Goal: Task Accomplishment & Management: Manage account settings

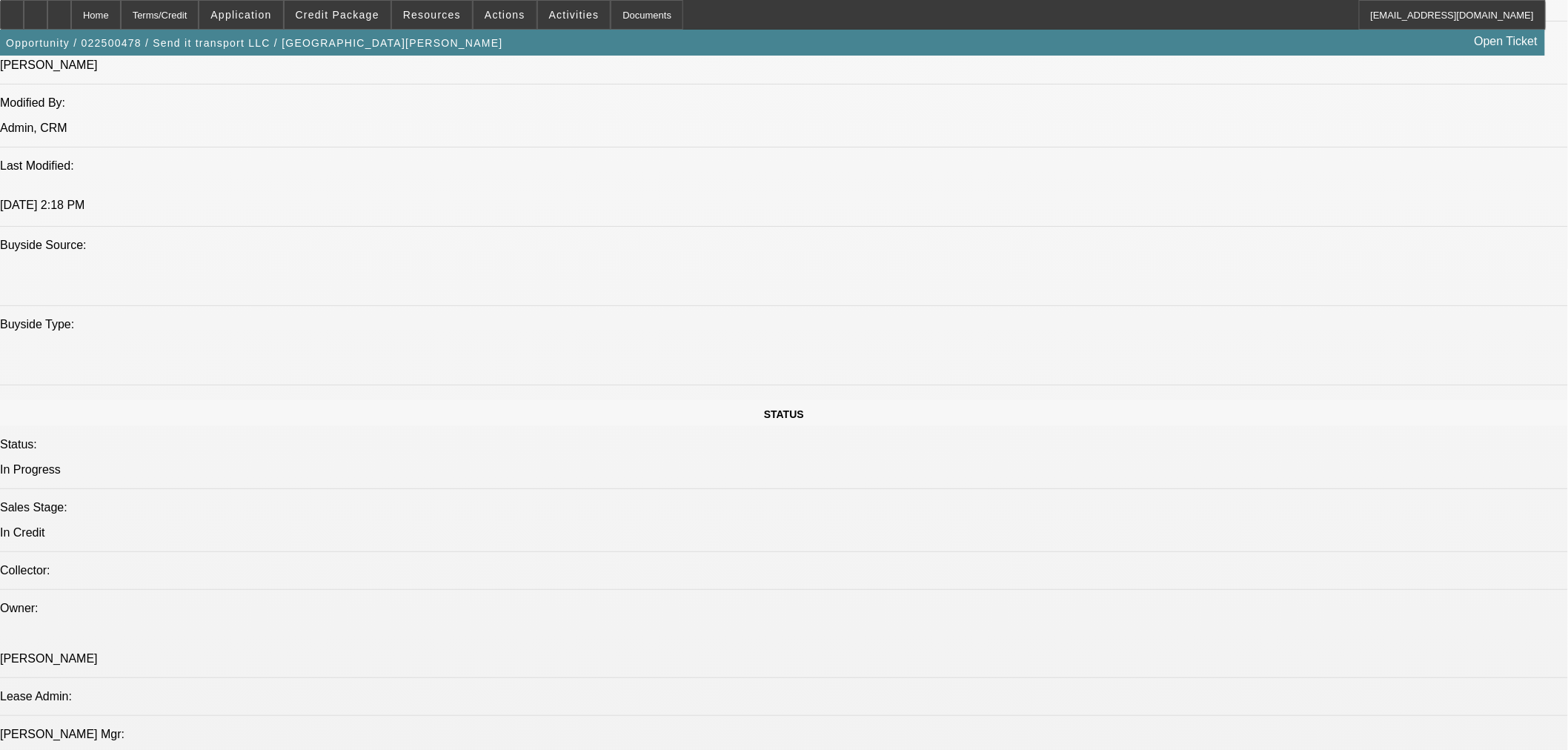
select select "0"
select select "3"
select select "0"
select select "6"
select select "0"
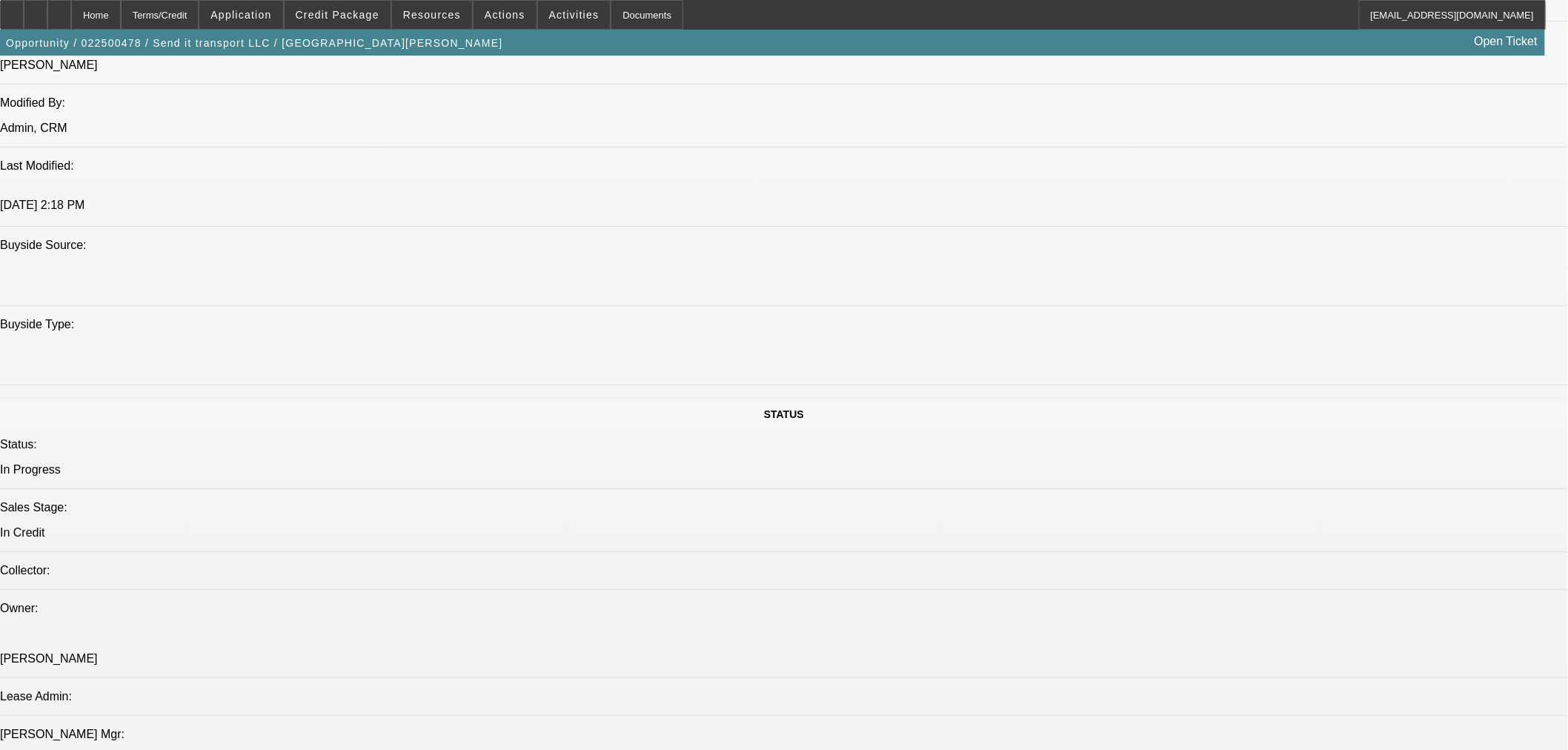
select select "0"
select select "6"
select select "0"
select select "2"
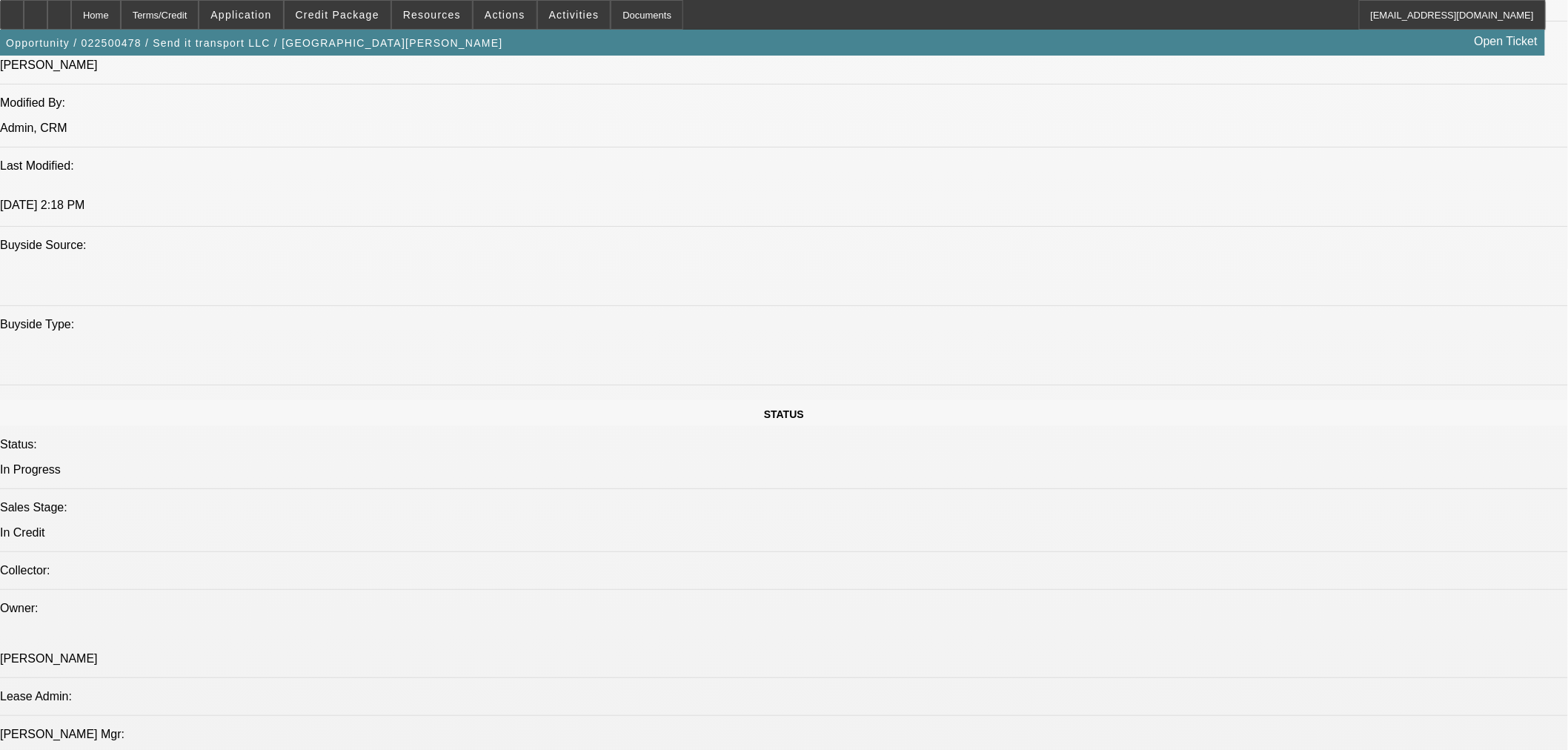
select select "0"
select select "6"
select select "0"
select select "2"
select select "0"
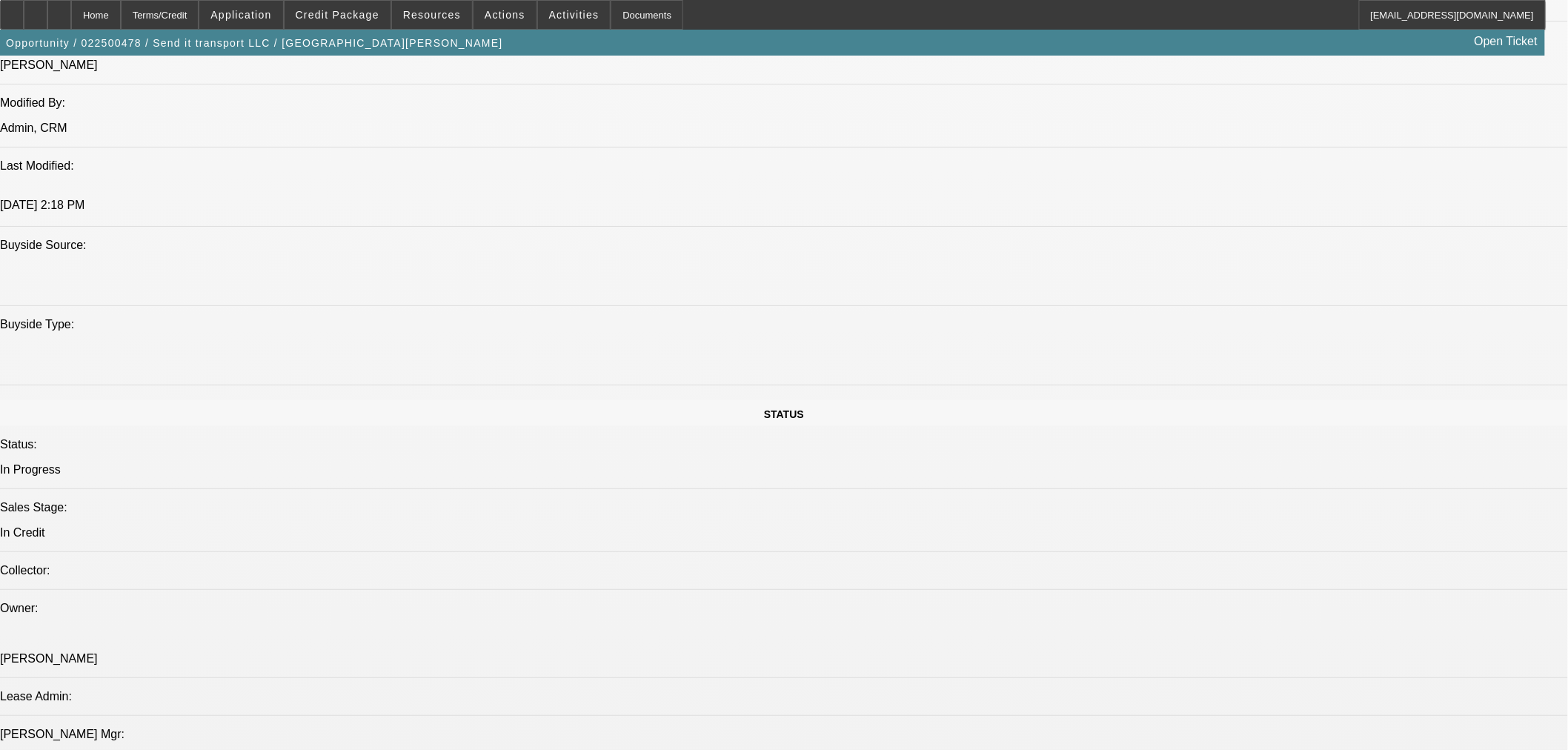
select select "6"
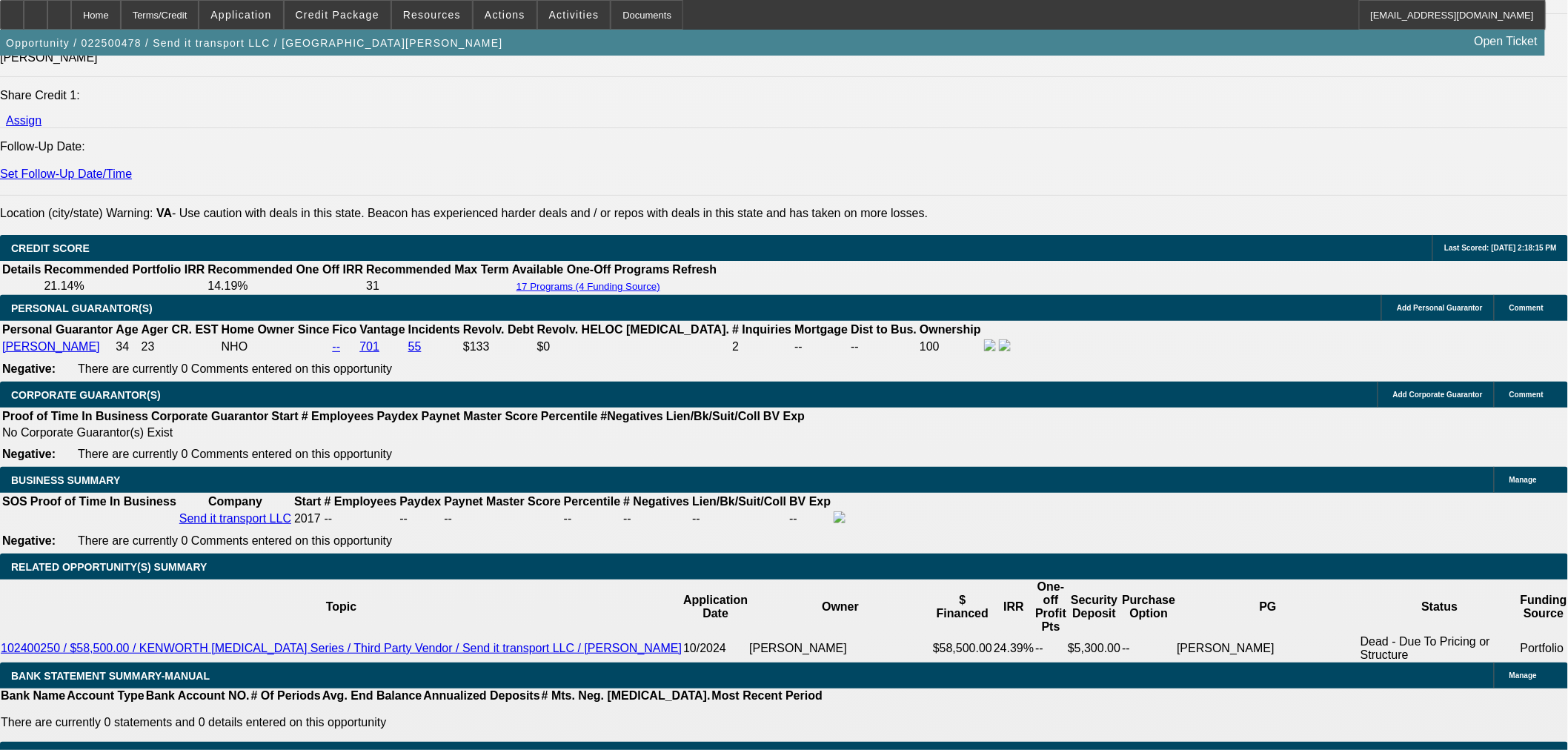
scroll to position [1957, 0]
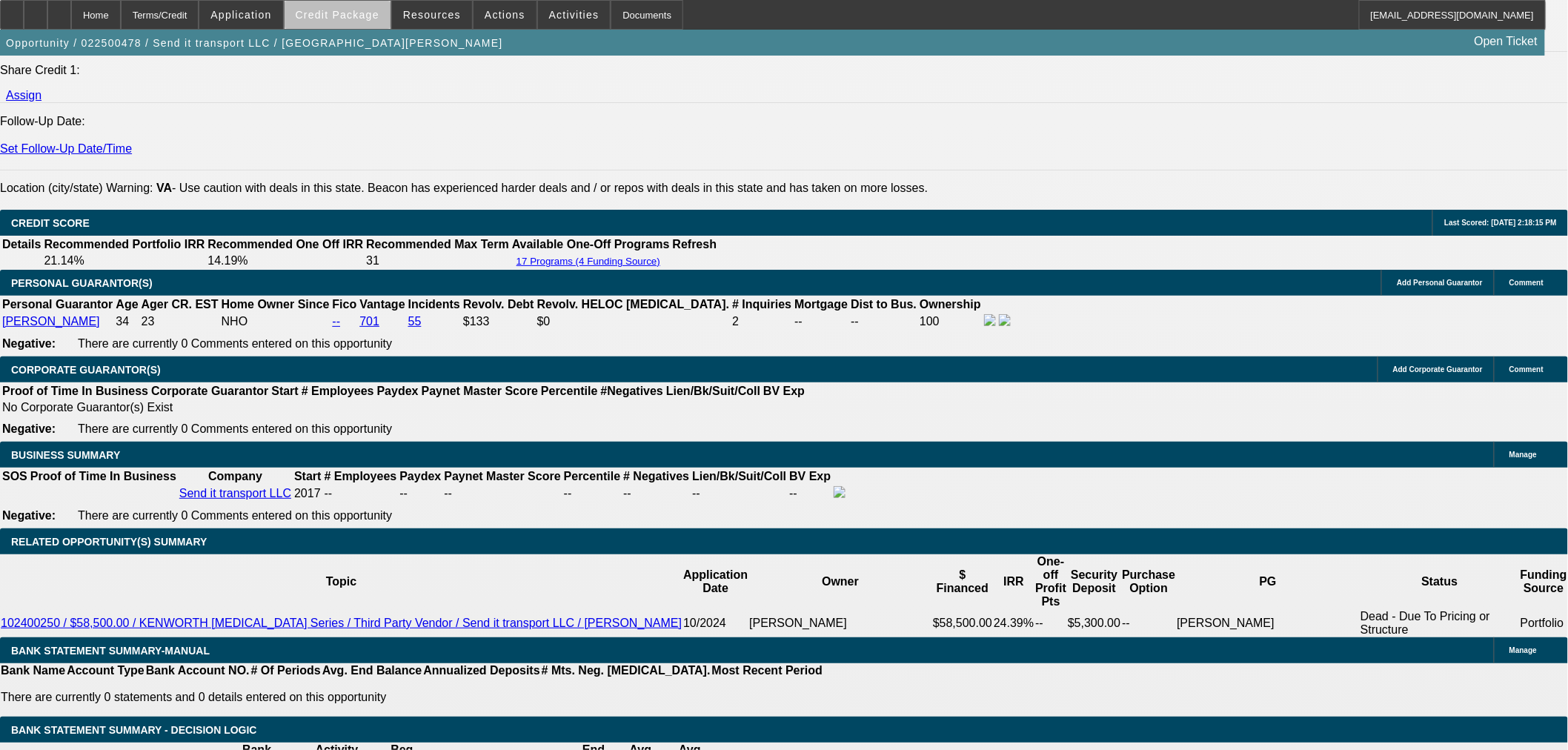
click at [366, 18] on span "Credit Package" at bounding box center [337, 14] width 84 height 11
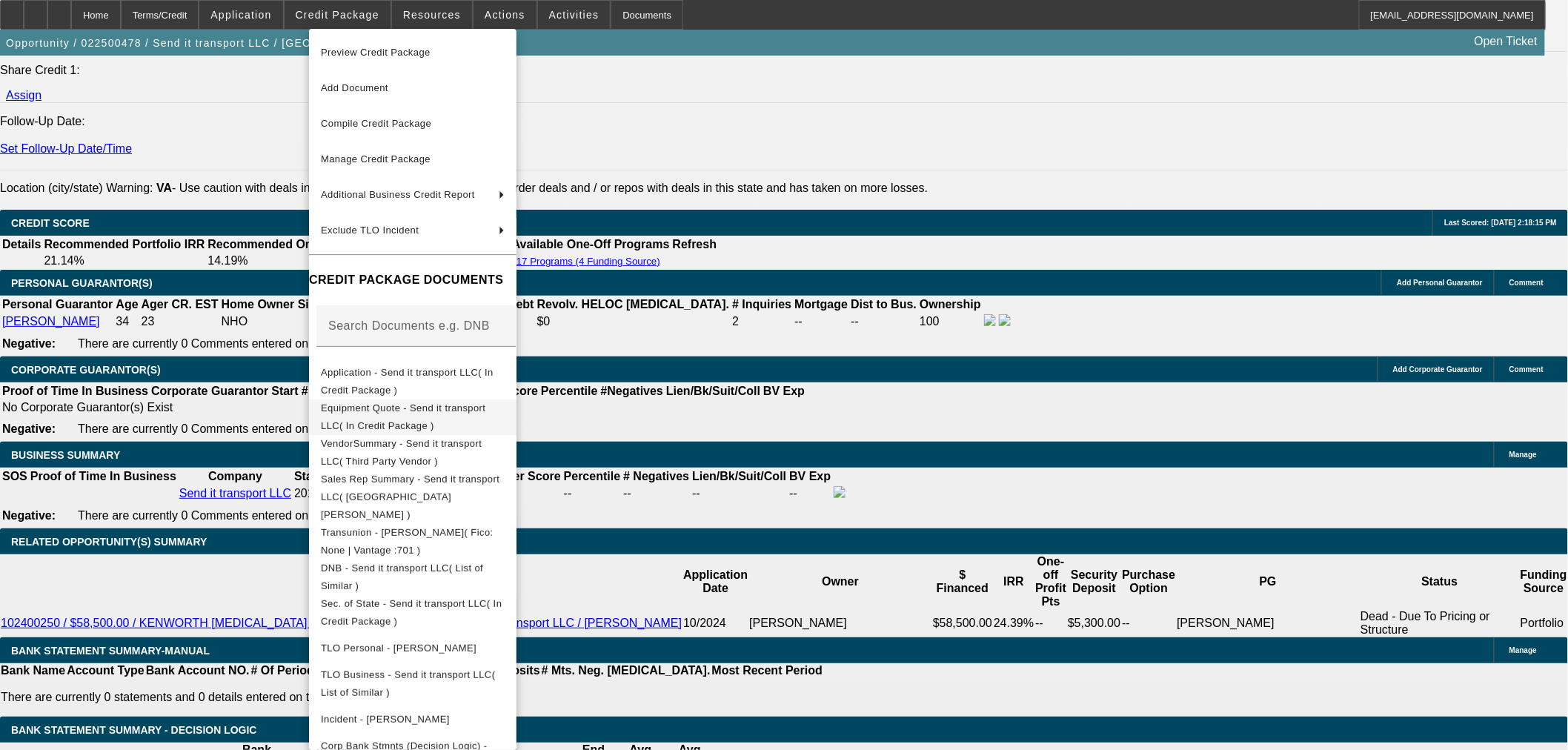
click at [376, 402] on span "Equipment Quote - Send it transport LLC( In Credit Package )" at bounding box center [413, 417] width 184 height 35
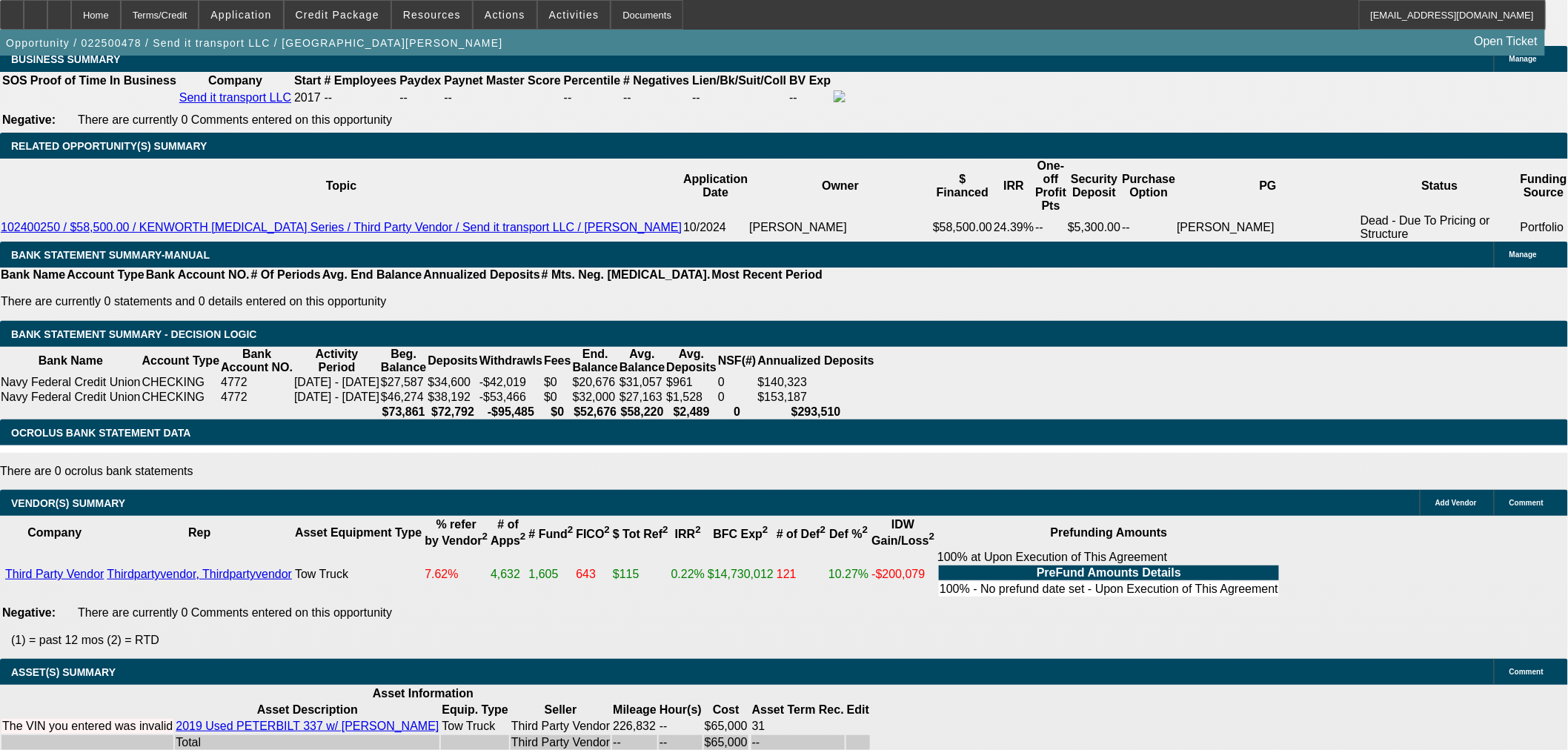
scroll to position [2204, 0]
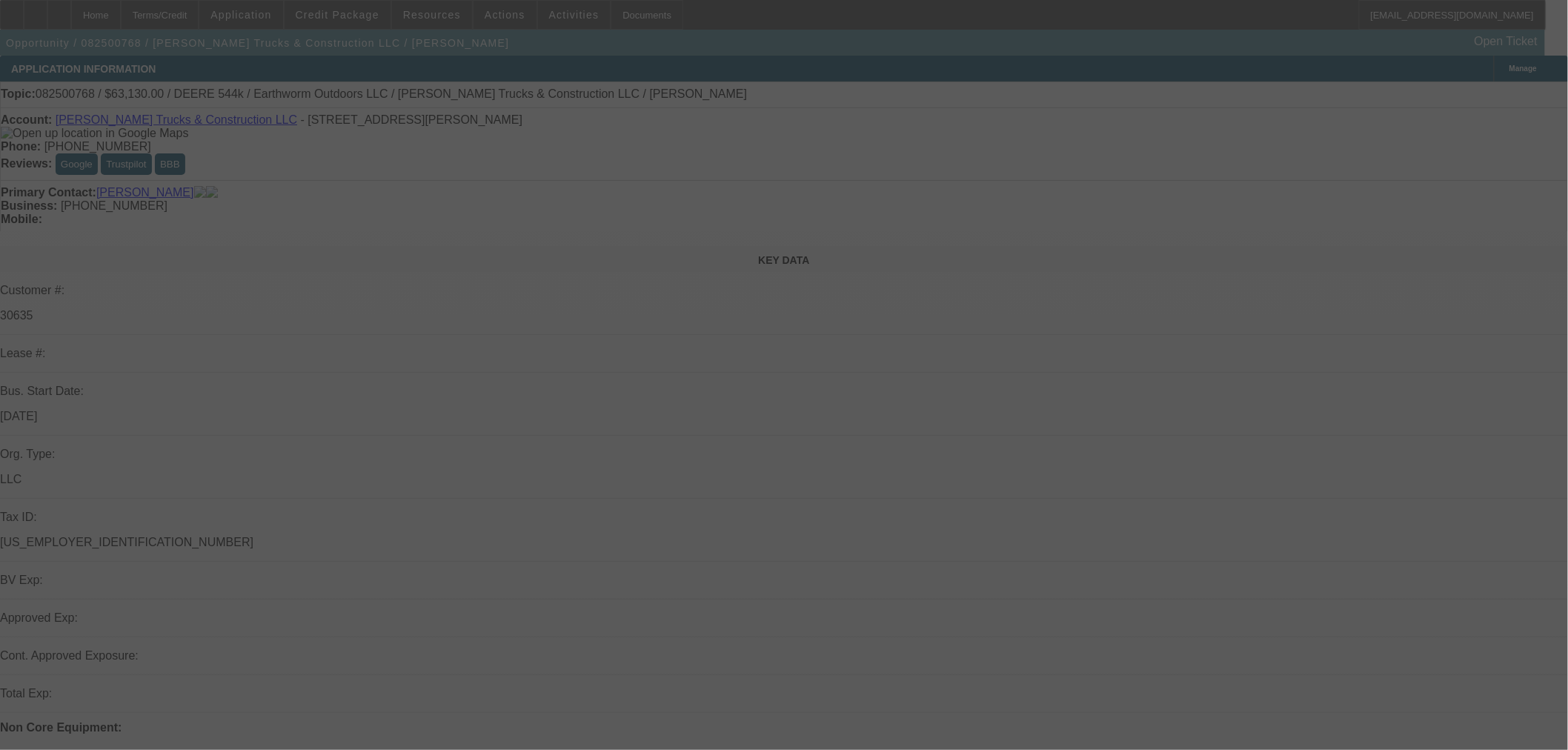
click at [1220, 67] on div at bounding box center [784, 375] width 1568 height 750
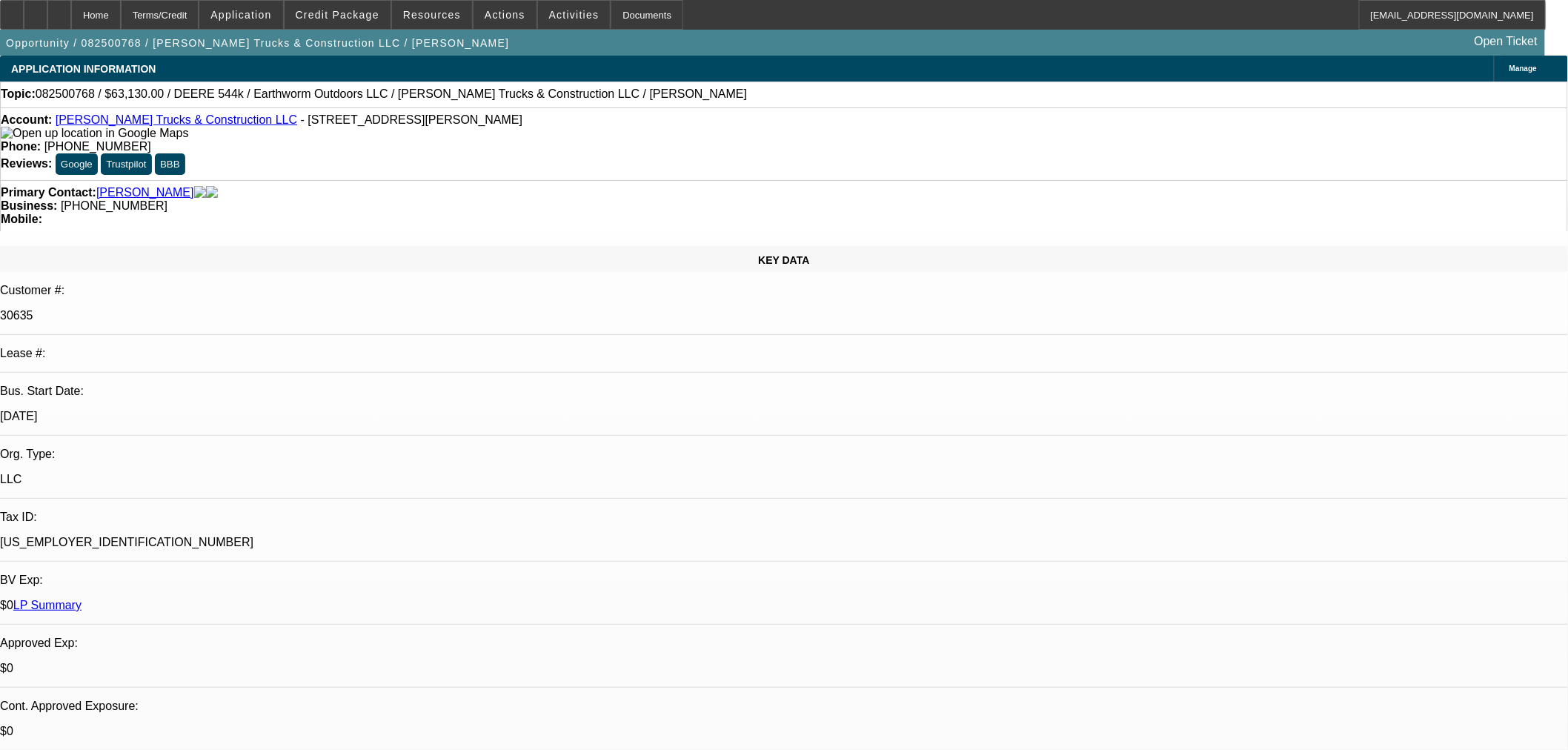
select select "0"
select select "2"
select select "0"
select select "6"
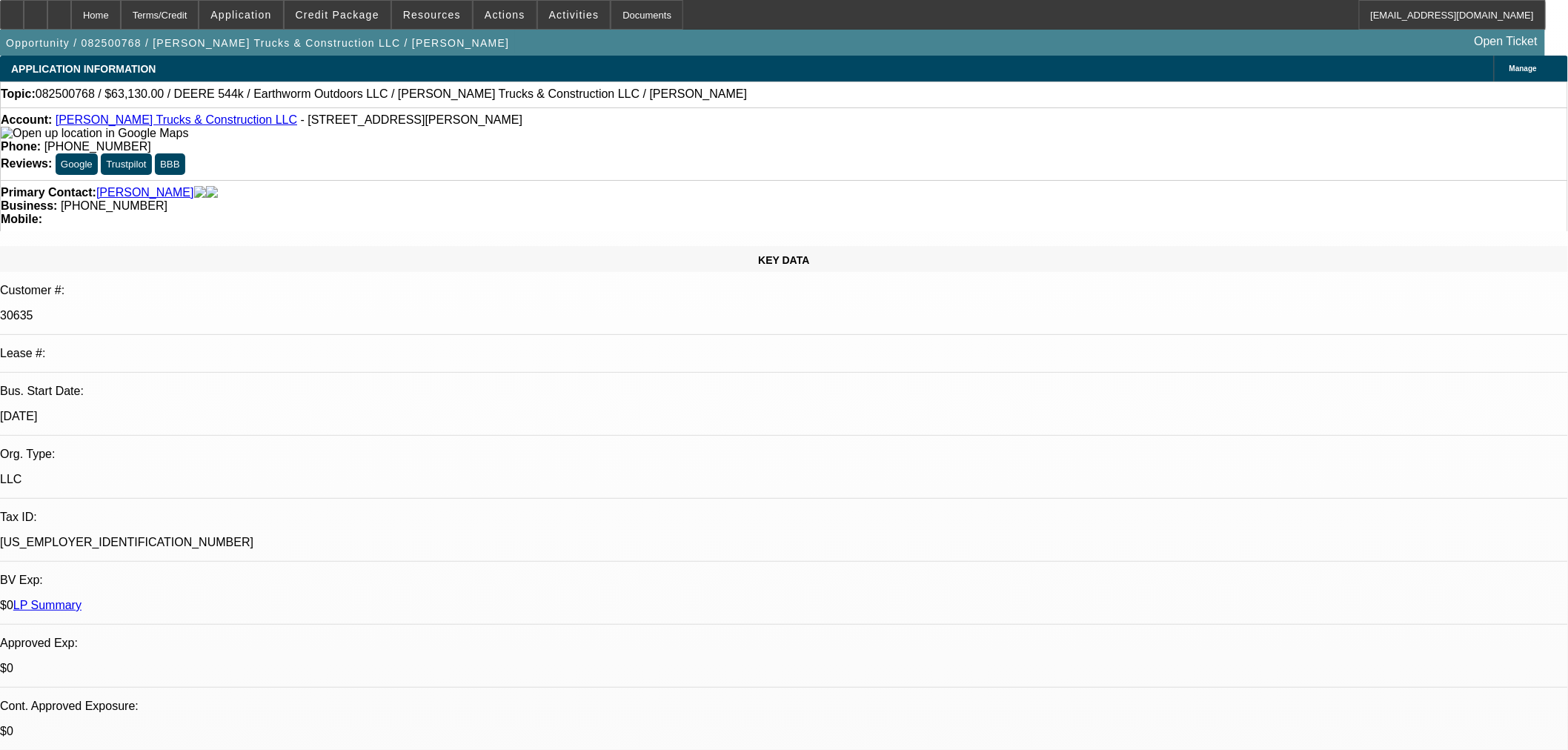
select select "0.1"
select select "0"
select select "2"
select select "0"
select select "6"
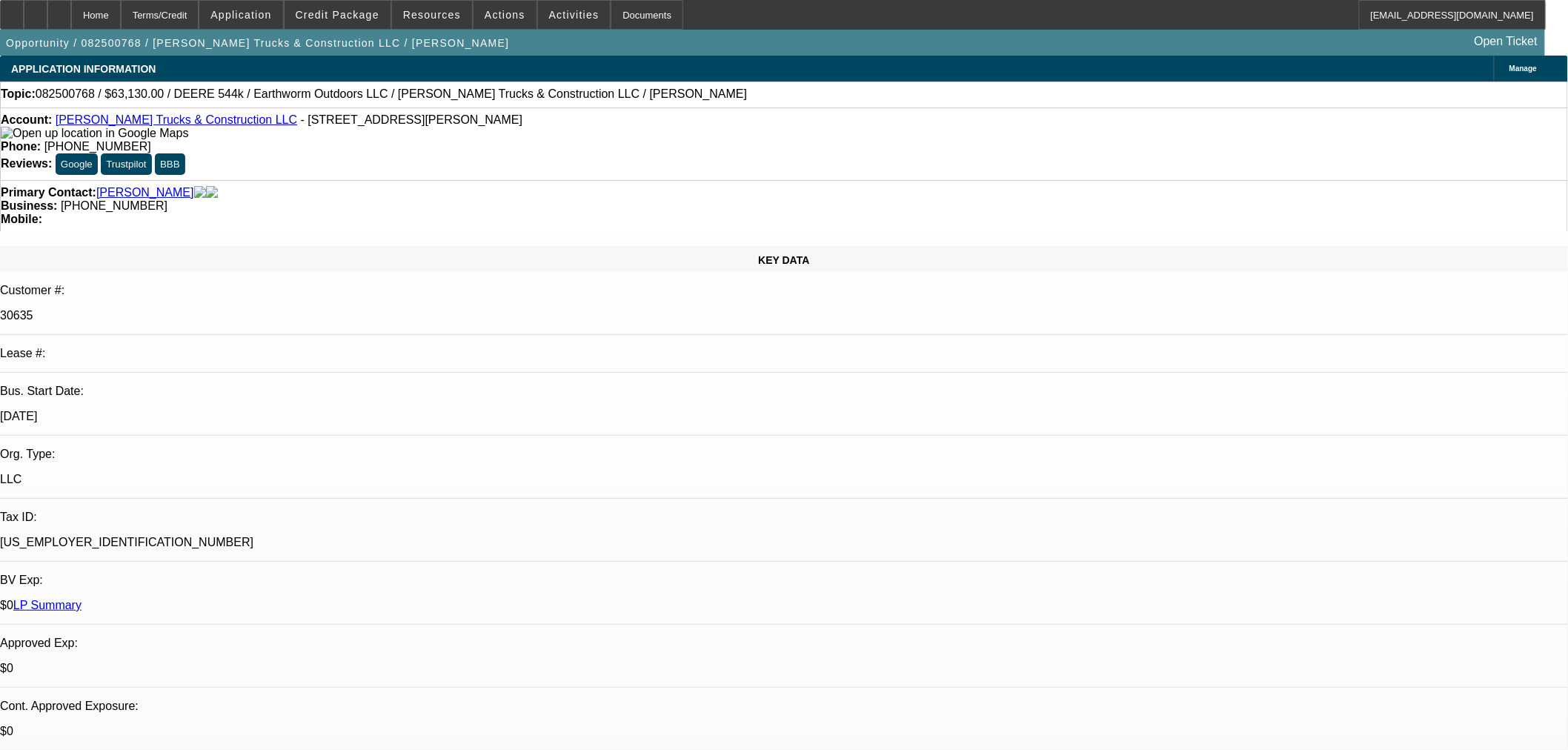
select select "0.1"
select select "0"
select select "2"
select select "0"
select select "6"
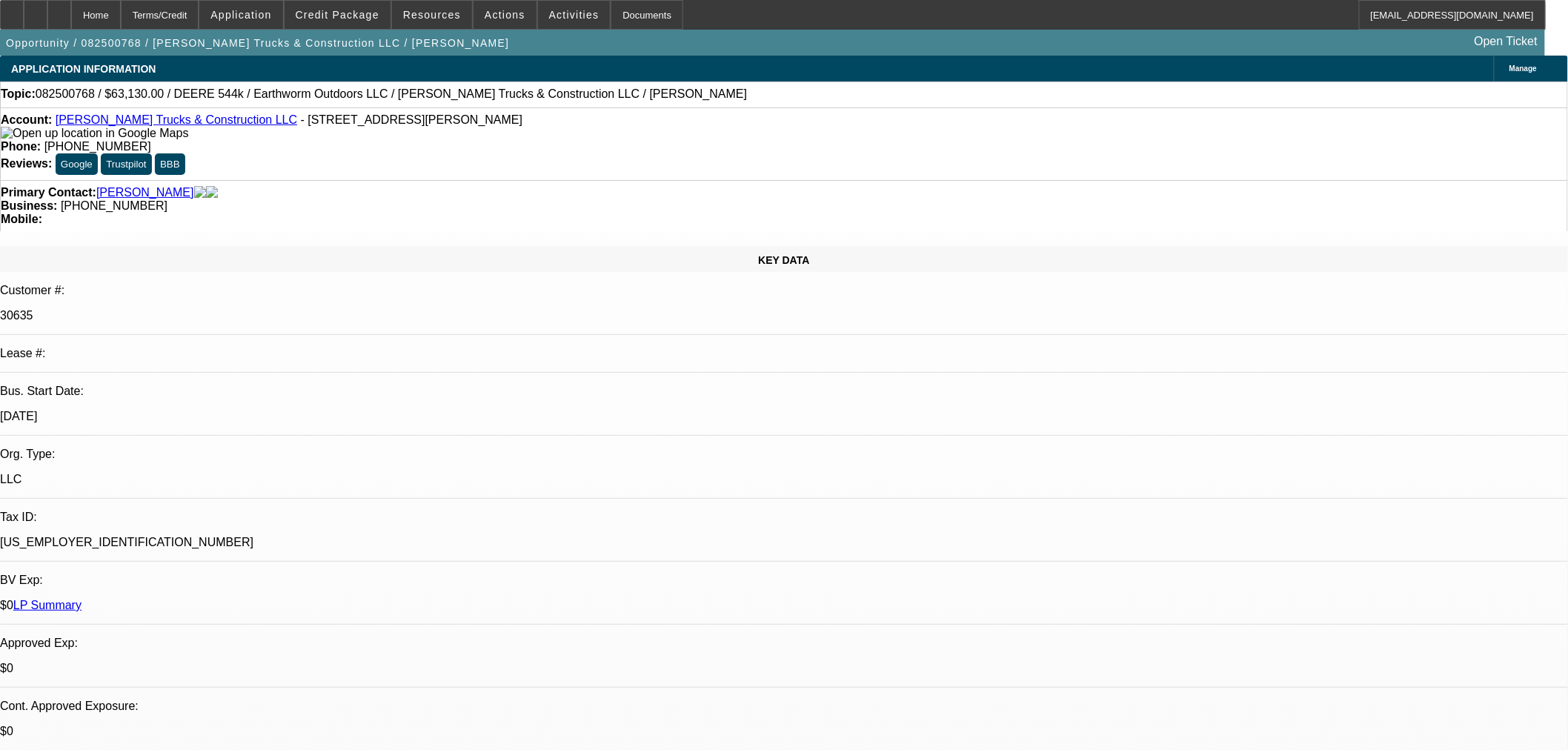
select select "0"
select select "2"
select select "0"
select select "6"
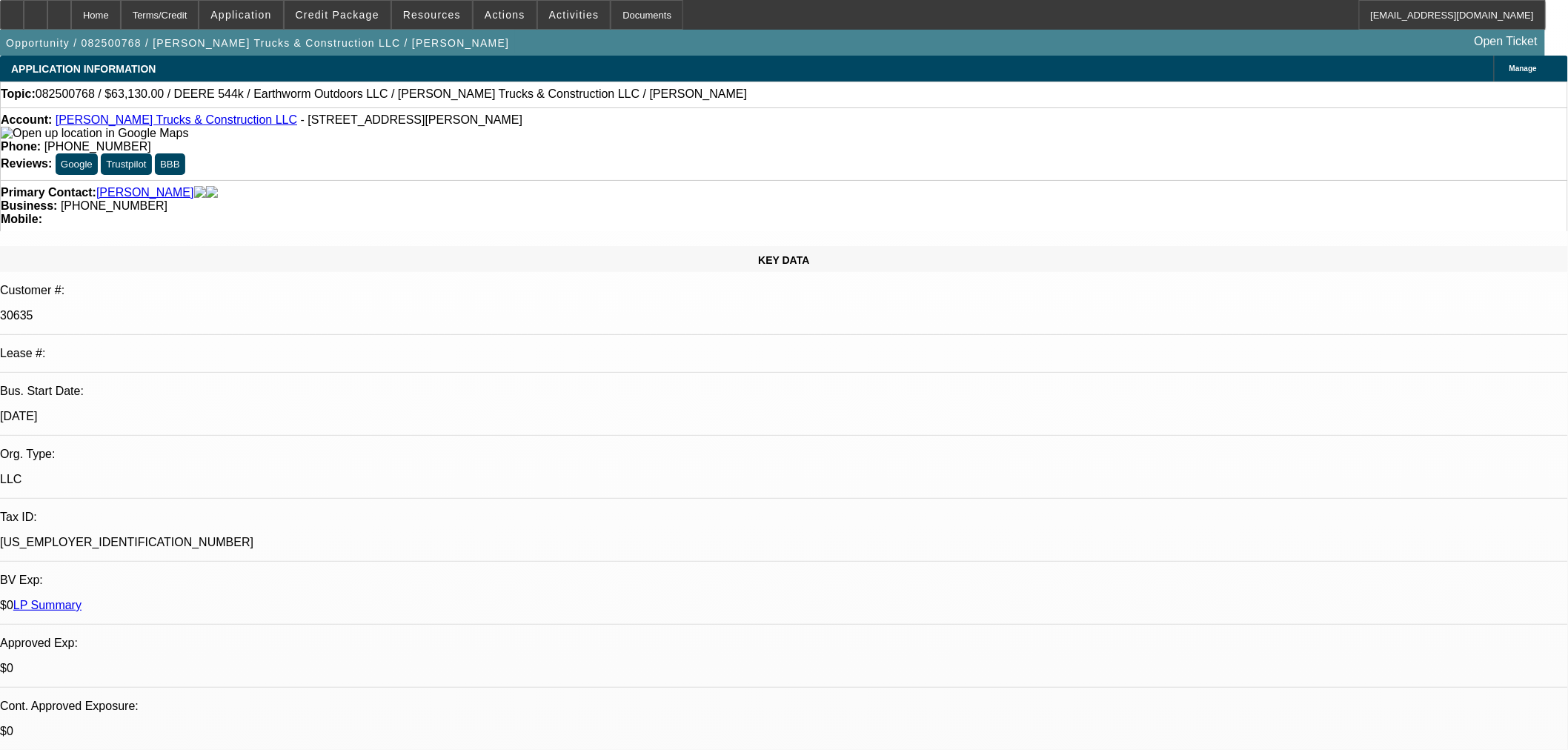
radio input "true"
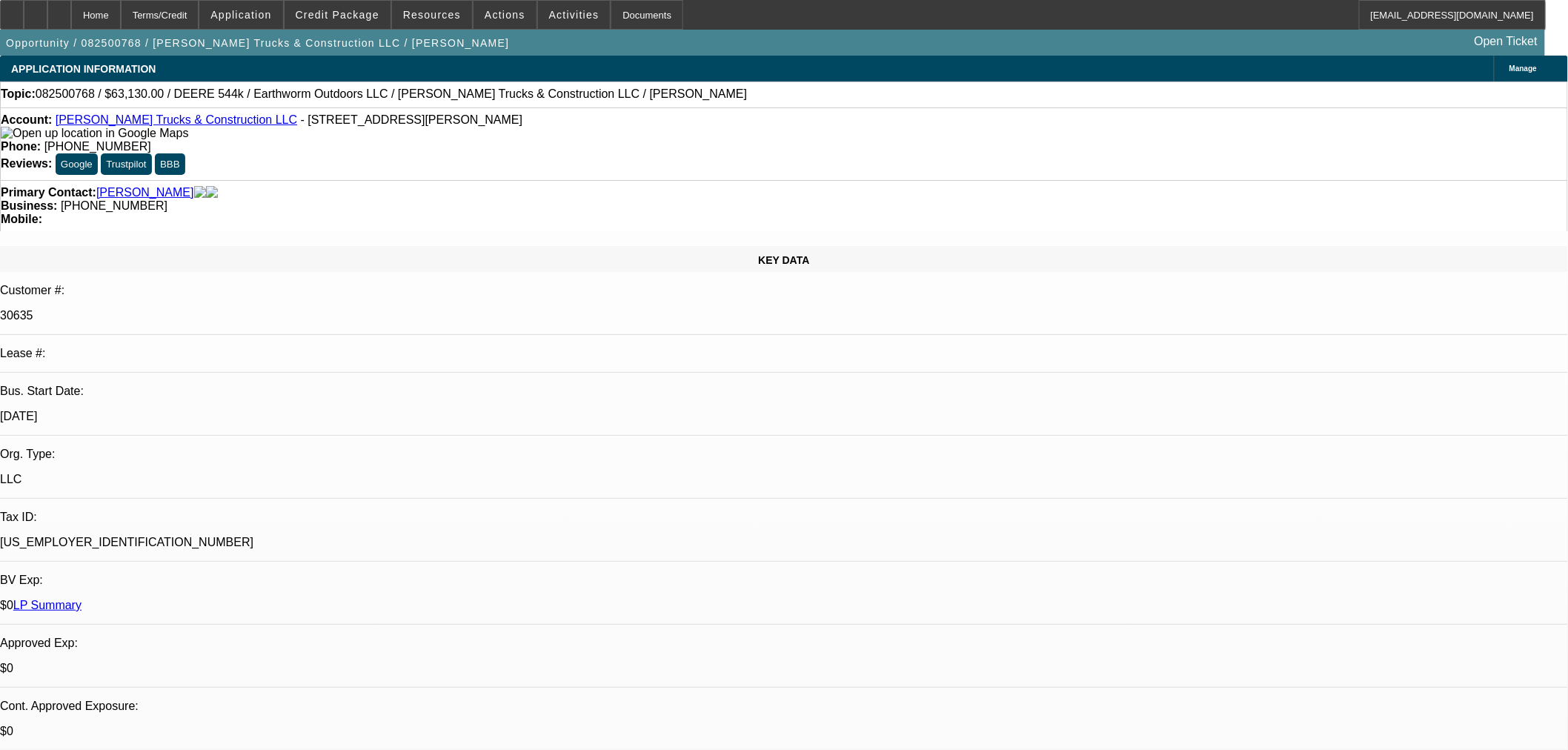
type textarea "r"
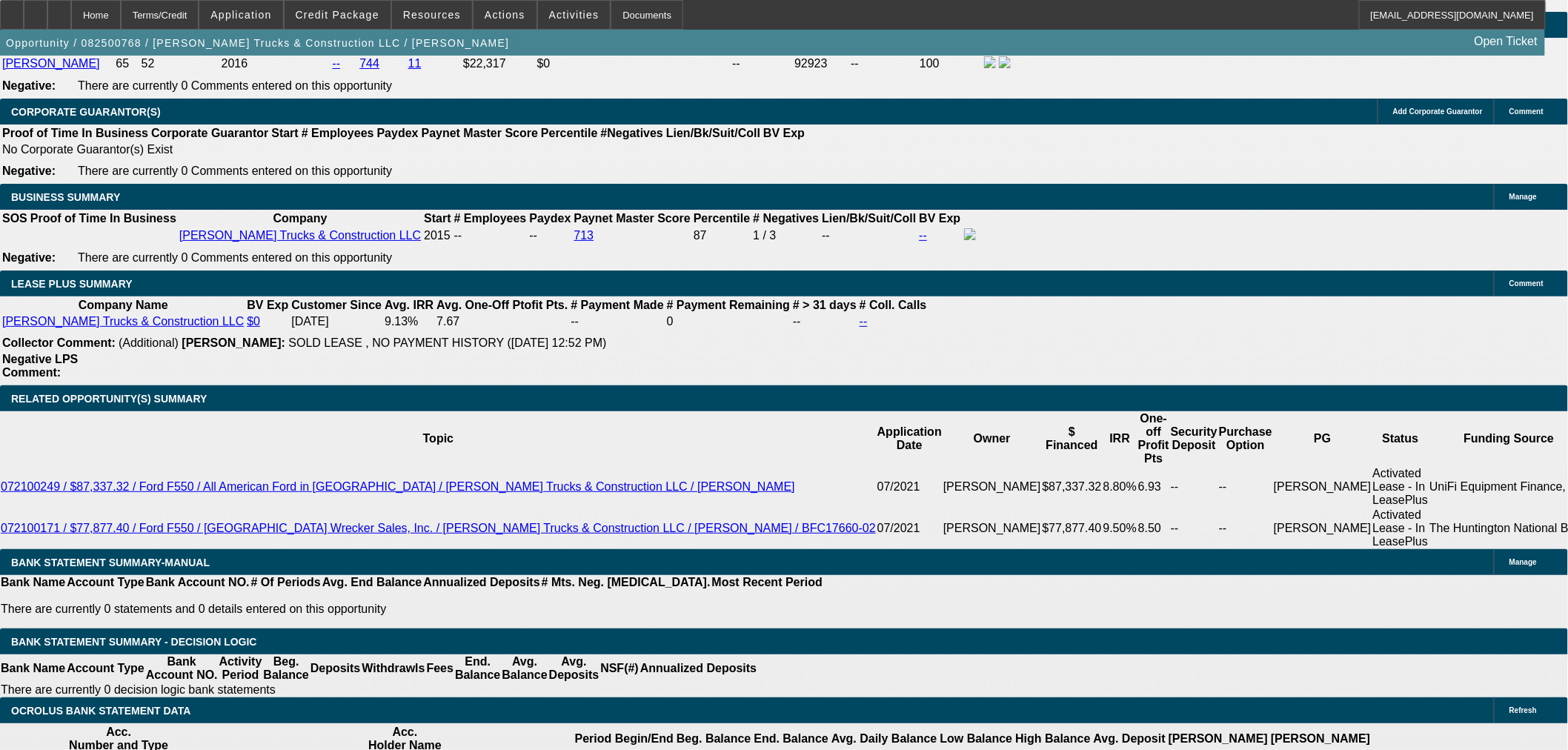
scroll to position [2058, 0]
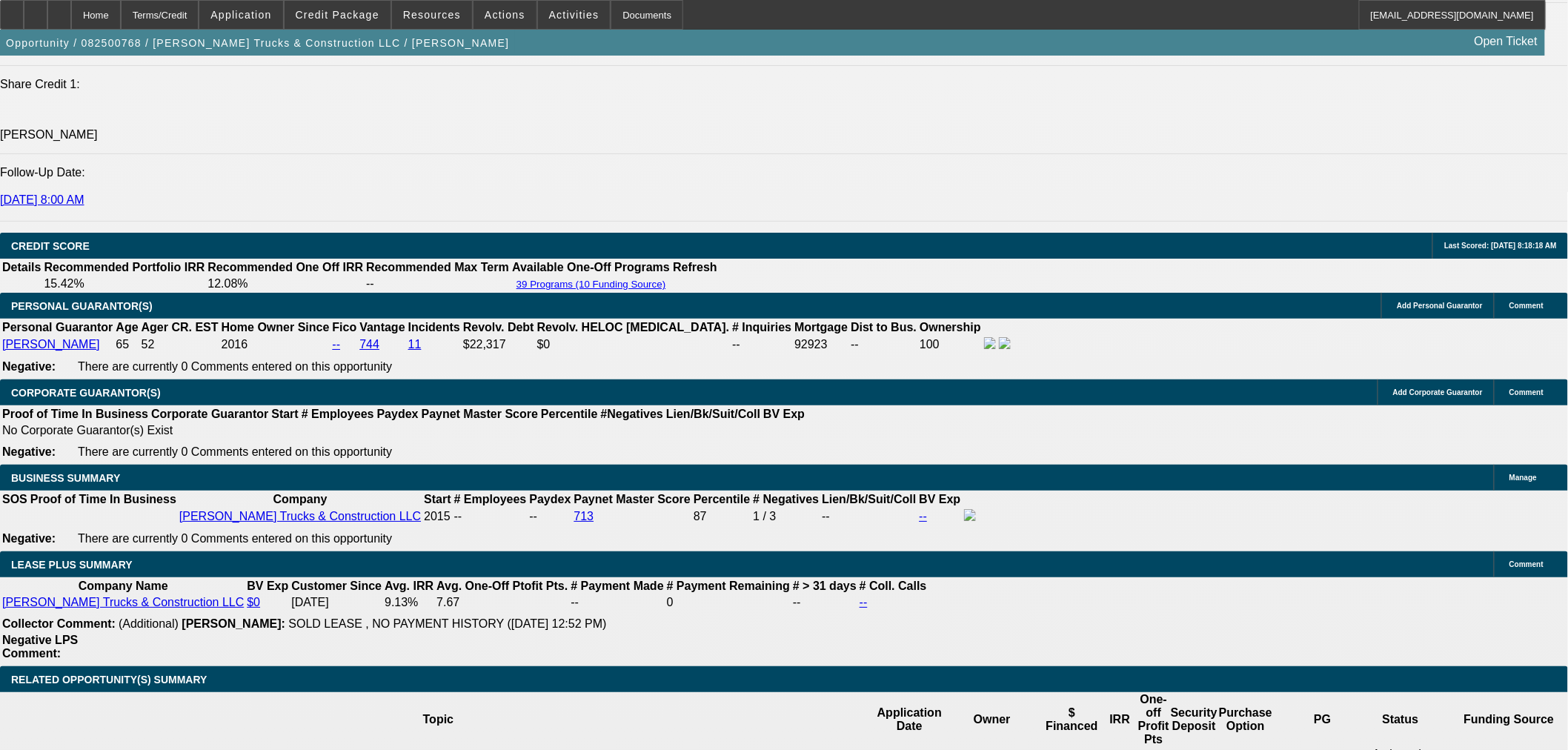
type textarea "RECEIVED A CREDIT APPROVAL FROM LEAF BUT WAITING FOR THEIR ASSET MANAGEMENT TEA…"
radio input "true"
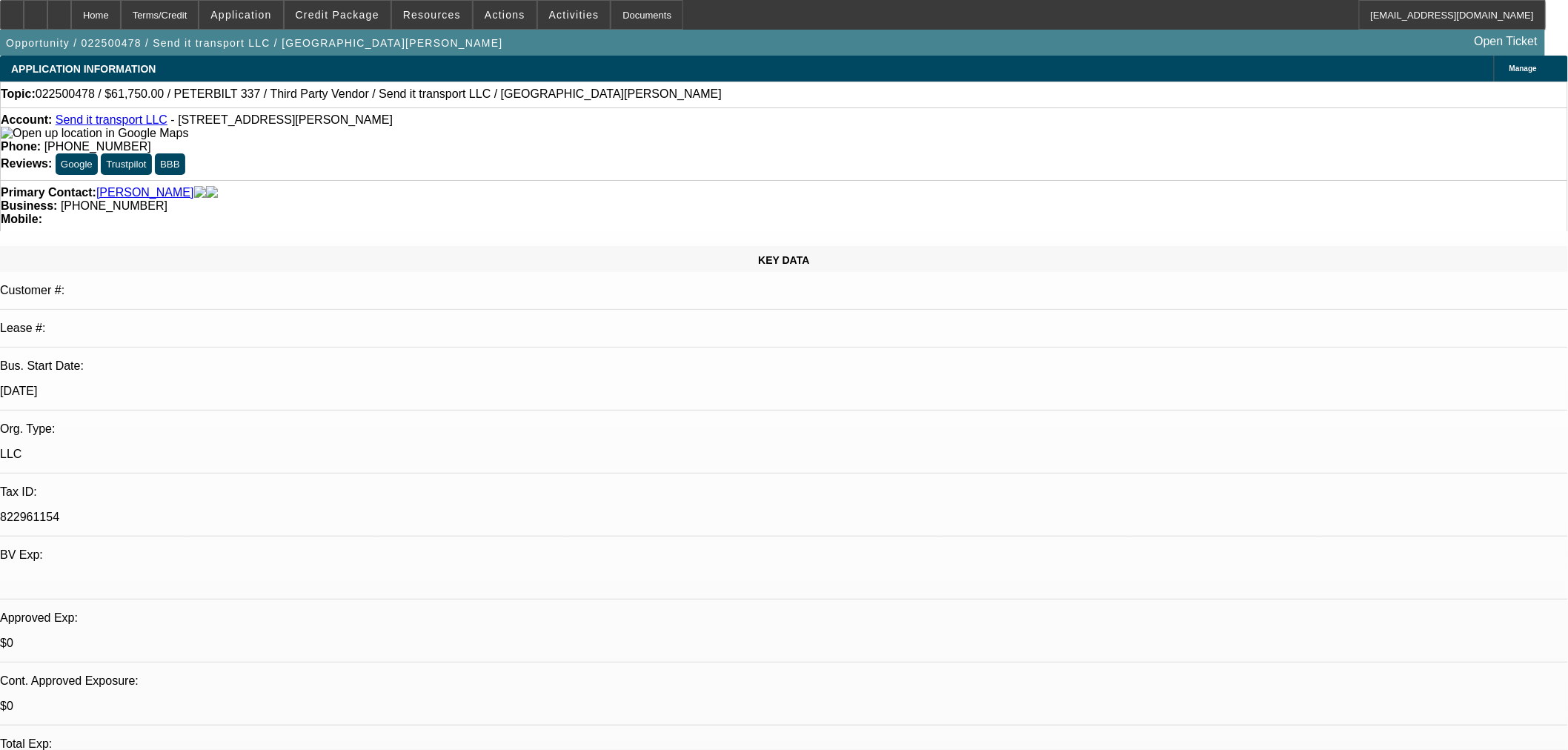
select select "0"
select select "3"
select select "0"
select select "6"
select select "0"
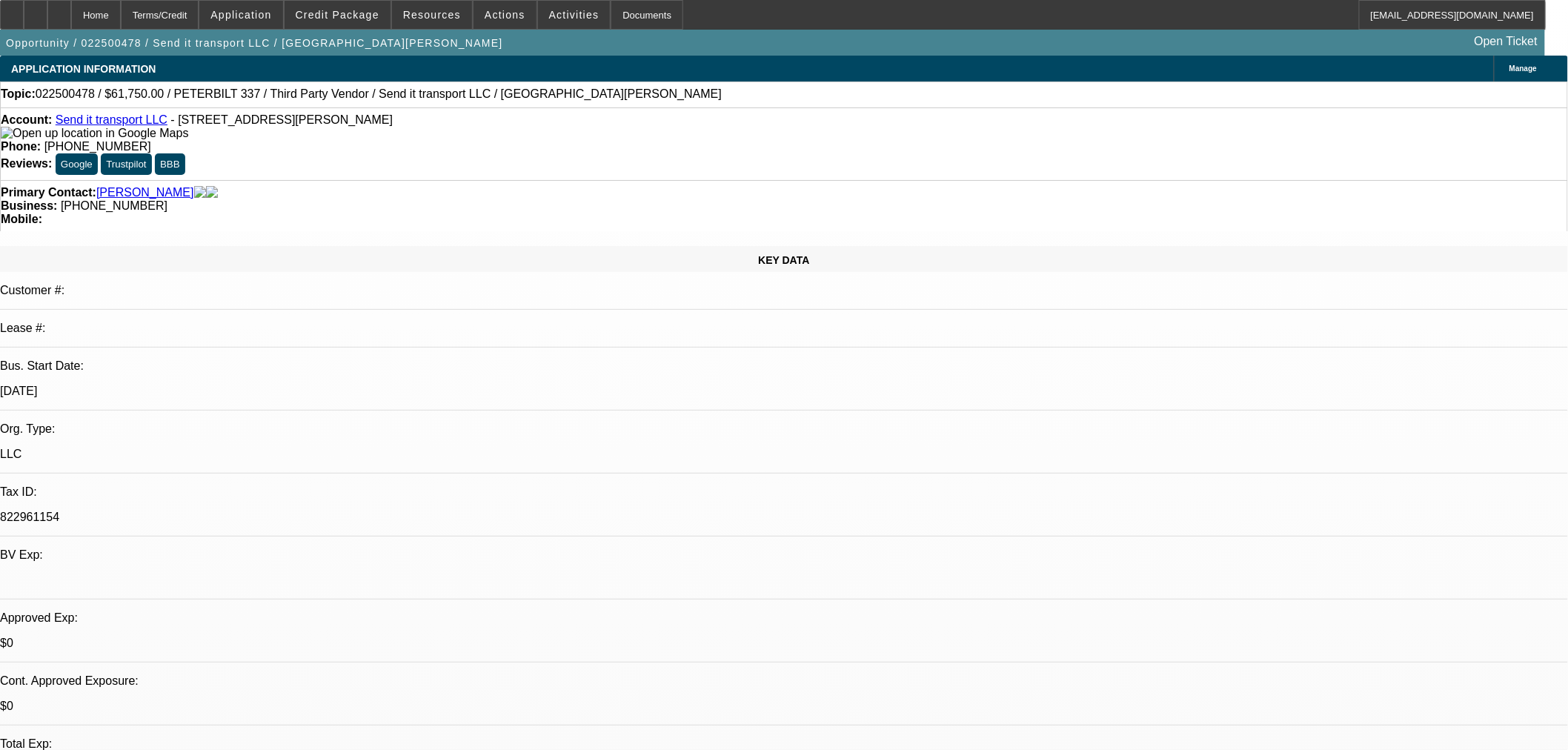
select select "0"
select select "6"
select select "0"
select select "2"
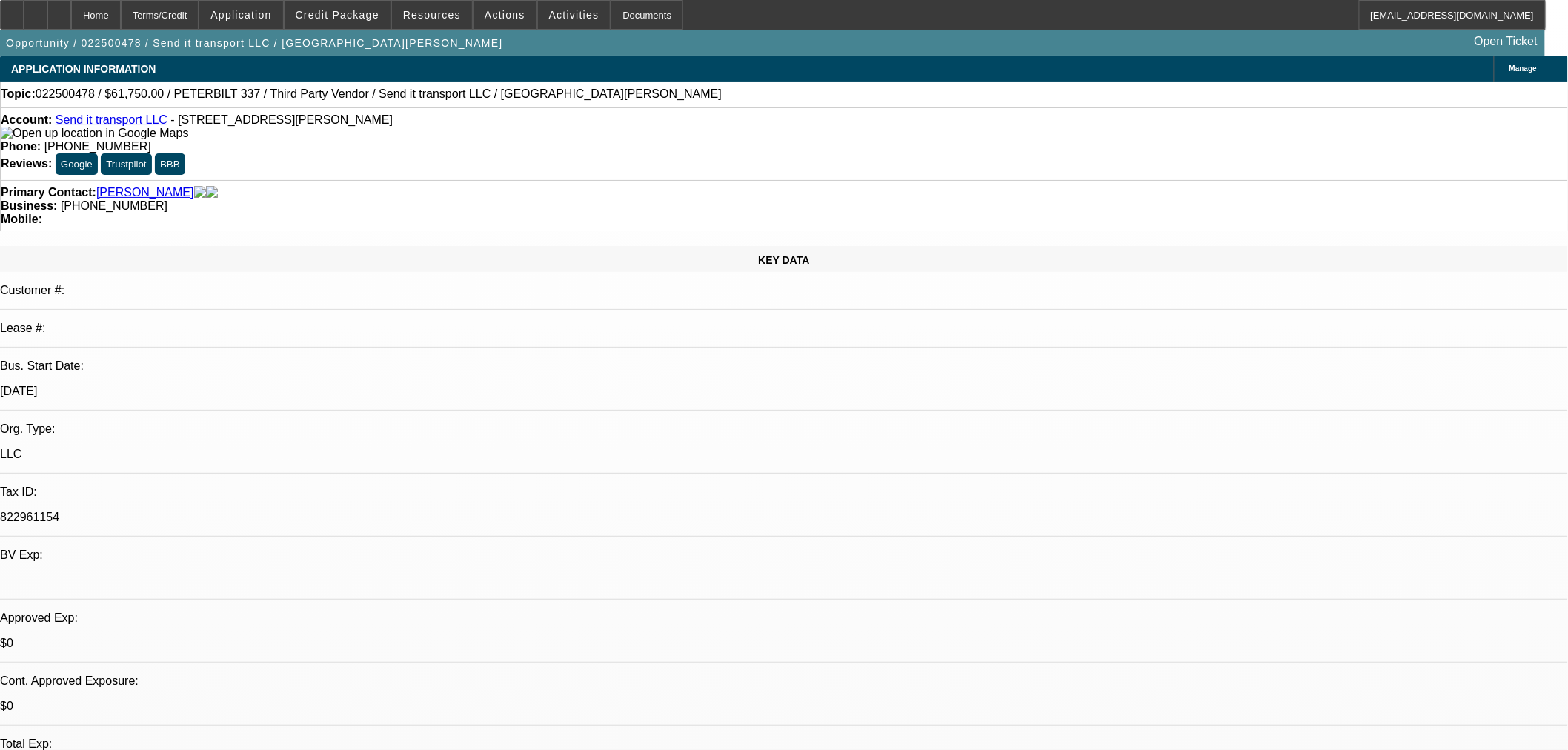
select select "0"
select select "6"
select select "0"
select select "2"
select select "0"
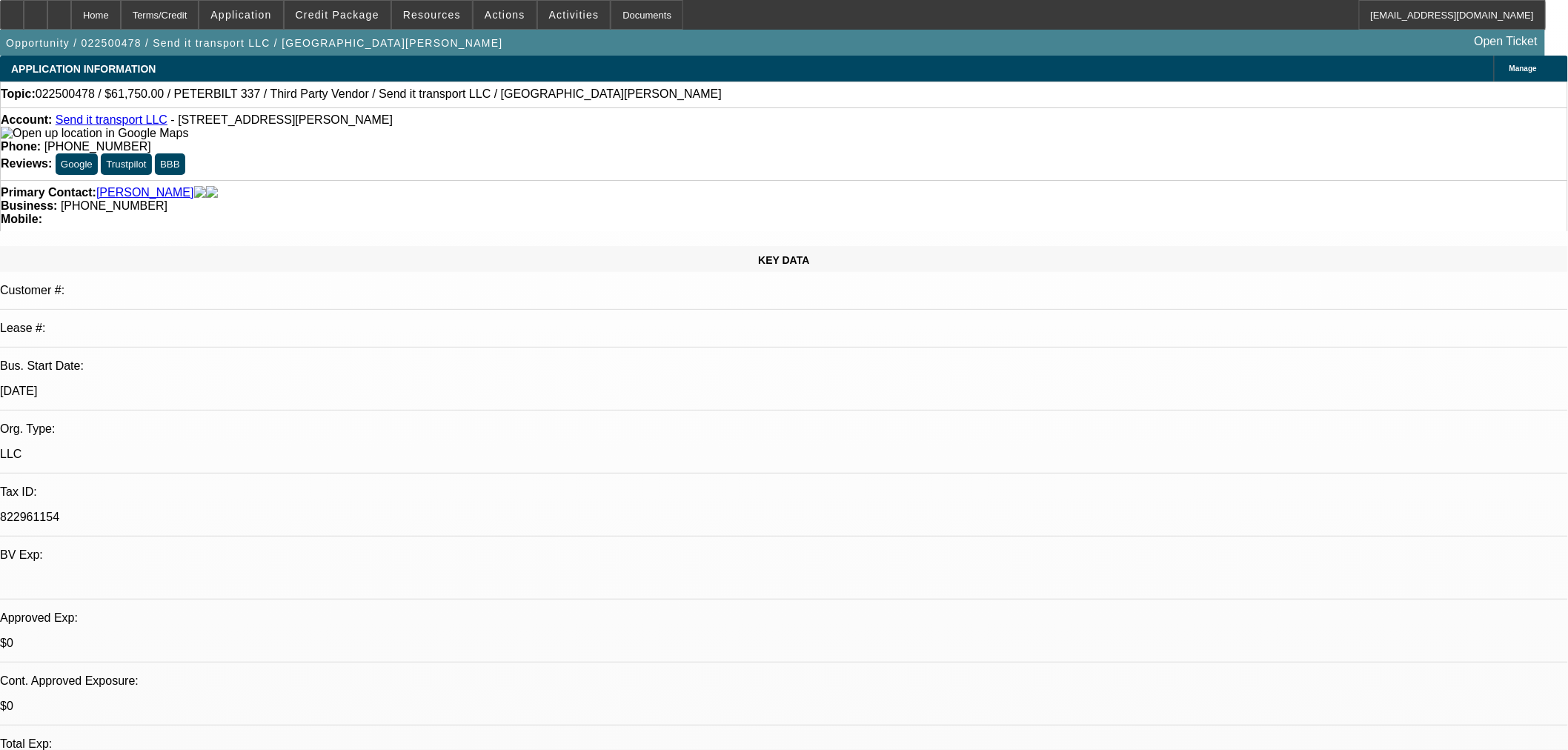
select select "6"
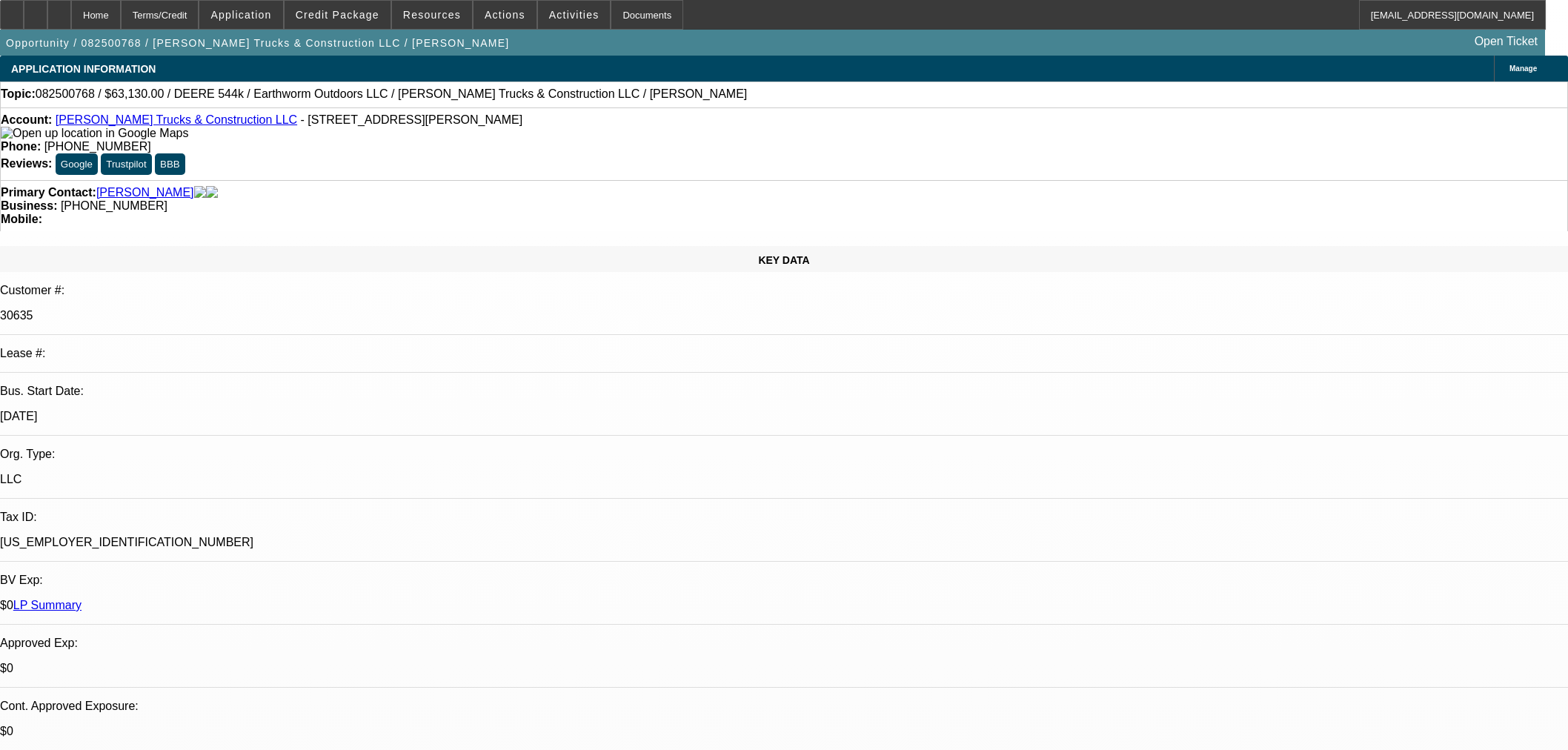
select select "0"
select select "2"
select select "0"
select select "6"
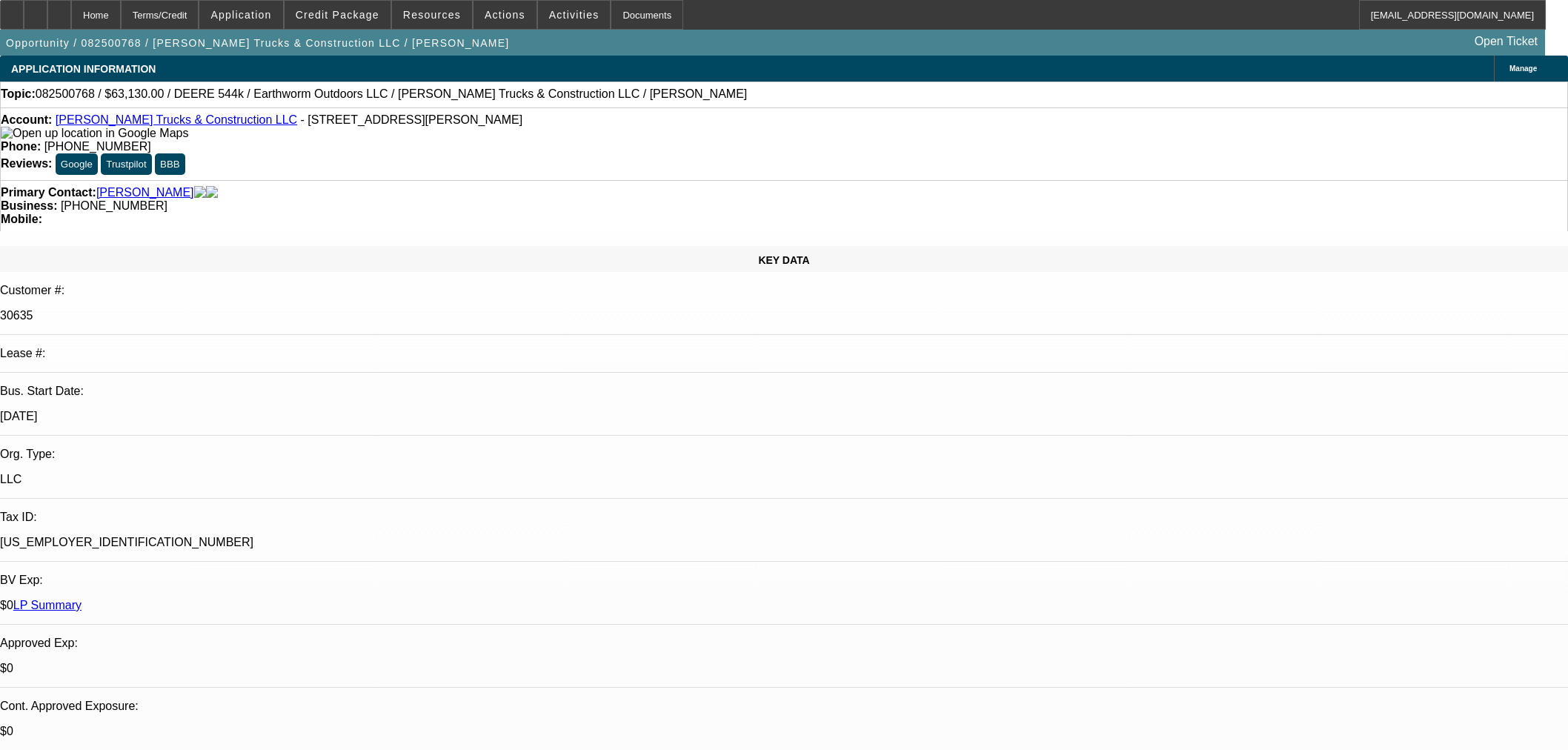
select select "9"
select select "0.1"
select select "0"
select select "2"
select select "0"
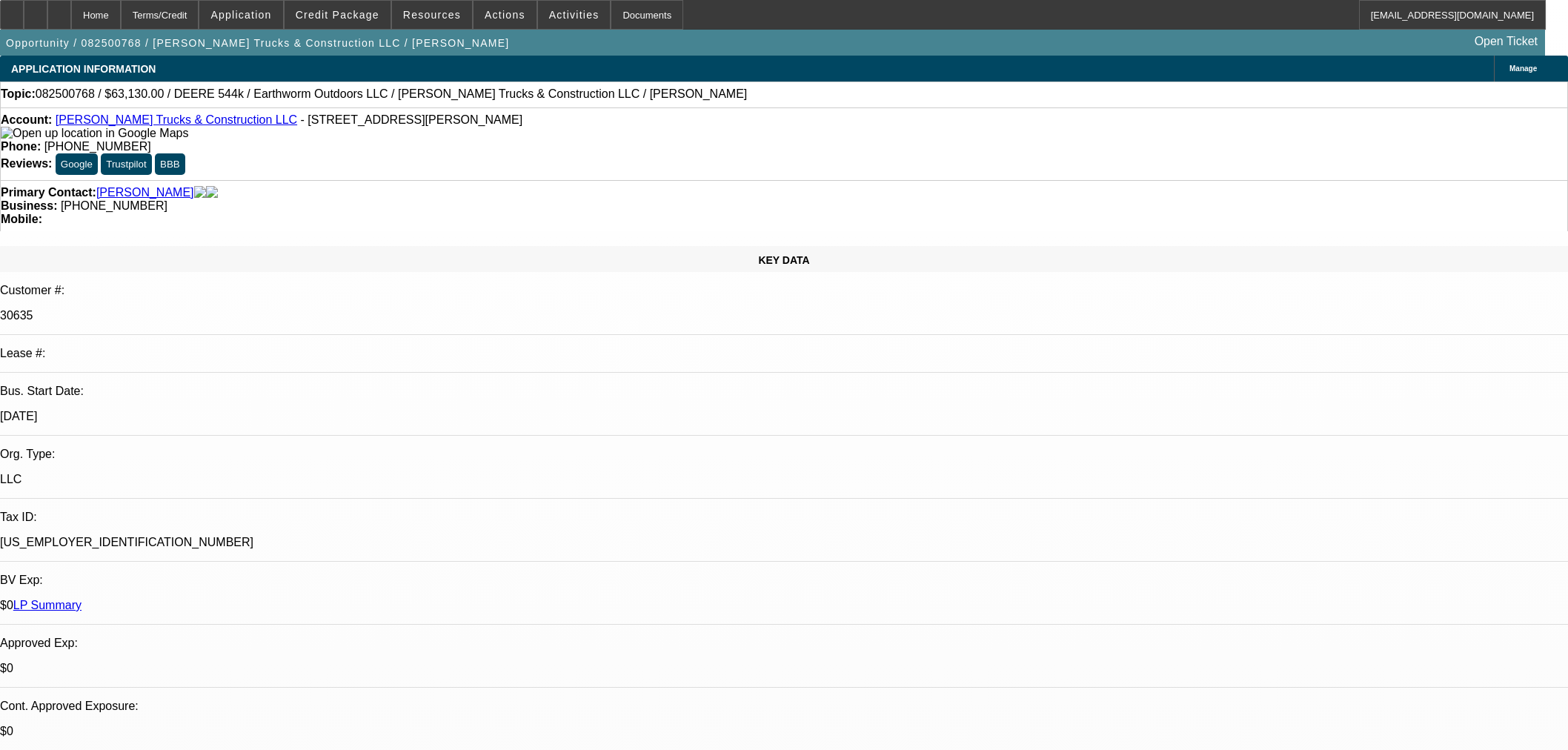
select select "6"
select select "0.1"
select select "0"
select select "2"
select select "0"
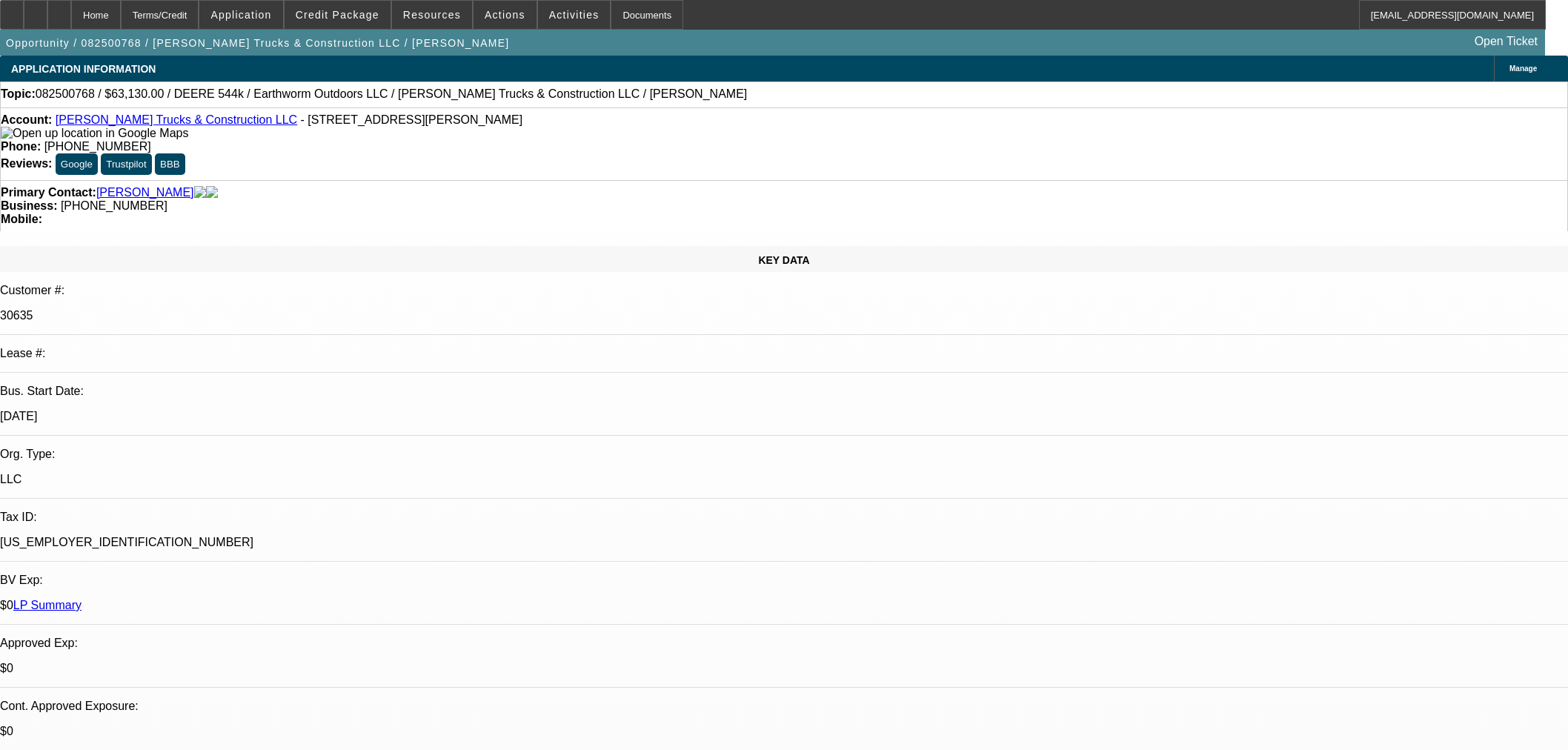
select select "6"
select select "0"
select select "2"
select select "0"
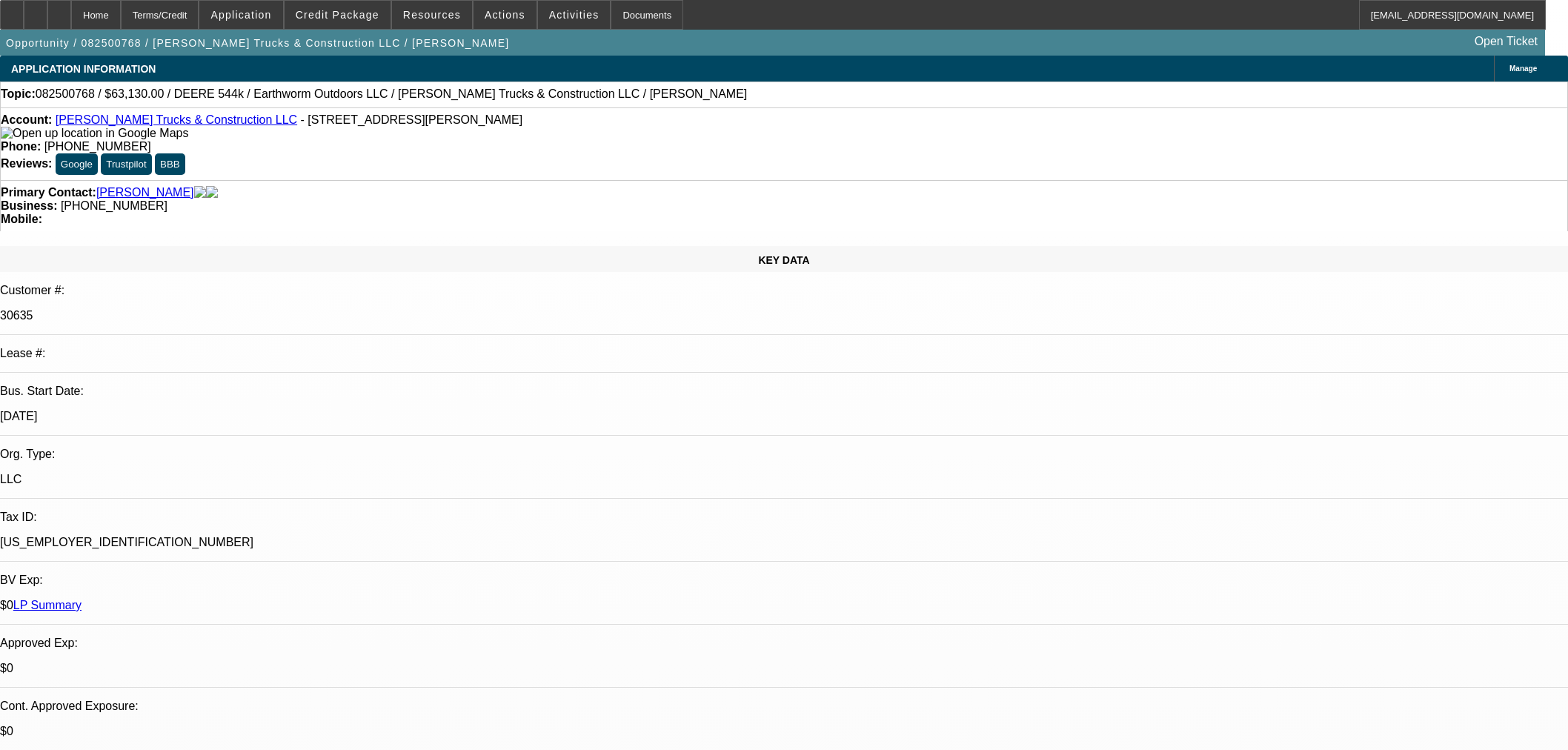
select select "6"
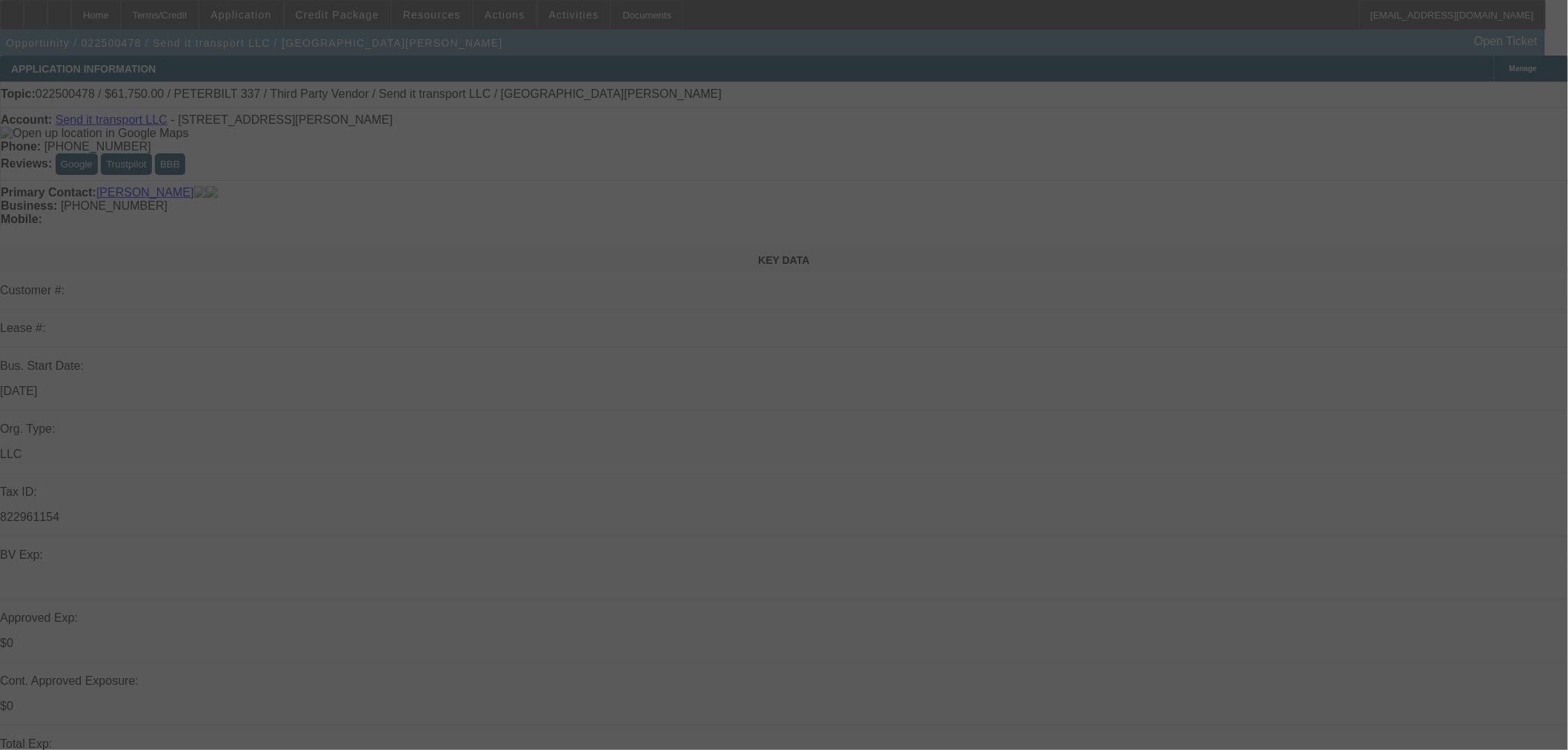
select select "0"
select select "3"
select select "0"
select select "6"
select select "0"
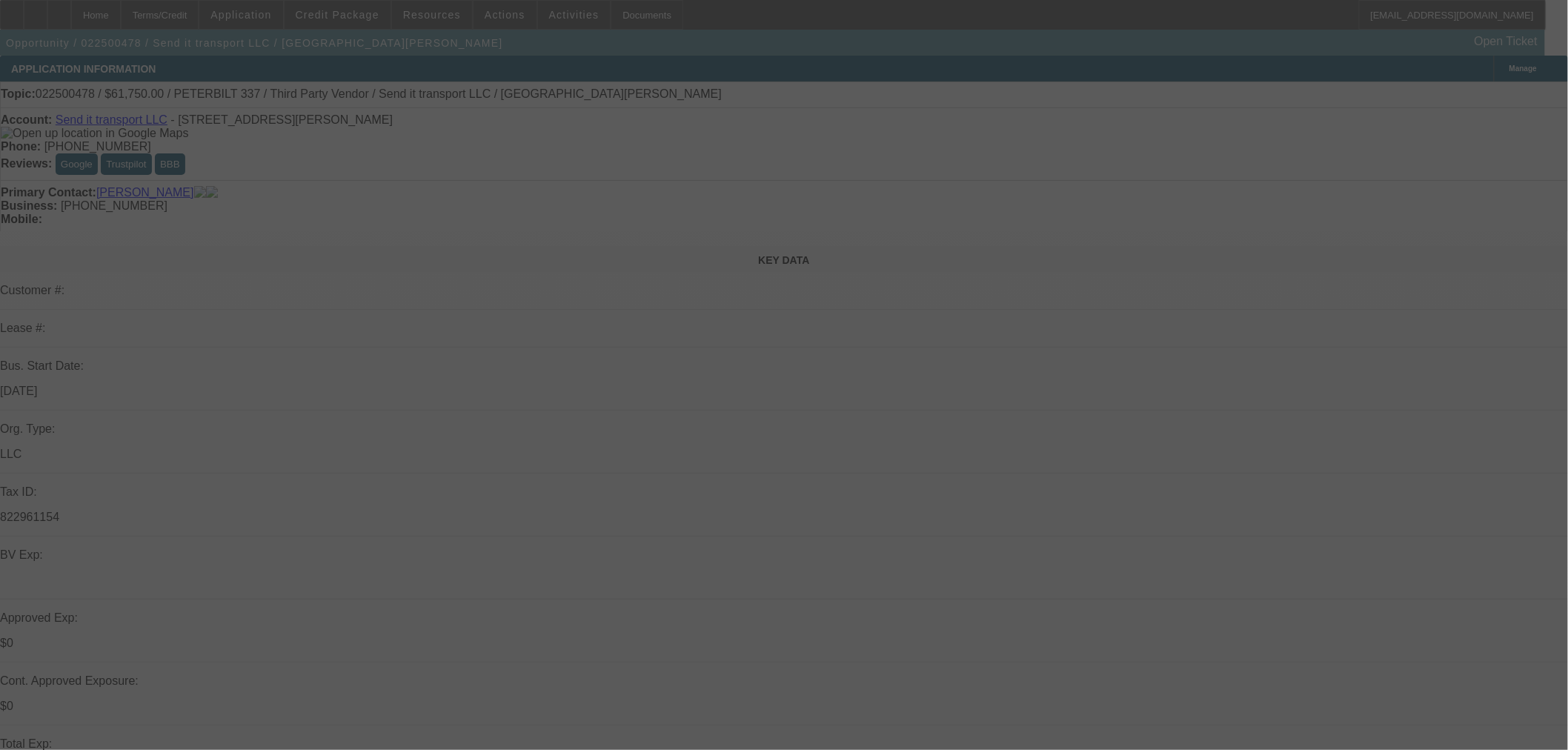
select select "0"
select select "6"
select select "0"
select select "2"
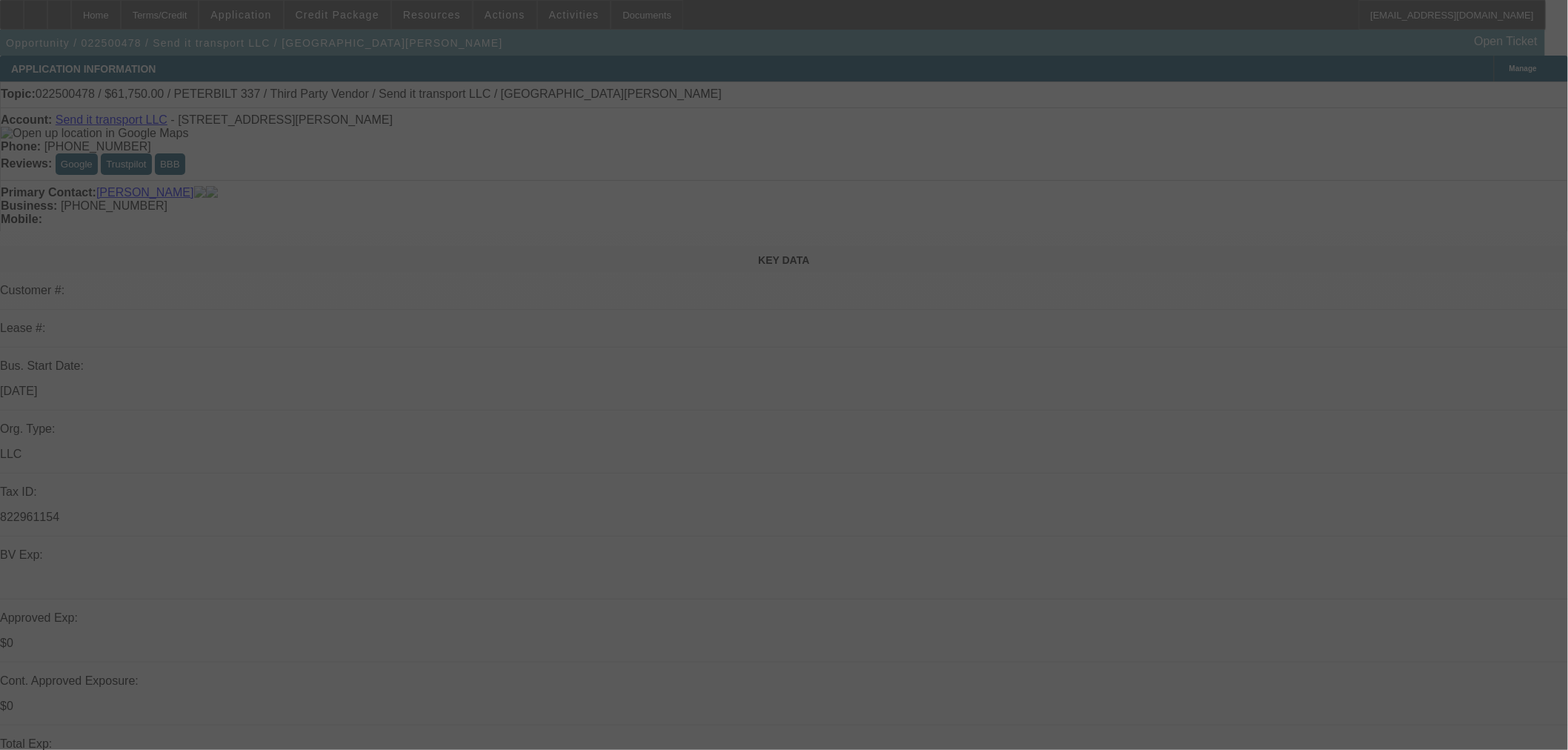
select select "0"
select select "6"
select select "0"
select select "2"
select select "0"
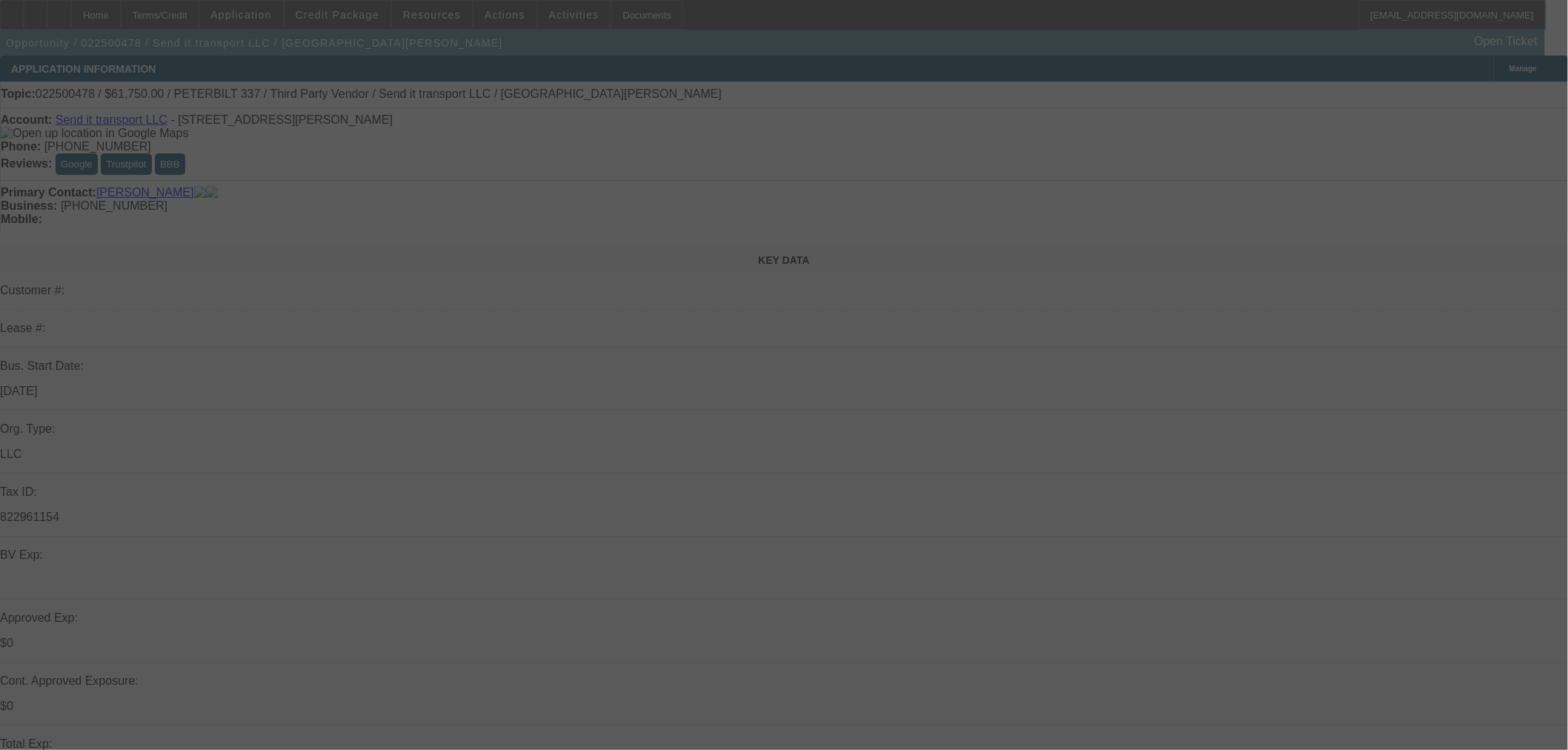
select select "6"
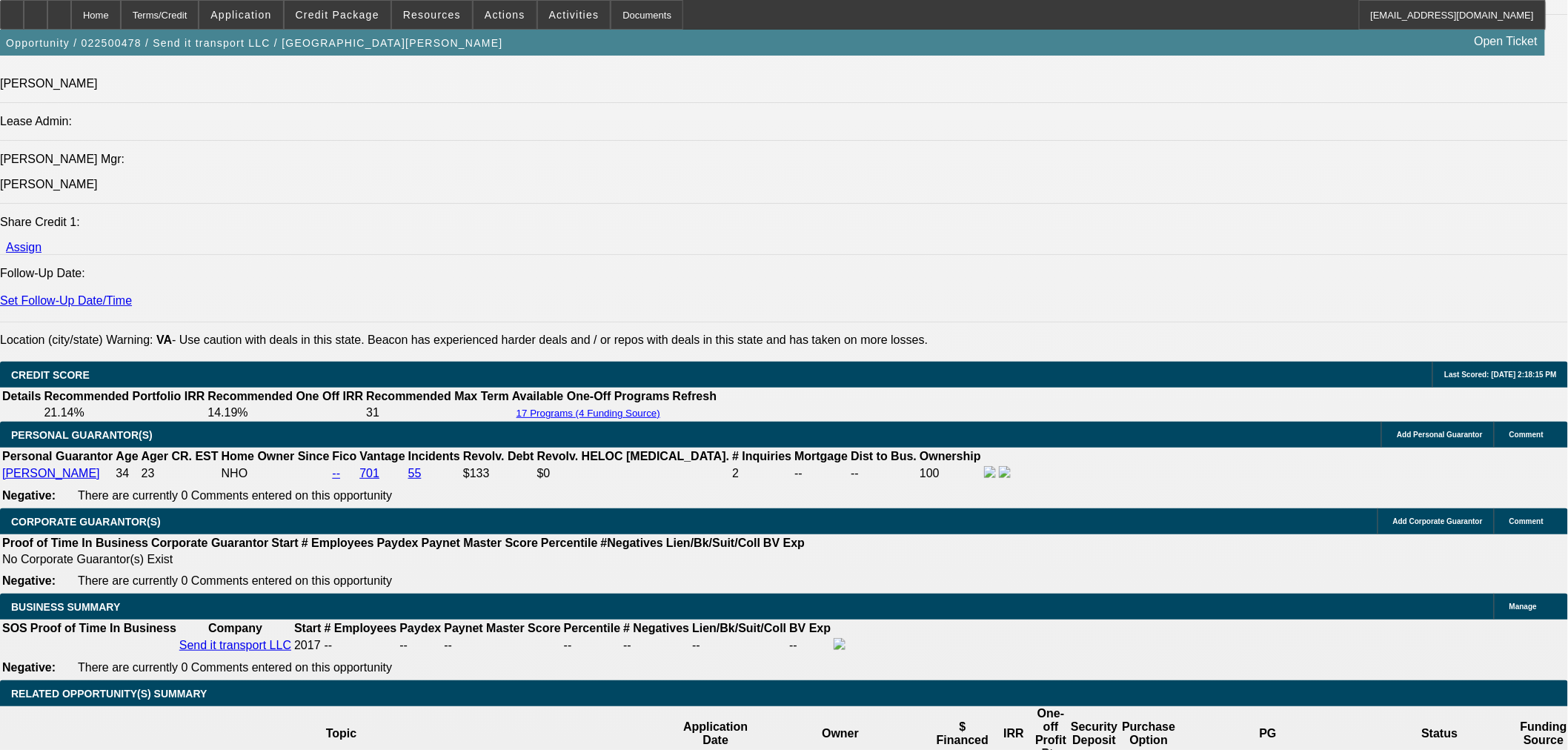
scroll to position [1976, 0]
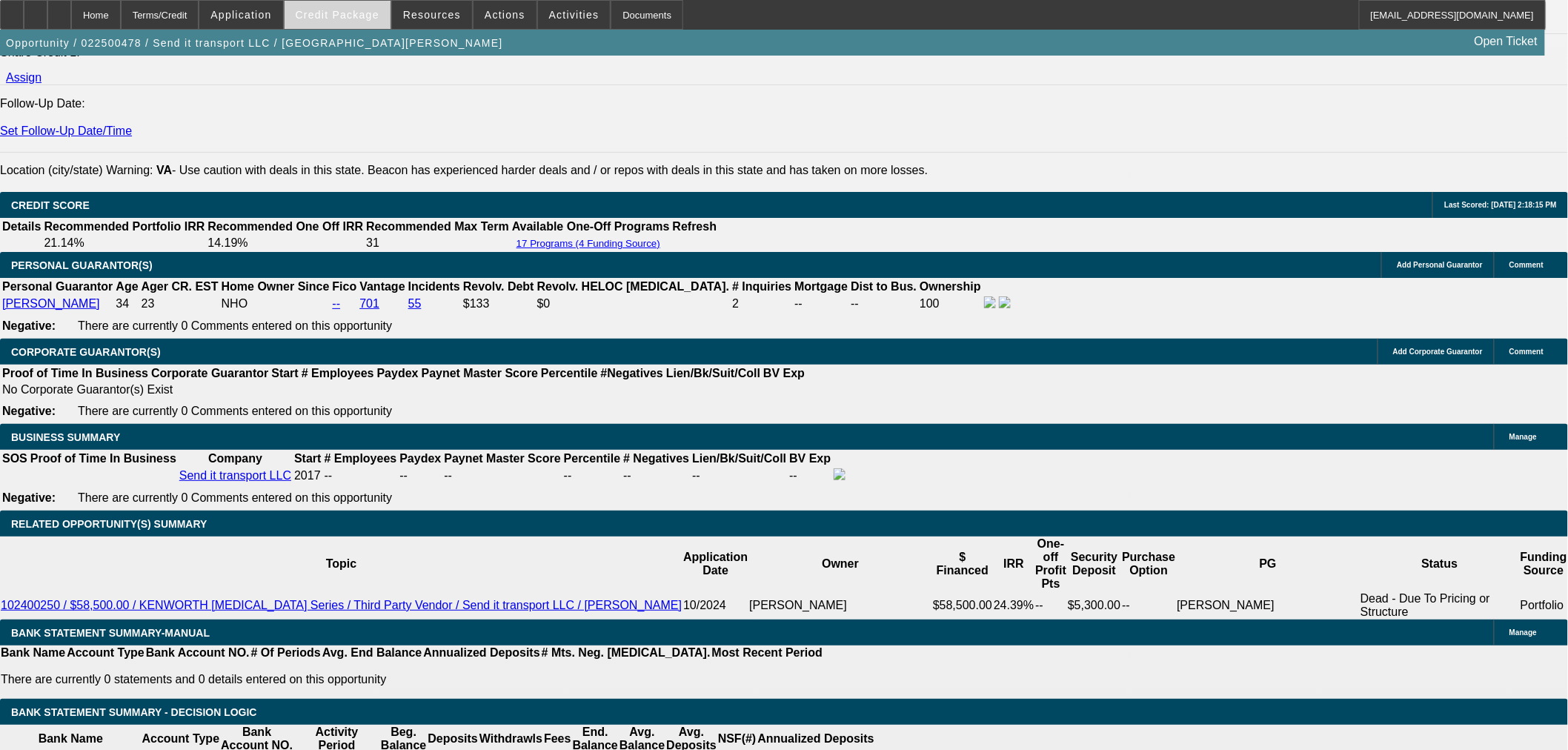
click at [338, 19] on span "Credit Package" at bounding box center [337, 14] width 84 height 11
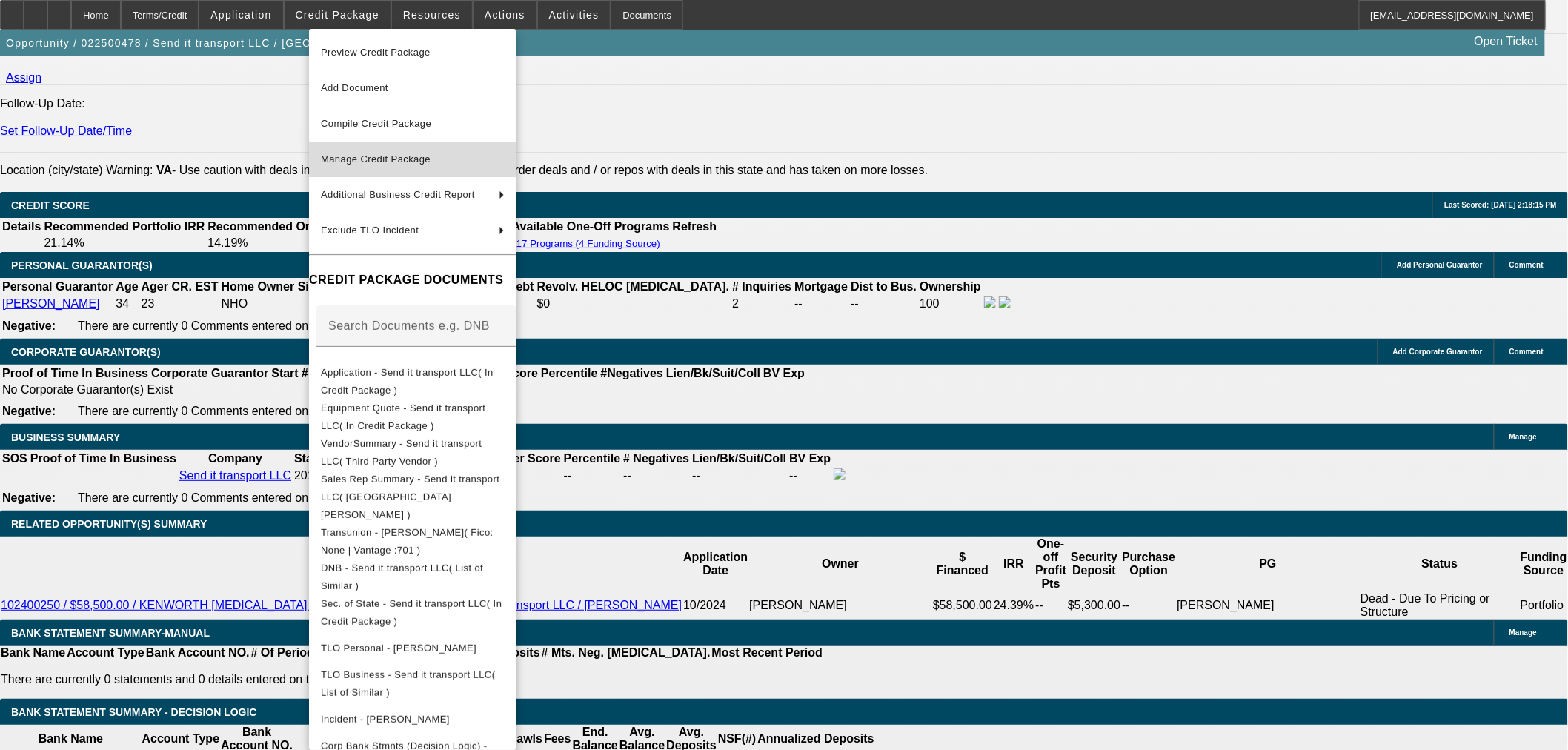
click at [398, 158] on span "Manage Credit Package" at bounding box center [376, 158] width 110 height 11
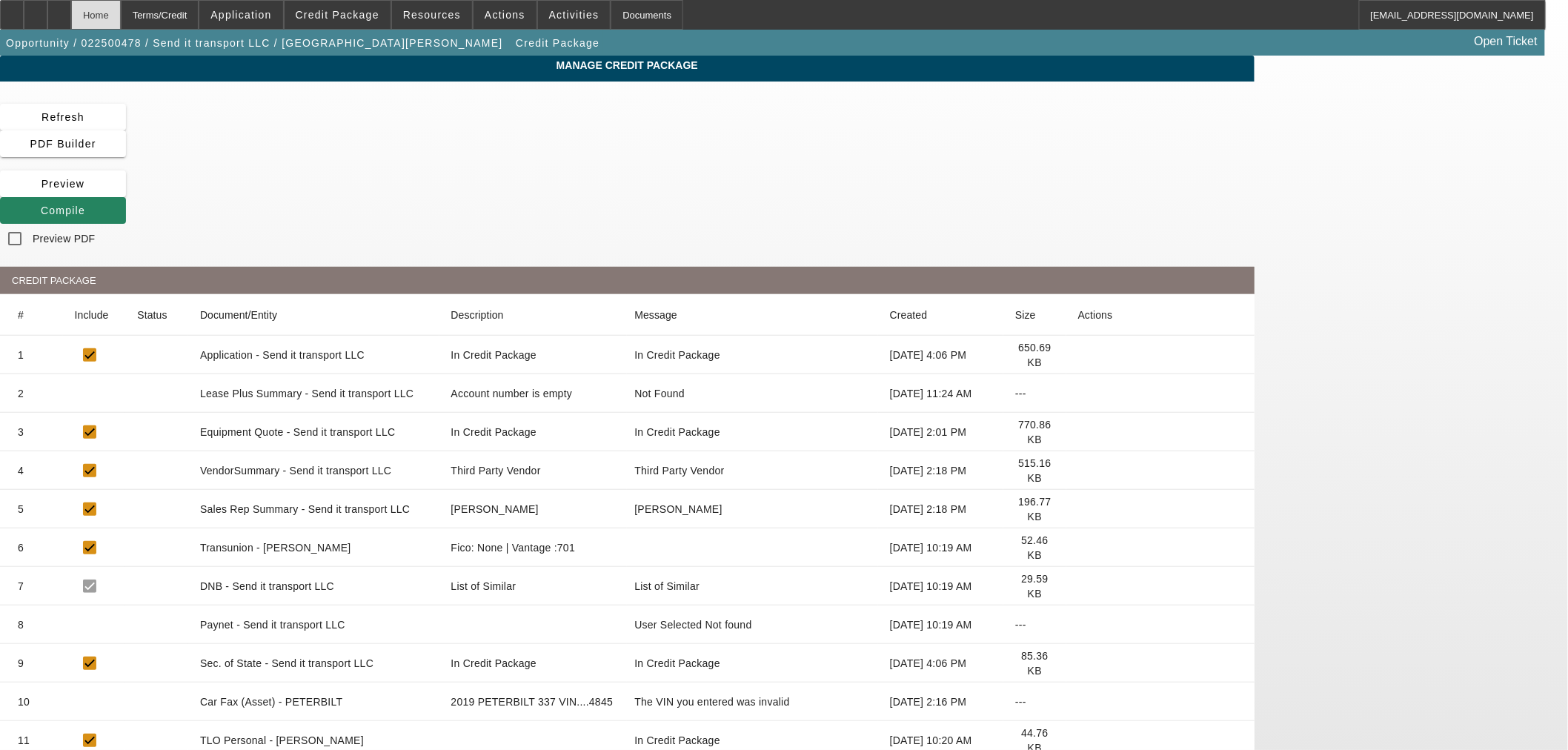
click at [121, 15] on div "Home" at bounding box center [96, 15] width 50 height 30
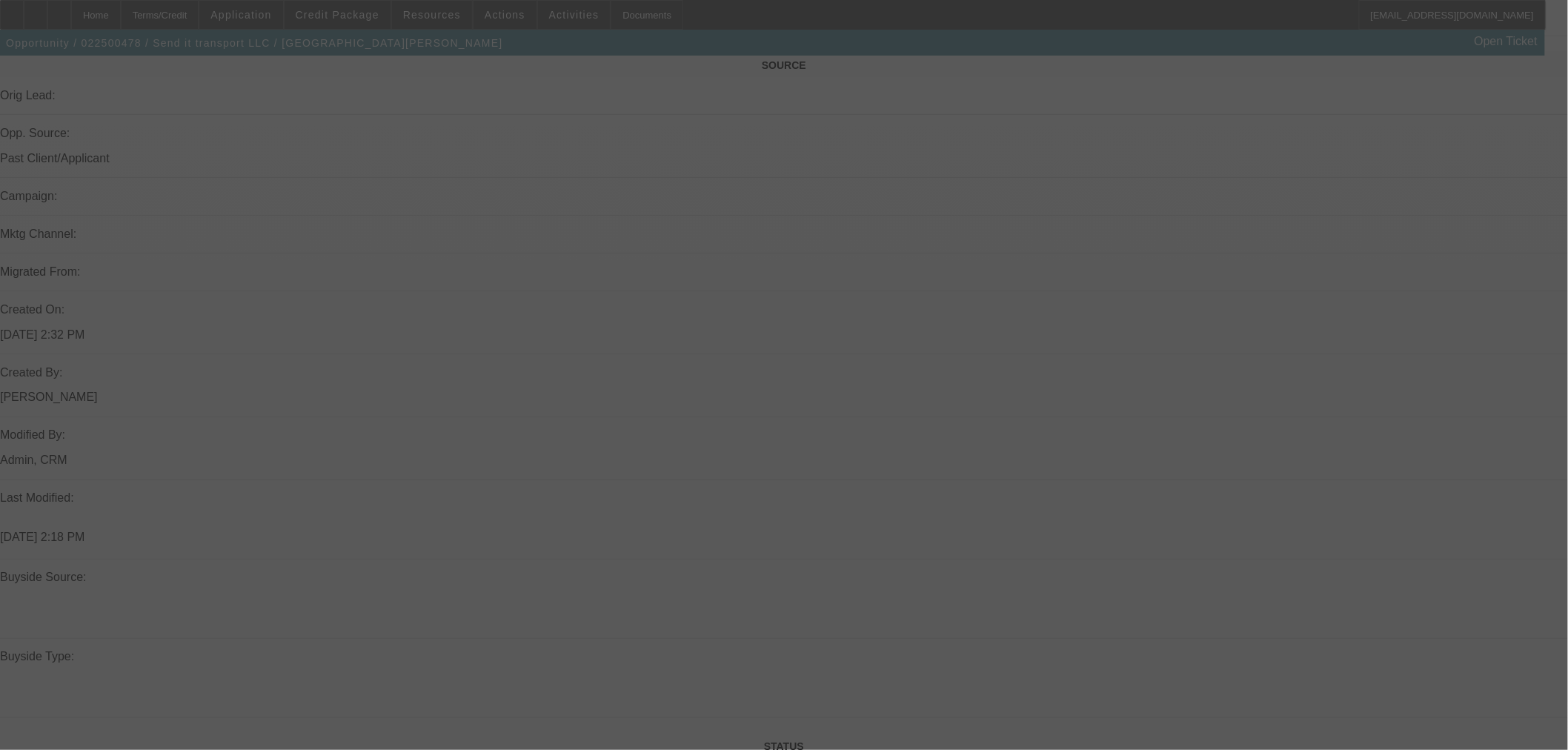
scroll to position [843, 0]
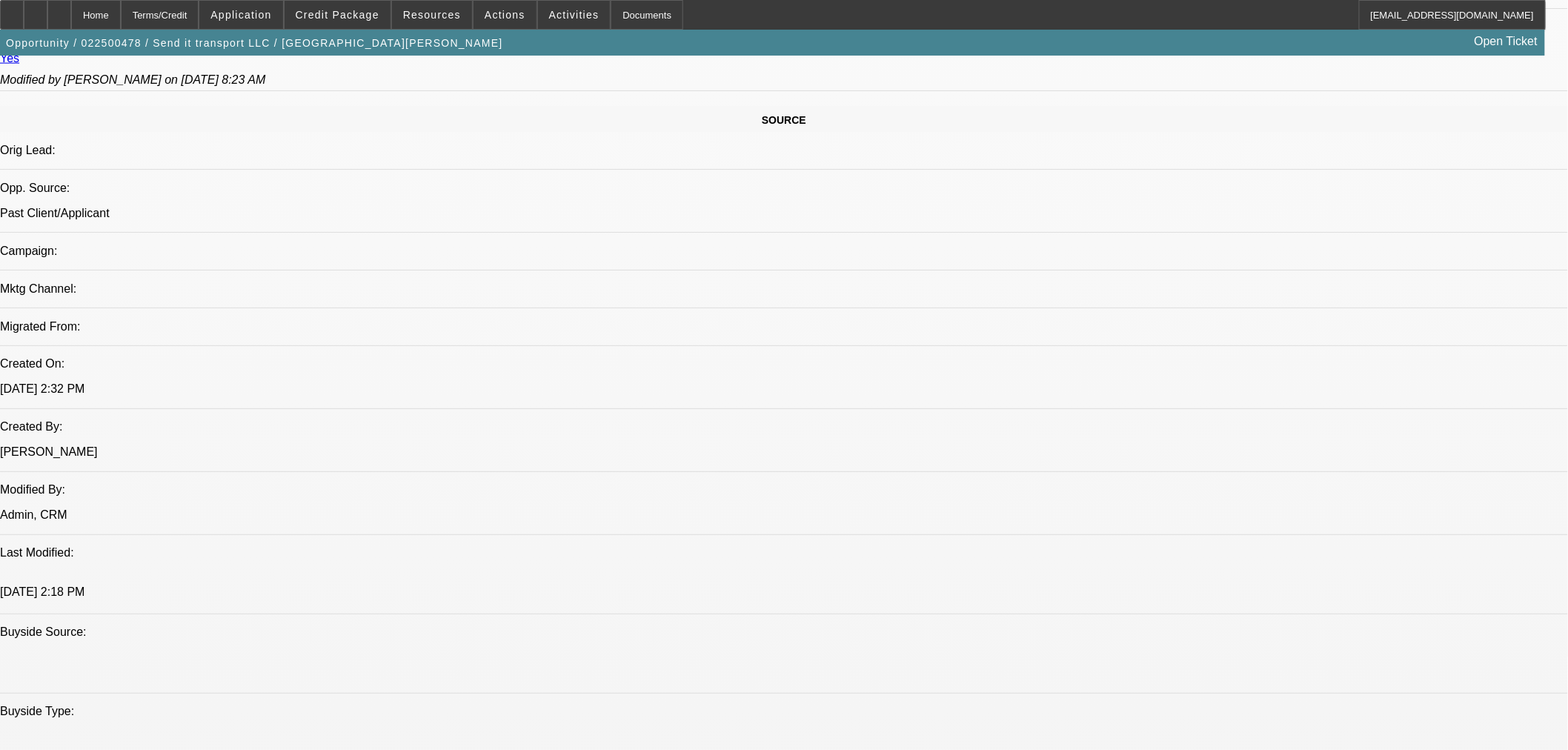
select select "0"
select select "3"
select select "0"
select select "6"
select select "0"
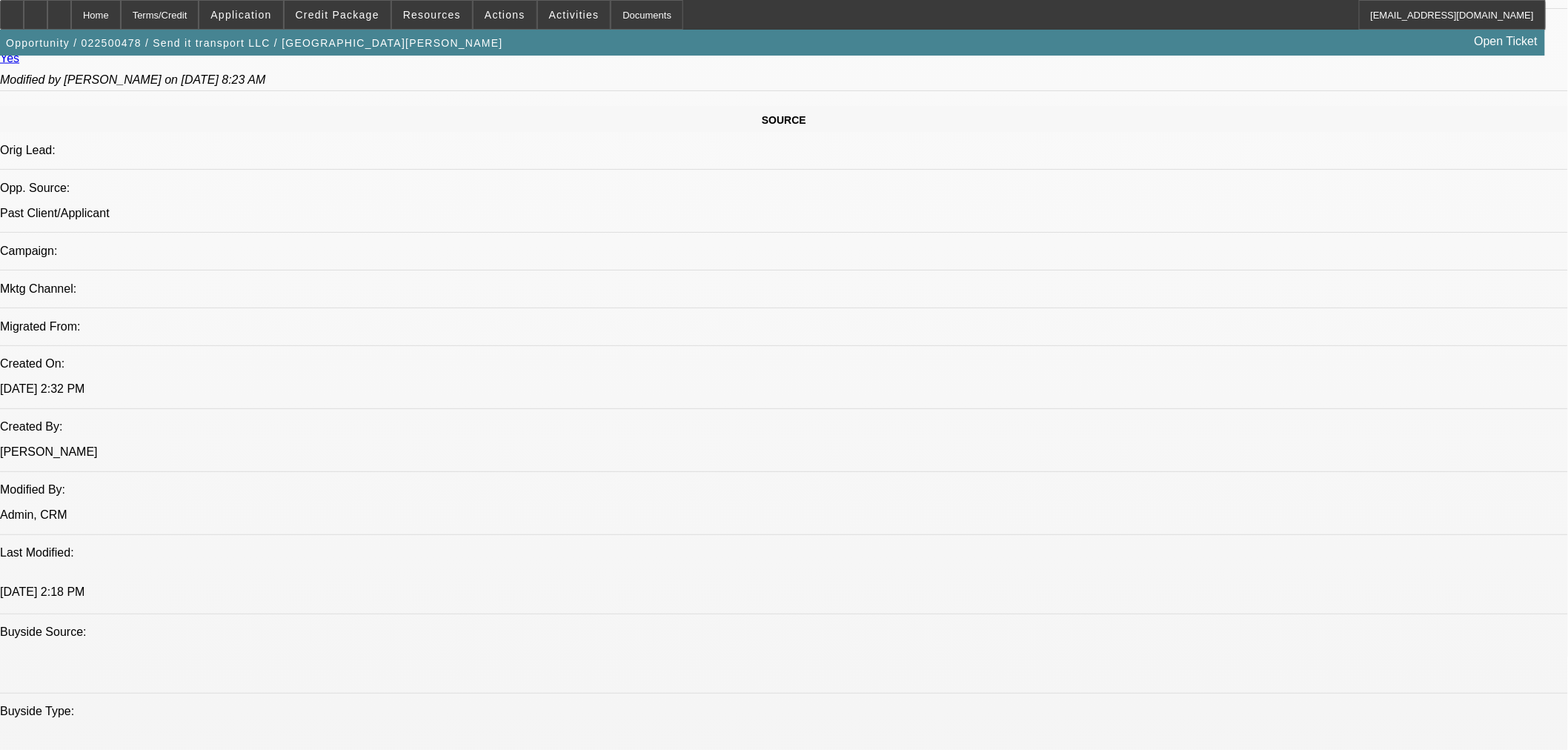
select select "0"
select select "6"
select select "0"
select select "2"
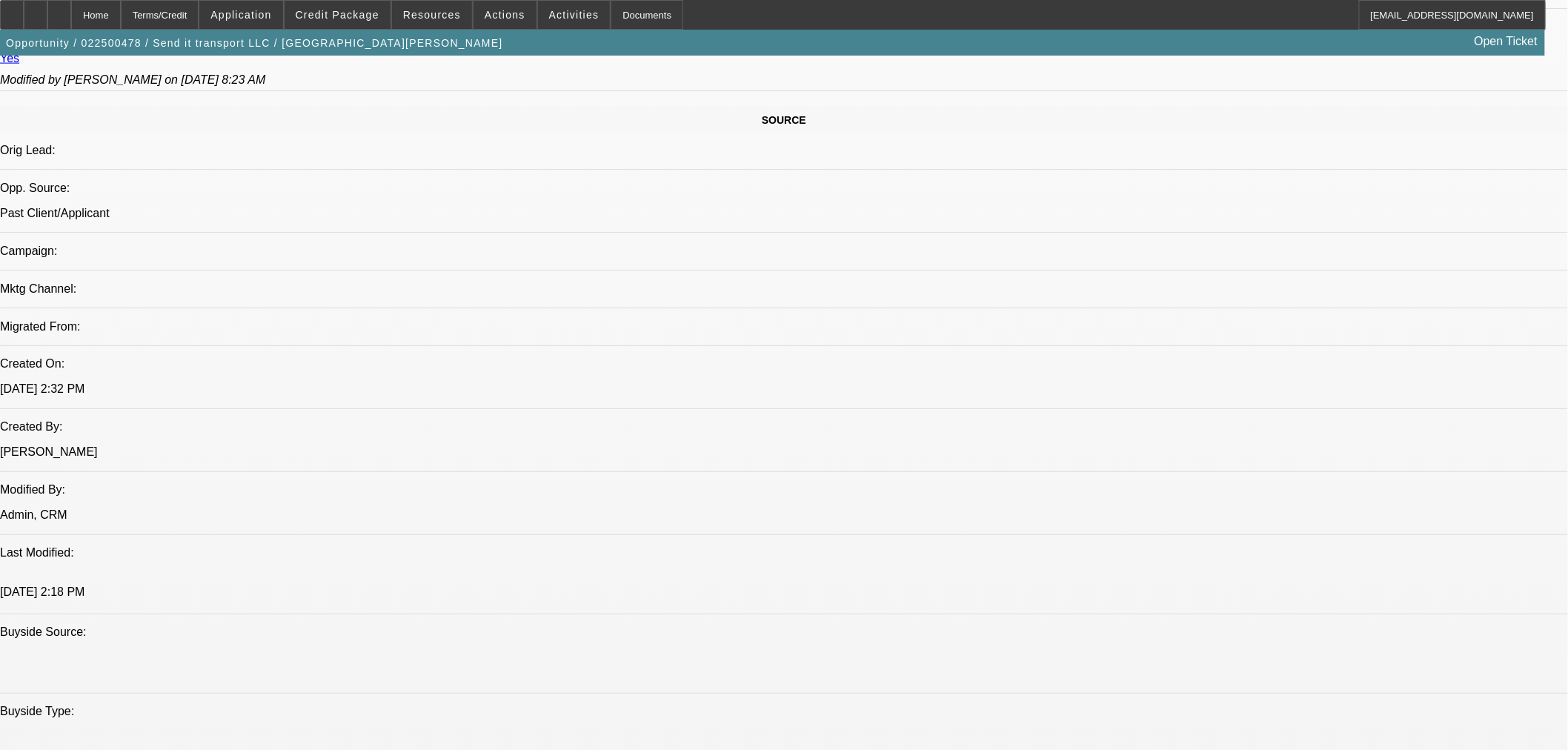
select select "0"
select select "6"
select select "0"
select select "2"
select select "0"
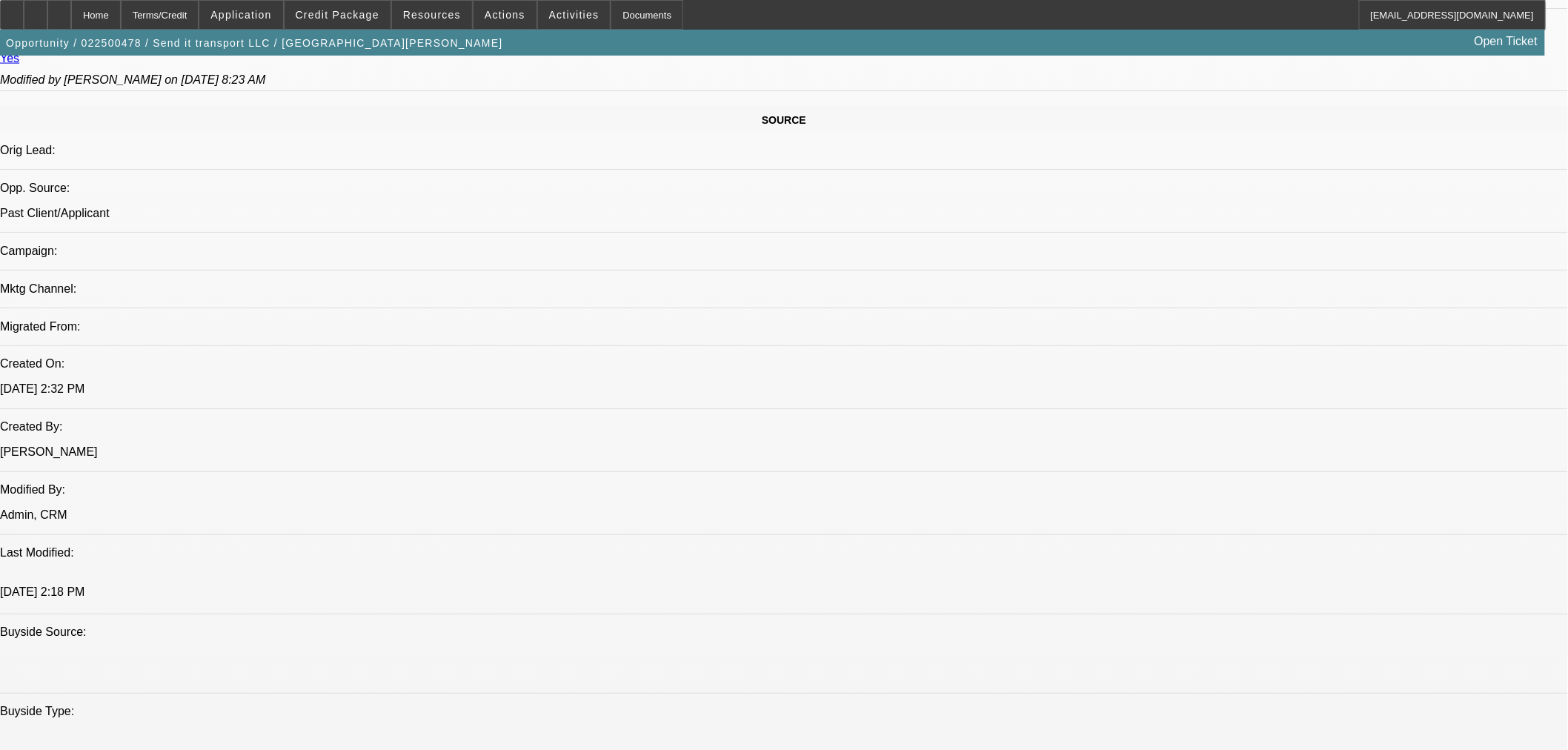
select select "6"
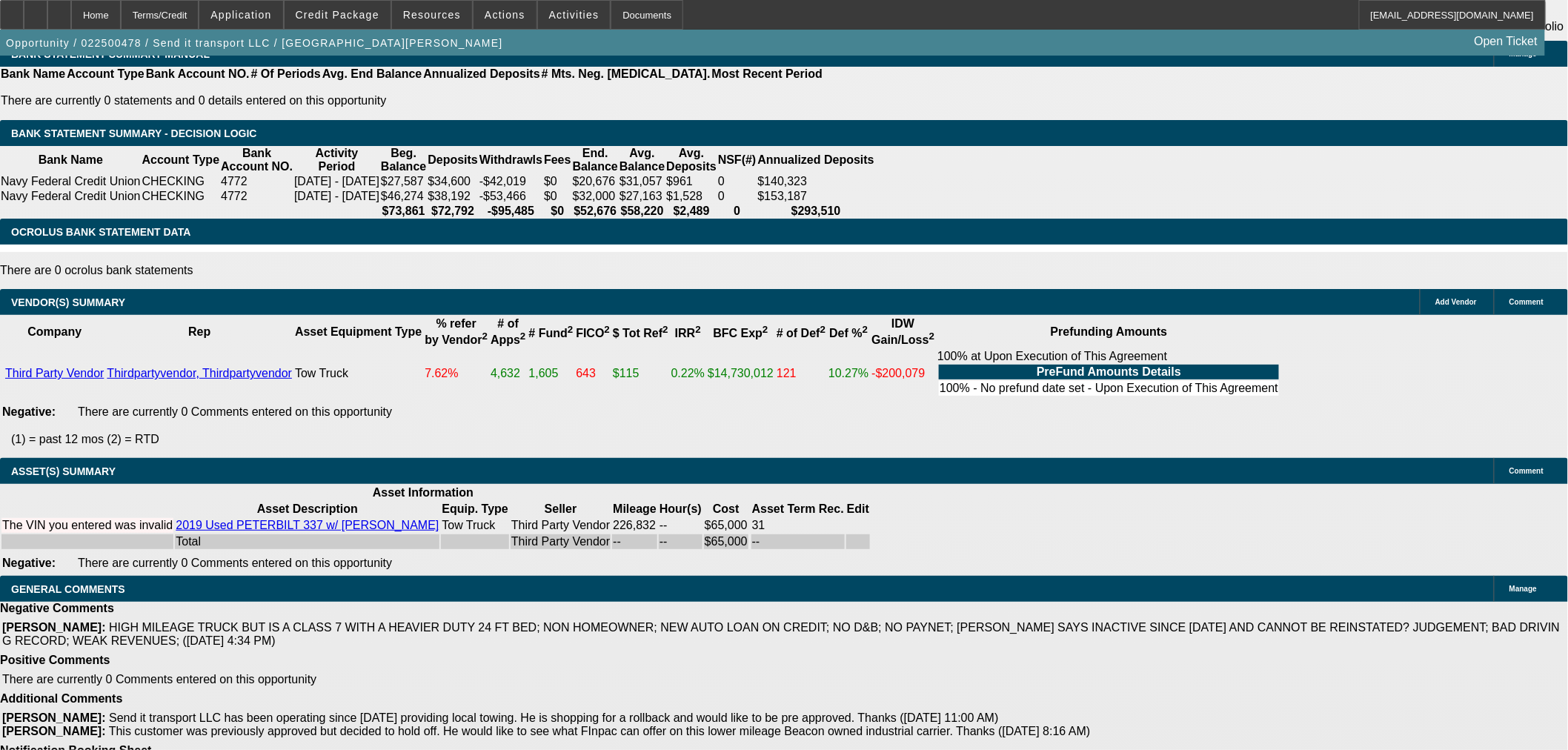
scroll to position [2616, 0]
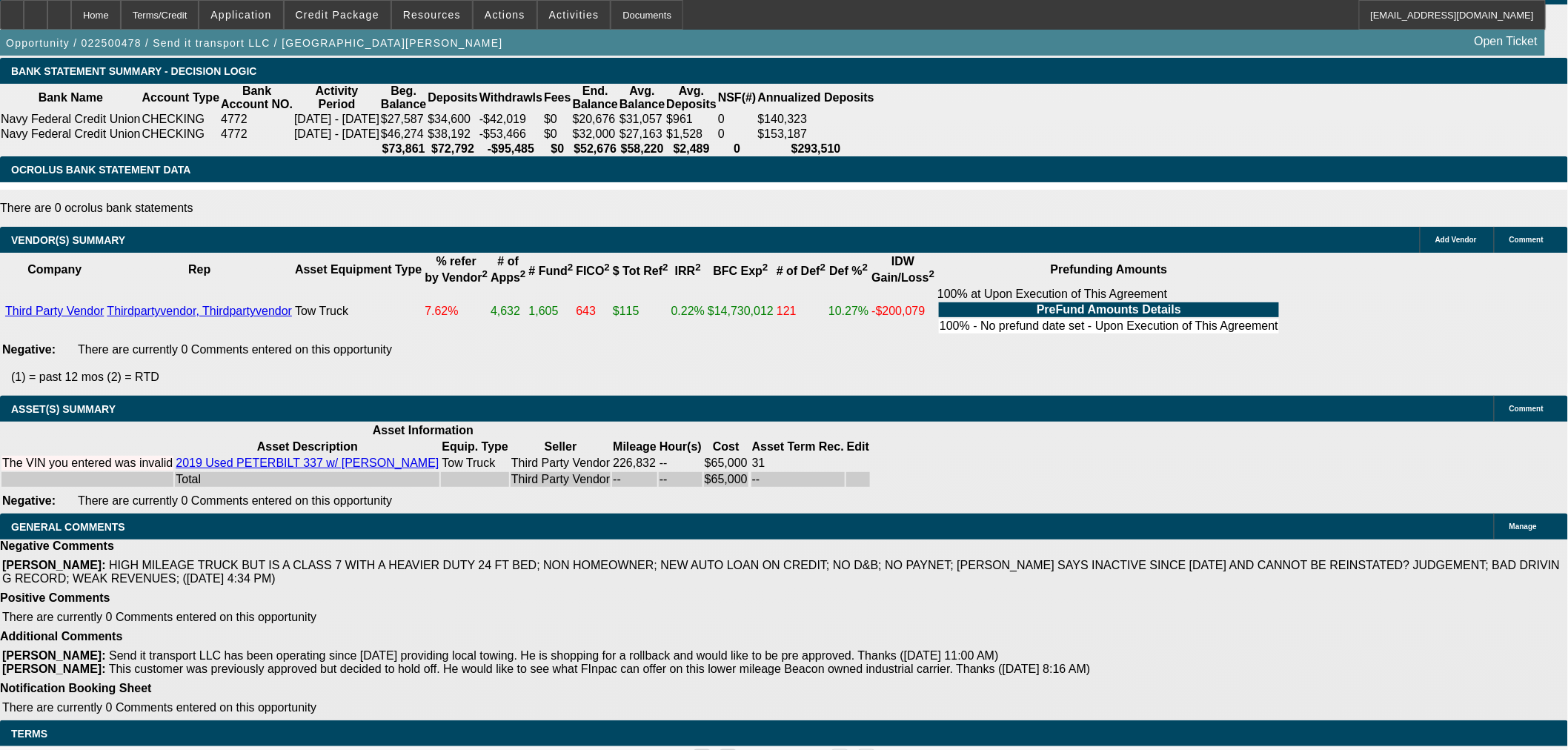
select select "6"
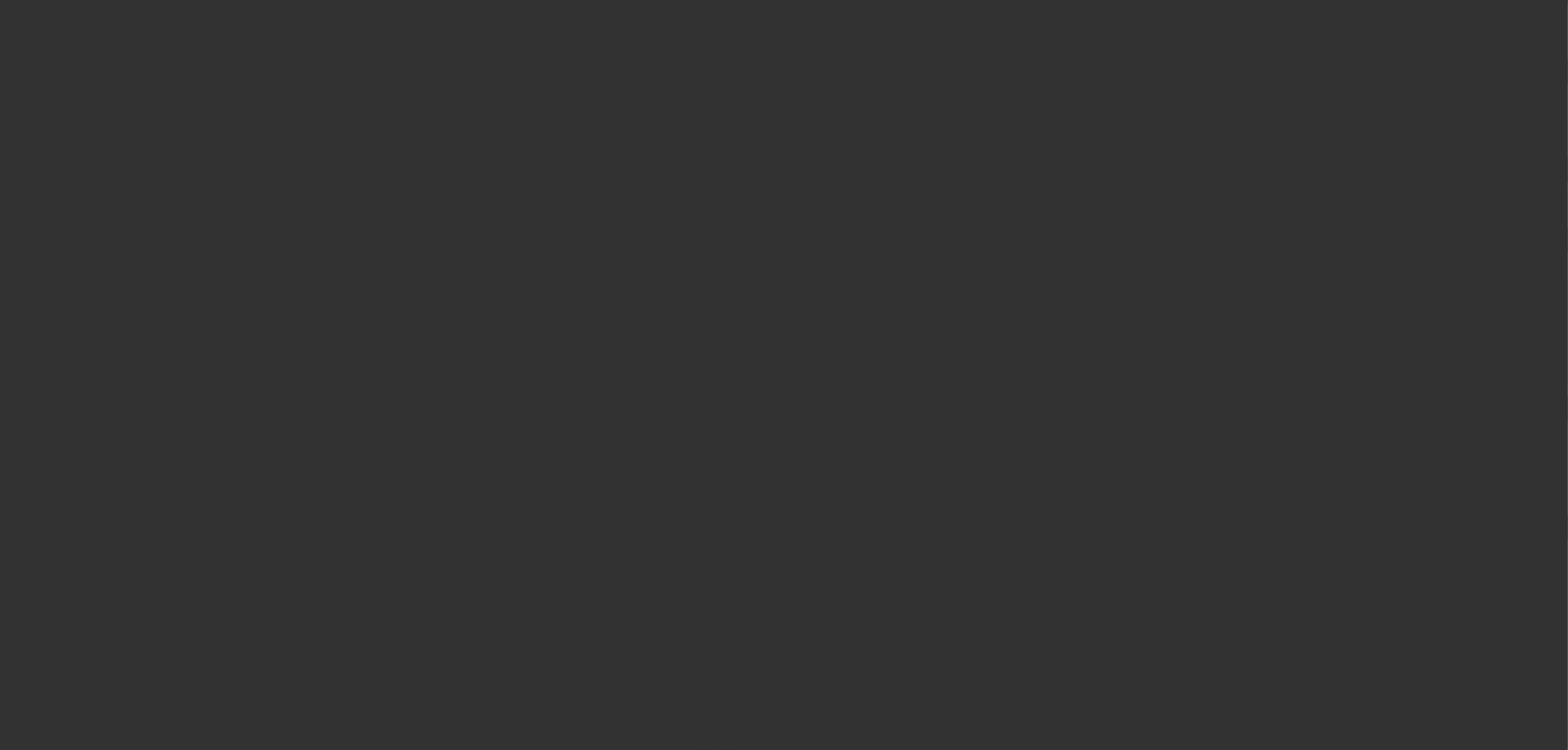
scroll to position [0, 0]
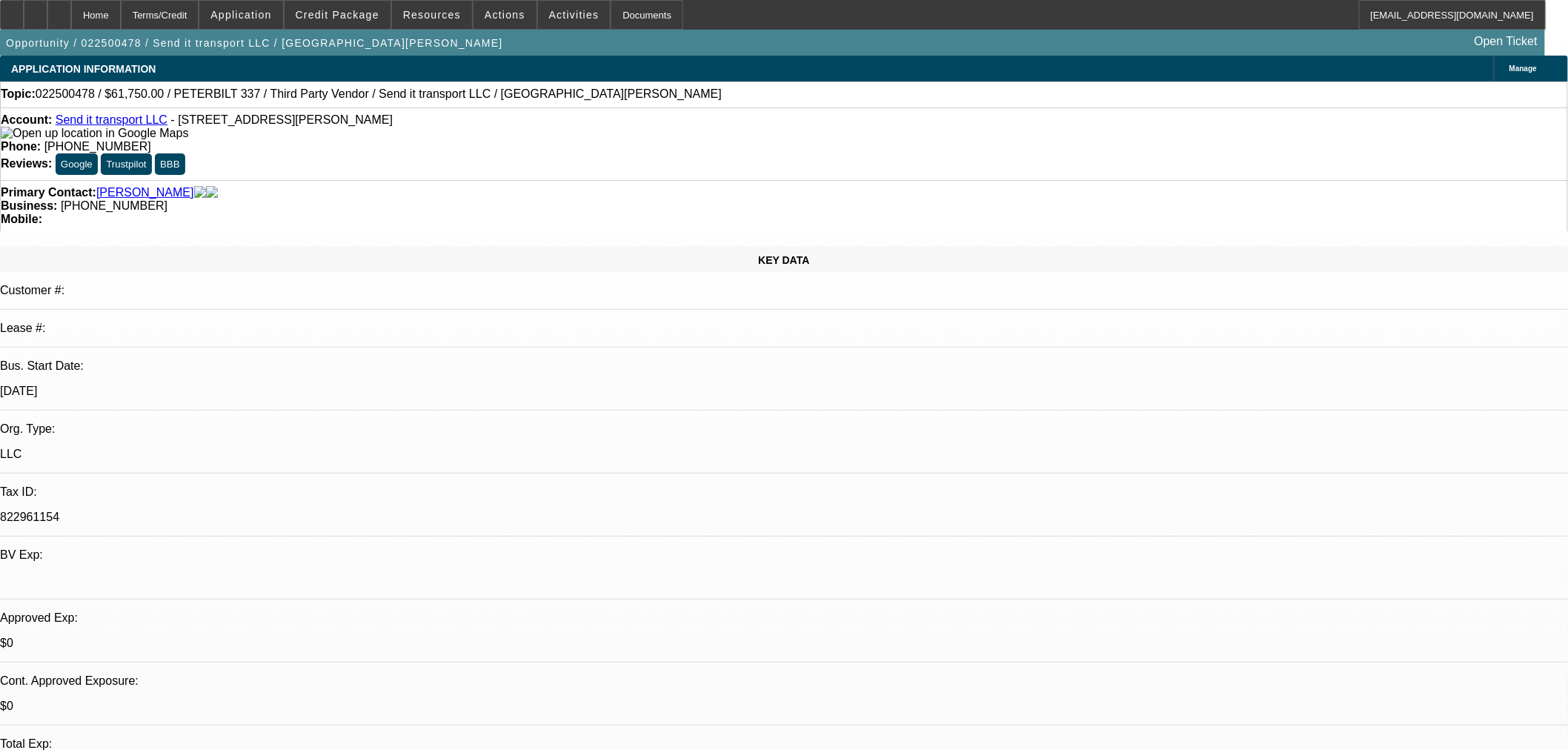
type textarea "p"
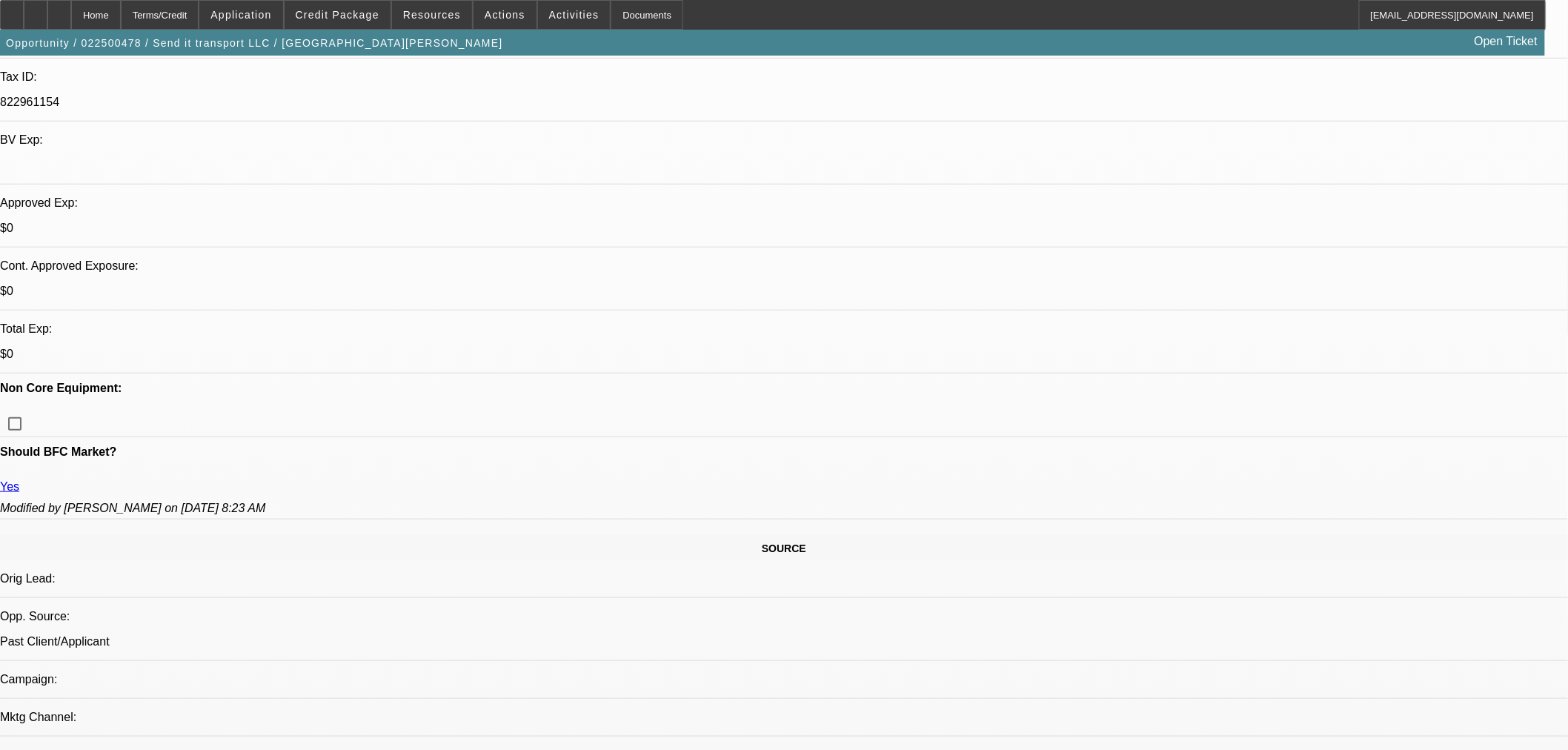
scroll to position [247, 0]
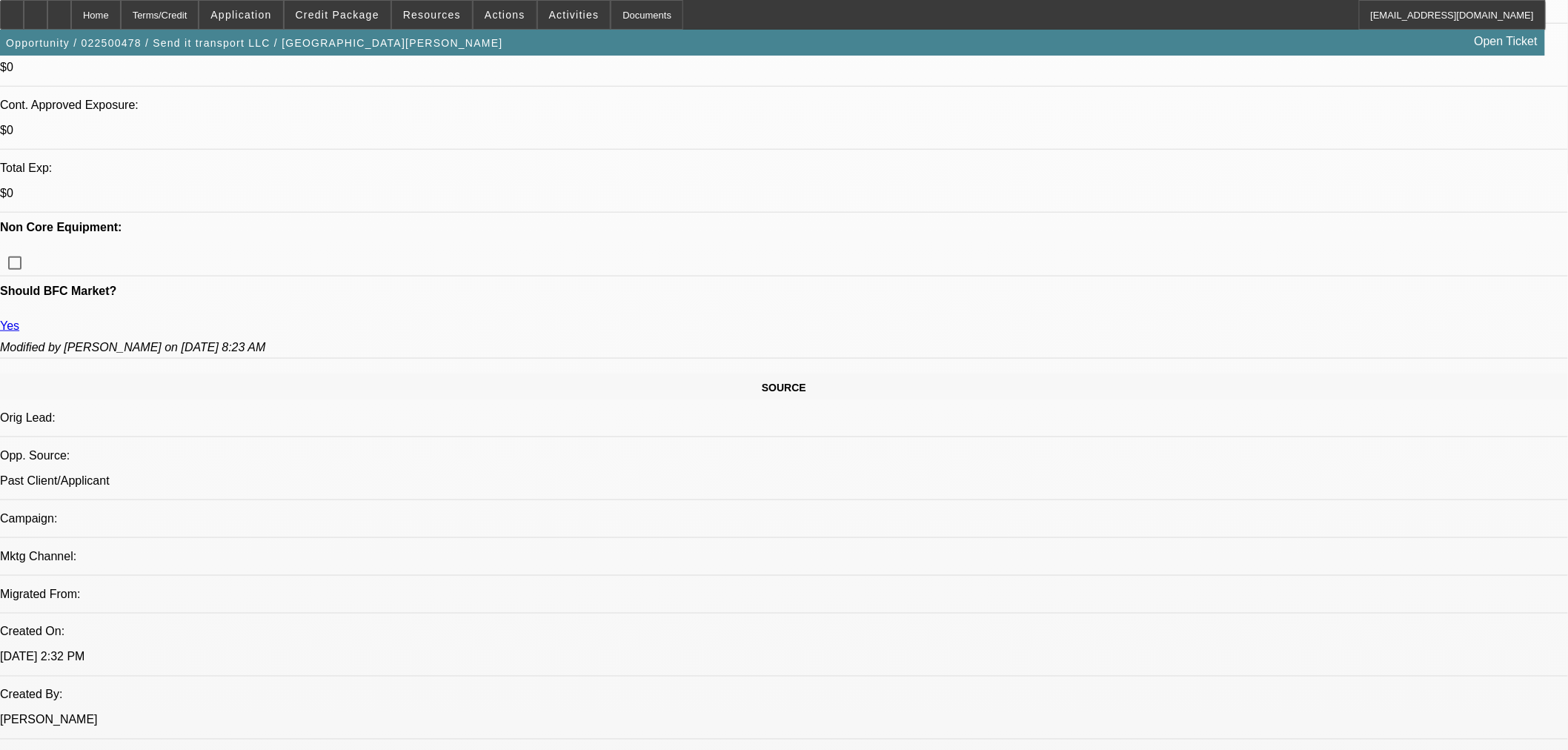
scroll to position [0, 0]
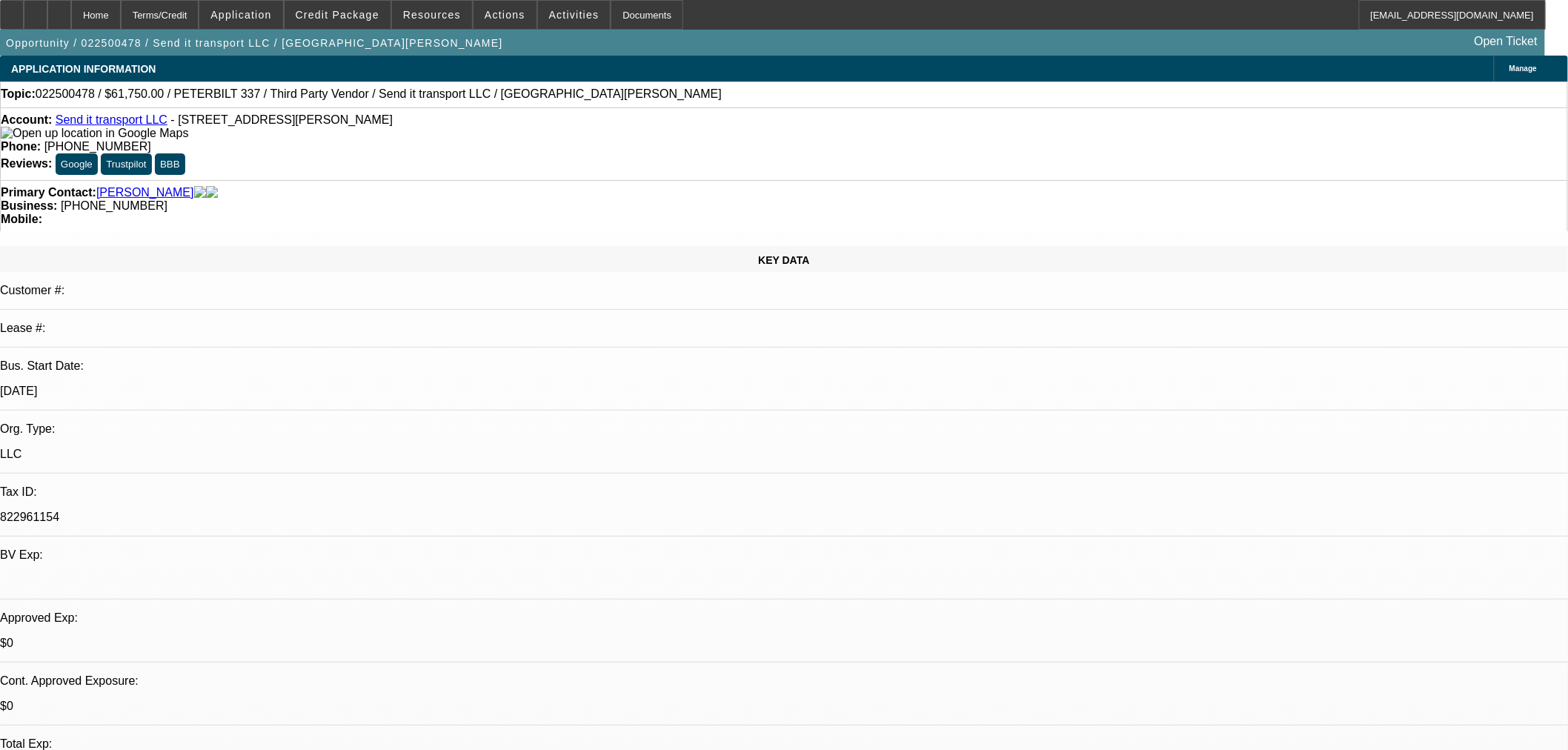
type textarea "PRIOR APPROVAL EXPIRED, THIS WILL GO IN AS A NEW SUBMISSION. NEED UPDATED PACKA…"
drag, startPoint x: 1260, startPoint y: 219, endPoint x: 441, endPoint y: 23, distance: 842.1
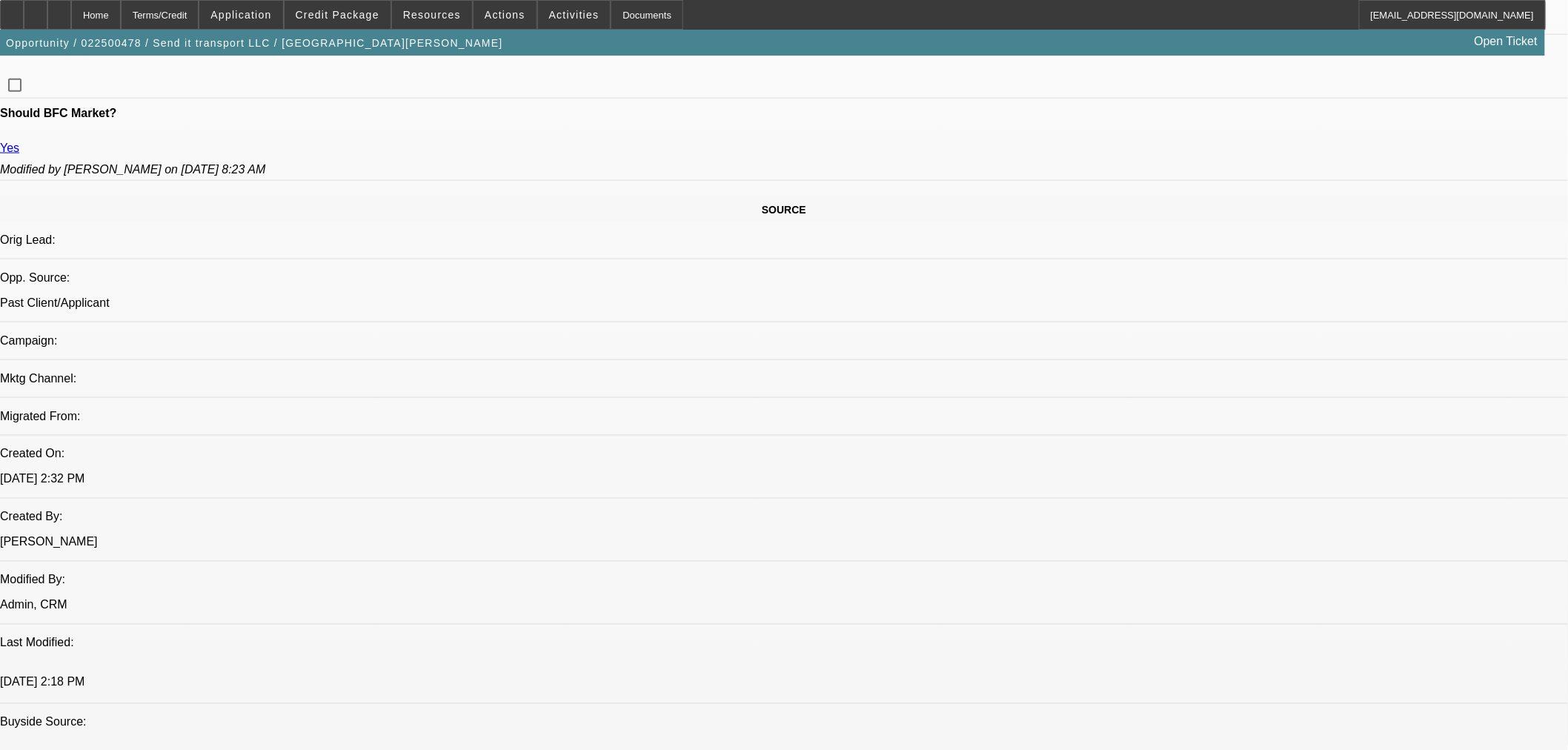
scroll to position [494, 0]
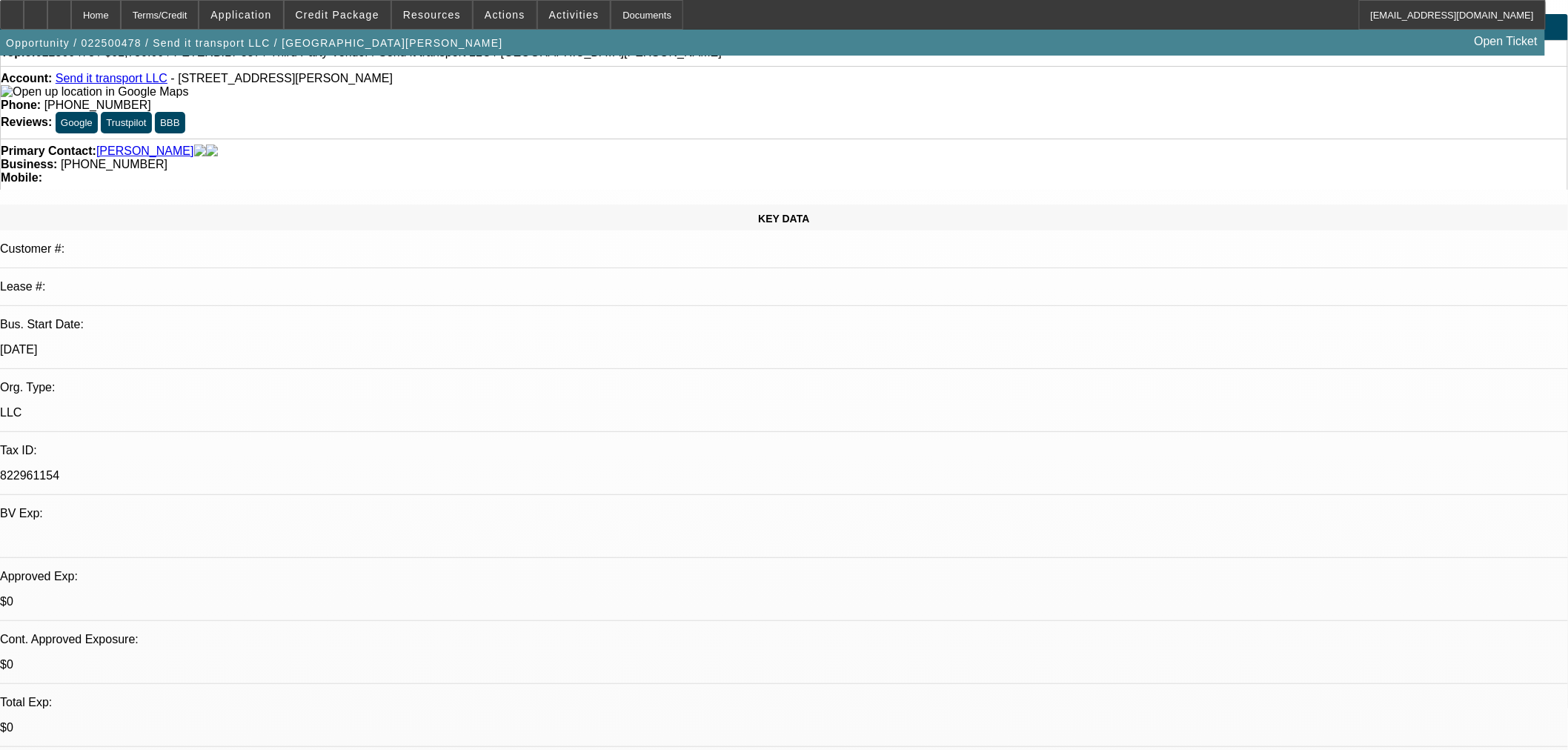
scroll to position [82, 0]
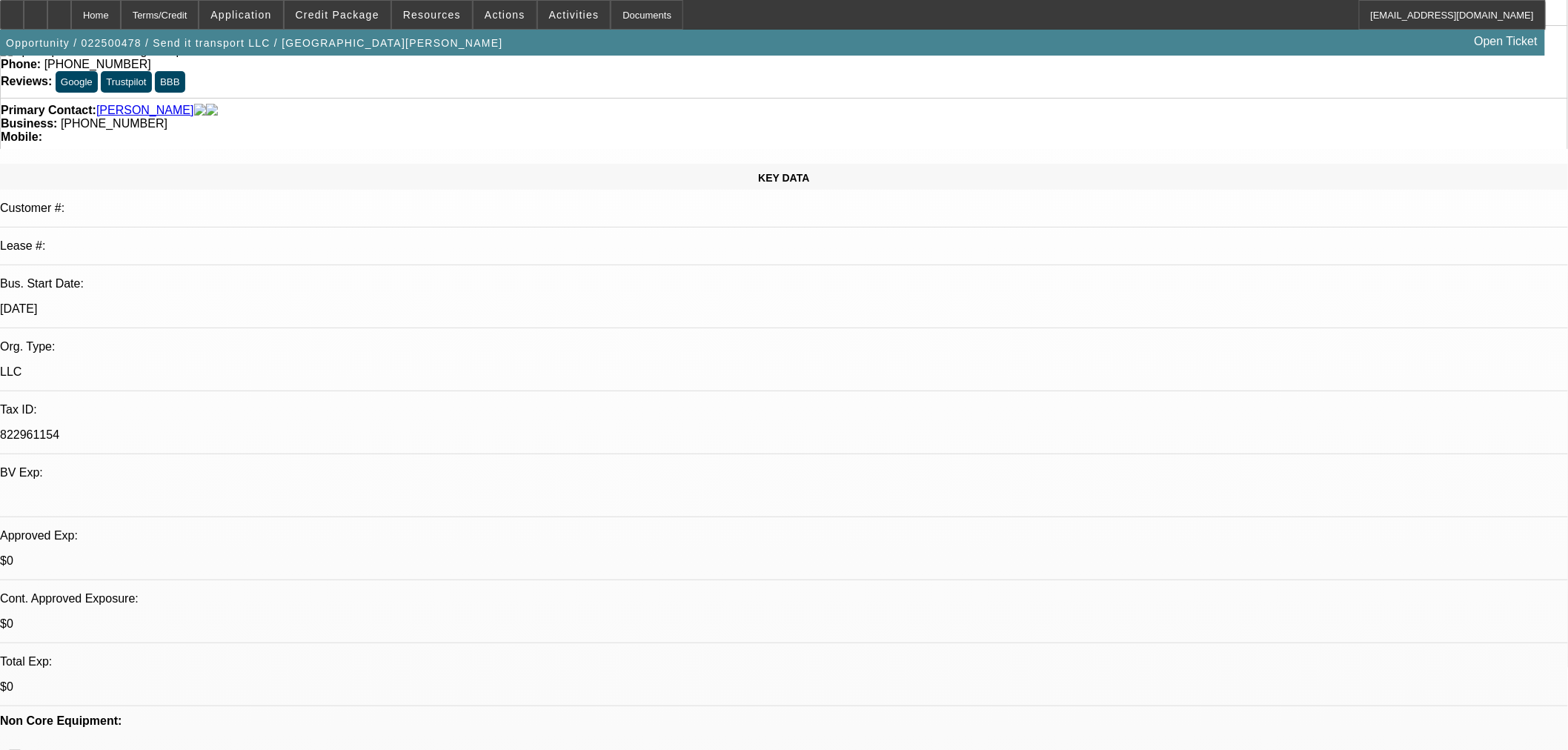
checkbox input "true"
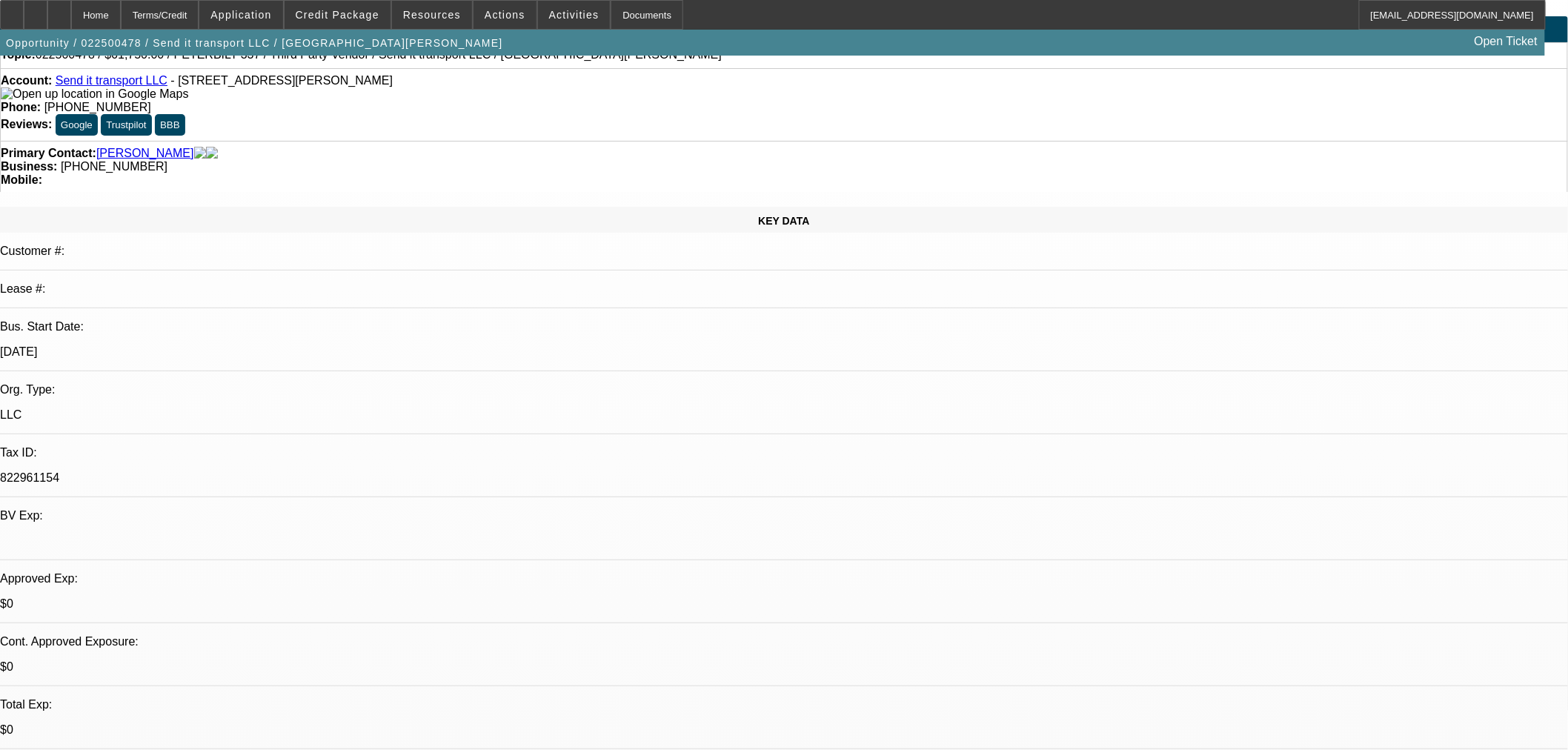
scroll to position [0, 0]
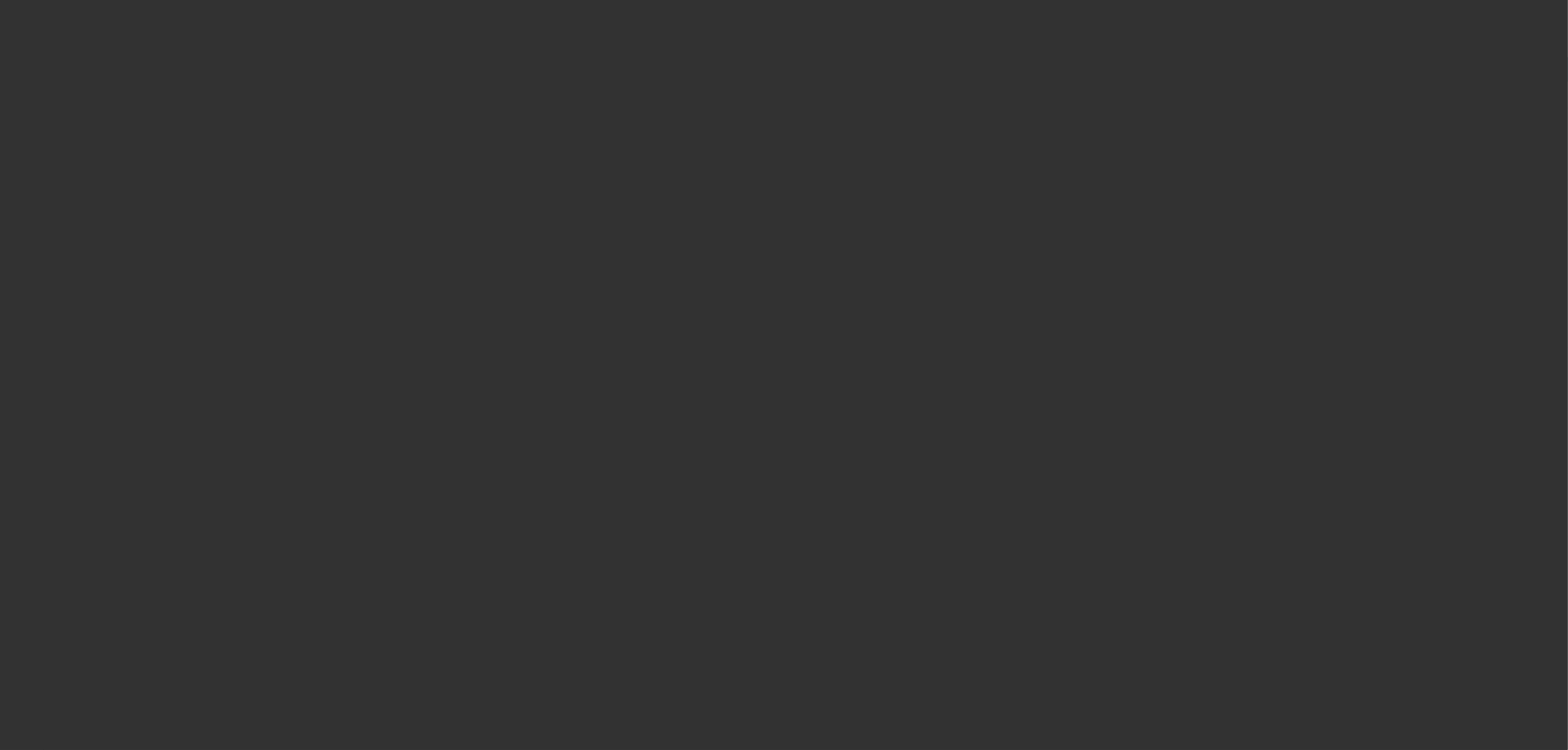
select select "0"
select select "3"
select select "0"
select select "6"
select select "0"
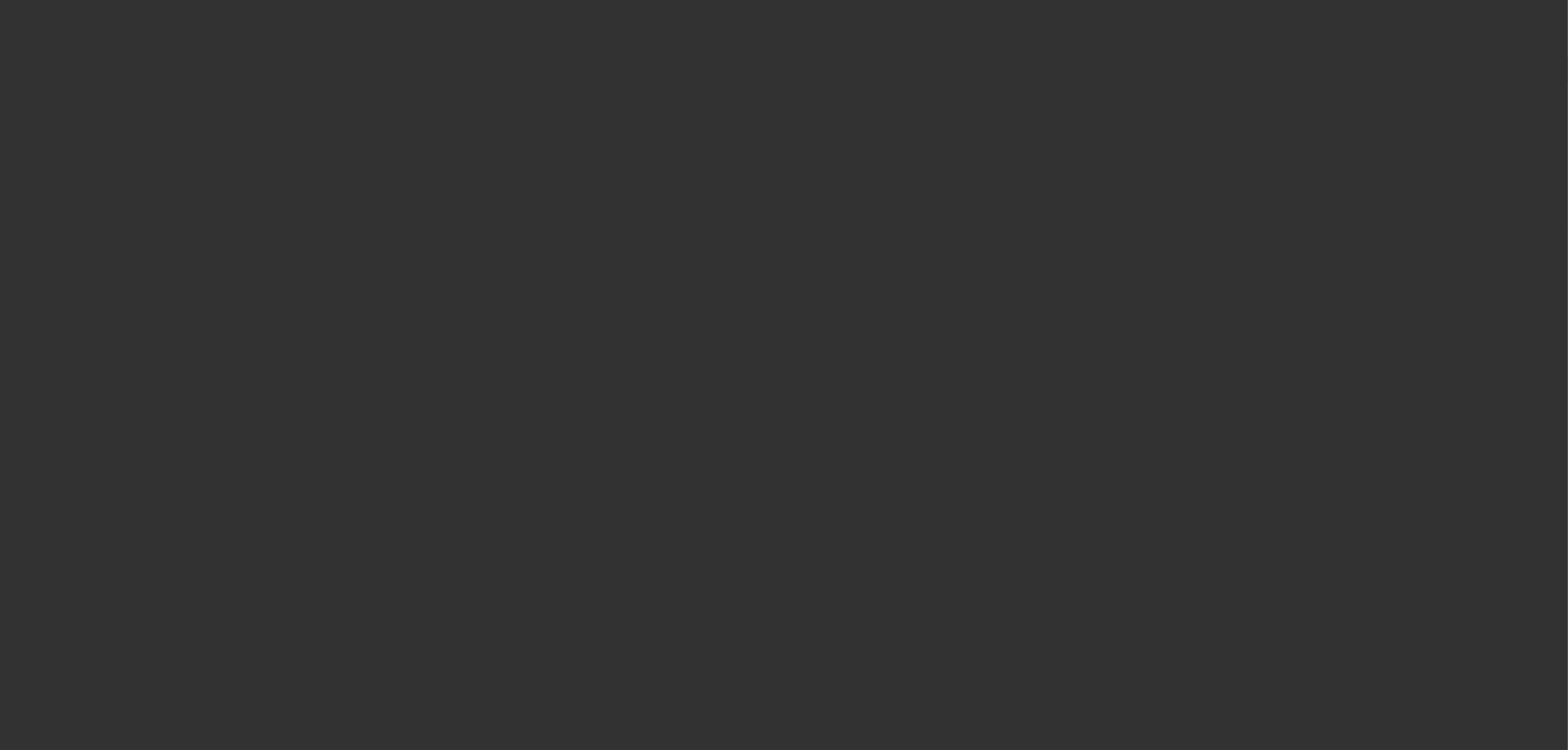
select select "3"
select select "0"
select select "6"
select select "0"
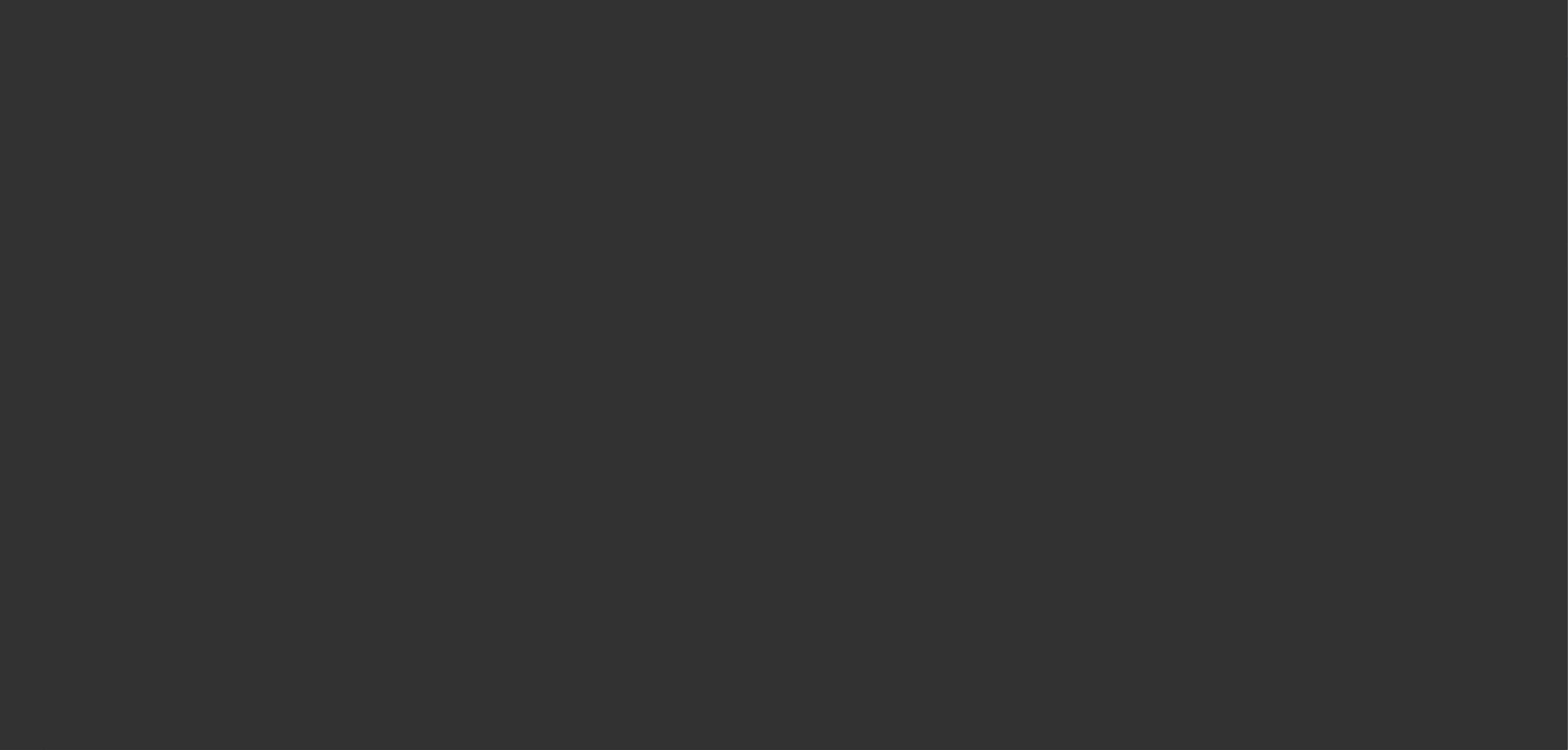
select select "0"
select select "6"
select select "0"
select select "2"
select select "0"
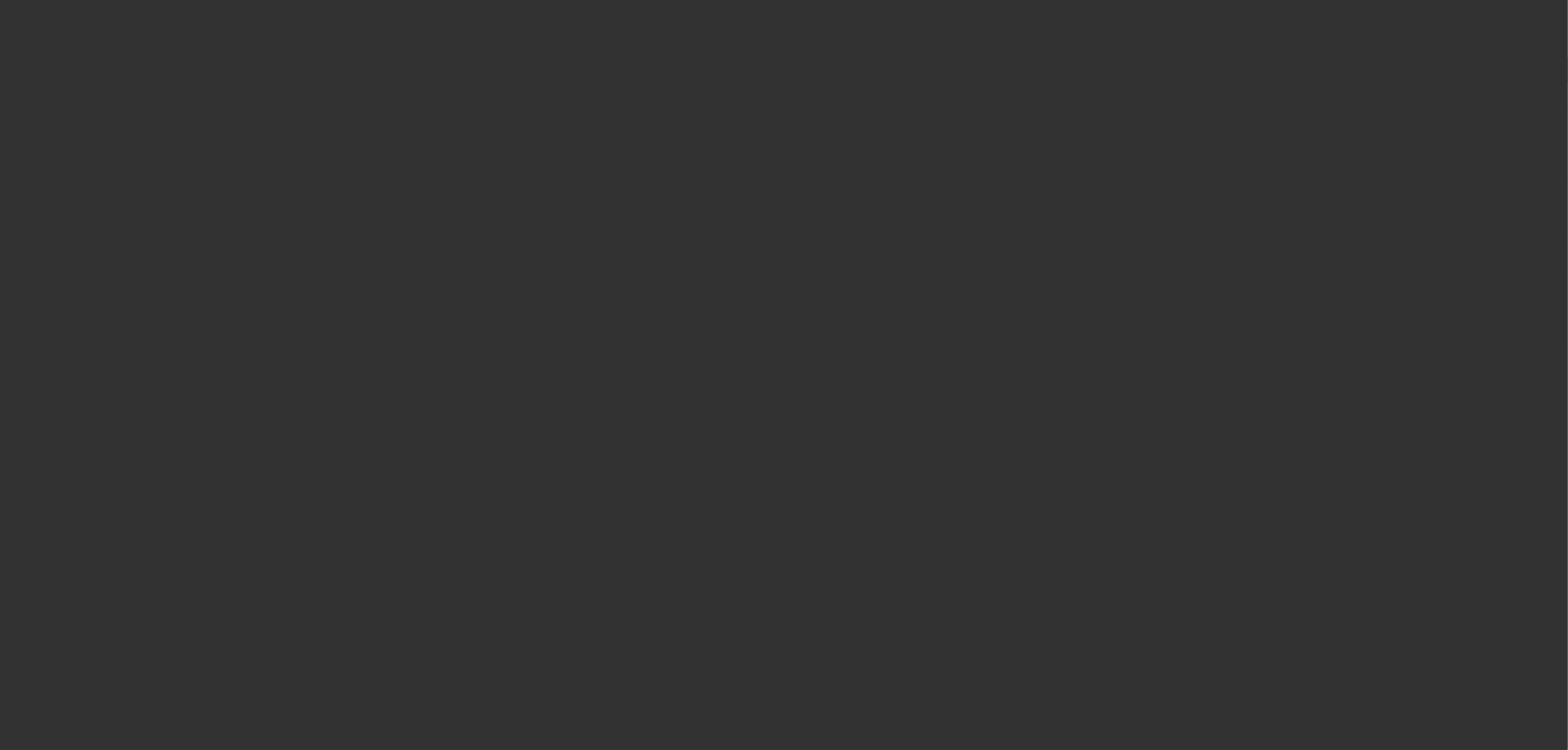
select select "6"
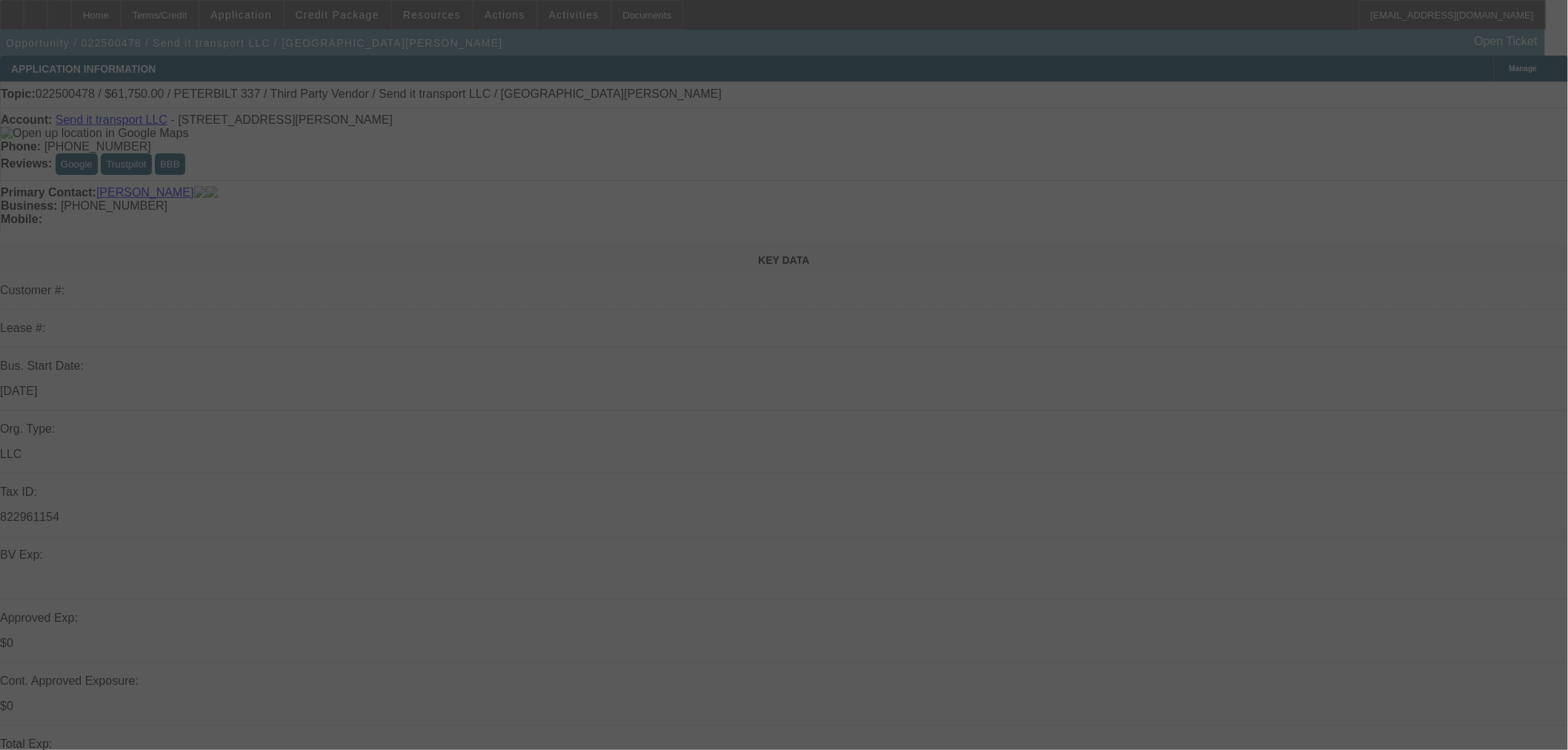
select select "0"
select select "3"
select select "0"
select select "6"
select select "0"
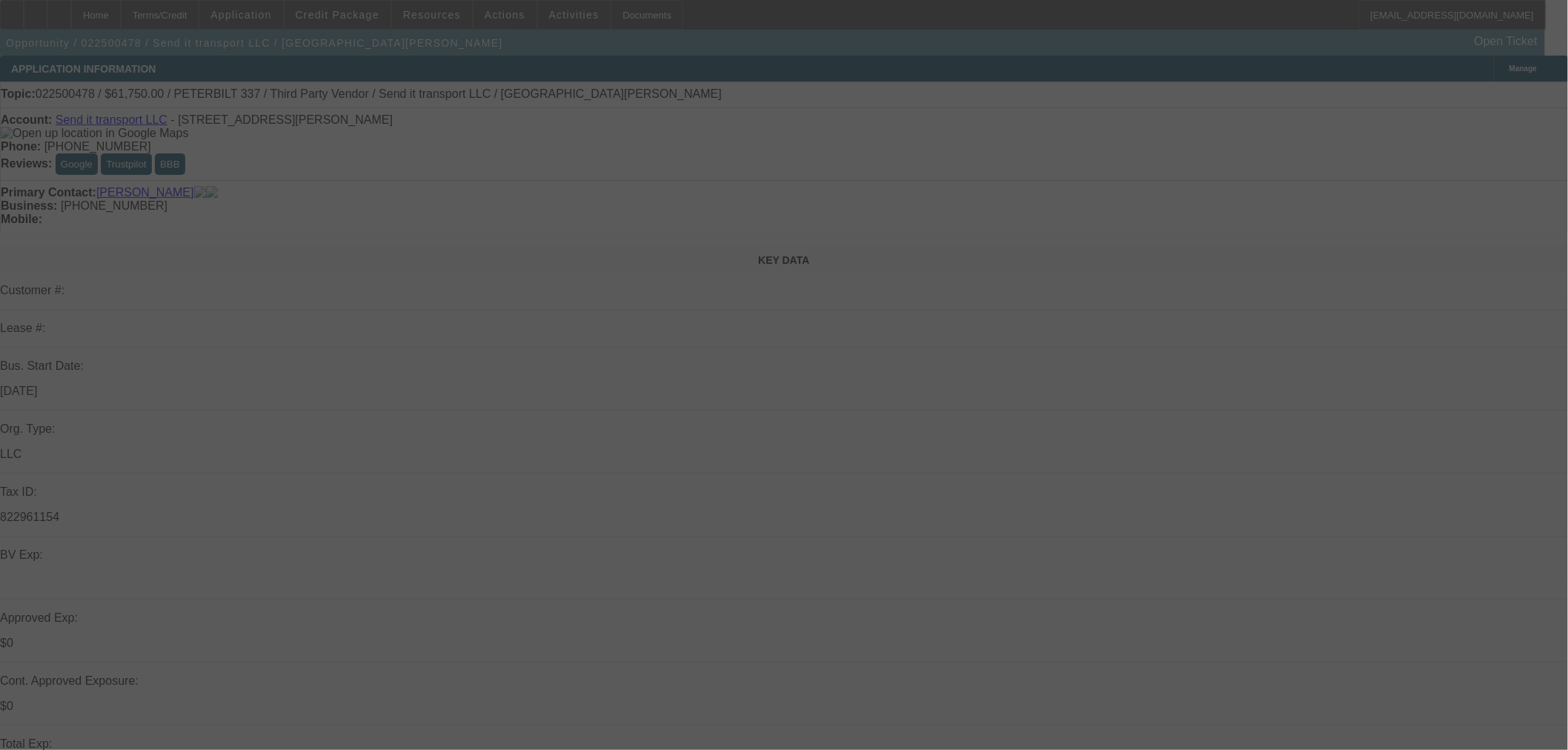
select select "3"
select select "0"
select select "6"
select select "0"
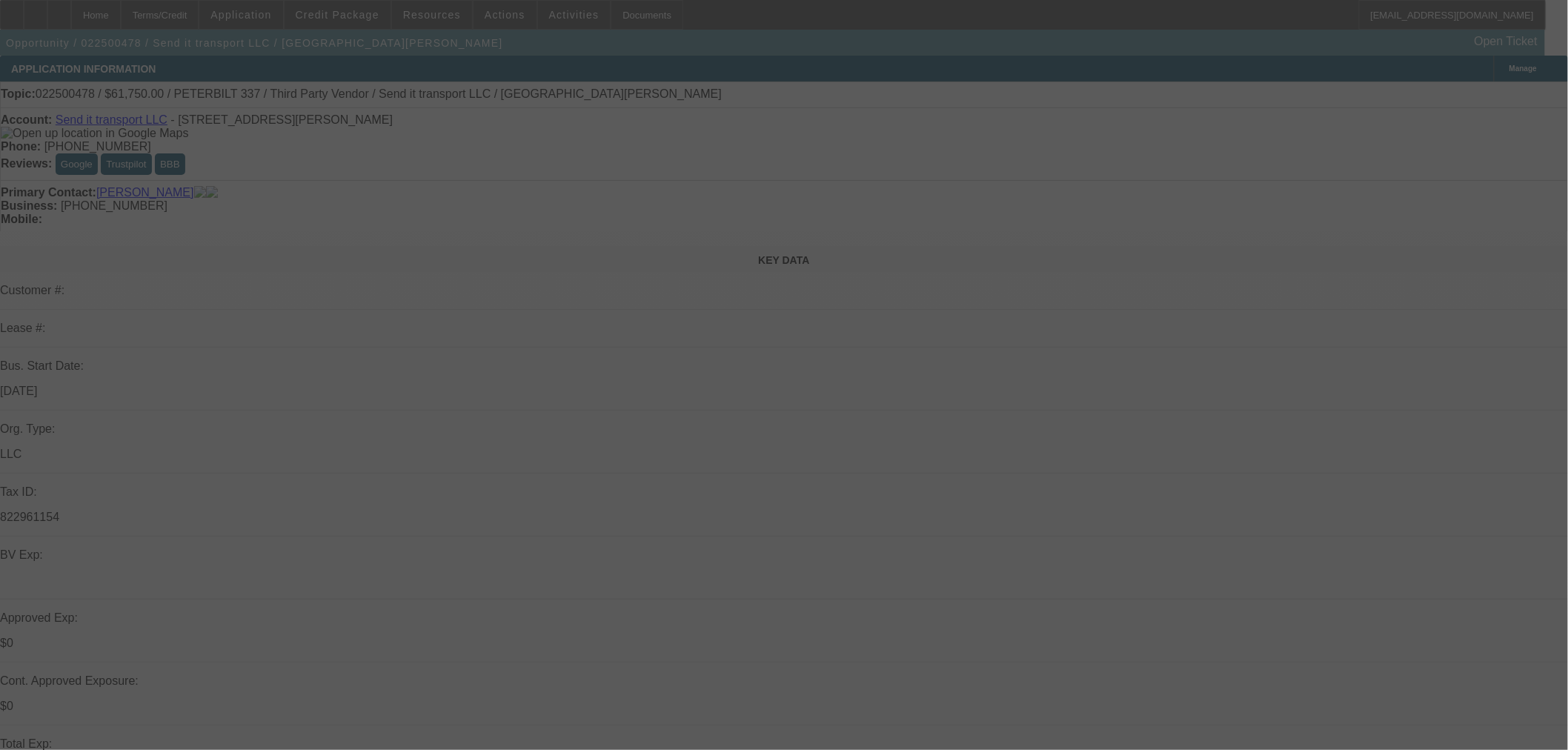
select select "0"
select select "6"
select select "0"
select select "2"
select select "0"
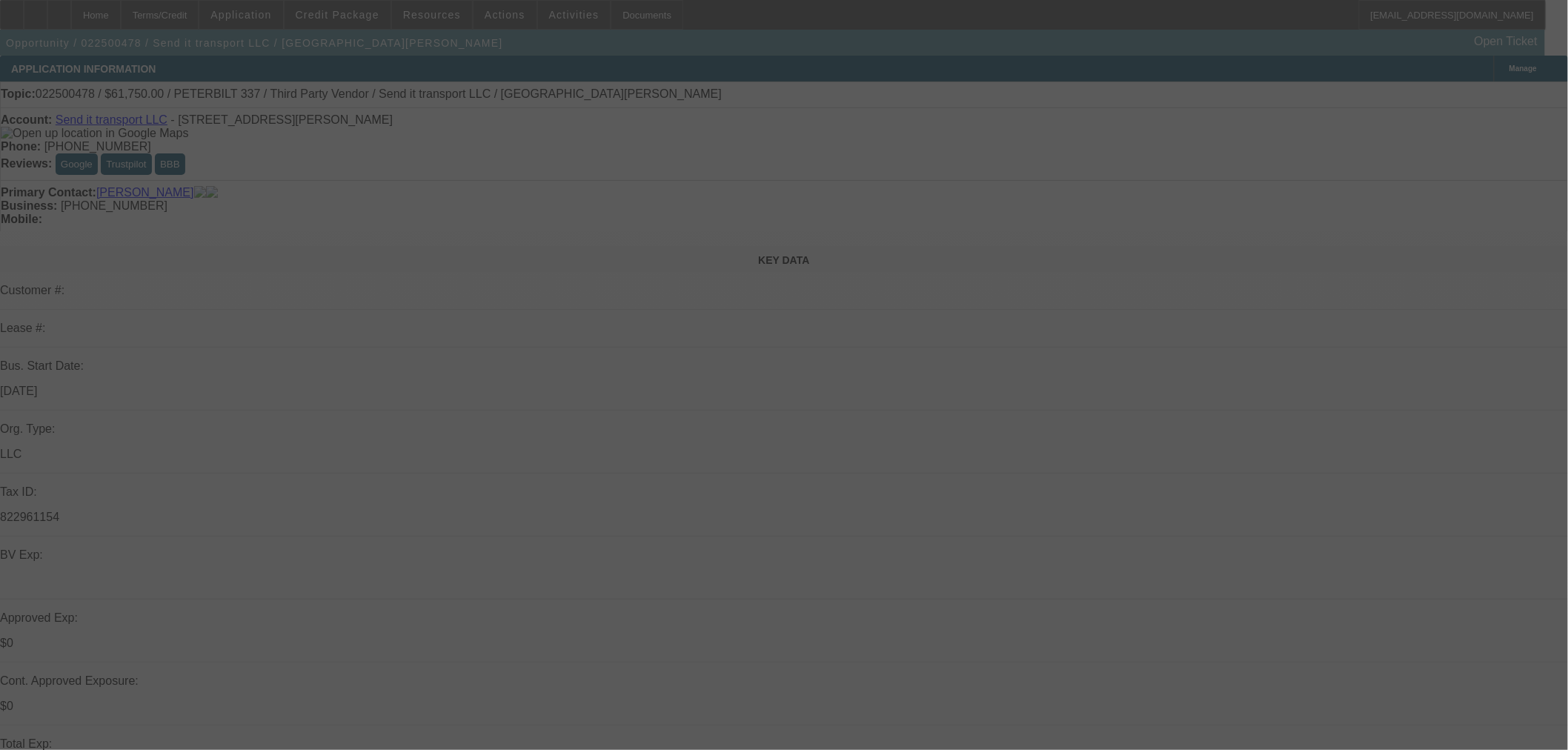
select select "6"
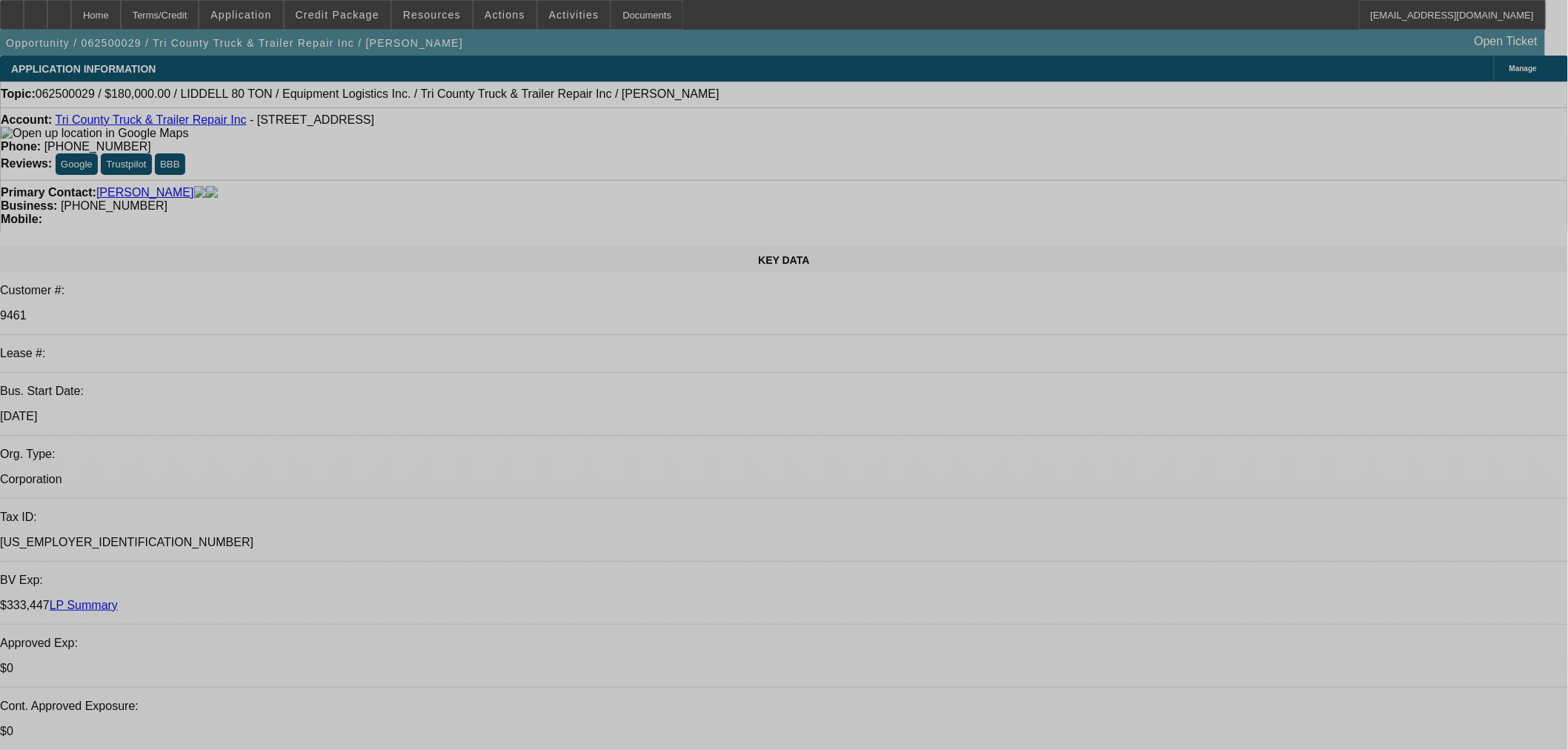
select select "0"
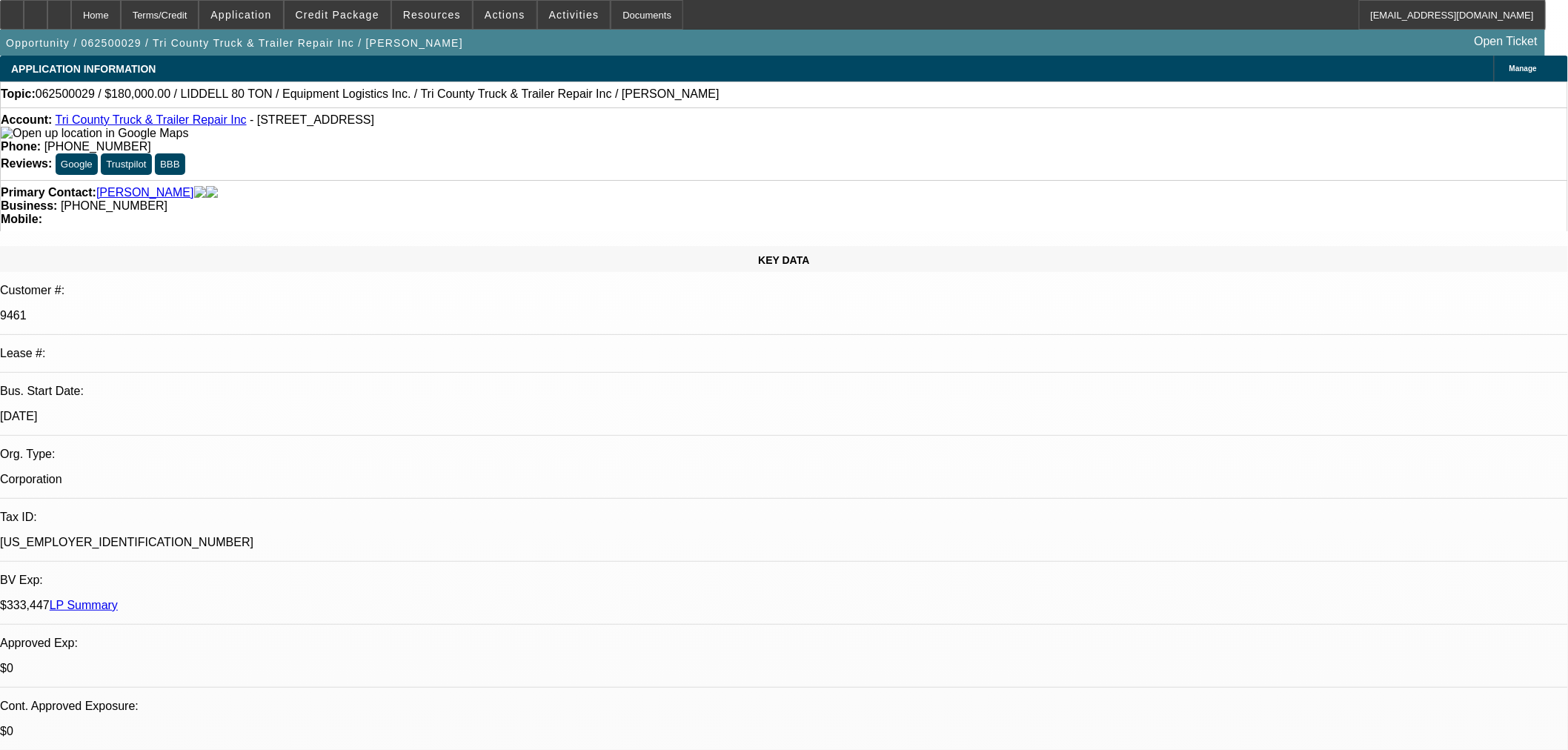
select select "0"
select select "6"
select select "0"
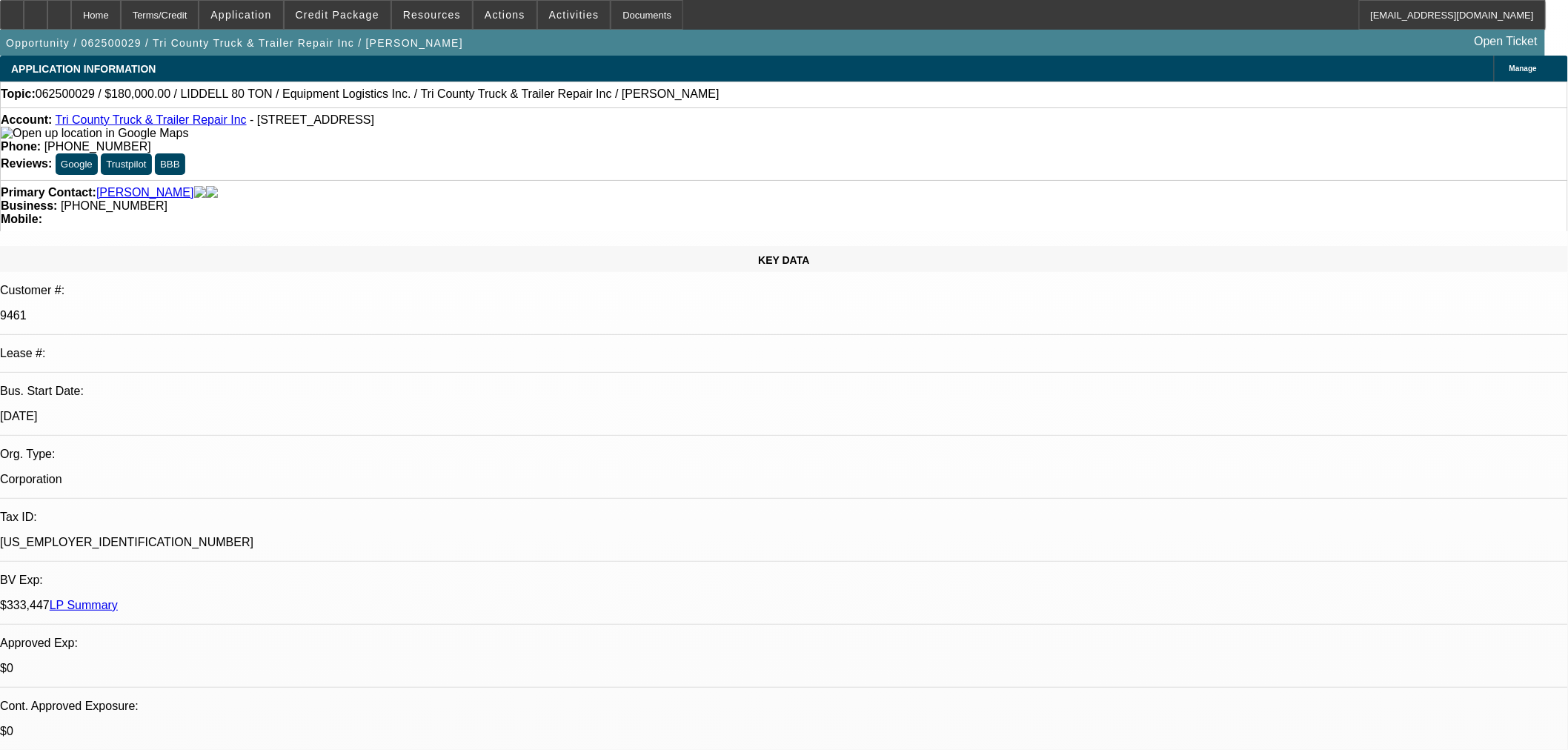
select select "0"
select select "6"
select select "0"
select select "2"
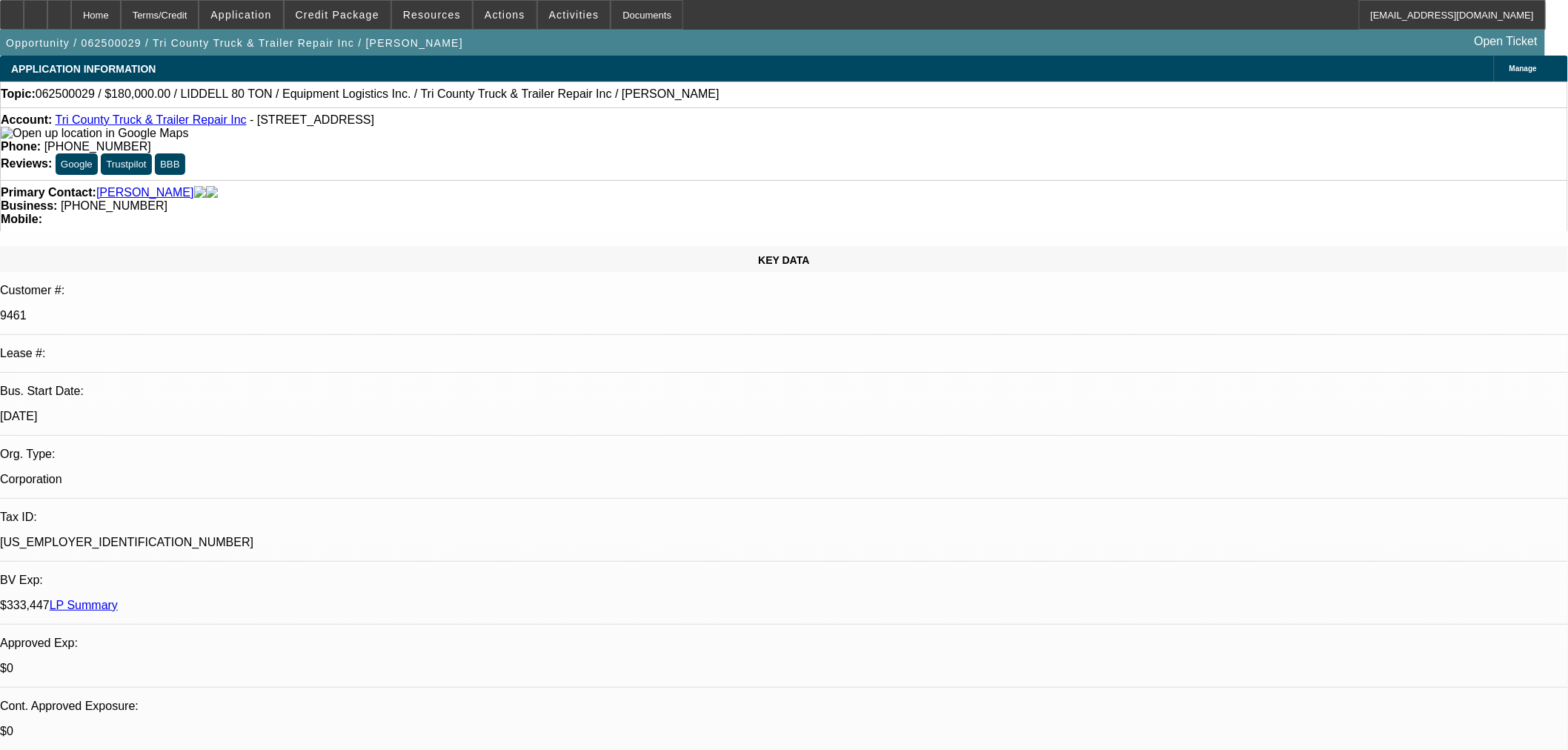
select select "0.1"
select select "4"
select select "0"
select select "2"
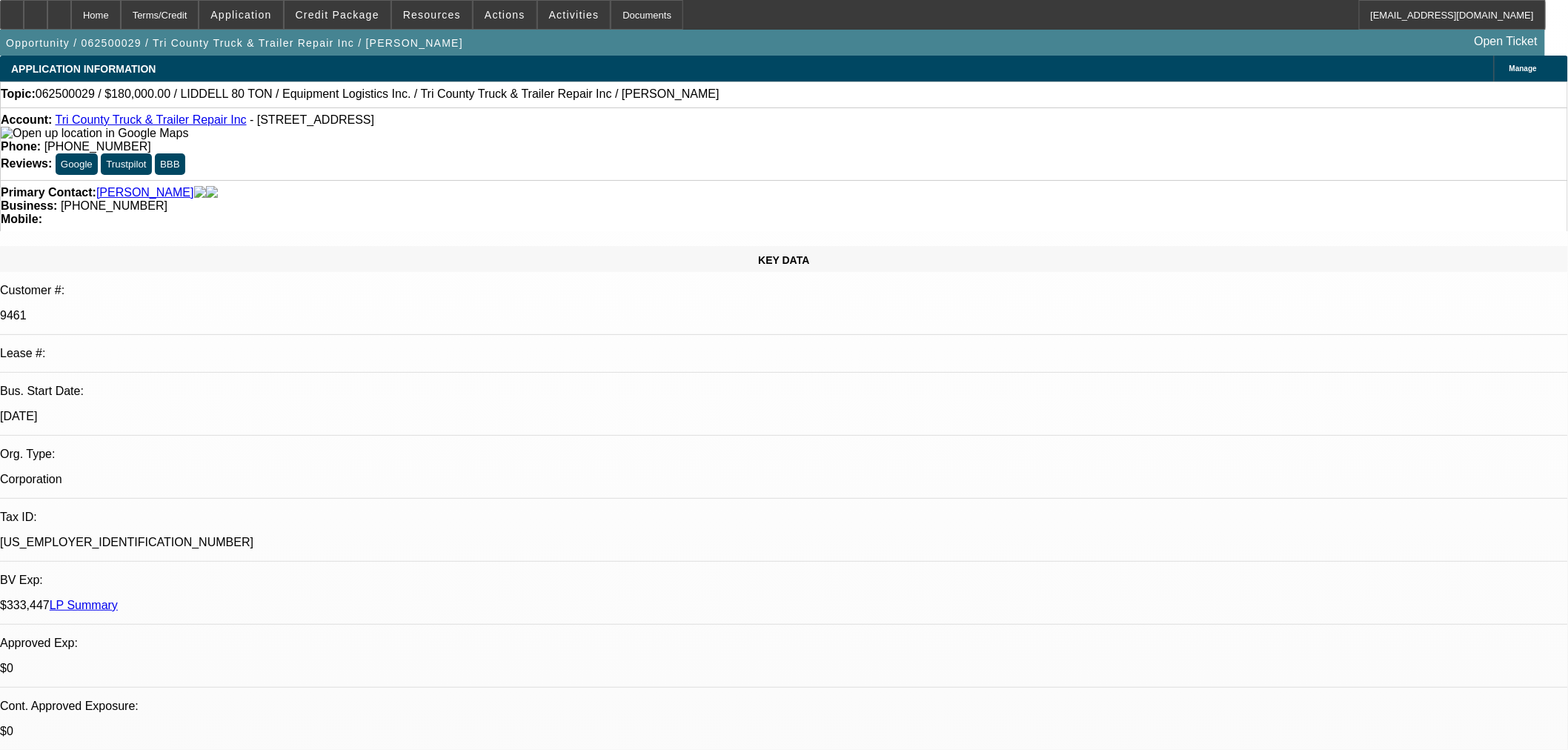
select select "0"
select select "6"
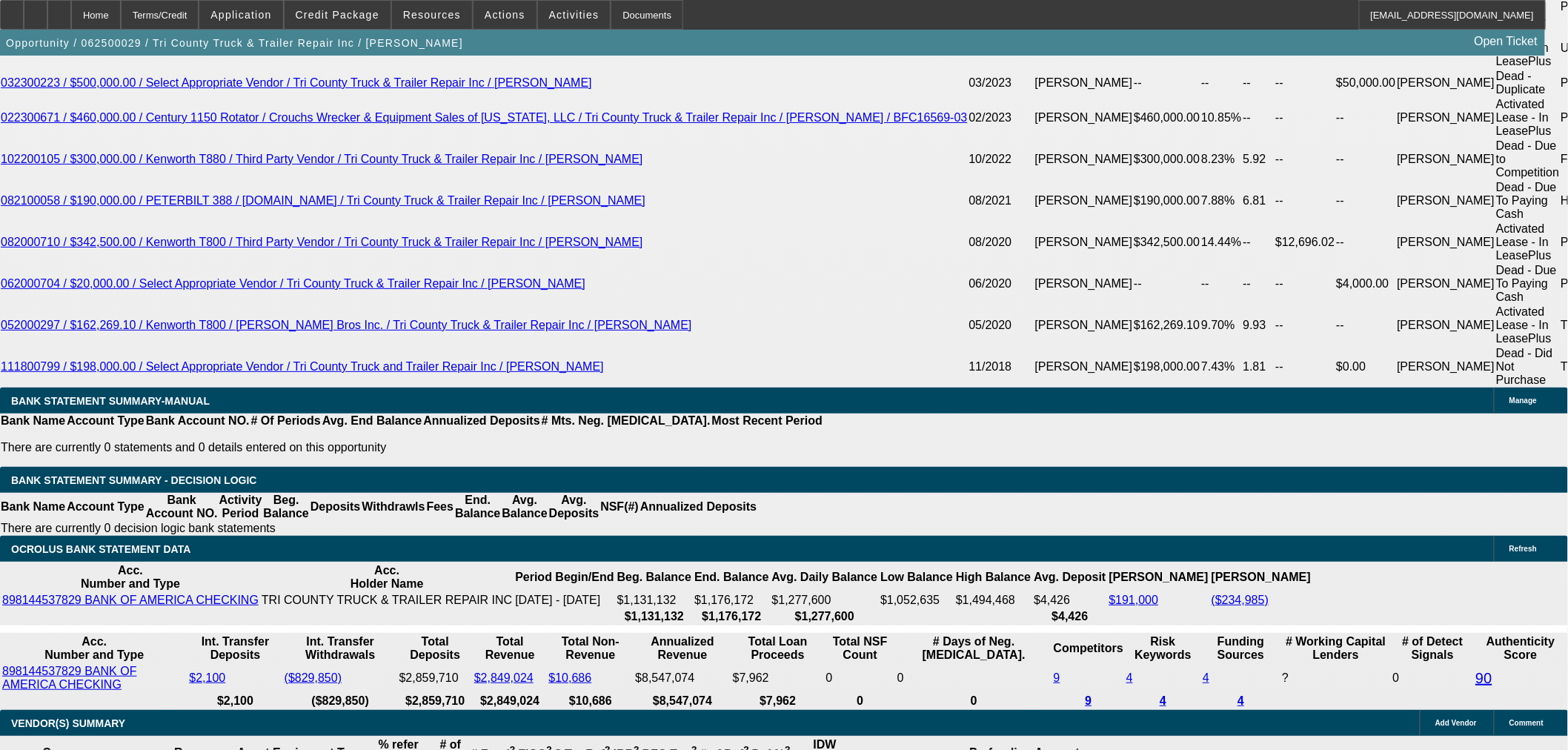
scroll to position [2964, 0]
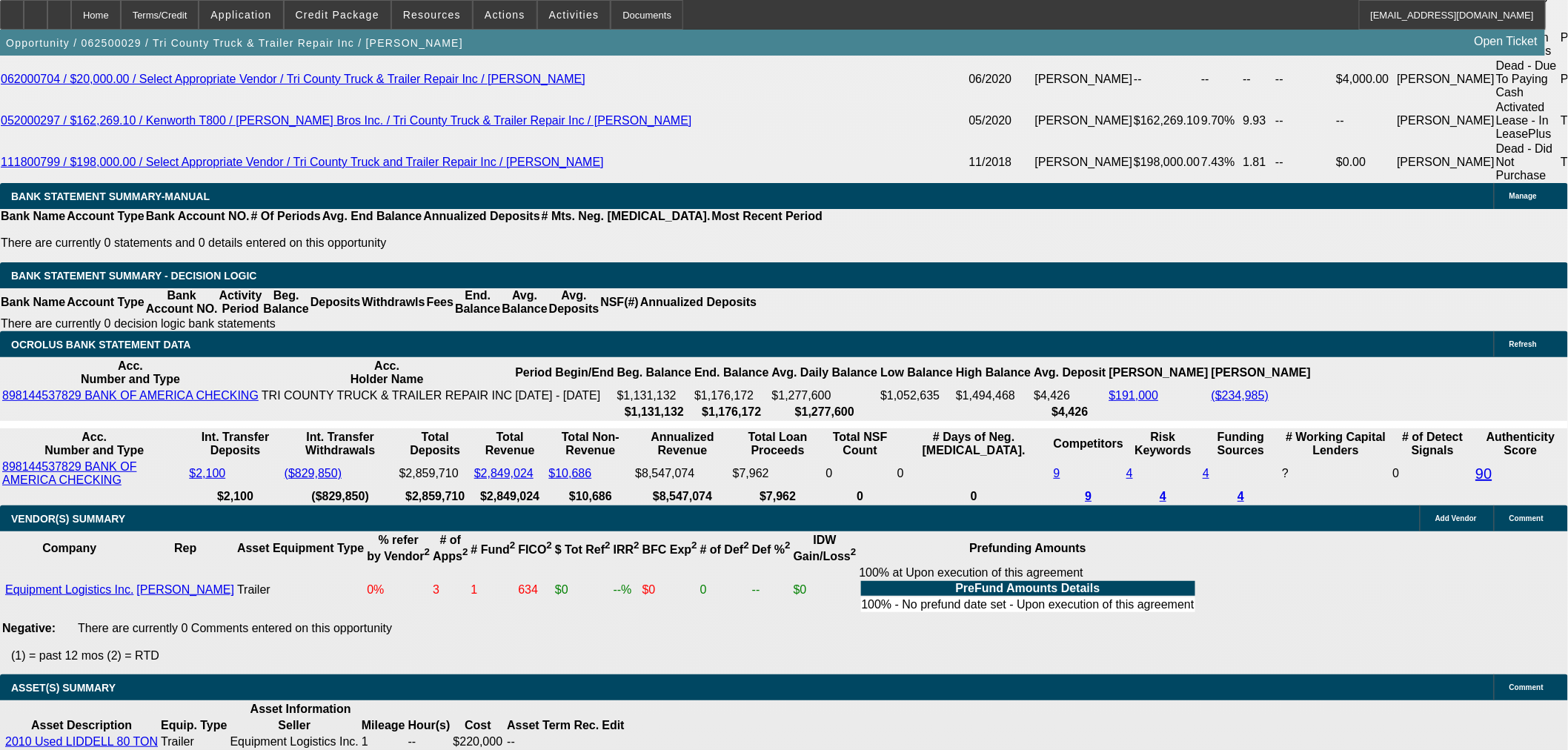
select select "3"
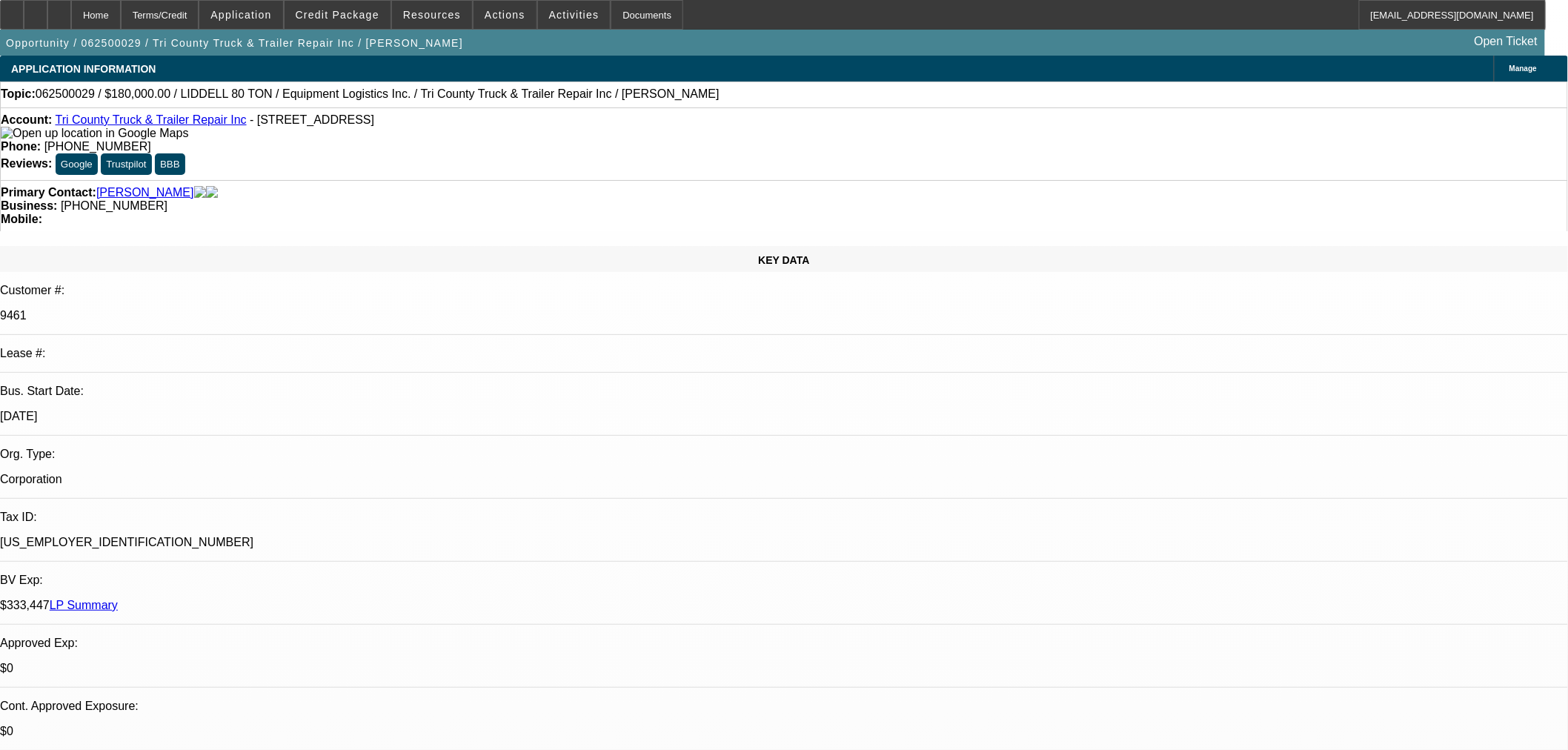
scroll to position [50, 0]
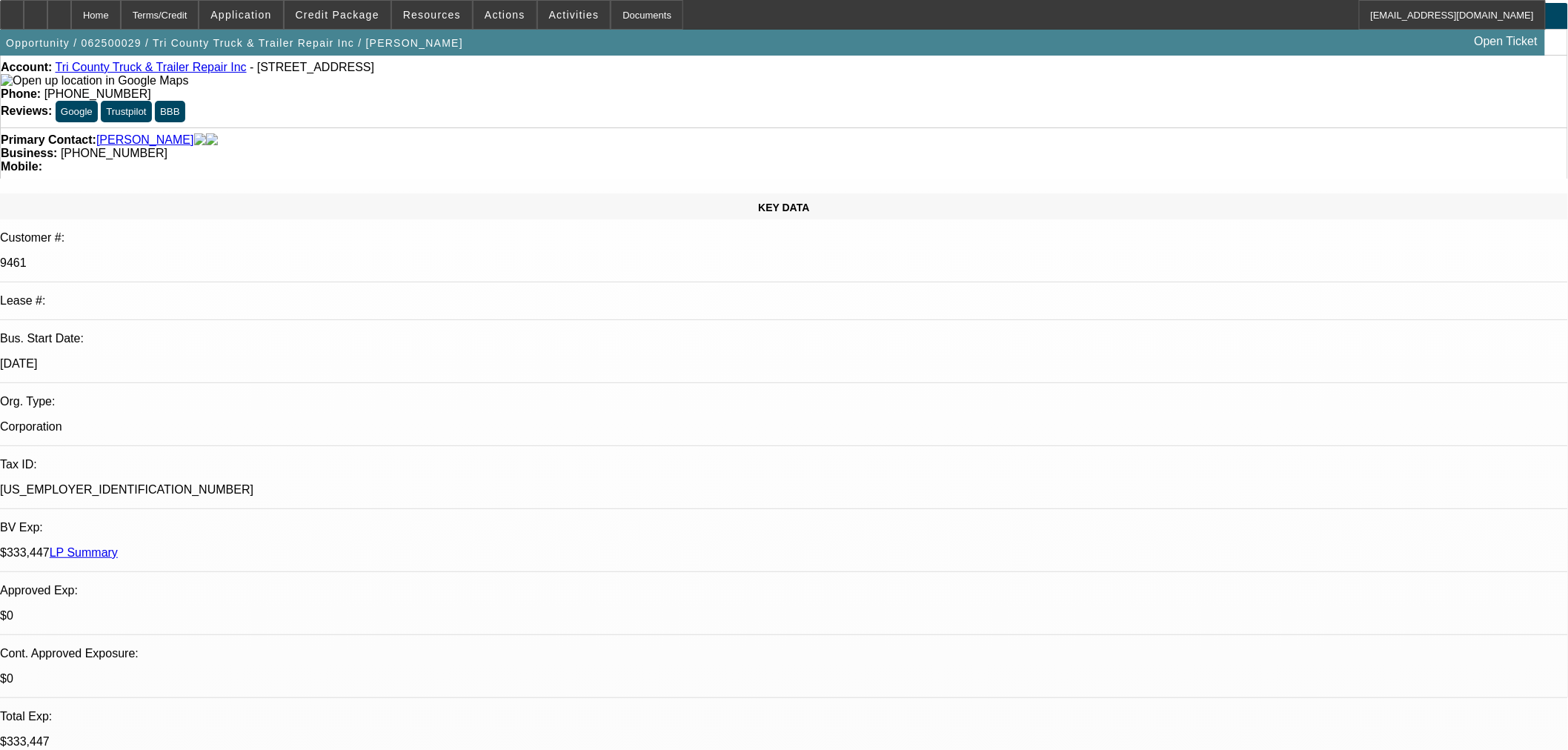
scroll to position [82, 0]
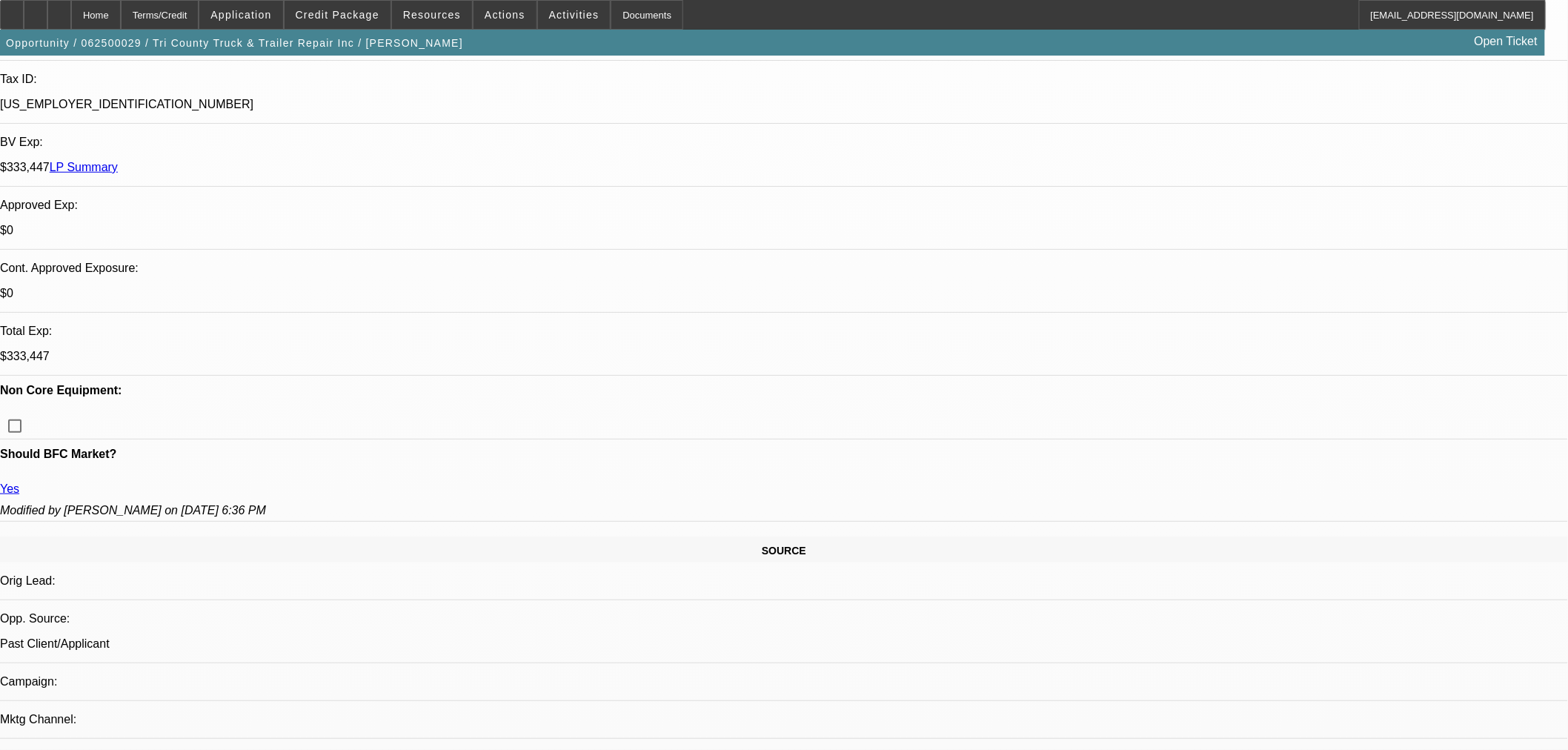
scroll to position [494, 0]
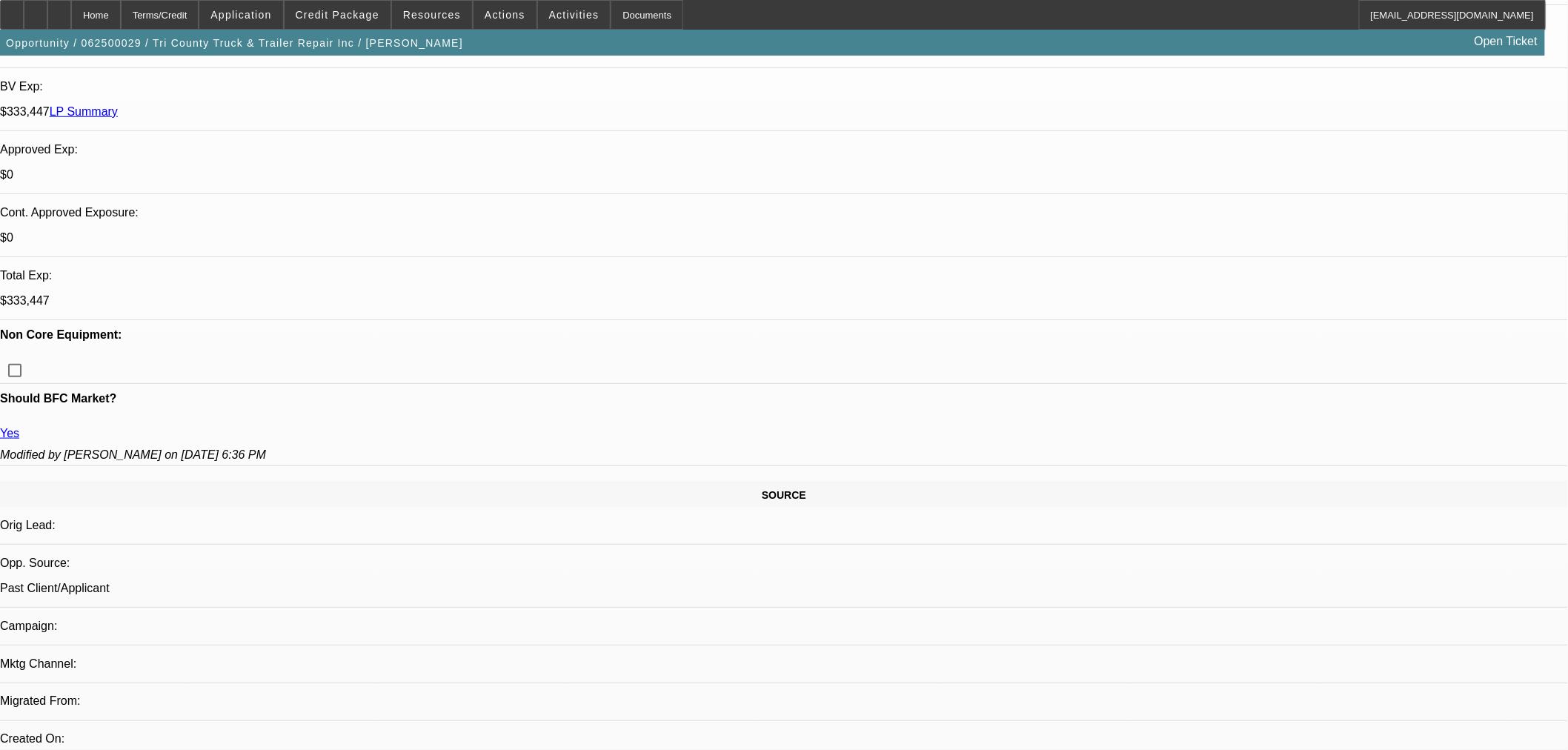
click at [1446, 449] on span "Previous month" at bounding box center [1448, 453] width 30 height 30
click at [1445, 450] on span "Previous month" at bounding box center [1448, 453] width 30 height 30
click at [1300, 571] on span "12" at bounding box center [1297, 573] width 27 height 27
type input "10/12/2025"
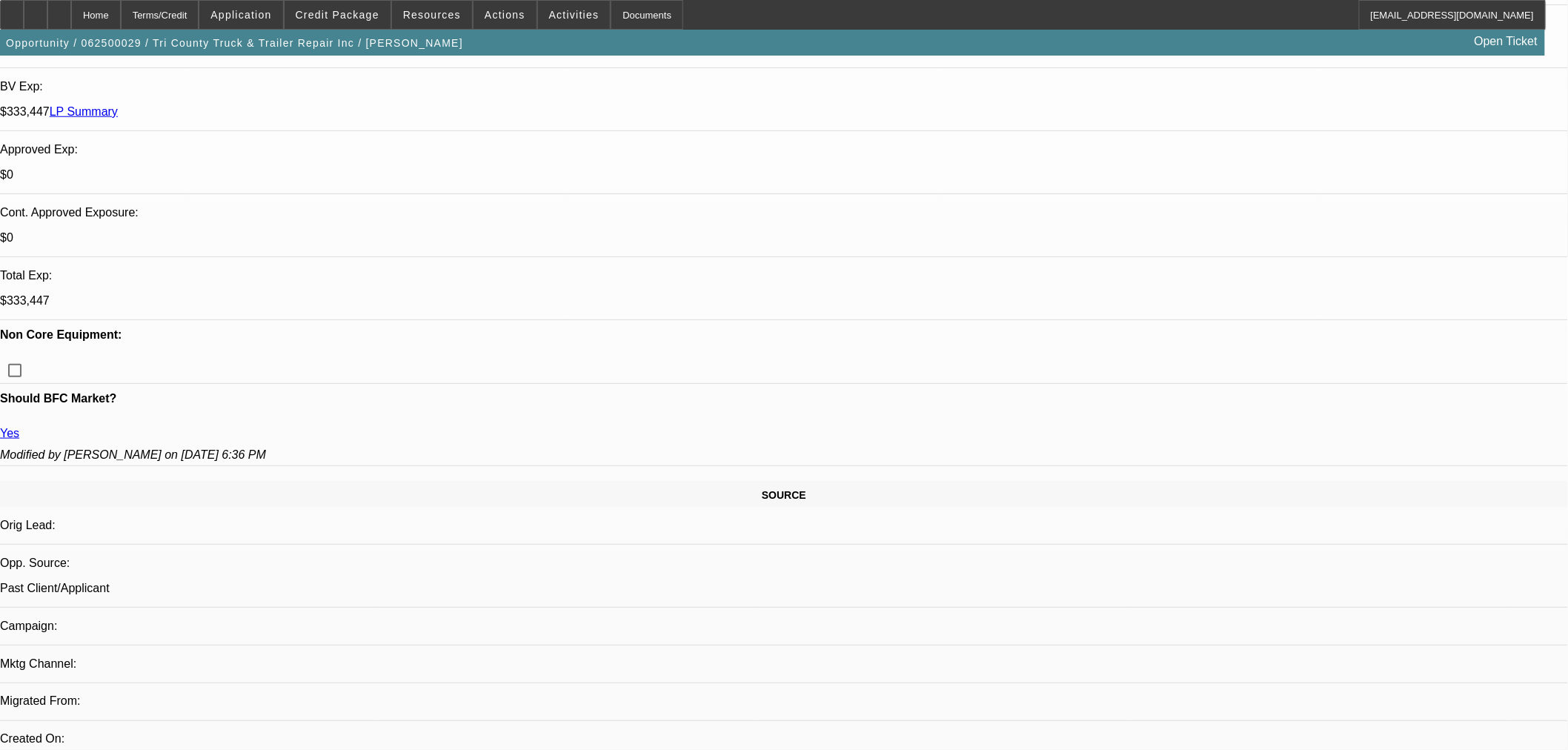
click at [1454, 204] on span "Previous month" at bounding box center [1448, 206] width 30 height 30
click at [1357, 421] on span "30" at bounding box center [1357, 415] width 27 height 27
type input "9/30/2025"
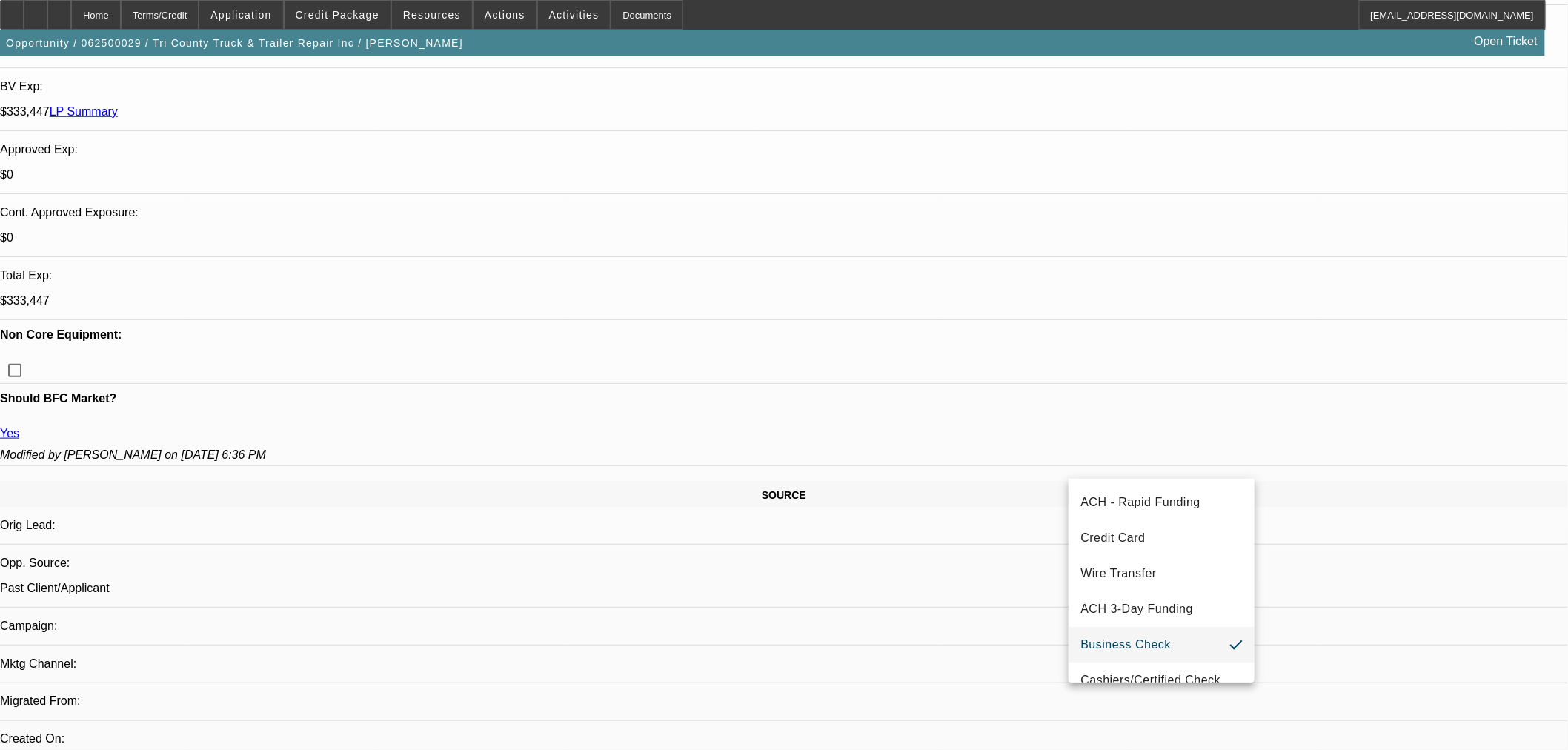
drag, startPoint x: 1161, startPoint y: 668, endPoint x: 1260, endPoint y: 512, distance: 184.8
click at [1161, 669] on mat-option "Cashiers/Certified Check" at bounding box center [1161, 680] width 186 height 35
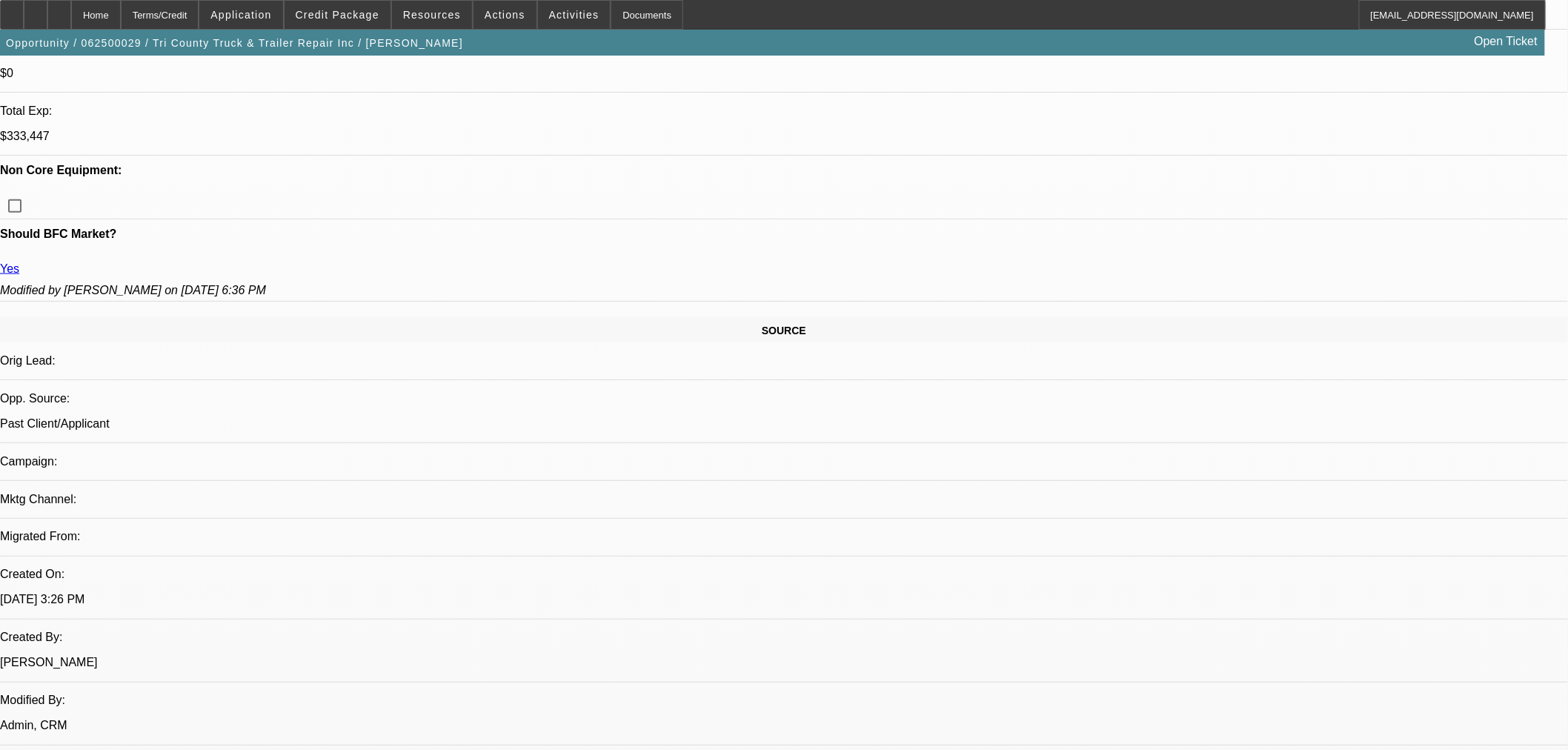
scroll to position [1235, 0]
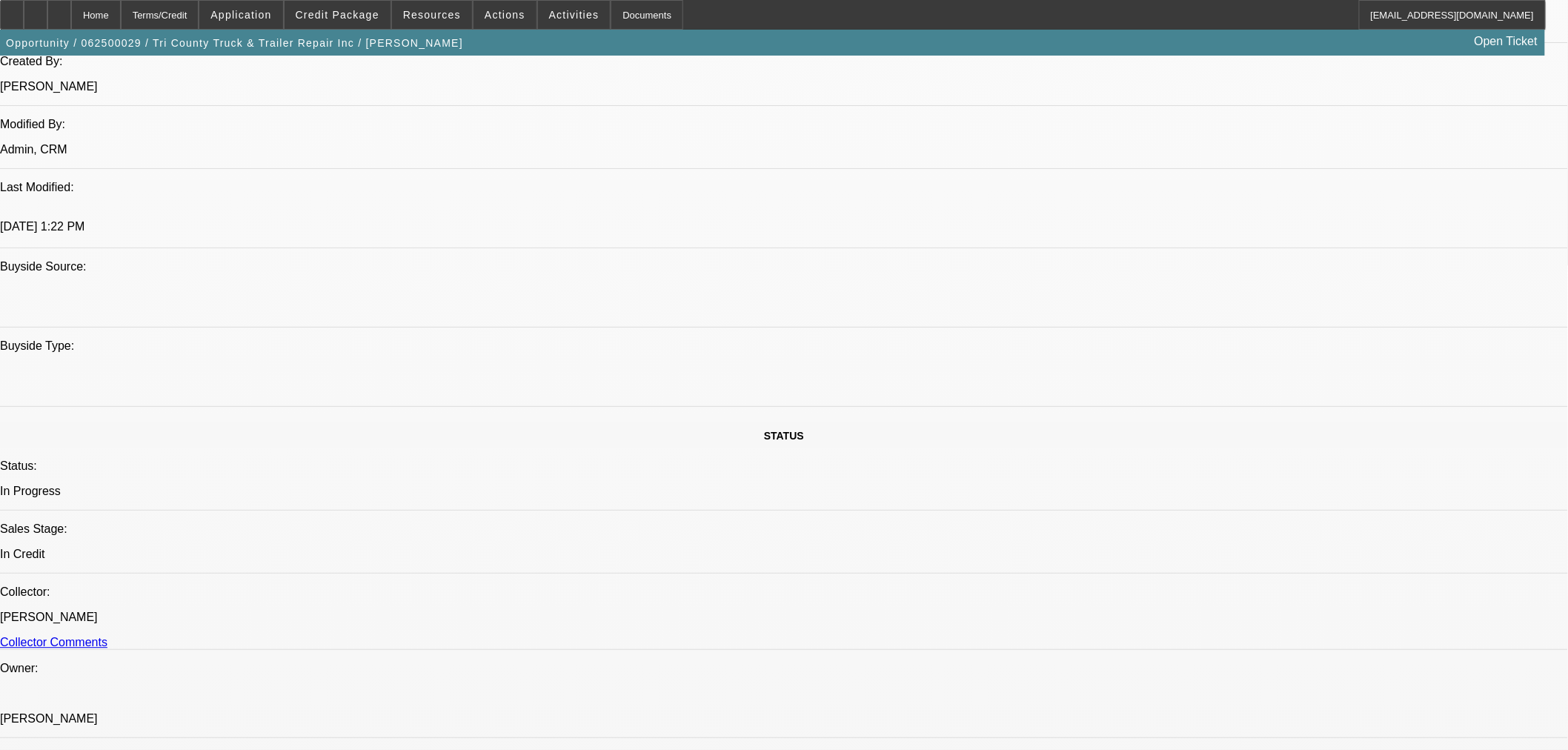
drag, startPoint x: 1286, startPoint y: 309, endPoint x: 1259, endPoint y: 337, distance: 38.9
paste textarea "Equipment: 2010 Used LIDDELL 80 TON 1 80 Ton 4 axle Trailer"
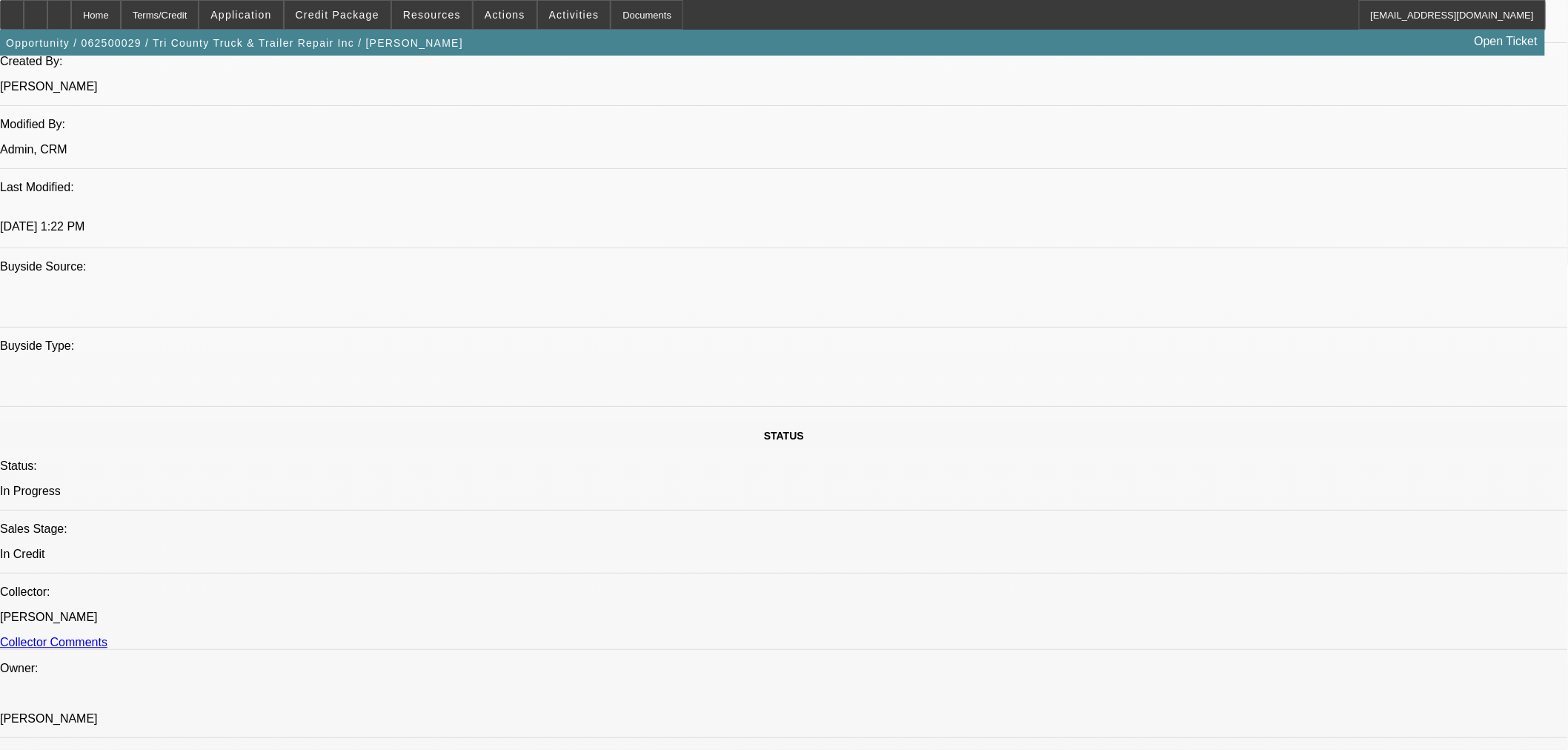
paste textarea "Amount Approved: $235,000.00 Term Approved: 60"
paste textarea "Finance Product: Loan / EFA"
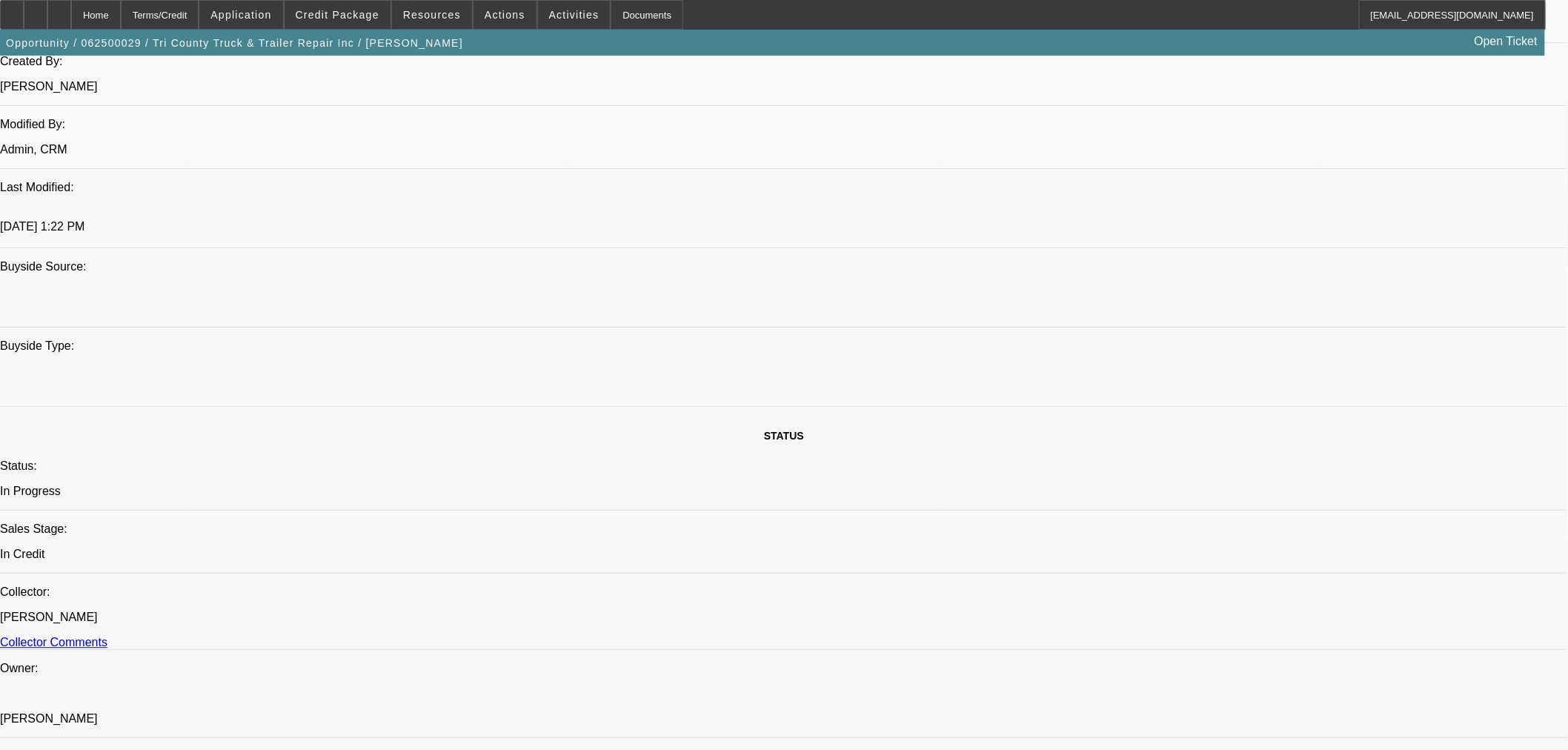
paste textarea "Approved Pricing Tier: 5"
drag, startPoint x: 1221, startPoint y: 298, endPoint x: 1295, endPoint y: 334, distance: 82.3
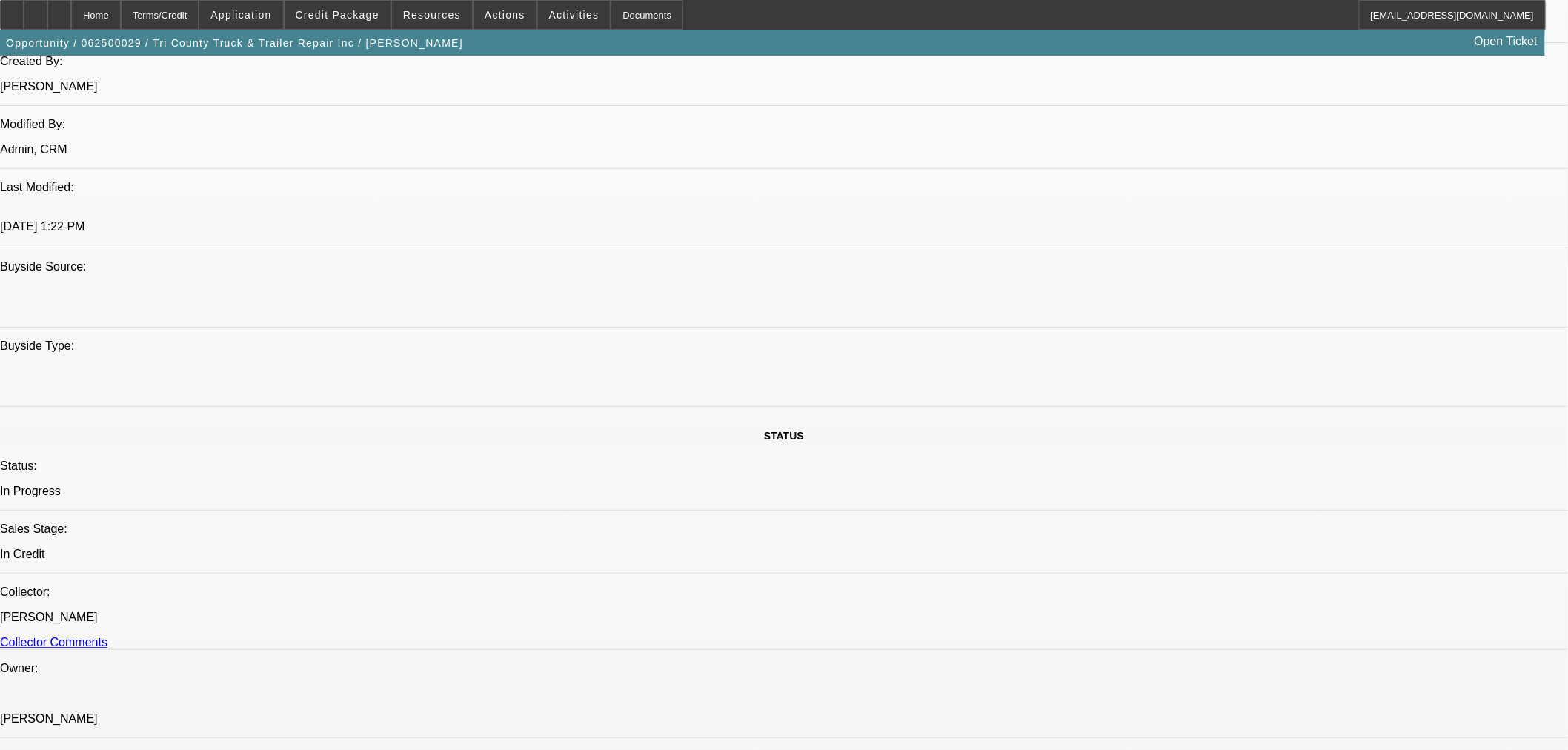
paste textarea "10% down payment."
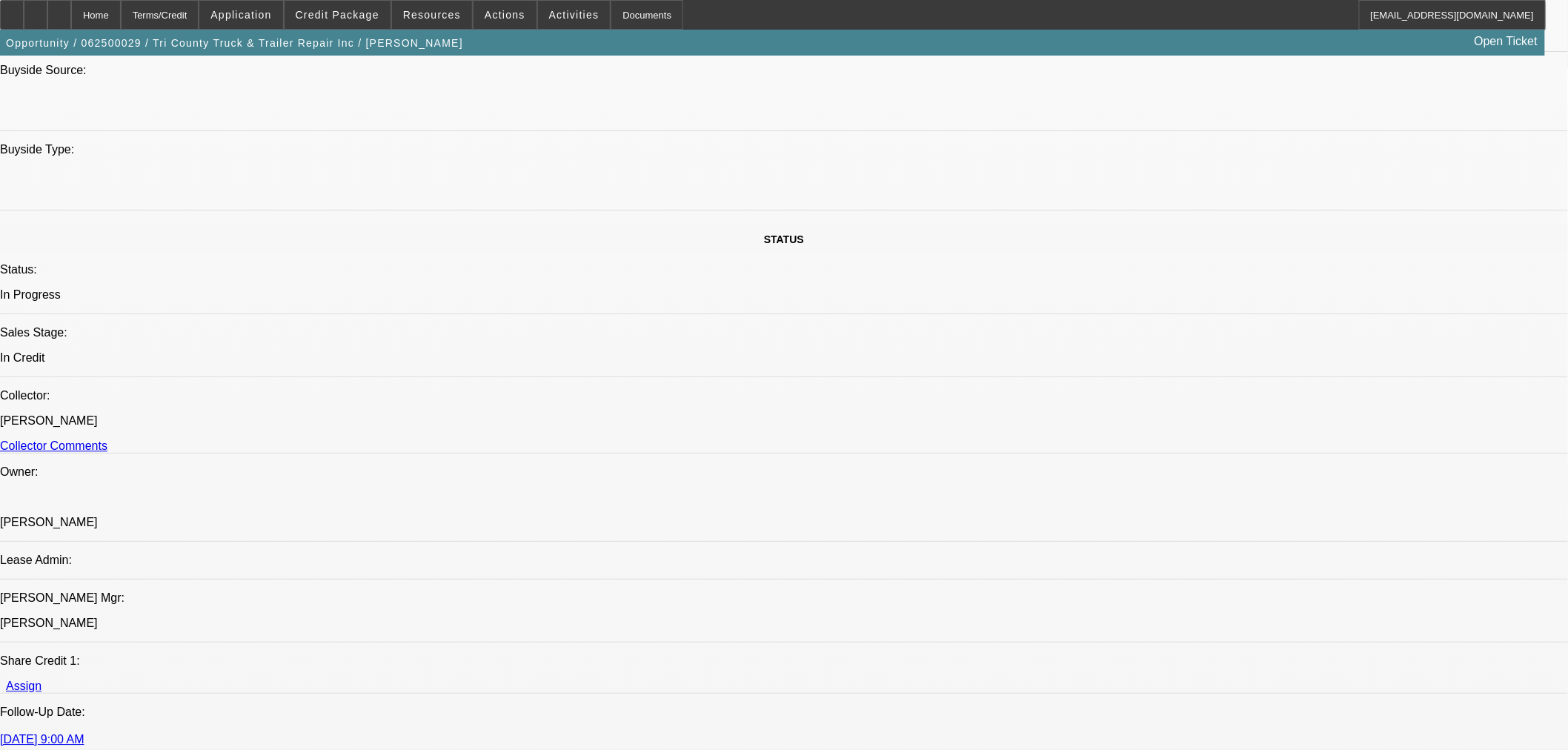
scroll to position [1264, 0]
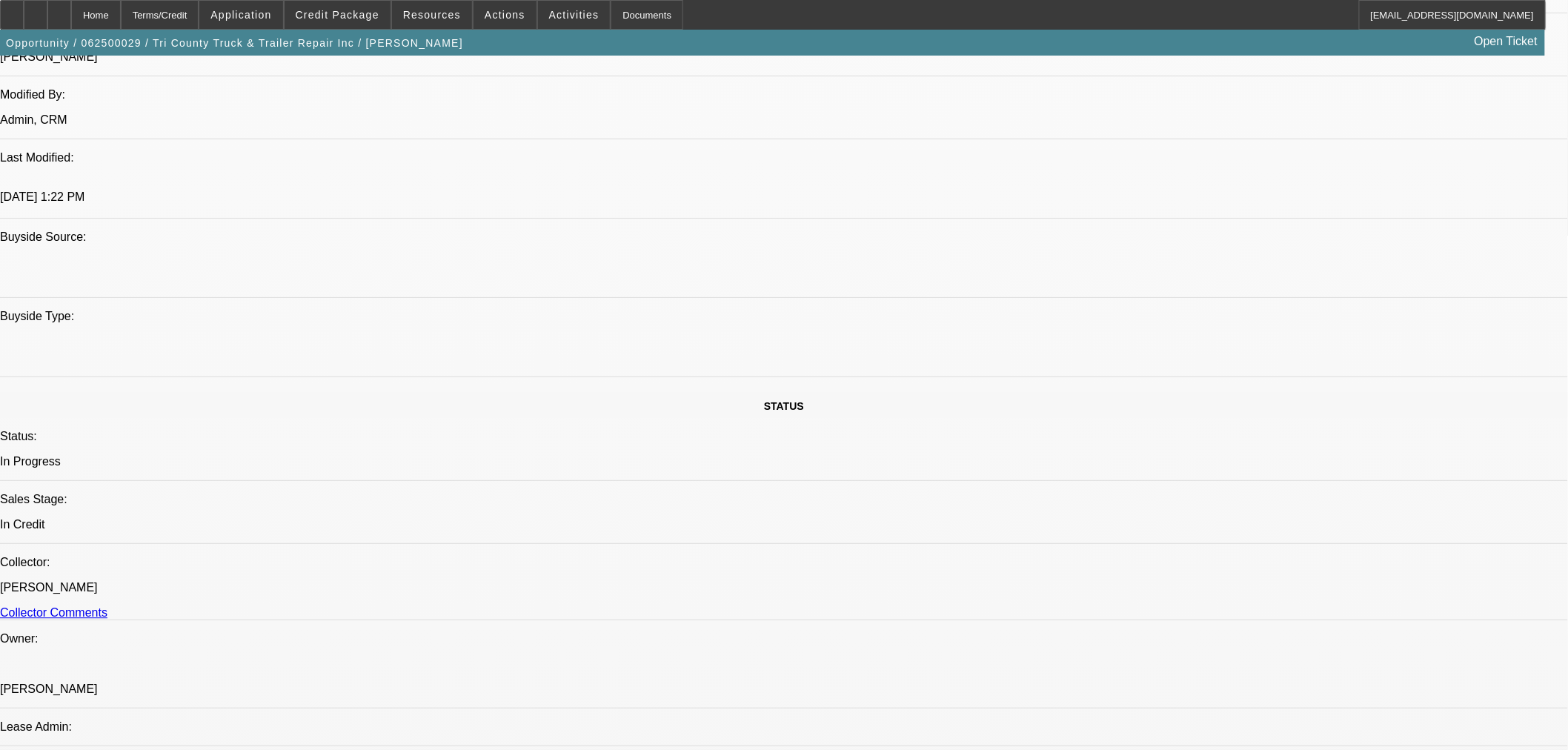
paste textarea "Maximum Exposure"
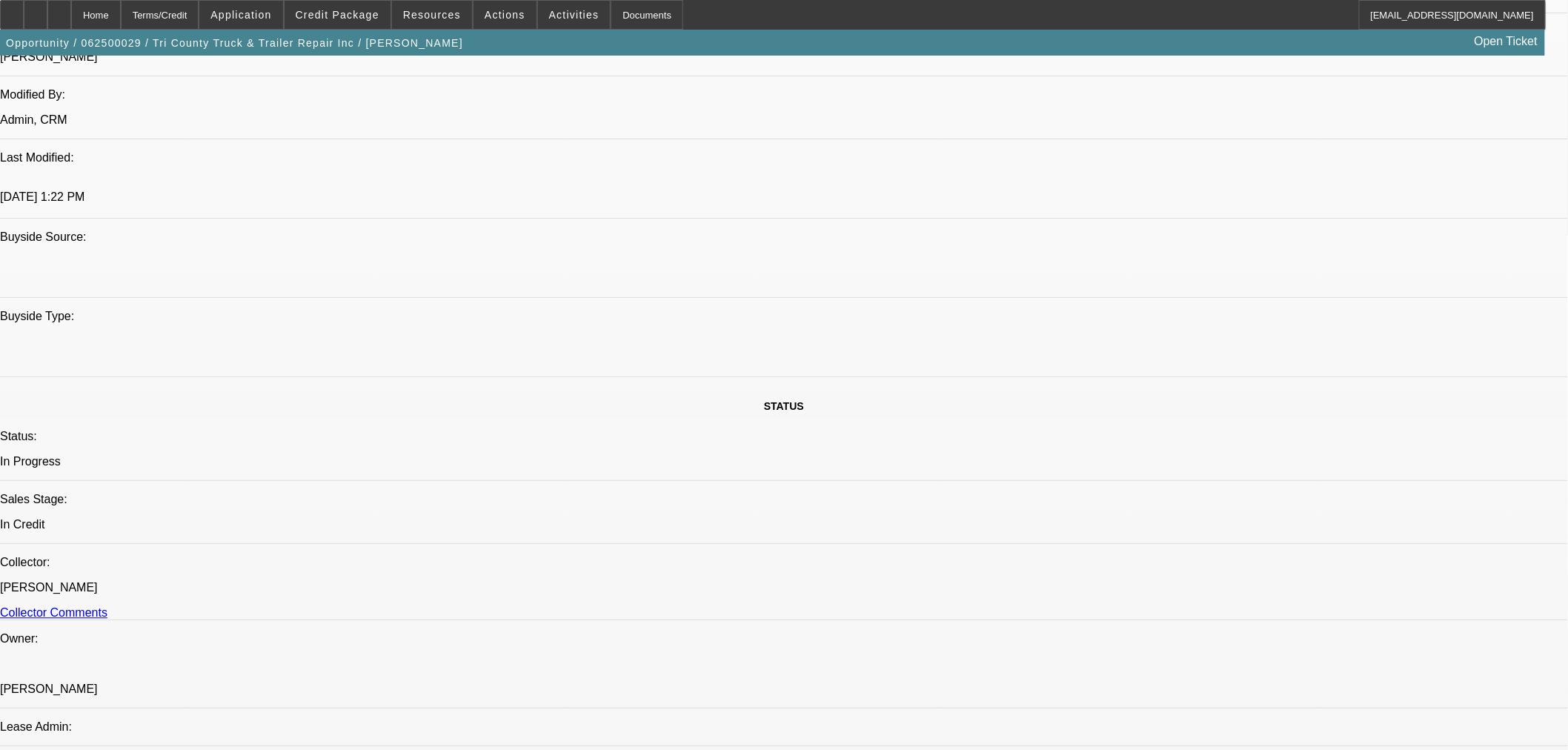
drag, startPoint x: 1081, startPoint y: 317, endPoint x: 1090, endPoint y: 321, distance: 9.8
paste textarea "Down Payment Required"
drag, startPoint x: 1361, startPoint y: 316, endPoint x: 1286, endPoint y: 325, distance: 75.5
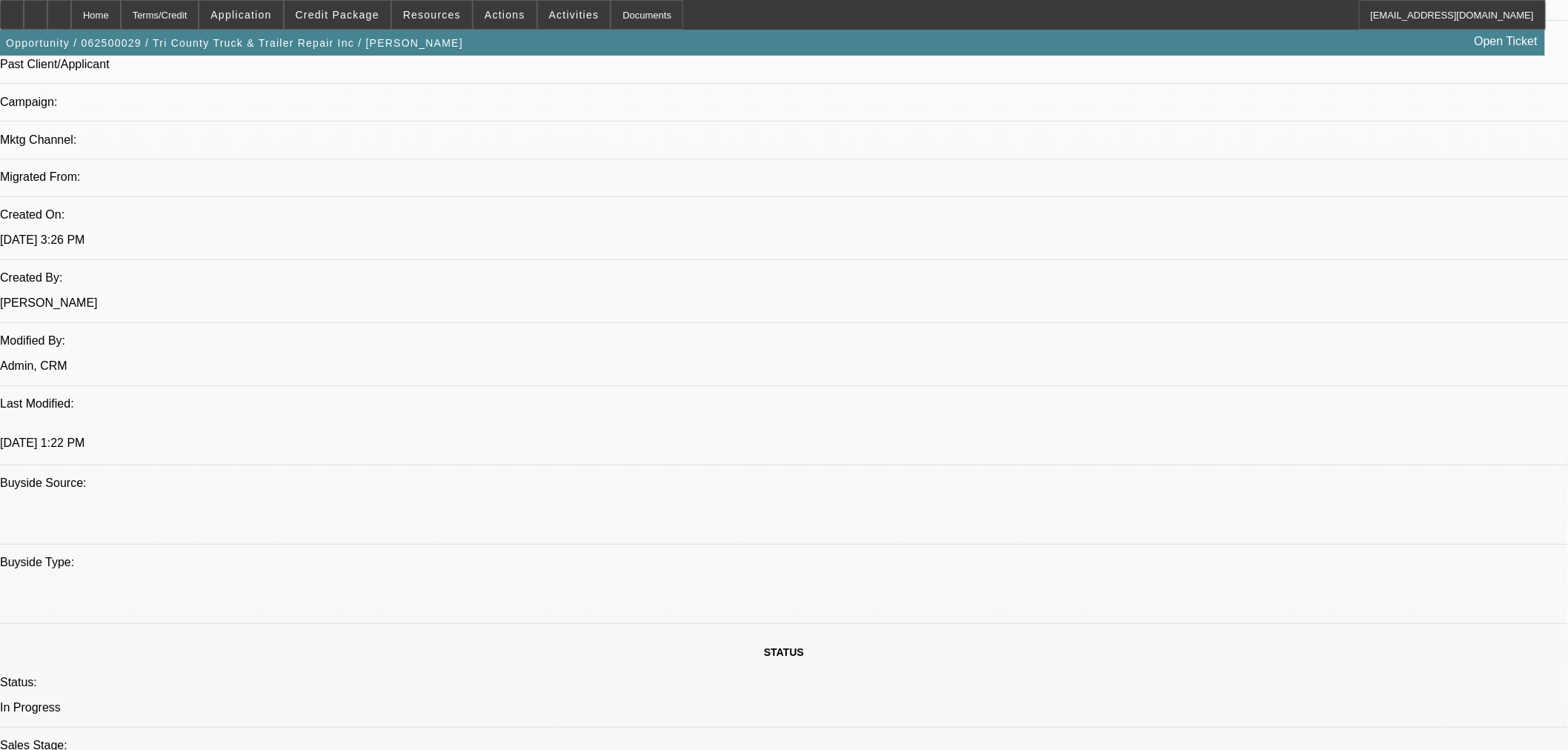
scroll to position [71, 0]
drag, startPoint x: 1210, startPoint y: 583, endPoint x: 1218, endPoint y: 582, distance: 8.1
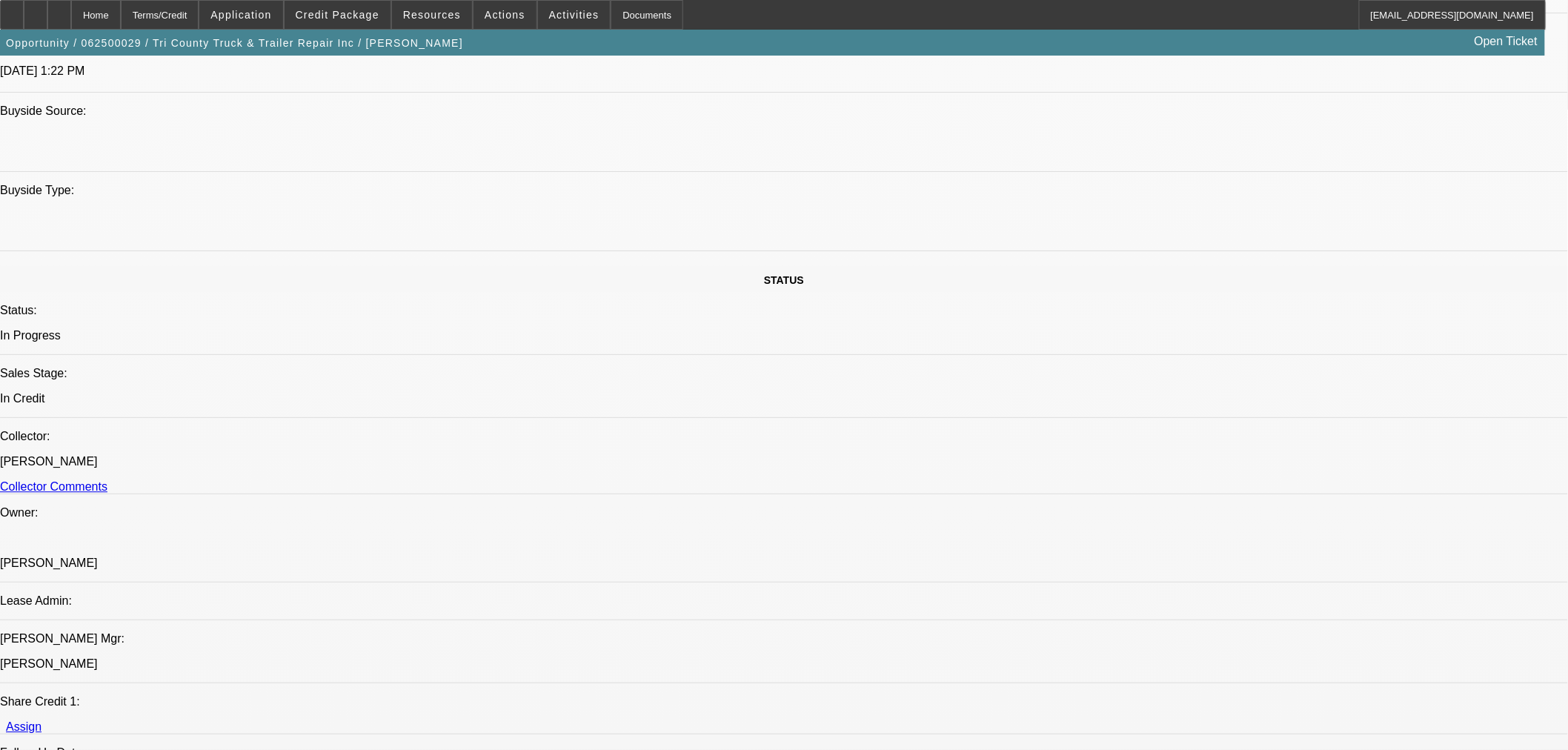
scroll to position [1399, 0]
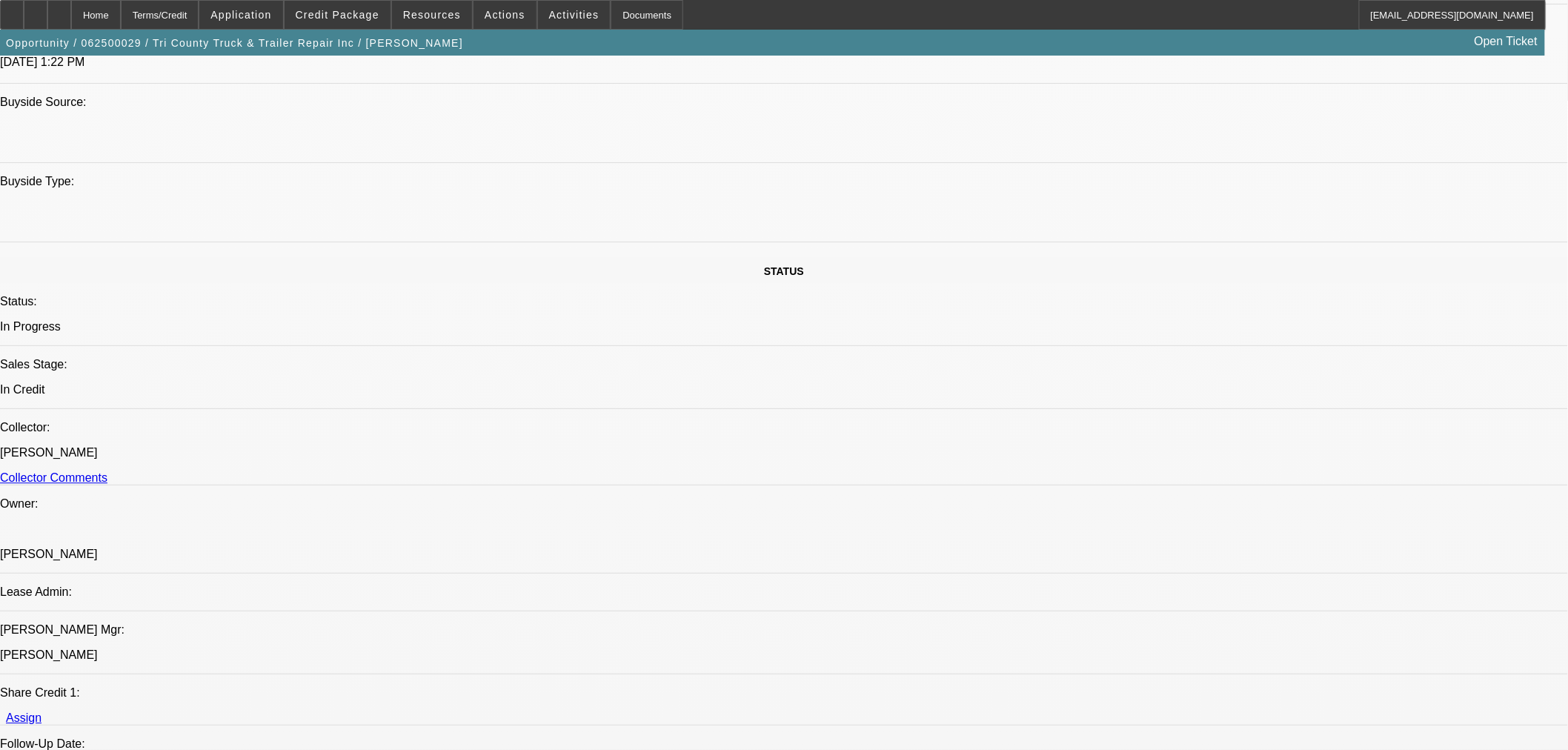
type textarea "APPROVED BY FCEF: Equipment: 2010 Used LIDDELL 80 TON 1 80 Ton 4 axle Trailer. …"
click at [1191, 574] on span "3" at bounding box center [1189, 581] width 27 height 27
type input "9/3/2025"
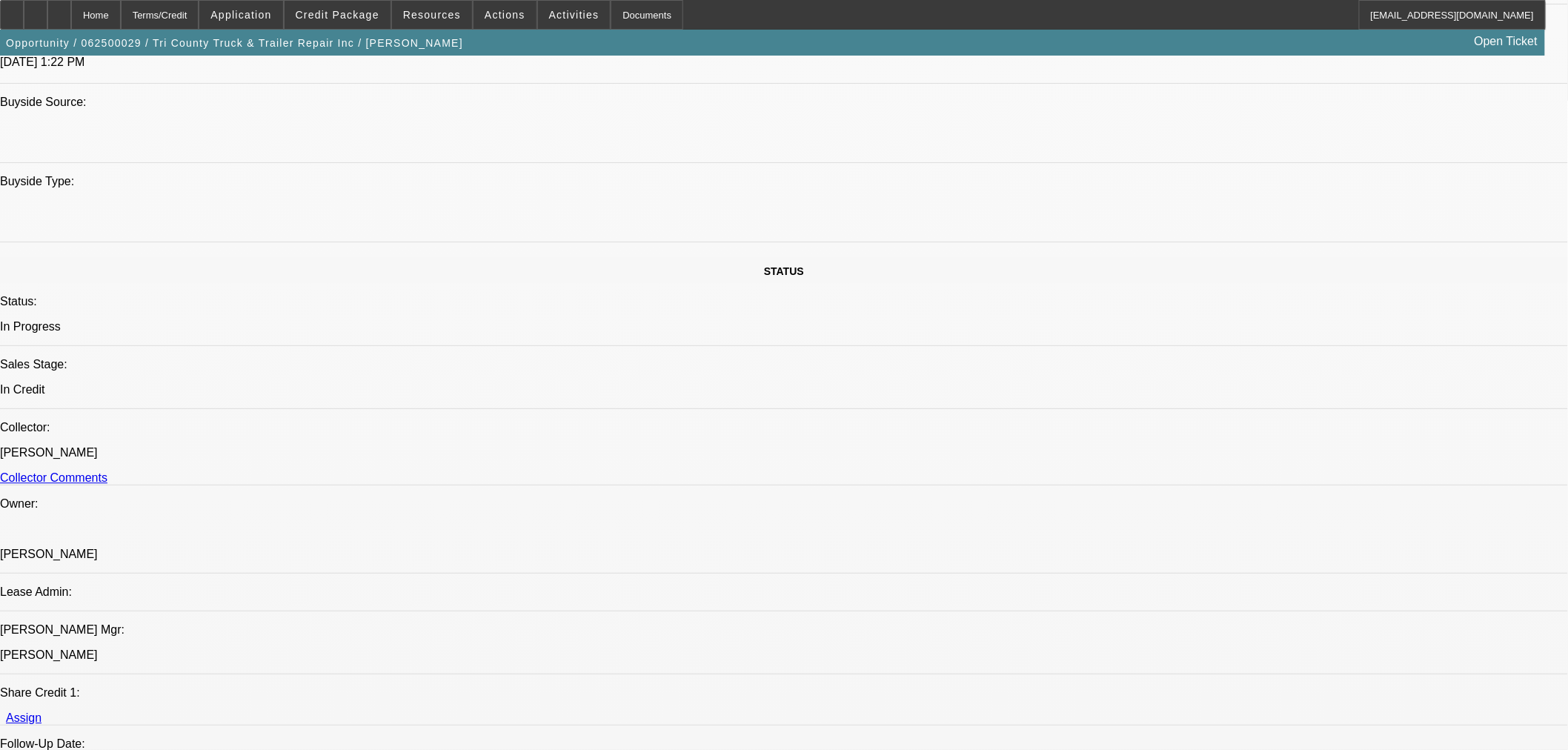
type input "02:16"
type input "03:04"
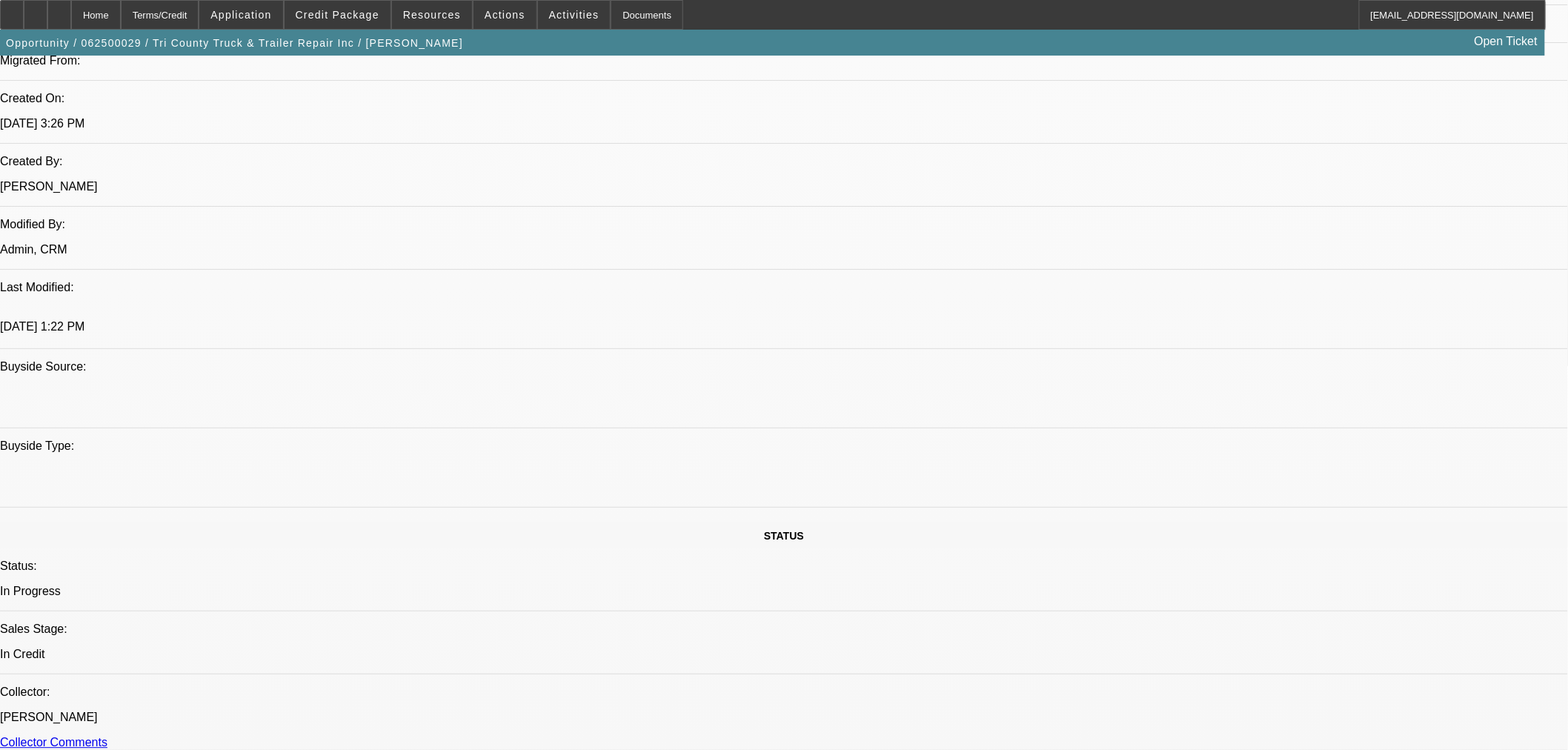
scroll to position [1152, 0]
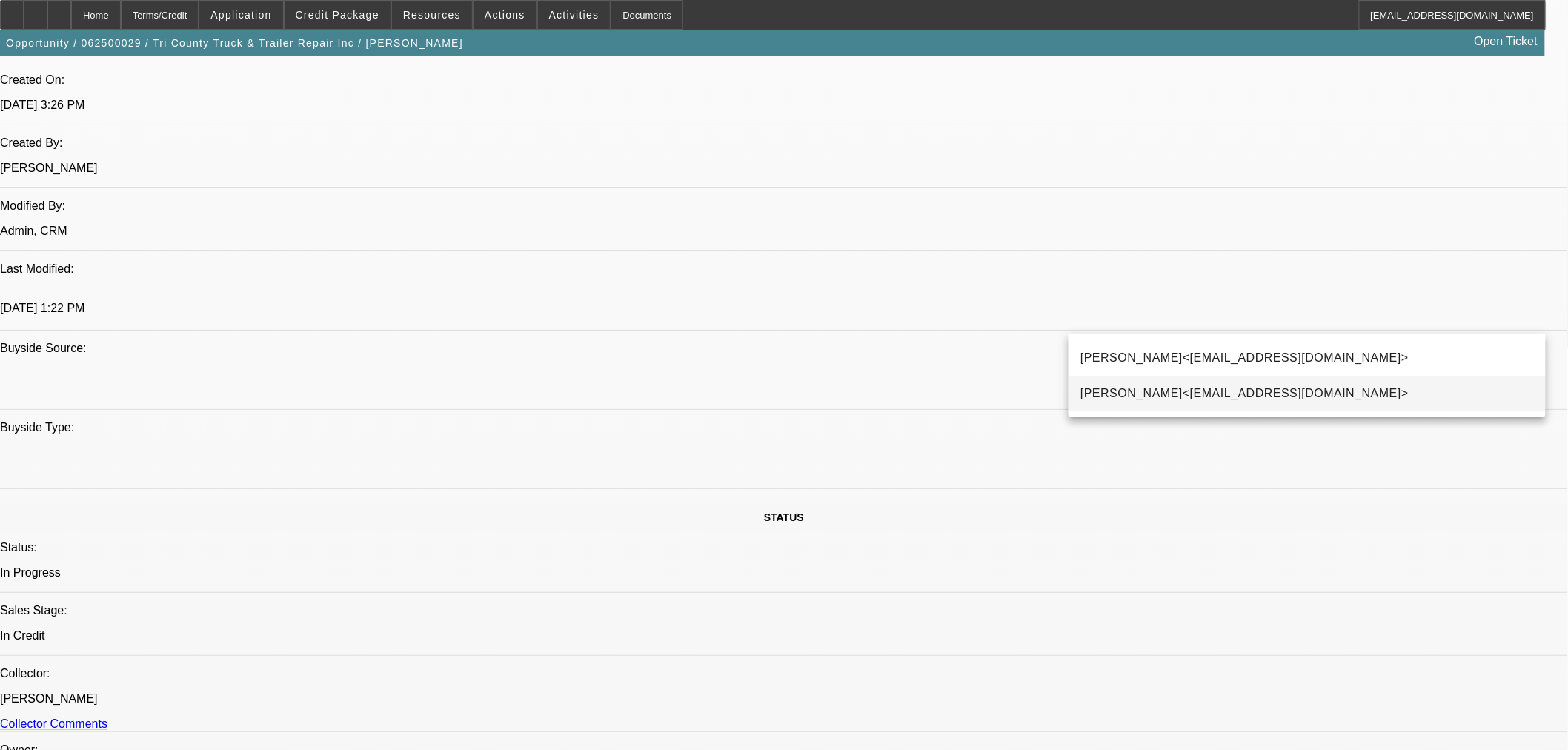
type input "amanda"
click at [1232, 399] on span "Amanda Haraden<aharaden@beaconfunding.com>" at bounding box center [1244, 394] width 328 height 18
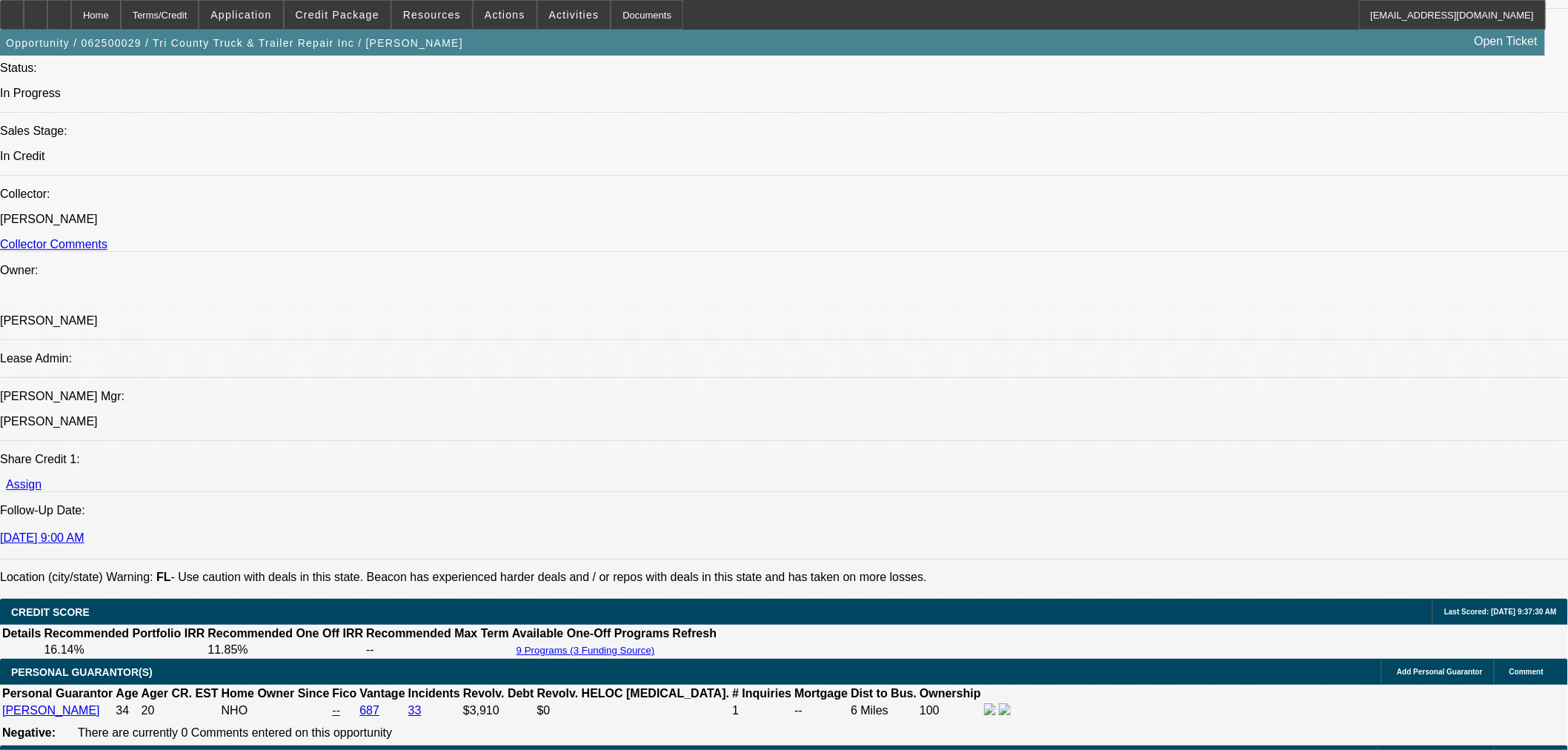
scroll to position [1647, 0]
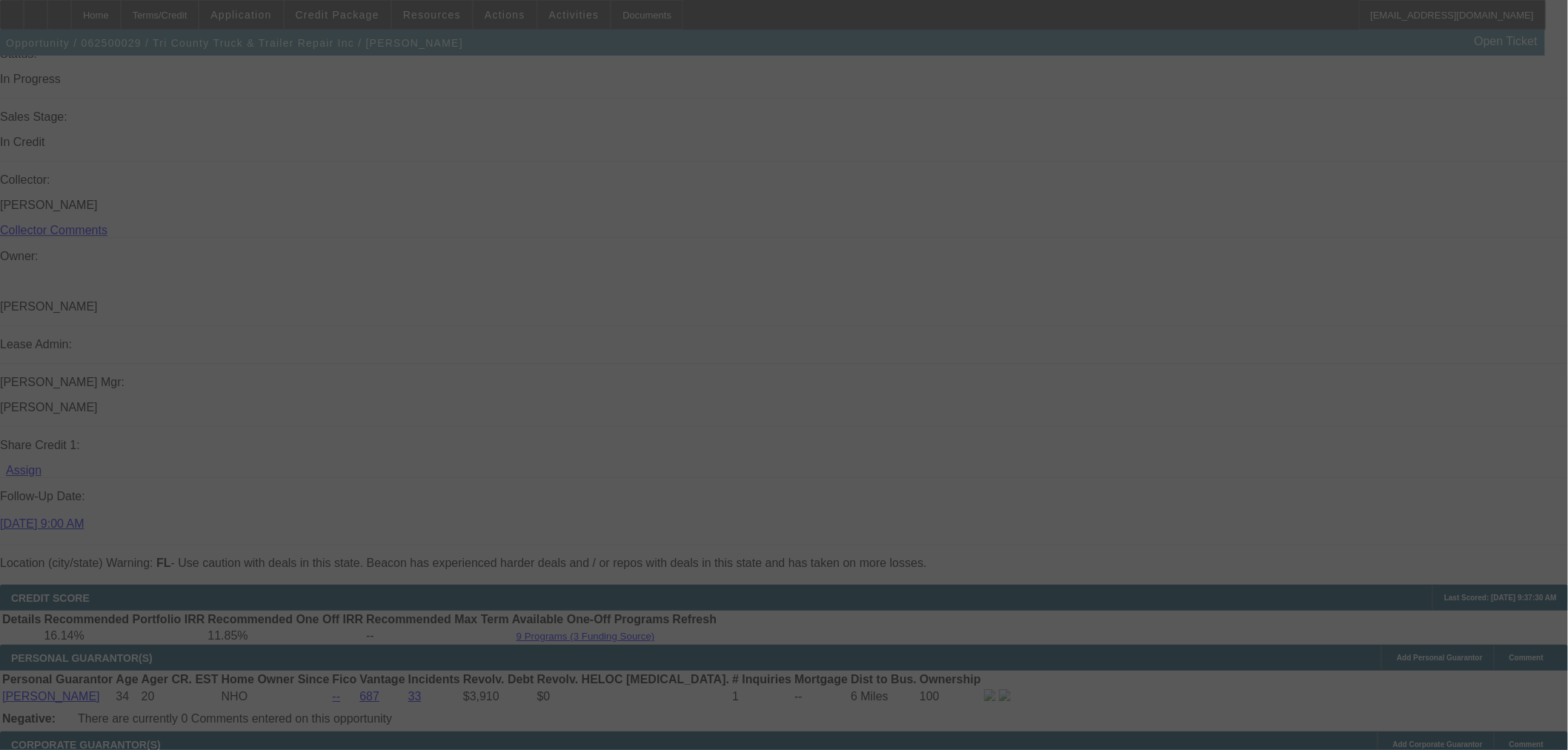
scroll to position [0, 0]
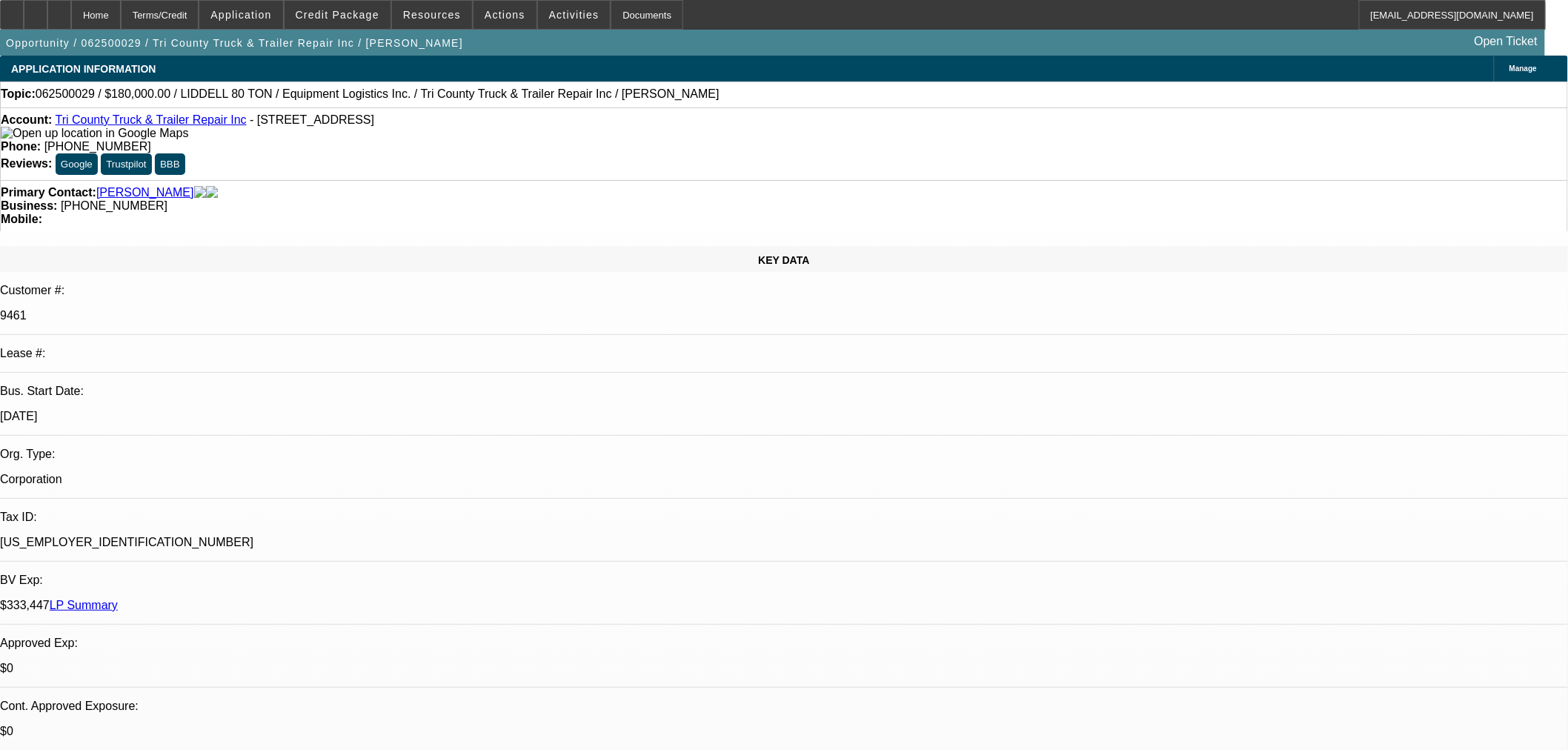
select select "0"
select select "6"
select select "0"
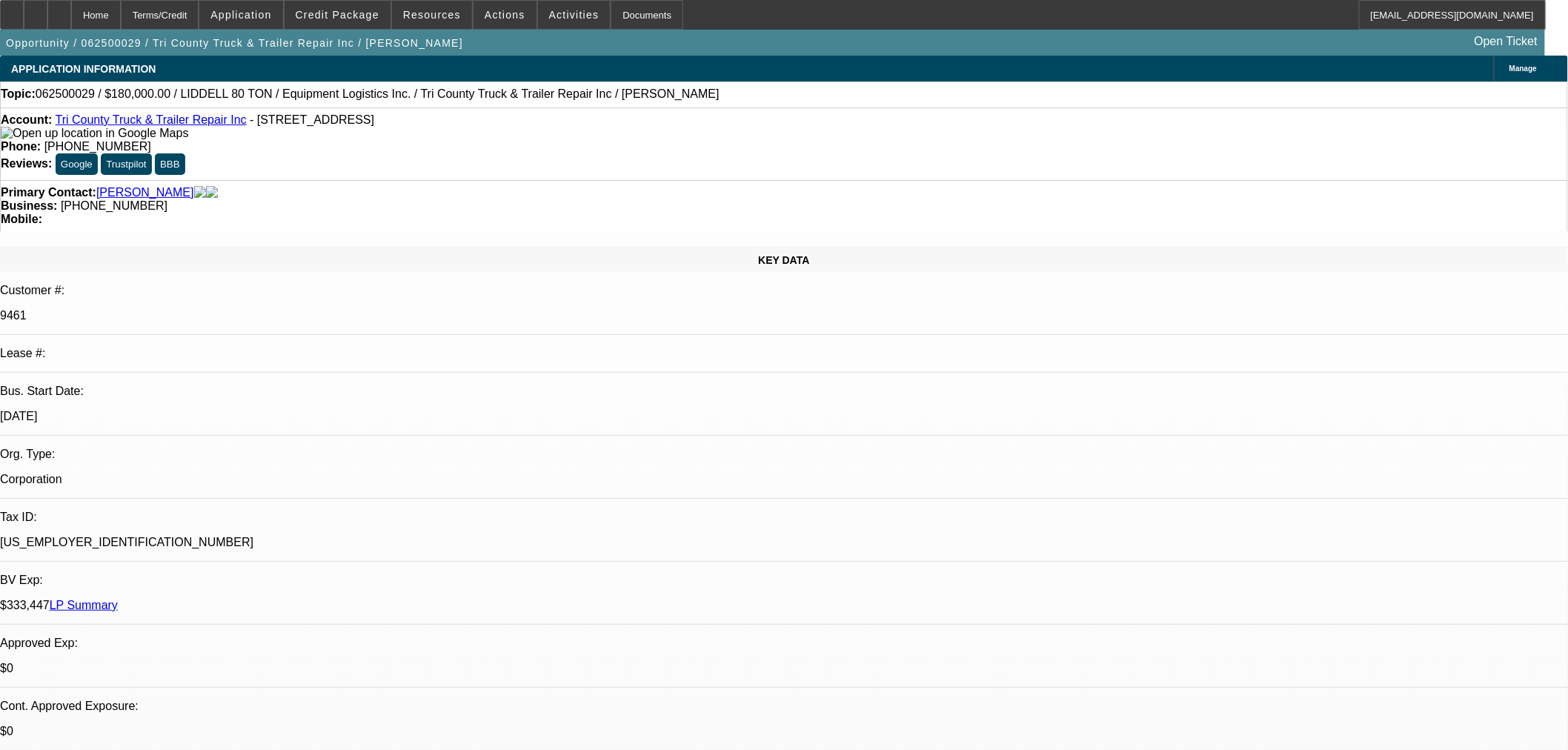
select select "0"
select select "6"
select select "0"
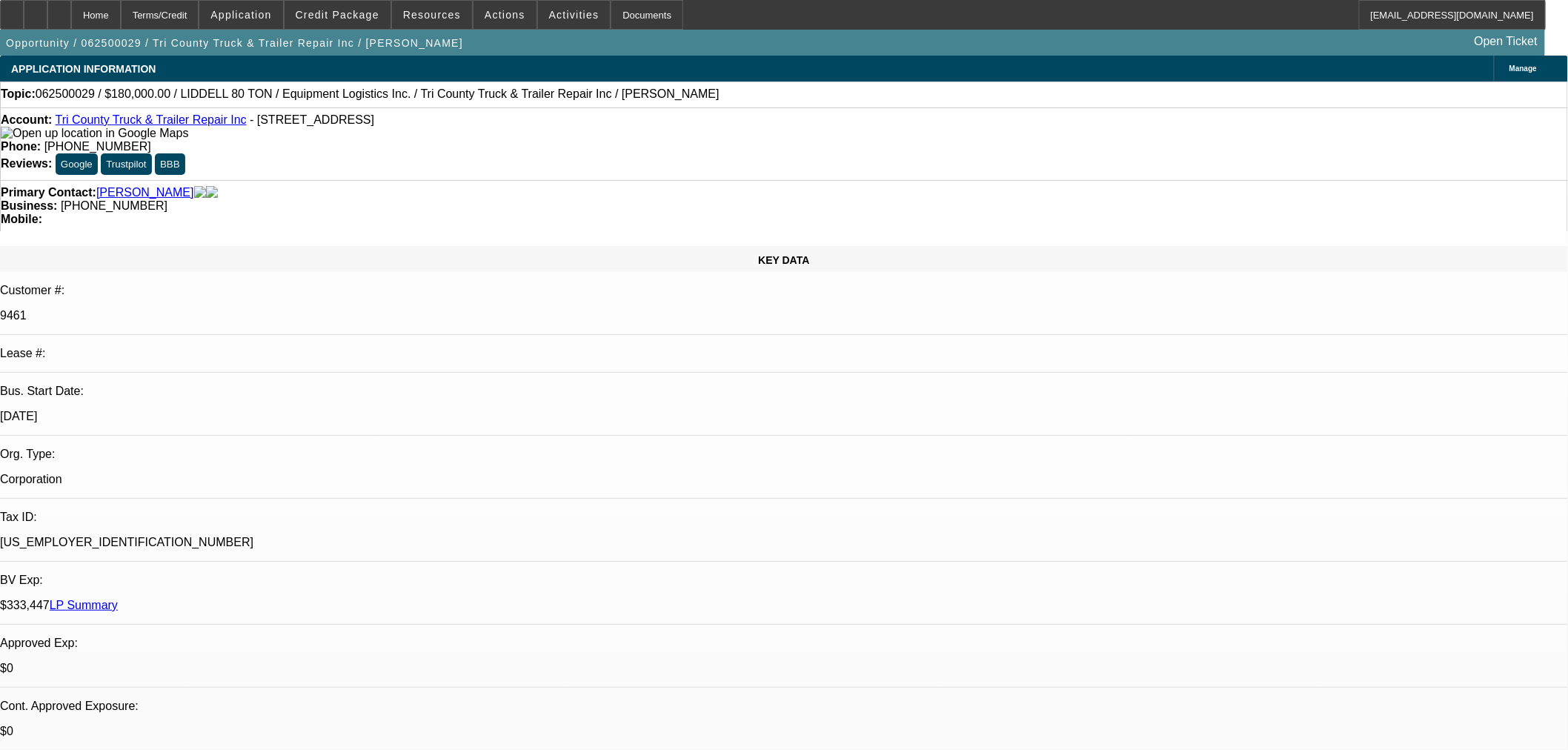
select select "2"
select select "0.1"
select select "4"
select select "0"
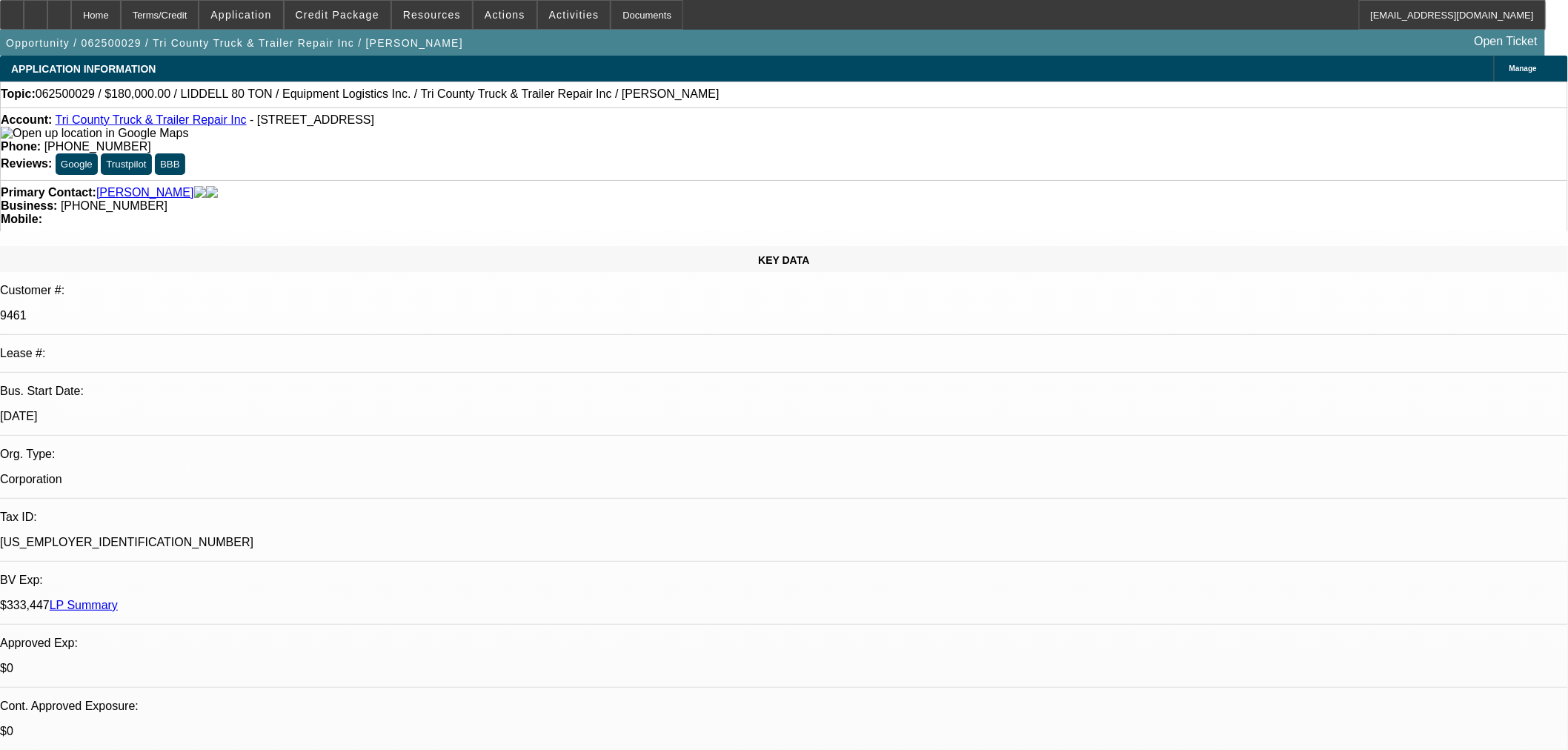
select select "2"
select select "0"
select select "6"
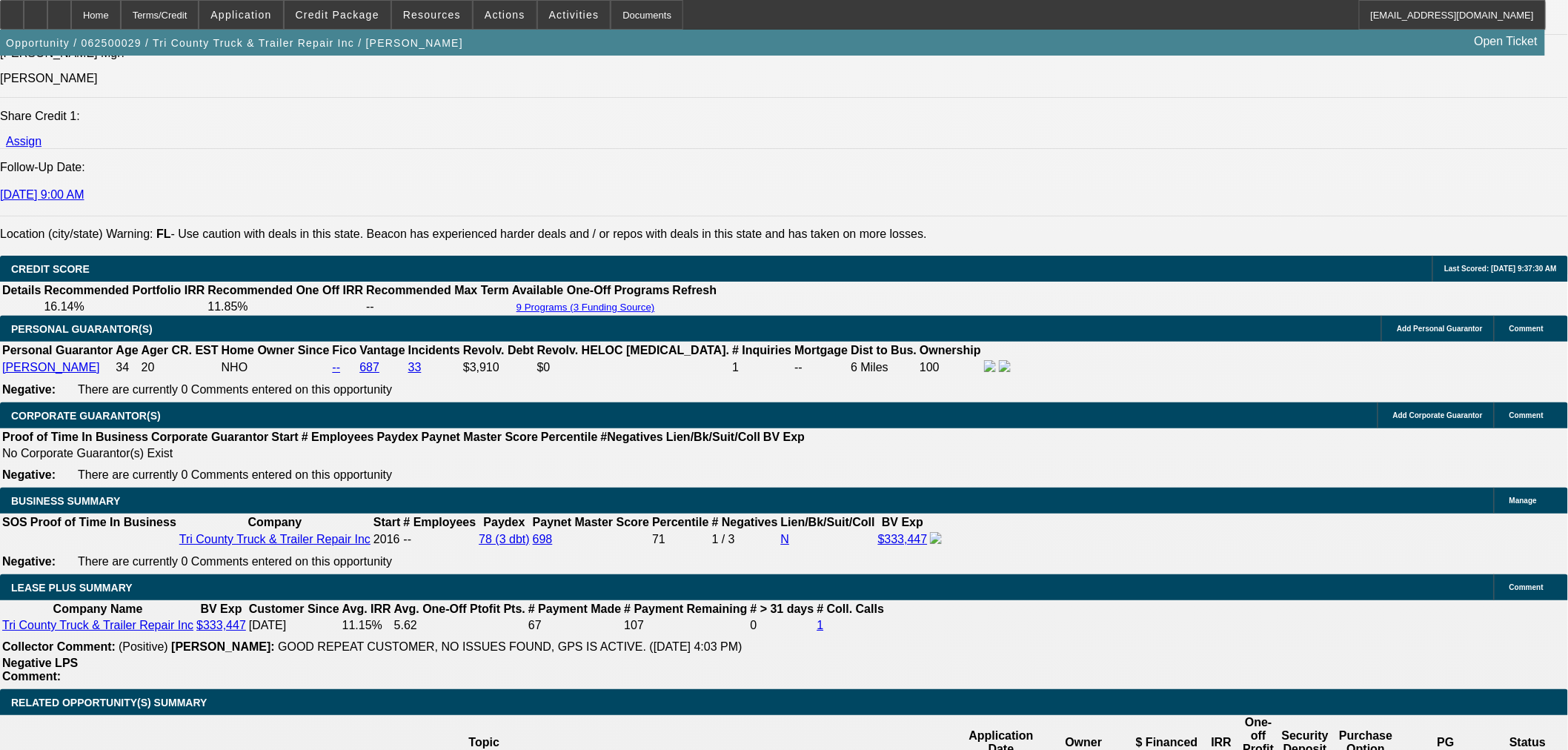
scroll to position [2469, 0]
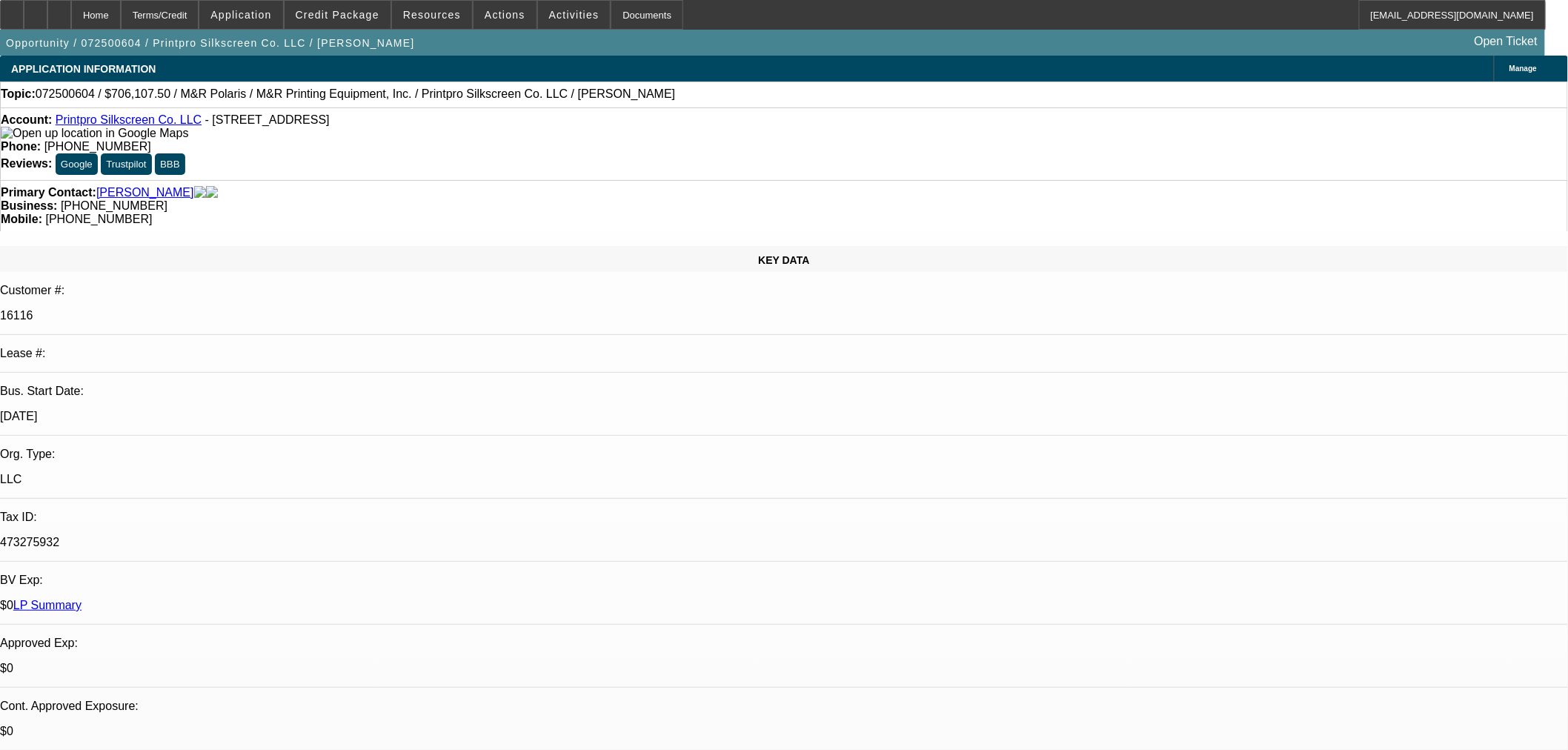
select select "0"
select select "6"
select select "0"
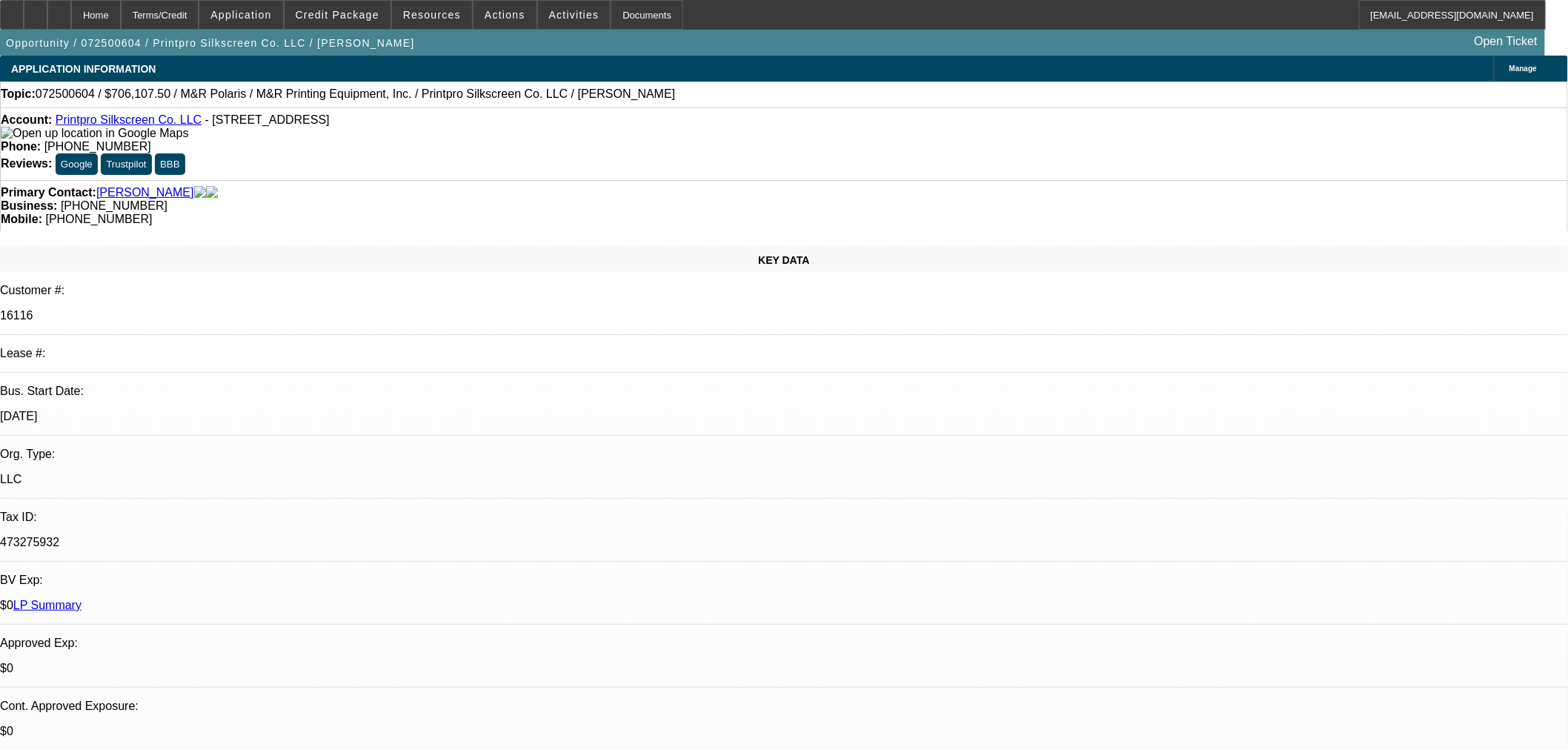
select select "0"
select select "6"
select select "0"
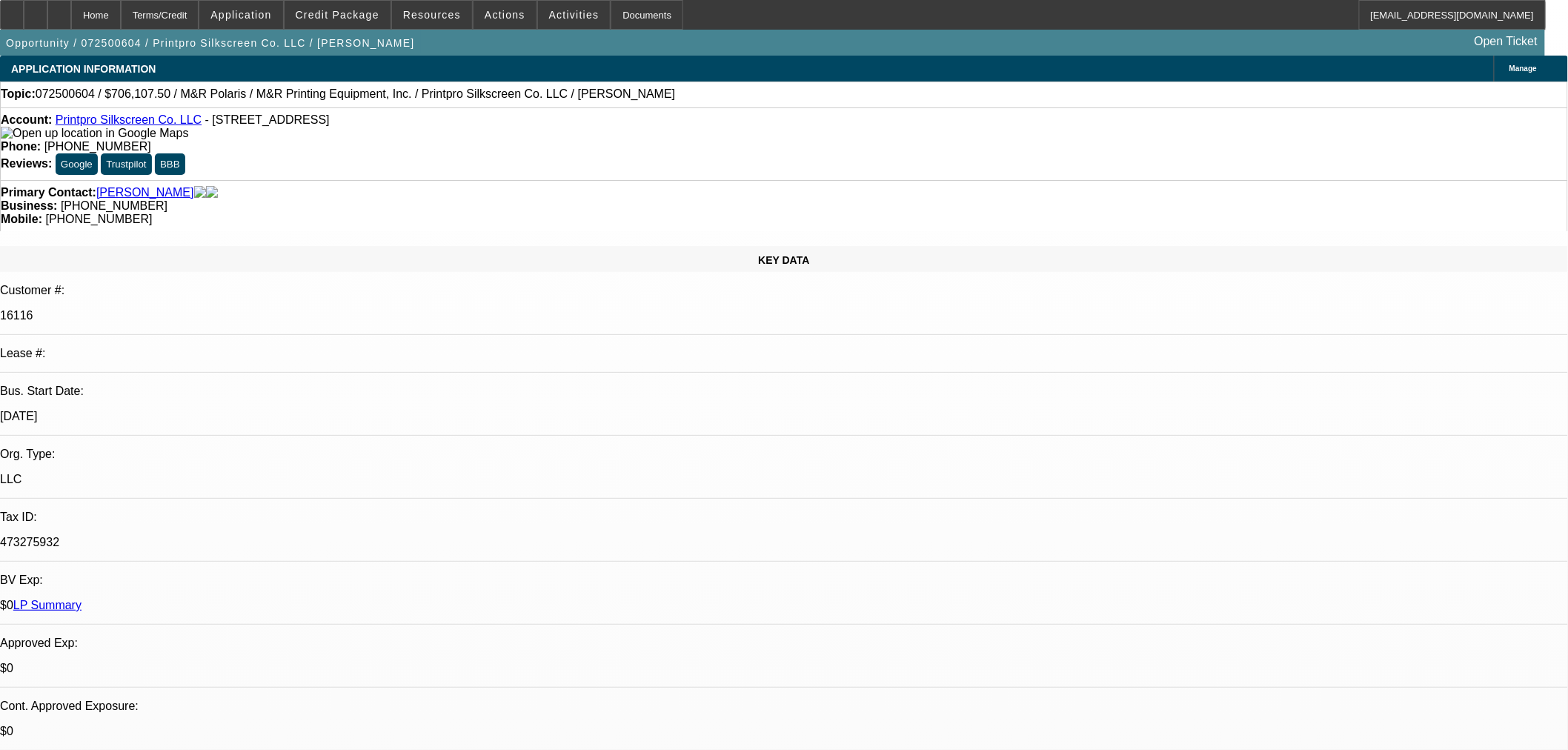
select select "0"
select select "6"
select select "0"
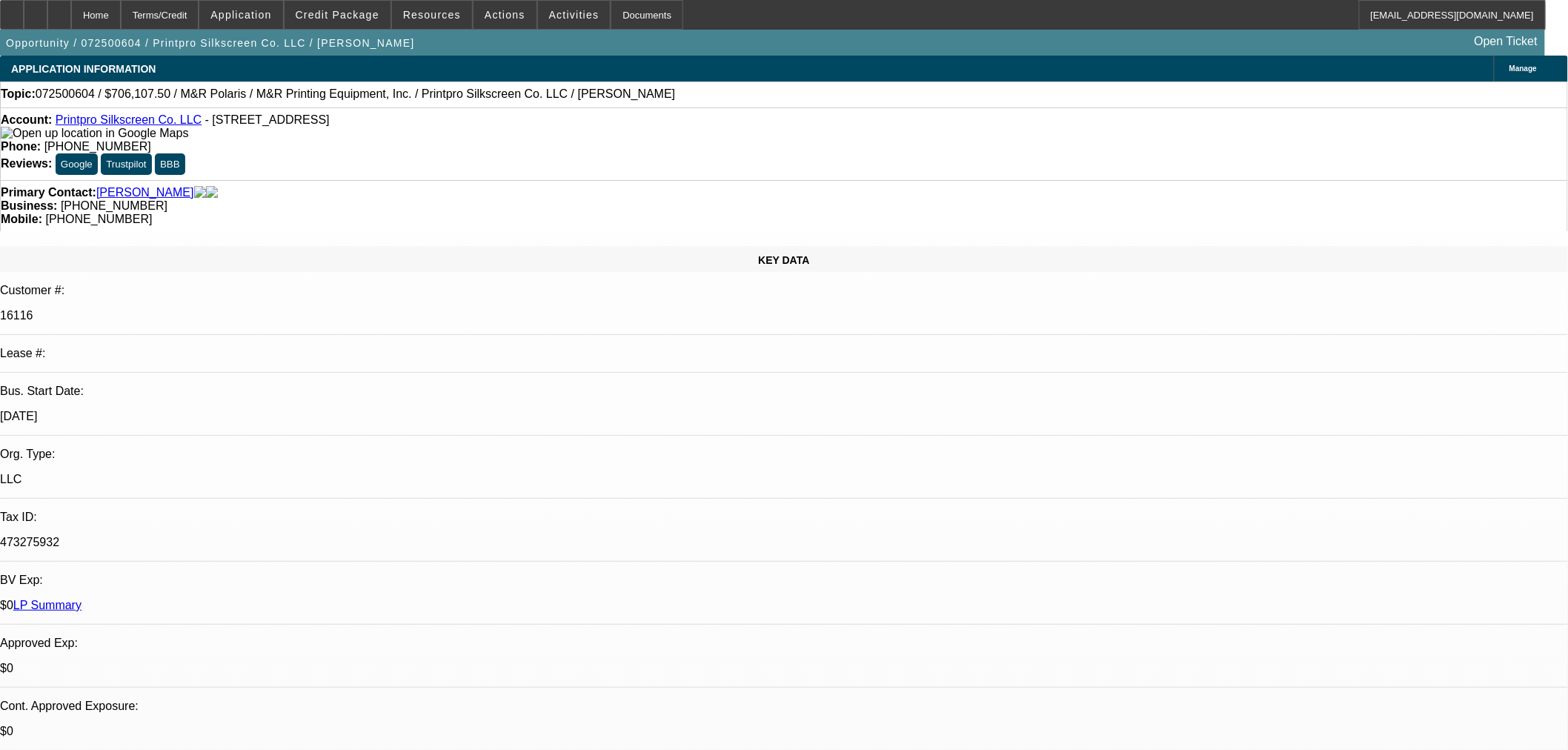
select select "6"
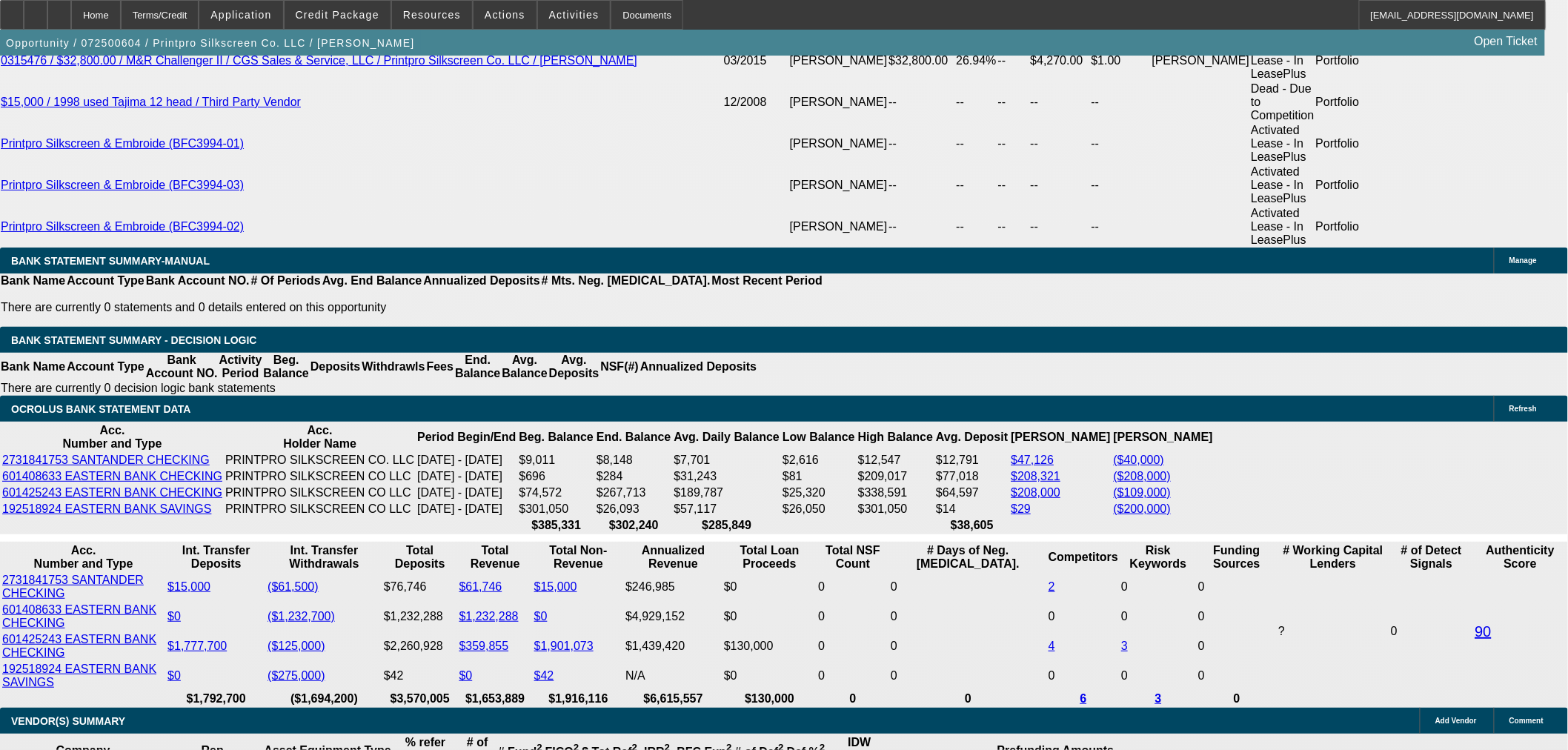
scroll to position [3293, 0]
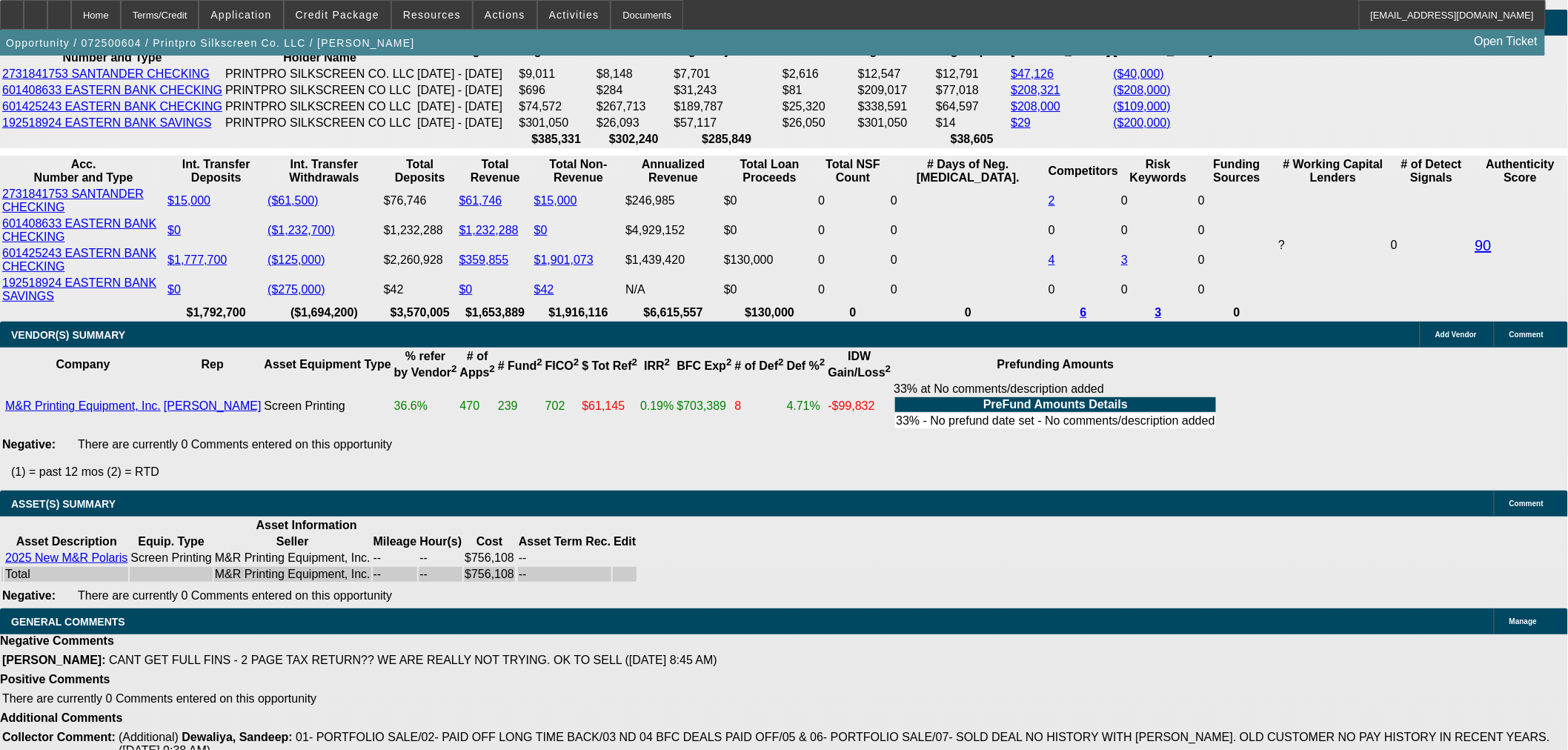
select select "6"
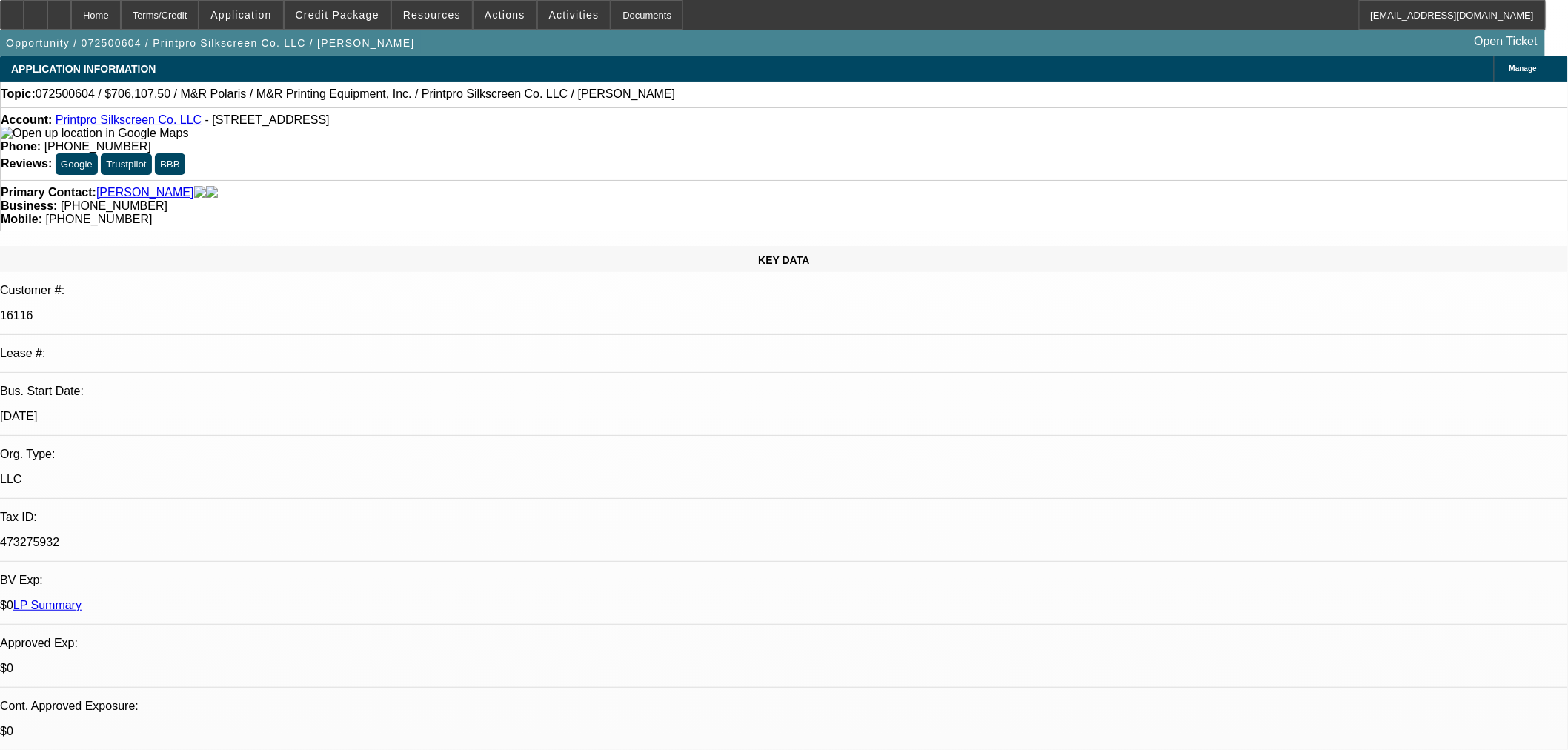
paste textarea "The commercial credit, while established and is not quite as robust as we would…"
type textarea "PER MITSU: "The commercial credit, while established and is not quite as robust…"
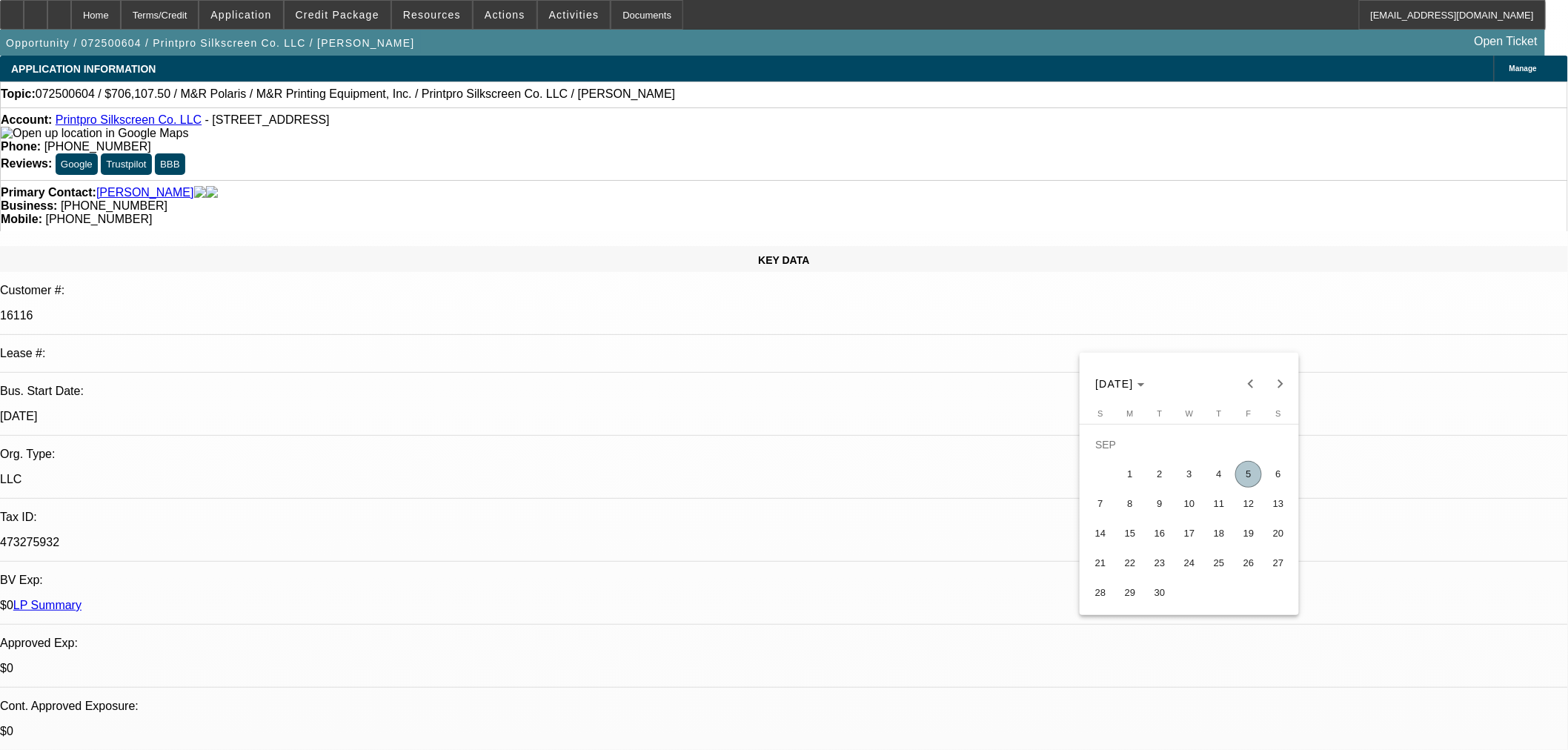
drag, startPoint x: 1250, startPoint y: 474, endPoint x: 1278, endPoint y: 440, distance: 44.0
click at [1250, 474] on span "5" at bounding box center [1249, 474] width 27 height 27
type input "[DATE]"
type input "09:14"
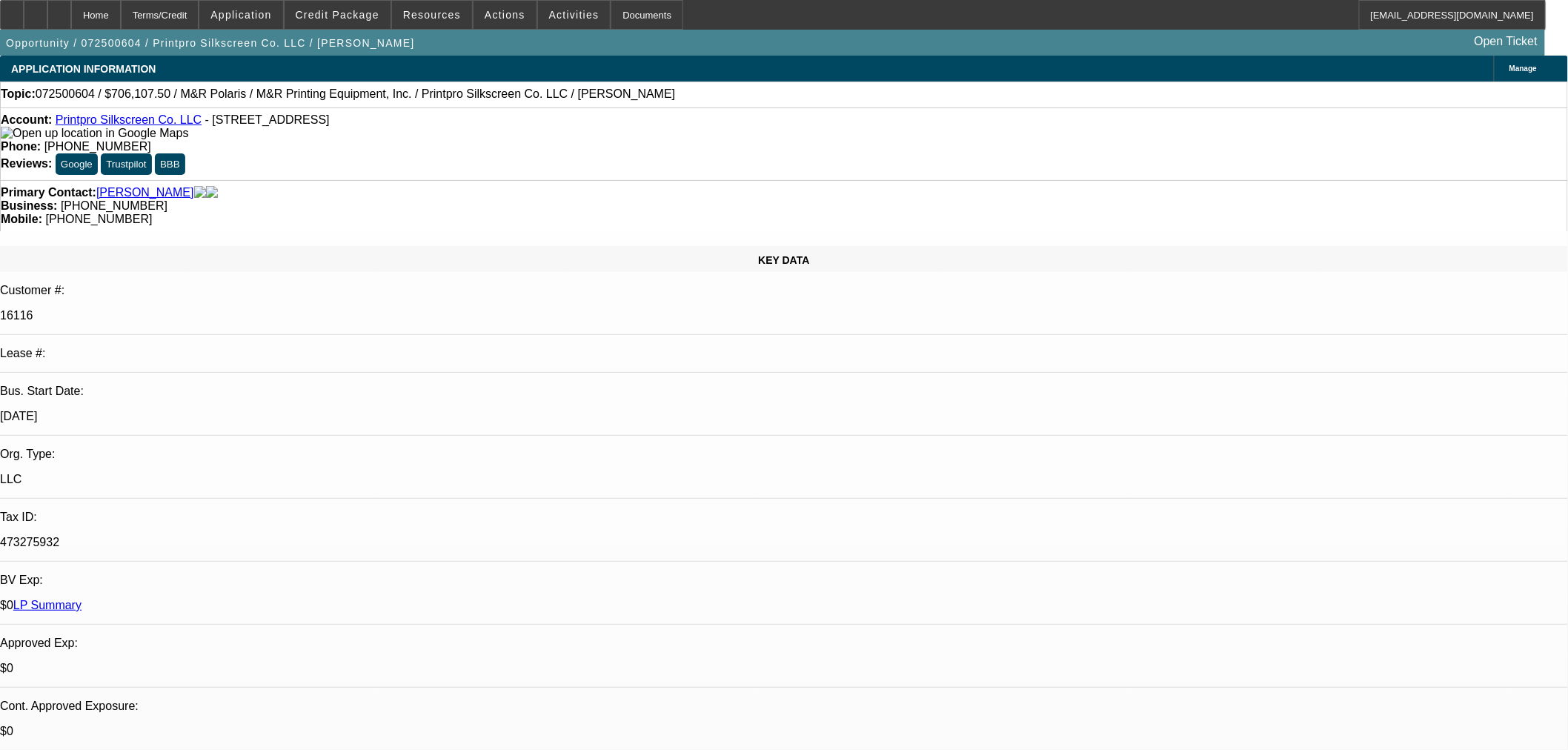
type input "02:46"
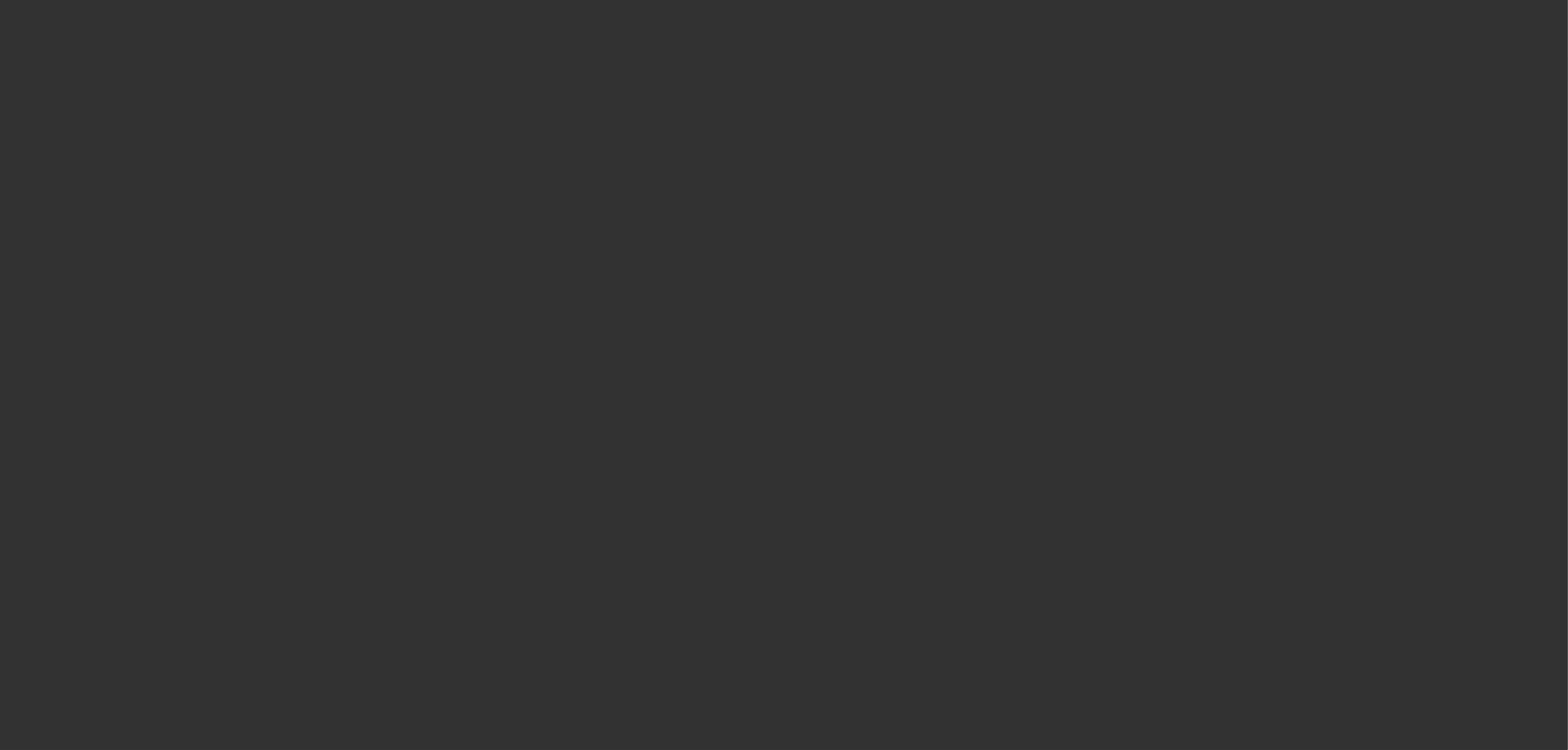
select select "0"
select select "6"
select select "0"
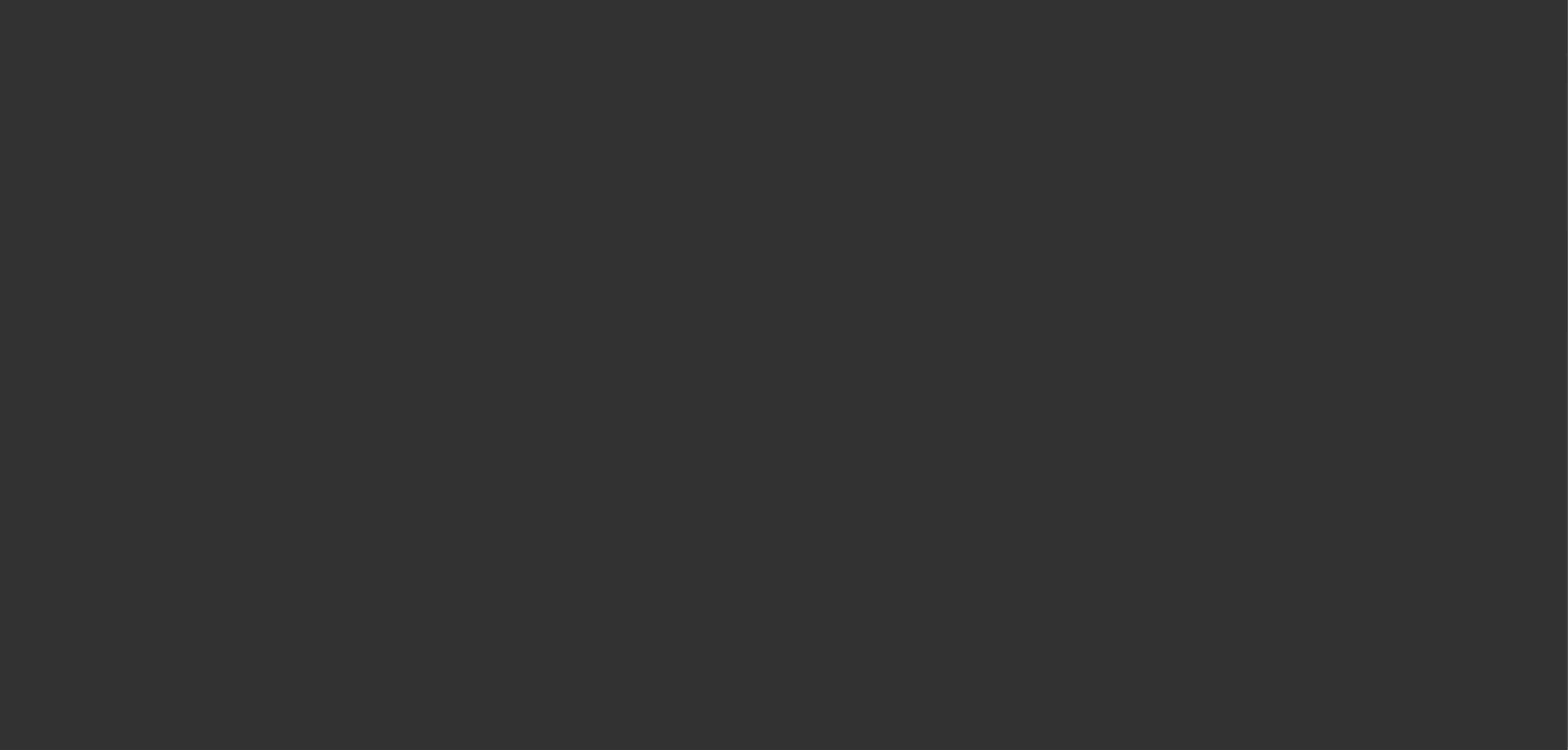
select select "0"
select select "6"
select select "0"
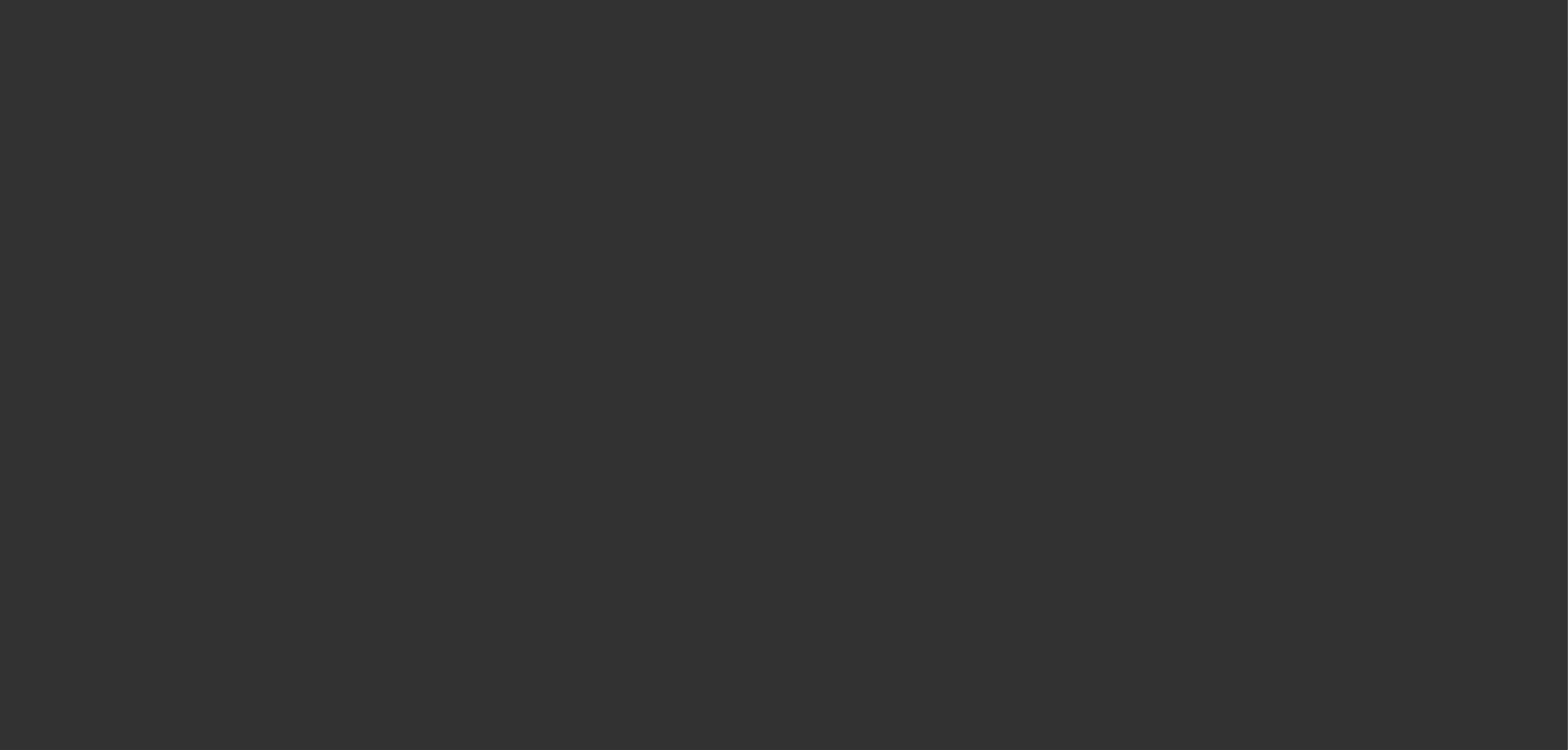
select select "0"
select select "6"
select select "0"
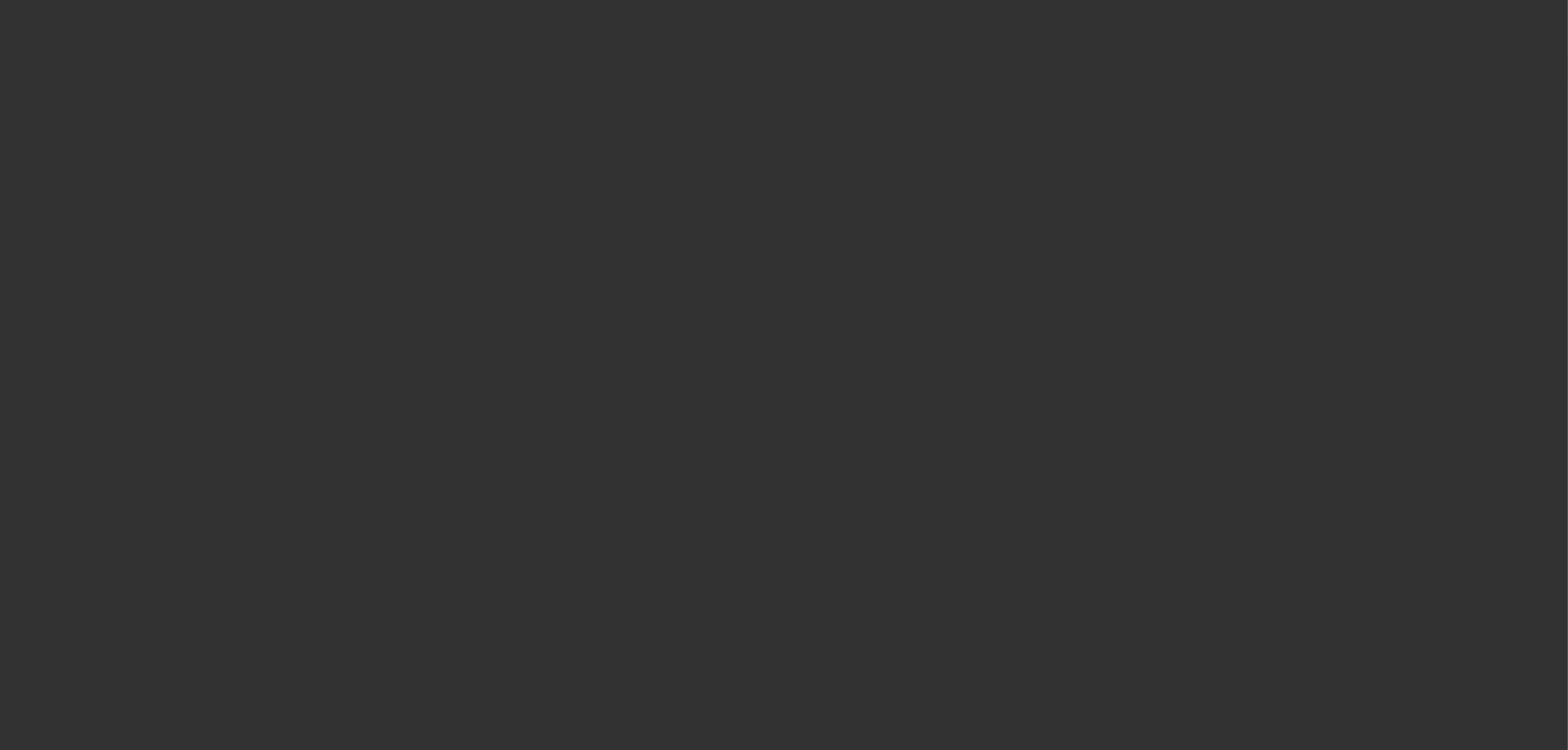
select select "6"
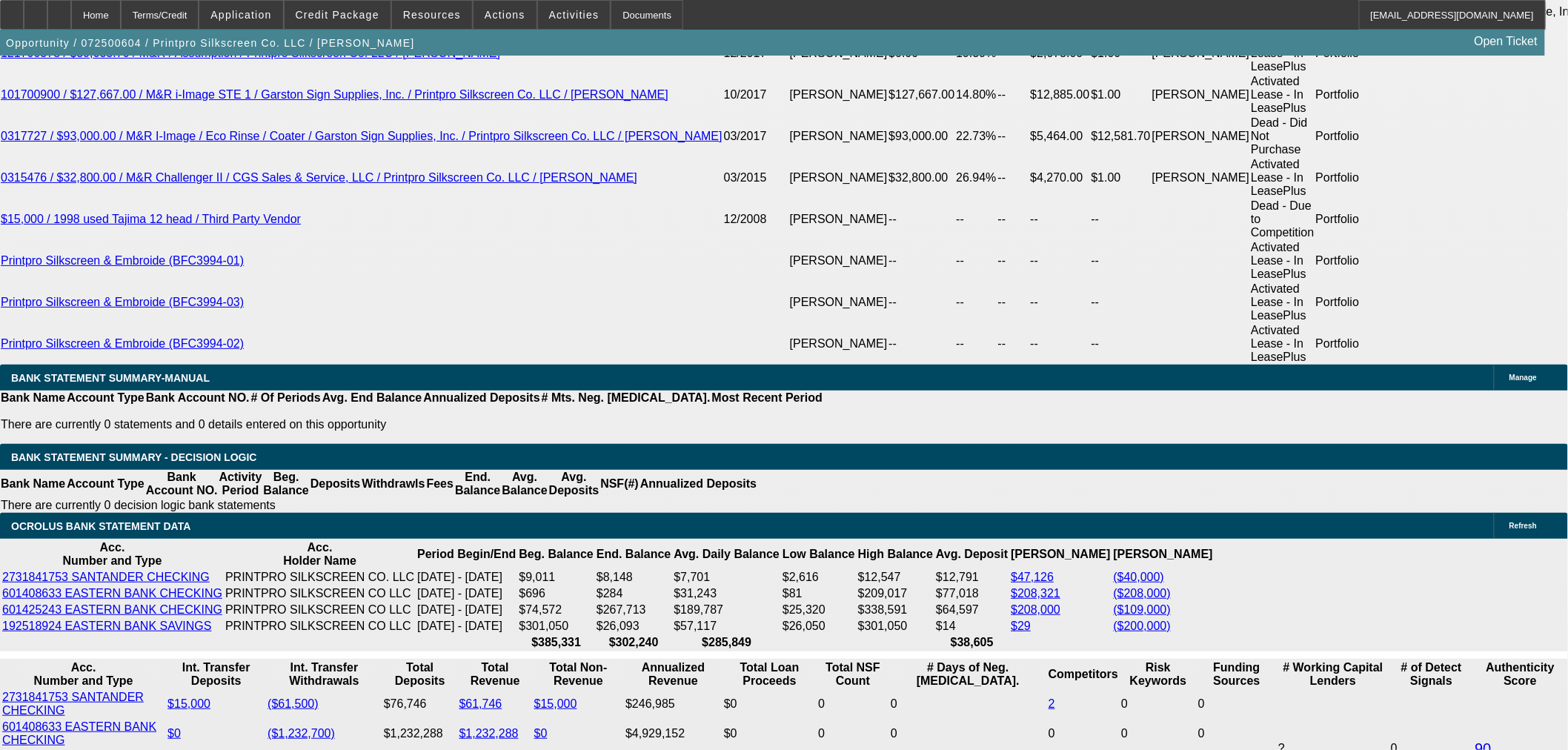
scroll to position [2552, 0]
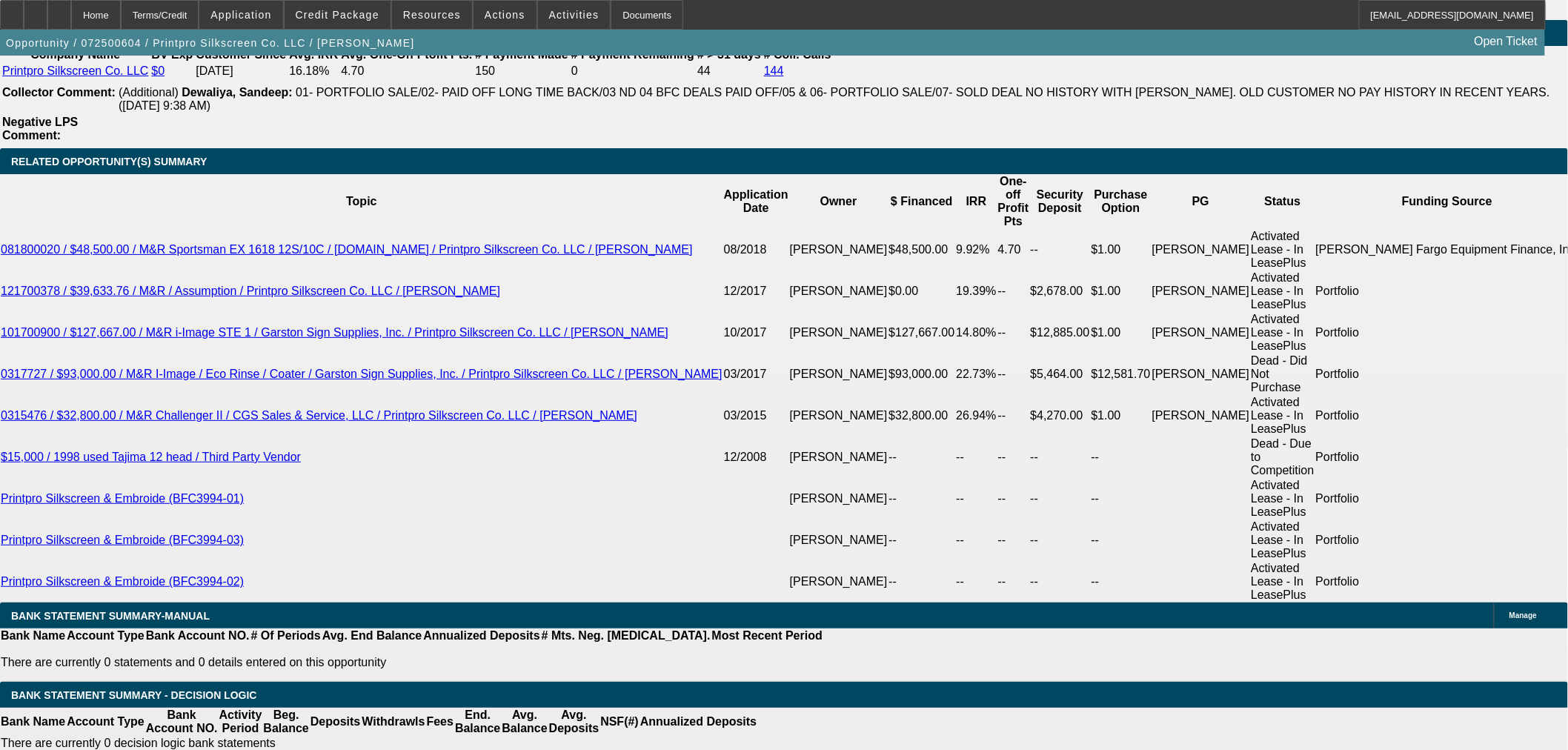
select select "0"
select select "6"
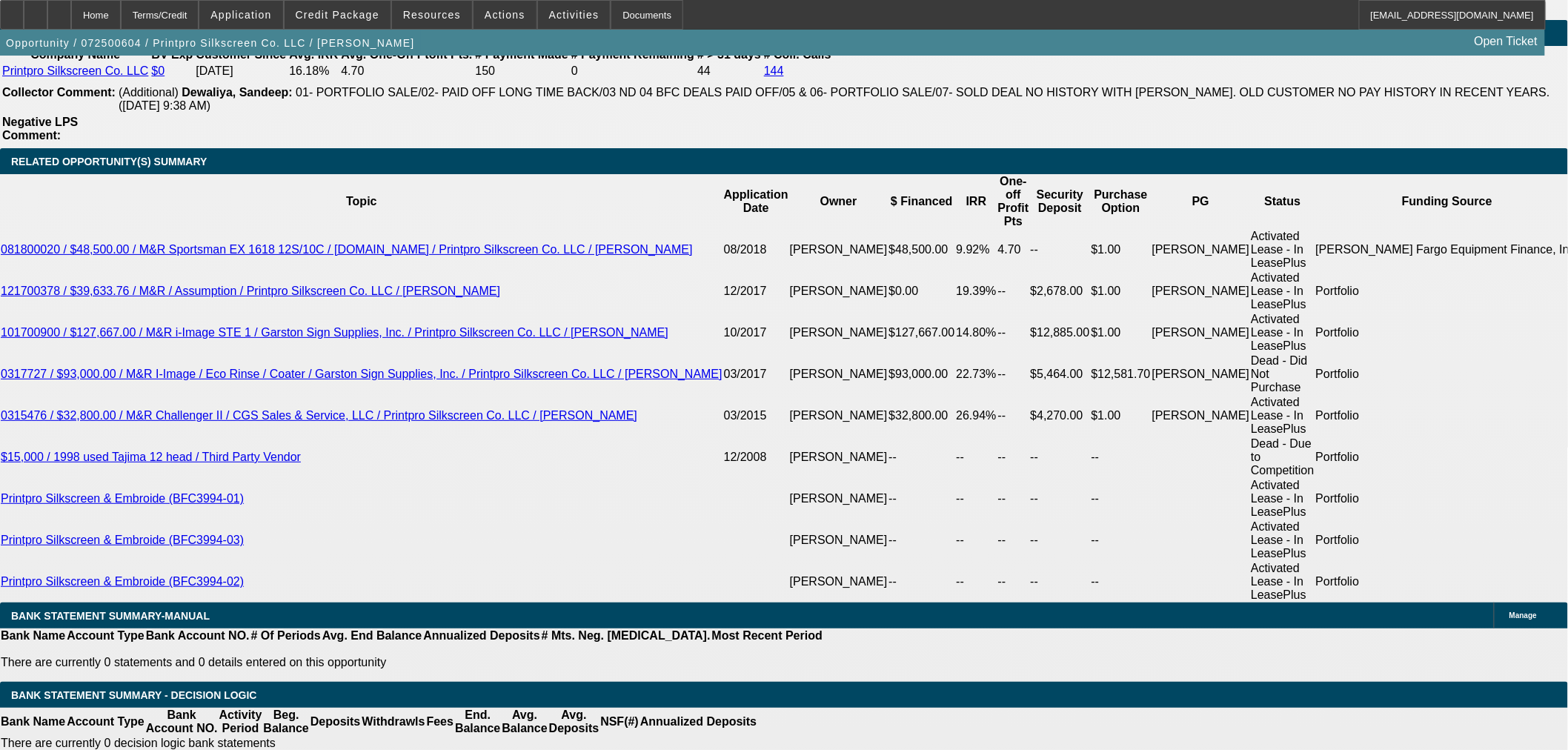
select select "0"
select select "6"
select select "0"
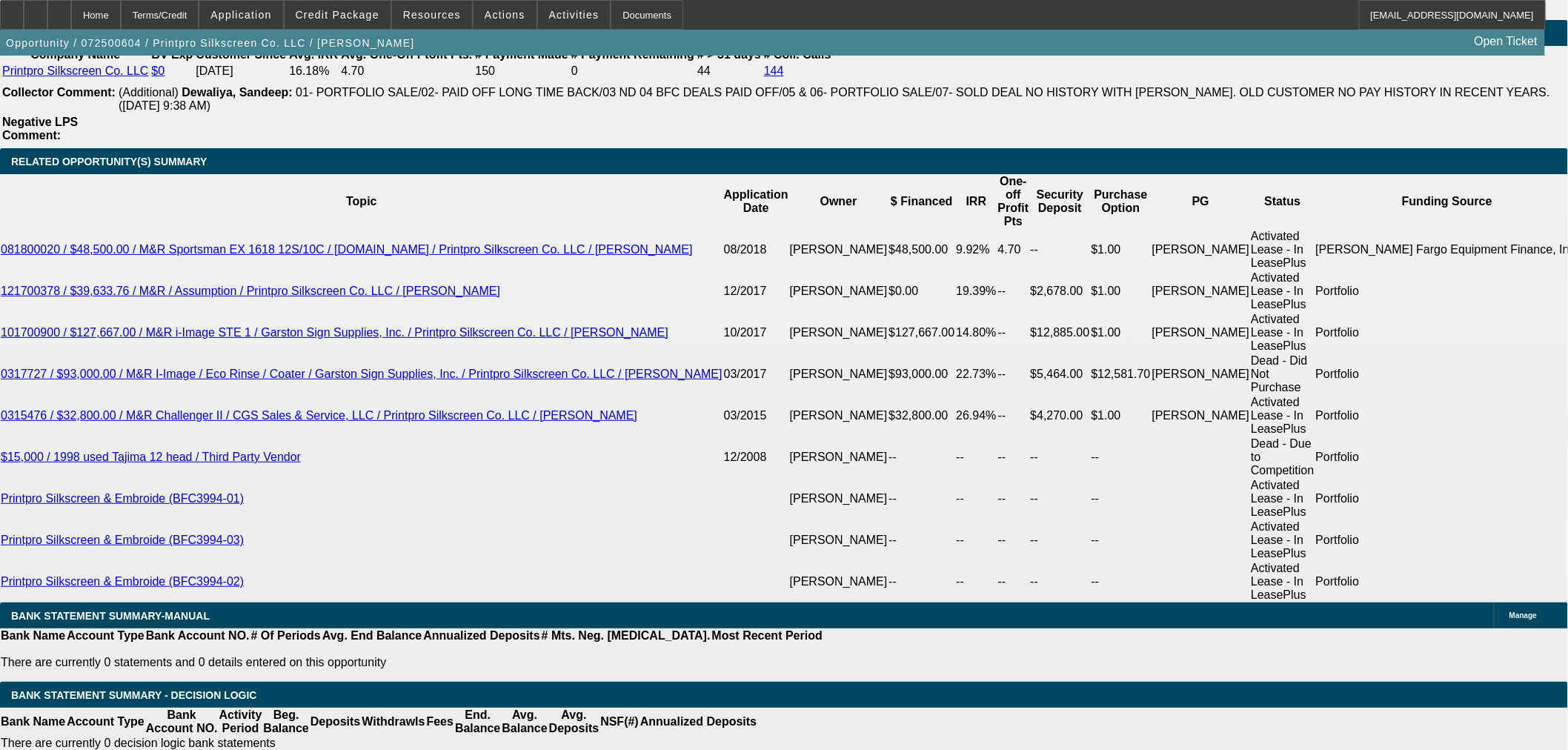
select select "0"
select select "2"
select select "0"
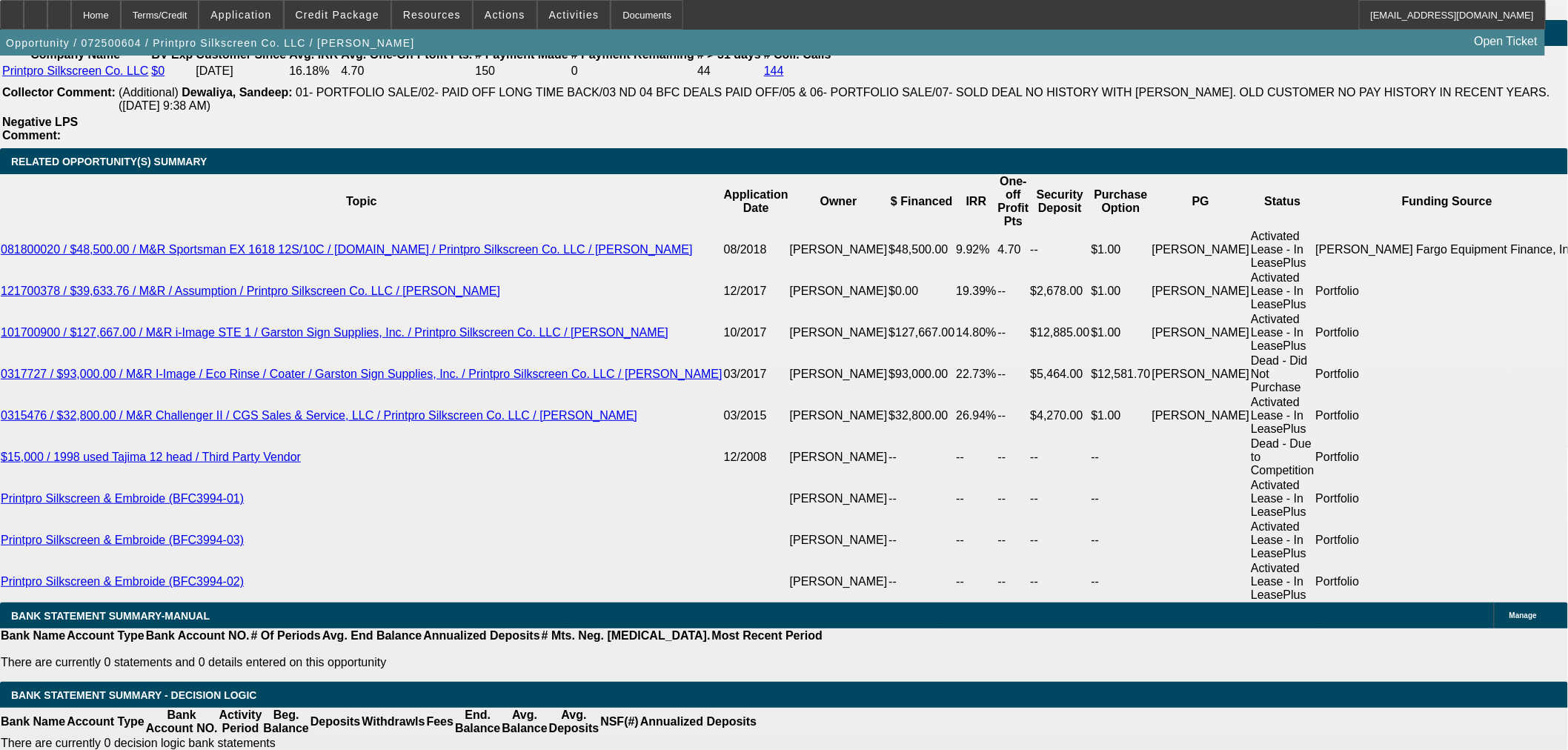
select select "0"
select select "2"
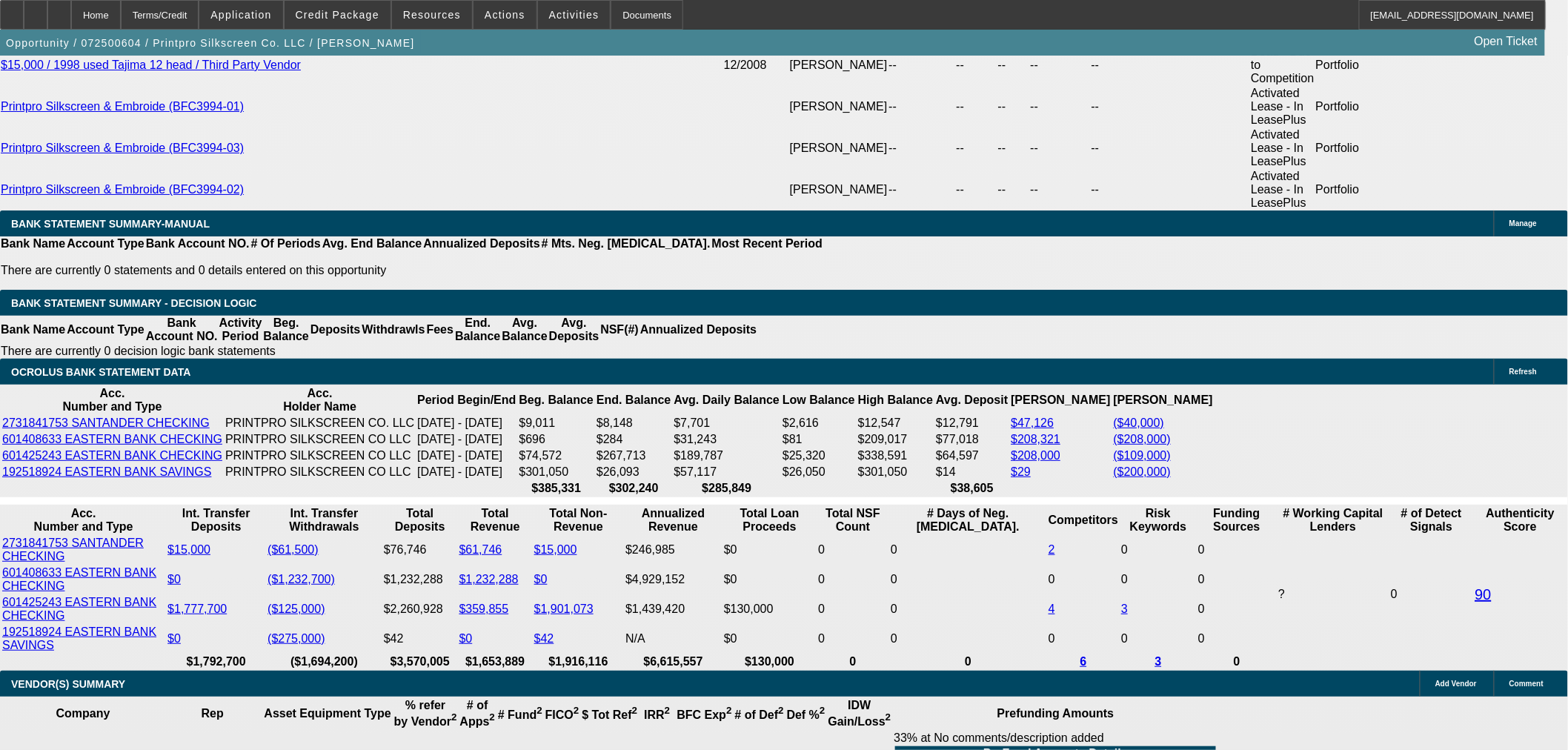
scroll to position [2964, 0]
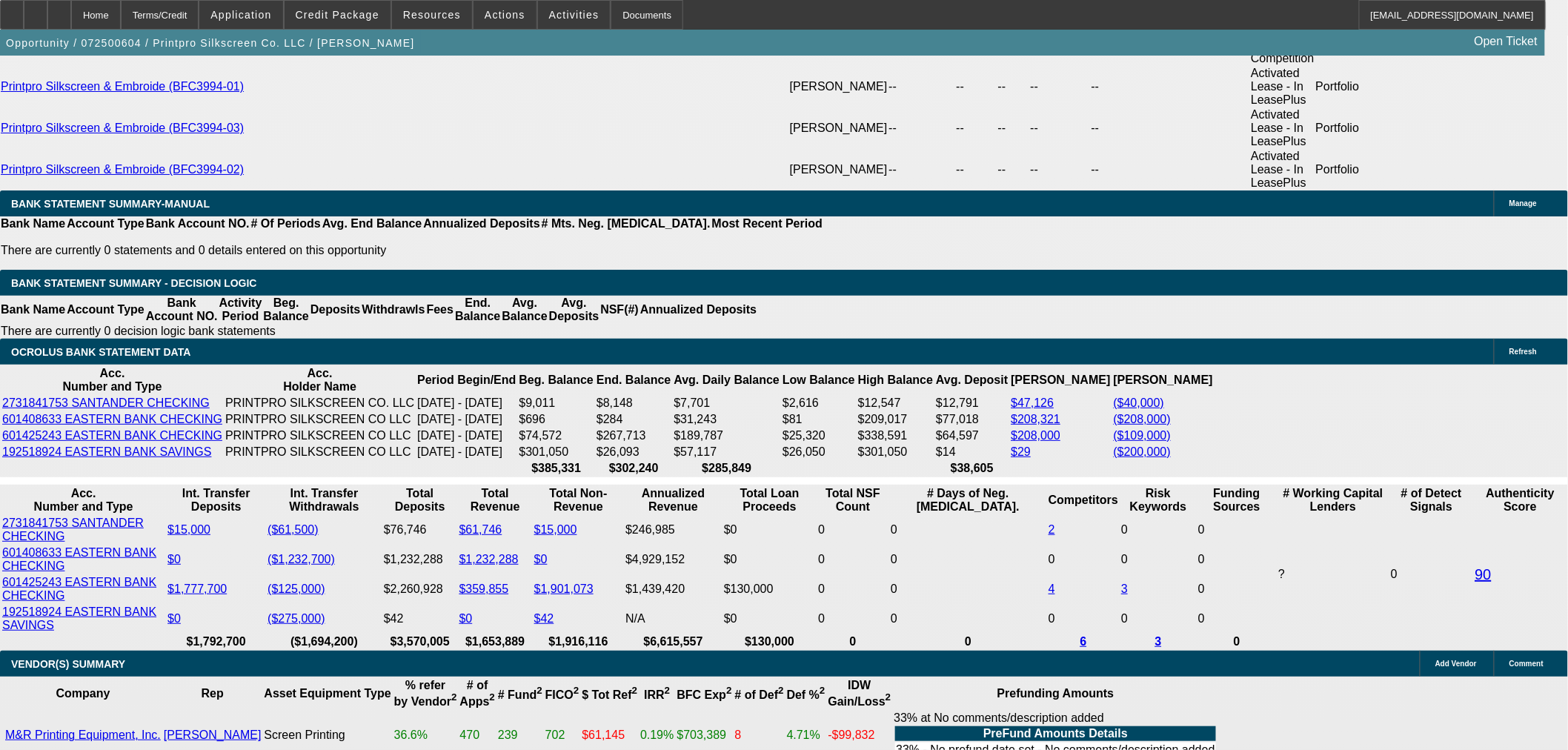
select select "5"
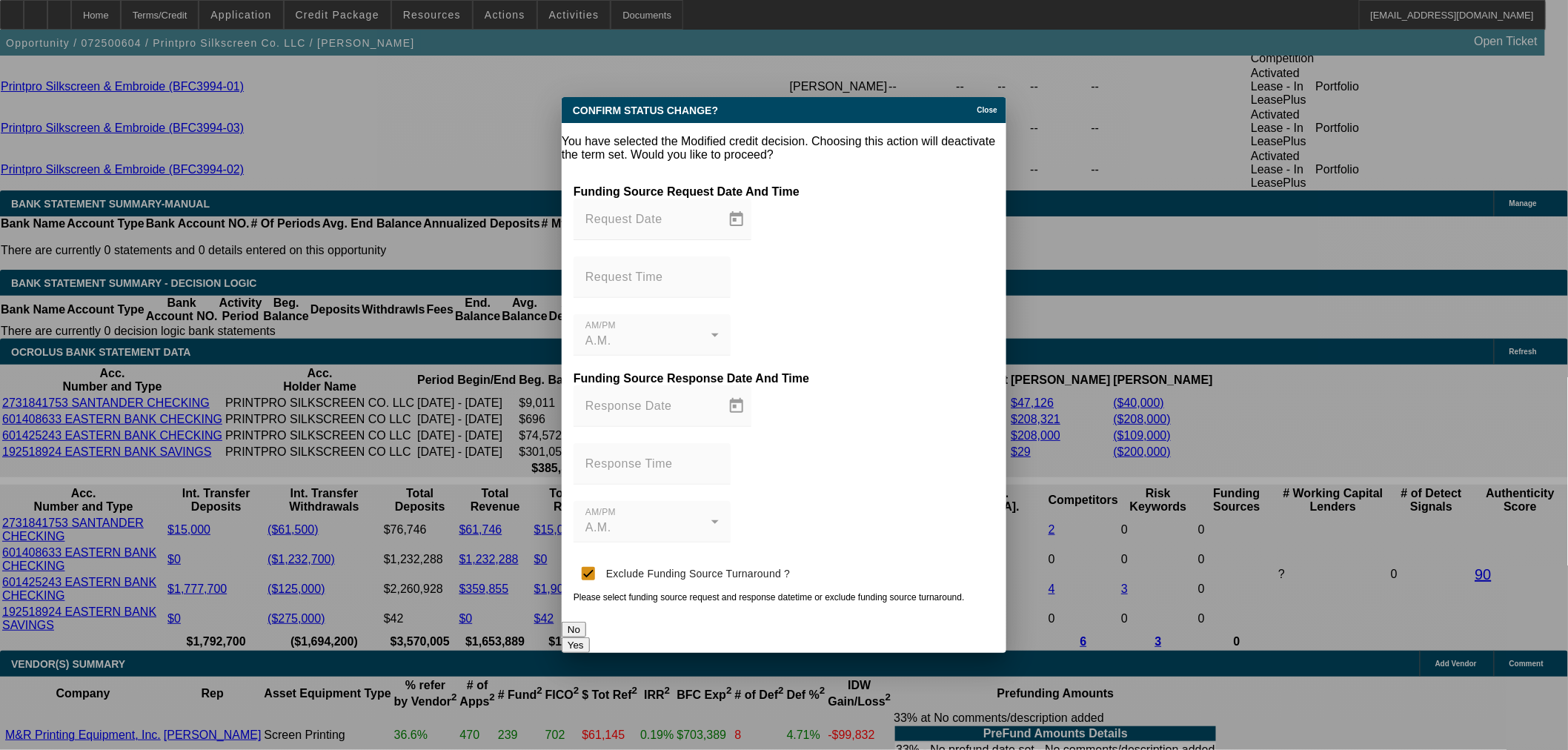
scroll to position [0, 0]
click at [590, 638] on button "Yes" at bounding box center [576, 646] width 28 height 16
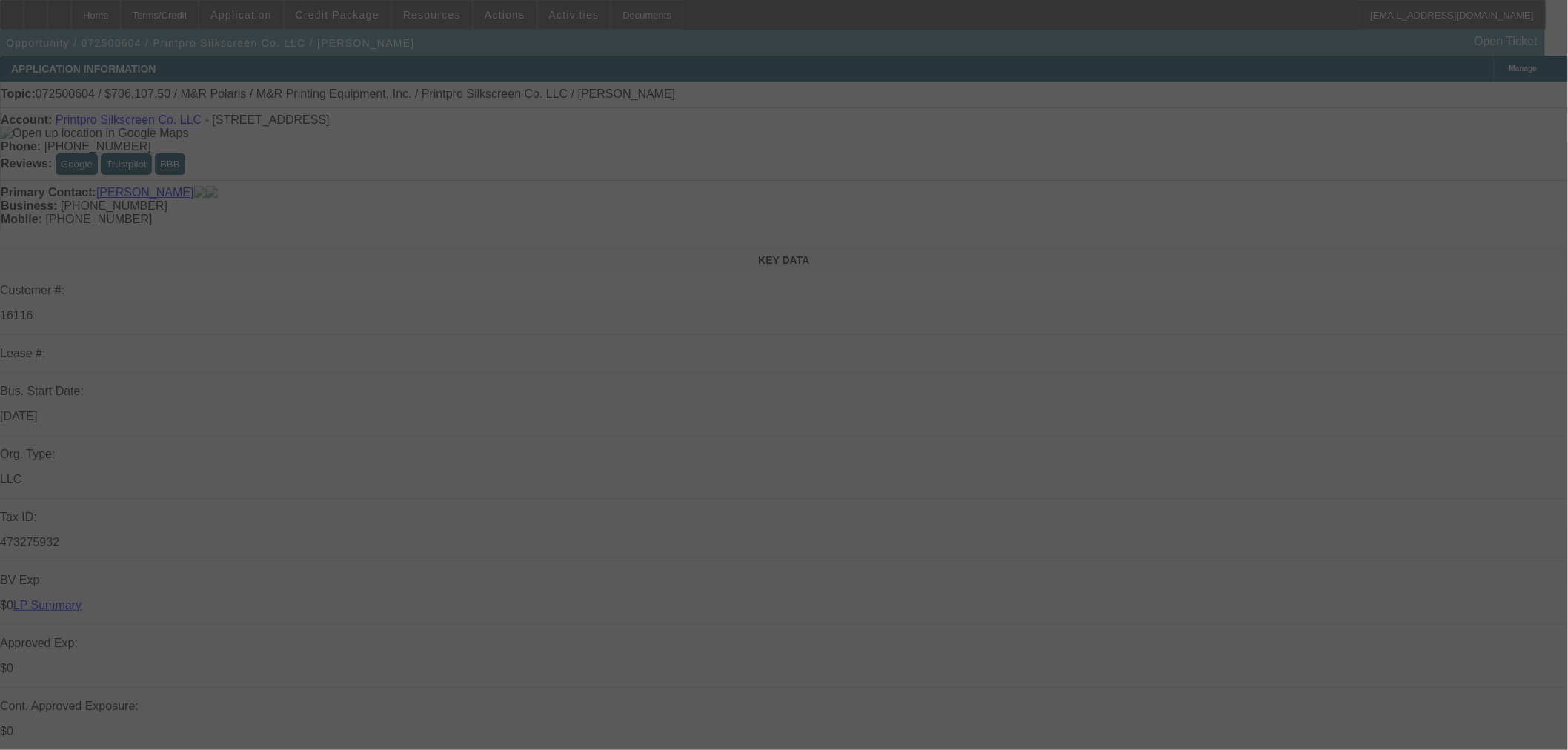
scroll to position [2964, 0]
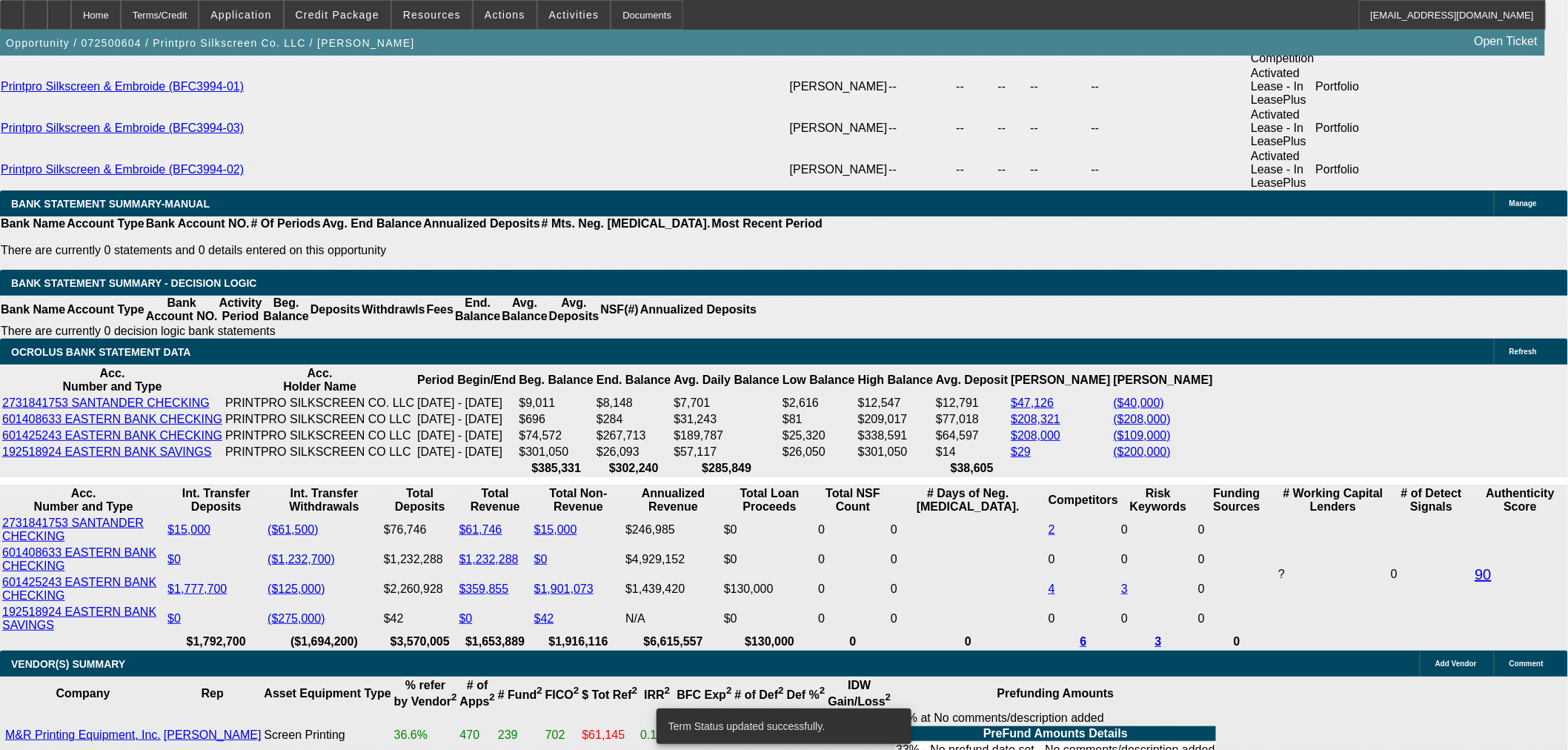
select select "0"
select select "2"
select select "0"
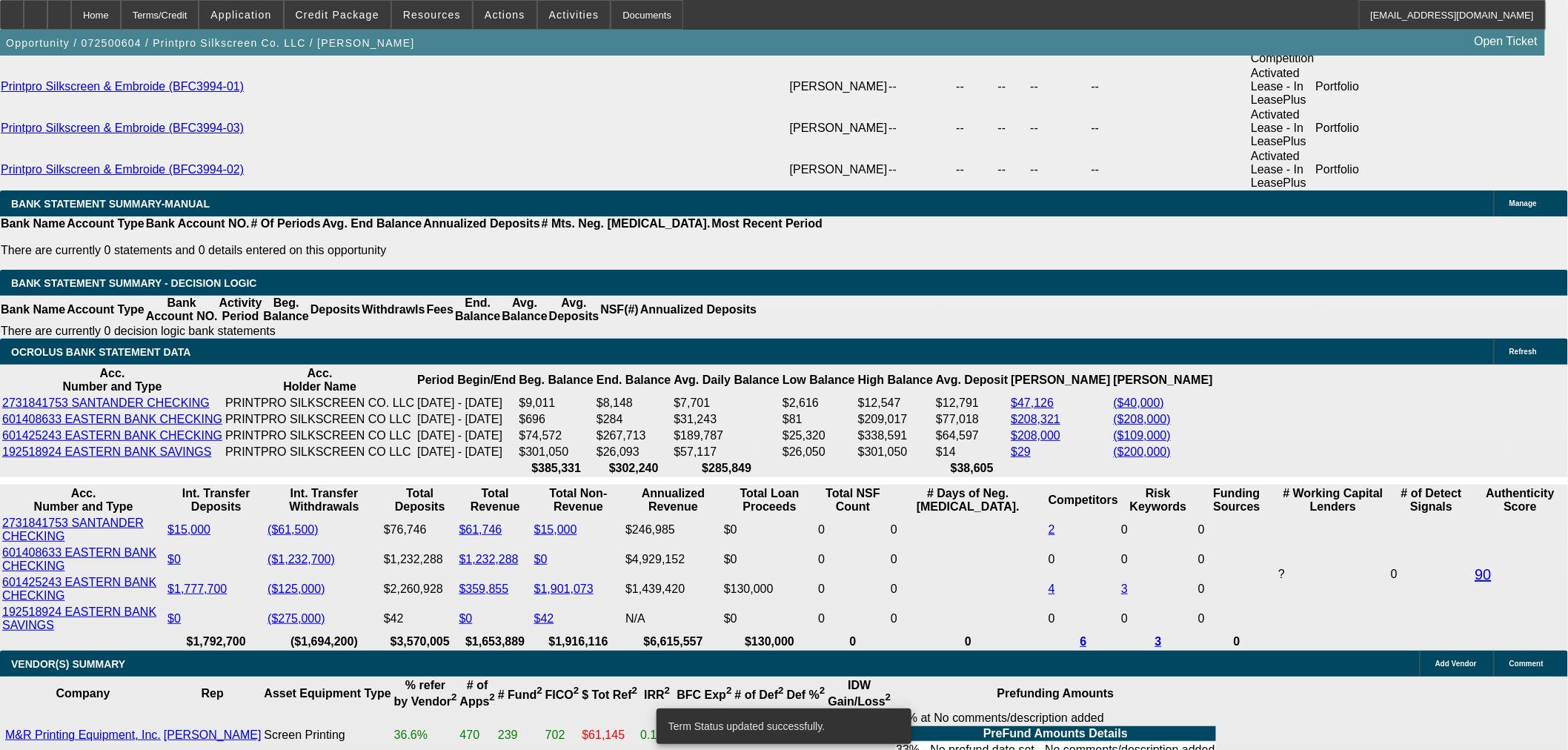
select select "0"
select select "6"
select select "0"
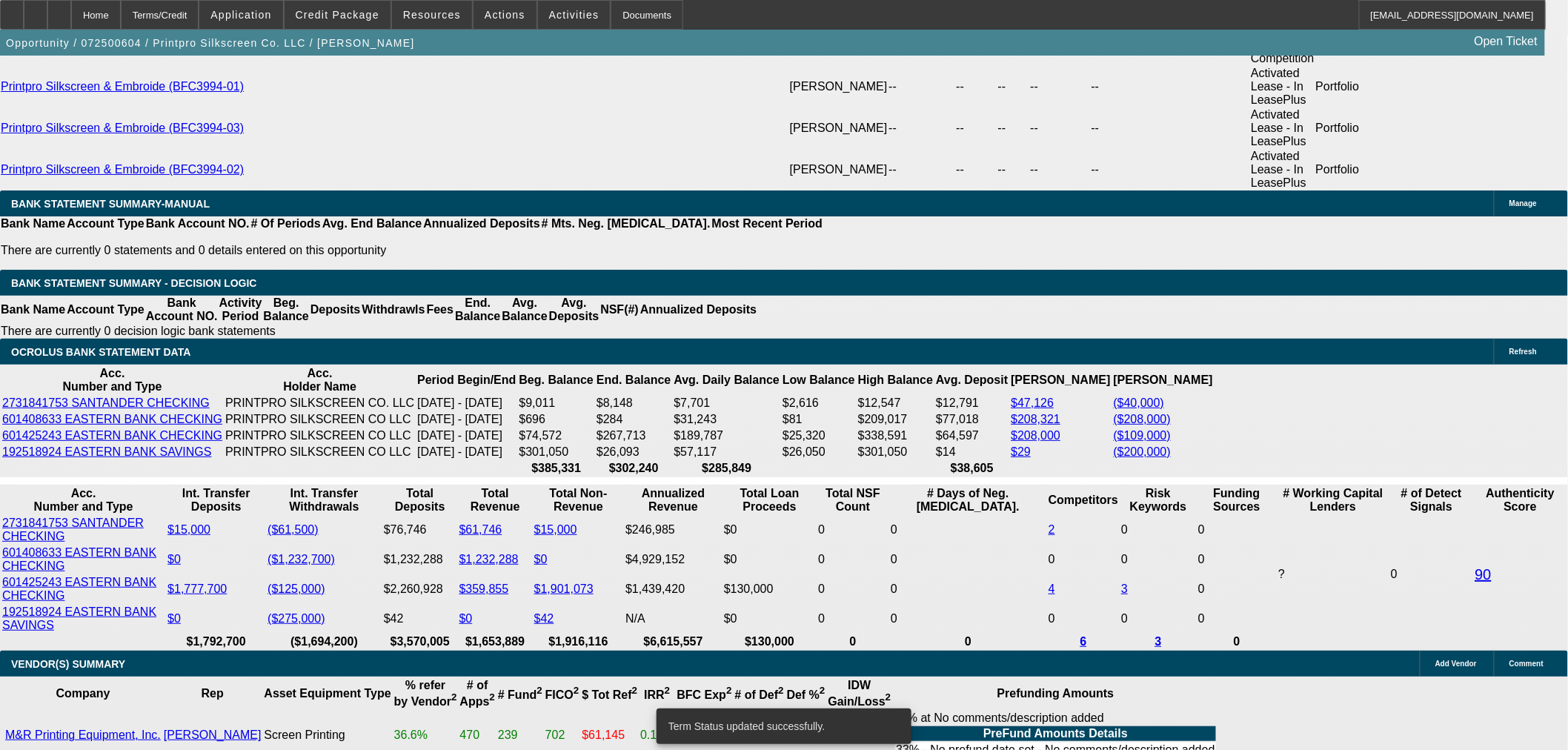
select select "0"
select select "6"
select select "0"
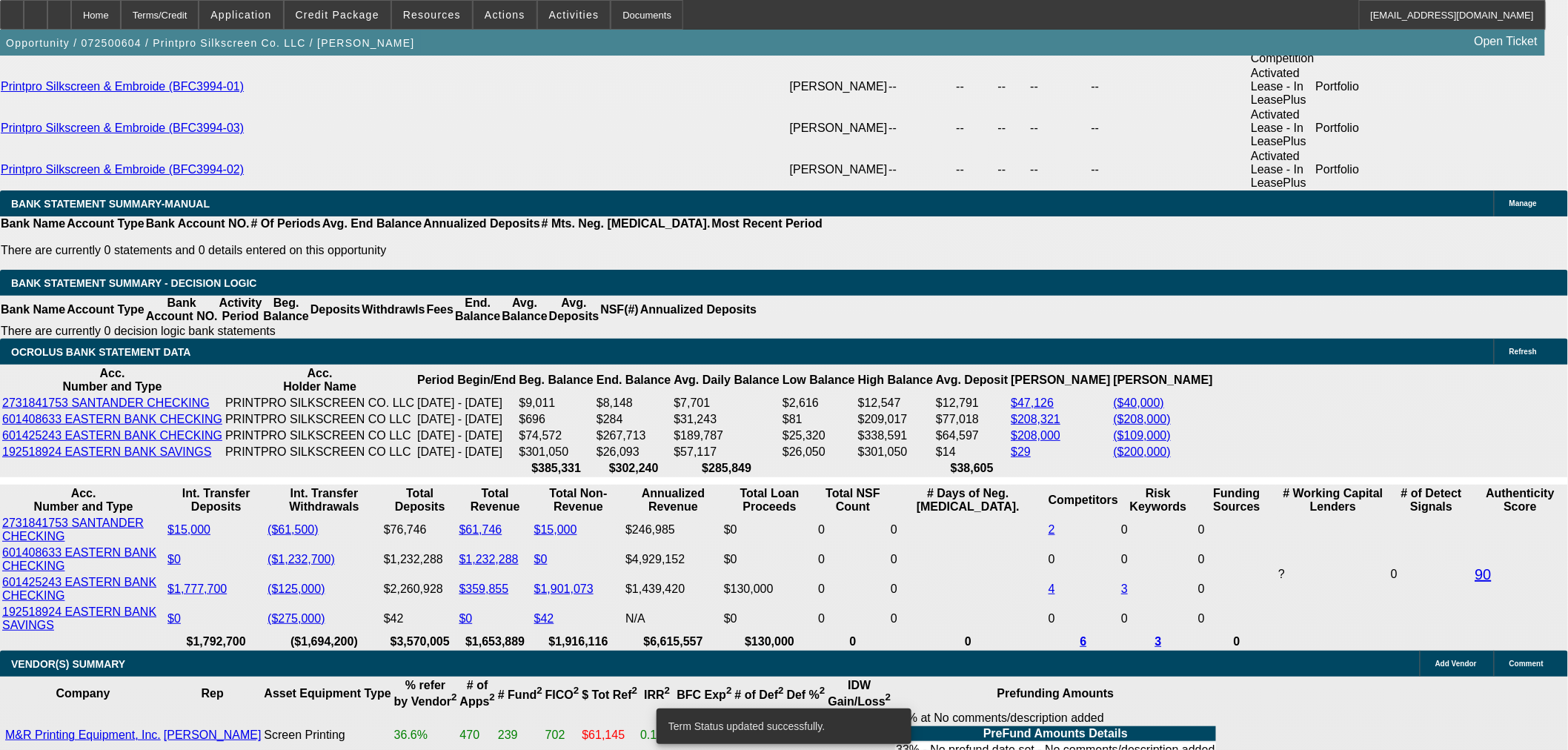
select select "6"
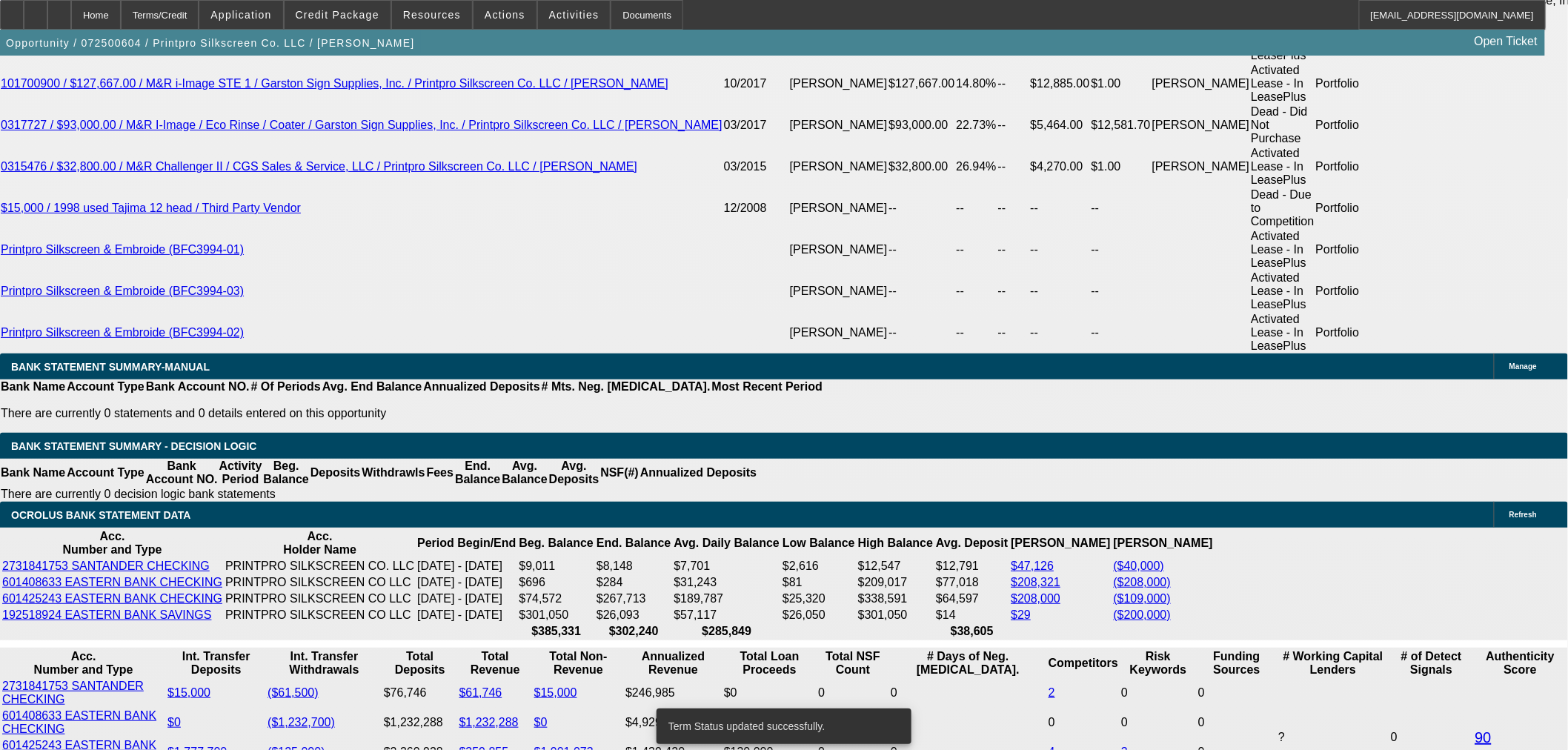
scroll to position [2798, 0]
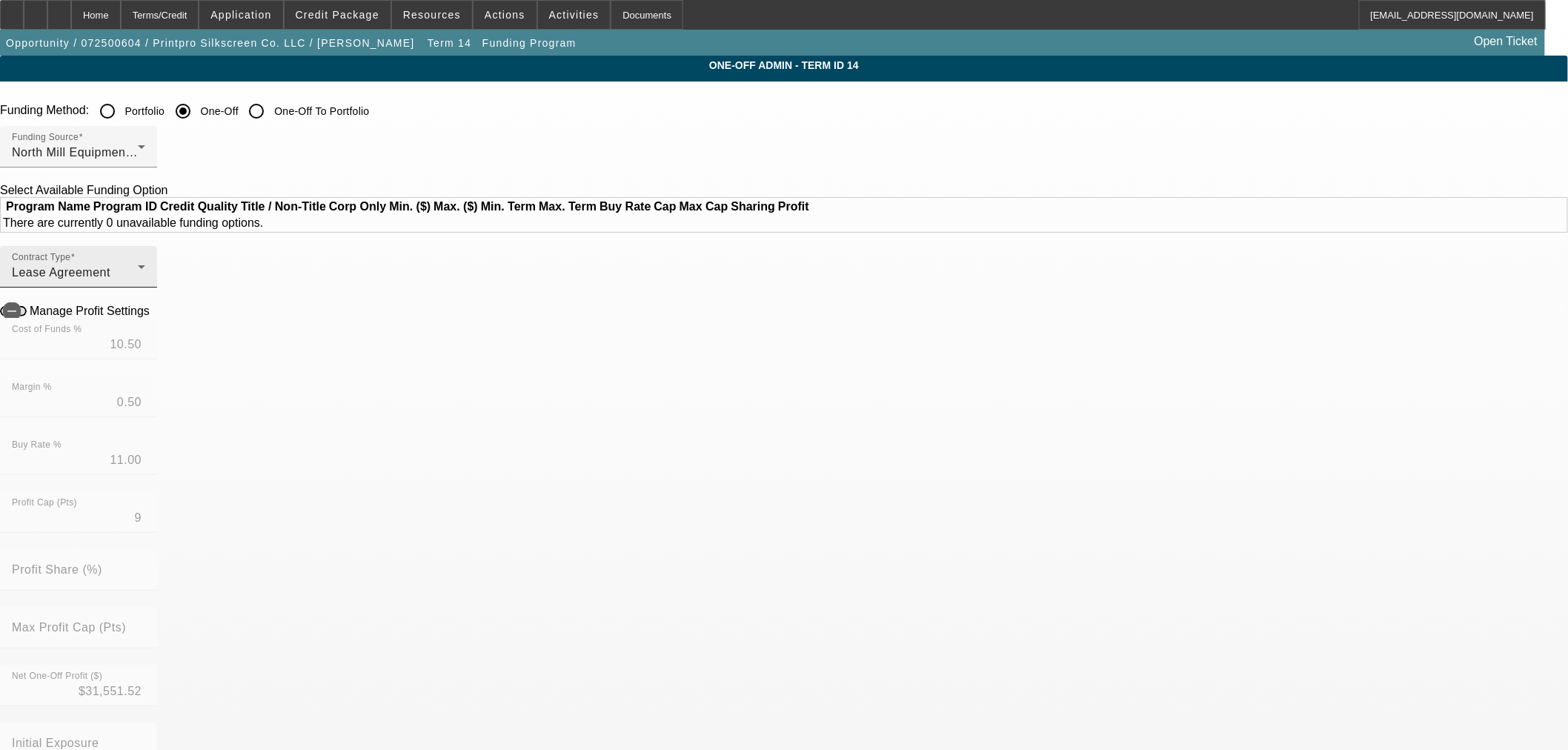
click at [111, 279] on span "Lease Agreement" at bounding box center [60, 272] width 98 height 12
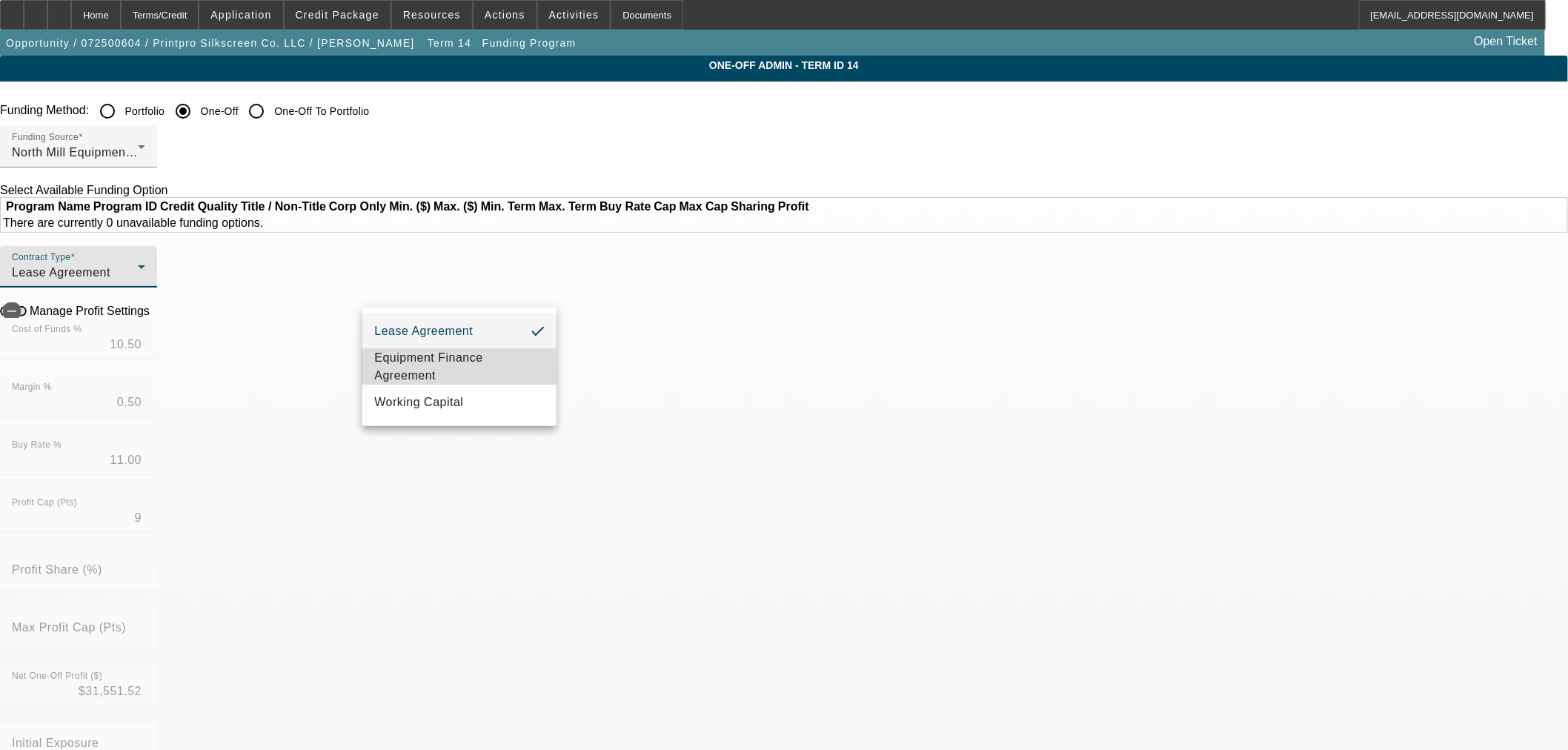
click at [428, 359] on span "Equipment Finance Agreement" at bounding box center [459, 367] width 171 height 35
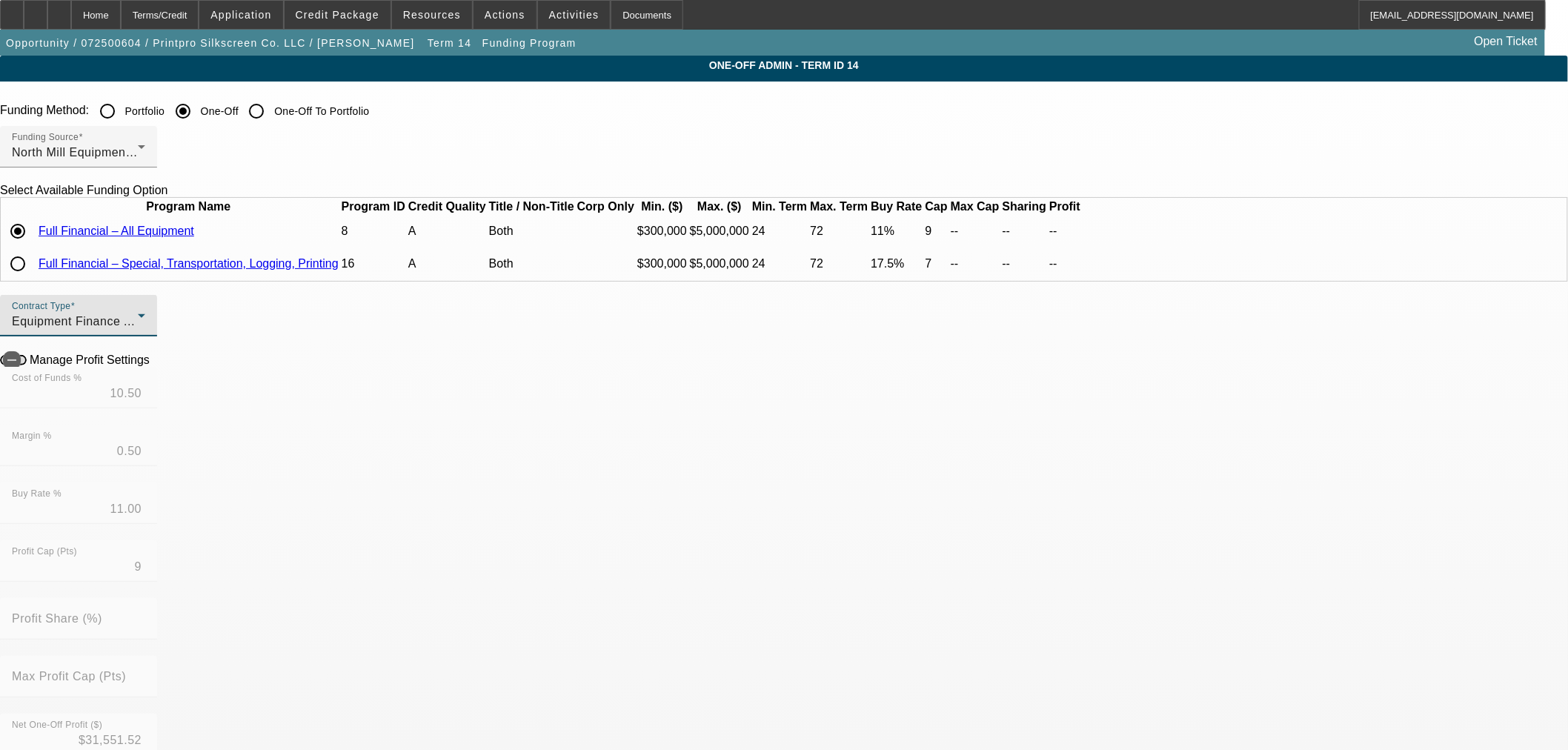
click at [33, 279] on input "radio" at bounding box center [18, 264] width 30 height 30
radio input "true"
type input "17.00"
type input "17.50"
type input "7"
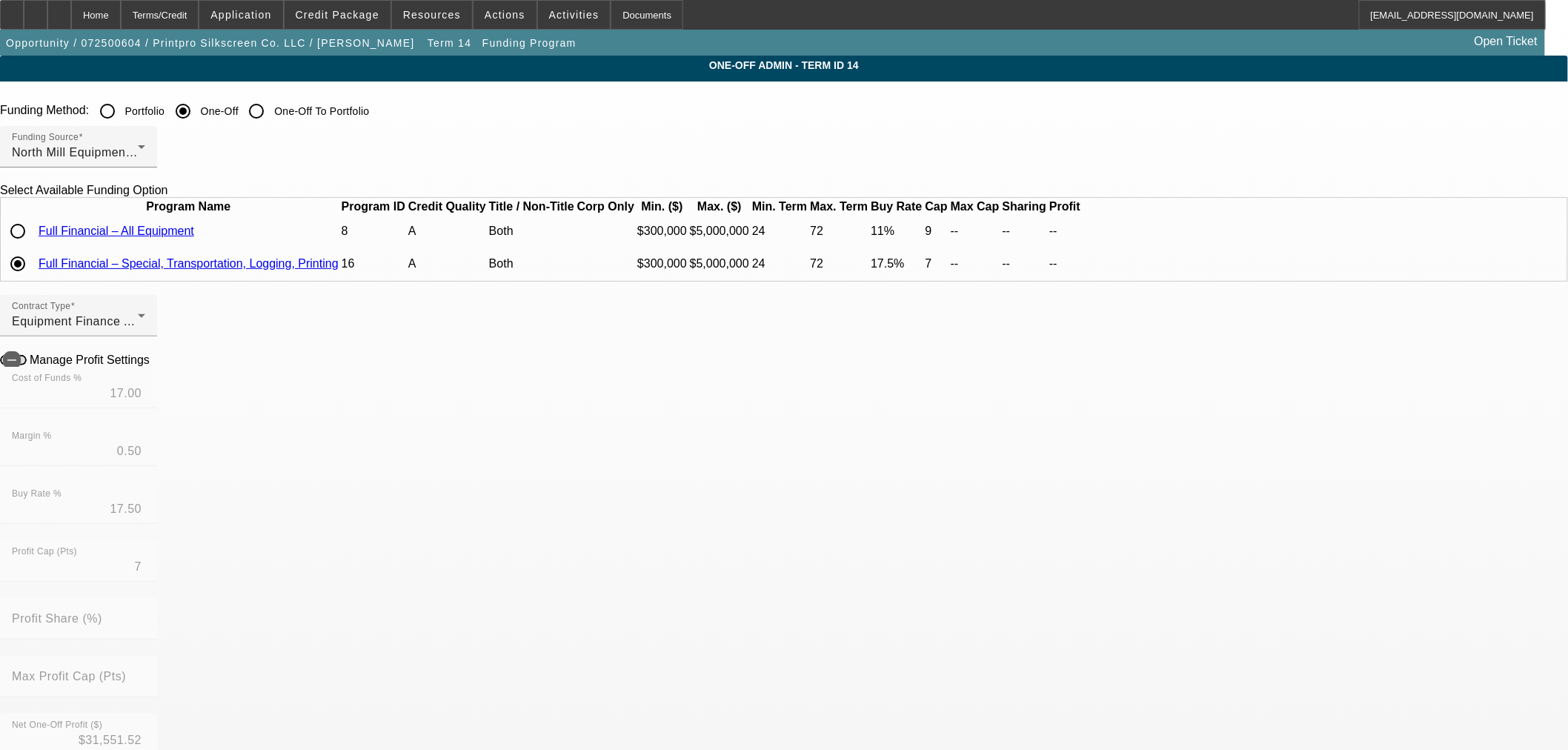
click at [33, 246] on input "radio" at bounding box center [18, 232] width 30 height 30
radio input "true"
type input "10.50"
type input "11.00"
type input "9"
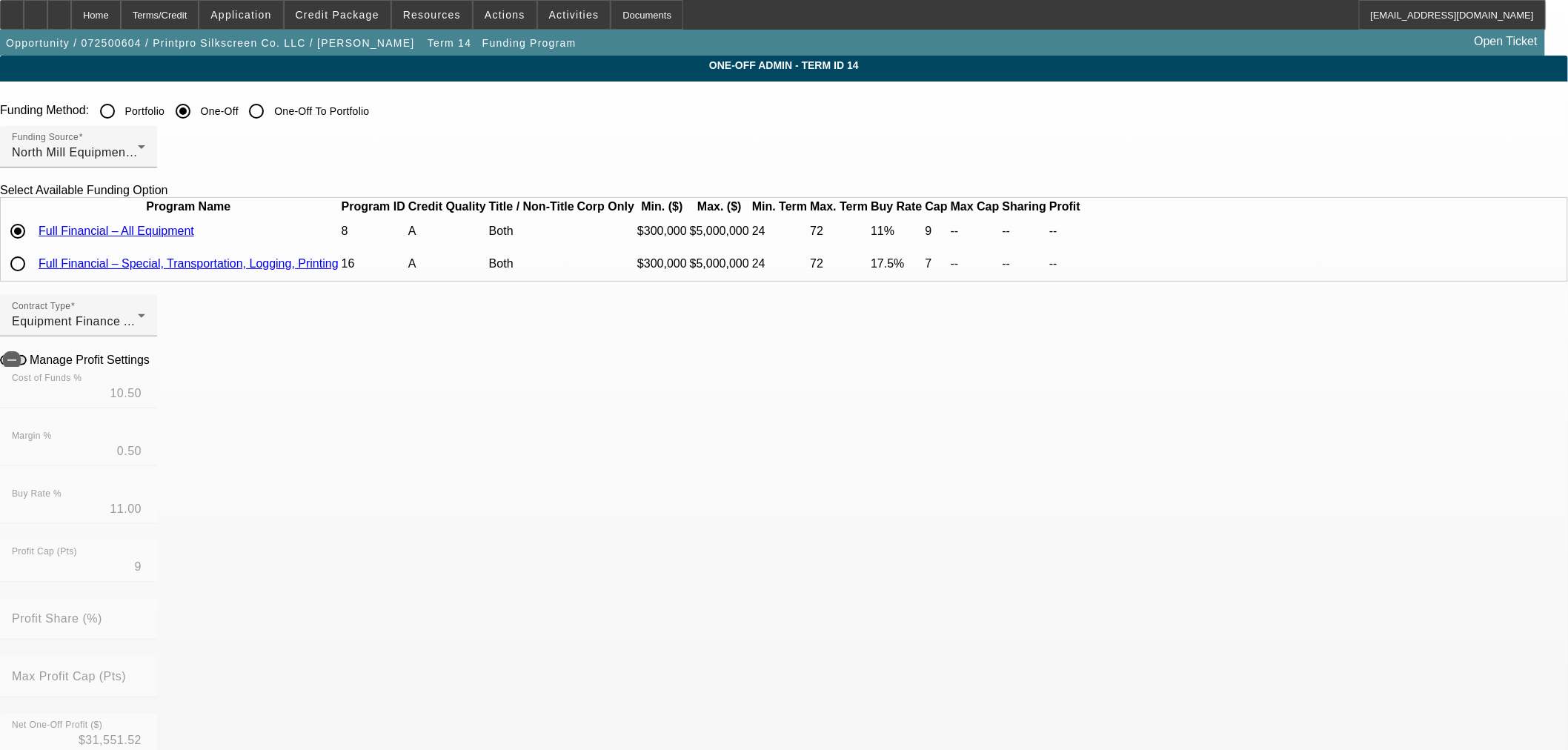
click at [149, 367] on label "Manage Profit Settings" at bounding box center [88, 360] width 123 height 13
click at [27, 365] on button "Manage Profit Settings" at bounding box center [13, 360] width 27 height 11
click at [145, 402] on input "10.50" at bounding box center [78, 394] width 134 height 18
type input "12.00"
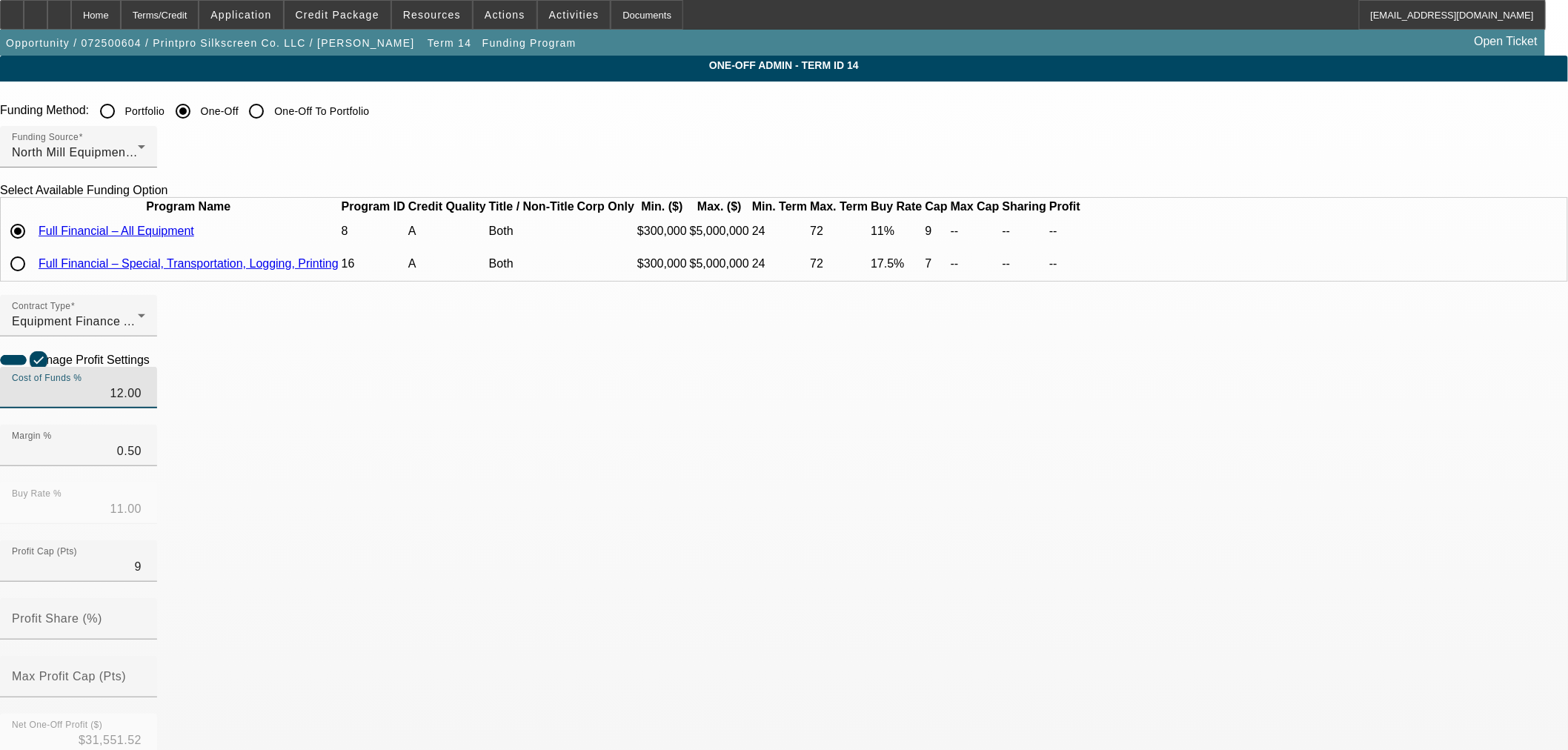
type input "12.50"
click at [153, 365] on icon at bounding box center [153, 359] width 0 height 12
type input "$6,961.23"
click at [33, 279] on input "radio" at bounding box center [18, 264] width 30 height 30
radio input "true"
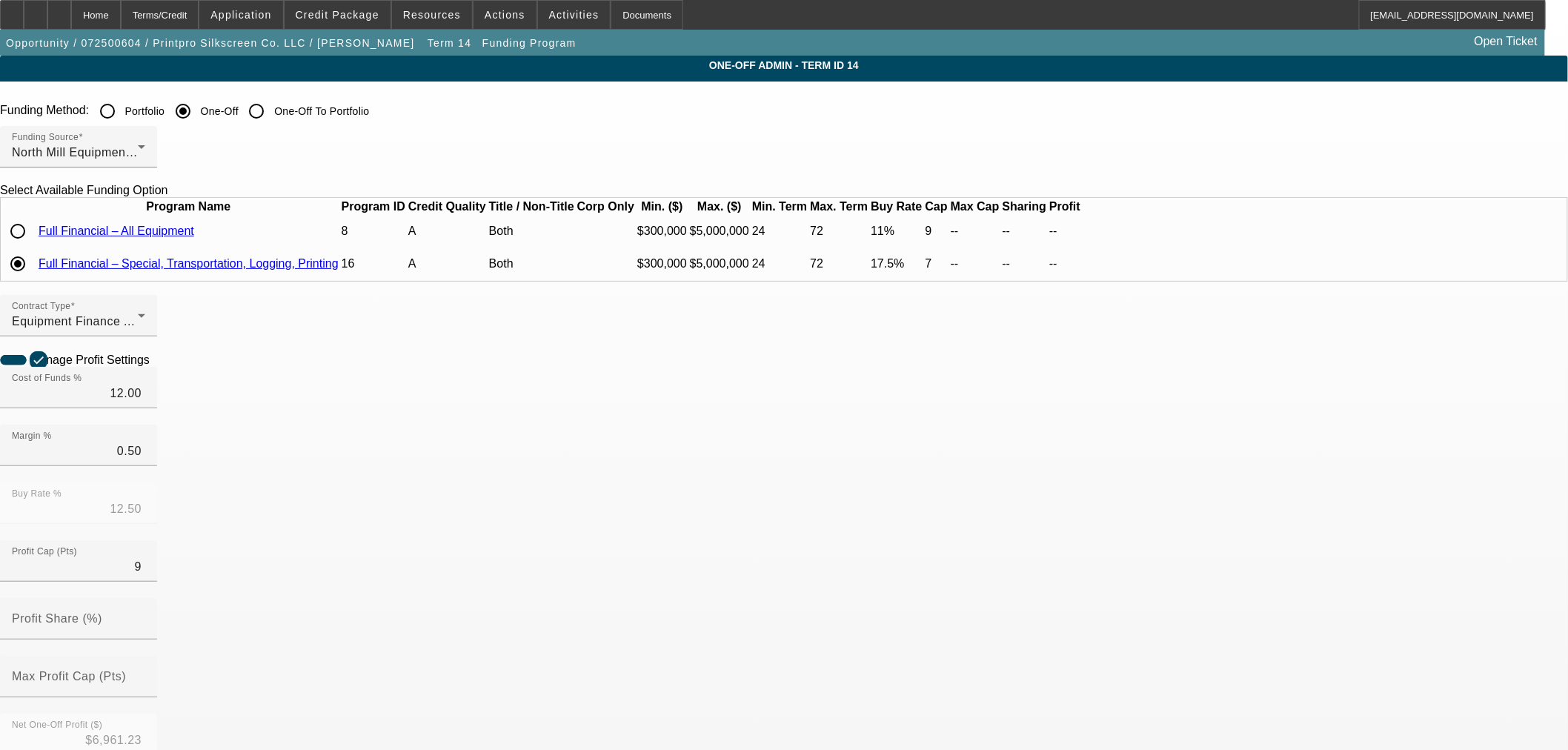
type input "17.00"
type input "17.50"
type input "7"
click at [33, 246] on input "radio" at bounding box center [18, 232] width 30 height 30
radio input "true"
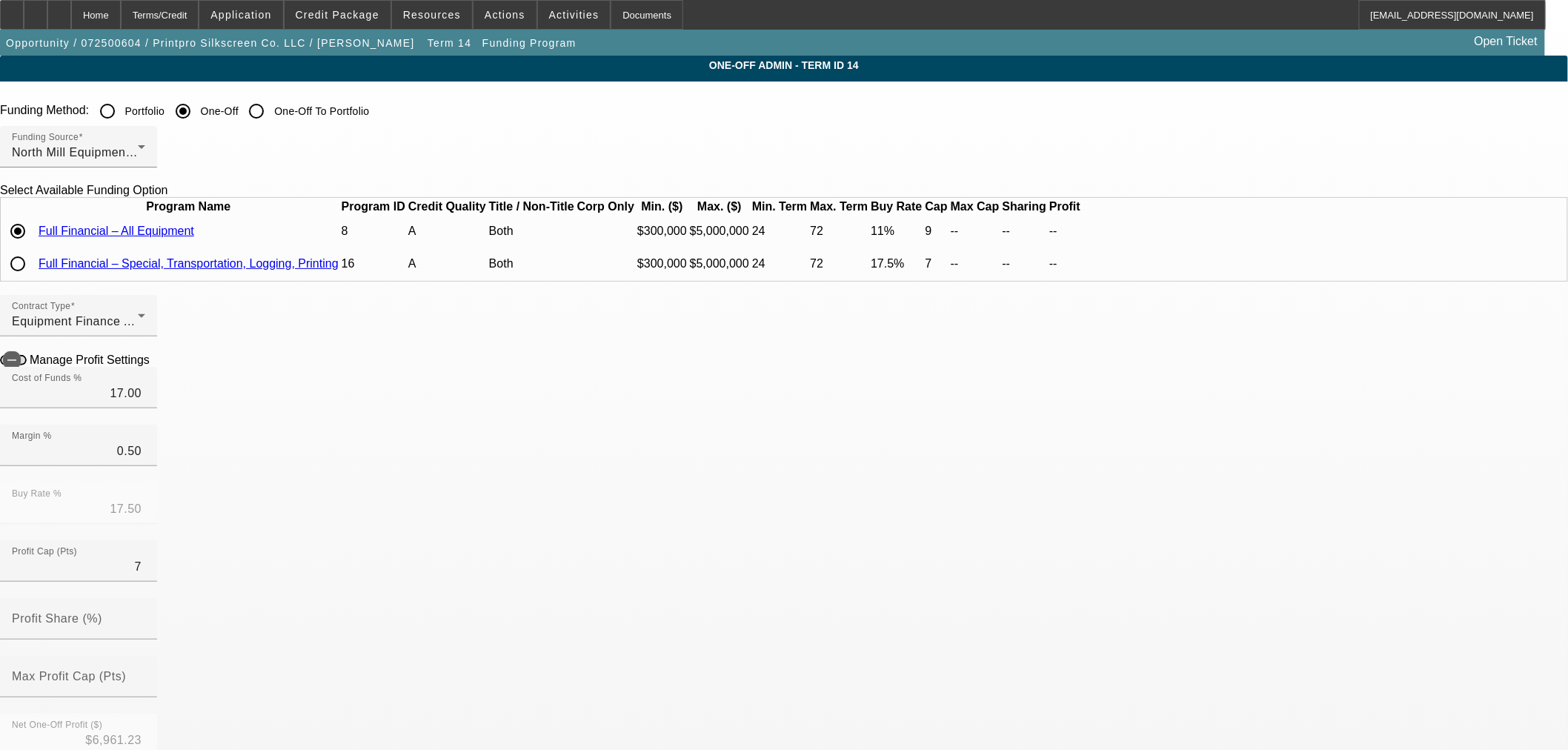
type input "10.50"
type input "11.00"
type input "9"
click at [27, 375] on span "button" at bounding box center [12, 360] width 30 height 30
click at [145, 402] on input "10.50" at bounding box center [78, 394] width 134 height 18
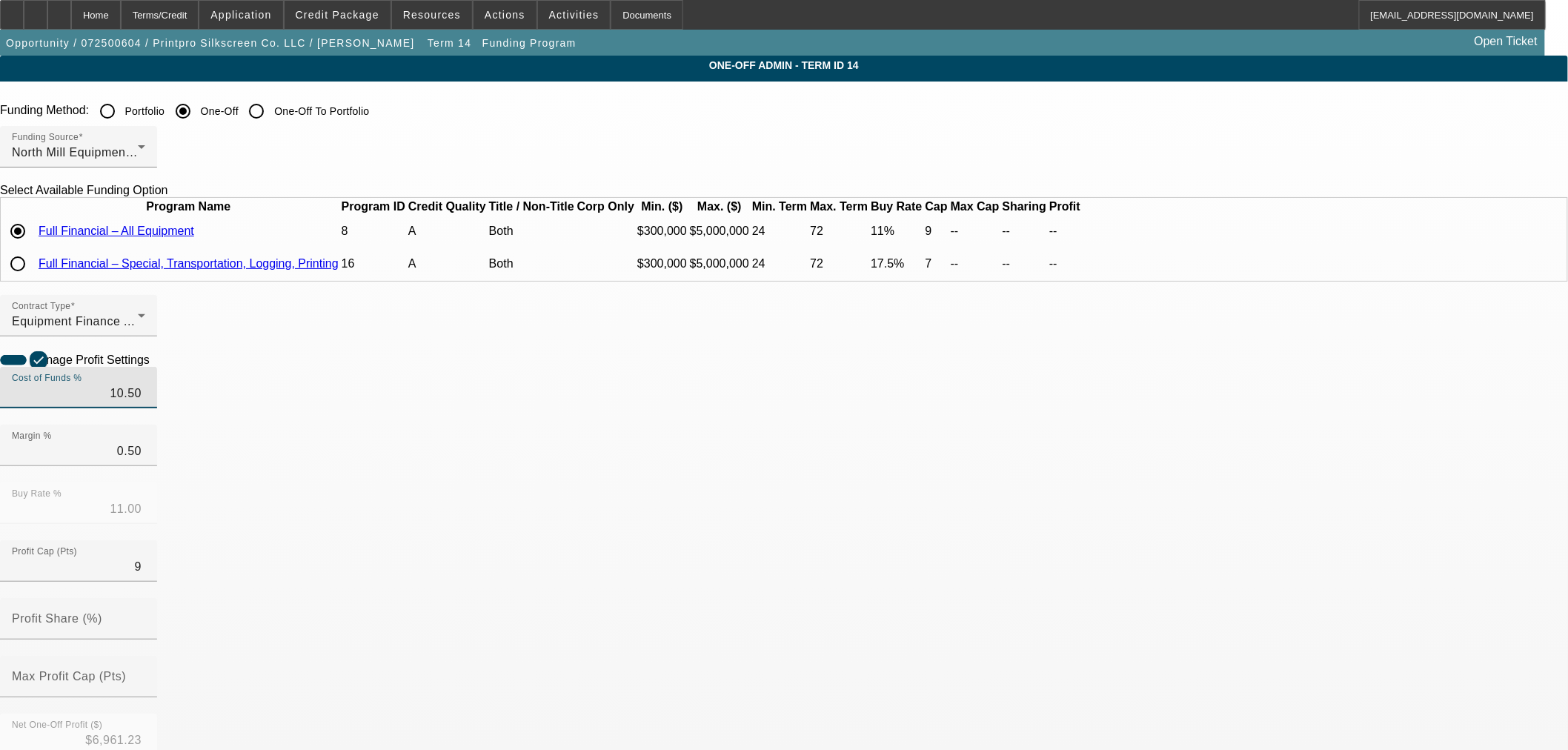
click at [145, 402] on input "10.50" at bounding box center [78, 394] width 134 height 18
type input "12.00"
type input "12.50"
click at [145, 576] on input "9" at bounding box center [78, 567] width 134 height 18
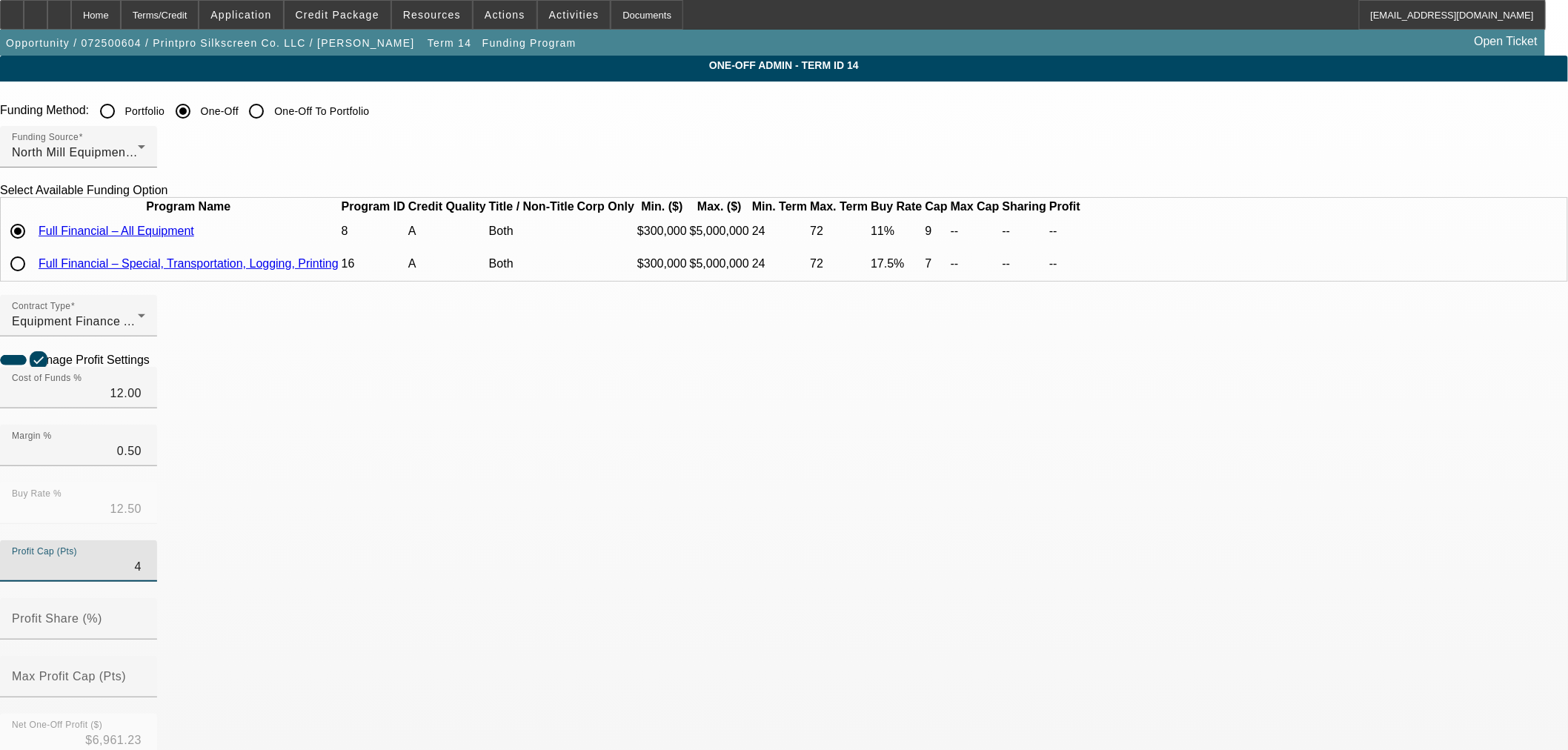
type input "4"
click at [153, 365] on icon at bounding box center [153, 359] width 0 height 12
click at [121, 17] on div "Home" at bounding box center [96, 15] width 50 height 30
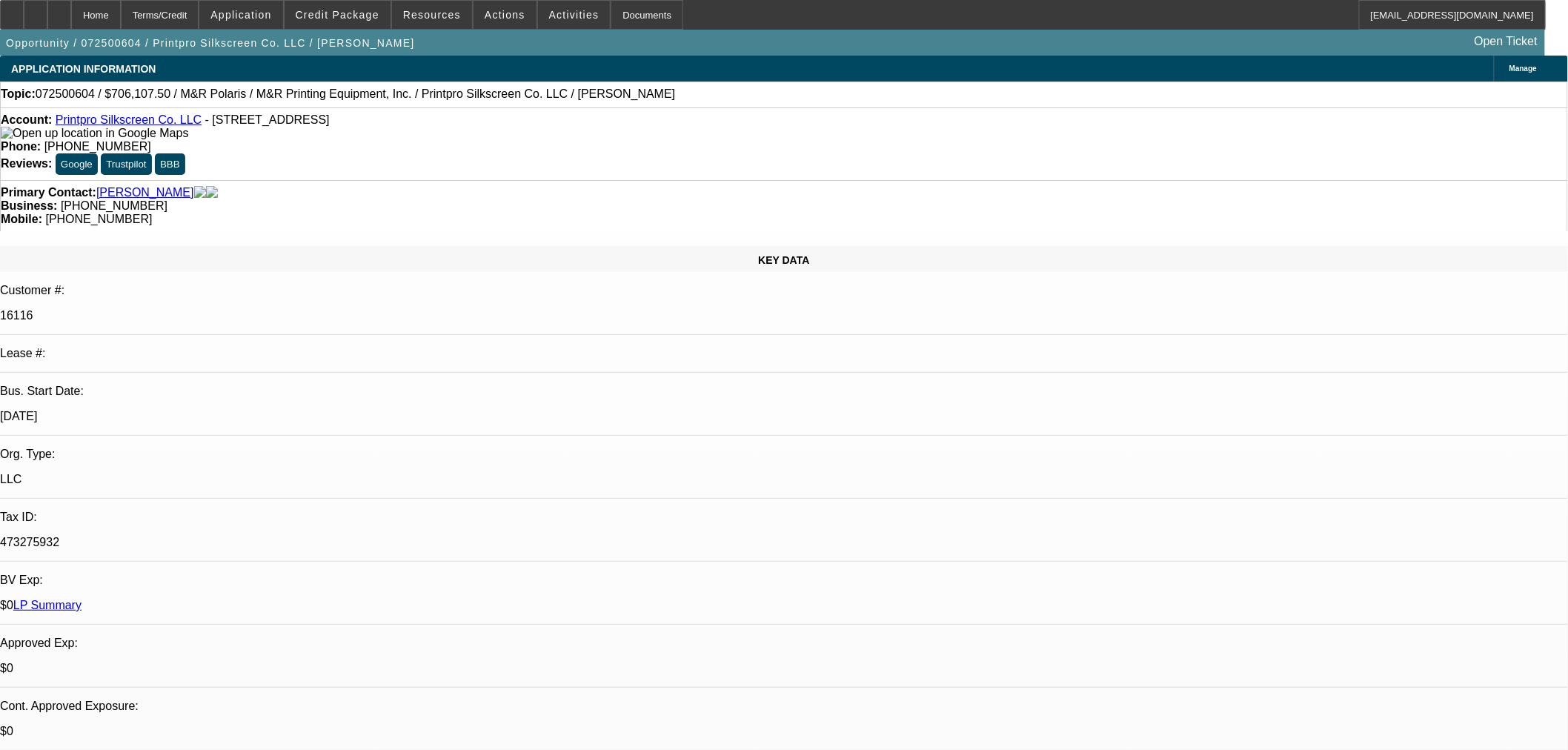
select select "0"
select select "6"
select select "0"
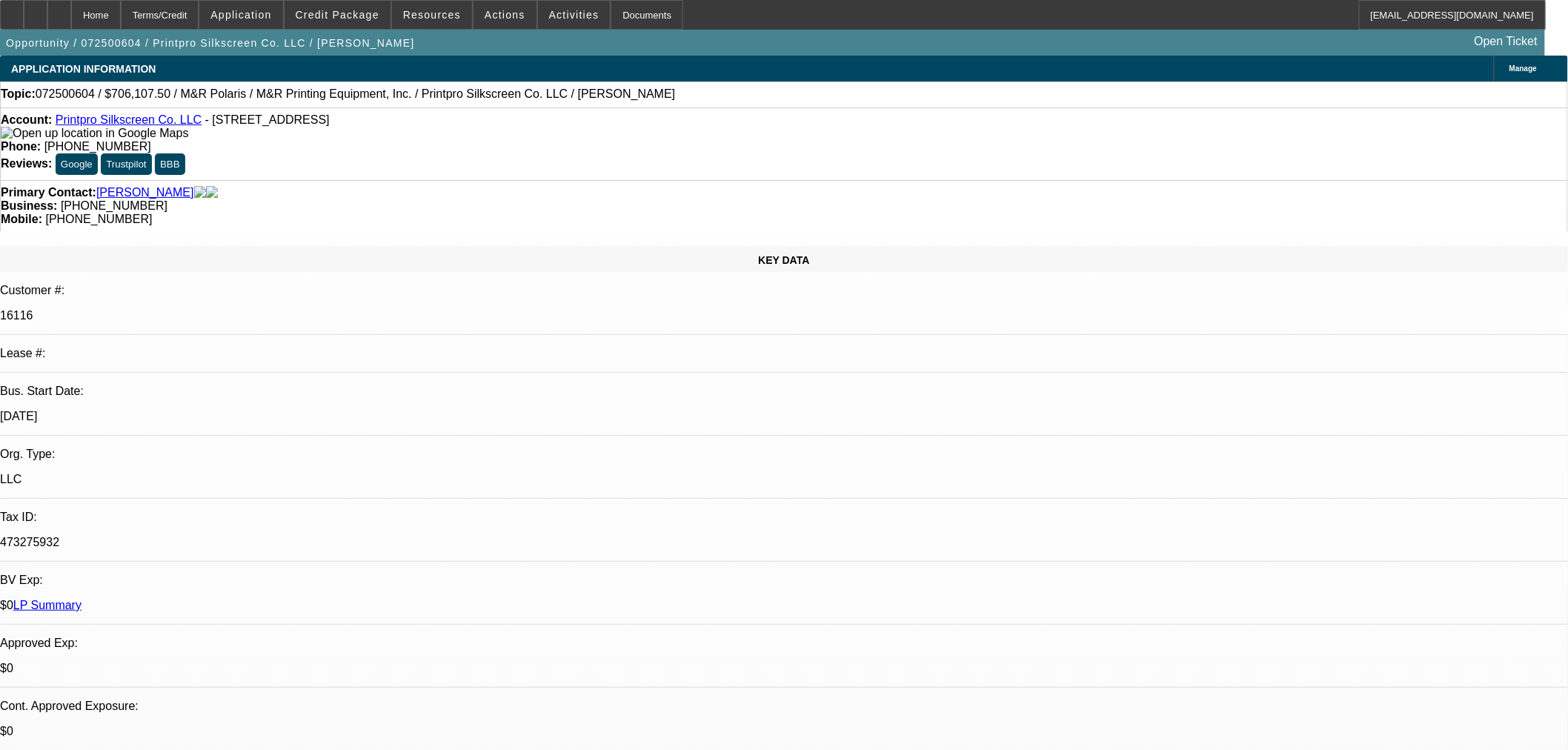
select select "0"
select select "6"
select select "0"
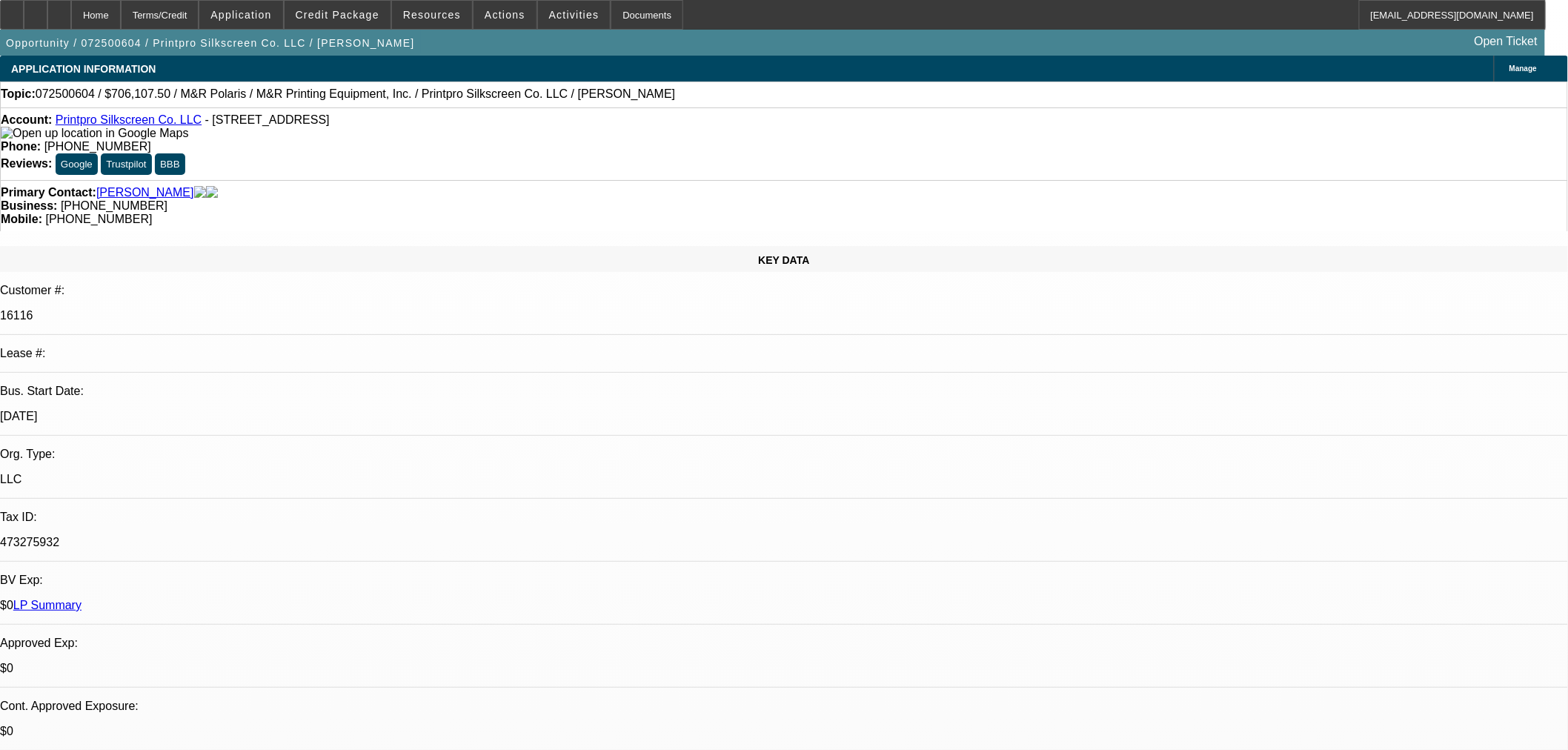
select select "0"
select select "6"
select select "0"
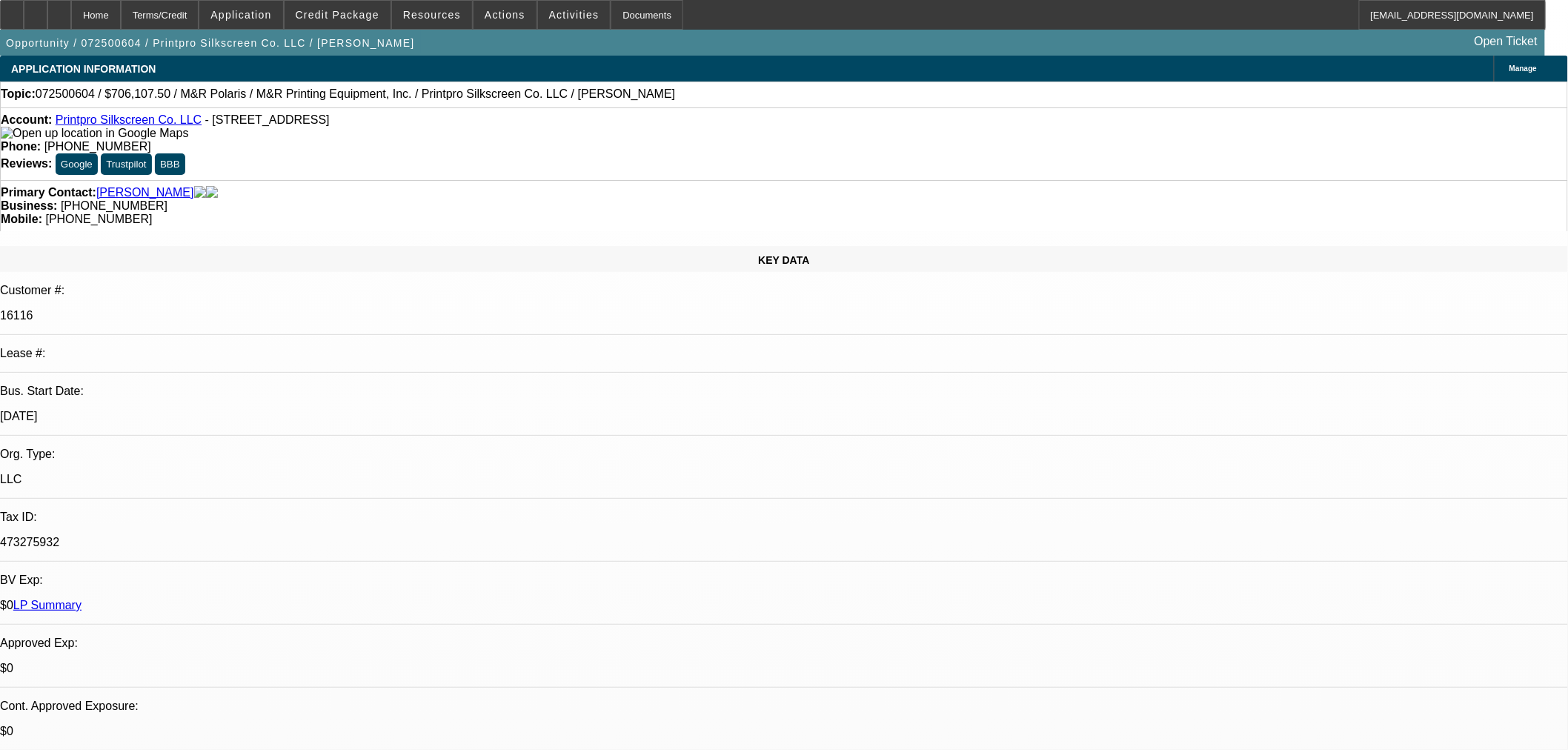
select select "6"
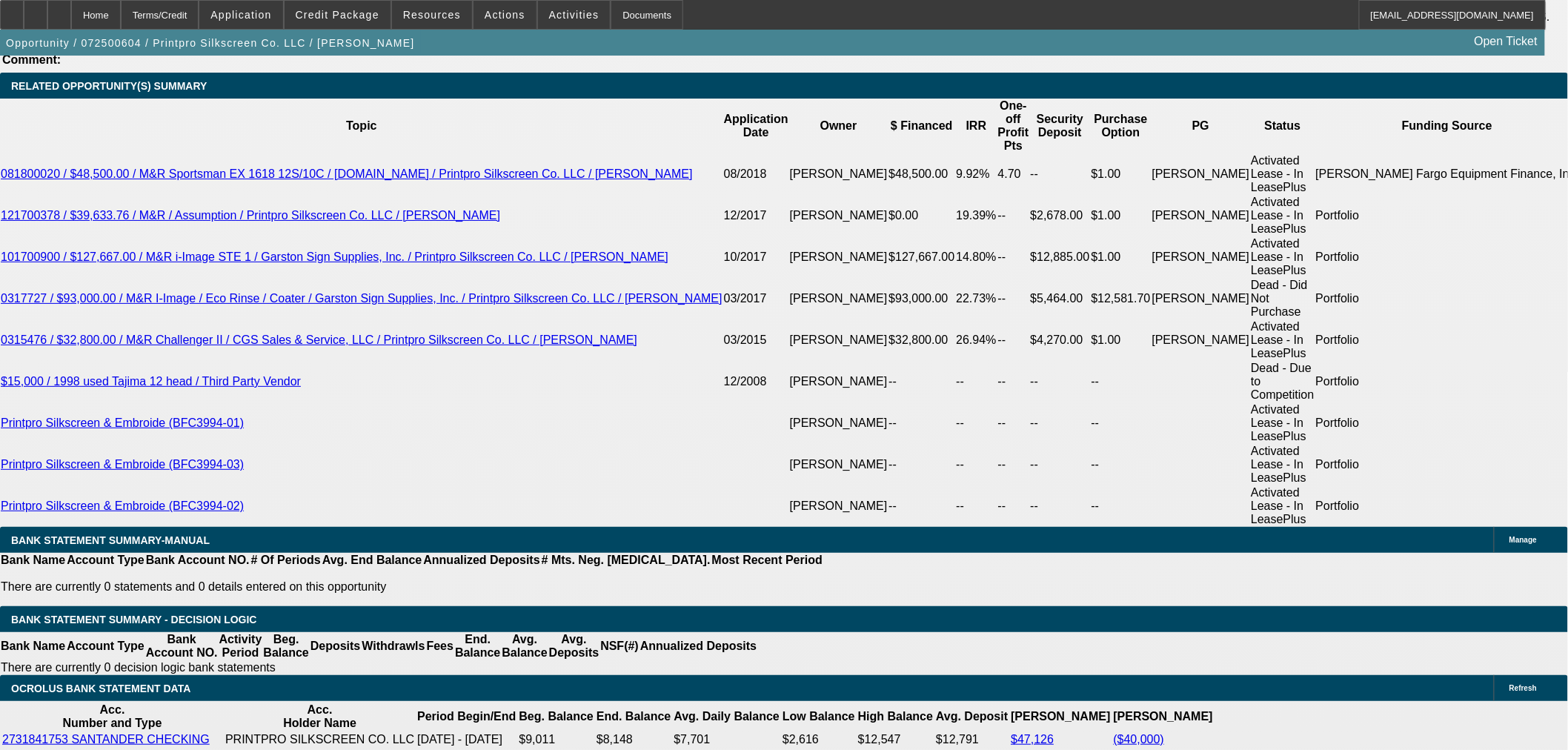
scroll to position [2634, 0]
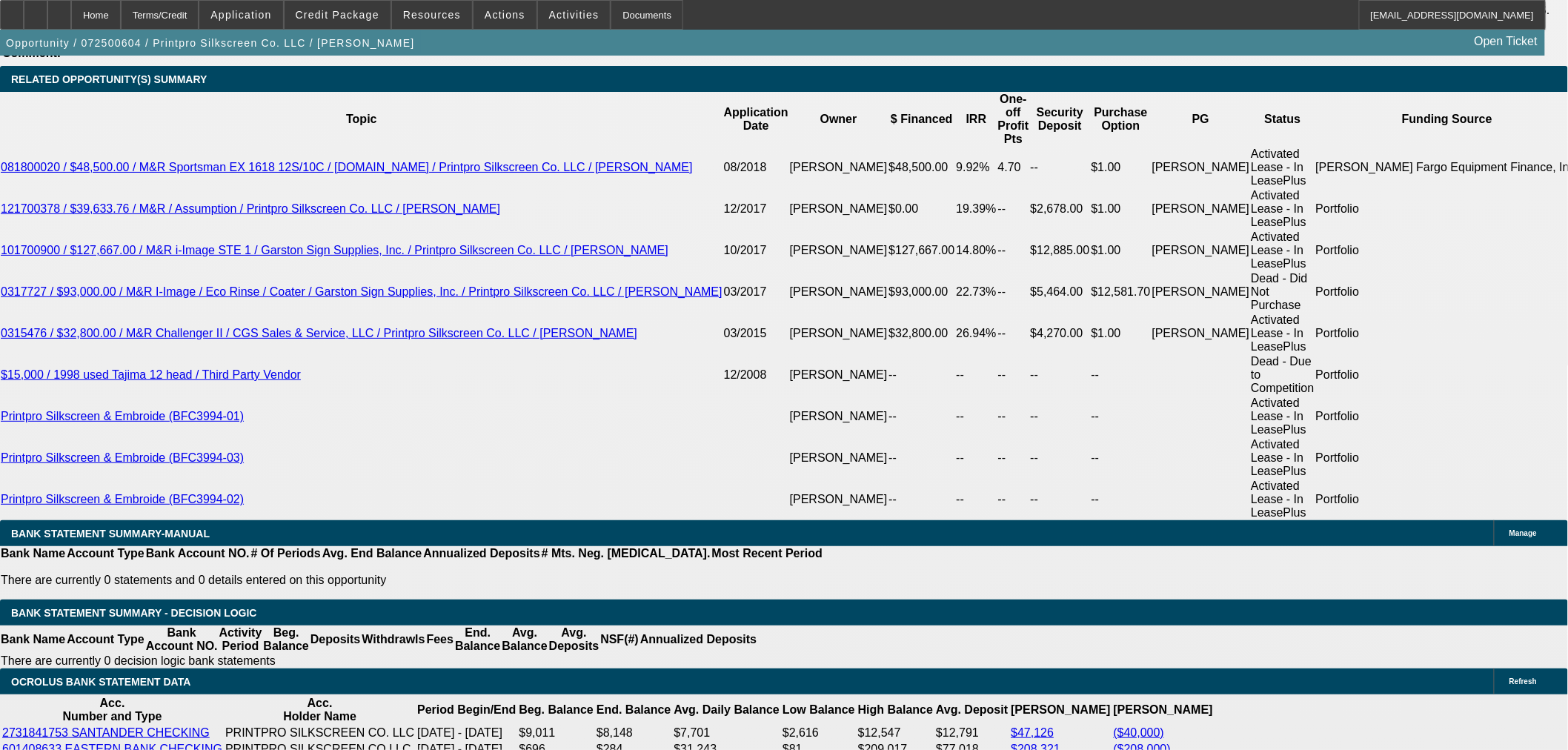
select select "0.1"
type input "$75,610.75"
type input "UNKNOWN"
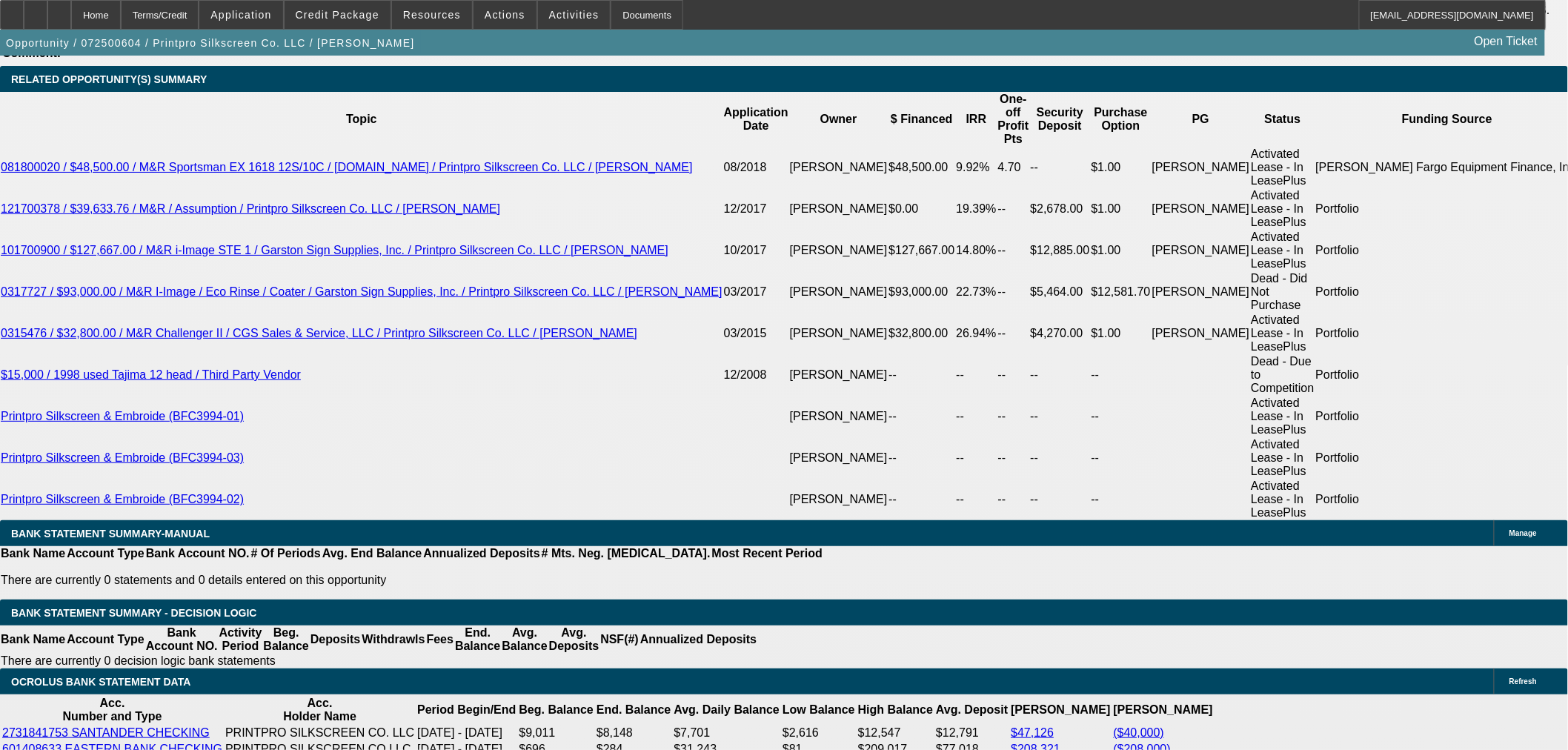
type input "$15,137.27"
select select "0.05"
type input "$37,805.38"
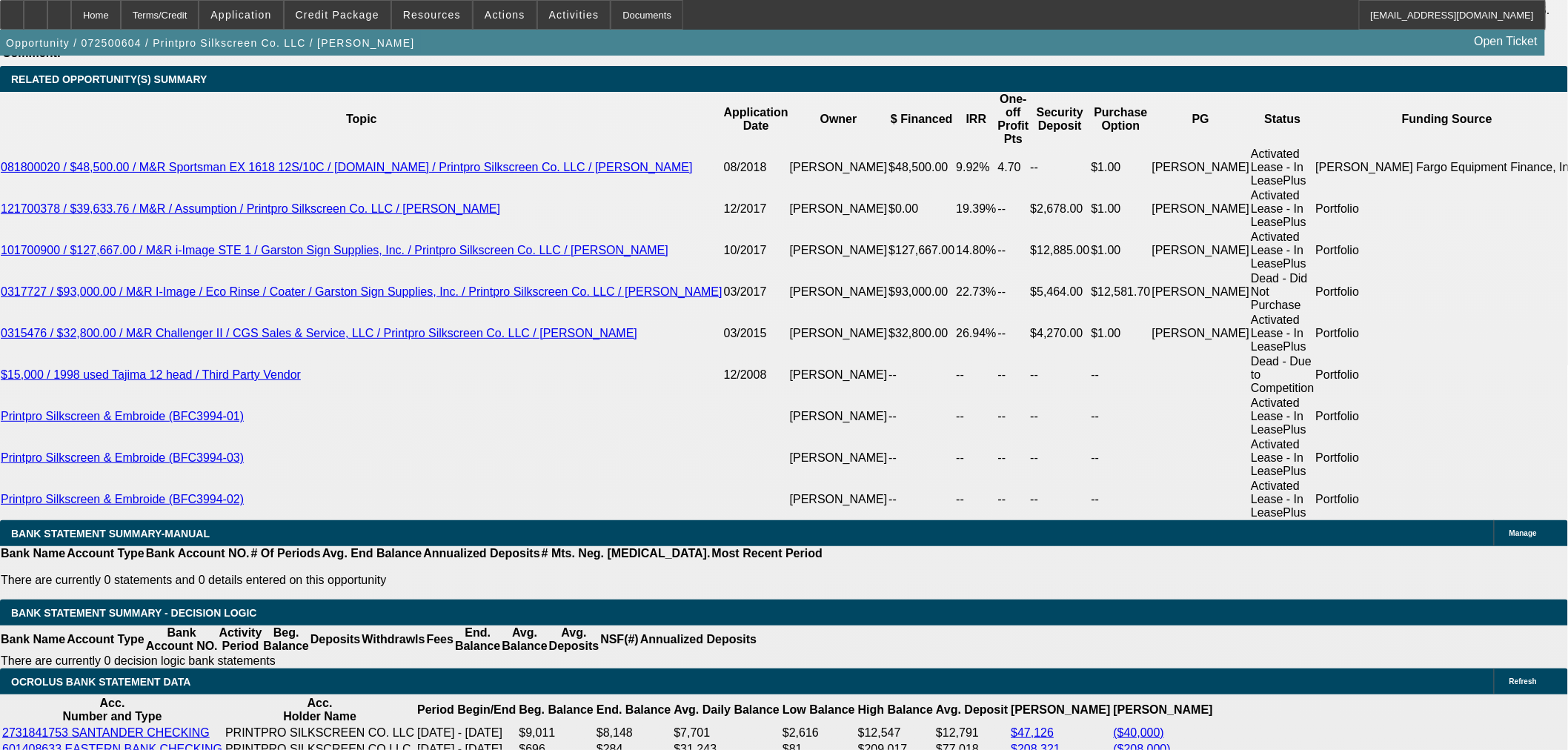
type input "$15,978.23"
type input "$18,902.69"
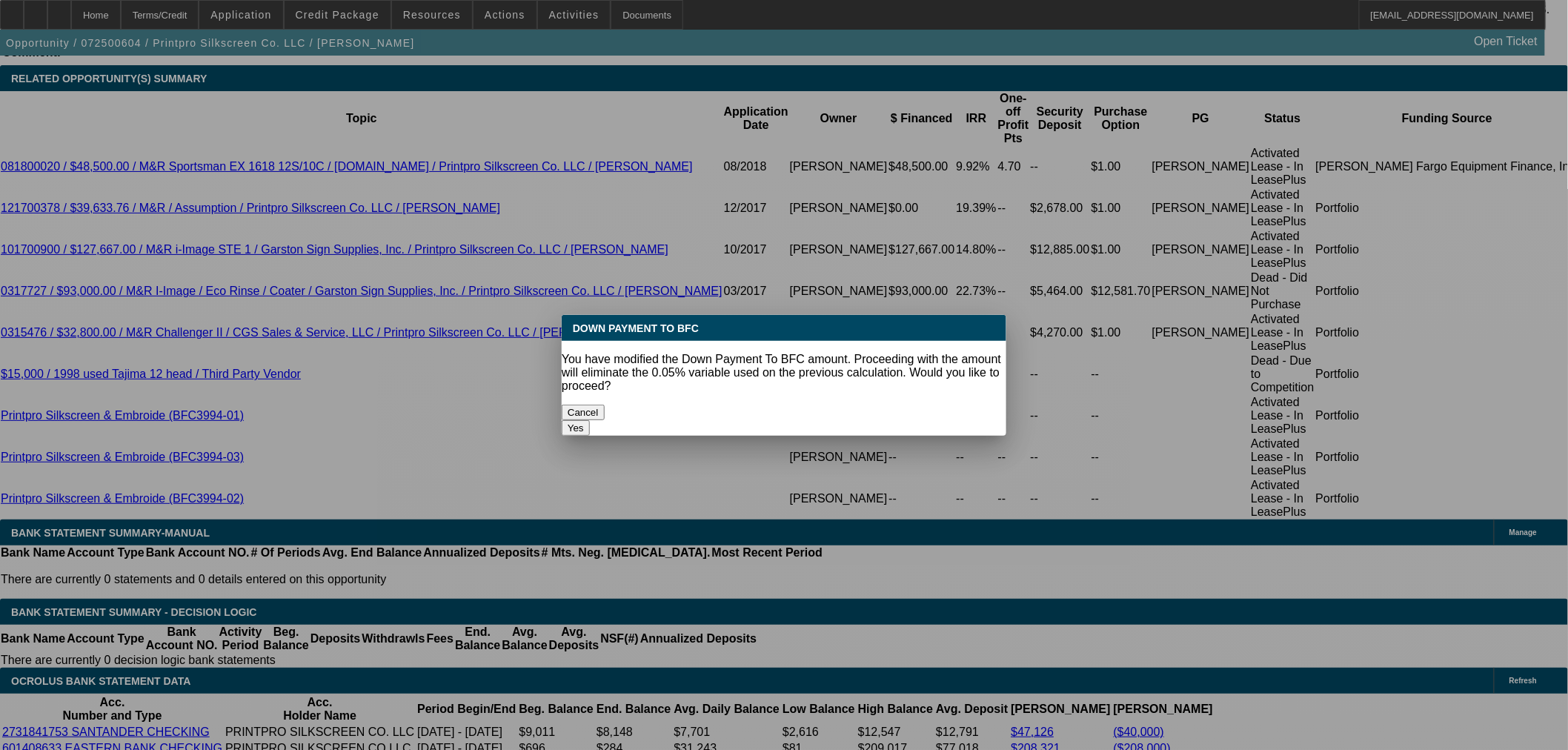
click at [590, 420] on button "Yes" at bounding box center [576, 428] width 28 height 16
select select "0"
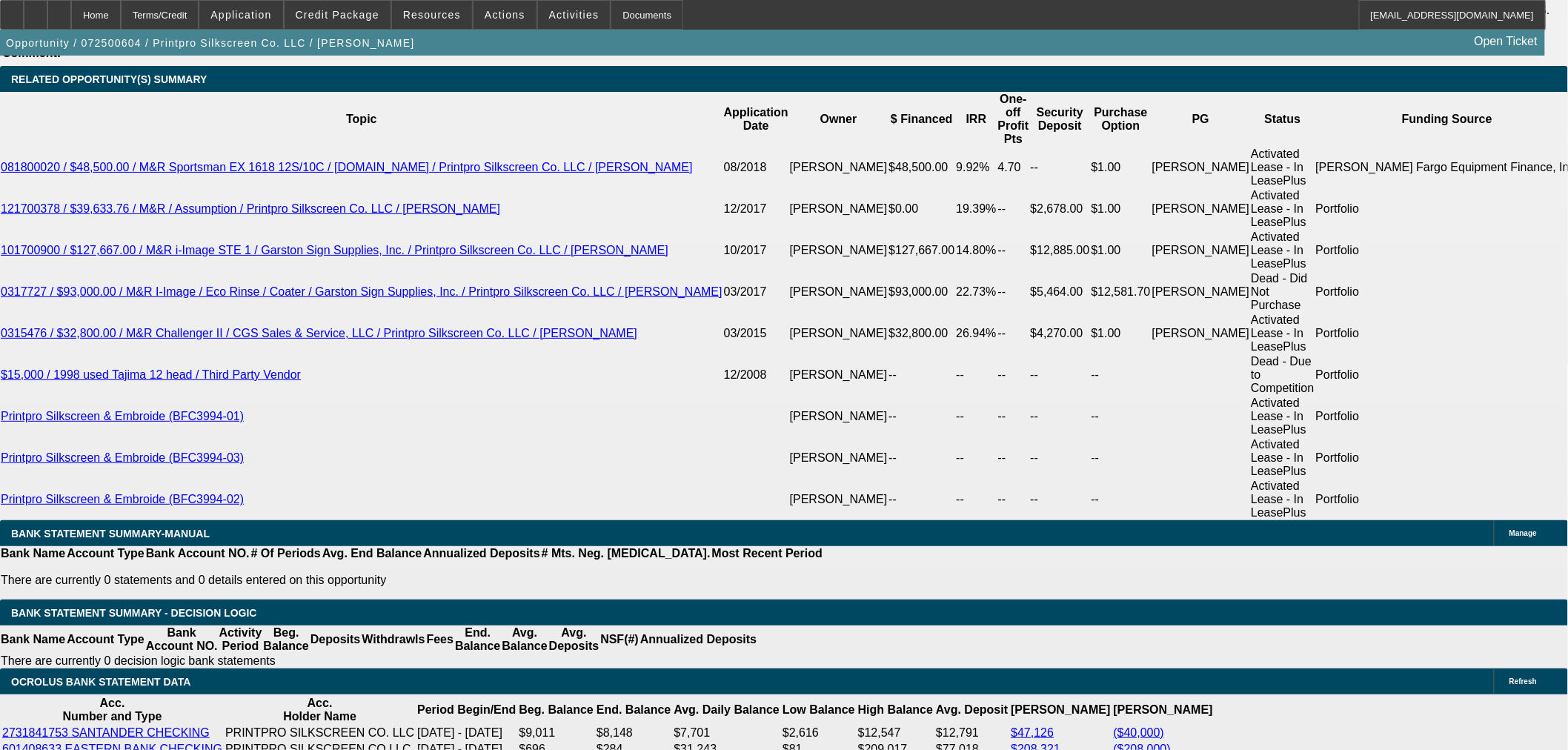
type input "$16,398.71"
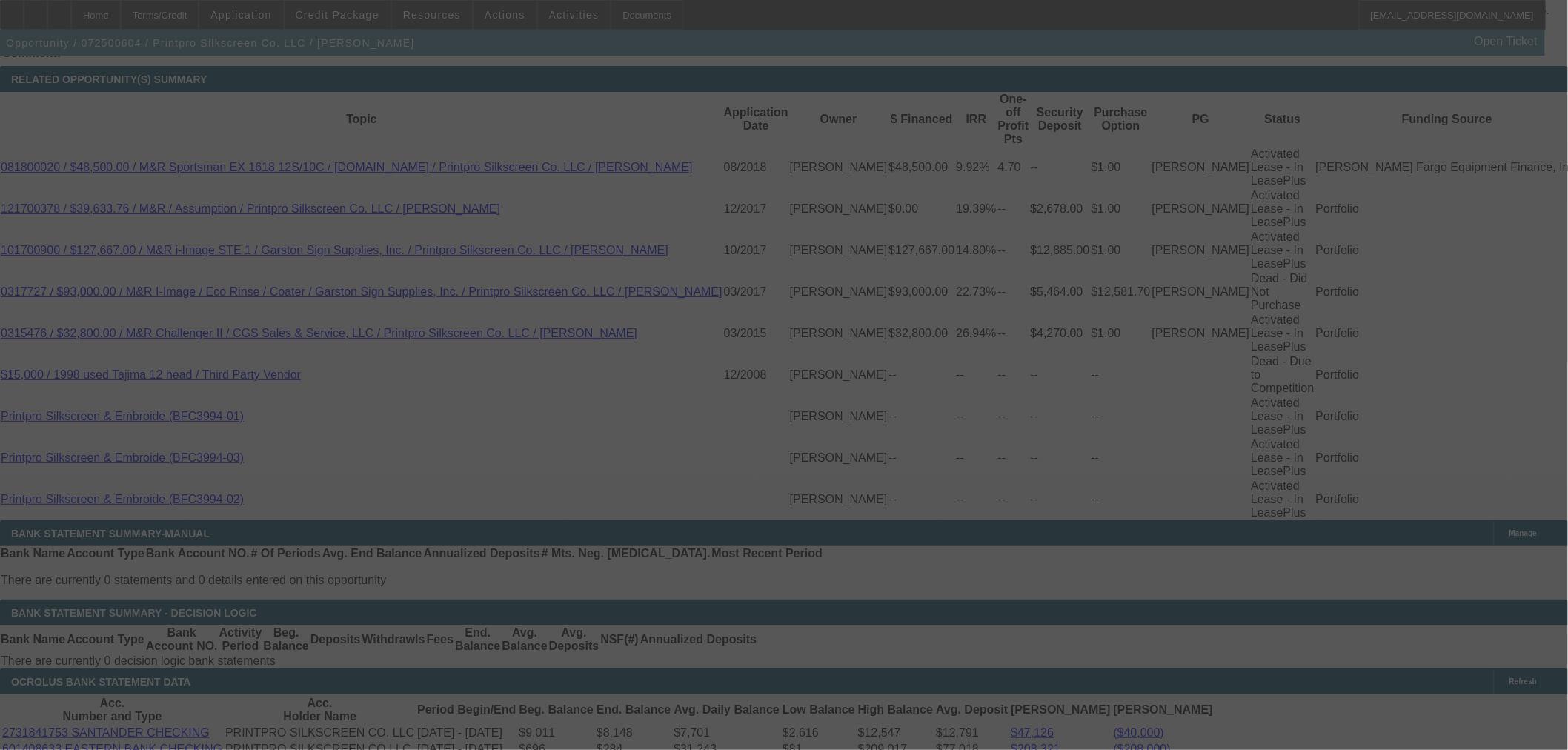
select select "0"
select select "6"
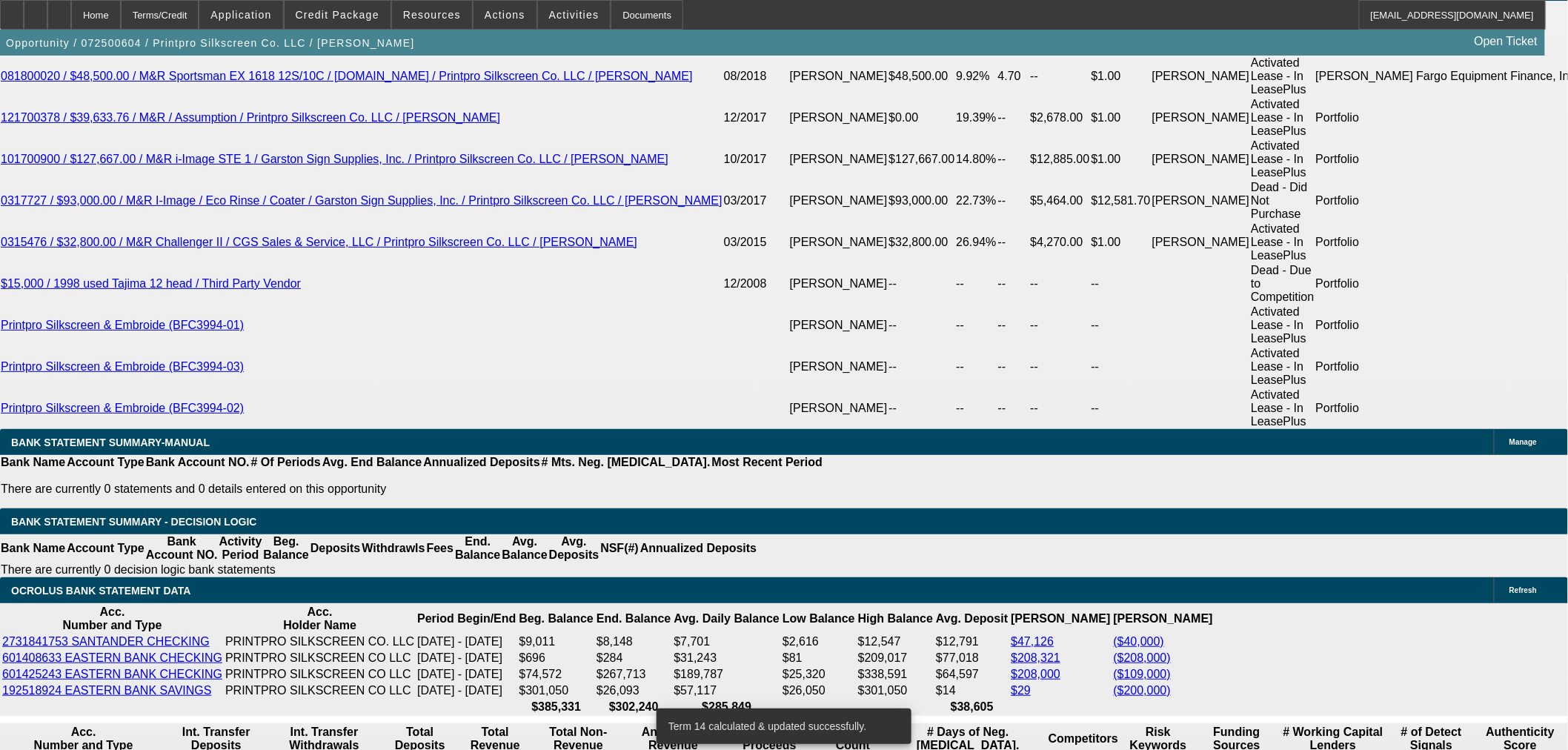
scroll to position [3128, 0]
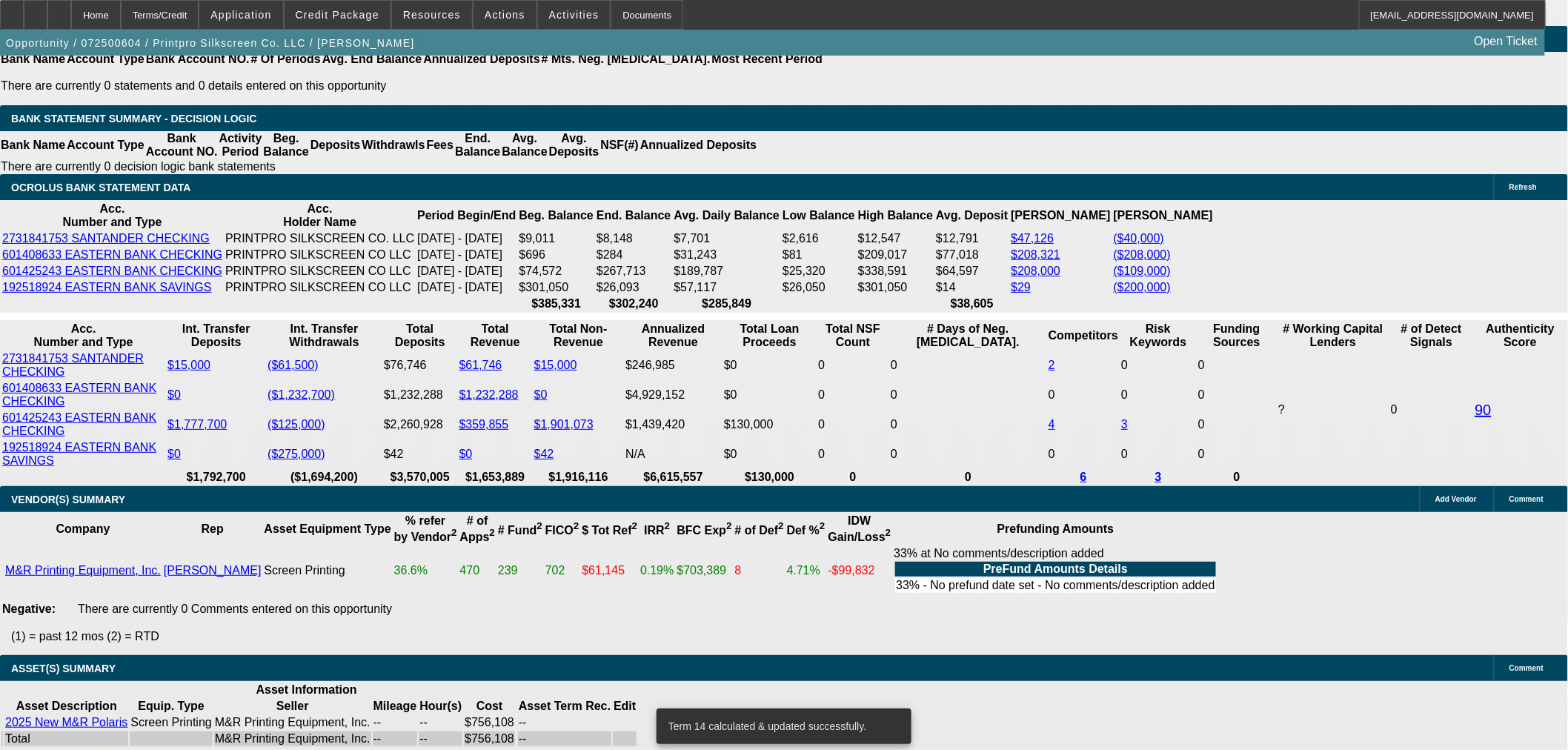
select select "9"
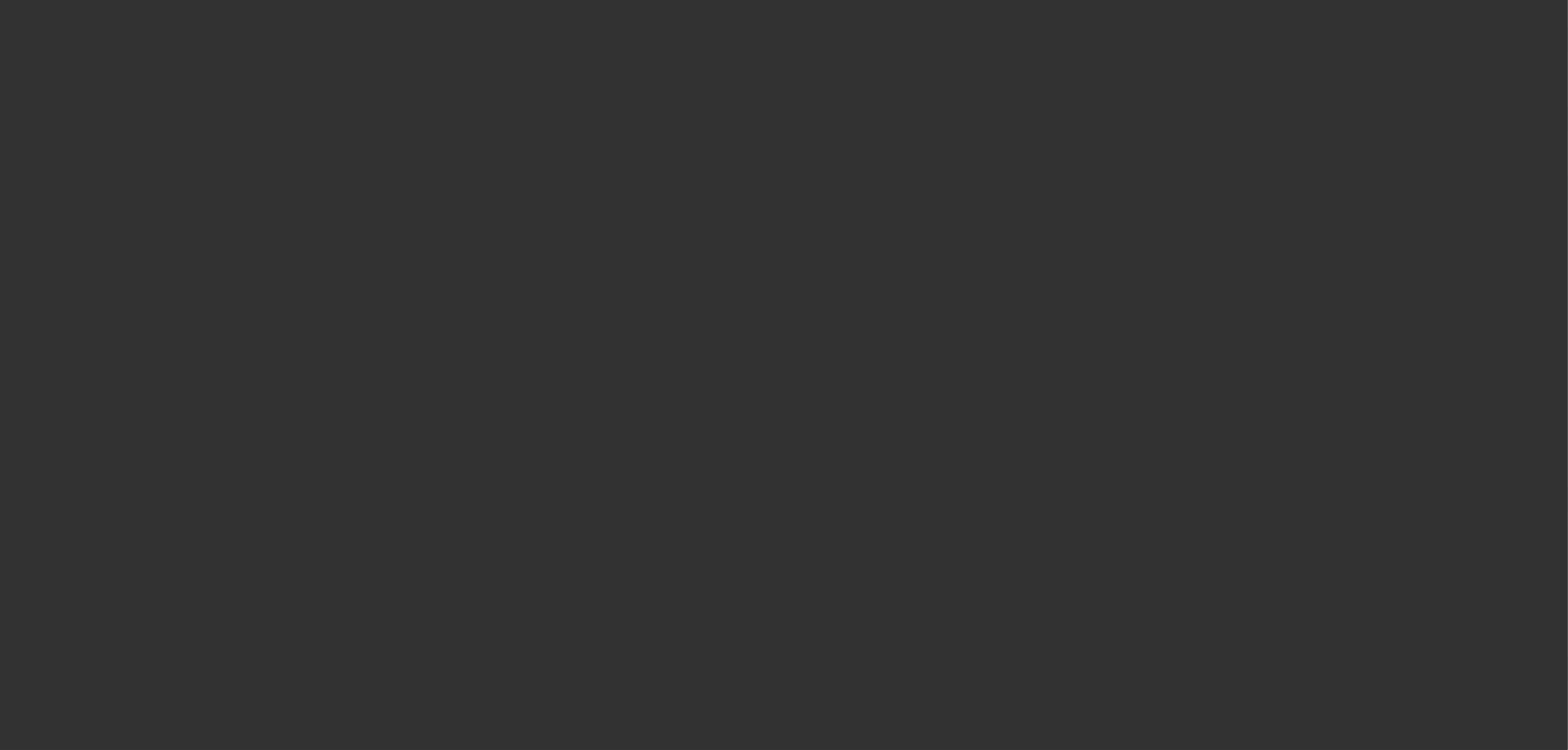
scroll to position [0, 0]
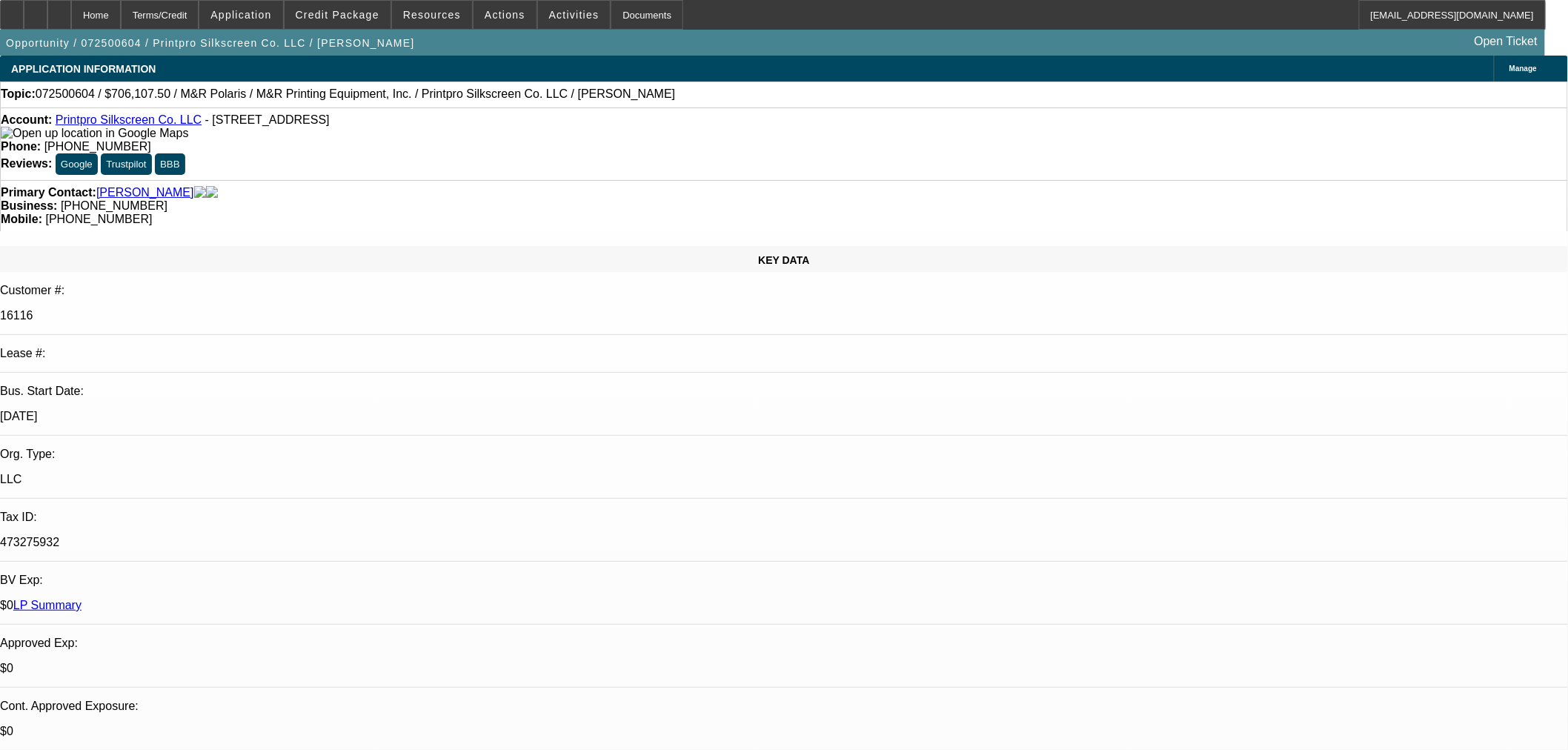
paste input "C219351-A197928S"
type input "C219351-A197928S"
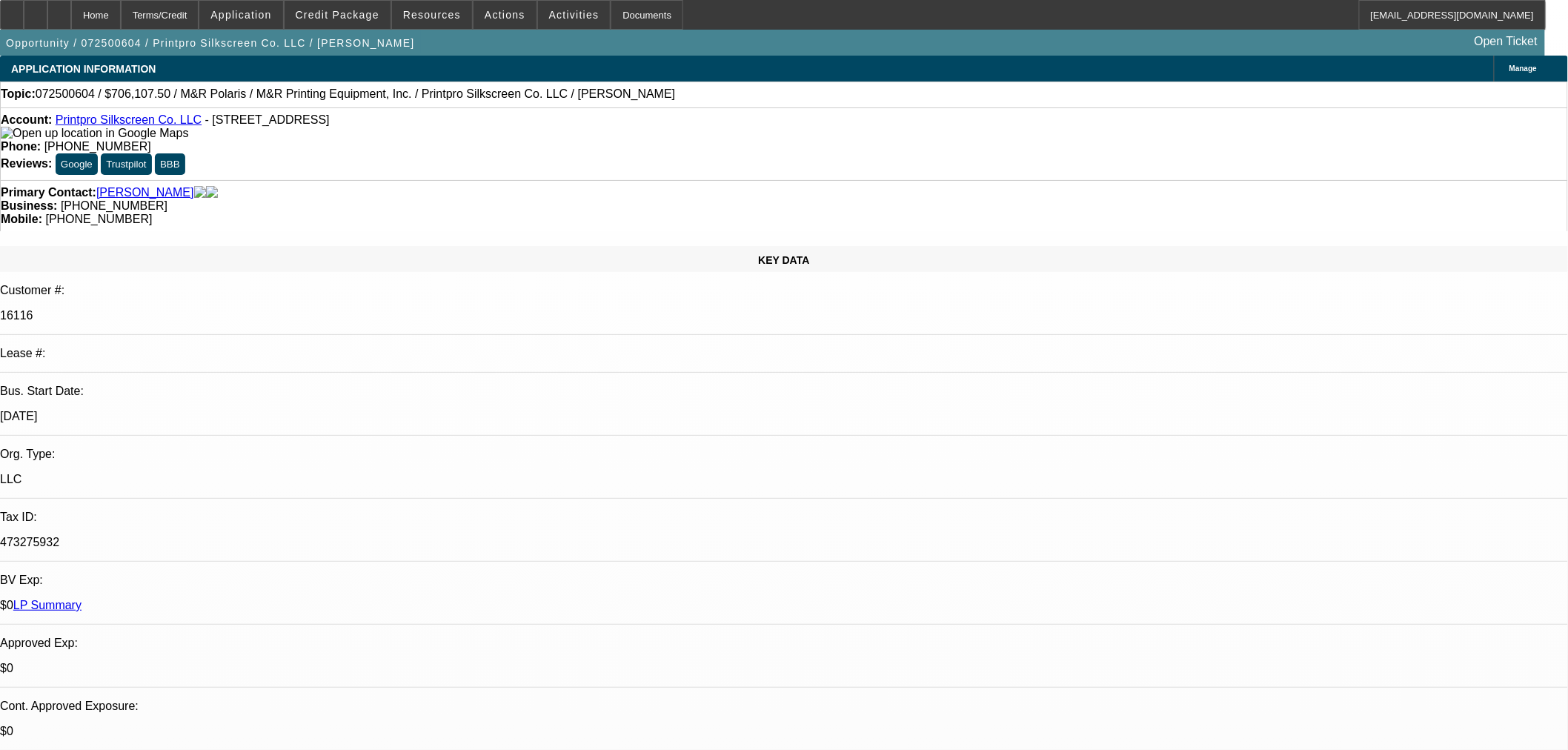
paste input "C219351-A197928S"
type input "C219351-A197928S"
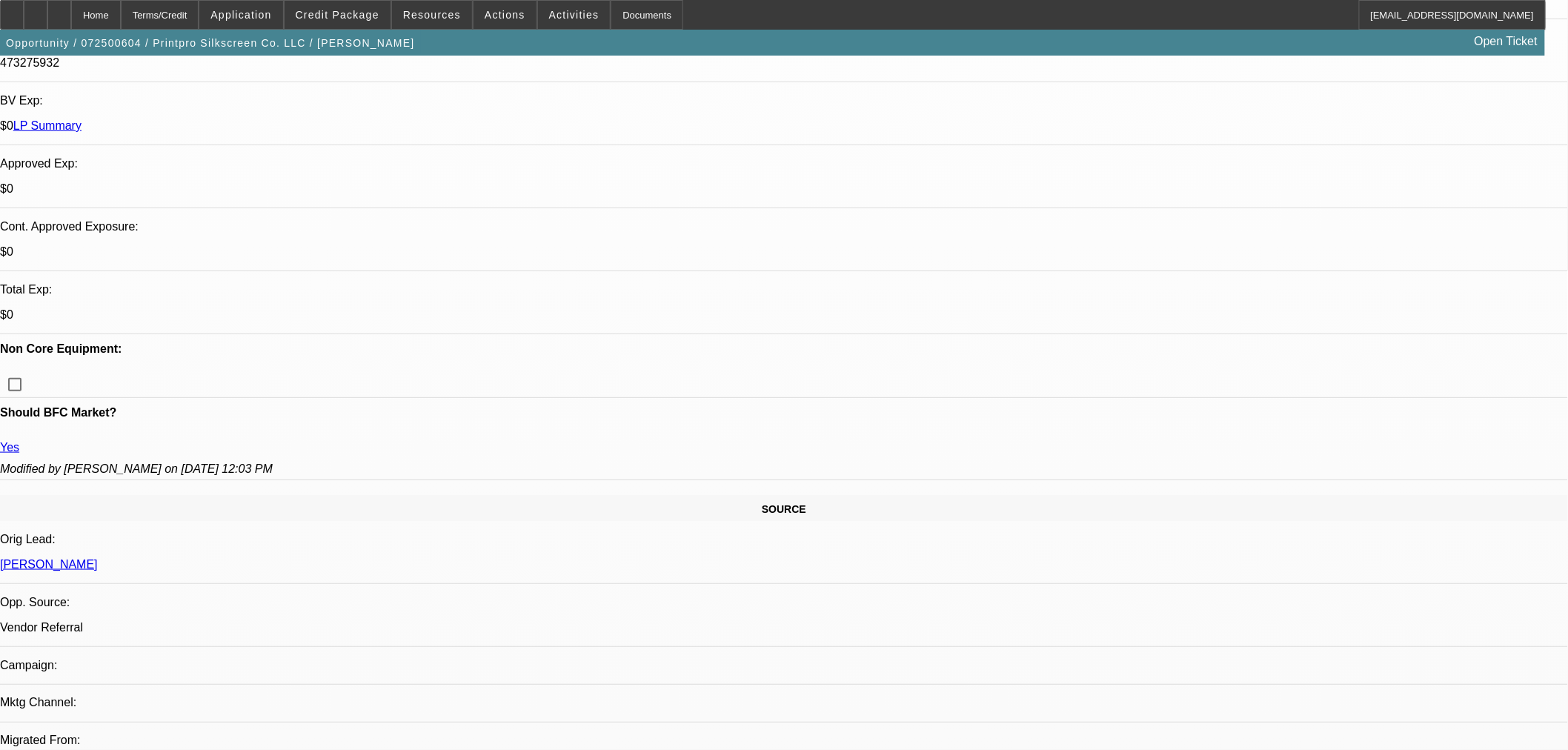
type input "10/20/2025"
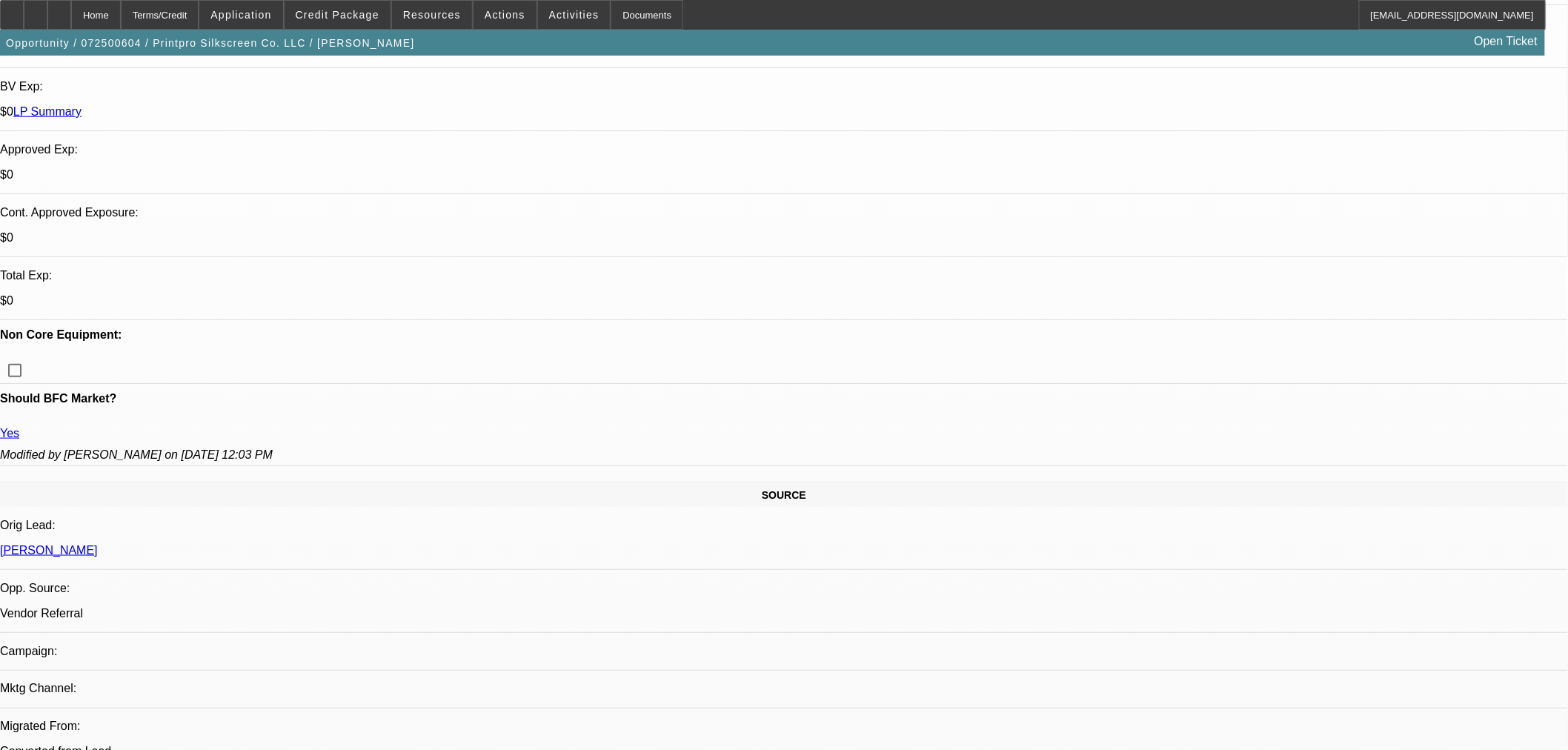
type input "C219351-A197928S"
click at [1162, 504] on span "Cashiers/Certified Check" at bounding box center [1151, 509] width 140 height 18
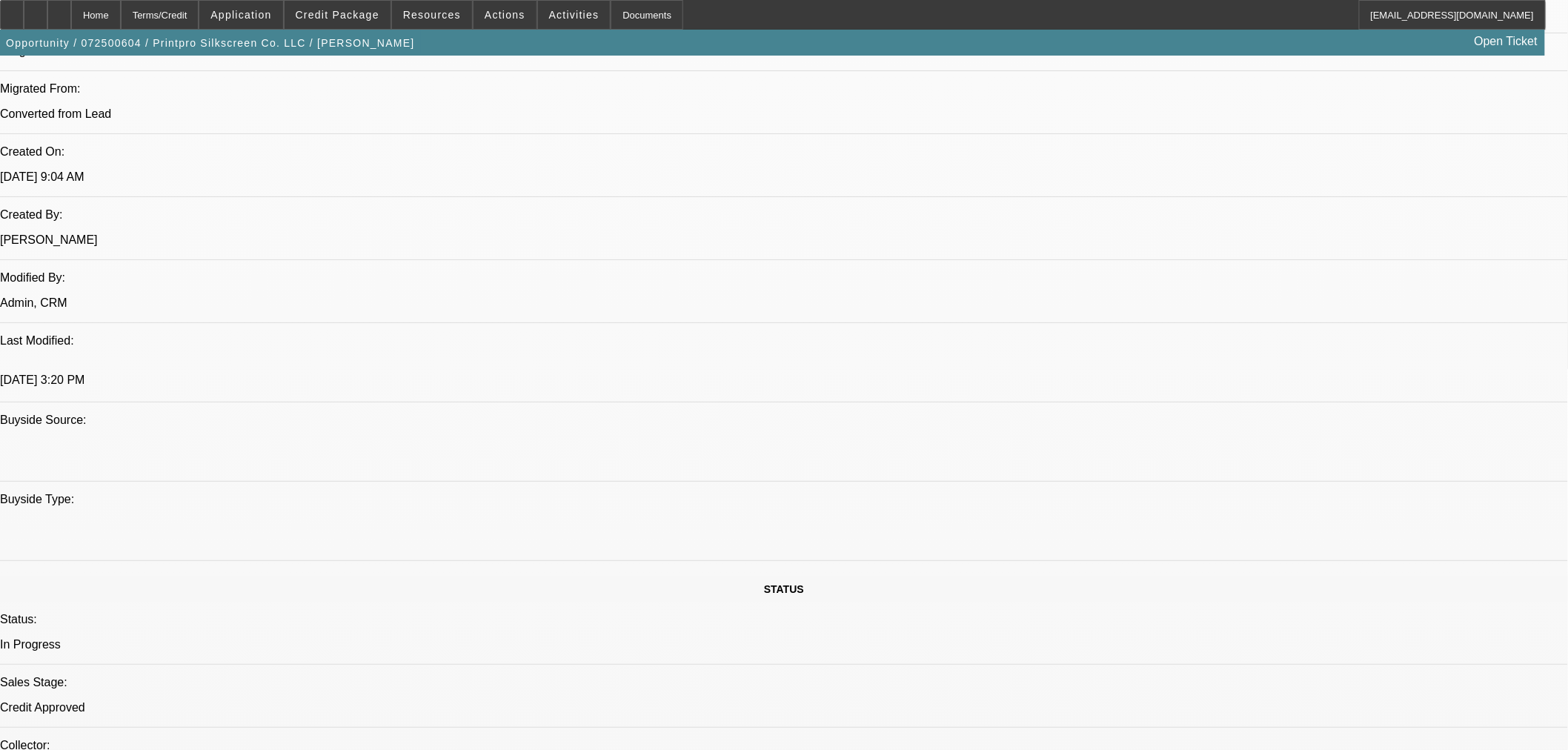
scroll to position [1152, 0]
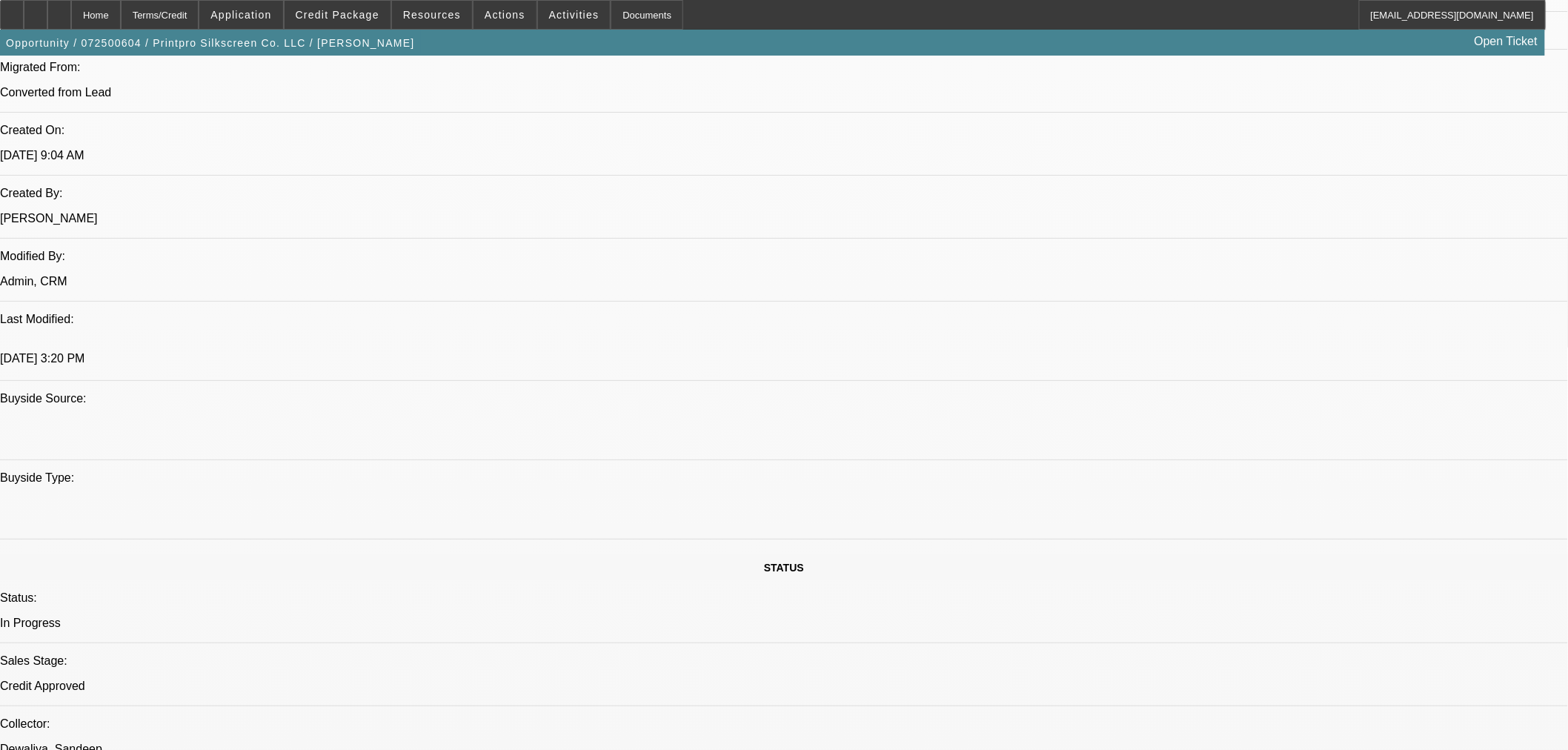
paste textarea "Equipment: 2025 Polaris S4"
paste textarea "Approved Vendor(s): M and R PRINTING EQUIPMENT INC"
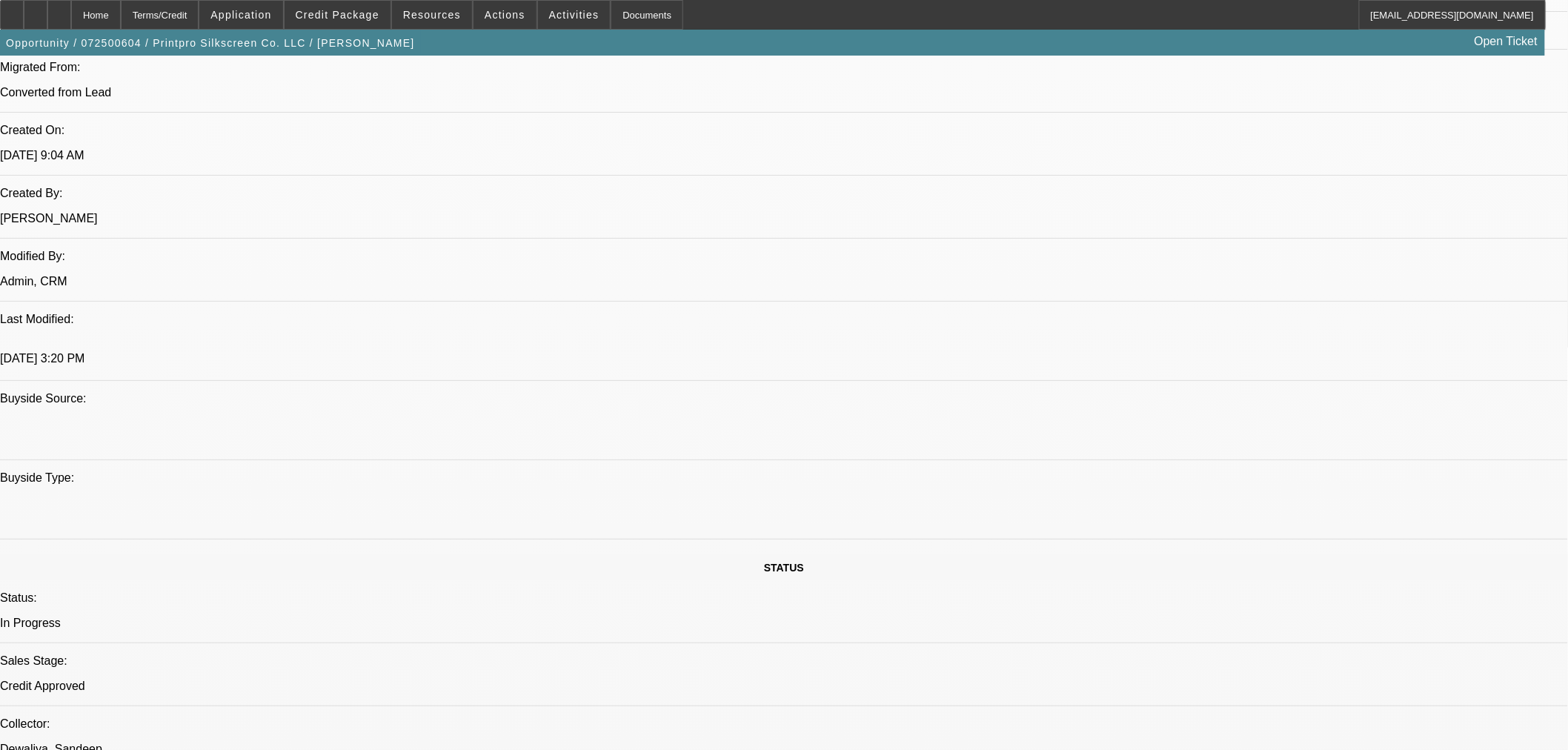
paste textarea "Vendor Invoice: $756,107.50"
paste textarea "Down Payment: $ (18,902.69)"
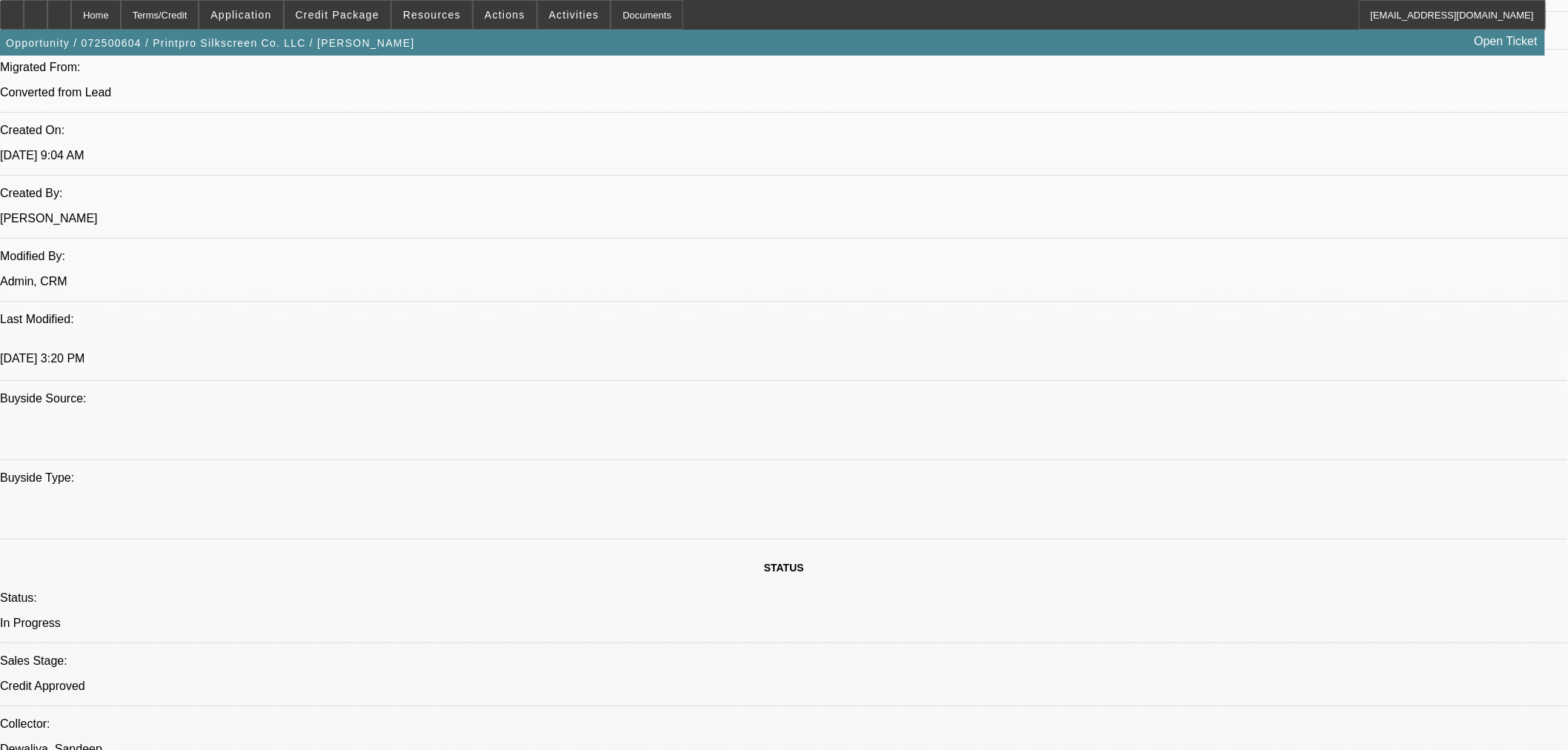
paste textarea "Finance Amount: $737,204.81"
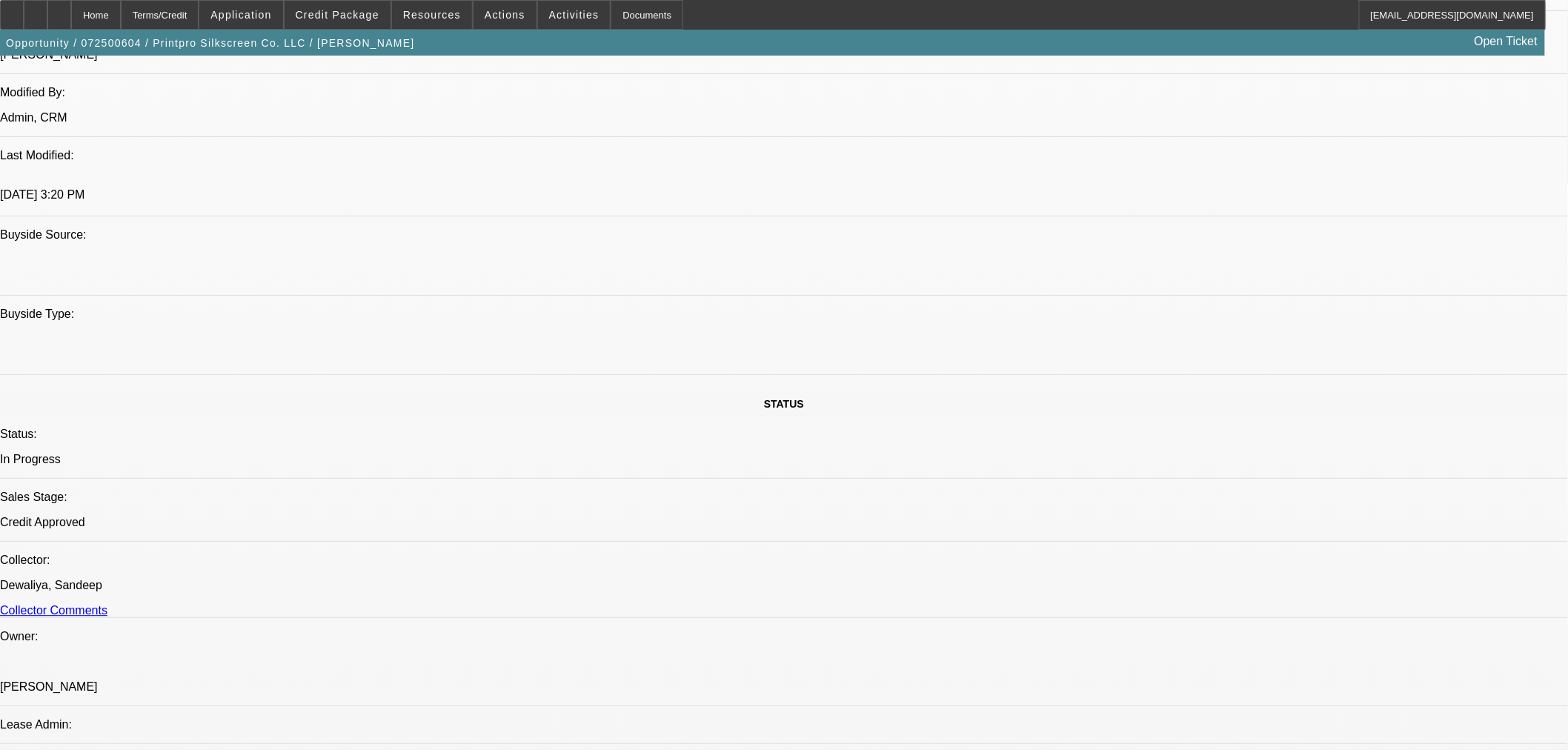
scroll to position [32, 0]
paste textarea "Term: 60-Months"
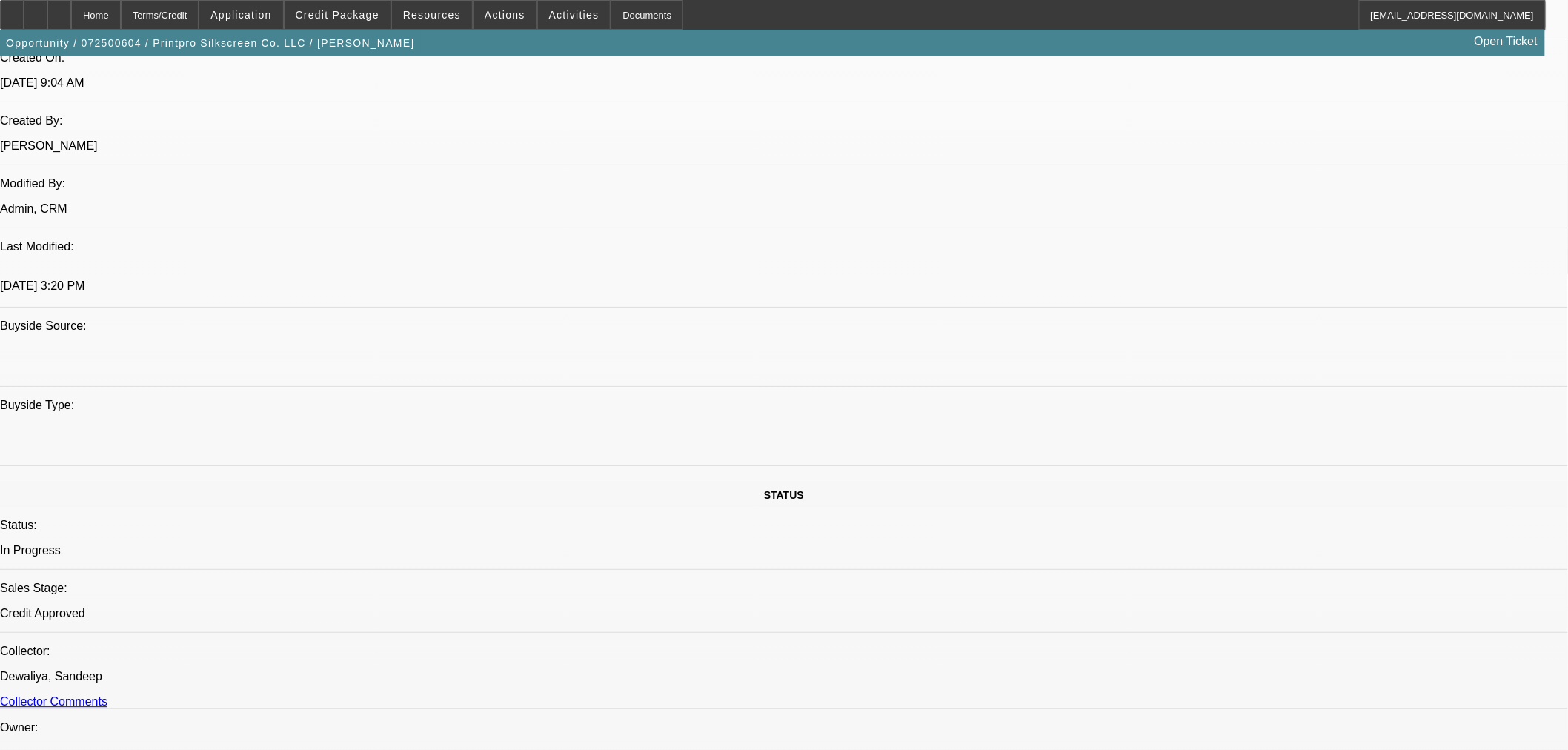
scroll to position [103, 0]
type textarea "APPROVED BY NMEF: Equipment: 2025 Polaris S4. Approved Vendor(s): M and R PRINT…"
checkbox input "true"
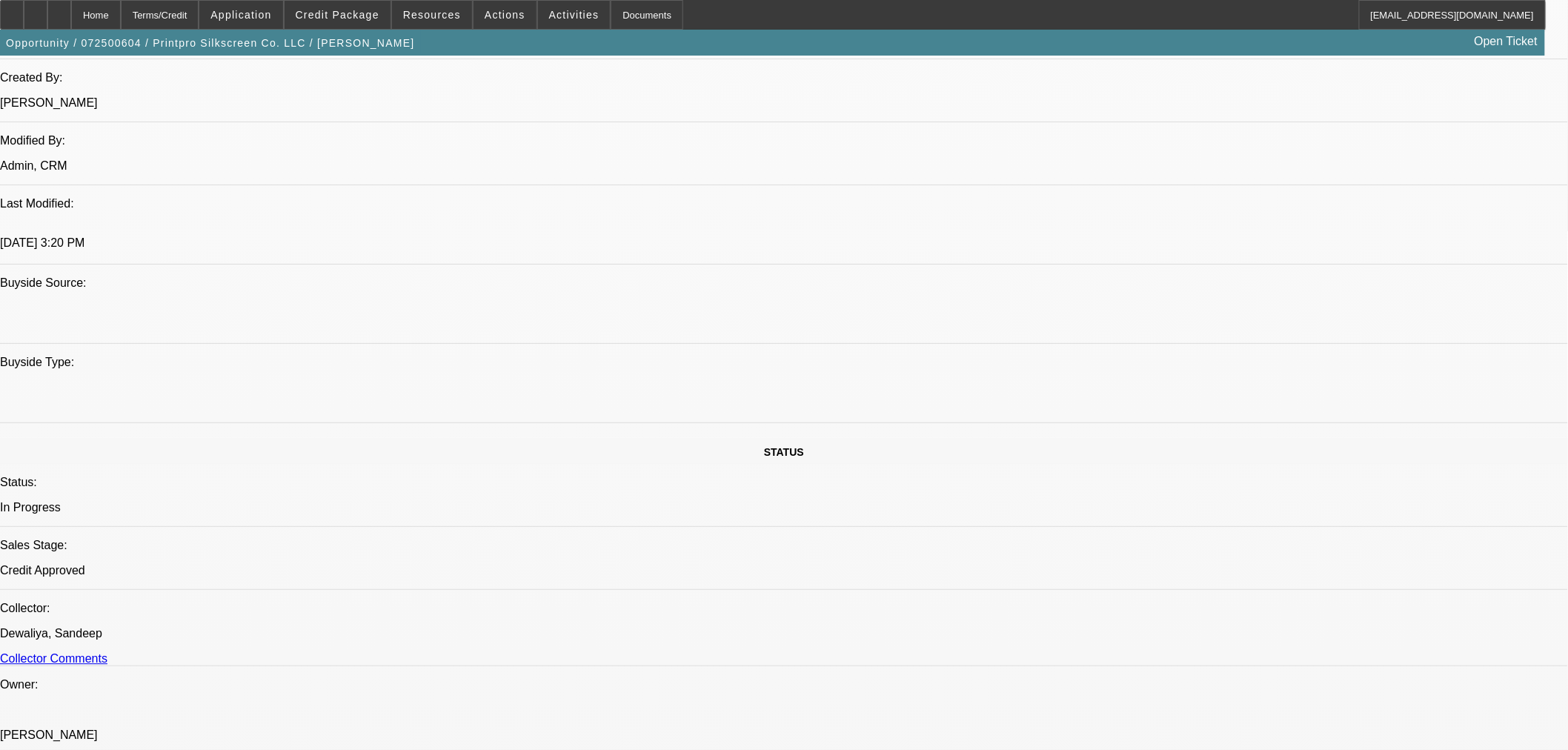
scroll to position [1308, 0]
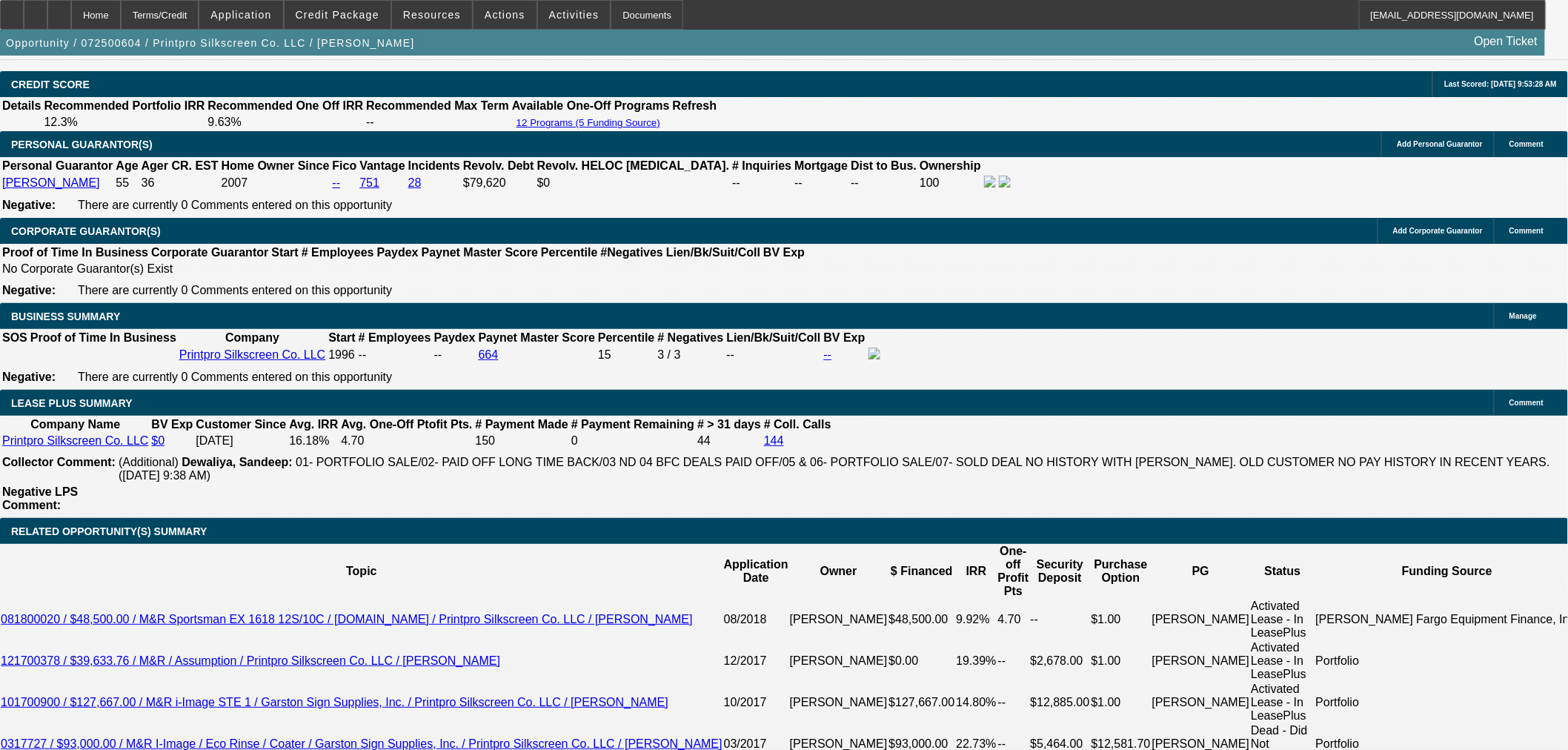
scroll to position [1967, 0]
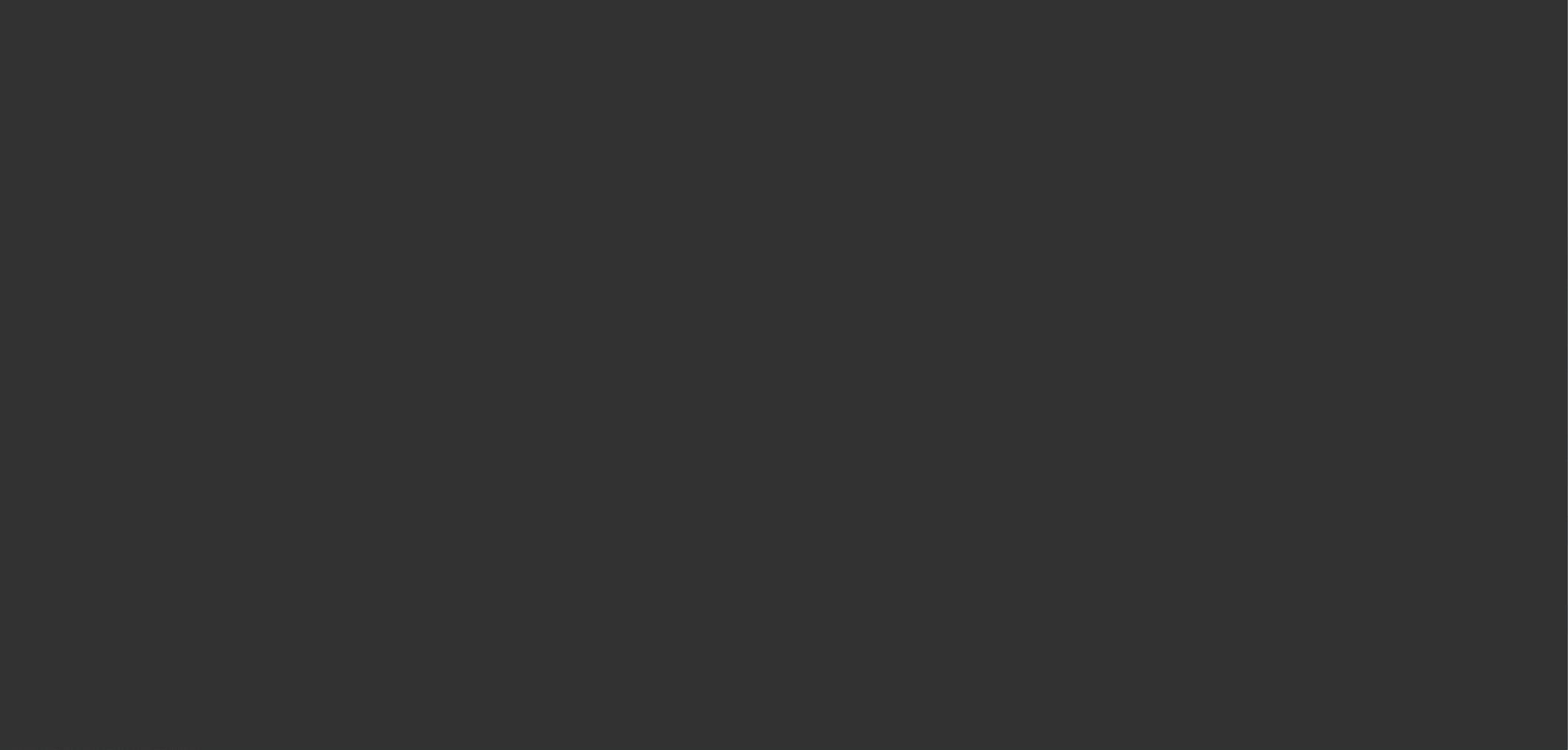
scroll to position [0, 0]
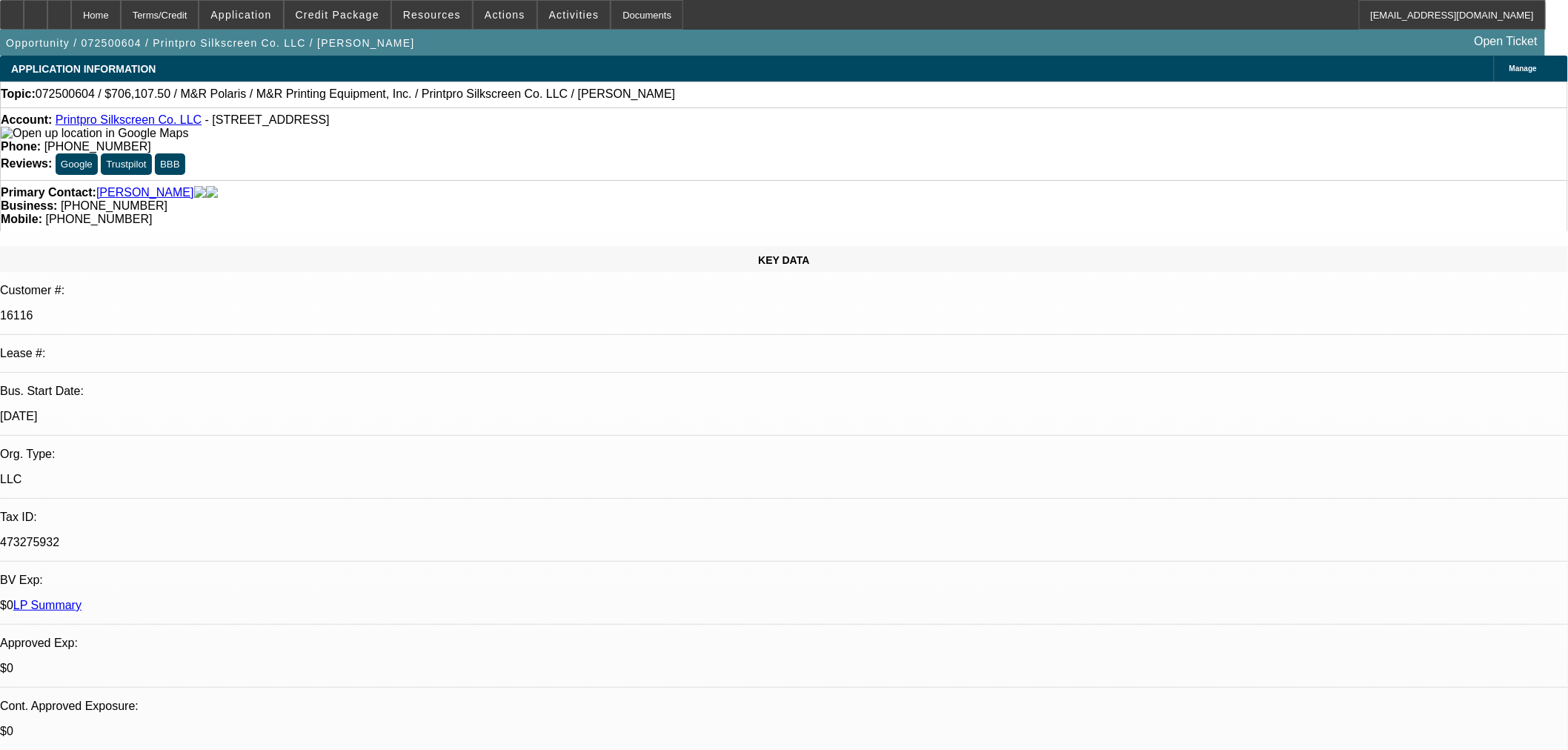
select select "0"
select select "6"
select select "0"
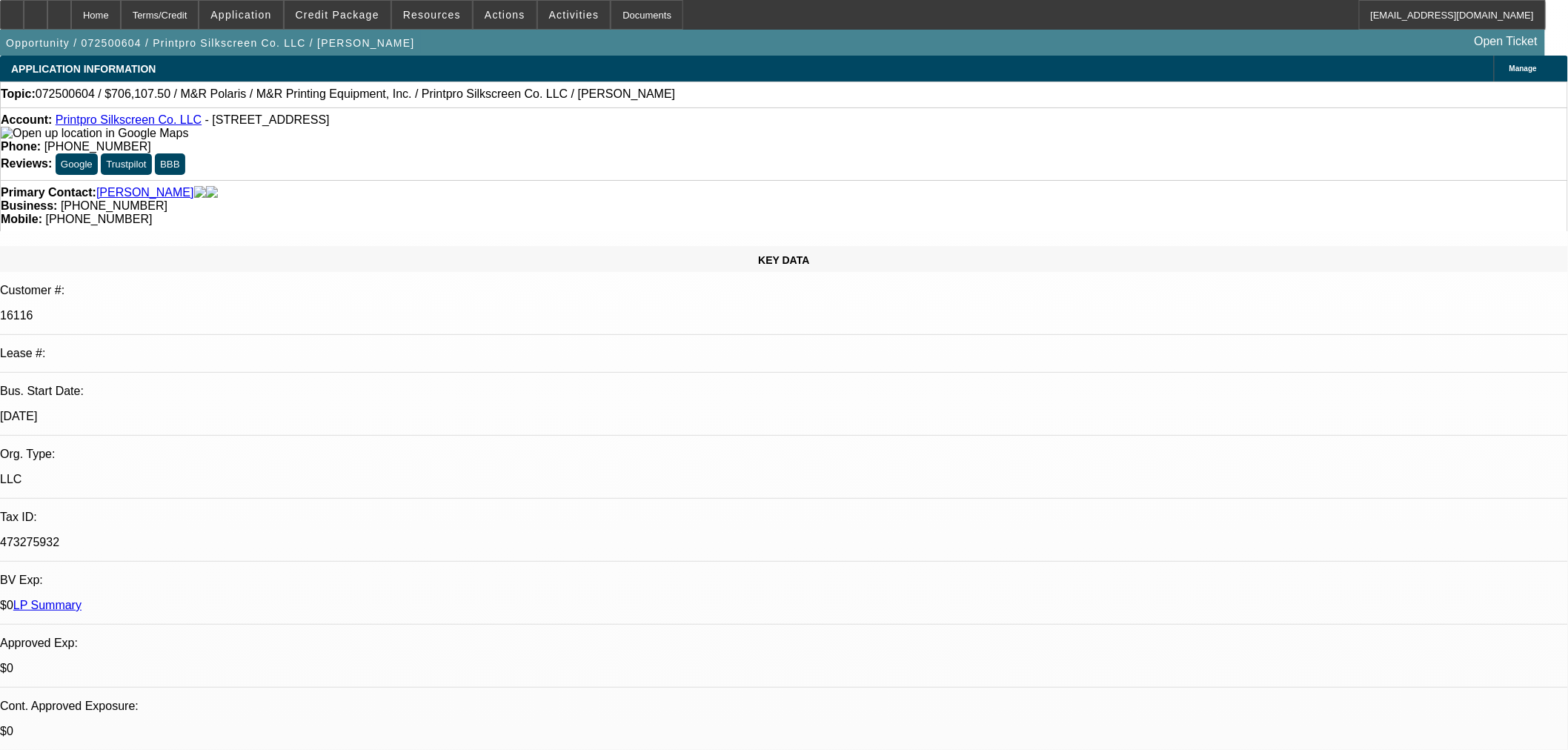
select select "0"
select select "6"
select select "0"
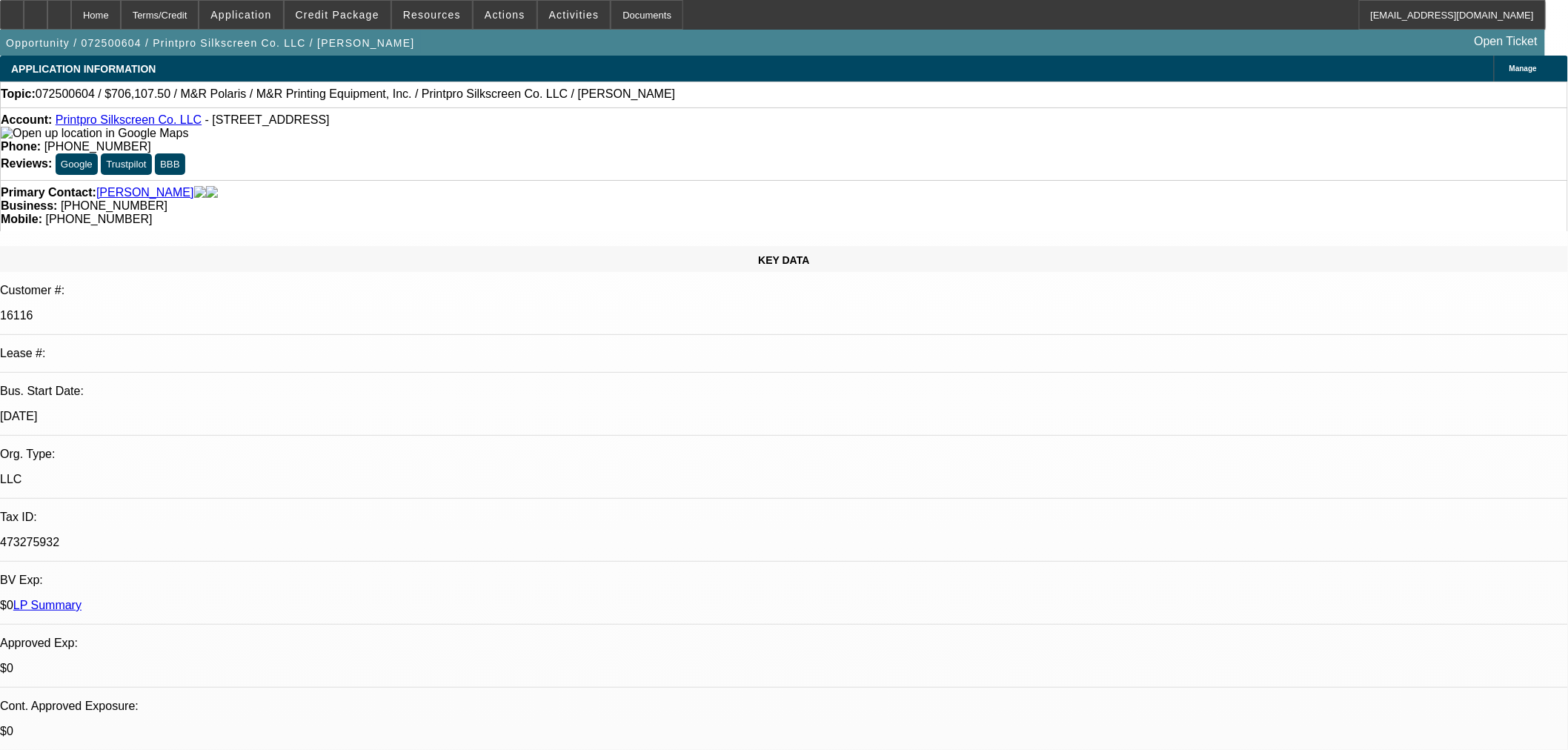
select select "0"
select select "6"
select select "0"
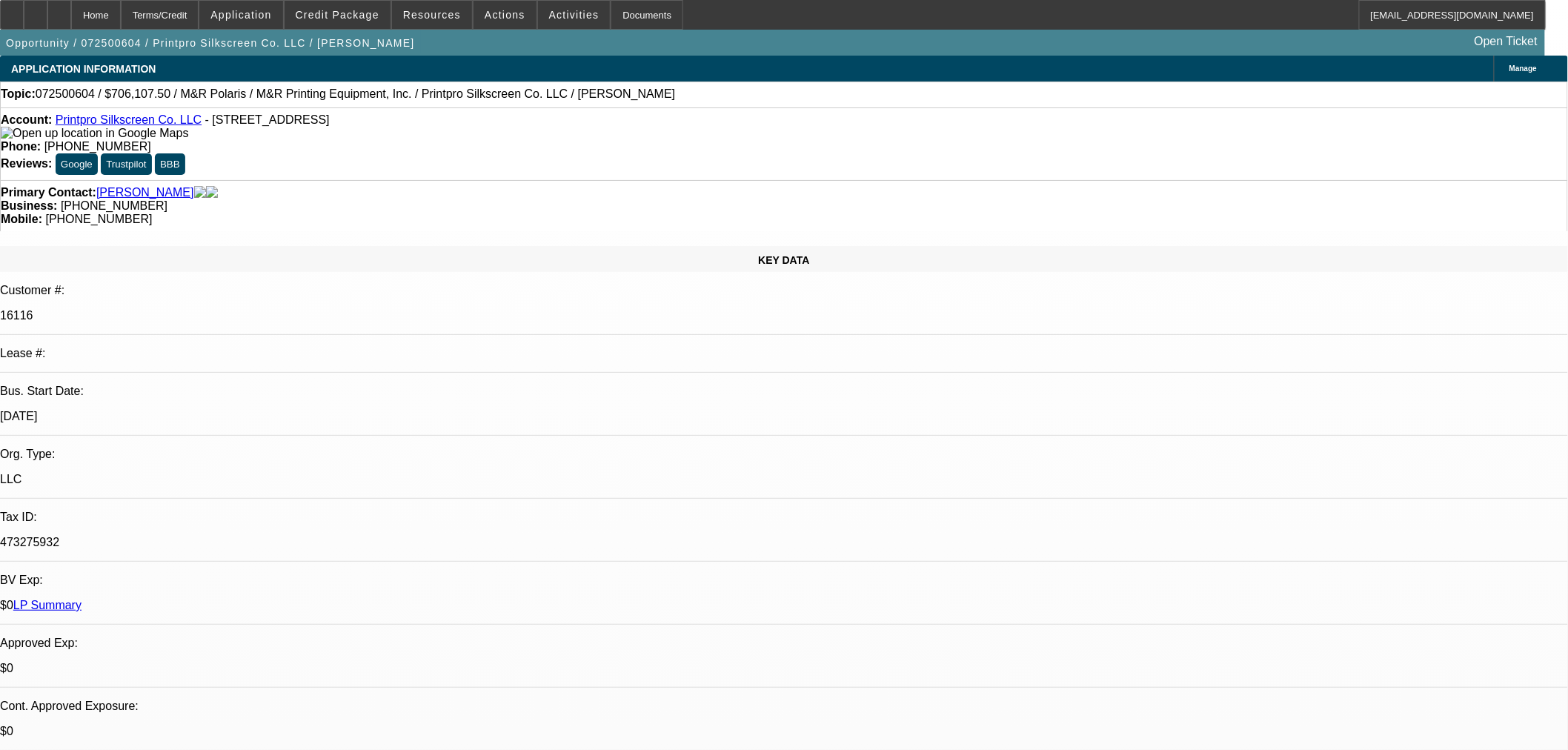
select select "6"
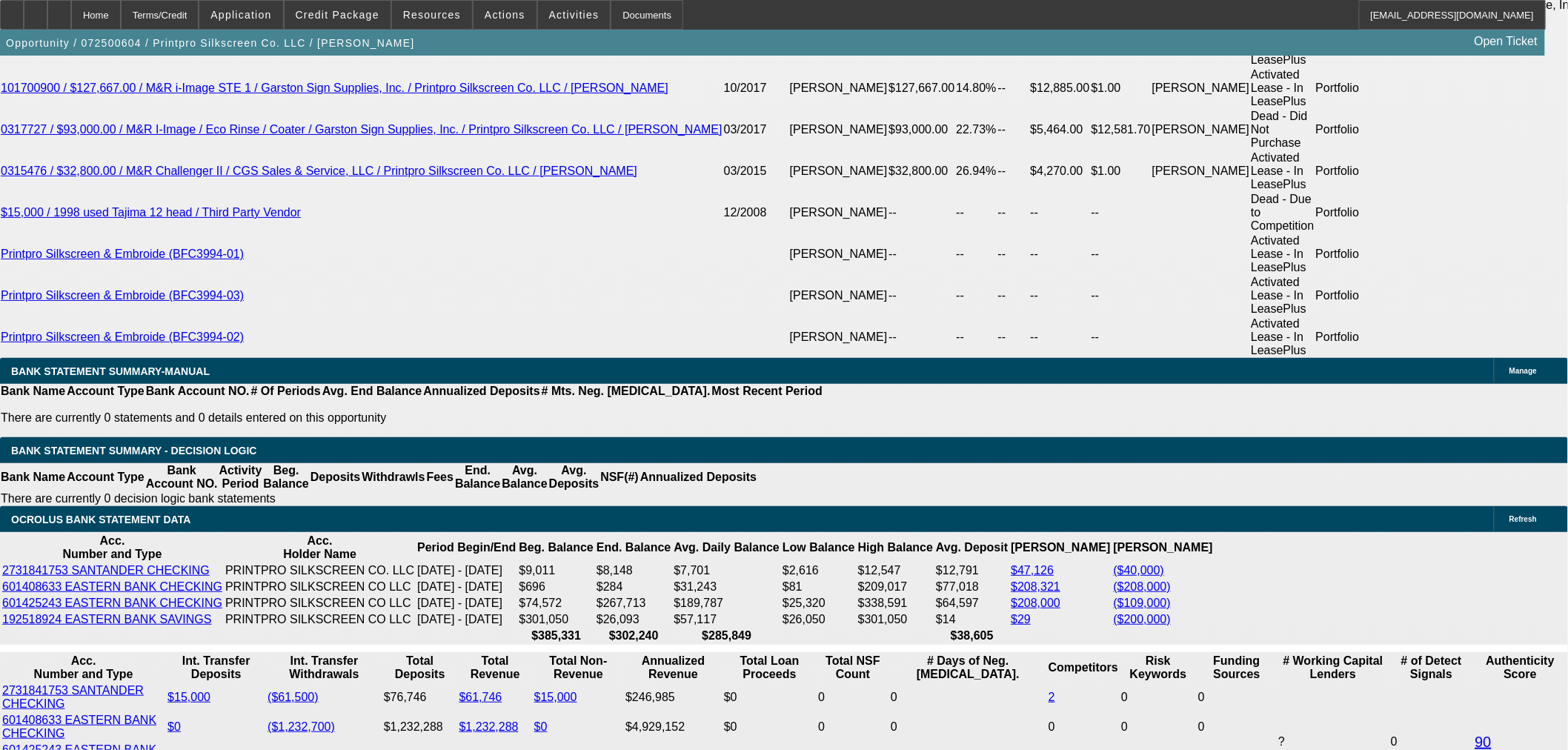
scroll to position [3046, 0]
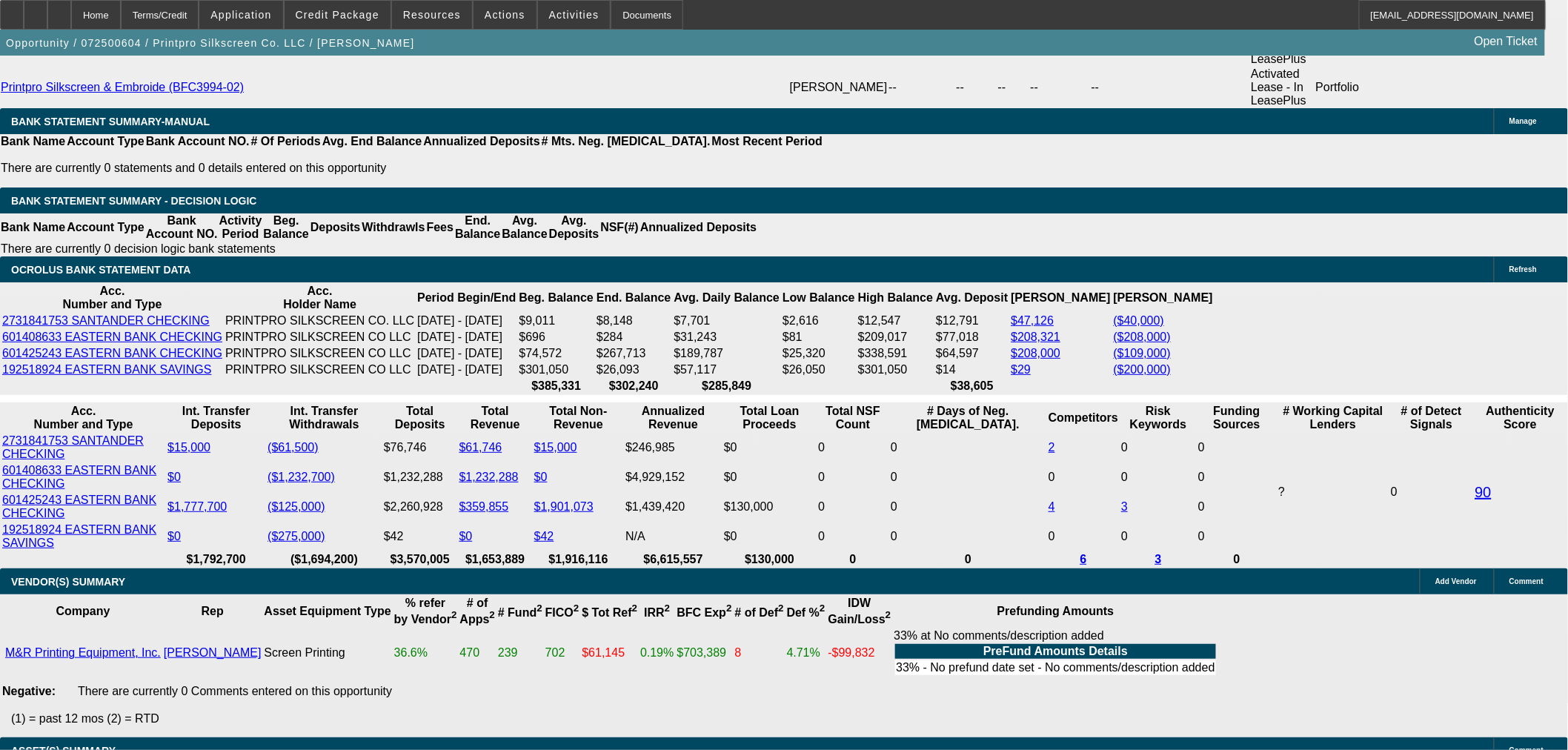
select select "3"
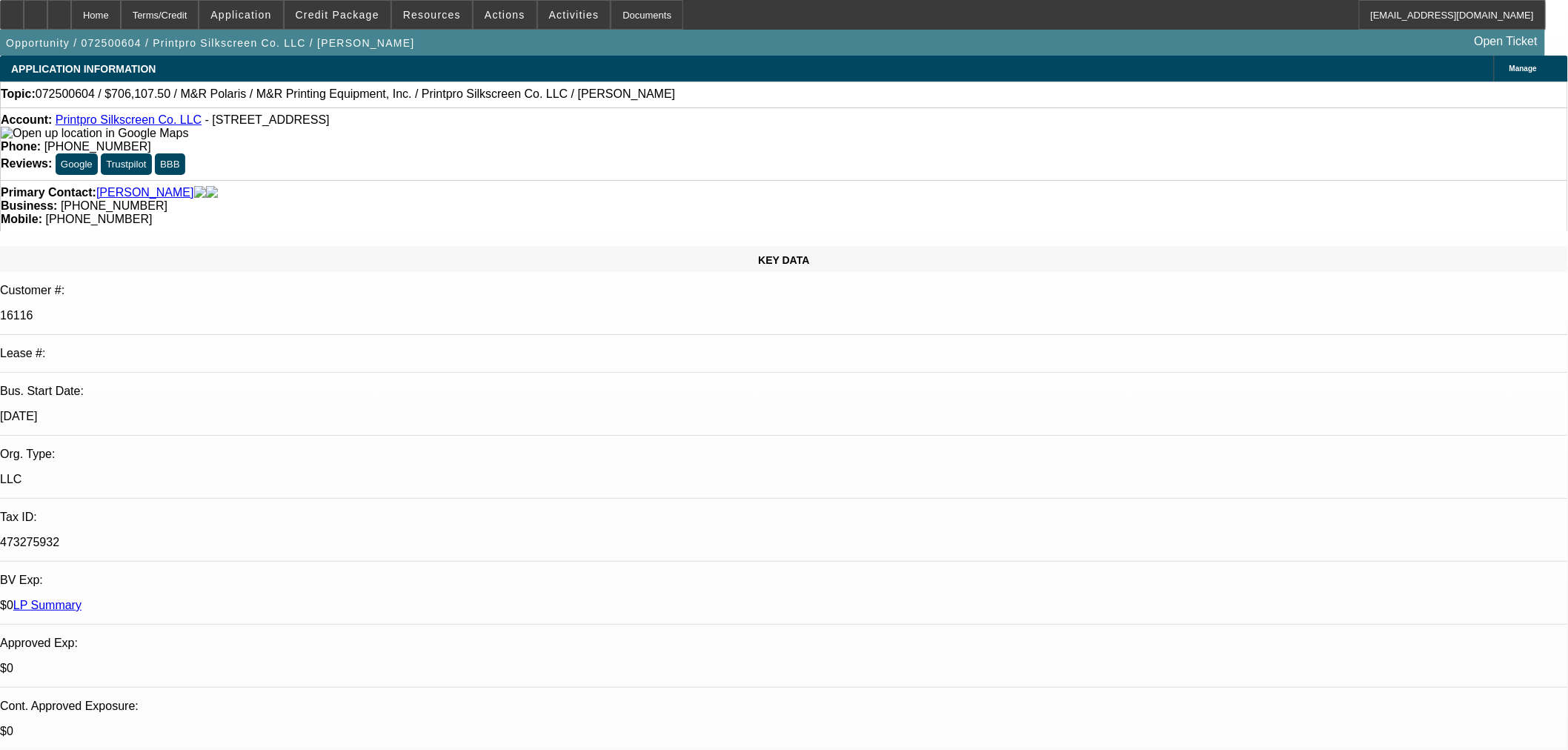
type input "10/20/2025"
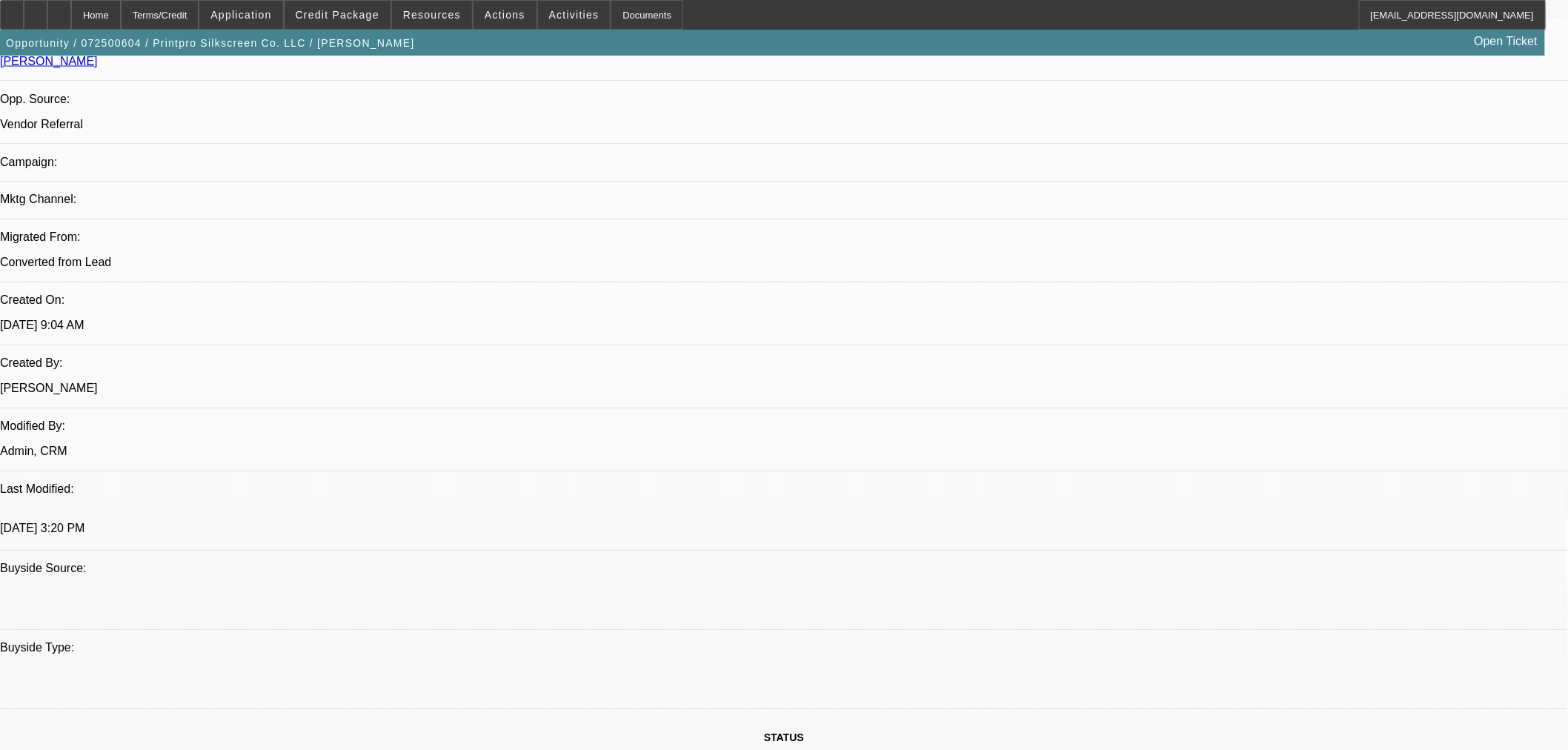
scroll to position [1070, 0]
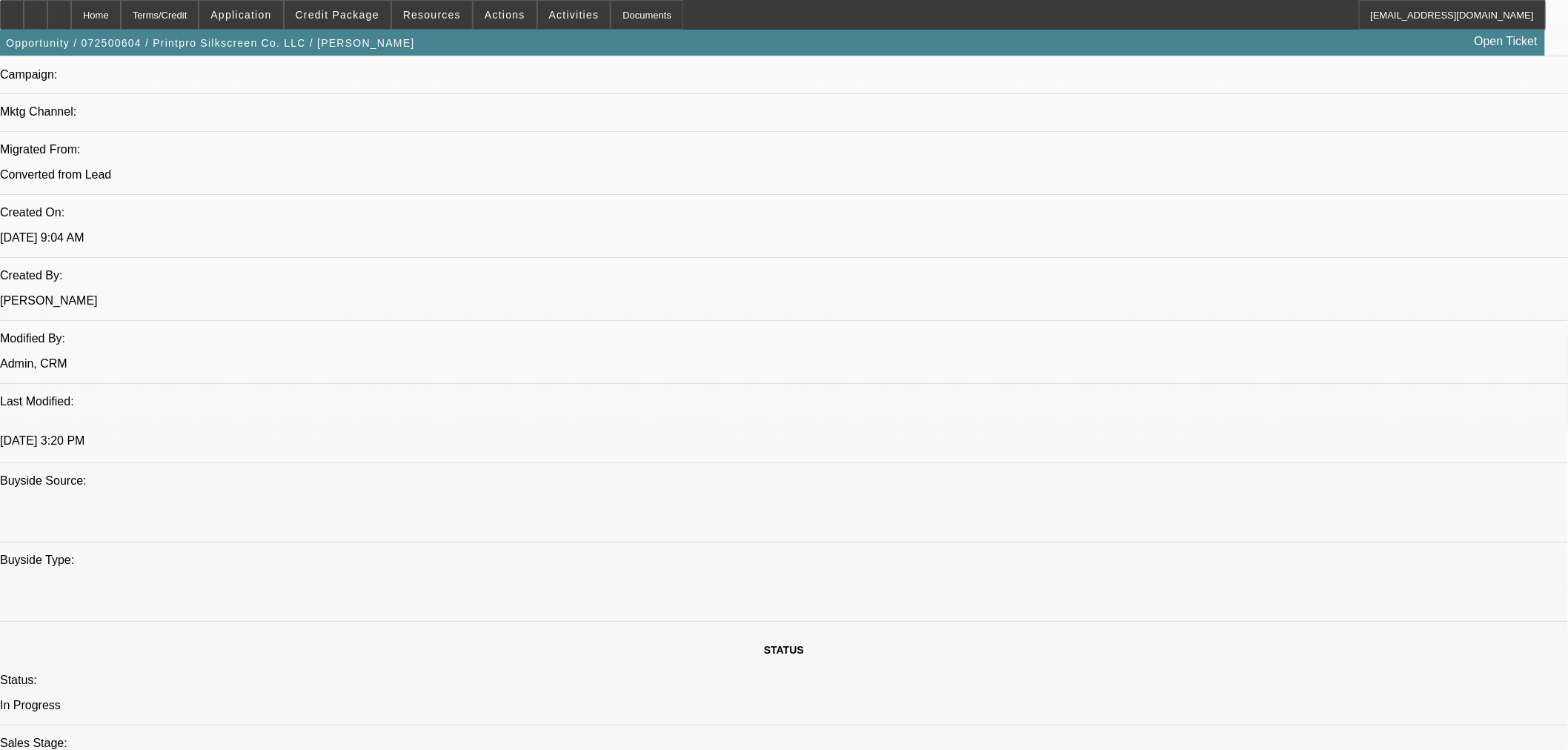
paste textarea "APPROVED BY NMEF: Equipment: 2025 Polaris S4. Approved Vendor(s): M and R PRINT…"
type textarea "APPROVED BY NMEF: Equipment: 2025 Polaris S4. Approved Vendor(s): M and R PRINT…"
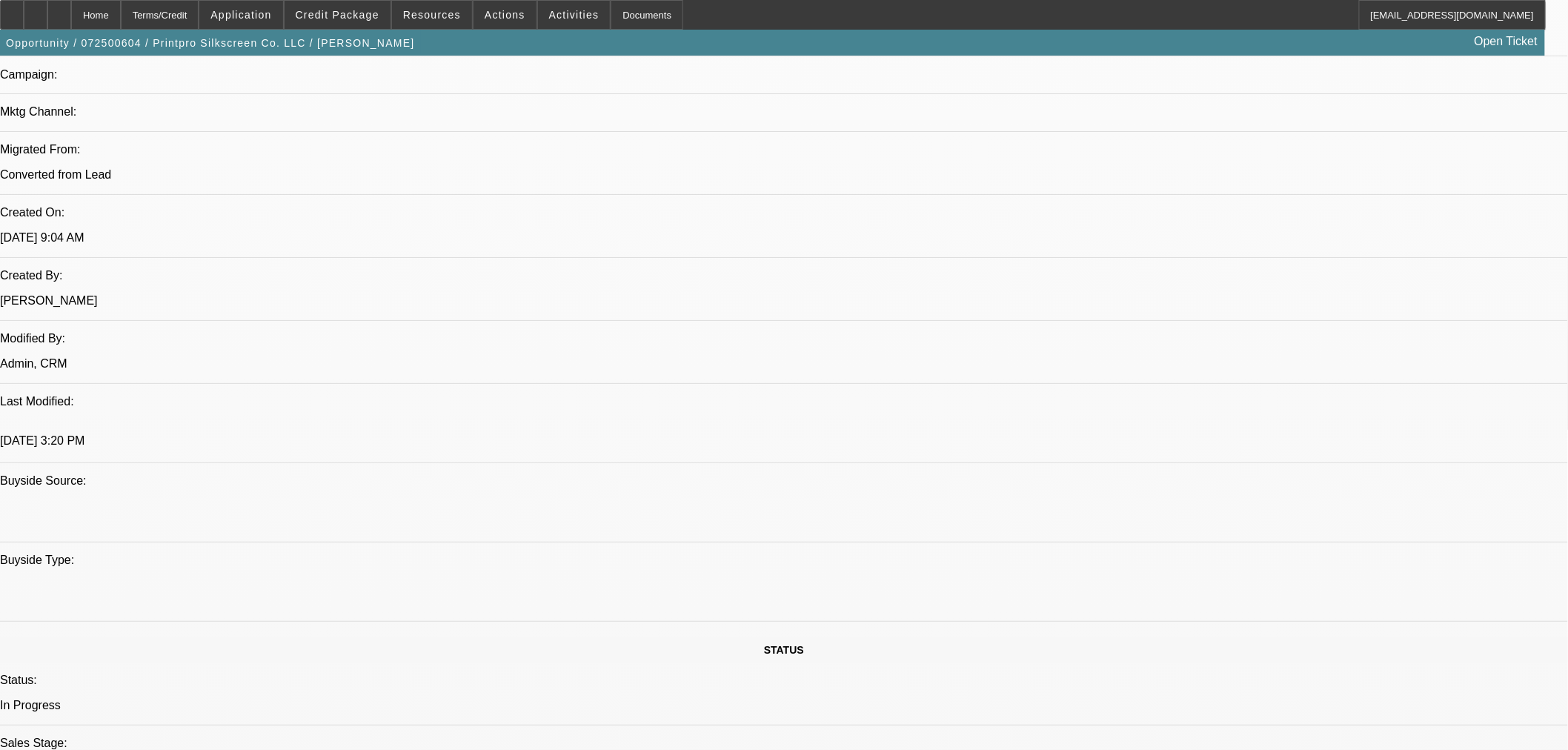
checkbox input "true"
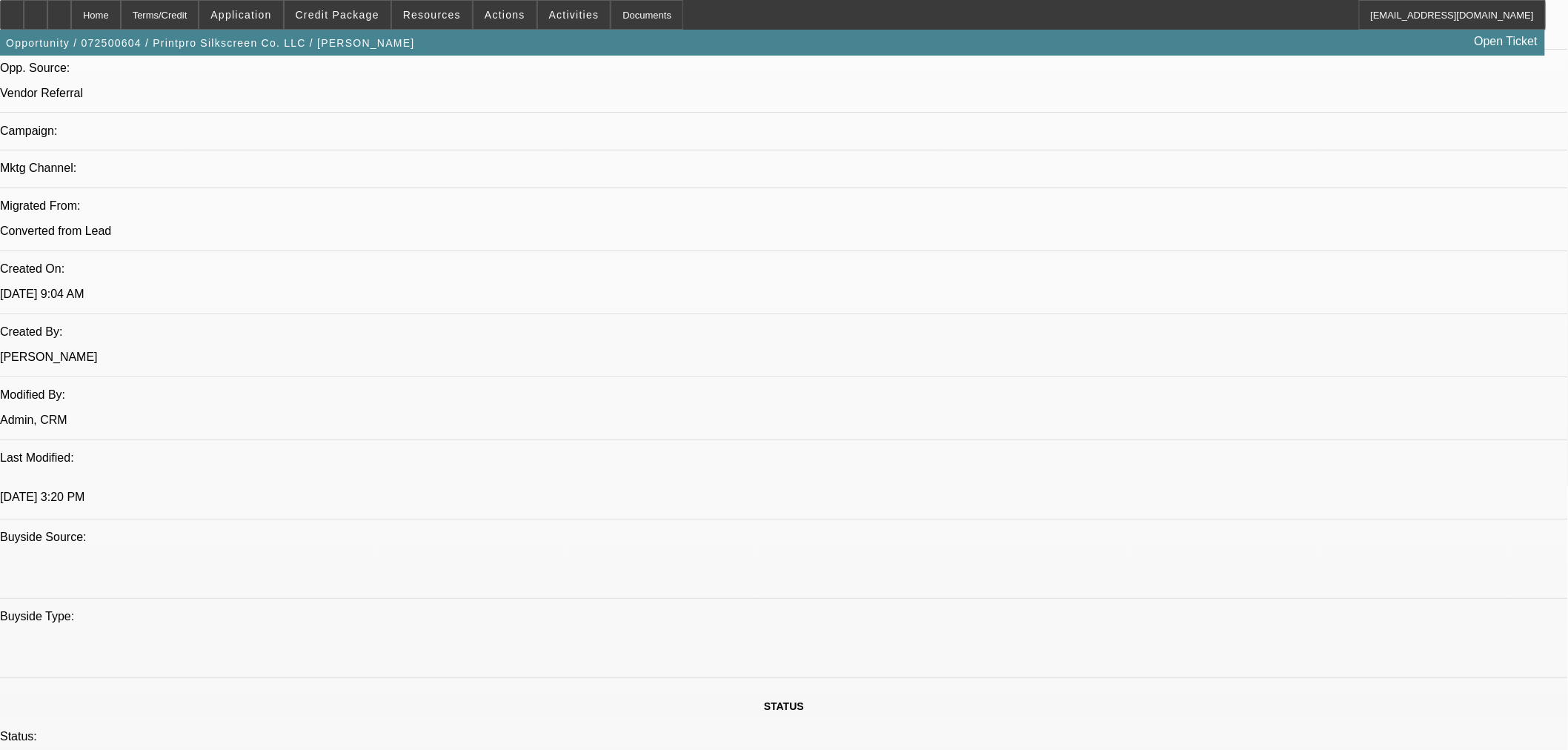
scroll to position [741, 0]
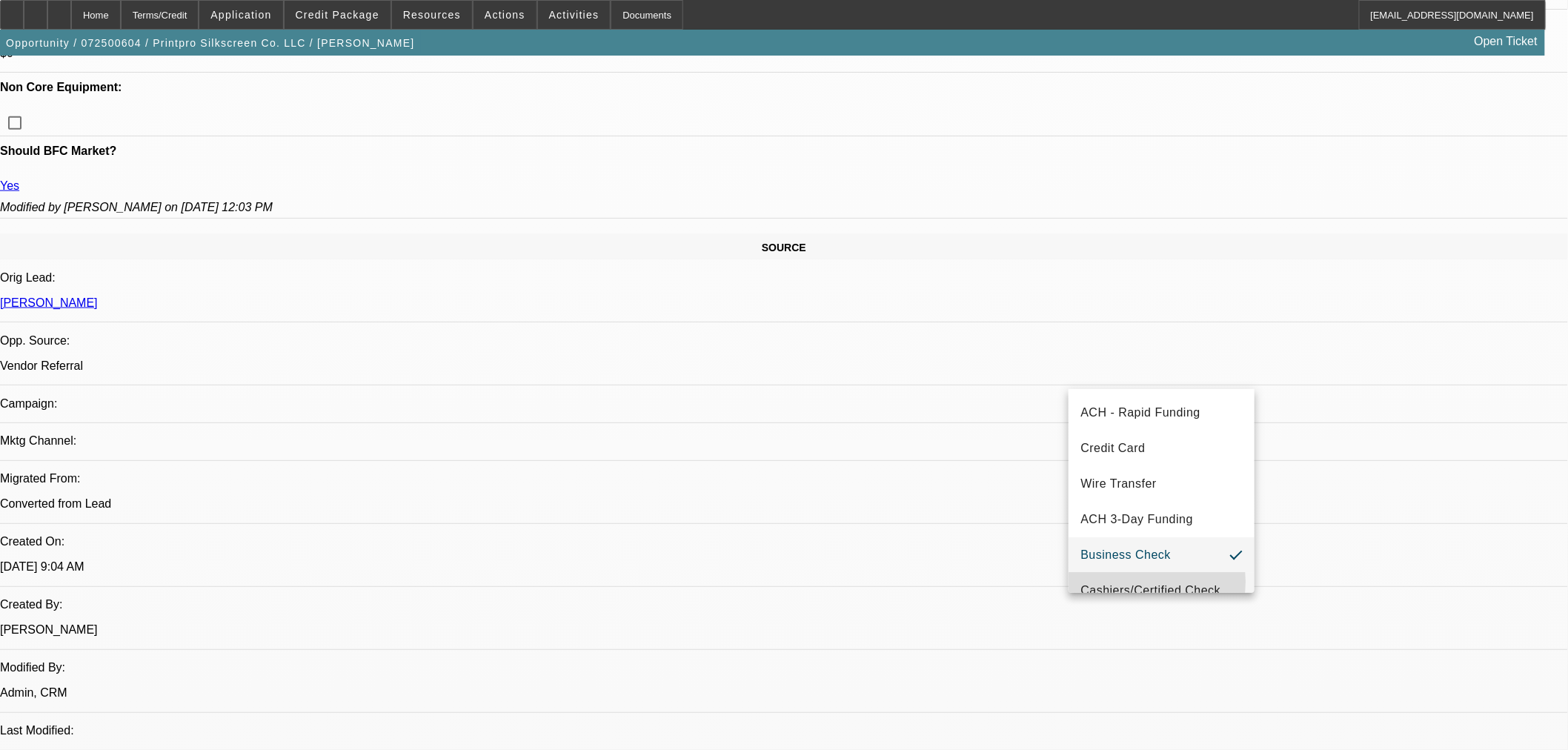
click at [1151, 582] on span "Cashiers/Certified Check" at bounding box center [1151, 591] width 140 height 18
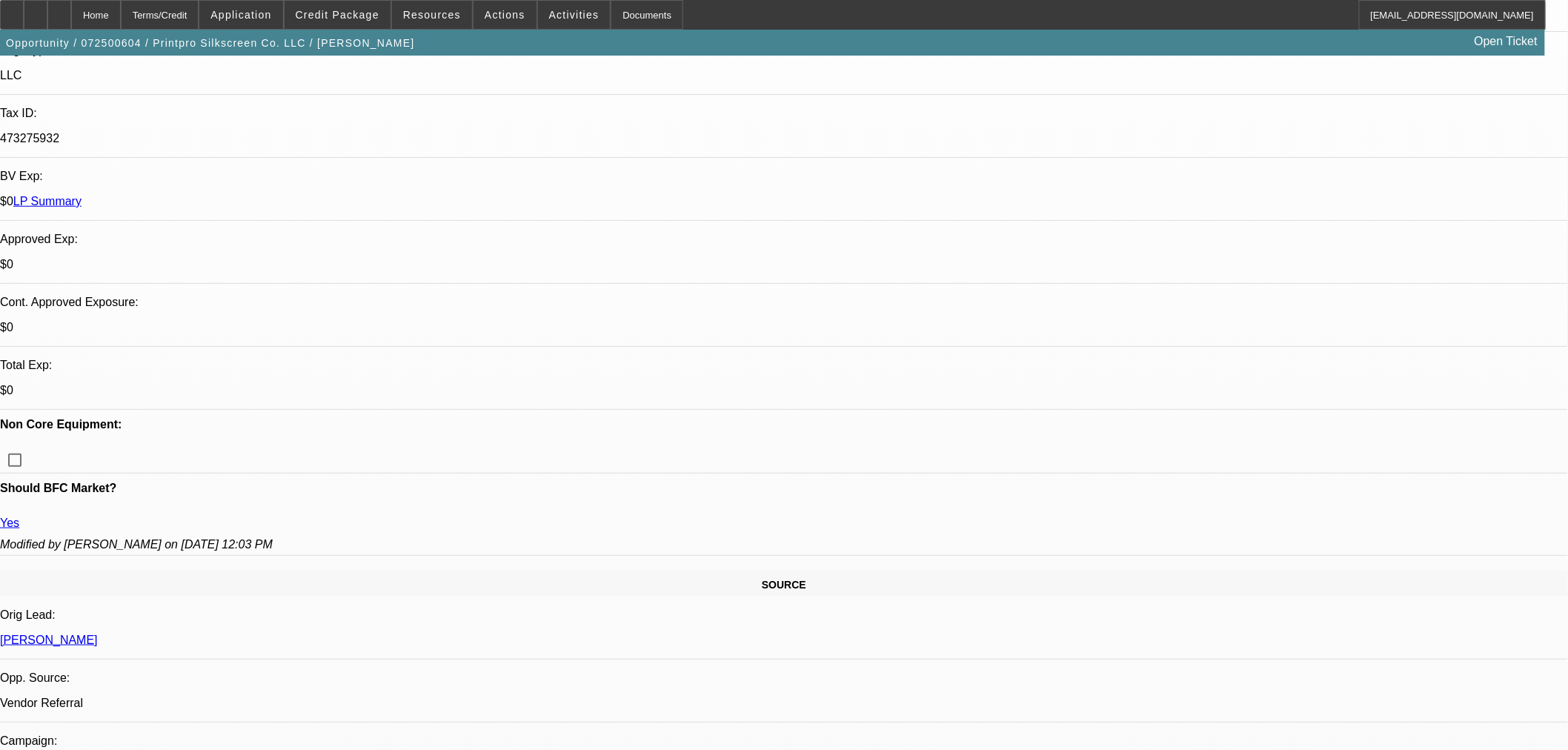
scroll to position [247, 0]
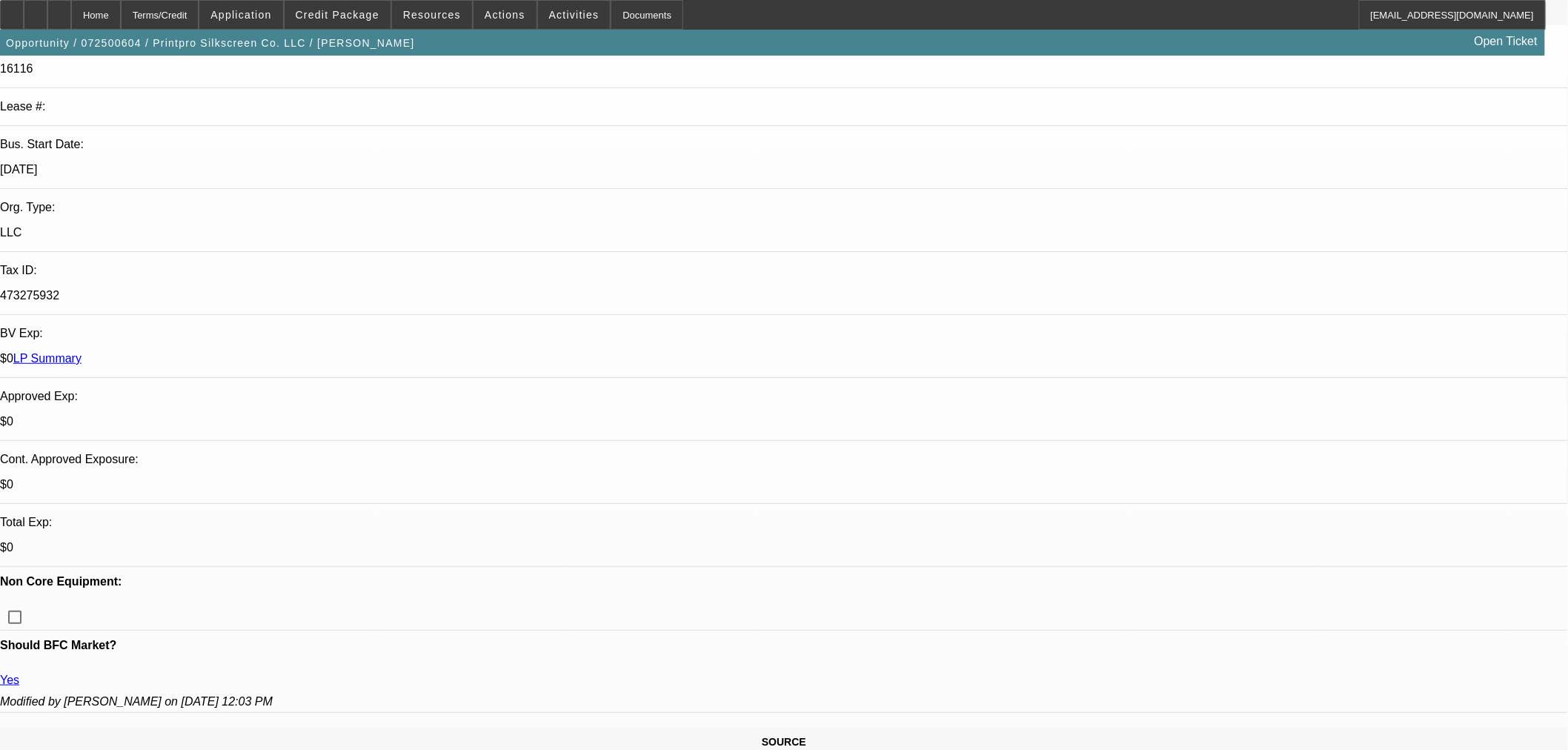
drag, startPoint x: 1300, startPoint y: 368, endPoint x: 1344, endPoint y: 376, distance: 44.7
paste input "C219351-A197928S"
type input "C219351-A197928S"
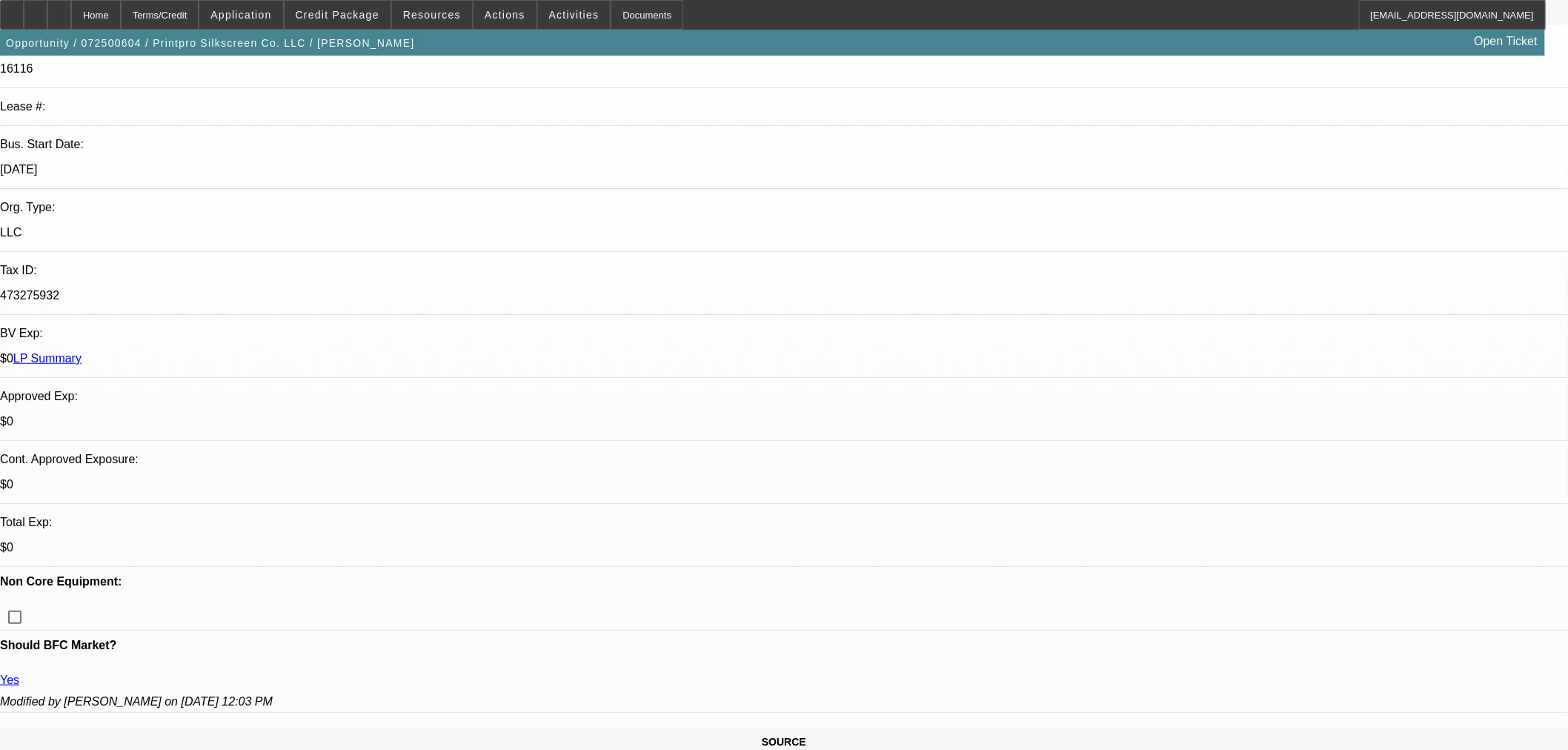
paste input "C219351-A197928S"
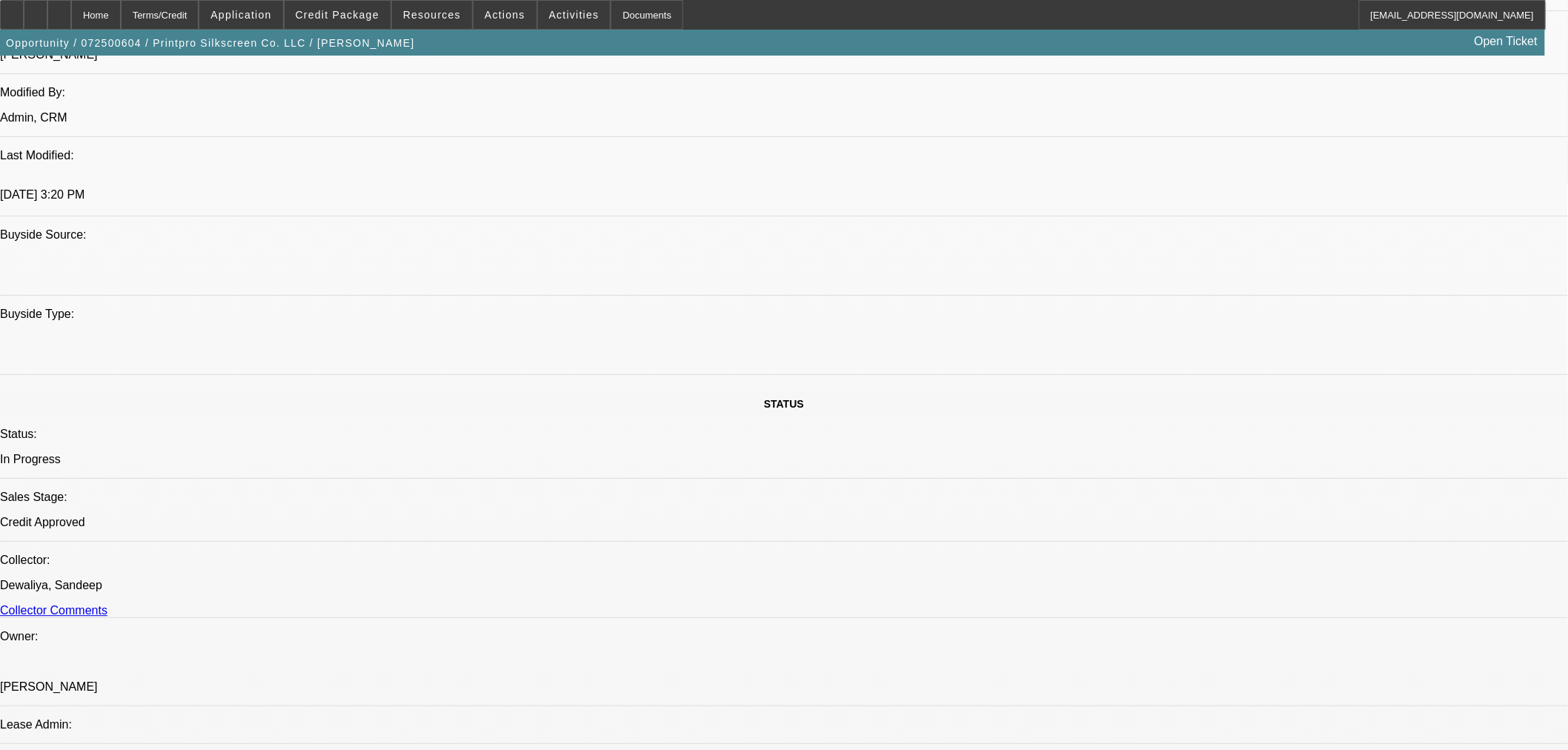
scroll to position [107, 0]
type input "C219351-A197928S"
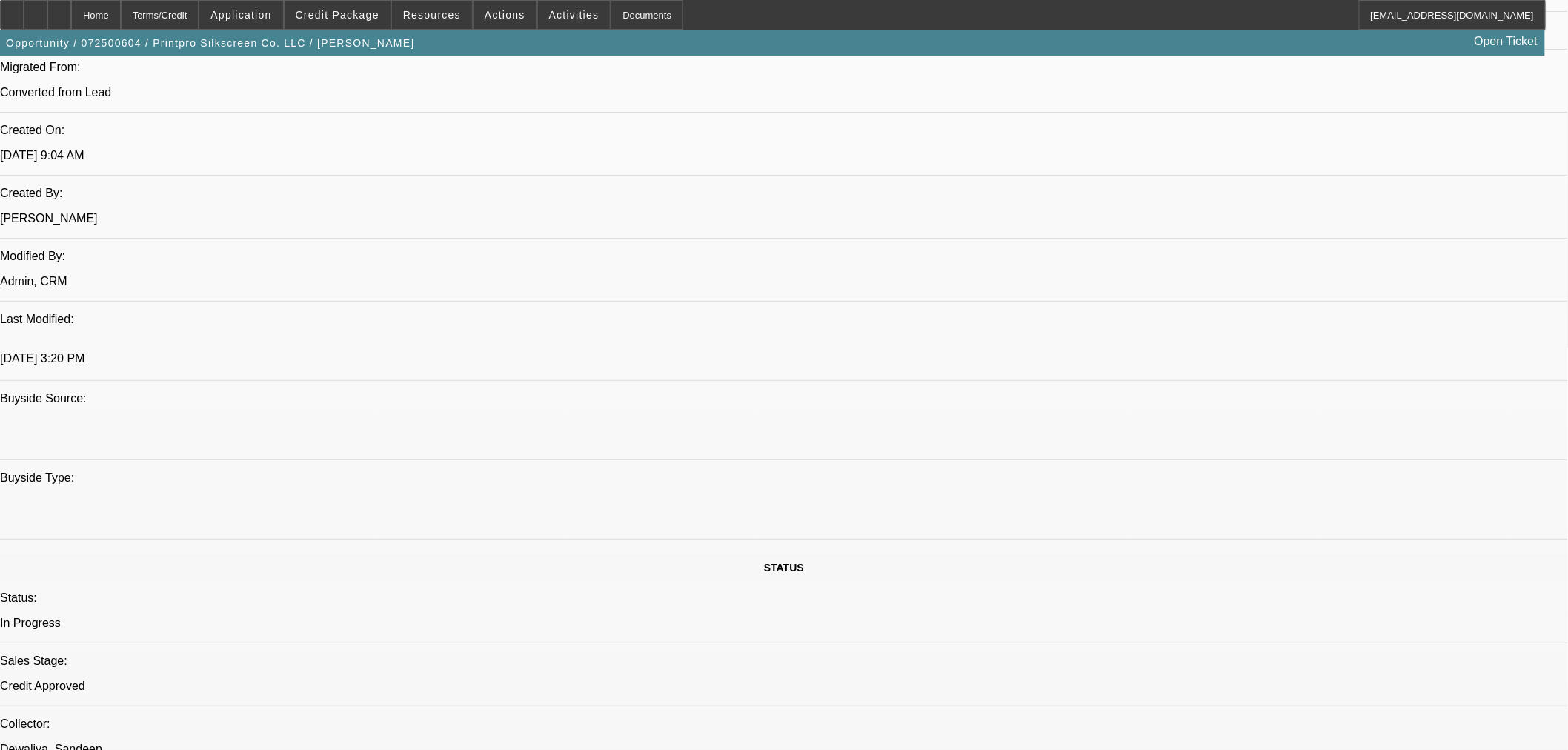
scroll to position [124, 0]
type textarea "APPROVED BY NMEF: Equipment: 2025 Polaris S4. Approved Vendor(s): M and R PRINT…"
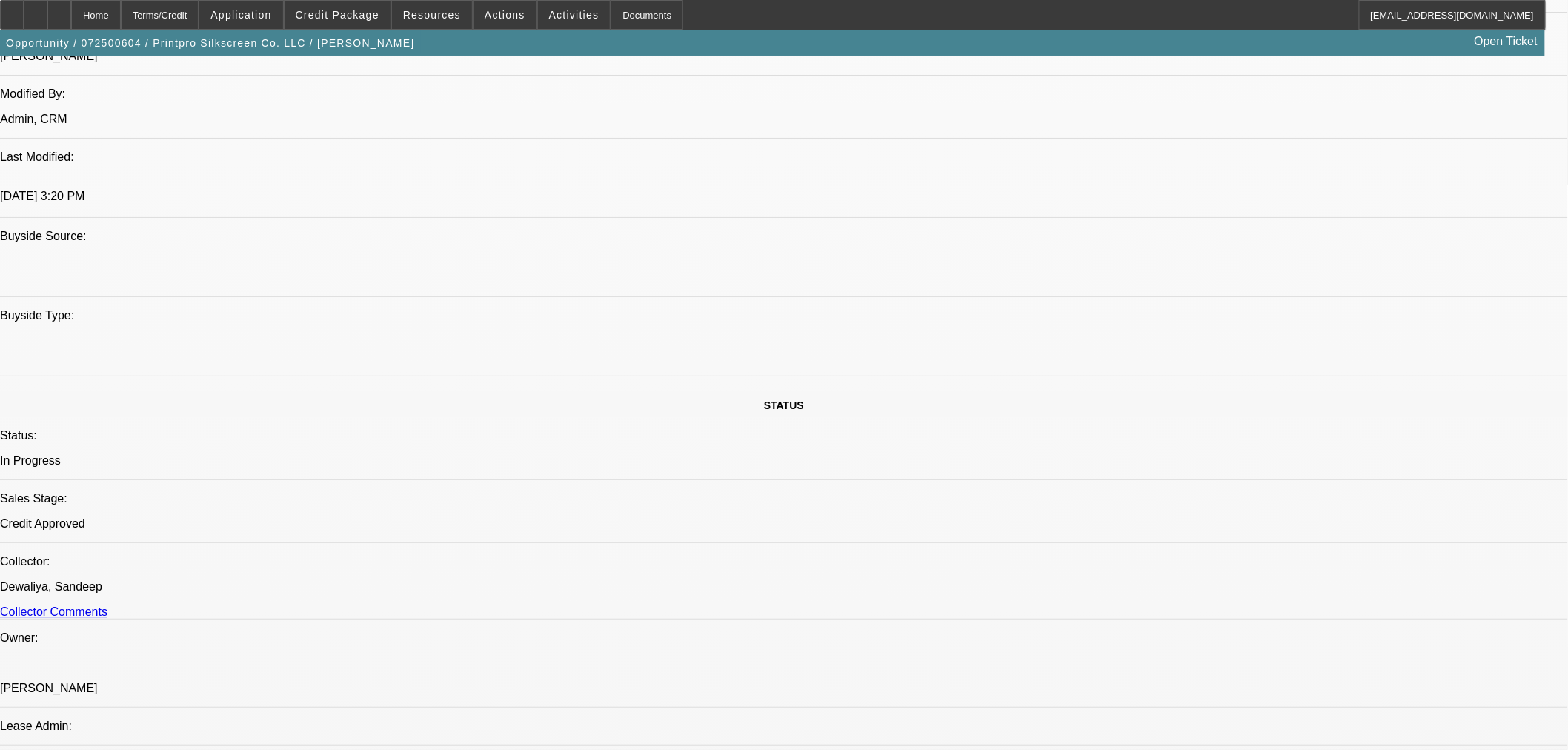
scroll to position [1317, 0]
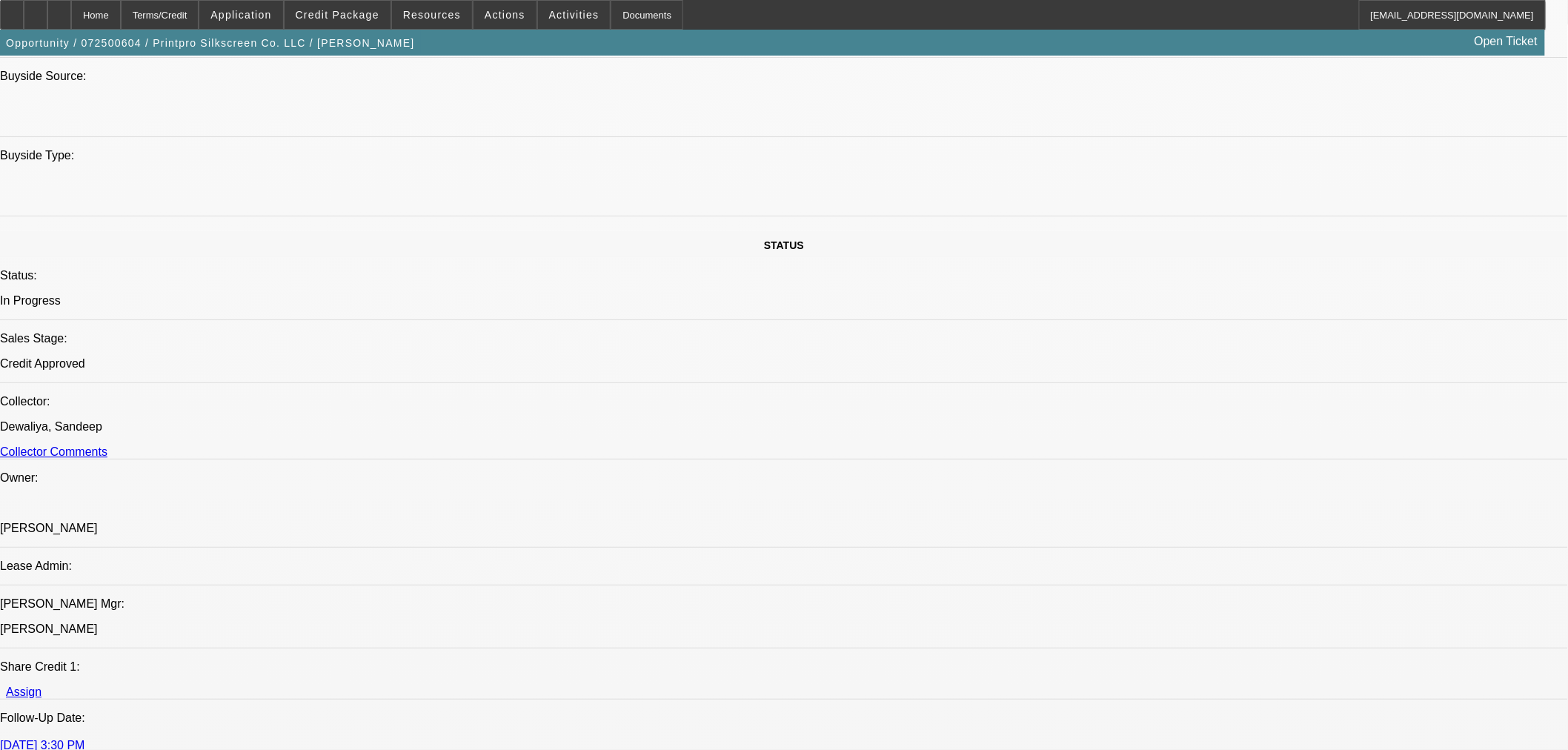
scroll to position [1482, 0]
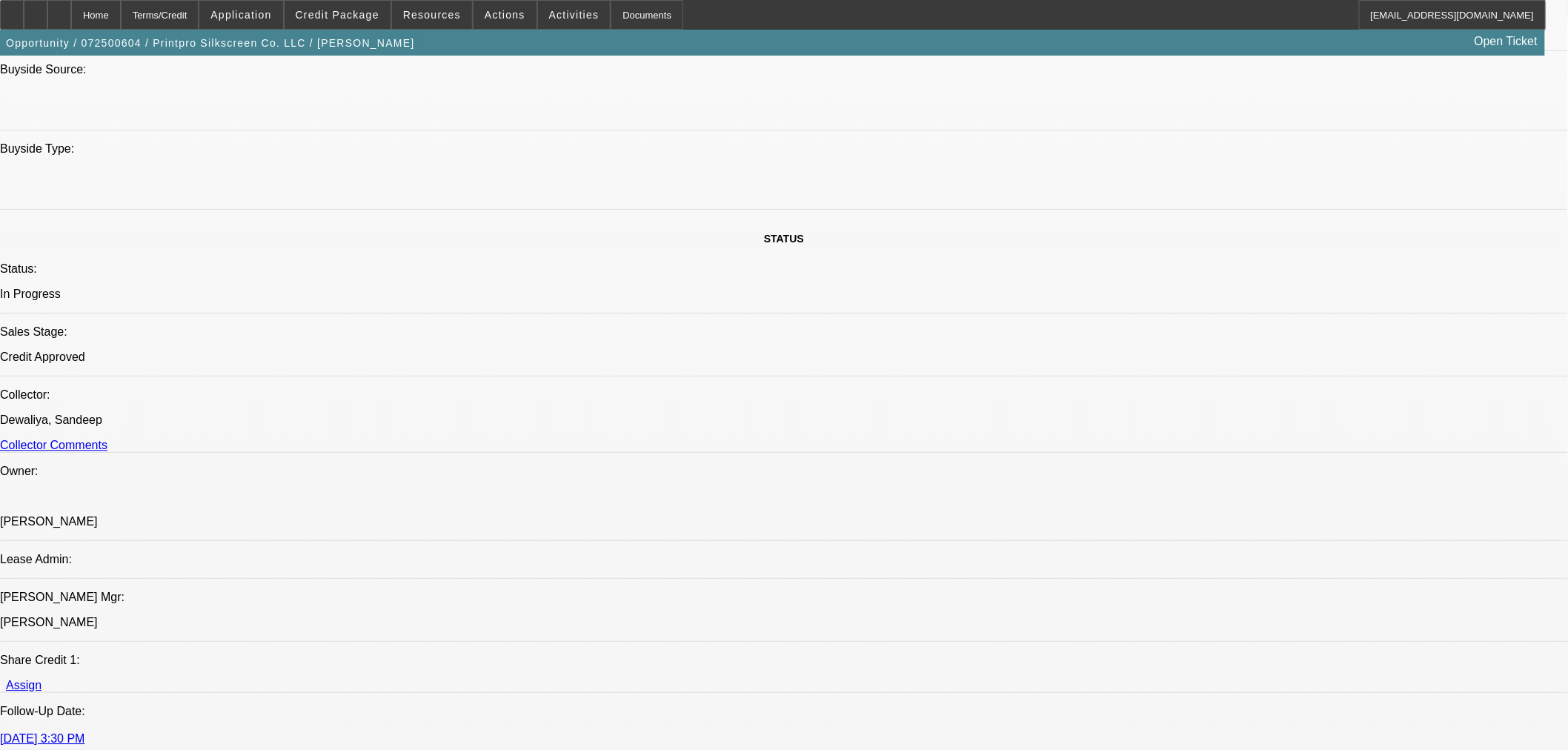
click at [1223, 321] on span "4" at bounding box center [1219, 314] width 27 height 27
type input "9/4/2025"
type input "10:31"
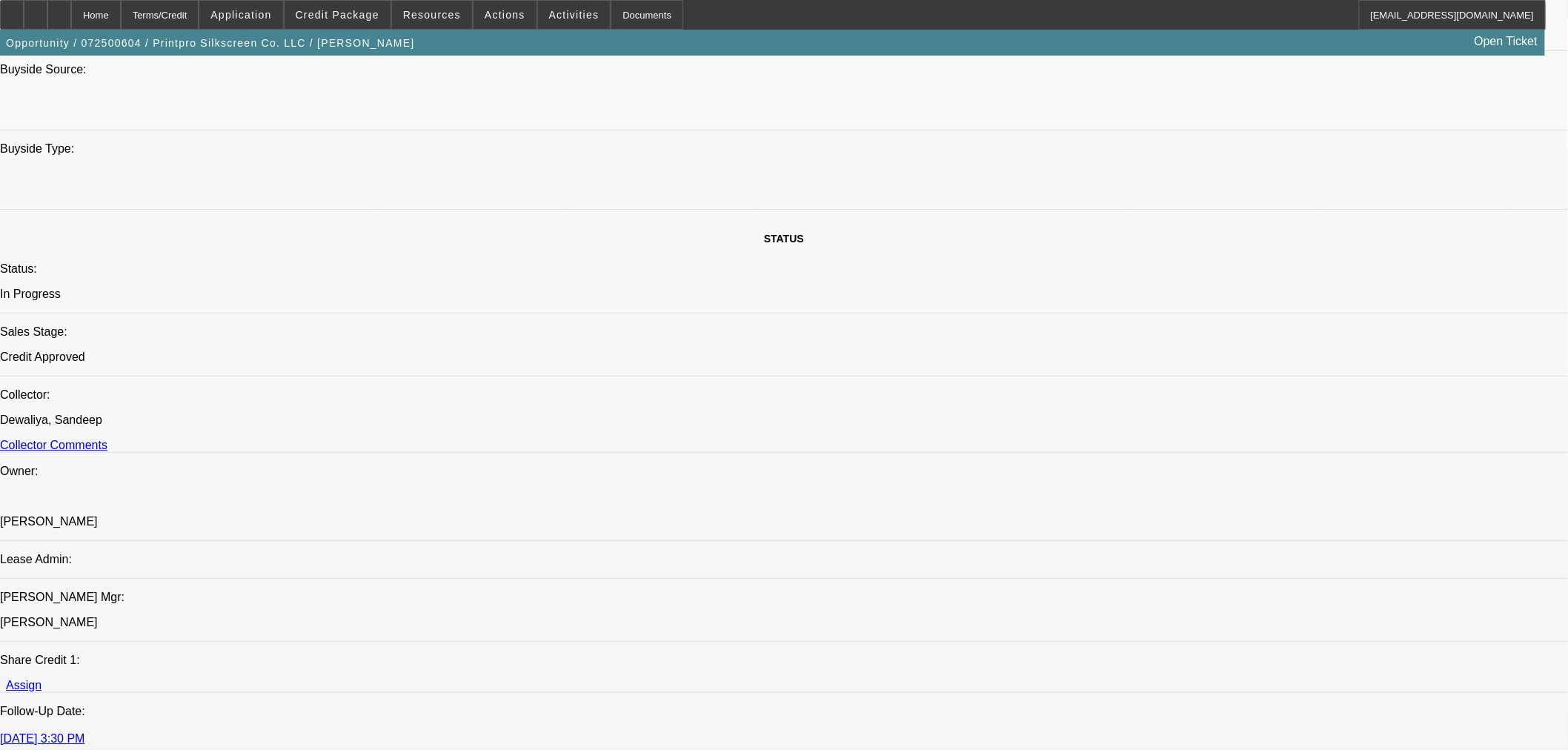
type input "02:44"
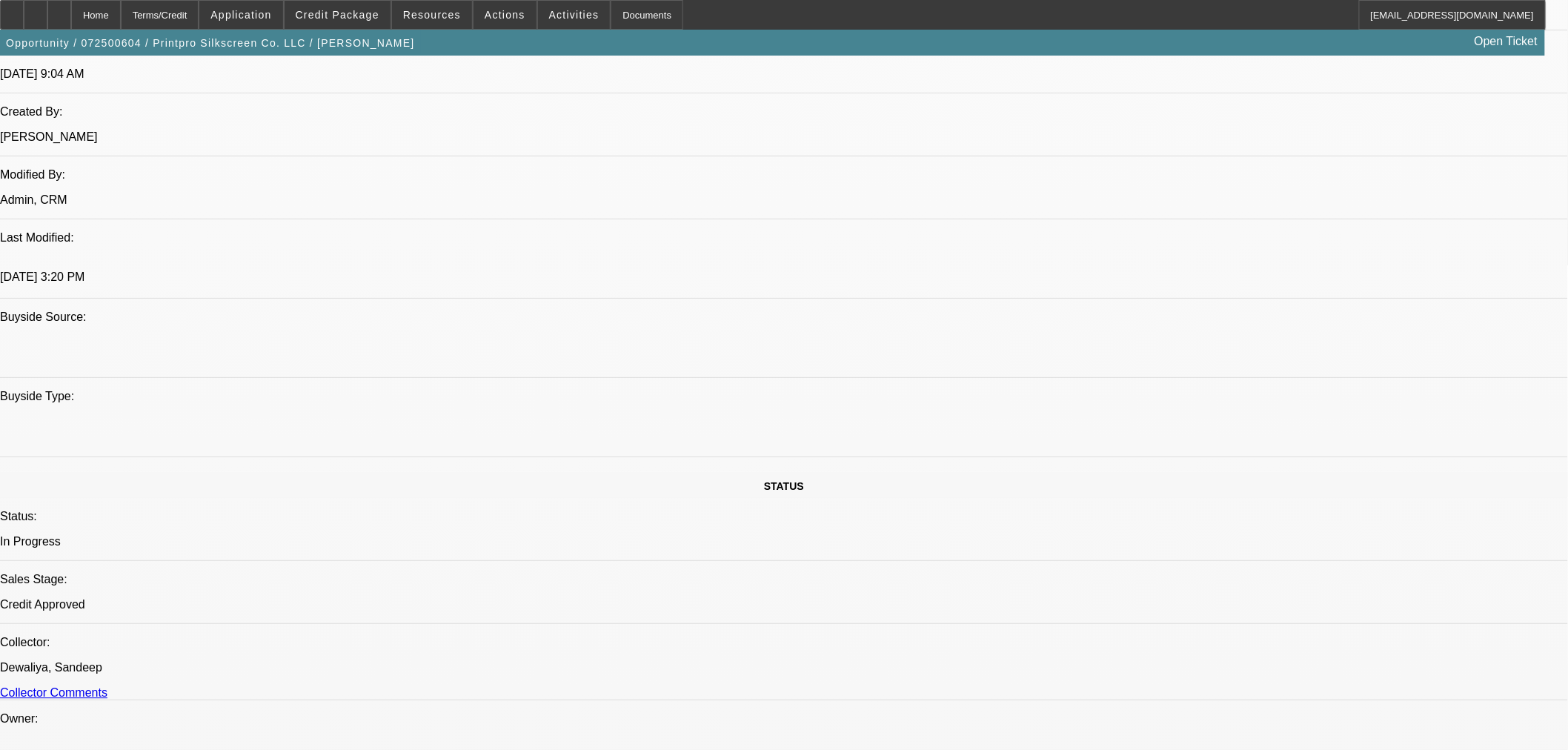
scroll to position [82, 0]
type textarea "APPROVED BY NMEF: Equipment: 2025 Polaris S4. Approved Vendor(s): M and R PRINT…"
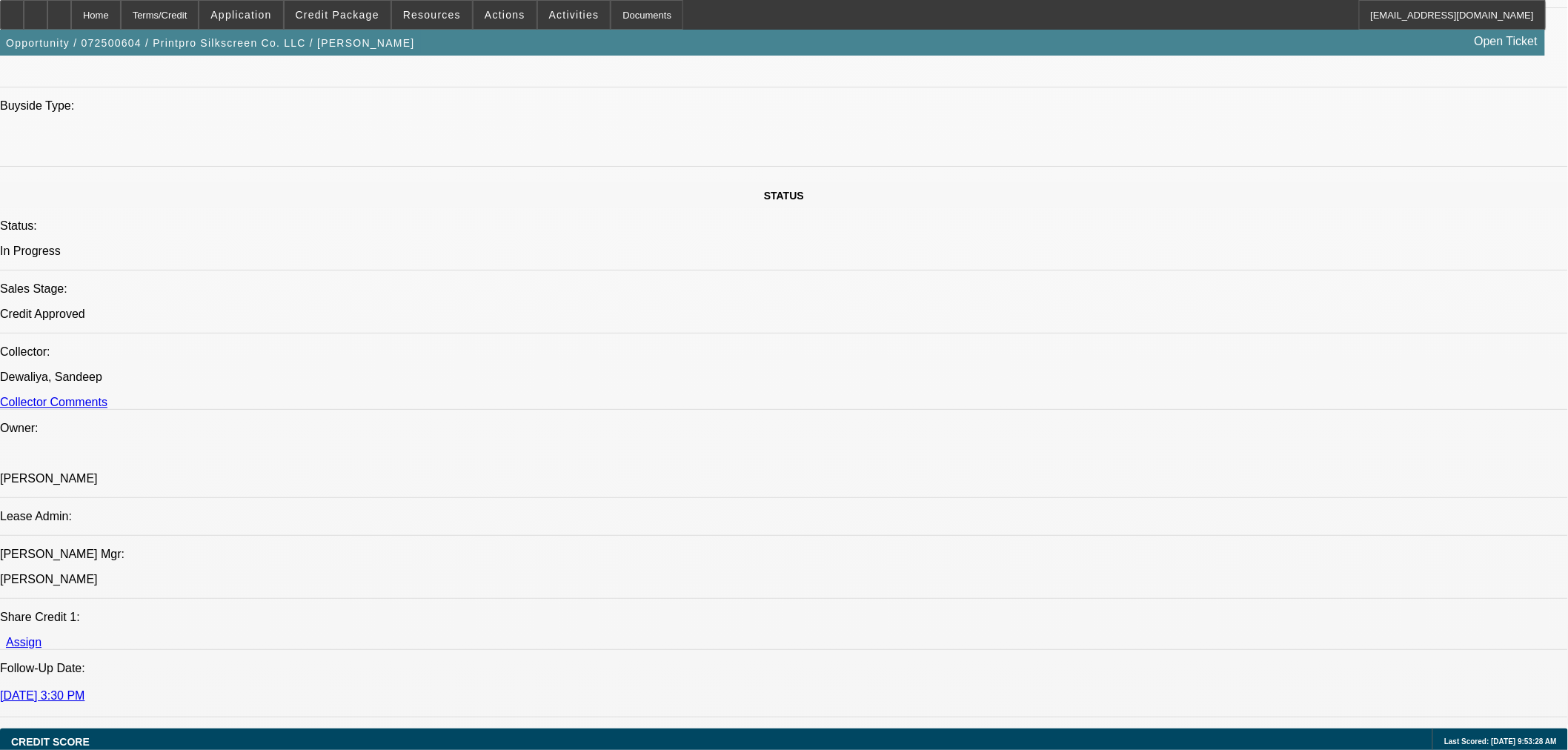
scroll to position [1729, 0]
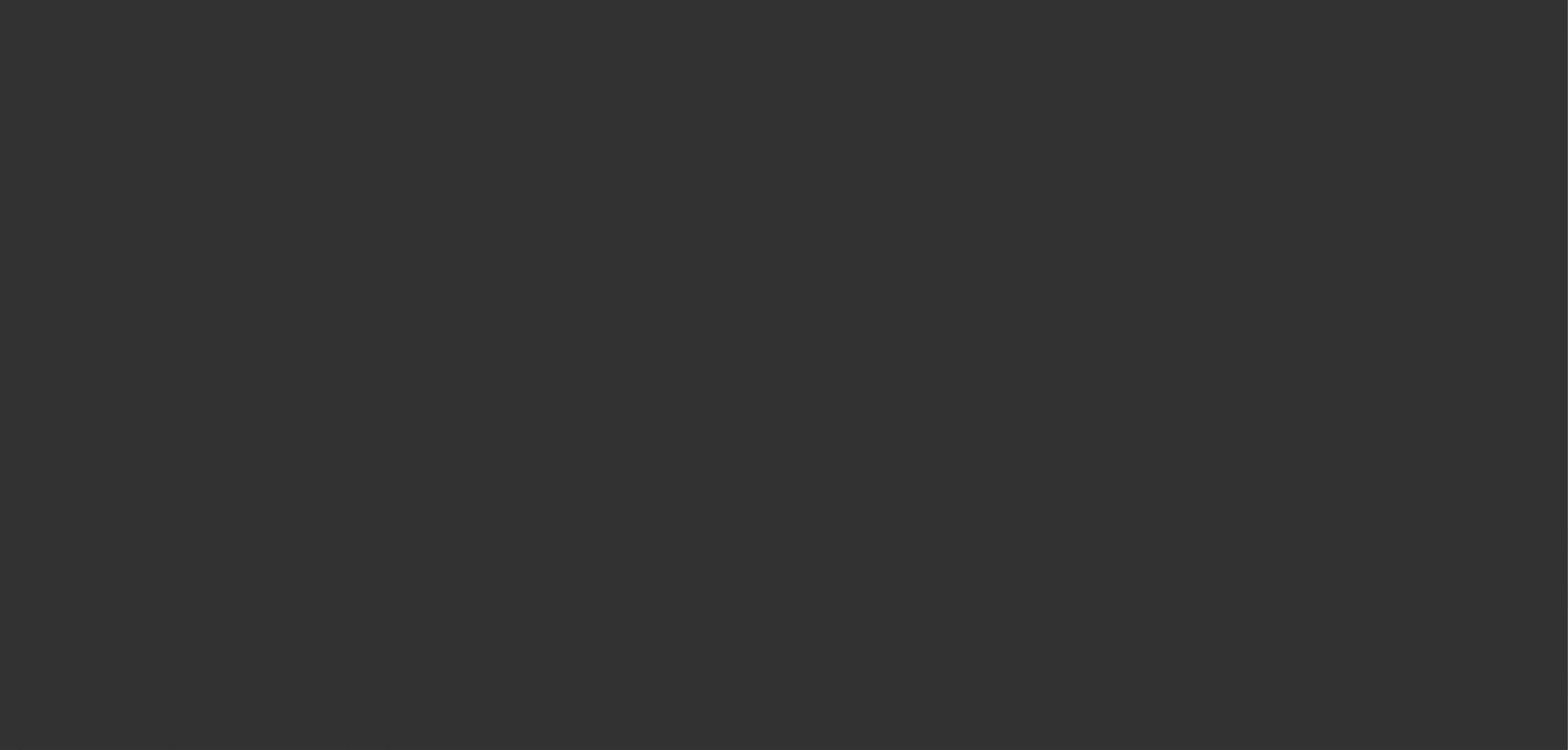
select select "0"
select select "6"
select select "0"
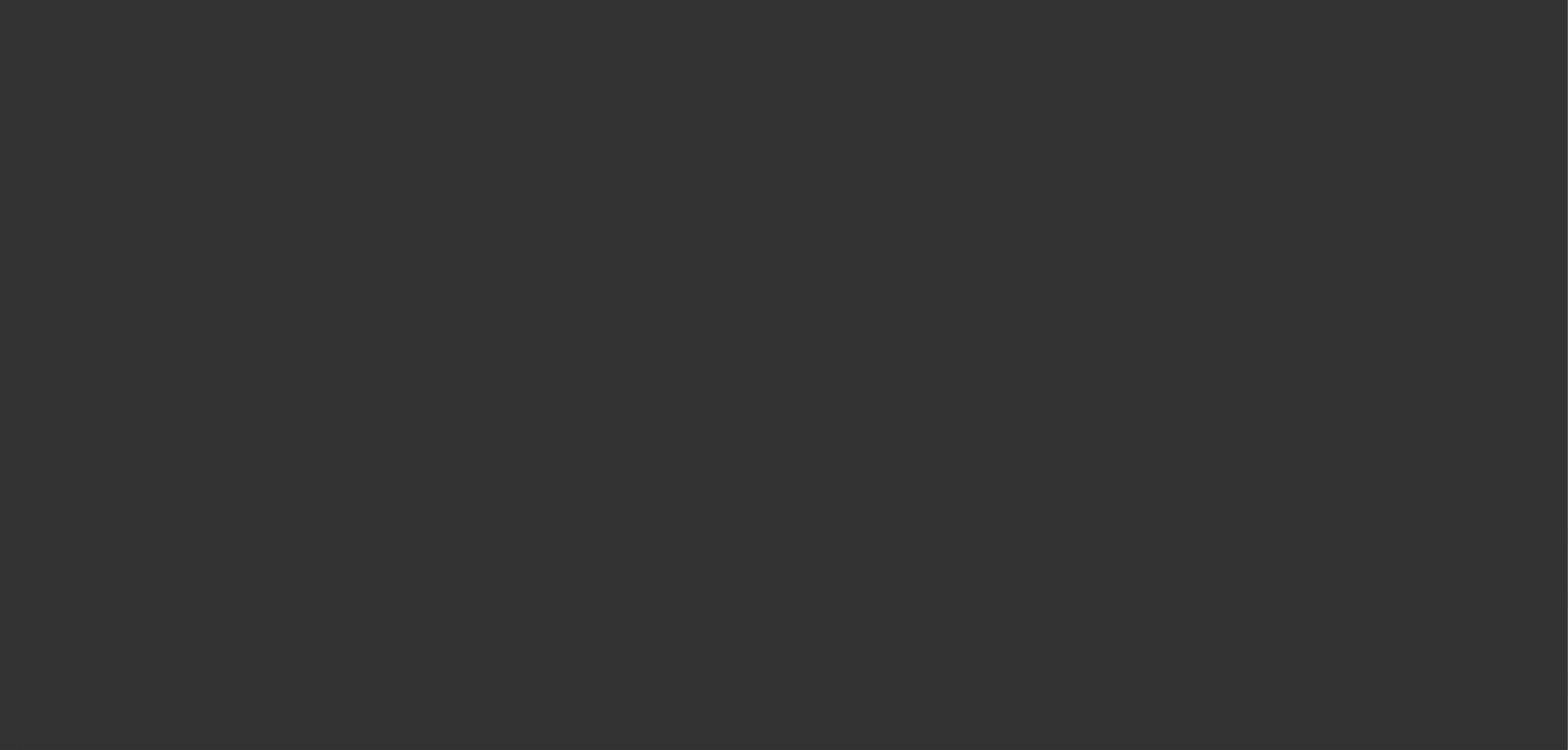
select select "0"
select select "6"
select select "0"
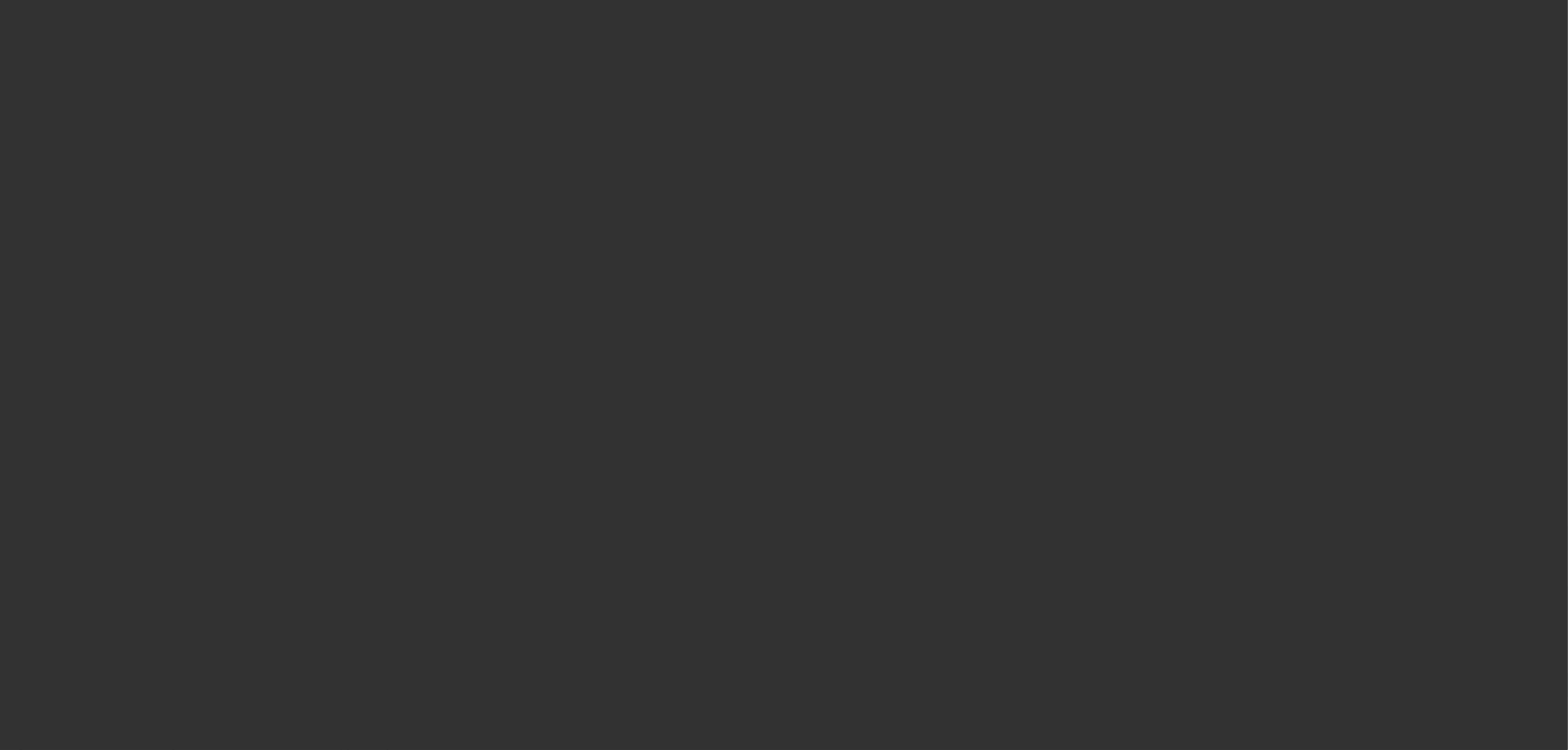
select select "0"
select select "6"
select select "0"
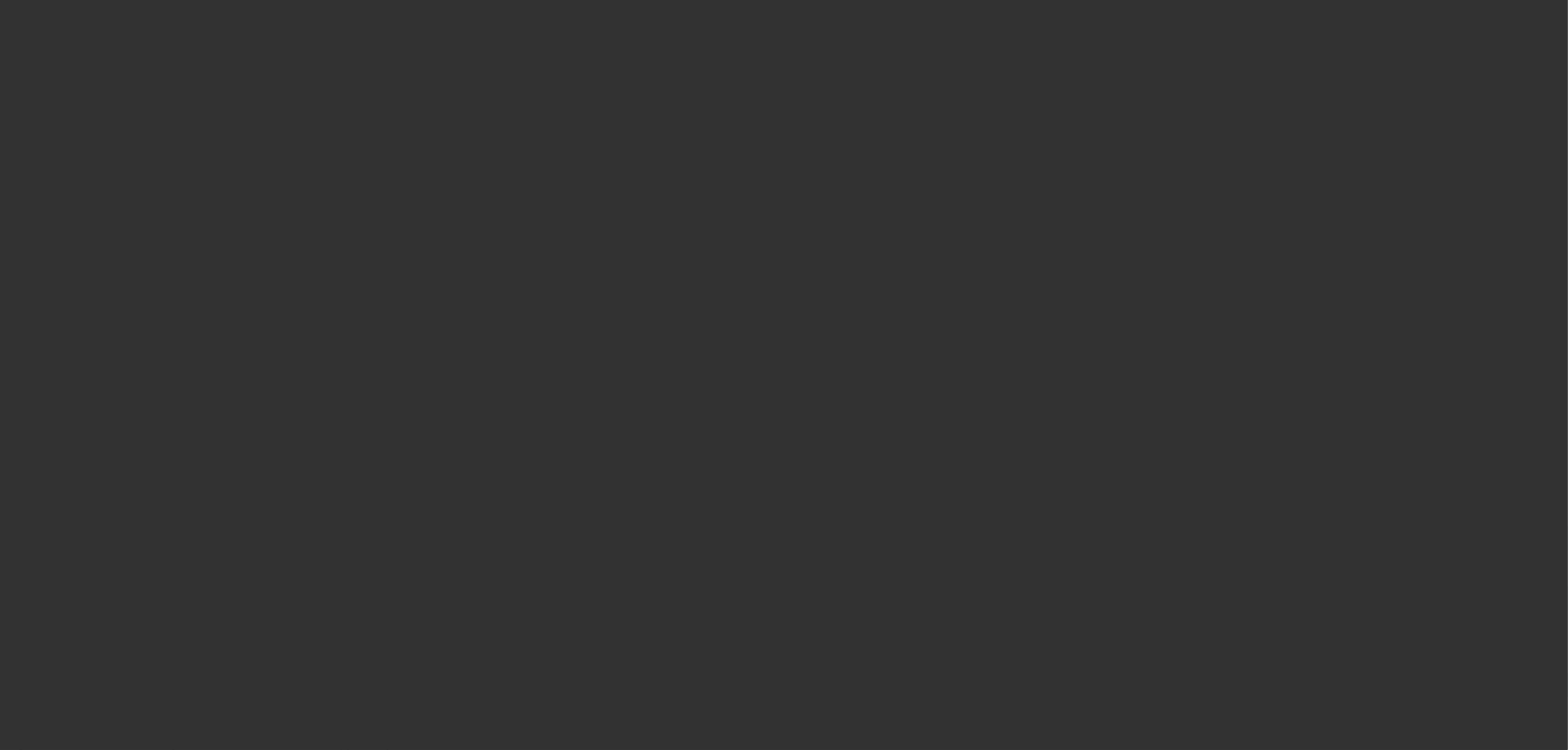
select select "6"
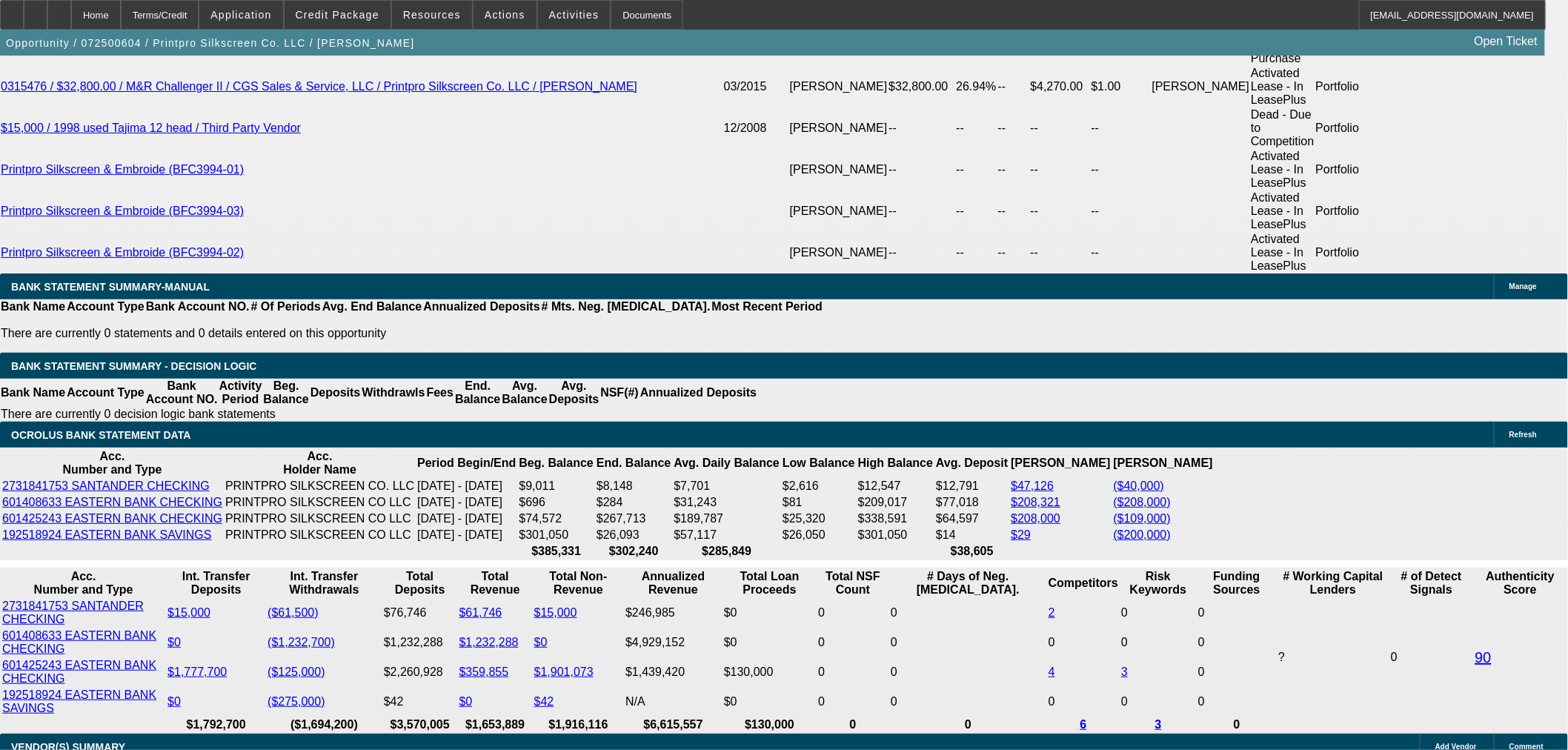
scroll to position [2798, 0]
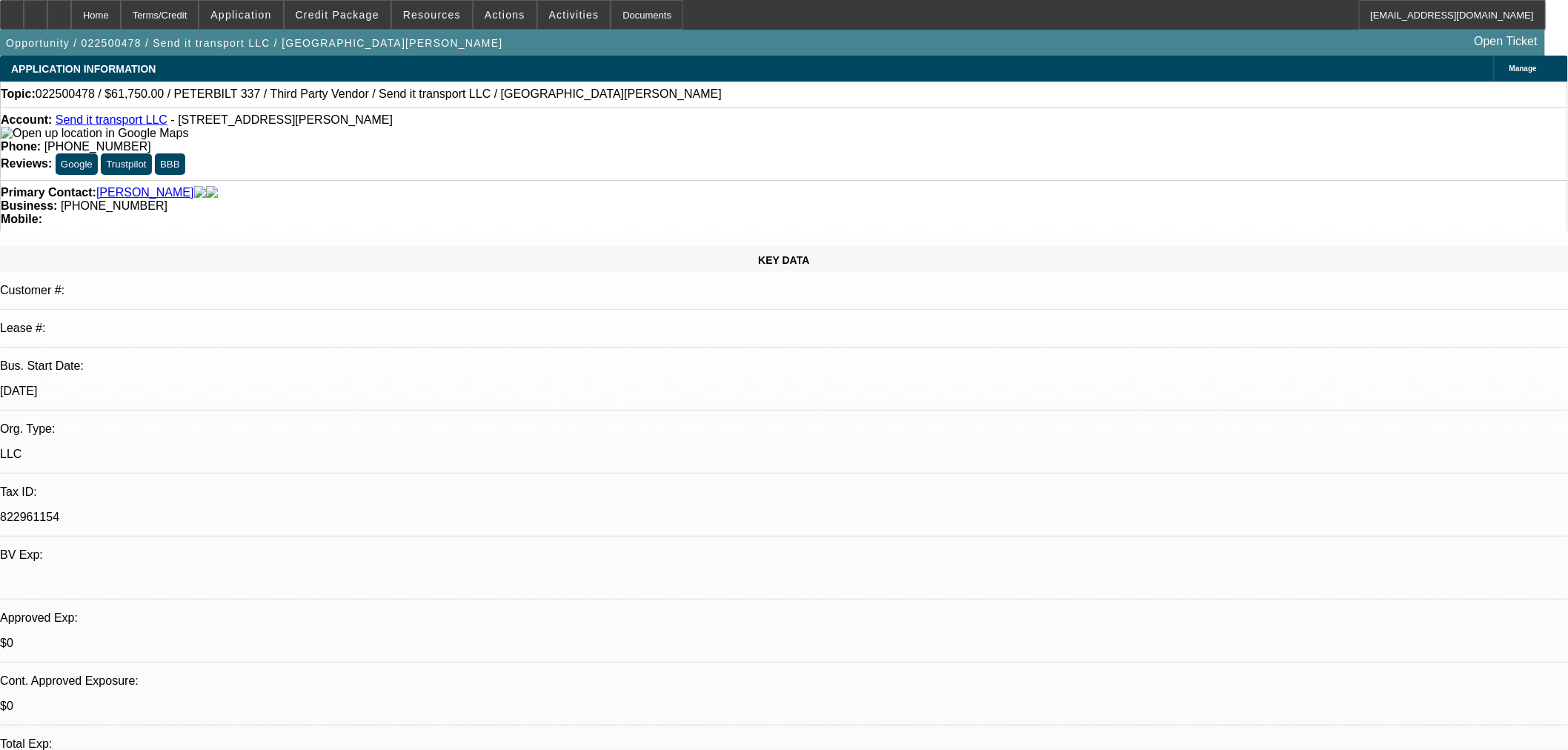
select select "0"
select select "3"
select select "0"
select select "6"
select select "0"
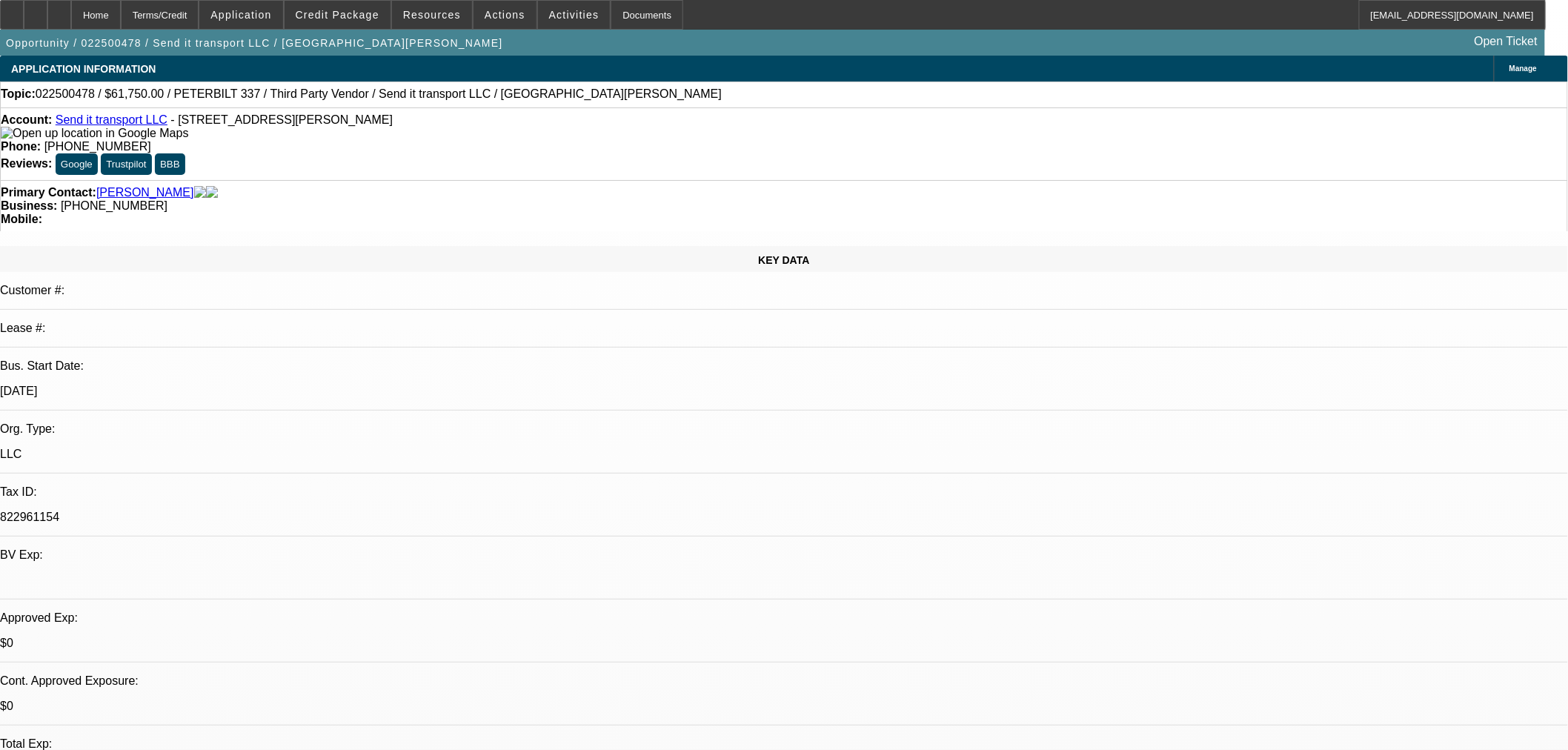
select select "3"
select select "0"
select select "6"
select select "0"
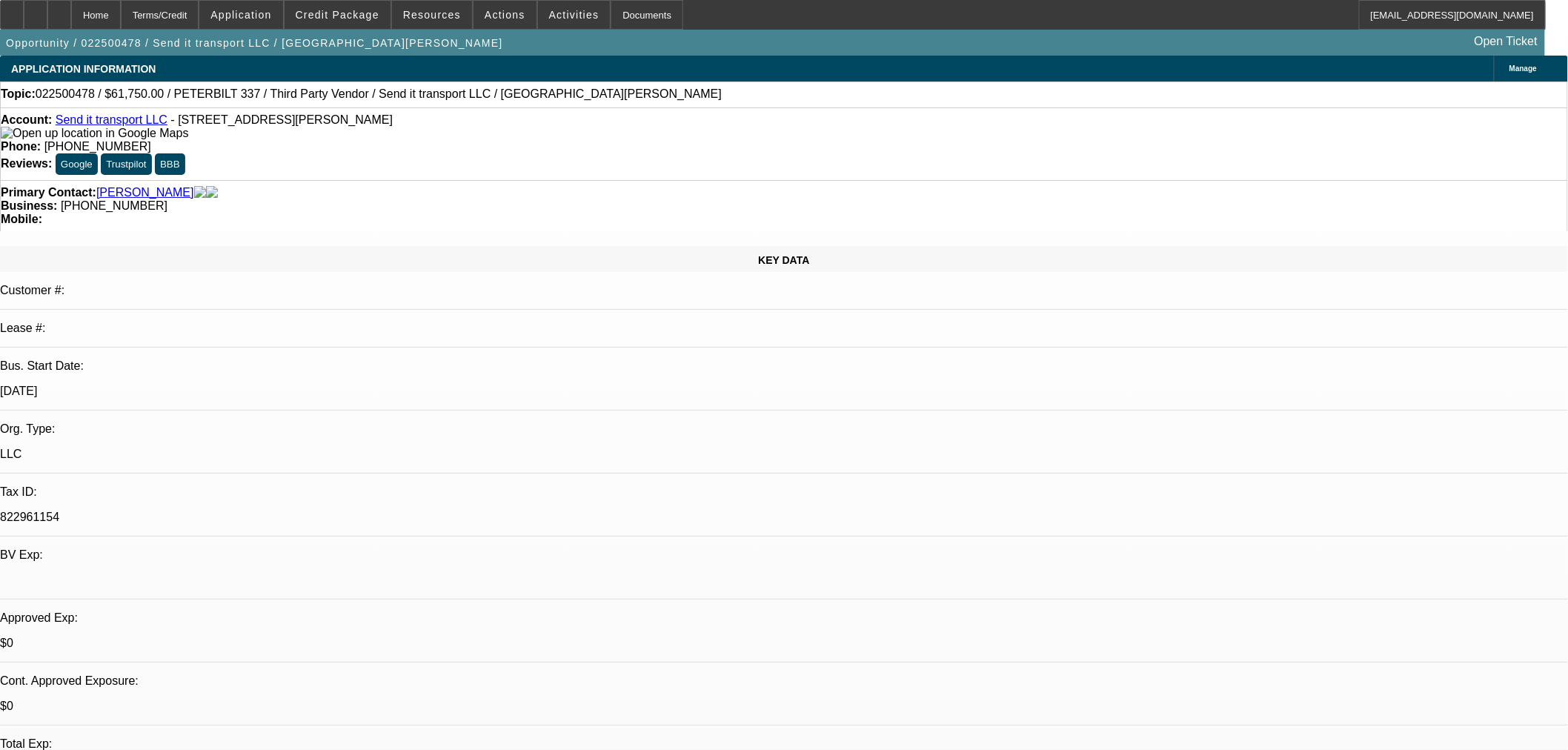
select select "0"
select select "6"
select select "0"
select select "2"
select select "0"
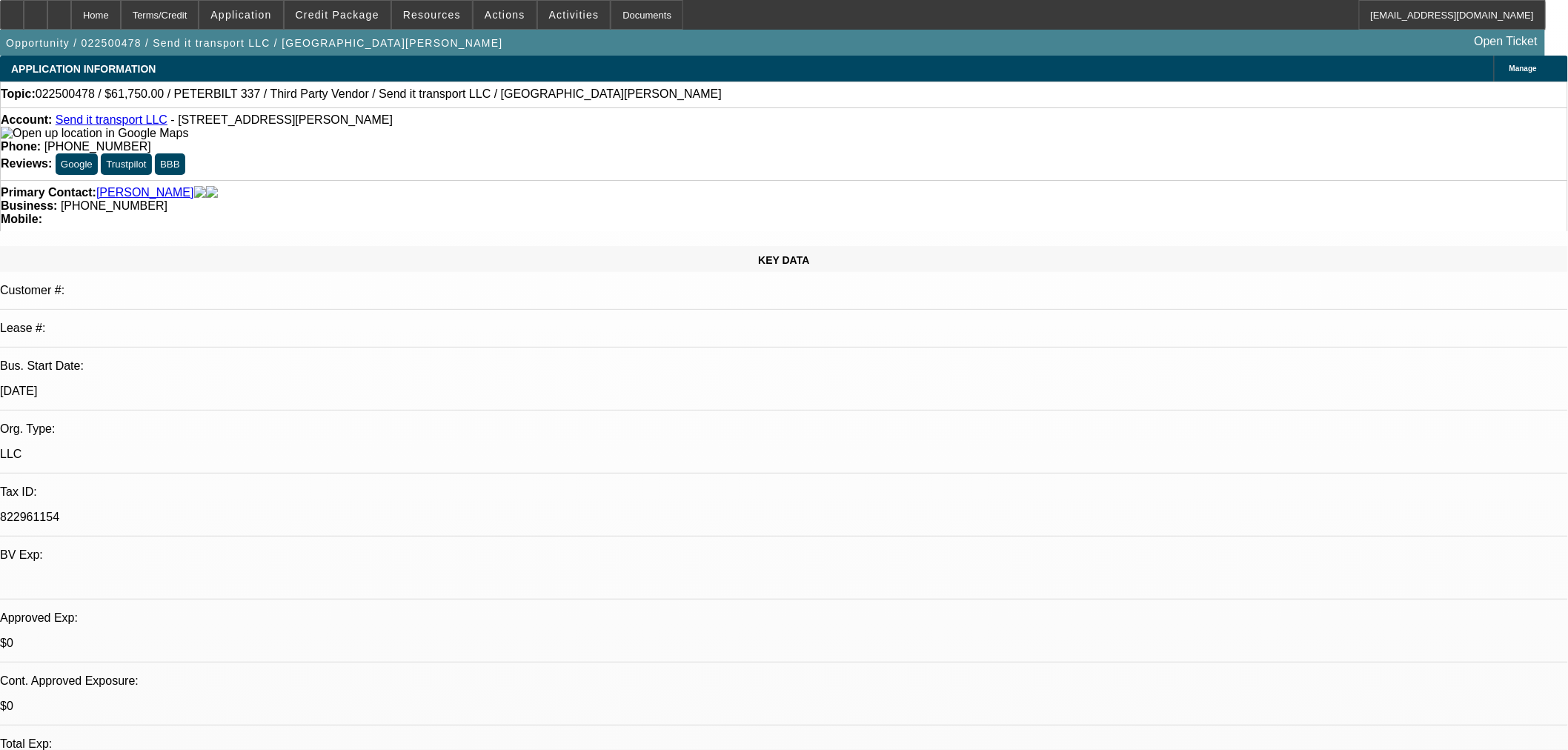
select select "6"
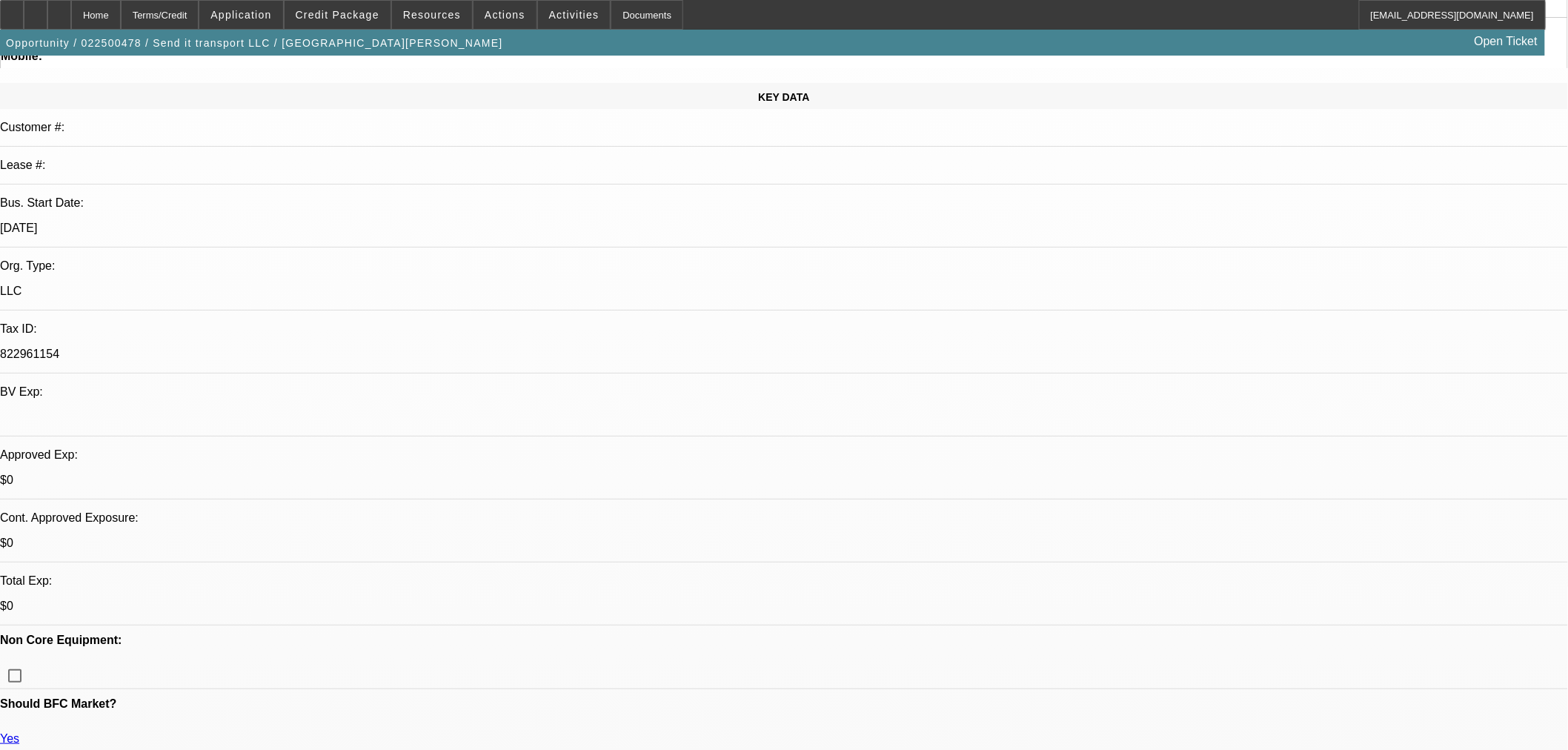
scroll to position [165, 0]
click at [342, 10] on span "Credit Package" at bounding box center [337, 14] width 84 height 11
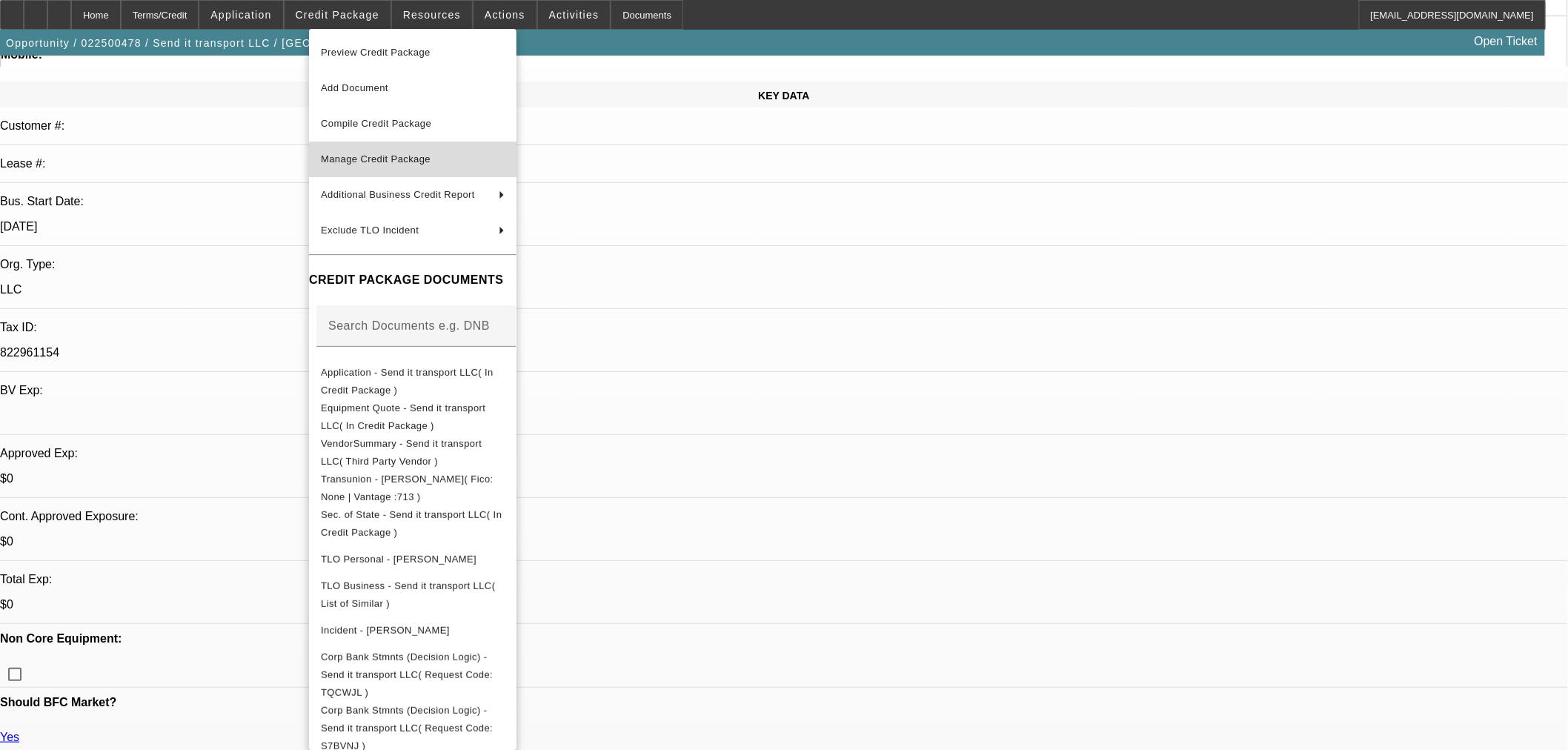
click at [386, 149] on button "Manage Credit Package" at bounding box center [412, 159] width 208 height 35
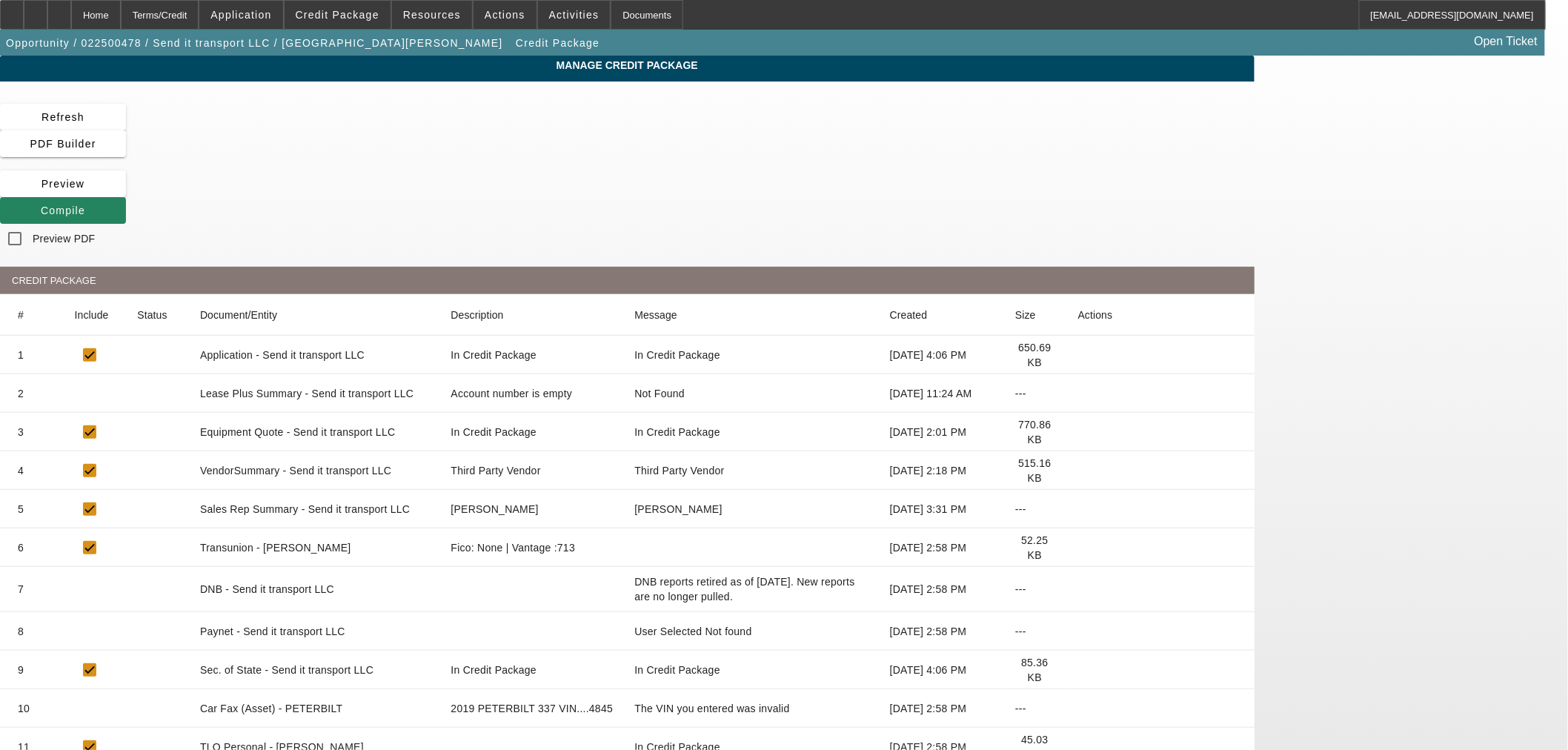
click at [1078, 394] on icon at bounding box center [1078, 394] width 0 height 0
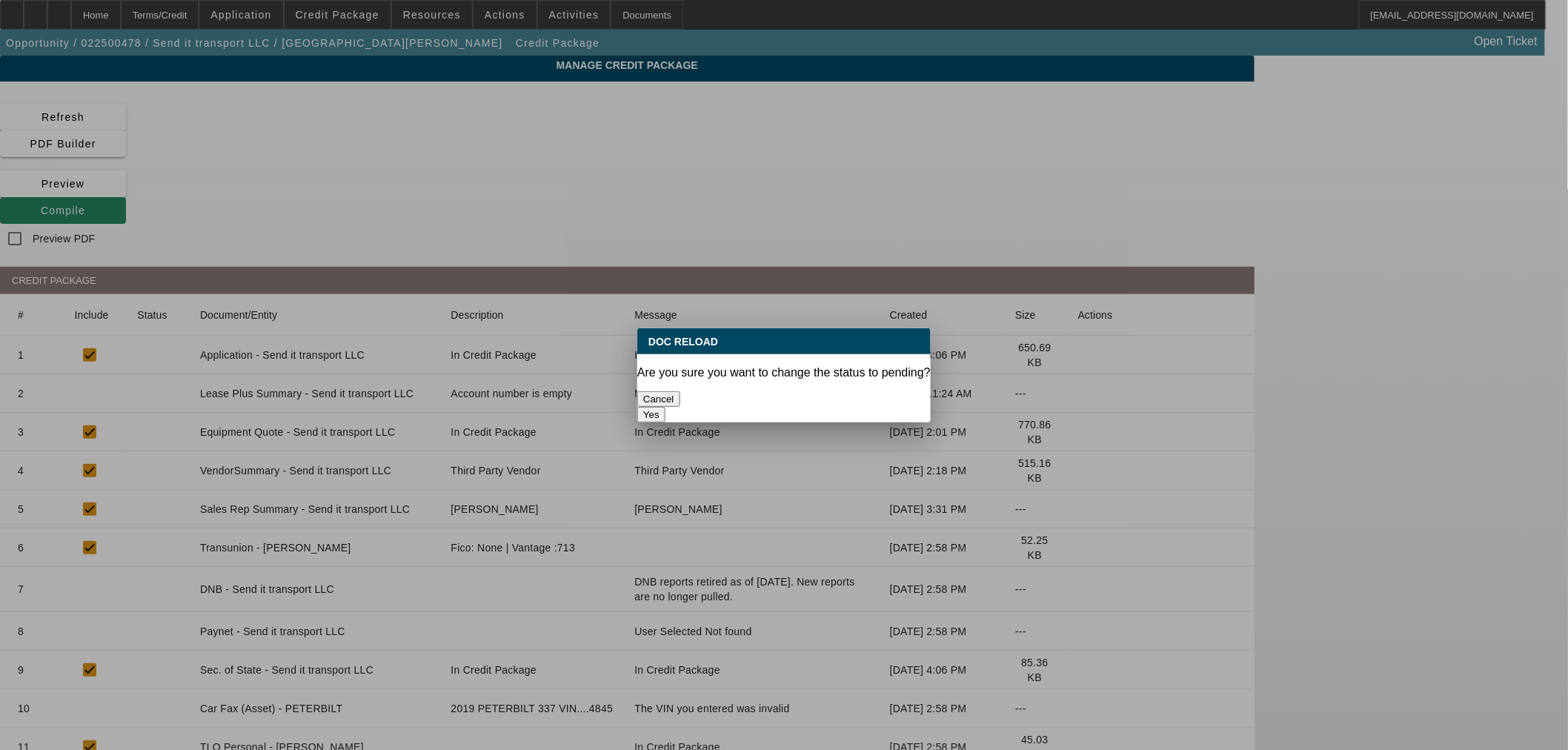
click at [665, 407] on button "Yes" at bounding box center [652, 415] width 28 height 16
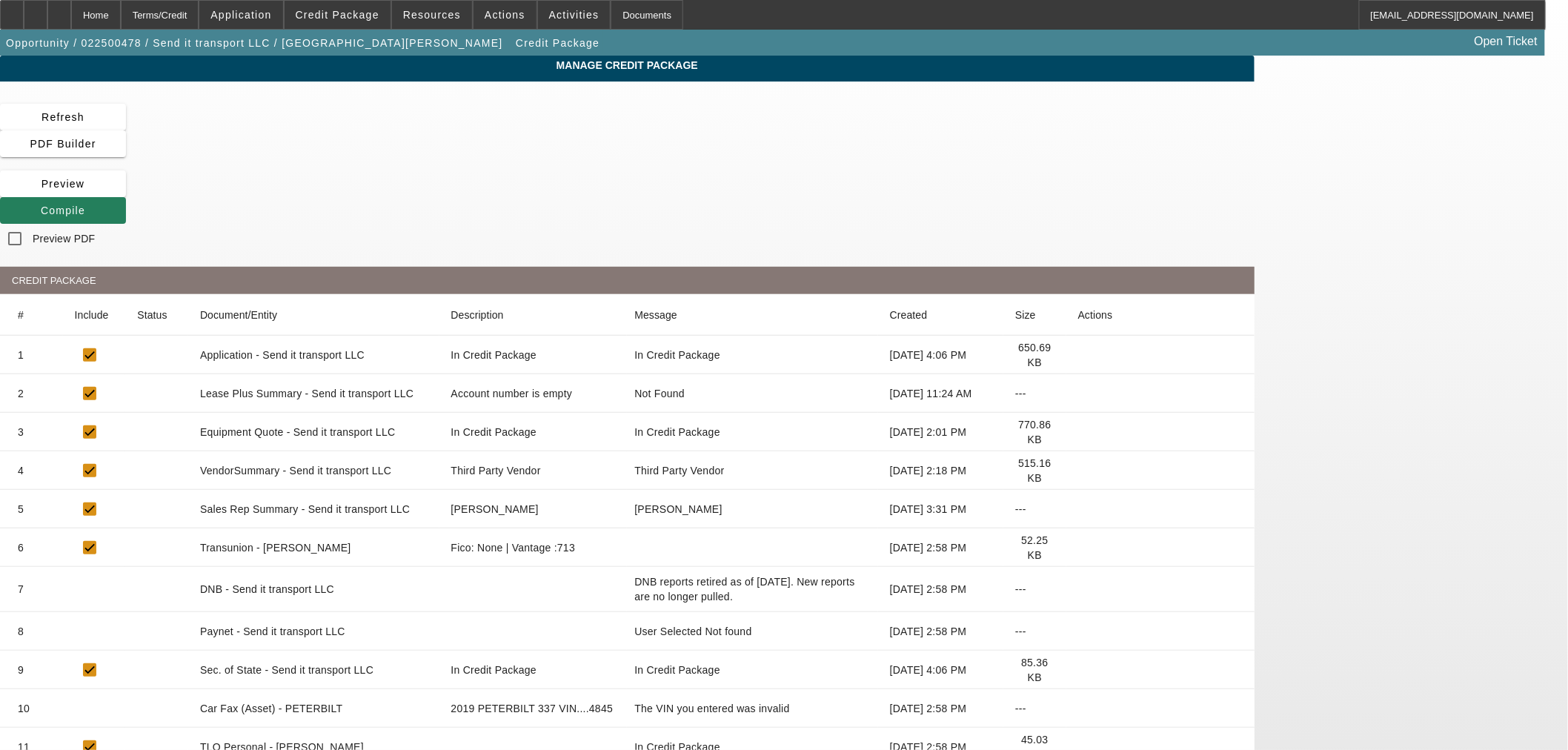
click at [85, 204] on span "Compile" at bounding box center [63, 210] width 44 height 11
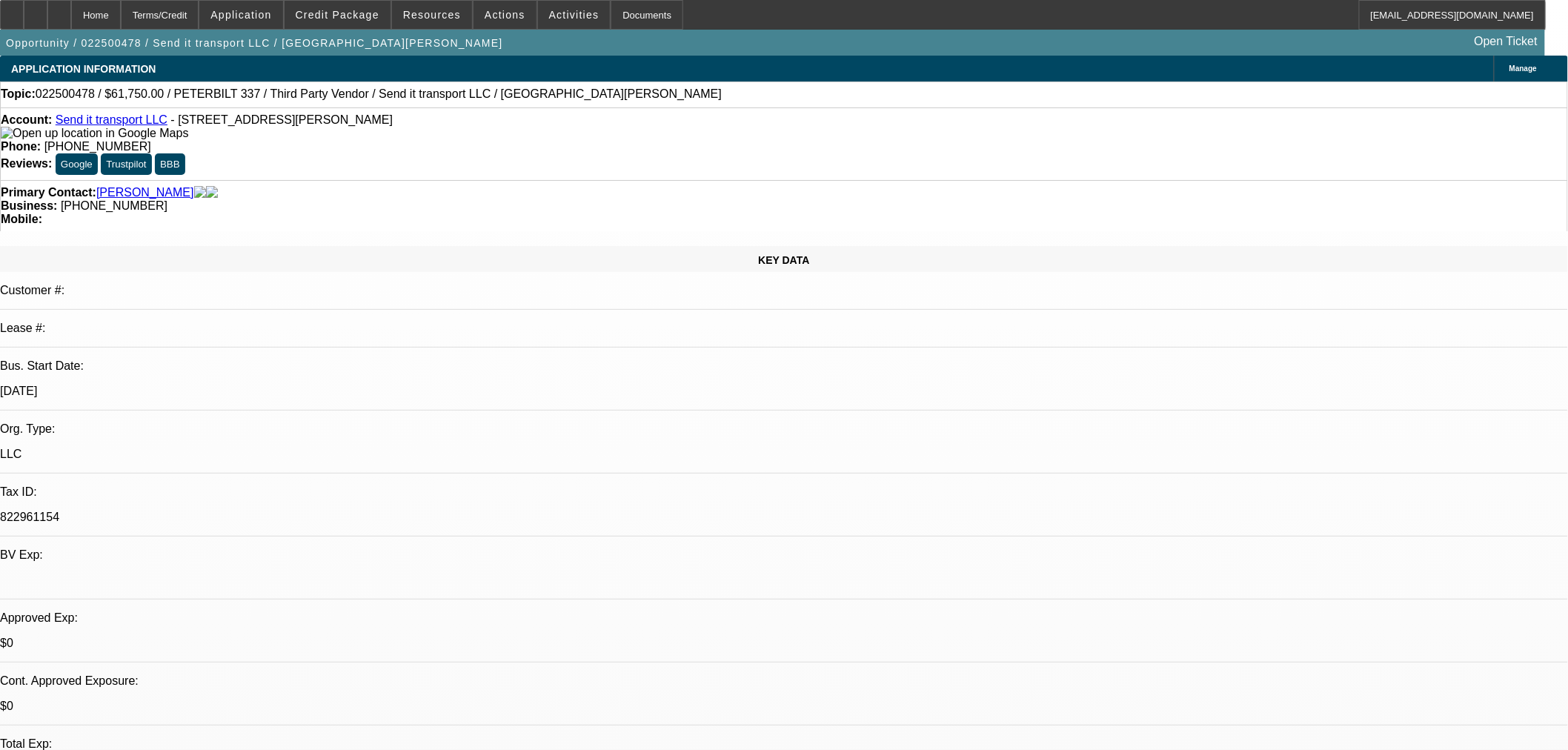
select select "0"
select select "3"
select select "0"
select select "6"
select select "0"
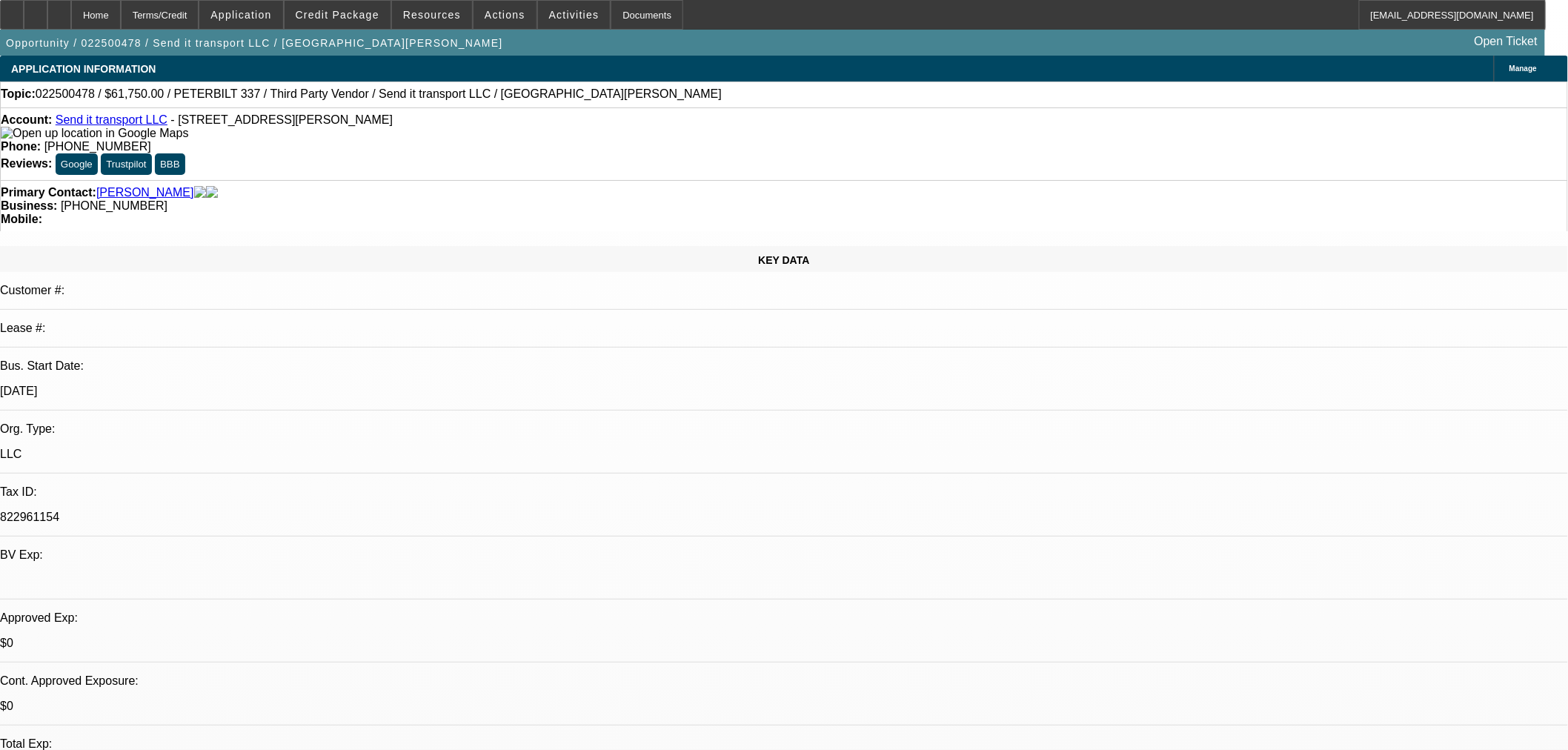
select select "3"
select select "0"
select select "6"
select select "0"
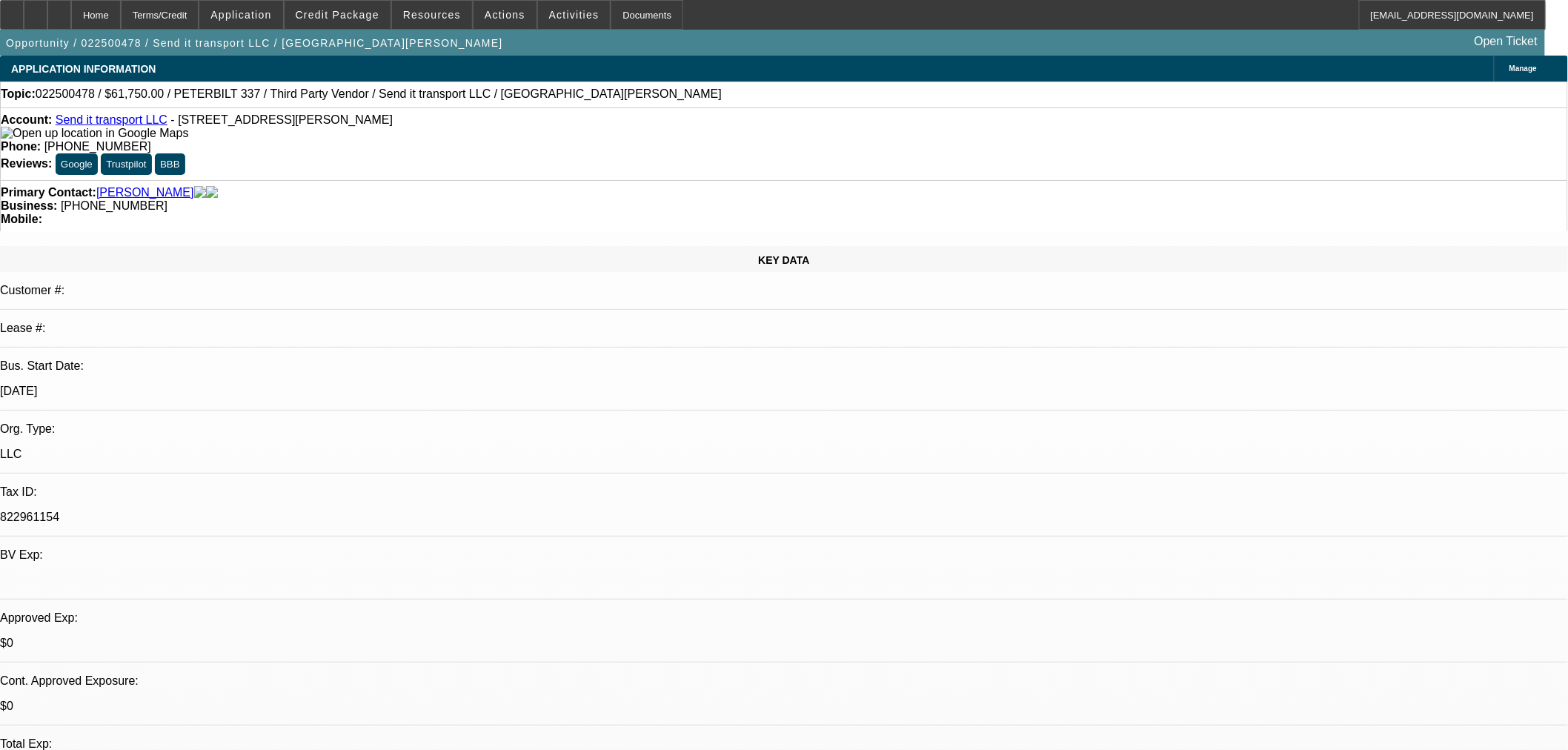
select select "0"
select select "6"
select select "0"
select select "2"
select select "0"
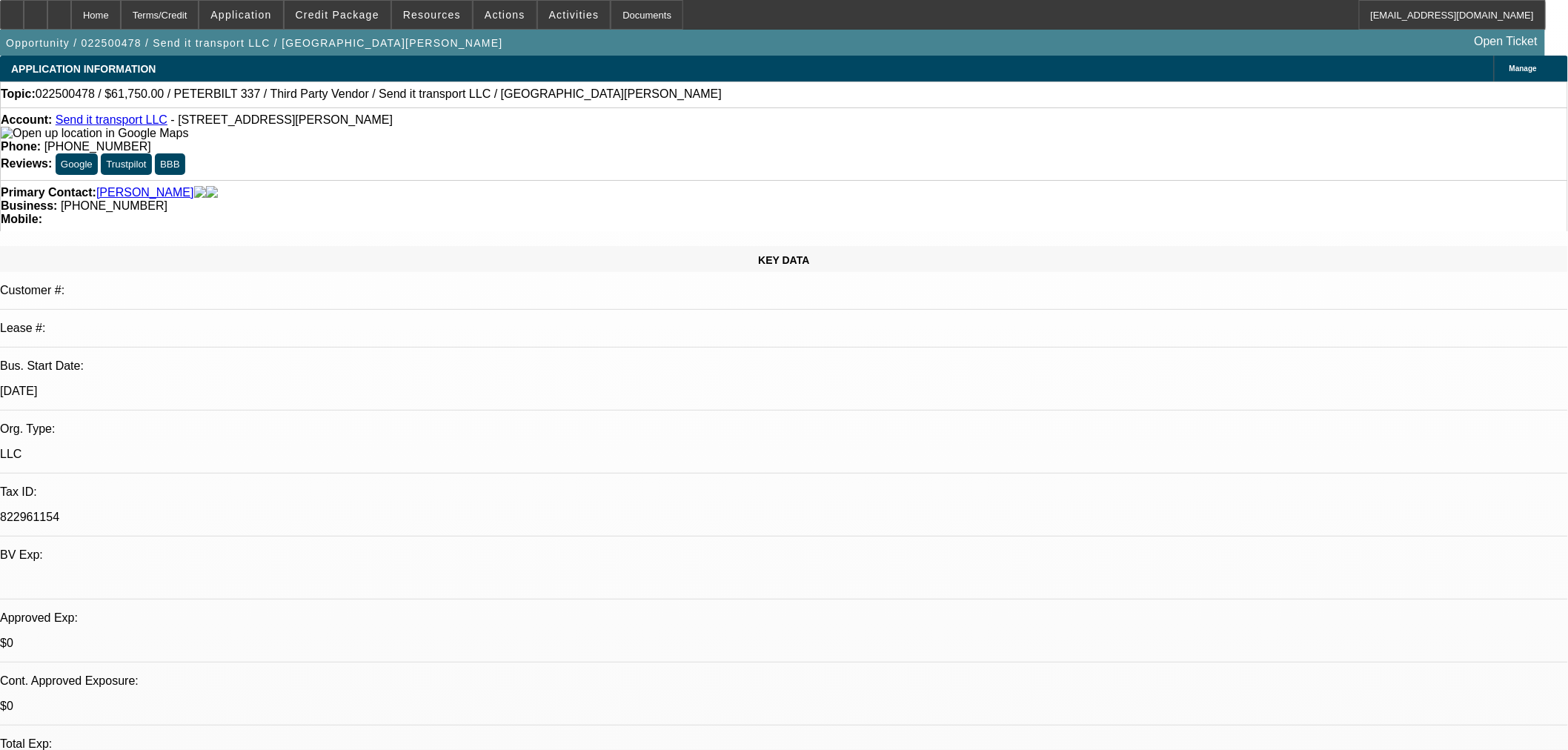
select select "6"
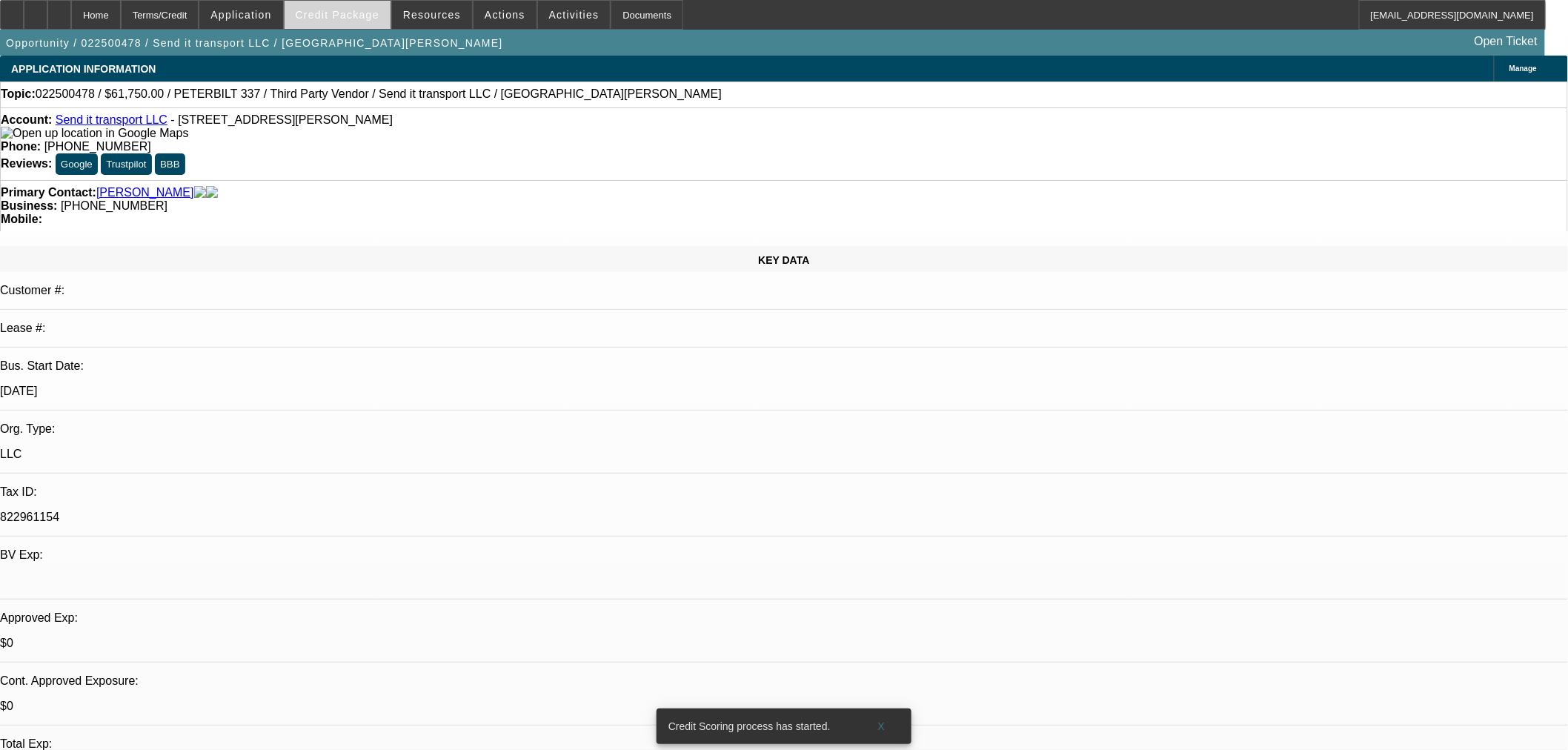
click at [377, 16] on span "Credit Package" at bounding box center [337, 14] width 84 height 11
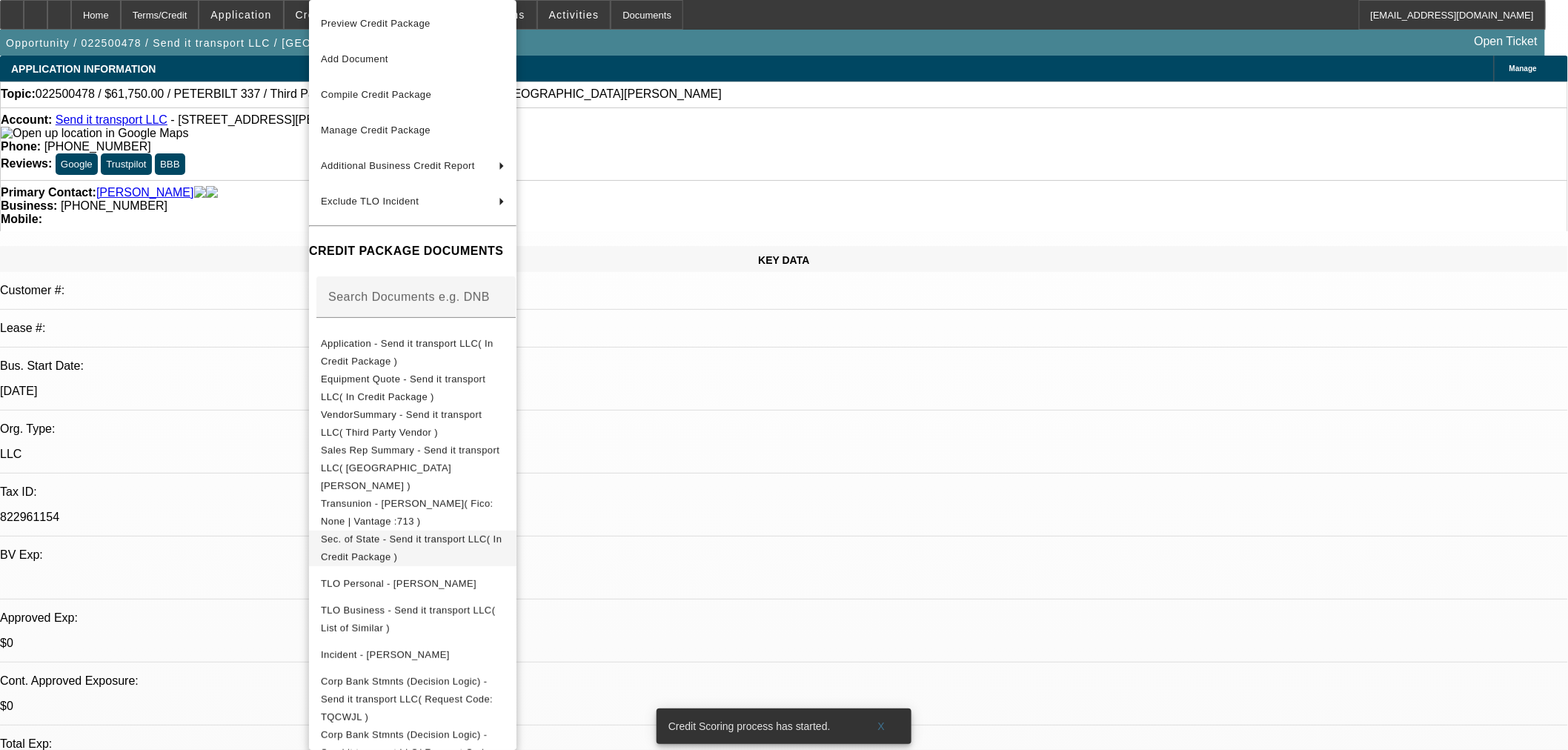
click at [375, 531] on span "Sec. of State - Send it transport LLC( In Credit Package )" at bounding box center [413, 548] width 184 height 35
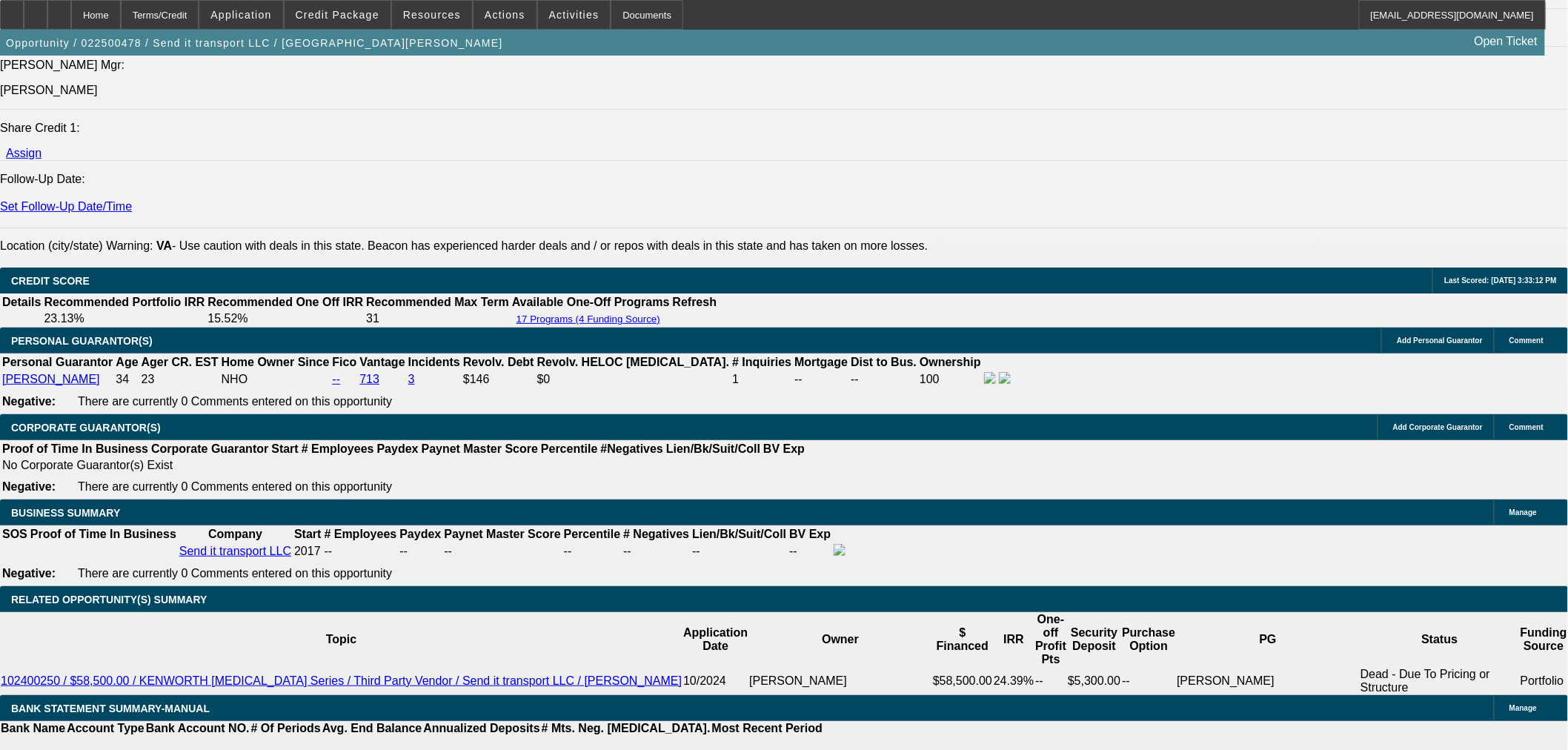
scroll to position [1894, 0]
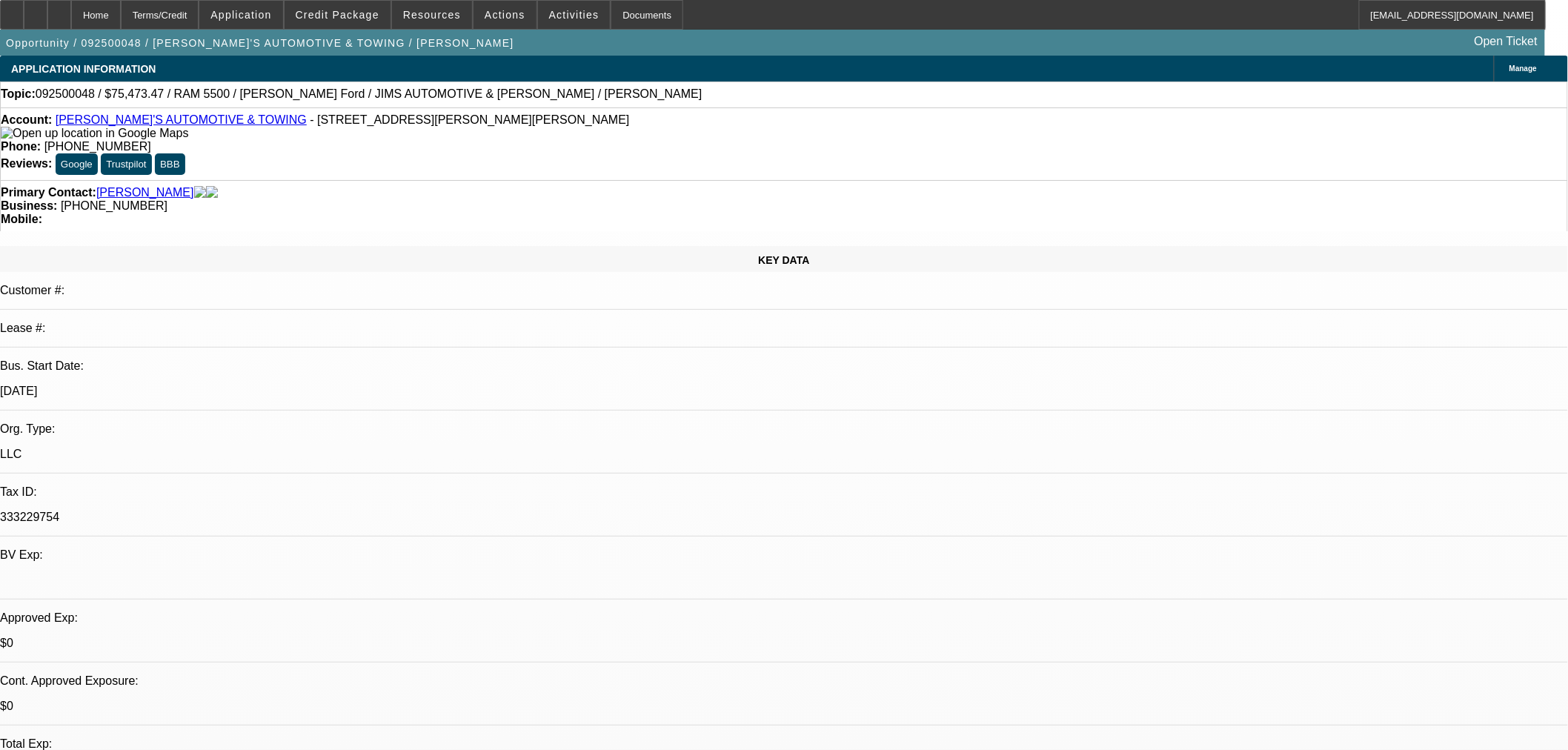
select select "0"
select select "3"
select select "0.1"
select select "4"
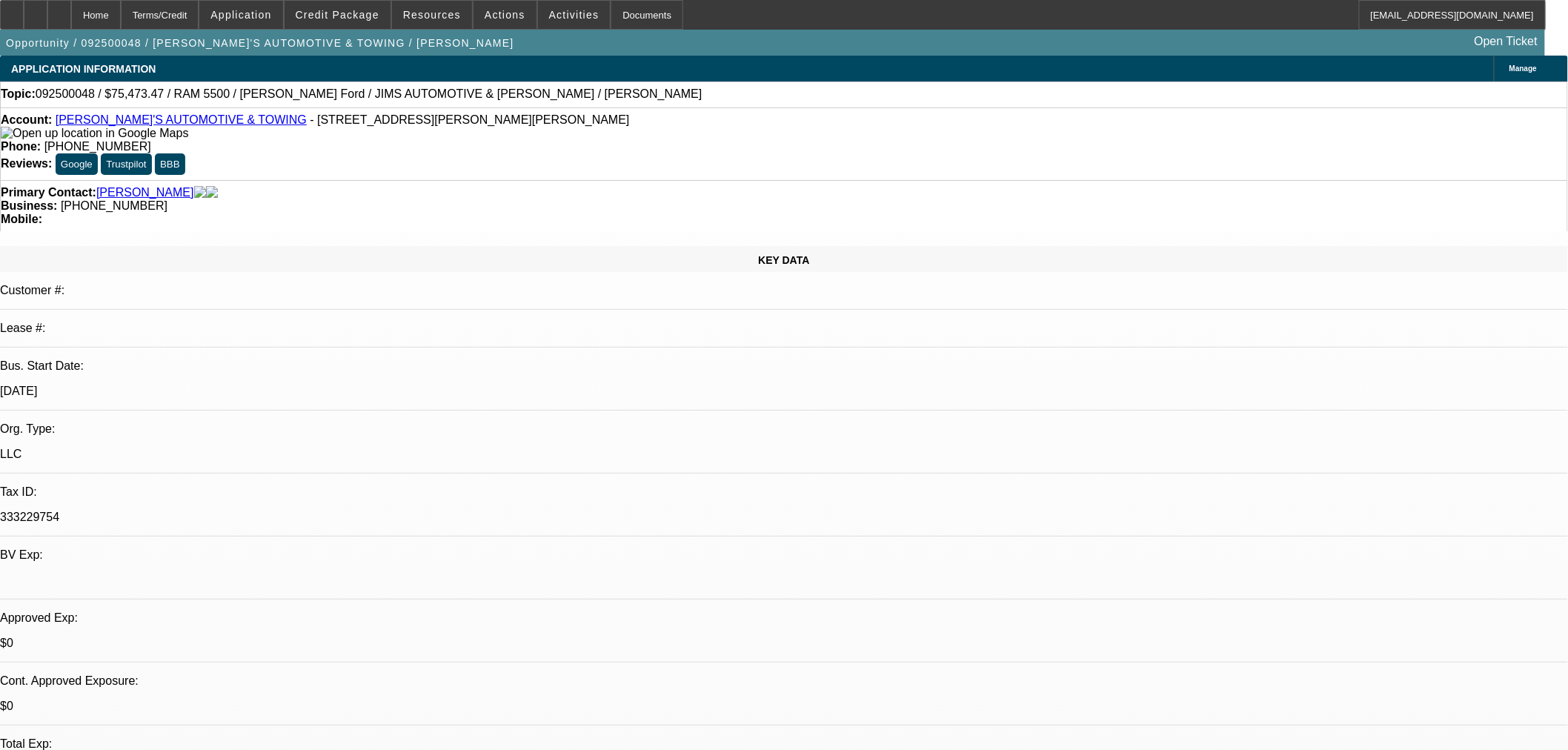
select select "0"
select select "3"
select select "0"
select select "6"
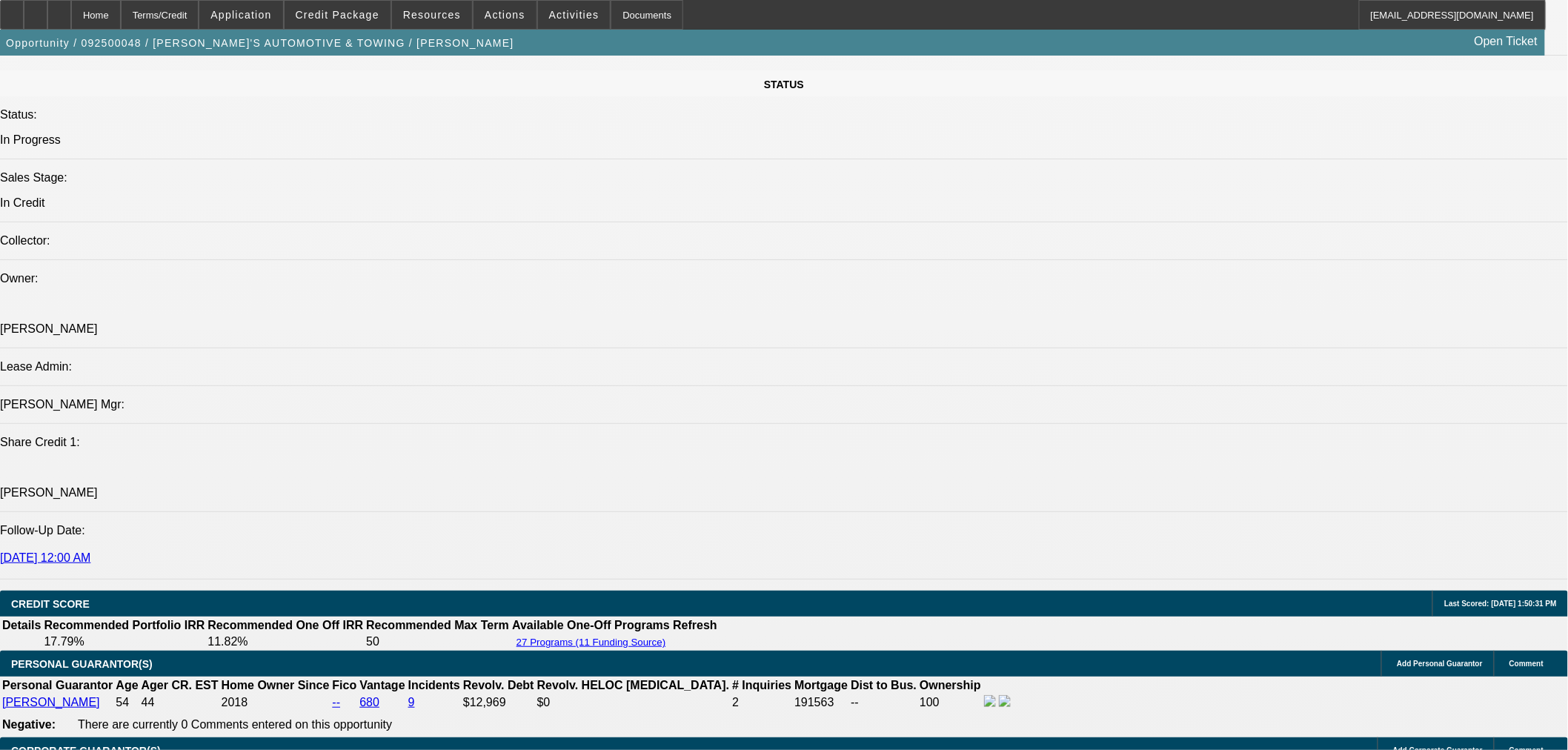
scroll to position [1647, 0]
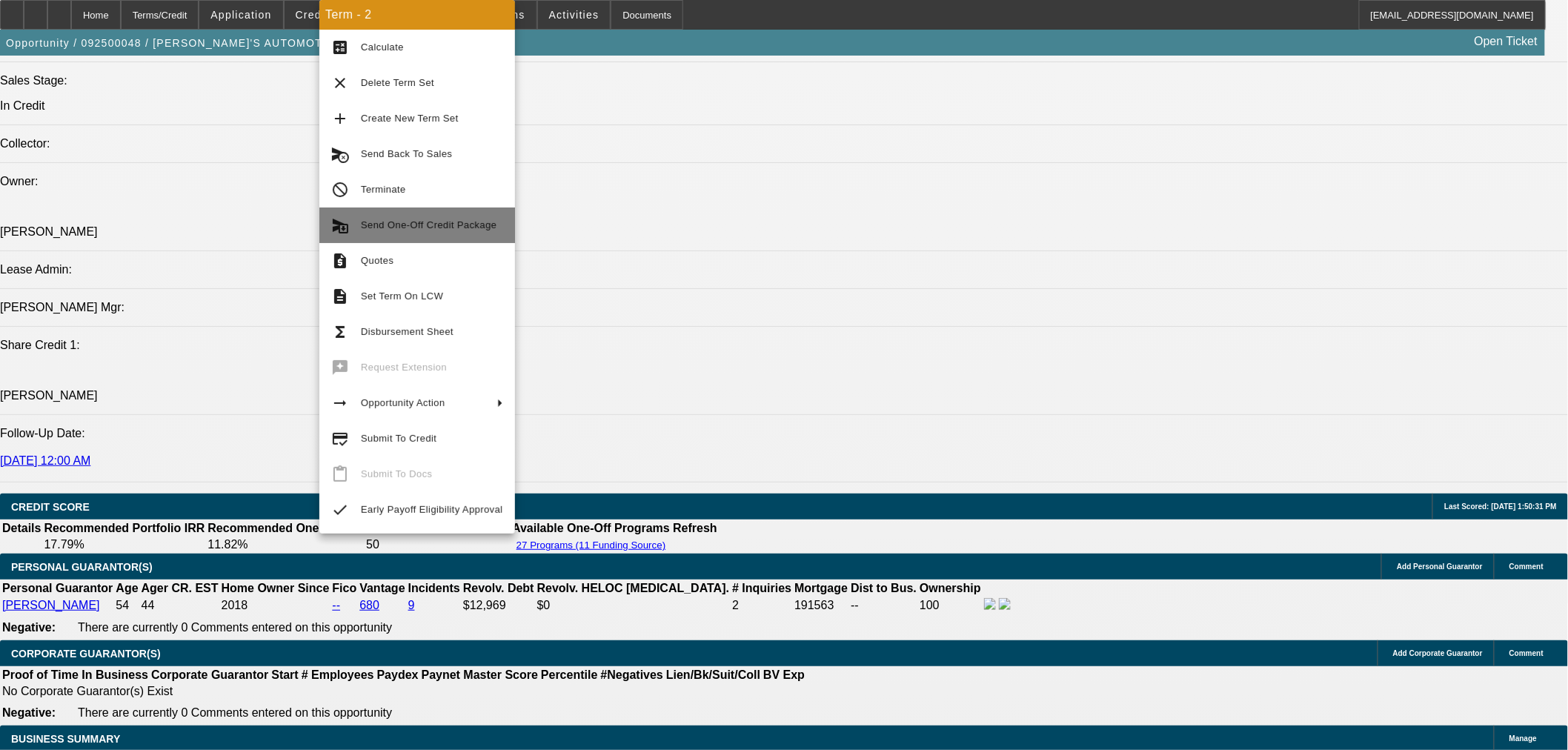
click at [468, 231] on span "Send One-Off Credit Package" at bounding box center [432, 226] width 142 height 18
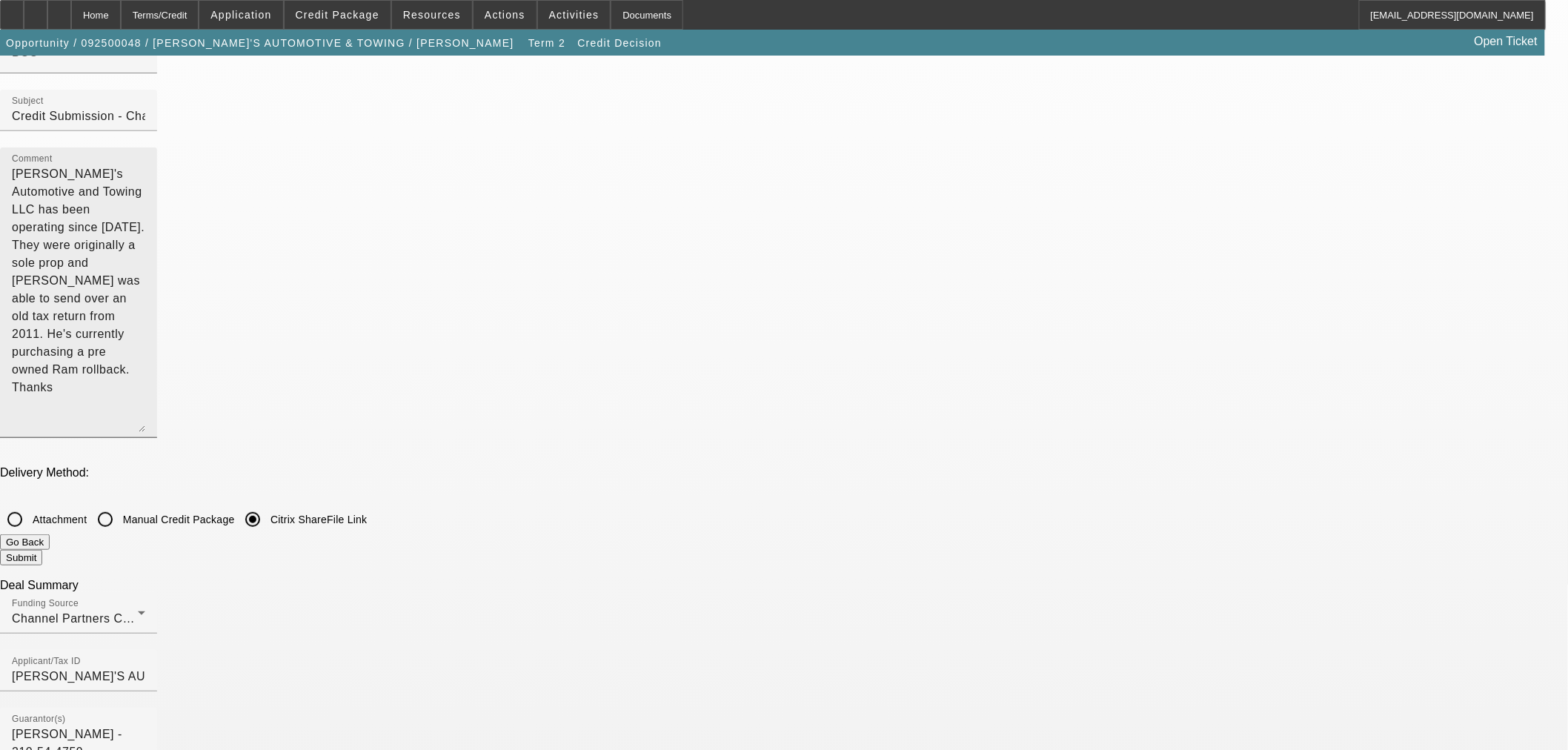
scroll to position [247, 0]
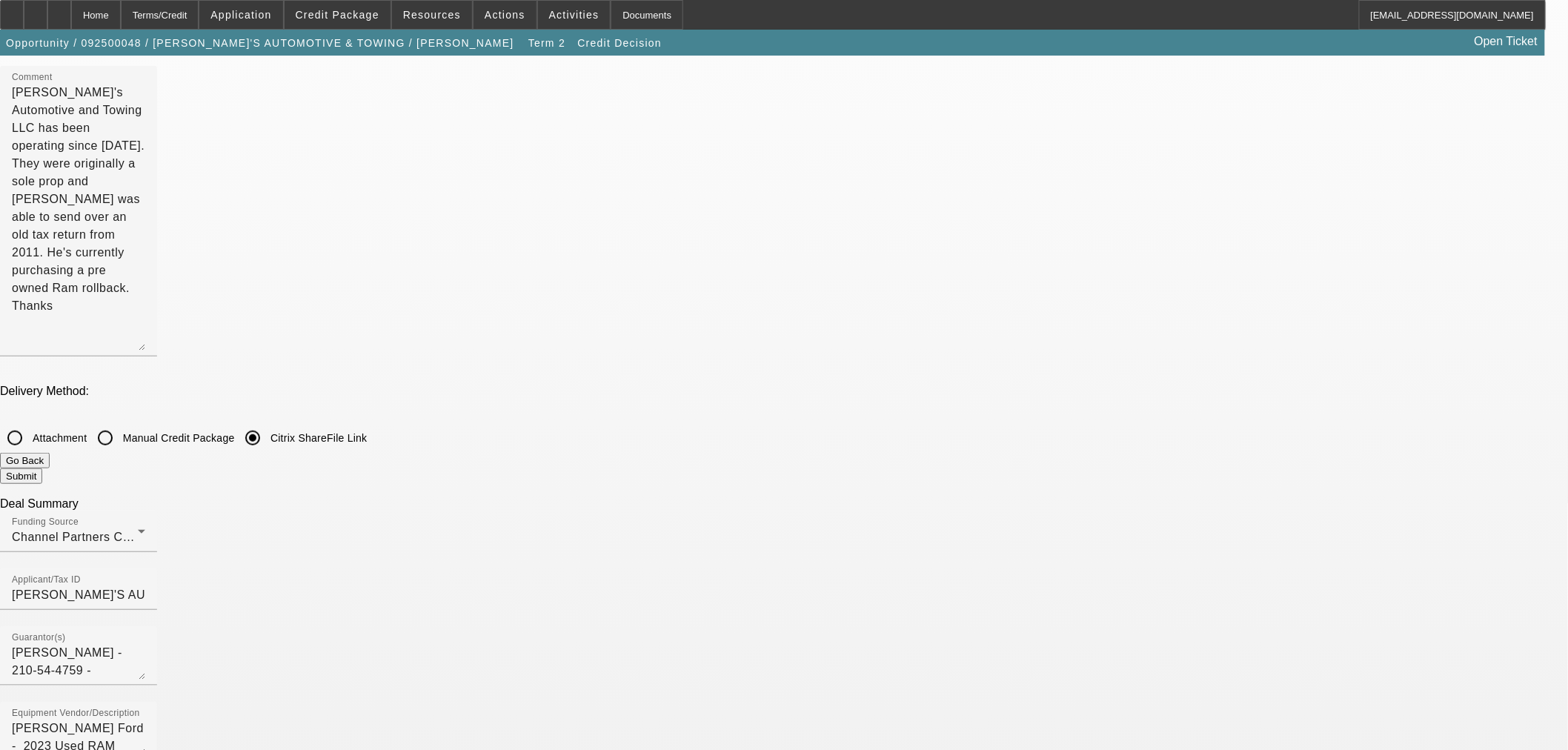
click at [50, 453] on button "Go Back" at bounding box center [25, 461] width 50 height 16
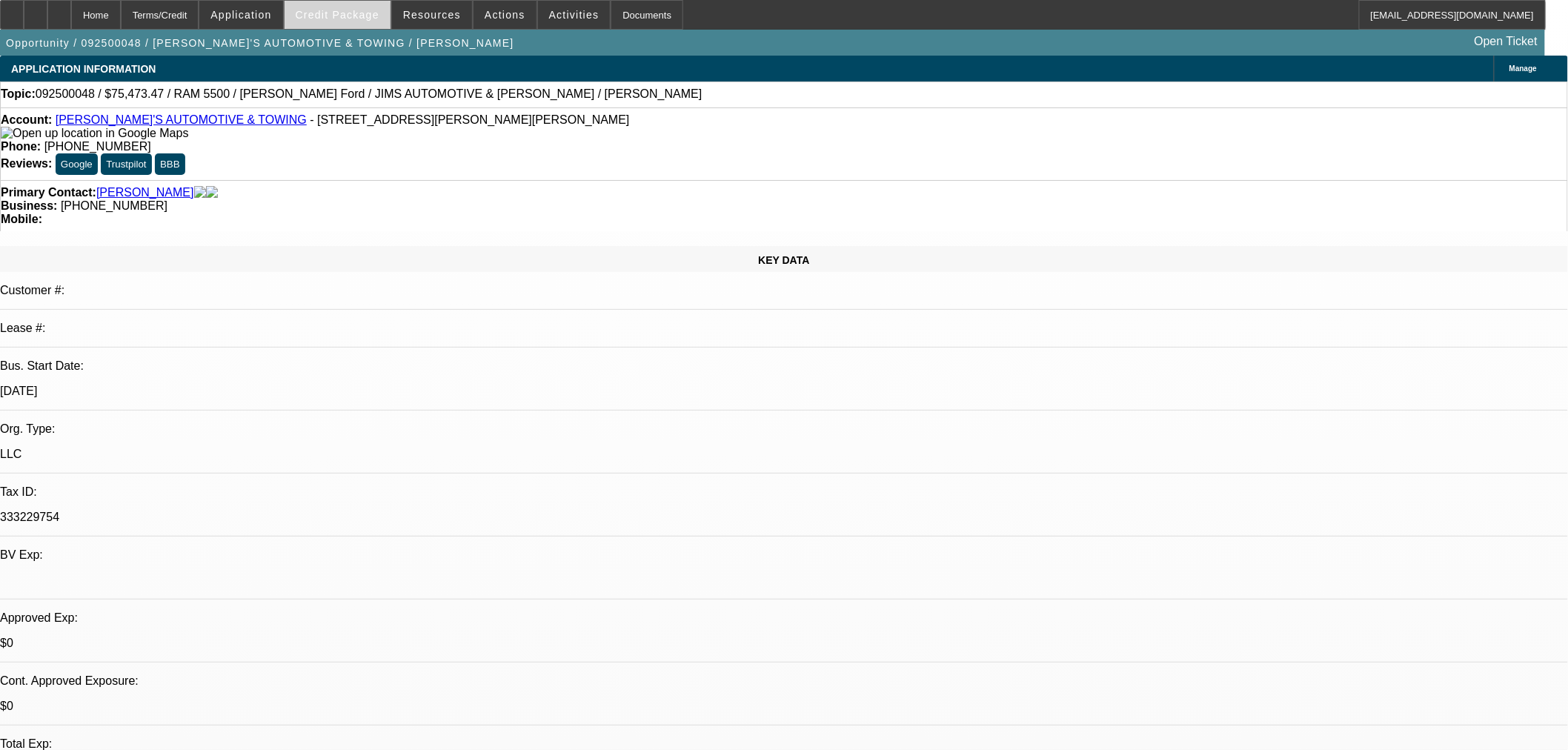
select select "0"
select select "3"
select select "0.1"
select select "4"
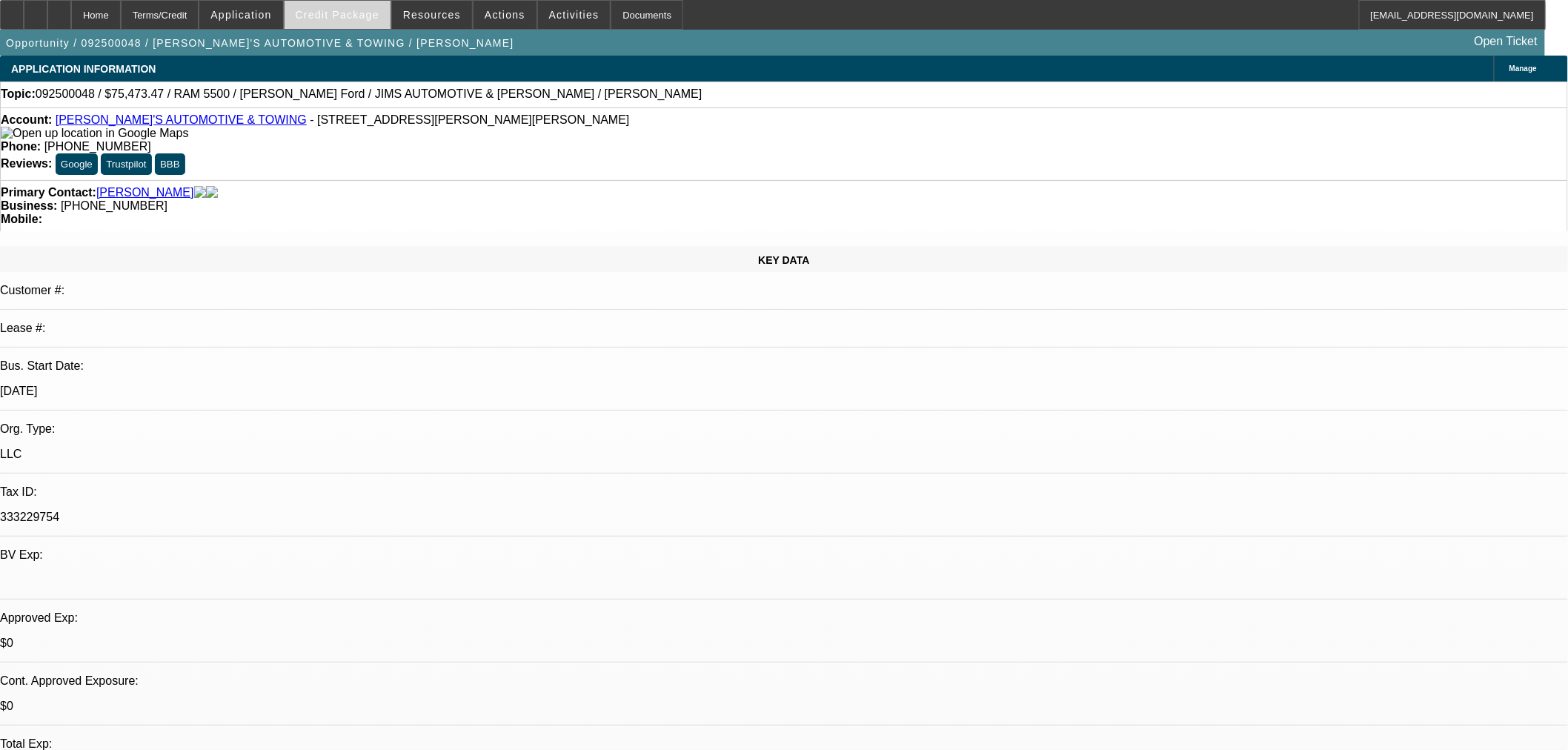
select select "0"
select select "3"
select select "0"
select select "6"
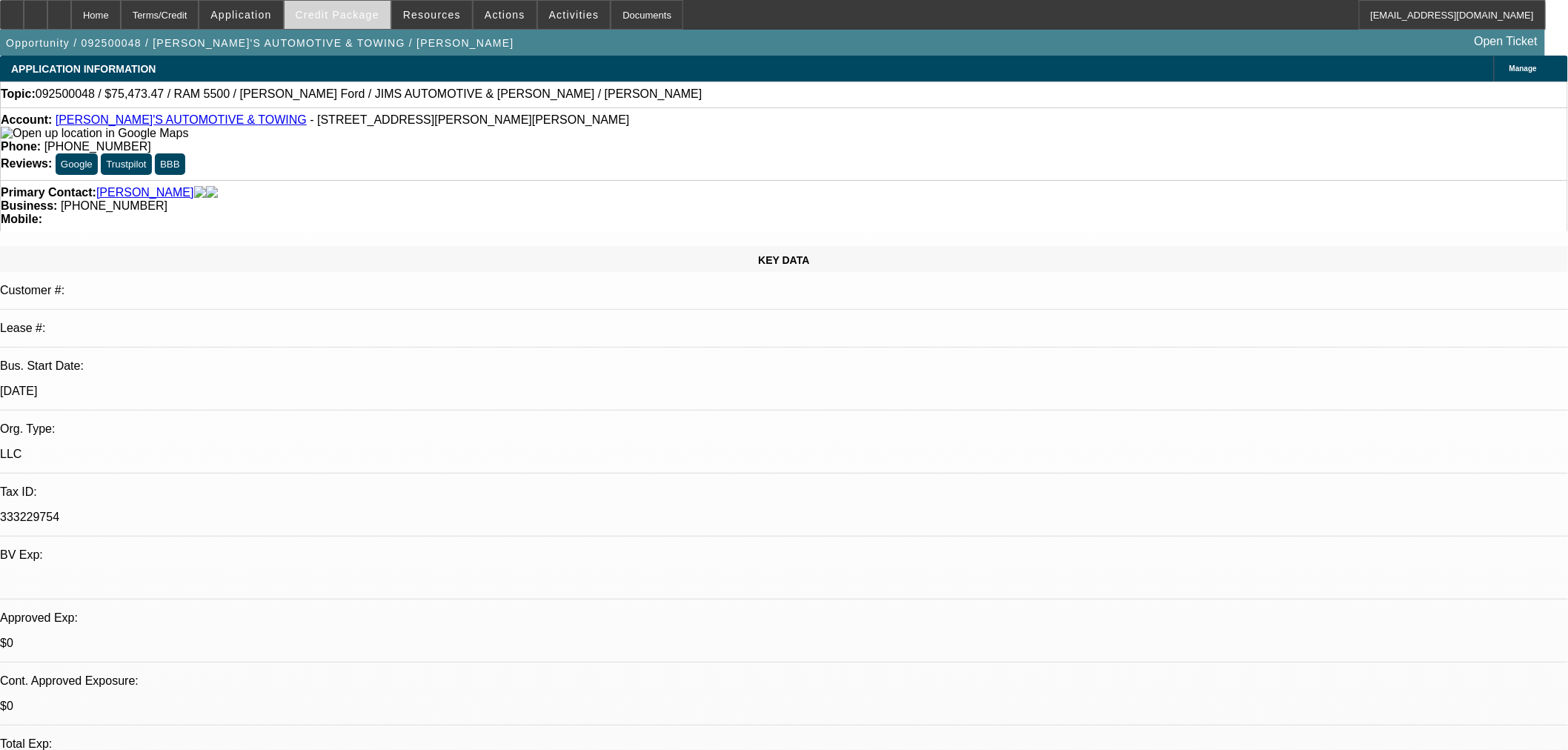
click at [331, 11] on span "Credit Package" at bounding box center [337, 14] width 84 height 11
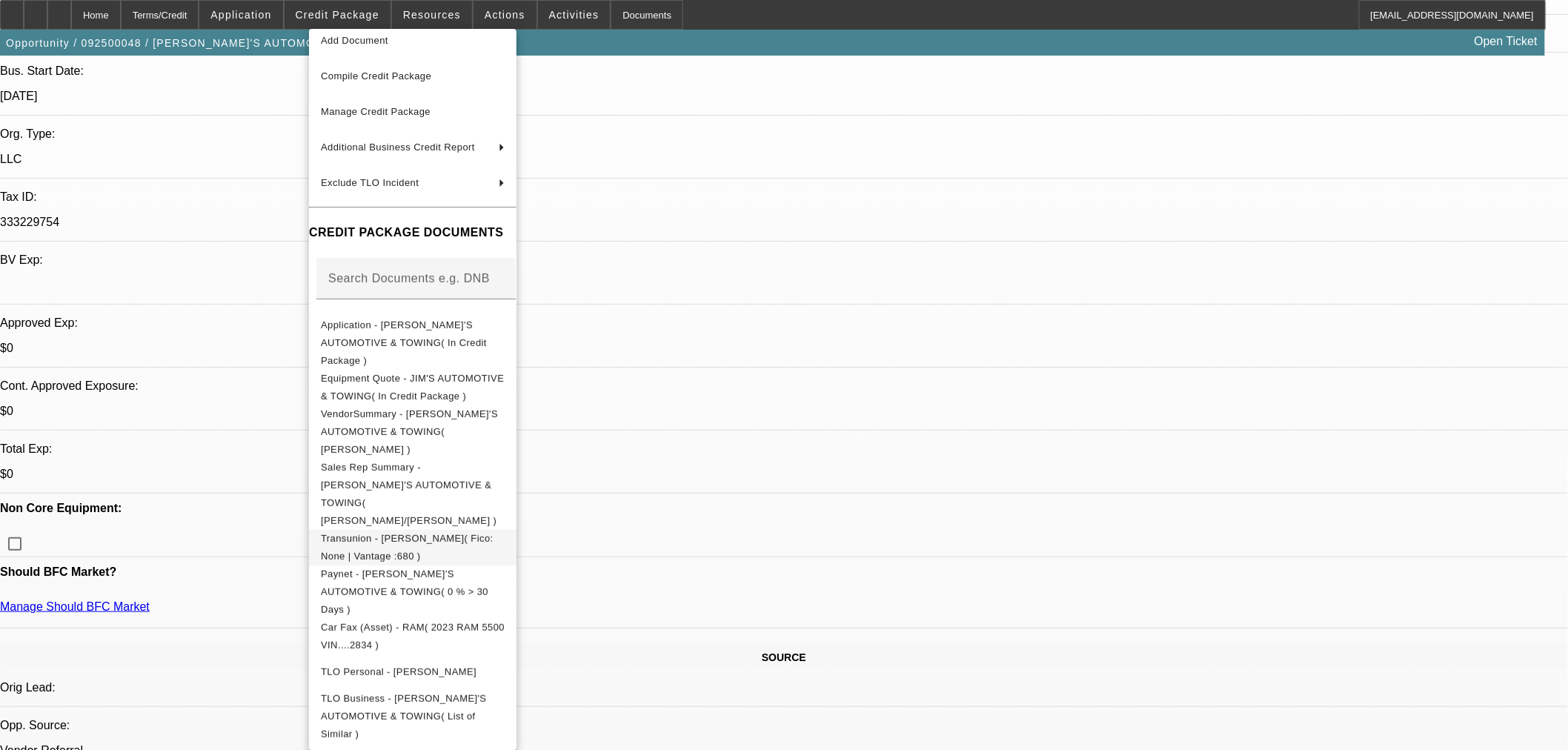
scroll to position [329, 0]
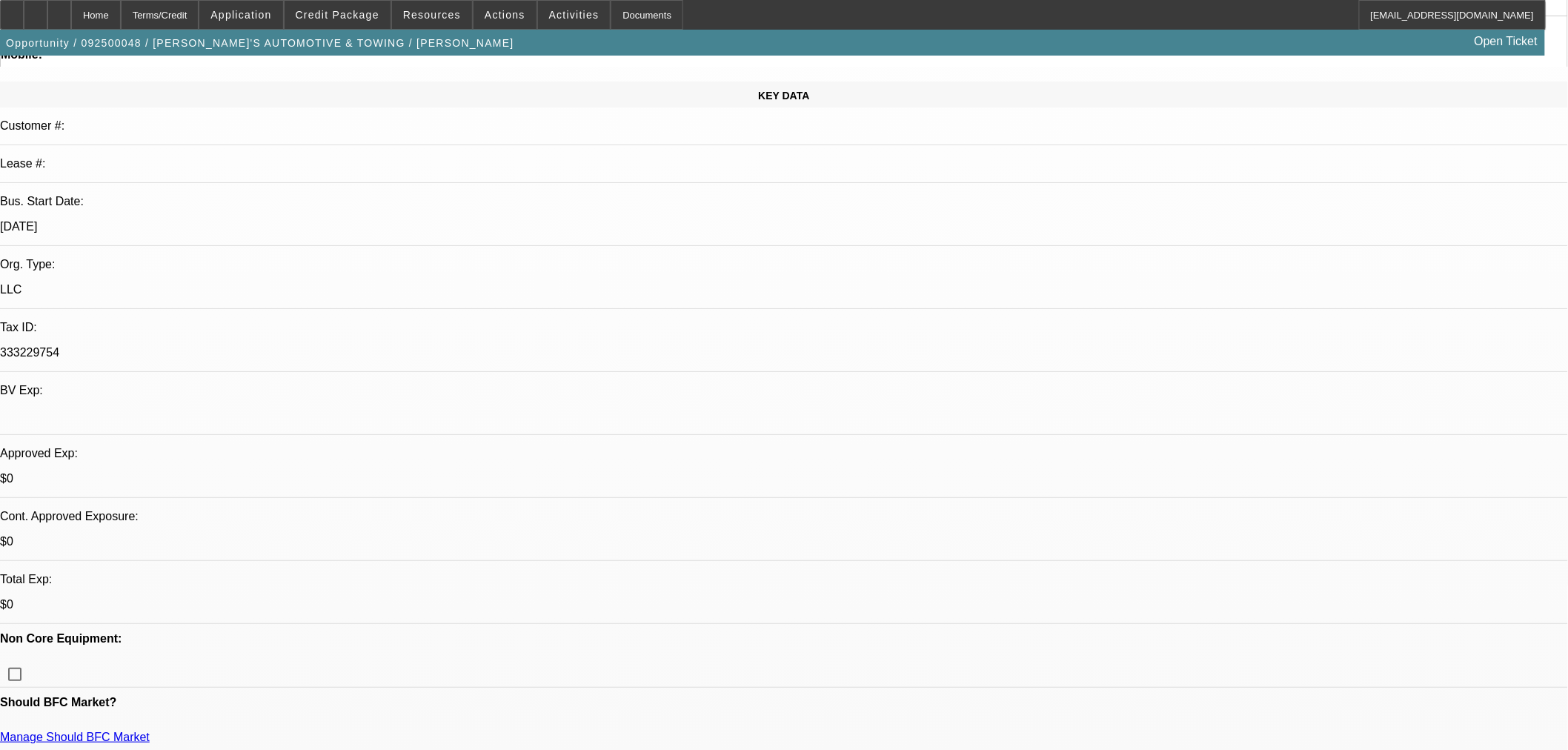
scroll to position [0, 0]
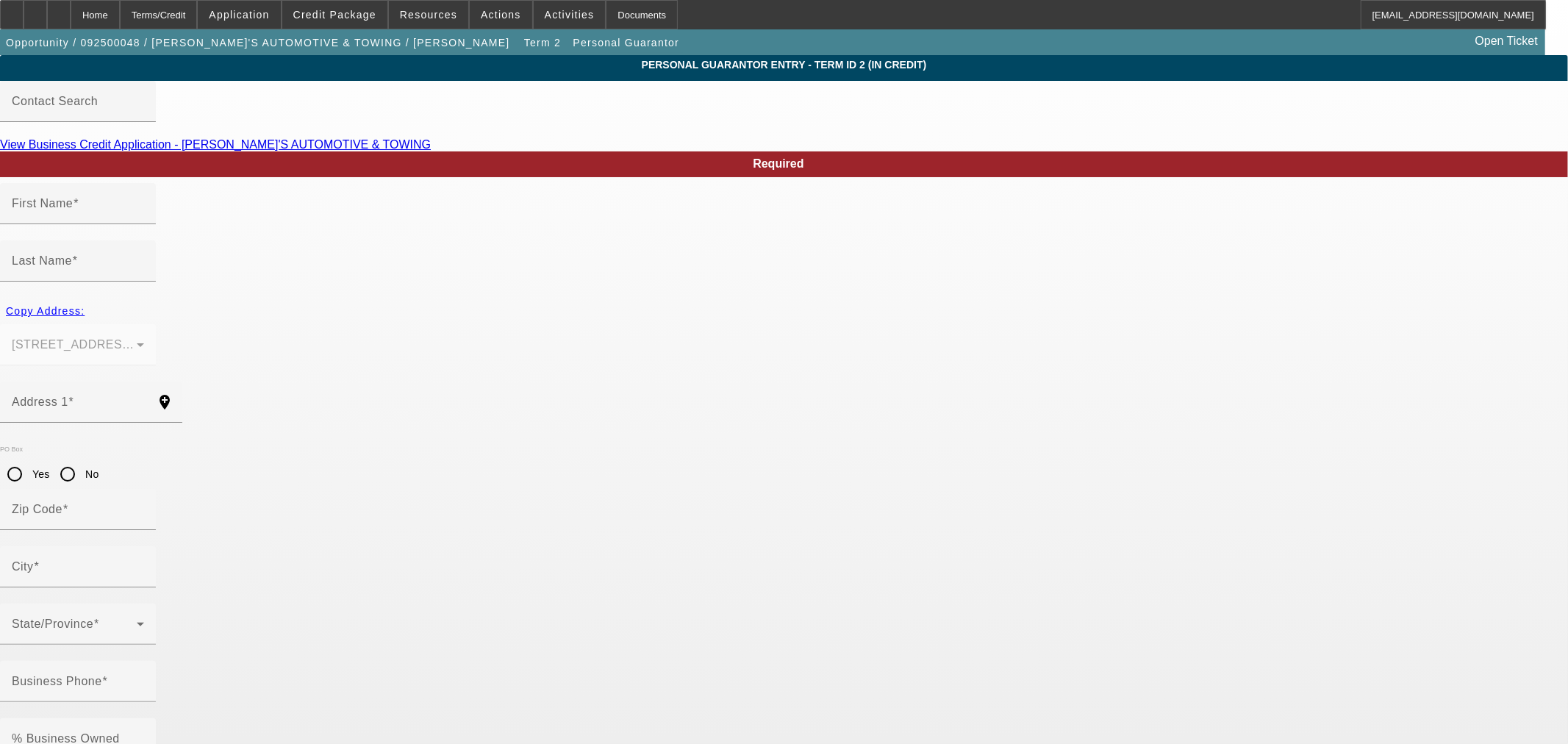
type input "Jim"
type input "Moore"
type input "315 Roemer Blvd"
radio input "true"
type input "16121"
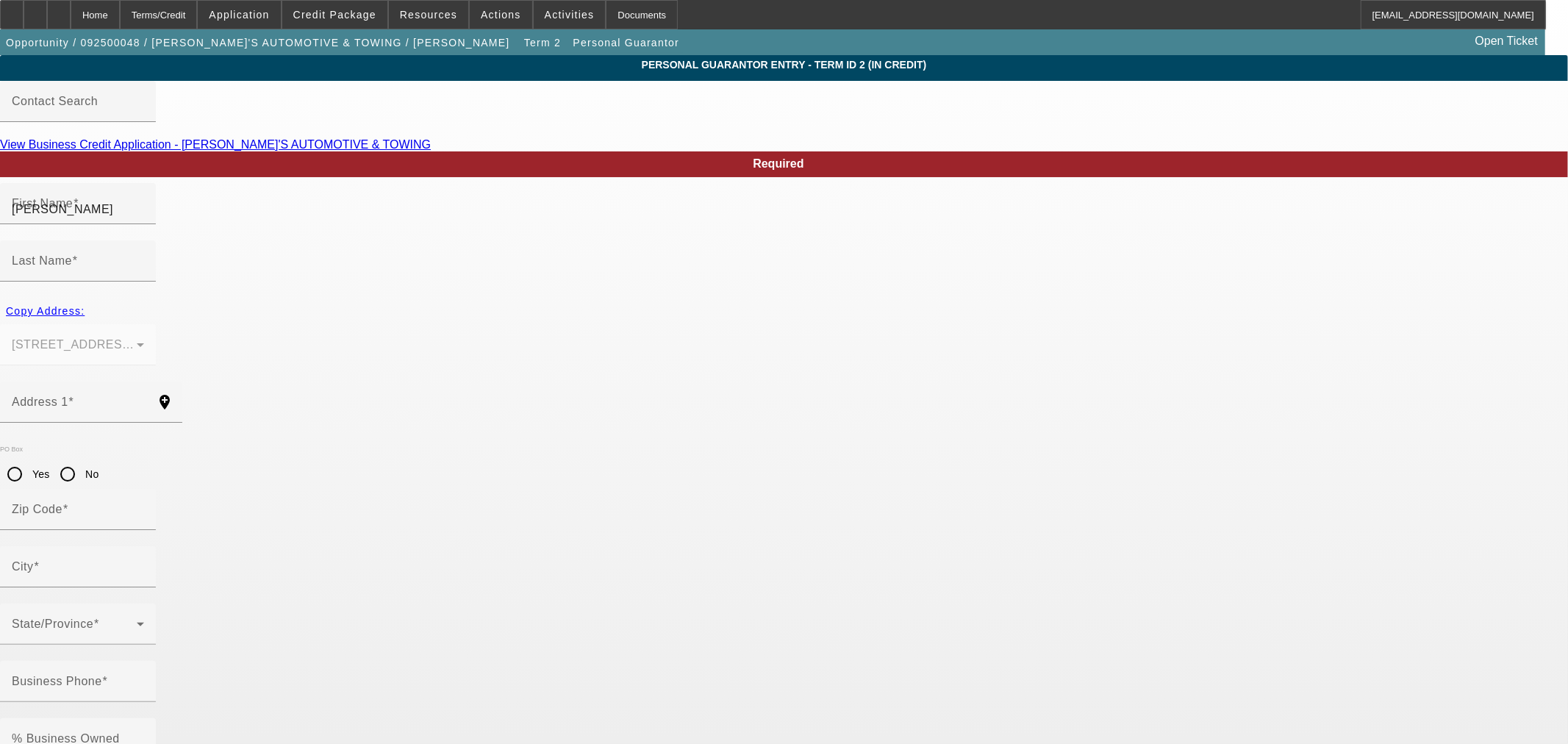
type input "Farrell"
type input "(724) 983-6260"
type input "100"
type input "210-54-4759"
type input "jimsautomotiveandtowing@yahoo.com"
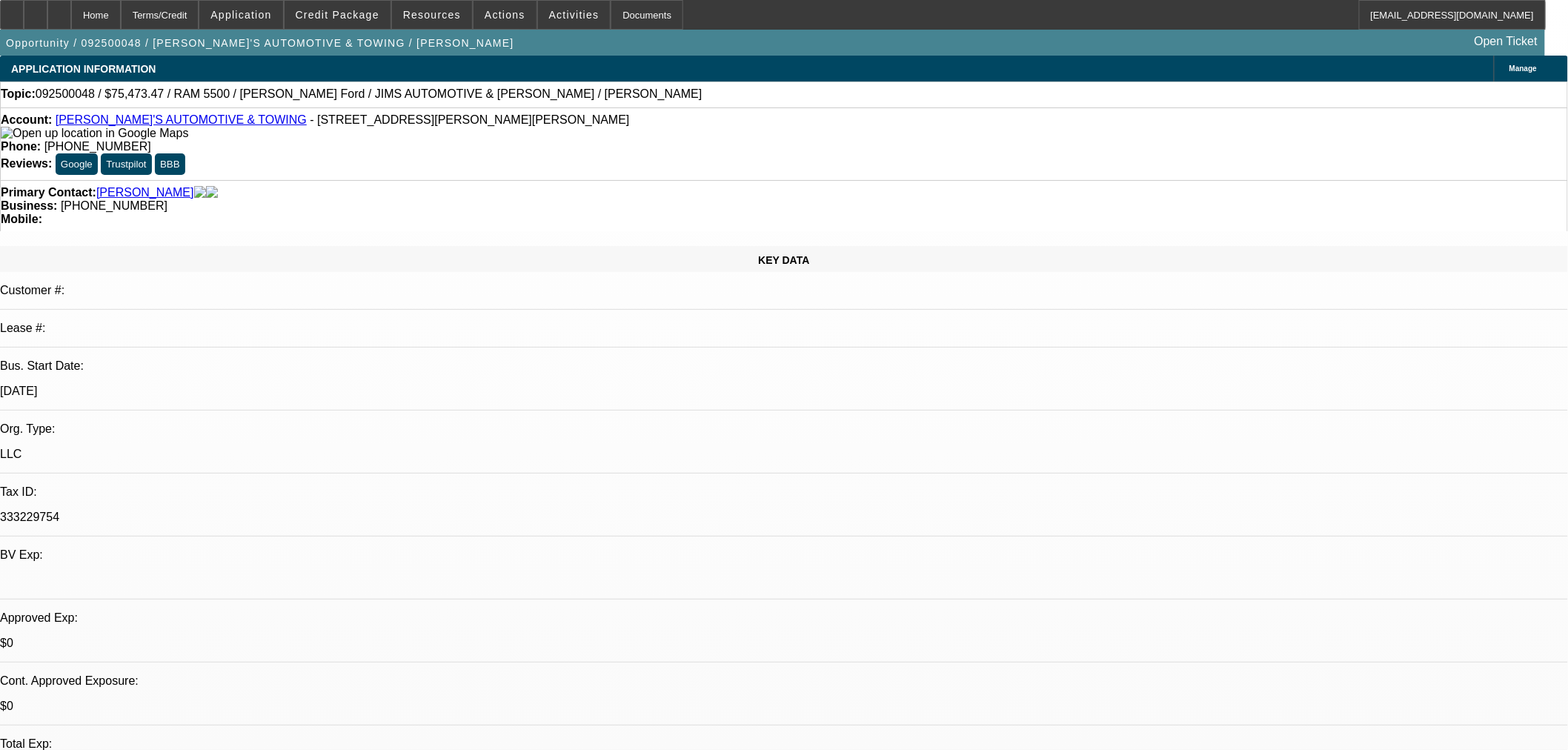
select select "0"
select select "3"
select select "0.1"
select select "4"
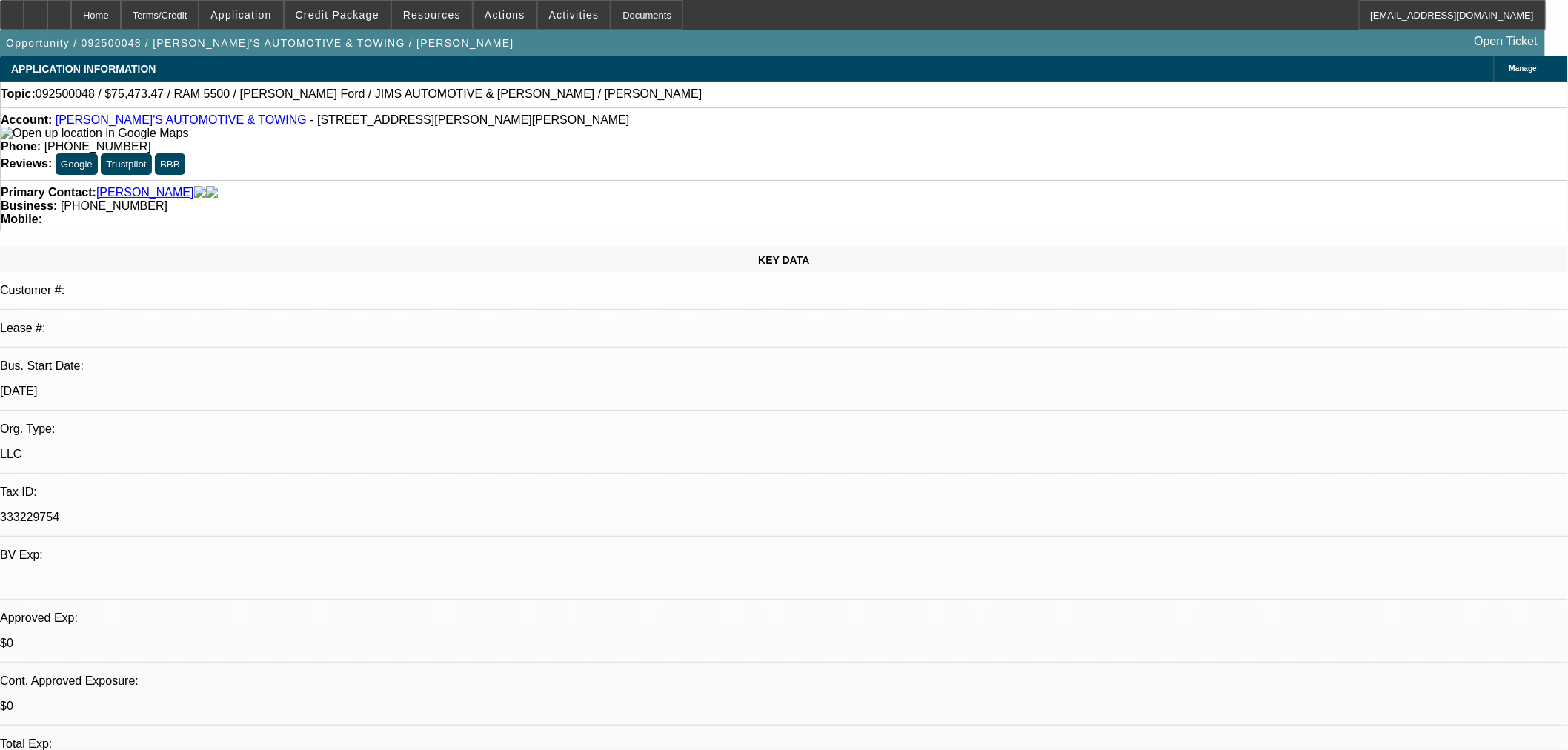
select select "0"
select select "3"
select select "0"
select select "6"
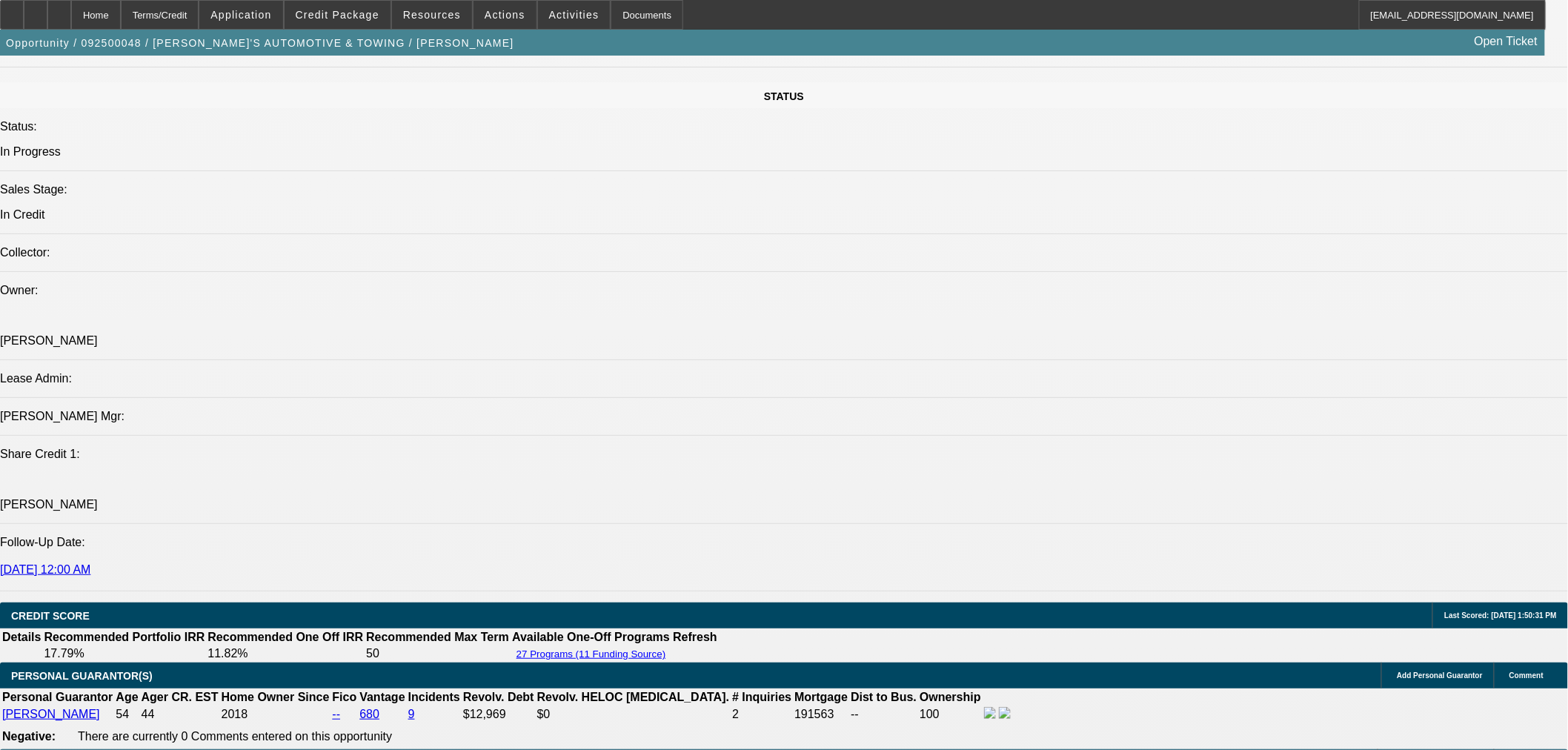
scroll to position [1729, 0]
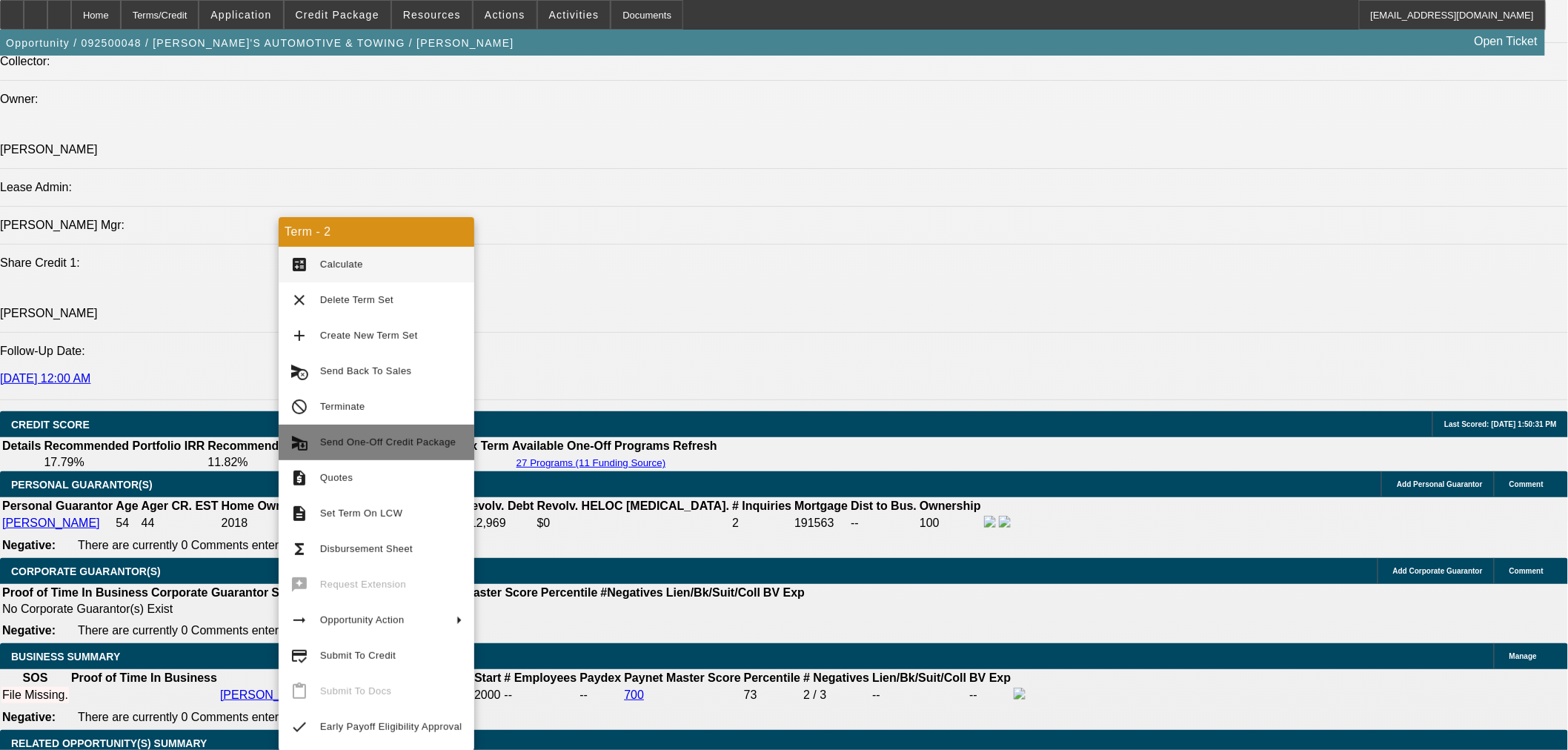
click at [406, 442] on span "Send One-Off Credit Package" at bounding box center [387, 441] width 135 height 11
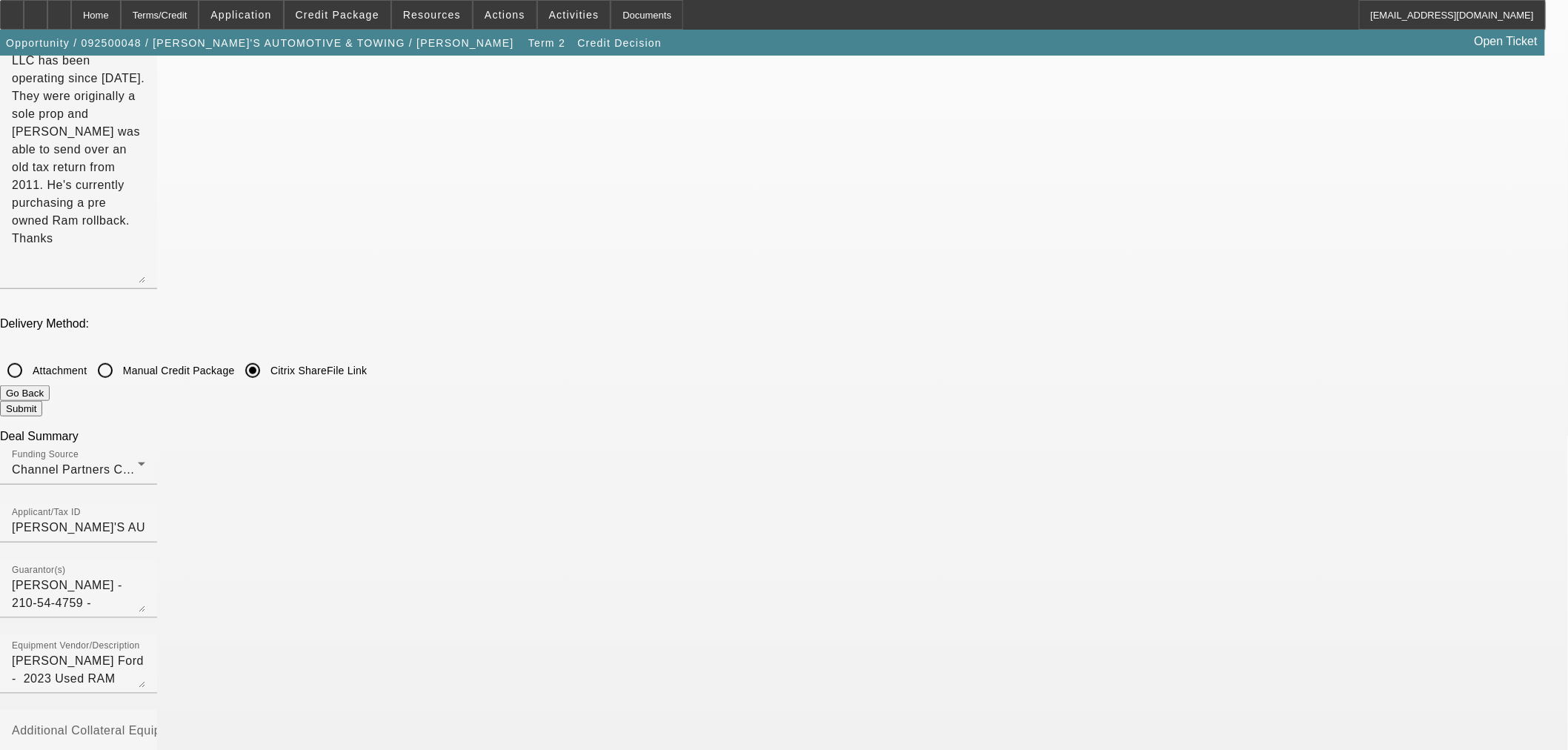
scroll to position [329, 0]
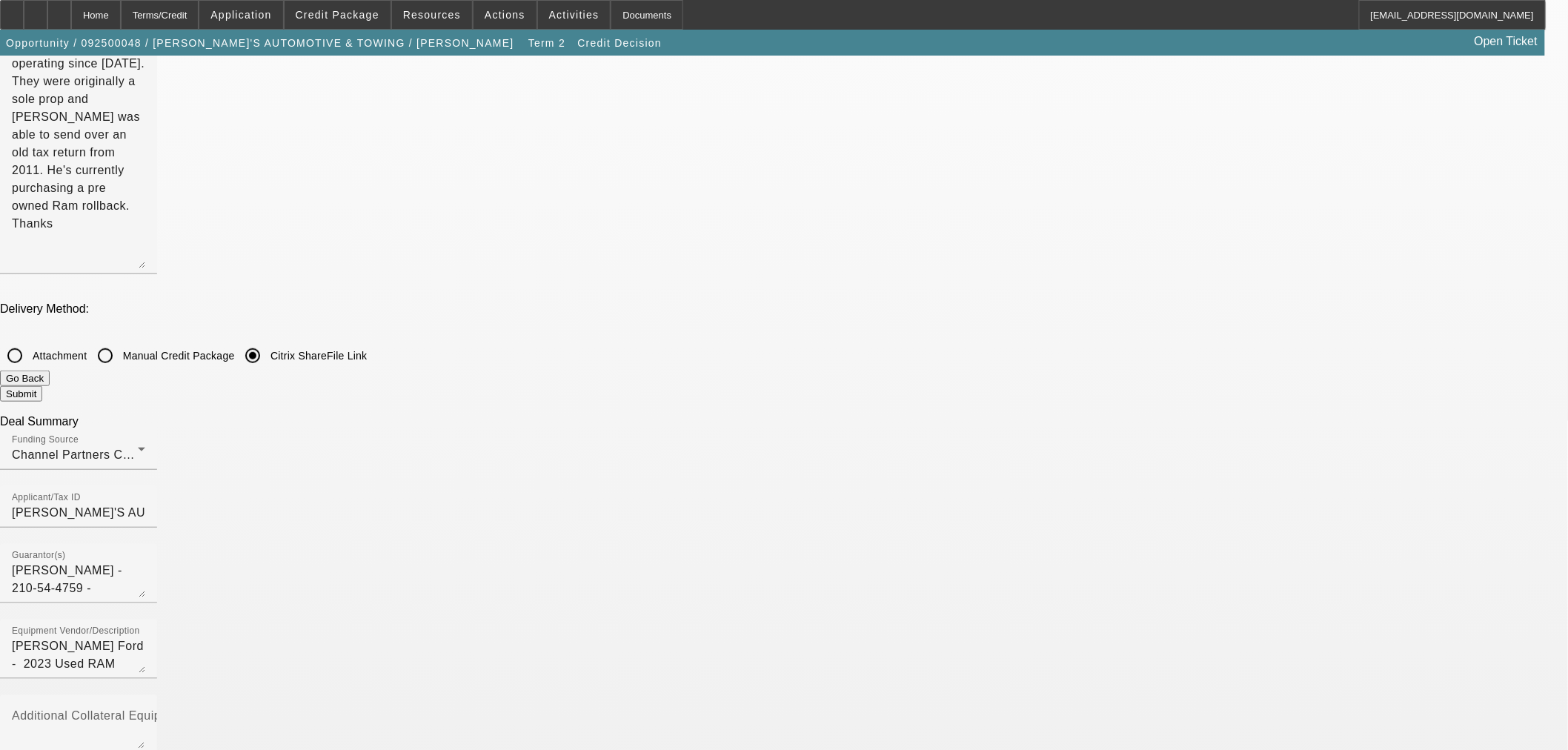
checkbox input "false"
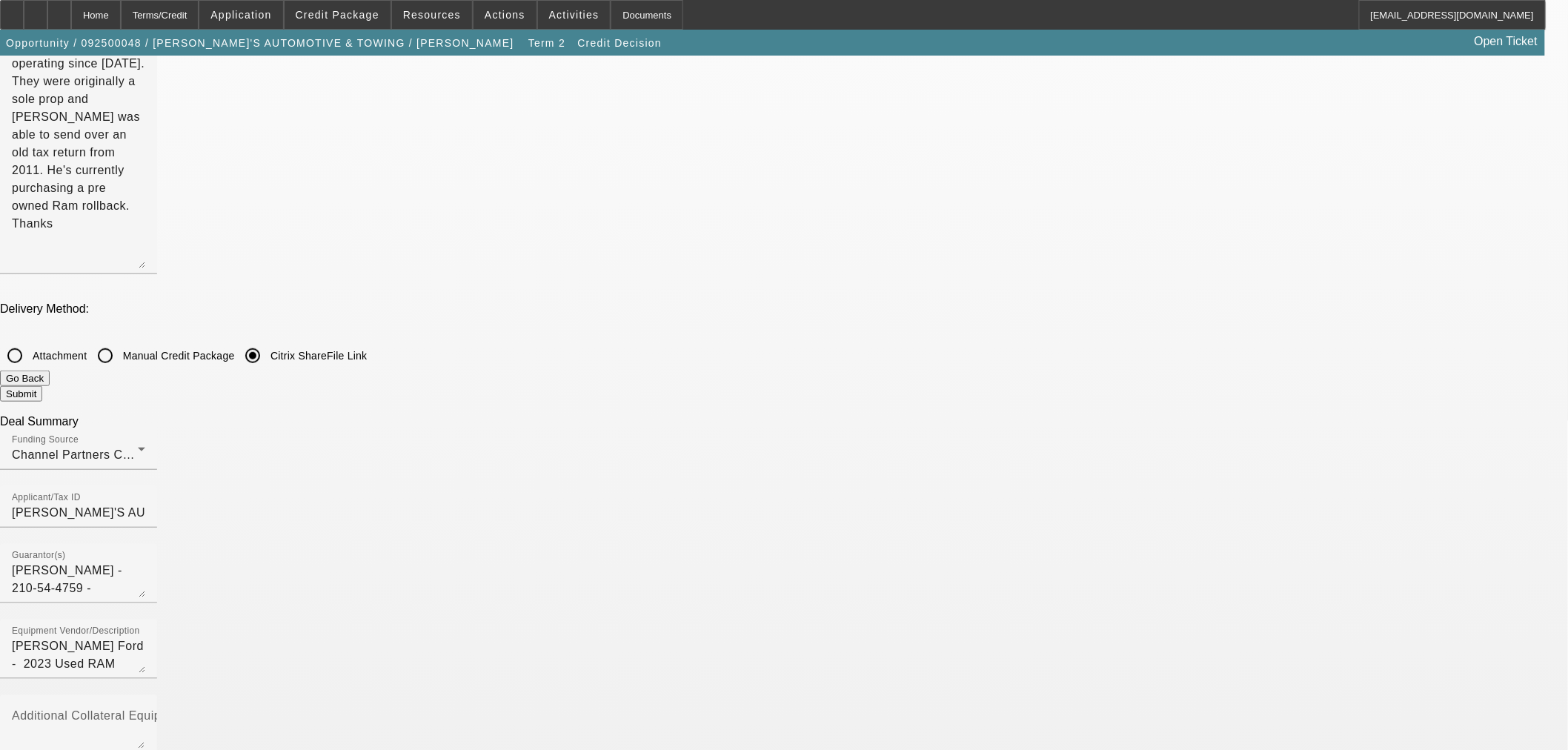
checkbox input "false"
checkbox input "true"
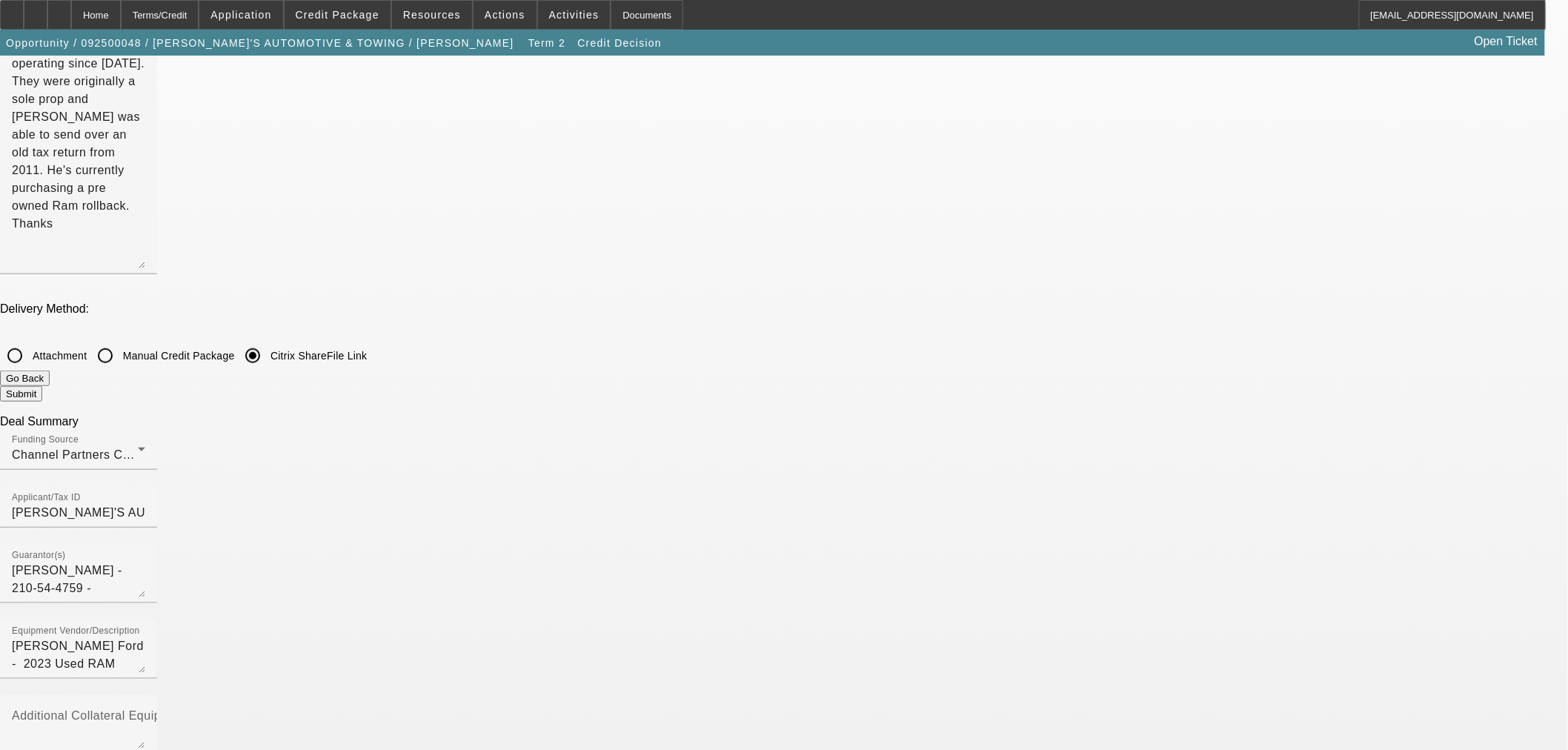
checkbox input "true"
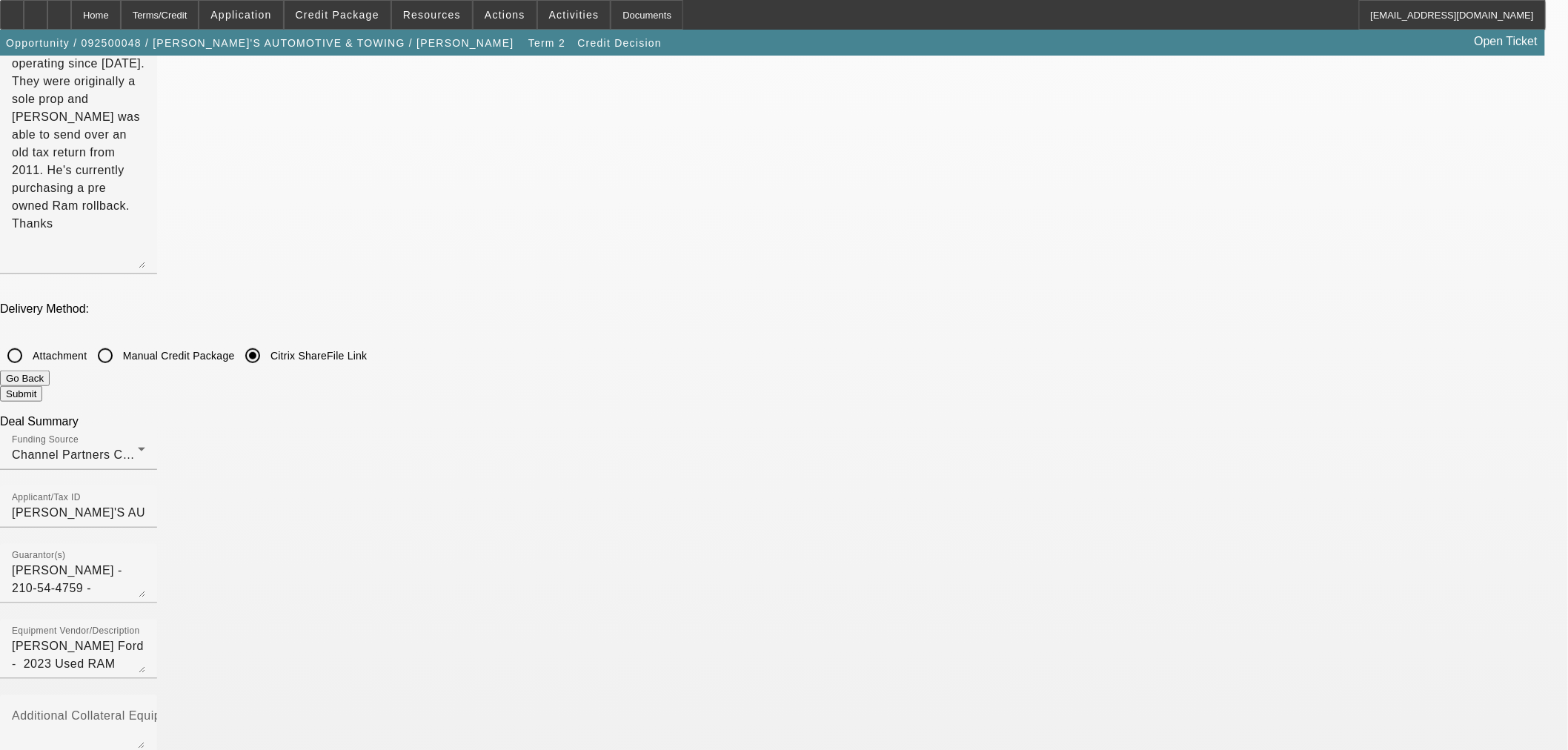
checkbox input "false"
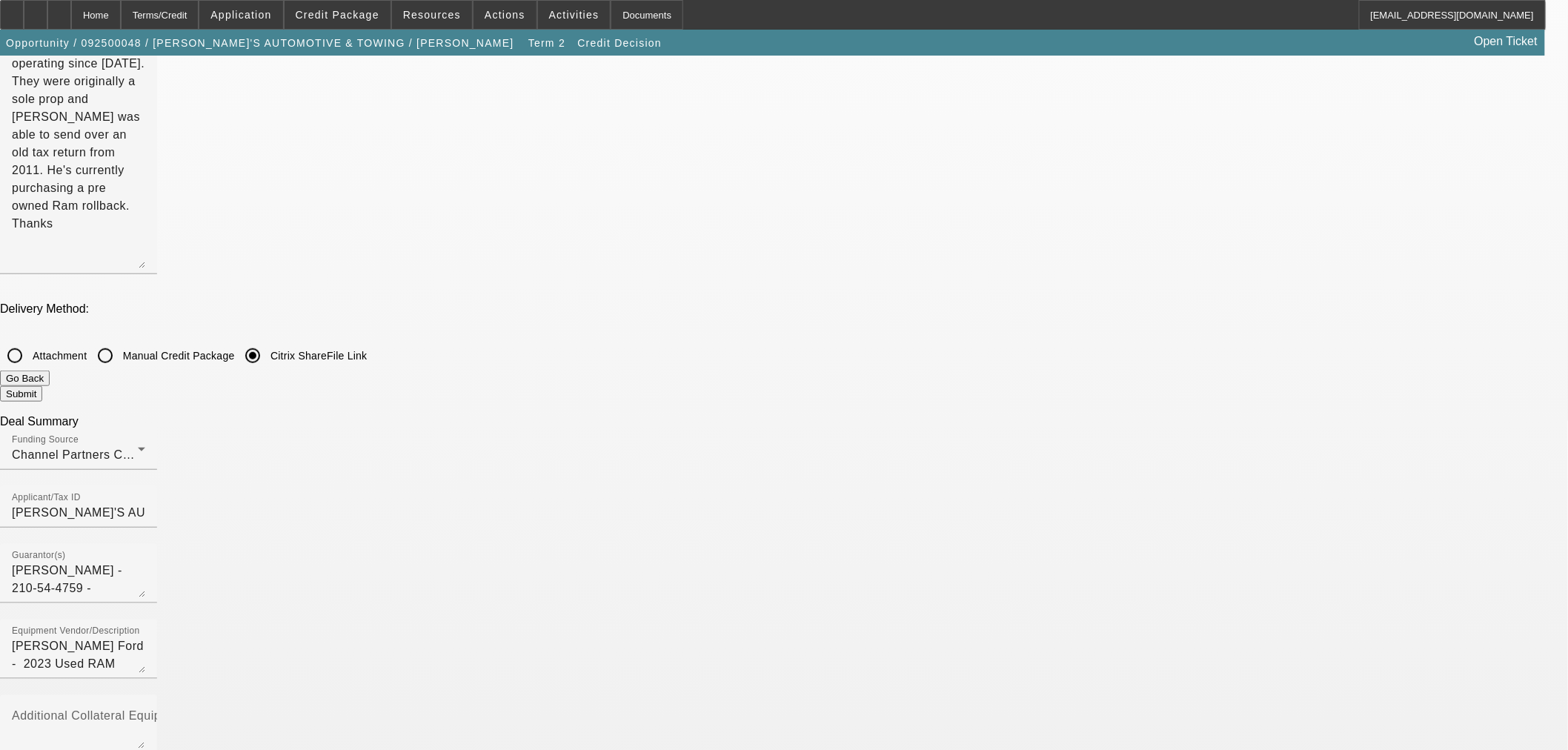
checkbox input "true"
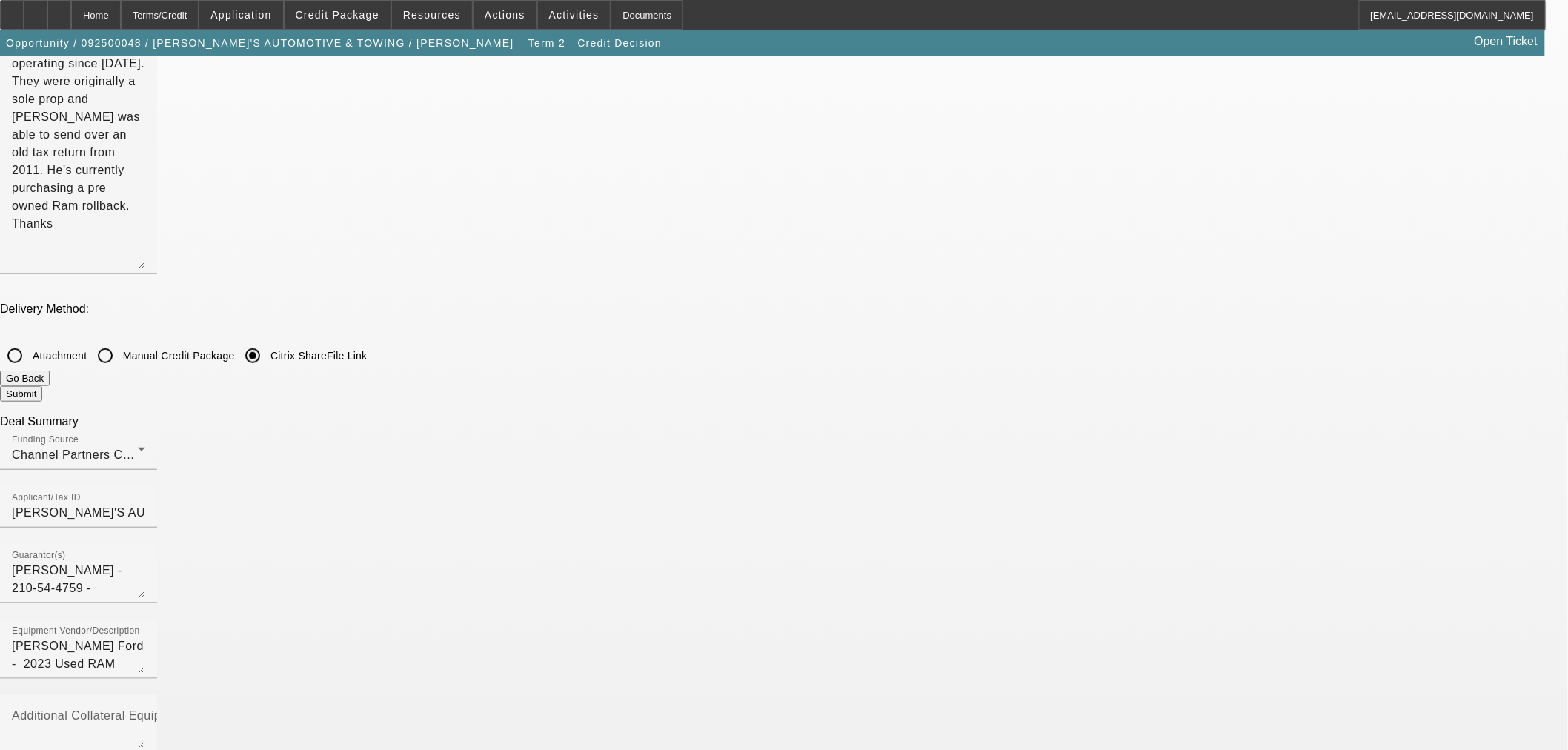
drag, startPoint x: 677, startPoint y: 434, endPoint x: 683, endPoint y: 440, distance: 8.5
checkbox input "true"
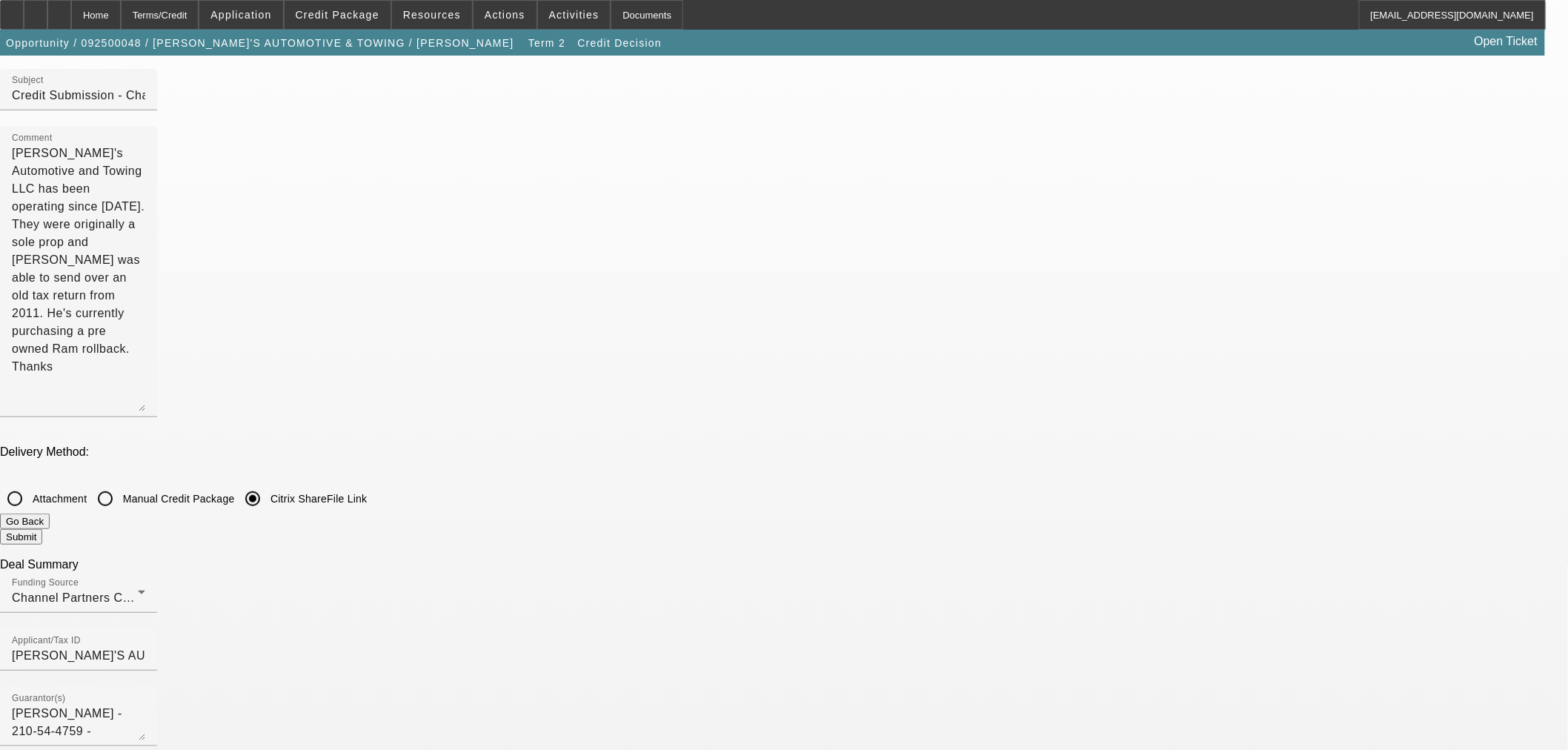
scroll to position [0, 0]
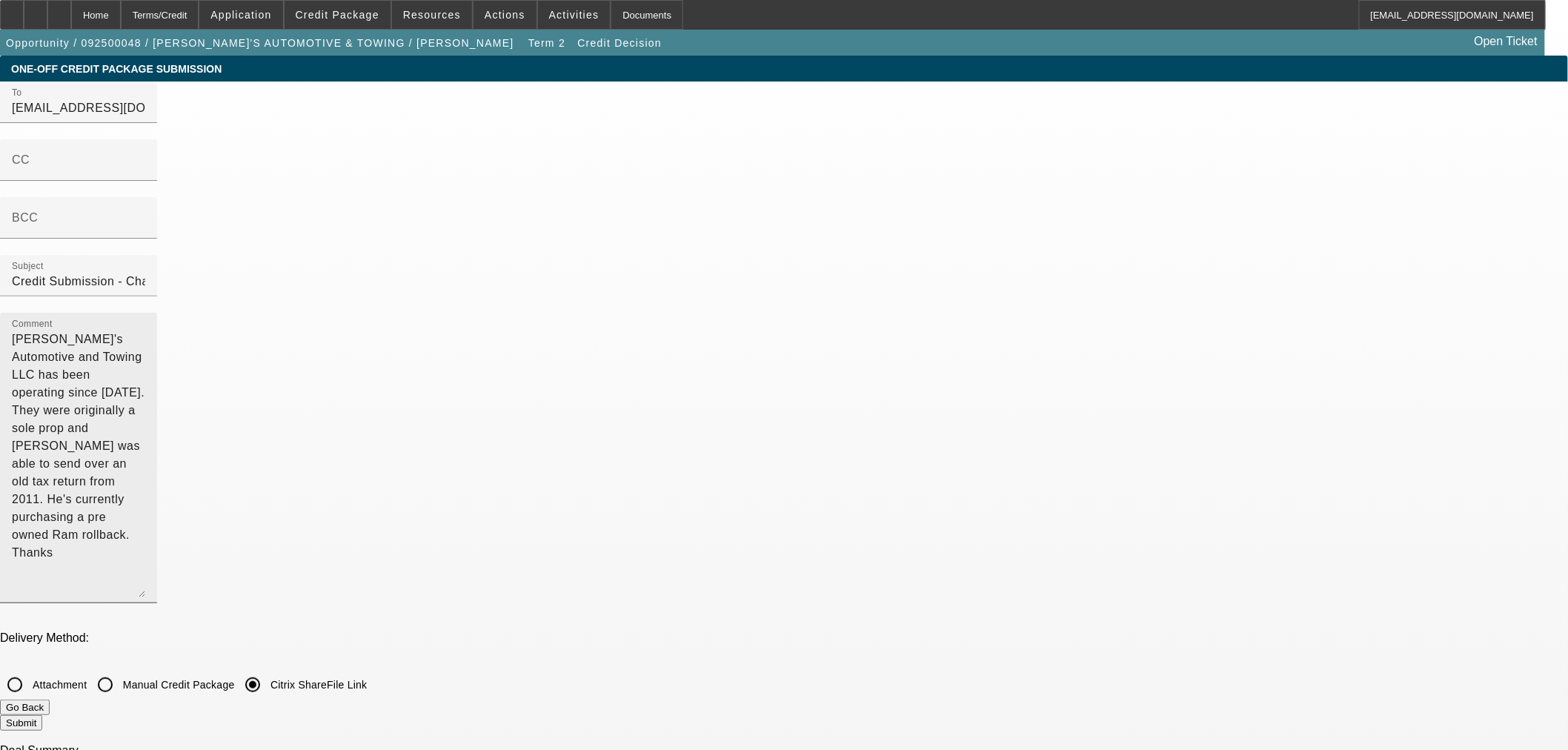
click at [145, 331] on textarea "Jim's Automotive and Towing LLC has been operating since 2000. They were origin…" at bounding box center [78, 464] width 134 height 267
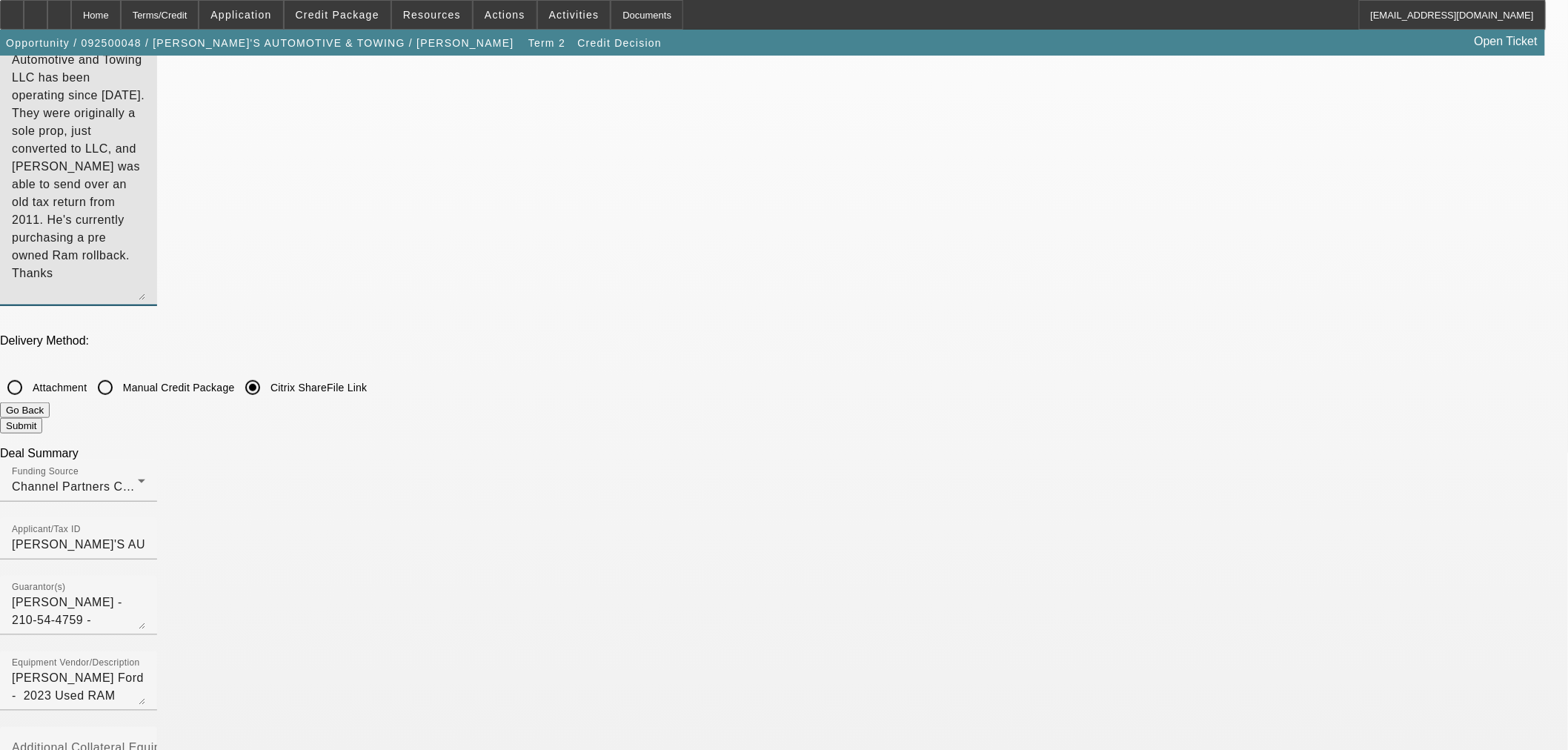
scroll to position [494, 0]
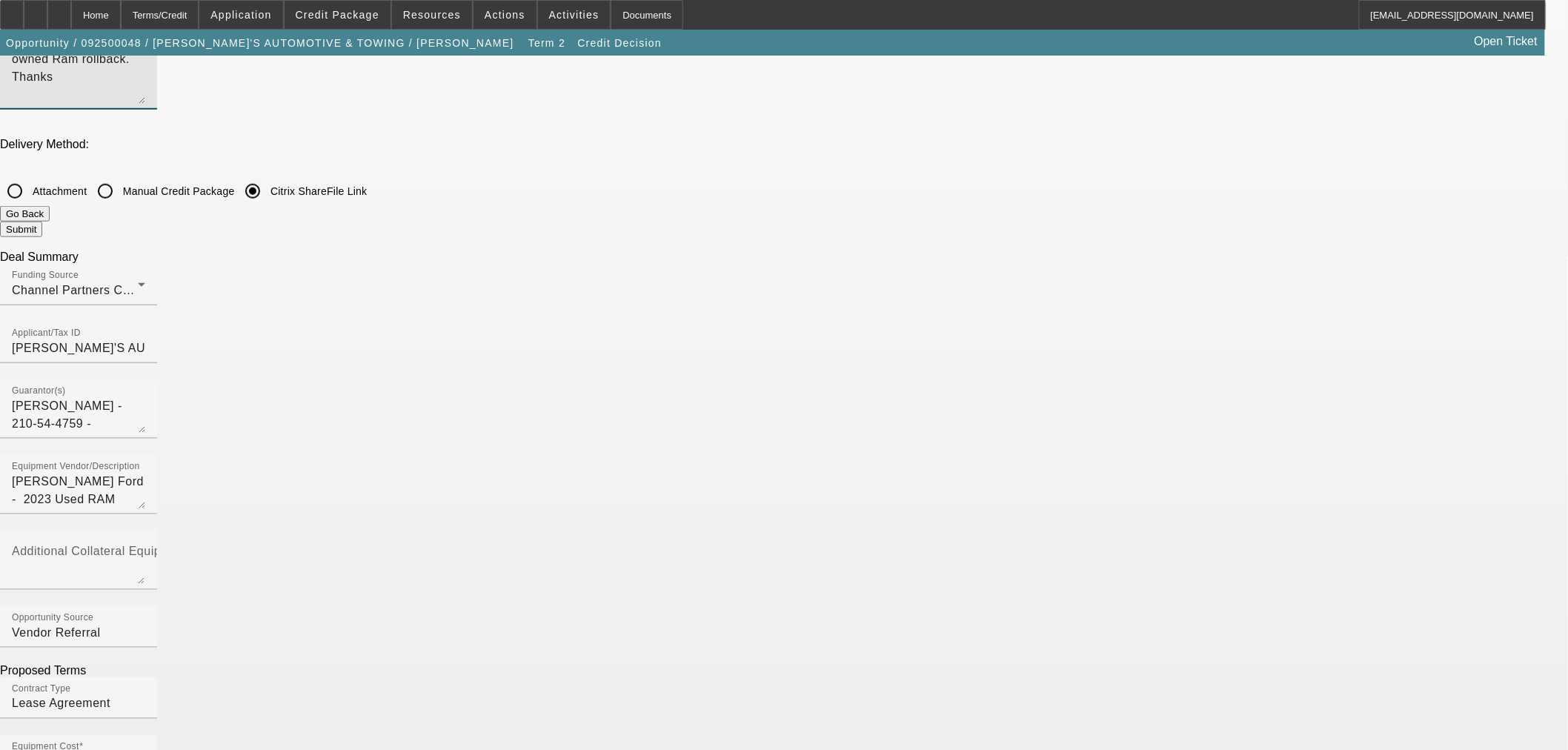
type textarea "Jim's Automotive and Towing LLC has been operating since 2000. They were origin…"
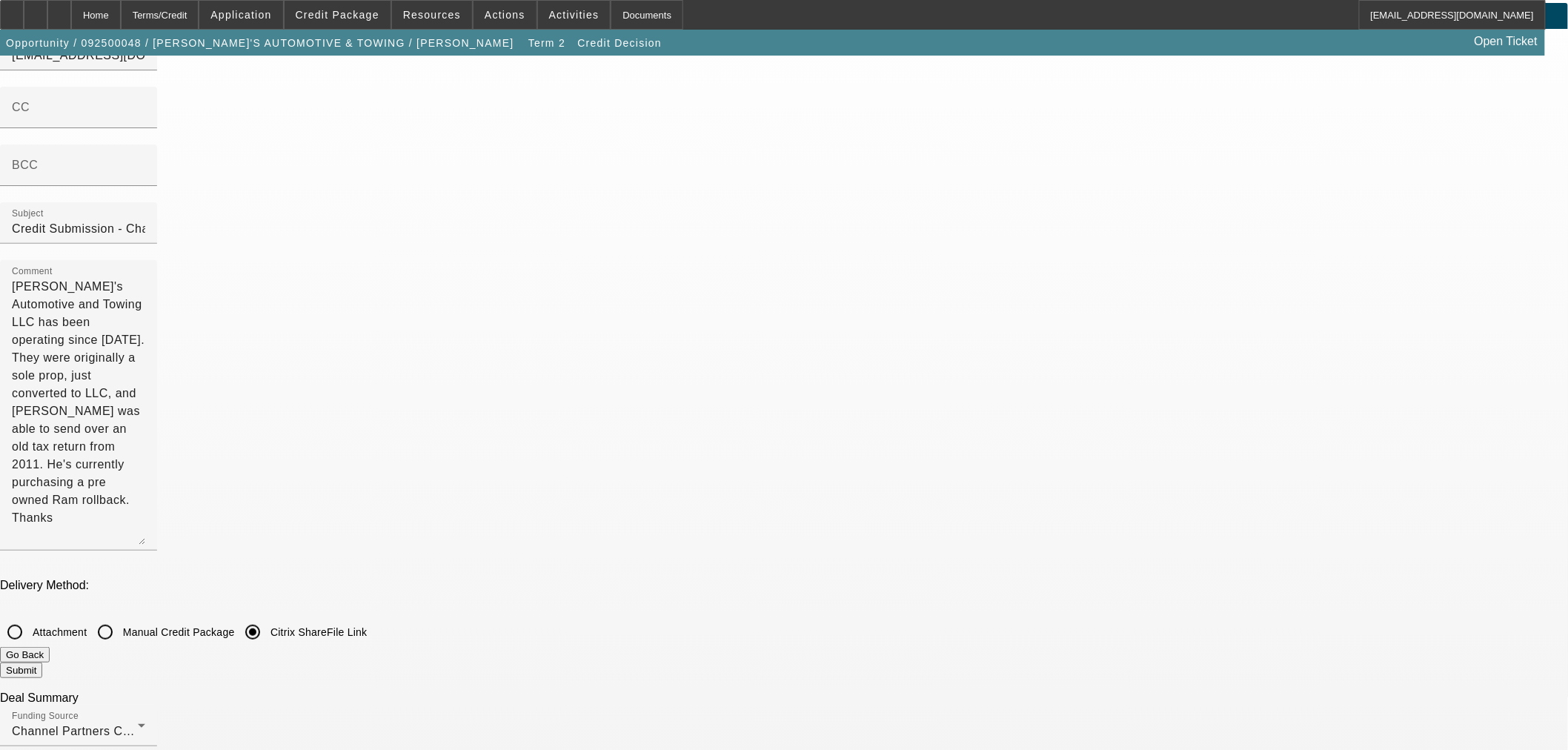
scroll to position [0, 0]
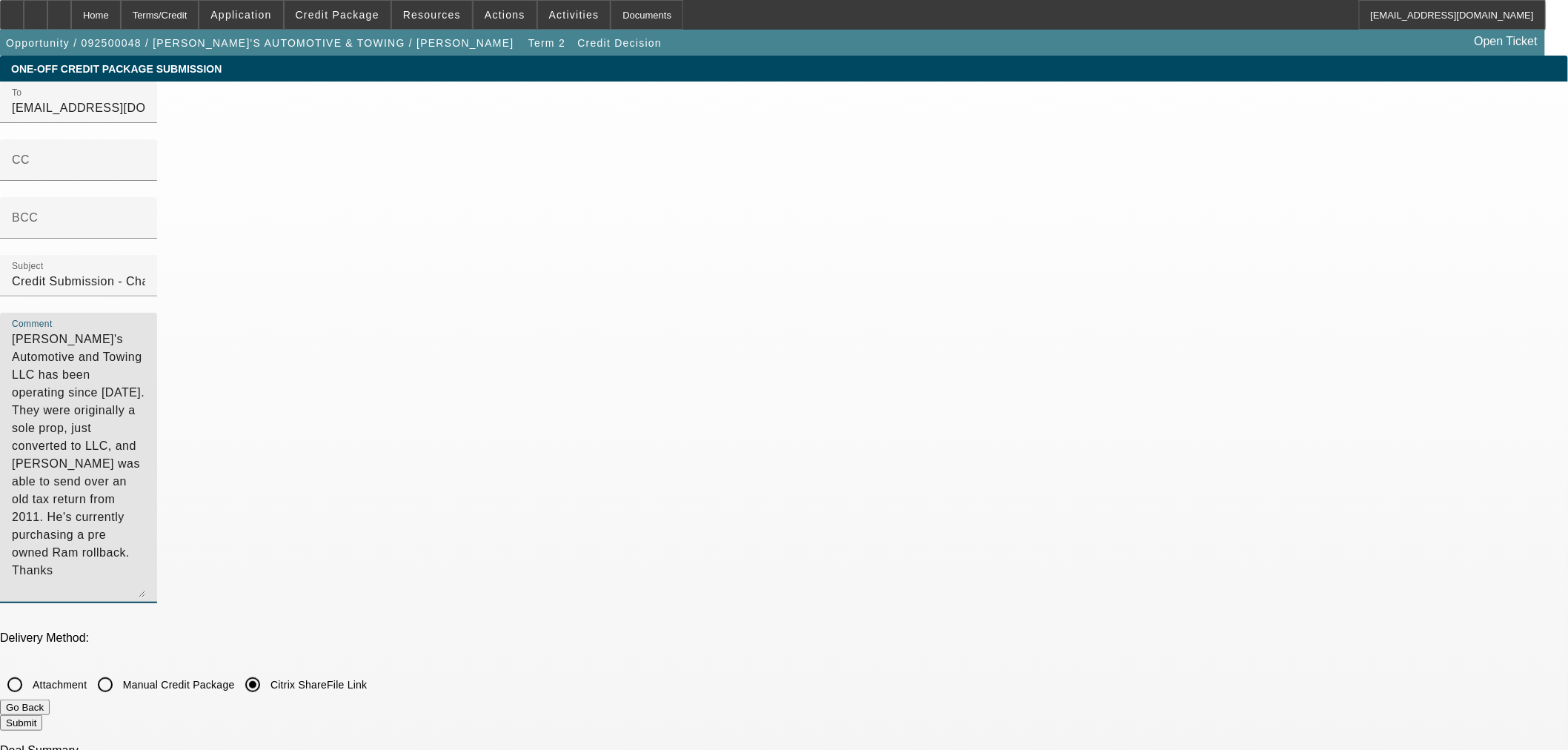
drag, startPoint x: 1171, startPoint y: 235, endPoint x: 381, endPoint y: -26, distance: 832.0
click at [381, 0] on html "Home Terms/Credit Application Credit Package Resources Actions Activities Docum…" at bounding box center [784, 375] width 1568 height 750
click at [50, 700] on button "Go Back" at bounding box center [25, 708] width 50 height 16
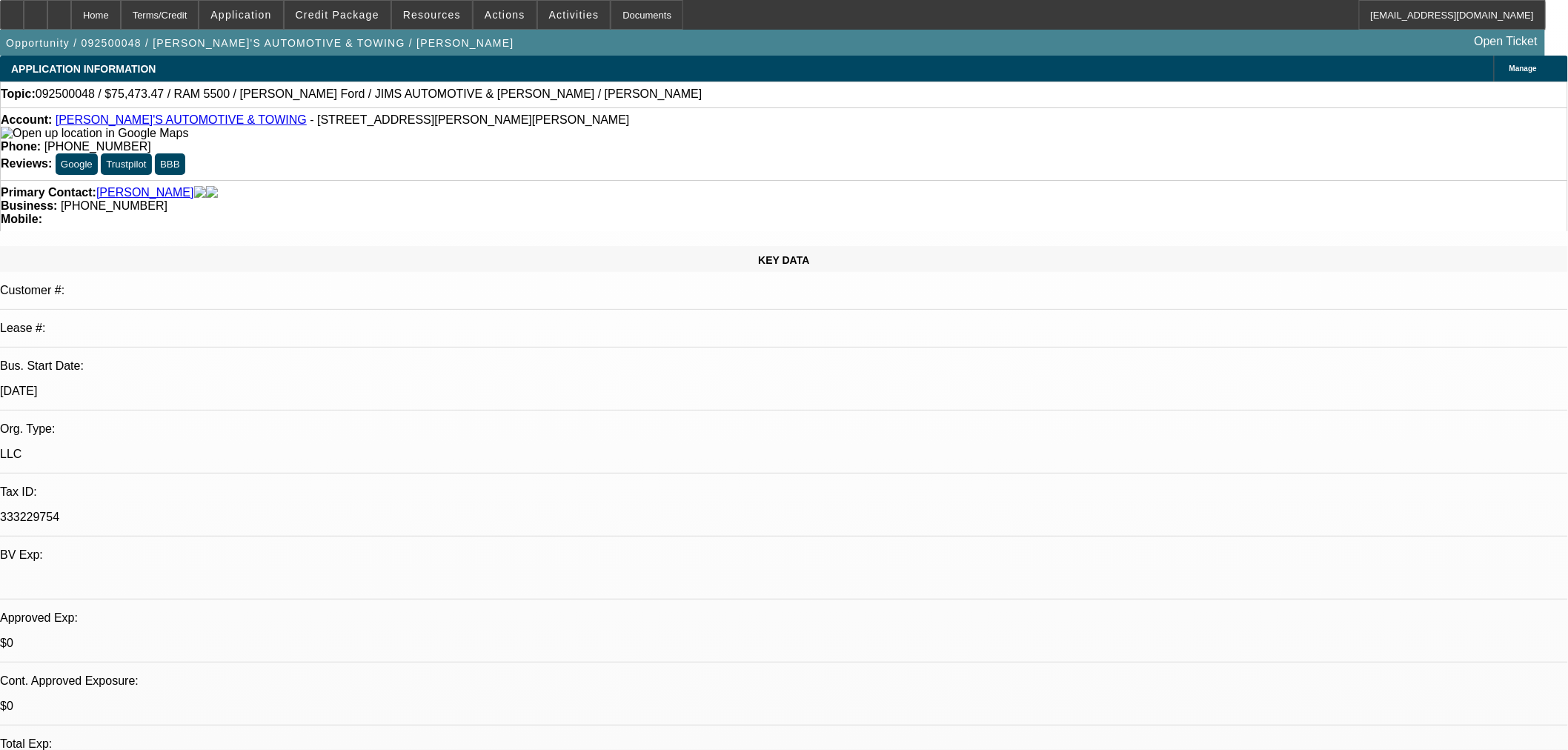
select select "0"
select select "3"
select select "0.1"
select select "4"
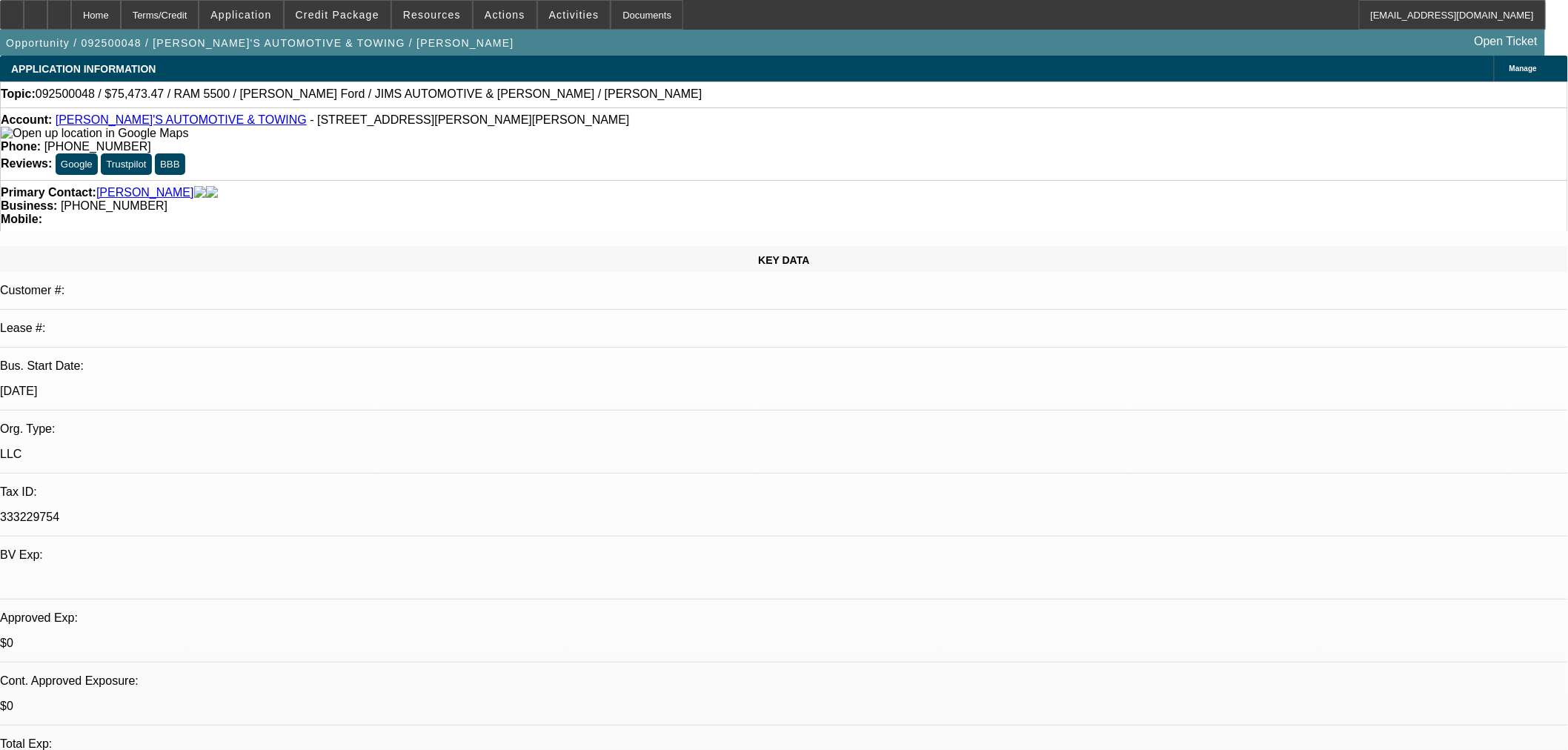
select select "0"
select select "3"
select select "0"
select select "6"
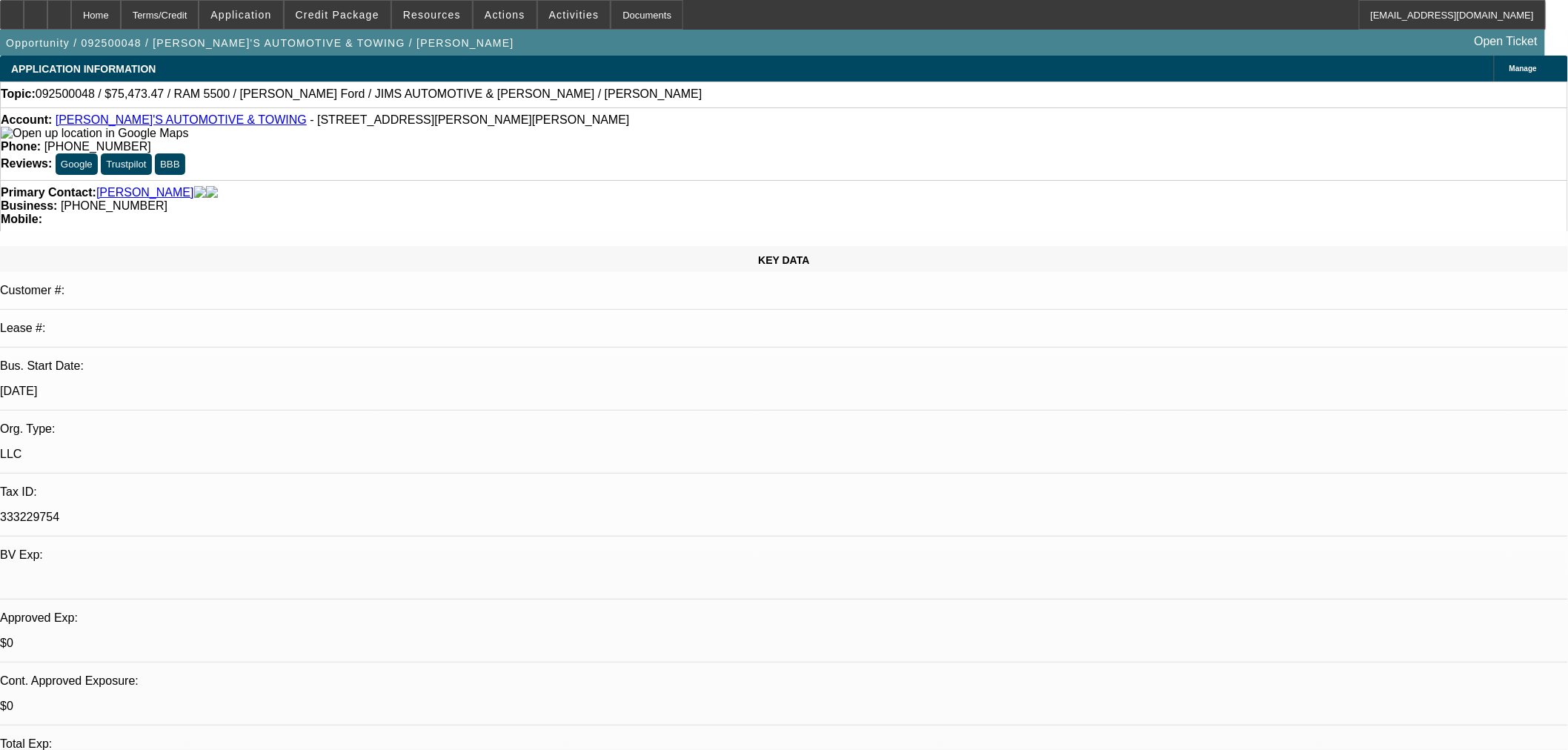
click at [375, 13] on span "Credit Package" at bounding box center [337, 14] width 84 height 11
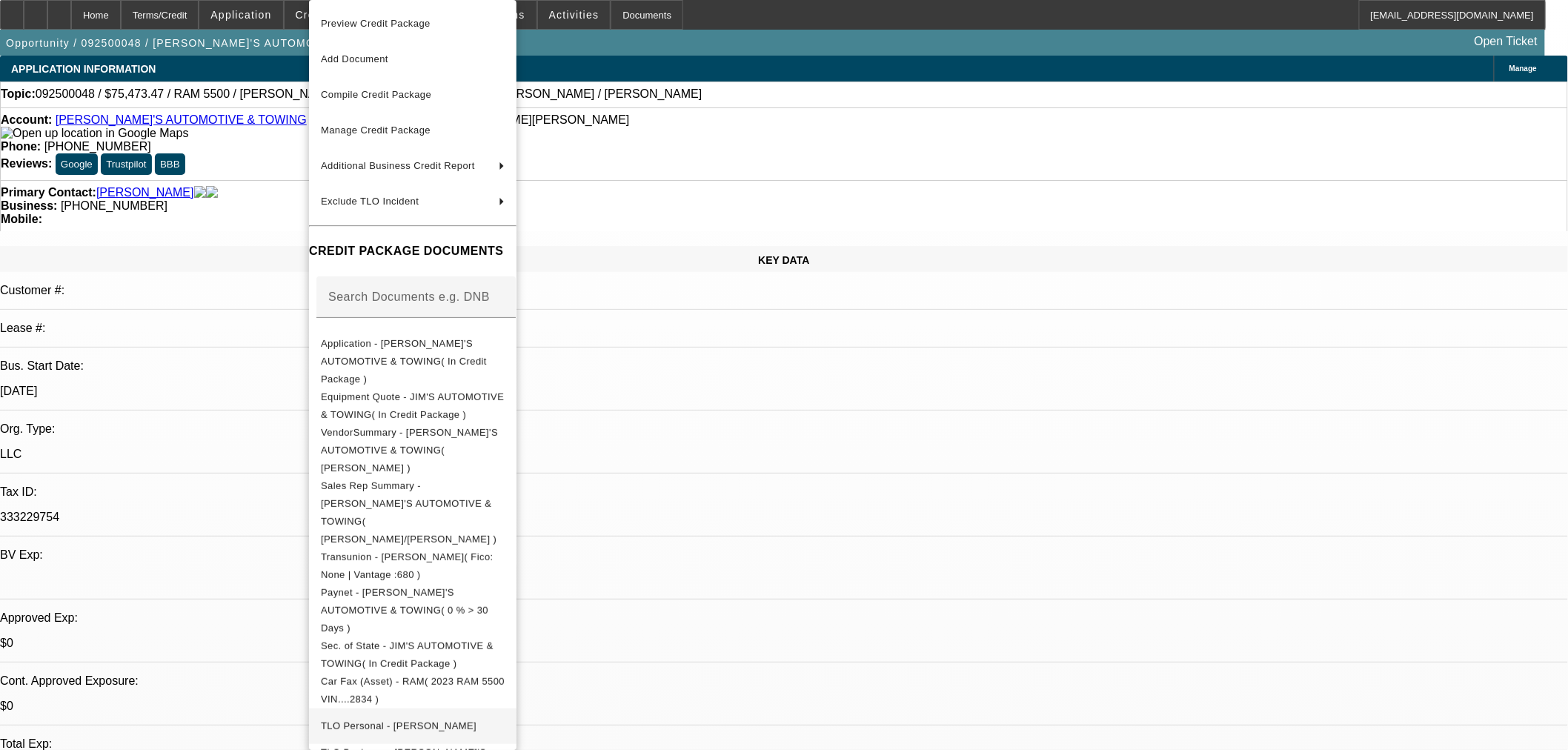
click at [418, 717] on span "TLO Personal - Moore, Jim" at bounding box center [413, 726] width 184 height 18
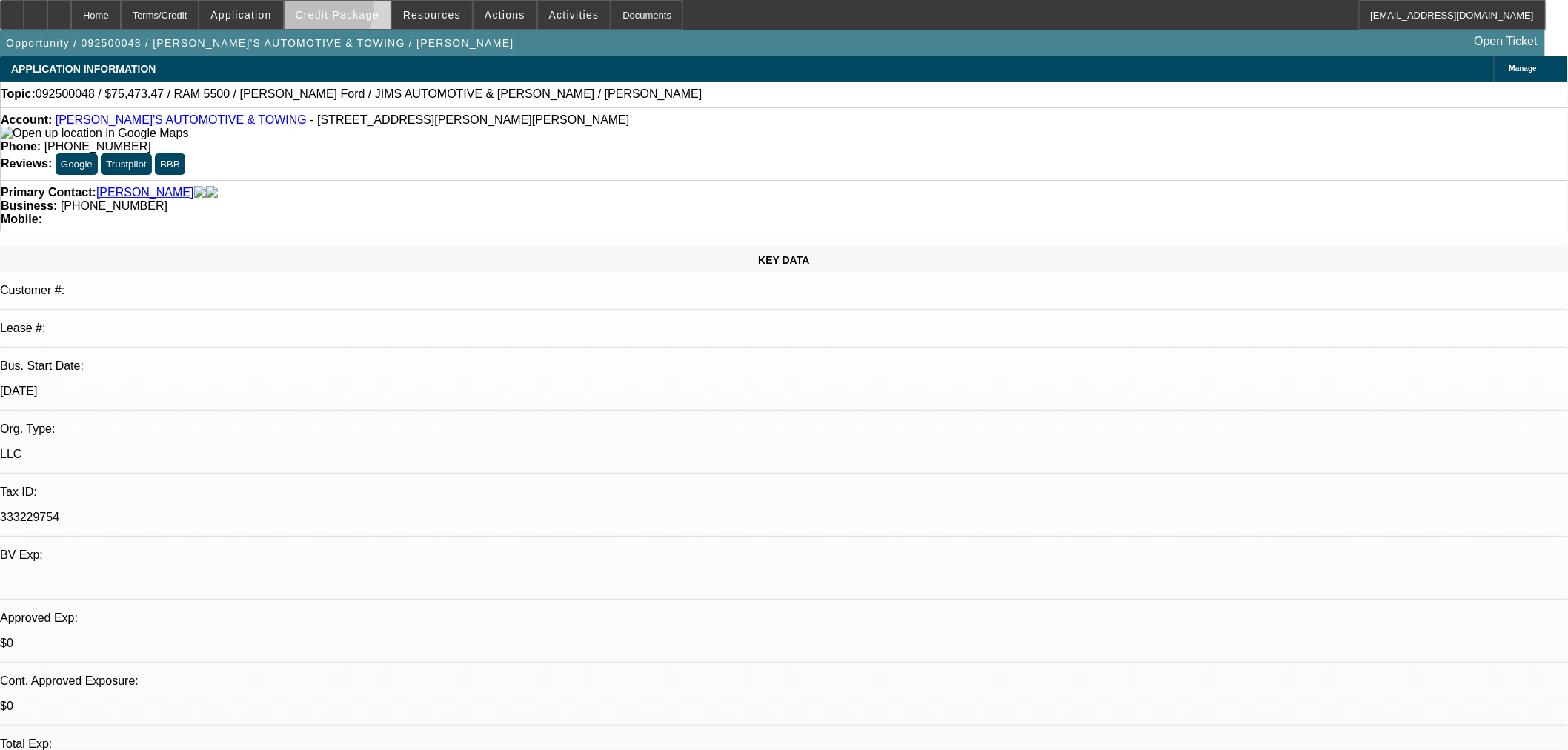
click at [340, 10] on span "Credit Package" at bounding box center [337, 14] width 84 height 11
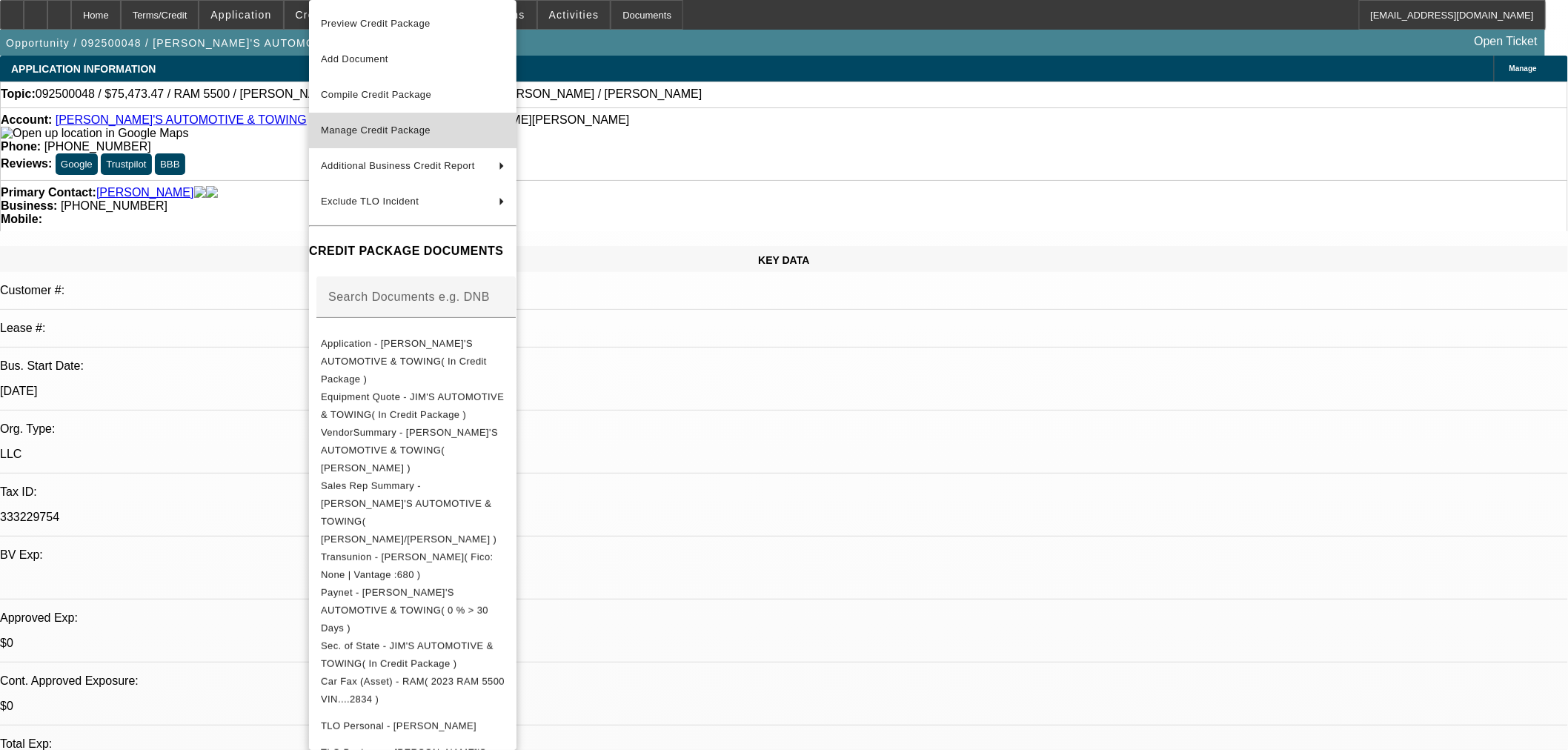
click at [376, 138] on span "Manage Credit Package" at bounding box center [413, 130] width 184 height 18
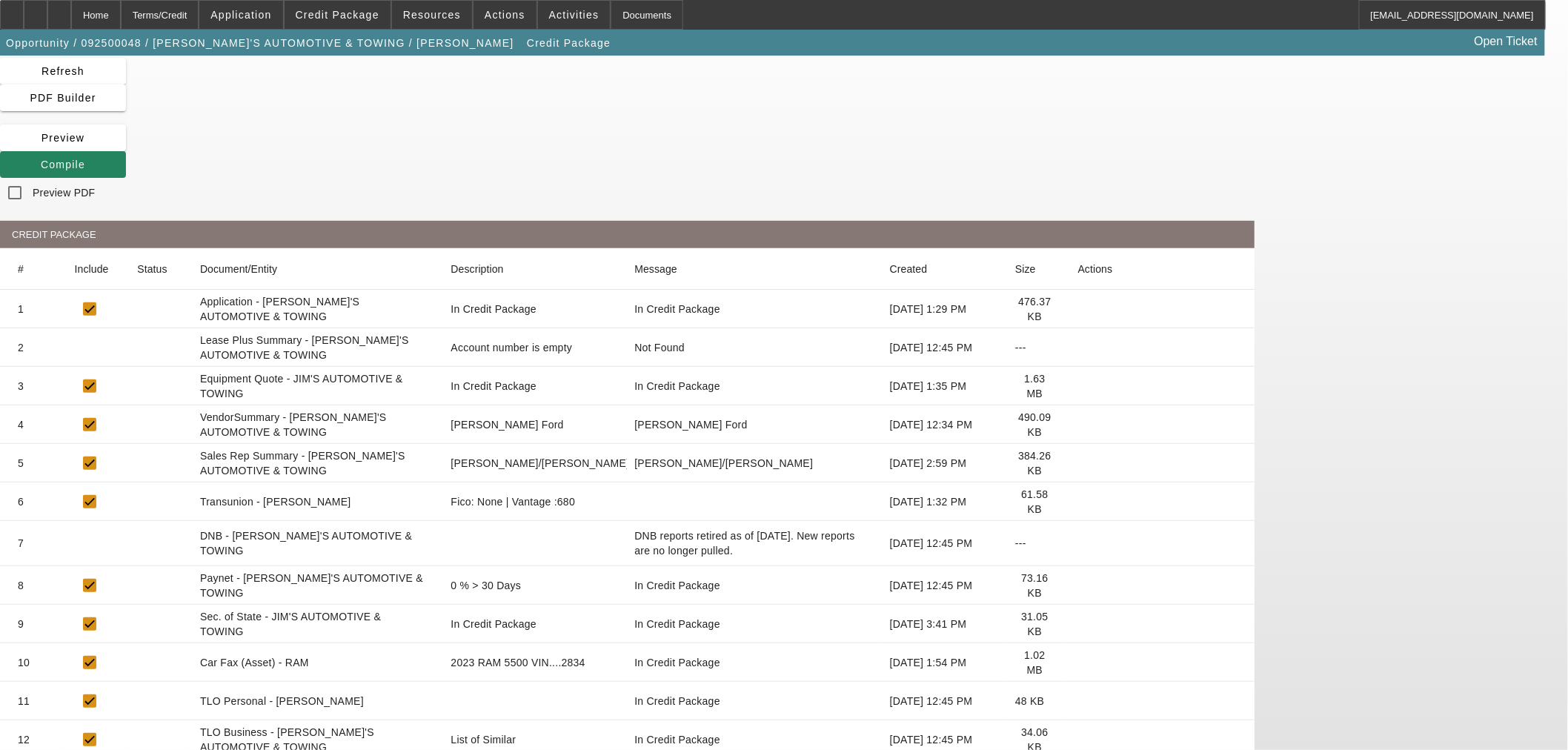
scroll to position [126, 0]
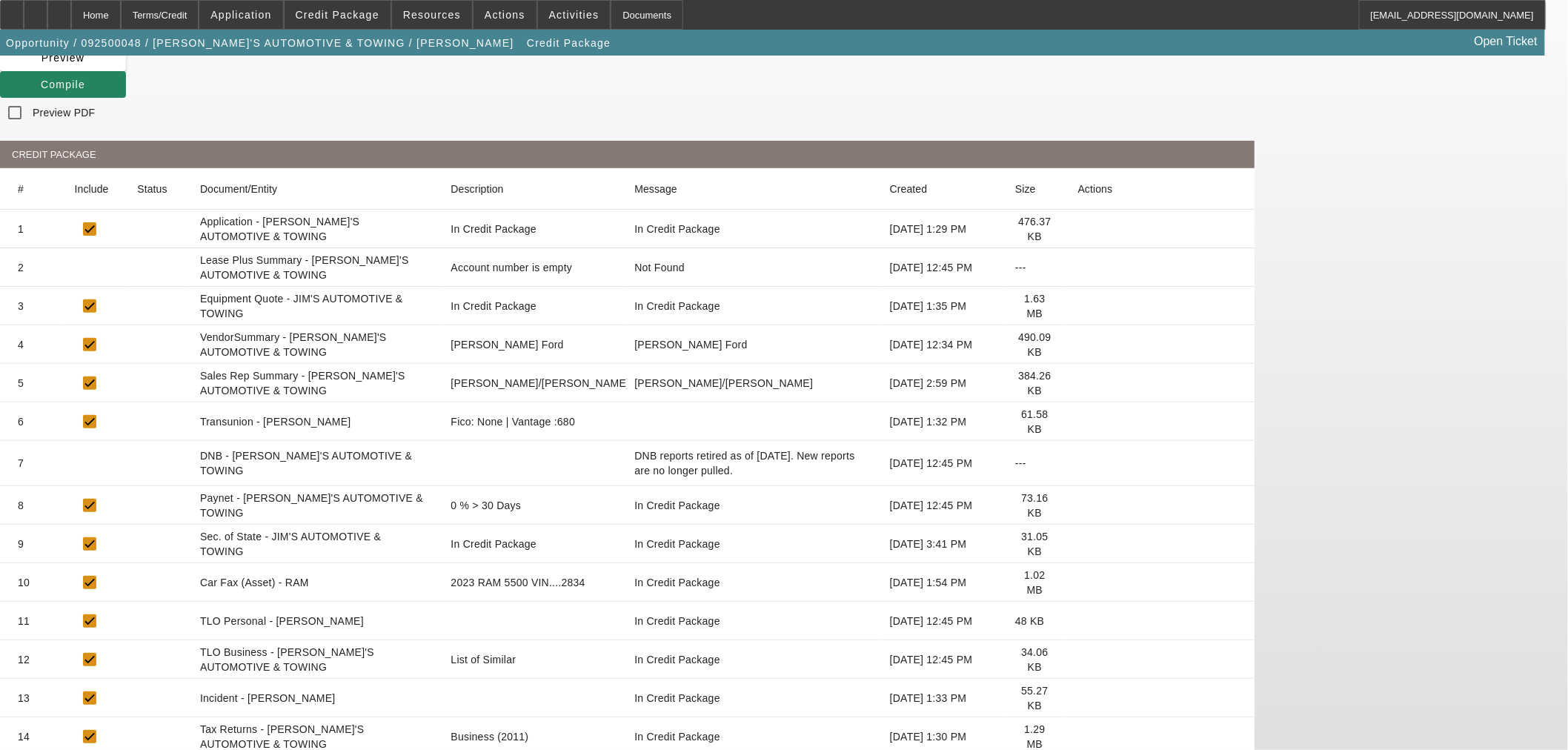
click at [1078, 621] on icon at bounding box center [1078, 621] width 0 height 0
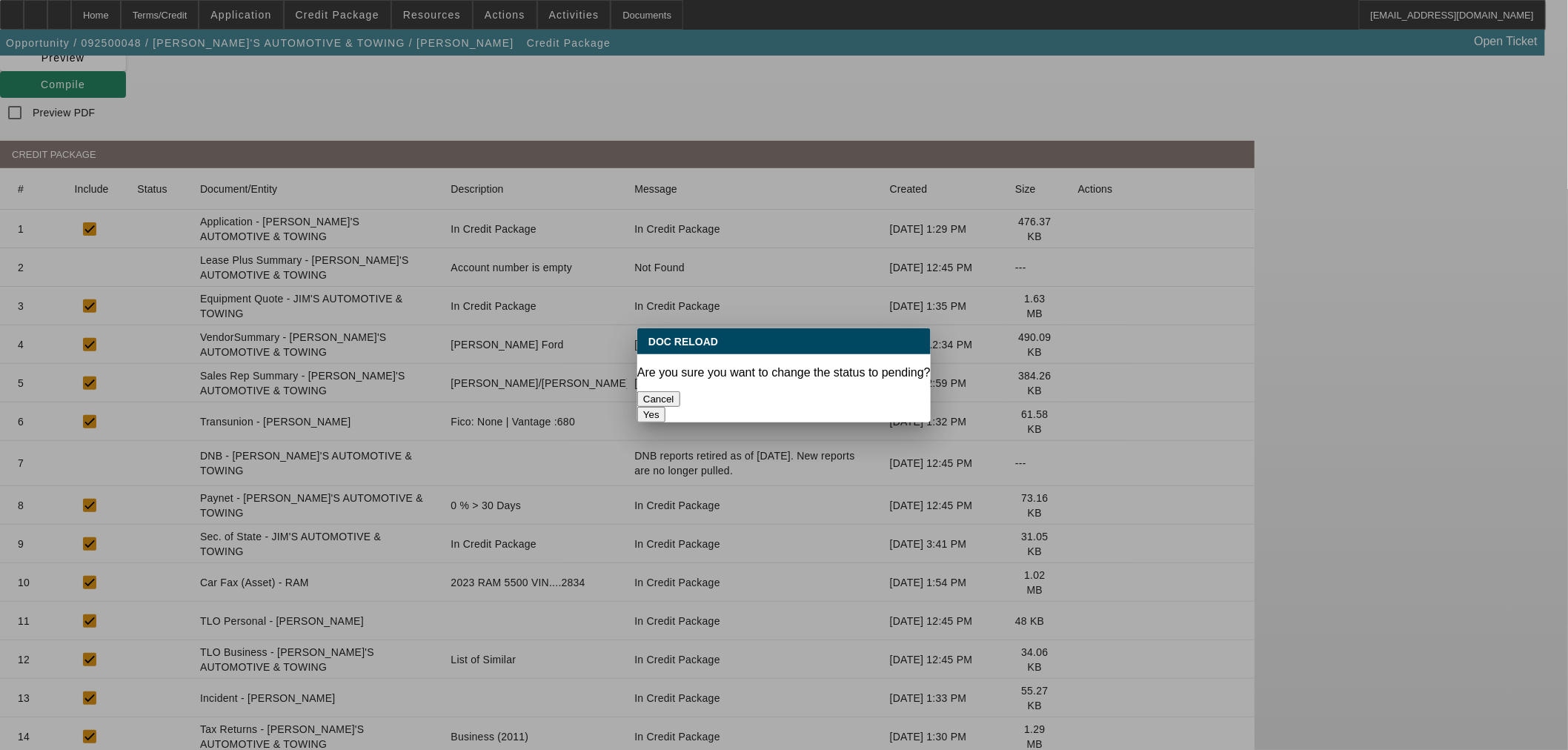
click at [665, 407] on button "Yes" at bounding box center [652, 415] width 28 height 16
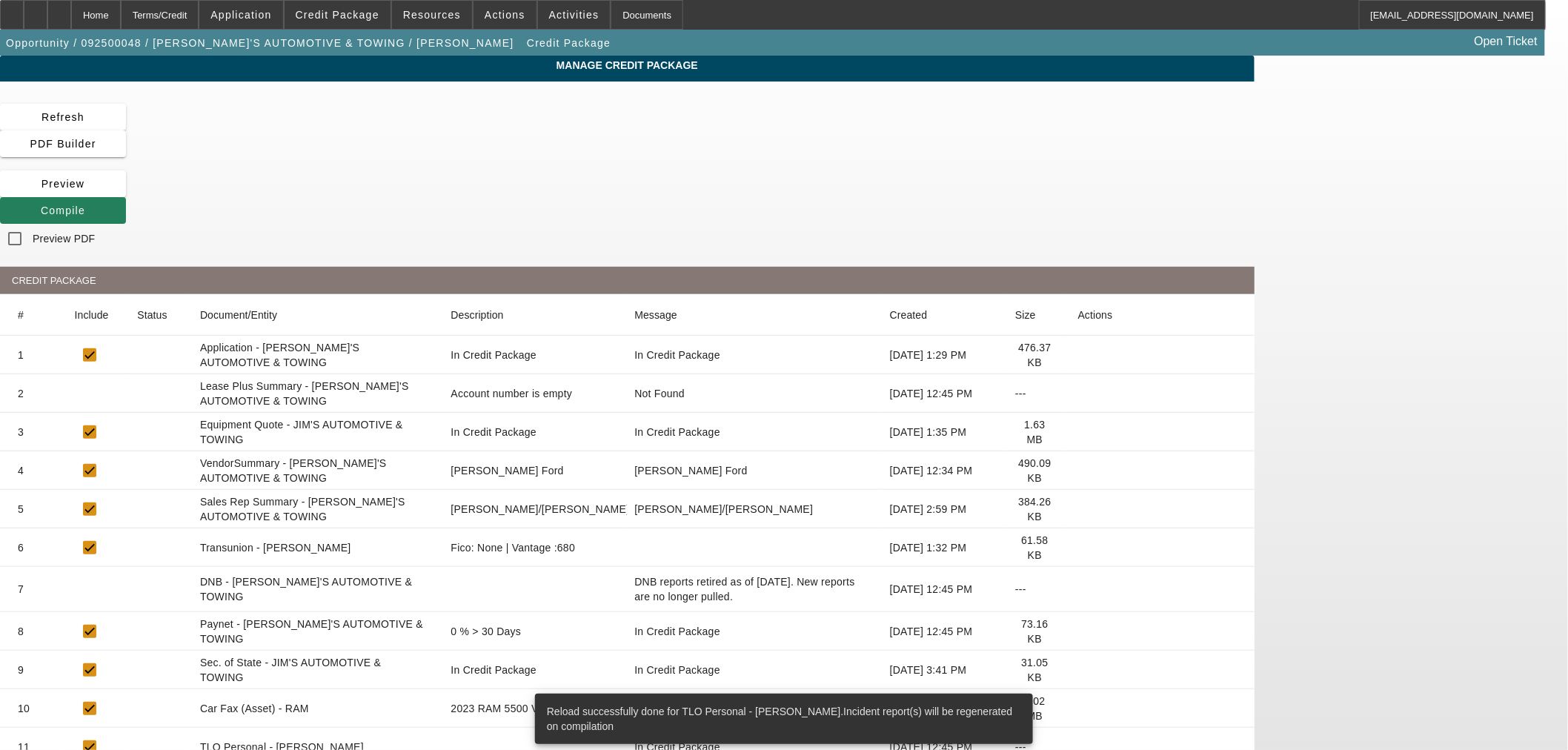
click at [126, 193] on span at bounding box center [63, 210] width 126 height 35
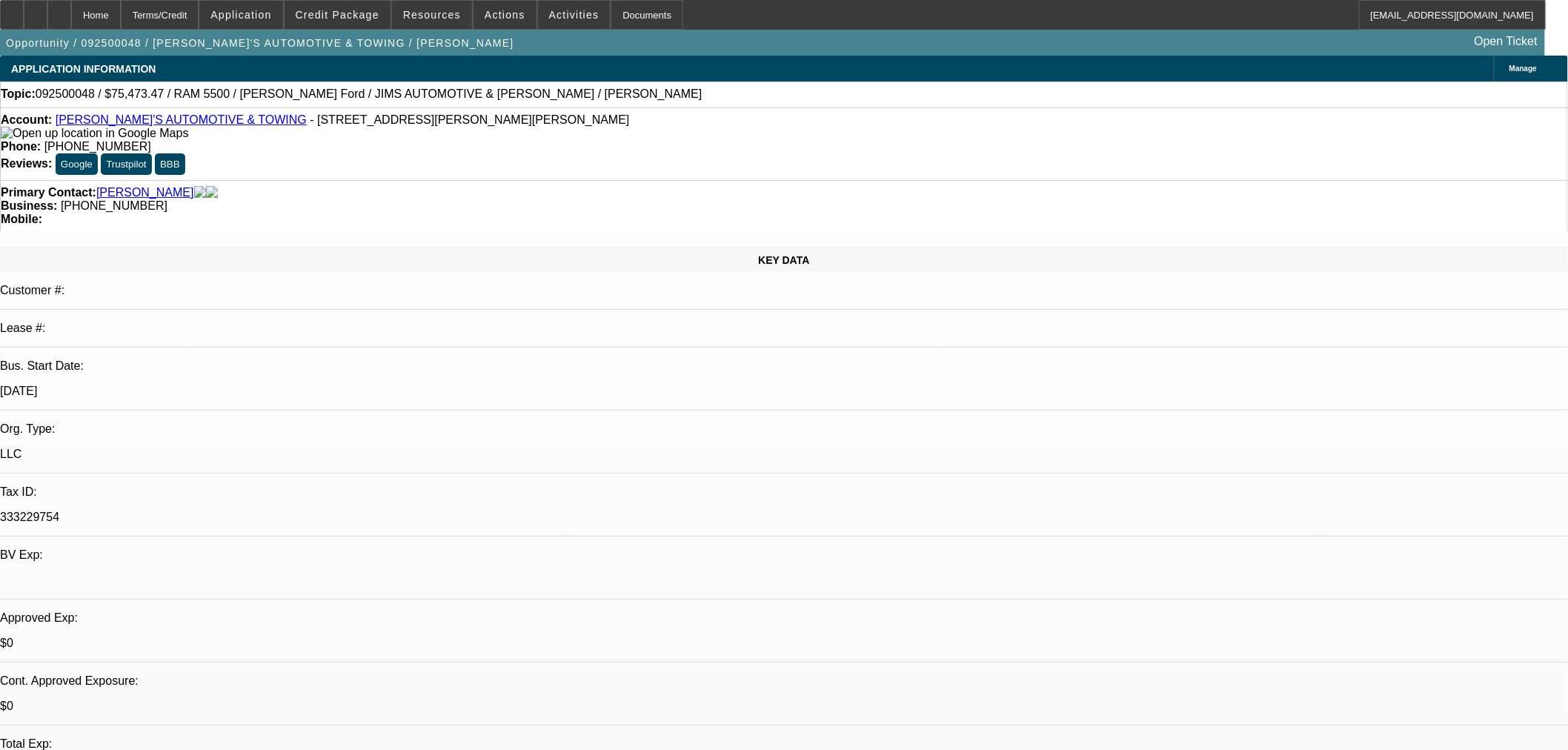
select select "0"
select select "3"
select select "0.1"
select select "4"
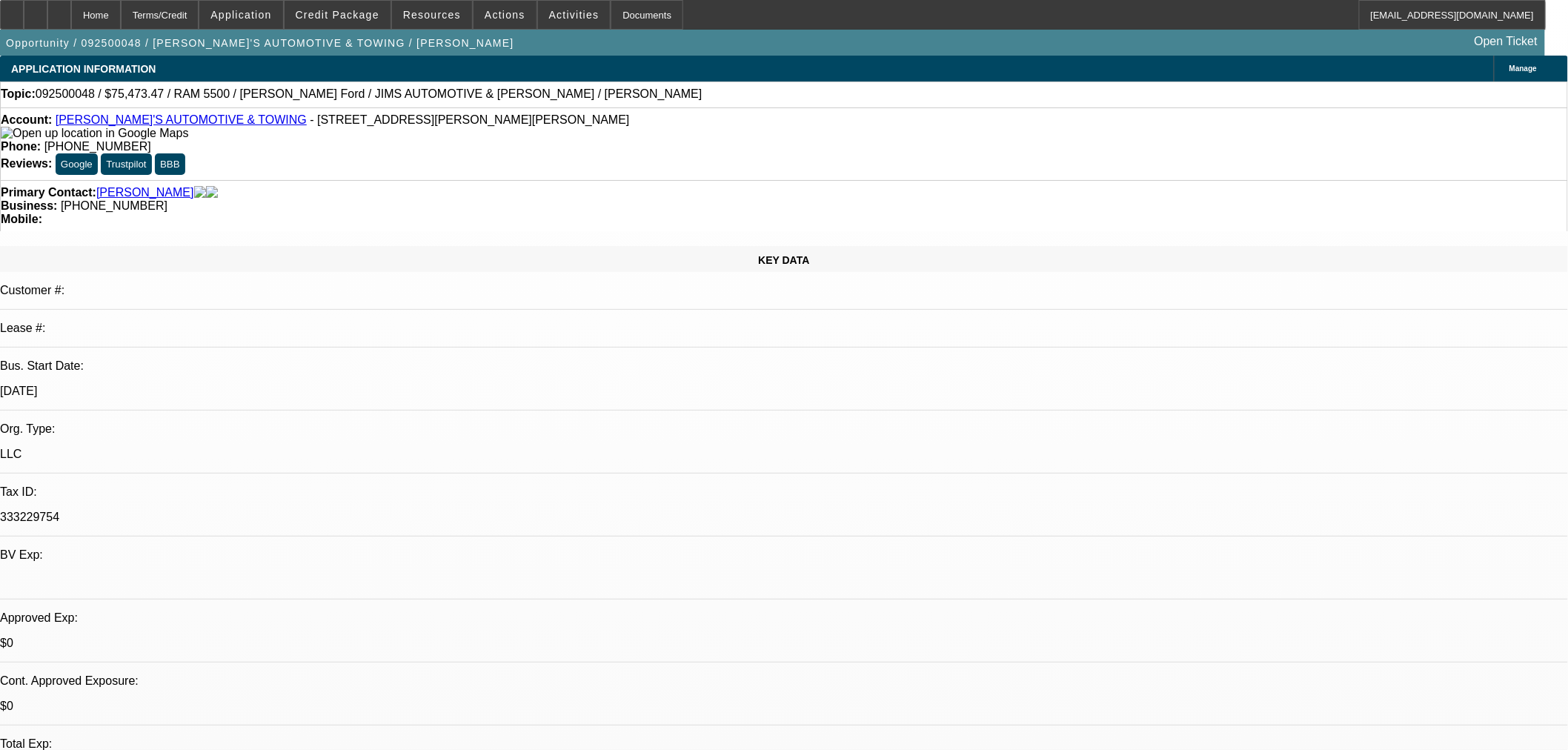
select select "0"
select select "3"
select select "0"
select select "6"
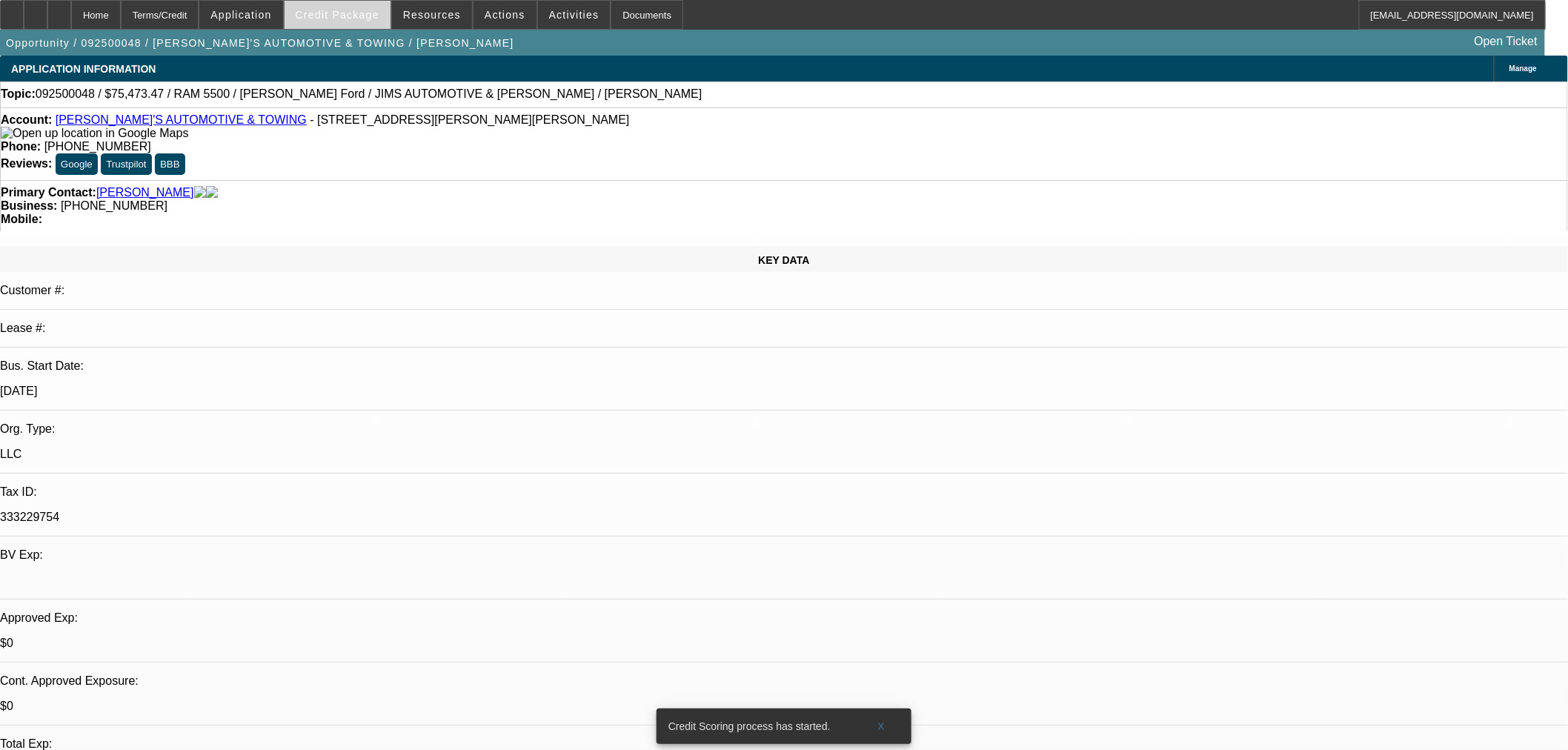
click at [349, 13] on span "Credit Package" at bounding box center [337, 14] width 84 height 11
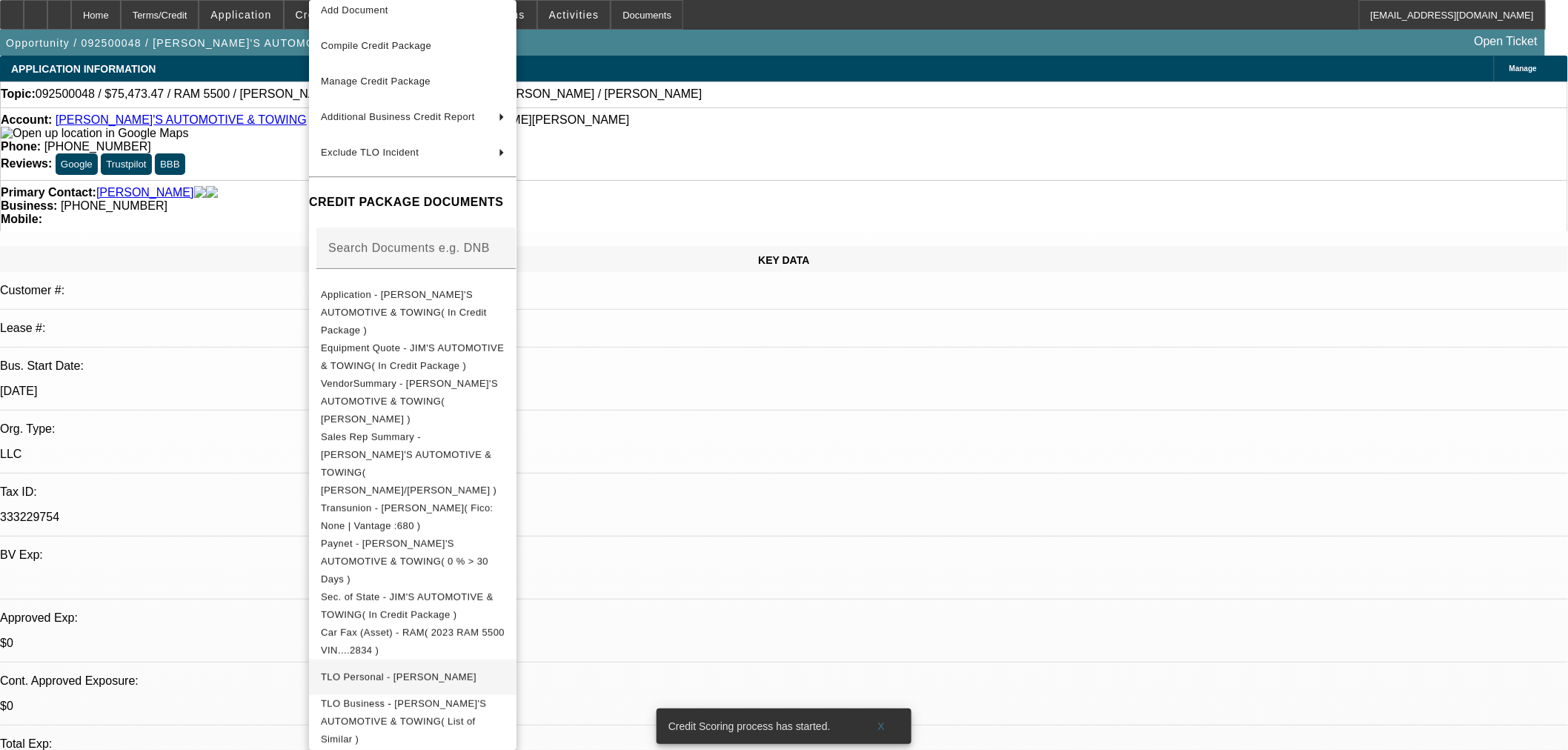
scroll to position [54, 0]
click at [423, 663] on span "TLO Personal - Moore, Jim" at bounding box center [413, 672] width 184 height 18
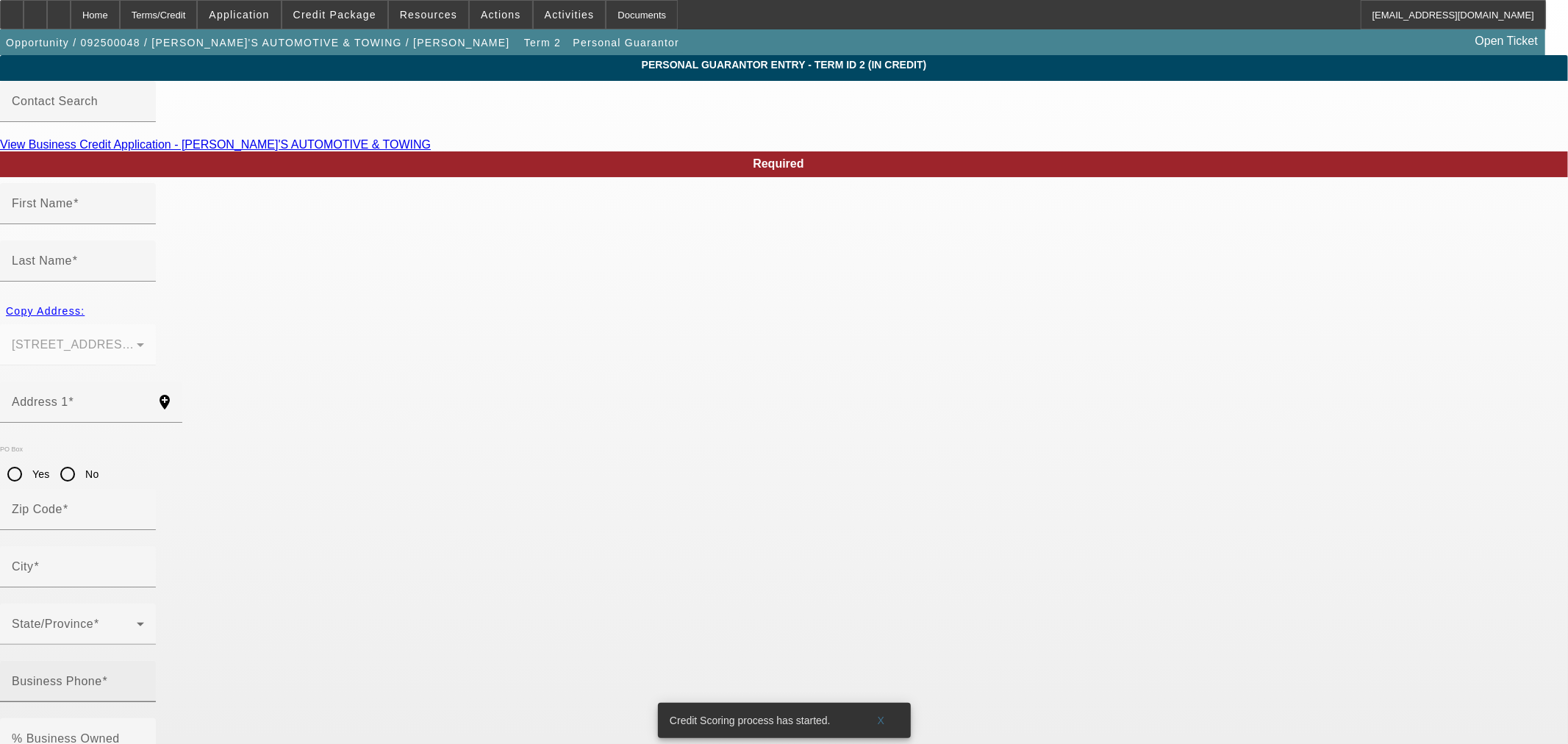
type input "Jim"
type input "Moore"
type input "315 Roemer Blvd"
radio input "true"
type input "16121"
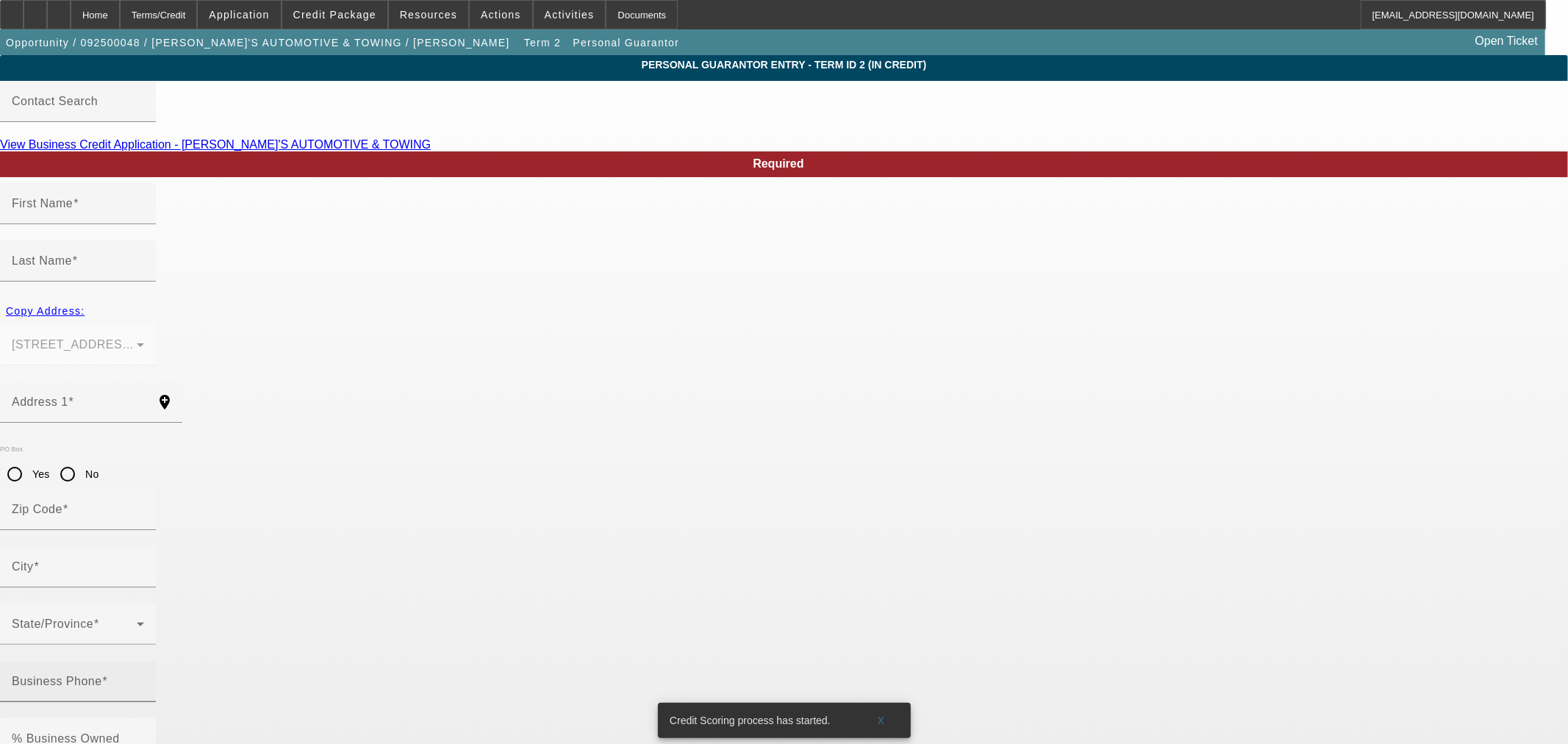
type input "Farrell"
type input "(724) 983-6260"
type input "100"
type input "210-54-4759"
type input "jimsautomotiveandtowing@yahoo.com"
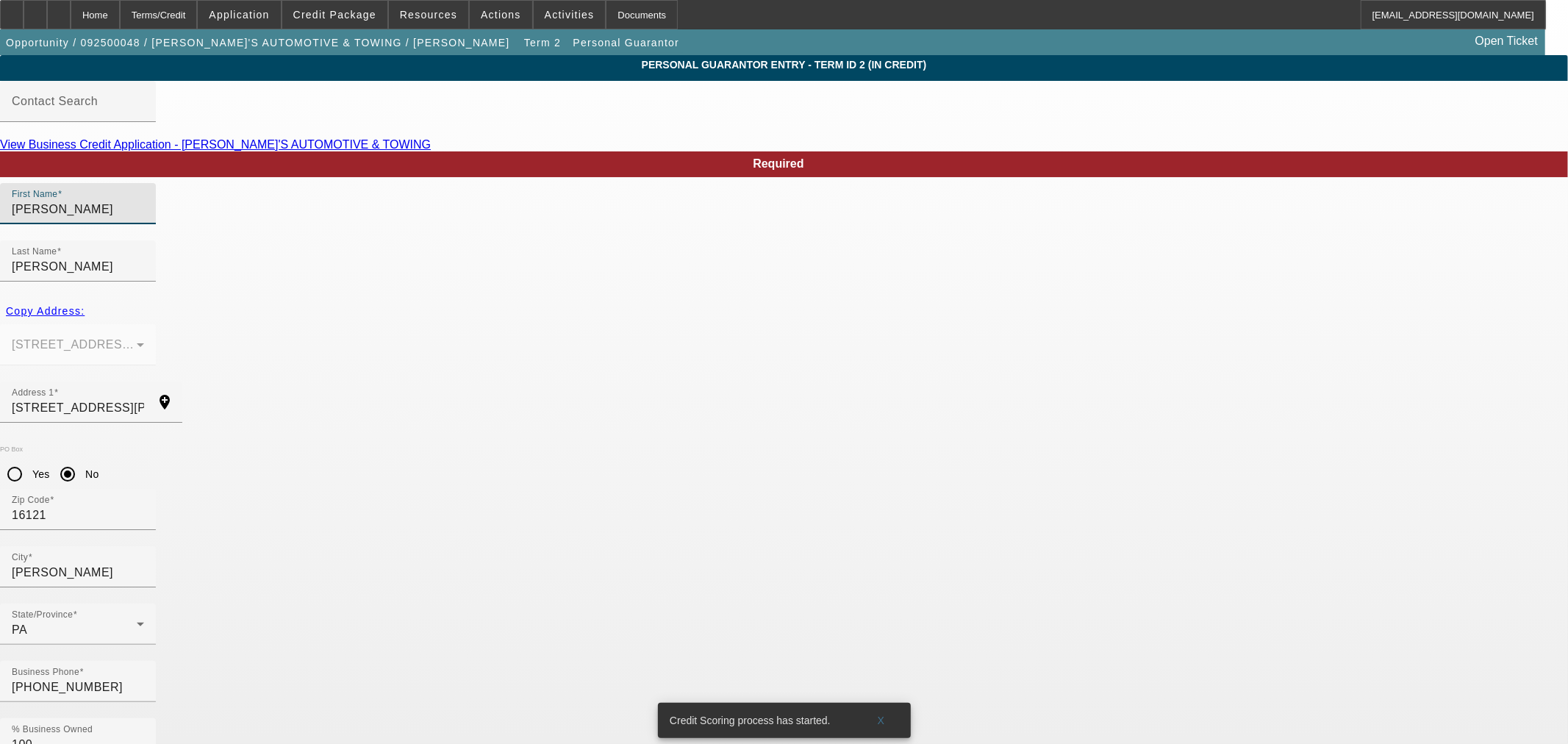
drag, startPoint x: 416, startPoint y: 235, endPoint x: 261, endPoint y: 206, distance: 157.7
type input "James"
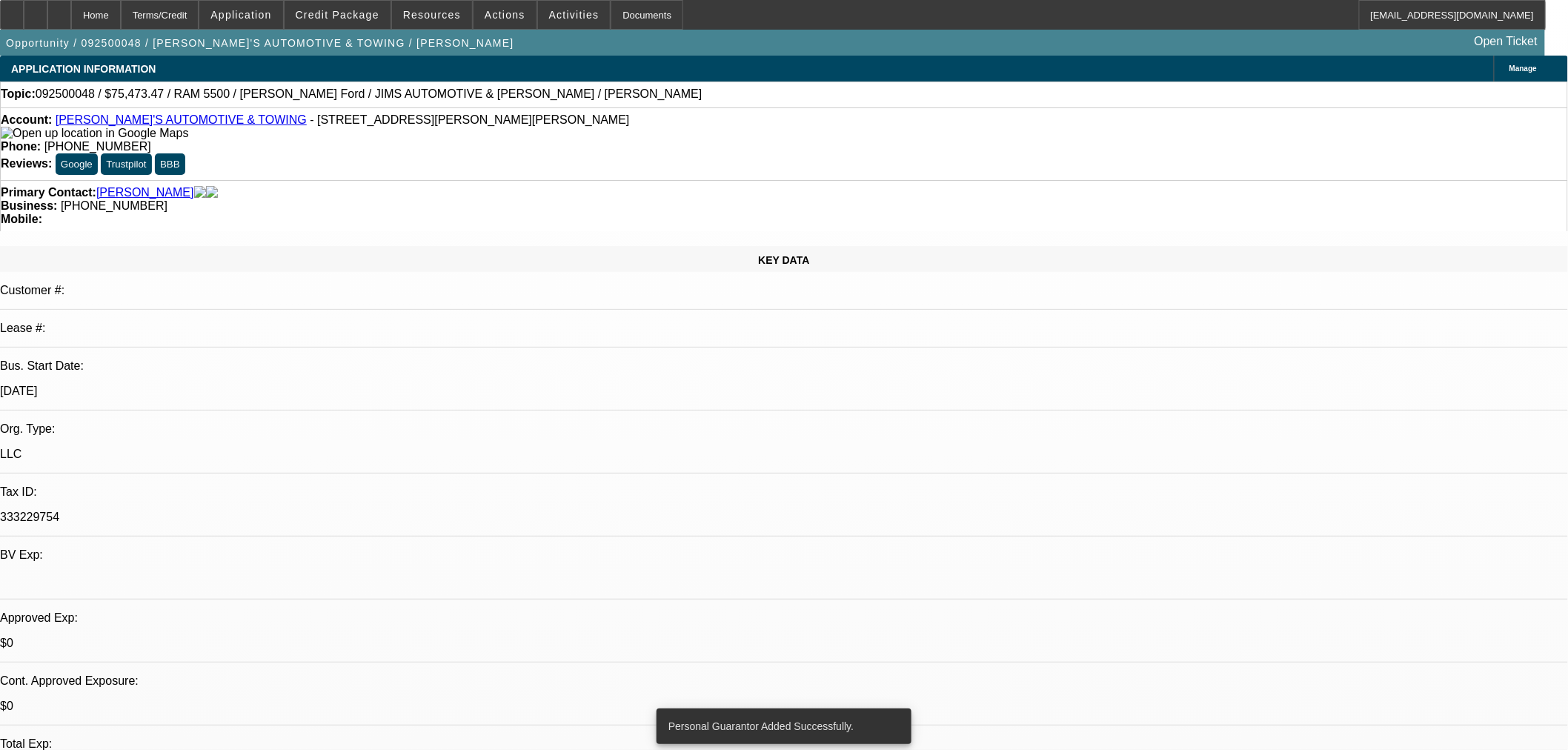
select select "0"
select select "3"
select select "0.1"
select select "4"
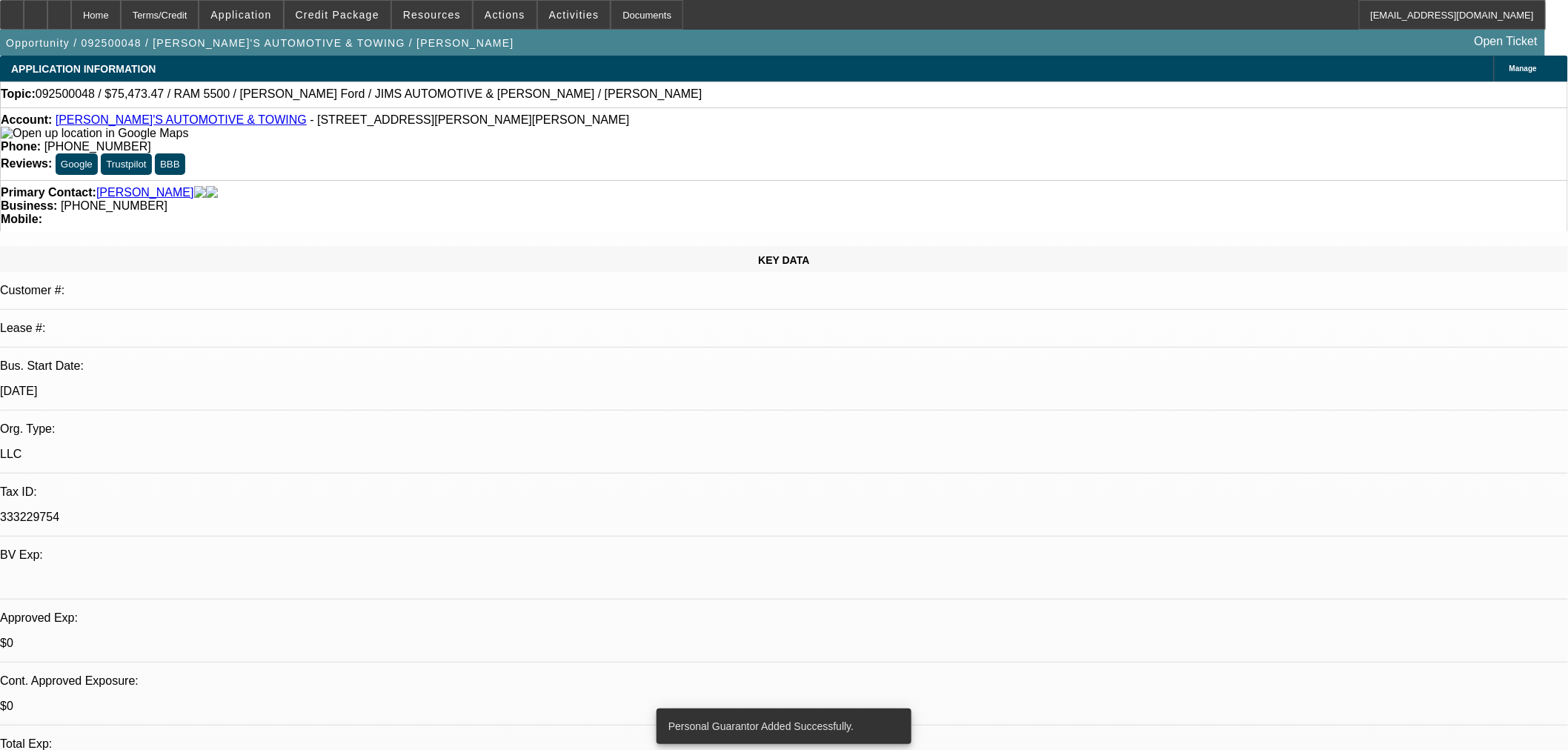
select select "0"
select select "3"
select select "0"
select select "6"
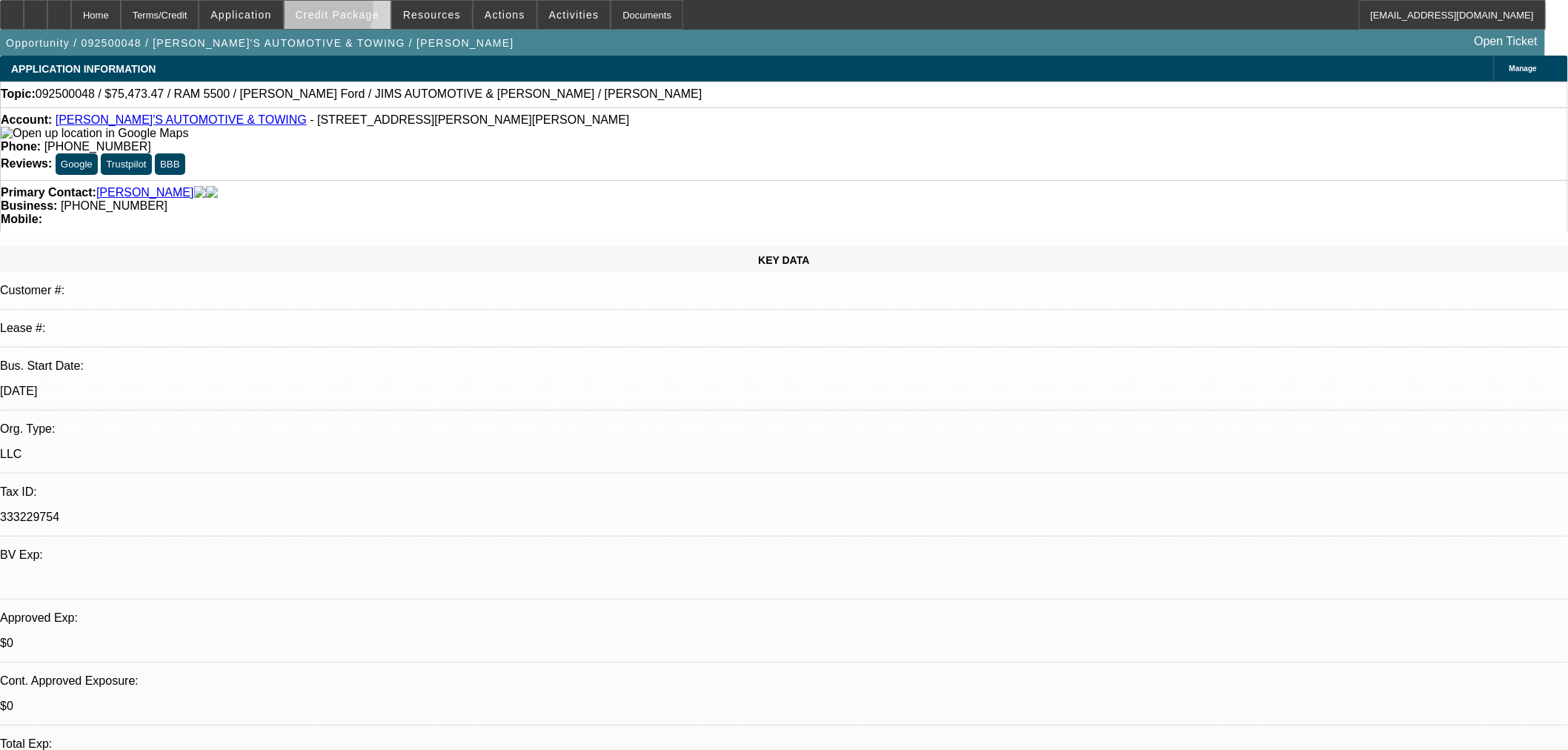
click at [326, 11] on span "Credit Package" at bounding box center [337, 14] width 84 height 11
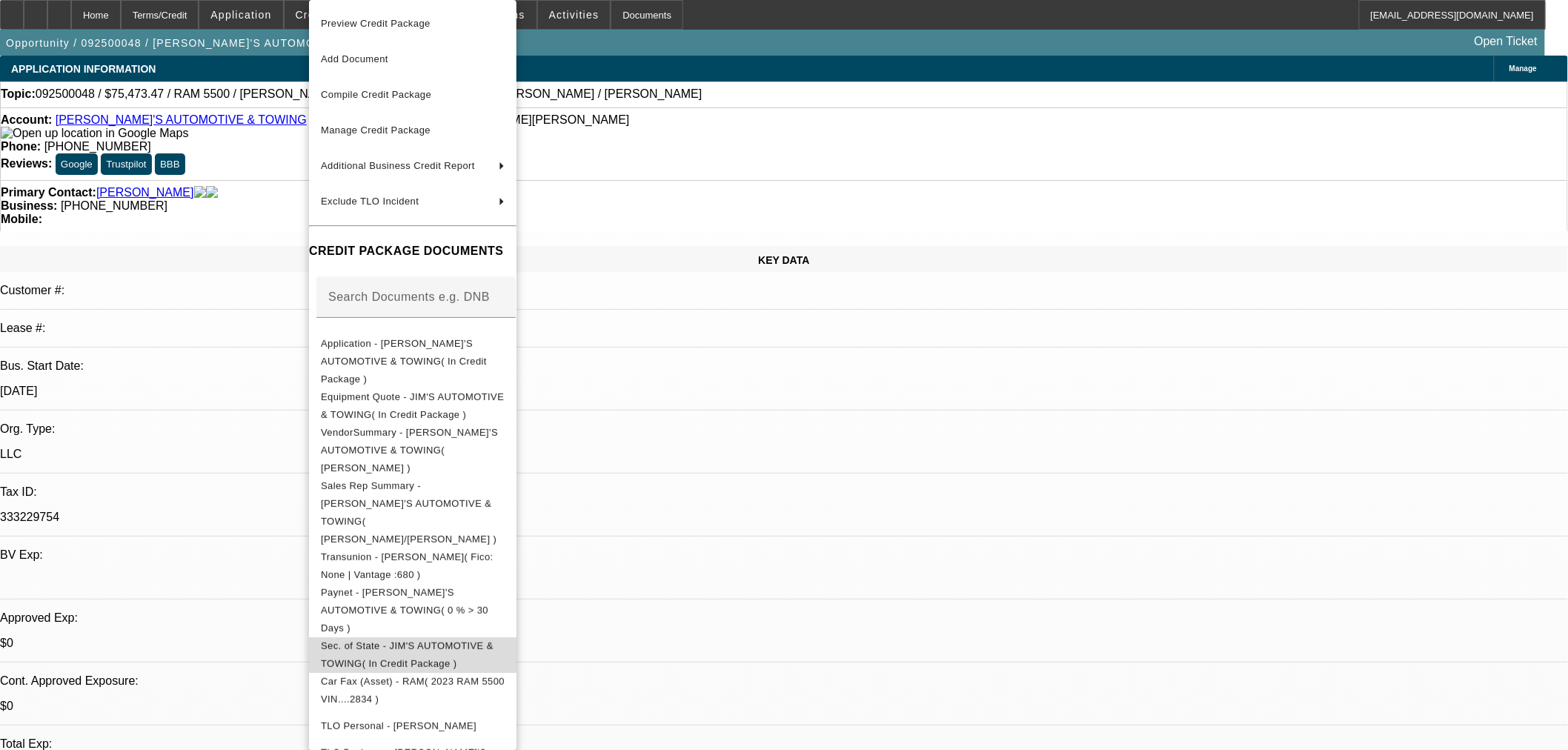
click at [417, 638] on span "Sec. of State - JIM'S AUTOMOTIVE & TOWING( In Credit Package )" at bounding box center [413, 655] width 184 height 35
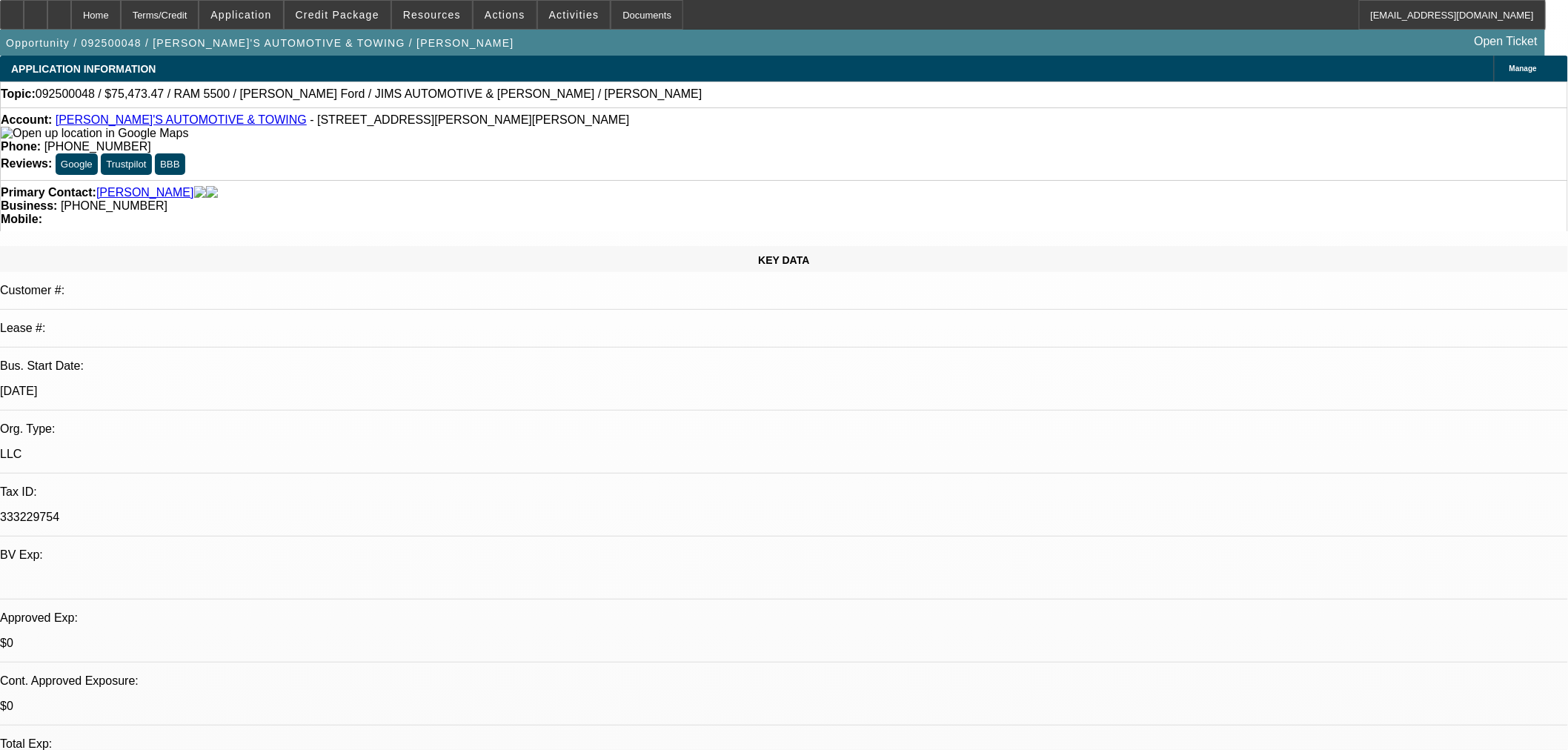
click at [1510, 69] on span "Manage" at bounding box center [1523, 68] width 27 height 8
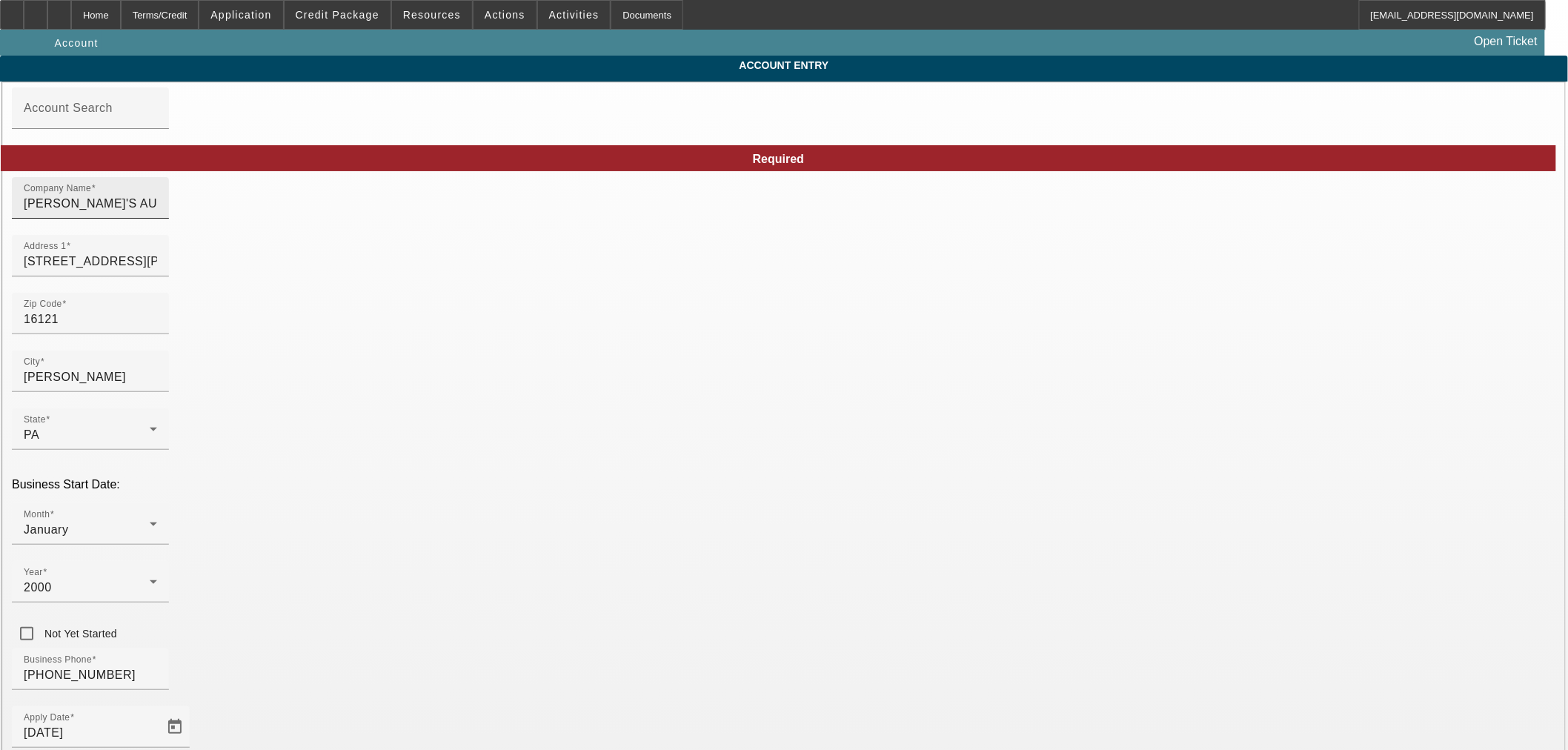
type input "9/3/2025"
click at [157, 208] on input "JIM'S AUTOMOTIVE & TOWING" at bounding box center [90, 203] width 134 height 18
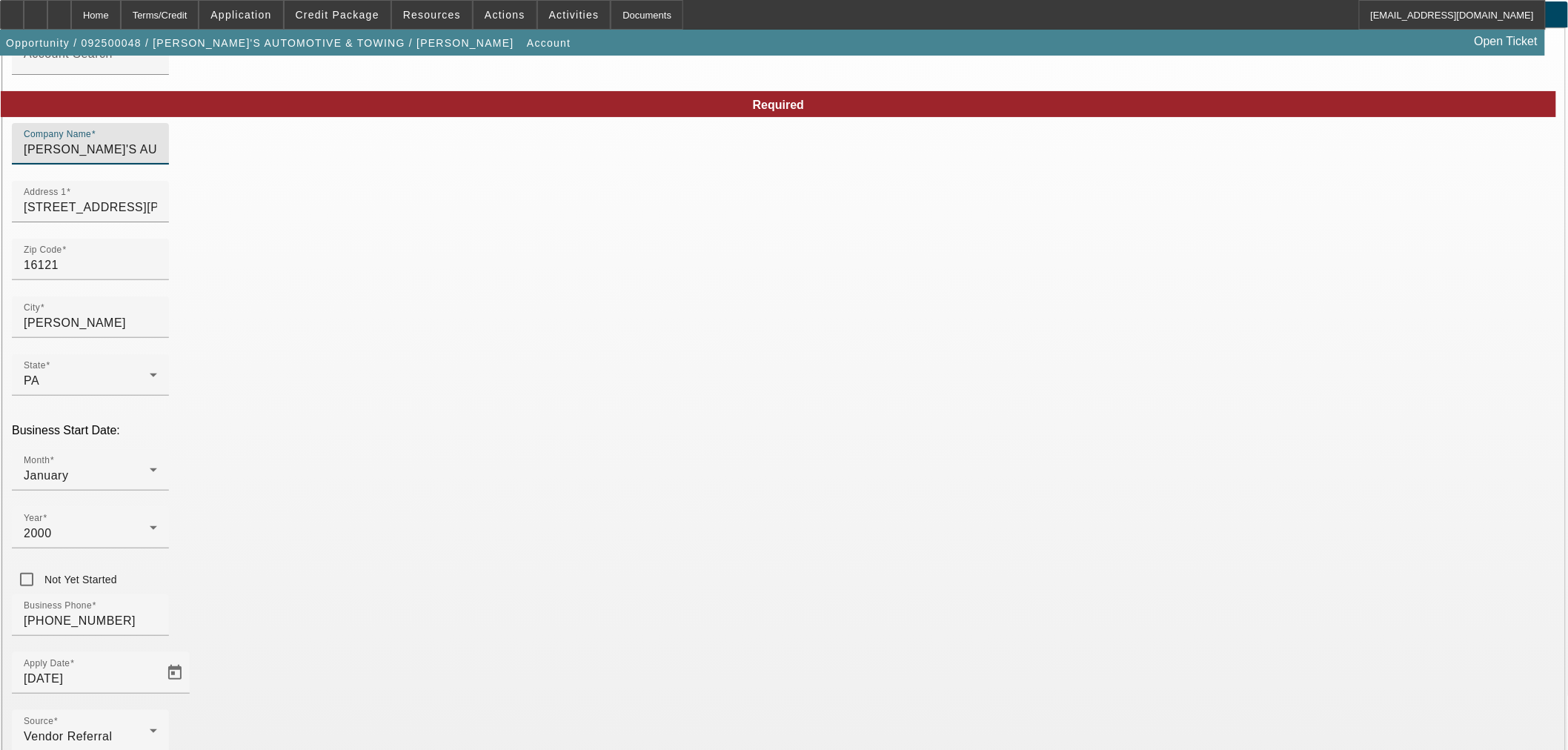
scroll to position [111, 0]
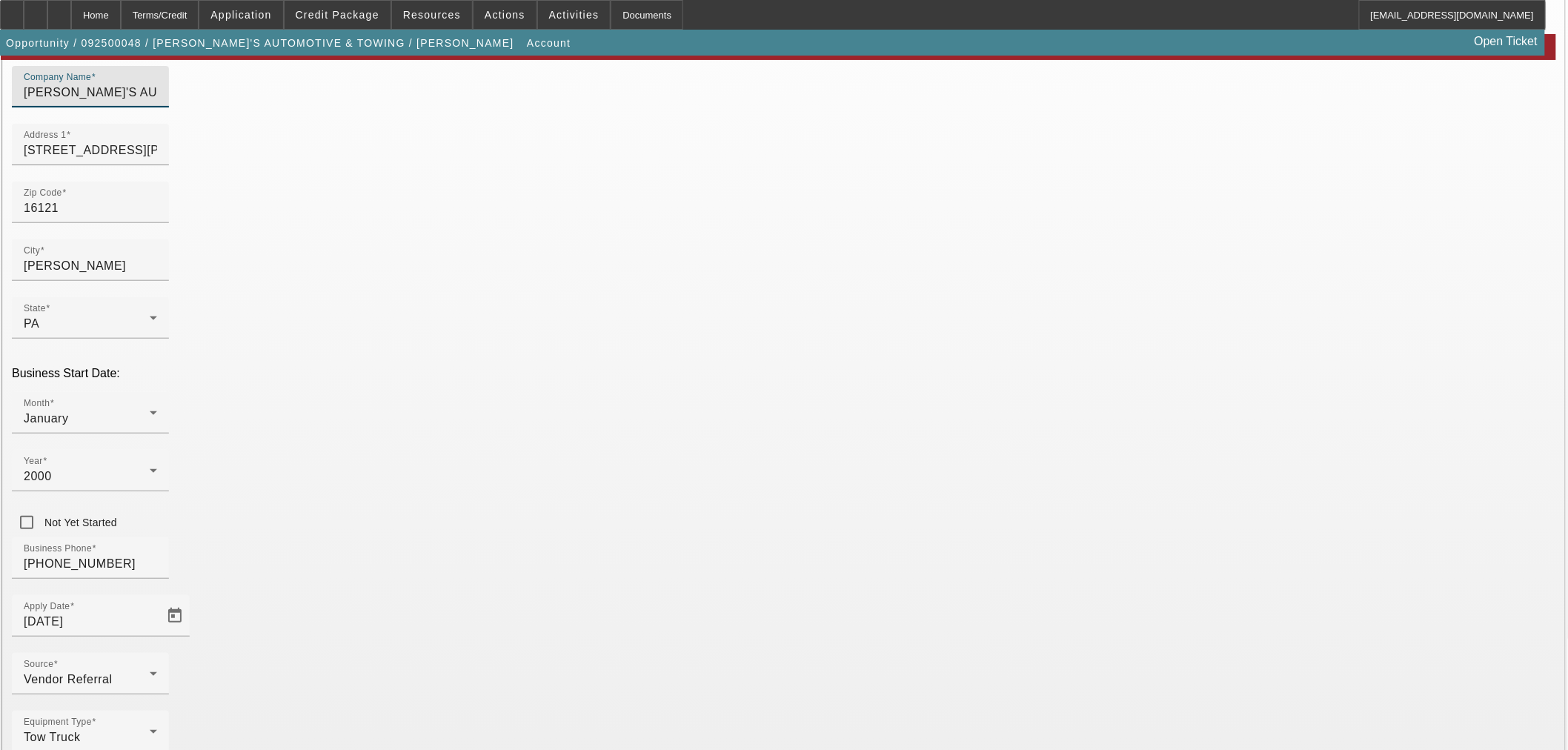
type input "JIM'S AUTOMOTIVE AND TOWING LLC"
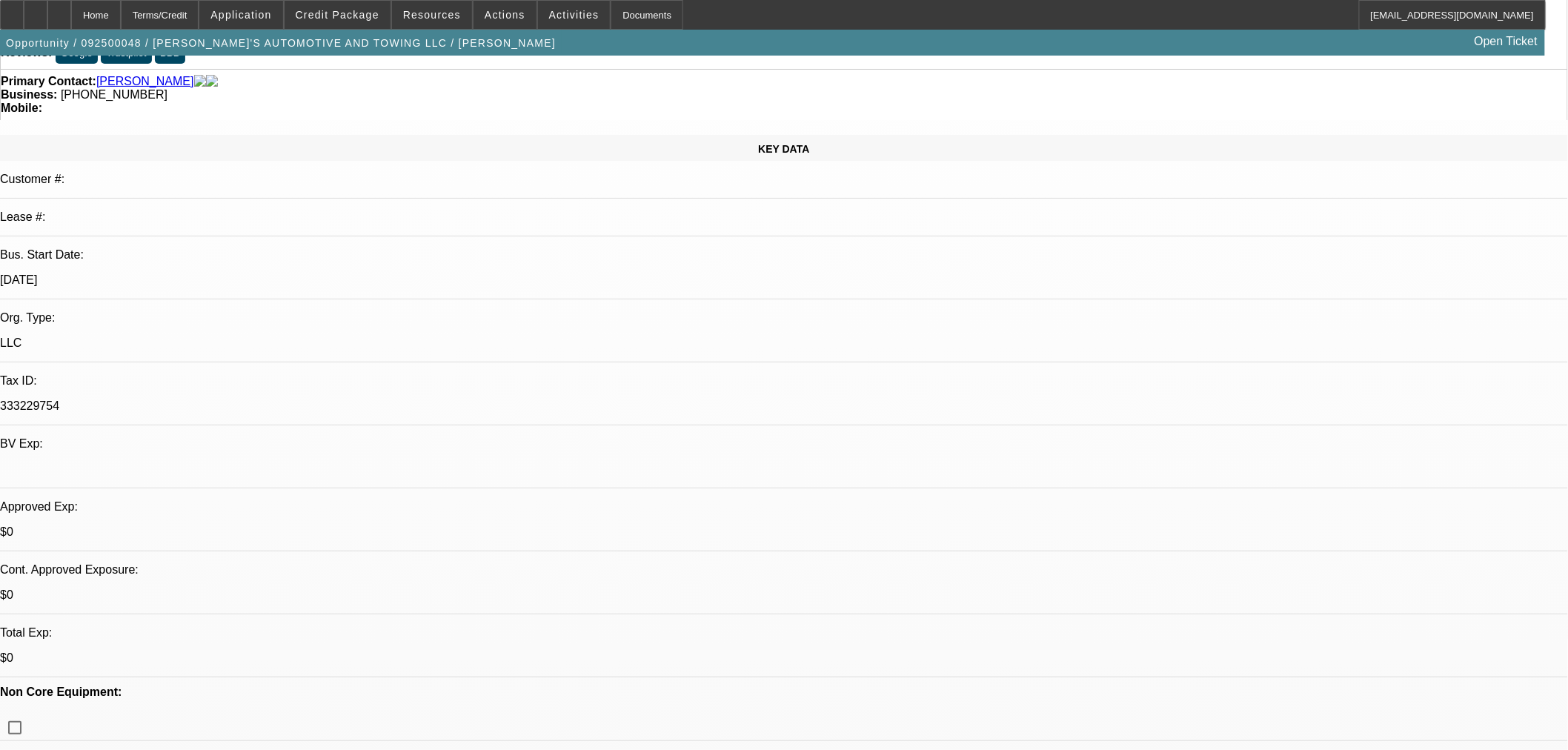
select select "0"
select select "3"
select select "0.1"
select select "4"
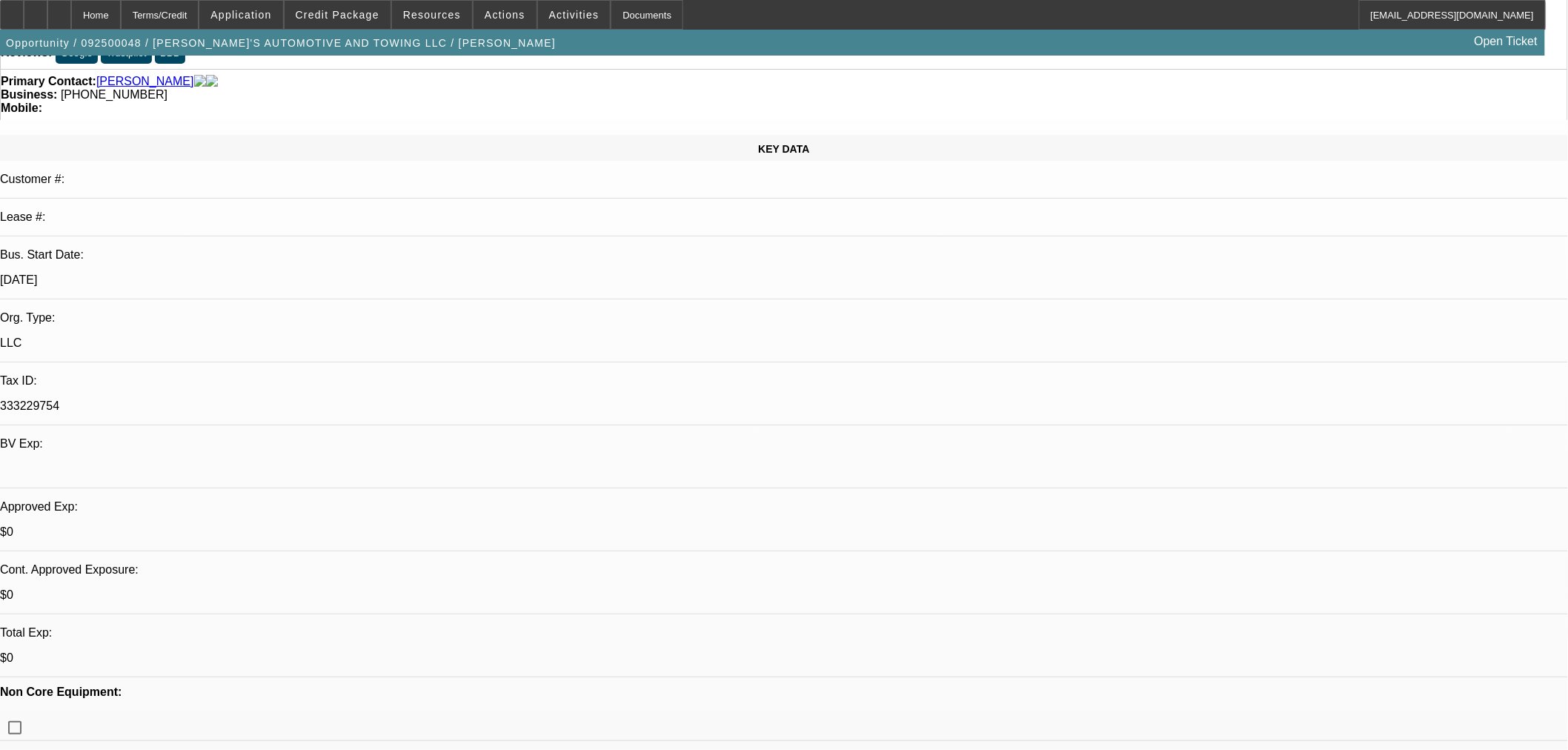
select select "0"
select select "3"
select select "0"
select select "6"
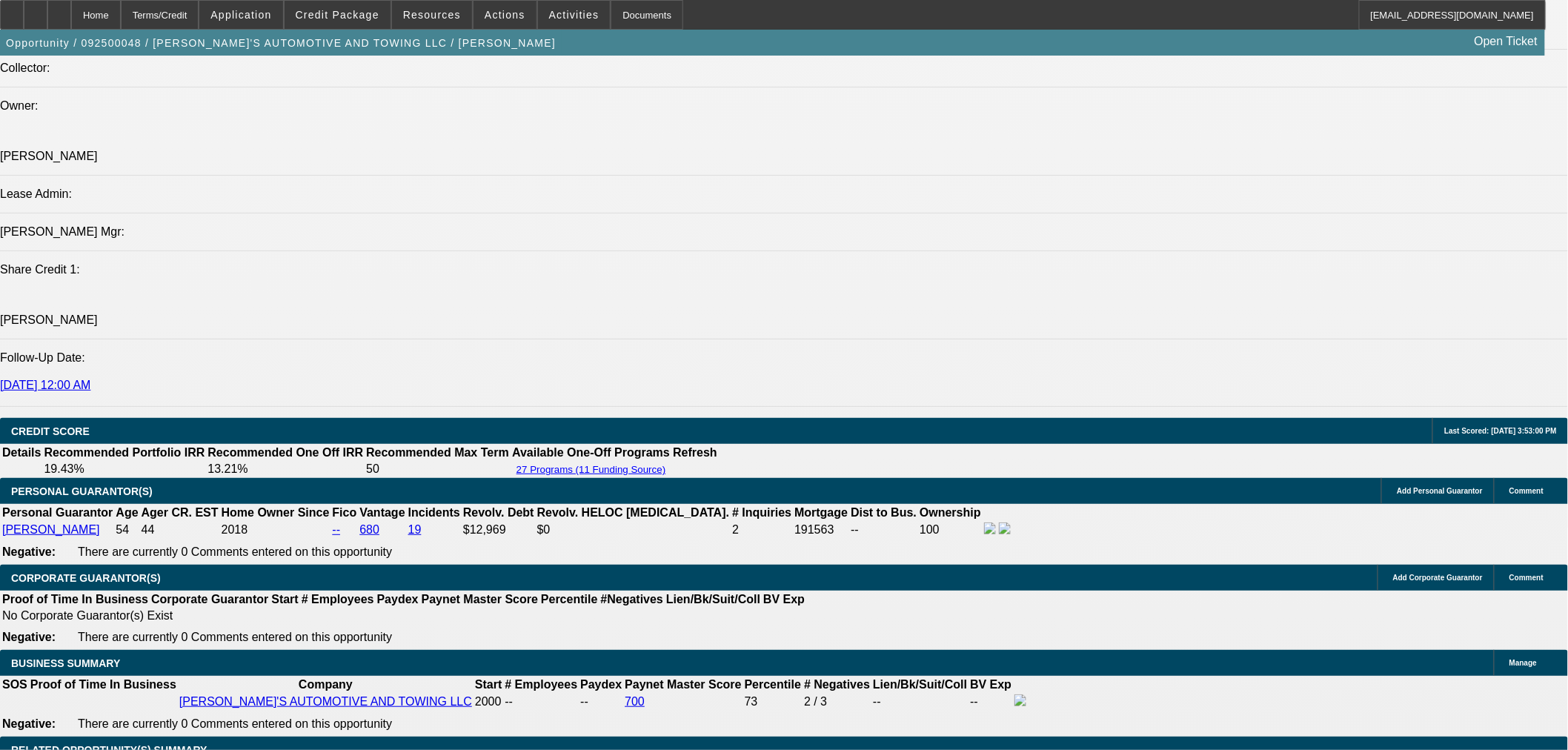
scroll to position [1757, 0]
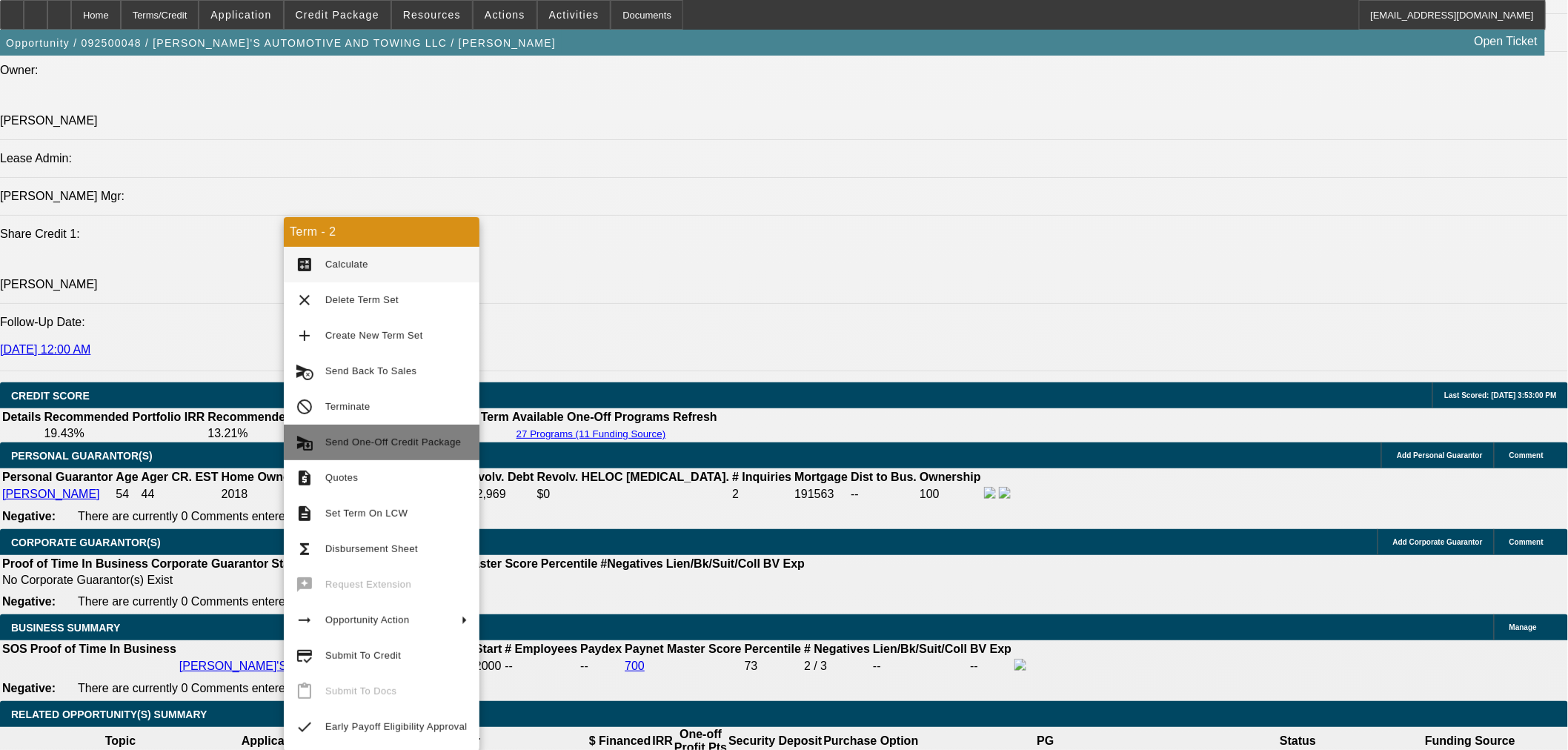
click at [412, 439] on span "Send One-Off Credit Package" at bounding box center [393, 441] width 135 height 11
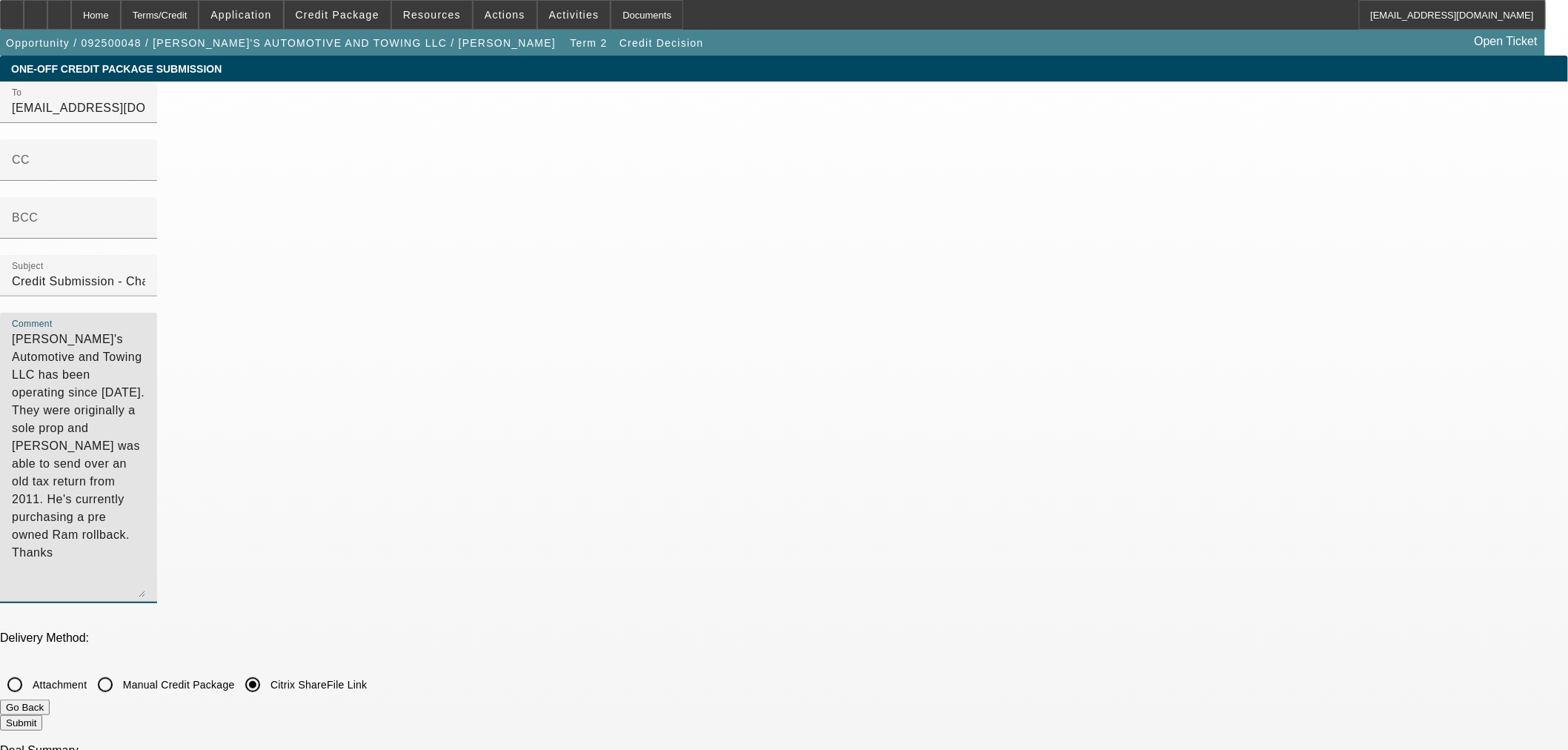
drag, startPoint x: 1094, startPoint y: 215, endPoint x: 380, endPoint y: -100, distance: 780.4
click at [380, 0] on html "Home Terms/Credit Application Credit Package Resources Actions Activities Docum…" at bounding box center [784, 375] width 1568 height 750
paste textarea ", just converted to LLC,"
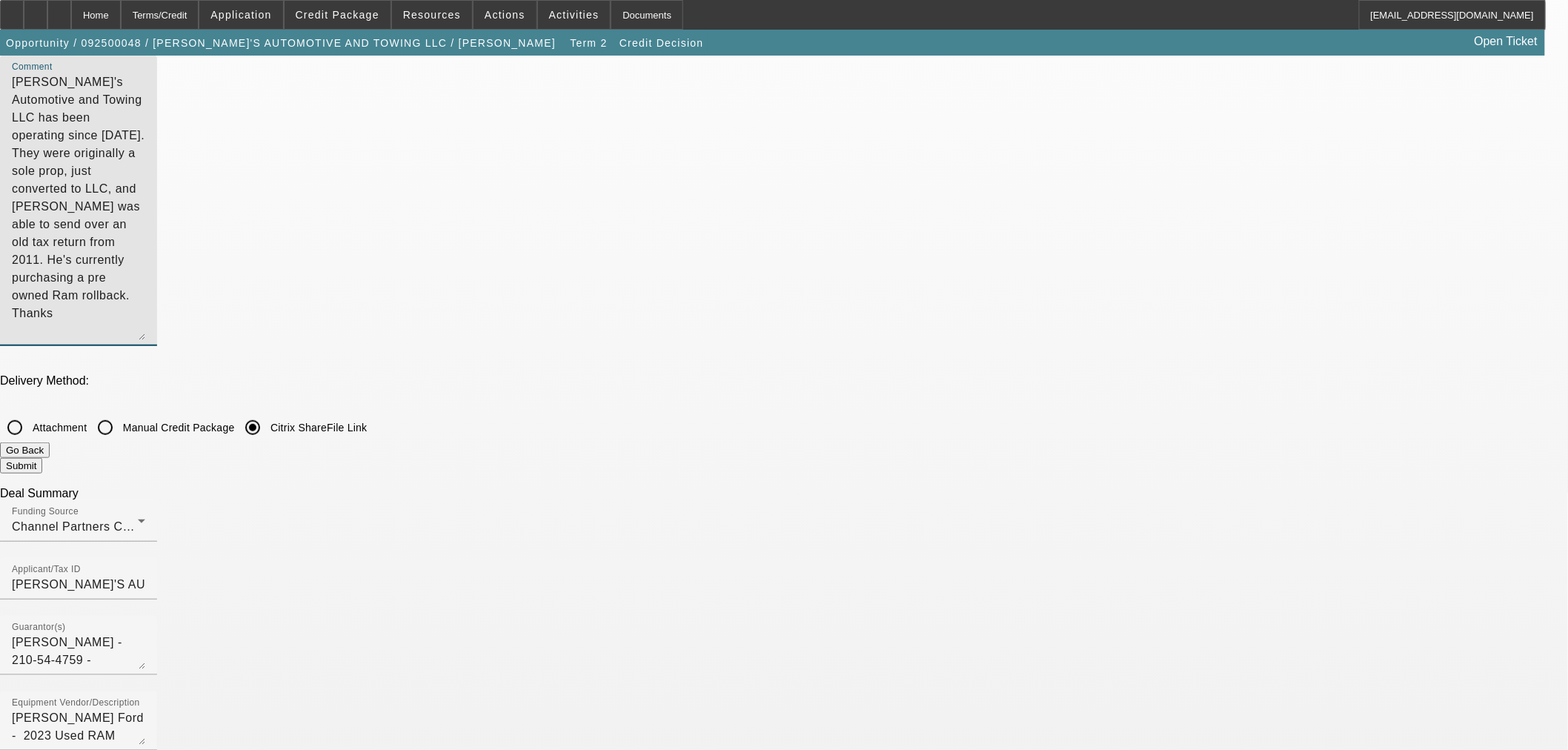
scroll to position [411, 0]
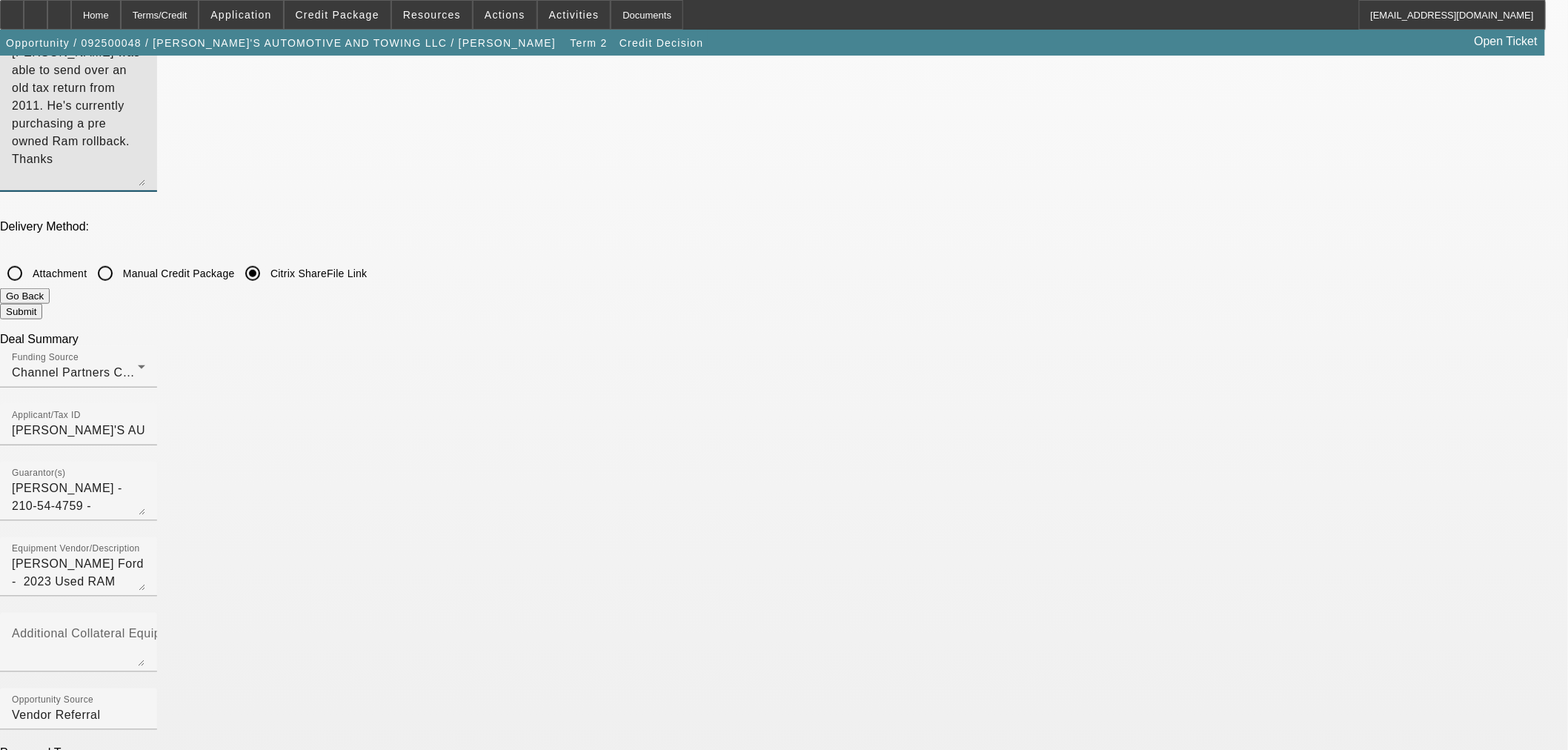
type textarea "Jim's Automotive and Towing LLC has been operating since 2000. They were origin…"
checkbox input "false"
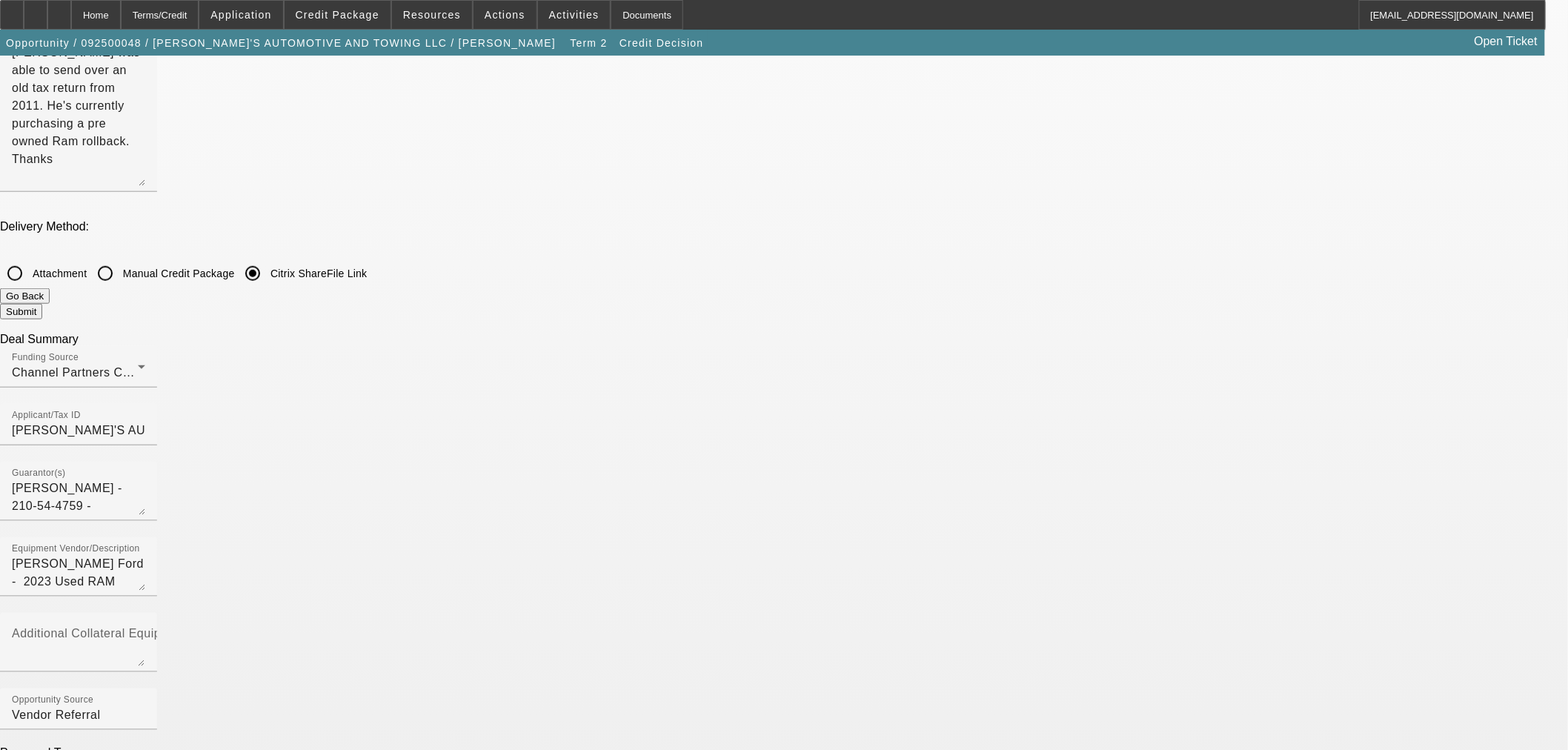
checkbox input "false"
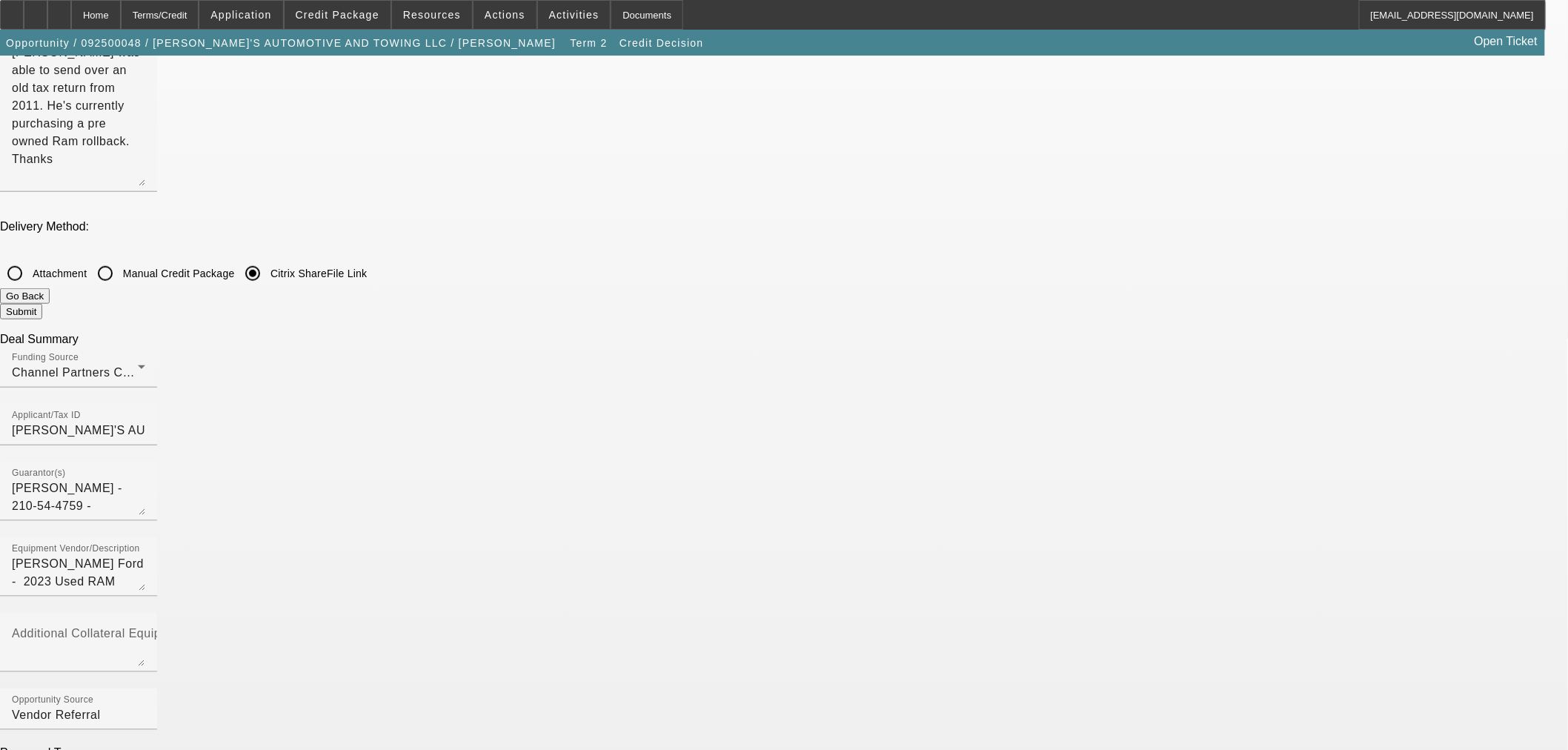
checkbox input "true"
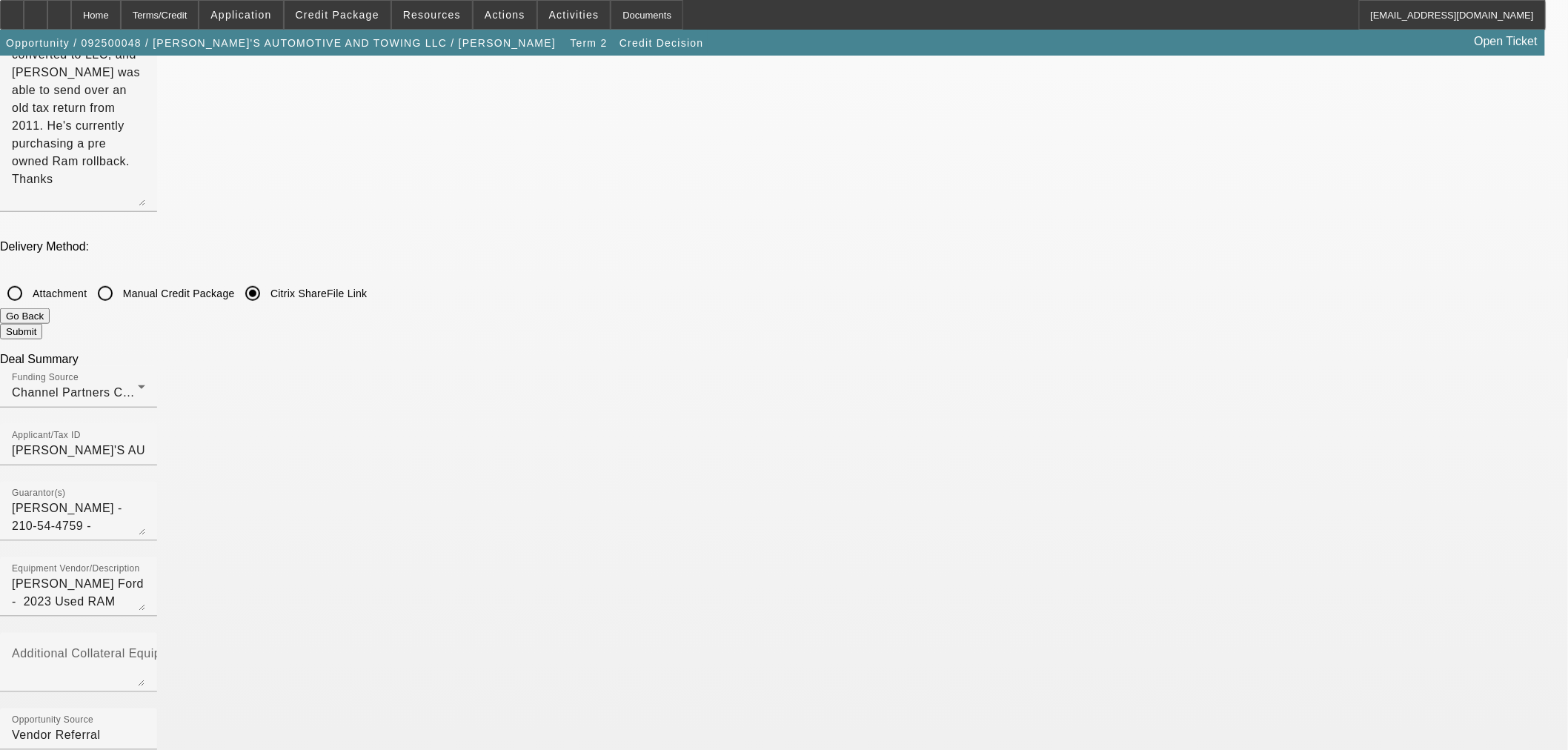
scroll to position [247, 0]
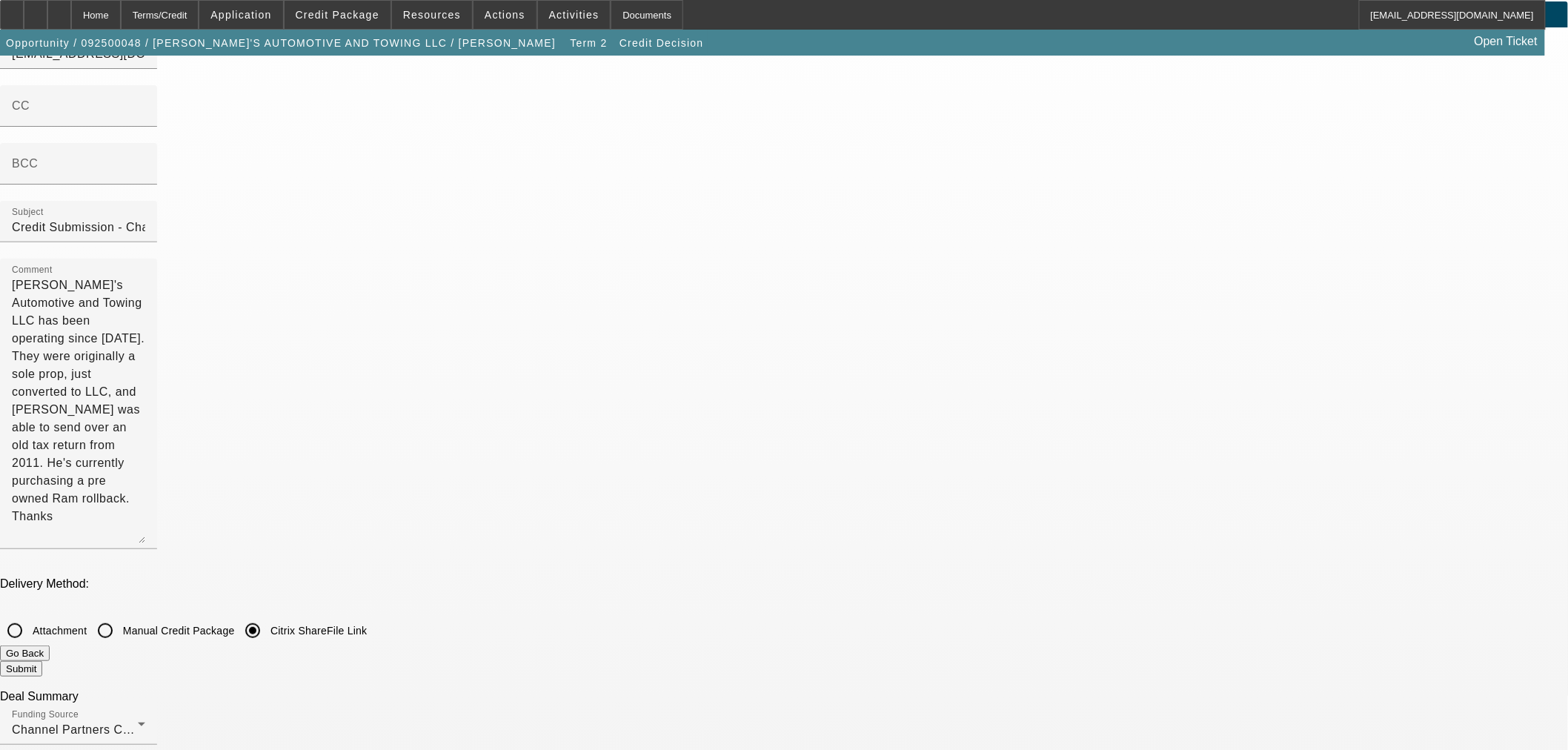
scroll to position [0, 0]
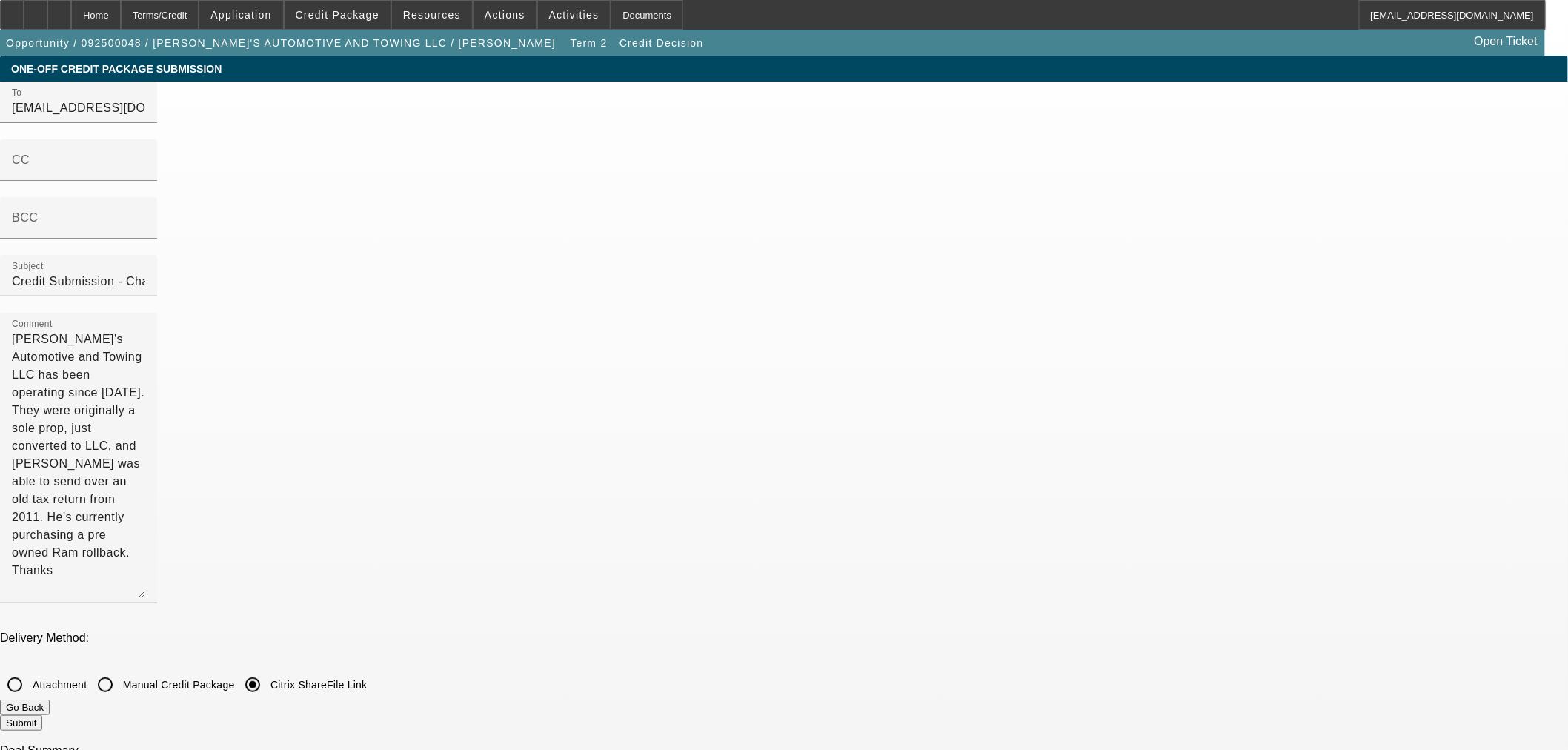
click at [42, 715] on button "Submit" at bounding box center [21, 723] width 42 height 16
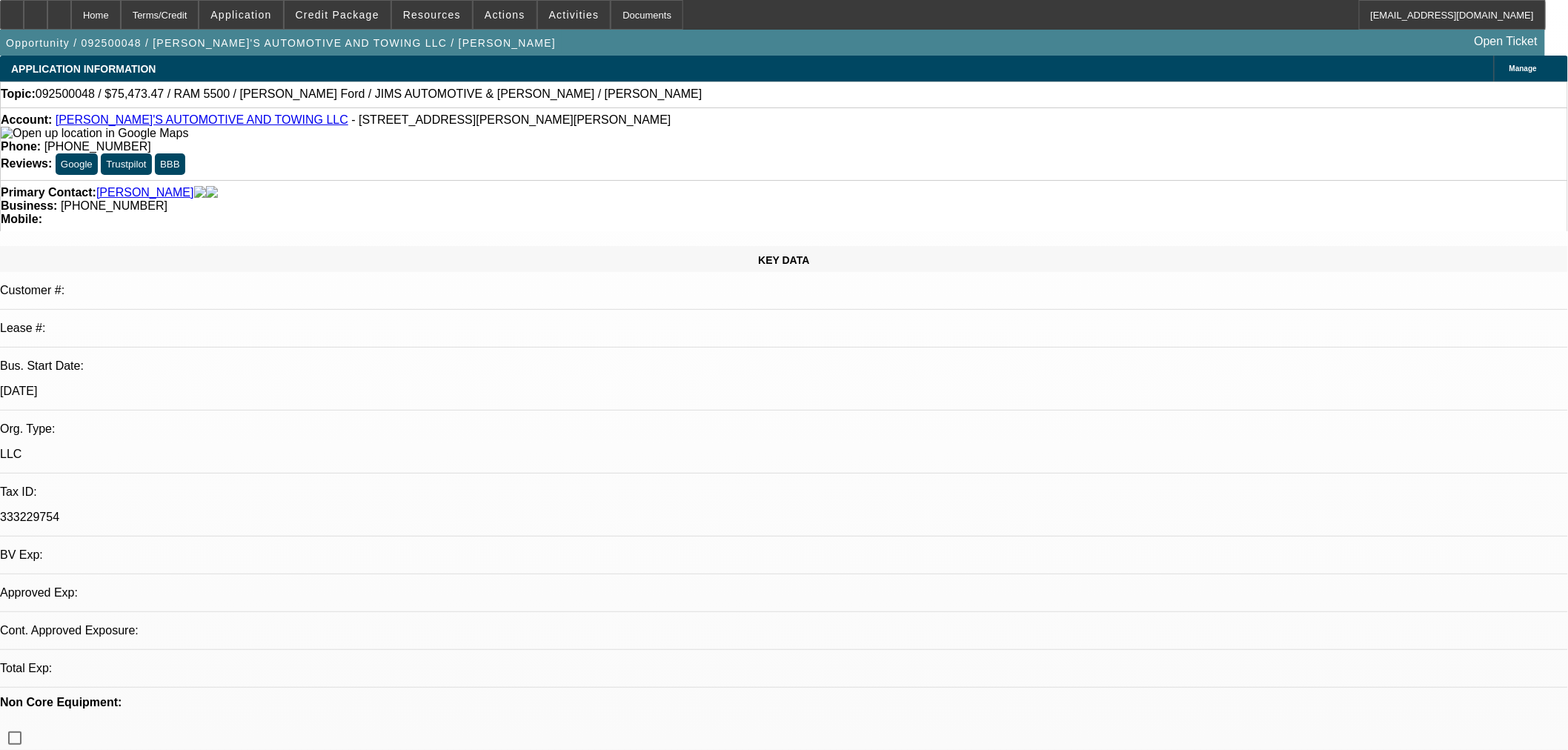
select select "0"
select select "3"
select select "0.1"
select select "4"
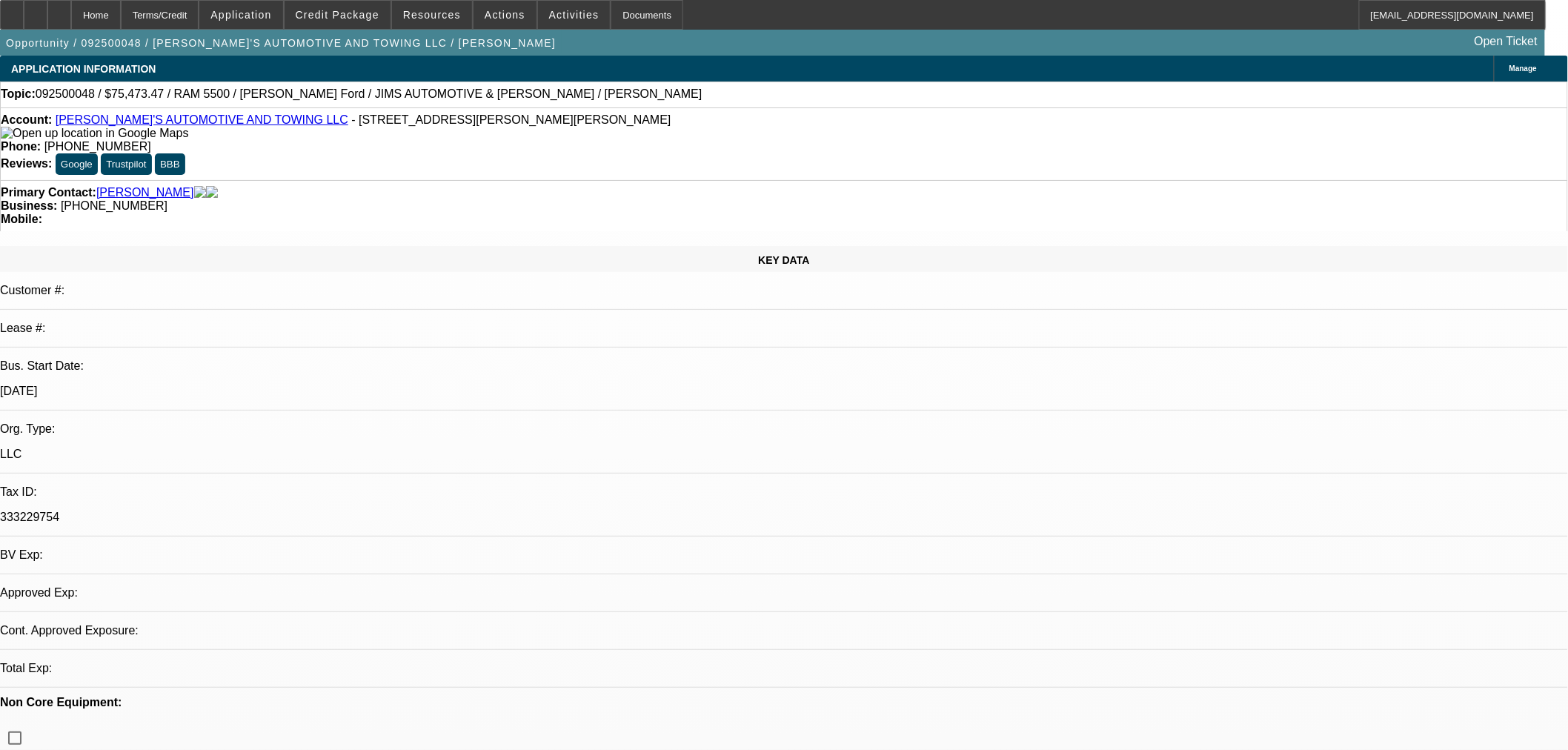
select select "0"
select select "3"
select select "0"
select select "6"
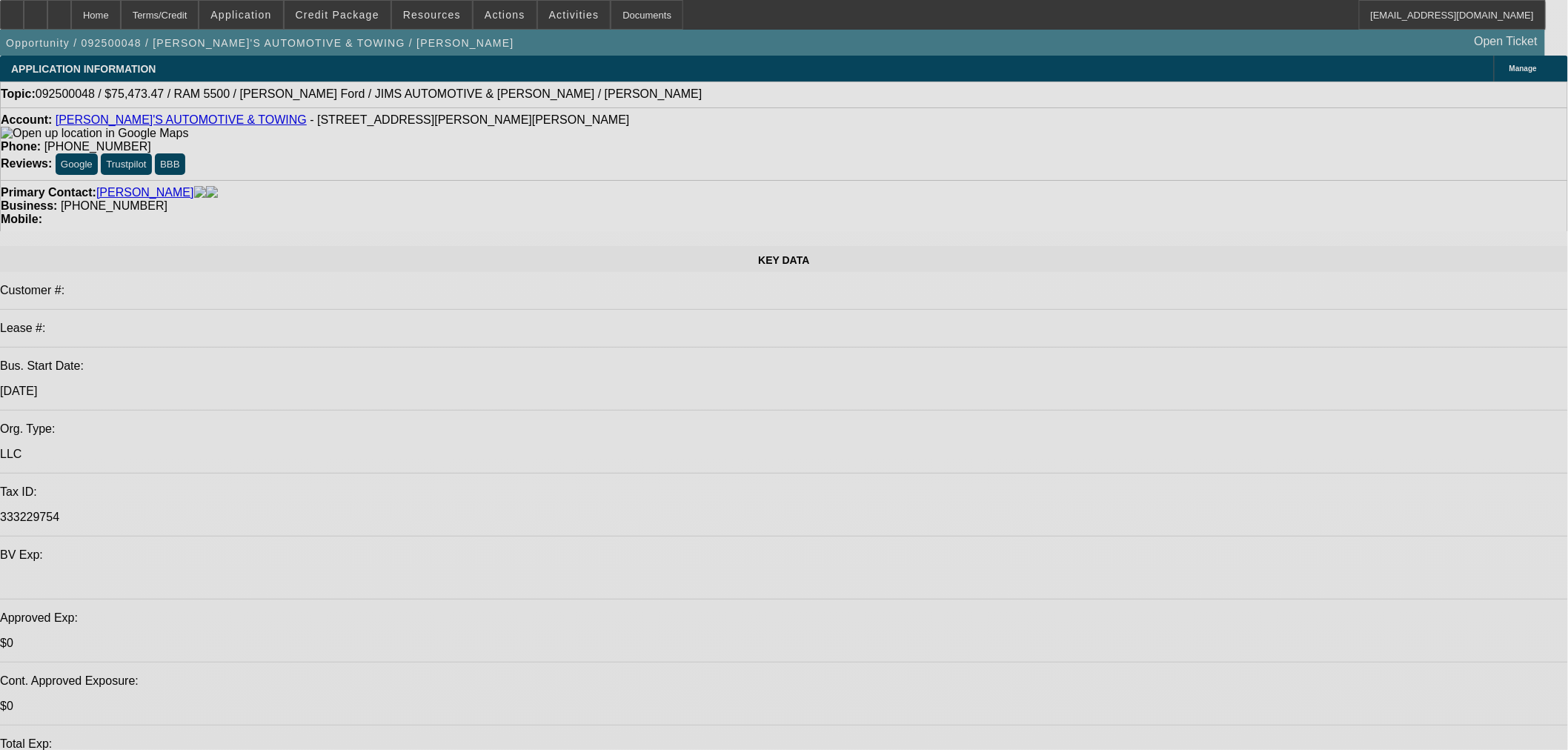
select select "0"
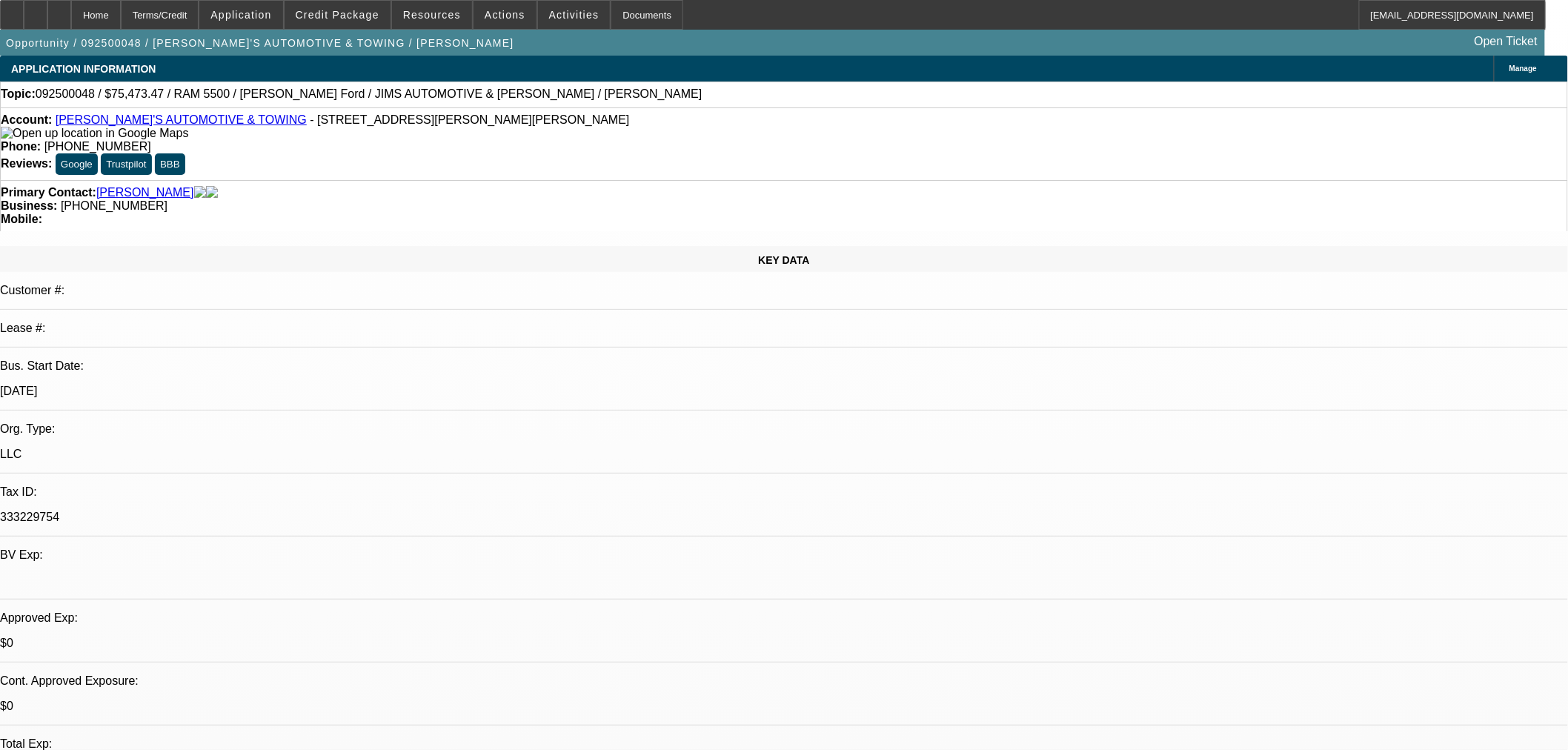
select select "0"
select select "0.1"
select select "0"
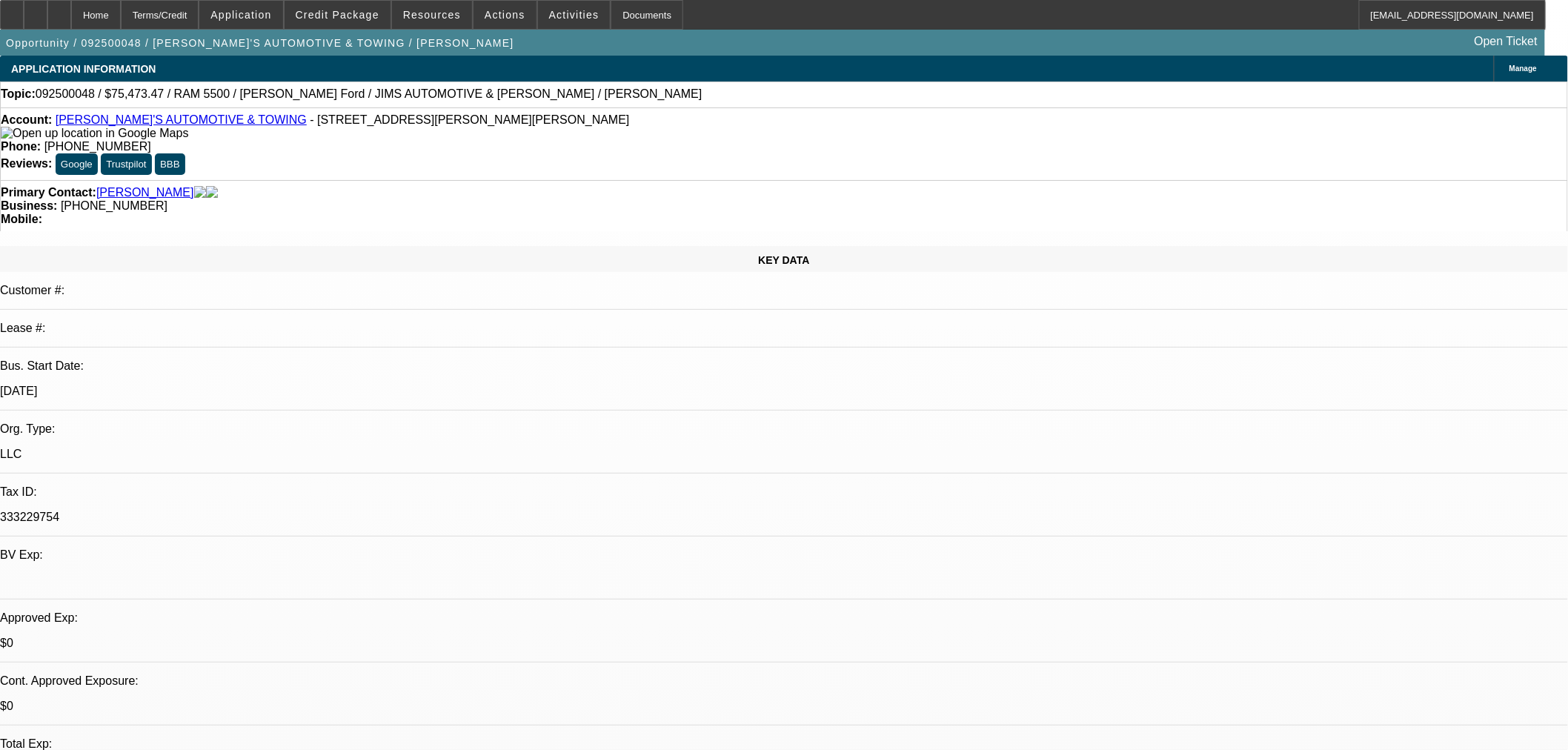
select select "1"
select select "3"
select select "4"
select select "1"
select select "3"
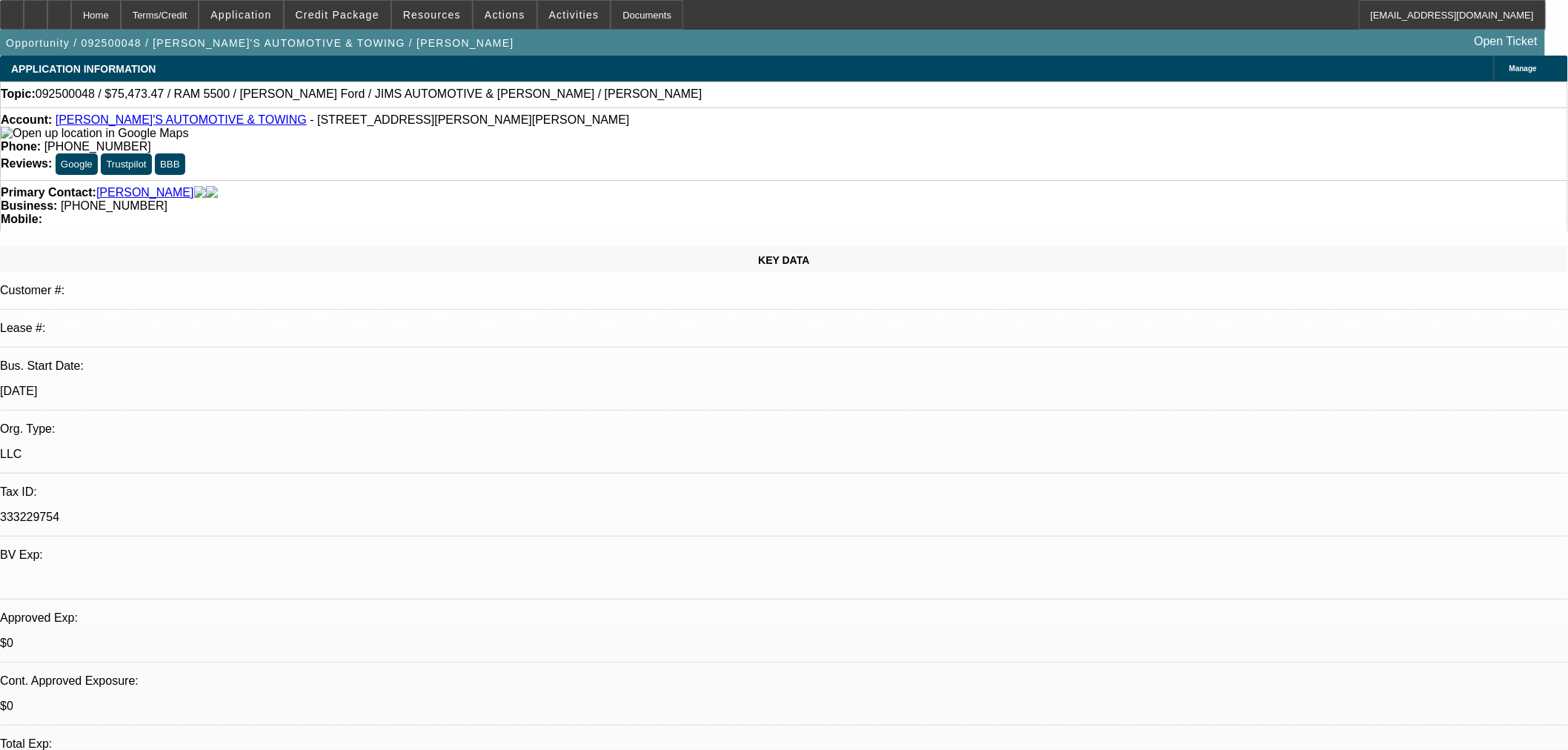
select select "6"
click at [356, 10] on span "Credit Package" at bounding box center [337, 14] width 84 height 11
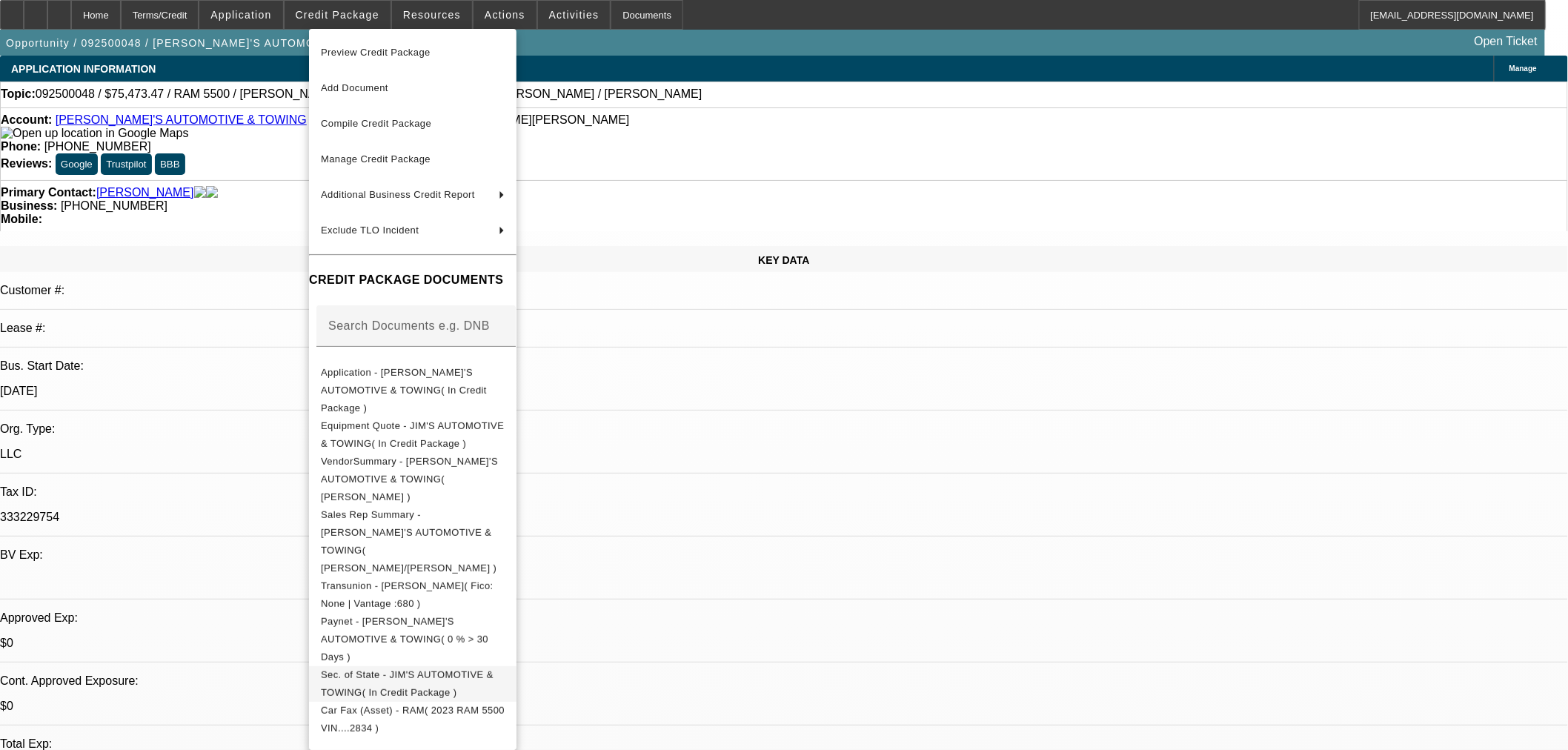
click at [395, 665] on span "Sec. of State - JIM'S AUTOMOTIVE & TOWING( In Credit Package )" at bounding box center [413, 683] width 184 height 35
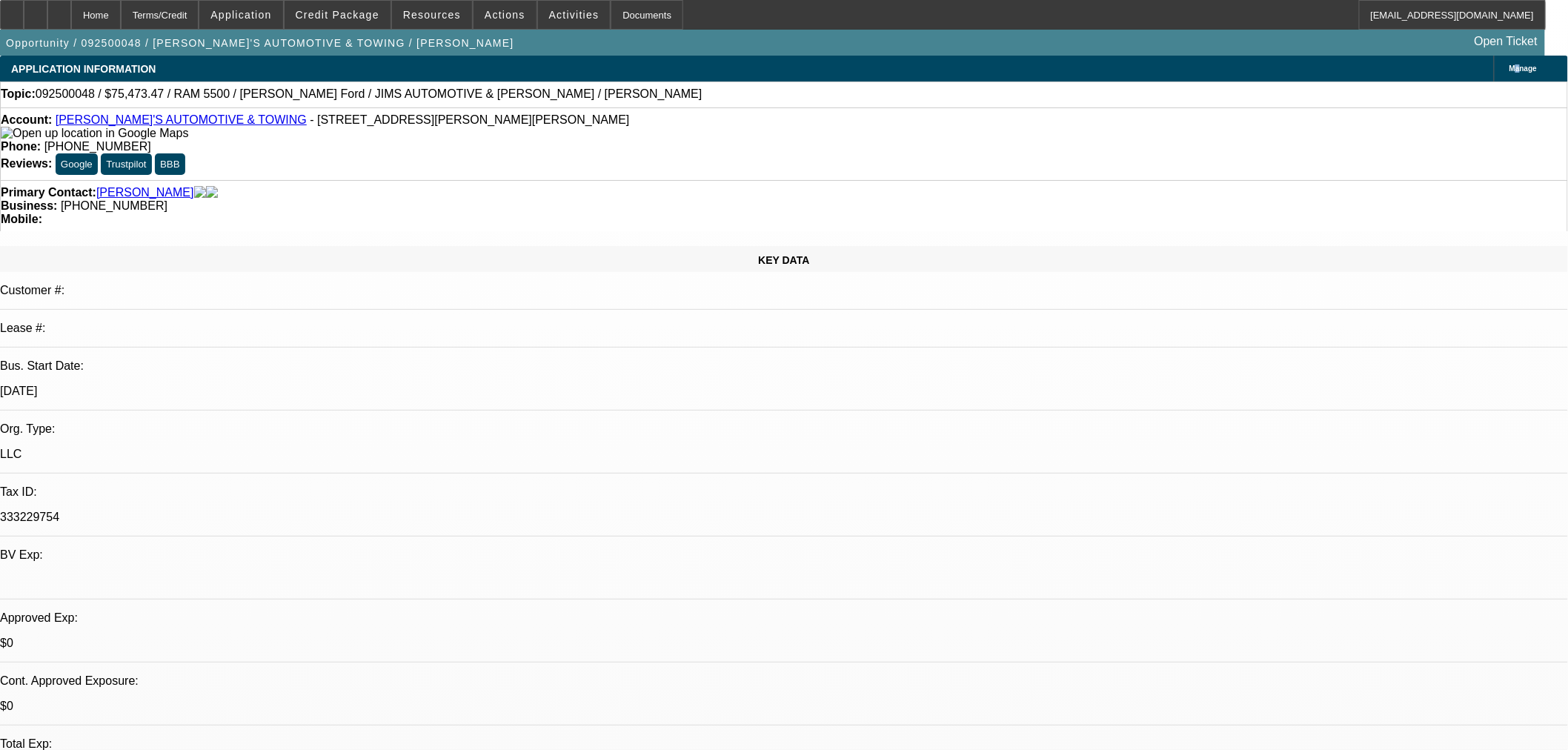
click at [1494, 57] on div "Manage" at bounding box center [1531, 68] width 74 height 26
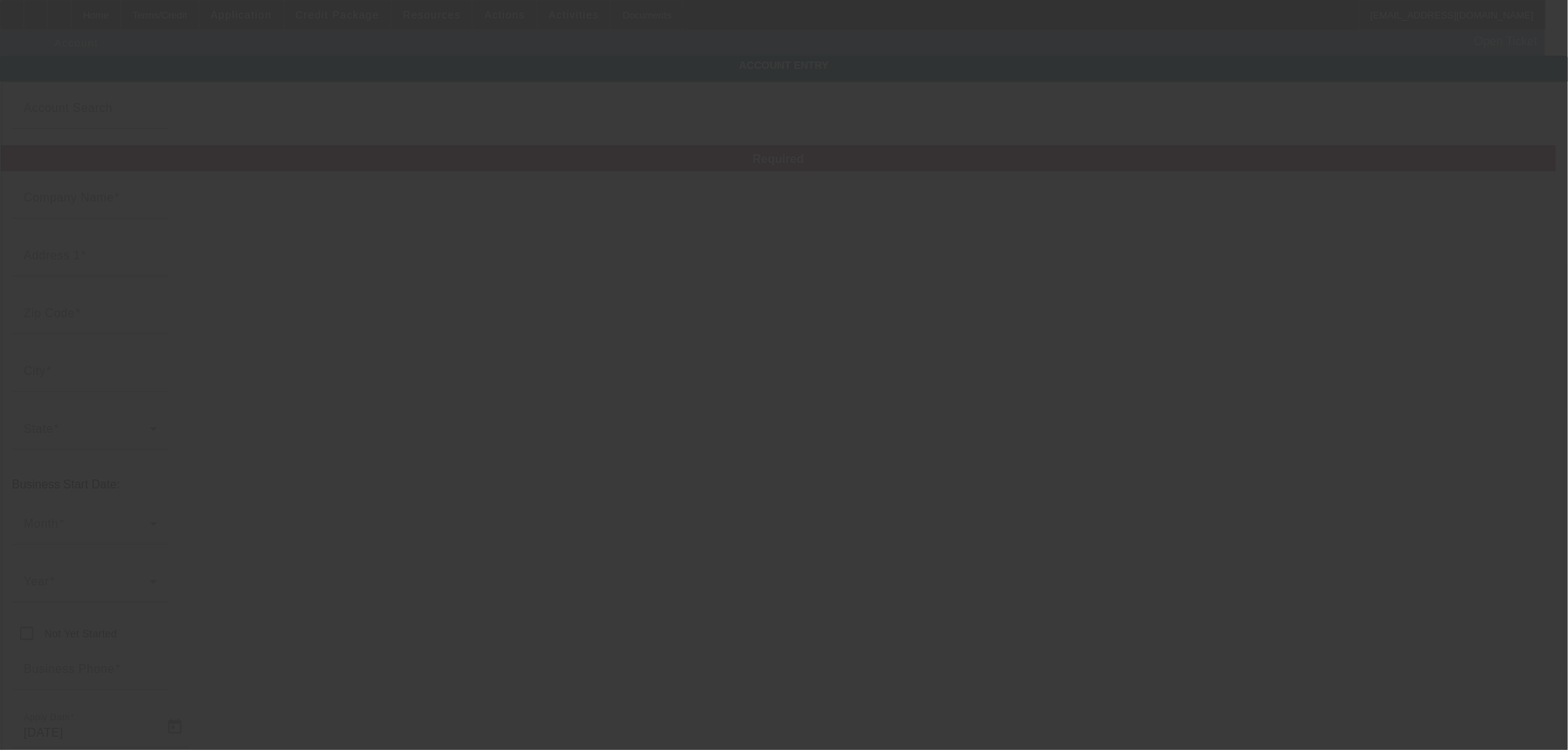
type input "[PERSON_NAME]'S AUTOMOTIVE & TOWING"
type input "[STREET_ADDRESS][PERSON_NAME]"
type input "16121"
type input "[PERSON_NAME]"
type input "[PHONE_NUMBER]"
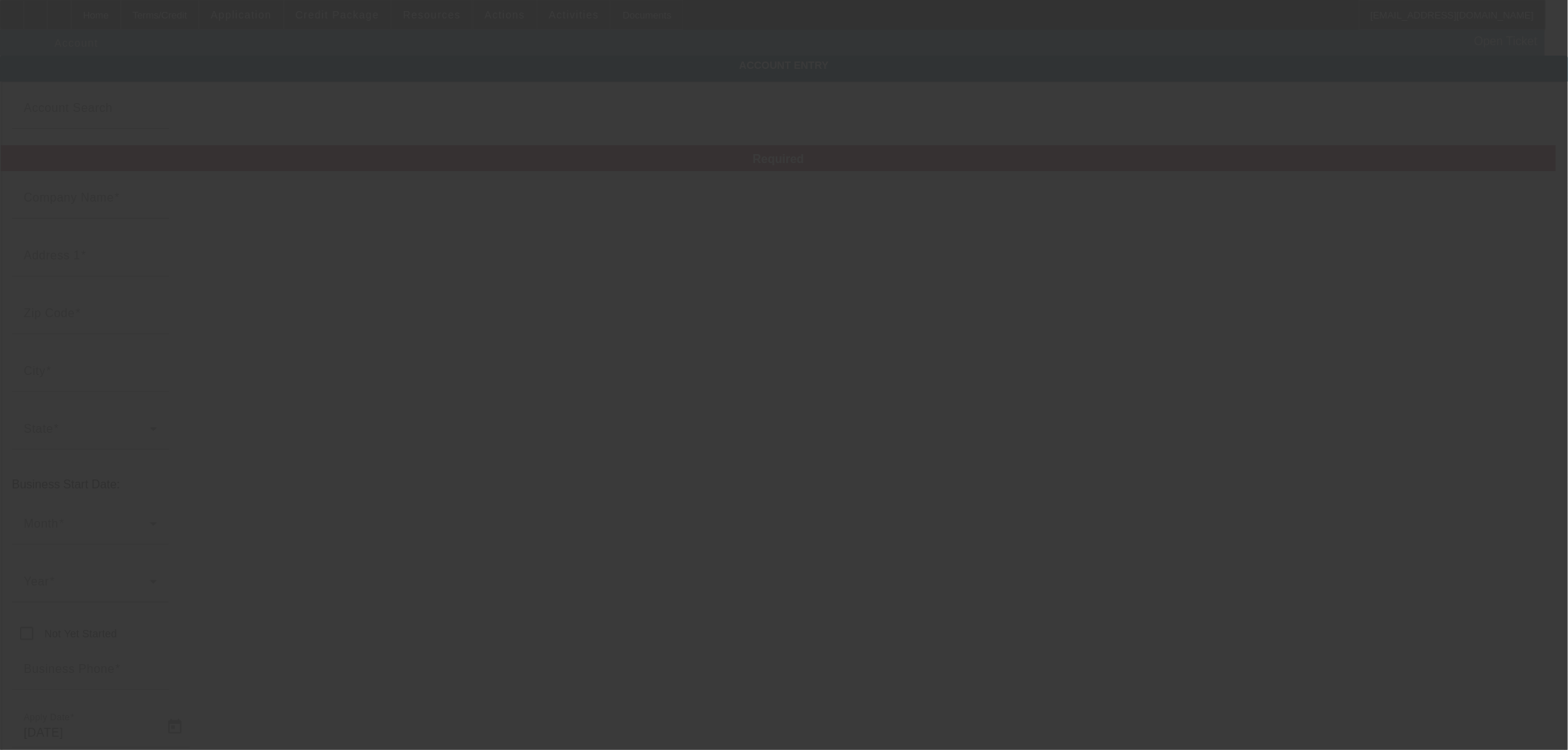
type input "[EMAIL_ADDRESS][DOMAIN_NAME]"
type input "333229754"
type input "[URL][DOMAIN_NAME]"
type input "[DATE]"
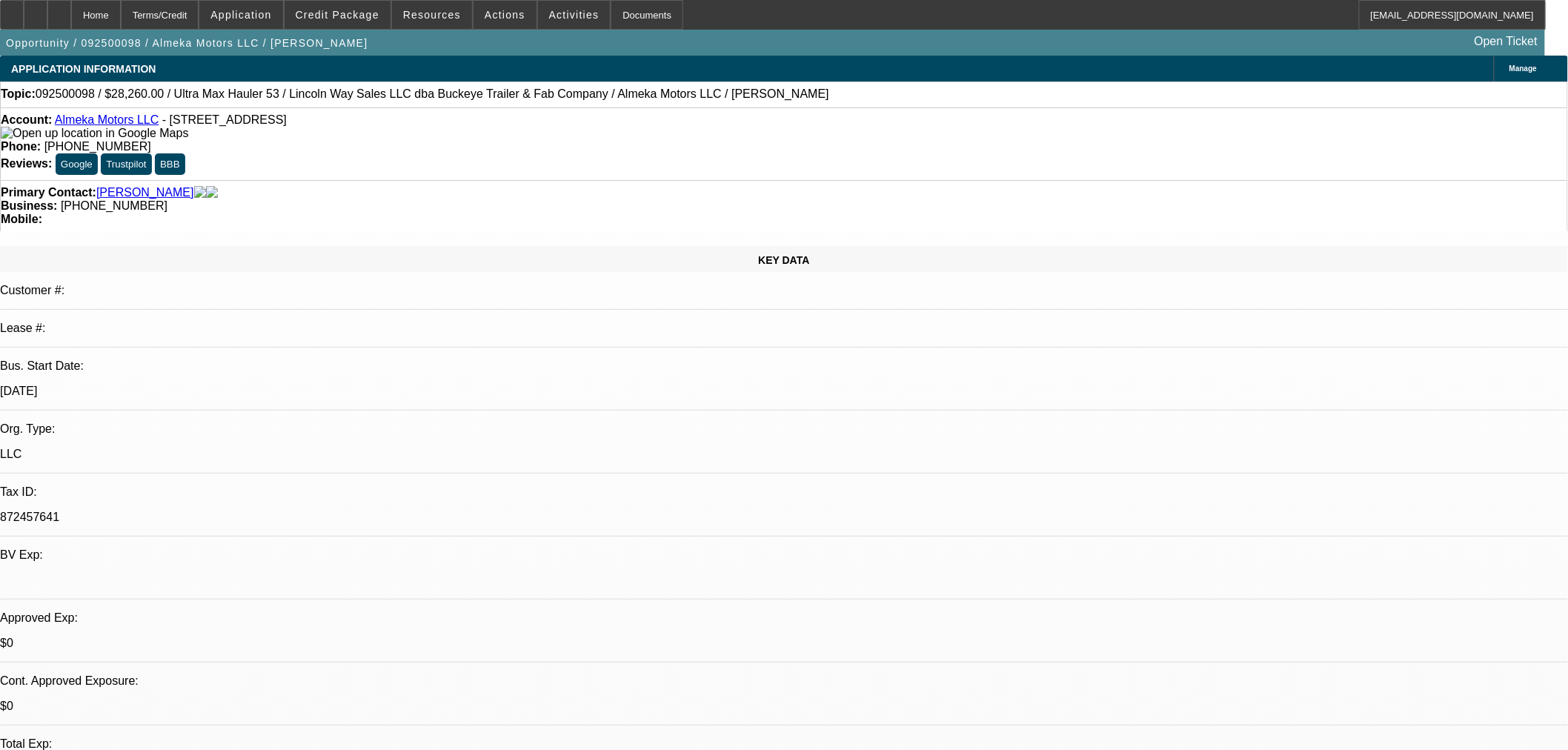
select select "0"
select select "2"
select select "0.1"
select select "4"
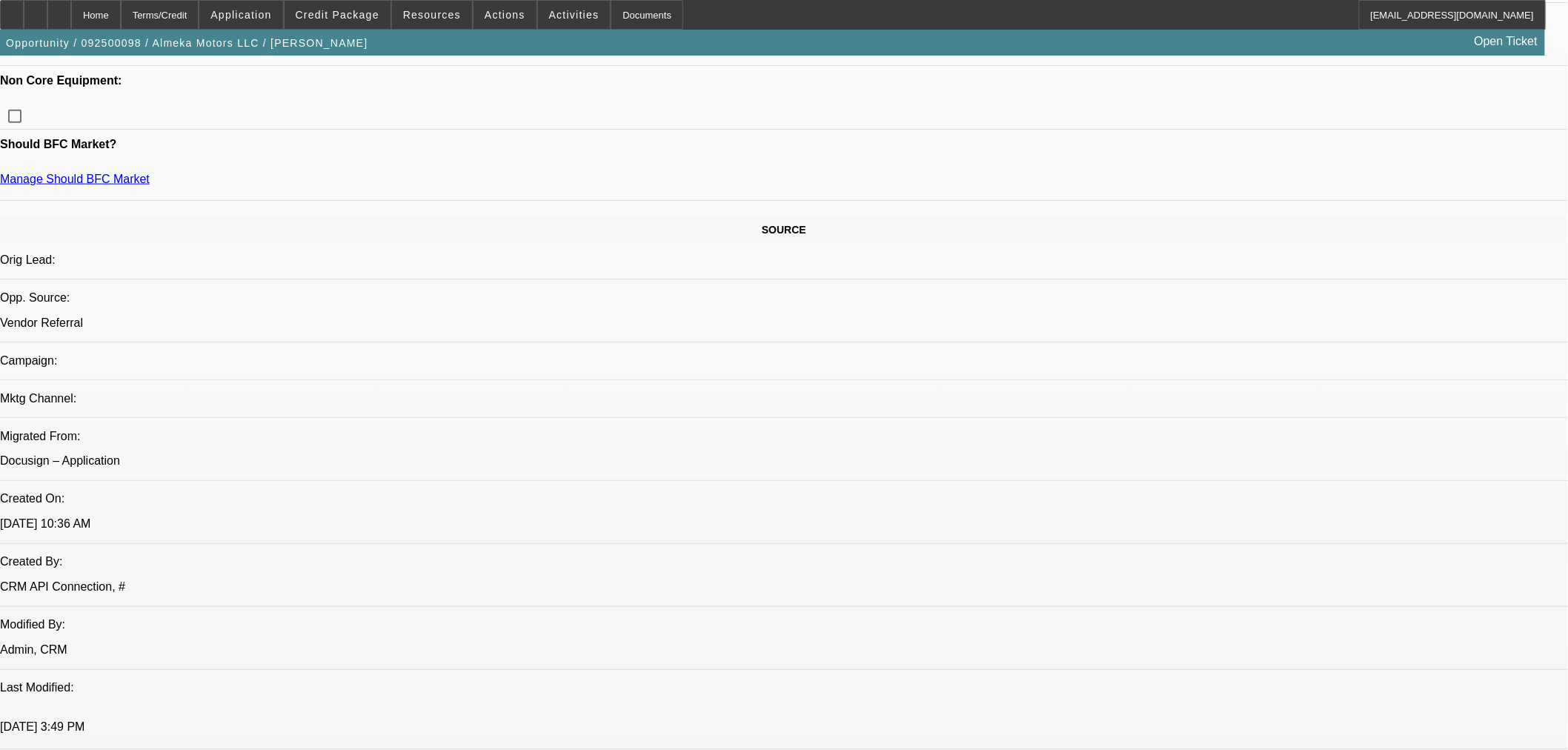
scroll to position [494, 0]
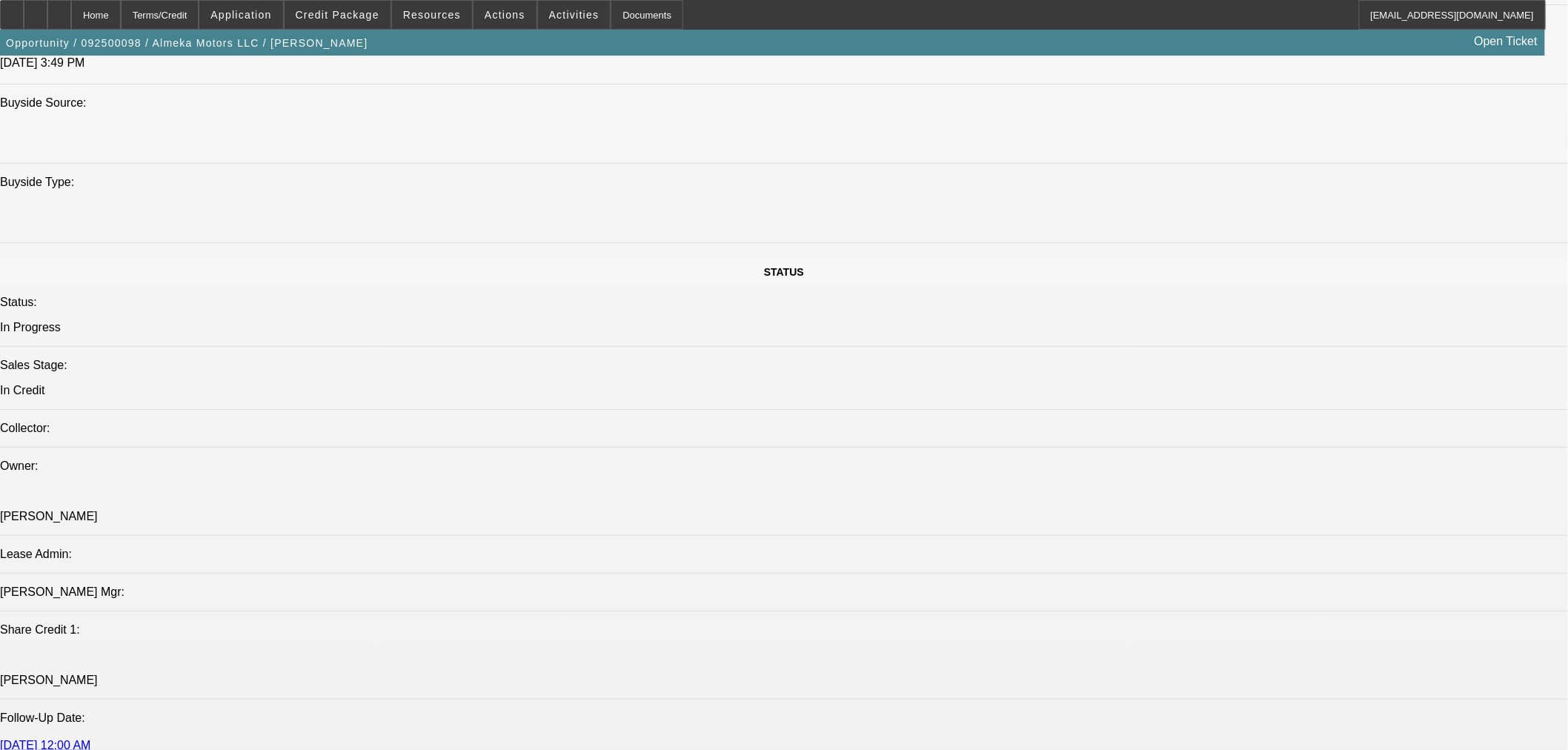
scroll to position [1235, 0]
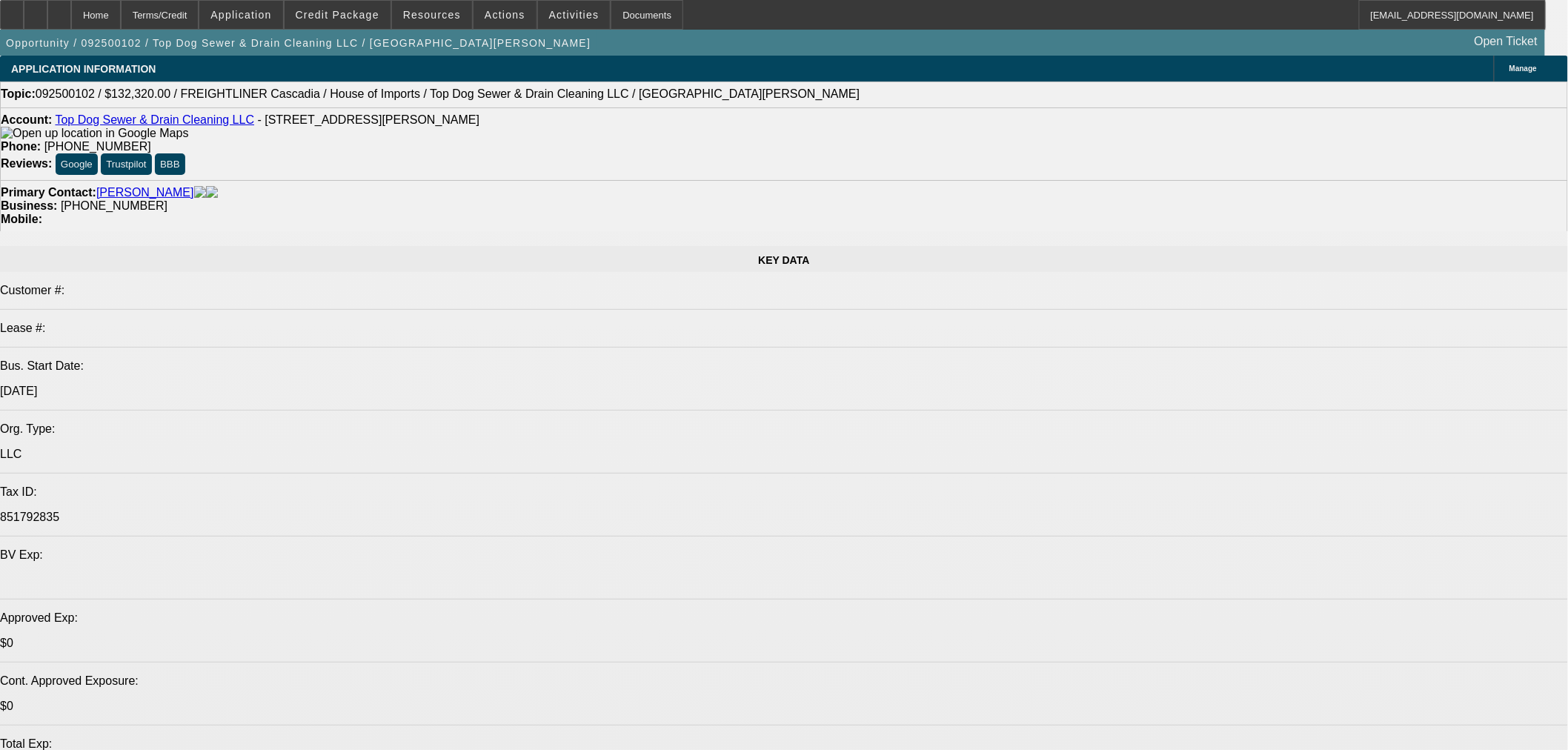
select select "0.2"
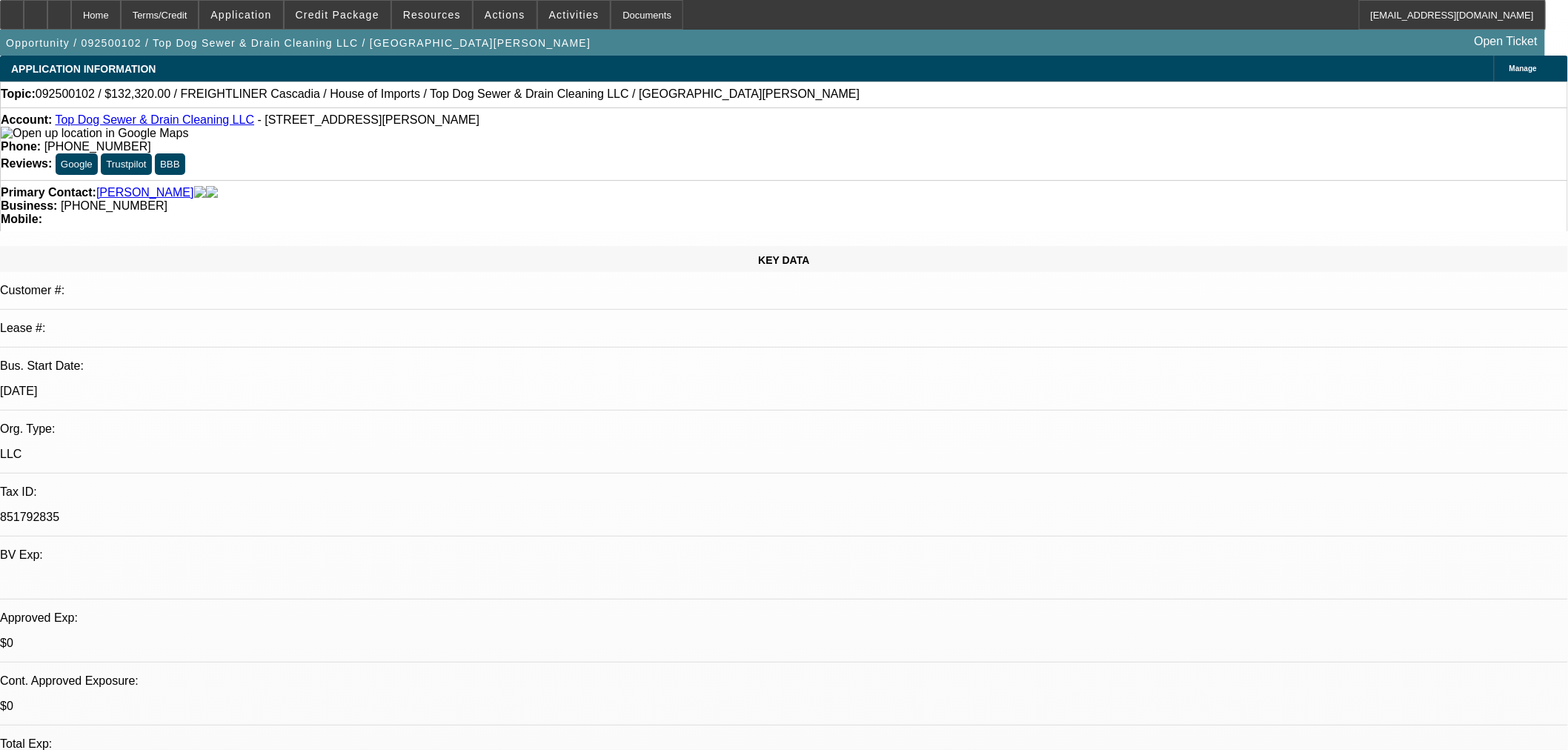
select select "2"
select select "0.1"
select select "4"
select select "0.15"
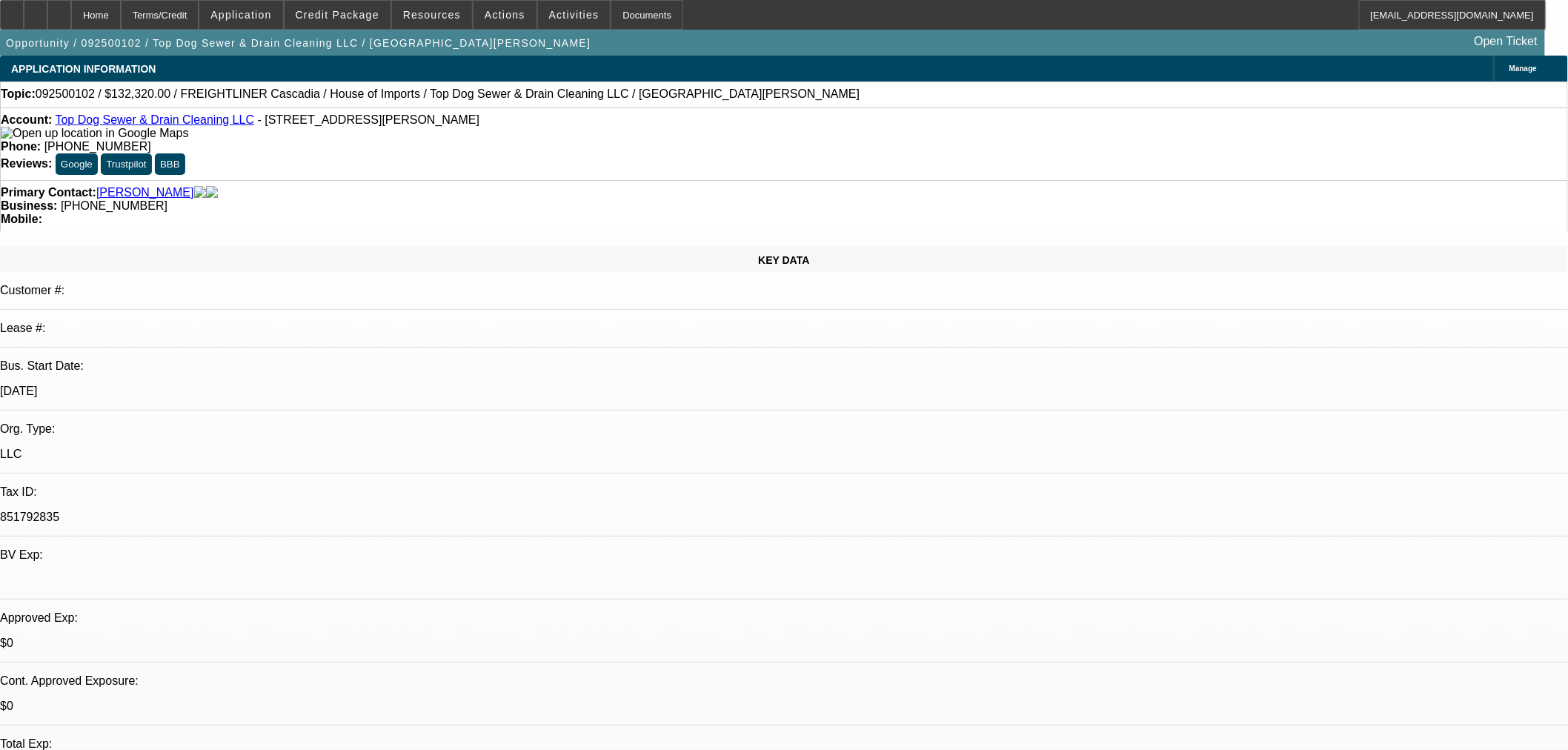
select select "2"
select select "0.1"
select select "4"
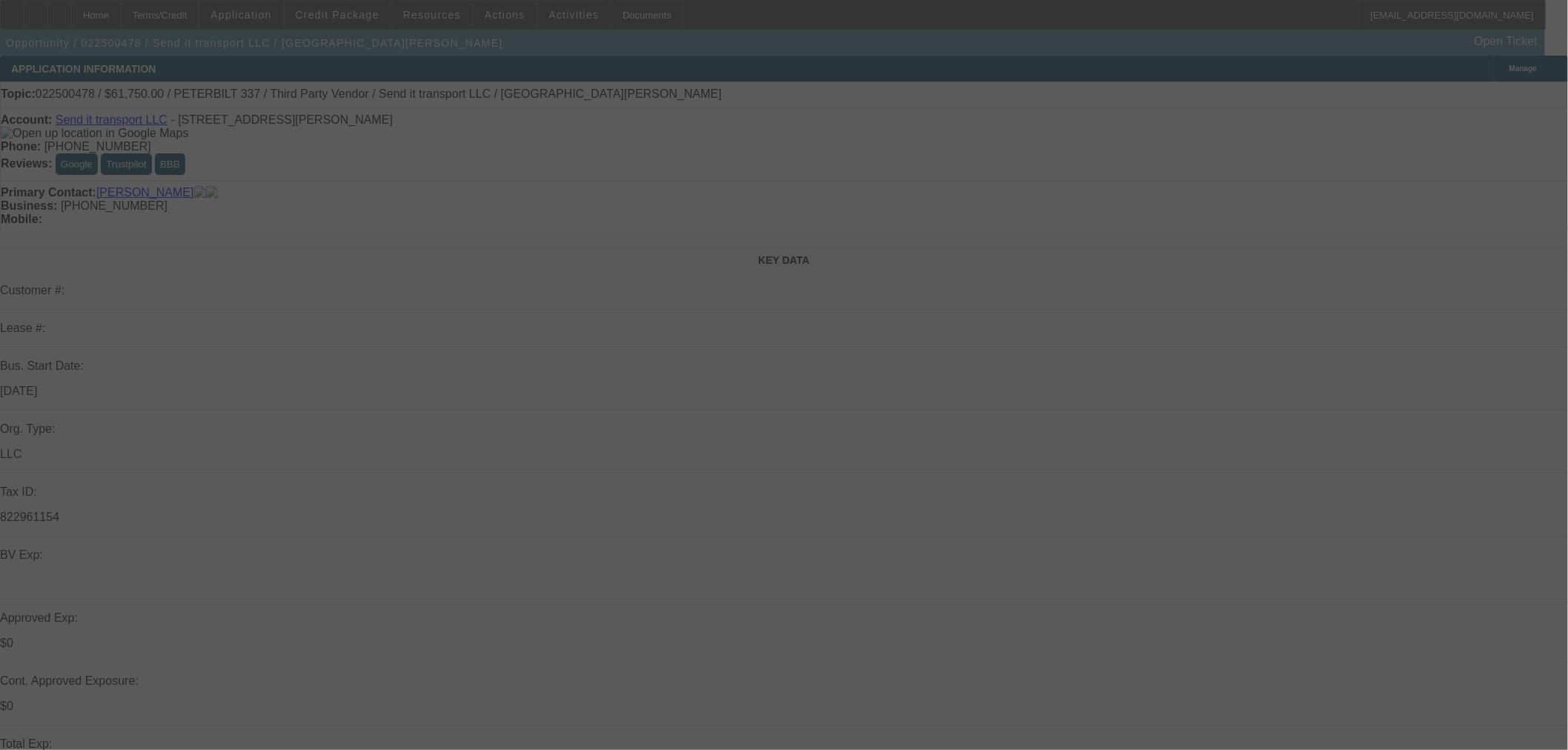
select select "0"
select select "3"
select select "0"
select select "6"
select select "0"
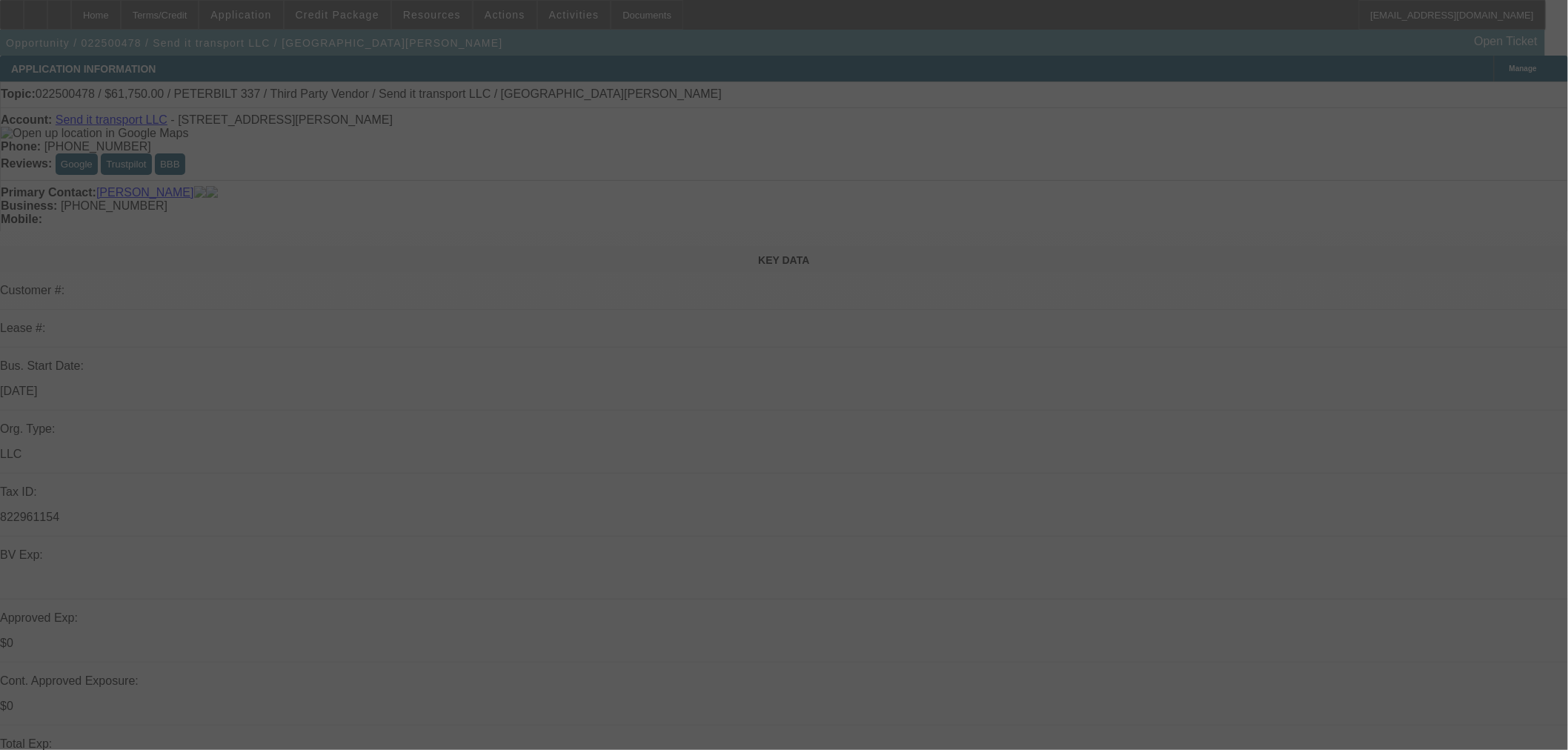
select select "3"
select select "0"
select select "6"
select select "0"
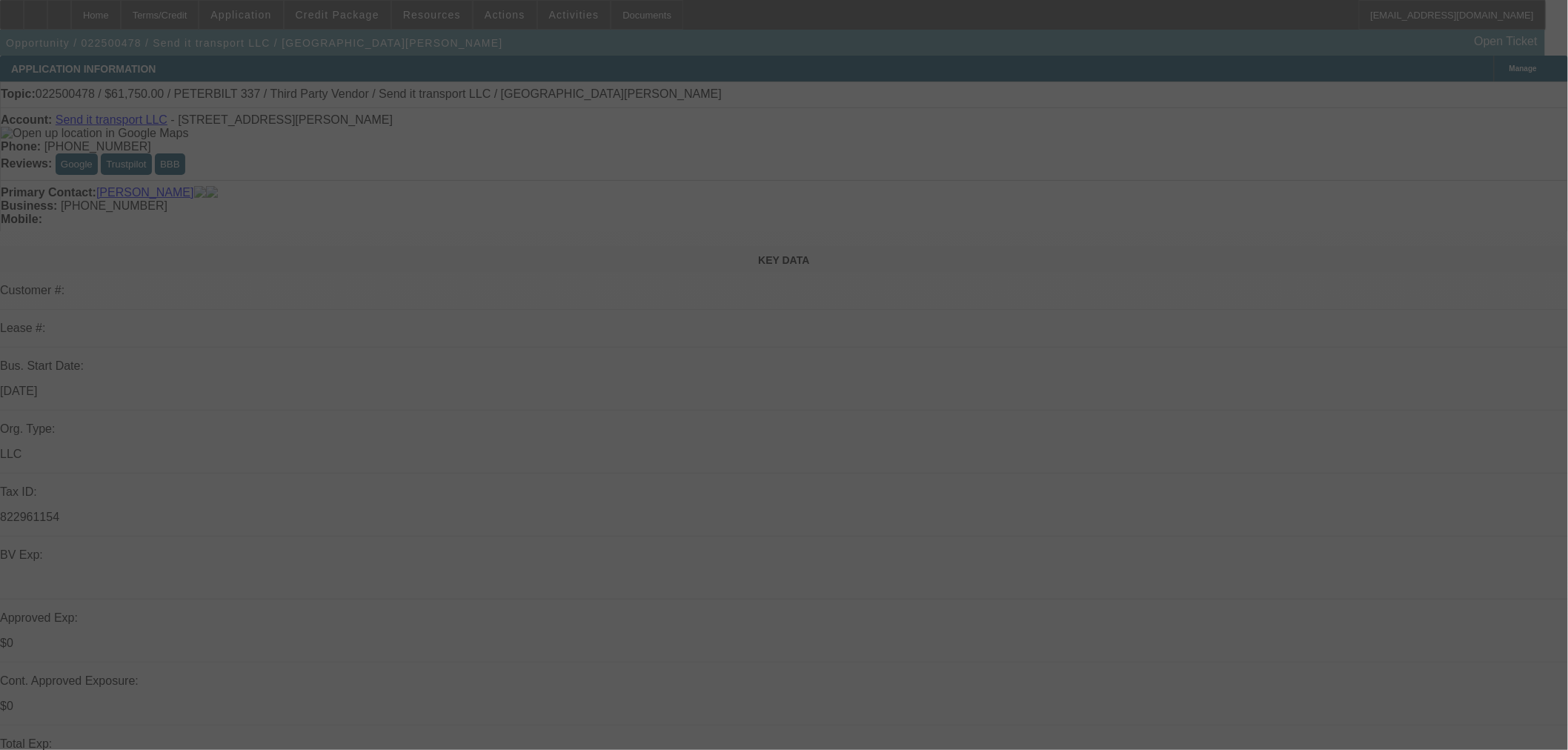
select select "0"
select select "6"
select select "0"
select select "2"
select select "0"
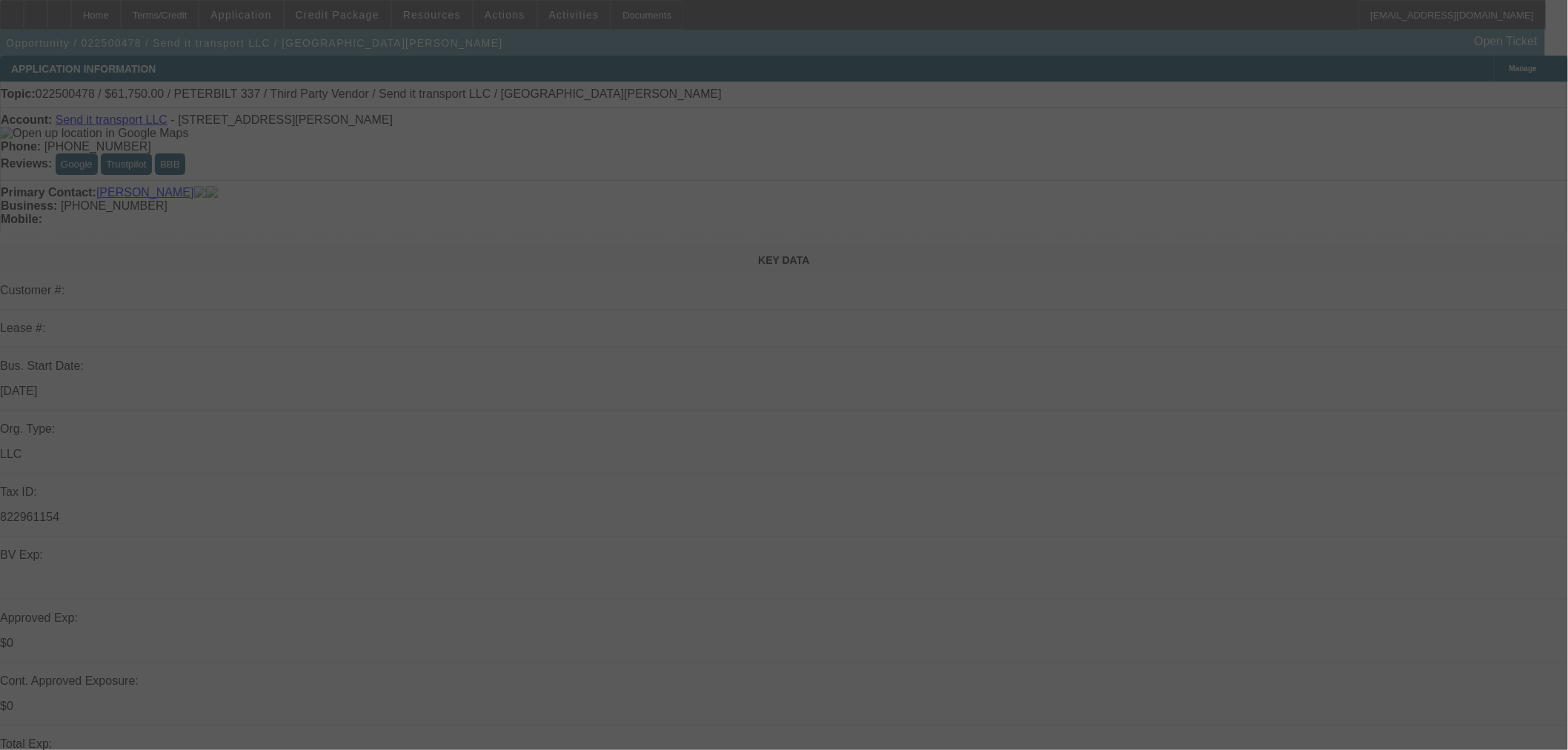
select select "6"
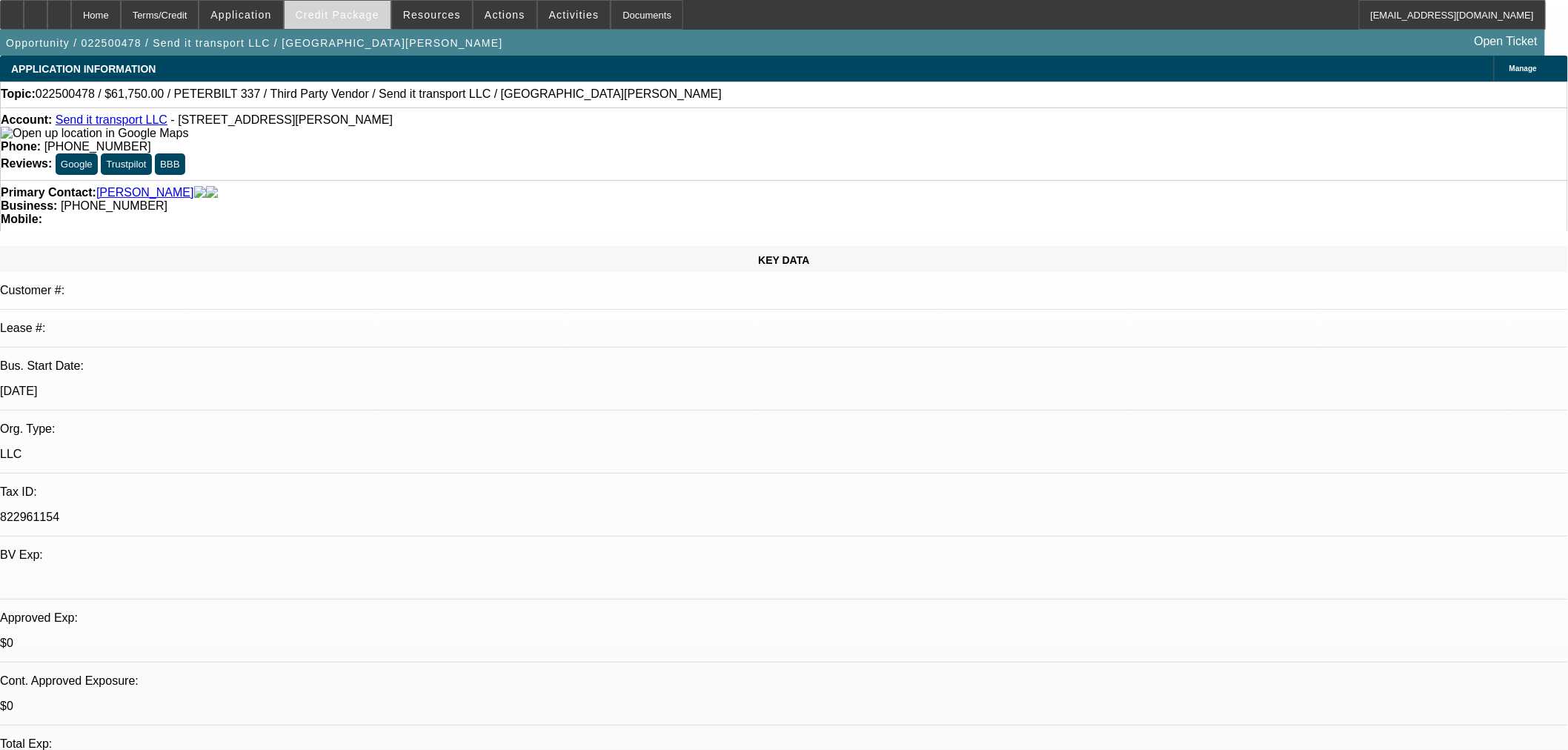
click at [376, 18] on span "Credit Package" at bounding box center [337, 14] width 84 height 11
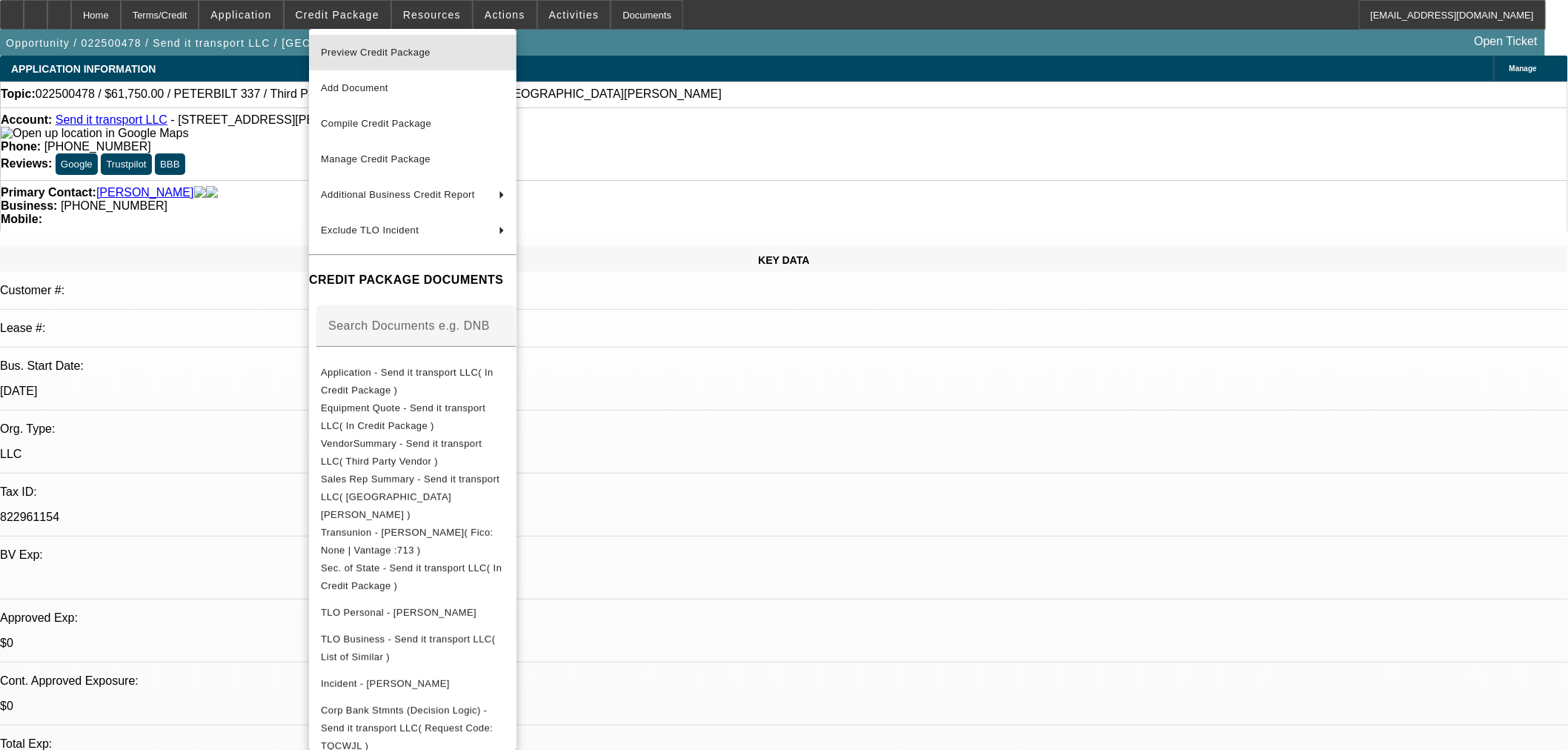
click at [375, 52] on span "Preview Credit Package" at bounding box center [376, 52] width 110 height 11
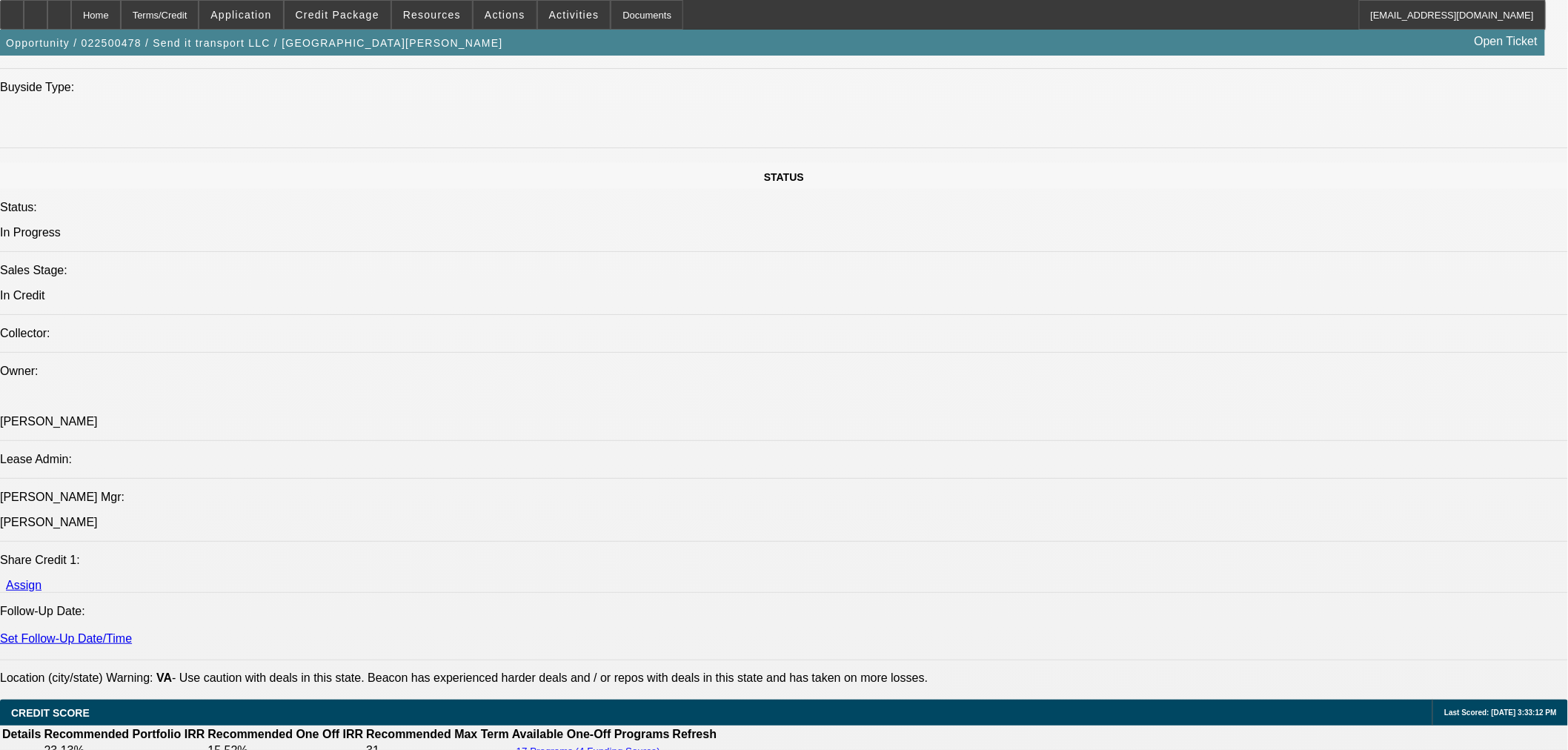
scroll to position [2058, 0]
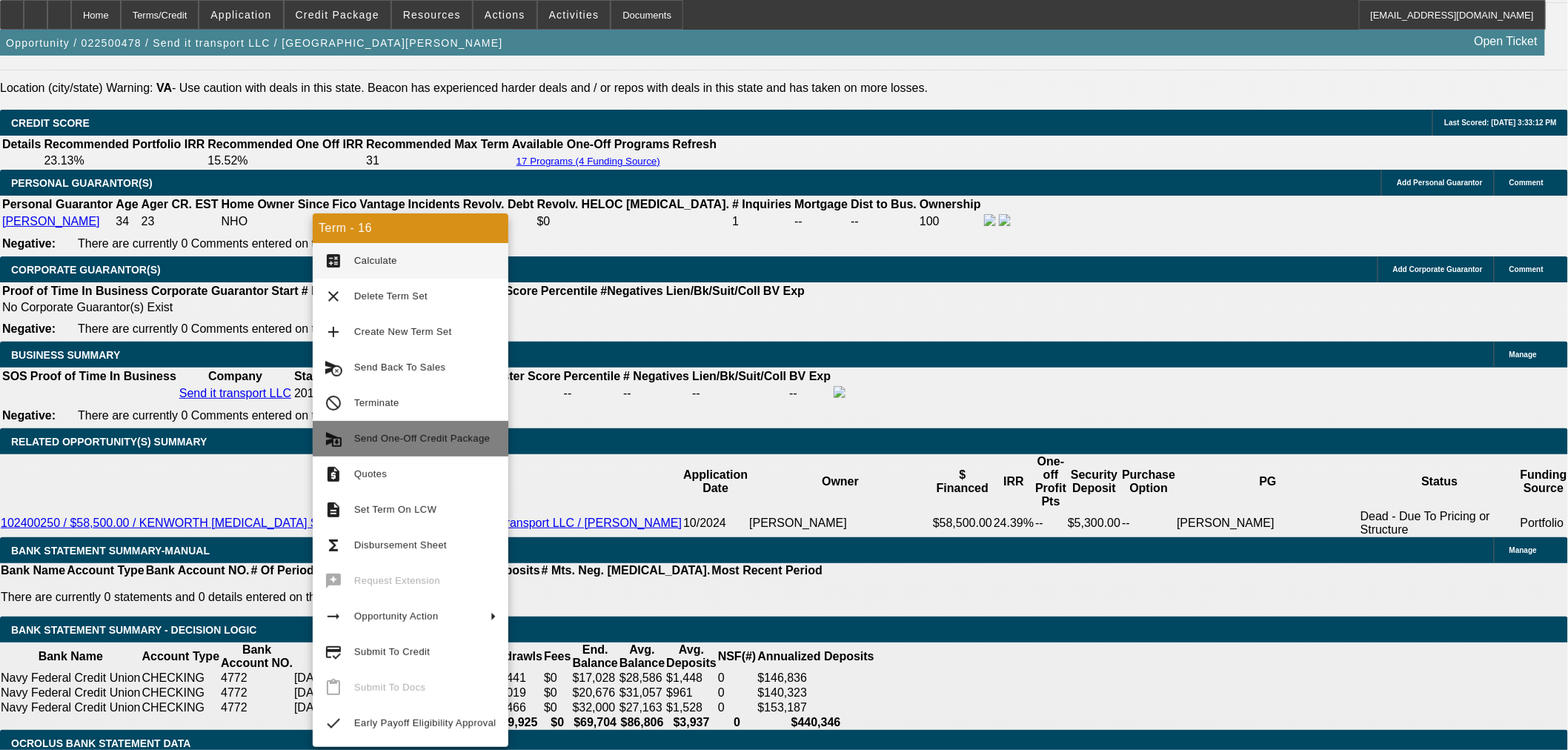
click at [404, 438] on span "Send One-Off Credit Package" at bounding box center [421, 438] width 135 height 11
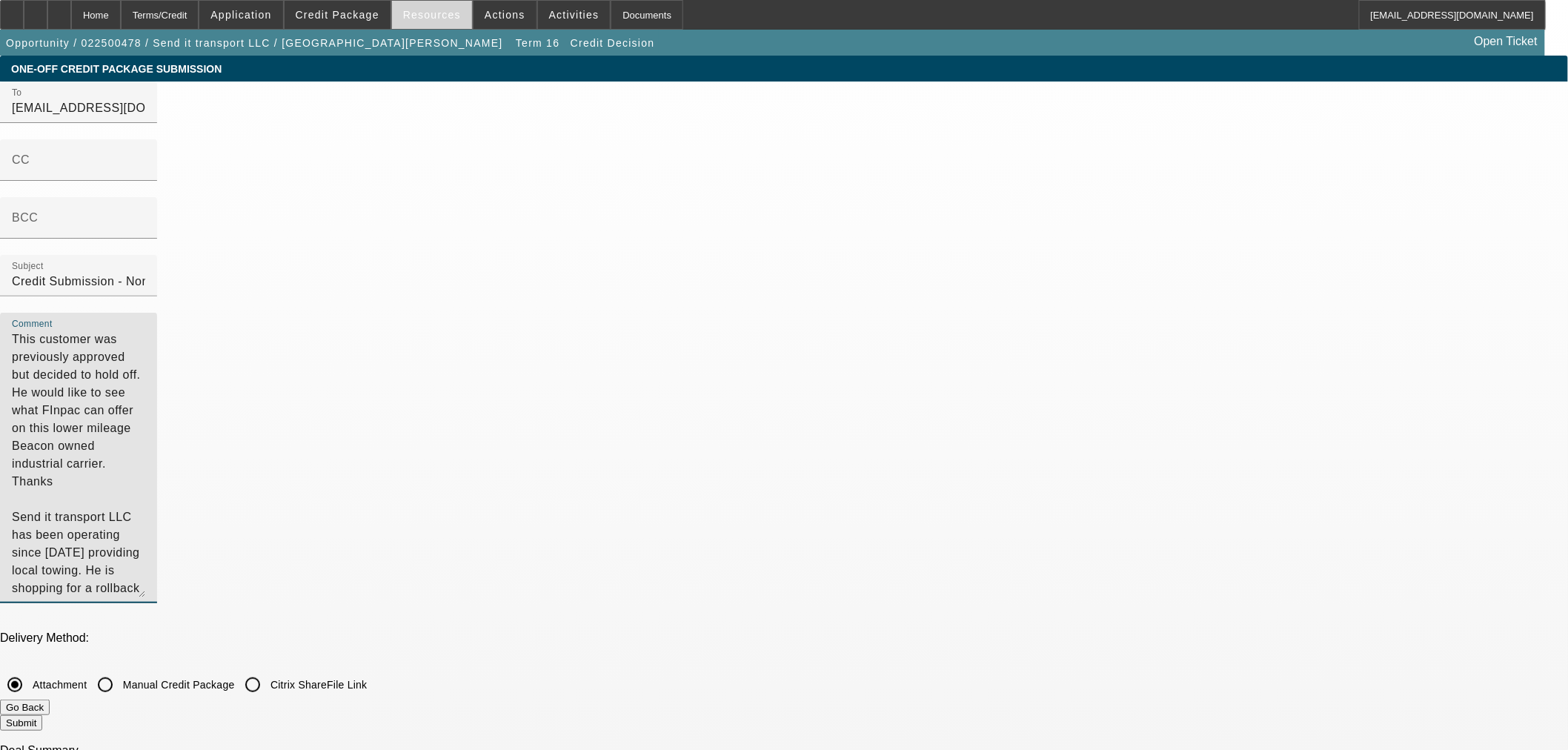
drag, startPoint x: 857, startPoint y: 96, endPoint x: 463, endPoint y: 17, distance: 401.8
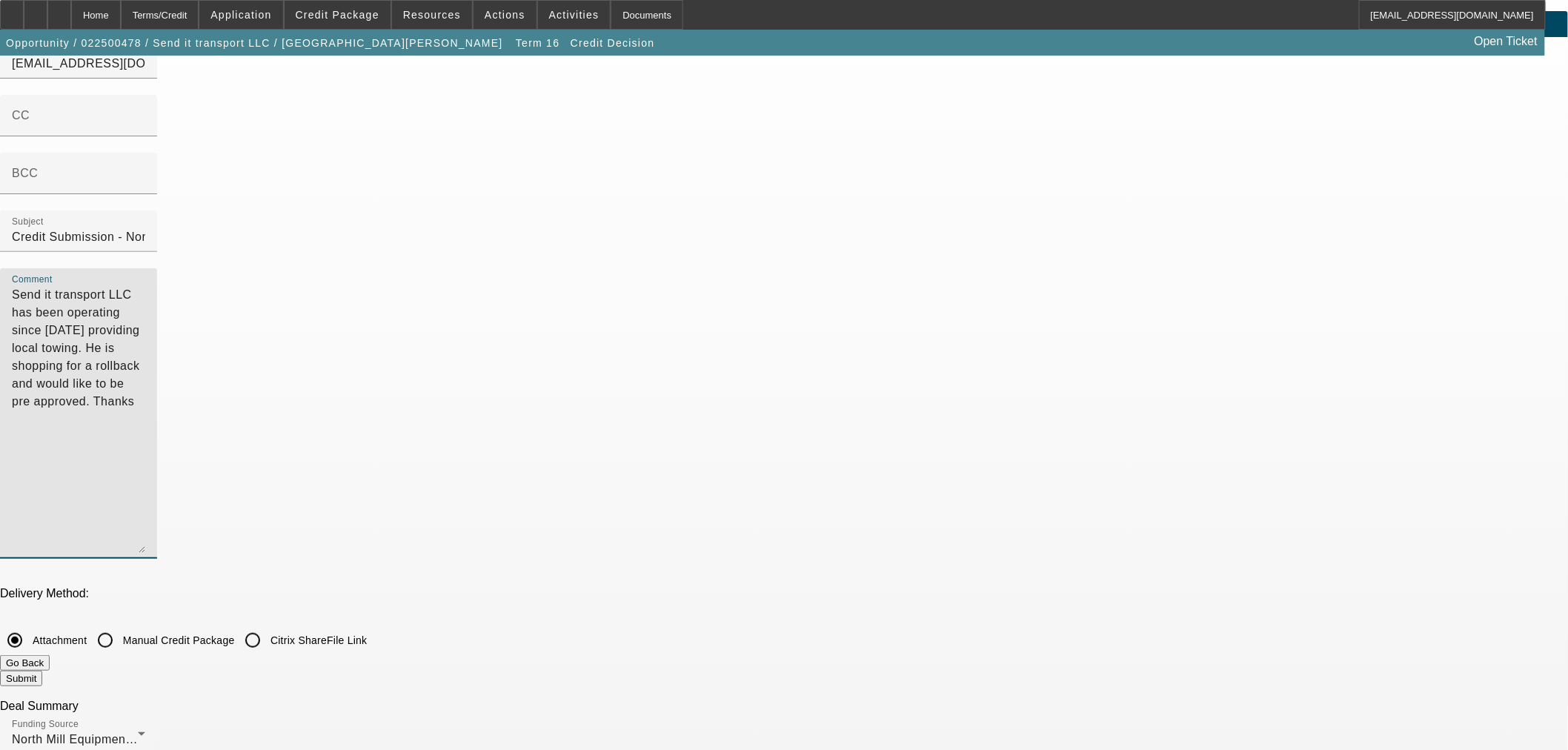
scroll to position [82, 0]
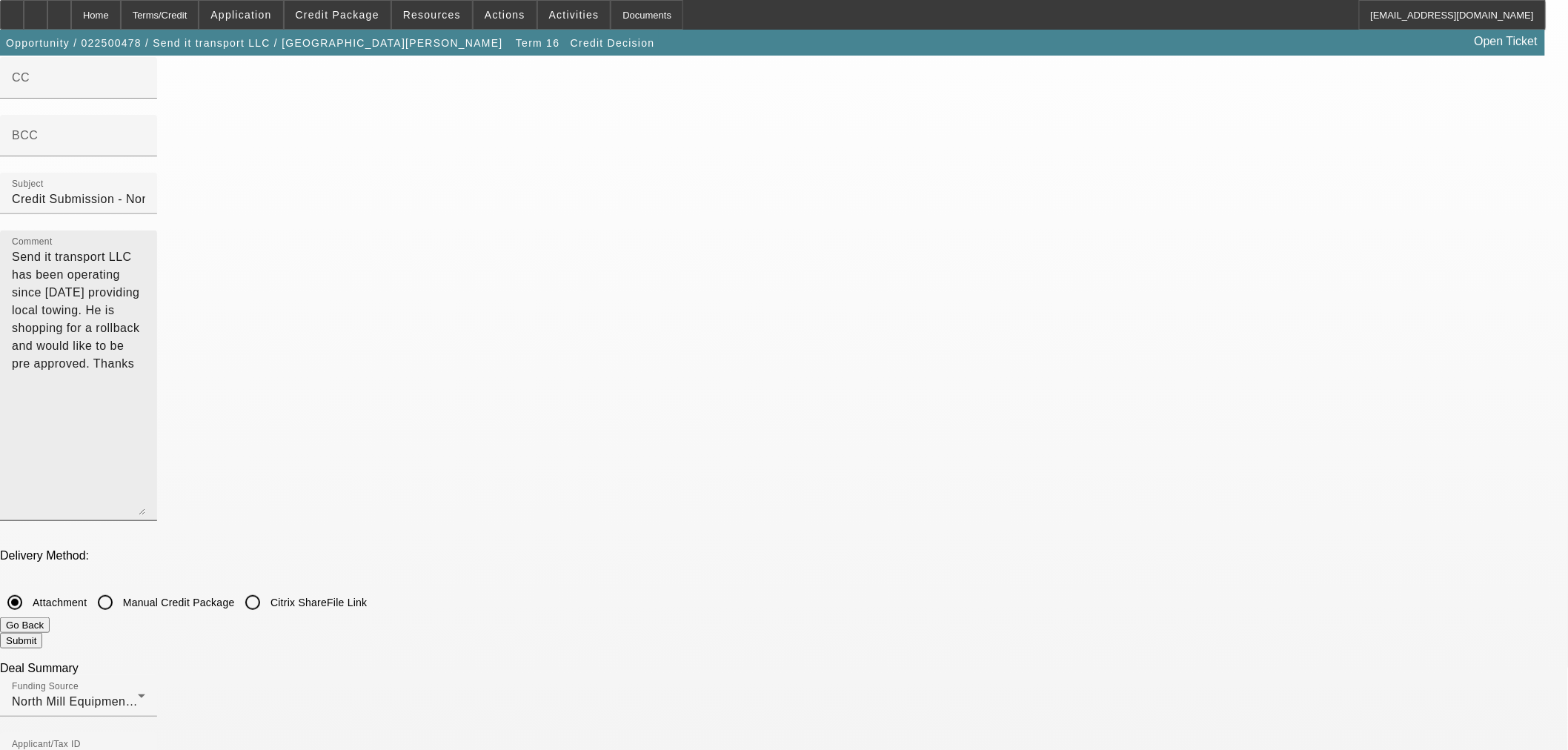
drag, startPoint x: 1171, startPoint y: 505, endPoint x: 932, endPoint y: 302, distance: 313.6
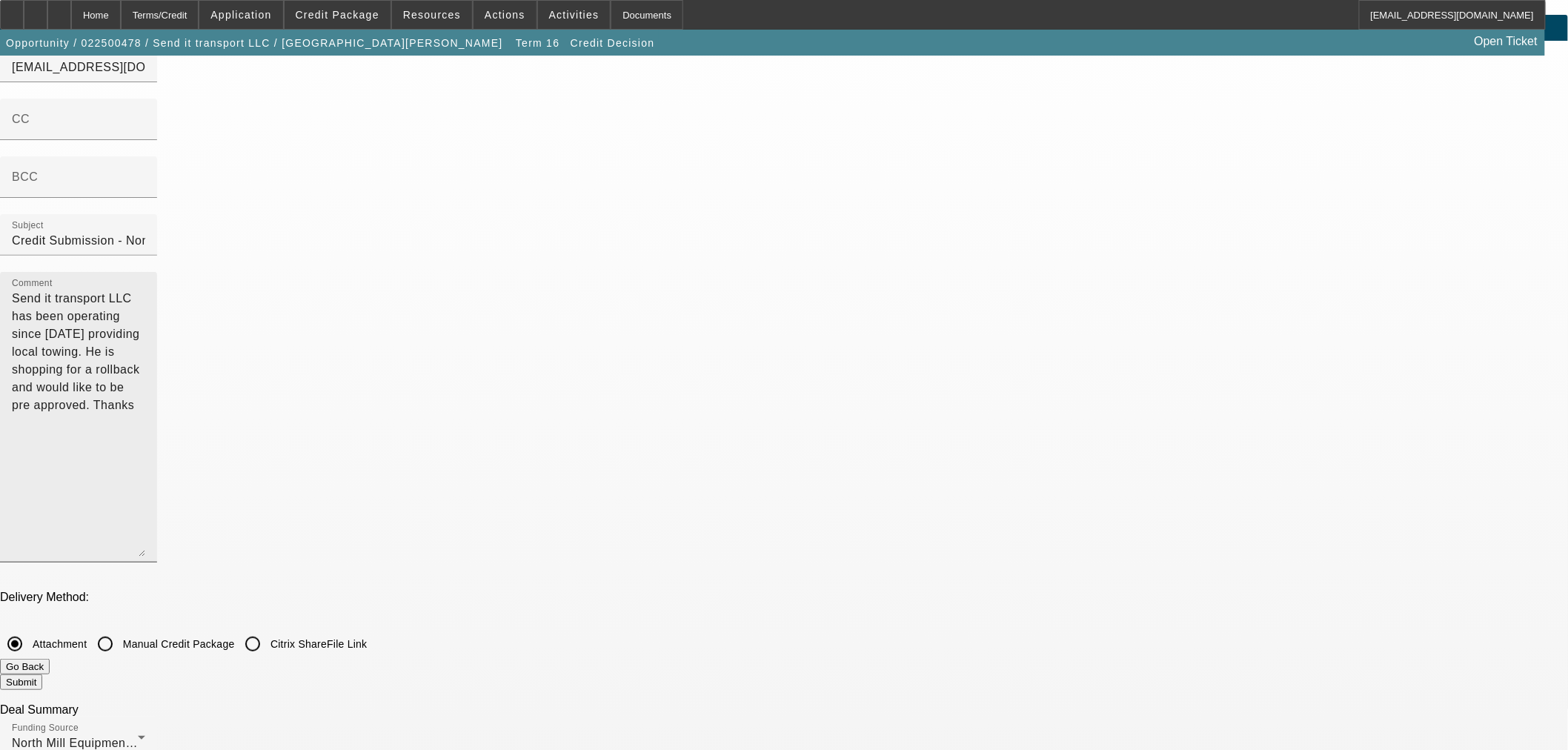
scroll to position [0, 0]
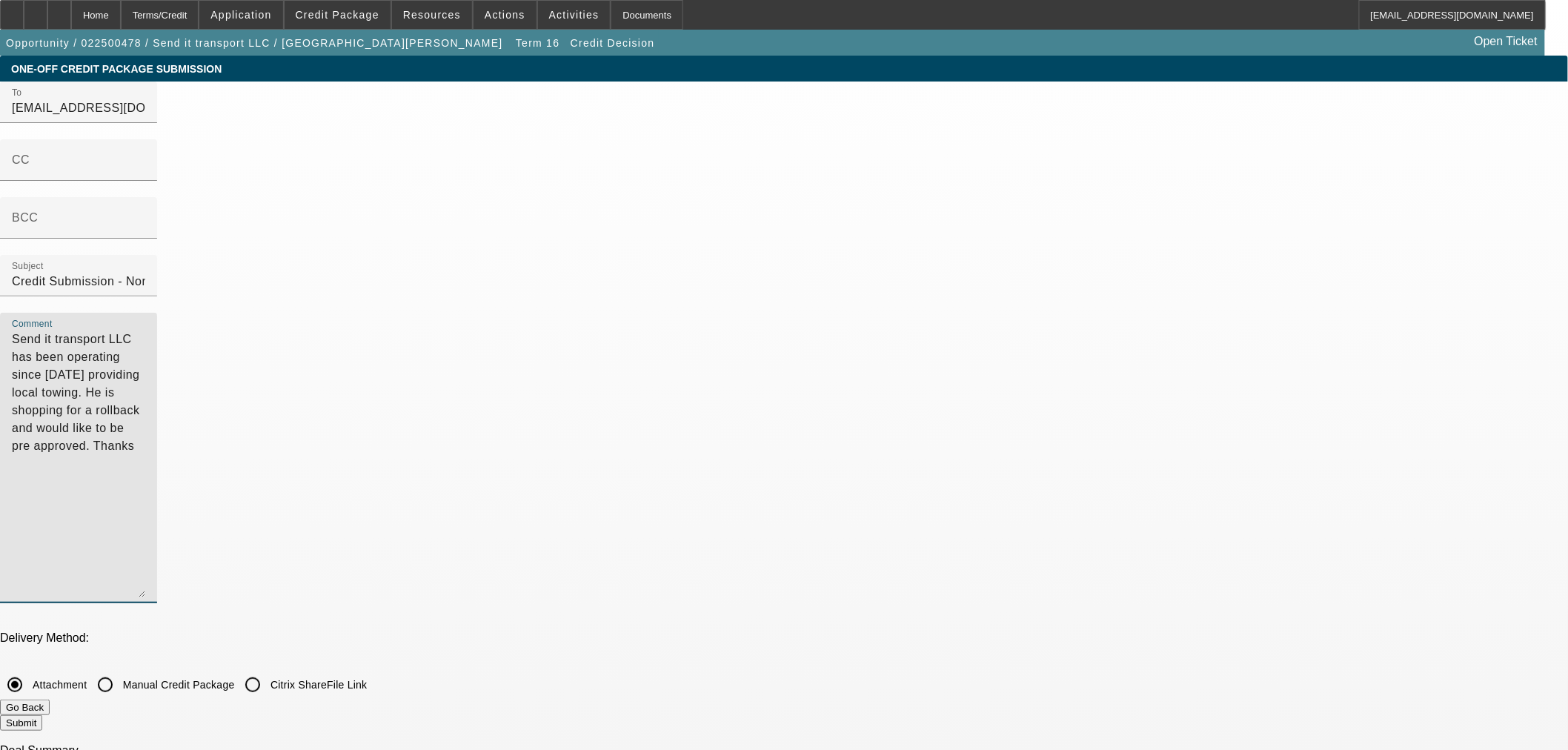
drag, startPoint x: 1053, startPoint y: 141, endPoint x: 1166, endPoint y: 147, distance: 113.2
click at [145, 331] on textarea "Send it transport LLC has been operating since [DATE] providing local towing. H…" at bounding box center [78, 464] width 134 height 267
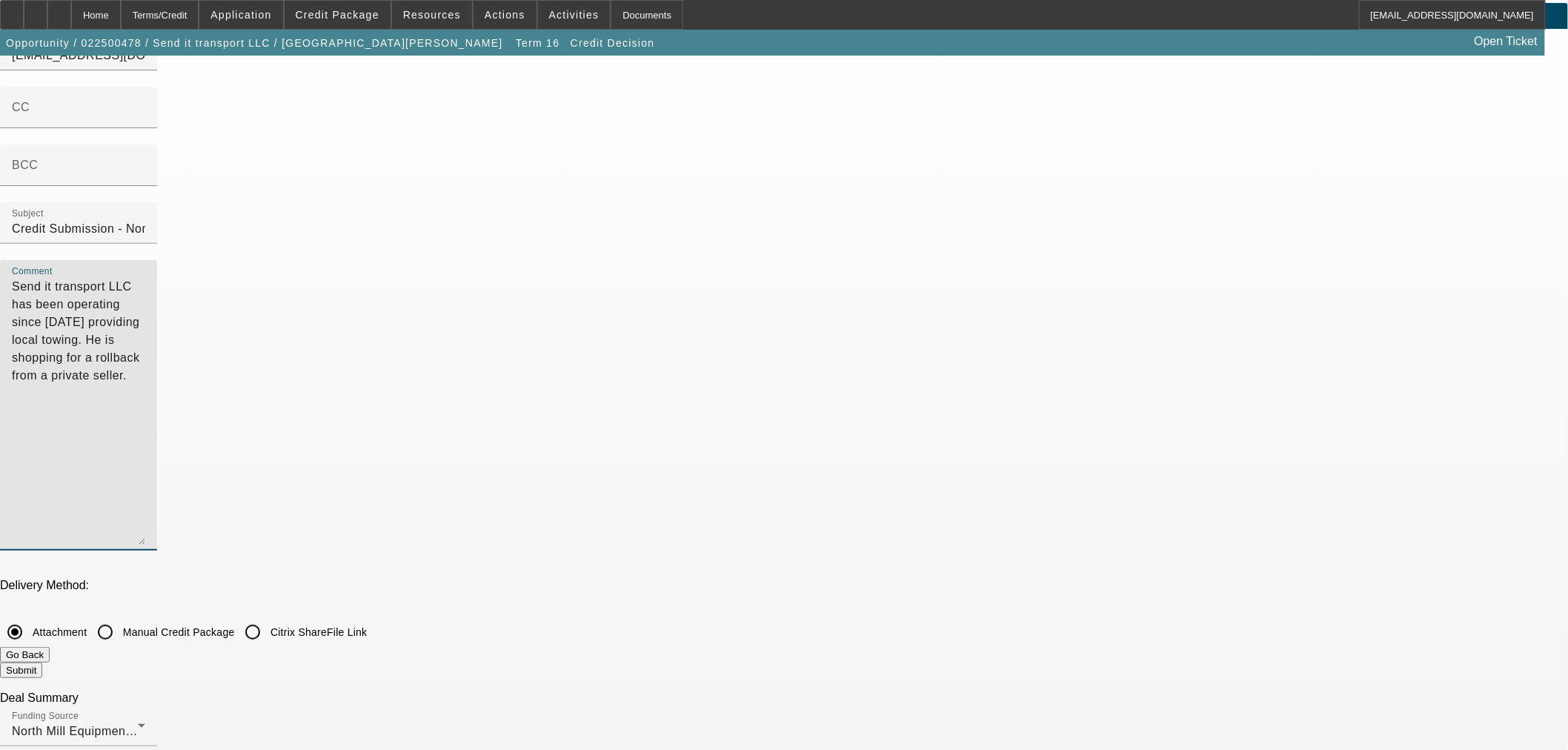
scroll to position [82, 0]
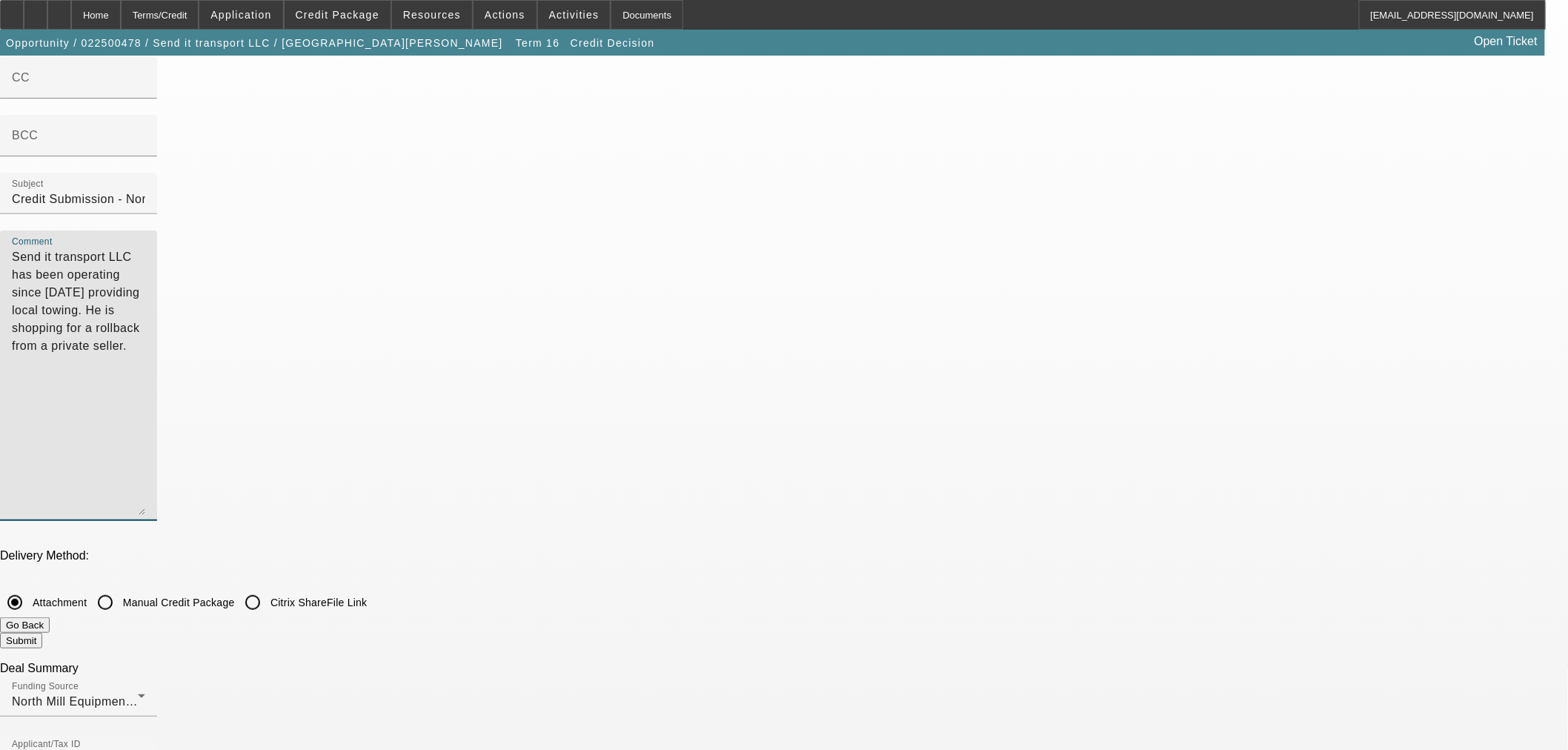
type textarea "Send it transport LLC has been operating since [DATE] providing local towing. H…"
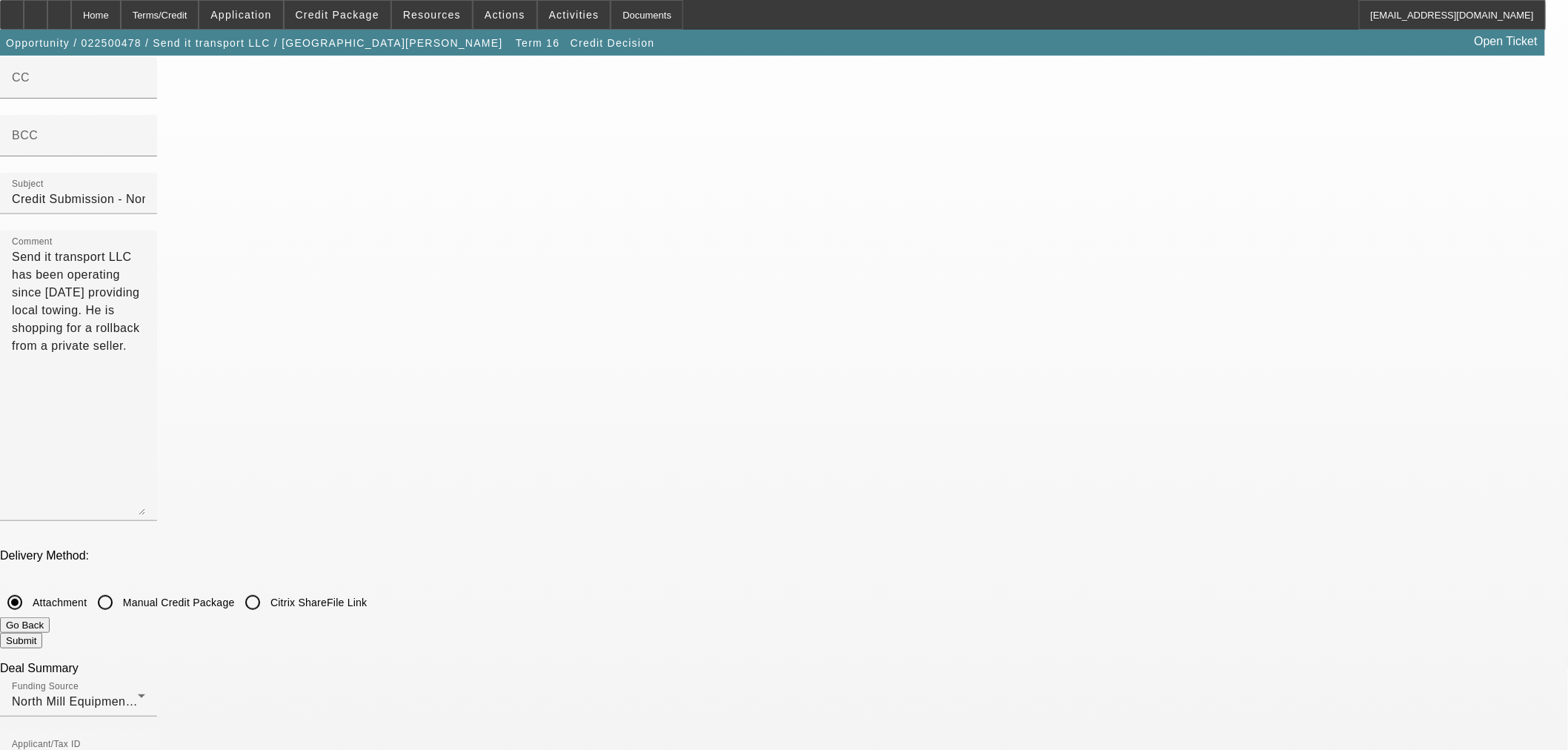
click at [50, 617] on button "Go Back" at bounding box center [25, 625] width 50 height 16
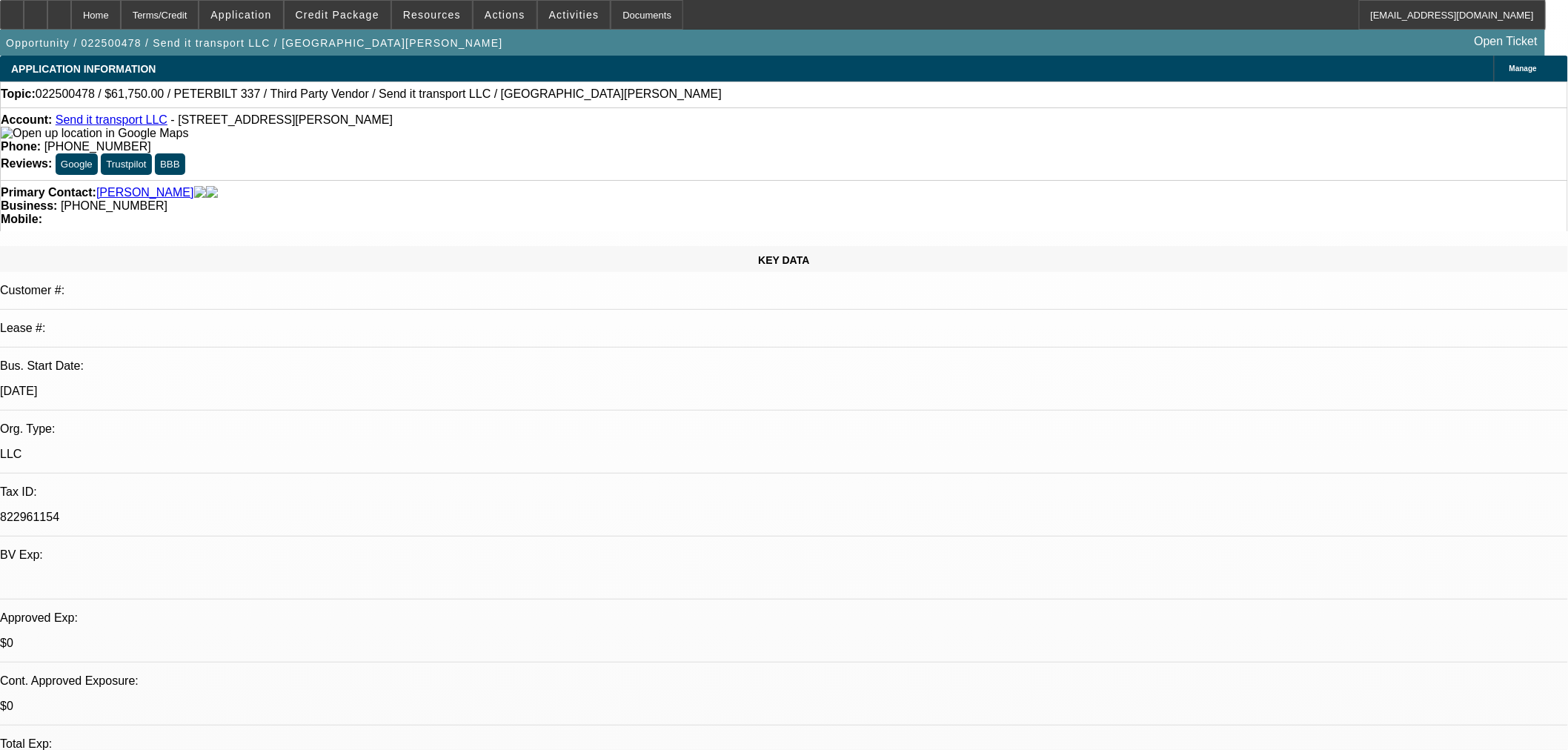
select select "0"
select select "3"
select select "0"
select select "6"
select select "0"
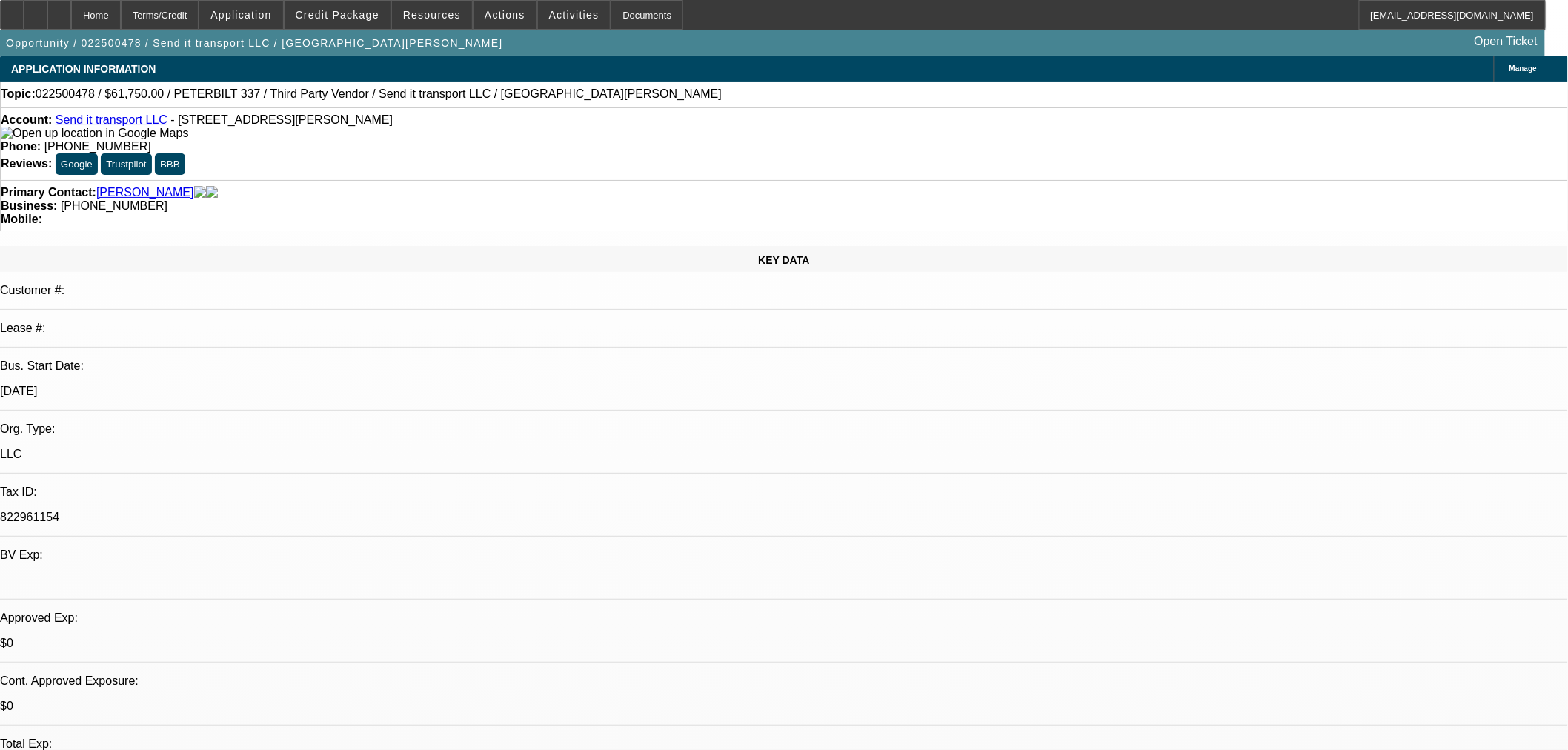
select select "3"
select select "0"
select select "6"
select select "0"
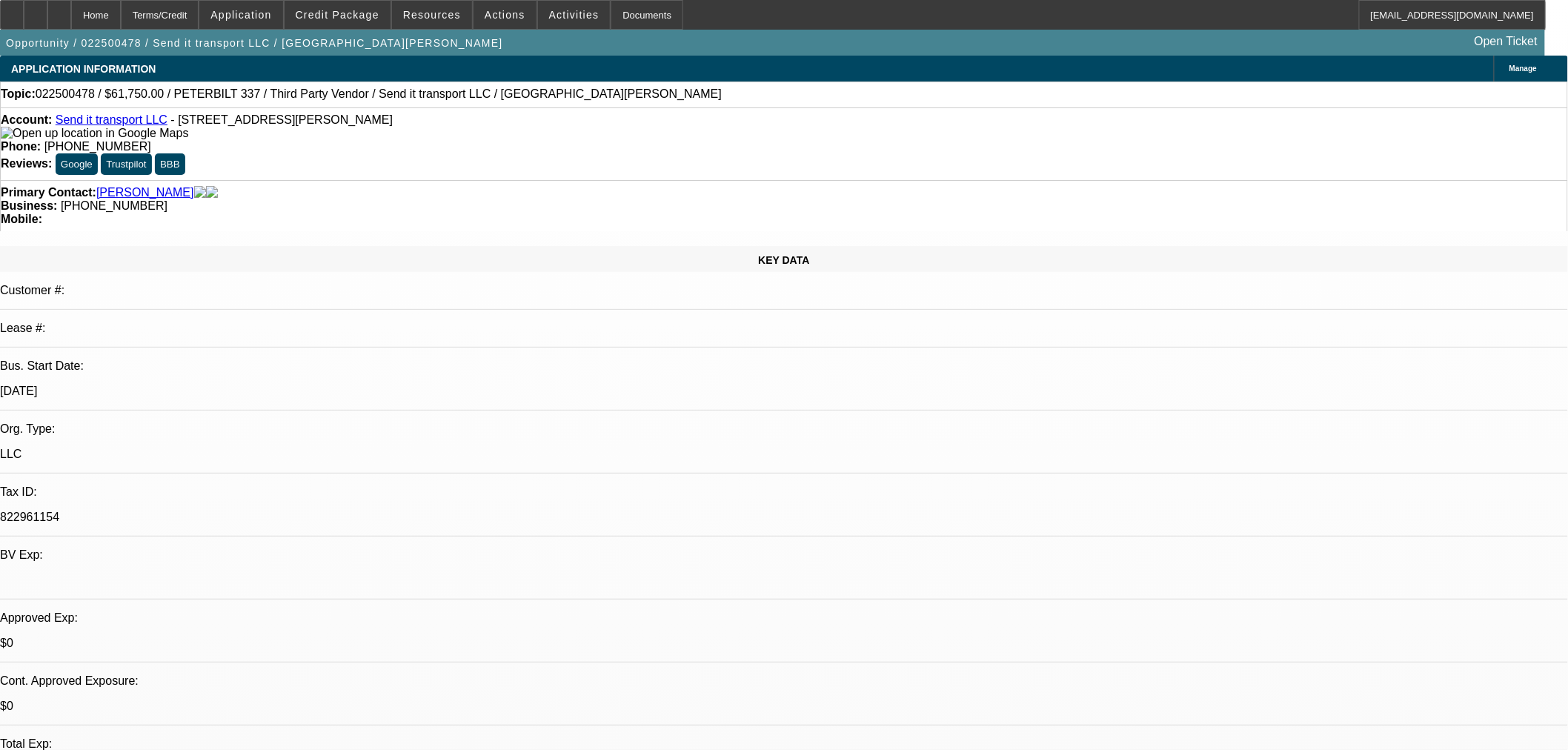
select select "0"
select select "6"
select select "0"
select select "2"
select select "0"
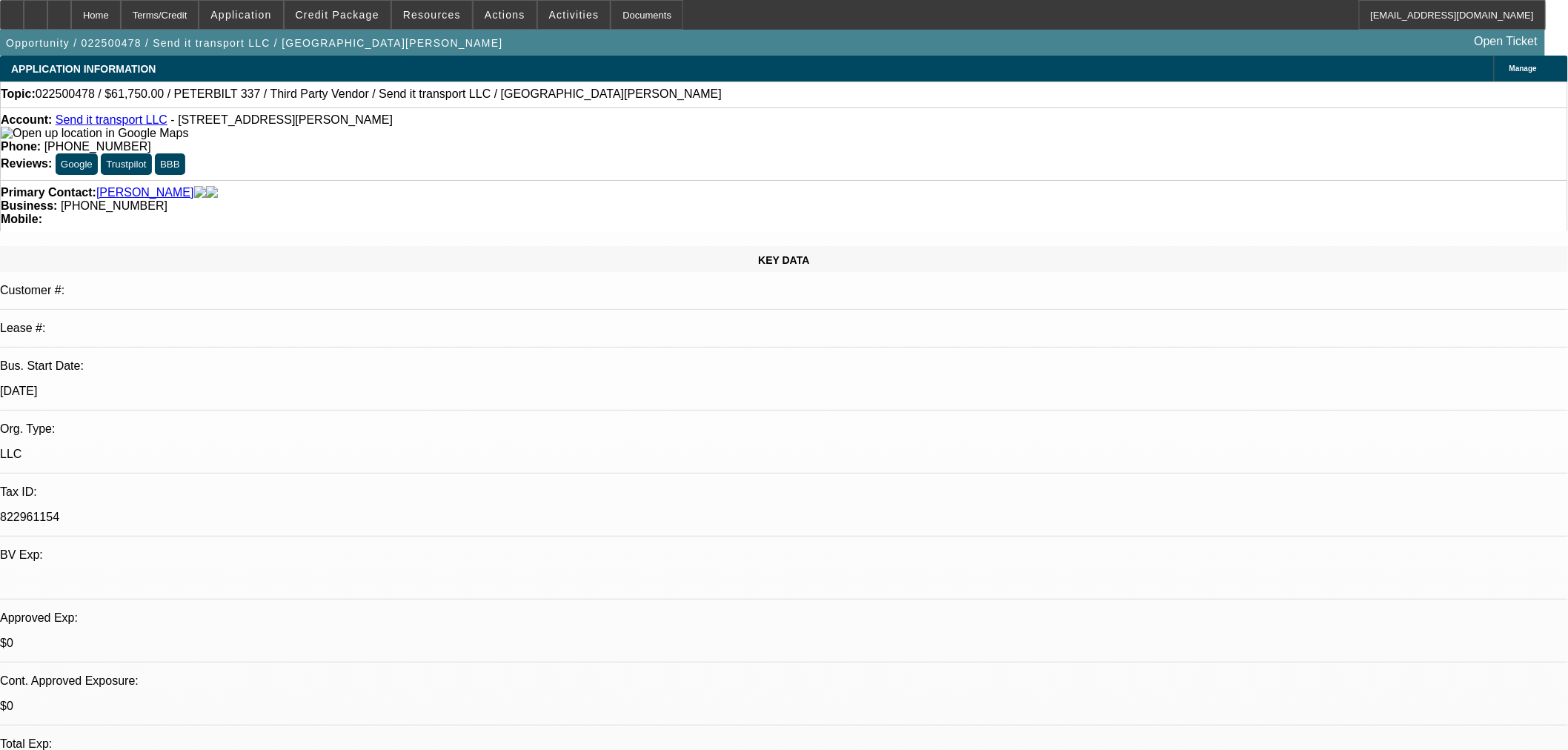
select select "6"
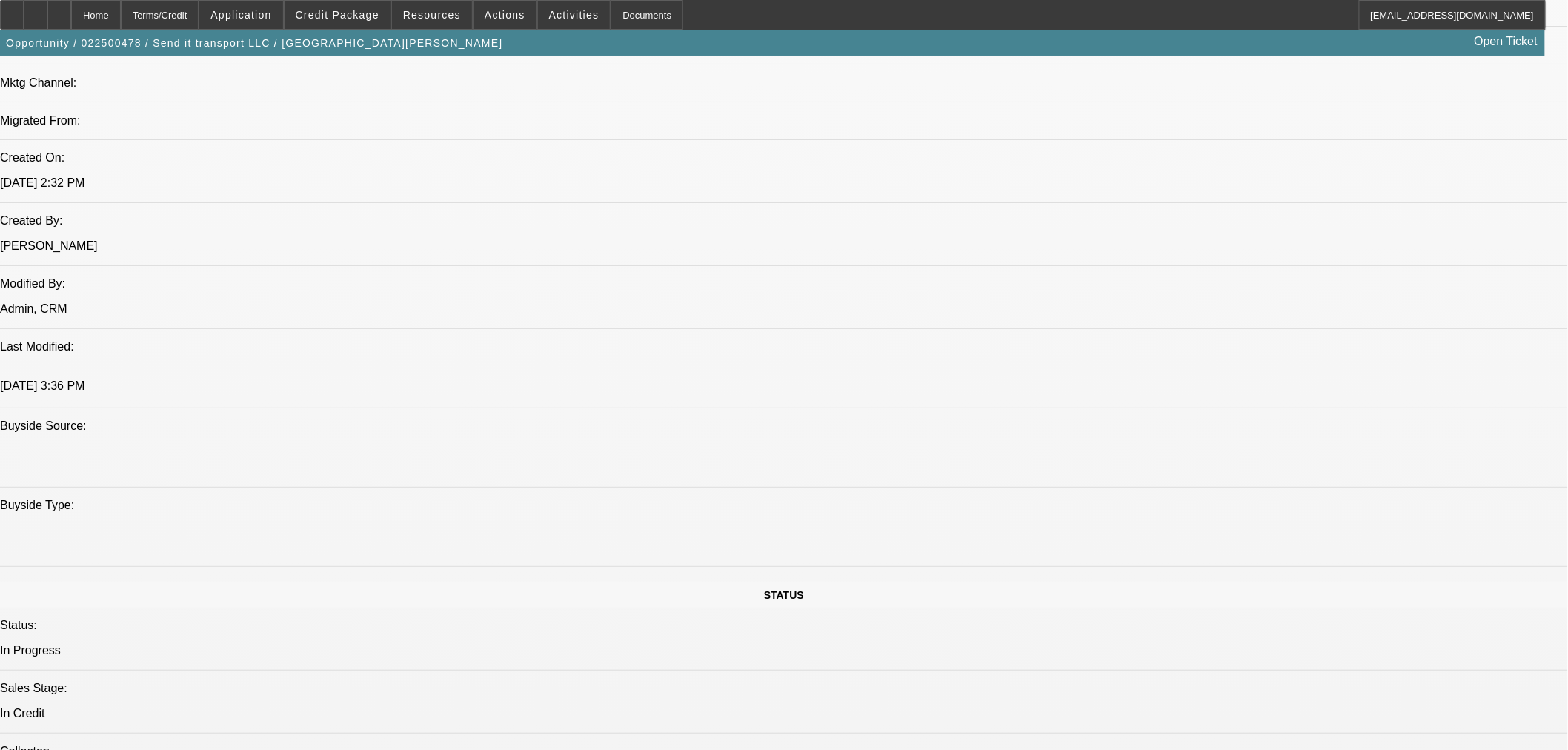
scroll to position [1070, 0]
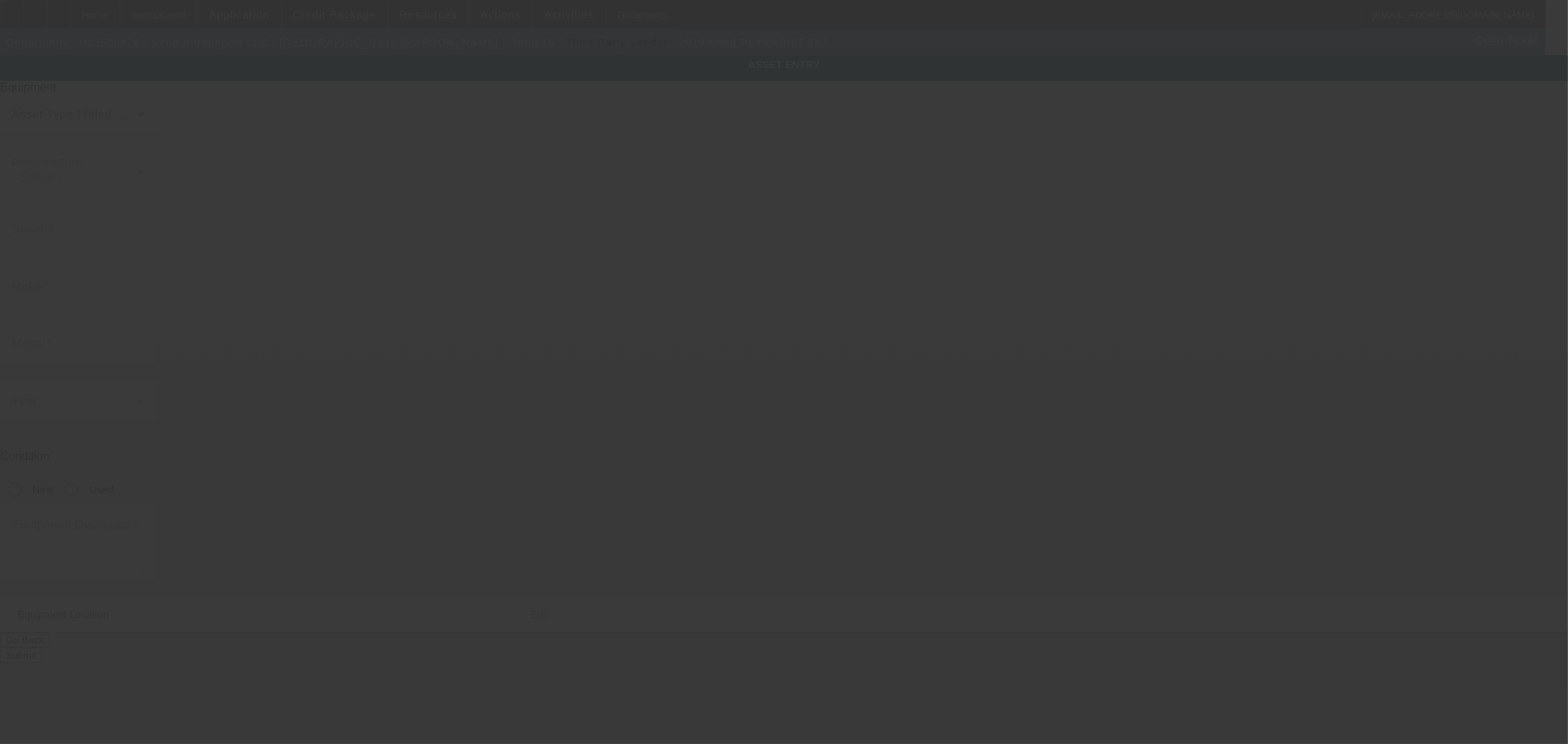
type input "[US_VEHICLE_IDENTIFICATION_NUMBER]"
type input "Peterbilt"
type input "337"
radio input "true"
type input "[STREET_ADDRESS]"
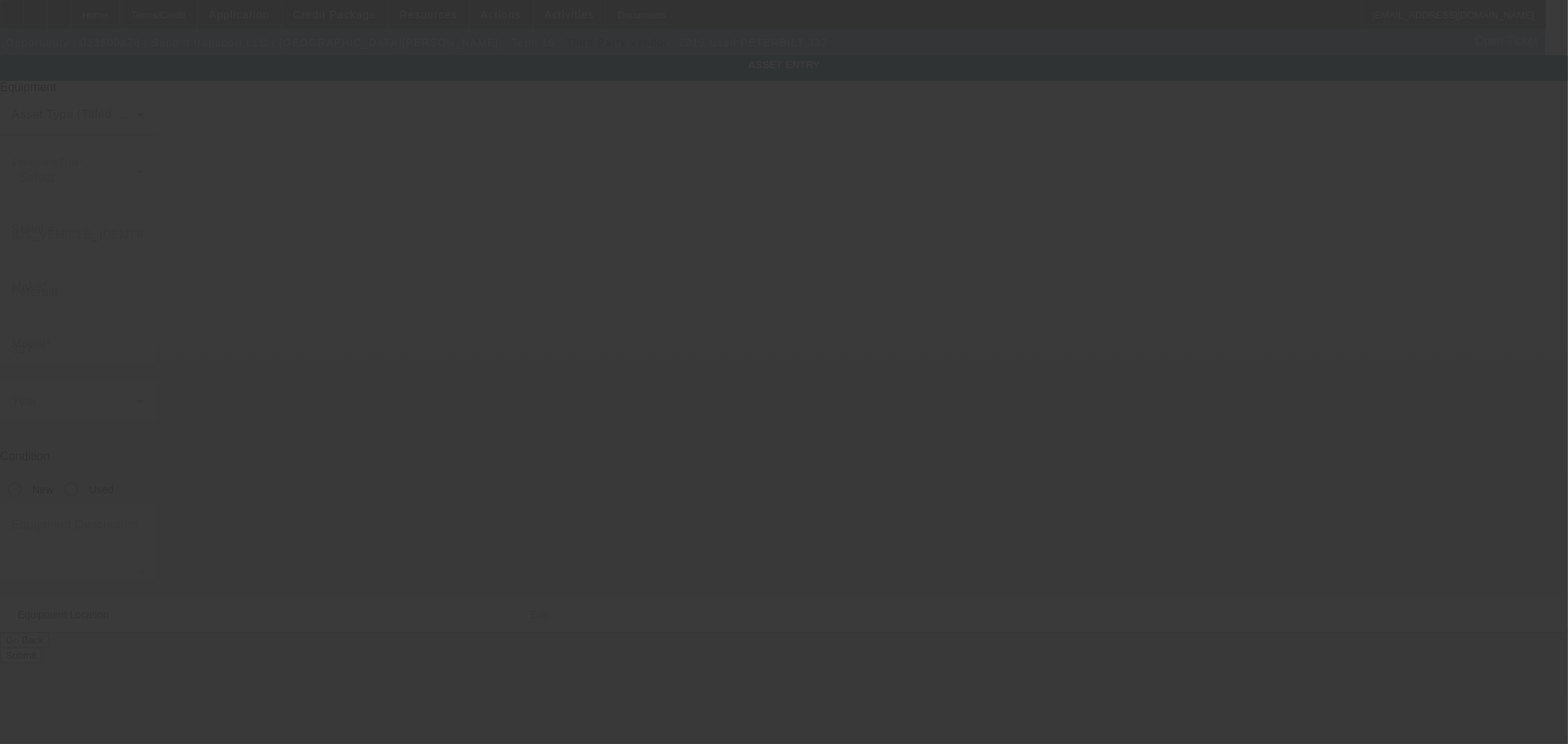
type input "[PERSON_NAME]"
type input "22725"
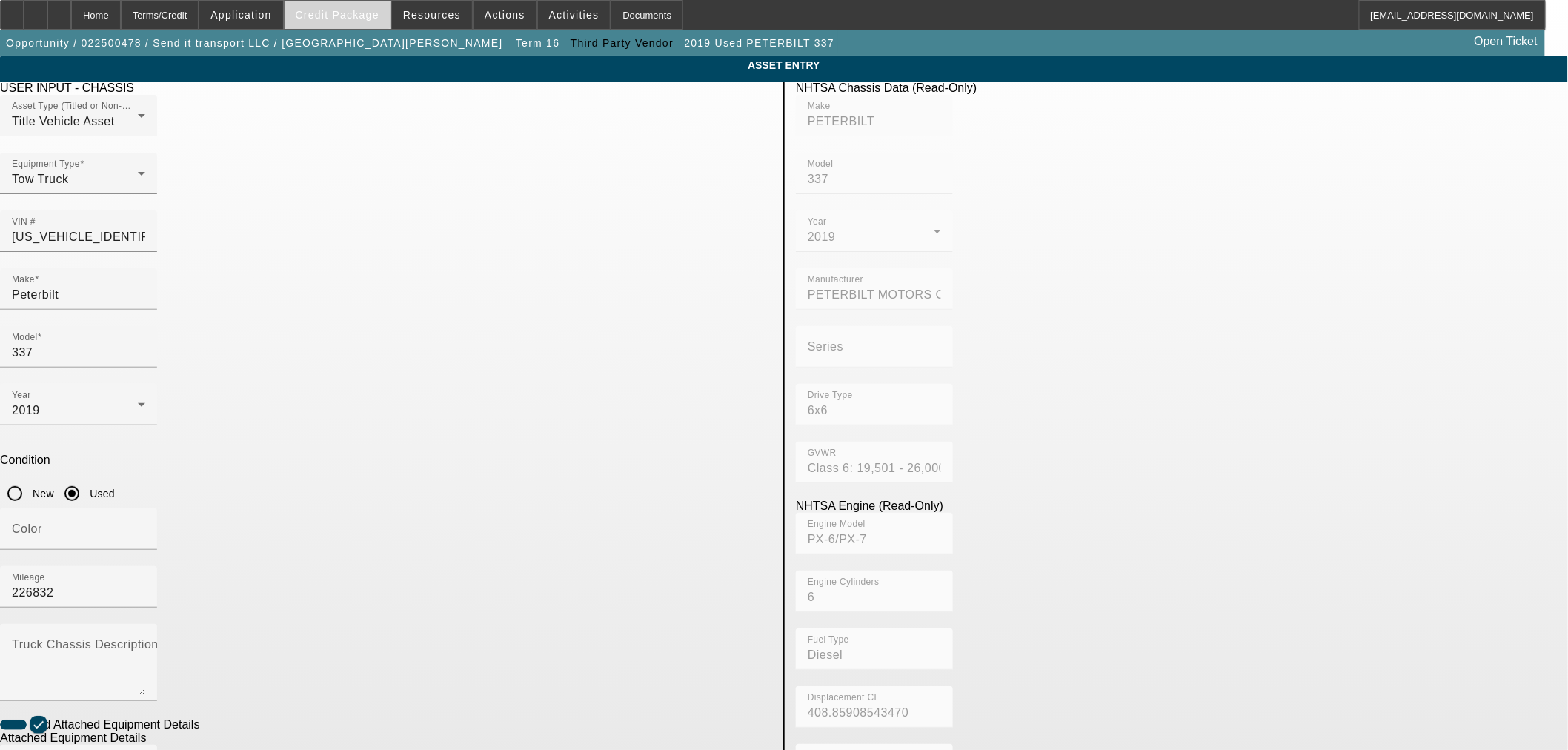
click at [351, 12] on span "Credit Package" at bounding box center [337, 14] width 84 height 11
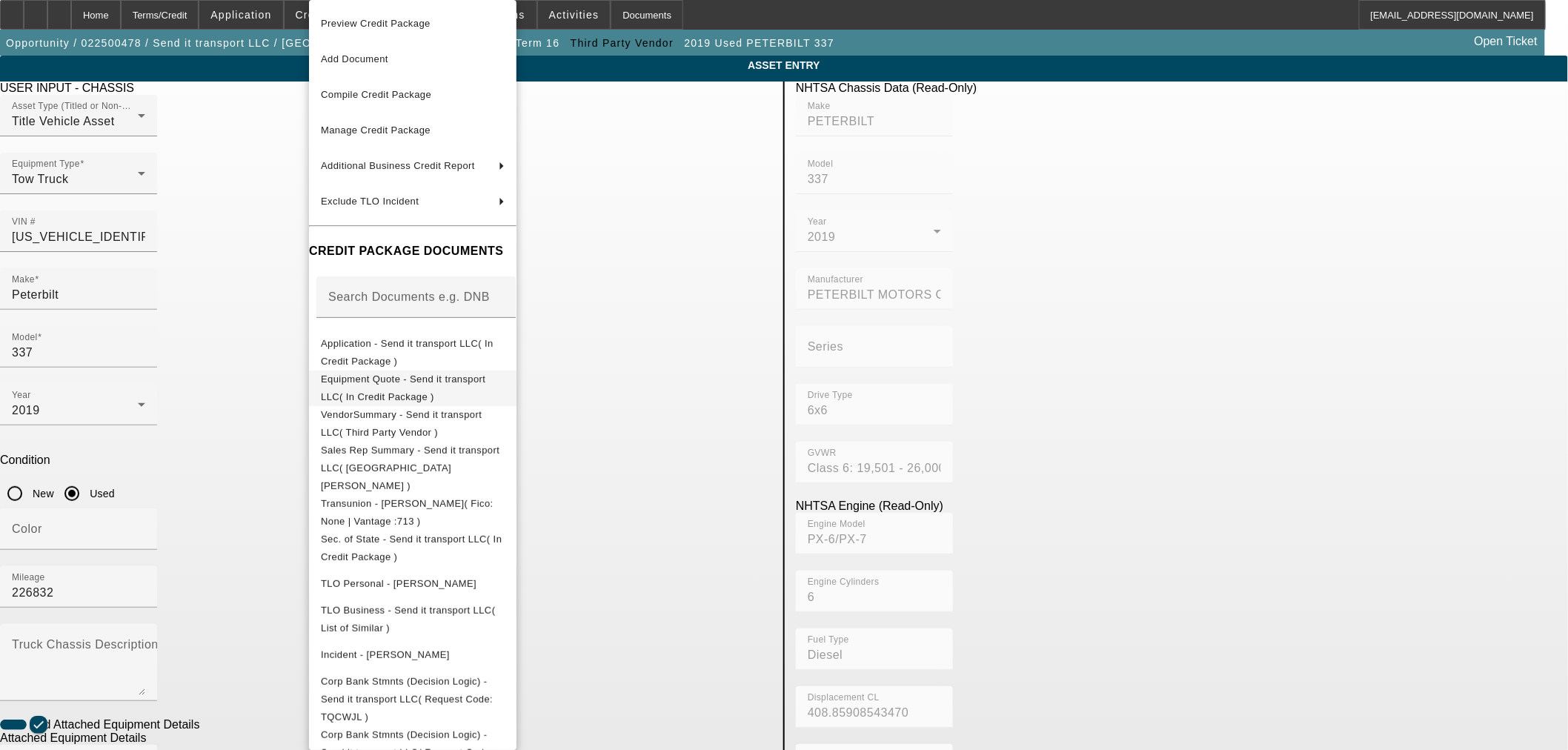
click at [404, 384] on span "Equipment Quote - Send it transport LLC( In Credit Package )" at bounding box center [403, 387] width 164 height 29
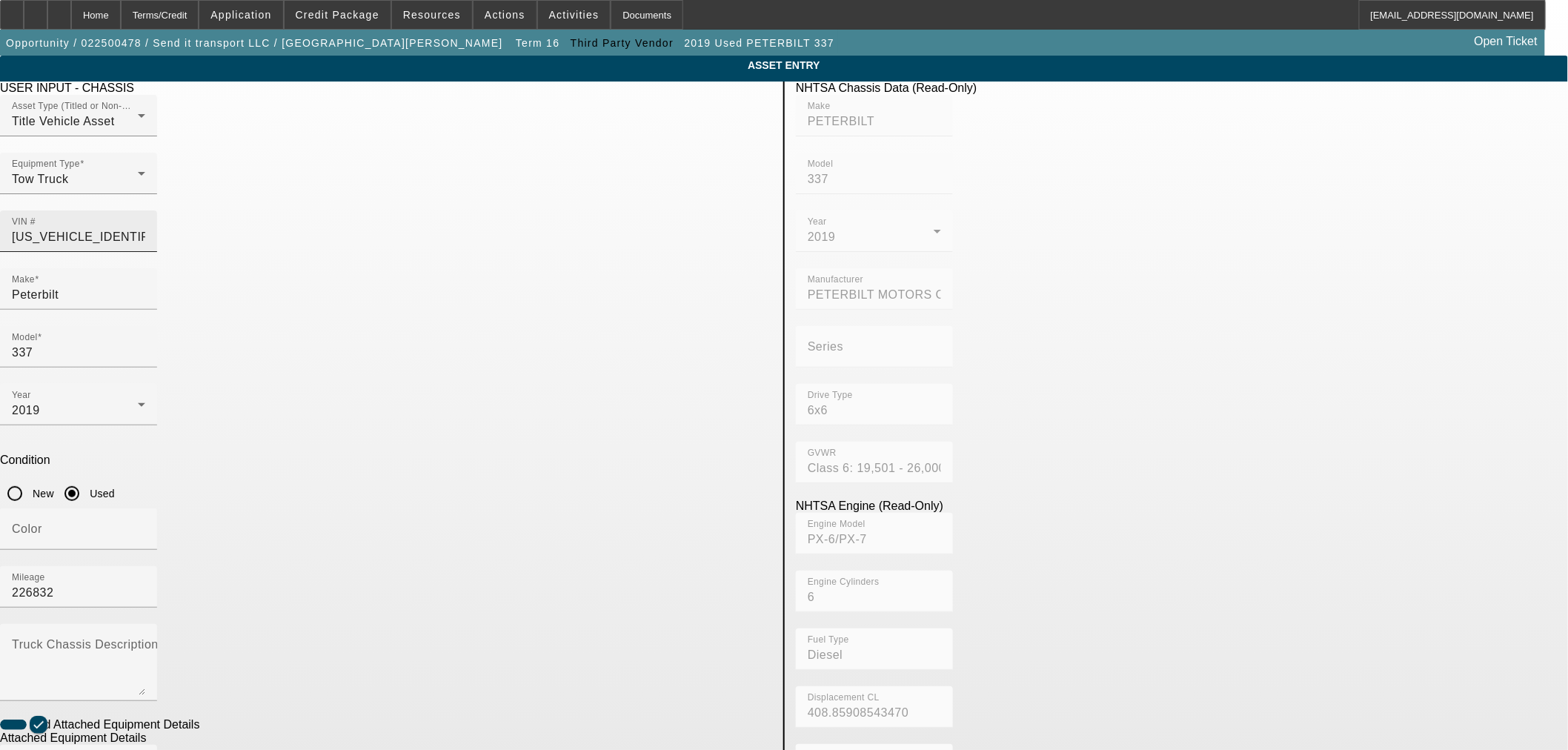
click at [145, 228] on input "[US_VEHICLE_IDENTIFICATION_NUMBER]" at bounding box center [78, 237] width 134 height 18
type input "PETERBILT"
type input "337"
type input "PETERBILT MOTORS COMPANY"
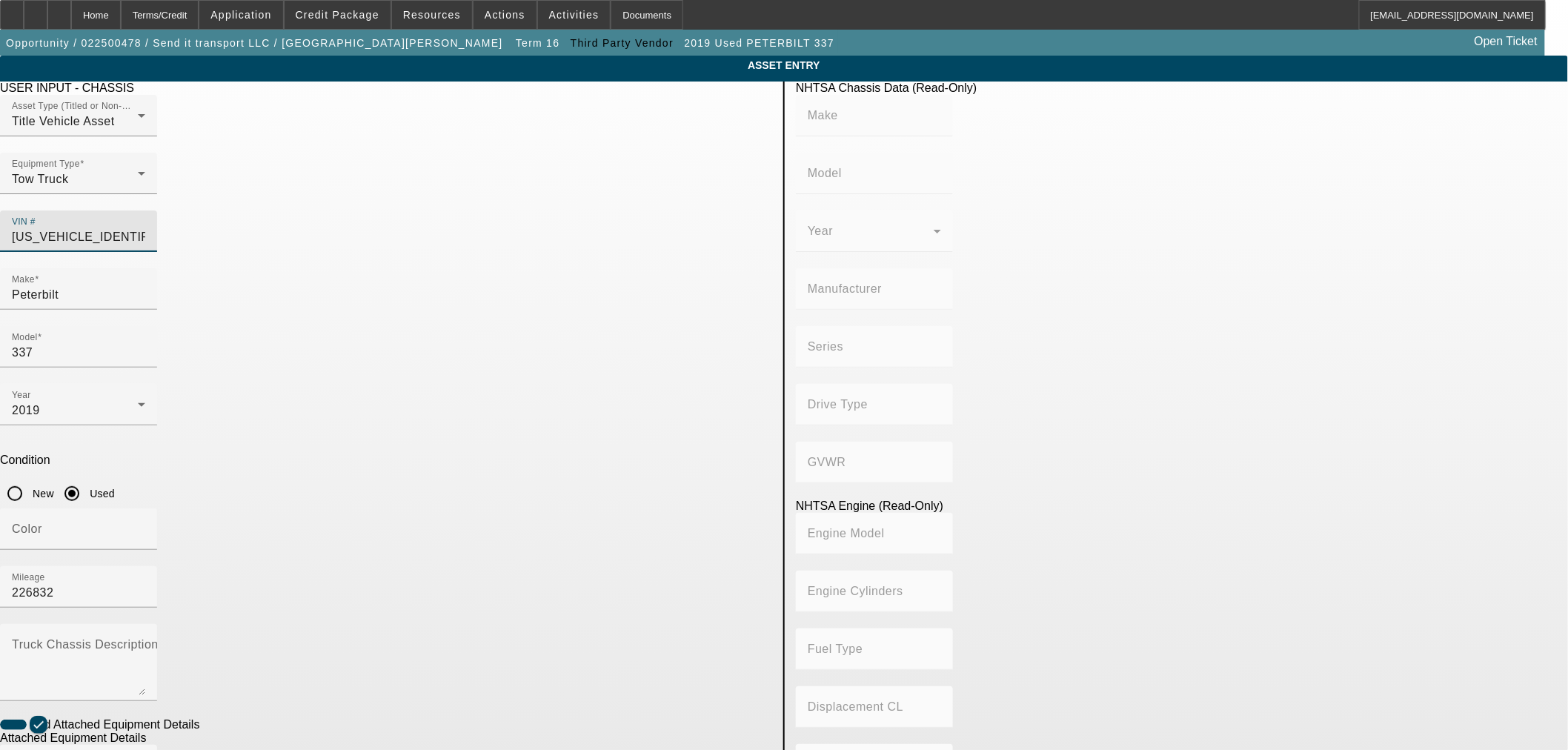
type input "6x6"
type input "Class 6: 19,501 - 26,000 lb (8,845 - 11,794 kg)"
type input "PX-6/PX-7"
type input "6"
type input "Diesel"
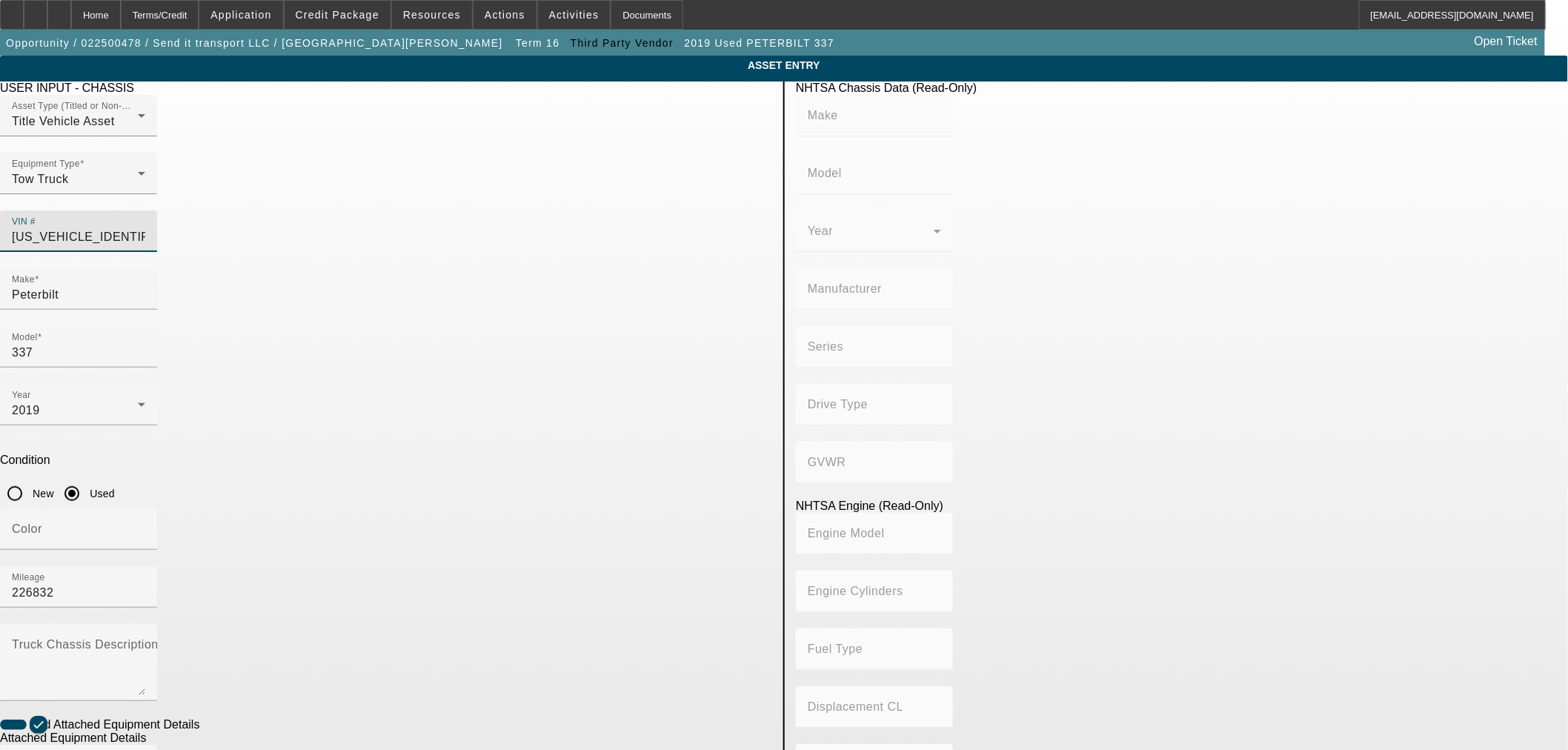
type input "408.85908543470"
type input "6.7"
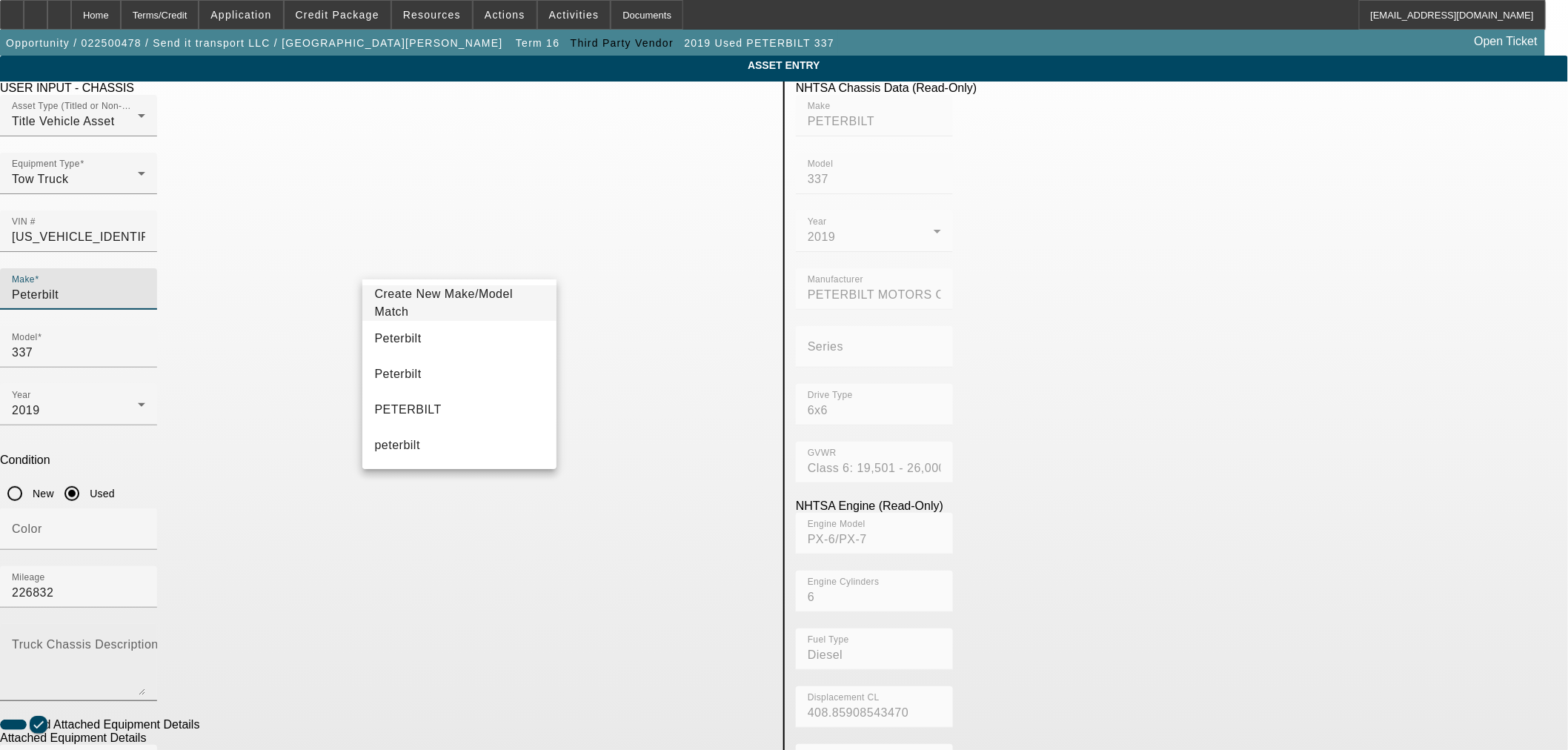
click at [145, 642] on textarea "Truck Chassis Description (Describe the truck chassis only)" at bounding box center [78, 669] width 134 height 53
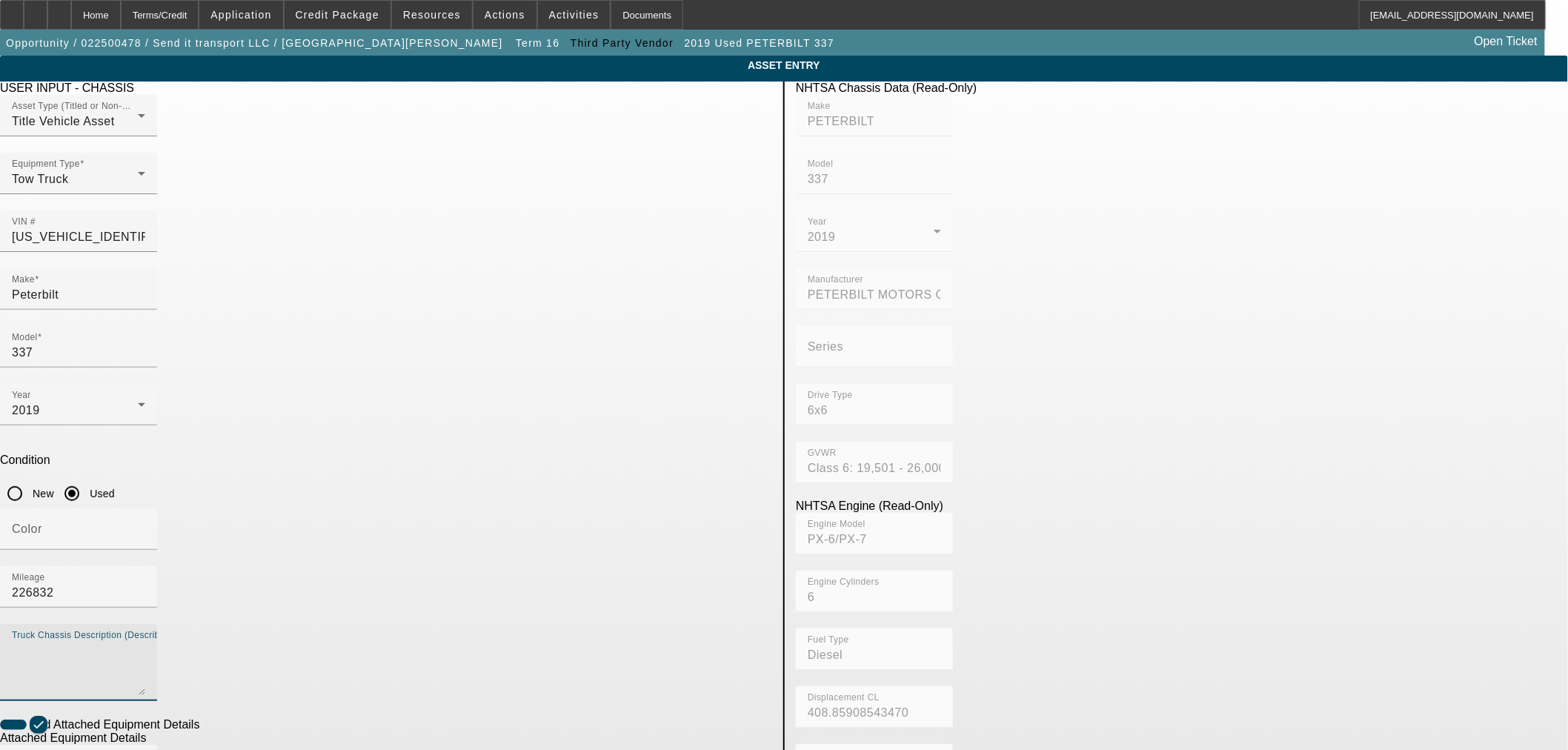
paste textarea "[US_VEHICLE_IDENTIFICATION_NUMBER]"
type textarea "[US_VEHICLE_IDENTIFICATION_NUMBER]"
click at [145, 228] on input "[US_VEHICLE_IDENTIFICATION_NUMBER]" at bounding box center [78, 237] width 134 height 18
paste input "H"
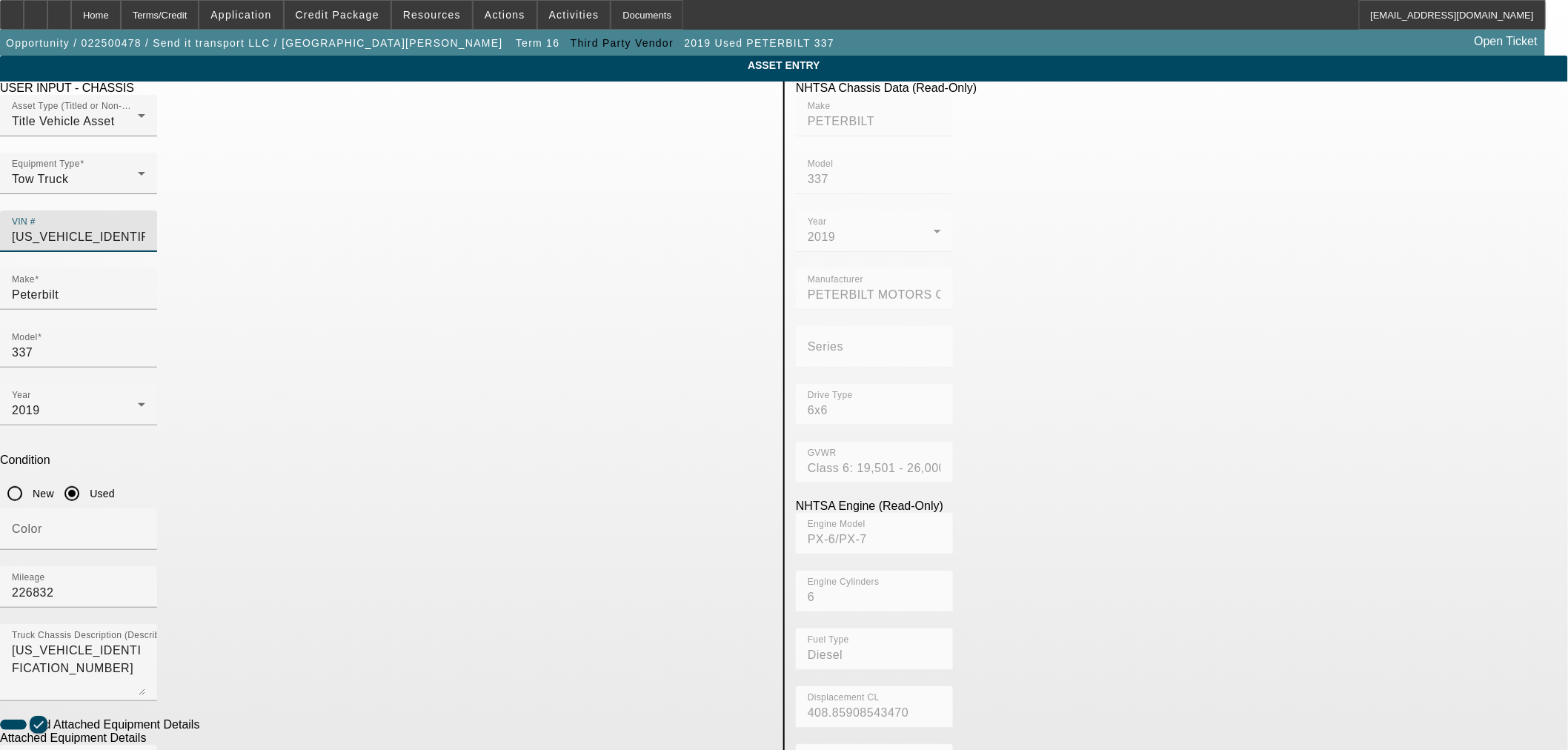
type input "[US_VEHICLE_IDENTIFICATION_NUMBER]"
type input "PETERBILT"
type input "337"
type input "PETERBILT MOTORS COMPANY"
type input "4x2"
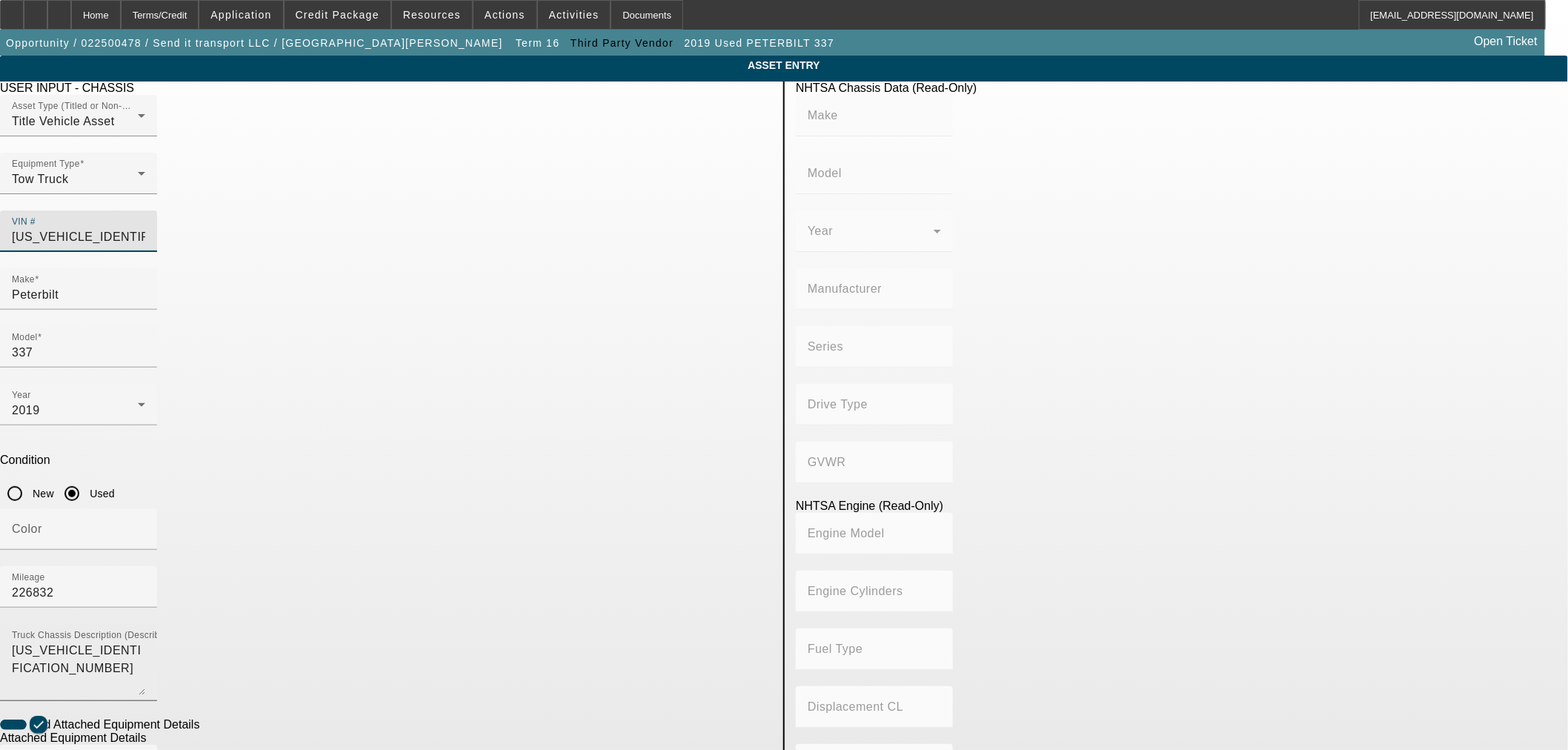
type input "Class 6: 19,501 - 26,000 lb (8,845 - 11,794 kg)"
type input "PX-6/PX-7"
type input "6"
type input "Diesel"
type input "408.85908543470"
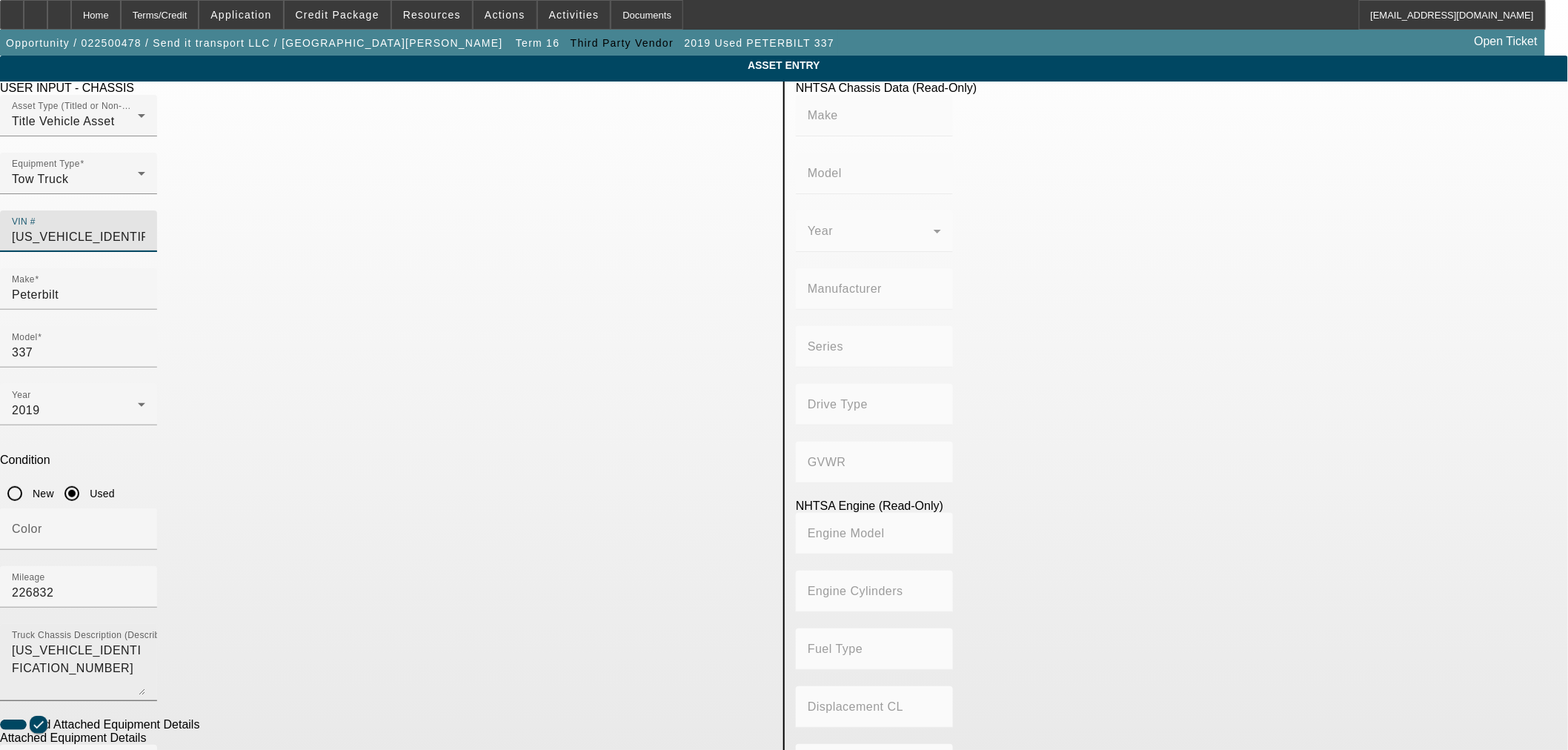
type input "6.7"
type input "2NP2HM6X2KM274845"
type input "PETERBILT"
type input "337"
type input "PETERBILT MOTORS COMPANY"
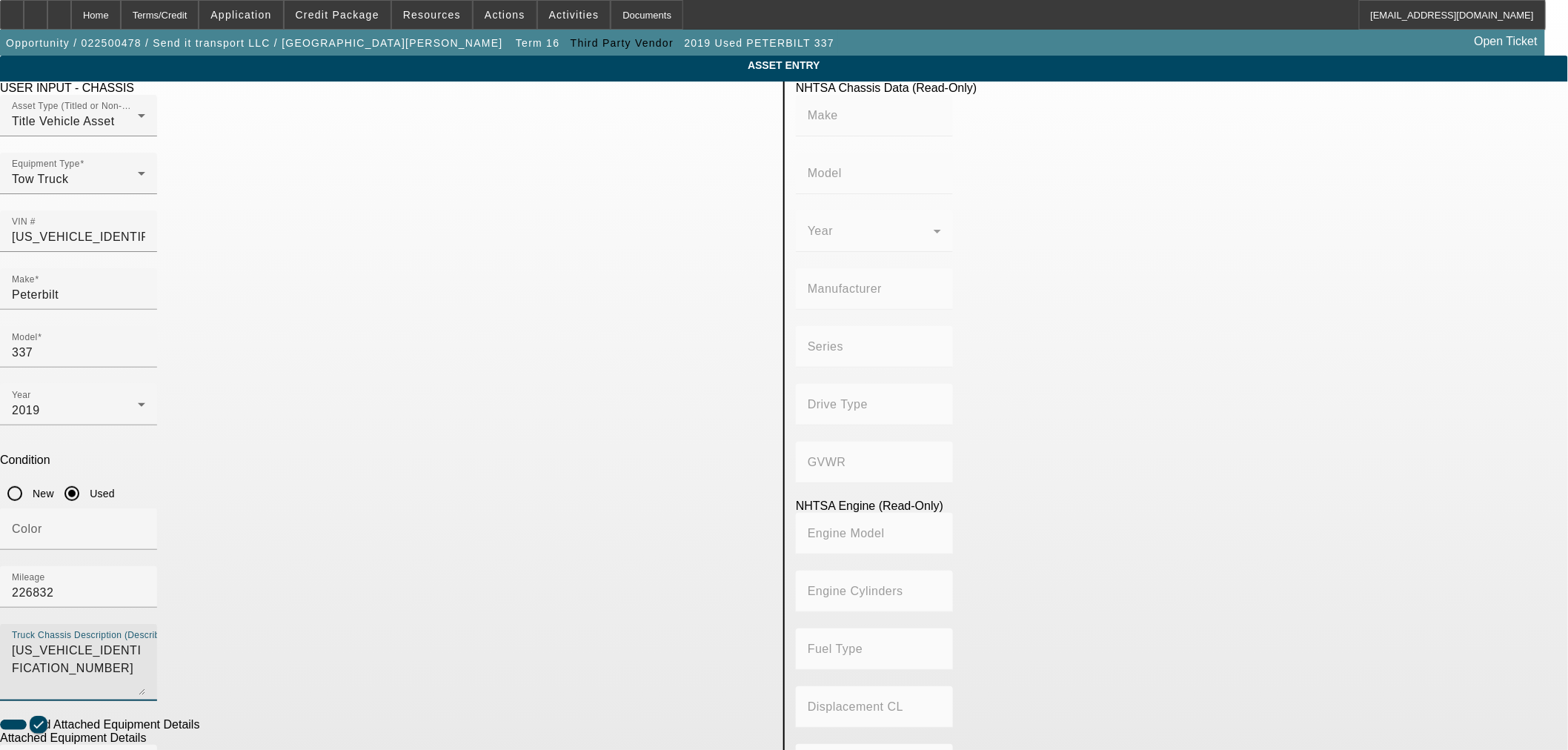
type input "4x2"
type input "Class 6: 19,501 - 26,000 lb (8,845 - 11,794 kg)"
type input "PX-6/PX-7"
type input "6"
type input "Diesel"
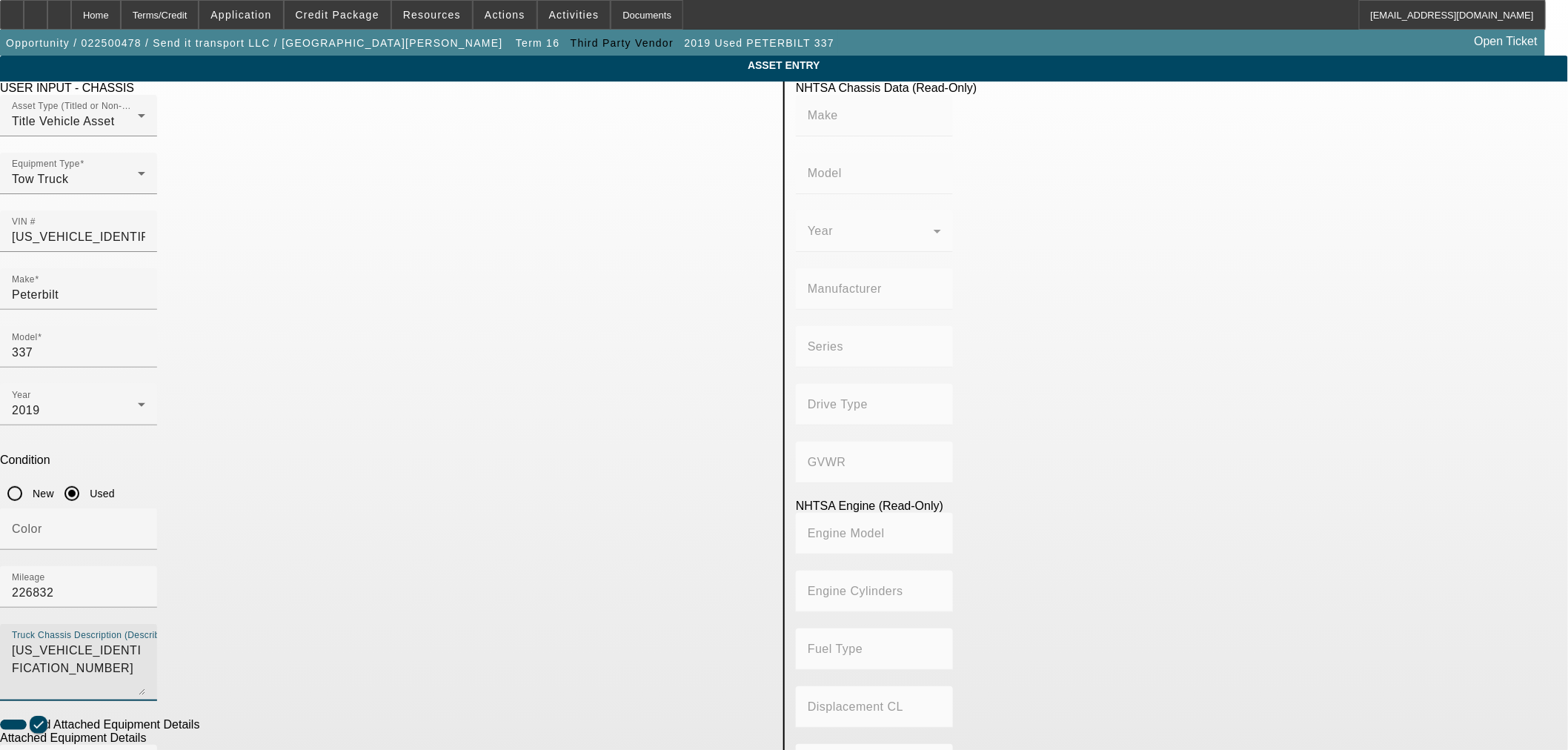
type input "408.85908543470"
type input "6.7"
drag, startPoint x: 247, startPoint y: 381, endPoint x: 66, endPoint y: 358, distance: 182.5
click at [66, 358] on app-asset-collateral-manage "ASSET ENTRY Delete asset USER INPUT - CHASSIS Asset Type (Titled or Non-Titled)…" at bounding box center [784, 632] width 1568 height 1153
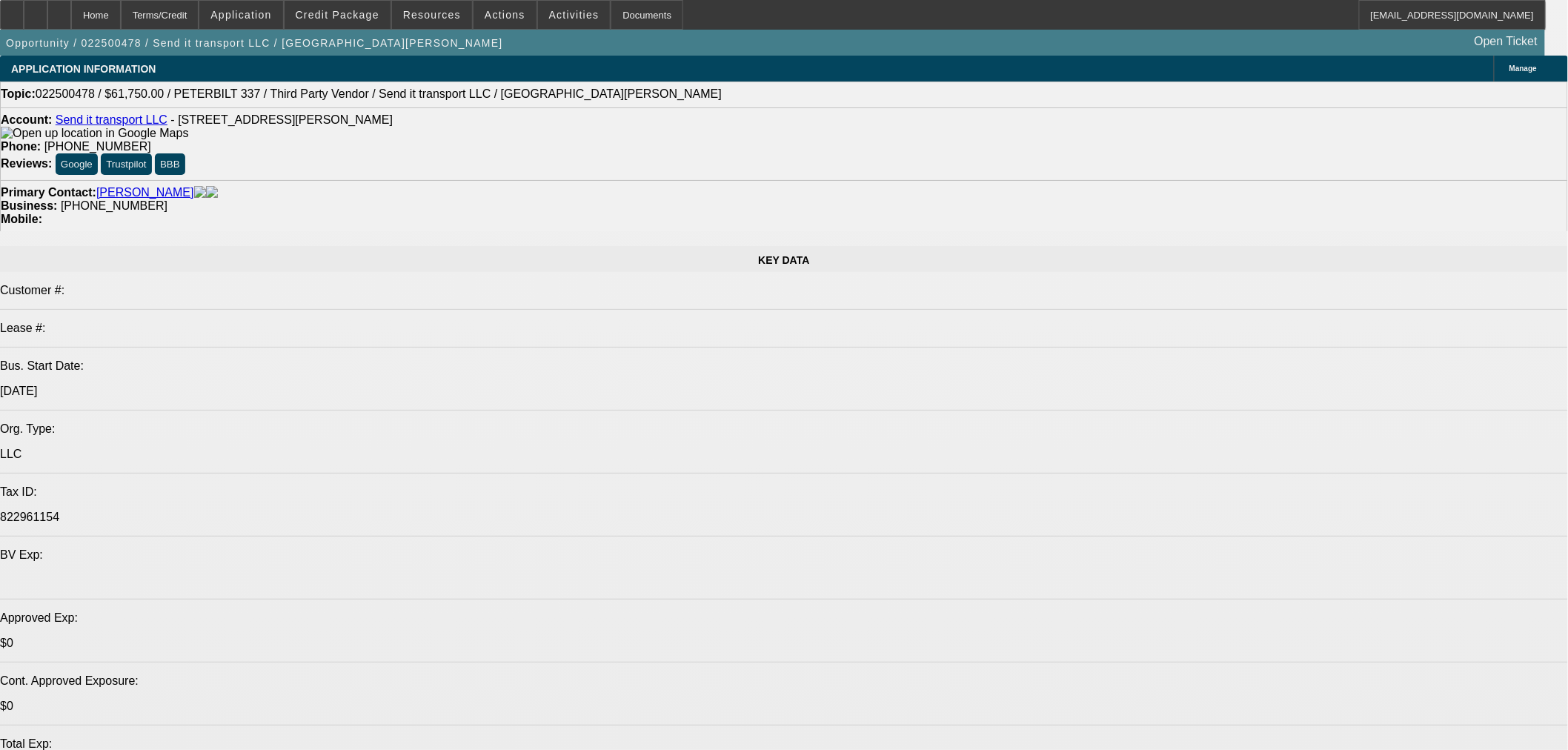
select select "0"
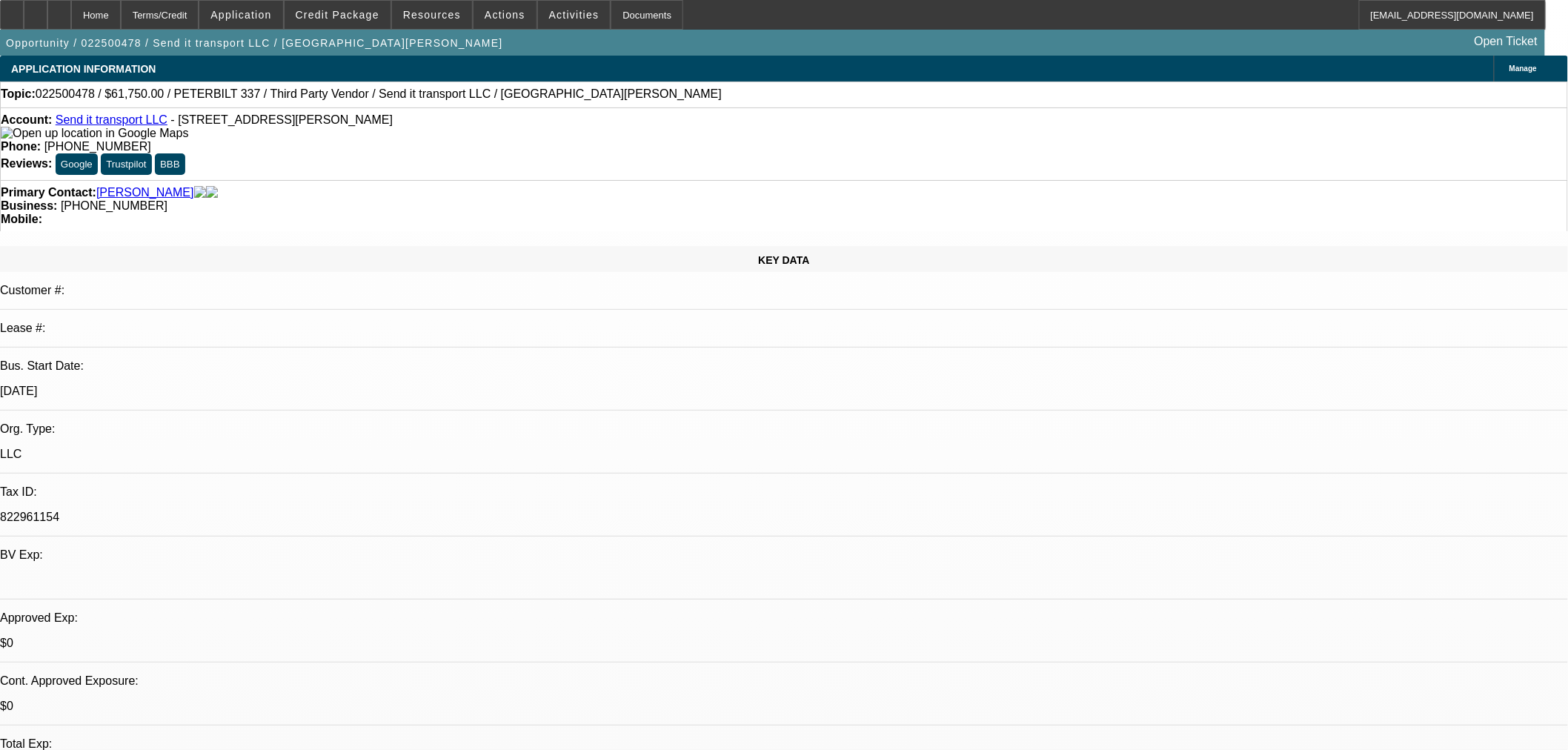
select select "3"
select select "0"
select select "6"
select select "0"
select select "3"
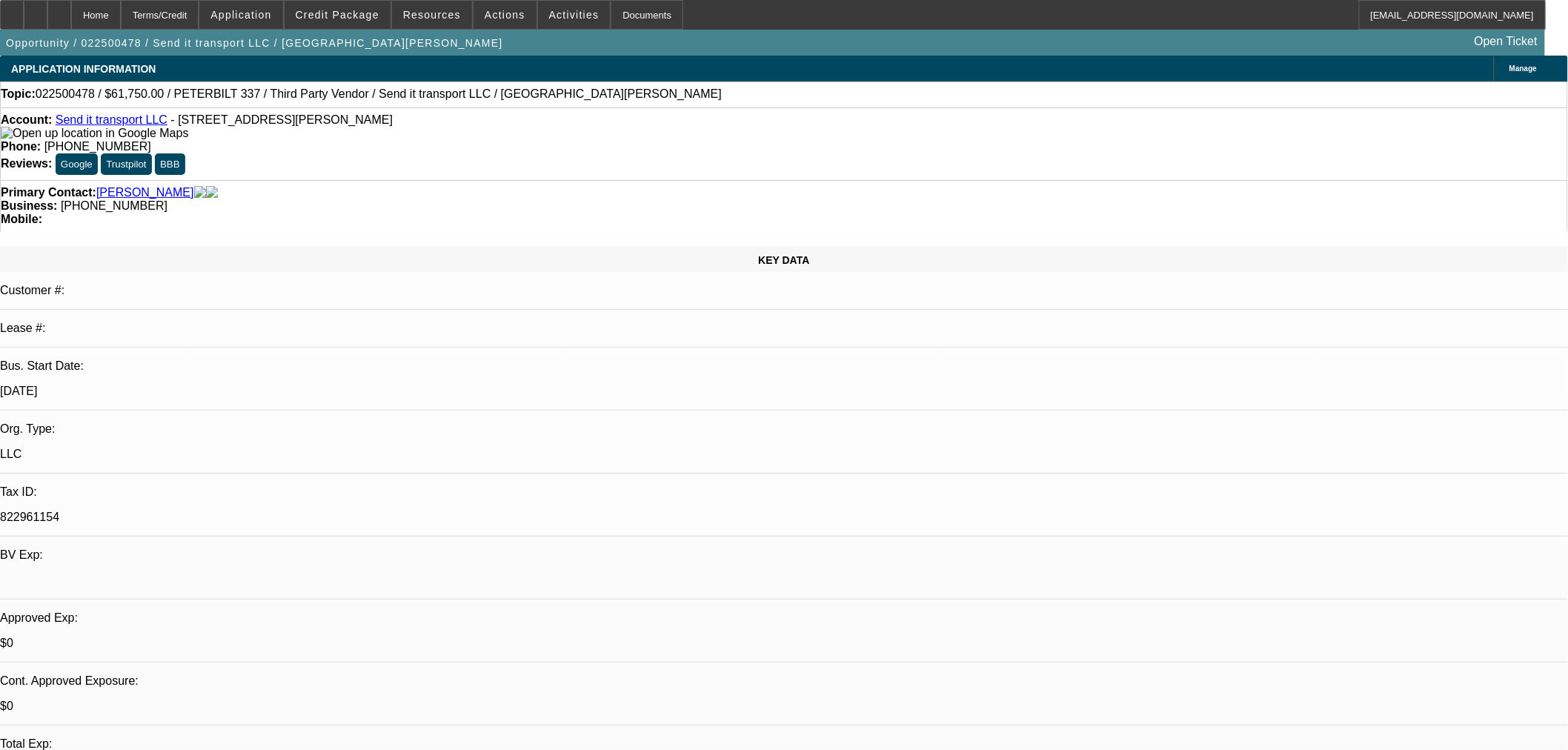
select select "0"
select select "6"
select select "0"
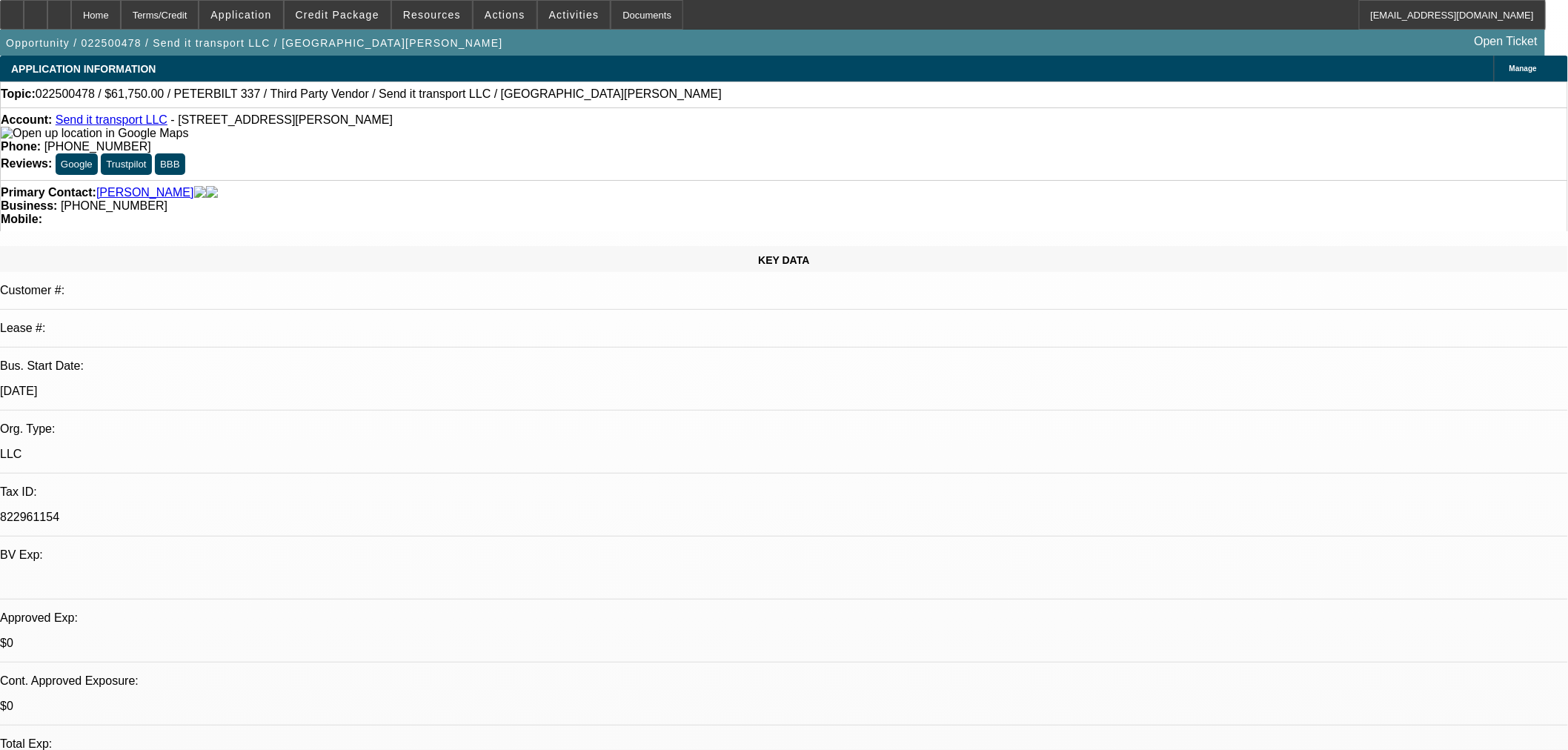
select select "6"
select select "0"
select select "2"
select select "0"
select select "6"
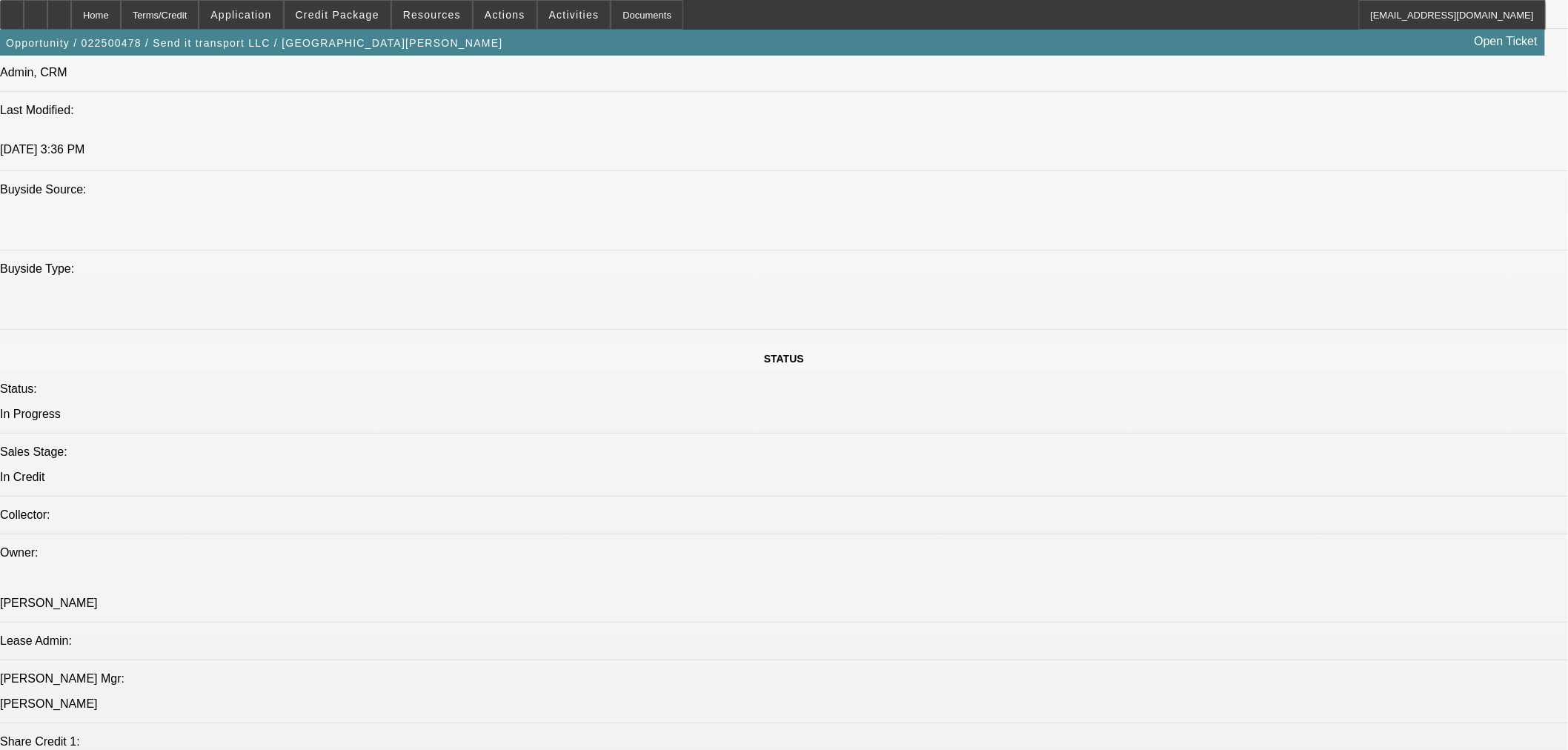
scroll to position [1565, 0]
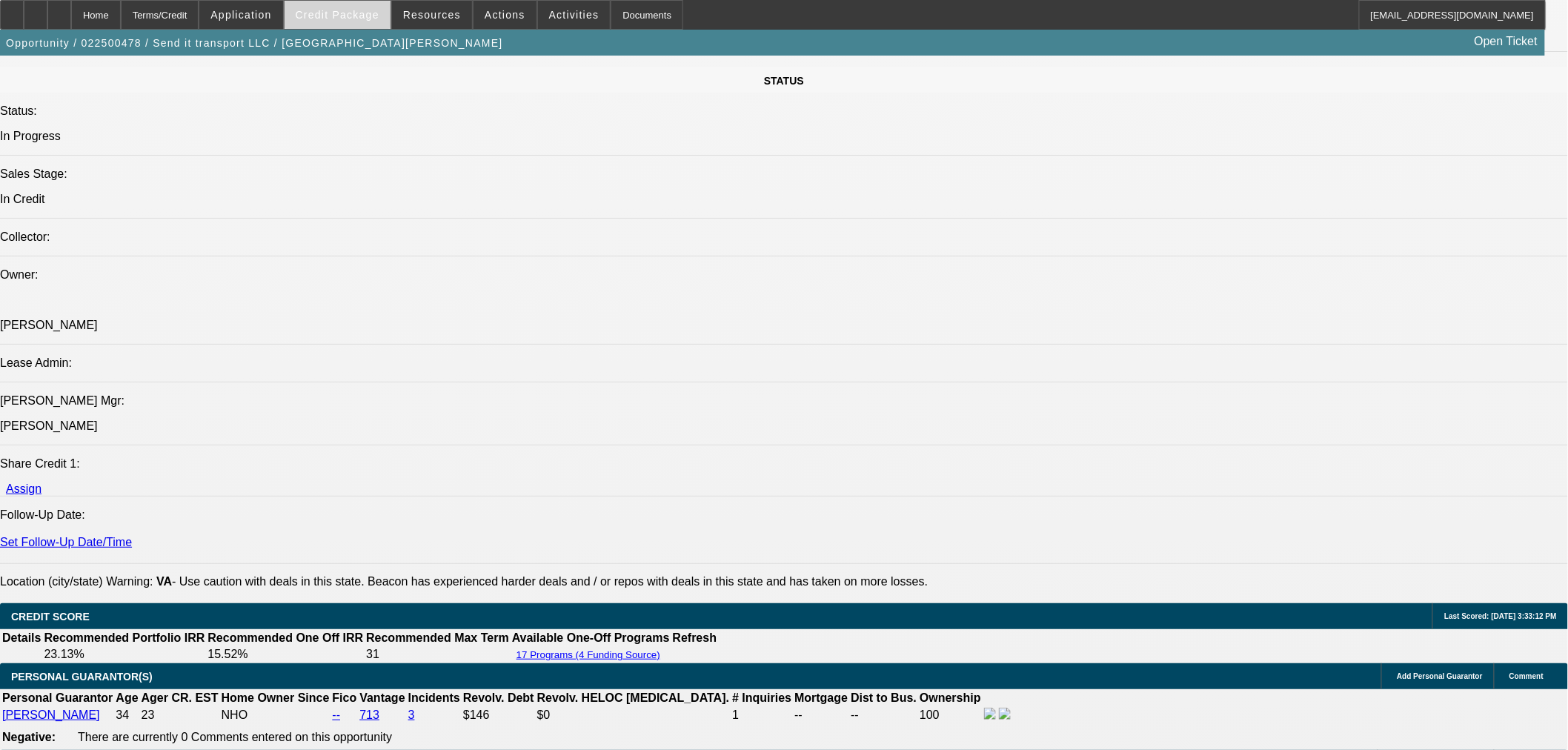
click at [363, 13] on span "Credit Package" at bounding box center [337, 14] width 84 height 11
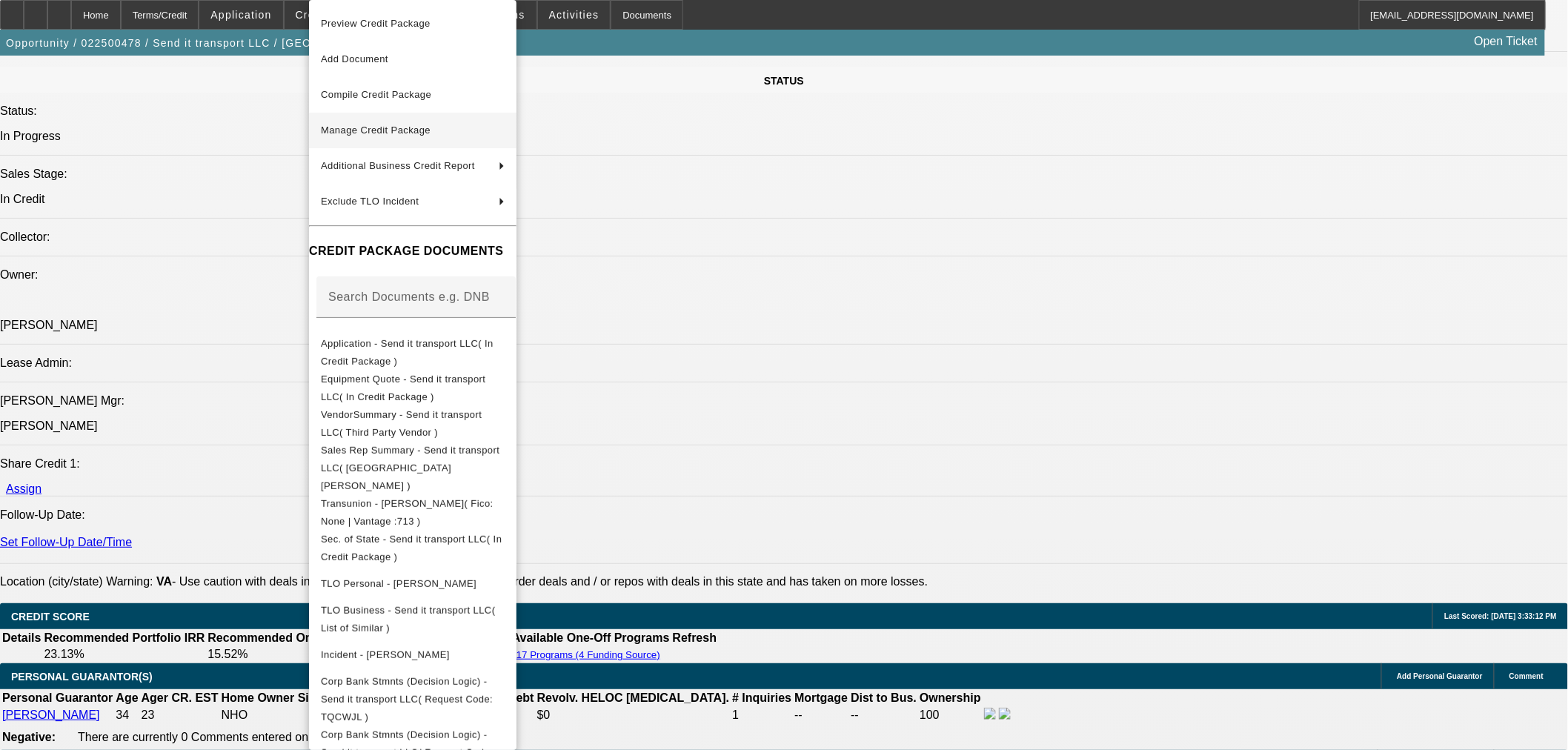
click at [402, 138] on span "Manage Credit Package" at bounding box center [413, 130] width 184 height 18
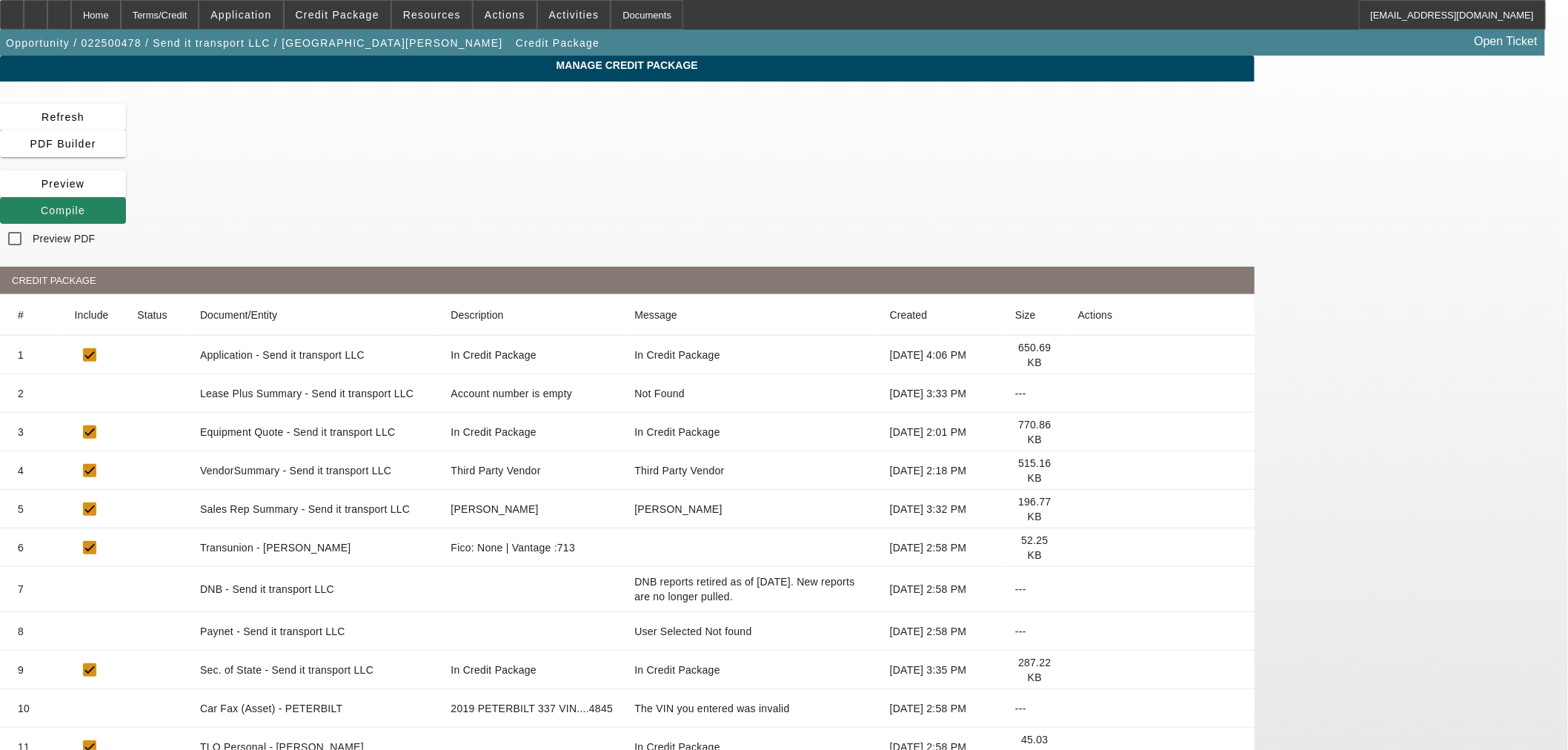
click at [1078, 708] on icon at bounding box center [1078, 708] width 0 height 0
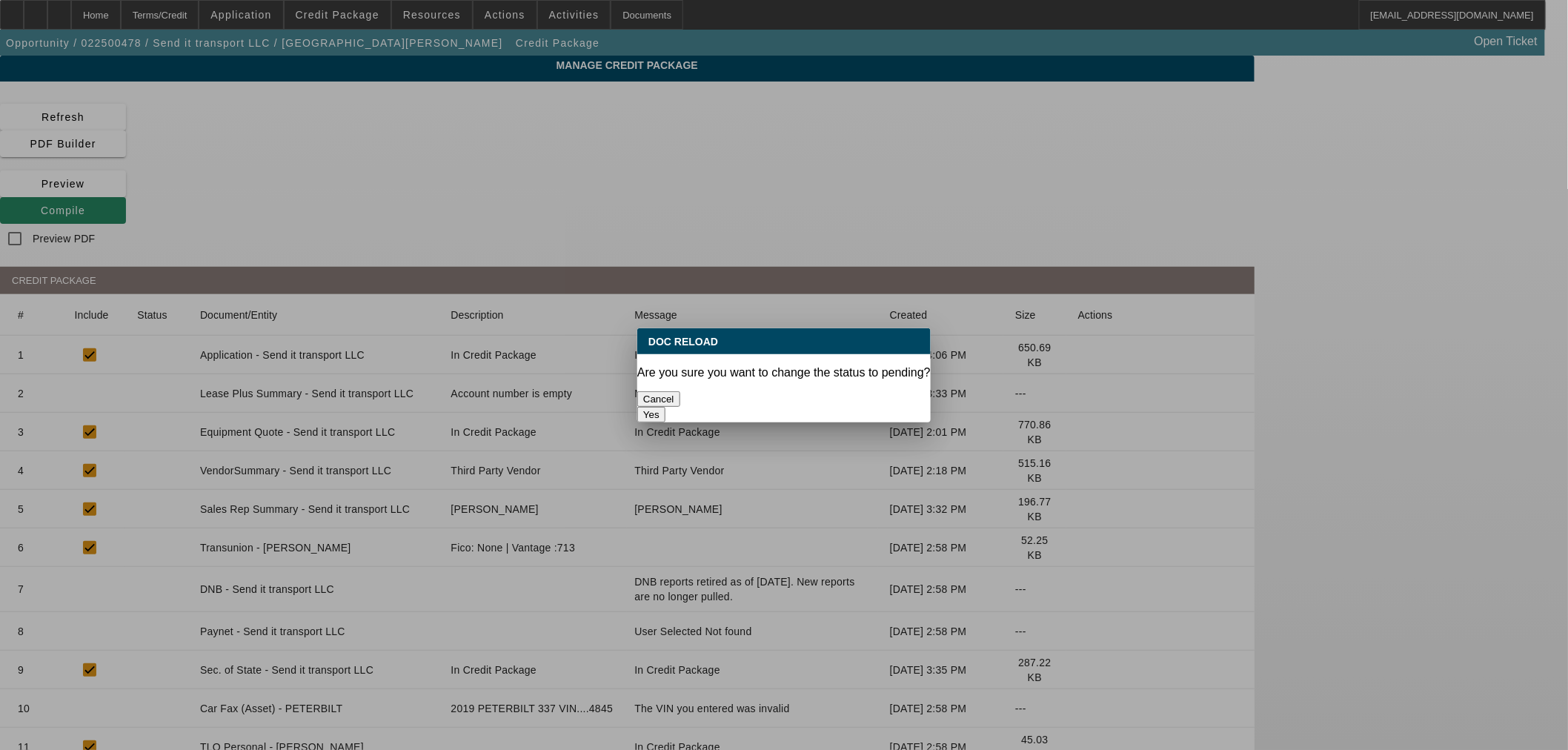
click at [665, 407] on button "Yes" at bounding box center [652, 415] width 28 height 16
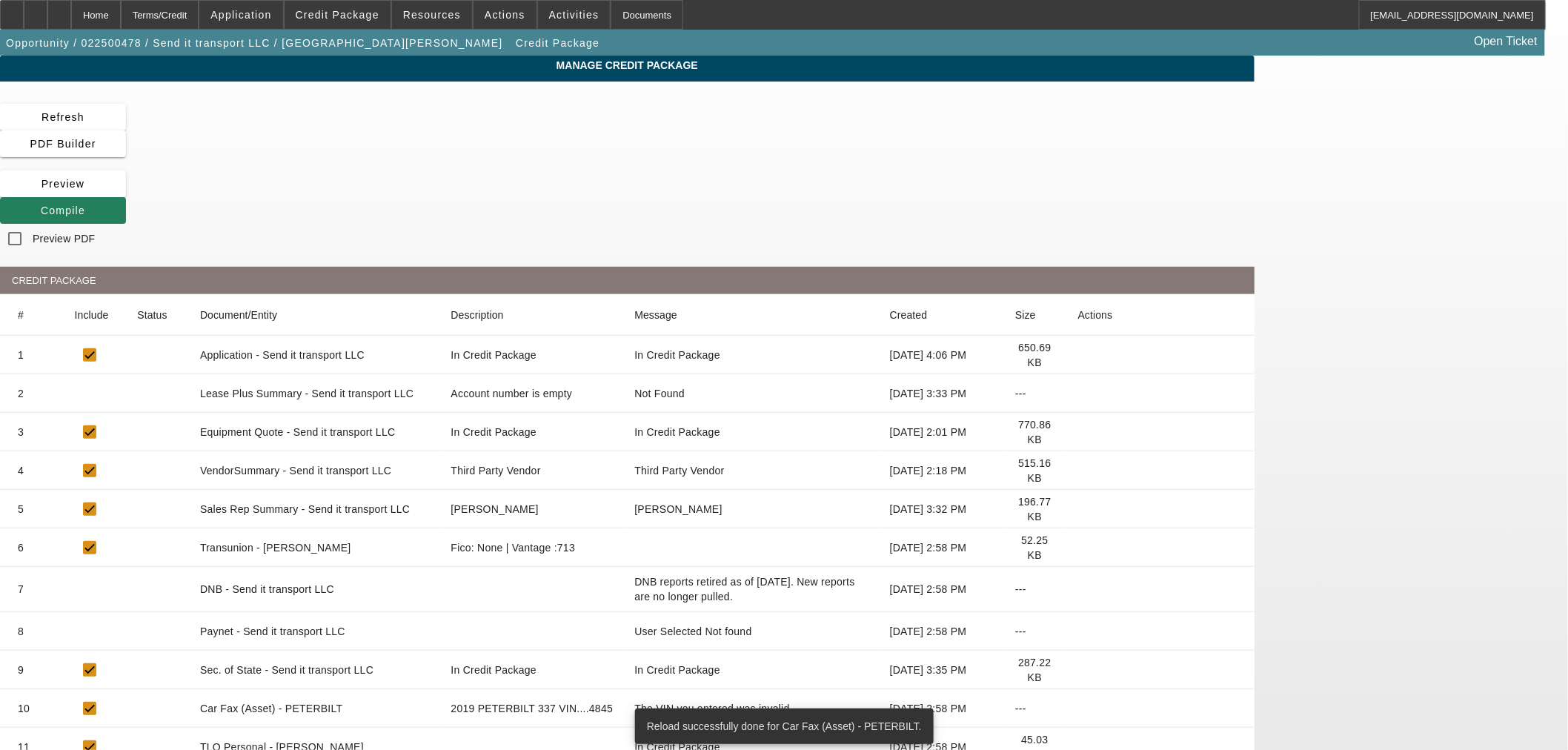
click at [126, 193] on span at bounding box center [63, 210] width 126 height 35
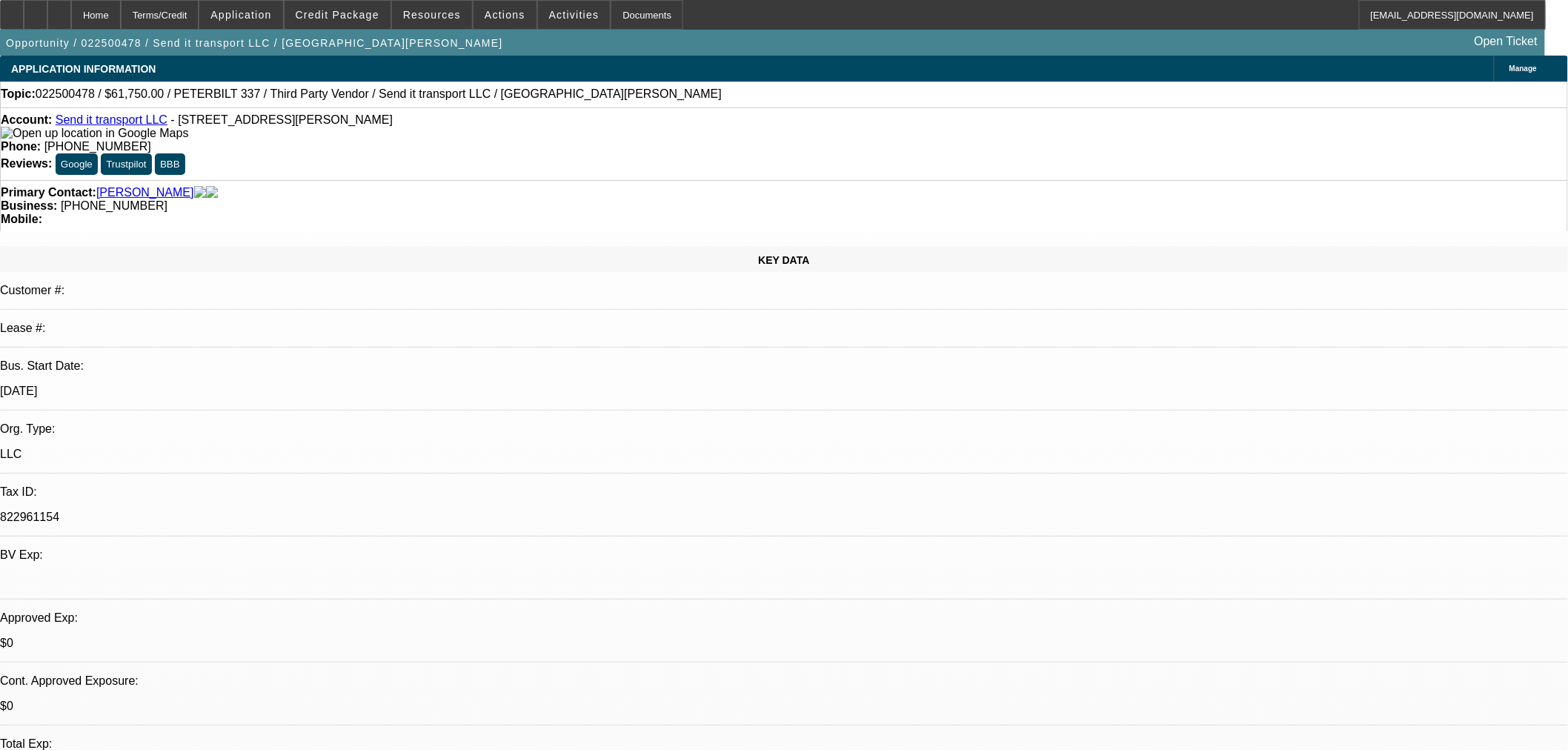
select select "0"
select select "3"
select select "0"
select select "6"
select select "0"
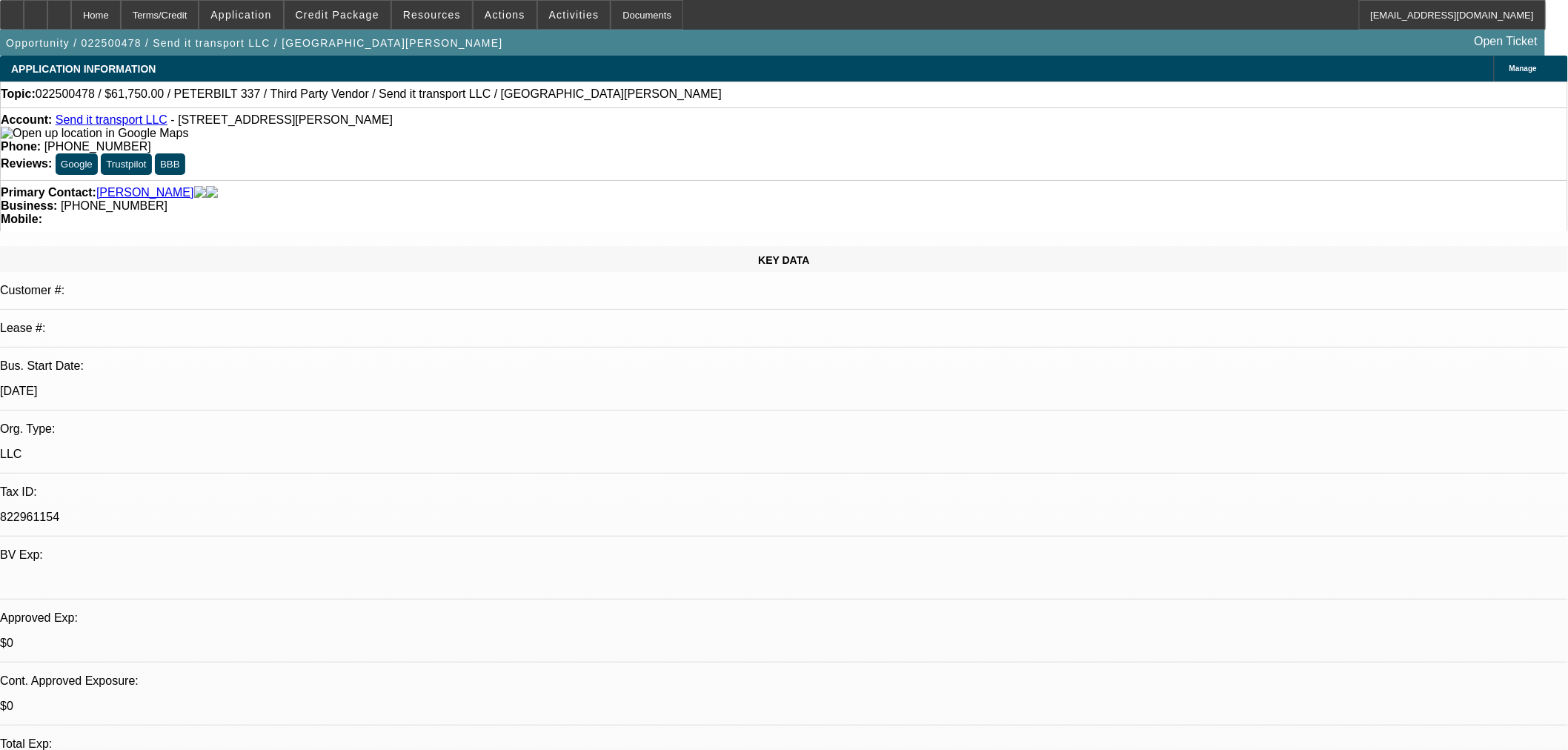
select select "3"
select select "0"
select select "6"
select select "0"
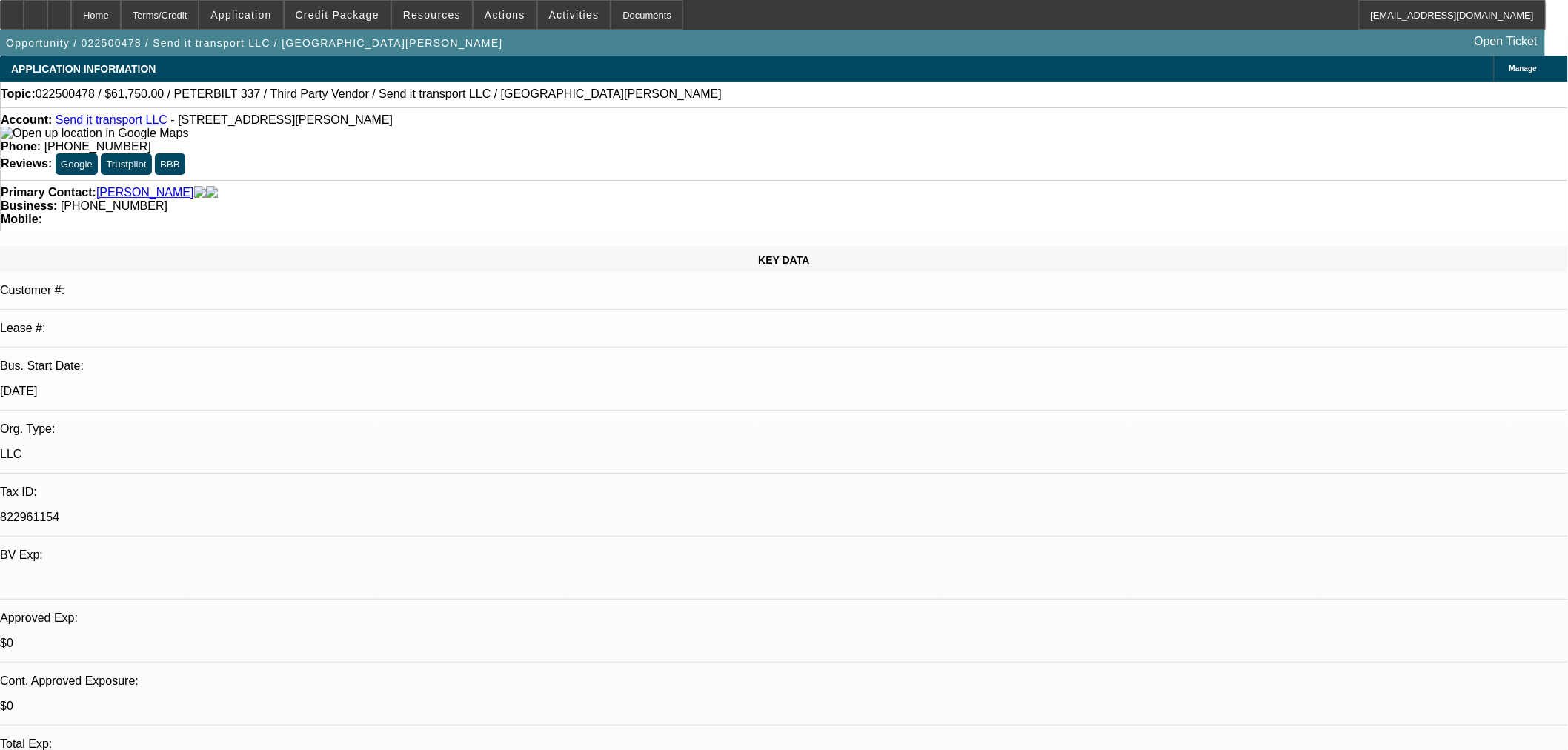
select select "0"
select select "6"
select select "0"
select select "2"
select select "0"
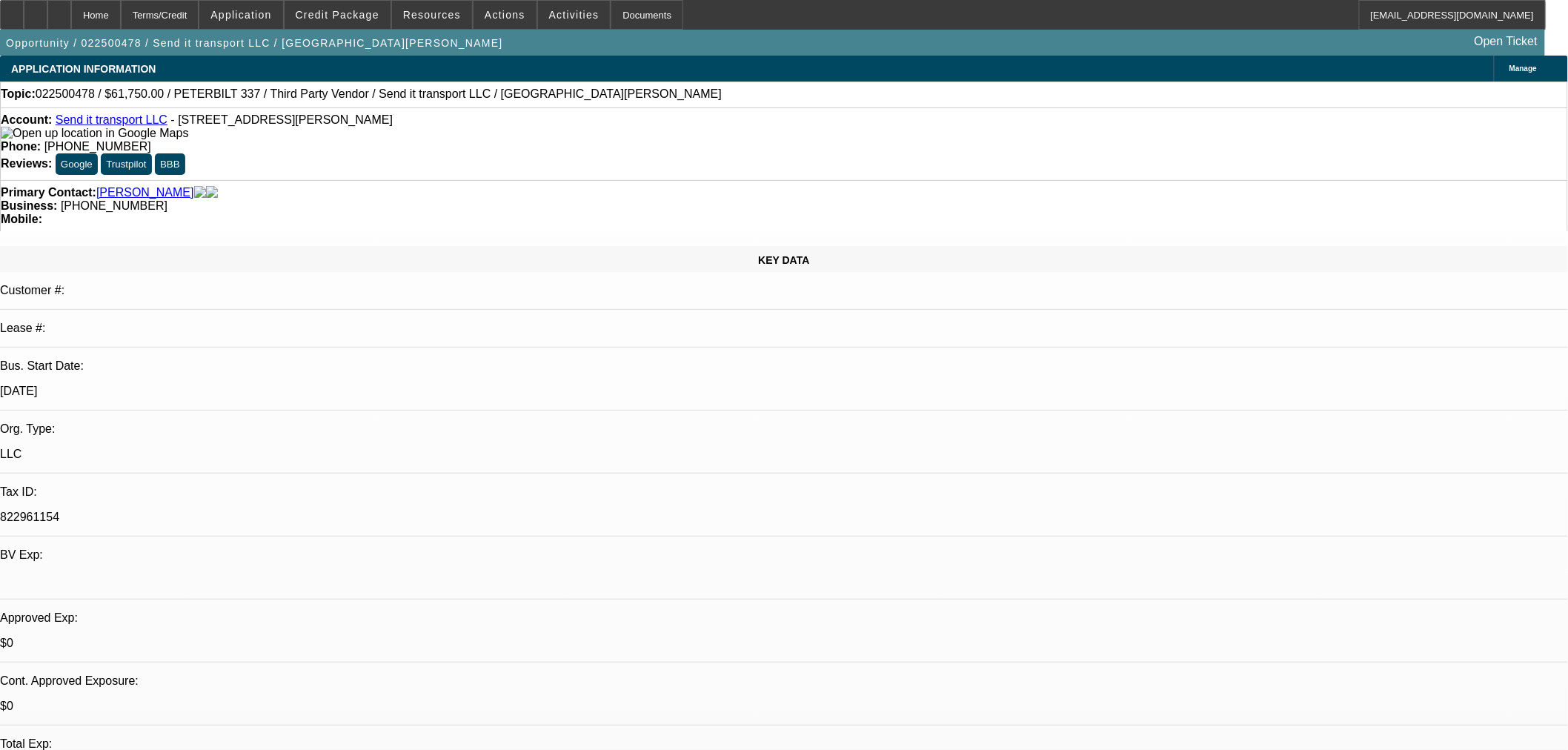
select select "6"
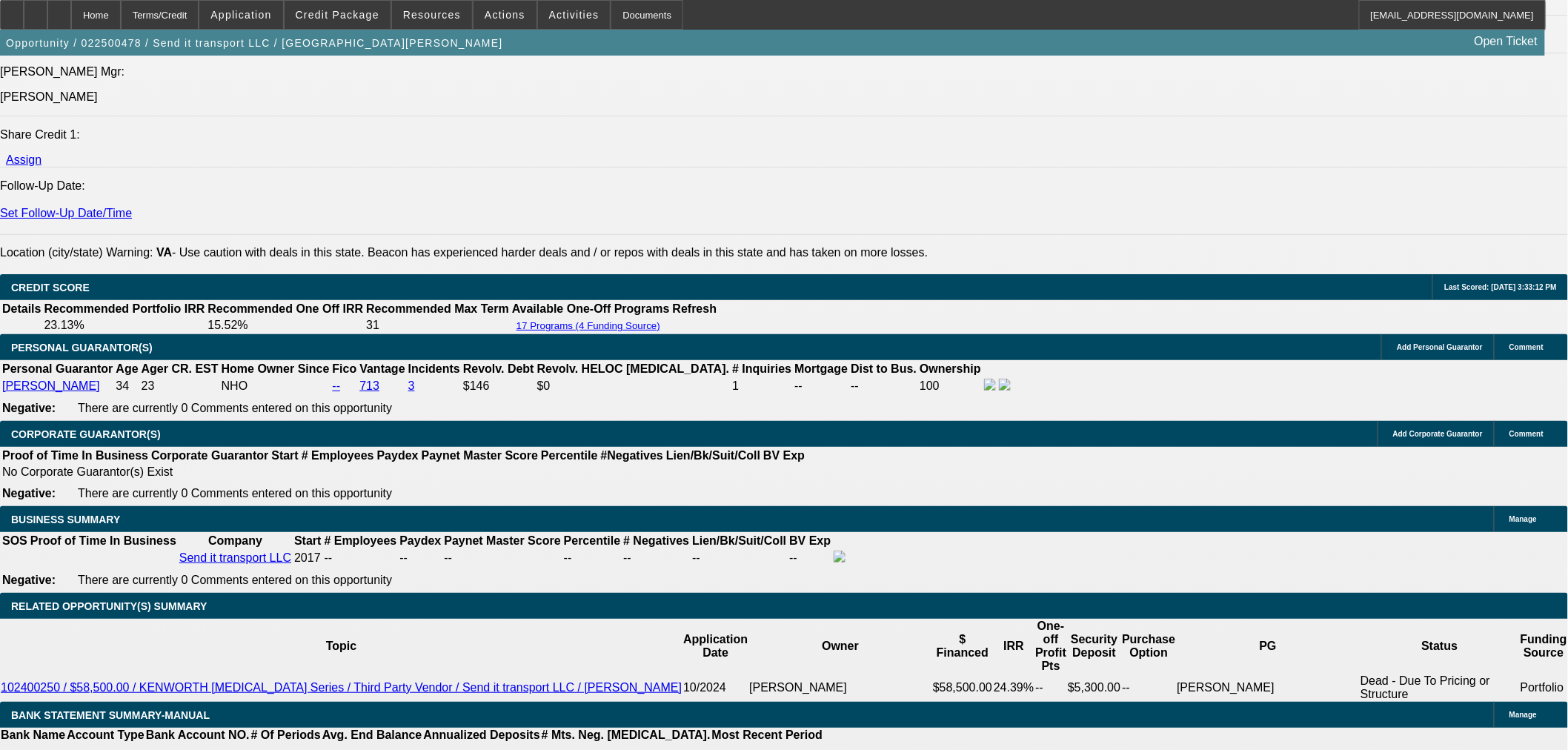
scroll to position [1923, 0]
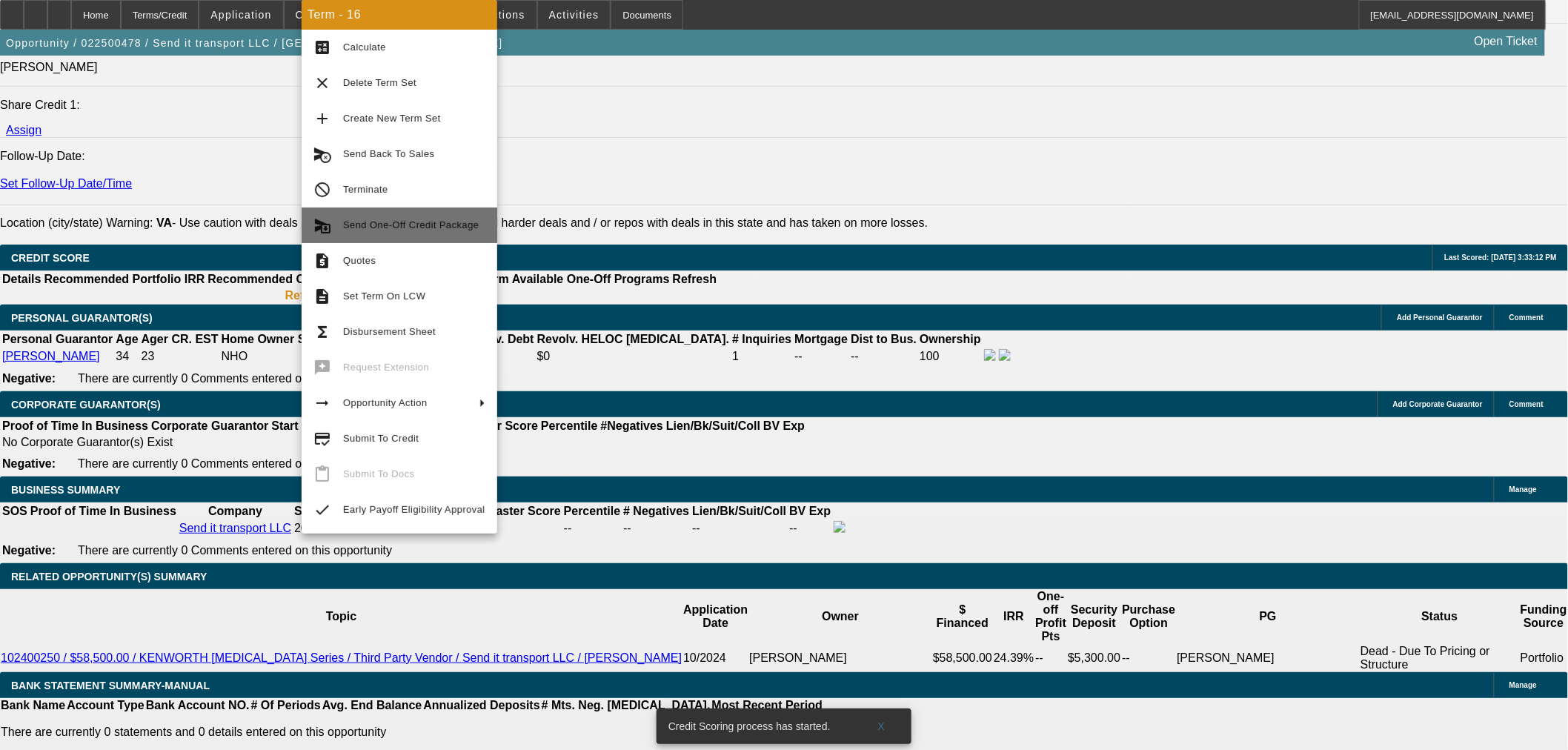
click at [427, 217] on span "Send One-Off Credit Package" at bounding box center [414, 226] width 142 height 18
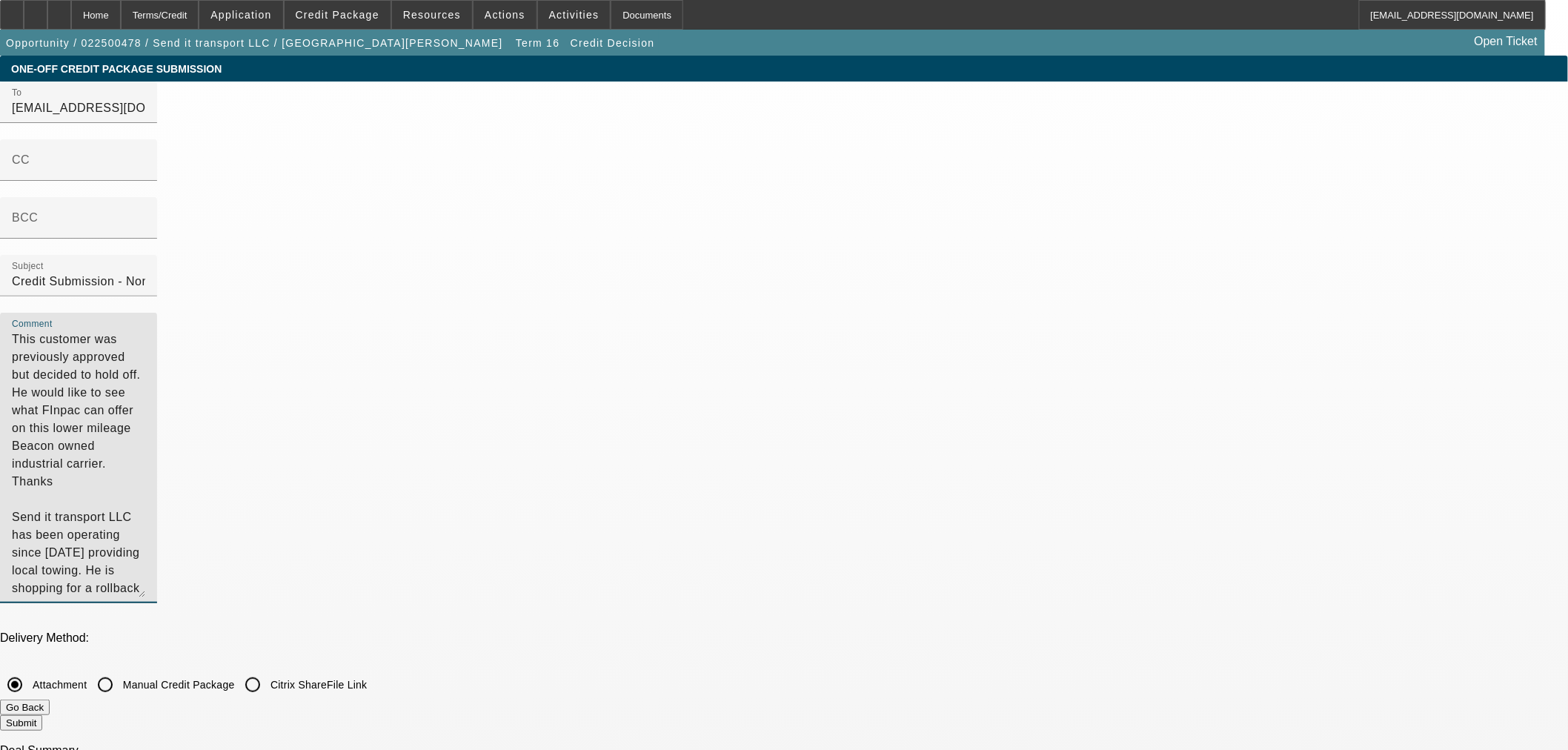
drag, startPoint x: 416, startPoint y: -80, endPoint x: 172, endPoint y: -100, distance: 244.8
click at [172, 0] on html "Home Terms/Credit Application Credit Package Resources Actions Activities Docum…" at bounding box center [784, 375] width 1568 height 750
type textarea "p"
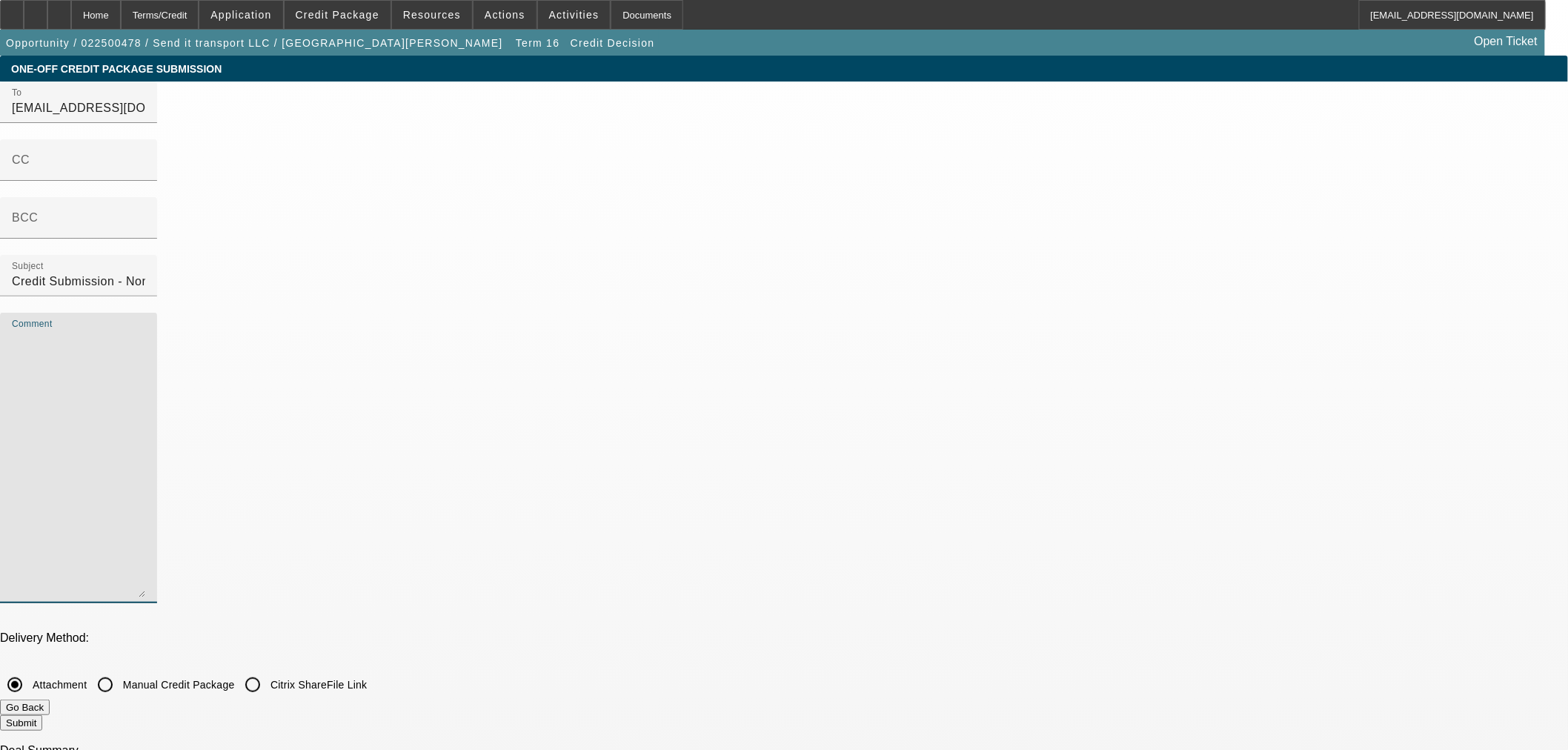
type textarea "p"
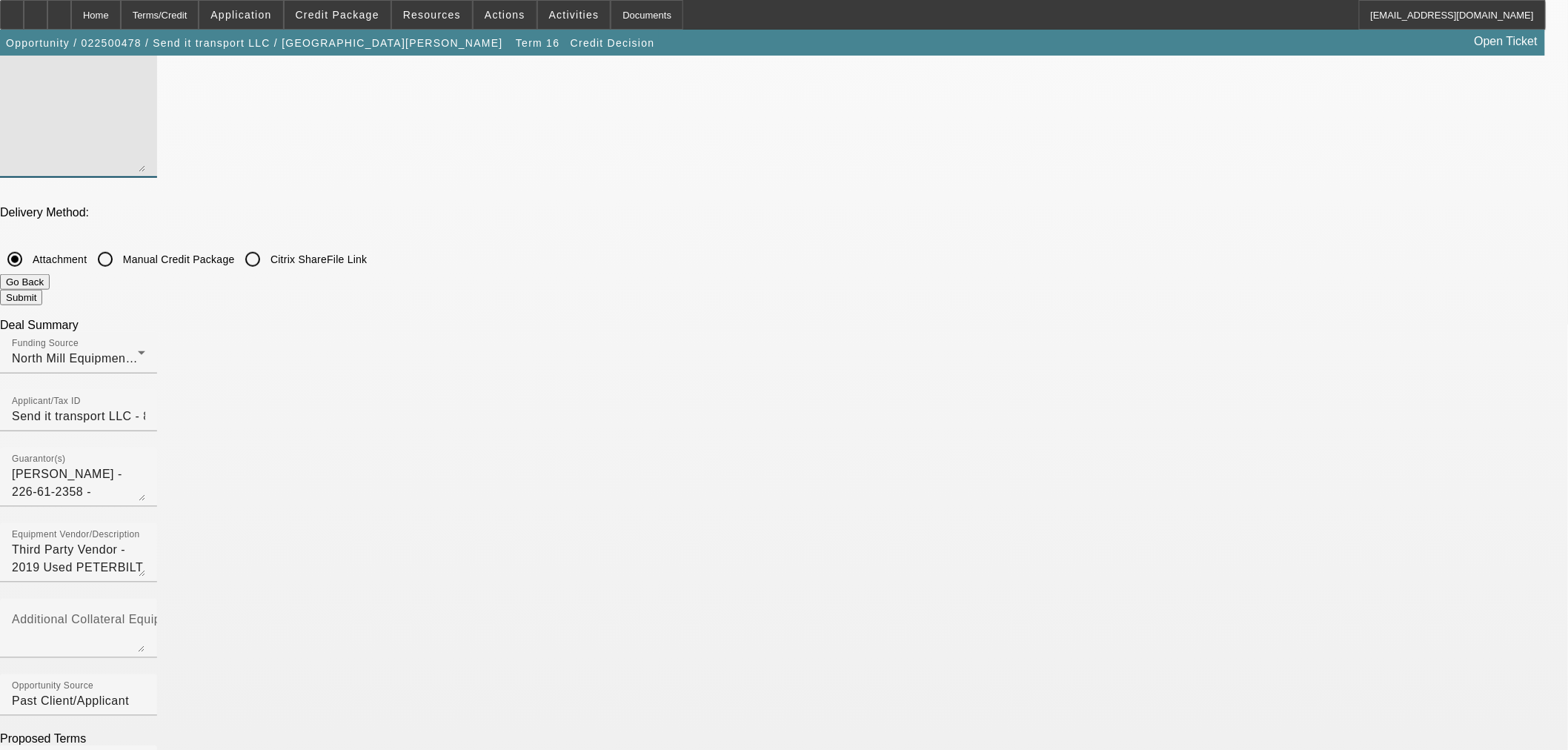
scroll to position [494, 0]
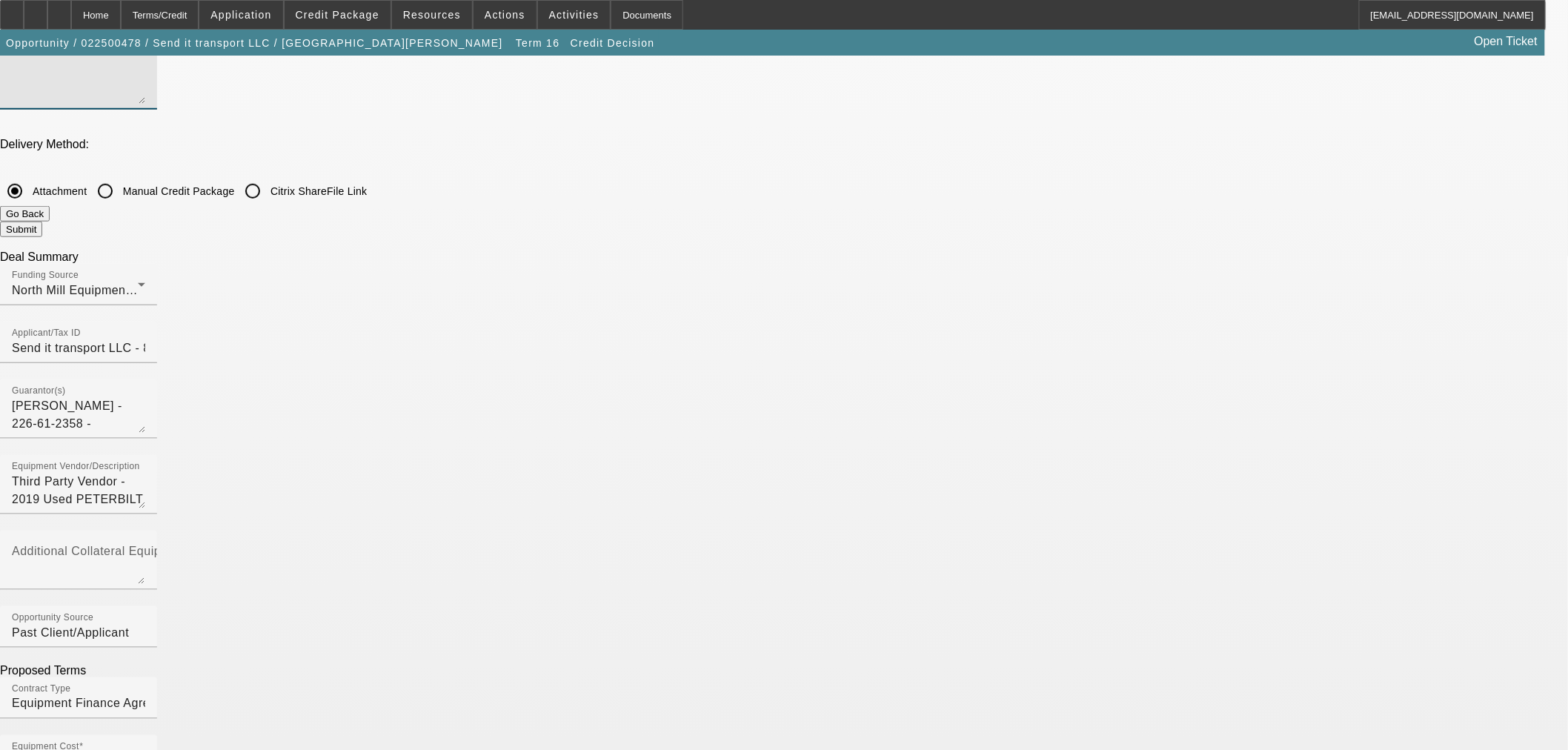
type textarea "Prior approved but expired, looking to move forward with this private party tru…"
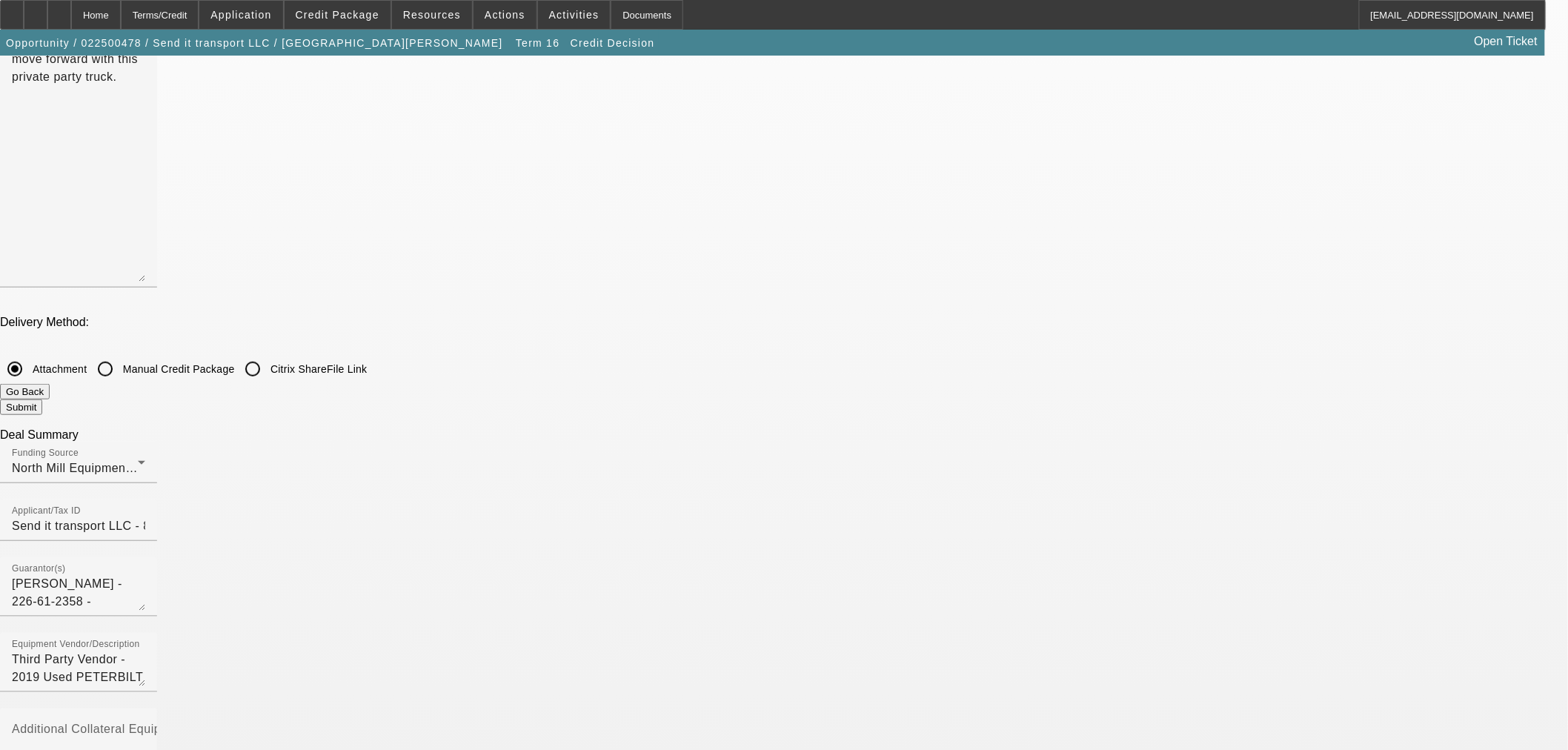
scroll to position [329, 0]
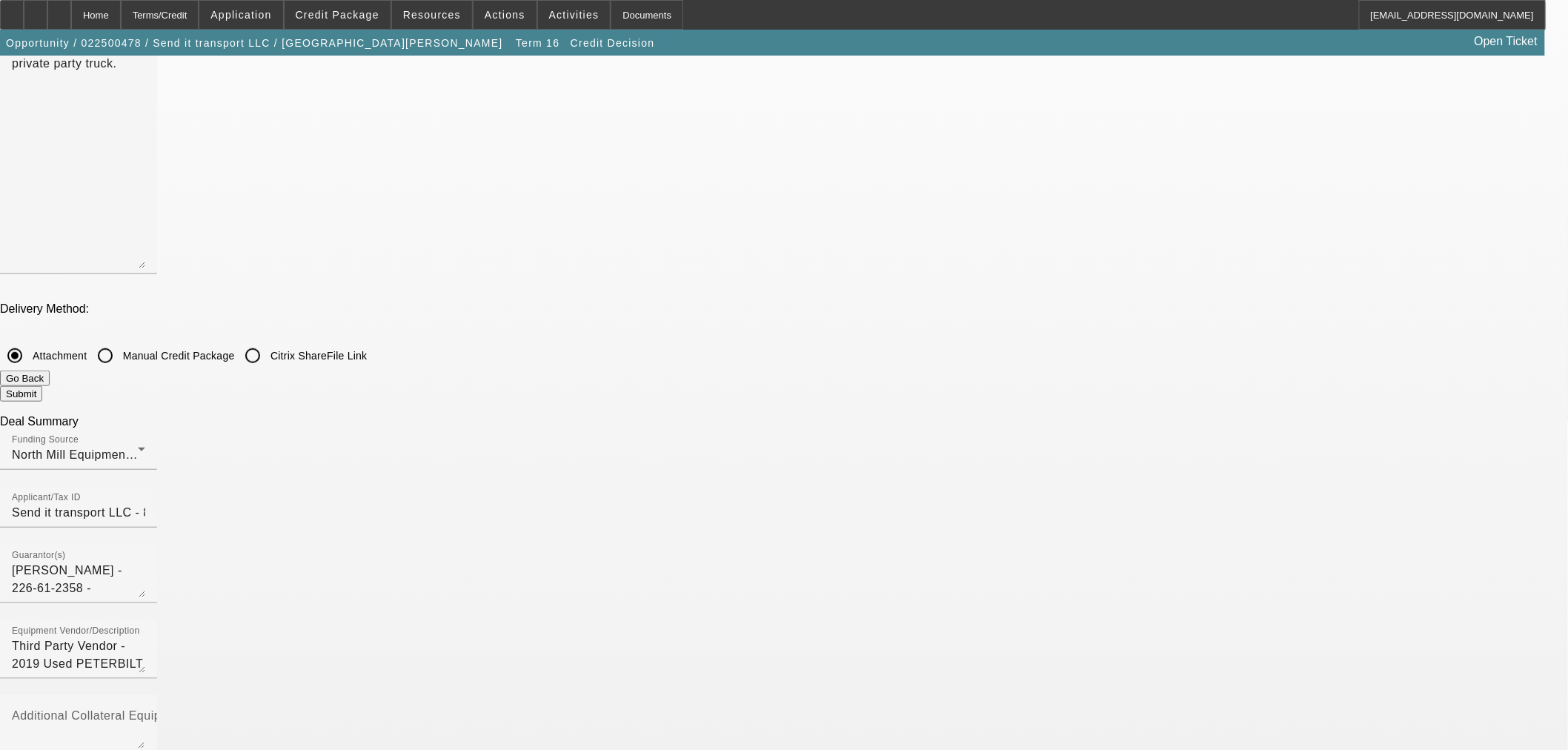
checkbox input "false"
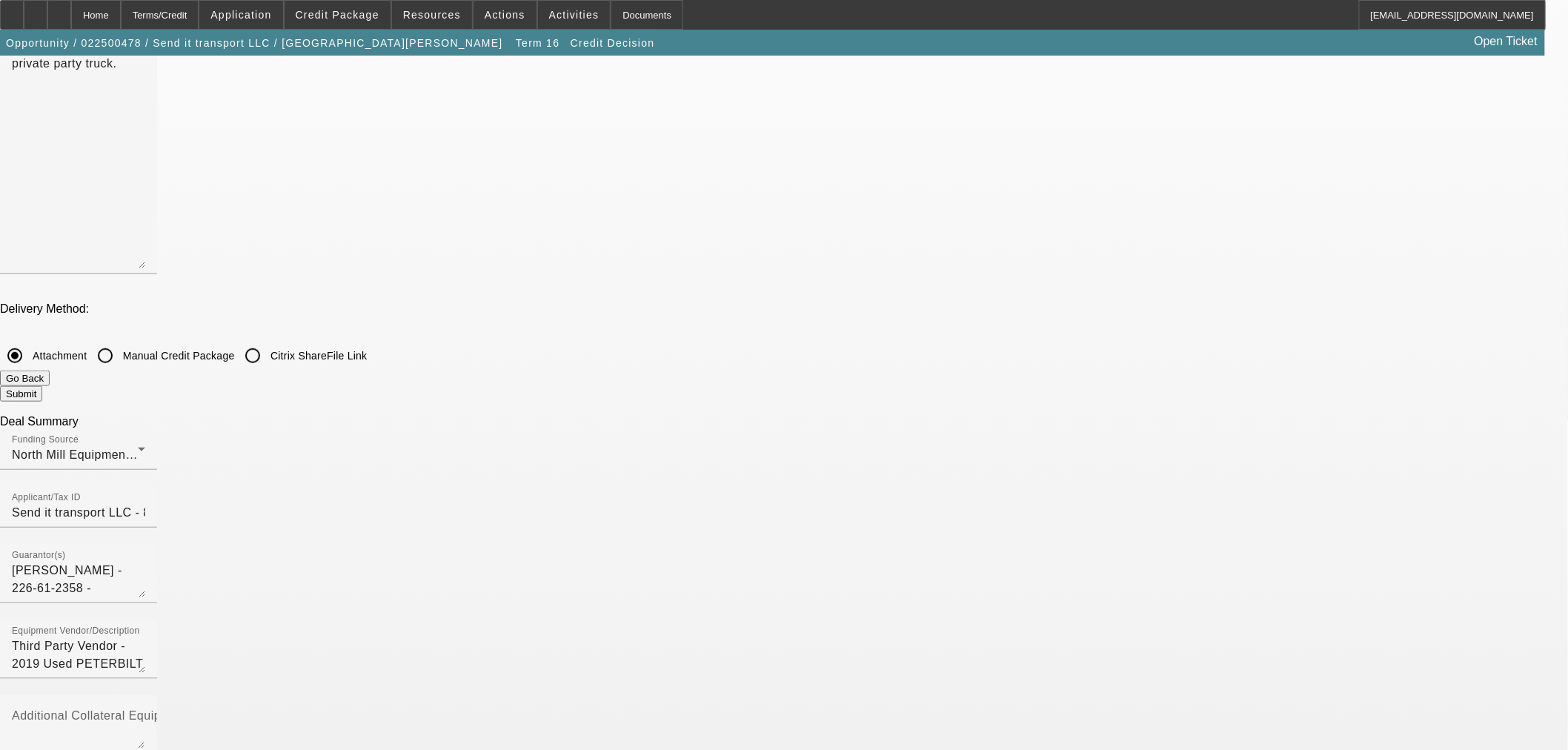
checkbox input "false"
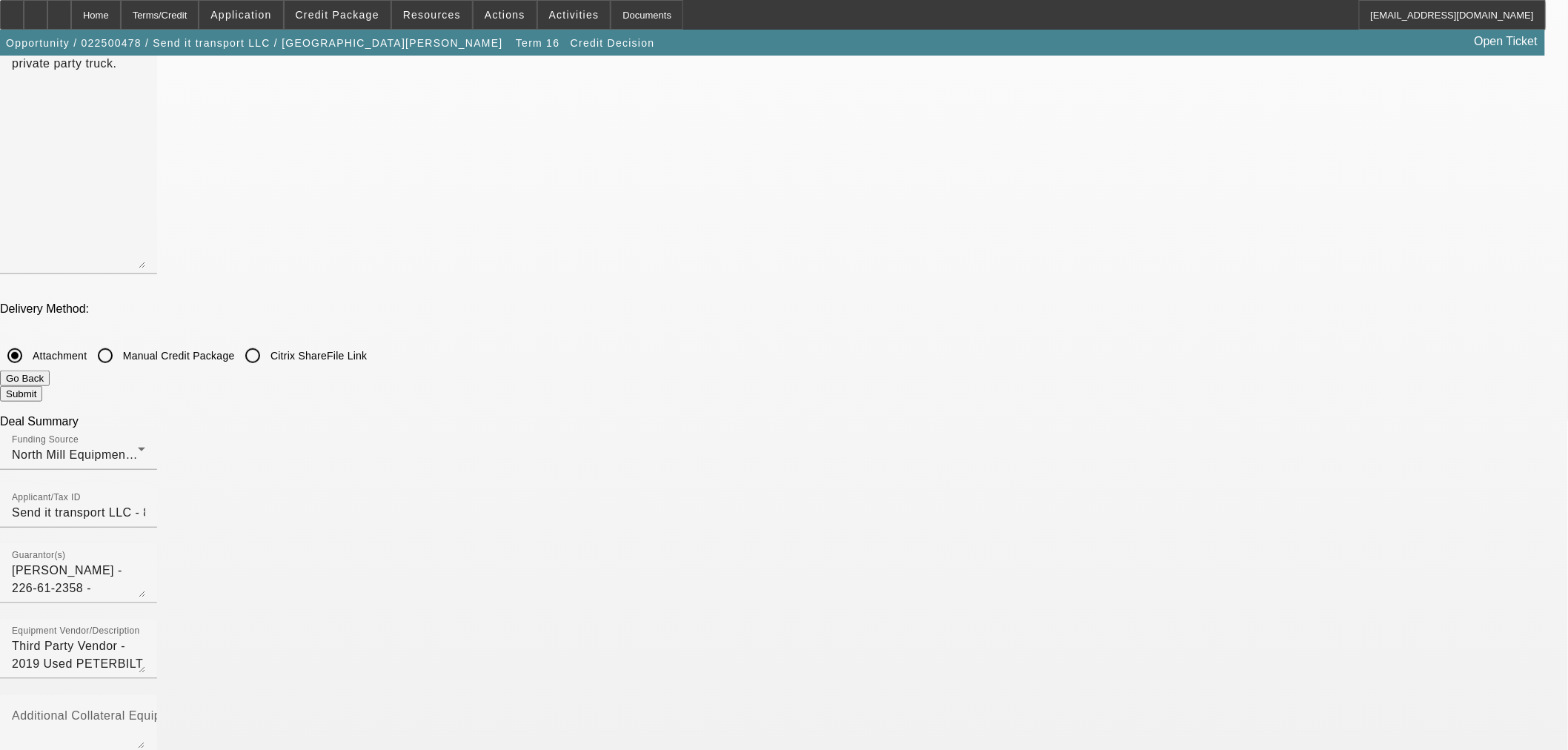
checkbox input "false"
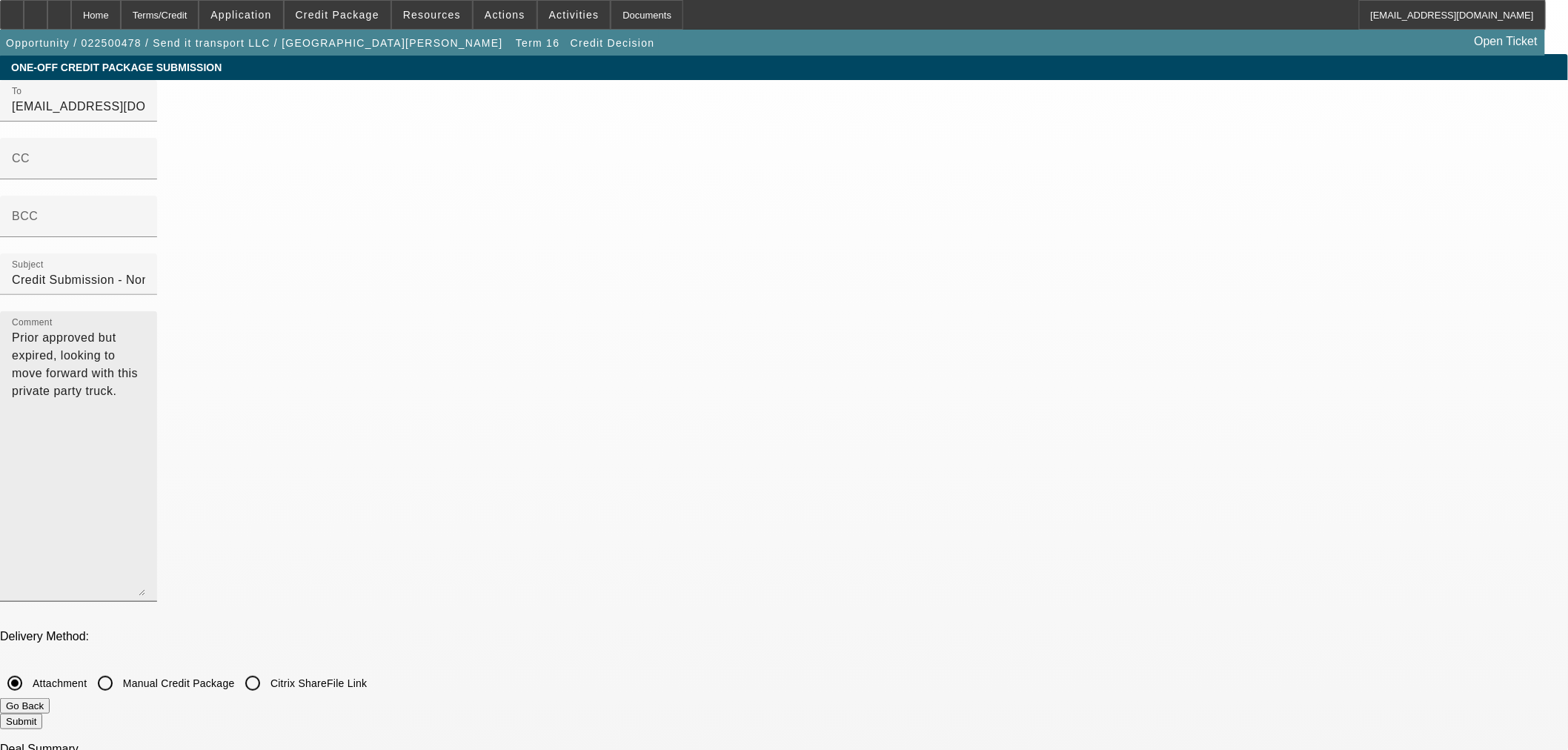
scroll to position [0, 0]
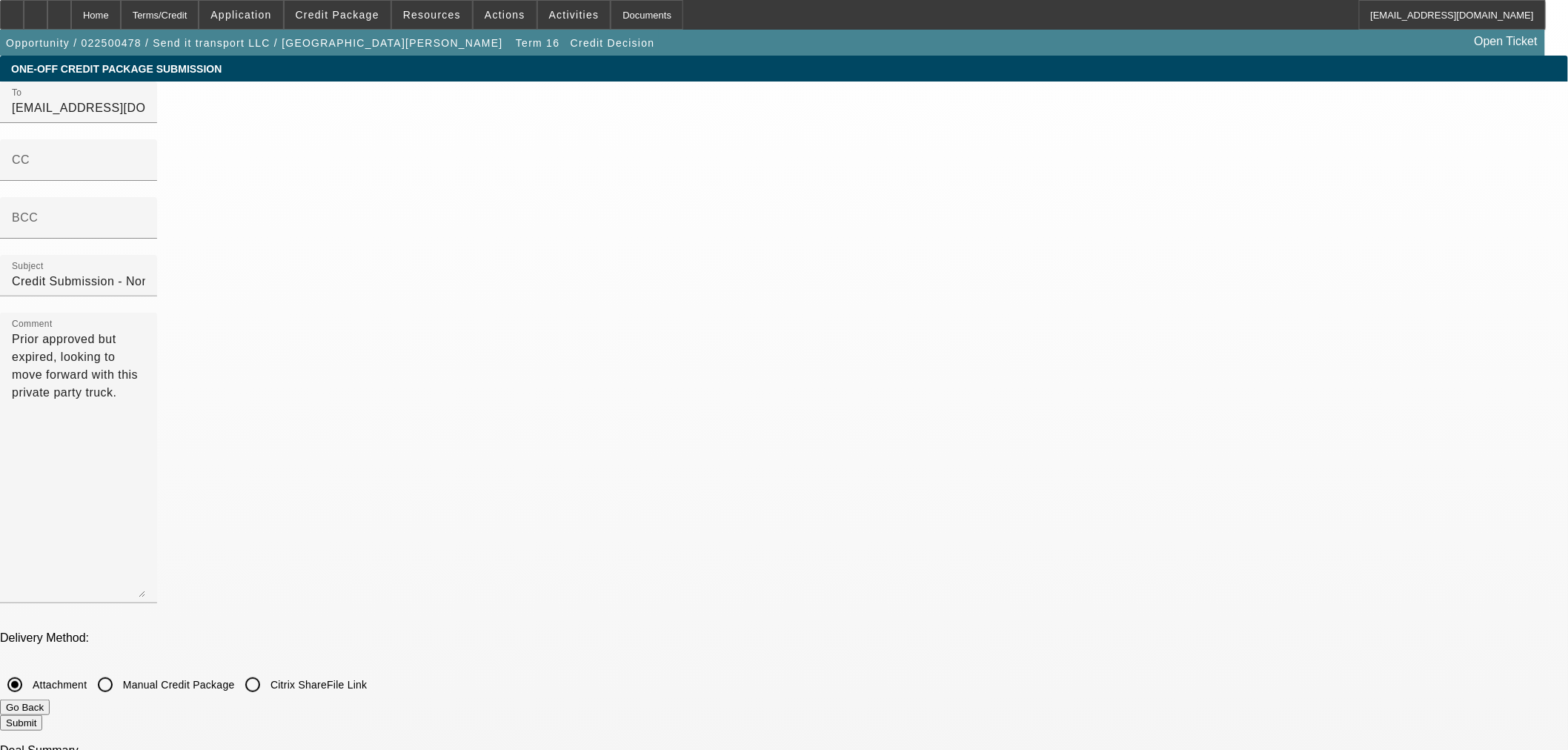
click at [50, 700] on button "Go Back" at bounding box center [25, 708] width 50 height 16
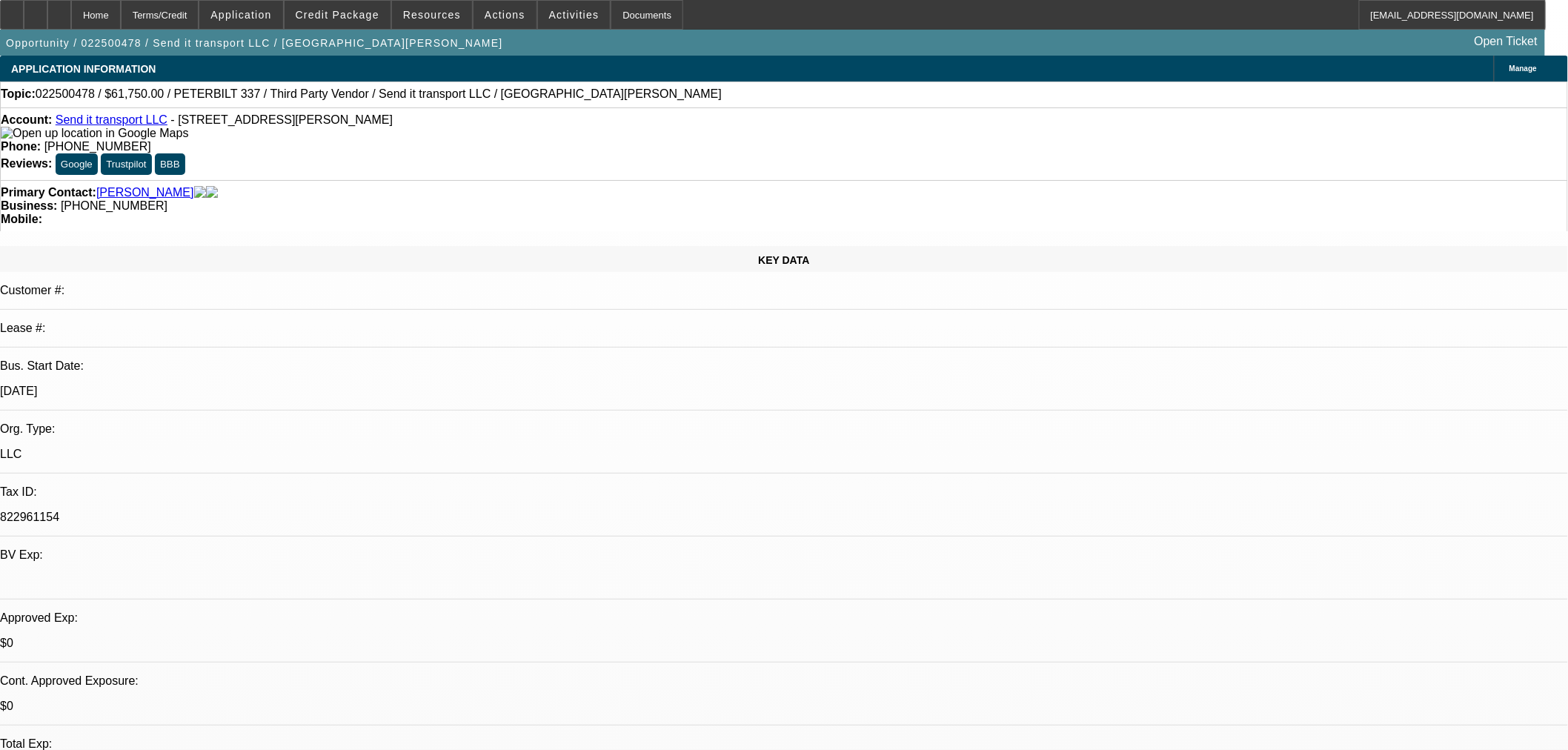
select select "0"
select select "3"
select select "0"
select select "6"
select select "0"
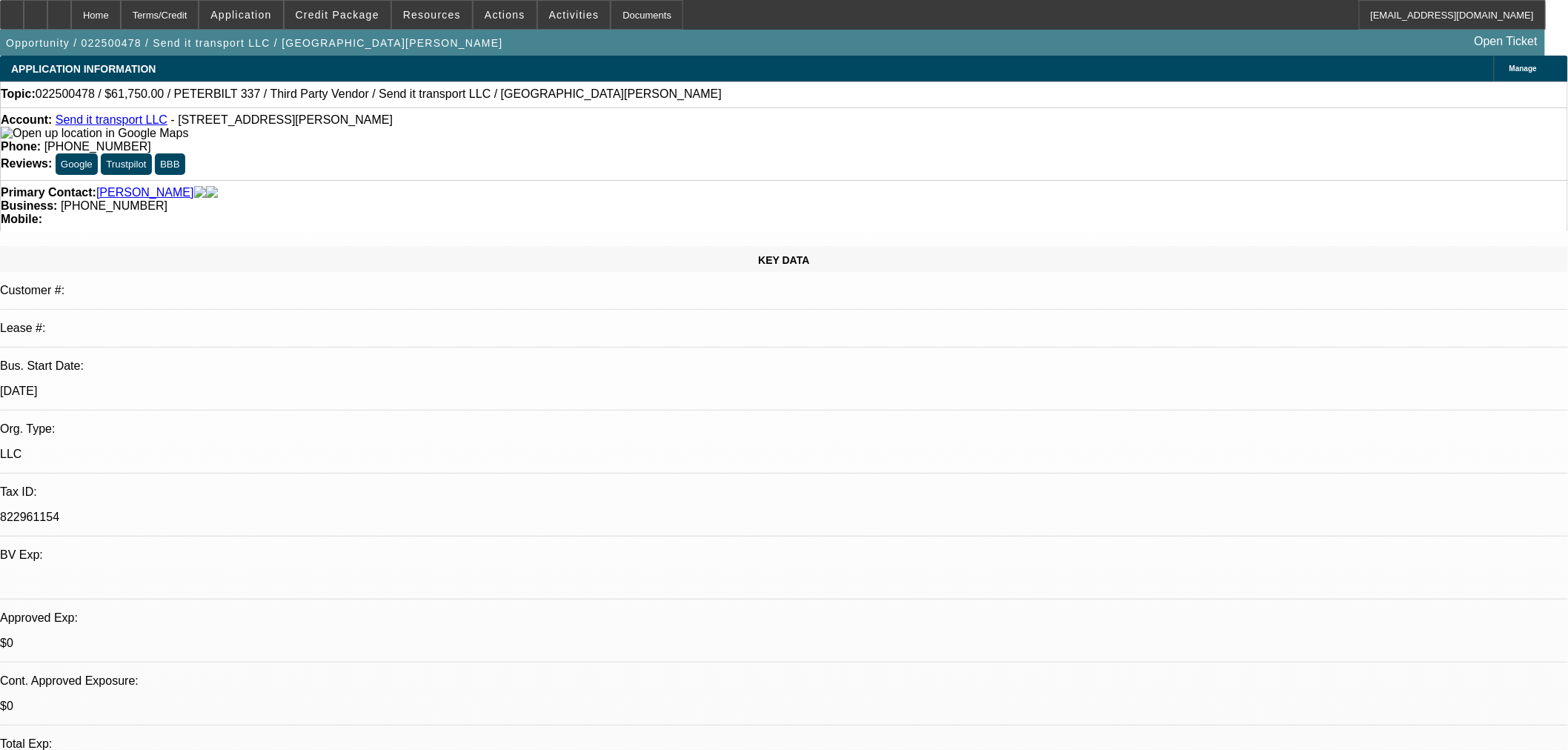
select select "3"
select select "0"
select select "6"
select select "0"
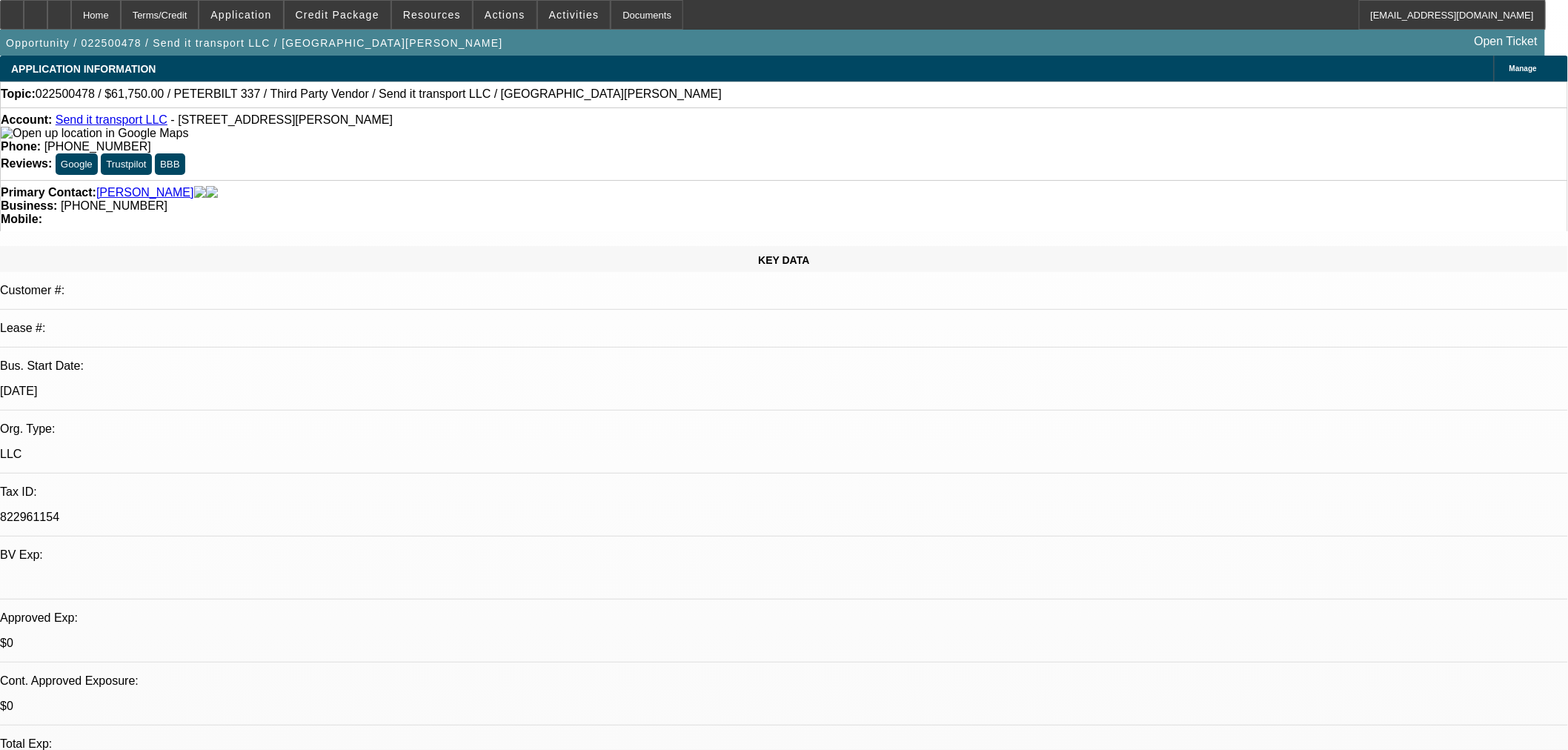
select select "0"
select select "6"
select select "0"
select select "2"
select select "0"
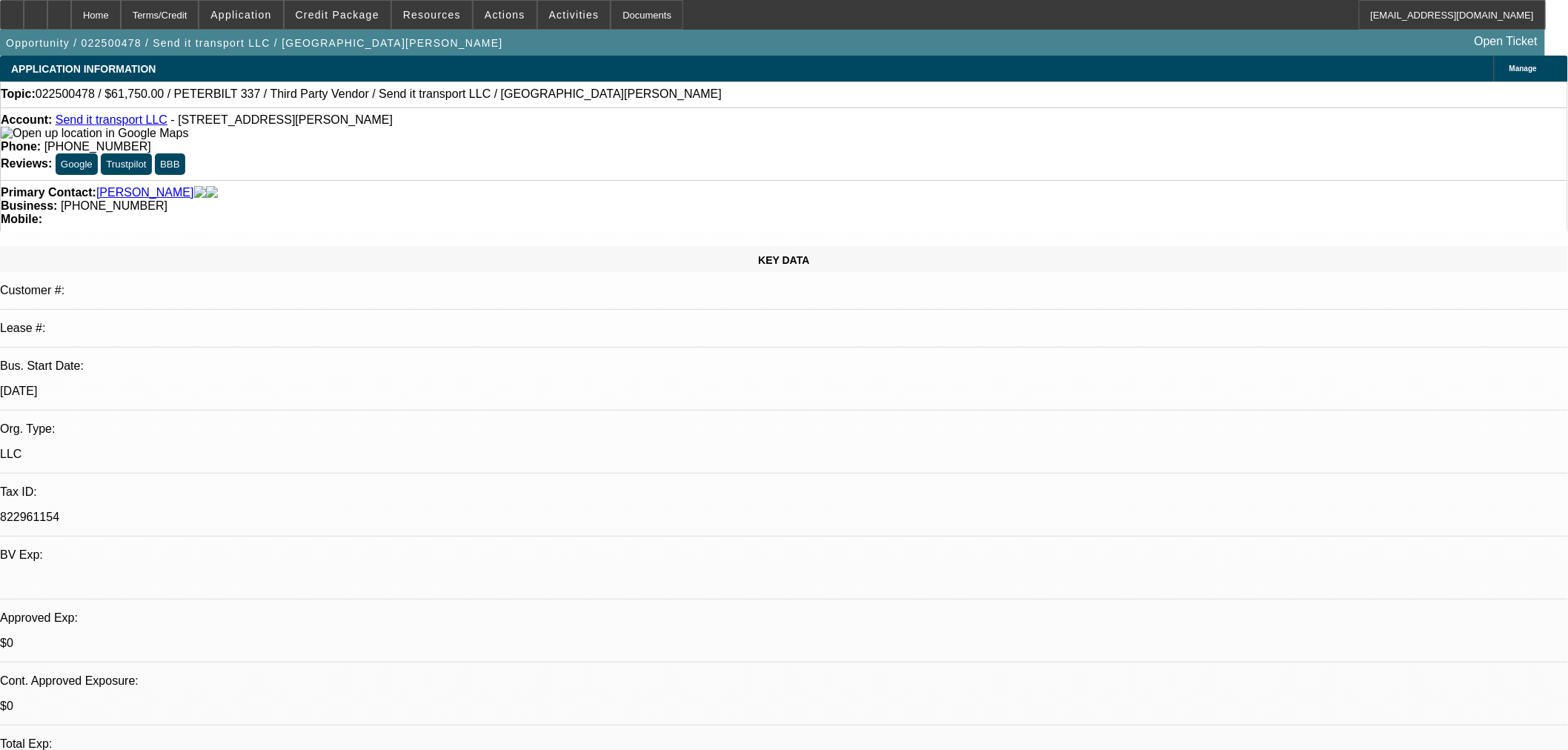
select select "6"
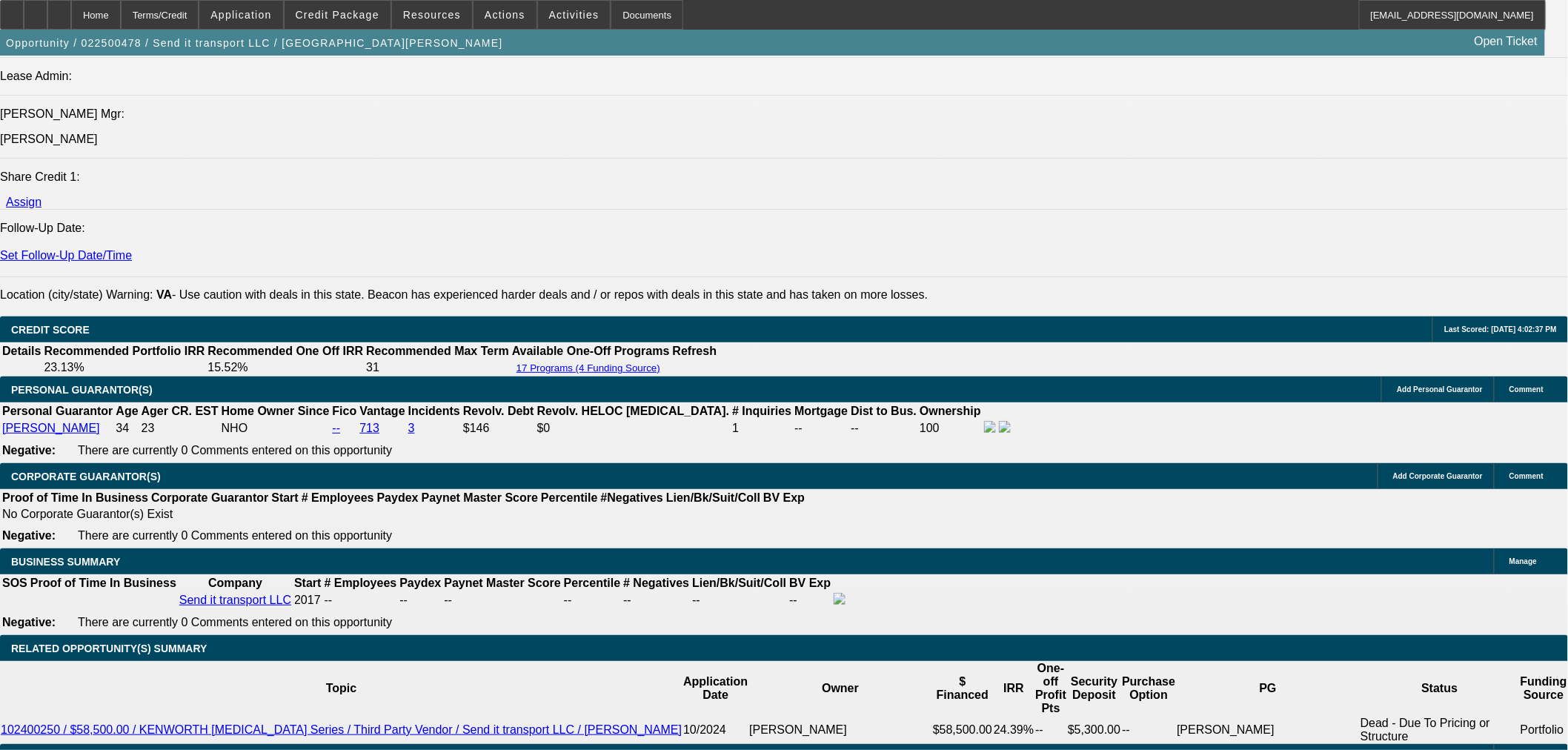
scroll to position [1729, 0]
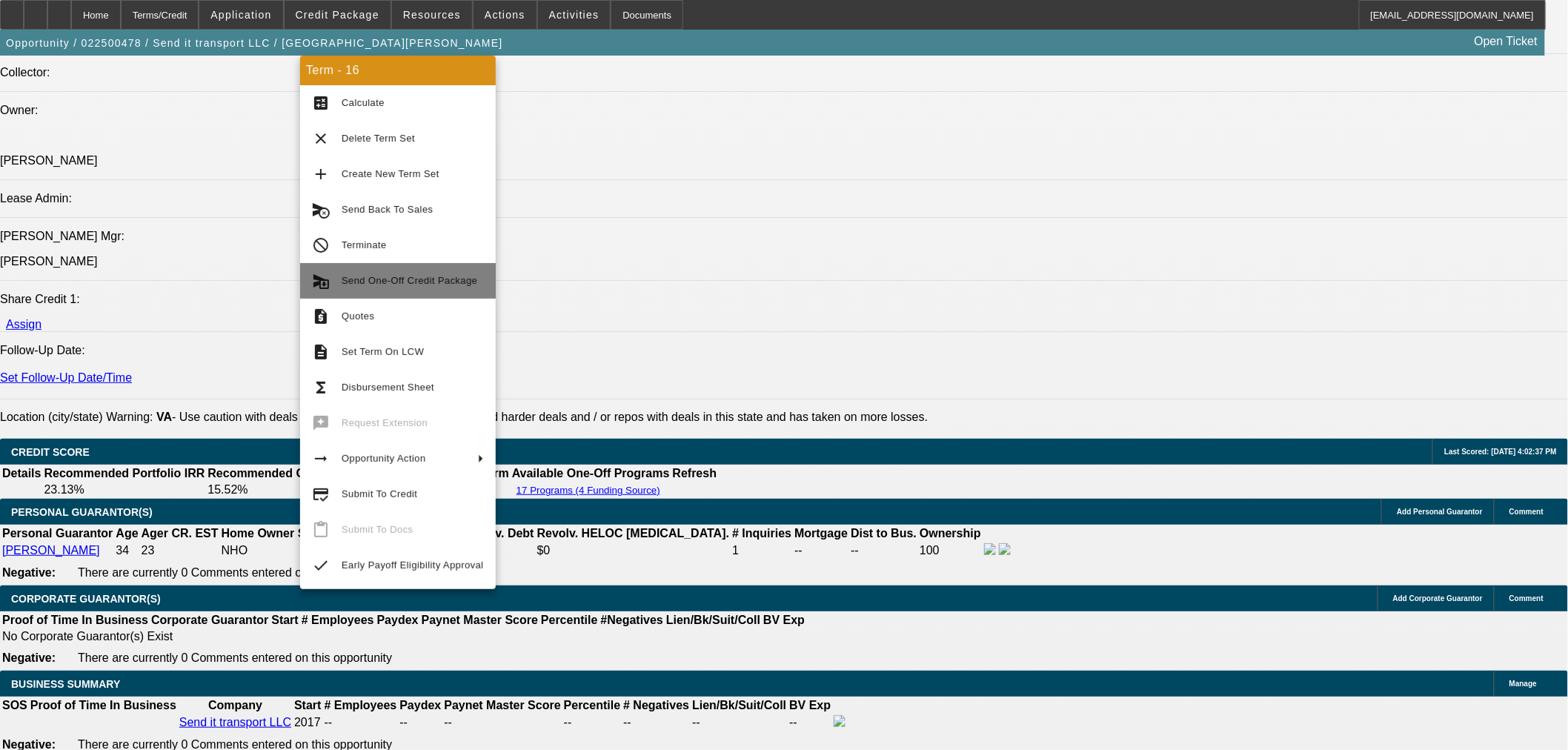
click at [440, 295] on button "send_and_archive Send One-Off Credit Package" at bounding box center [397, 280] width 195 height 35
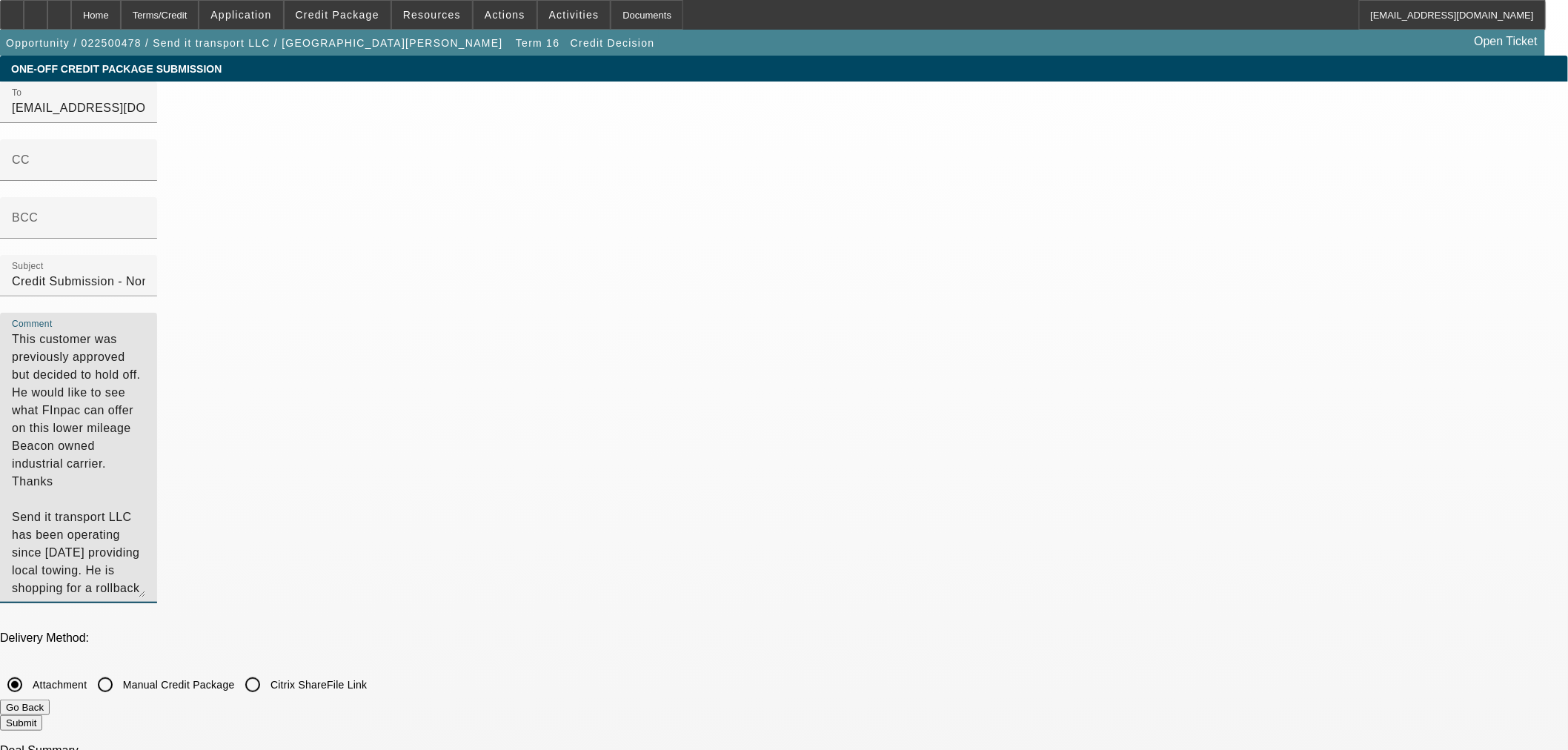
drag, startPoint x: 1051, startPoint y: 234, endPoint x: 301, endPoint y: -100, distance: 821.0
click at [301, 0] on html "Home Terms/Credit Application Credit Package Resources Actions Activities Docum…" at bounding box center [784, 375] width 1568 height 750
paste textarea "Prior approved but expired, looking to move forward with this private party tru…"
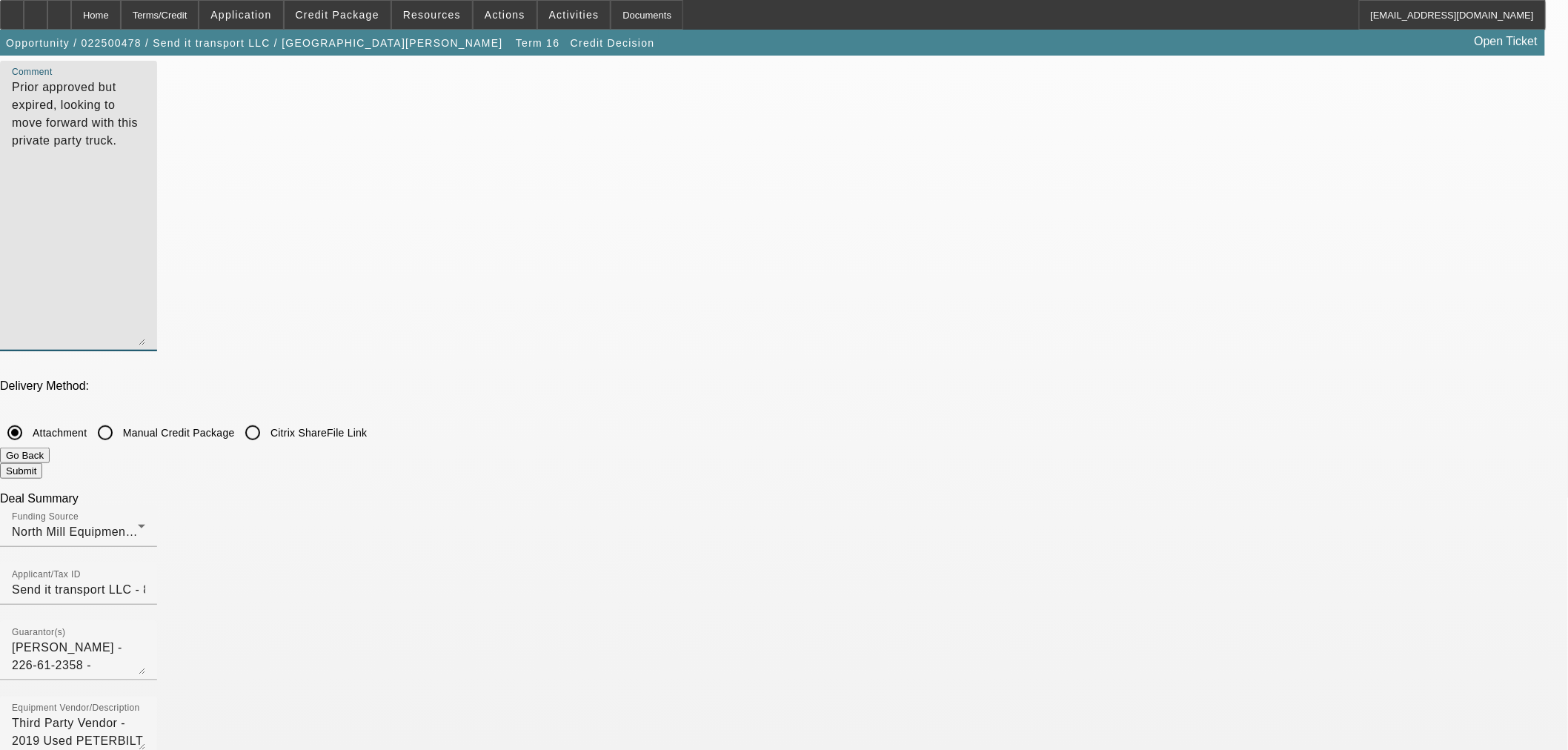
scroll to position [411, 0]
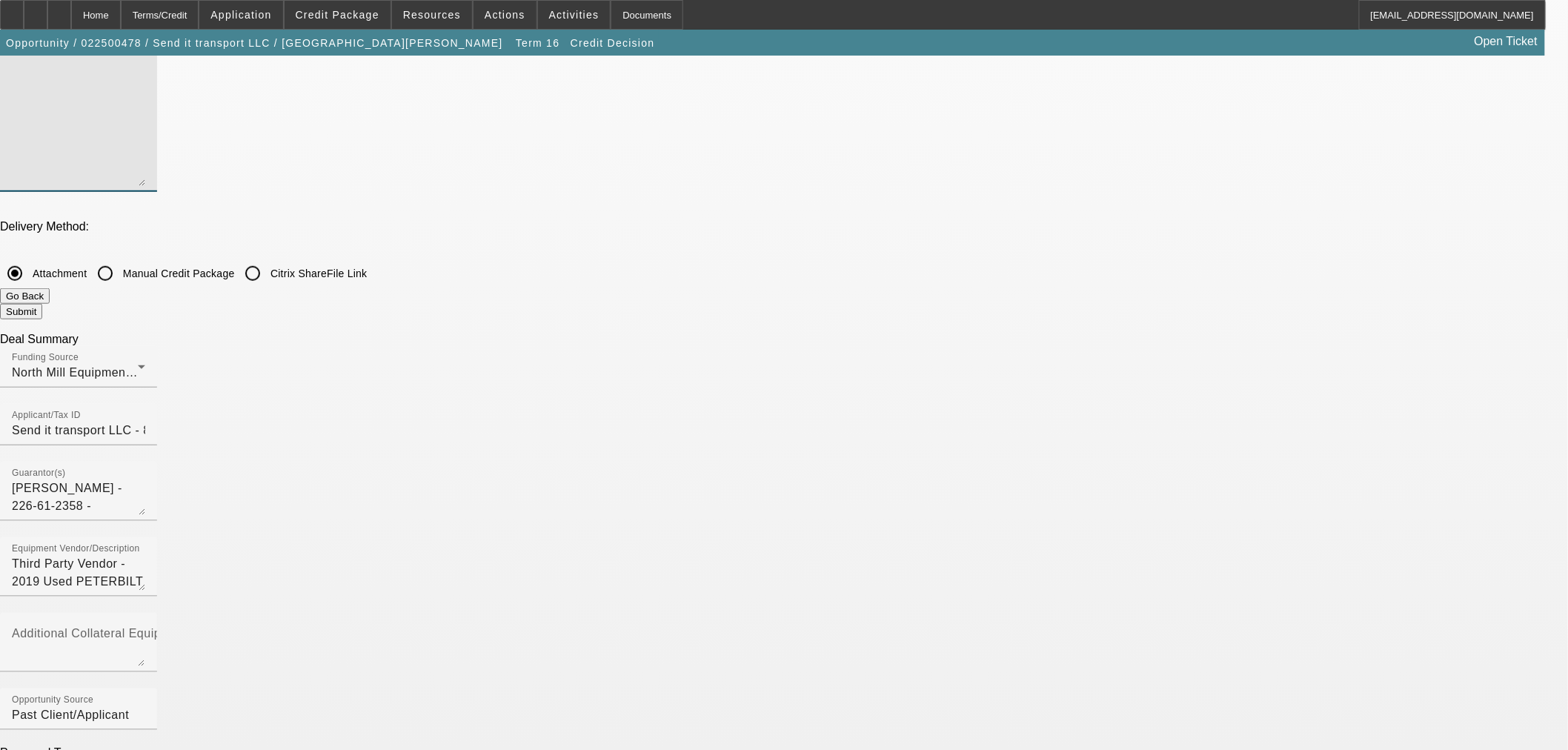
type textarea "Prior approved but expired, looking to move forward with this private party tru…"
checkbox input "false"
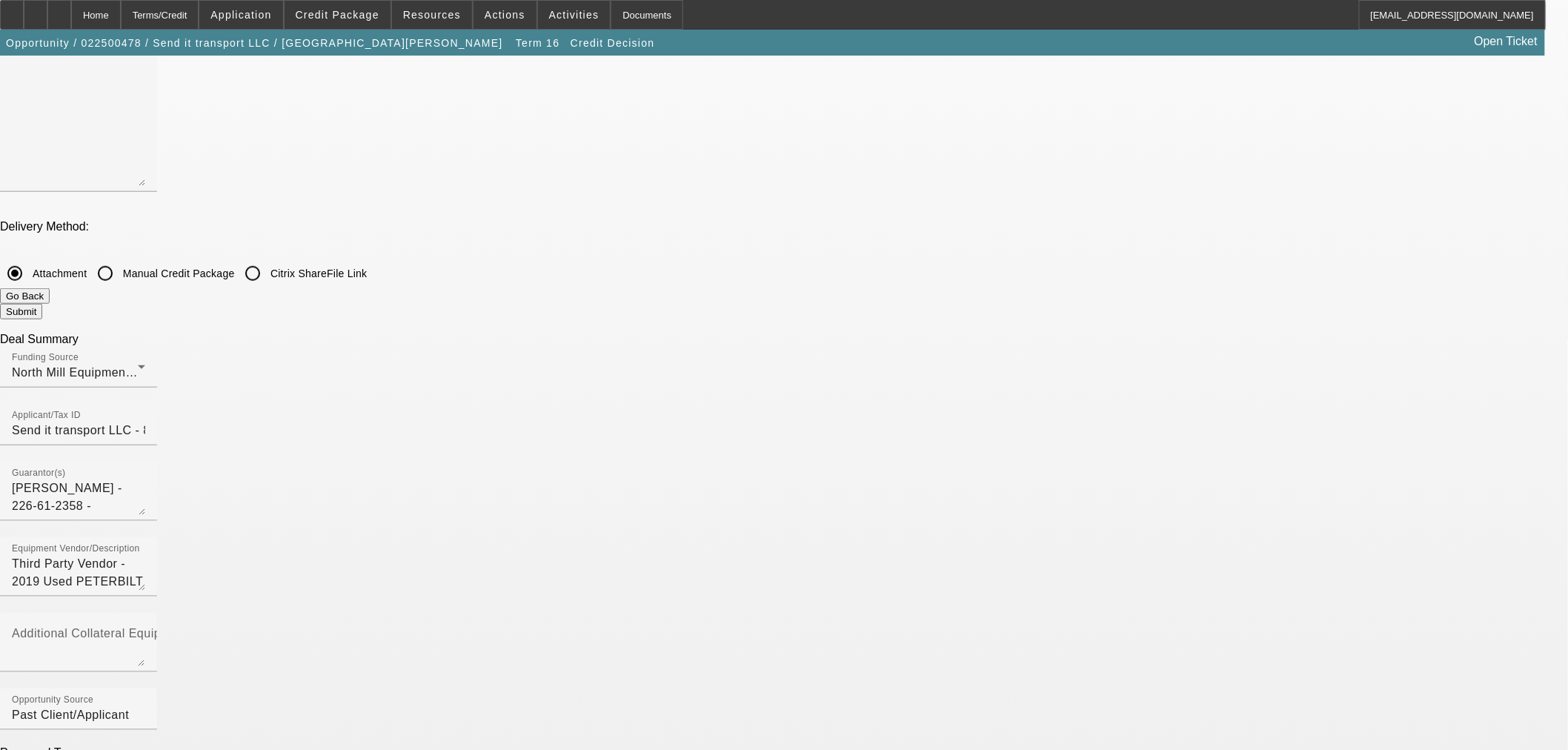
checkbox input "false"
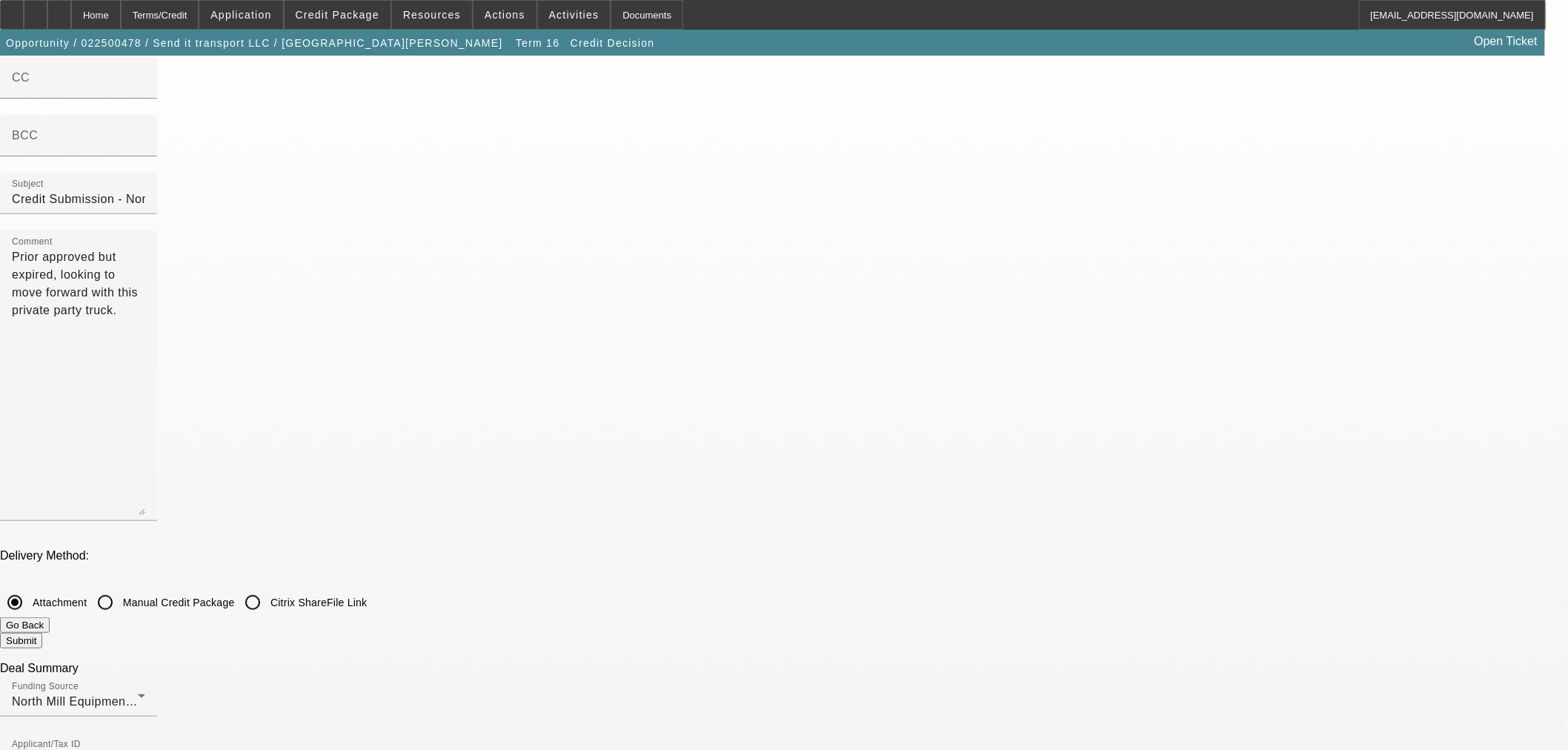
scroll to position [0, 0]
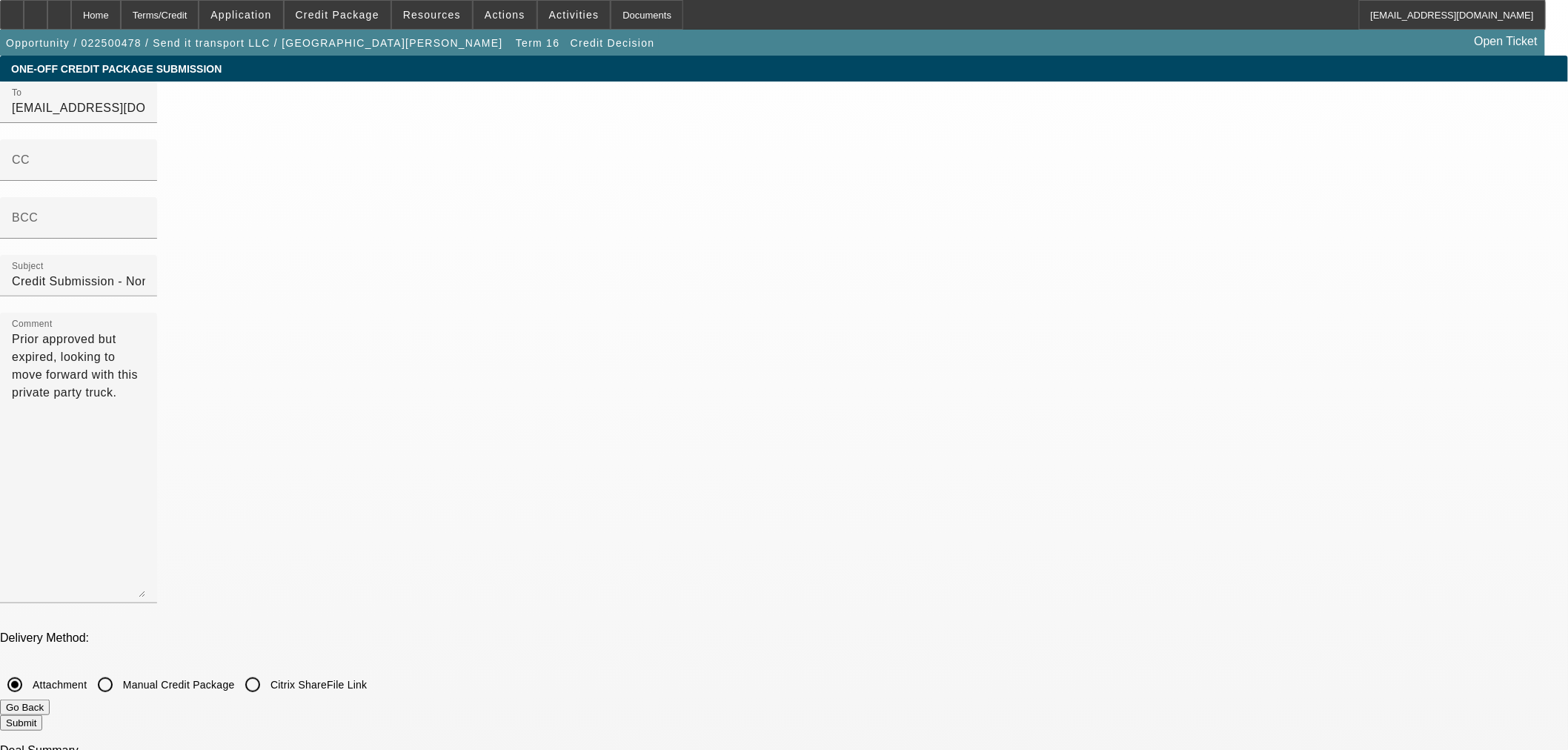
click at [42, 715] on button "Submit" at bounding box center [21, 723] width 42 height 16
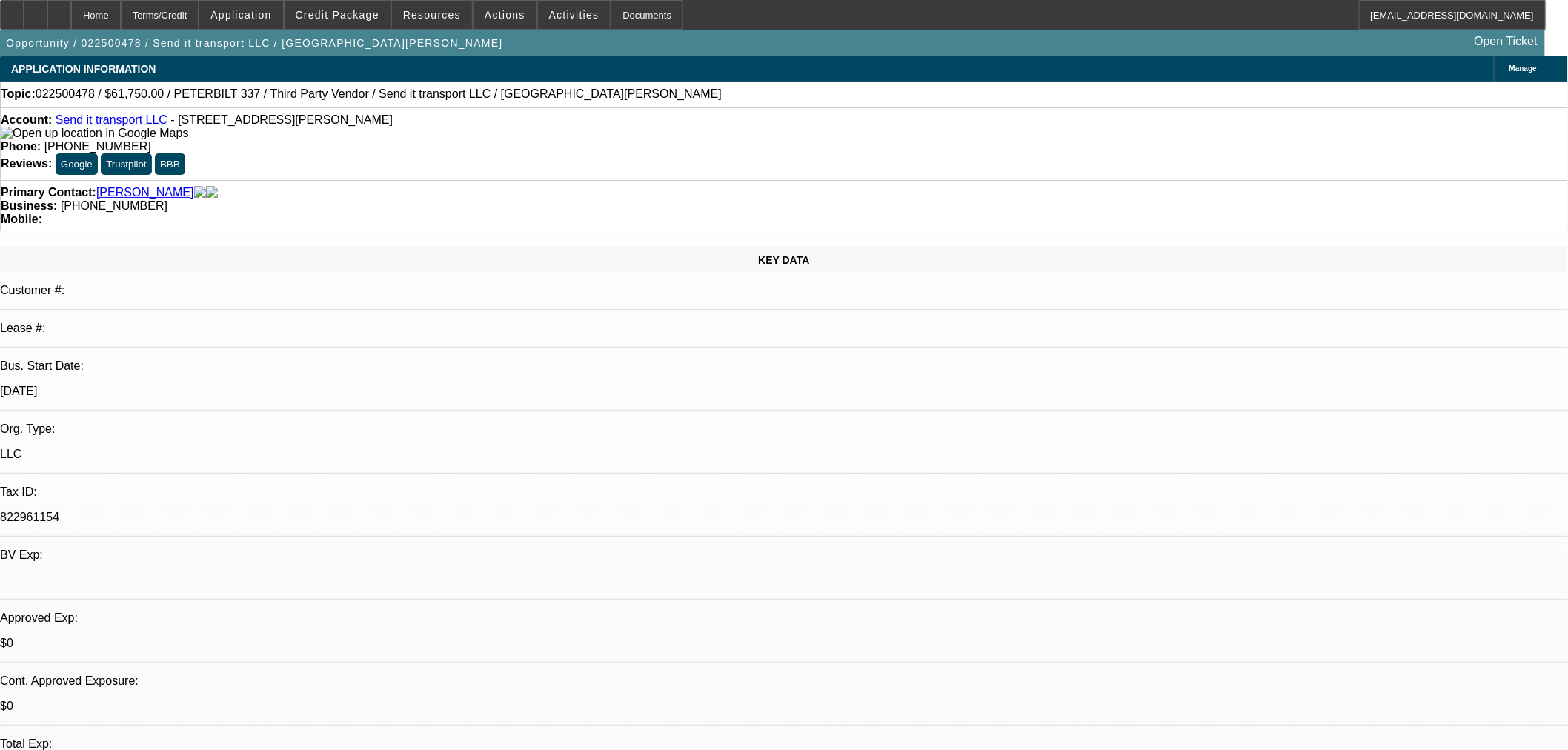
select select "0"
select select "3"
select select "0"
select select "6"
select select "0"
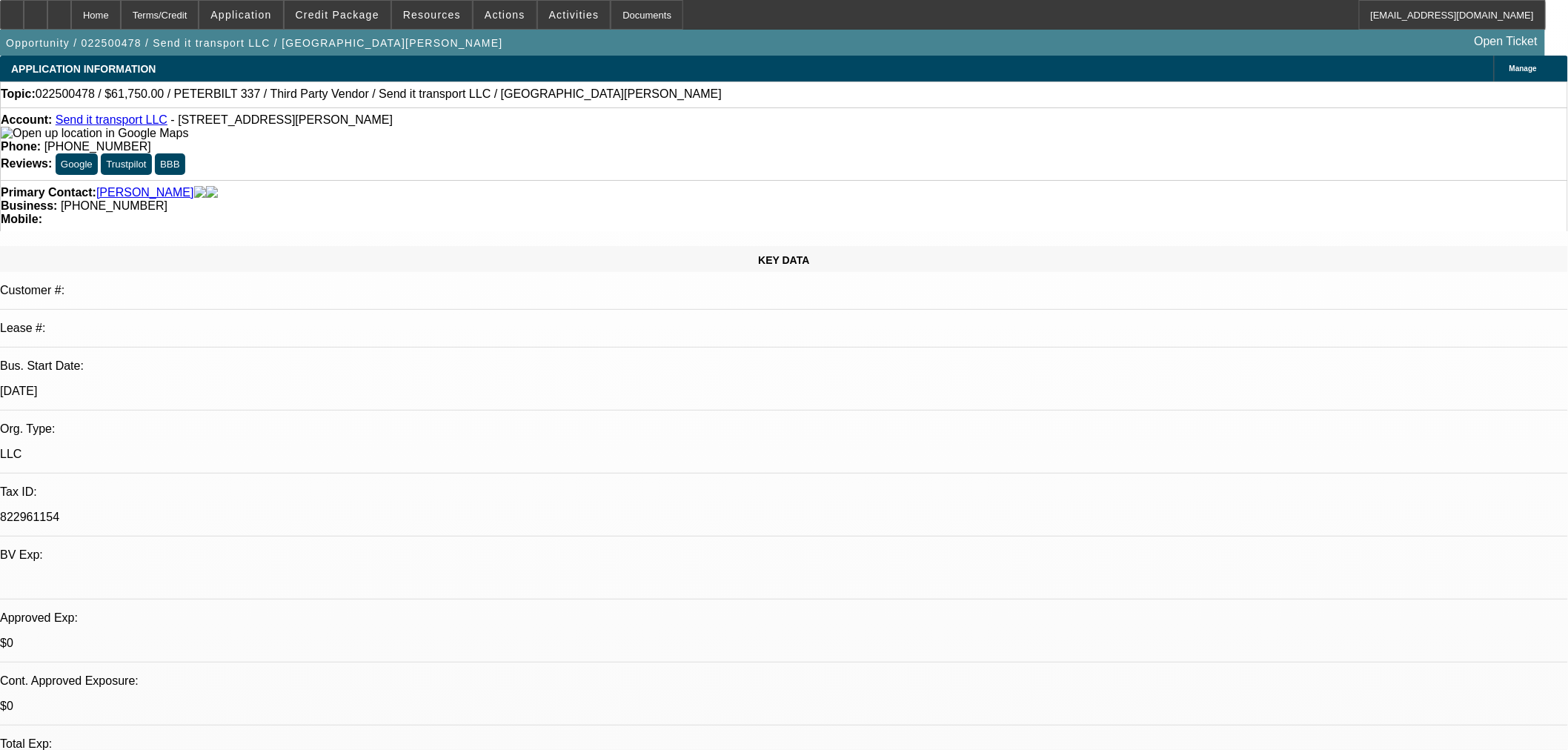
select select "3"
select select "0"
select select "6"
select select "0"
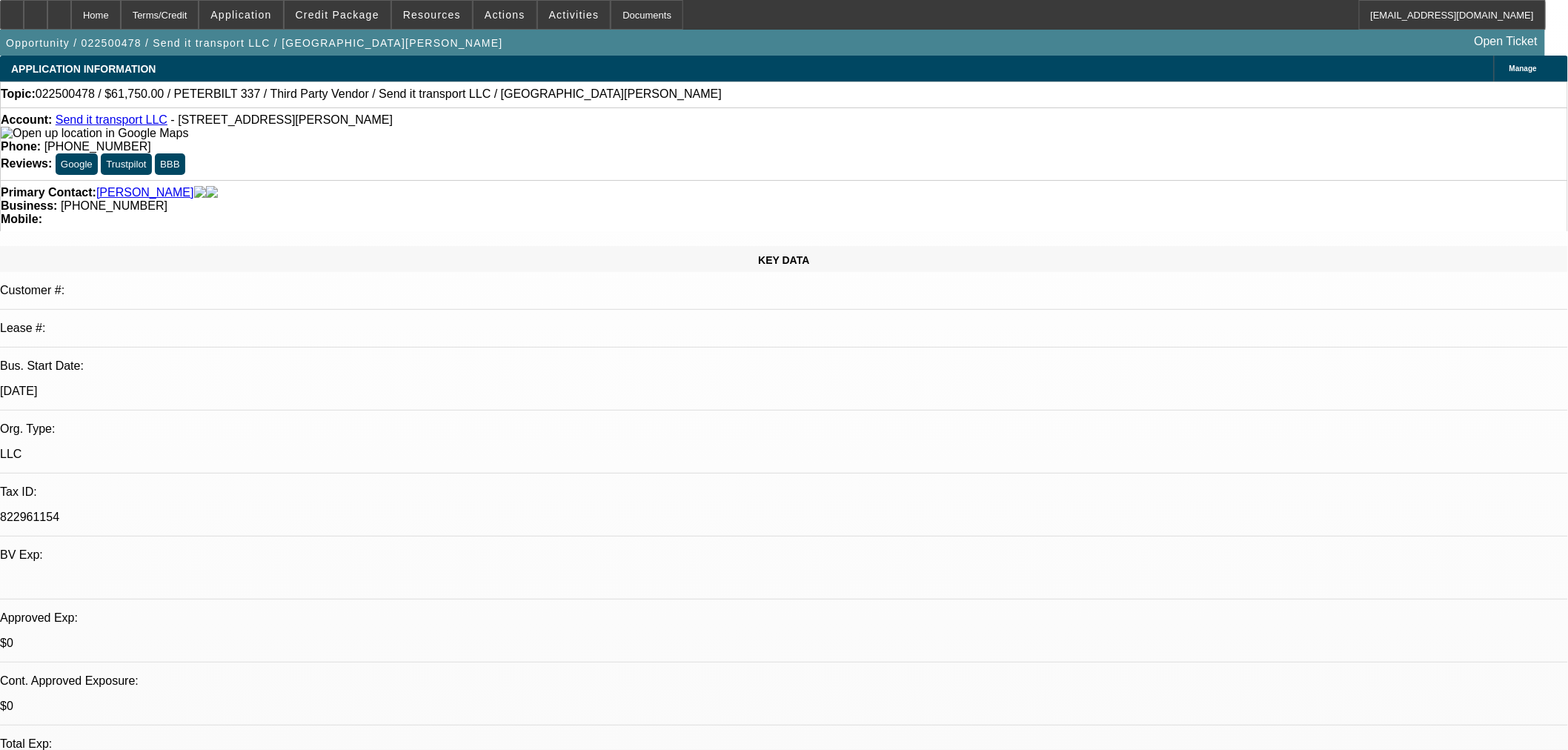
select select "0"
select select "6"
select select "0"
select select "2"
select select "0"
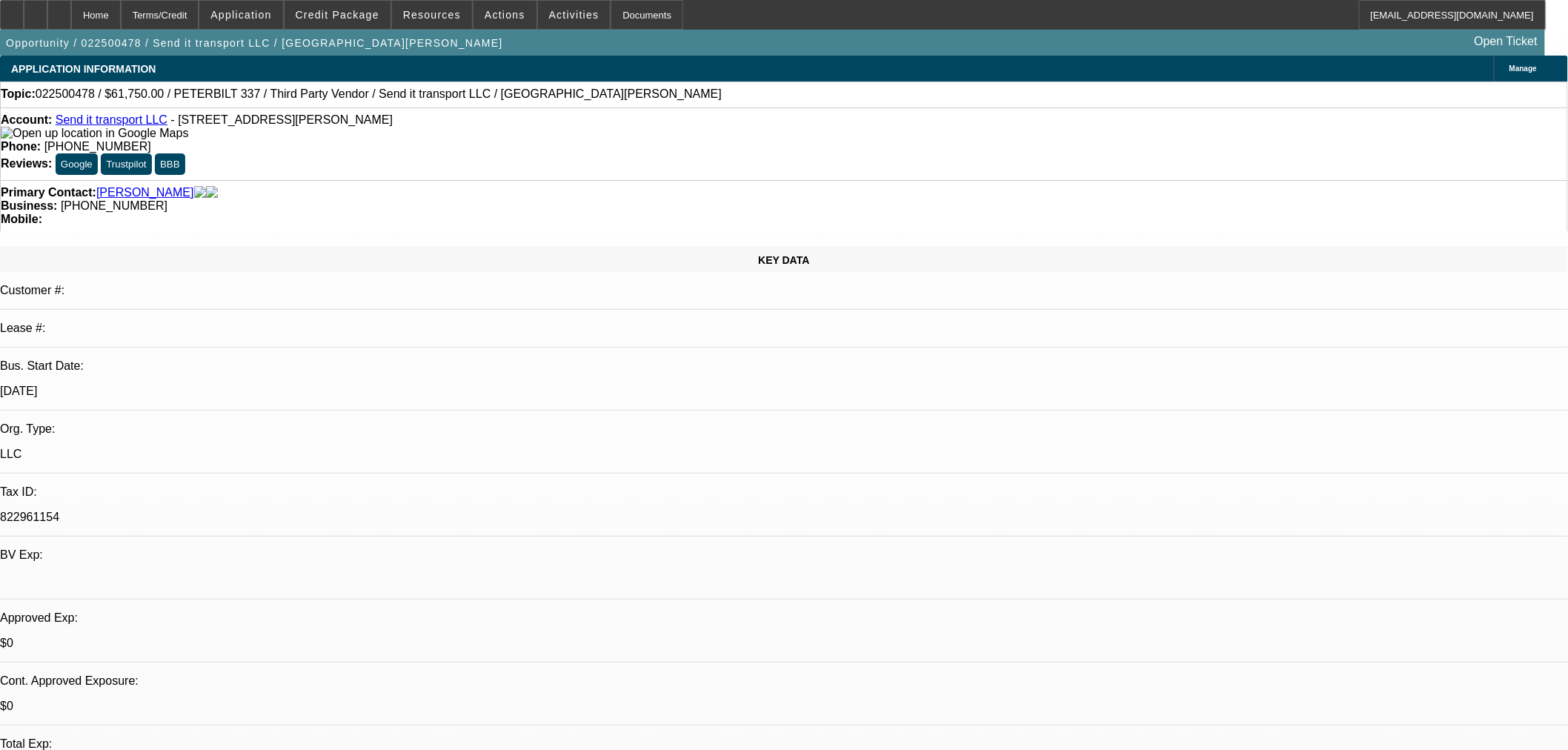
select select "6"
select select "0"
select select "2"
select select "0.1"
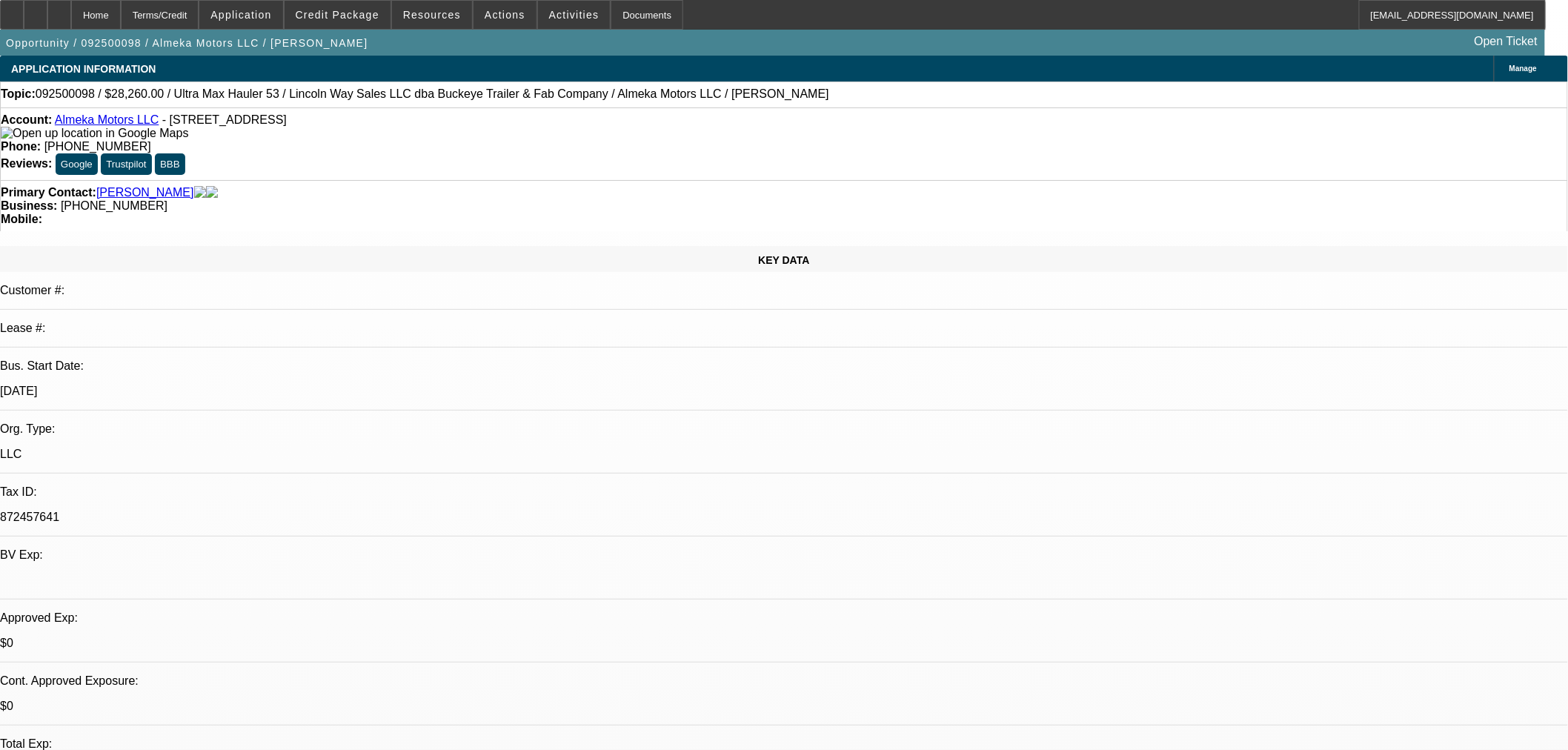
select select "4"
click at [379, 23] on span at bounding box center [338, 15] width 106 height 35
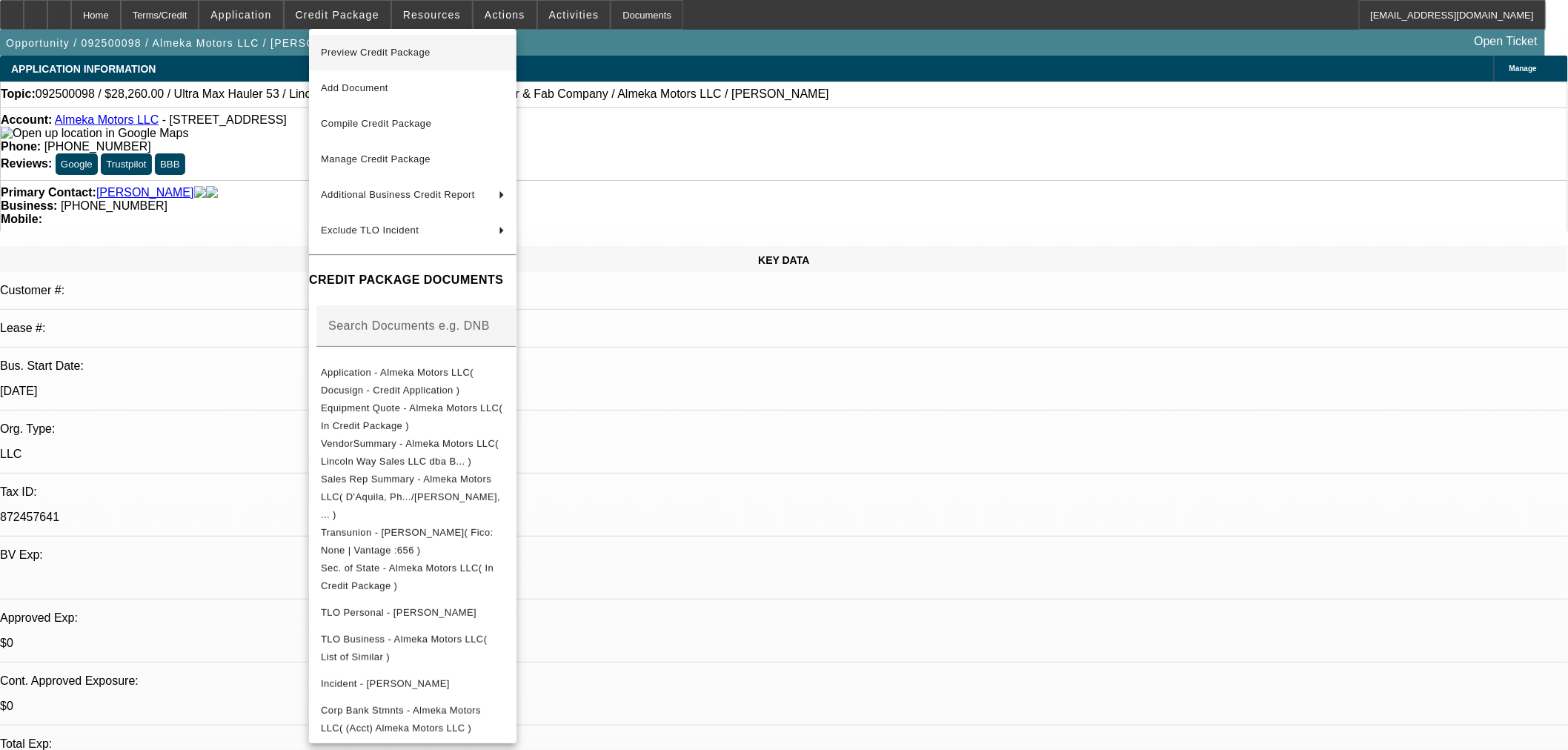
click at [384, 57] on span "Preview Credit Package" at bounding box center [413, 52] width 184 height 18
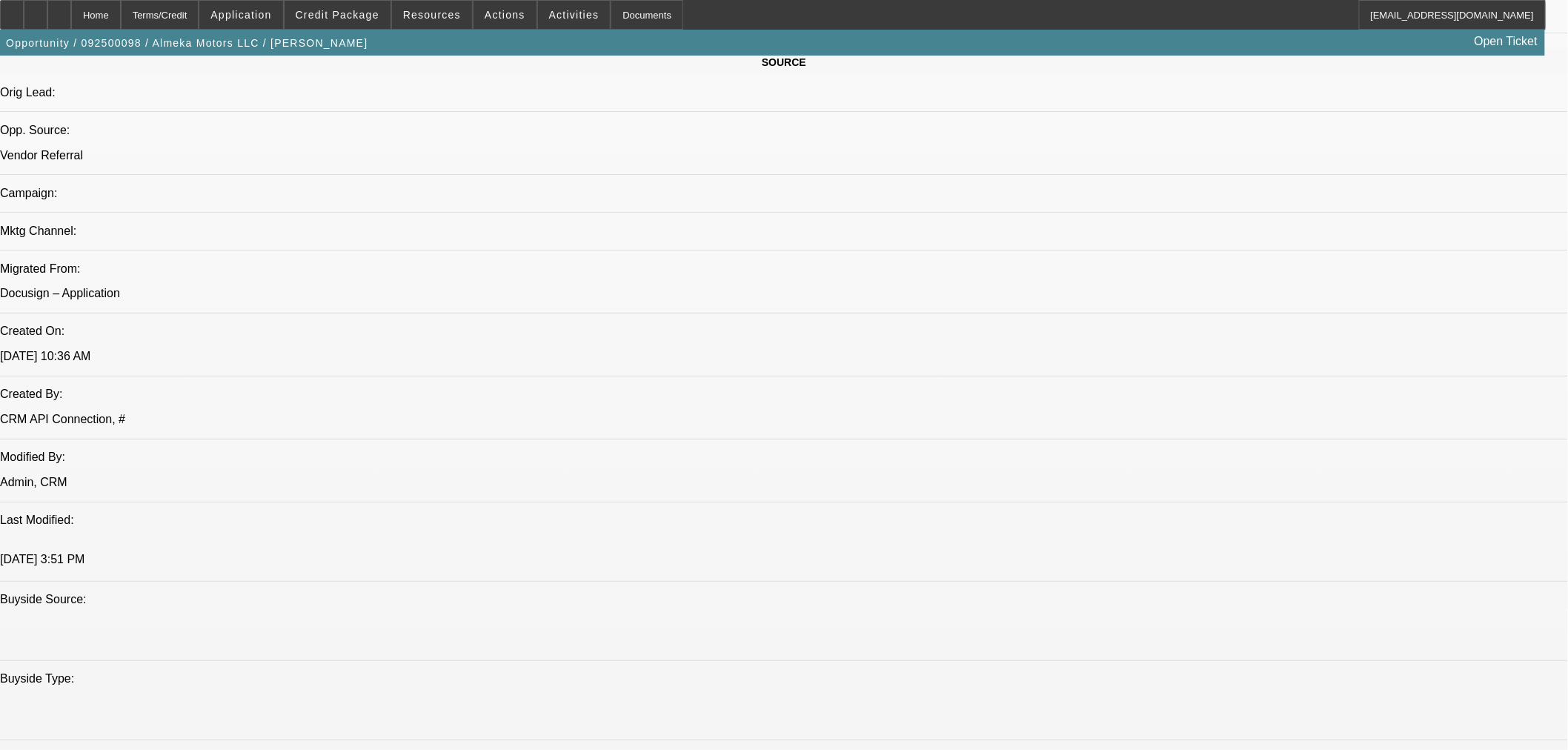
scroll to position [1070, 0]
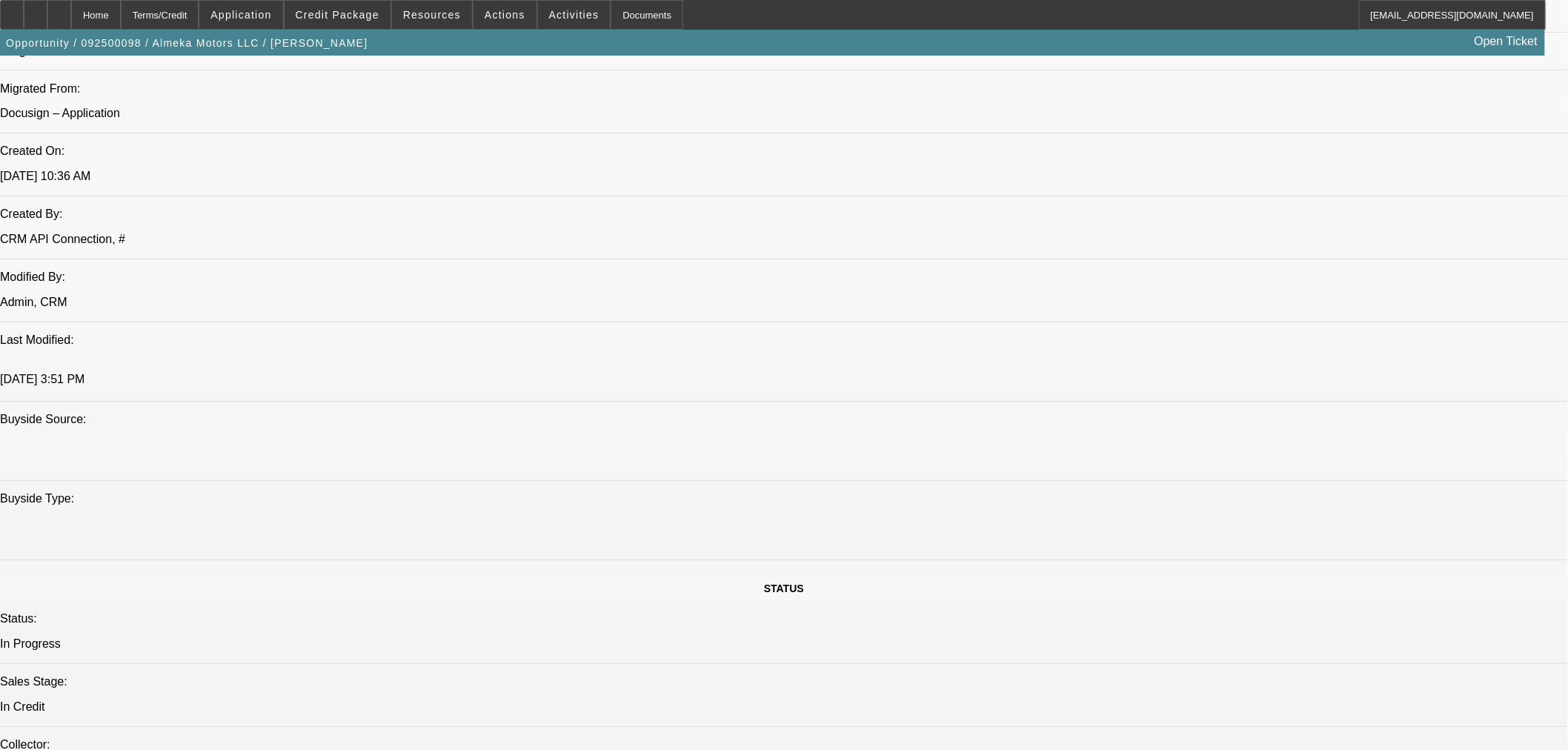
drag, startPoint x: 226, startPoint y: 209, endPoint x: 313, endPoint y: 210, distance: 87.0
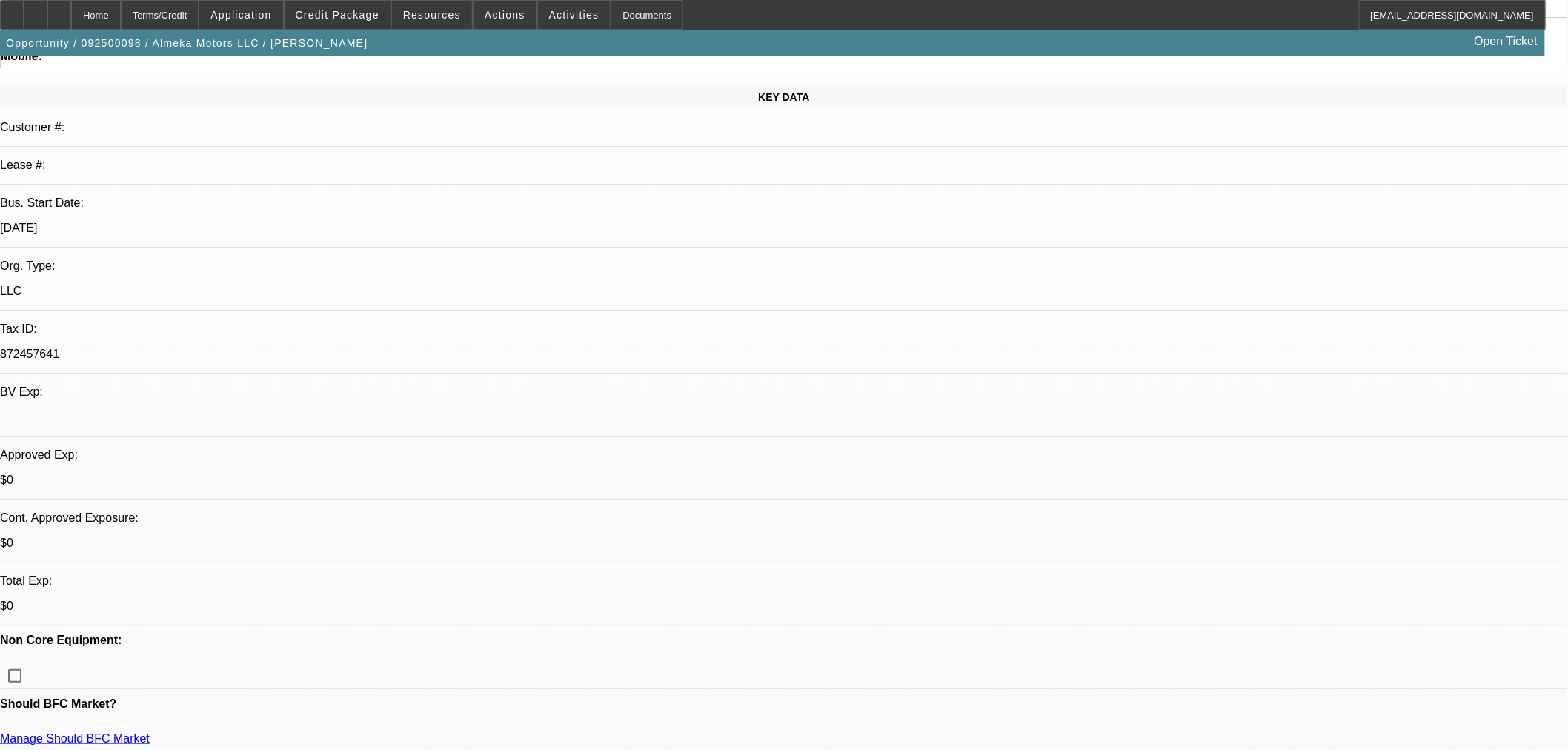
scroll to position [0, 0]
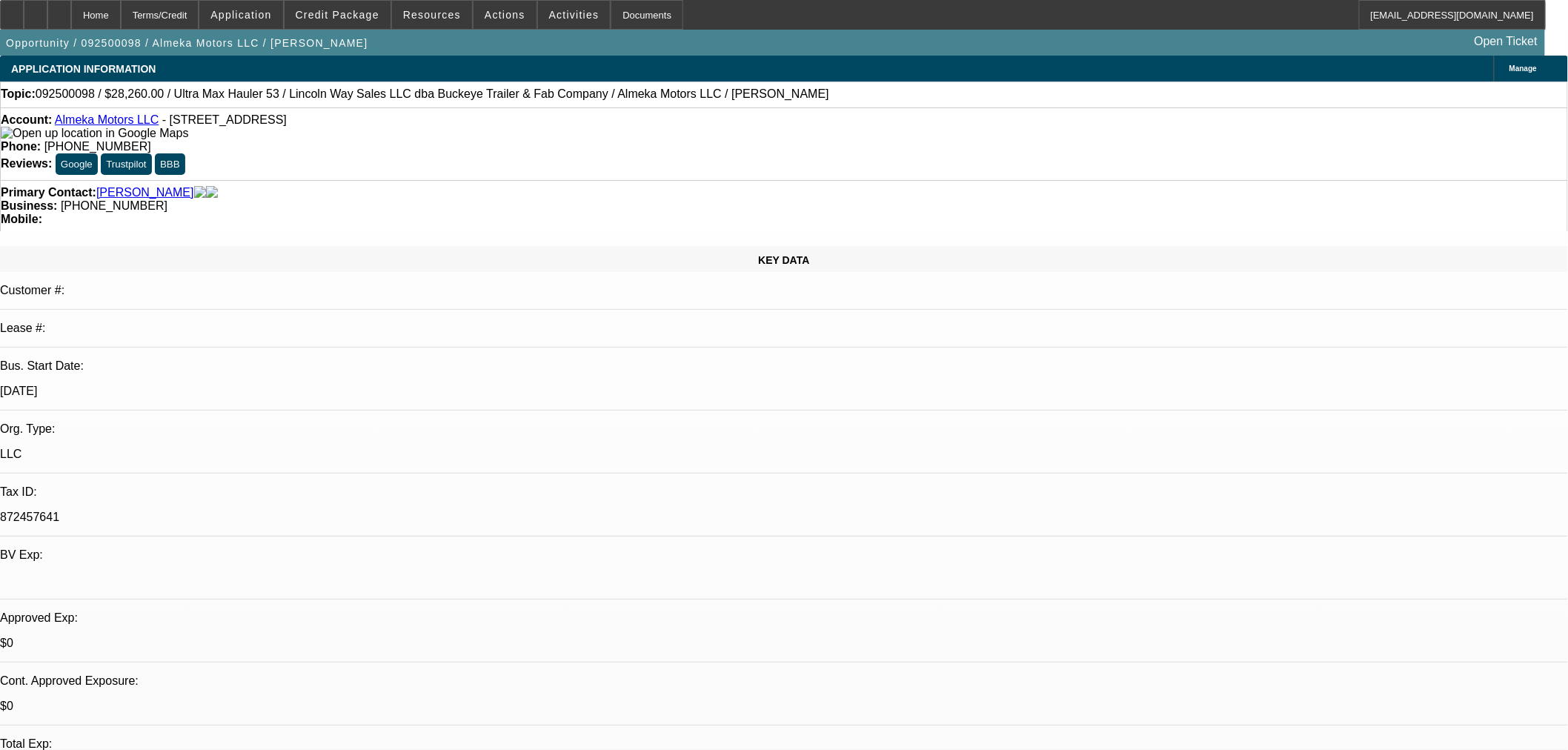
click at [538, 90] on span "092500098 / $28,260.00 / Ultra Max Hauler 53 / Lincoln Way Sales LLC dba Buckey…" at bounding box center [432, 94] width 793 height 13
click at [602, 98] on span "092500098 / $28,260.00 / Ultra Max Hauler 53 / Lincoln Way Sales LLC dba Buckey…" at bounding box center [432, 94] width 793 height 13
copy span "Almeka Motors LLC"
click at [379, 12] on span "Credit Package" at bounding box center [337, 14] width 84 height 11
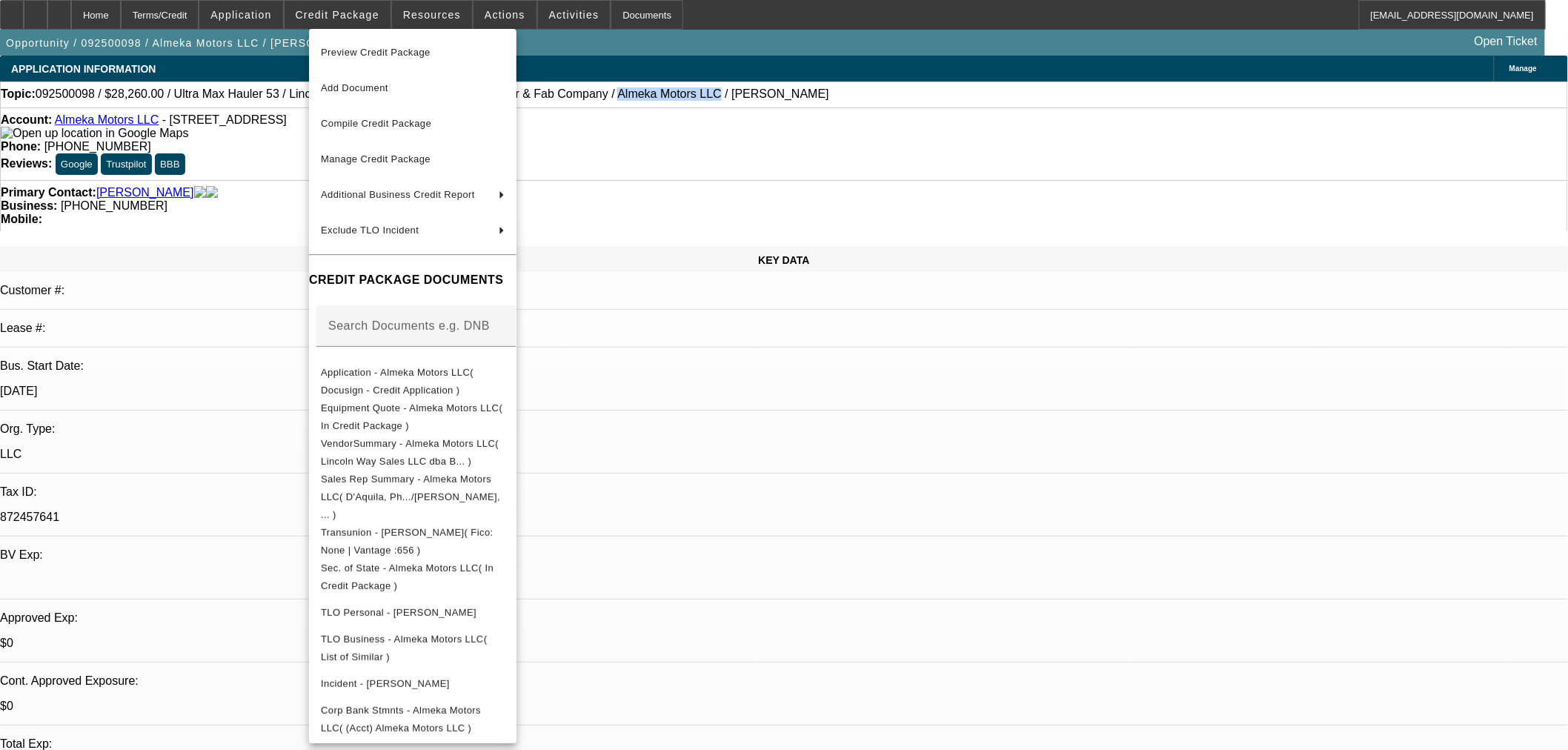
click at [401, 48] on span "Preview Credit Package" at bounding box center [376, 52] width 110 height 11
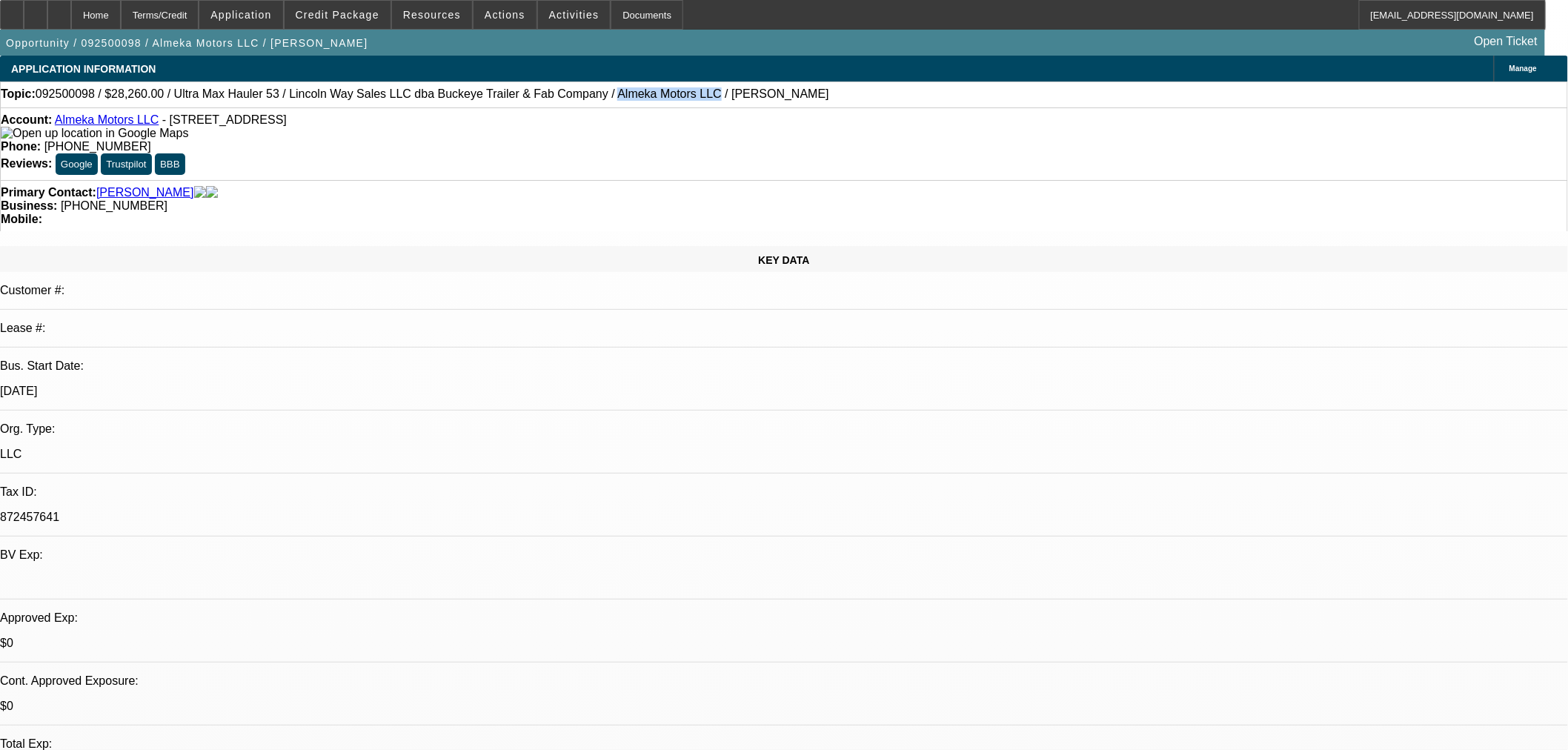
type textarea "TRANSPORTATION"
click at [1510, 73] on span "Manage" at bounding box center [1523, 68] width 27 height 8
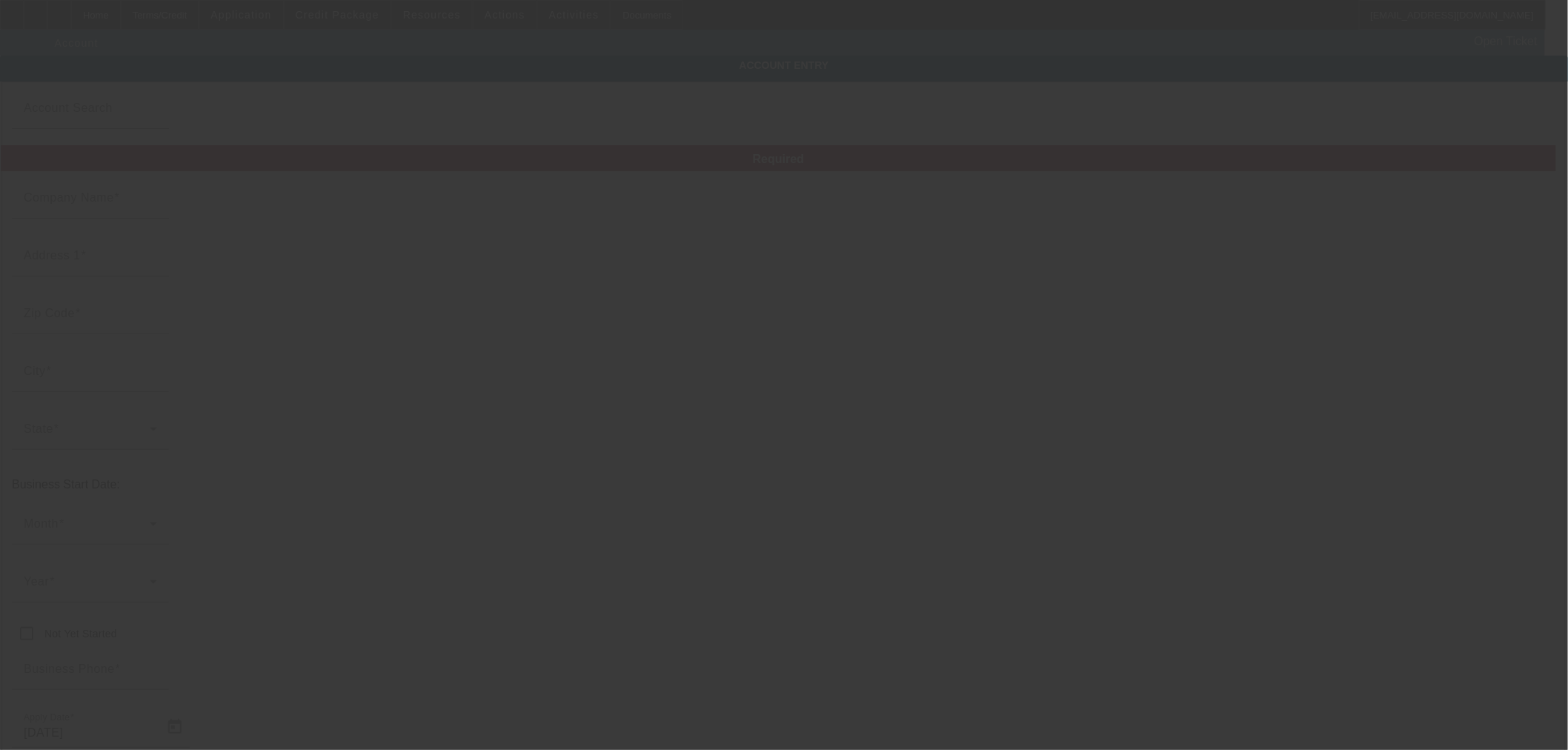
type input "Almeka Motors LLC"
type input "311 deerberry ct"
type input "30094"
type input "Conyers"
type input "(470) 914-6526"
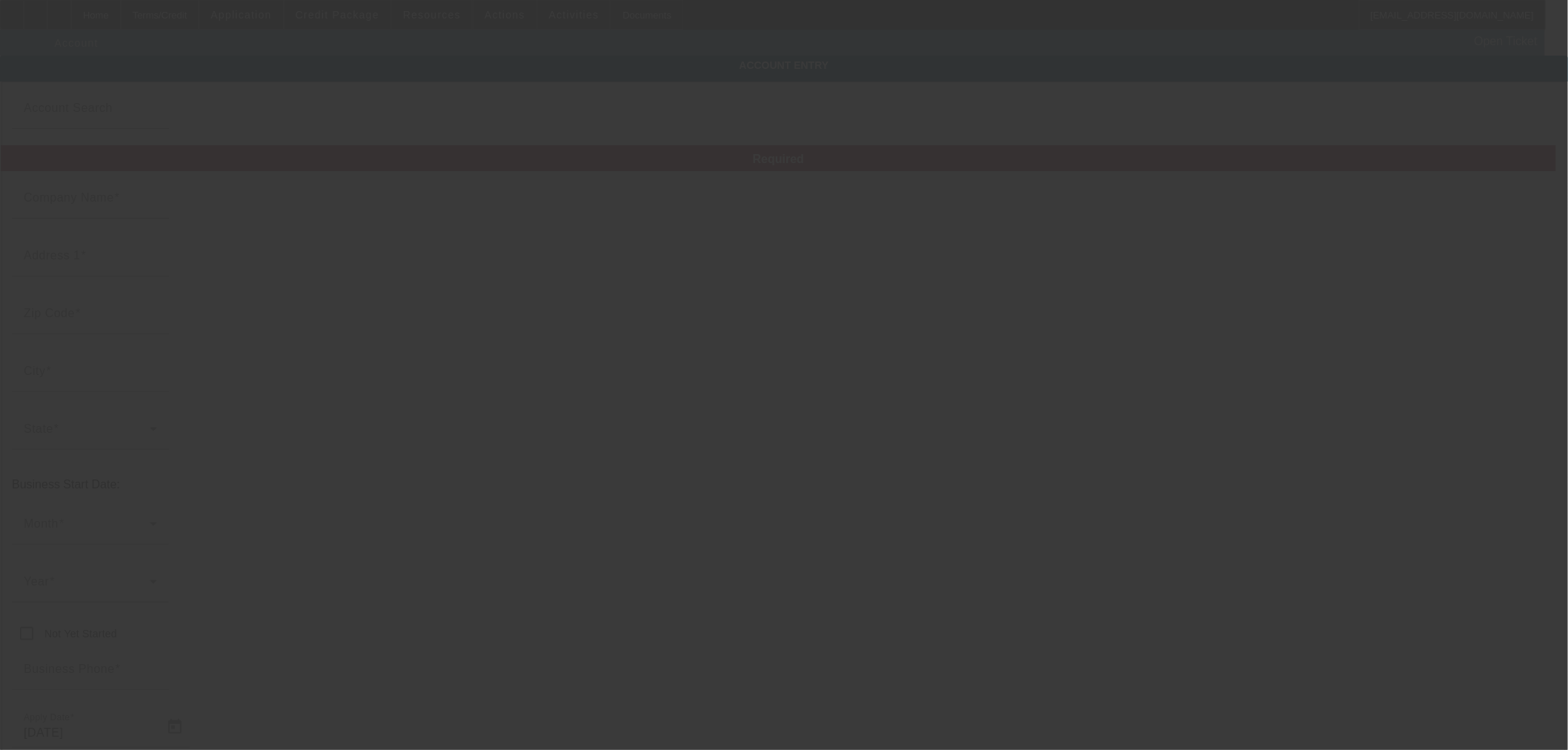
type input "872457641"
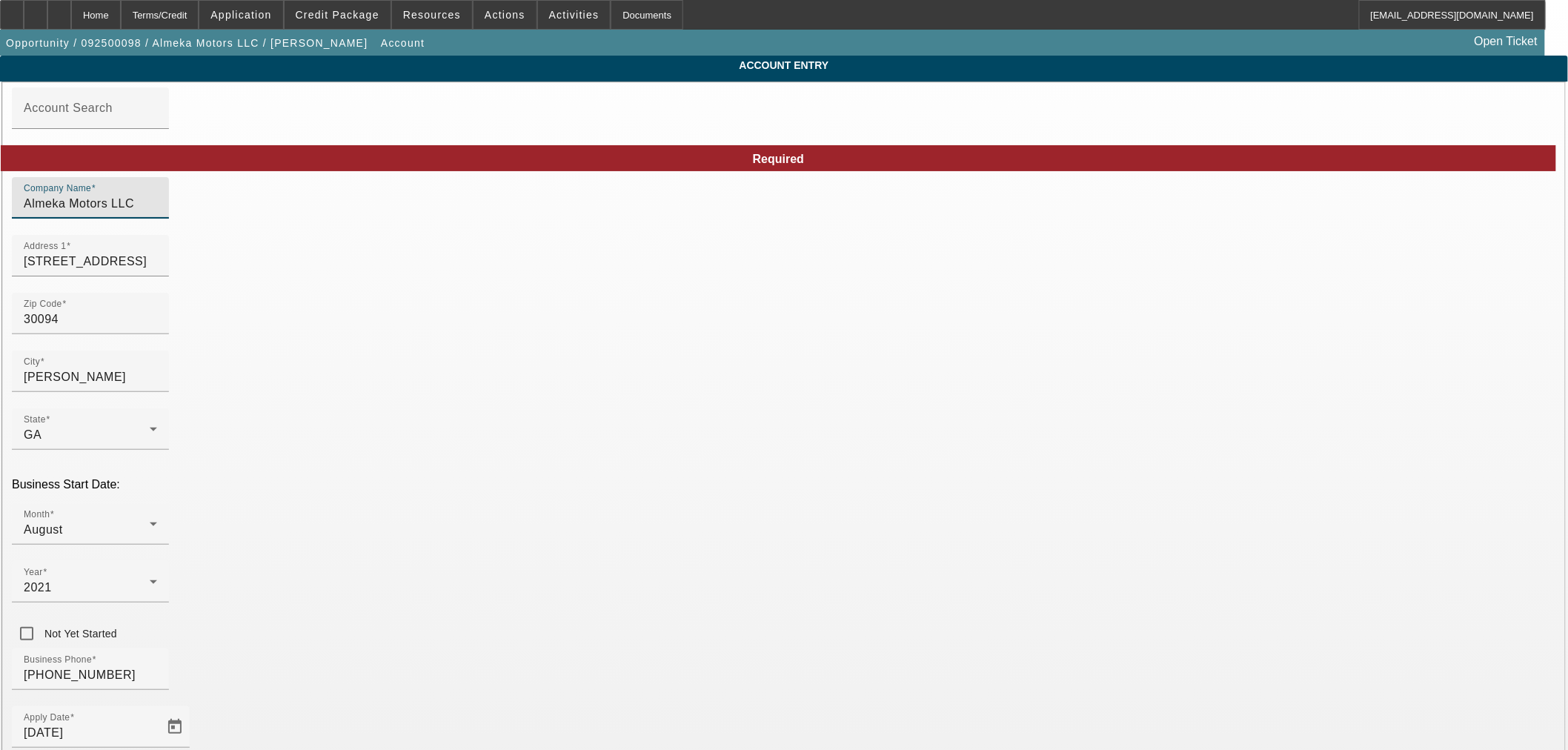
click at [157, 212] on input "Almeka Motors LLC" at bounding box center [90, 203] width 134 height 18
paste input "Motors LLC"
drag, startPoint x: 506, startPoint y: 210, endPoint x: 464, endPoint y: 201, distance: 43.0
click at [157, 201] on div "Company Name Almeka Motors LLCMotors LLC" at bounding box center [90, 197] width 134 height 42
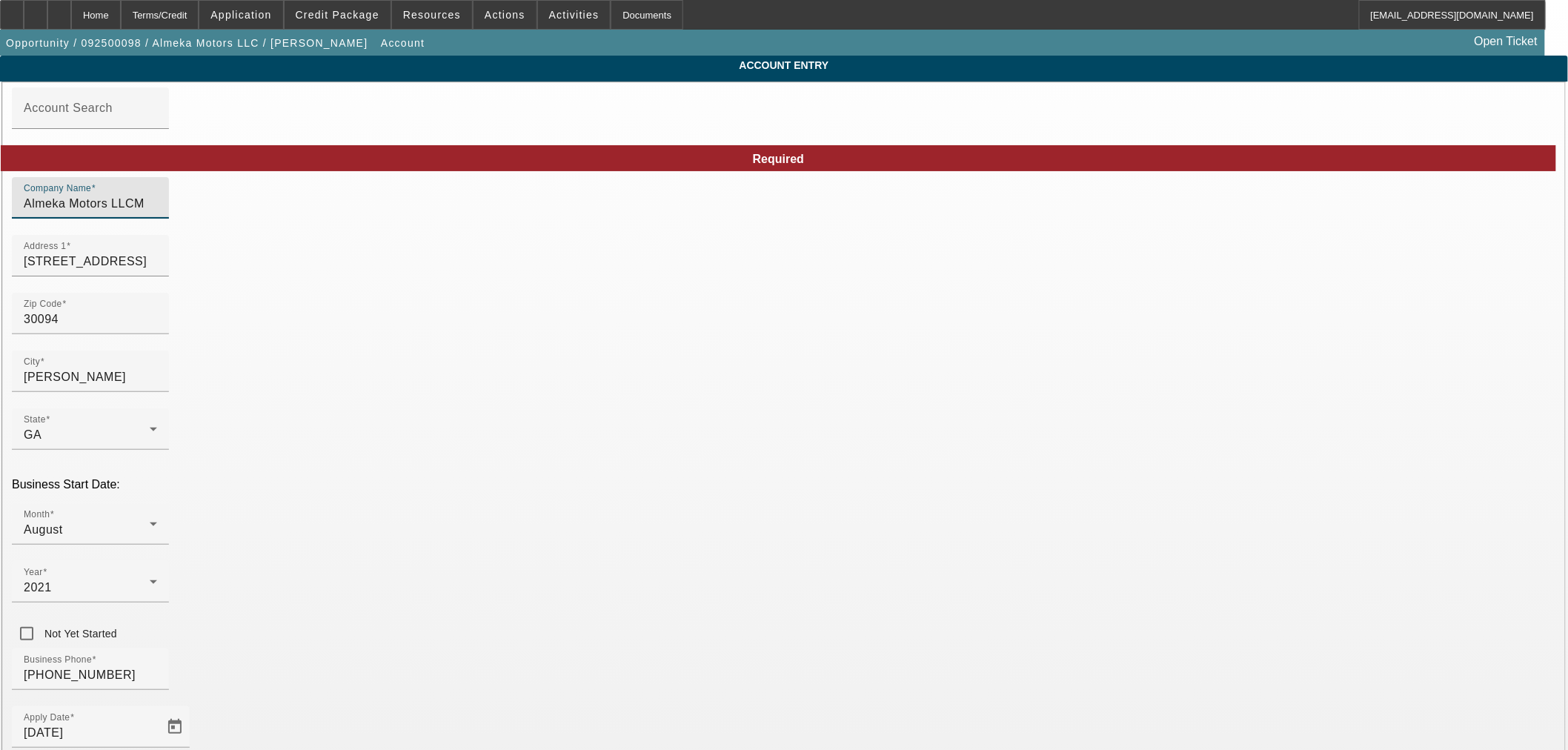
type input "Almeka Motors LLC"
click at [369, 9] on span "Credit Package" at bounding box center [337, 14] width 84 height 11
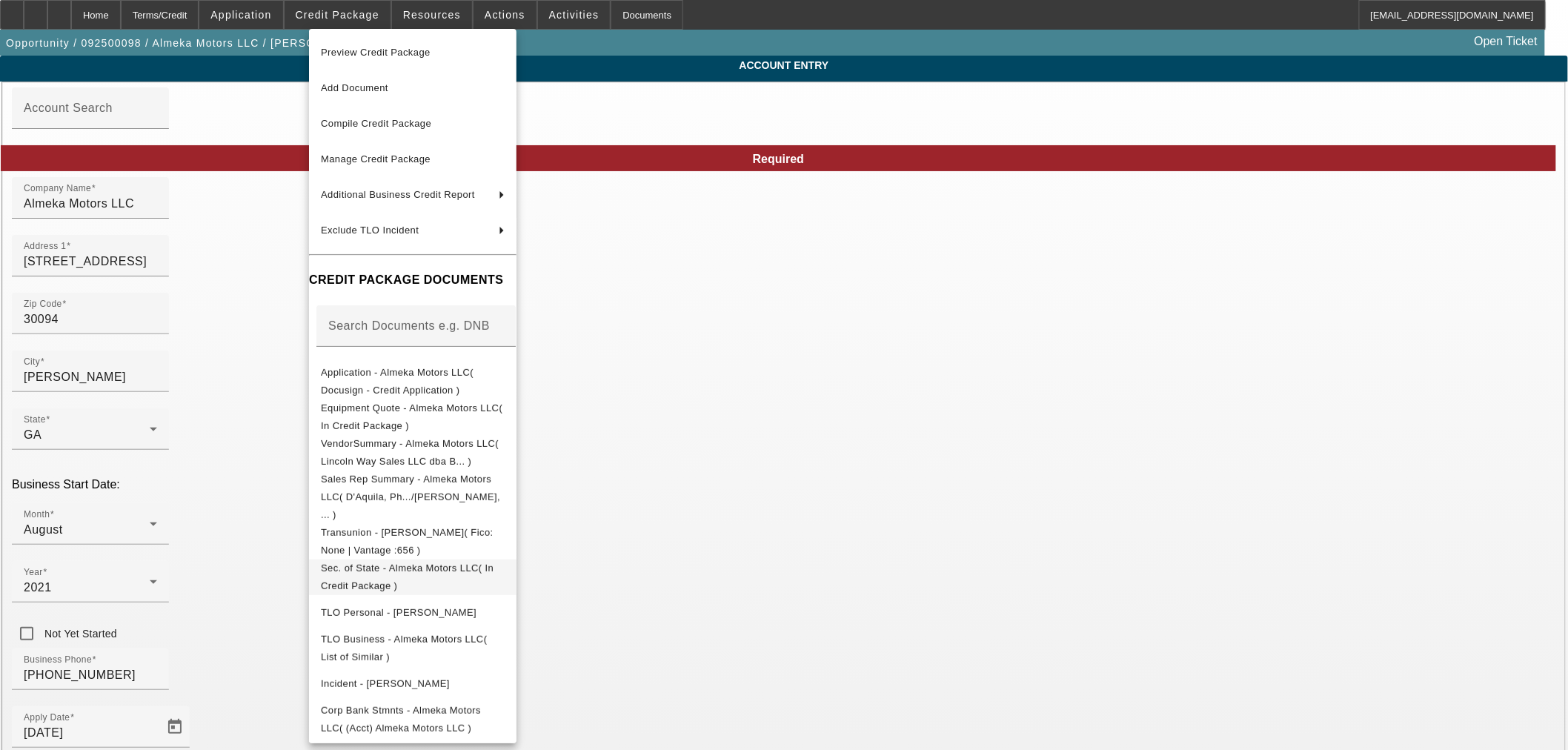
click at [386, 559] on span "Sec. of State - Almeka Motors LLC( In Credit Package )" at bounding box center [413, 577] width 184 height 35
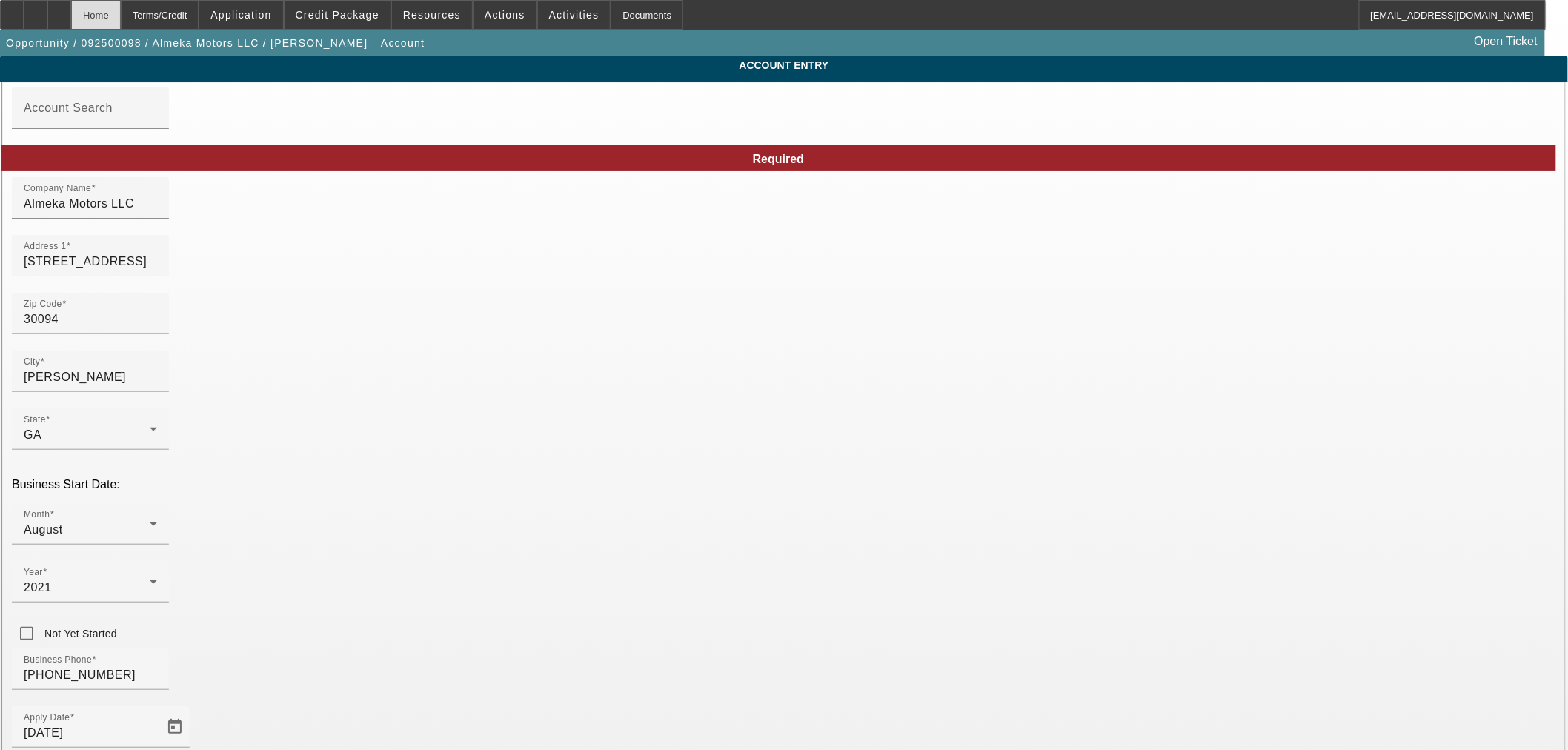
click at [121, 16] on div "Home" at bounding box center [96, 15] width 50 height 30
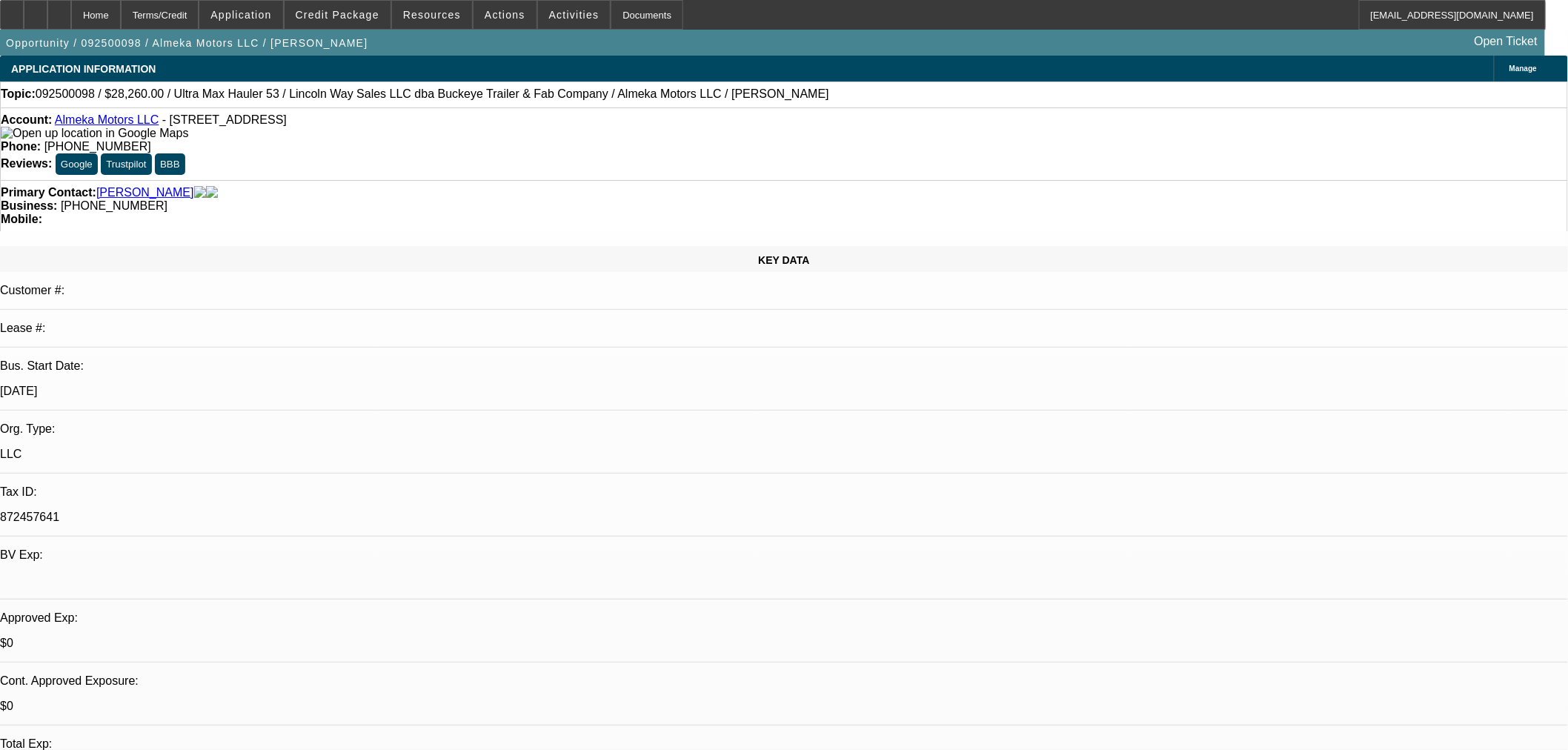
select select "0"
select select "2"
select select "0.1"
select select "4"
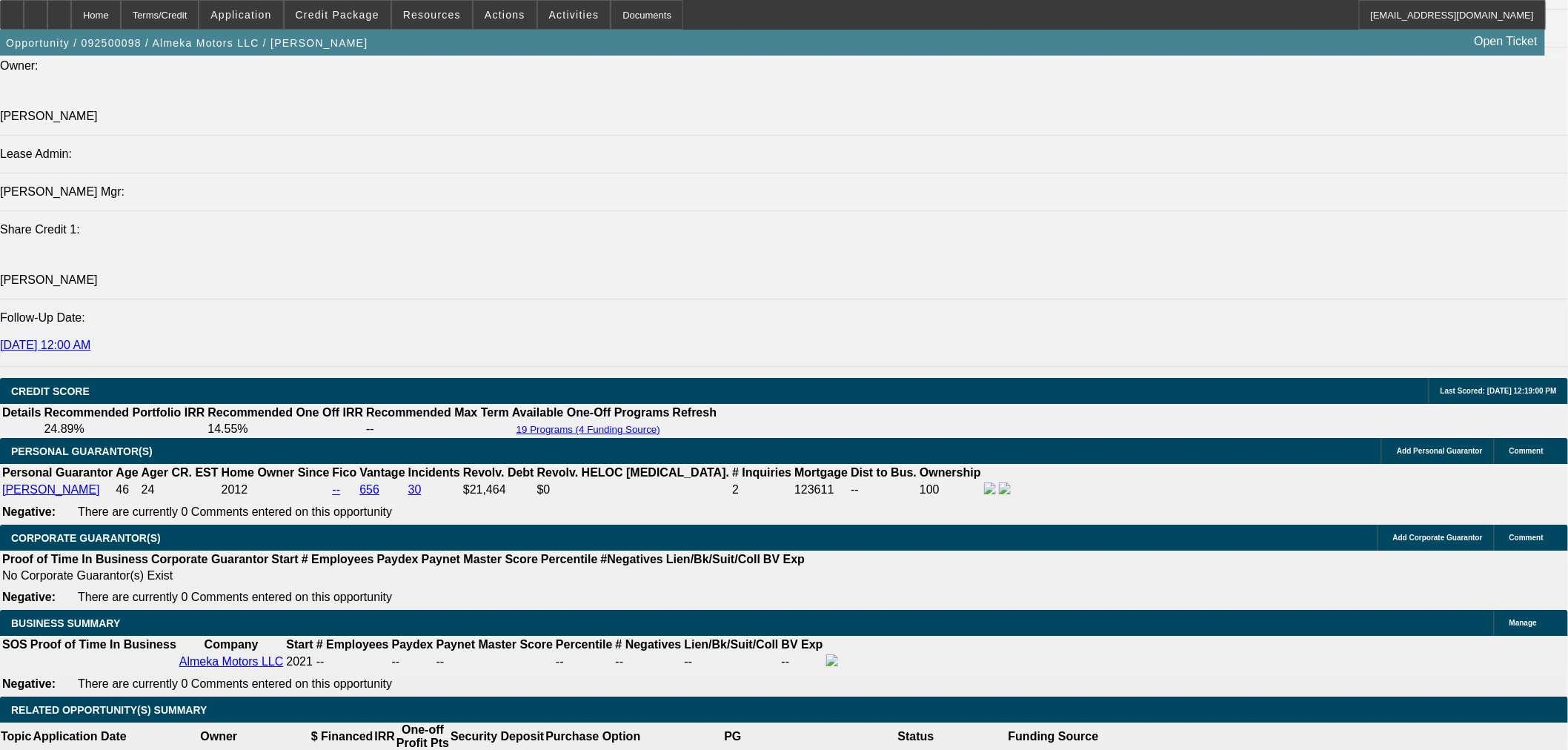
scroll to position [1976, 0]
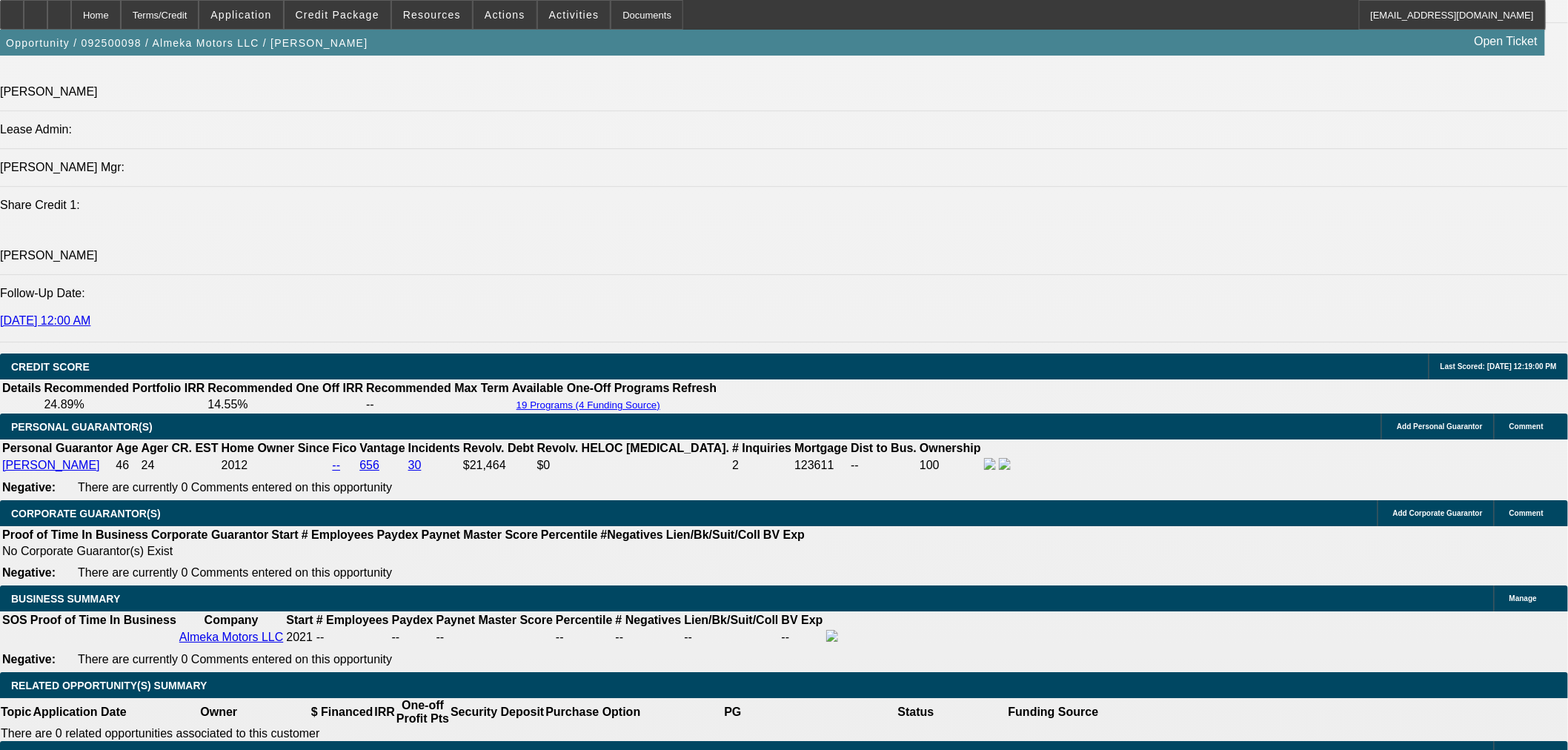
scroll to position [1399, 0]
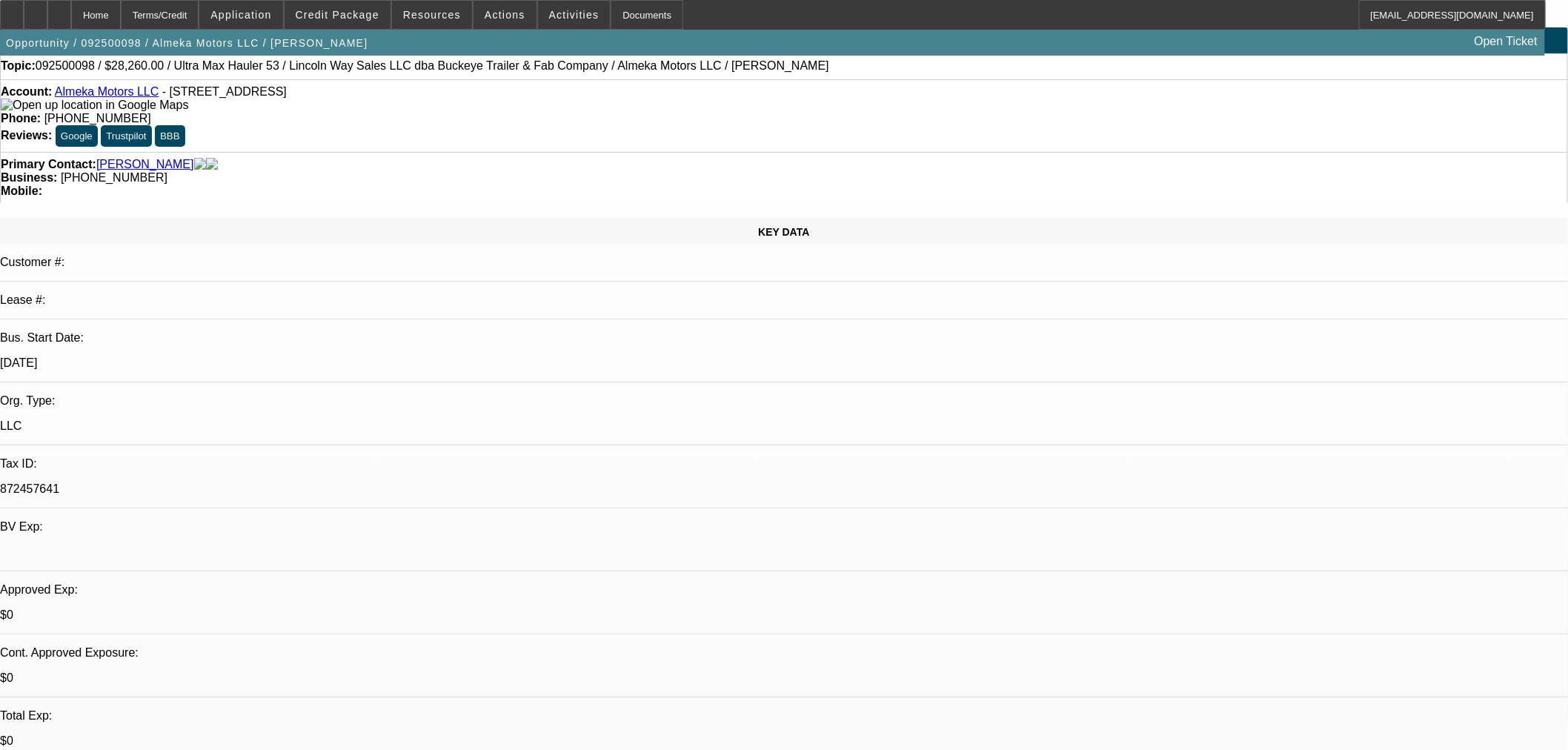
scroll to position [0, 0]
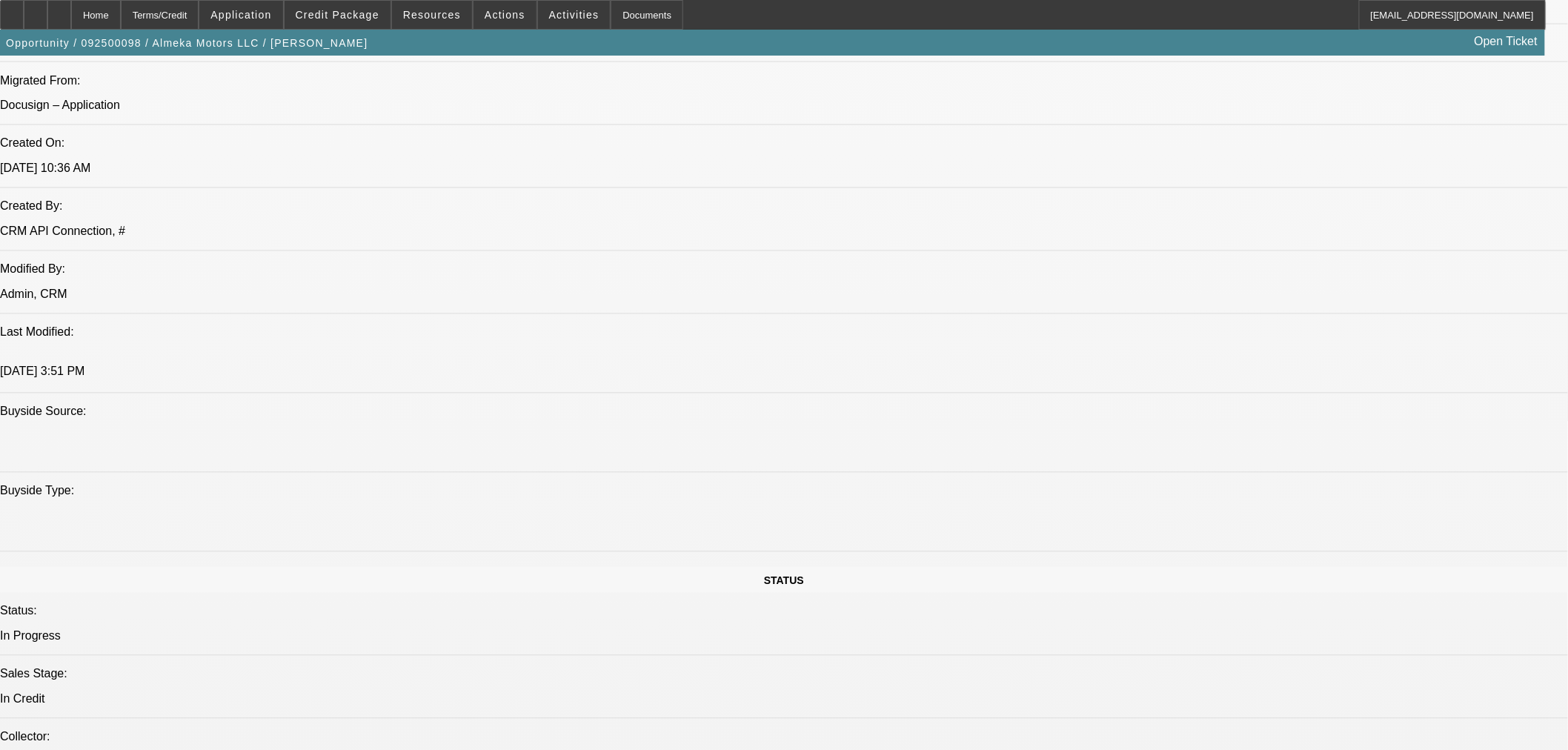
scroll to position [1070, 0]
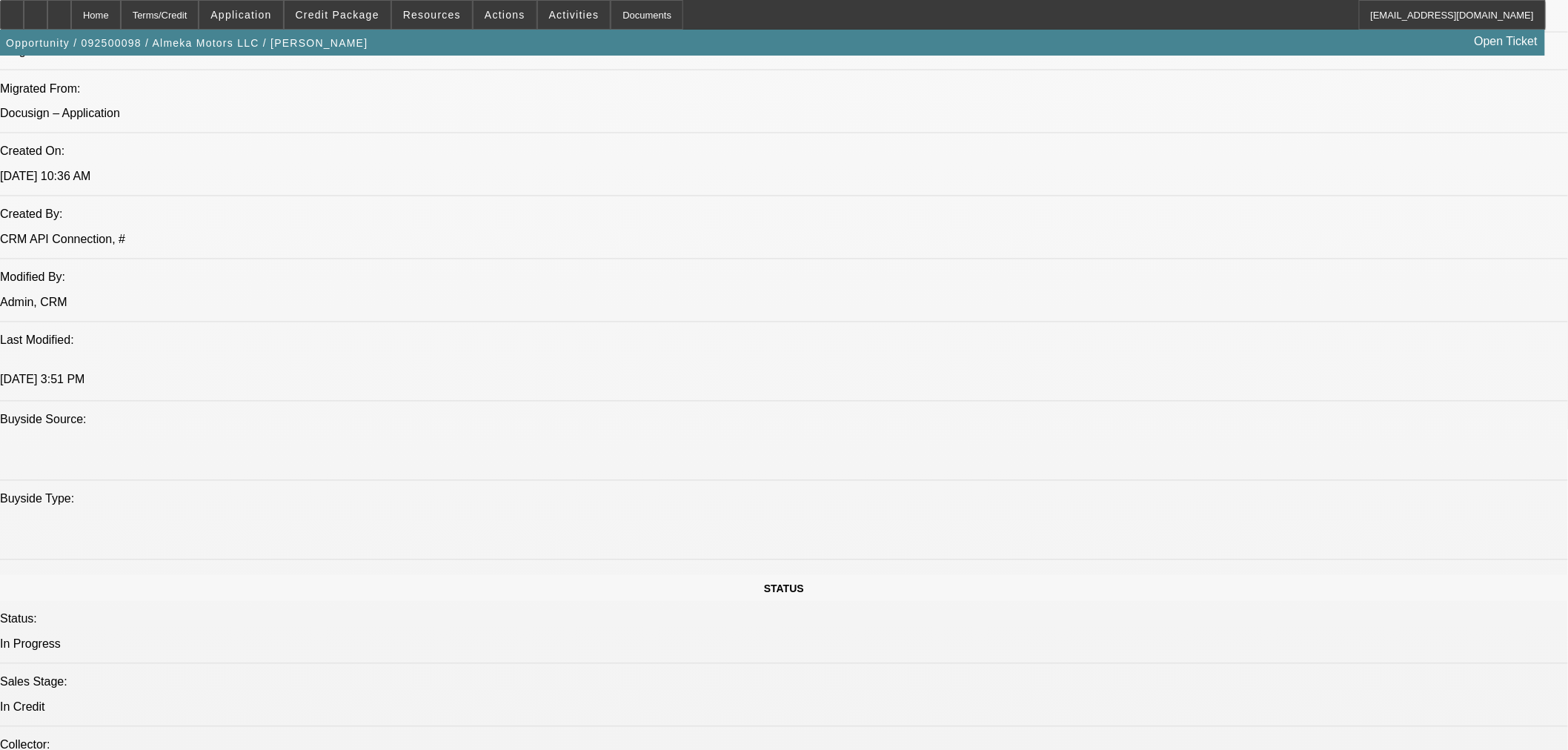
type textarea "LIGHT DUTY CAR HAULING TRAILER; TRANSPORTATION; 21K CHASE CREDIT CARD DEFAULT; …"
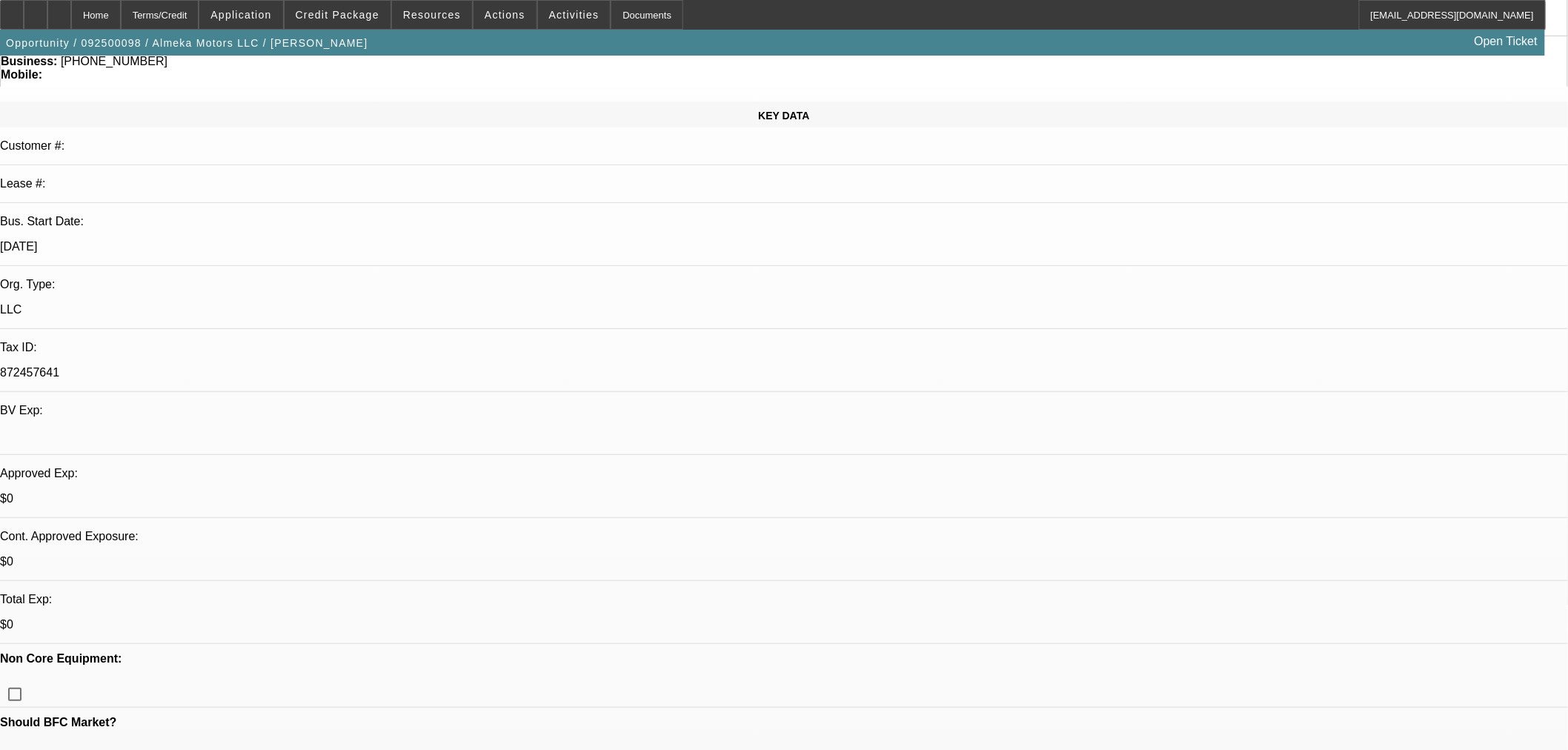
scroll to position [0, 0]
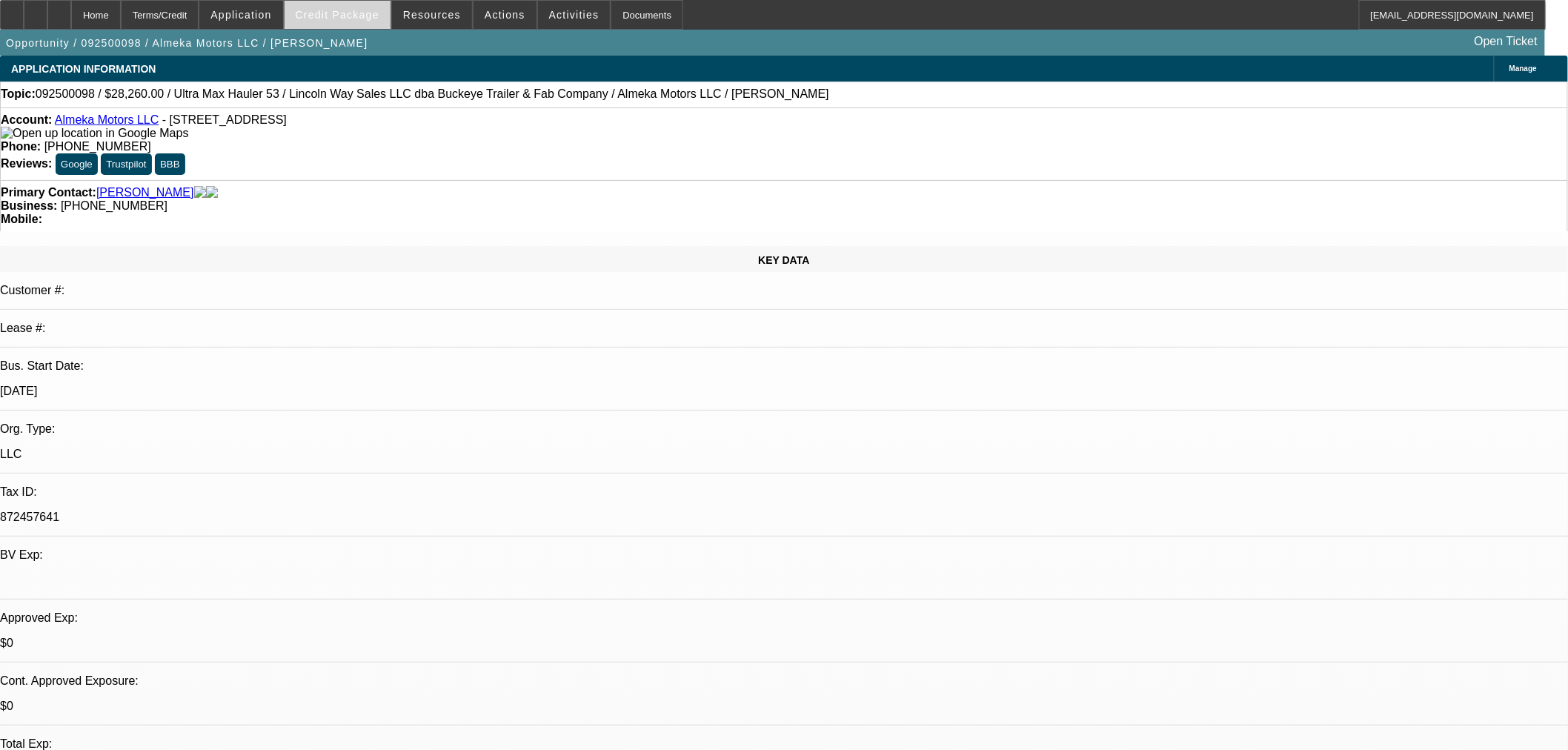
click at [374, 20] on span at bounding box center [338, 15] width 106 height 35
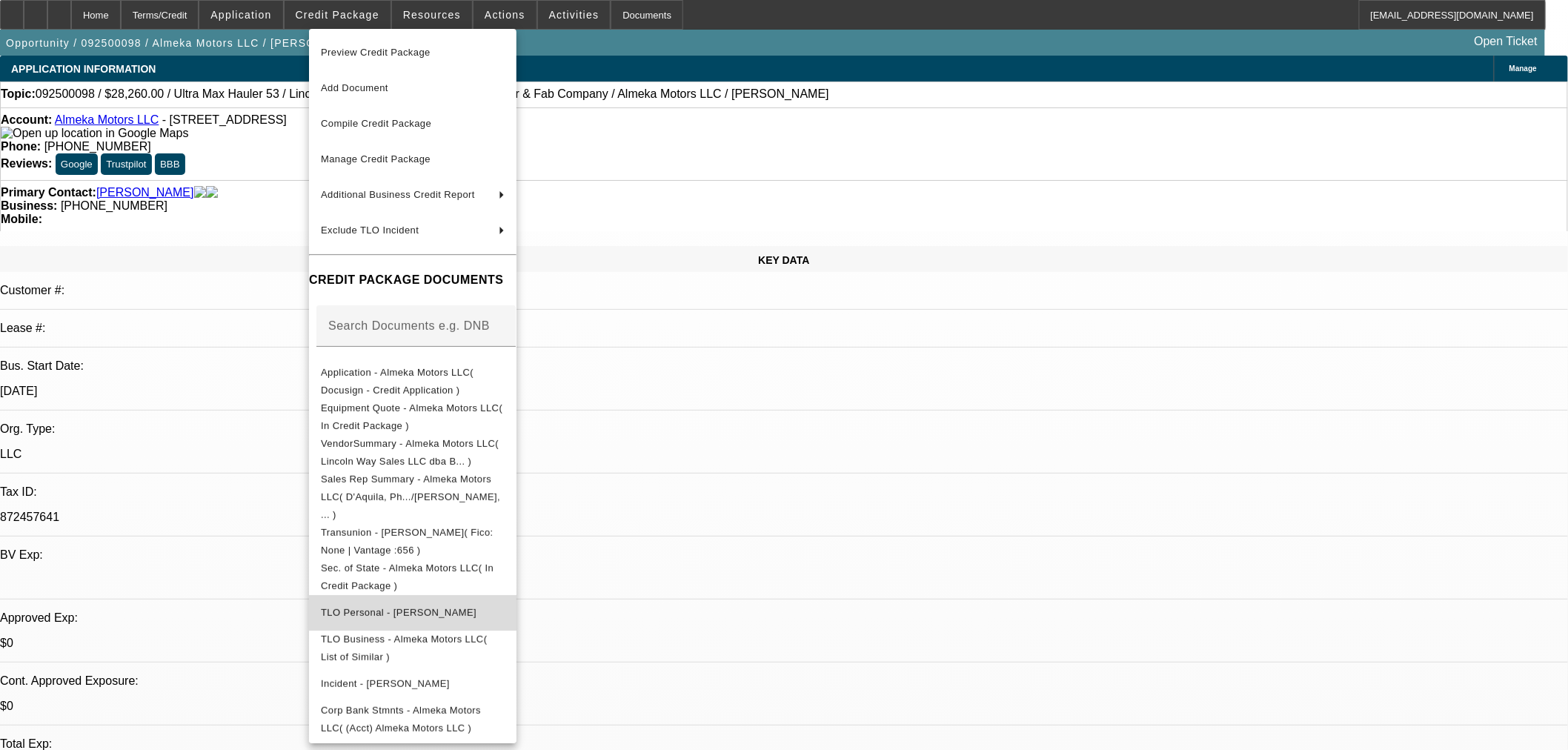
click at [445, 606] on span "TLO Personal - James, Harry" at bounding box center [399, 611] width 156 height 11
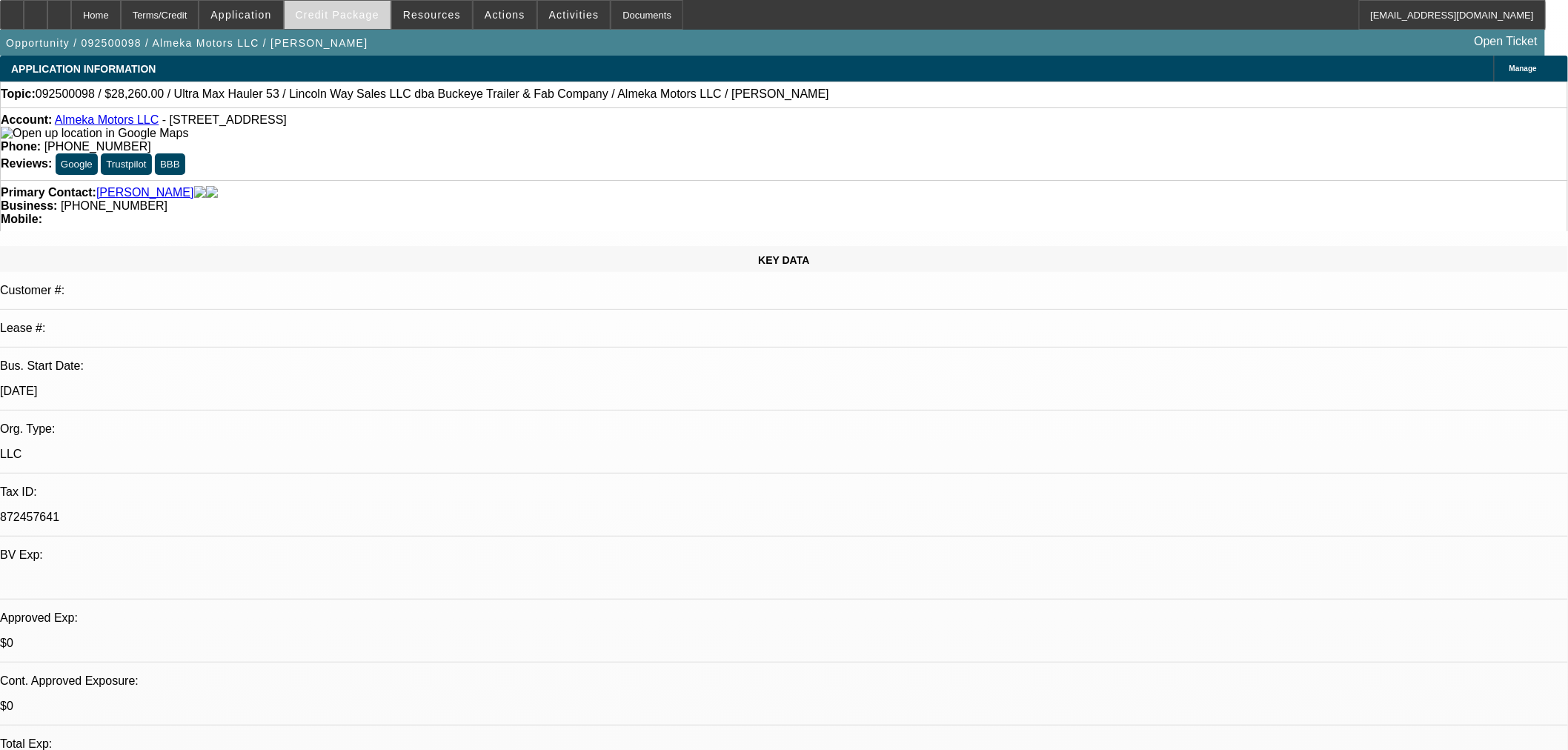
click at [356, 16] on span "Credit Package" at bounding box center [337, 14] width 84 height 11
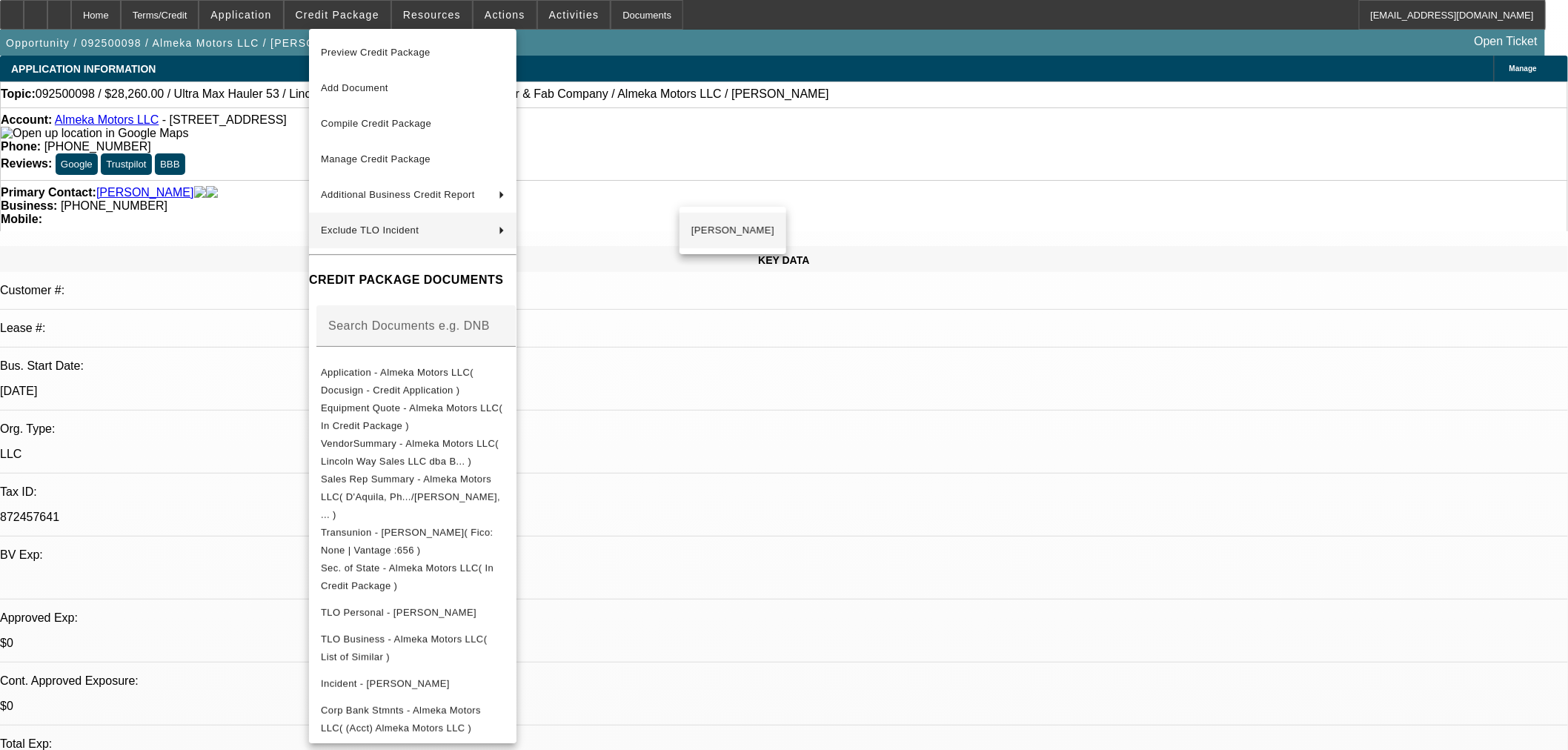
click at [723, 225] on span "Harry James" at bounding box center [733, 231] width 83 height 18
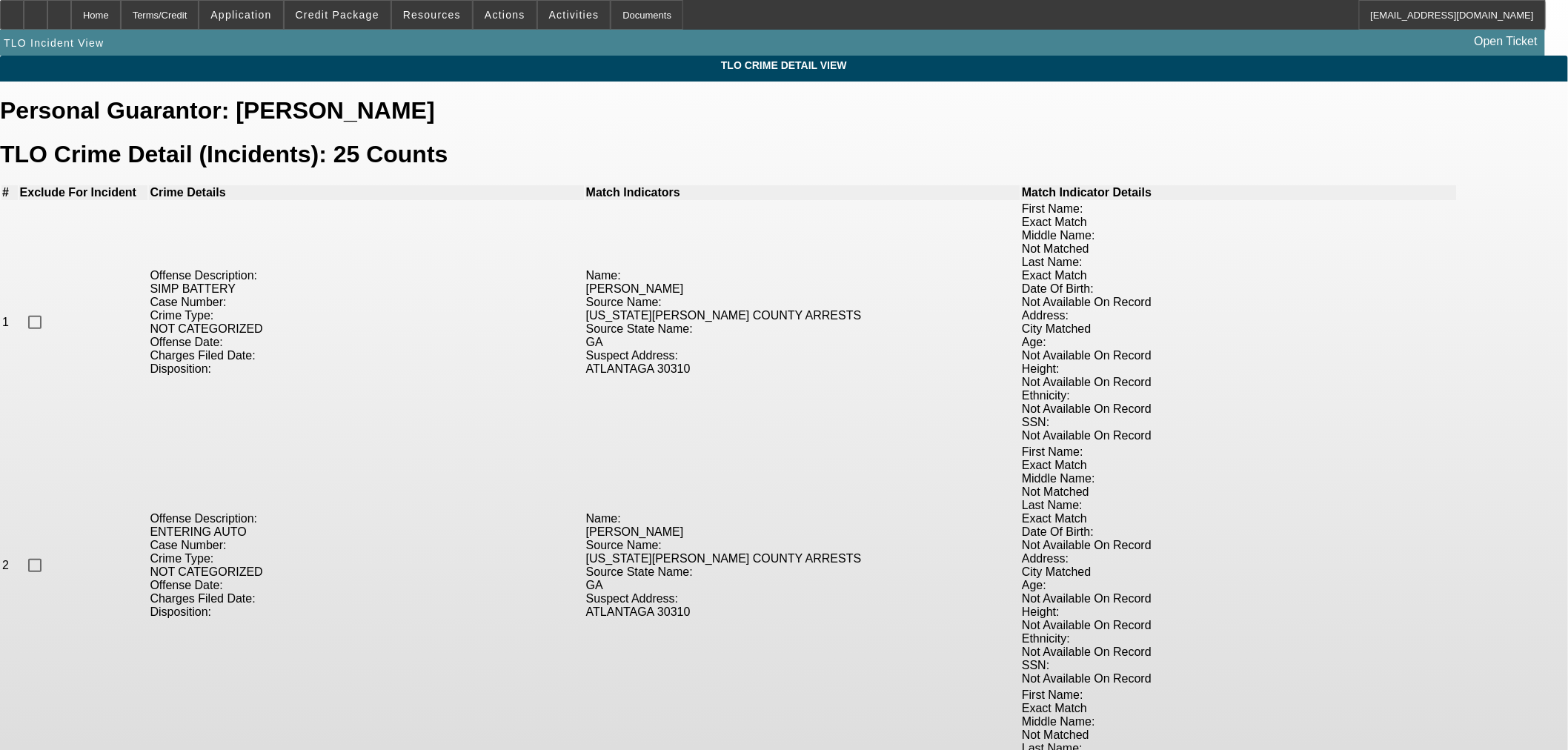
click at [1329, 346] on app-tlo-view "TLO Crime Detail View Personal Guarantor: Harry James TLO Crime Detail (Inciden…" at bounding box center [784, 424] width 1568 height 737
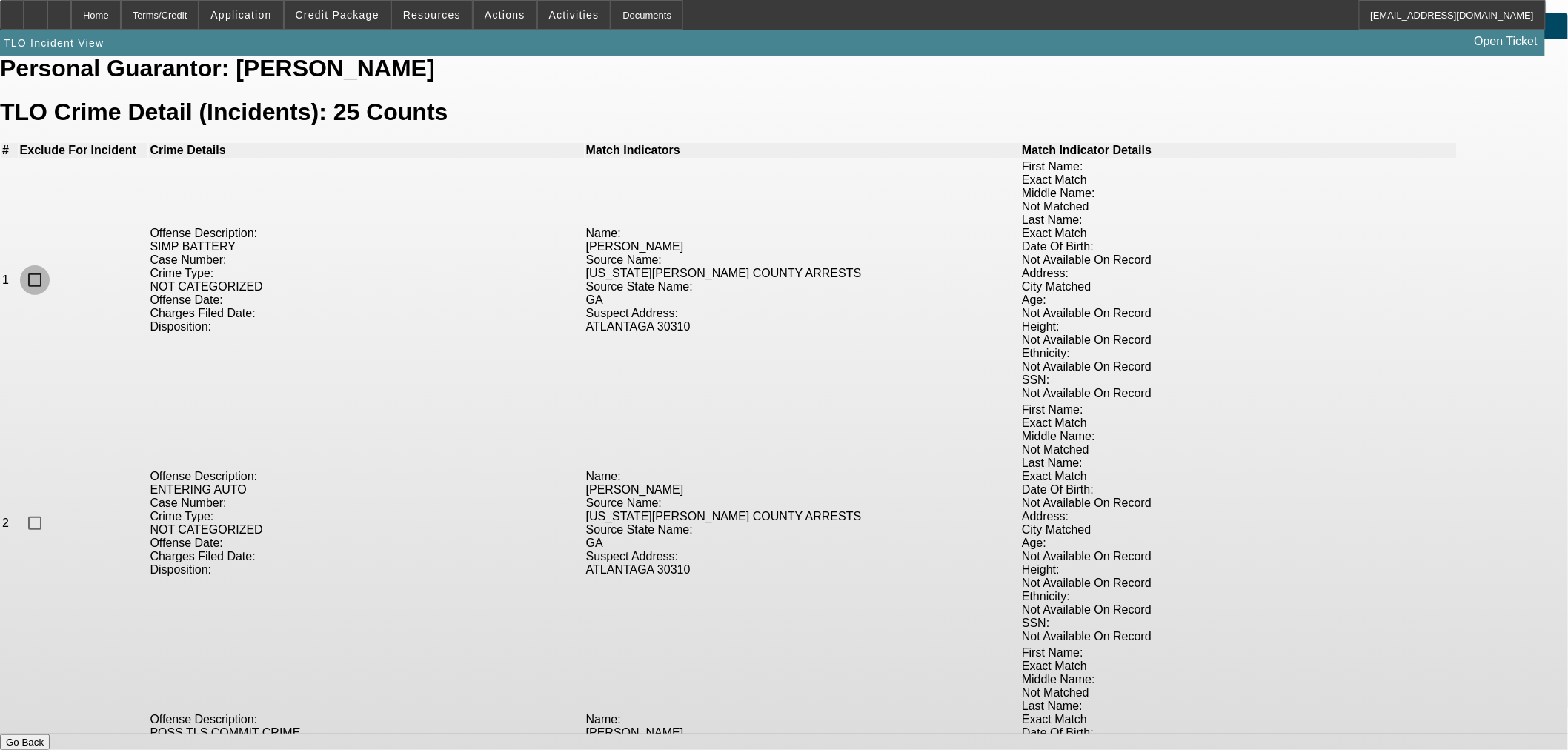
click at [50, 265] on input "checkbox" at bounding box center [35, 280] width 30 height 30
checkbox input "true"
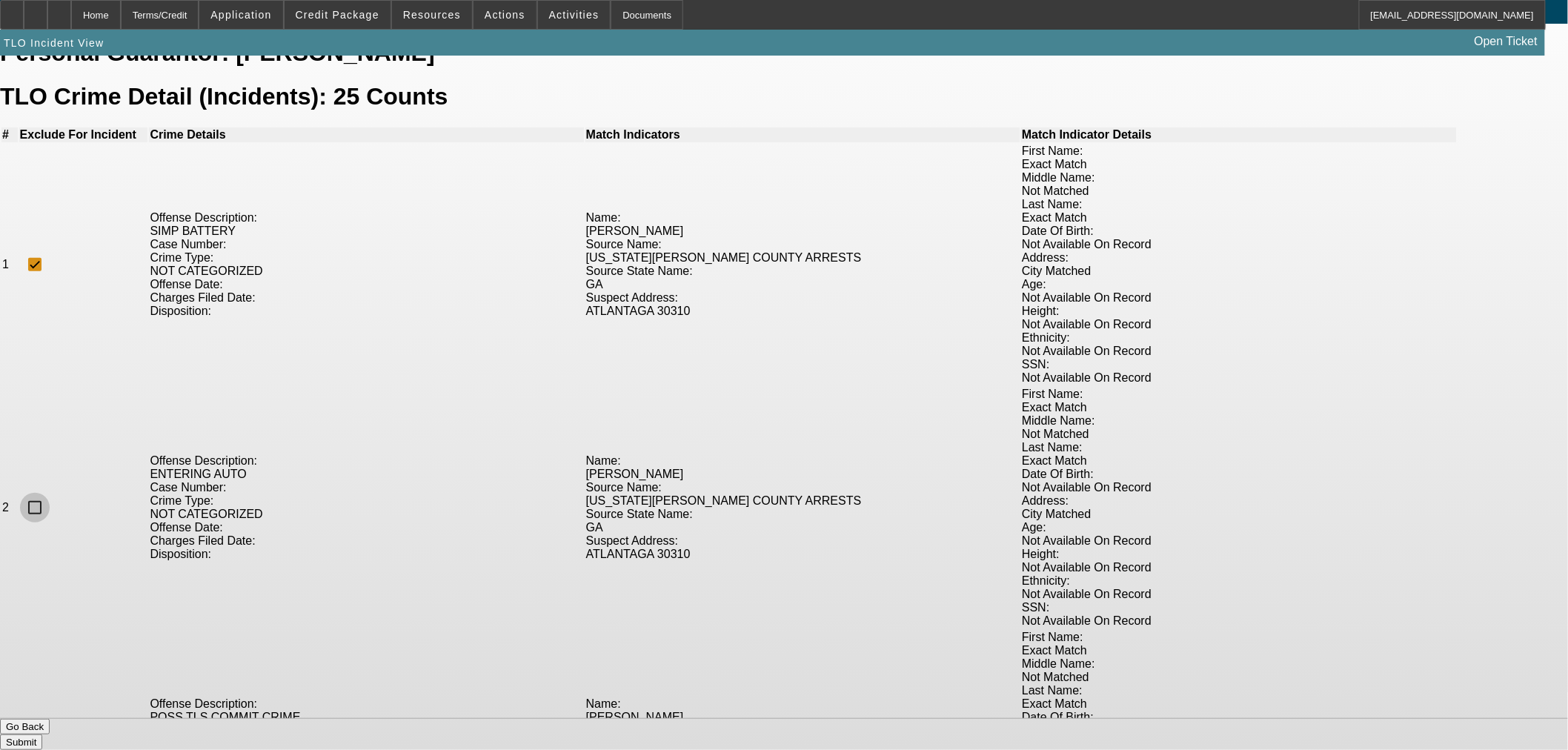
click at [50, 493] on input "checkbox" at bounding box center [35, 508] width 30 height 30
checkbox input "true"
click at [50, 736] on input "checkbox" at bounding box center [35, 751] width 30 height 30
checkbox input "true"
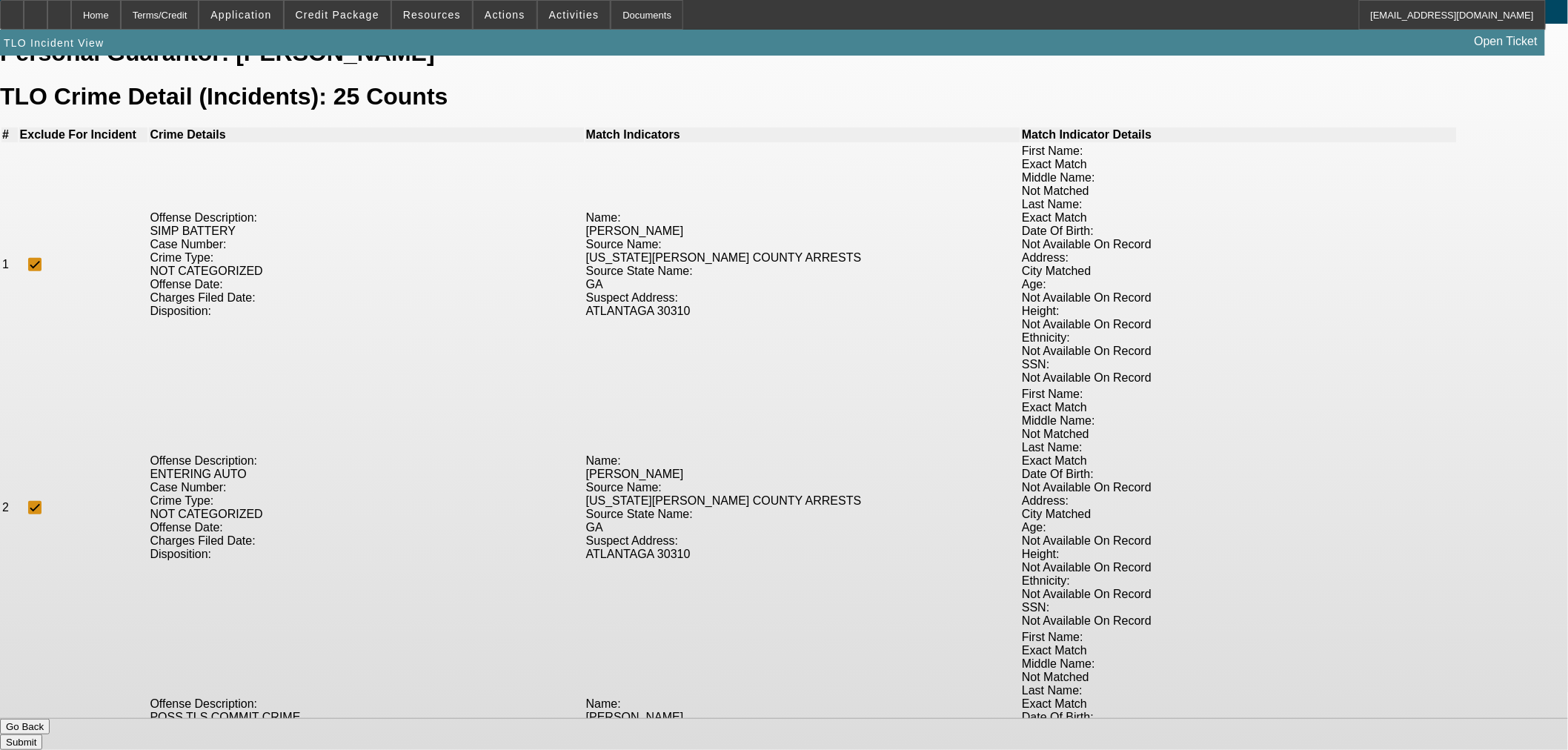
checkbox input "true"
drag, startPoint x: 409, startPoint y: 446, endPoint x: 415, endPoint y: 457, distance: 12.5
checkbox input "true"
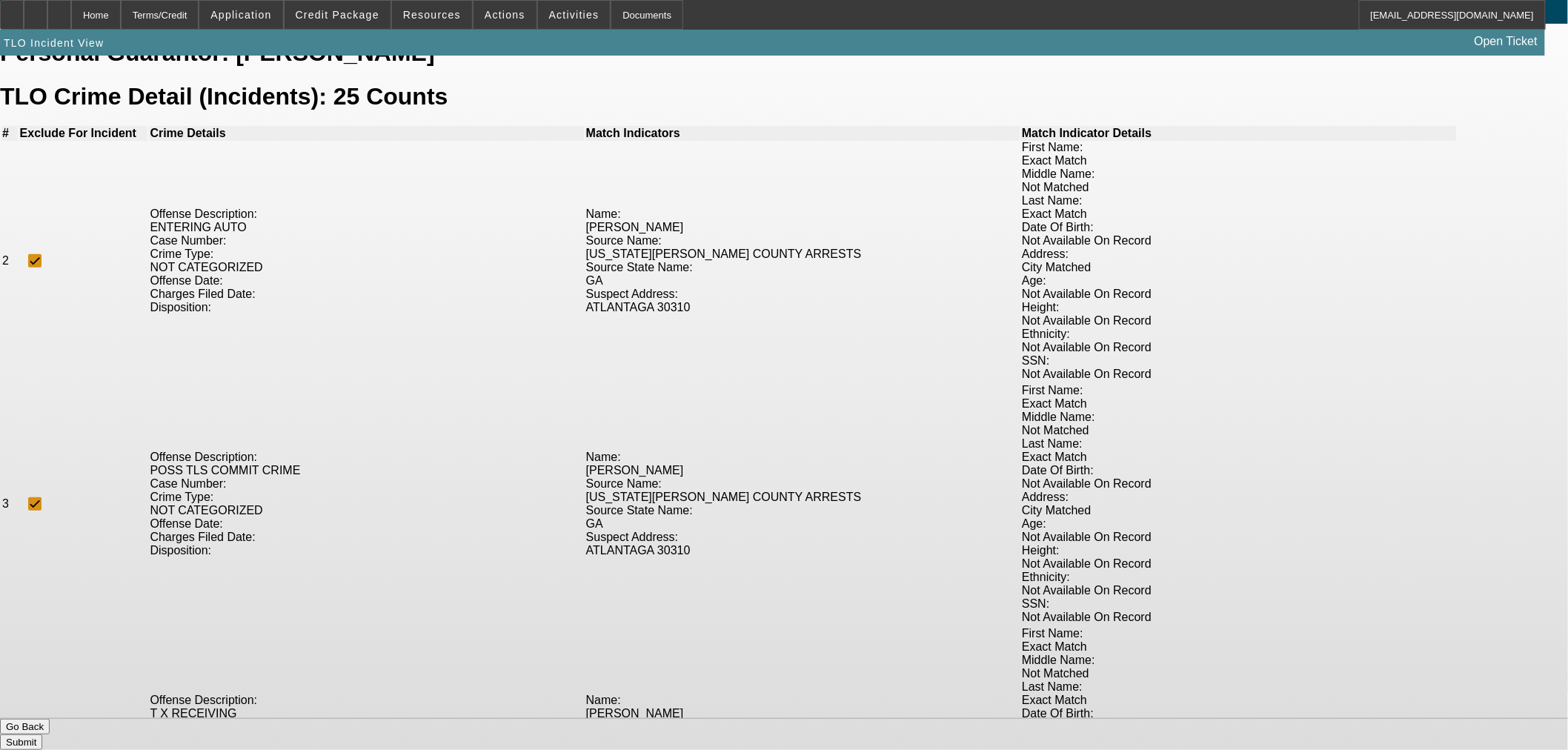
checkbox input "true"
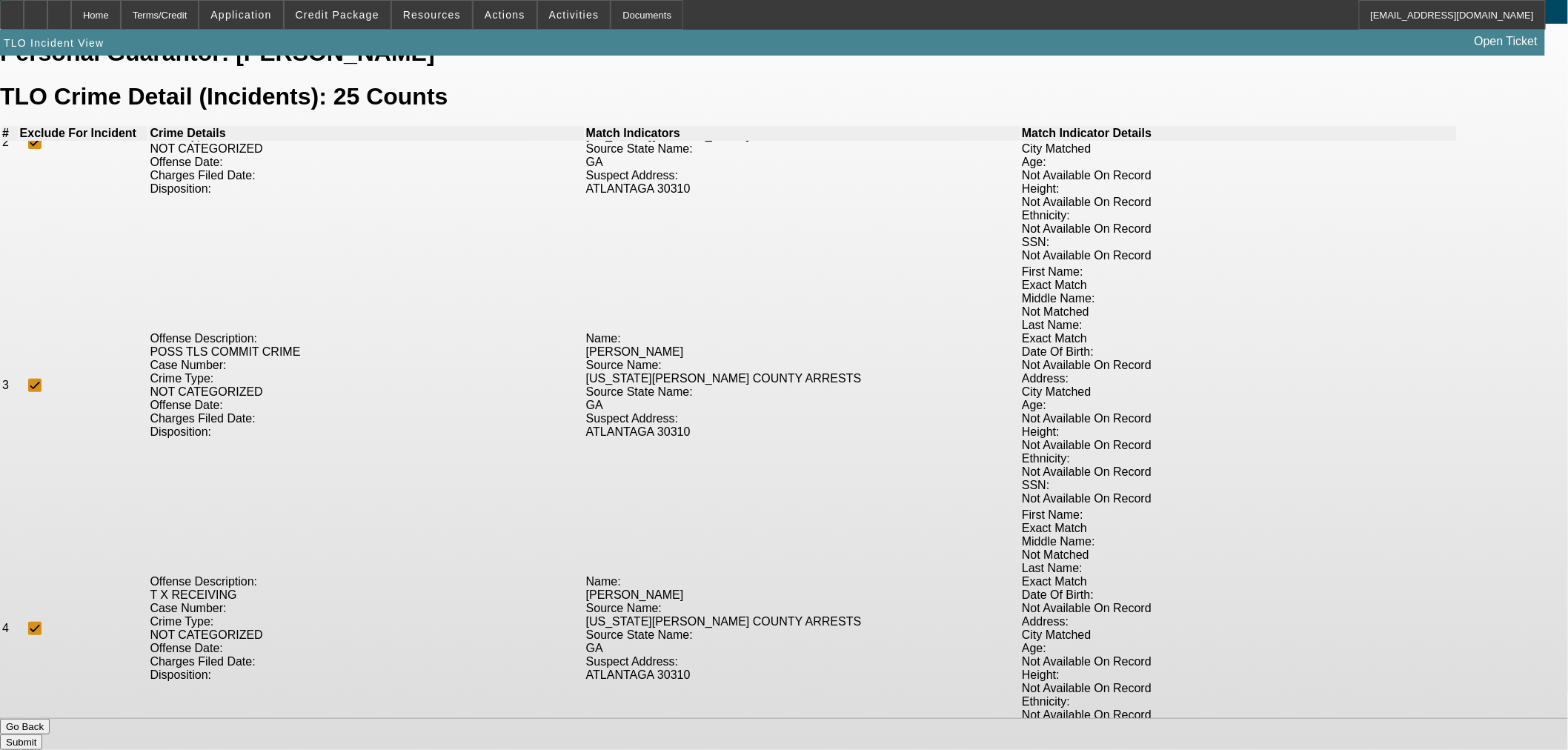
scroll to position [576, 0]
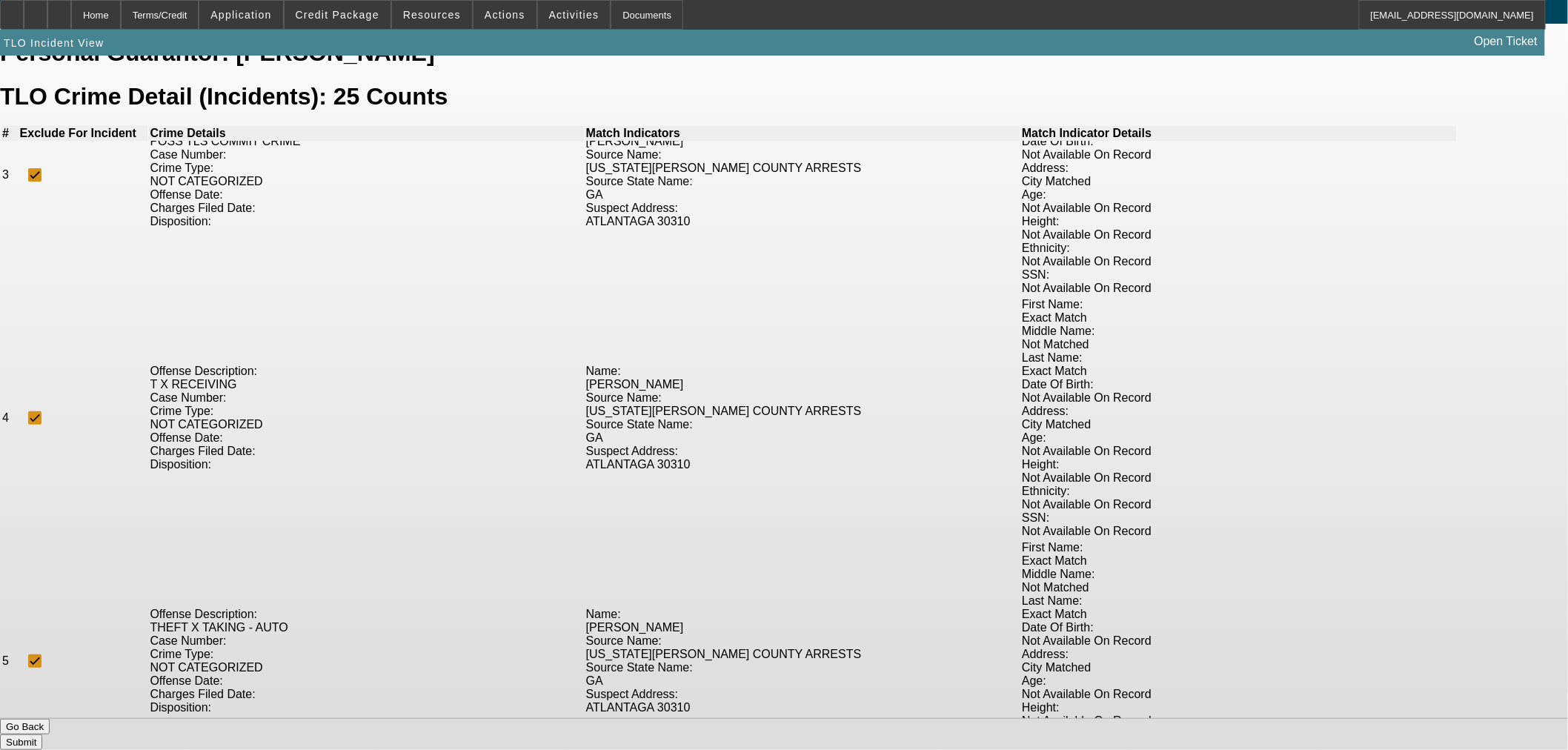
checkbox input "true"
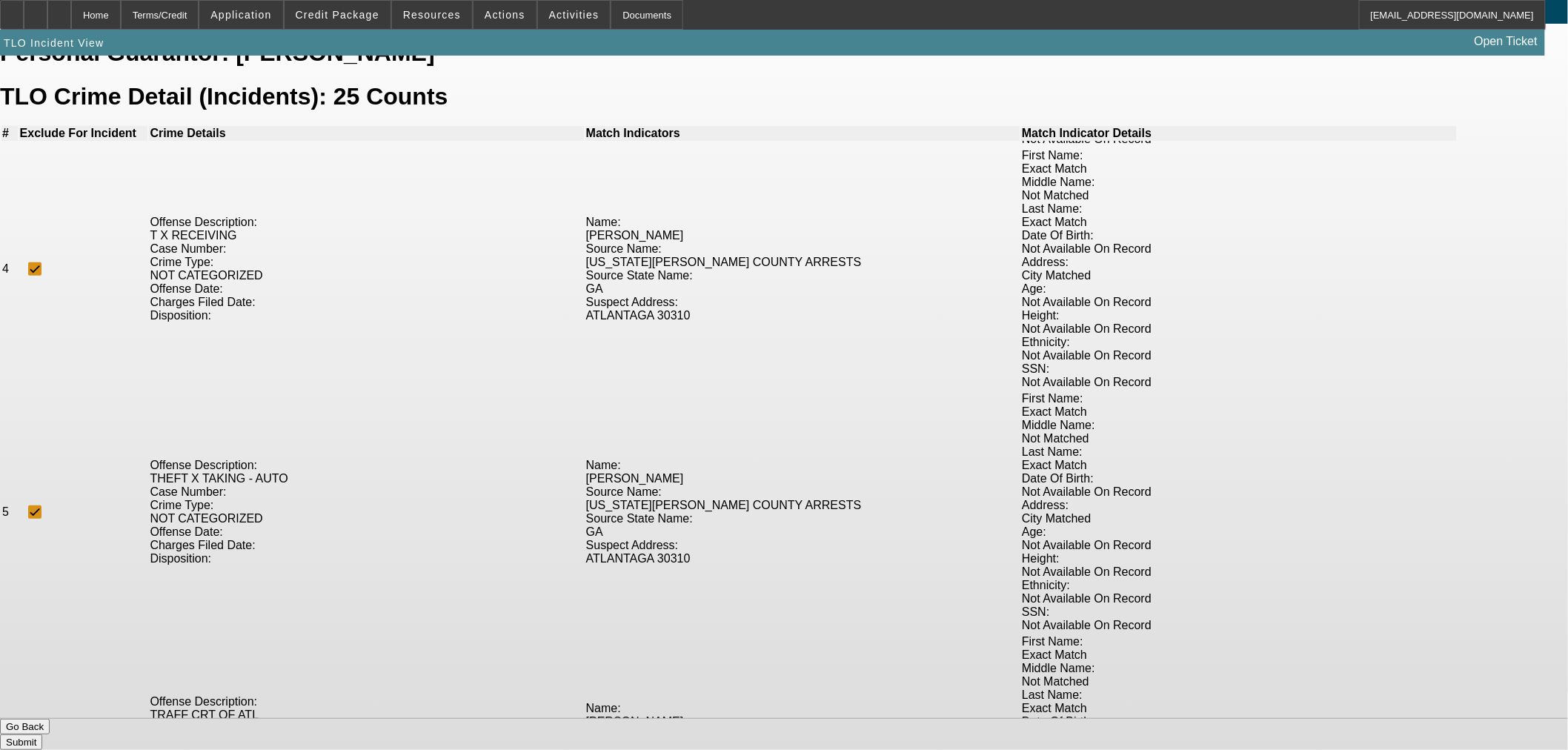
scroll to position [741, 0]
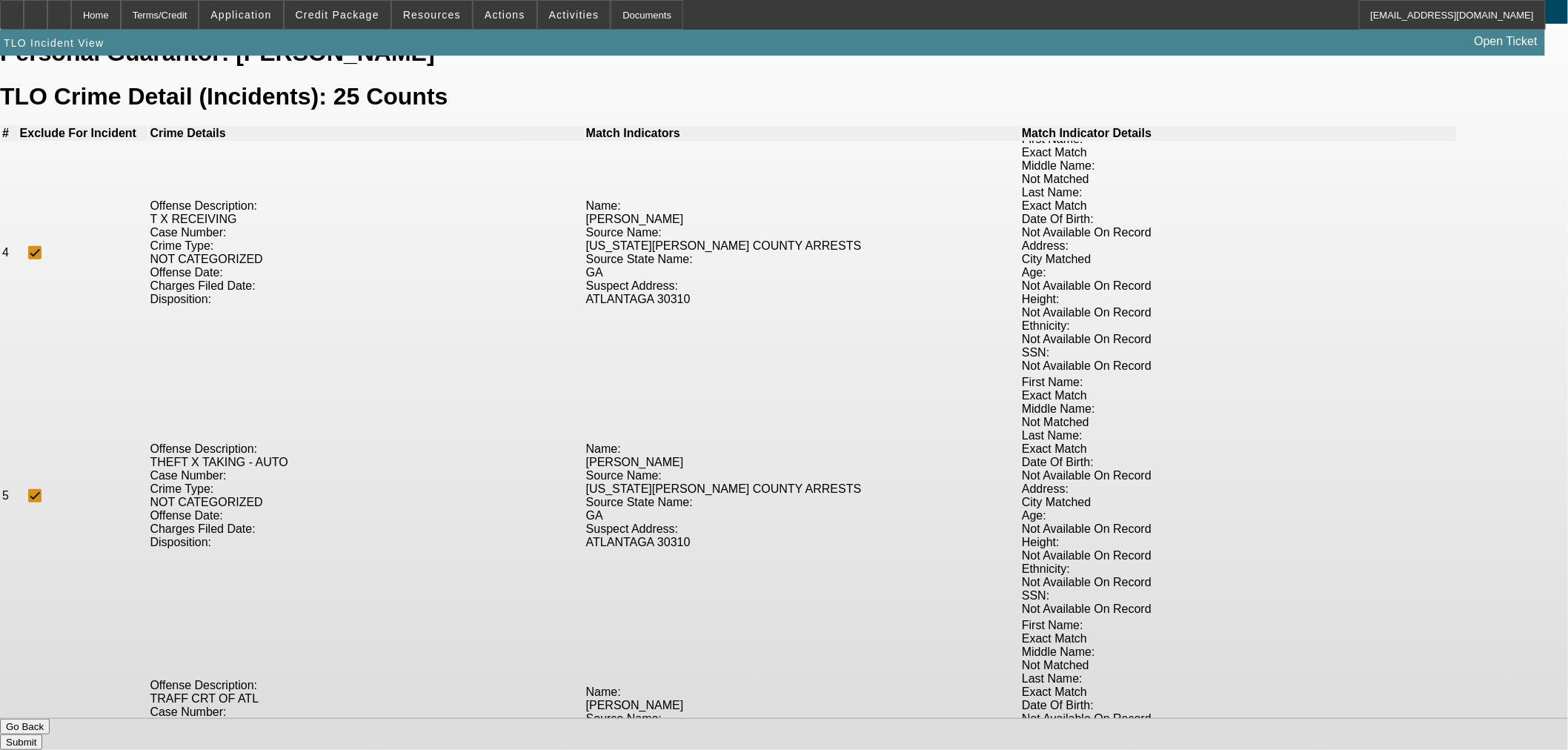
checkbox input "true"
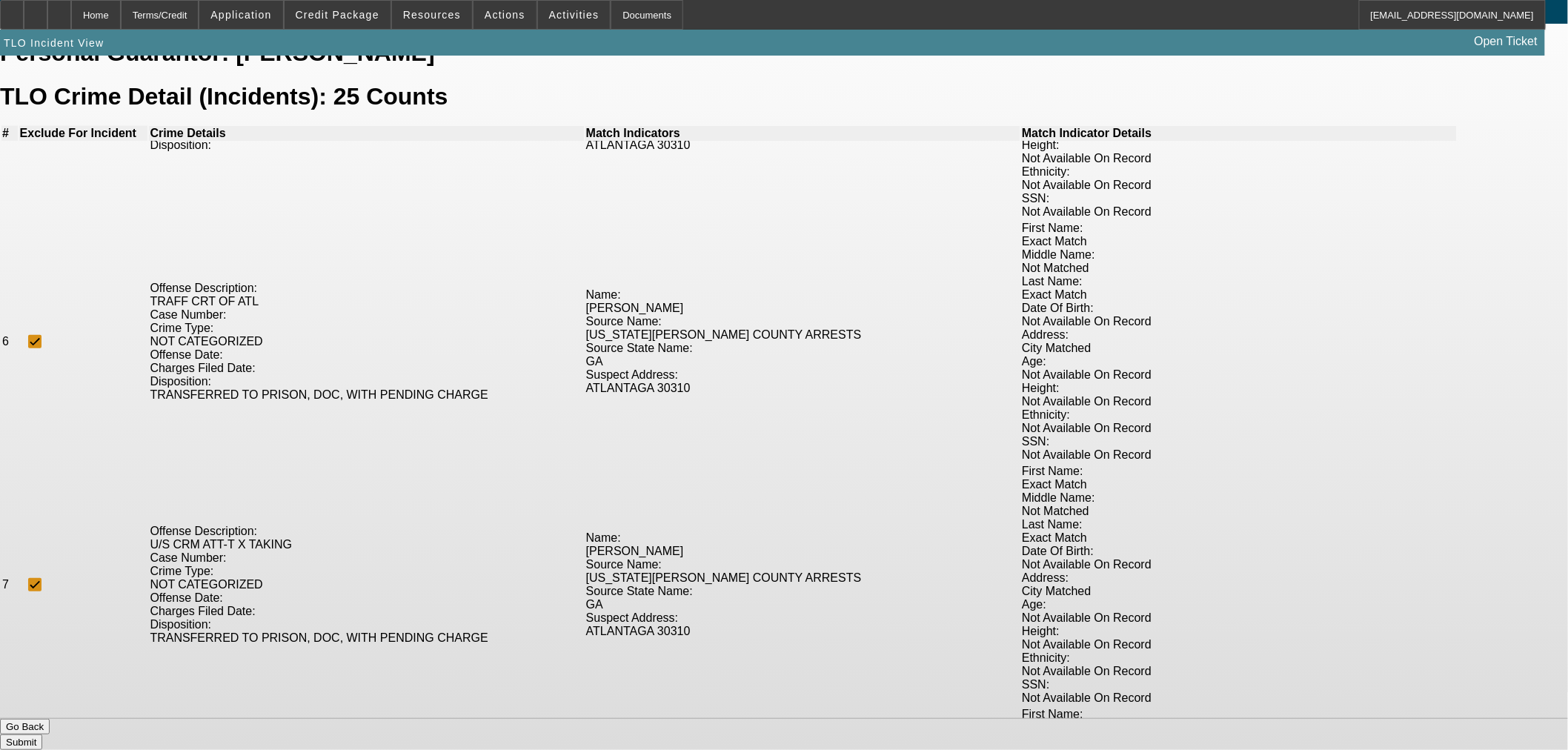
scroll to position [1152, 0]
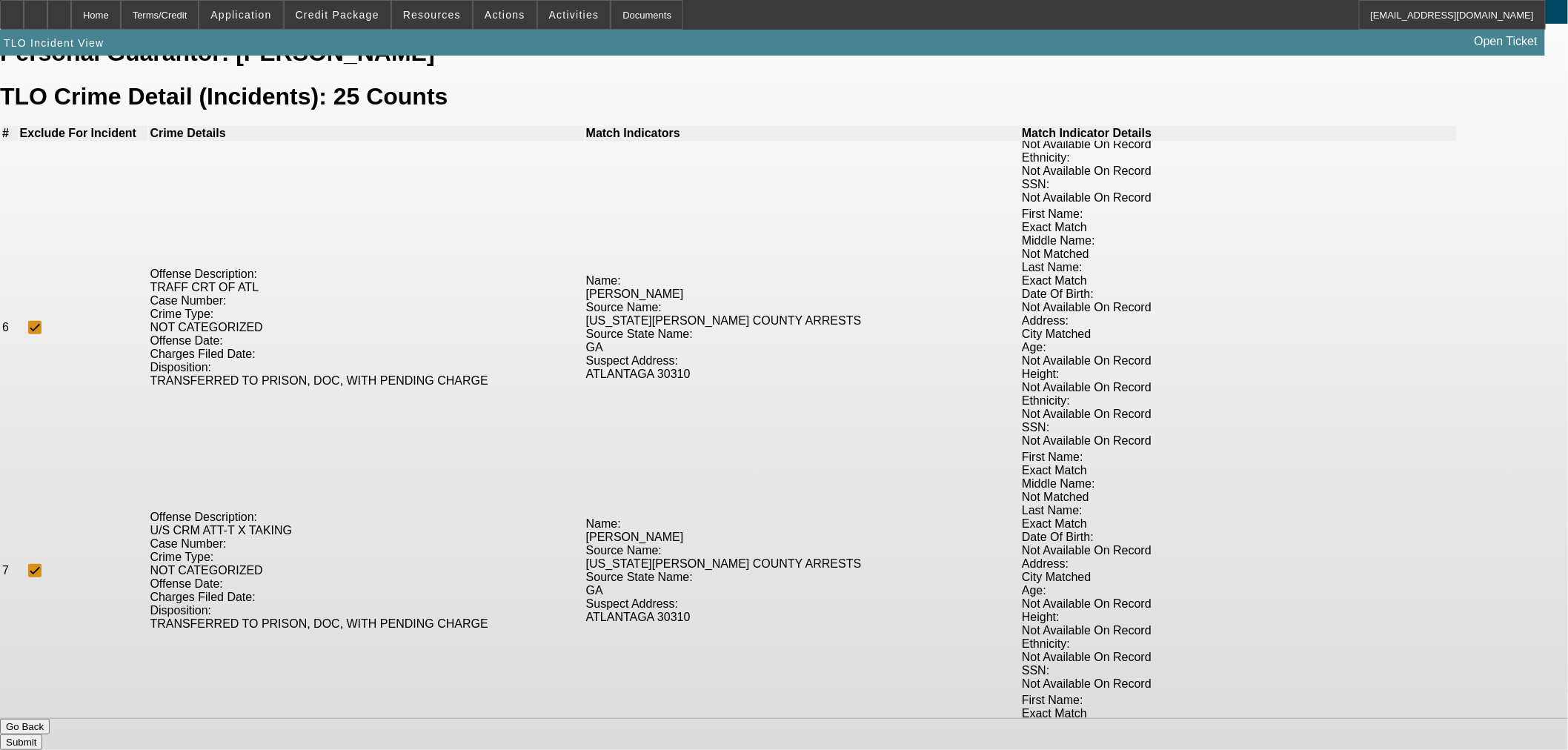
checkbox input "true"
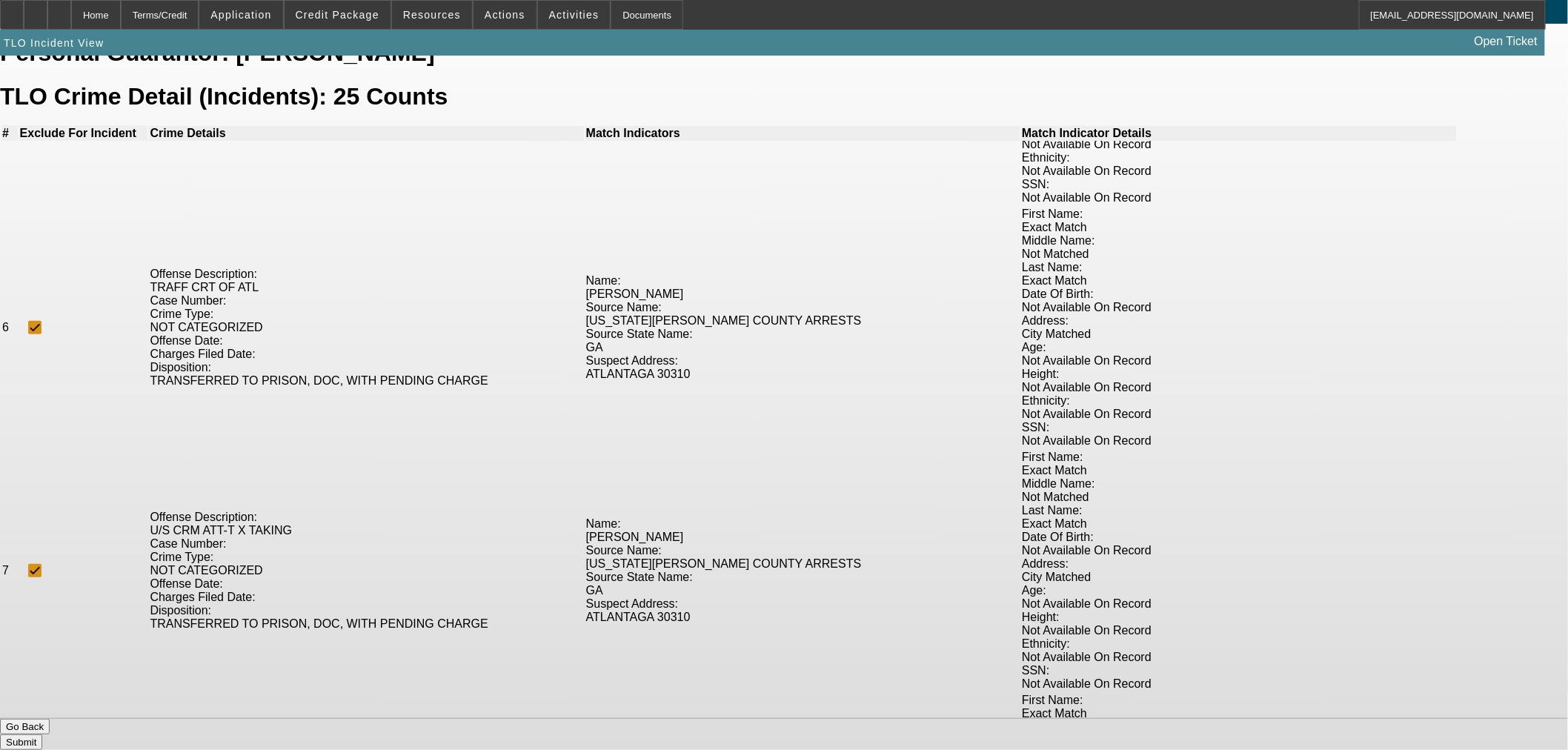
checkbox input "true"
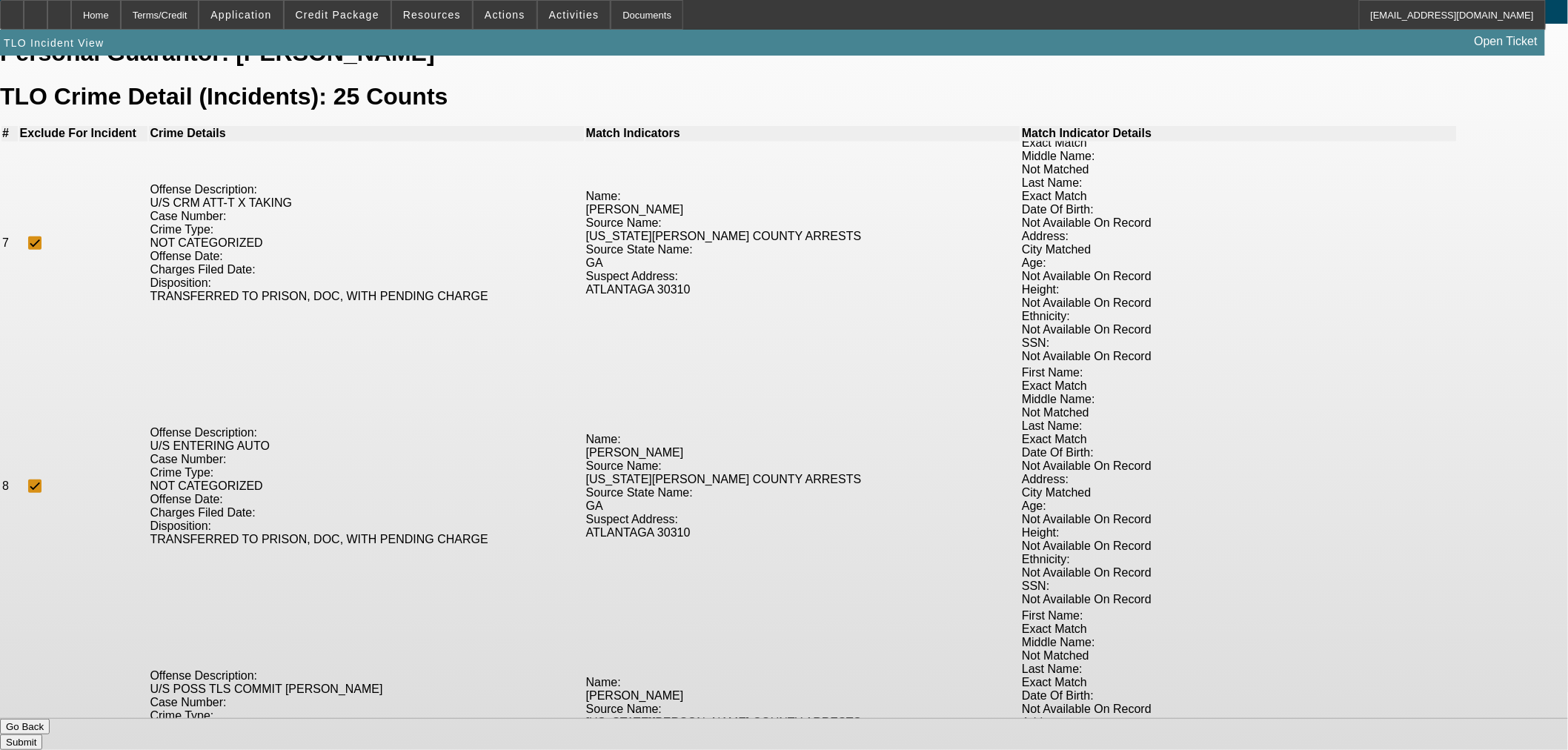
scroll to position [1482, 0]
checkbox input "true"
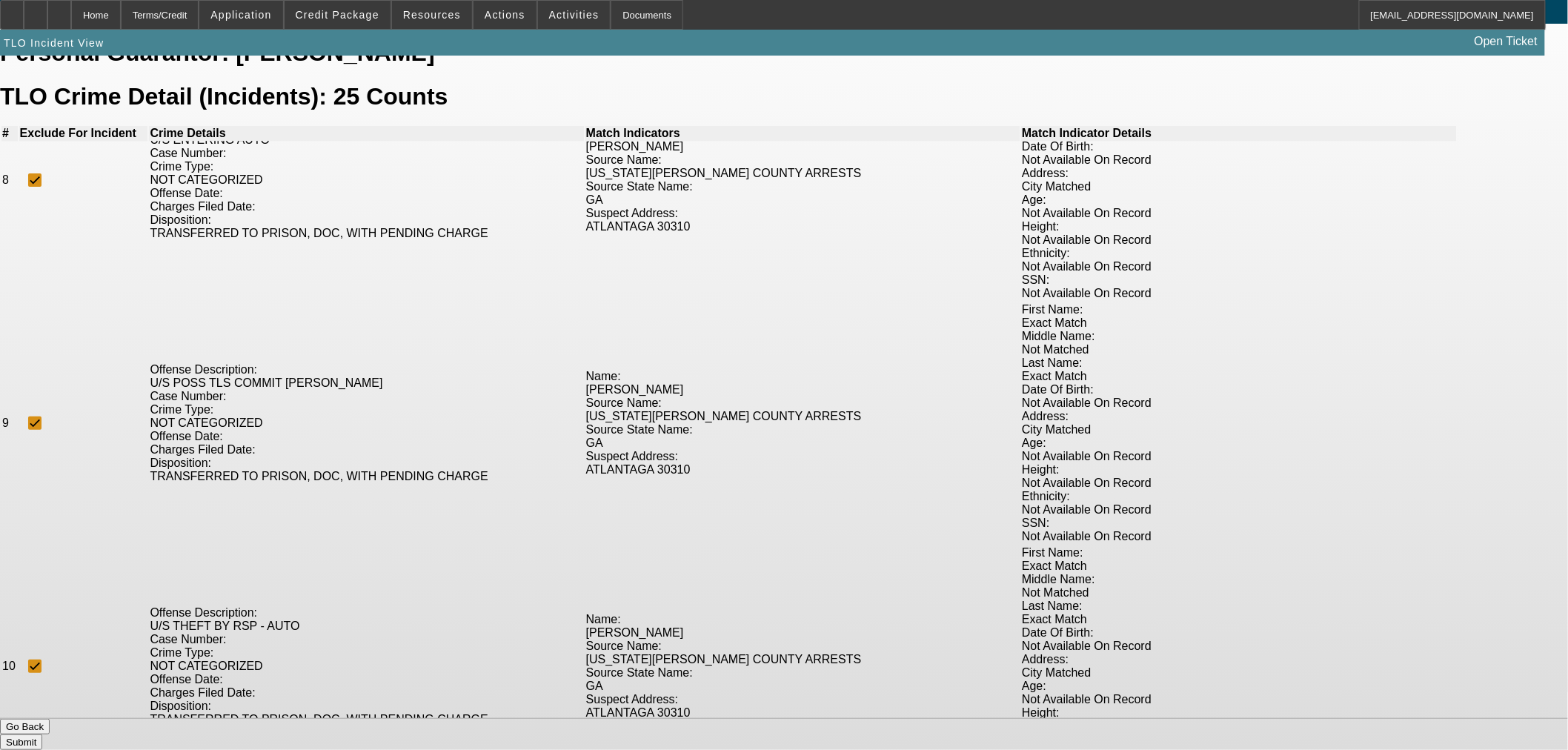
scroll to position [1811, 0]
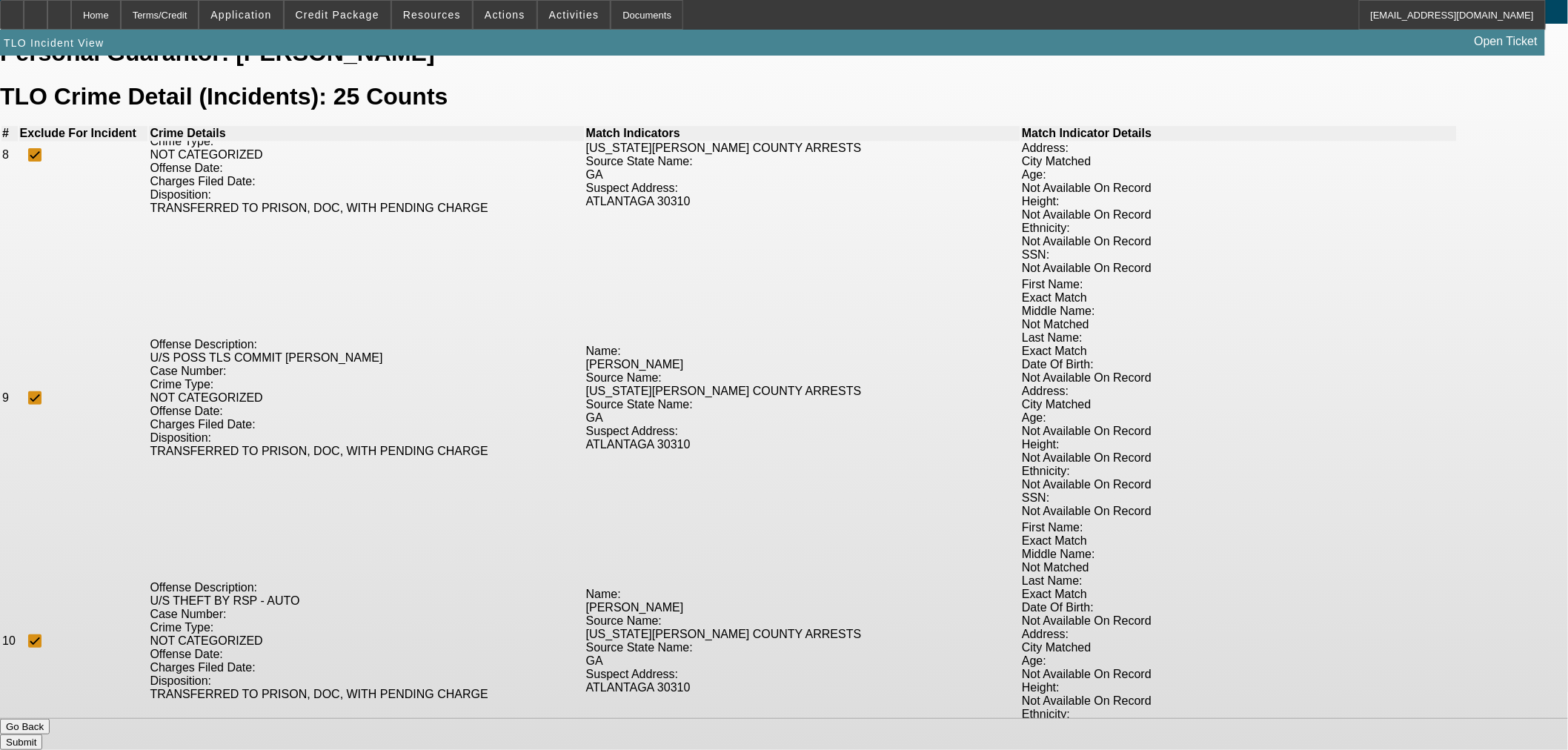
checkbox input "true"
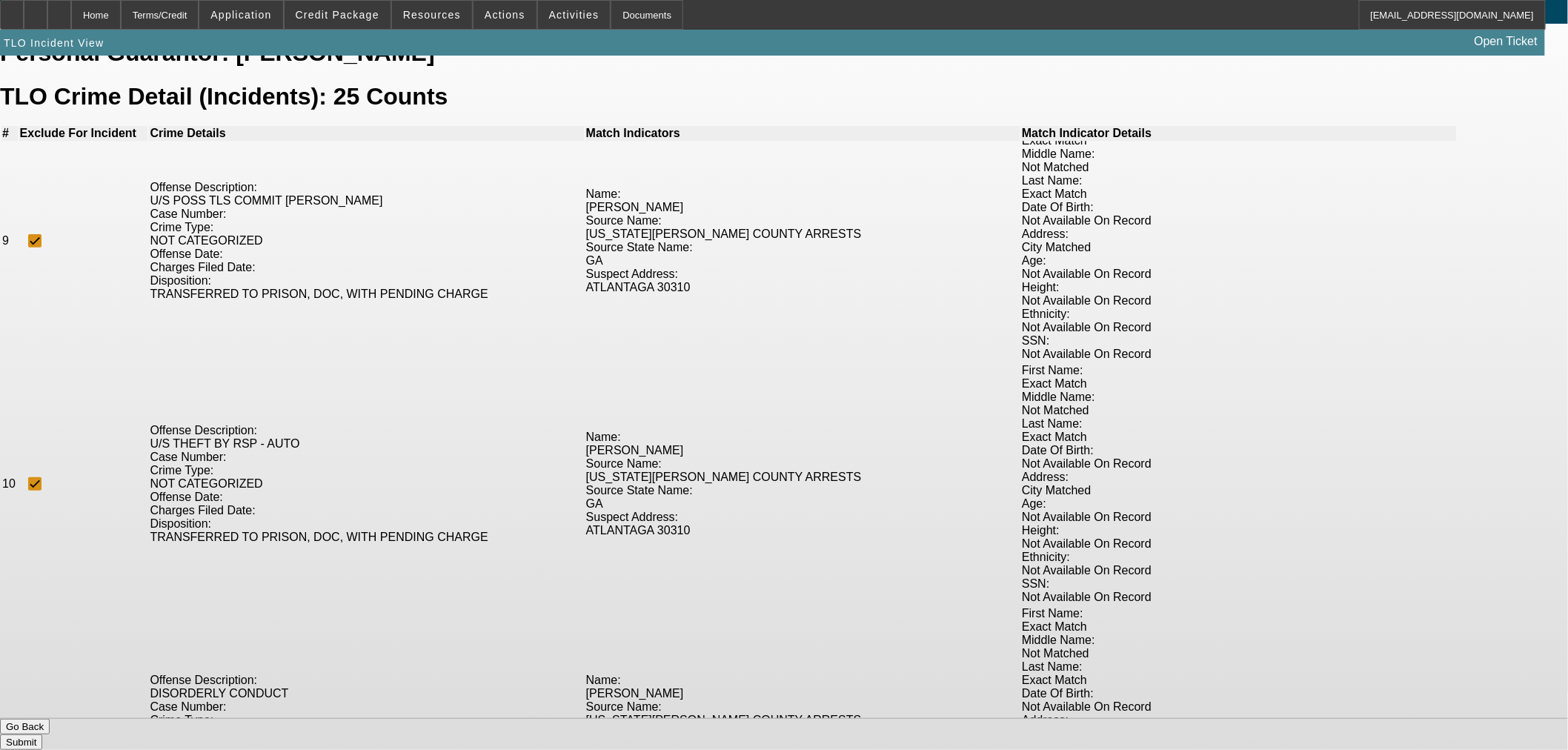
scroll to position [1976, 0]
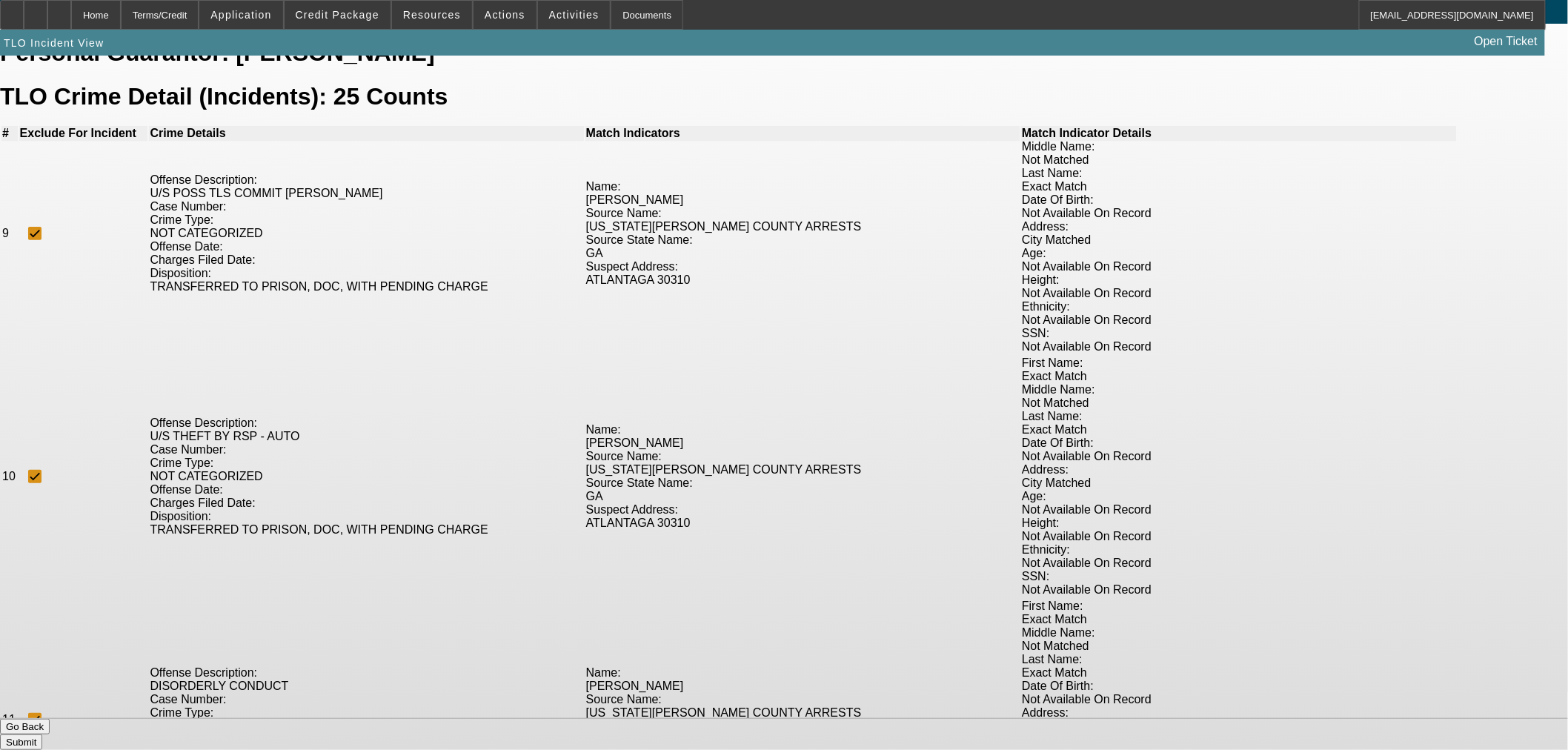
drag, startPoint x: 413, startPoint y: 471, endPoint x: 411, endPoint y: 499, distance: 28.1
checkbox input "true"
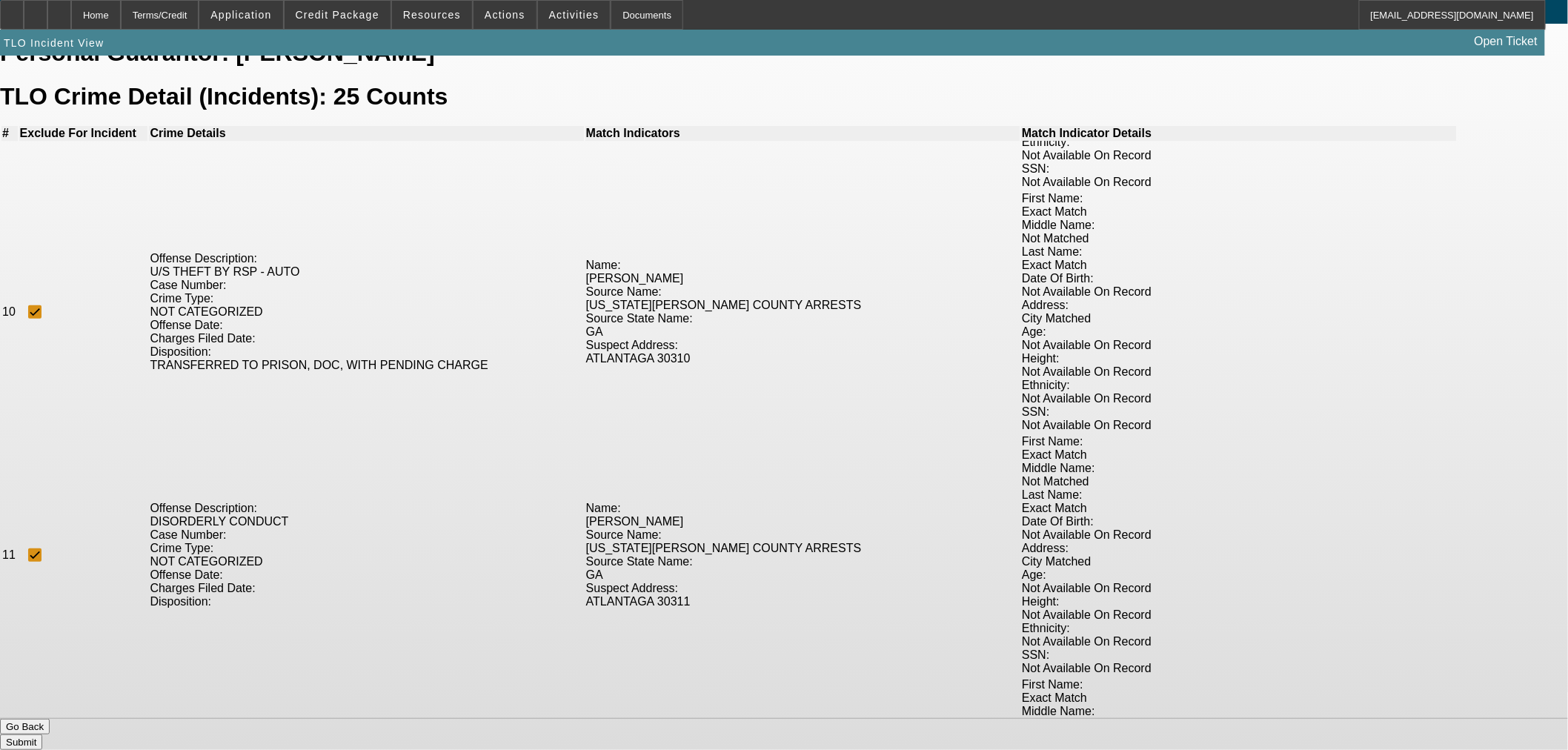
scroll to position [2223, 0]
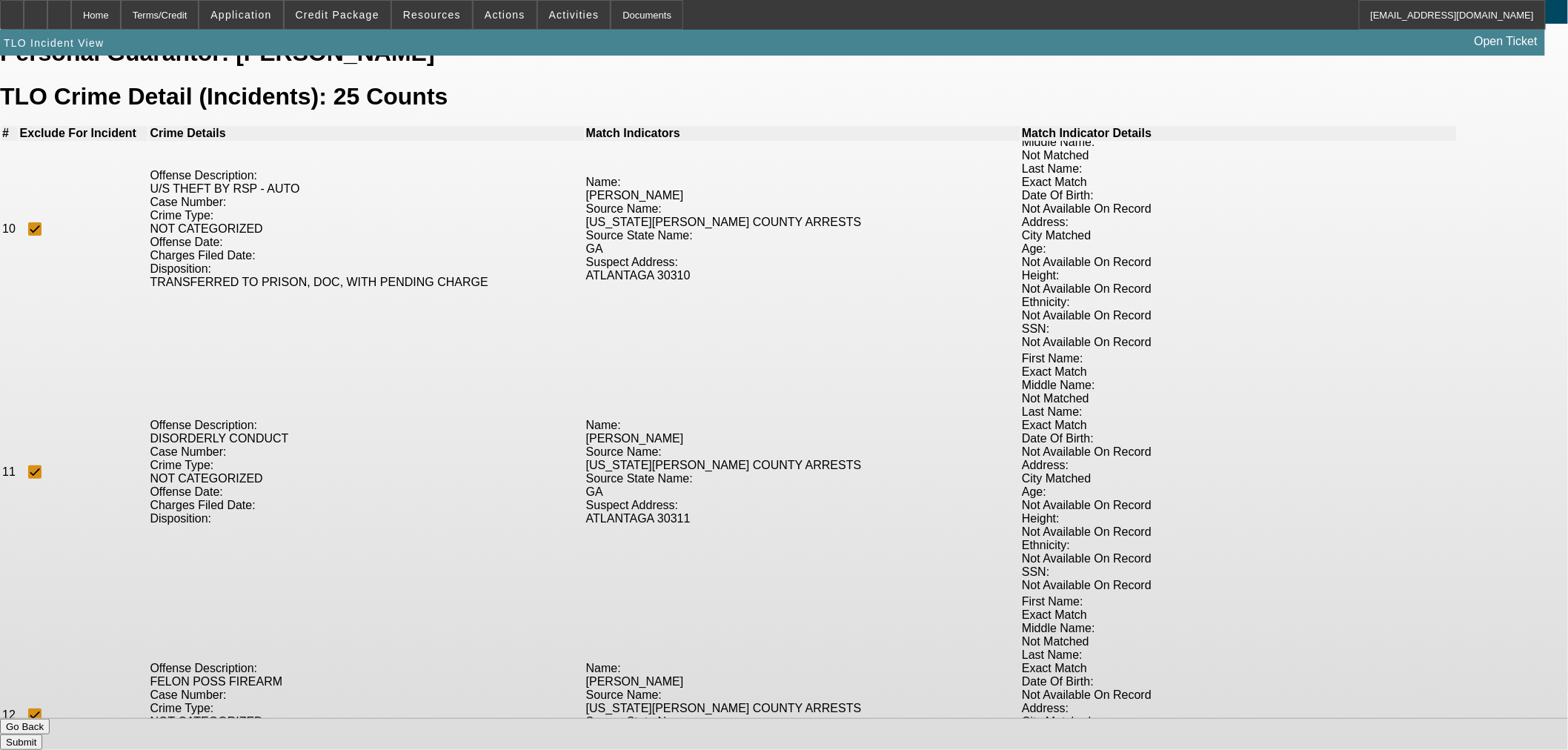
checkbox input "true"
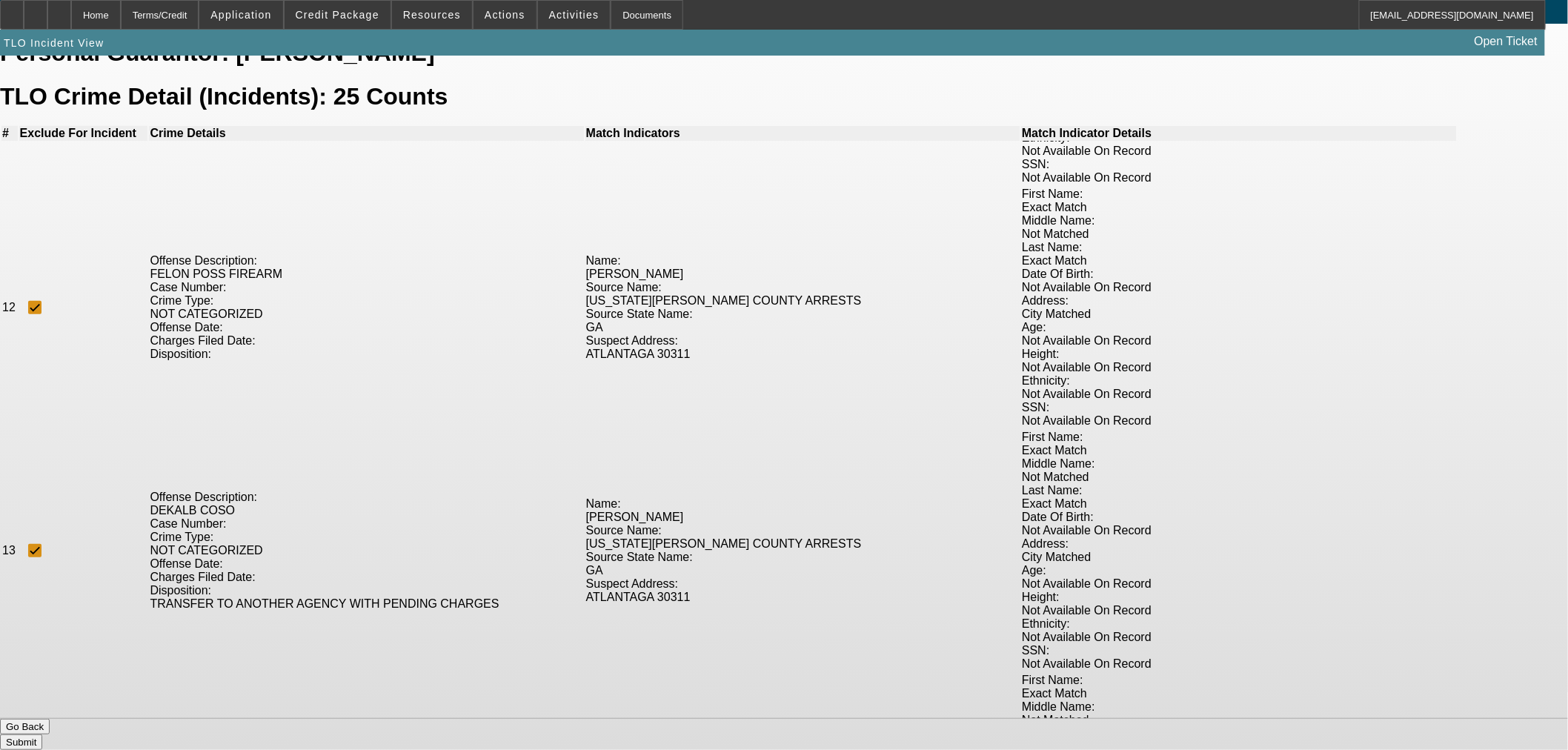
scroll to position [2634, 0]
checkbox input "true"
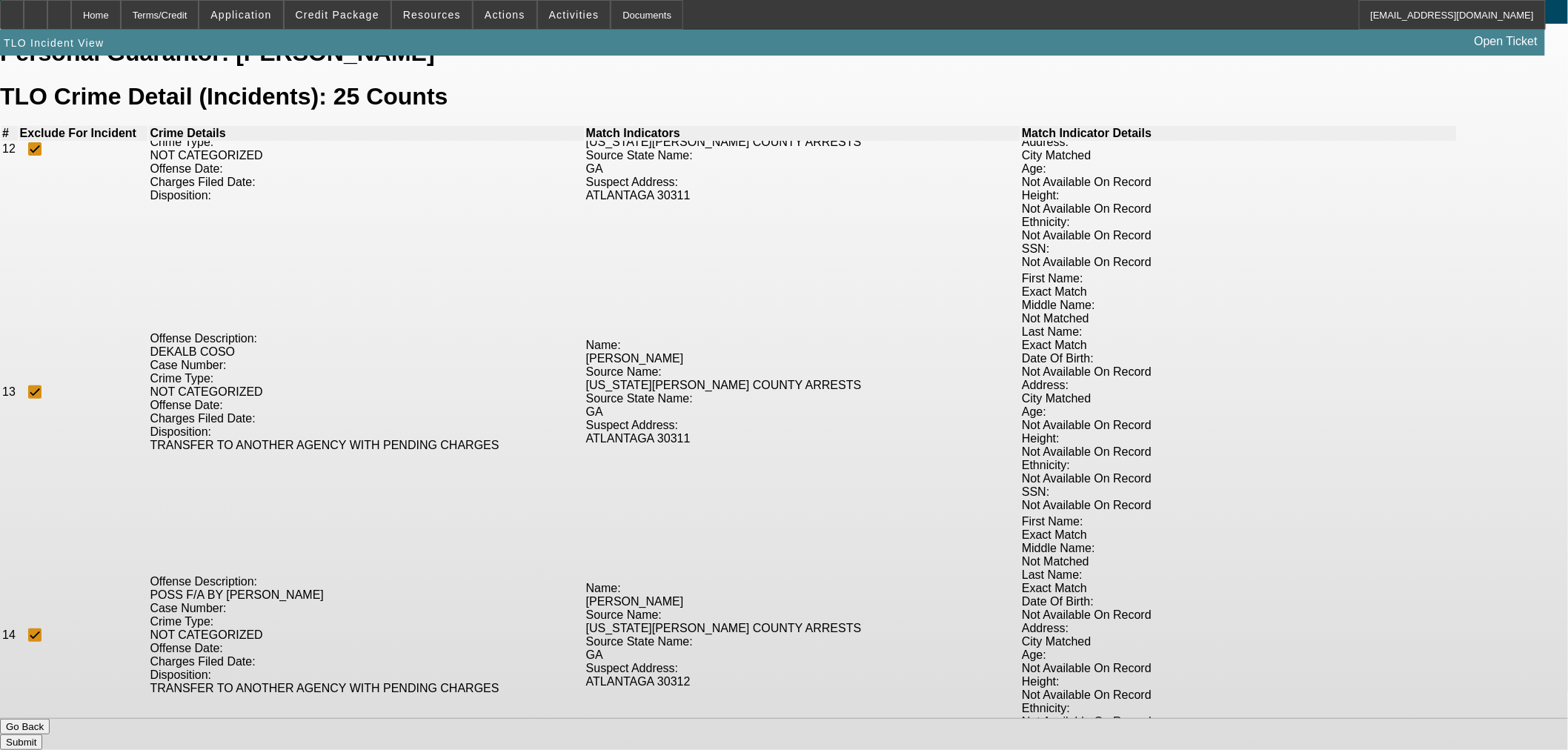
scroll to position [2803, 0]
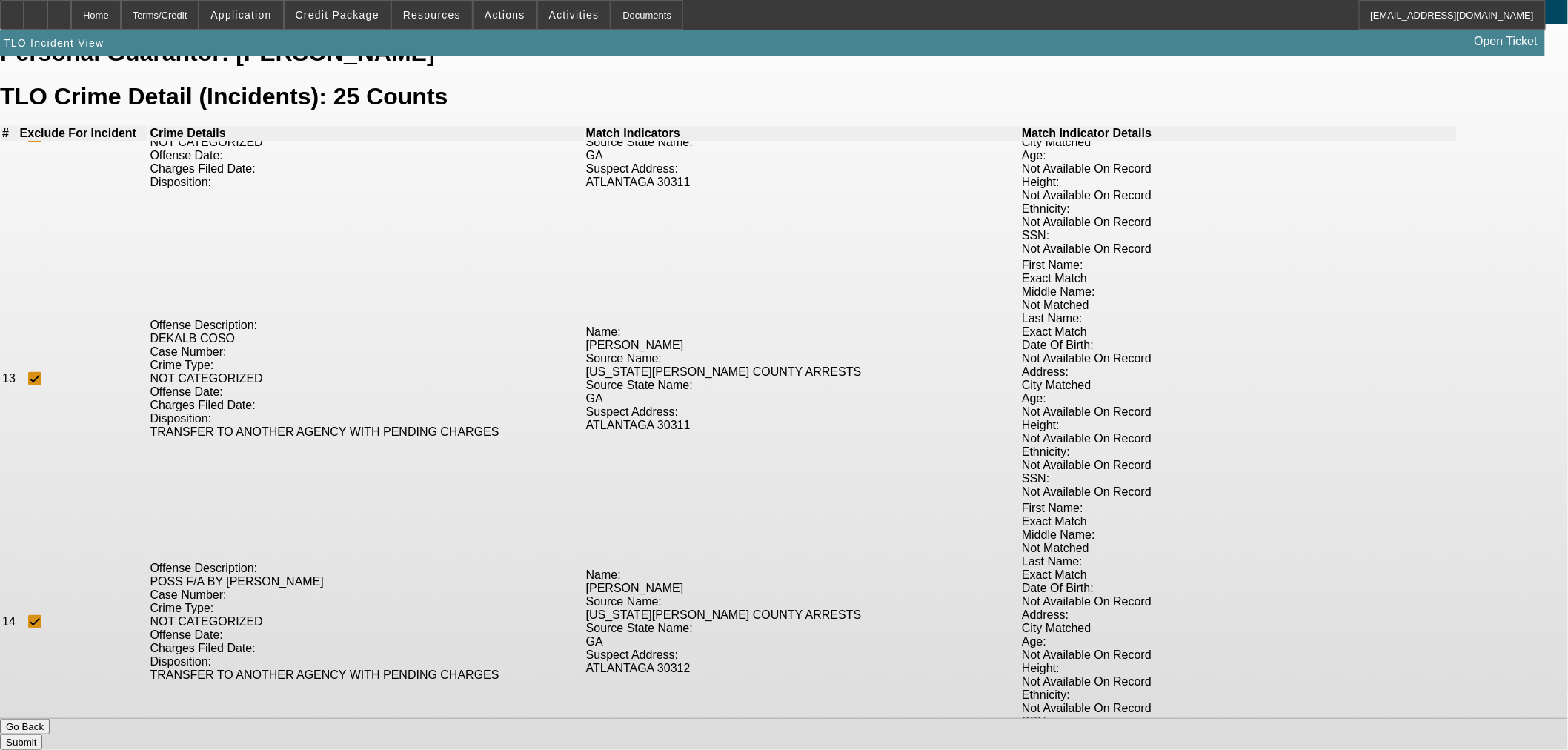
checkbox input "true"
click at [1068, 706] on div "TLO Crime Detail View Personal Guarantor: Harry James TLO Crime Detail (Inciden…" at bounding box center [784, 373] width 1568 height 752
click at [42, 734] on button "Submit" at bounding box center [21, 742] width 42 height 16
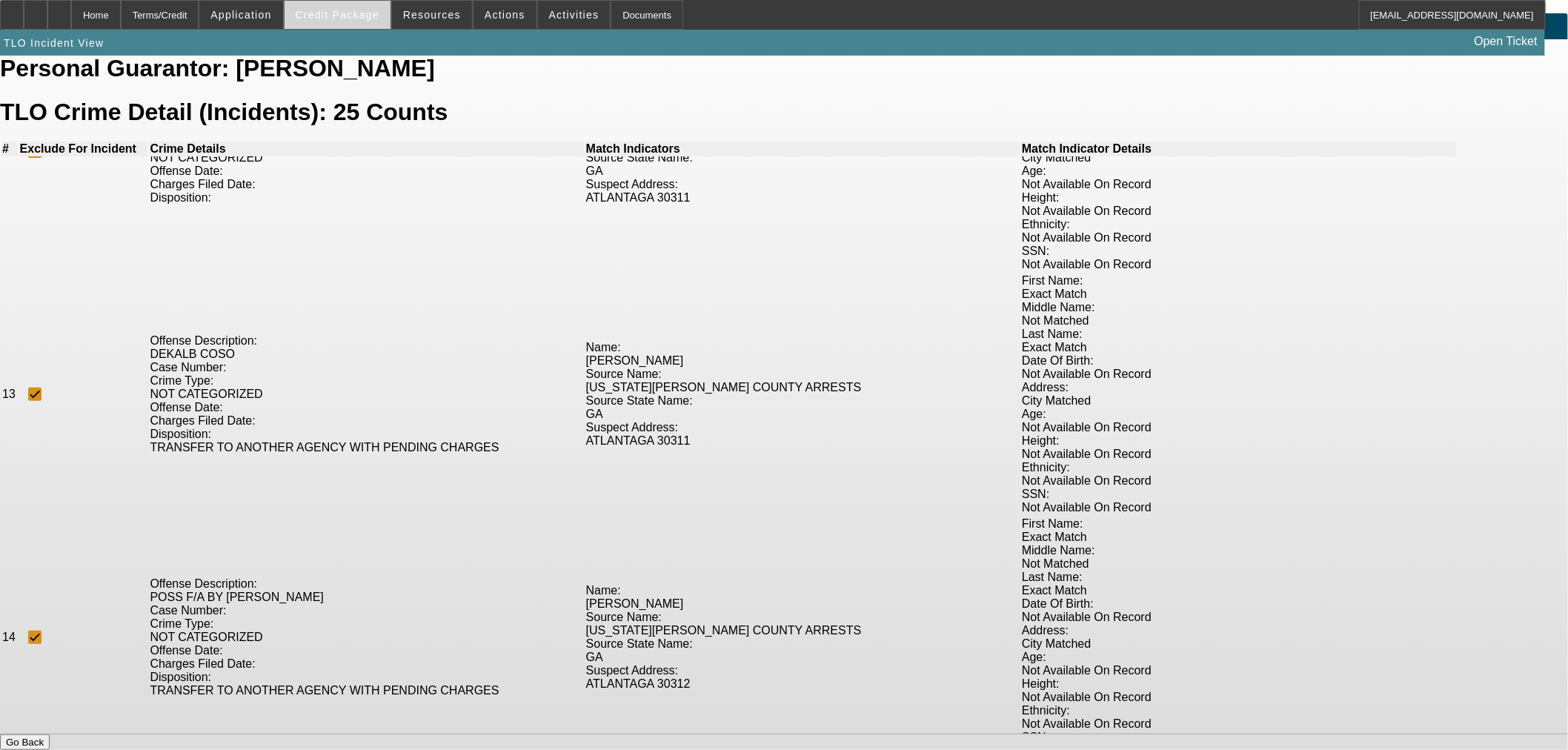
click at [335, 12] on span "Credit Package" at bounding box center [337, 14] width 84 height 11
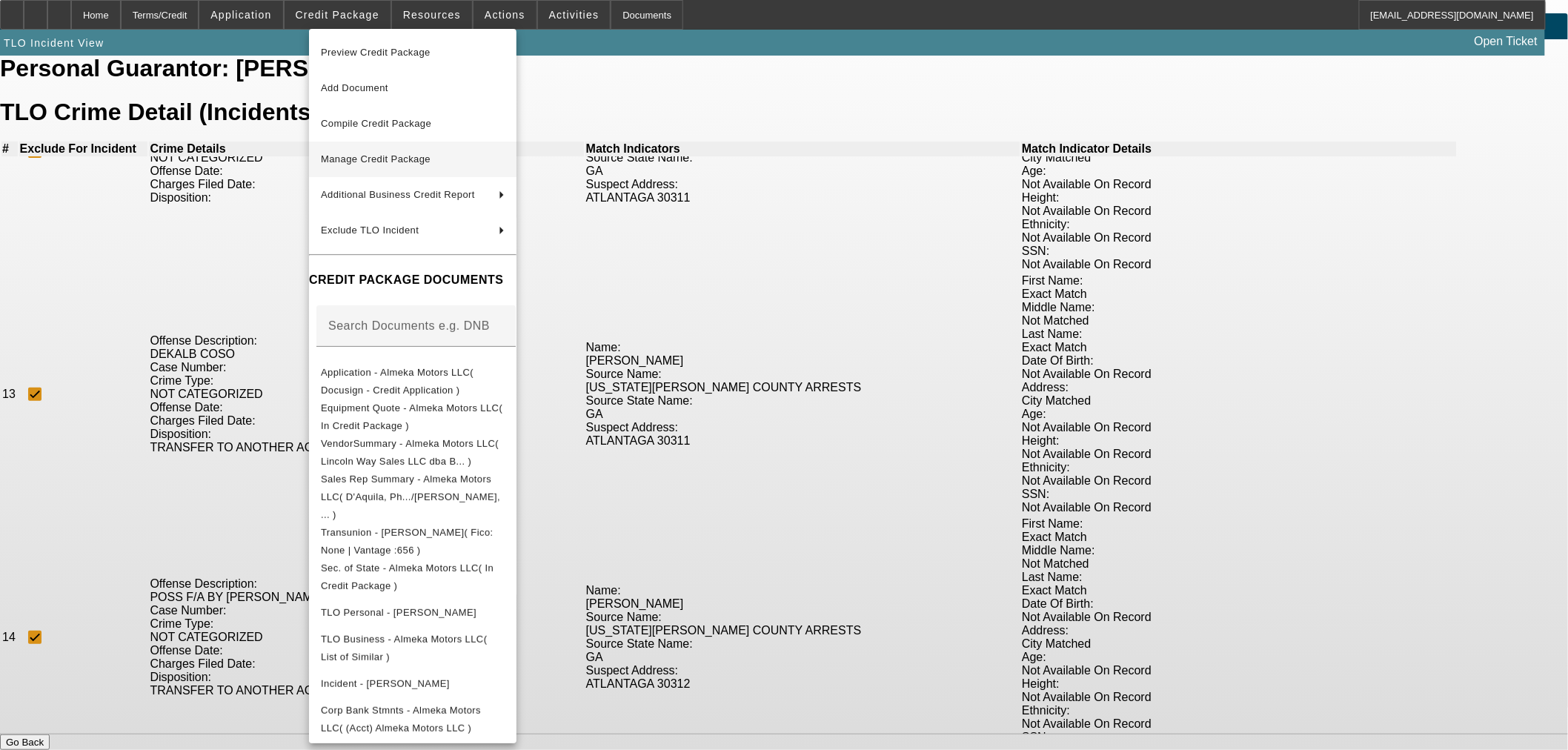
click at [377, 162] on span "Manage Credit Package" at bounding box center [376, 158] width 110 height 11
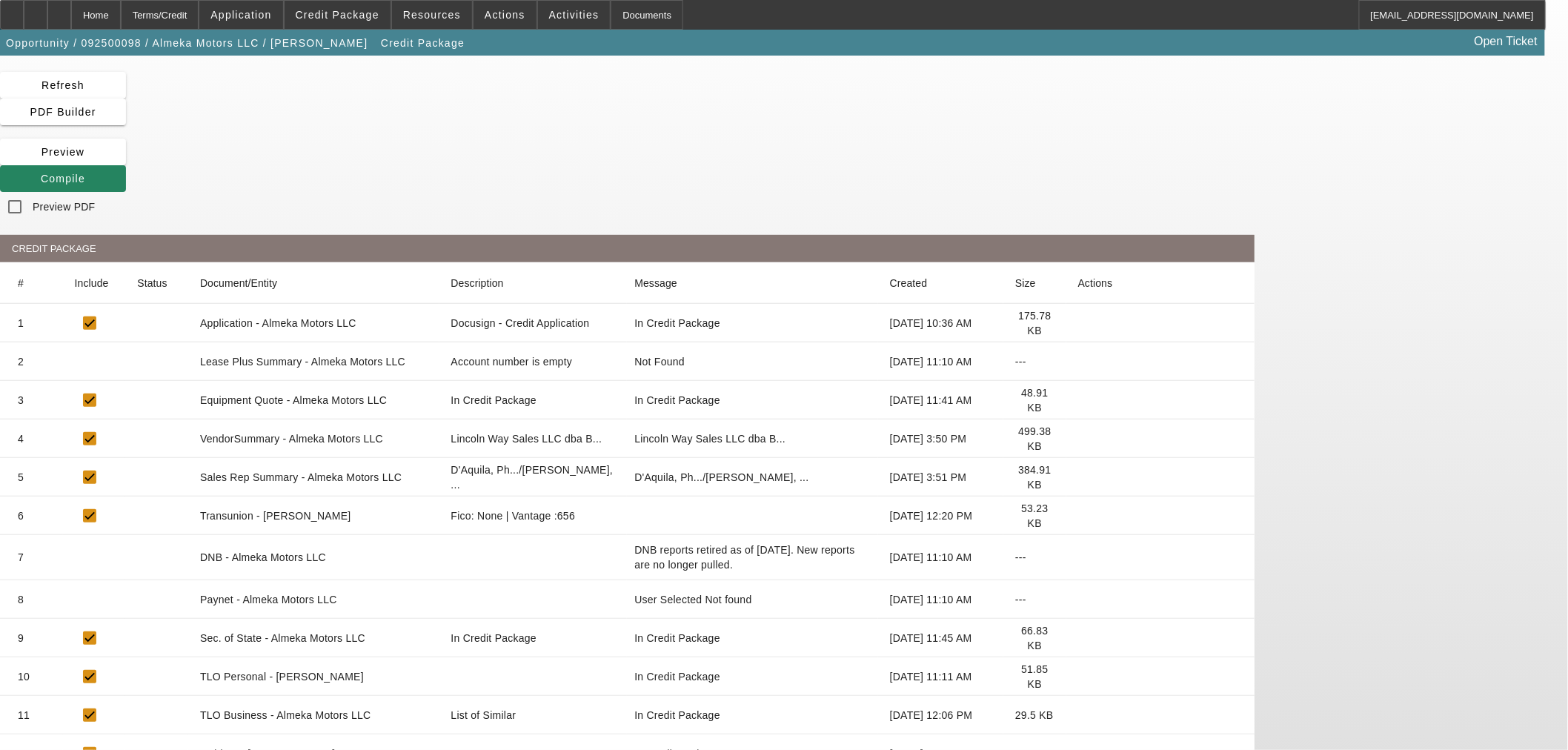
scroll to position [49, 0]
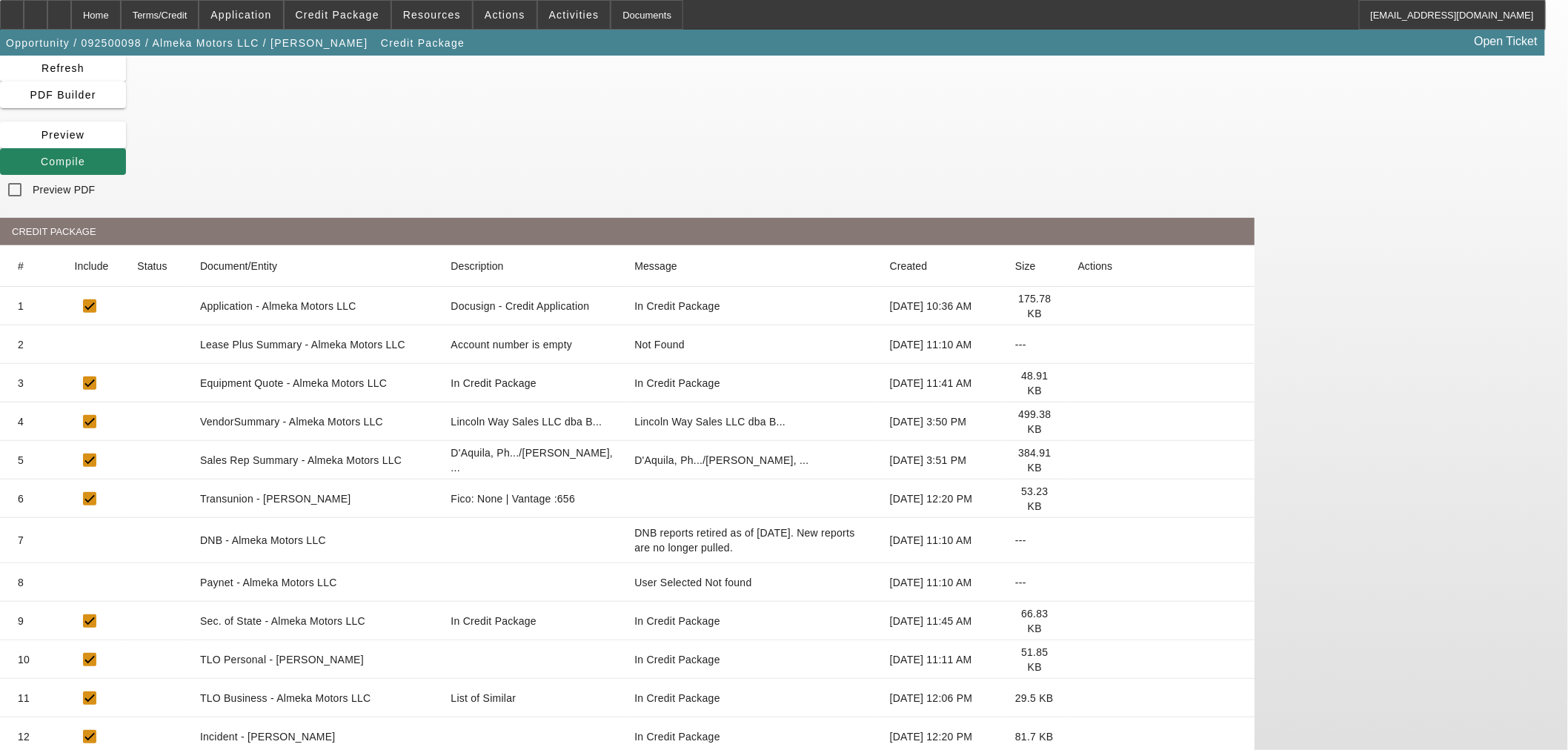
click at [1078, 737] on icon at bounding box center [1078, 737] width 0 height 0
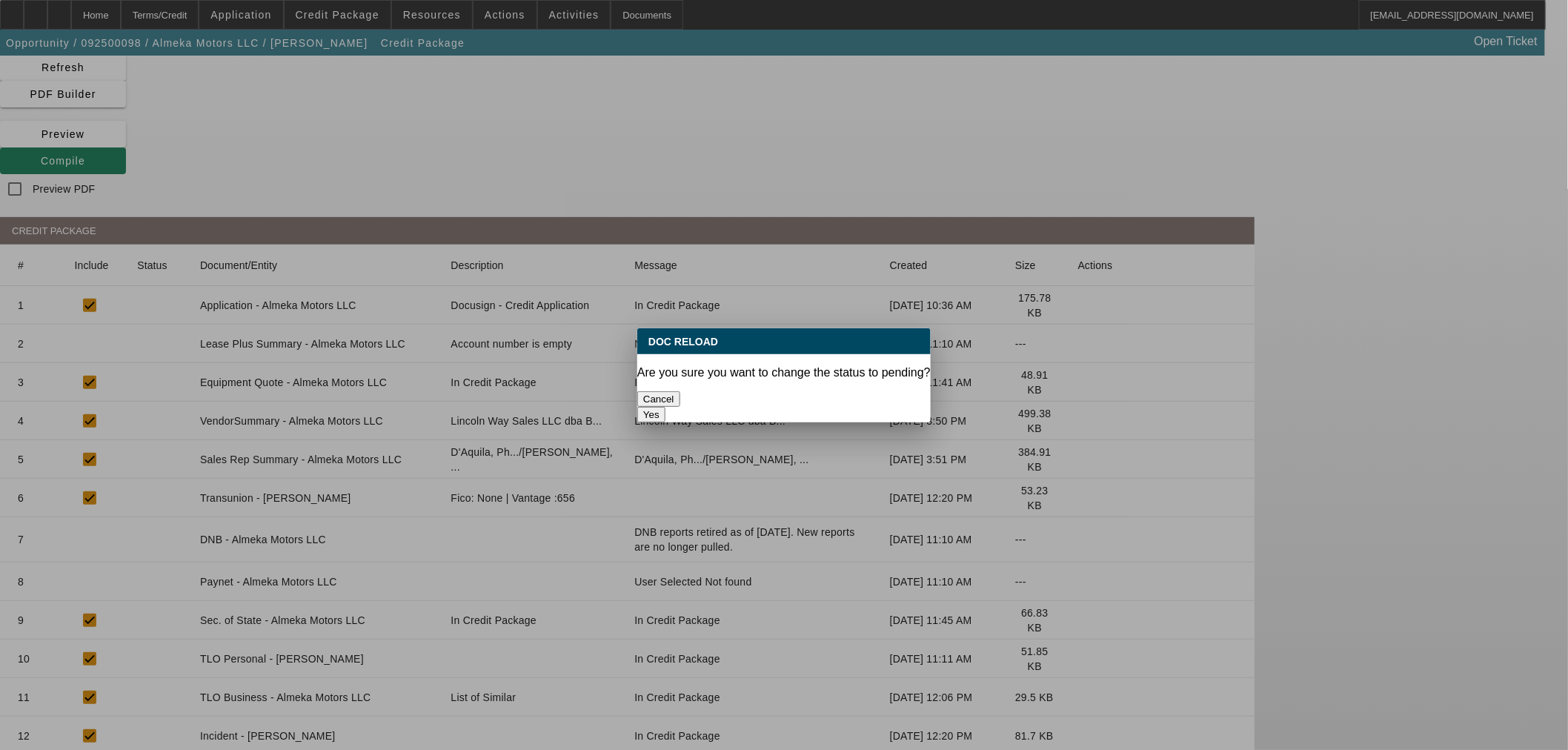
click at [869, 407] on div "Yes" at bounding box center [784, 415] width 294 height 16
click at [665, 407] on button "Yes" at bounding box center [652, 415] width 28 height 16
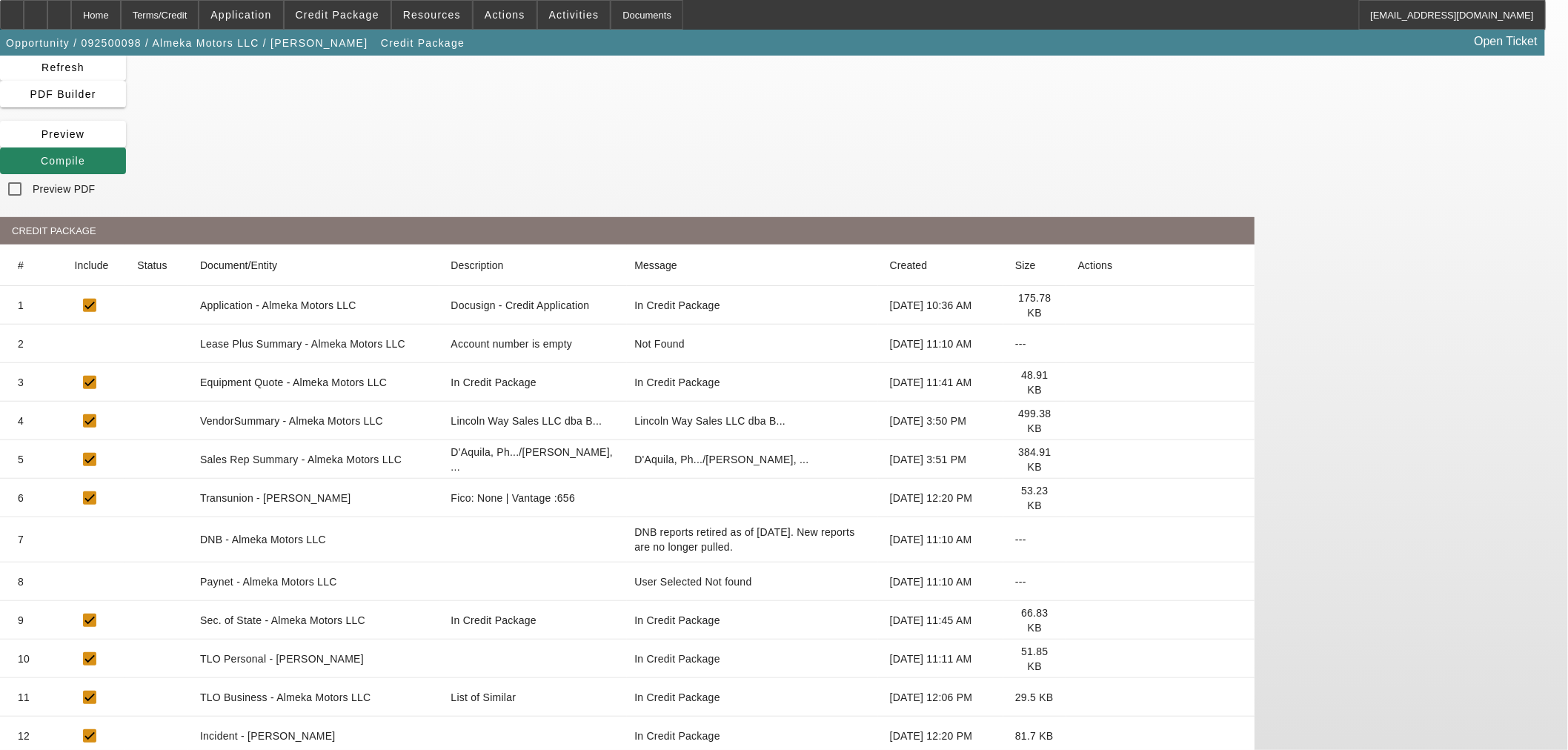
scroll to position [49, 0]
click at [85, 156] on span "Compile" at bounding box center [63, 161] width 44 height 11
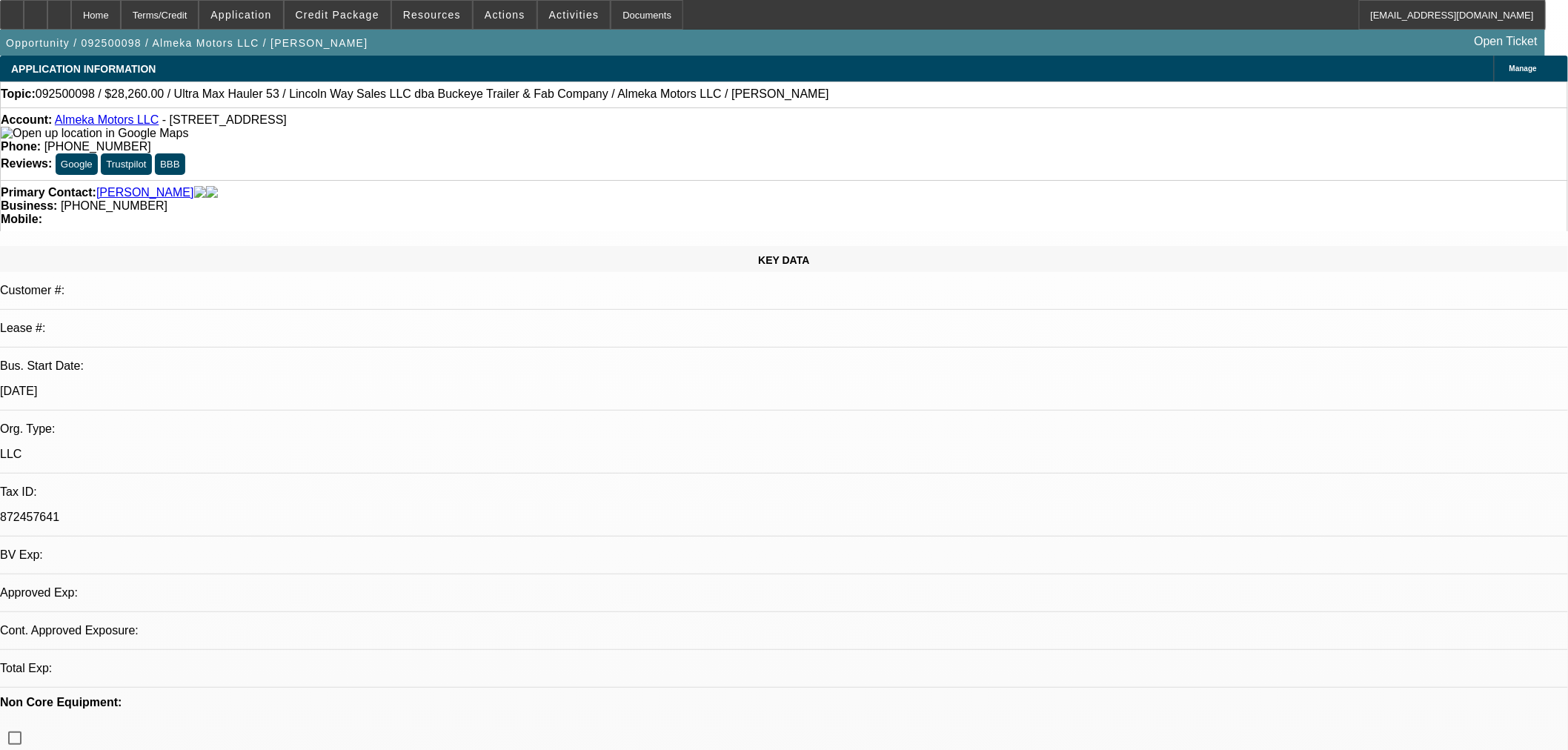
select select "0"
select select "2"
select select "0.1"
select select "4"
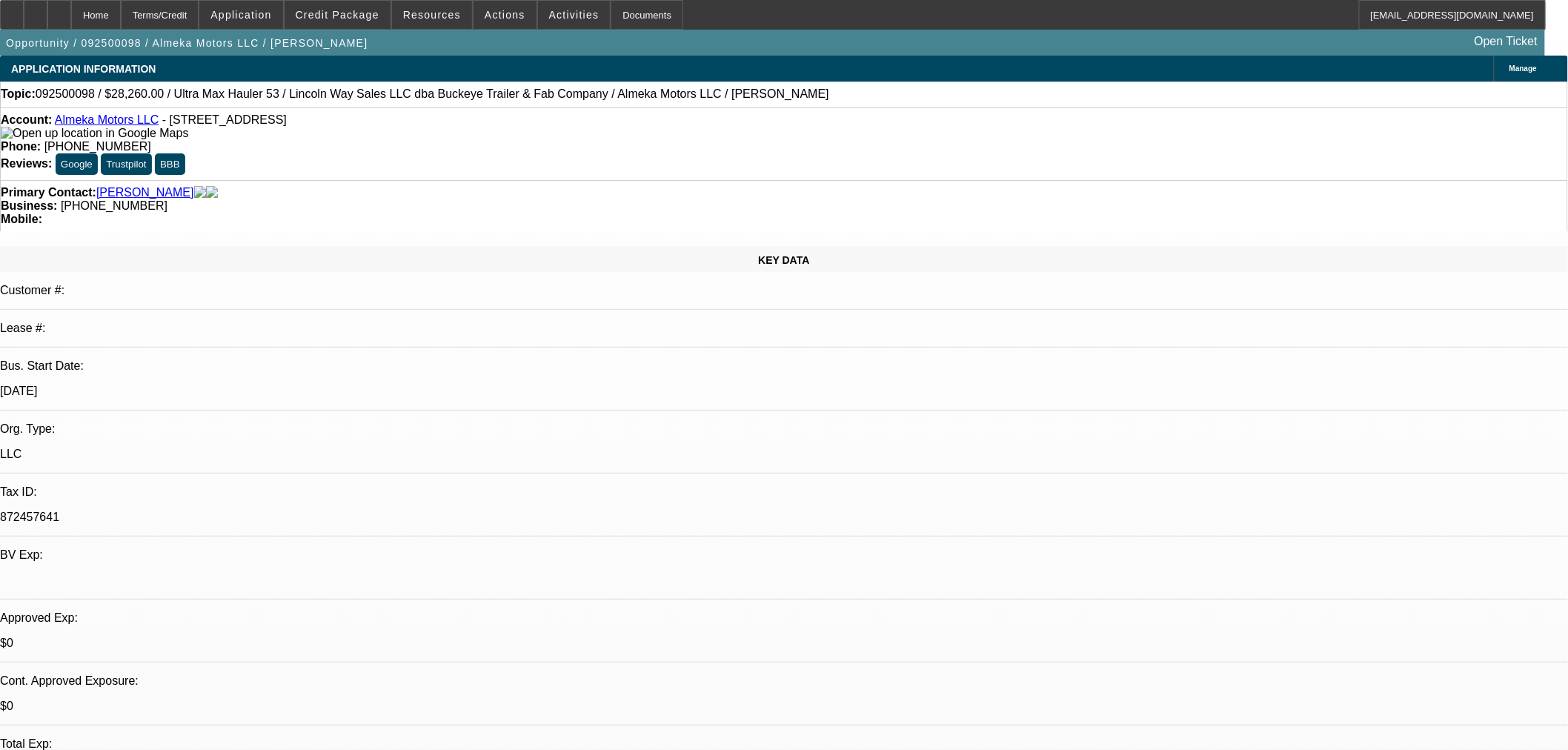
select select "0"
select select "2"
select select "0.1"
select select "4"
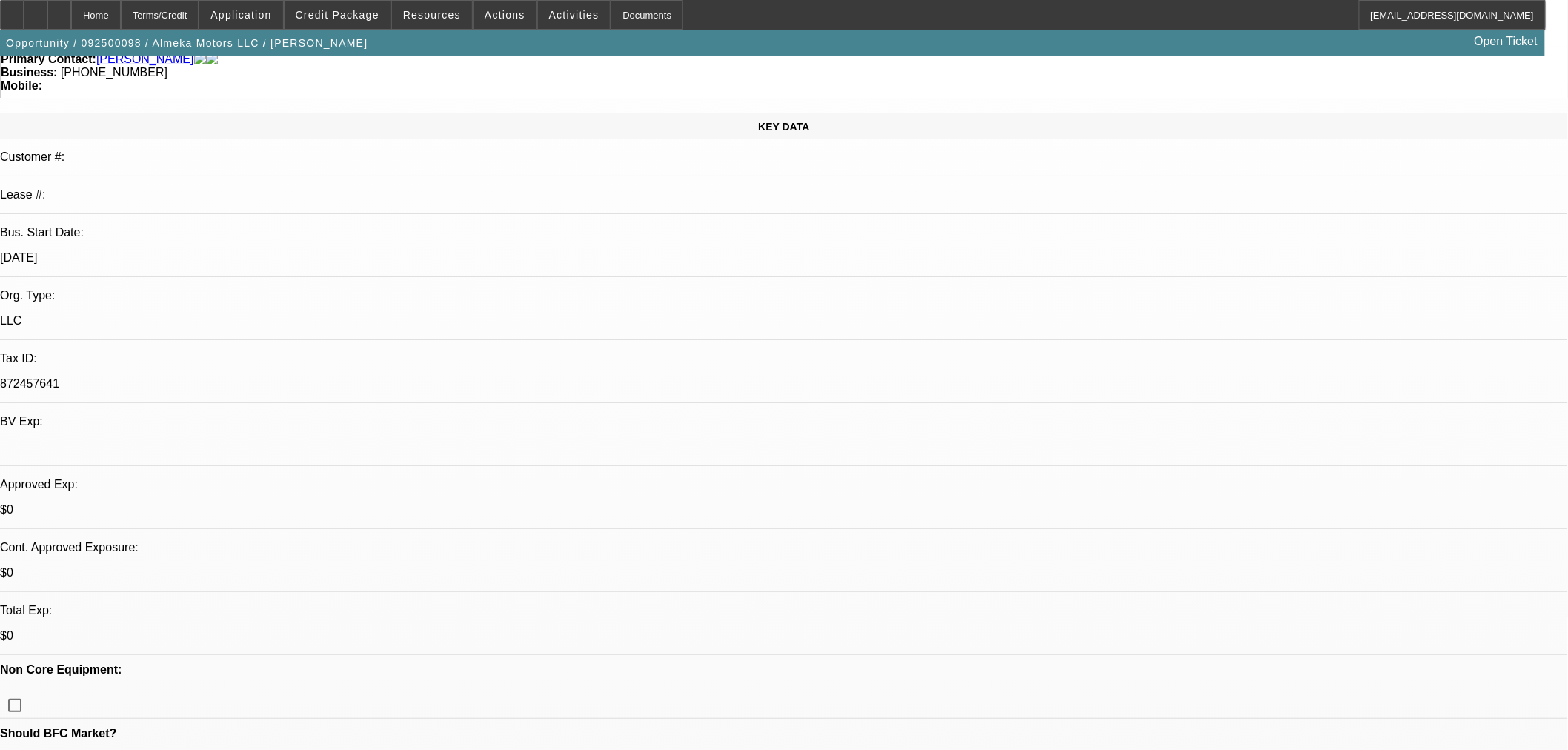
scroll to position [165, 0]
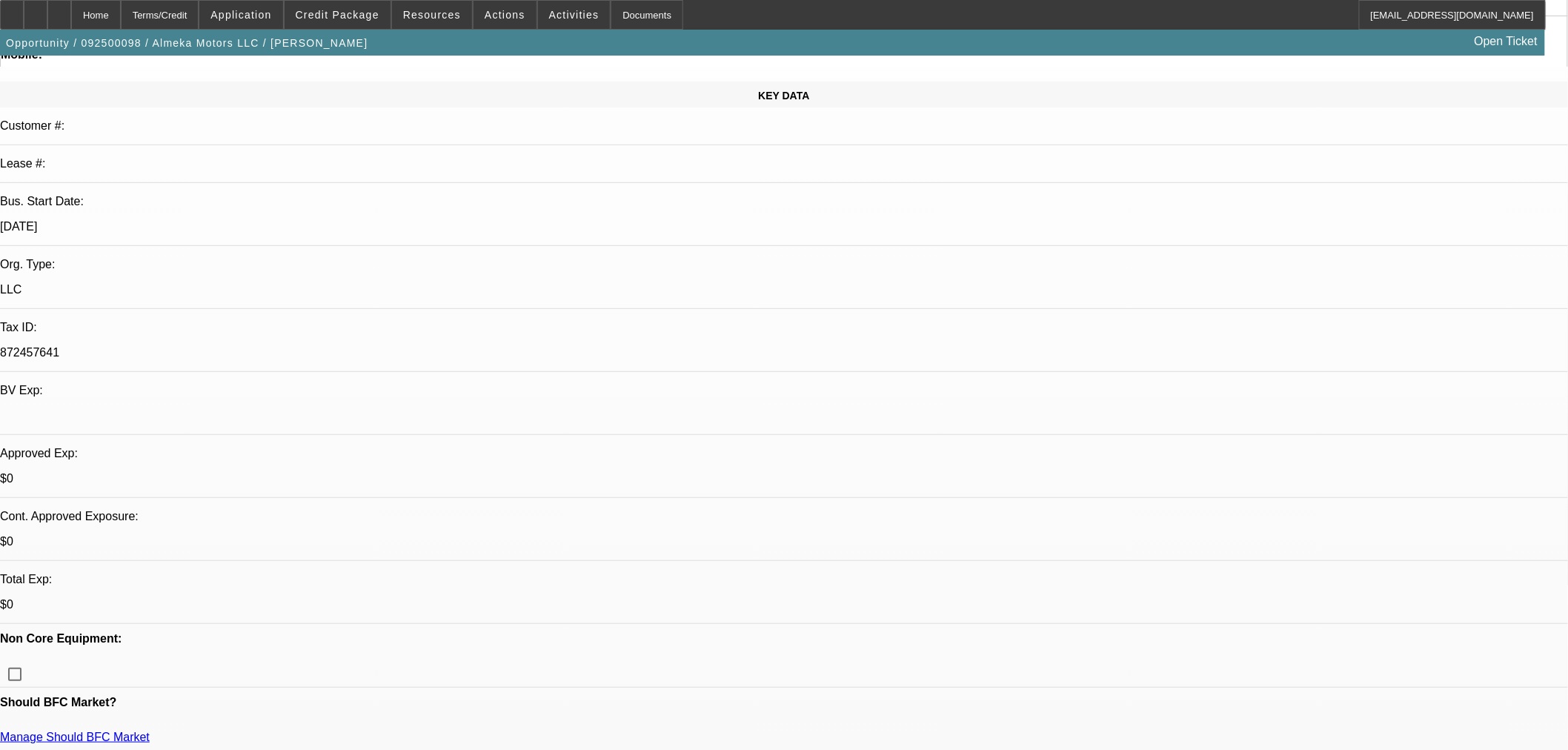
type textarea "TWO LARGE COLLECTIONS OVER $10K"
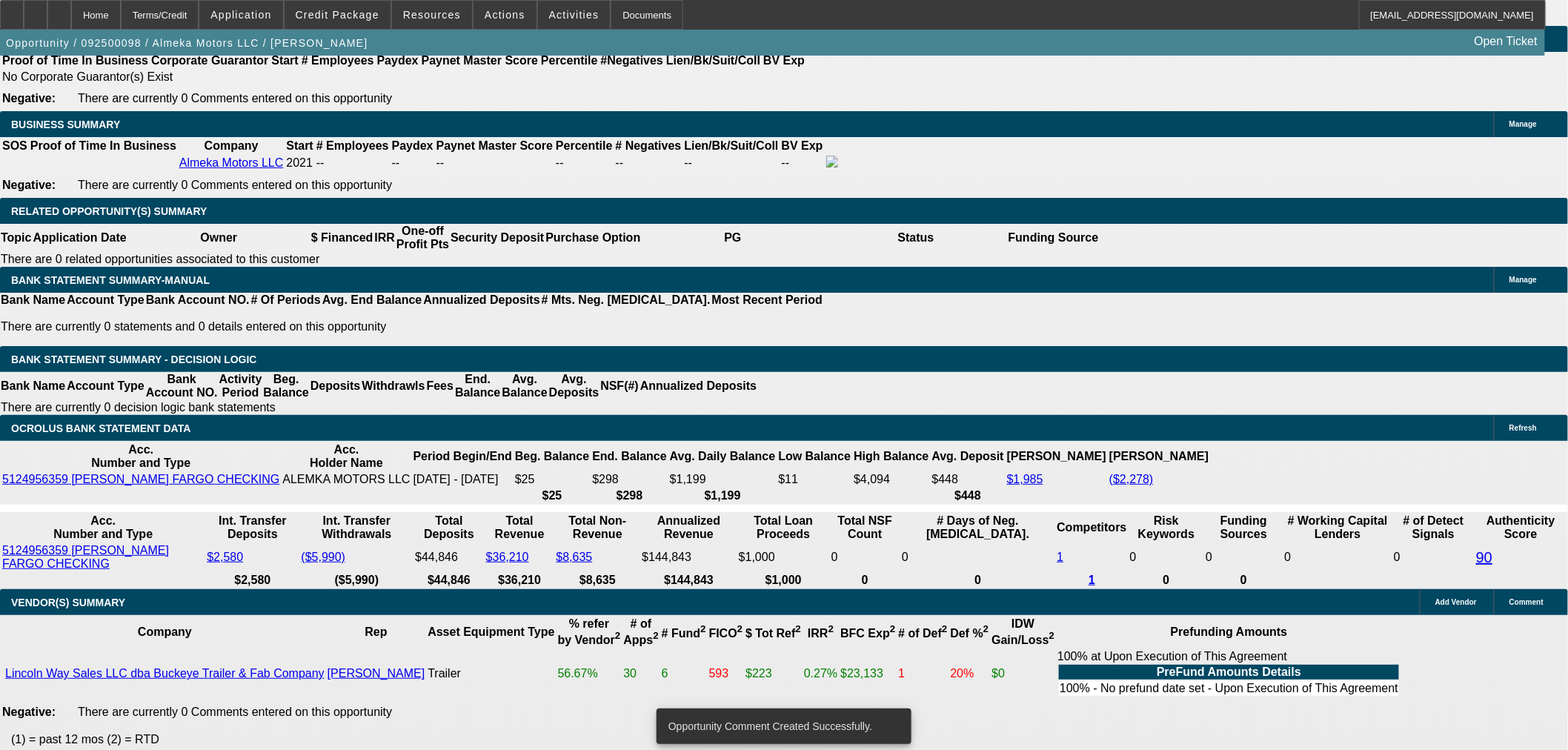
scroll to position [2514, 0]
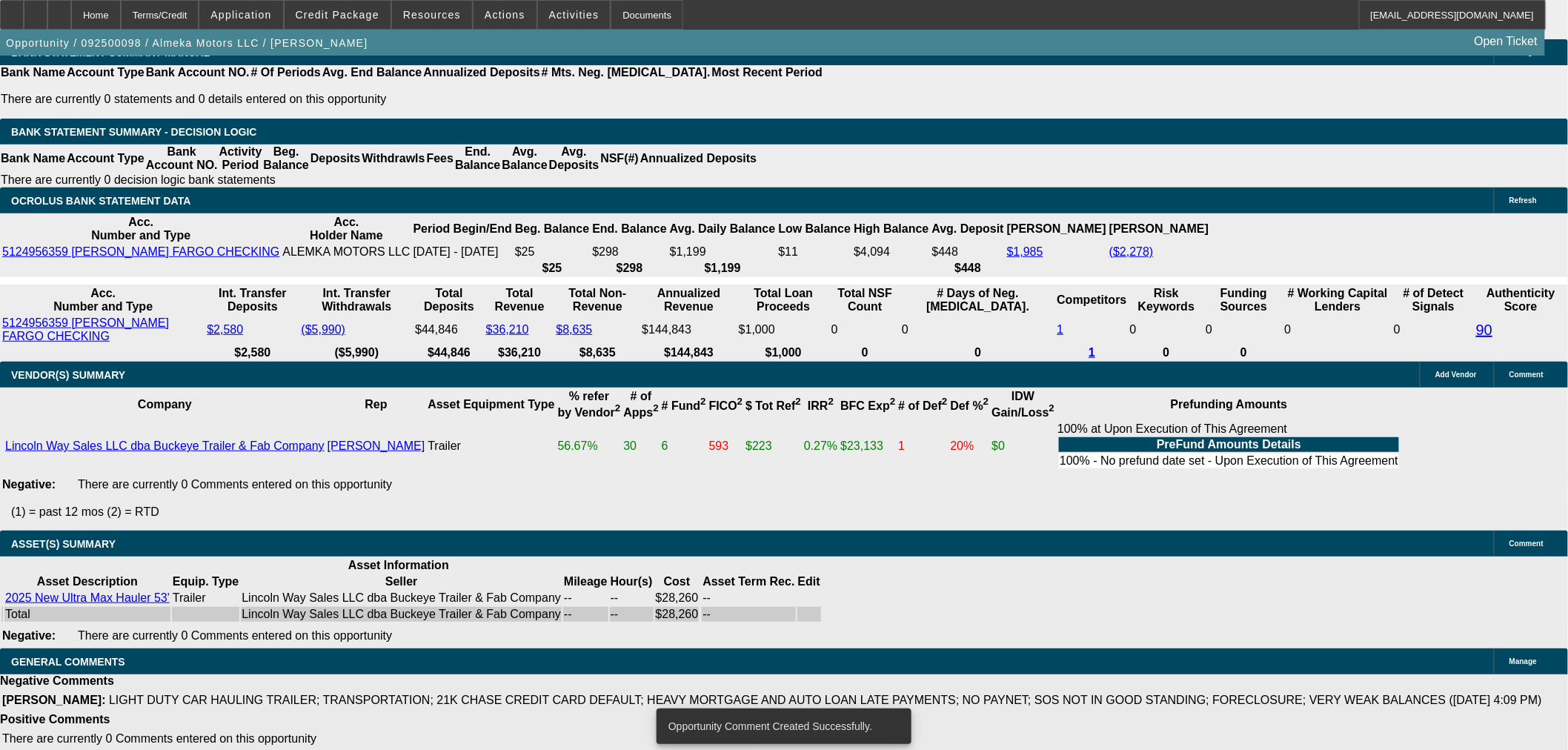
select select "4"
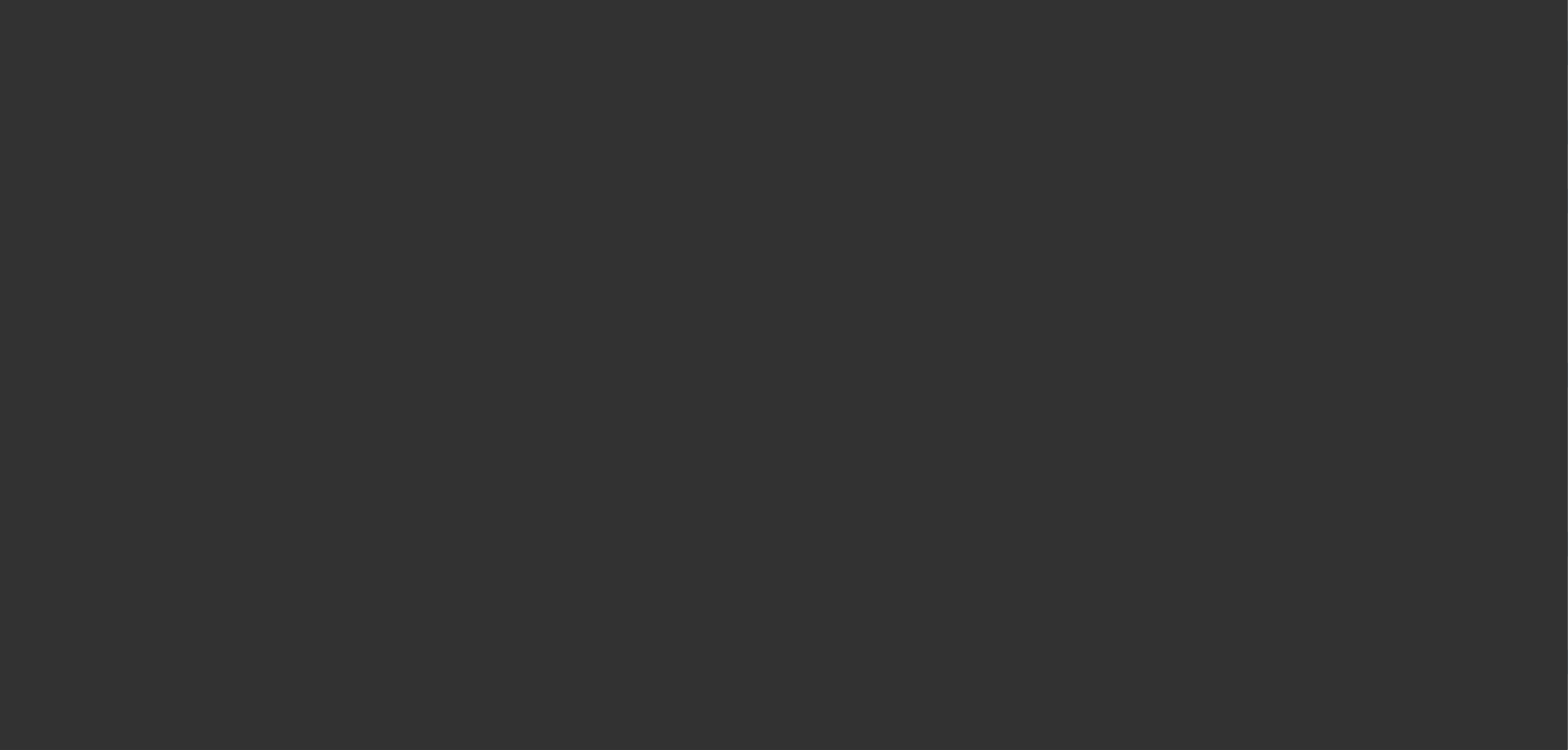
scroll to position [0, 0]
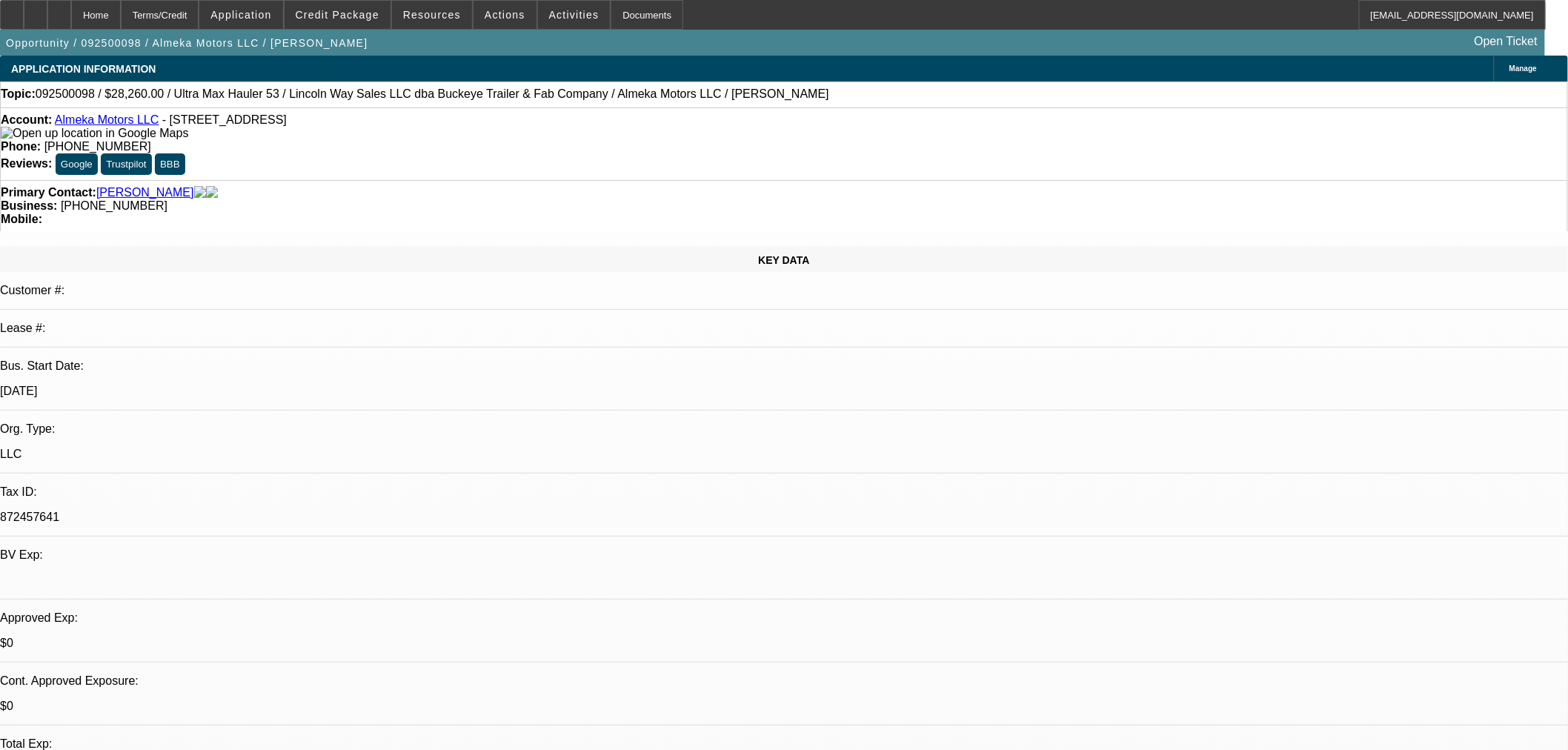
type textarea "SORRY, TOO MANY NEGATIVES."
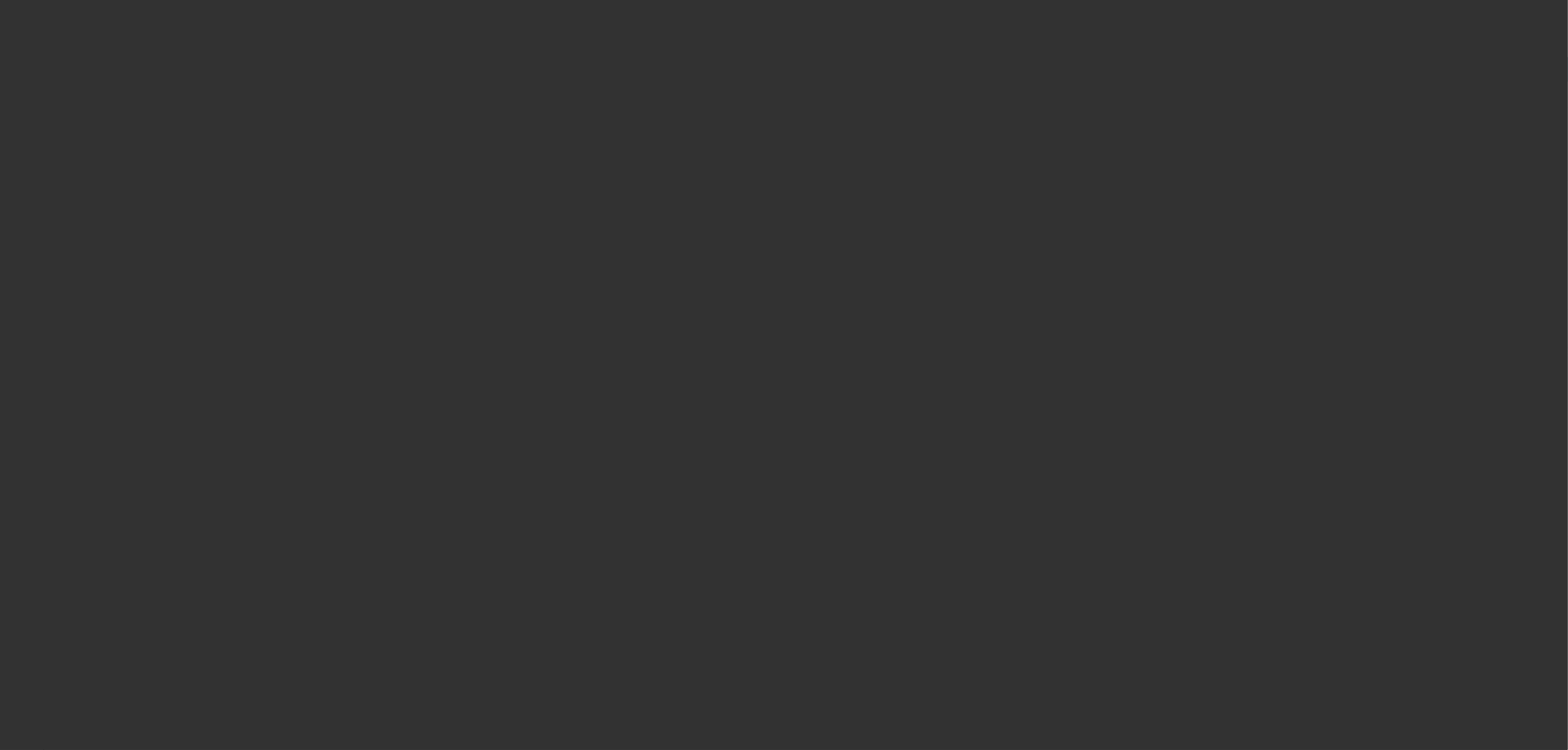
select select "0"
select select "2"
select select "0.1"
select select "4"
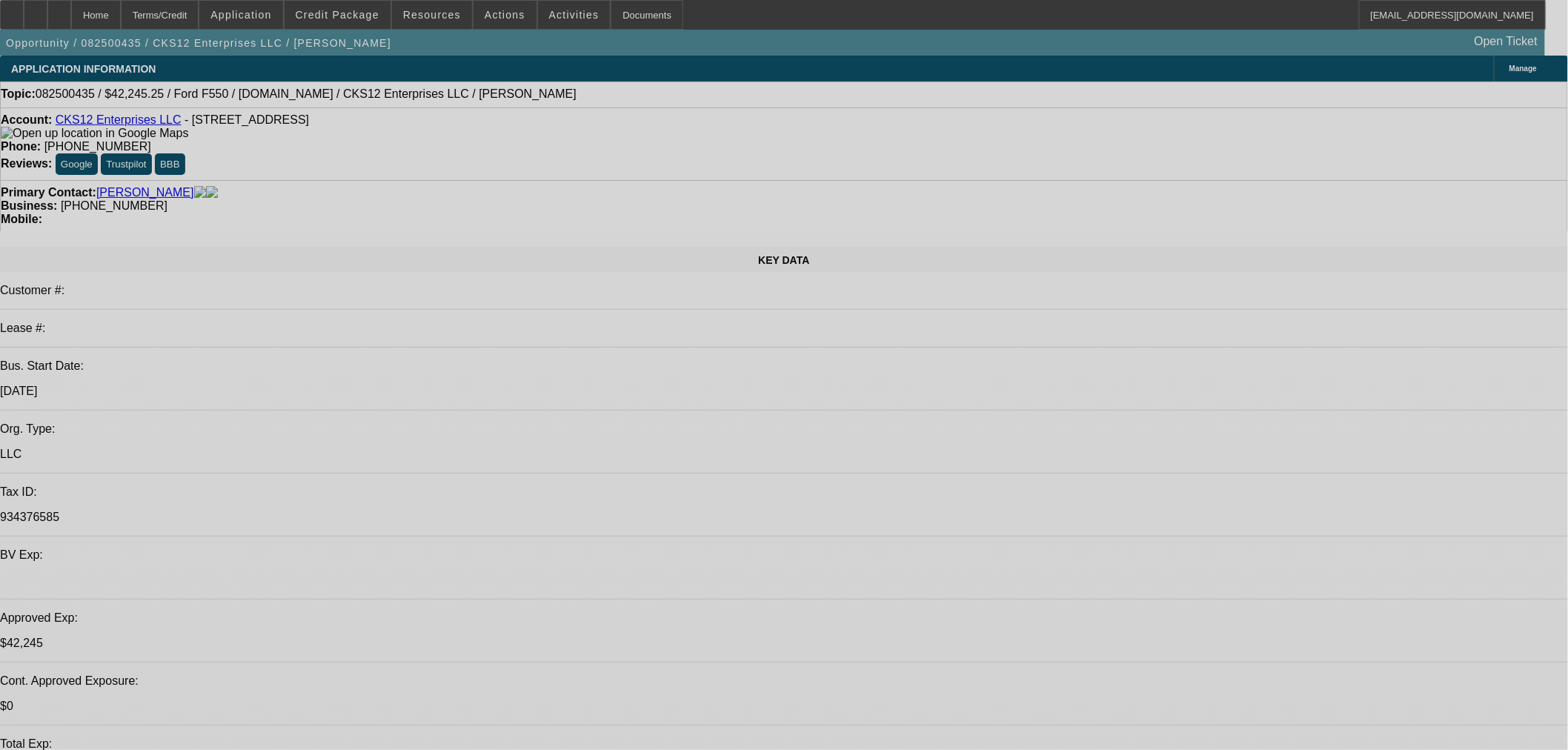
select select "0"
select select "2"
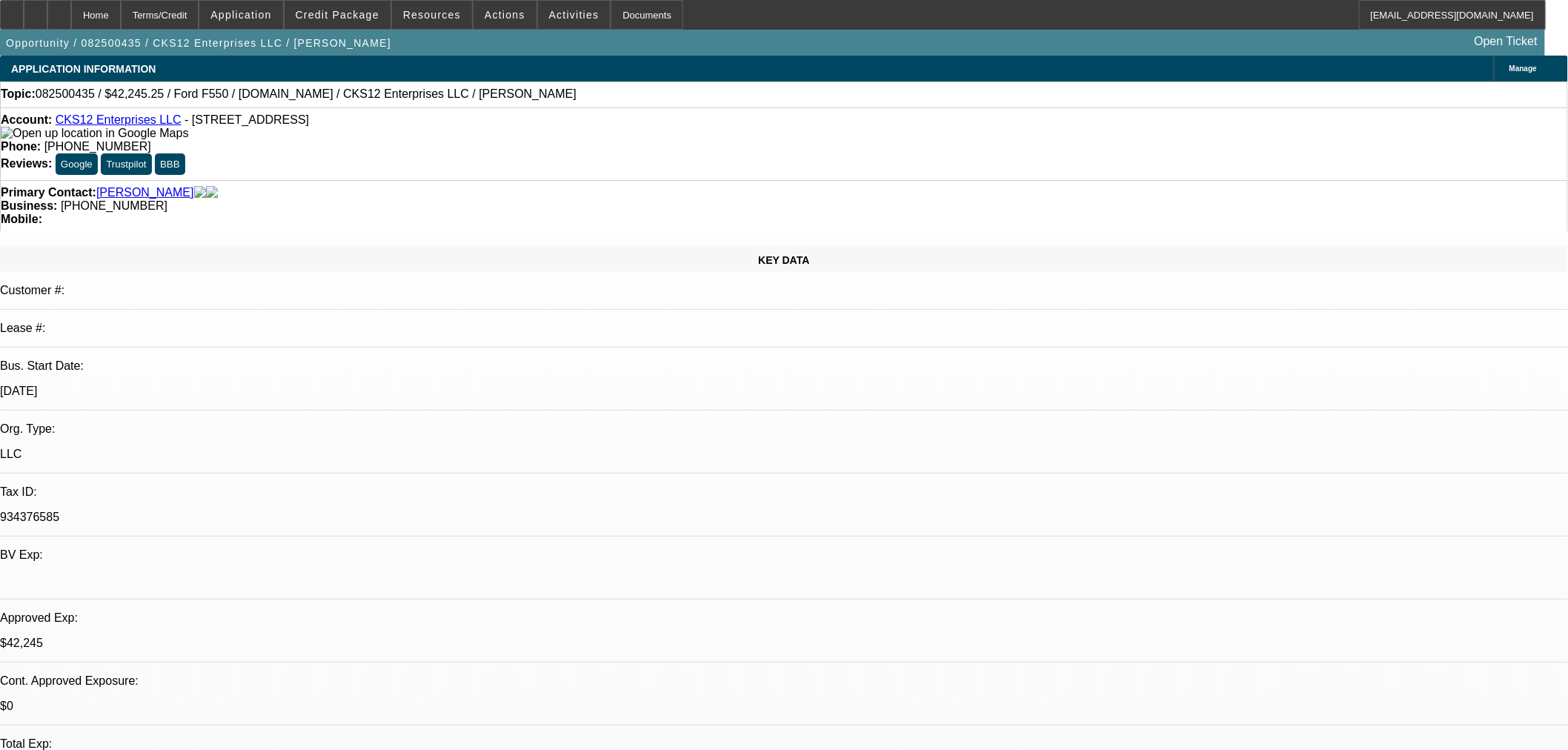
select select "2"
select select "0.1"
select select "4"
select select "0.15"
select select "2"
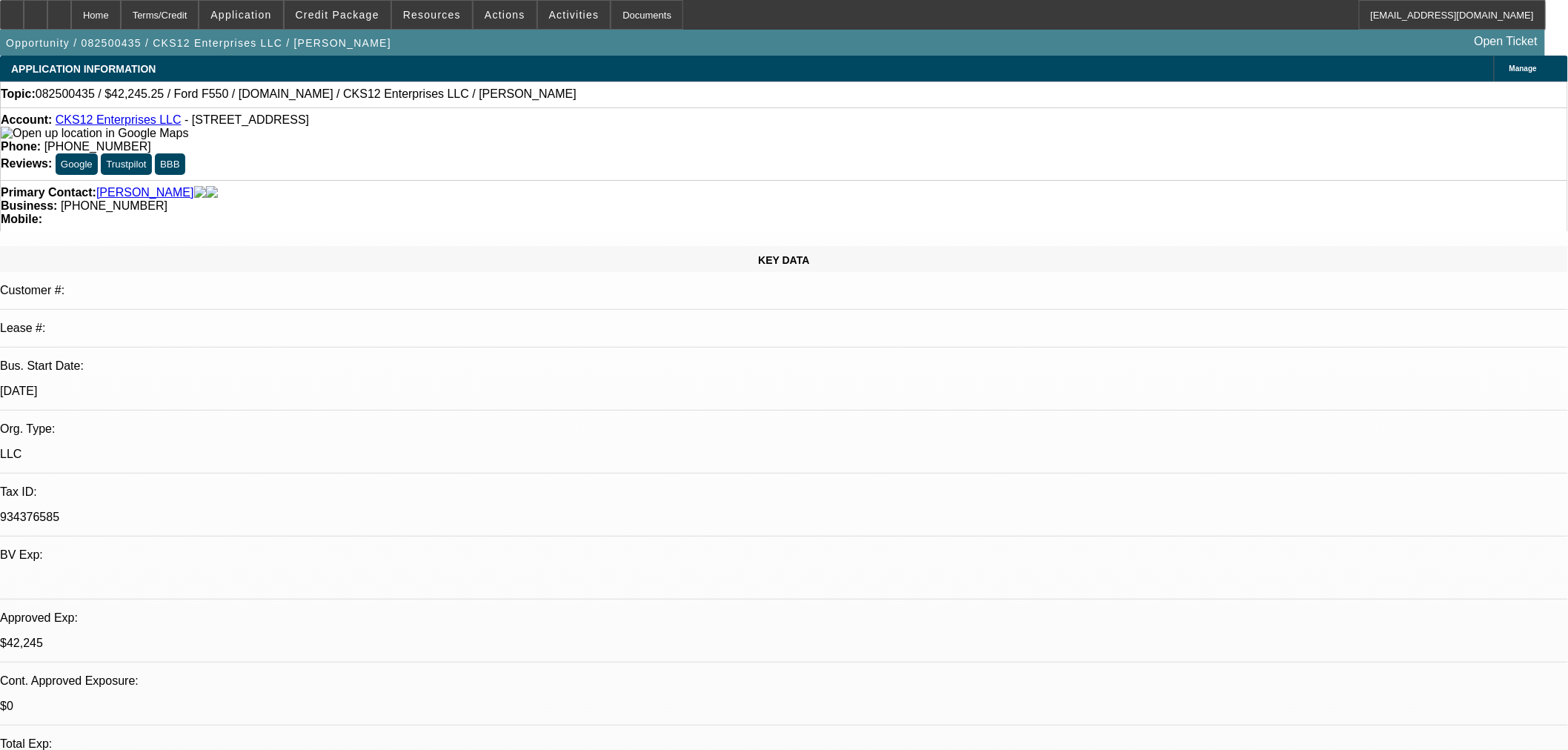
select select "0.1"
select select "4"
select select "0"
select select "2"
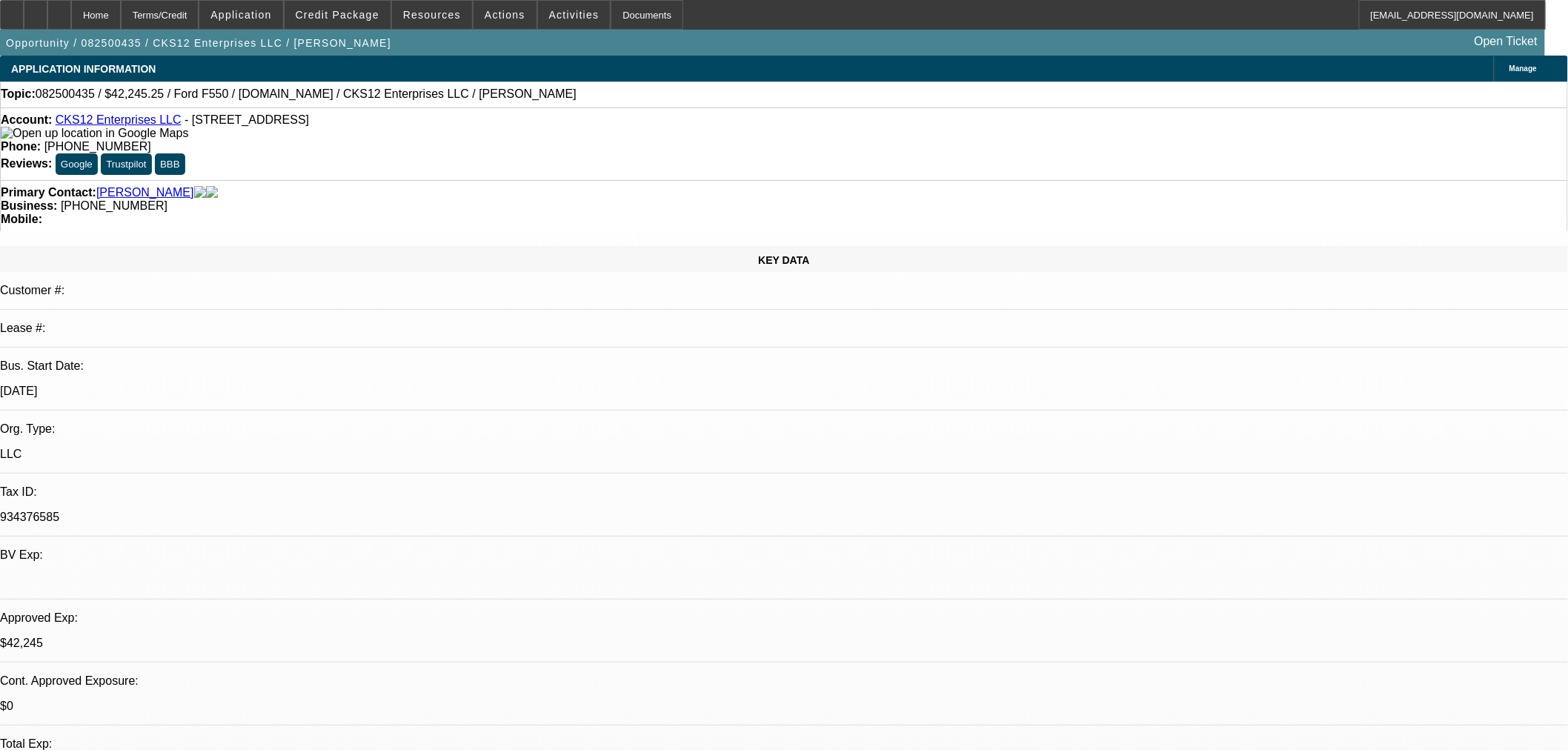
select select "0.1"
select select "4"
select select "0"
select select "2"
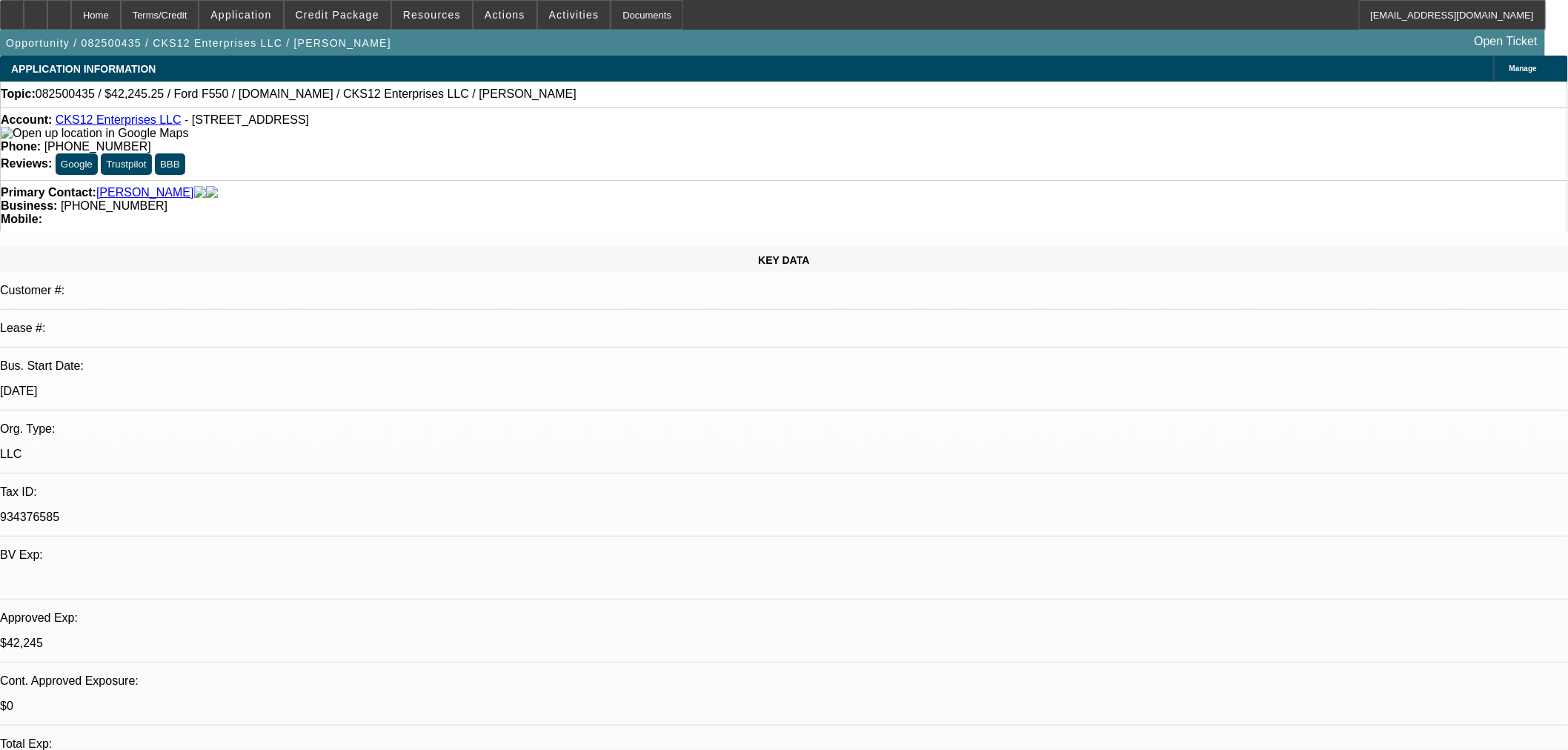
select select "0.1"
select select "4"
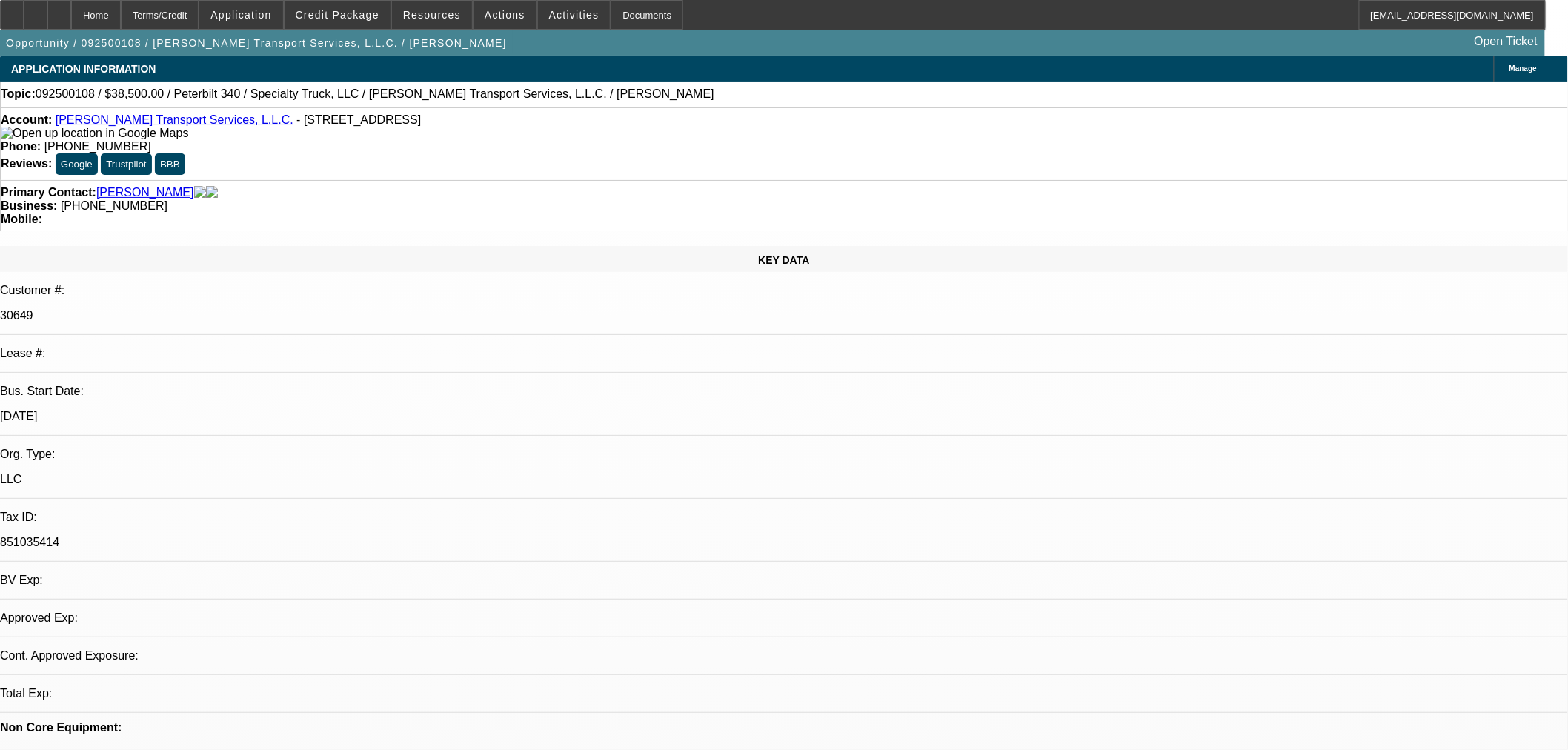
select select "0"
select select "2"
select select "0"
select select "6"
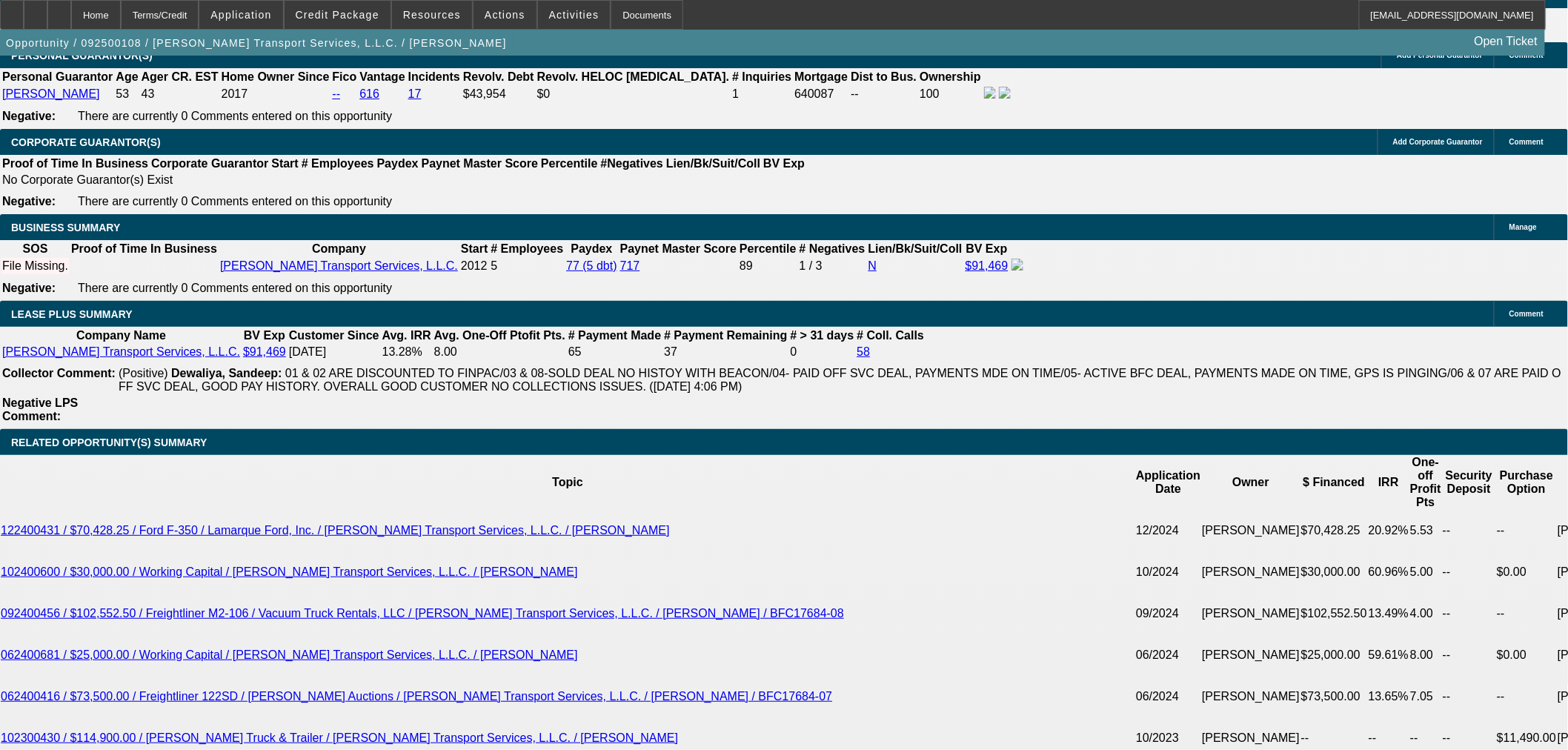
scroll to position [2058, 0]
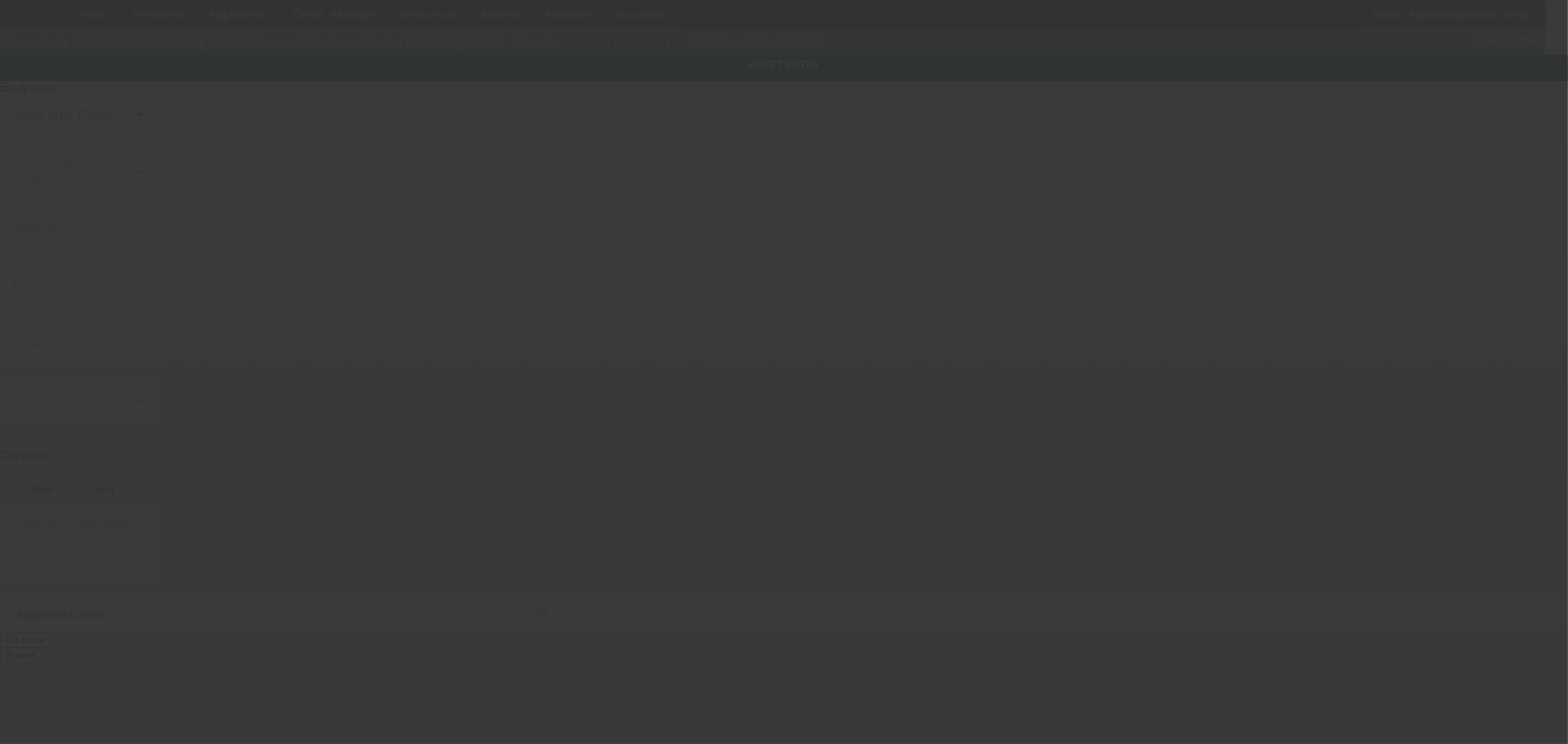
type input "[US_VEHICLE_IDENTIFICATION_NUMBER]"
type input "Peterbilt"
type input "340"
radio input "true"
type textarea "with Cusco 3150 Gallon Tank"
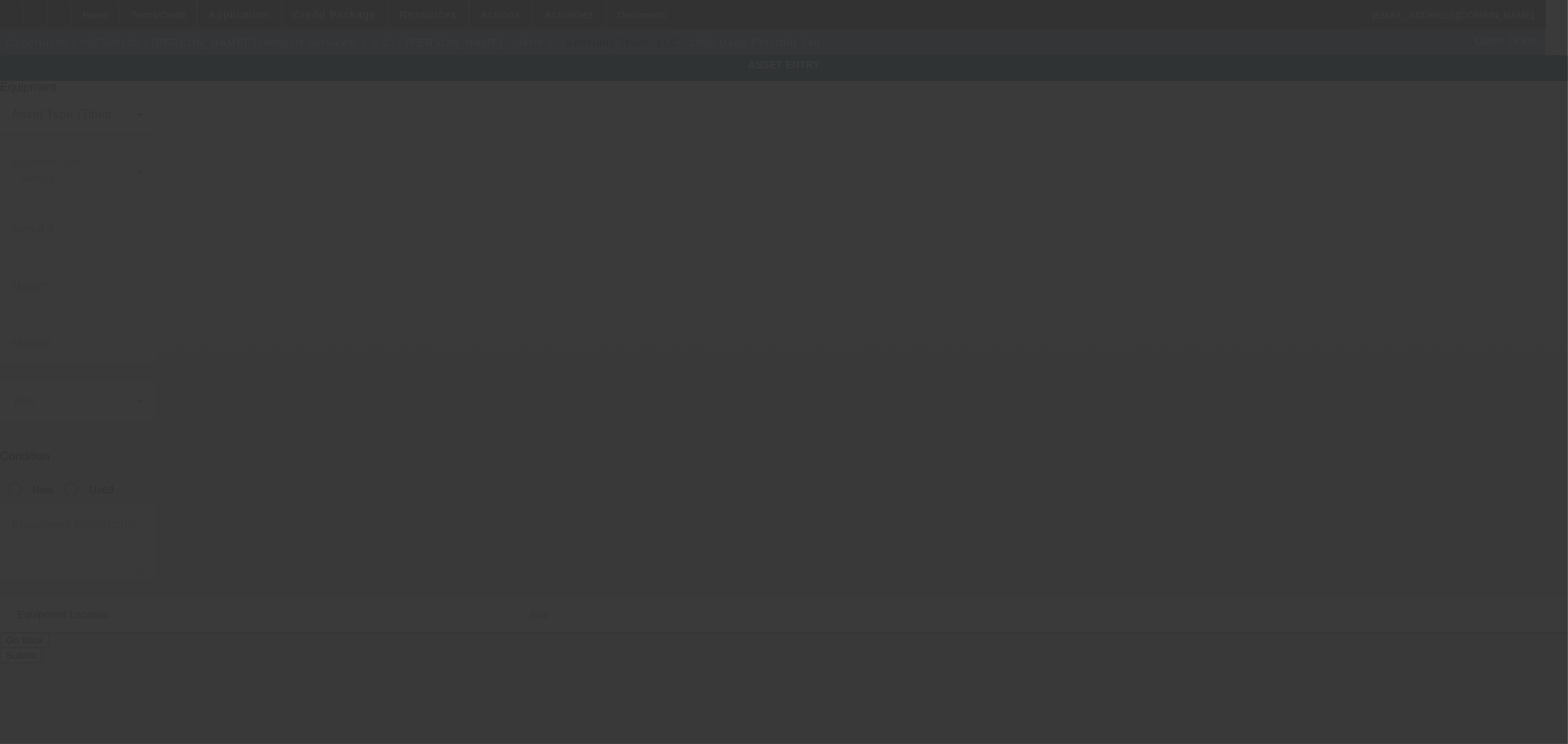
type input "[STREET_ADDRESS]"
type input "Ponchatoula"
type input "70454"
type input "Tangipahoa"
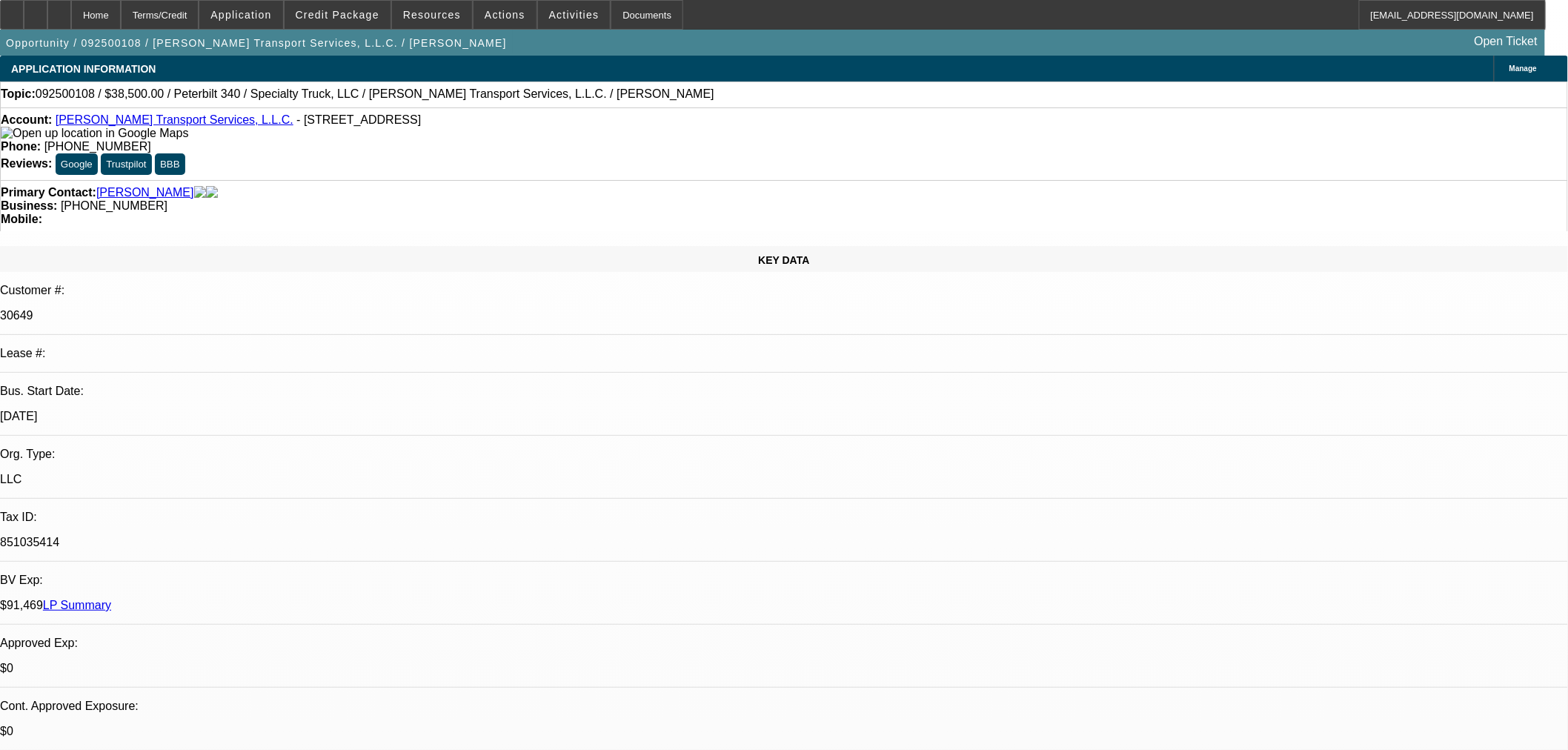
select select "0"
select select "2"
select select "0"
select select "6"
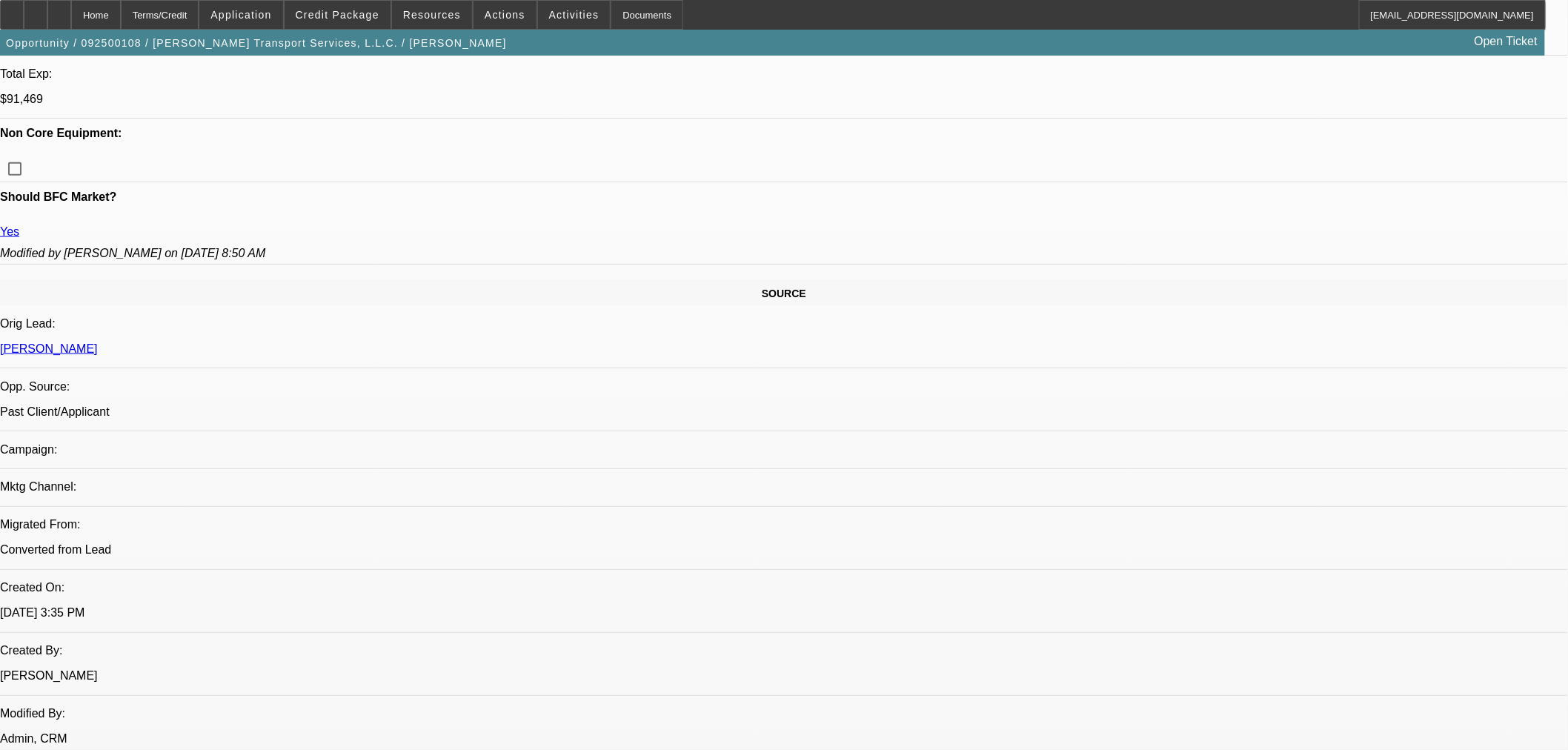
scroll to position [658, 0]
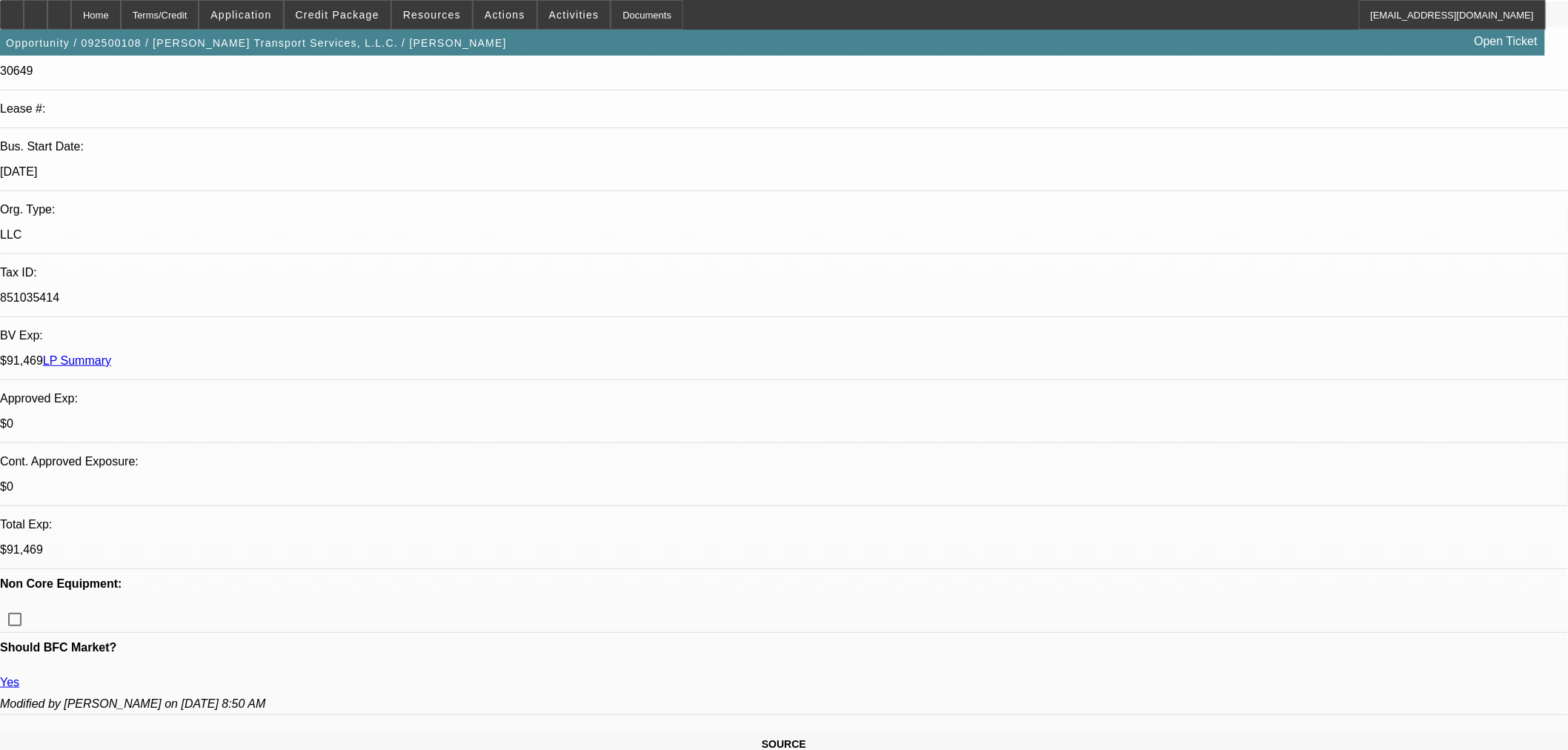
scroll to position [82, 0]
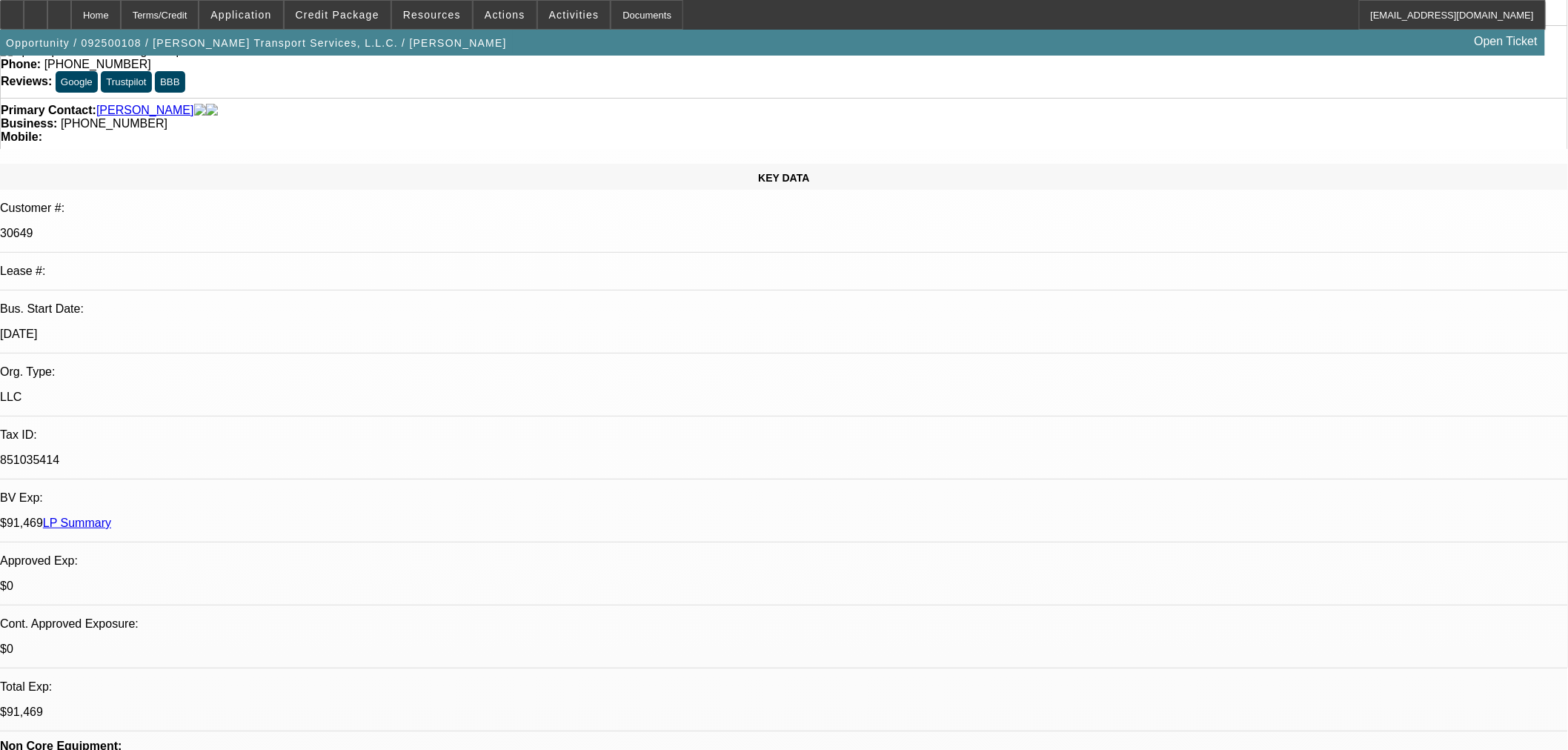
type textarea "W"
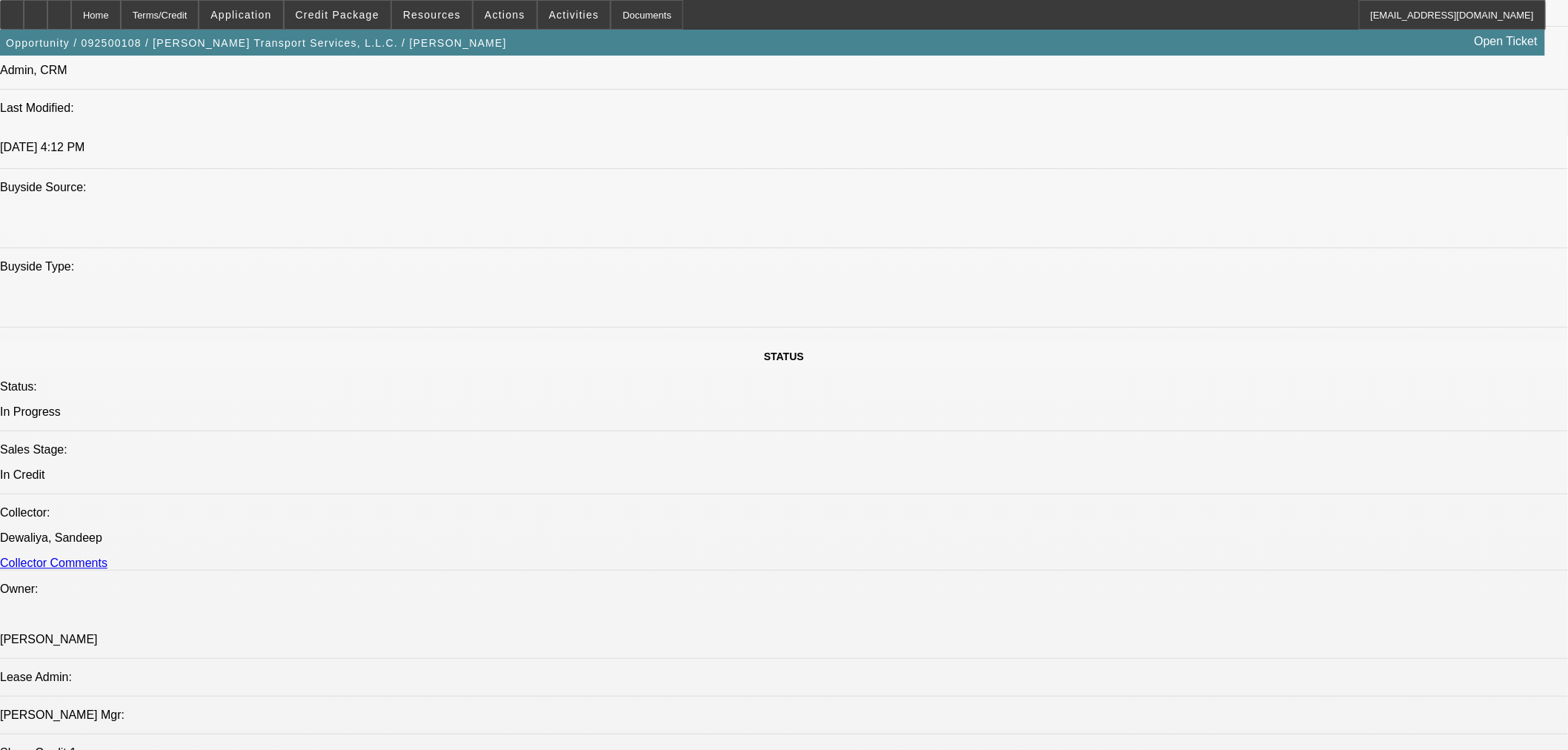
scroll to position [1482, 0]
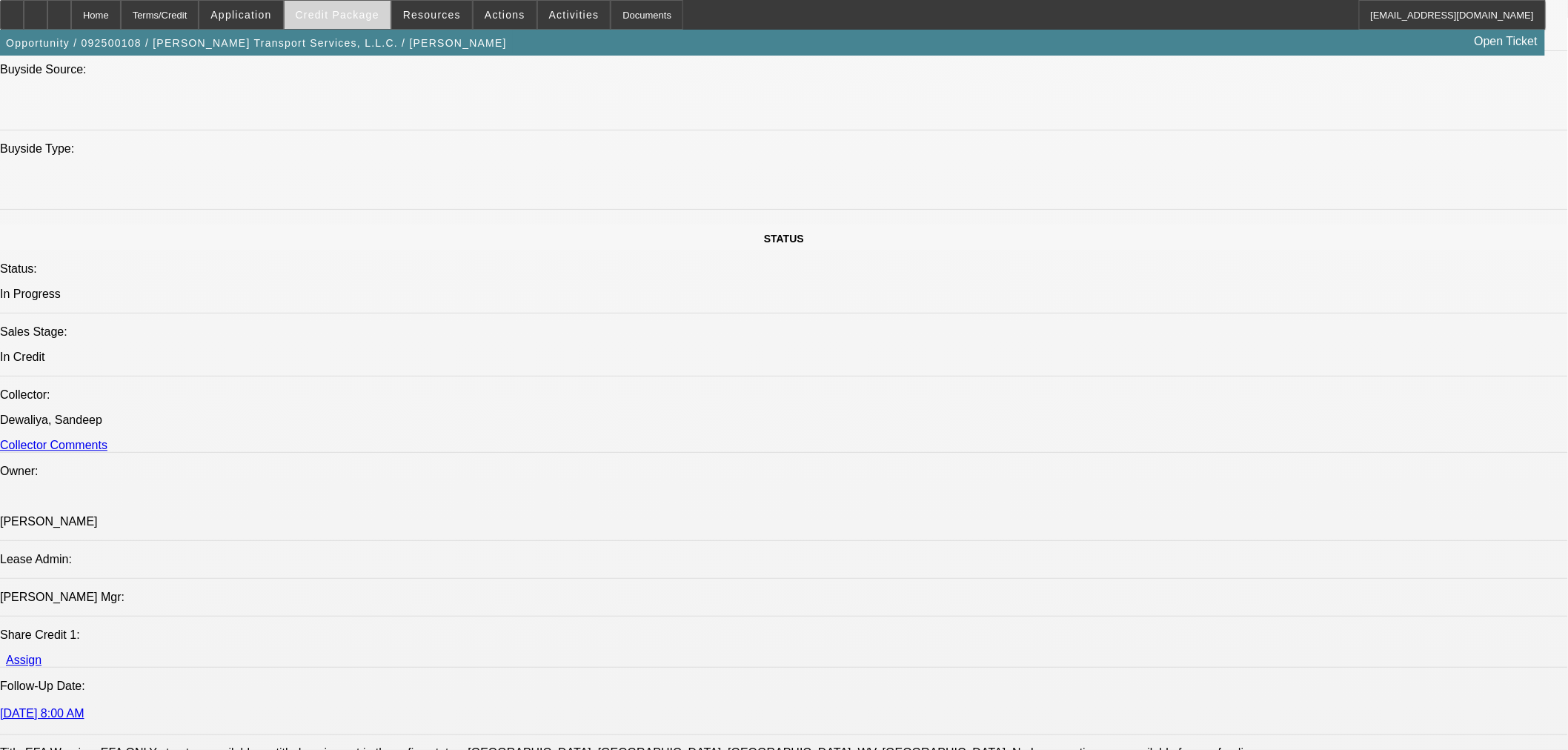
click at [354, 11] on span "Credit Package" at bounding box center [337, 14] width 84 height 11
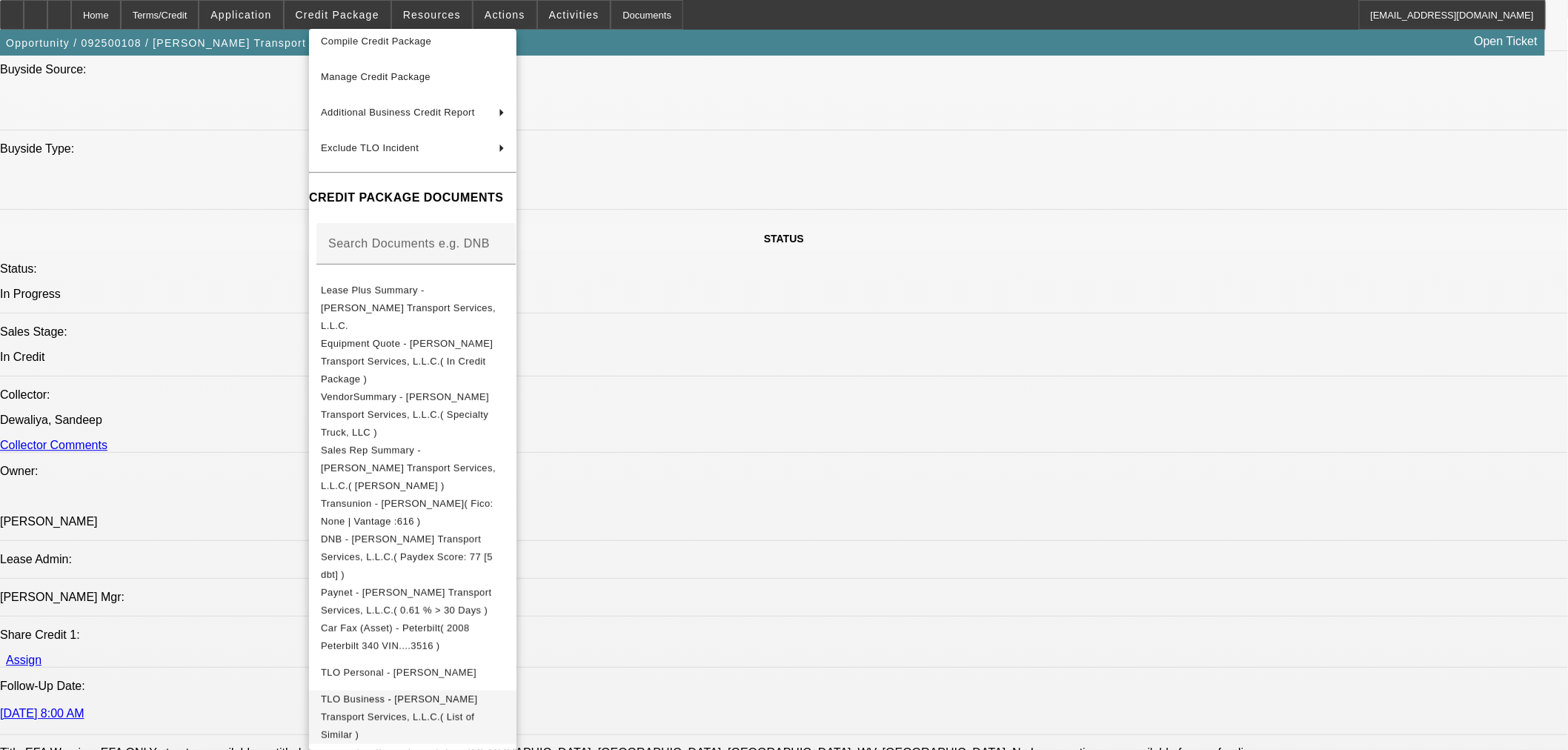
scroll to position [83, 0]
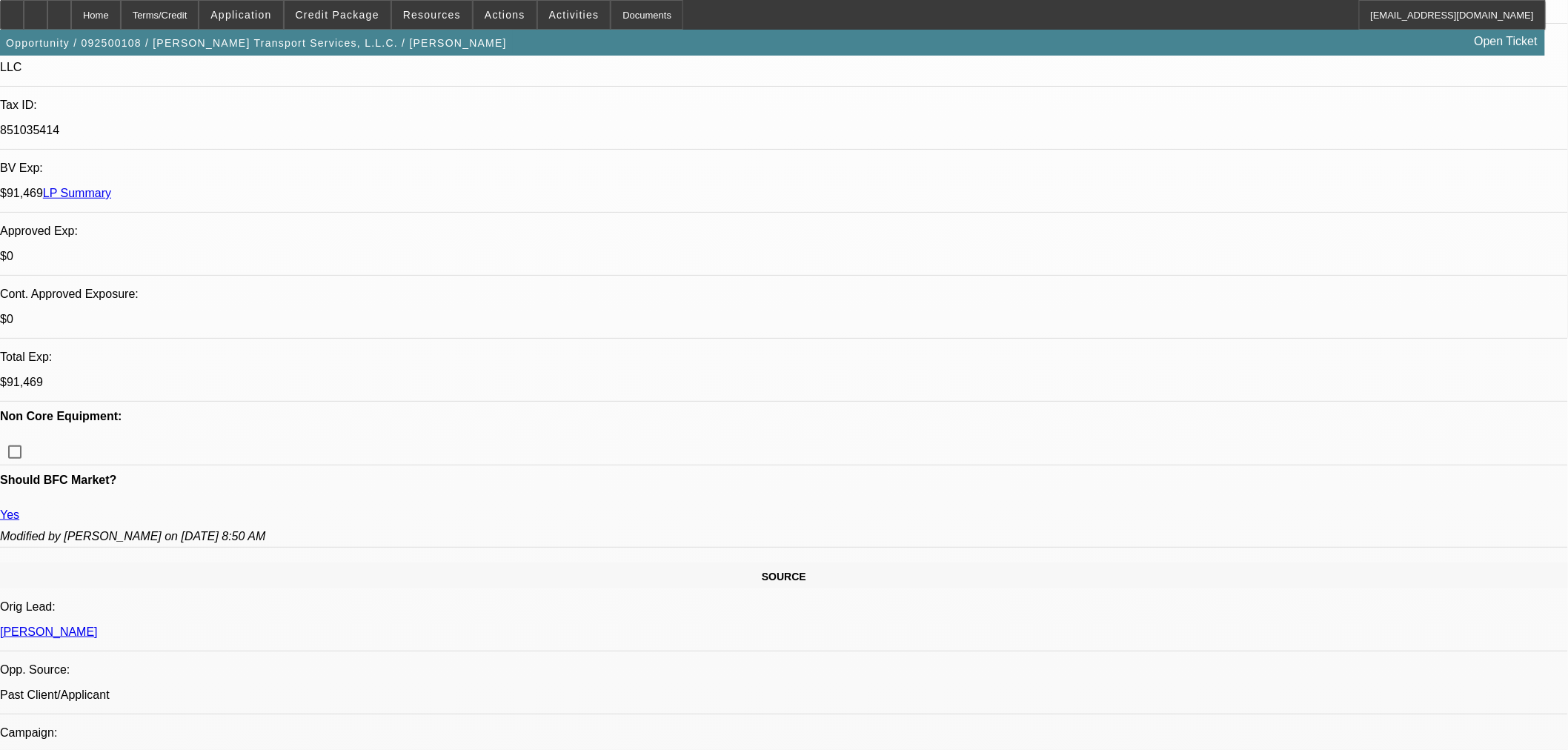
scroll to position [165, 0]
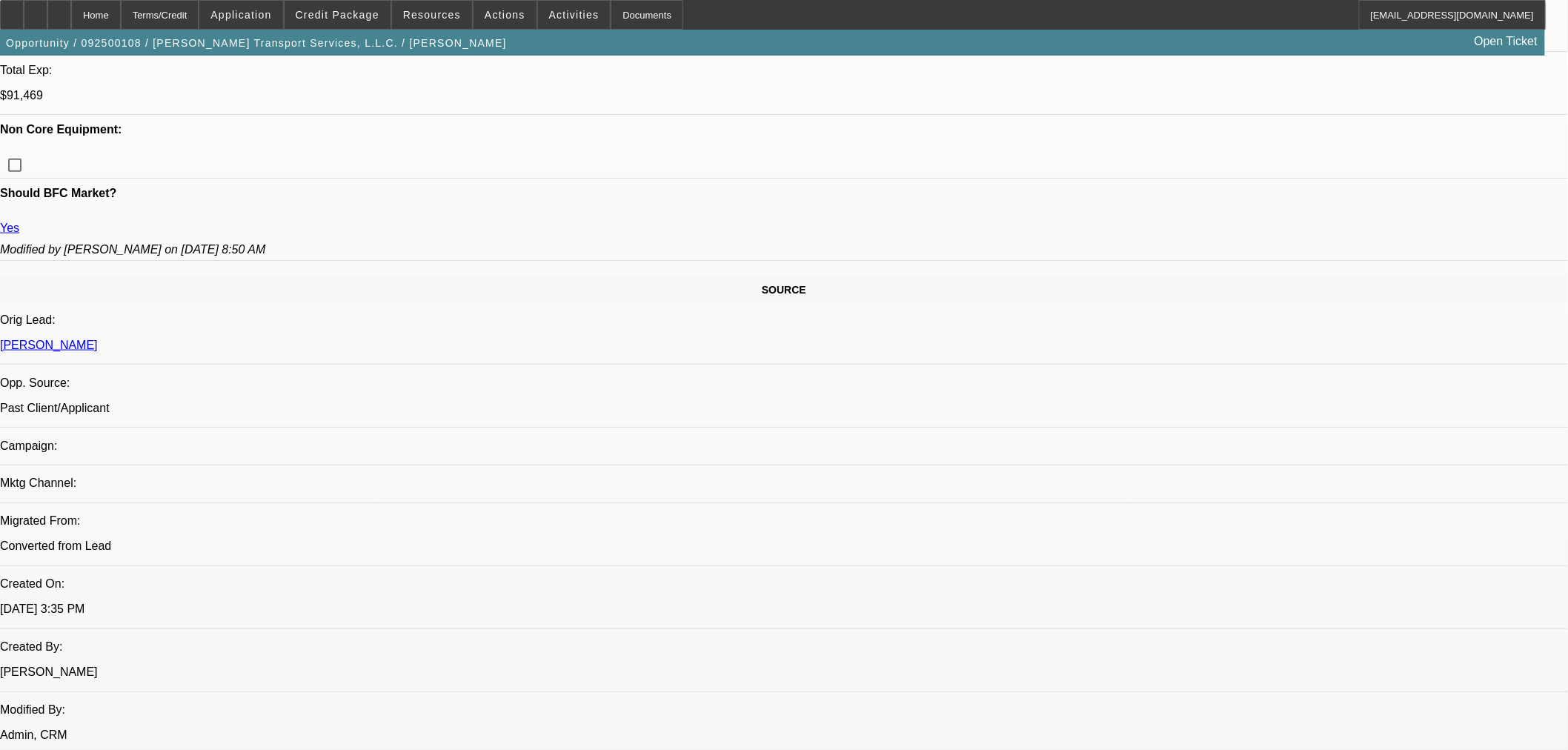
scroll to position [658, 0]
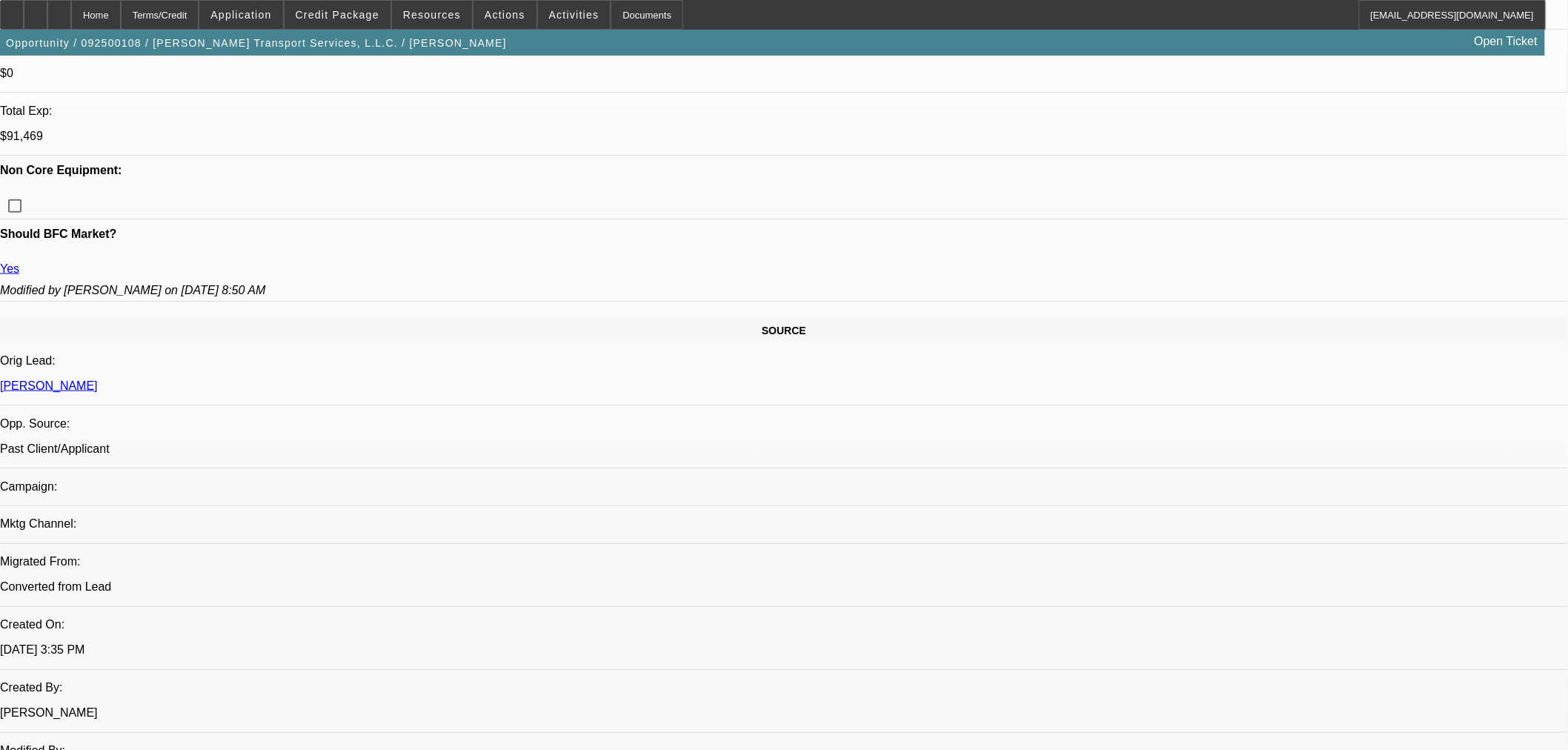
drag, startPoint x: 1289, startPoint y: 280, endPoint x: 1194, endPoint y: 283, distance: 95.0
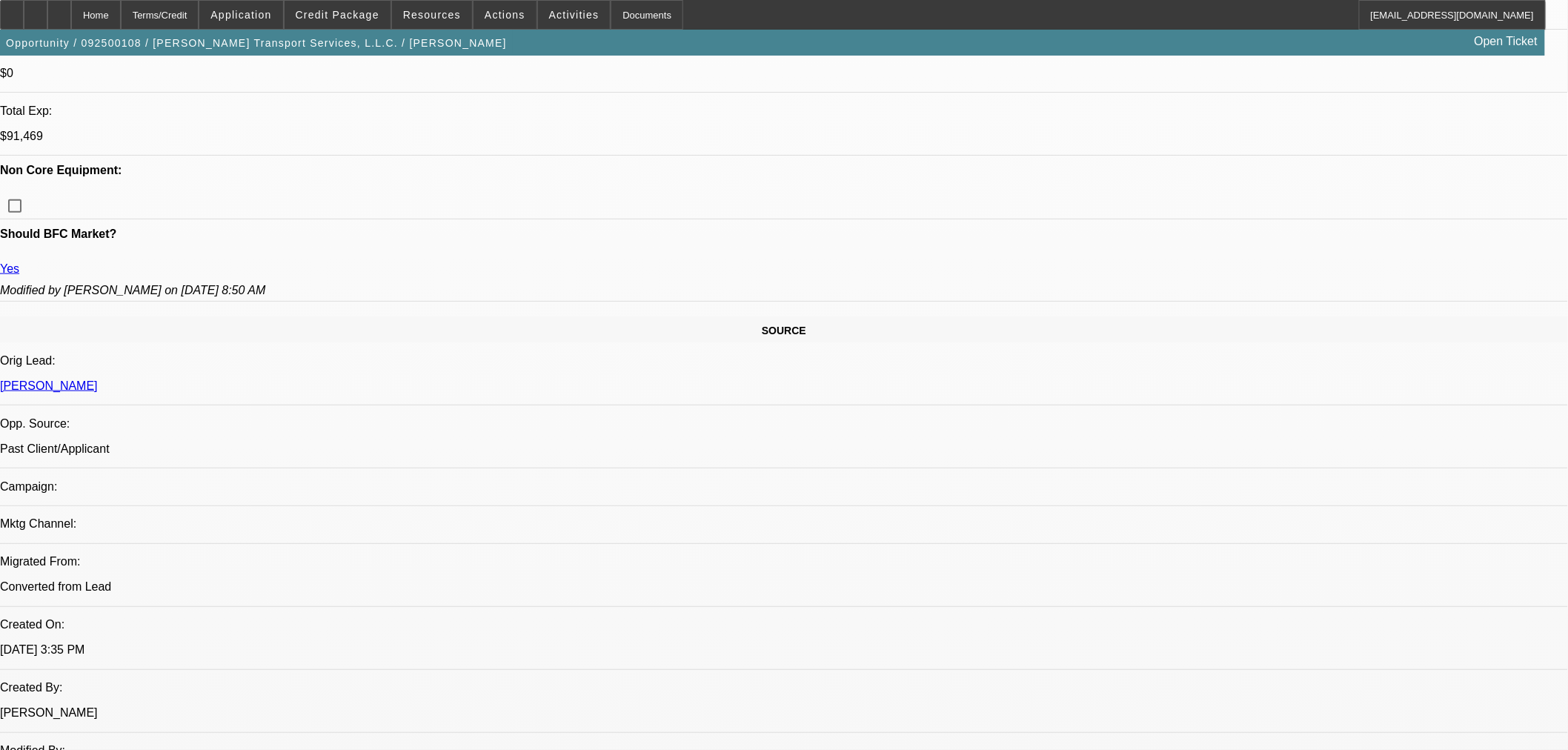
type textarea "HIGH DEBT; PAST BK, AGED EQUIPMENT, SUMMARY SCANNED BANKS - OK TO SELL"
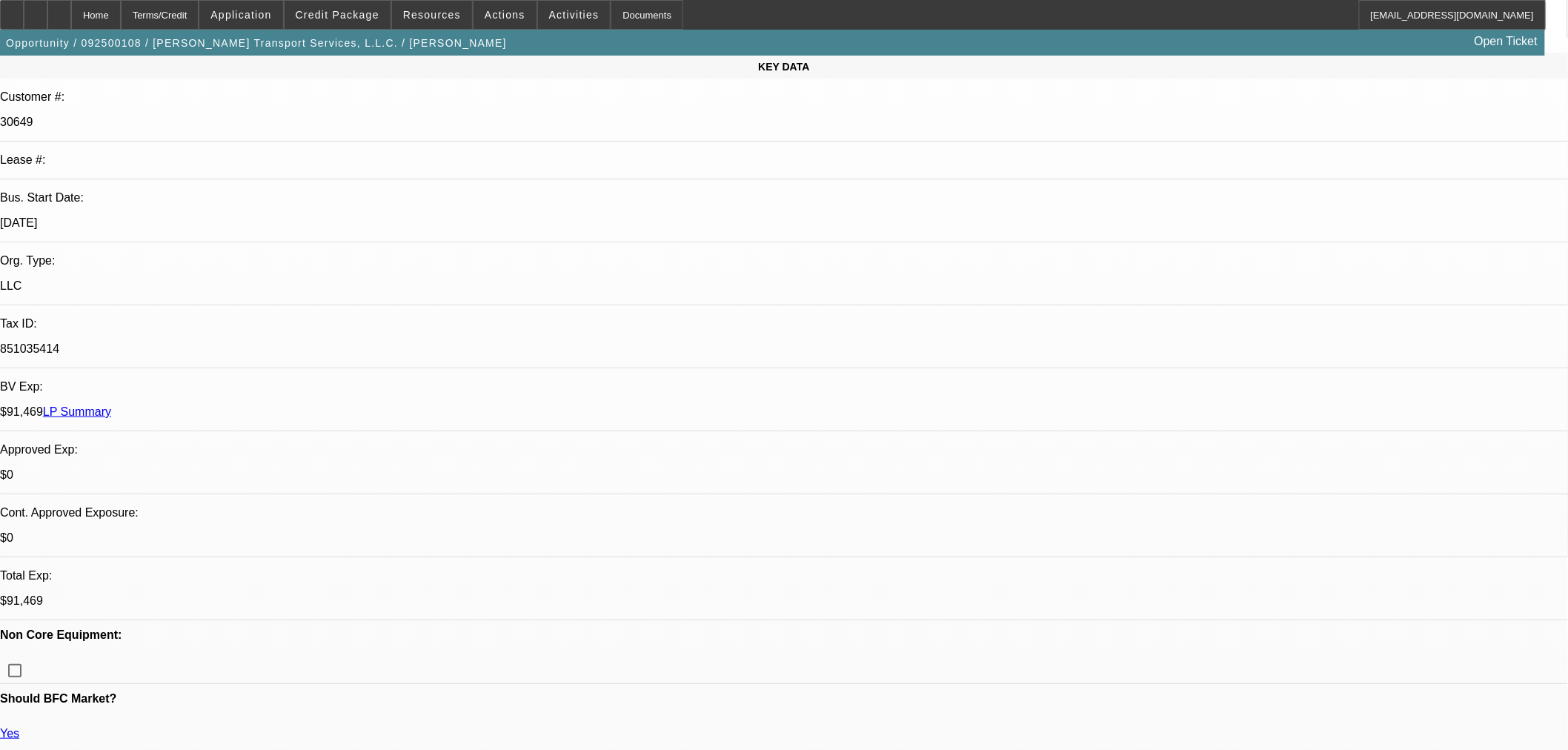
scroll to position [165, 0]
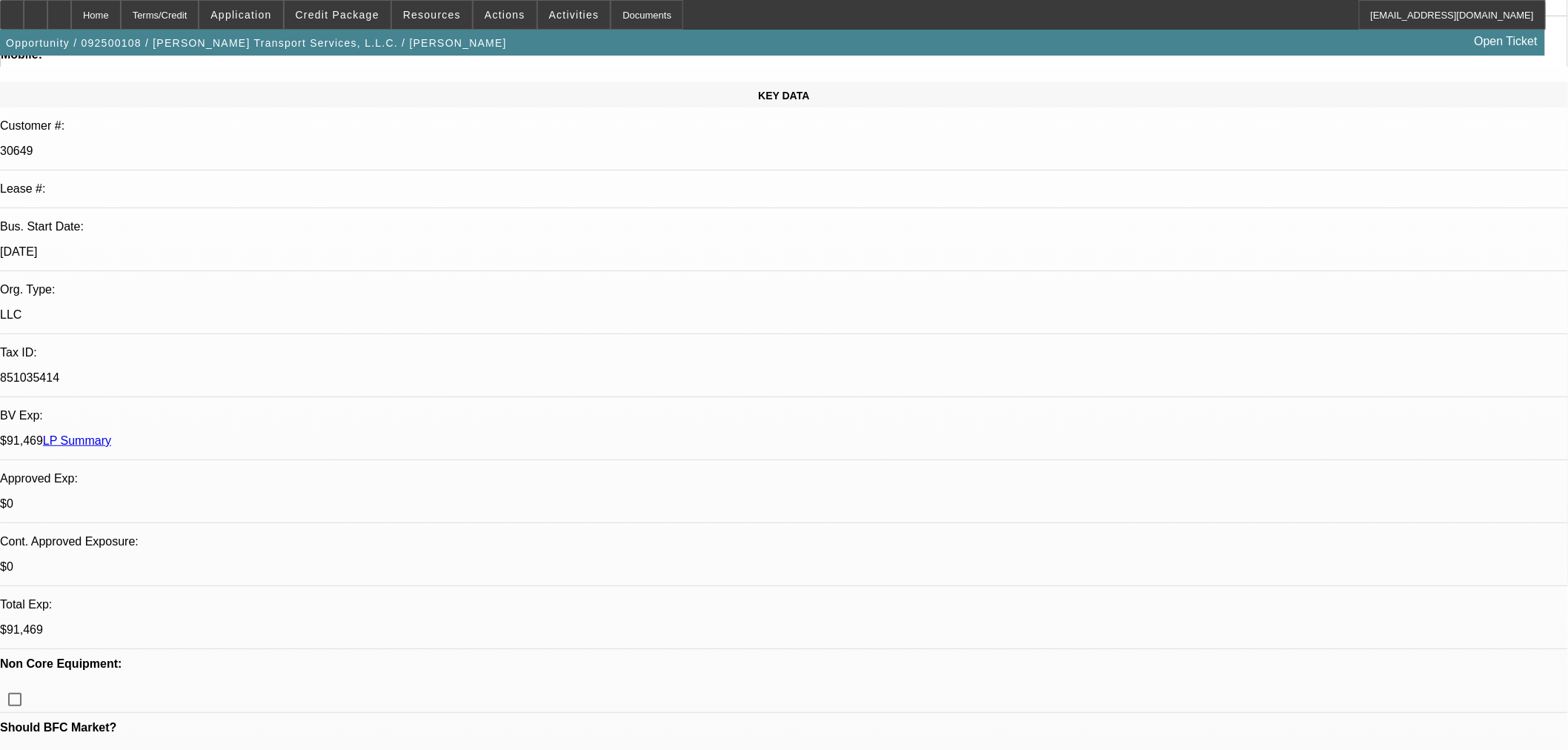
click at [111, 434] on link "LP Summary" at bounding box center [77, 440] width 68 height 12
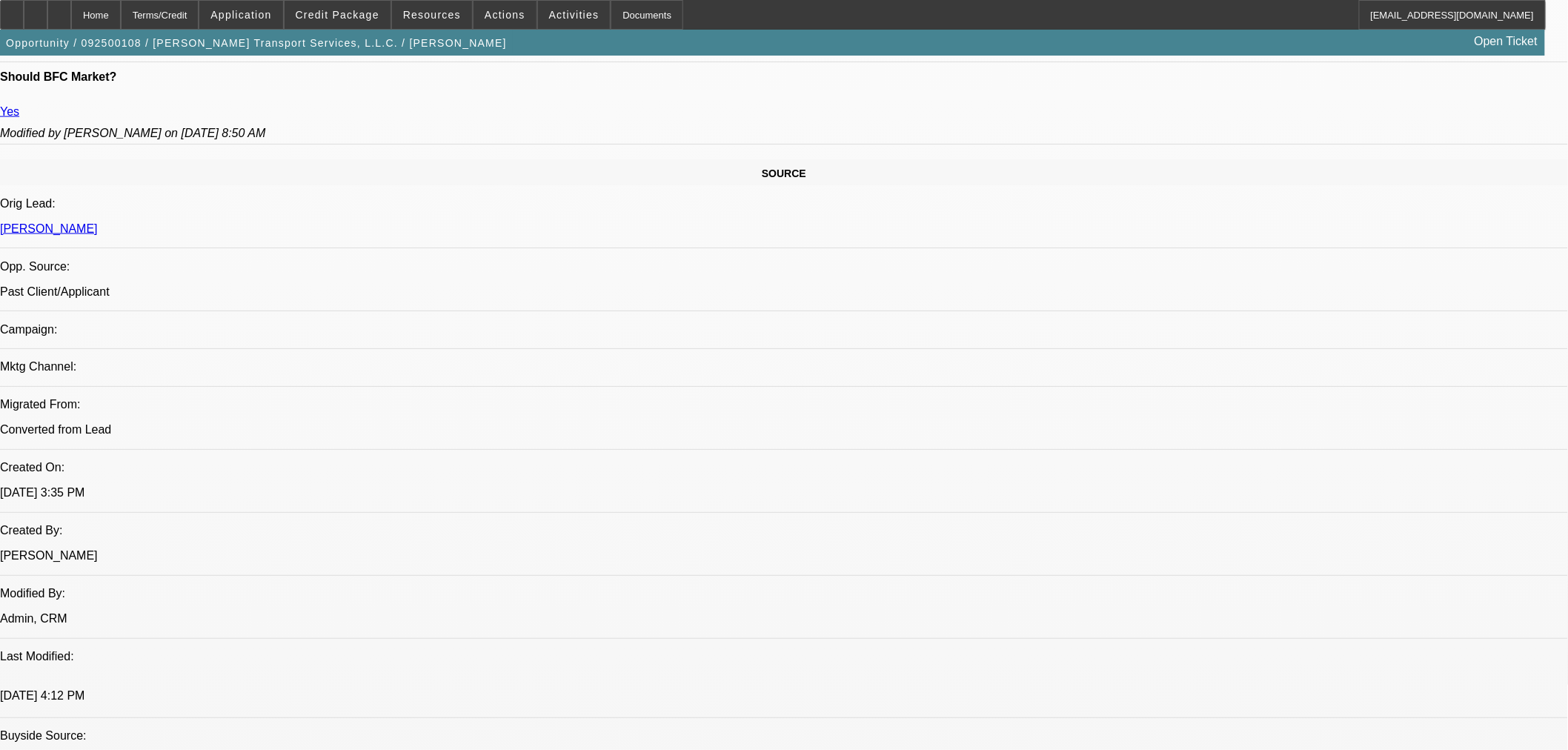
scroll to position [1070, 0]
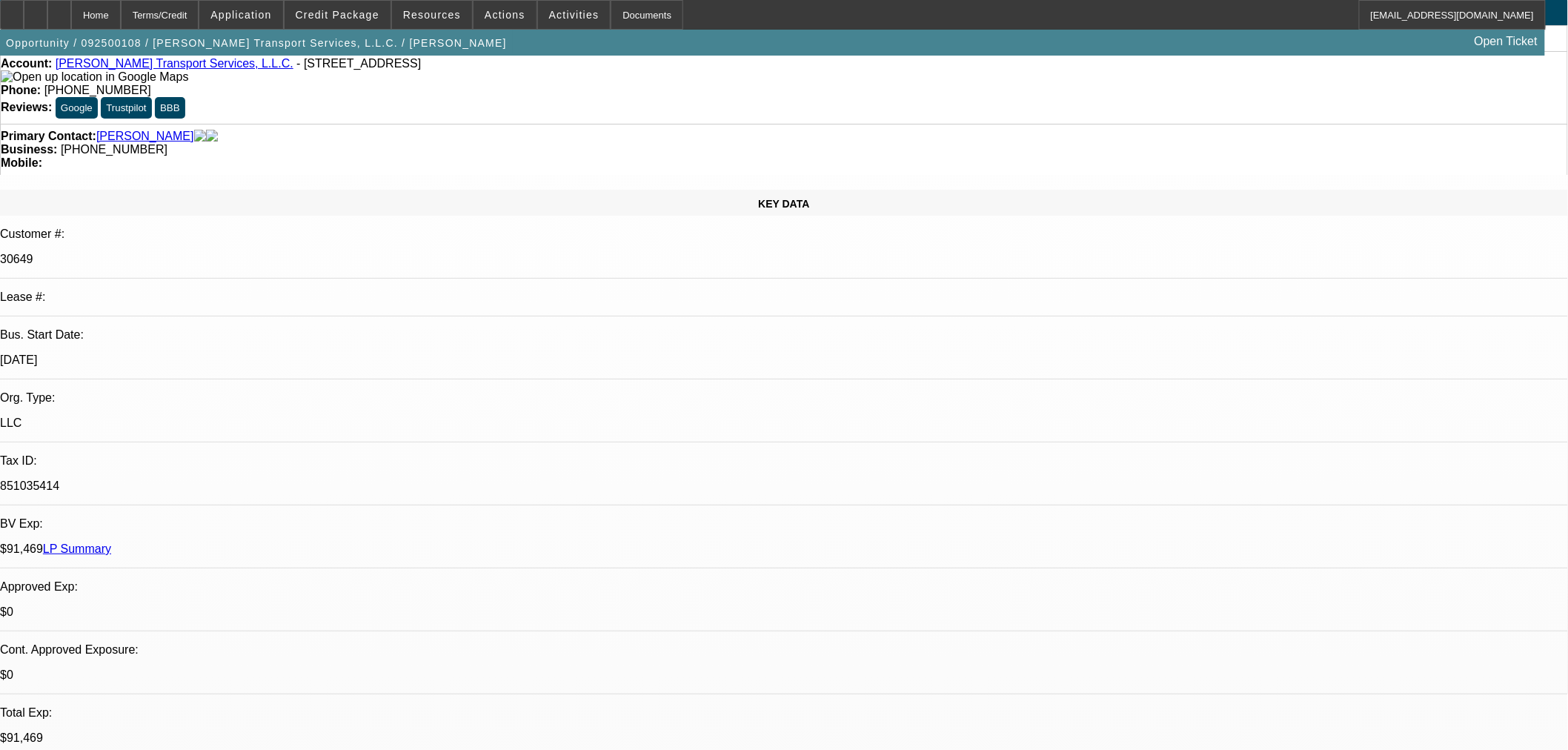
scroll to position [247, 0]
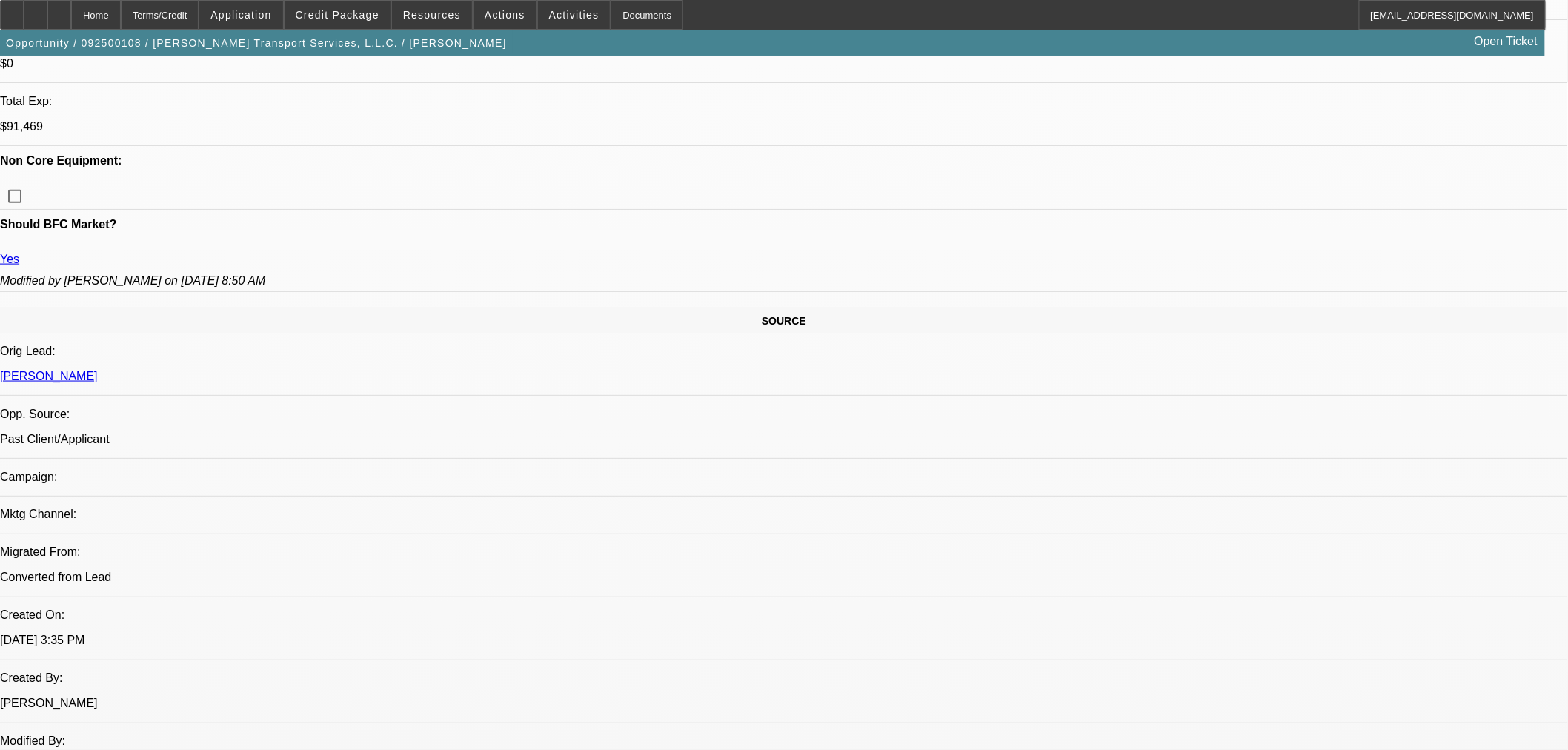
scroll to position [658, 0]
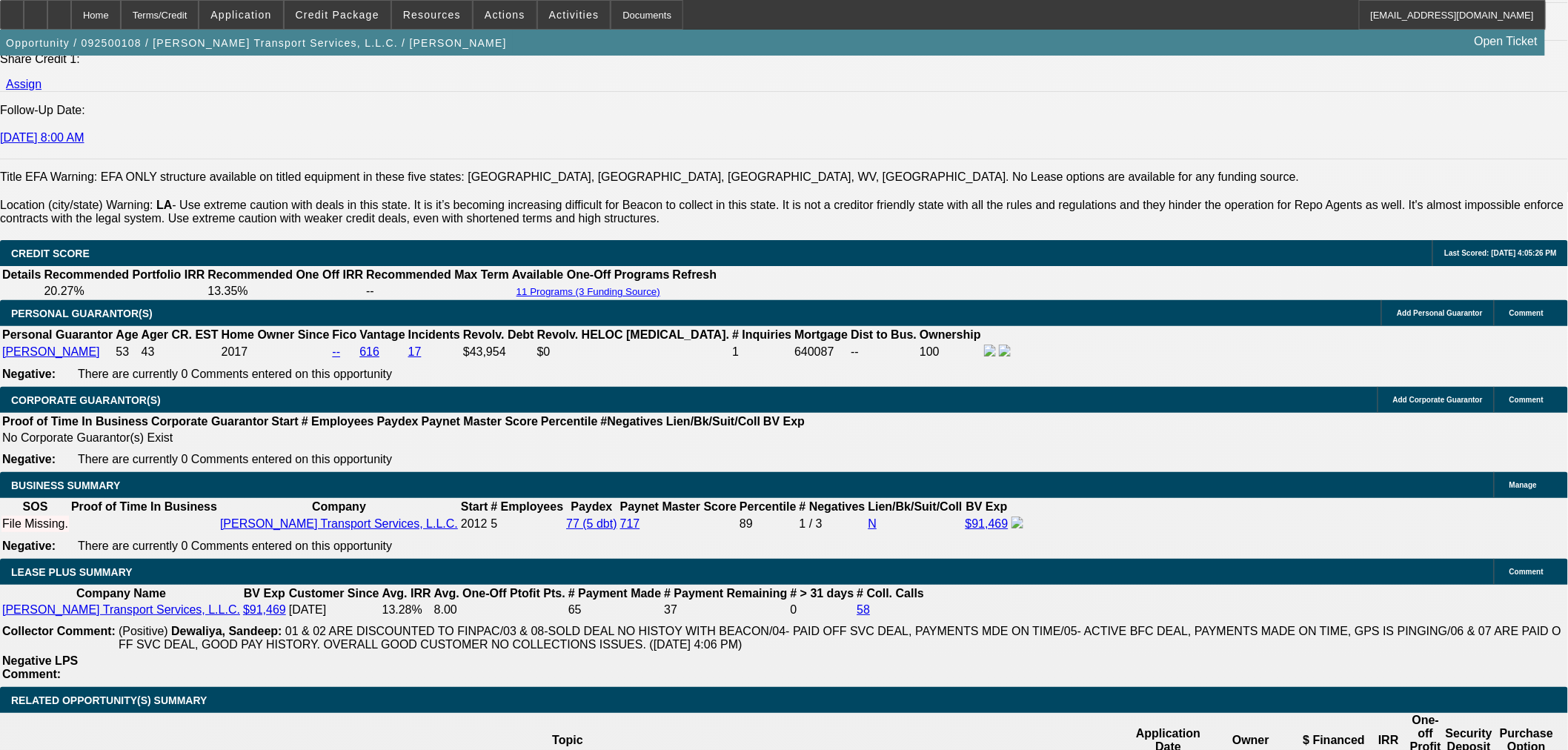
scroll to position [2634, 0]
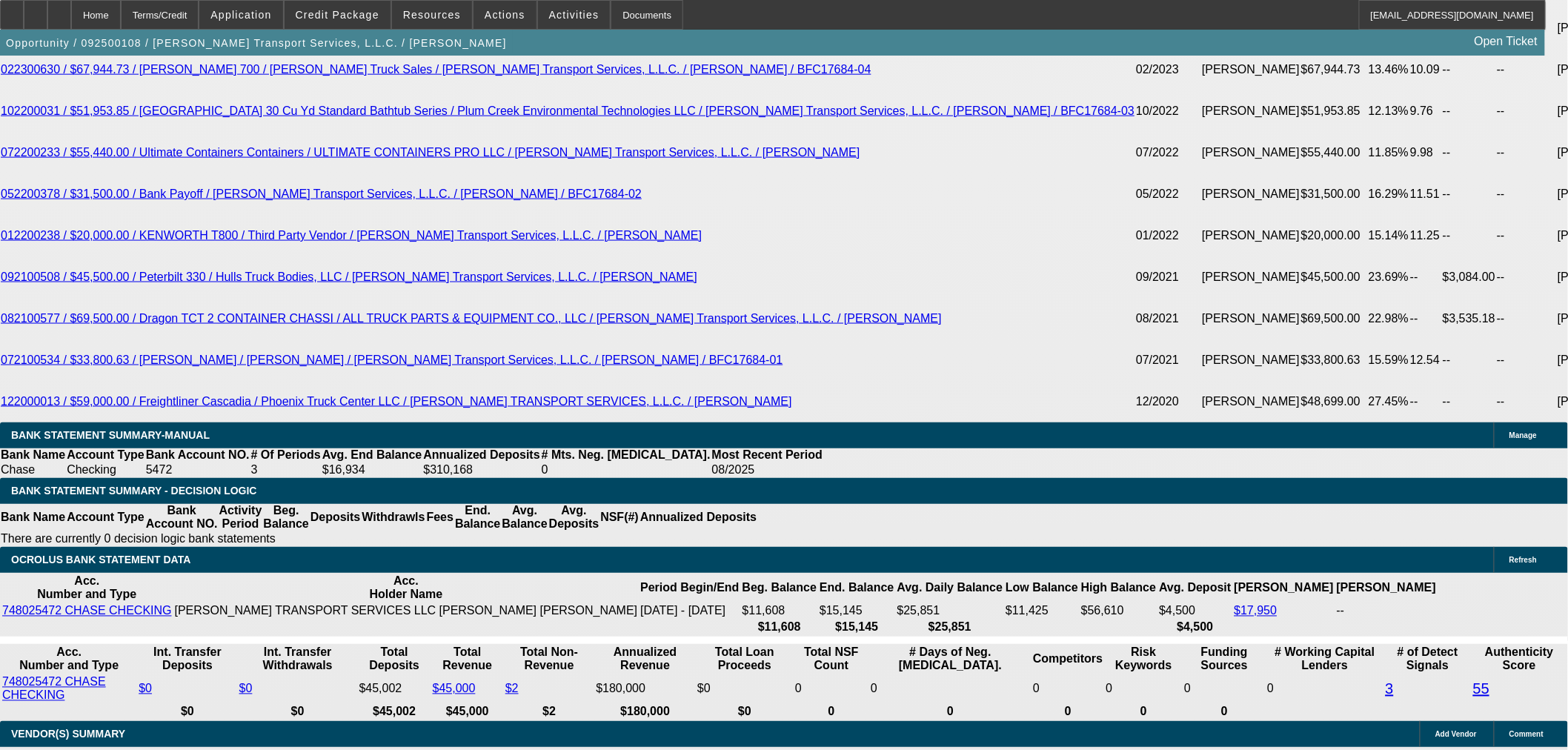
select select "5"
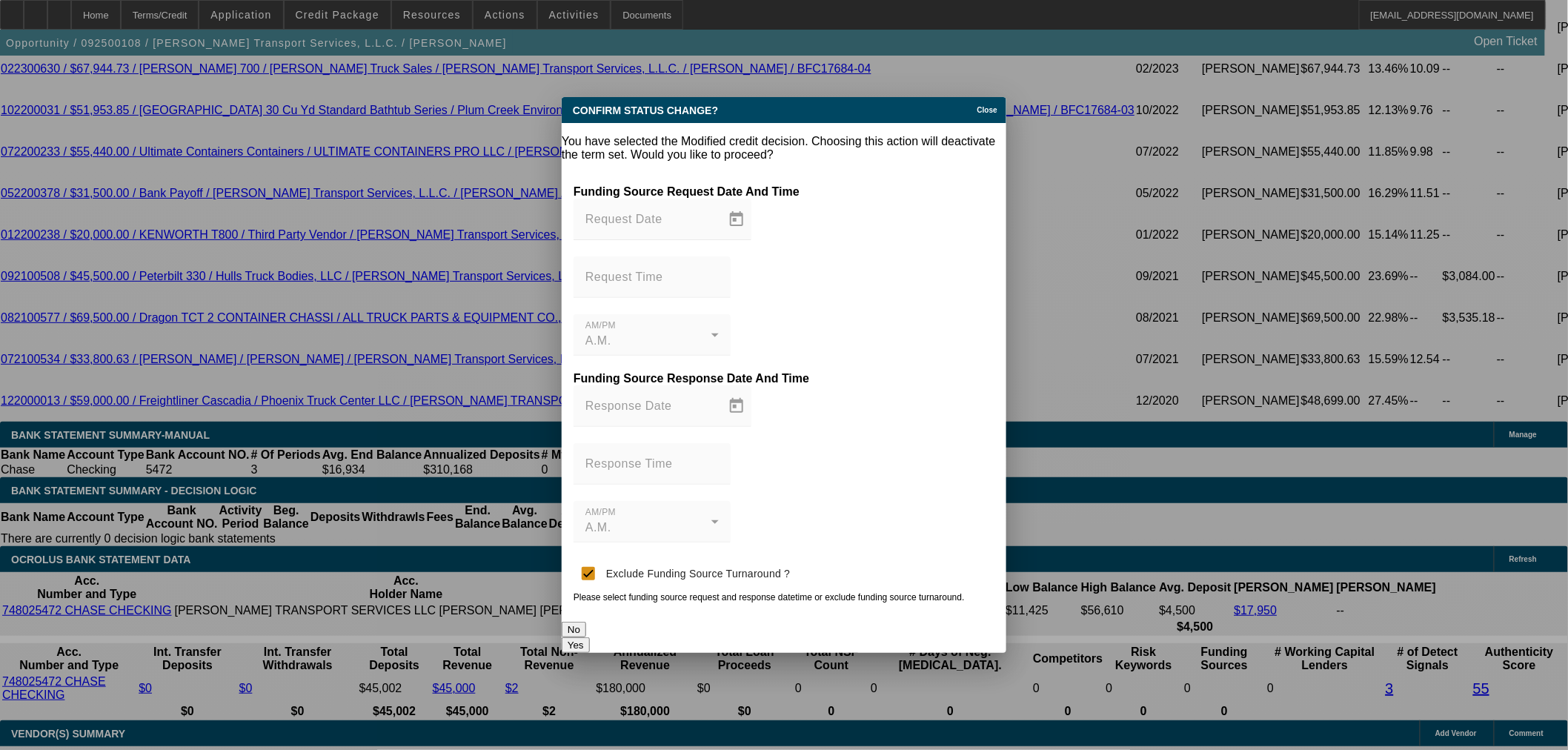
click at [590, 638] on button "Yes" at bounding box center [576, 646] width 28 height 16
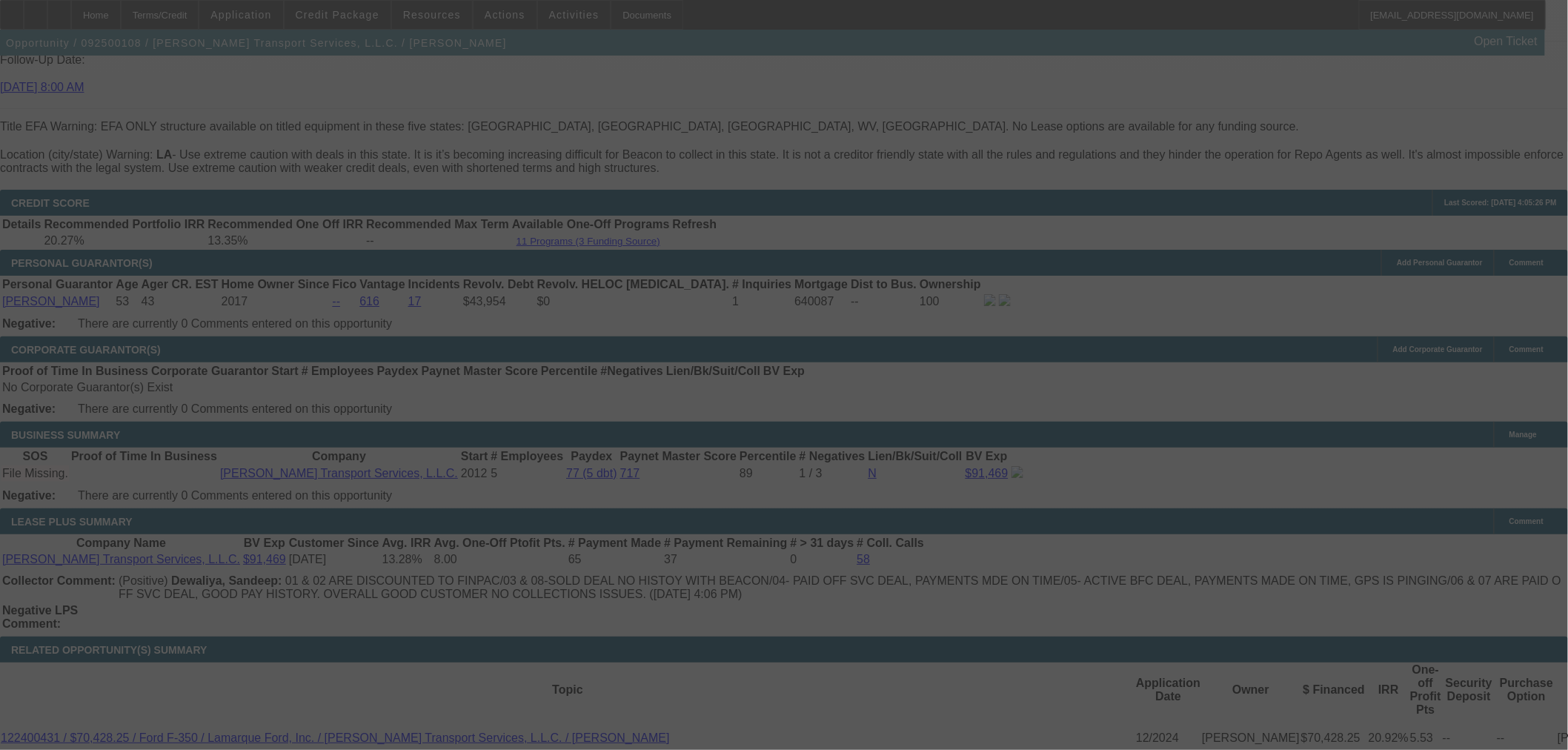
scroll to position [2387, 0]
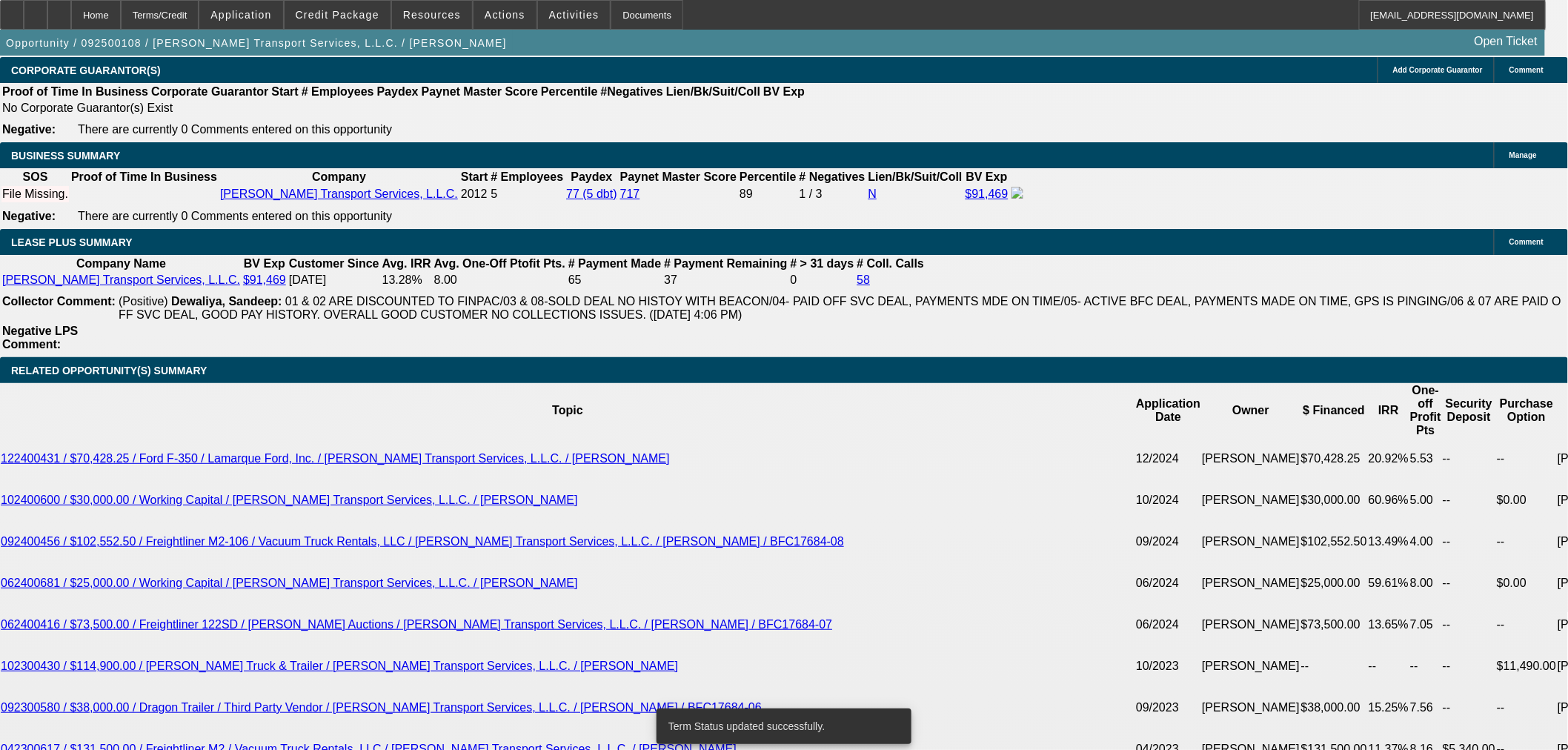
select select "0"
select select "2"
select select "0"
select select "6"
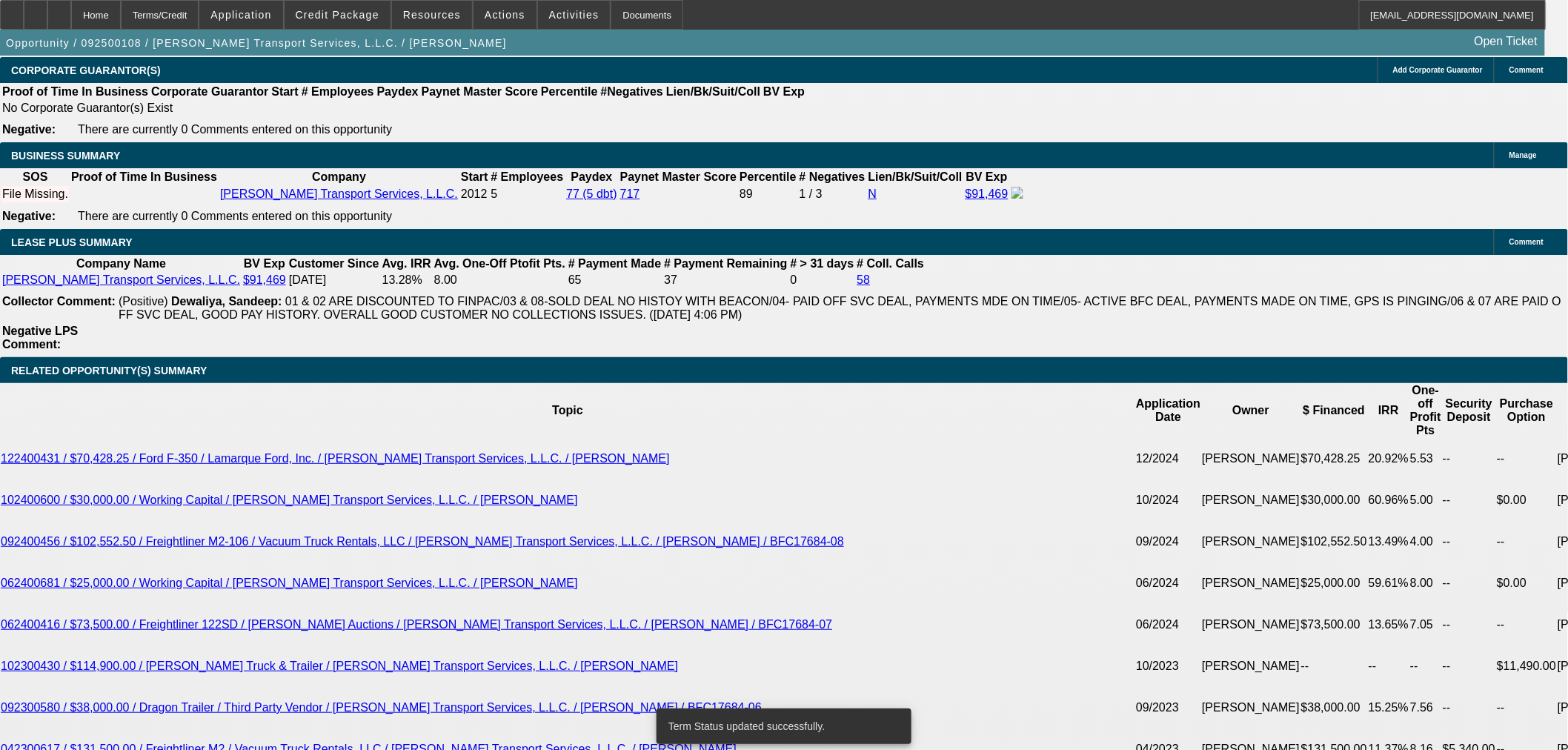
select select "0"
select select "2"
select select "0"
select select "6"
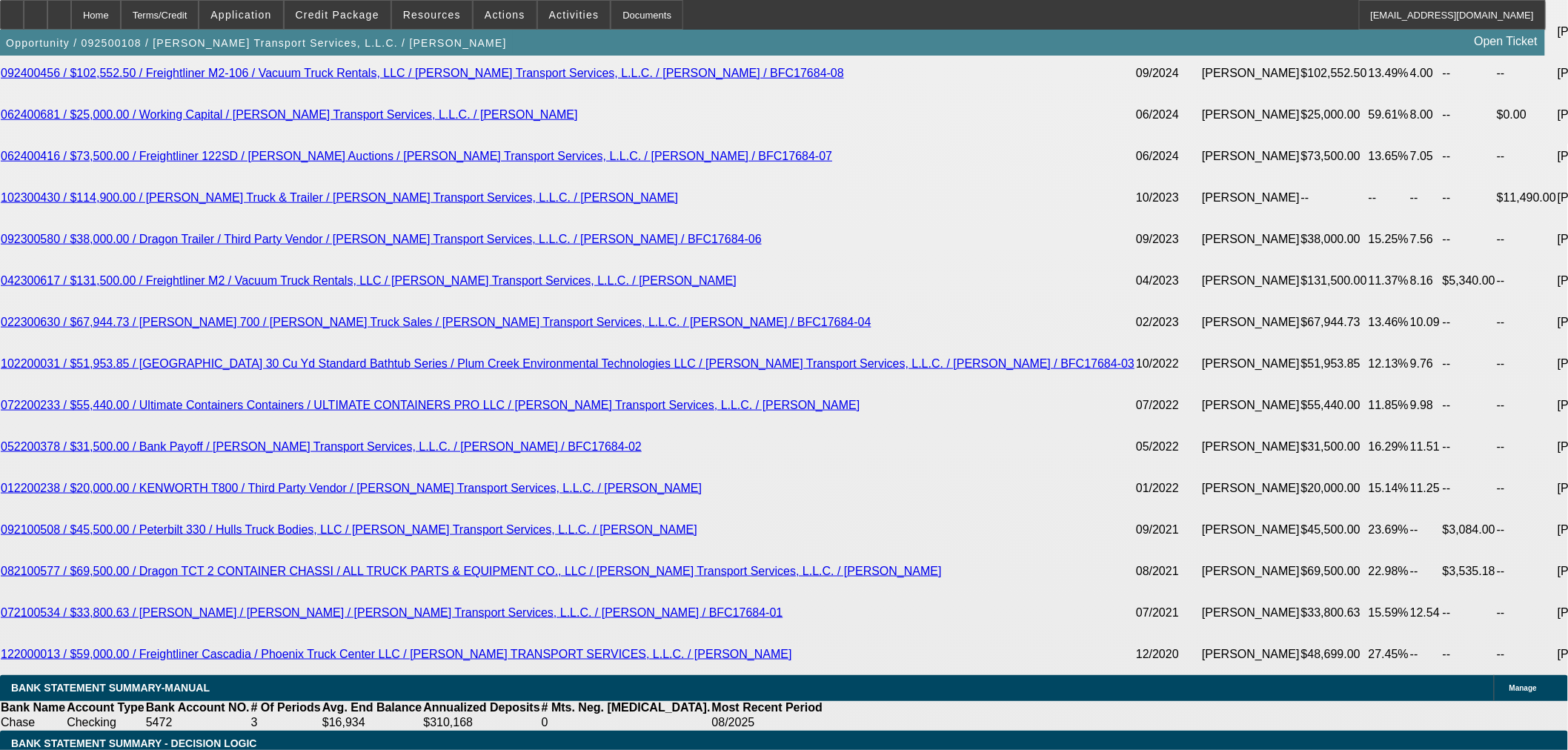
scroll to position [2881, 0]
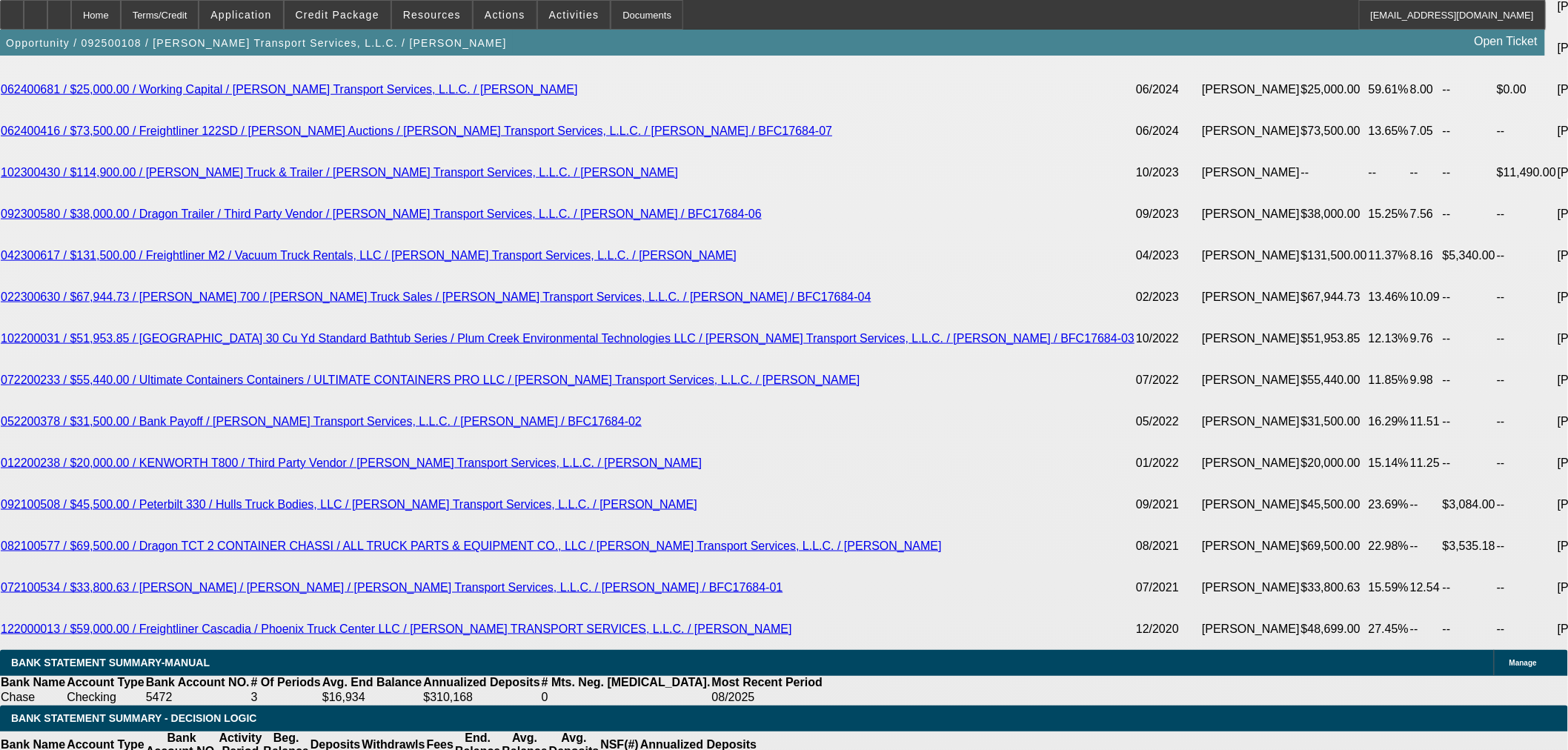
type input "4"
type input "UNKNOWN"
type input "$9,906.53"
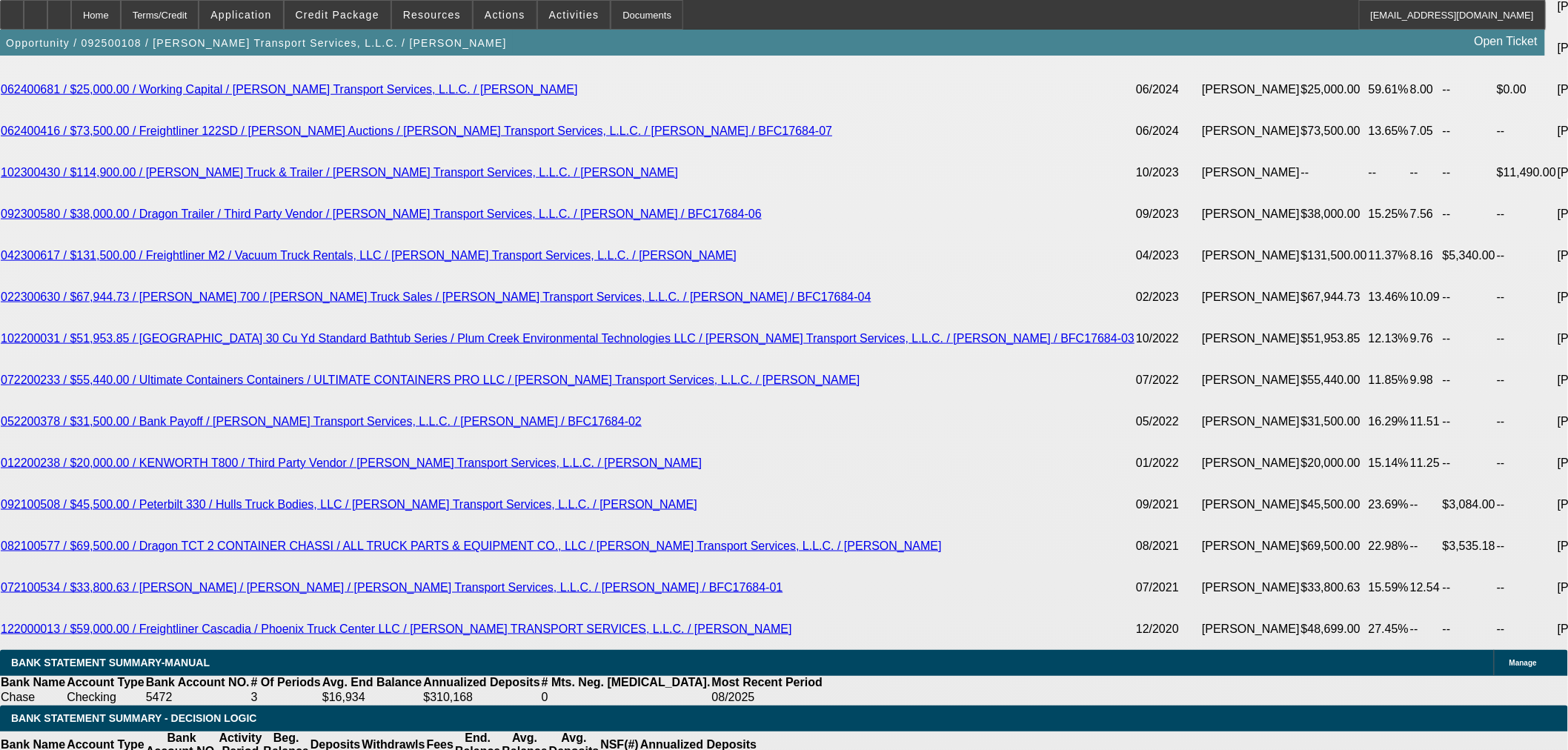
type input "42"
type input "$1,163.97"
type input "42"
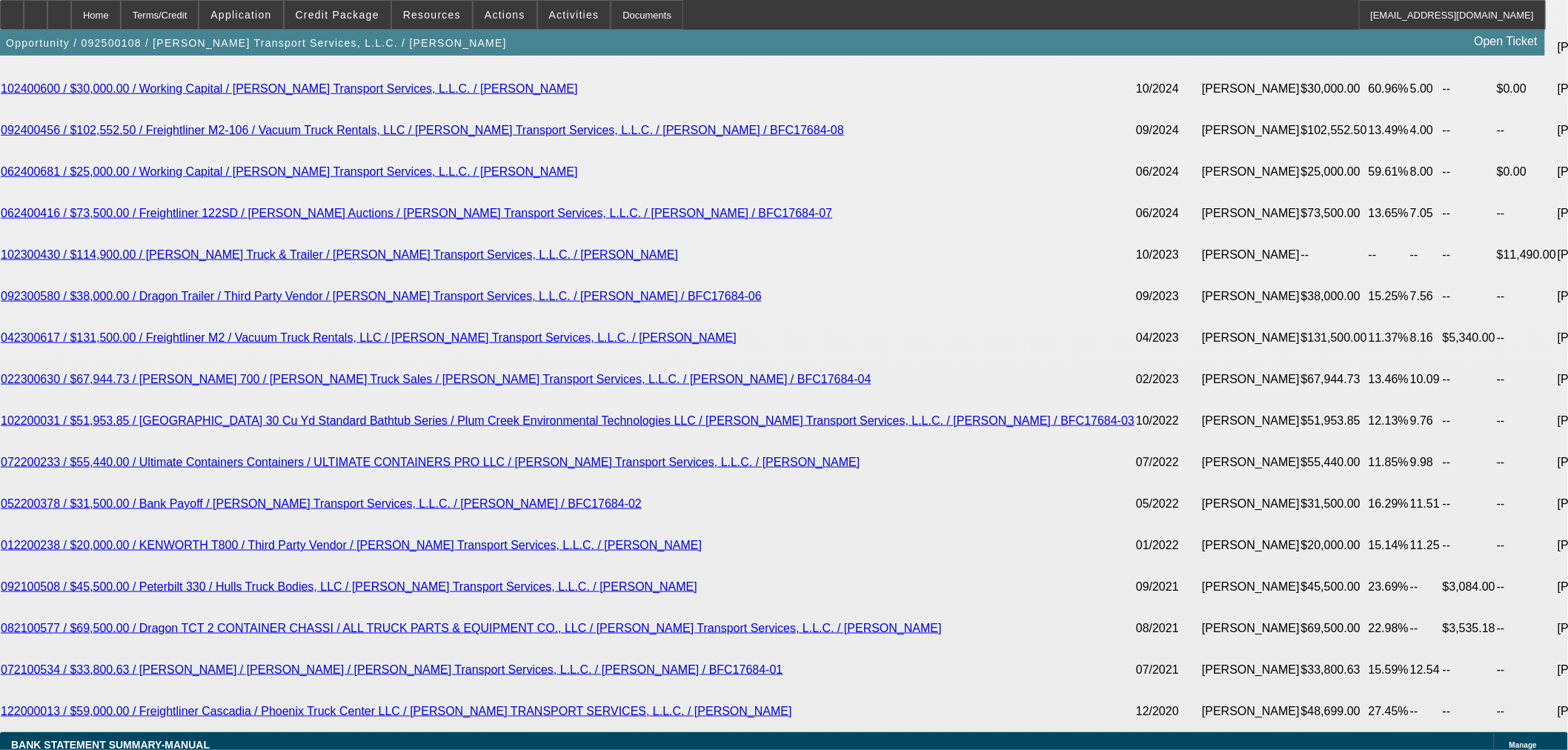
scroll to position [2552, 0]
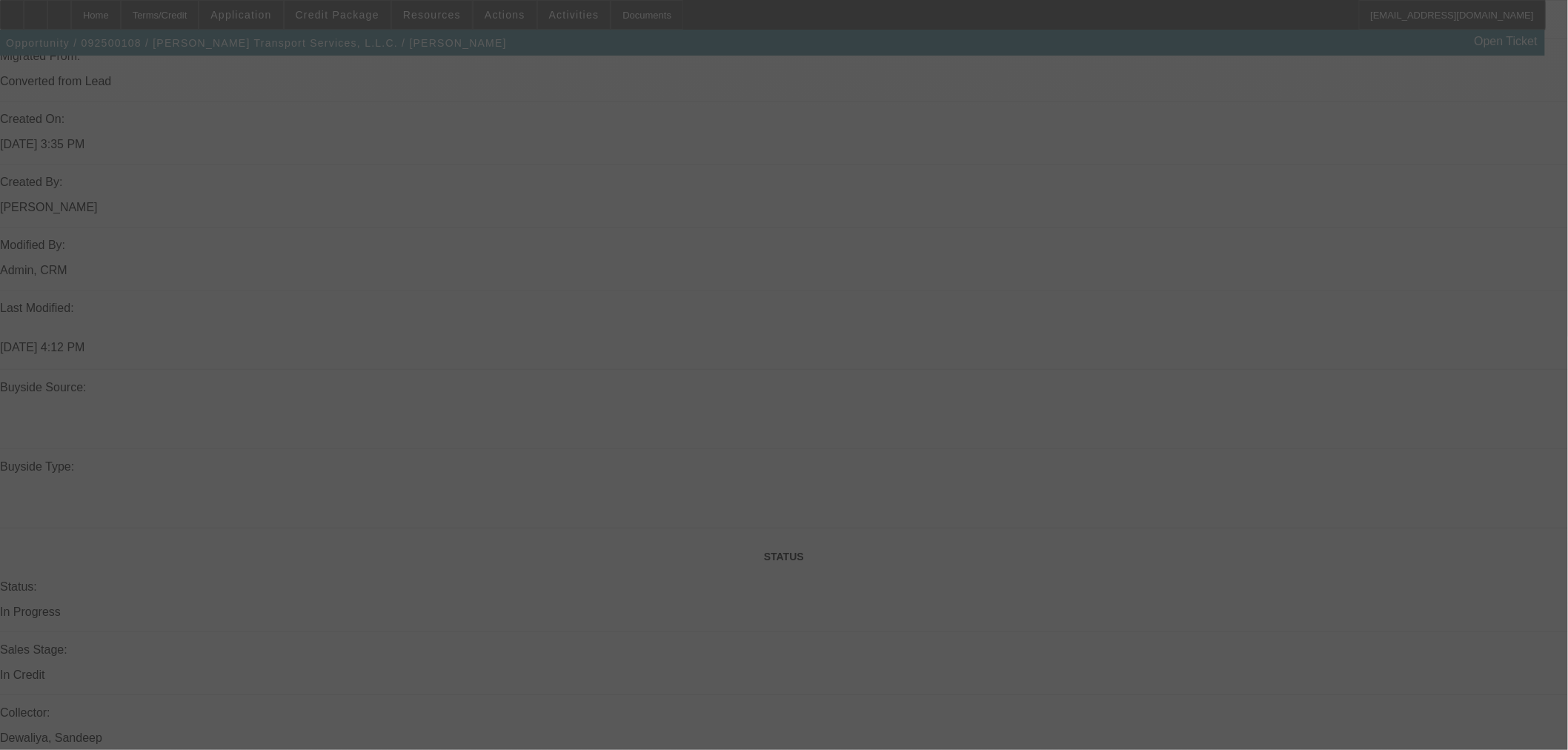
scroll to position [1070, 0]
select select "0"
select select "2"
select select "0"
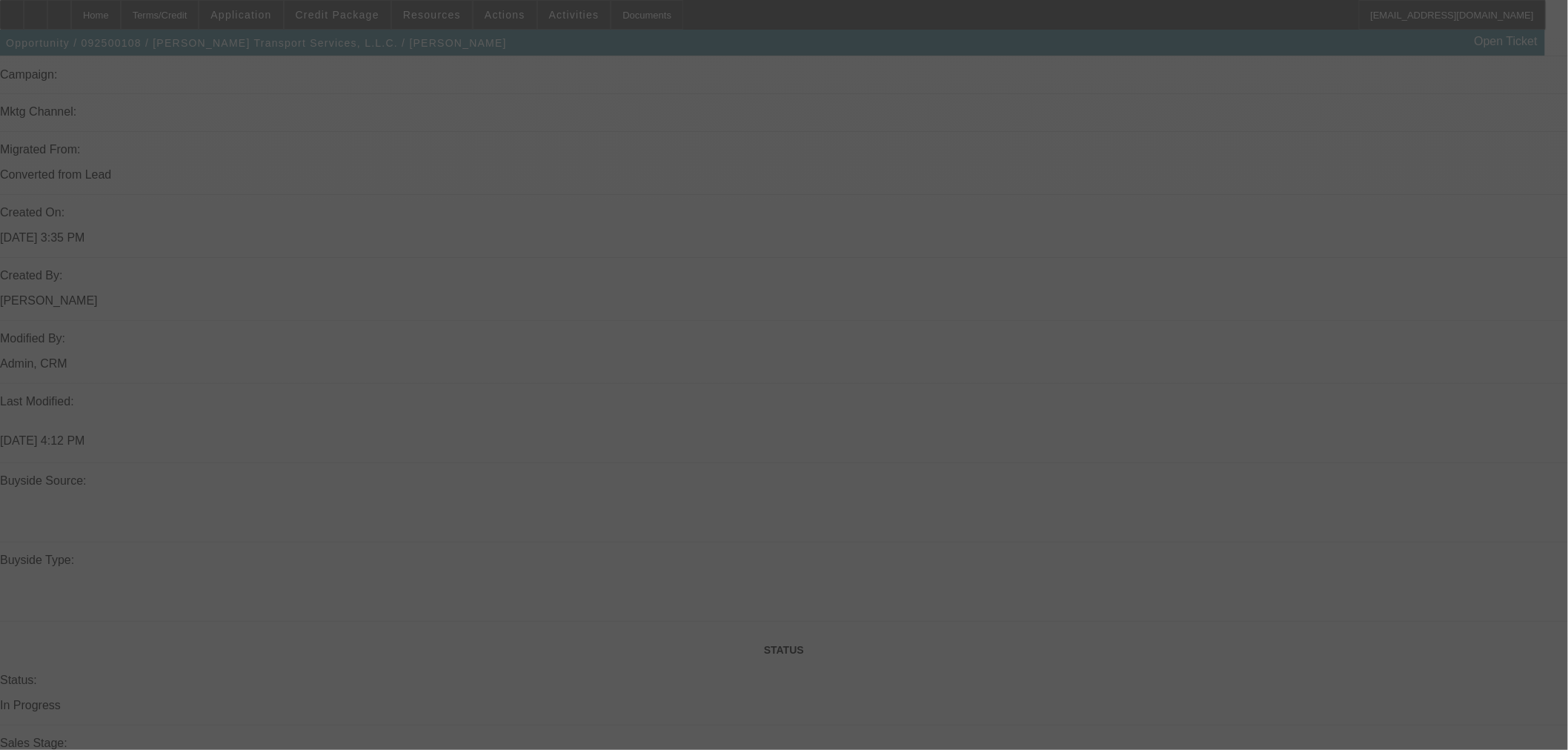
select select "6"
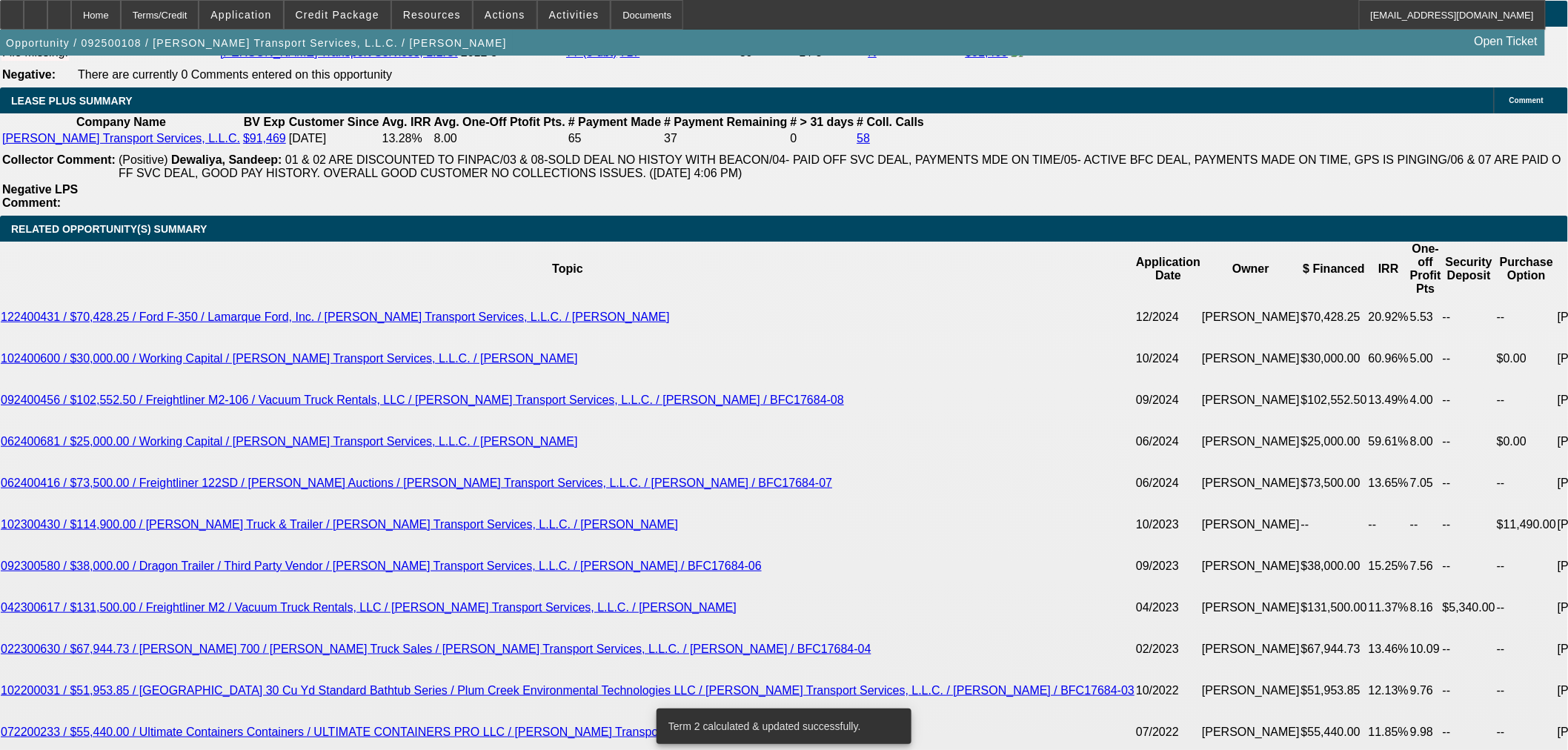
scroll to position [2716, 0]
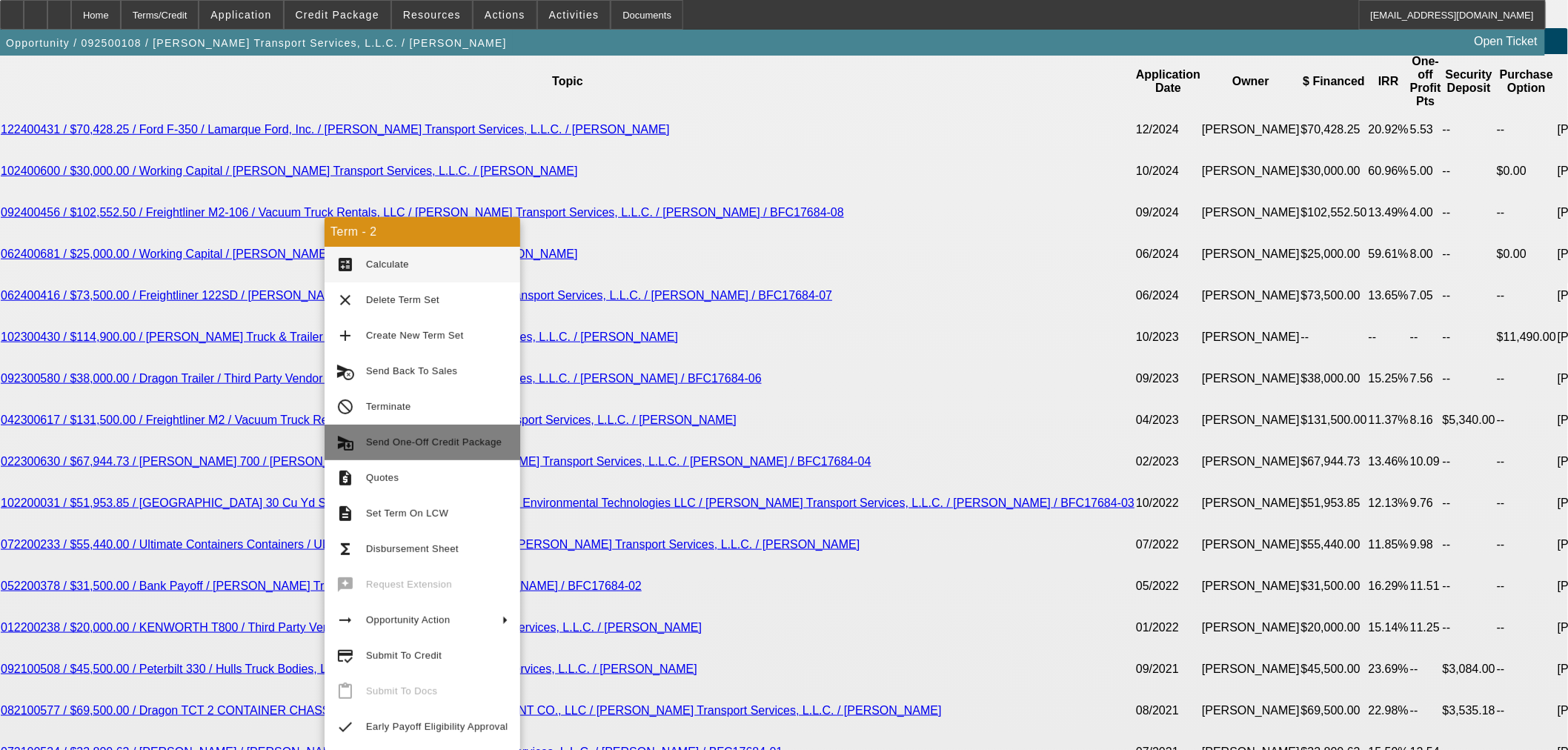
click at [440, 435] on span "Send One-Off Credit Package" at bounding box center [437, 442] width 142 height 18
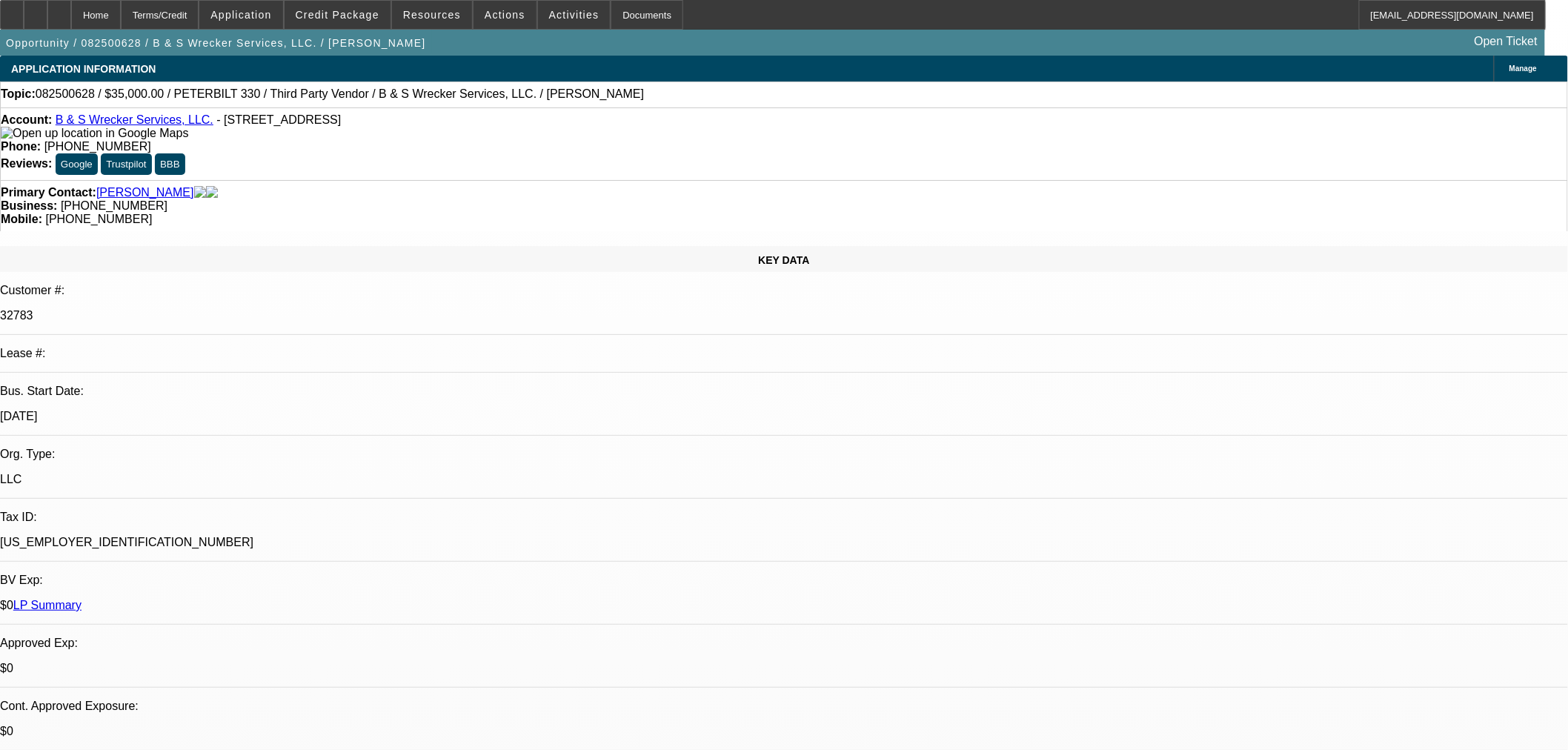
select select "0"
select select "6"
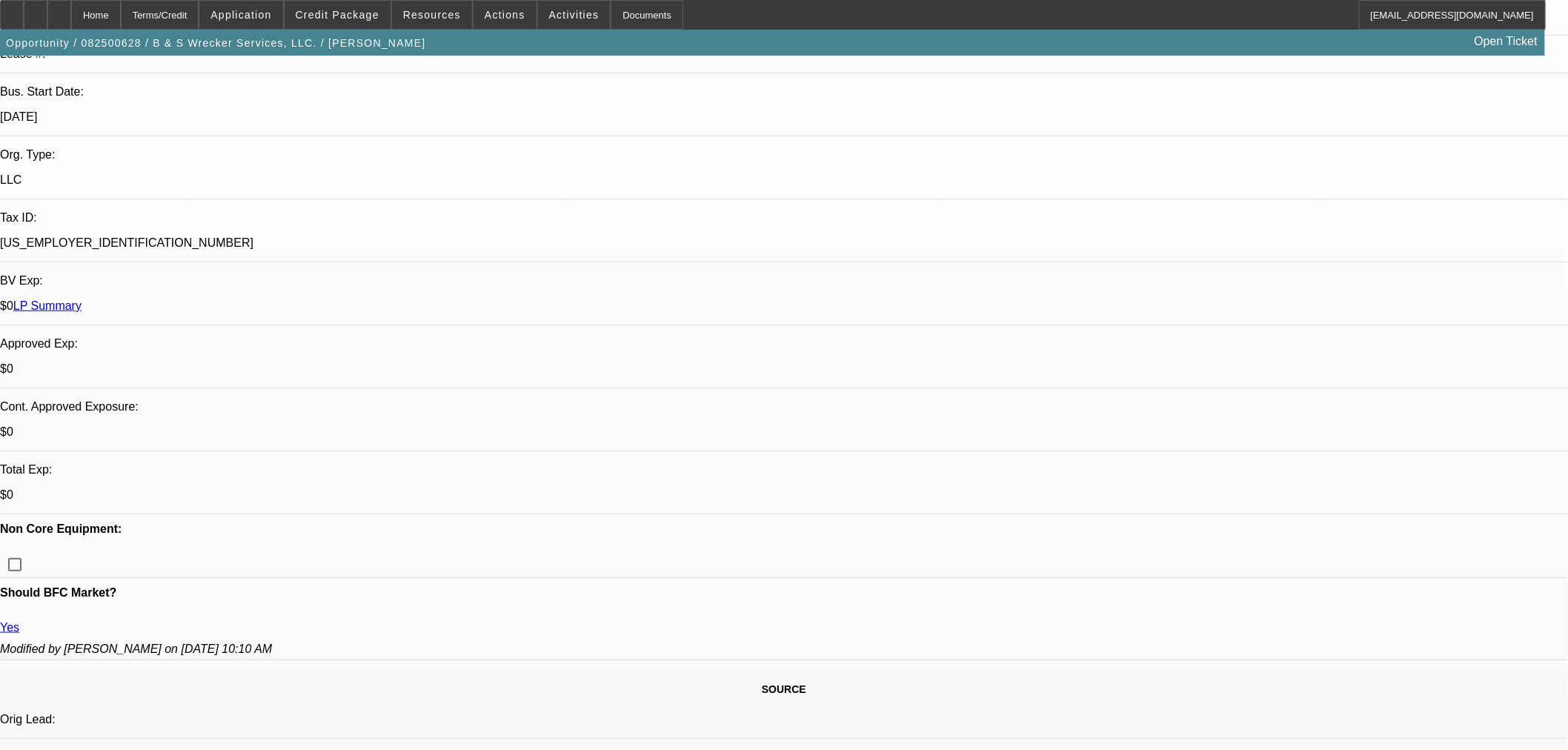
scroll to position [329, 0]
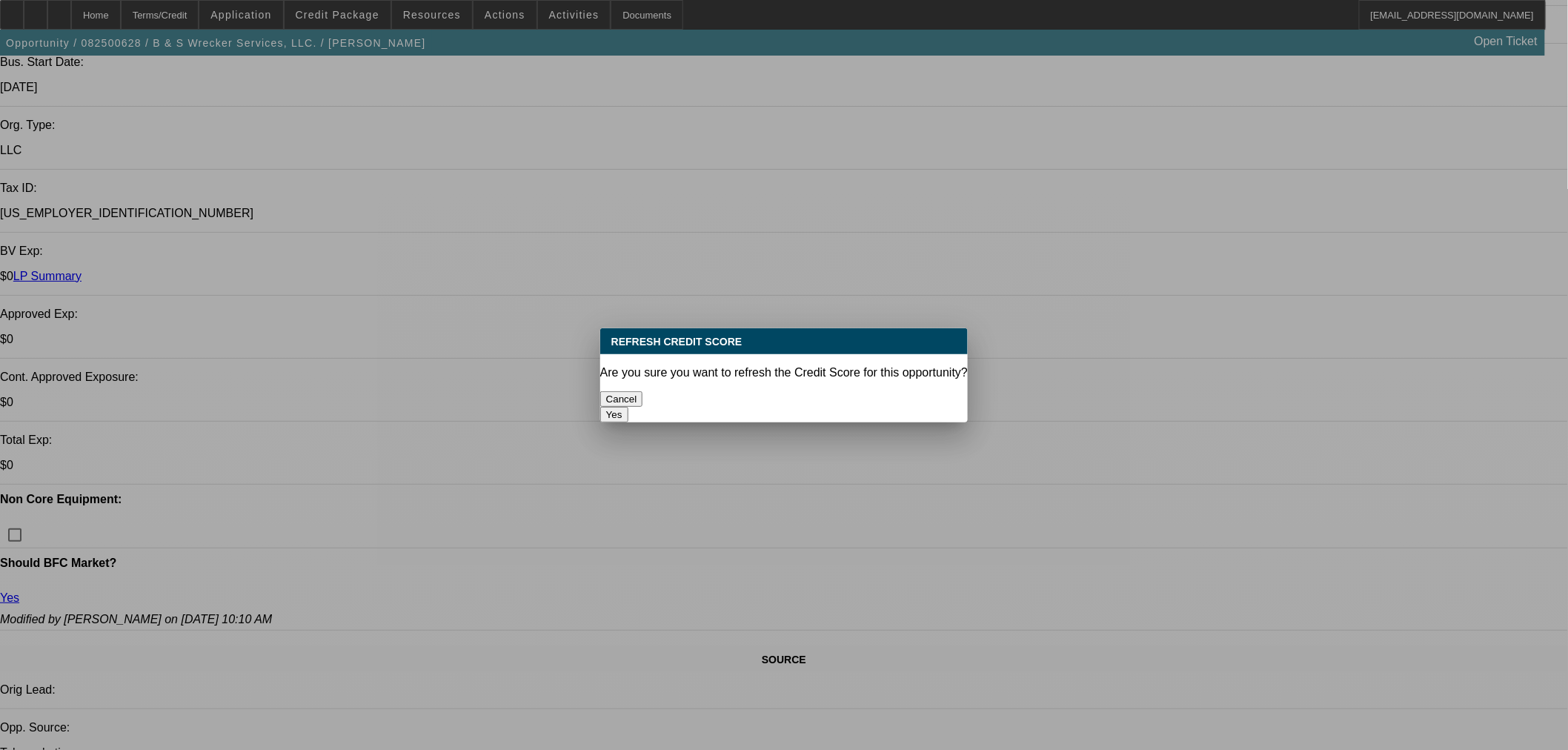
scroll to position [0, 0]
click at [628, 407] on button "Yes" at bounding box center [615, 415] width 28 height 16
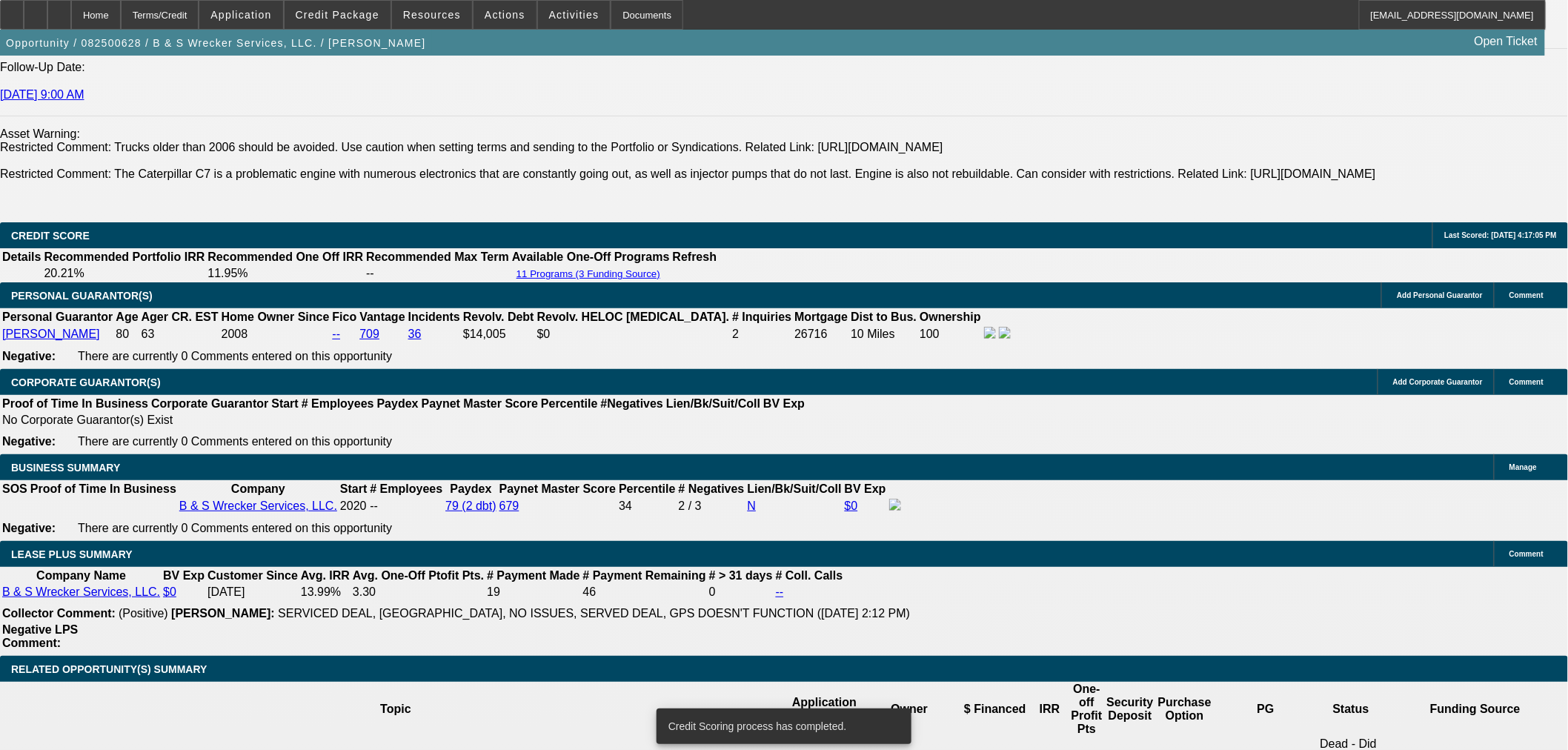
scroll to position [2051, 0]
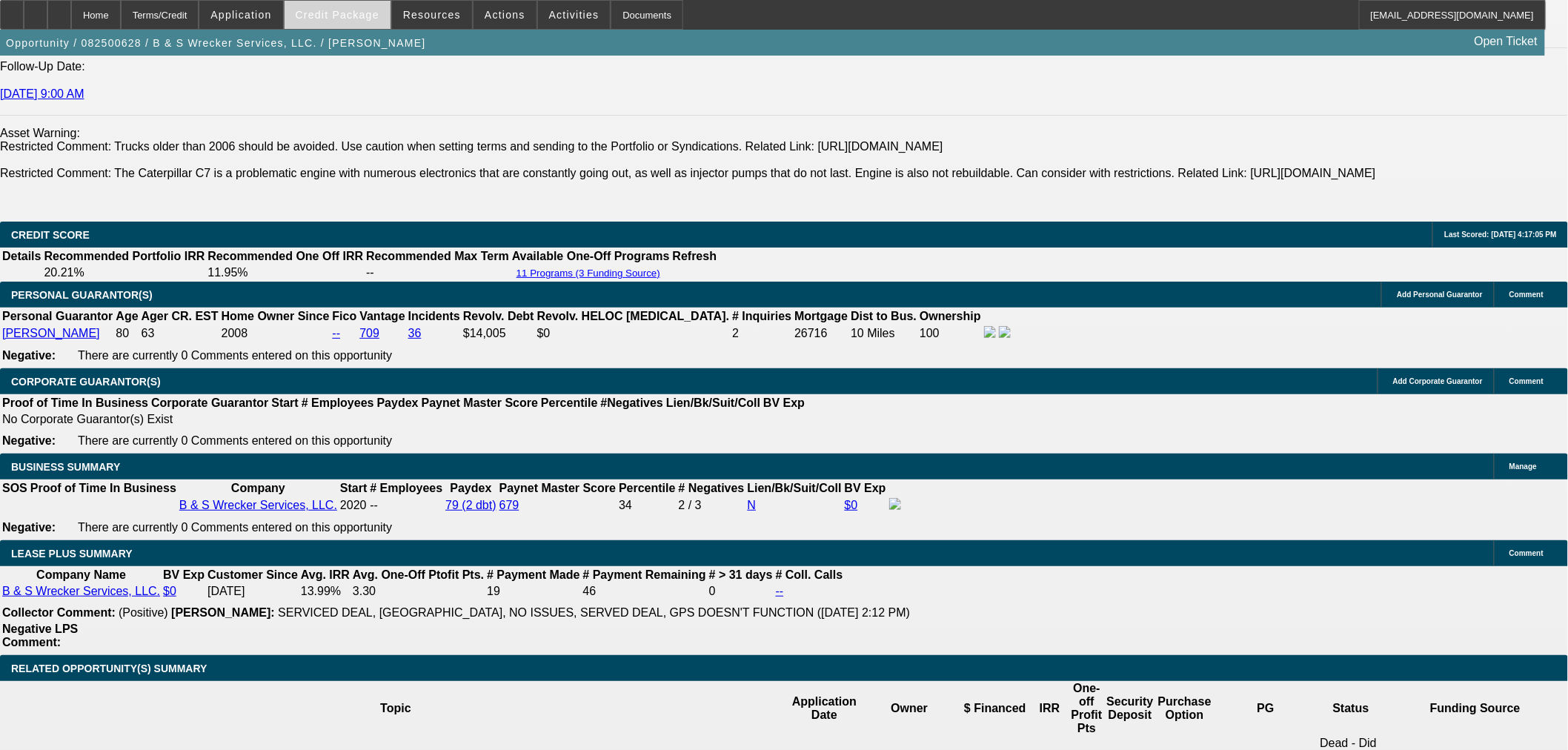
click at [331, 16] on span "Credit Package" at bounding box center [337, 14] width 84 height 11
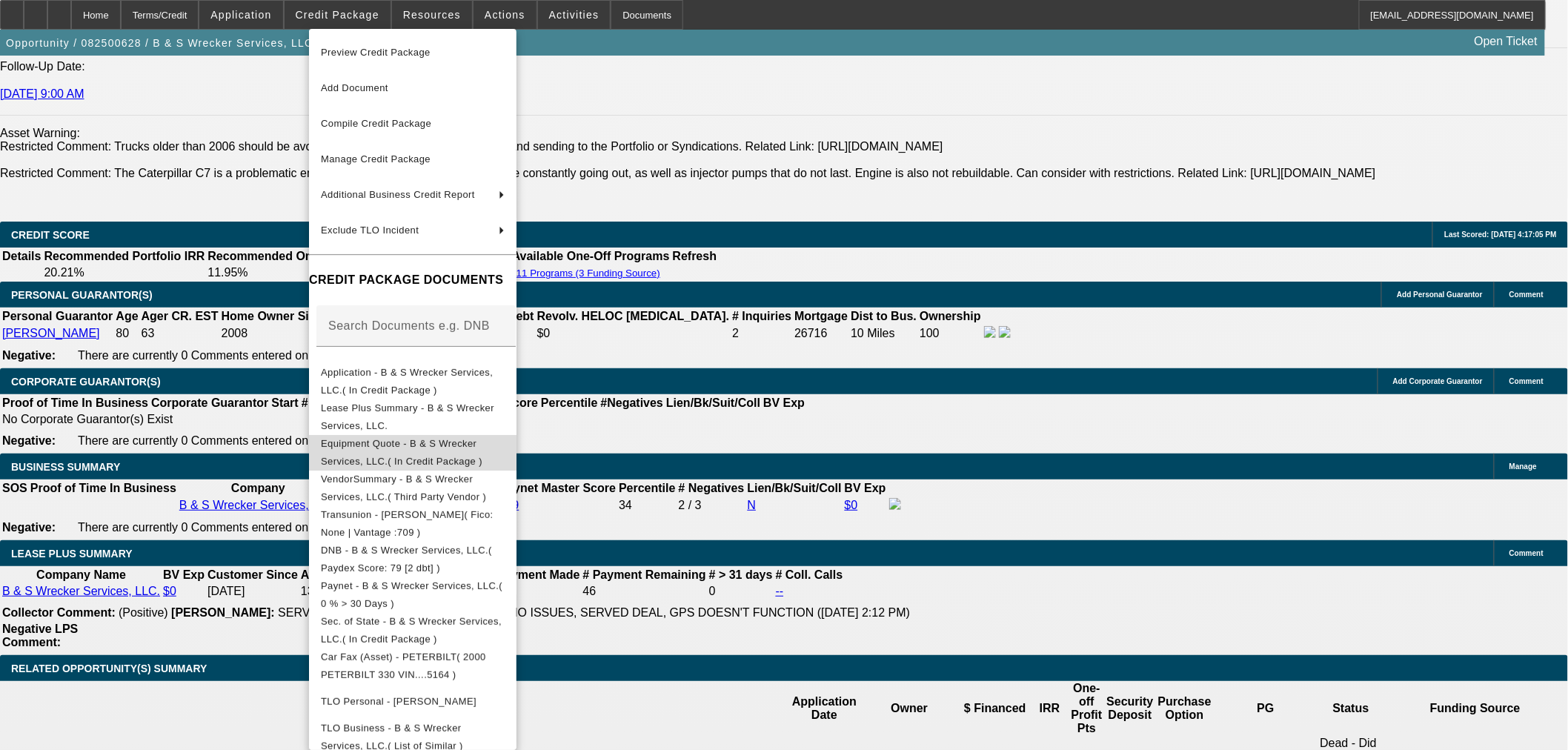
click at [378, 441] on span "Equipment Quote - B & S Wrecker Services, LLC.( In Credit Package )" at bounding box center [402, 451] width 162 height 29
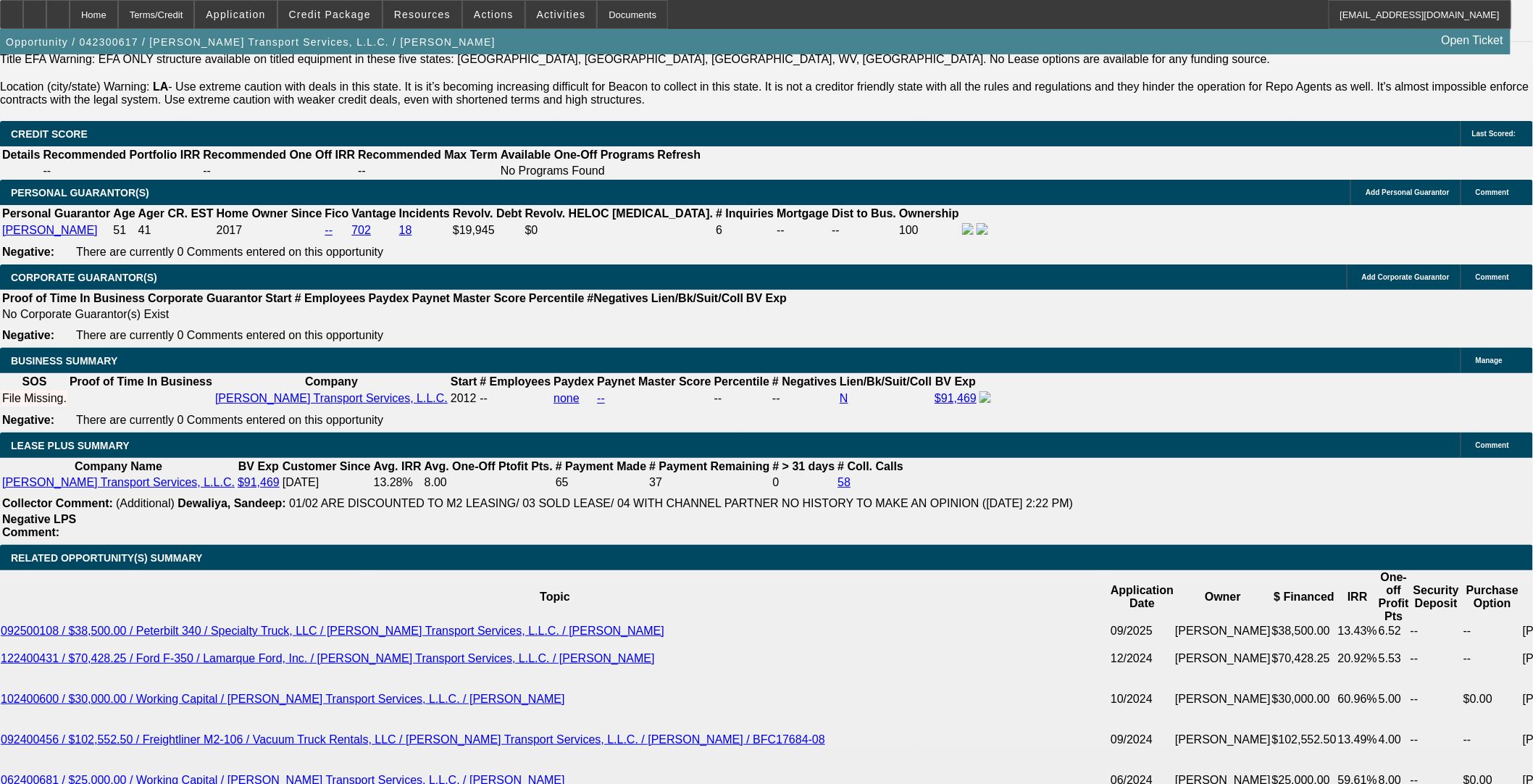
select select "0"
select select "2"
select select "0"
select select "6"
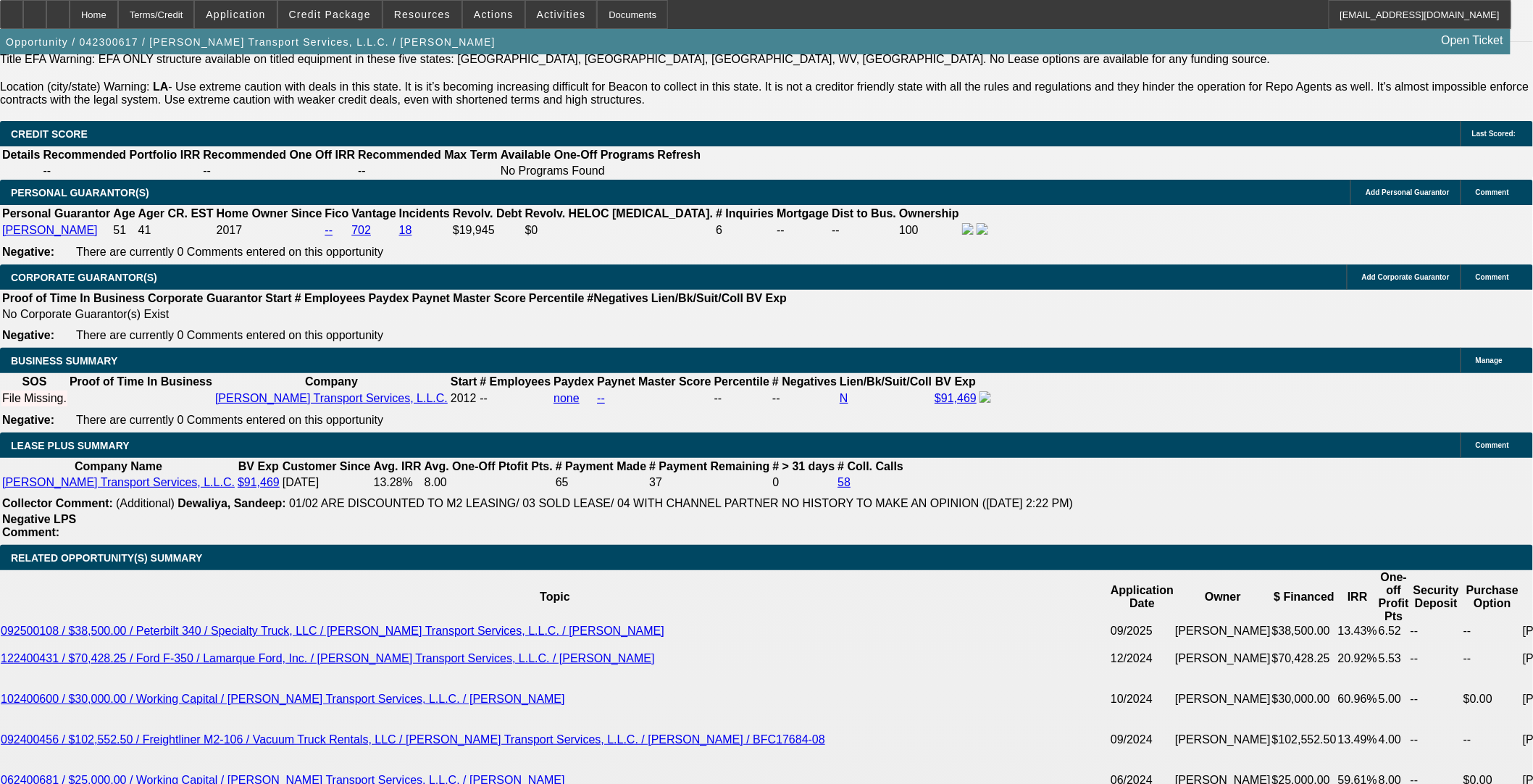
select select "0"
select select "2"
select select "0"
select select "6"
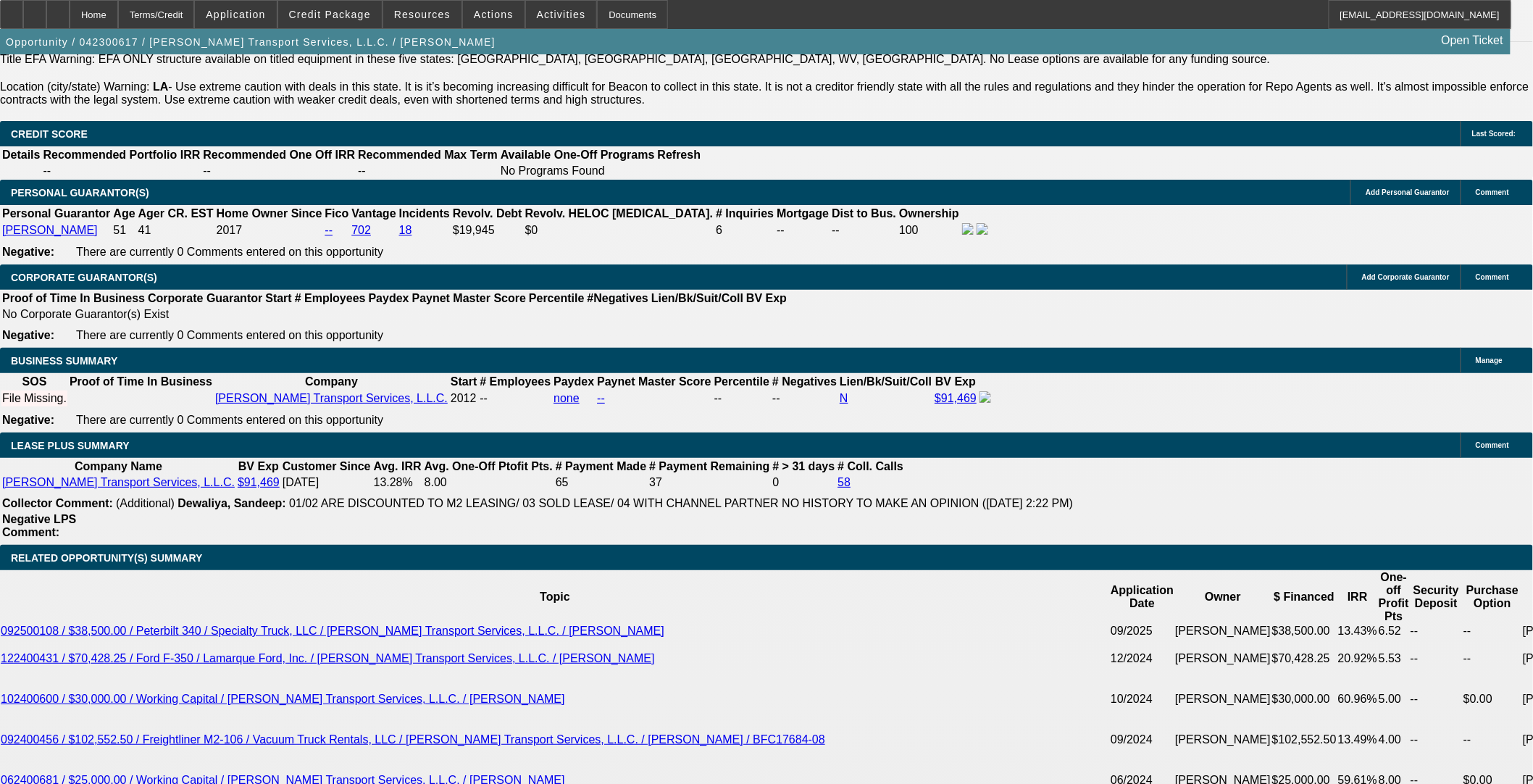
select select "0"
select select "3"
select select "0"
select select "6"
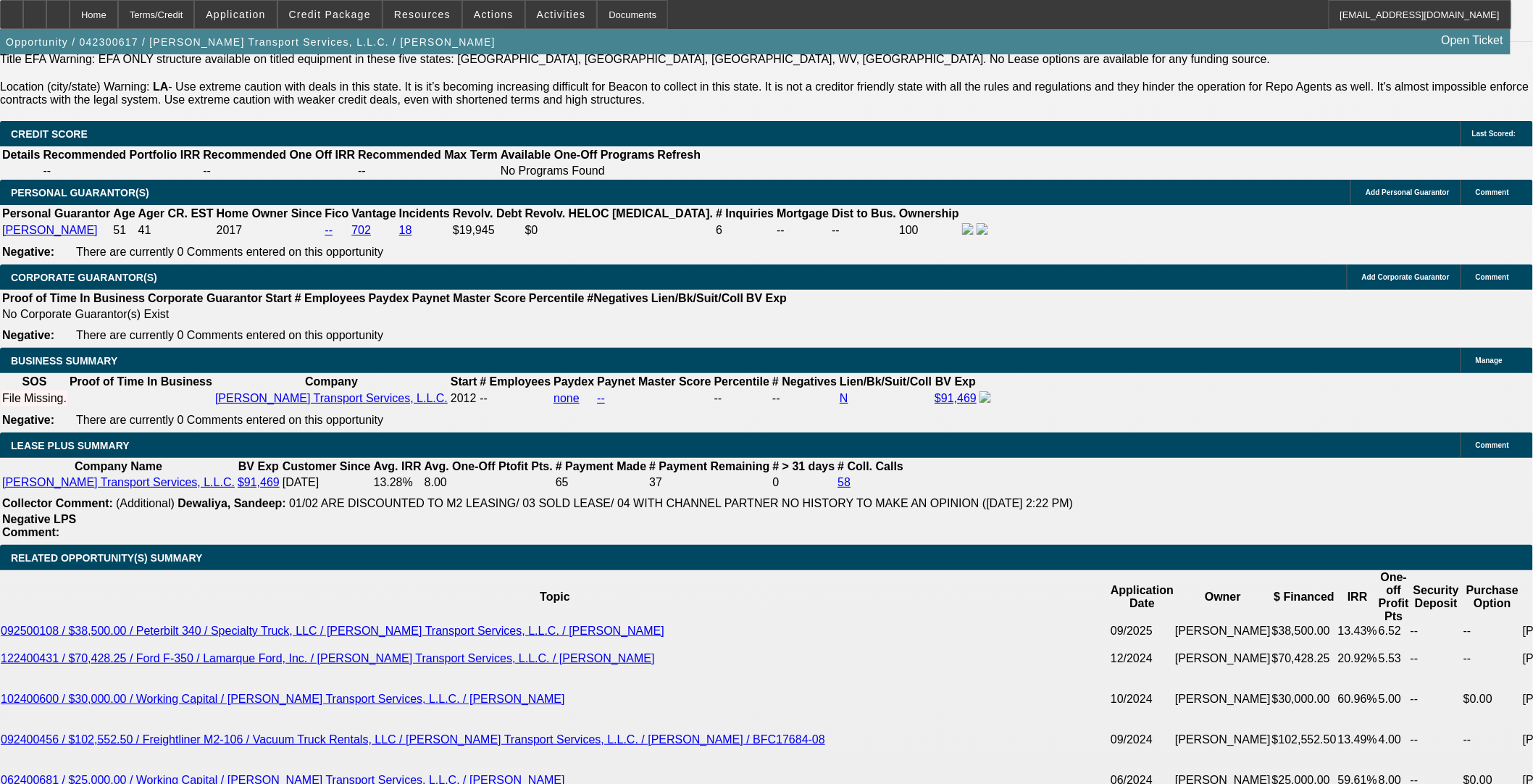
select select "0"
select select "3"
select select "0"
select select "6"
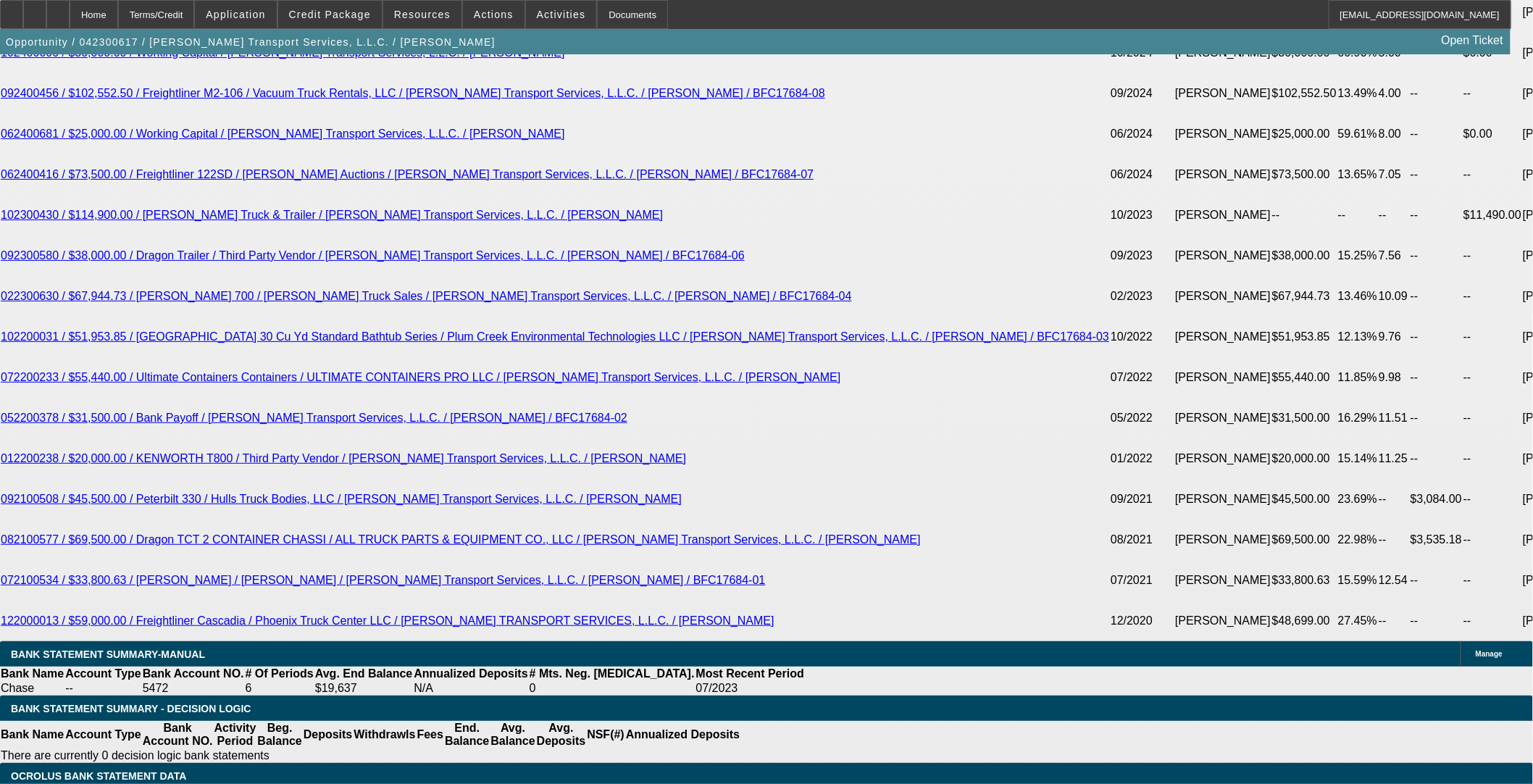
scroll to position [2954, 0]
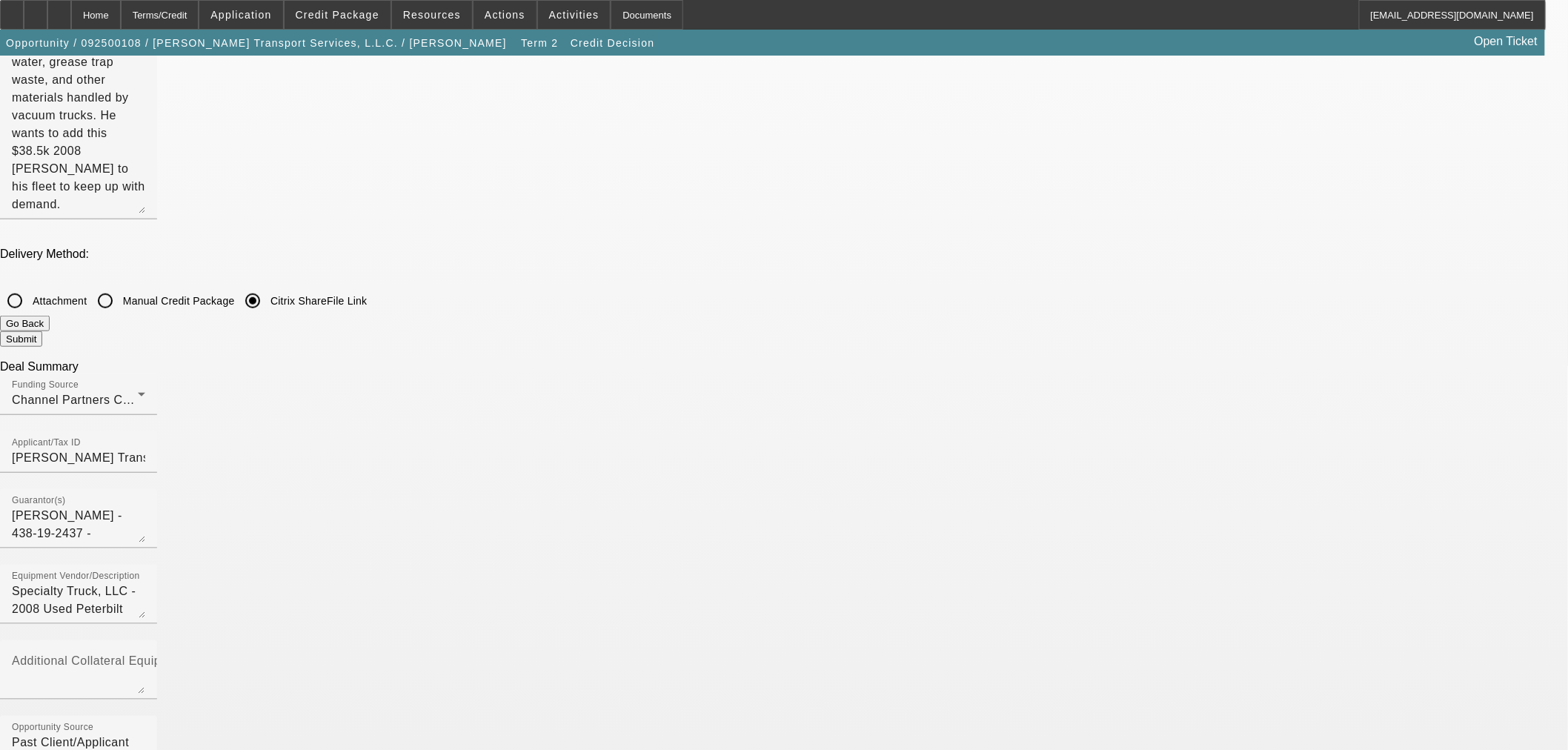
scroll to position [398, 0]
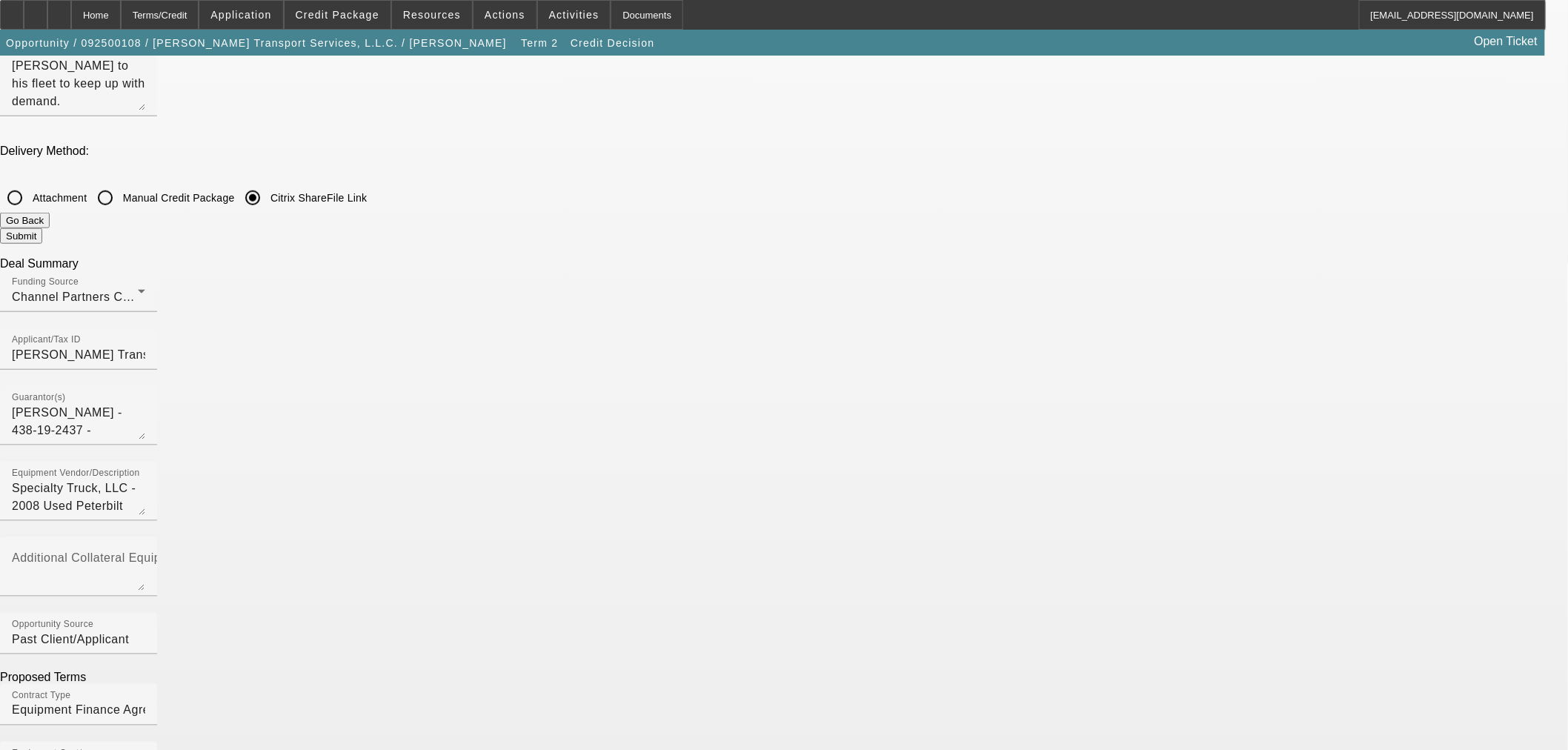
scroll to position [646, 0]
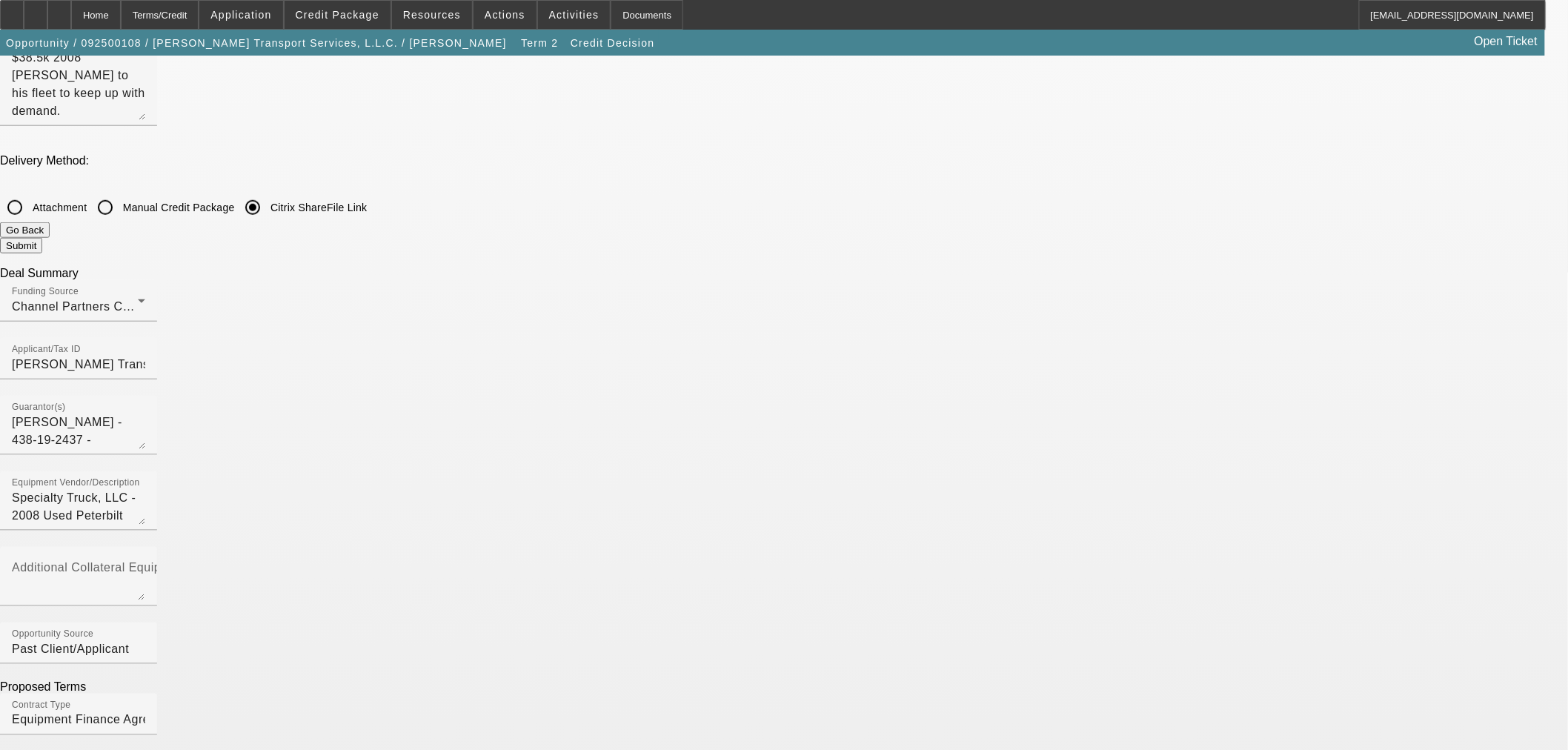
scroll to position [316, 0]
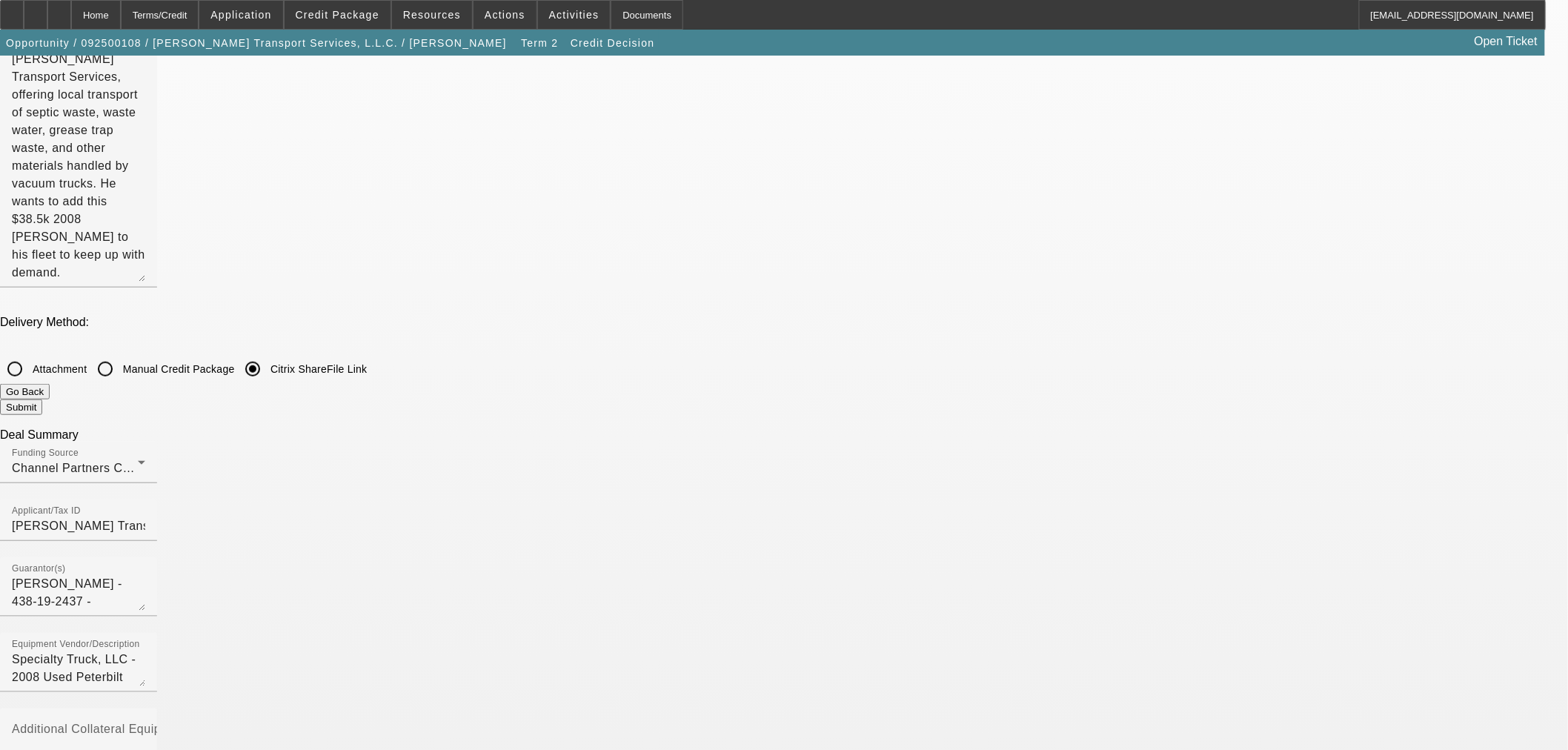
checkbox input "true"
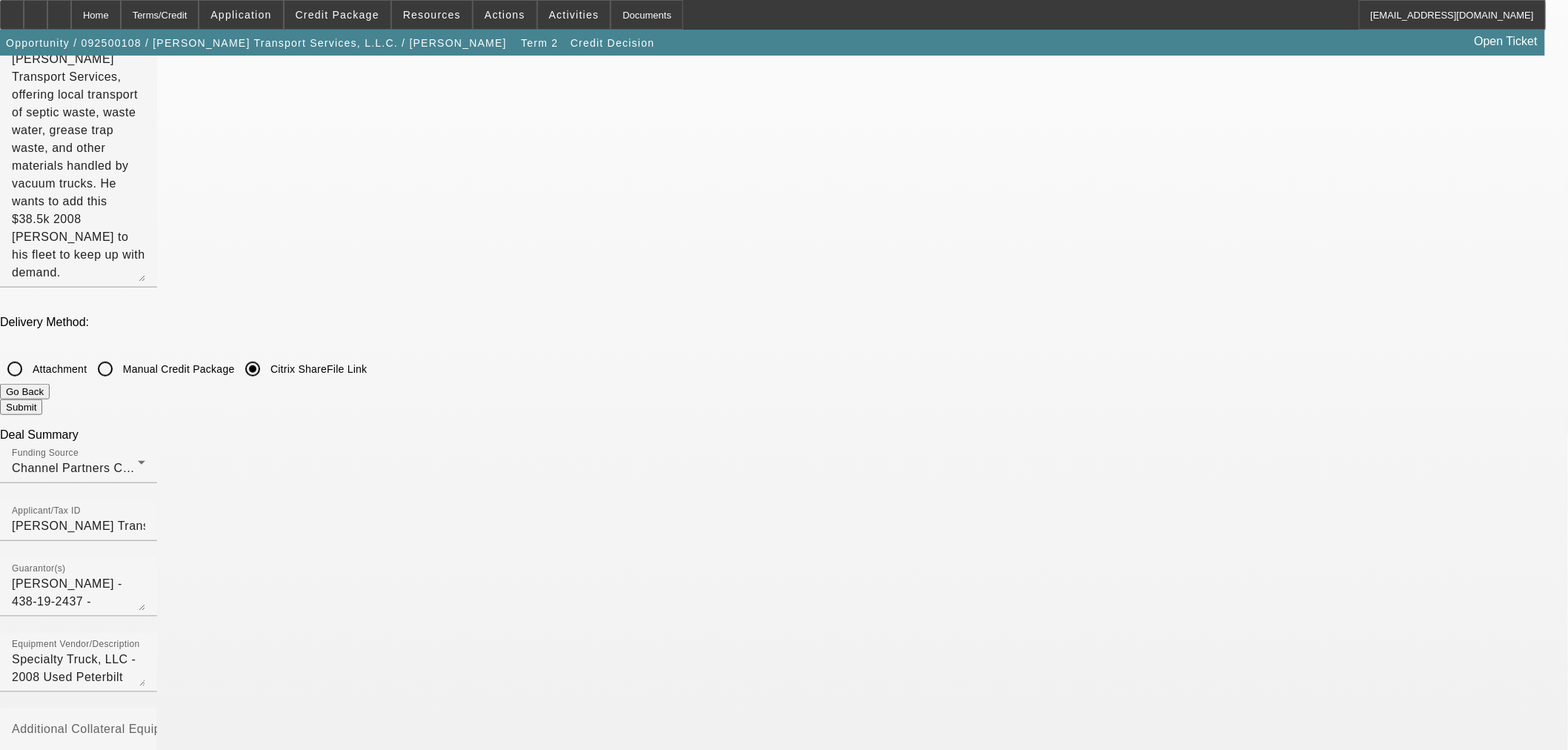
checkbox input "true"
checkbox input "false"
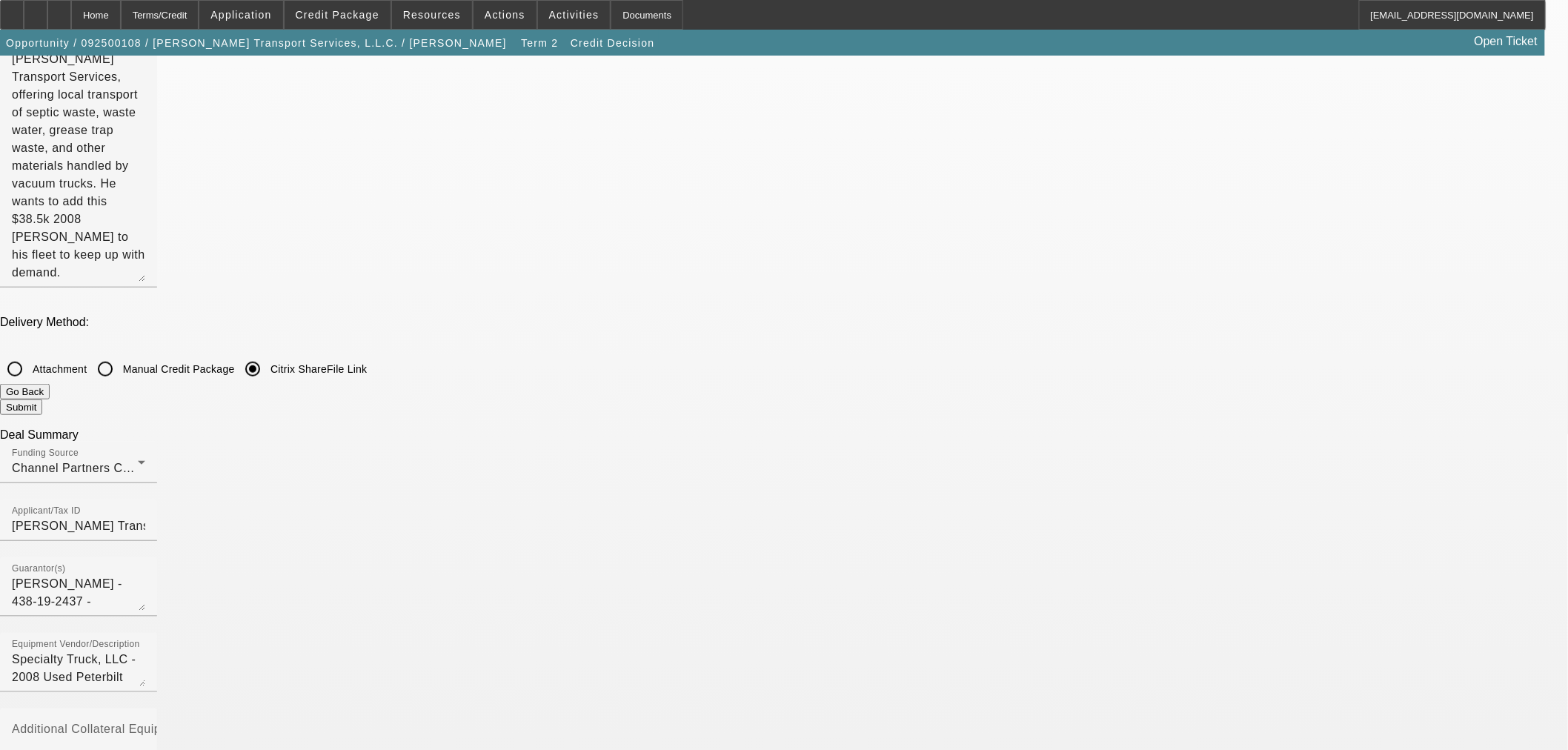
checkbox input "false"
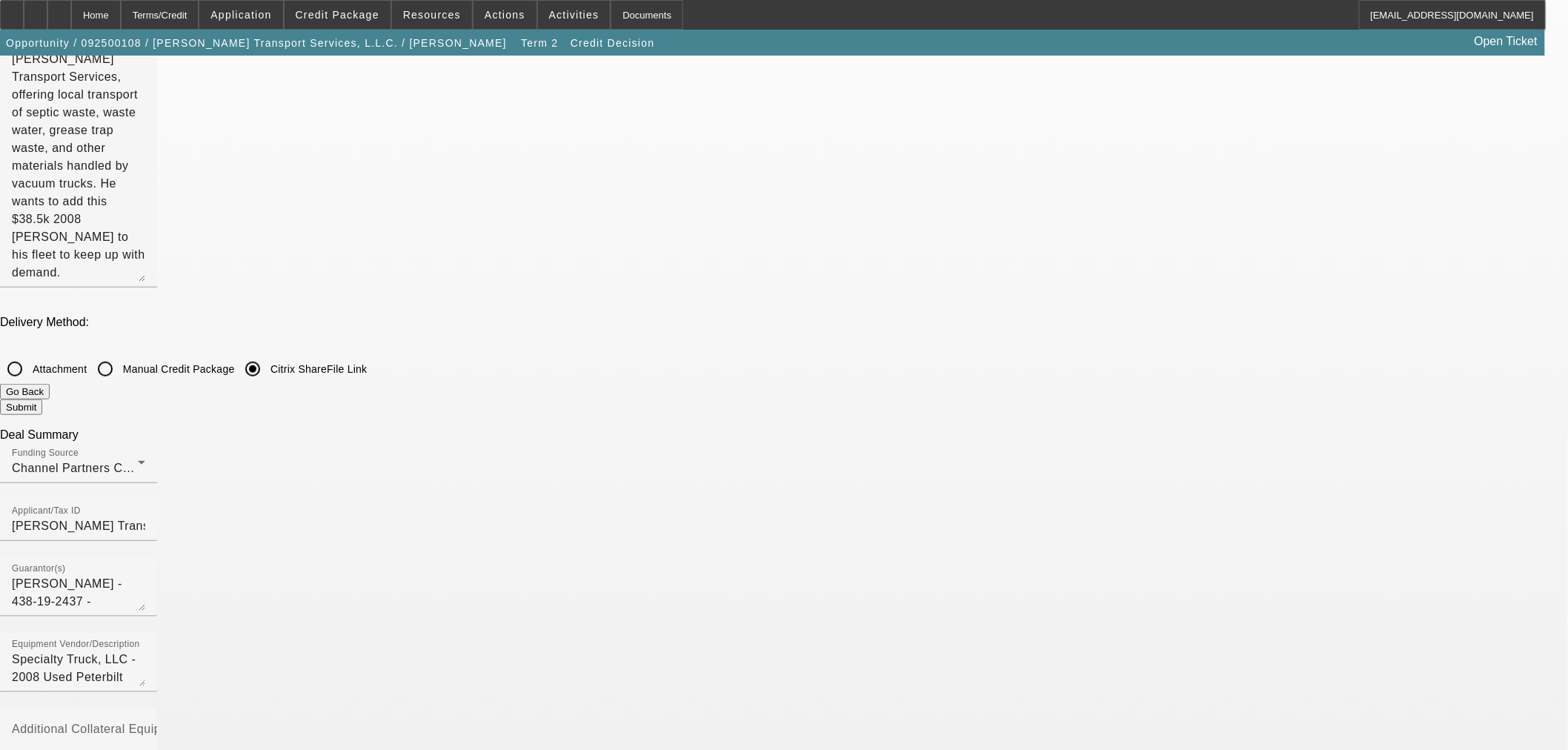
checkbox input "false"
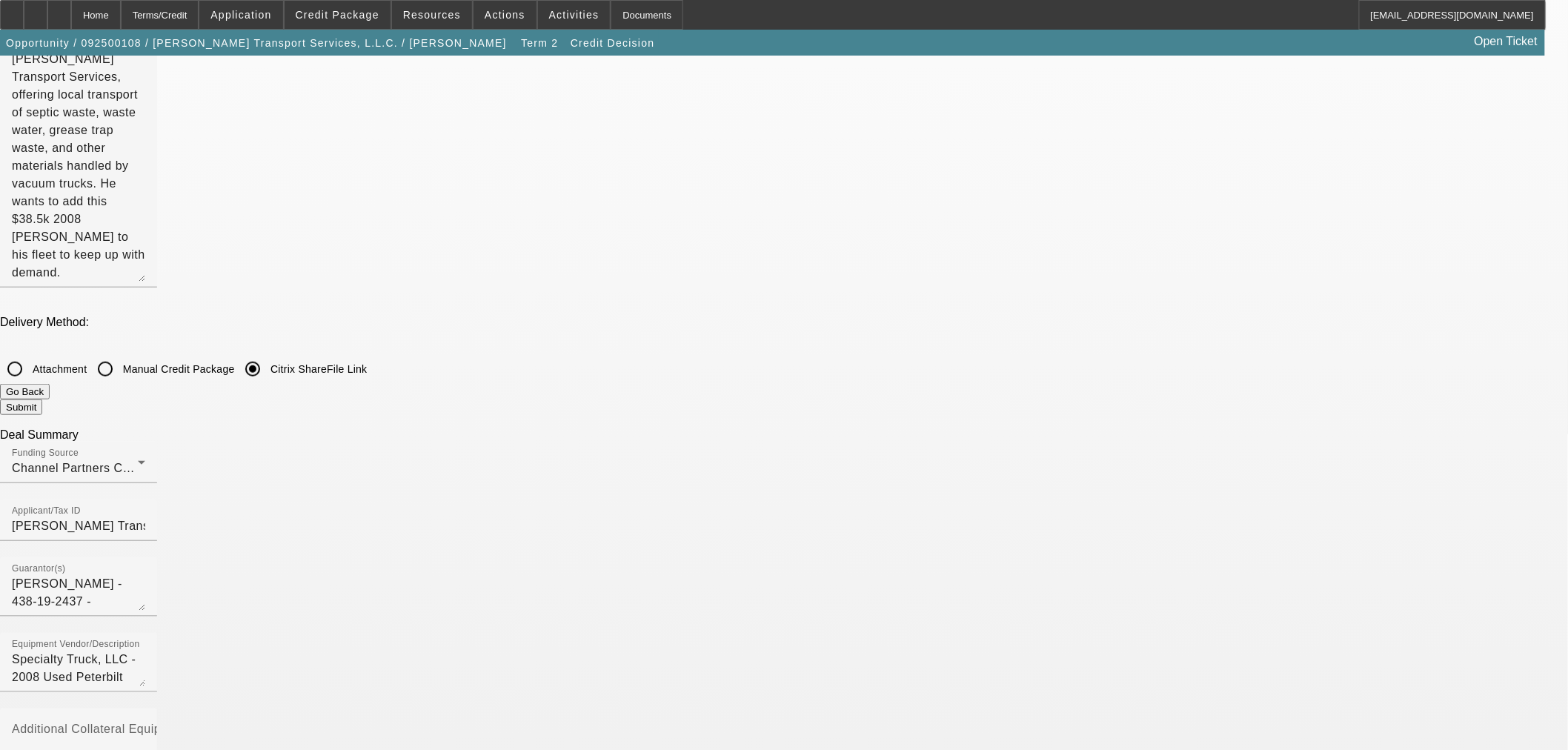
checkbox input "false"
checkbox input "true"
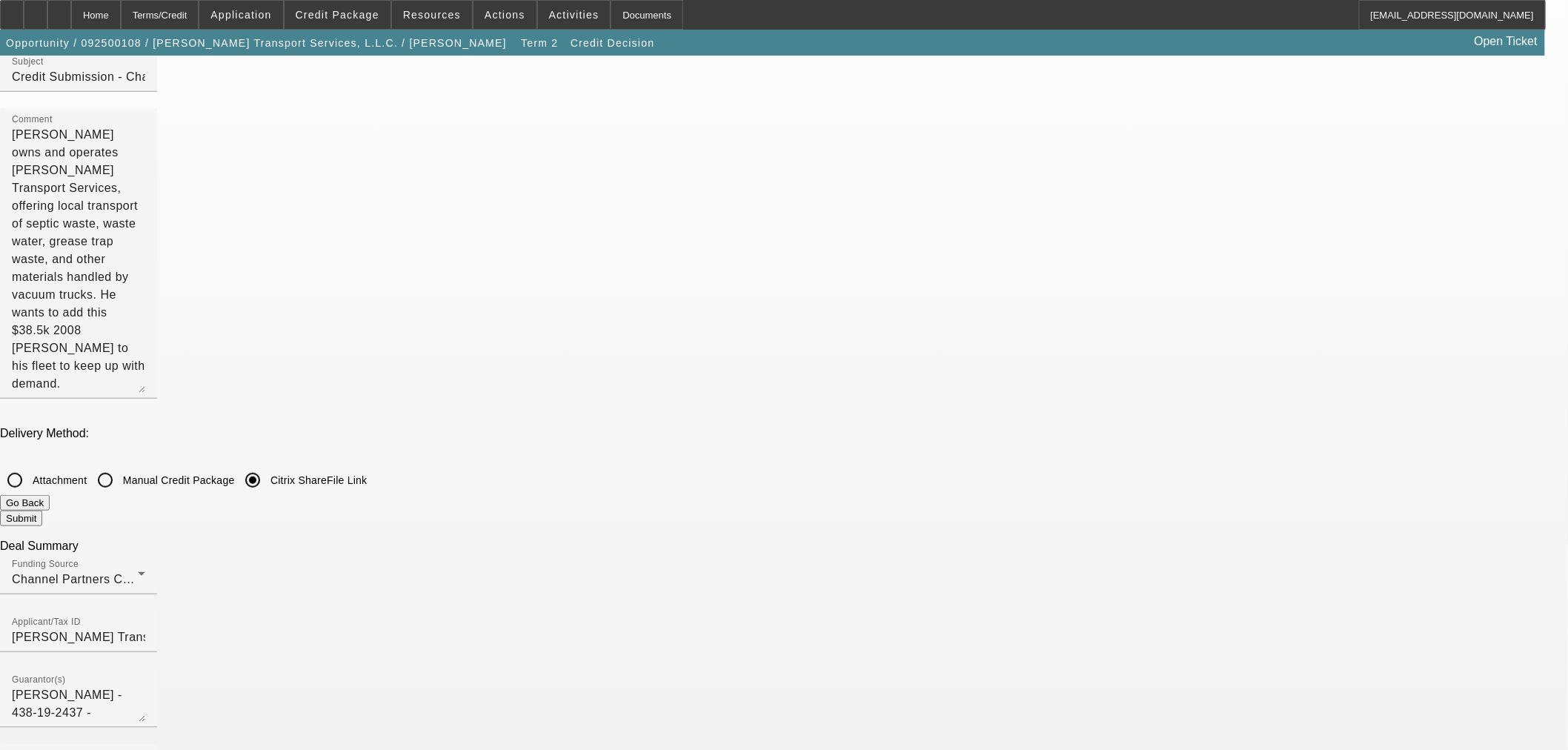
scroll to position [233, 0]
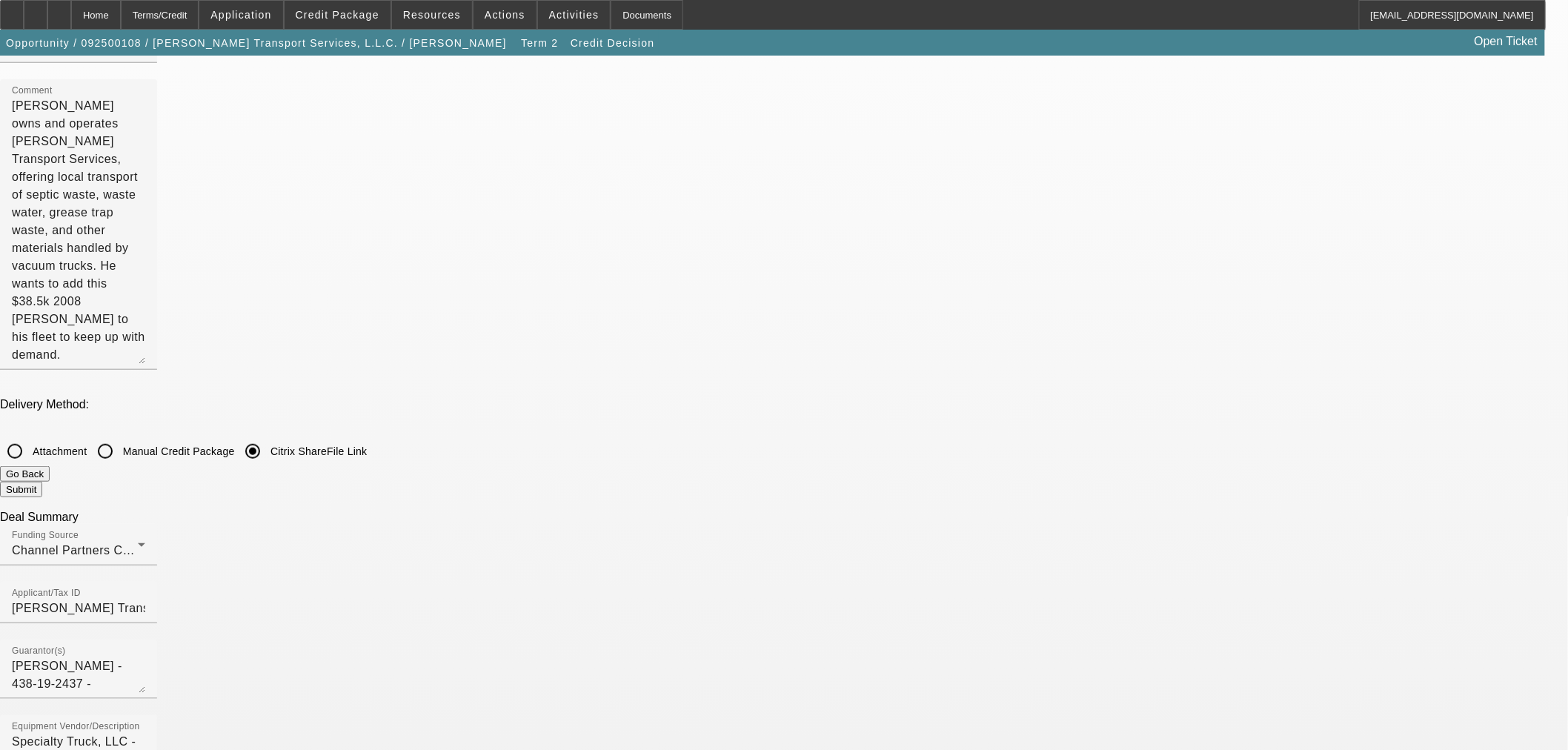
checkbox input "true"
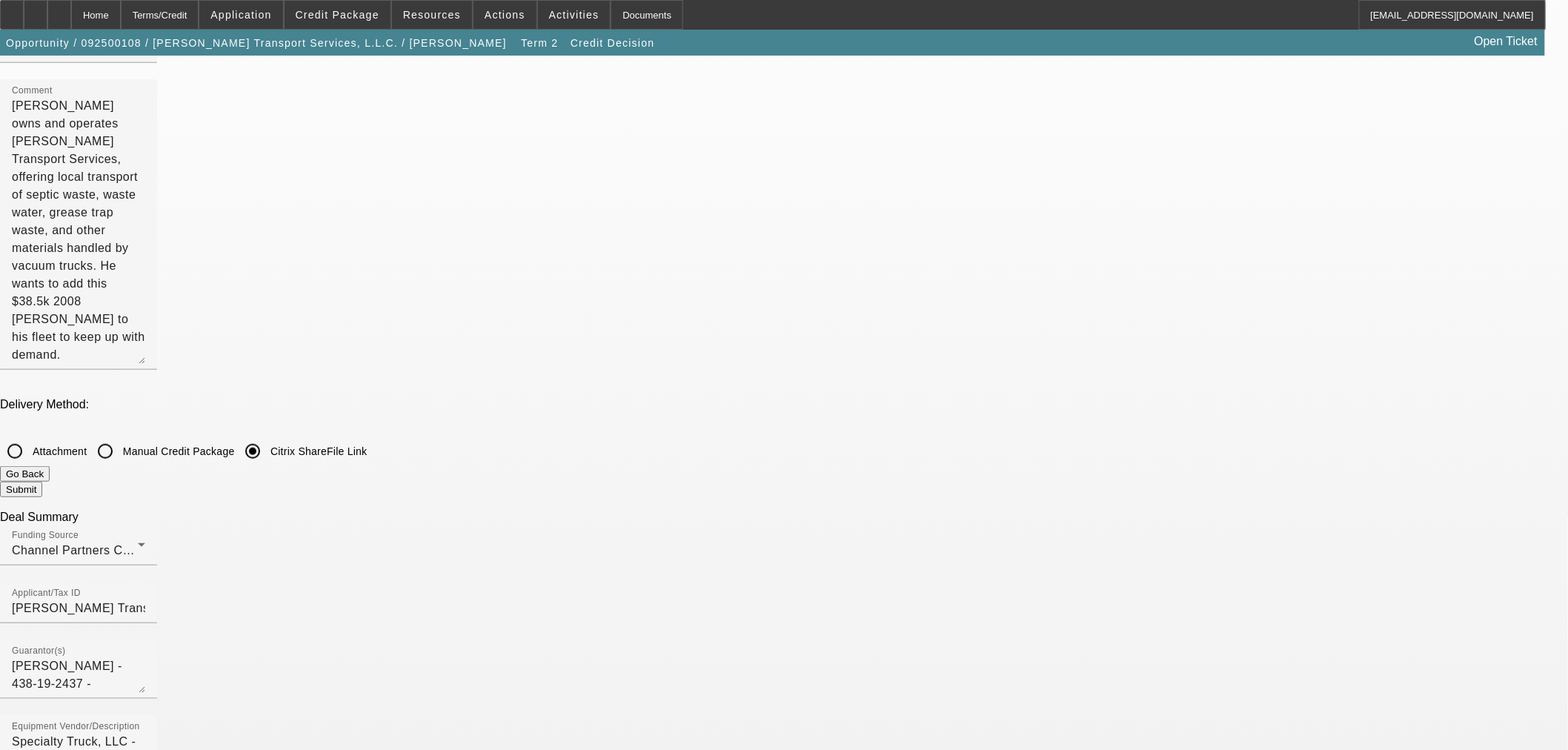
checkbox input "true"
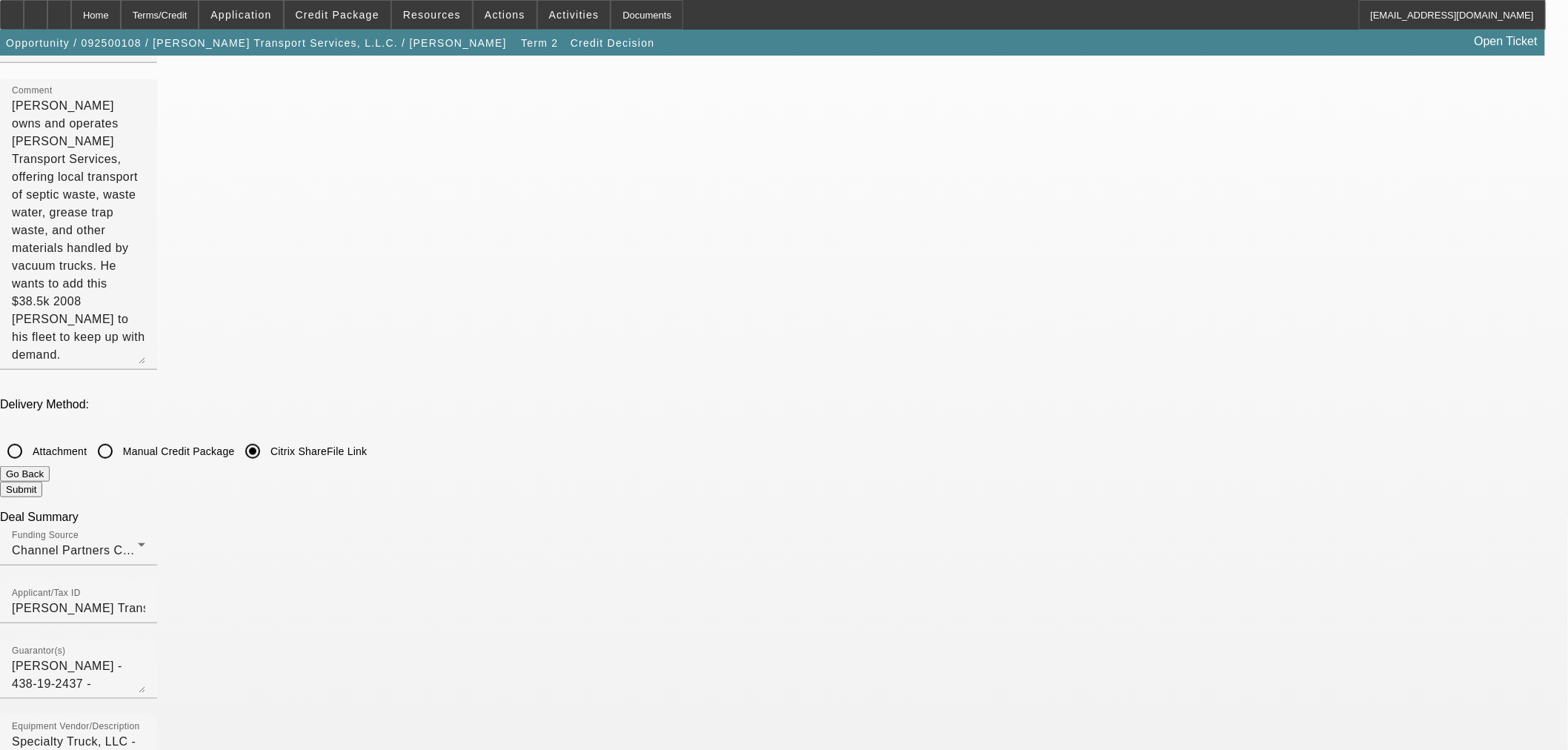
checkbox input "true"
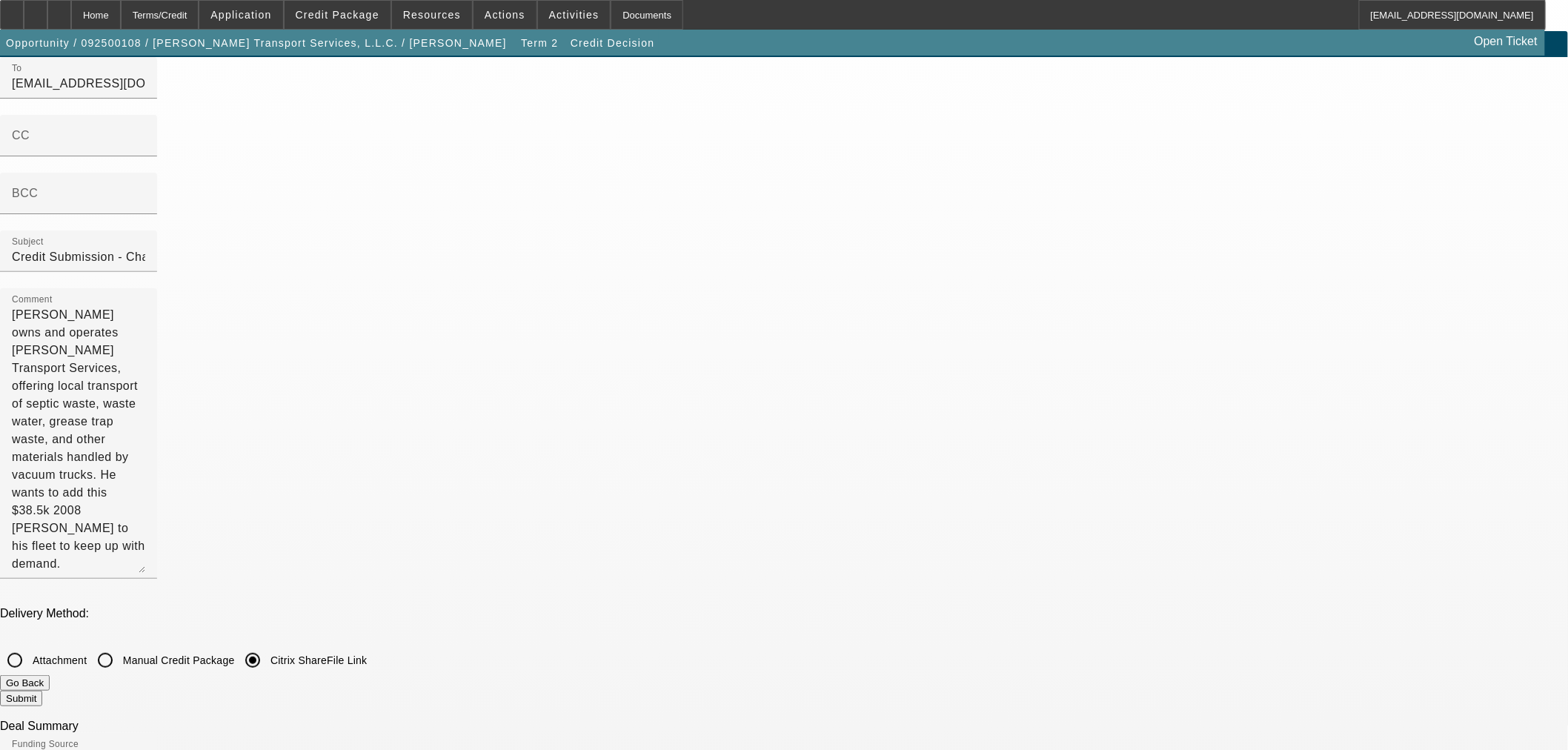
scroll to position [0, 0]
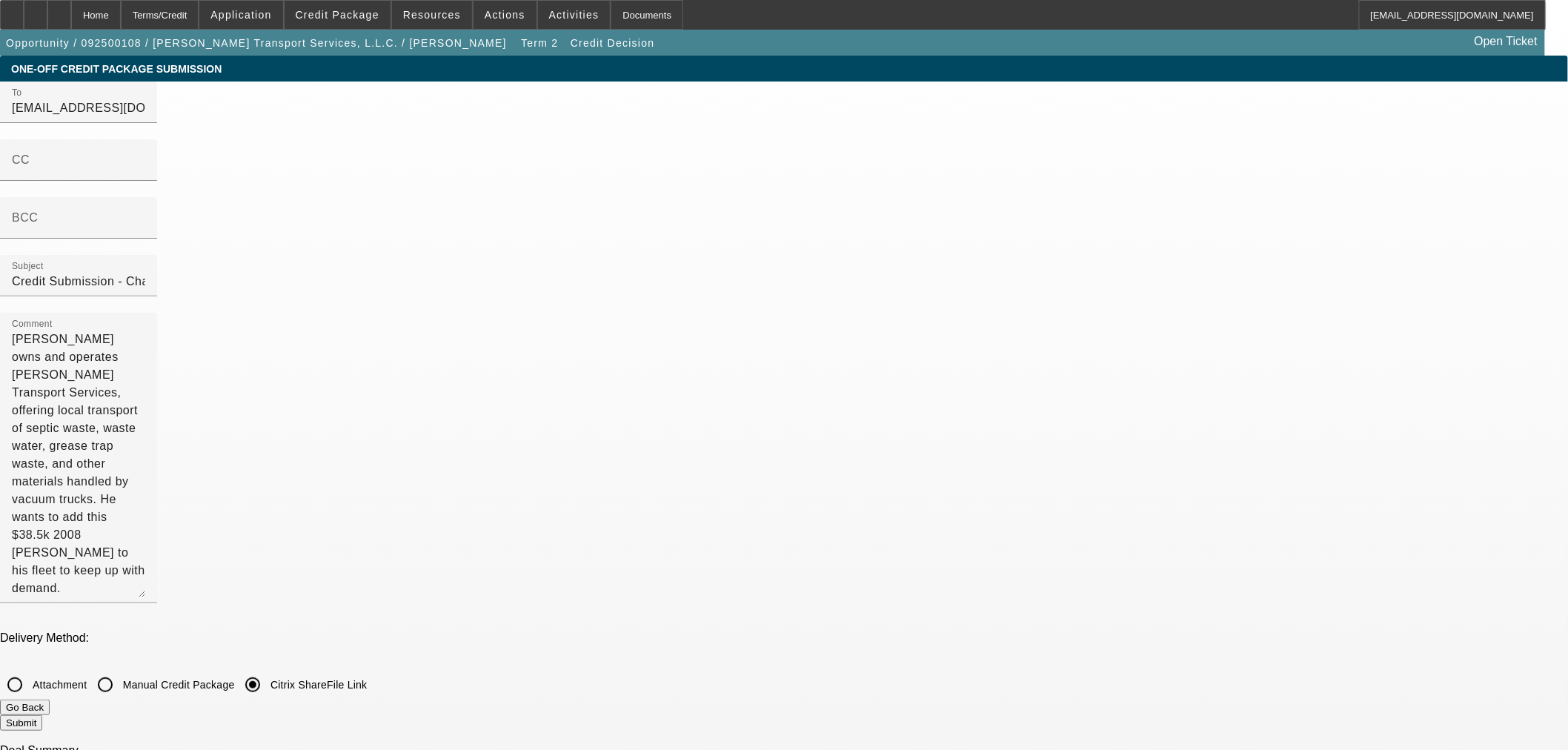
click at [42, 715] on button "Submit" at bounding box center [21, 723] width 42 height 16
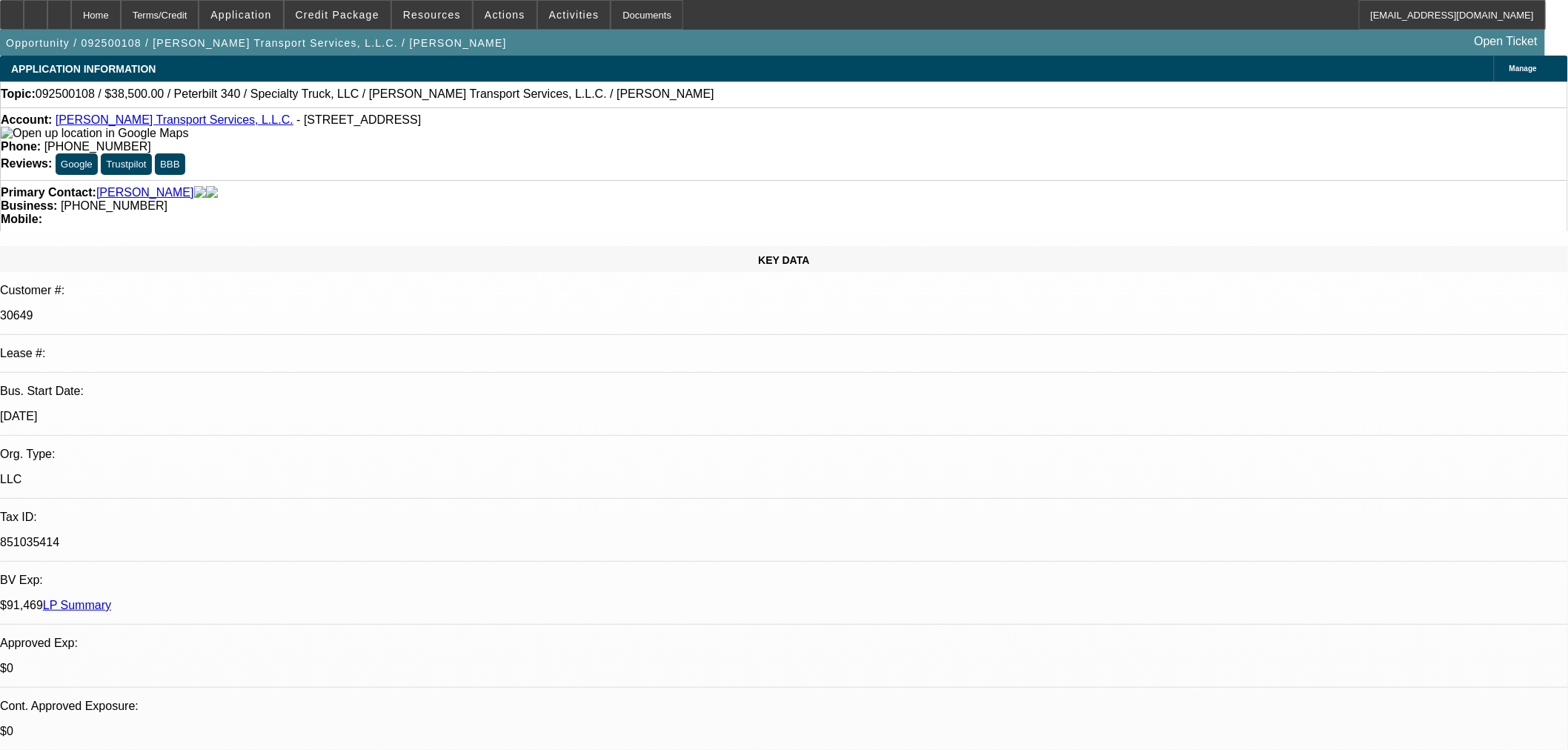
select select "0"
select select "2"
select select "0"
select select "6"
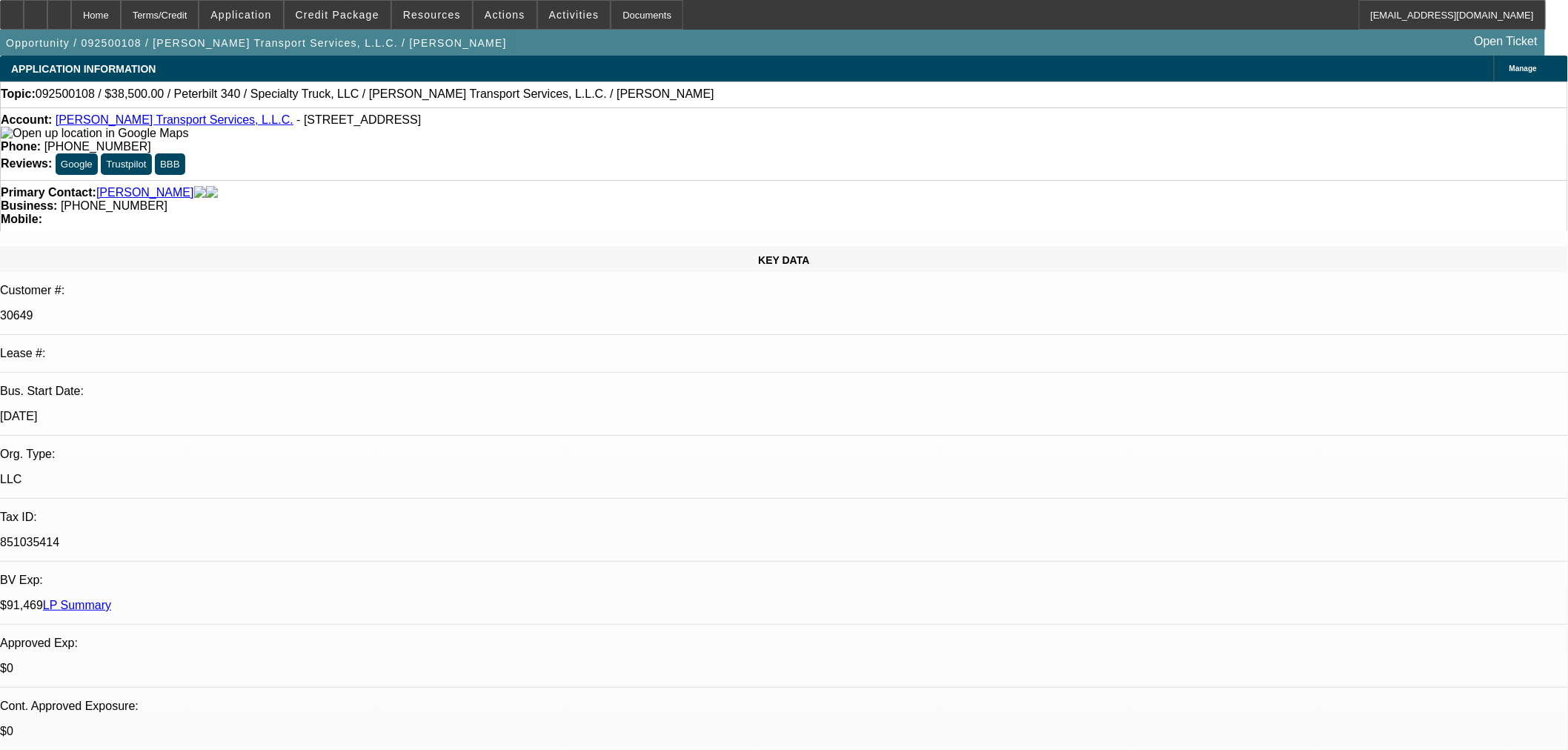
select select "0"
select select "2"
select select "0"
select select "6"
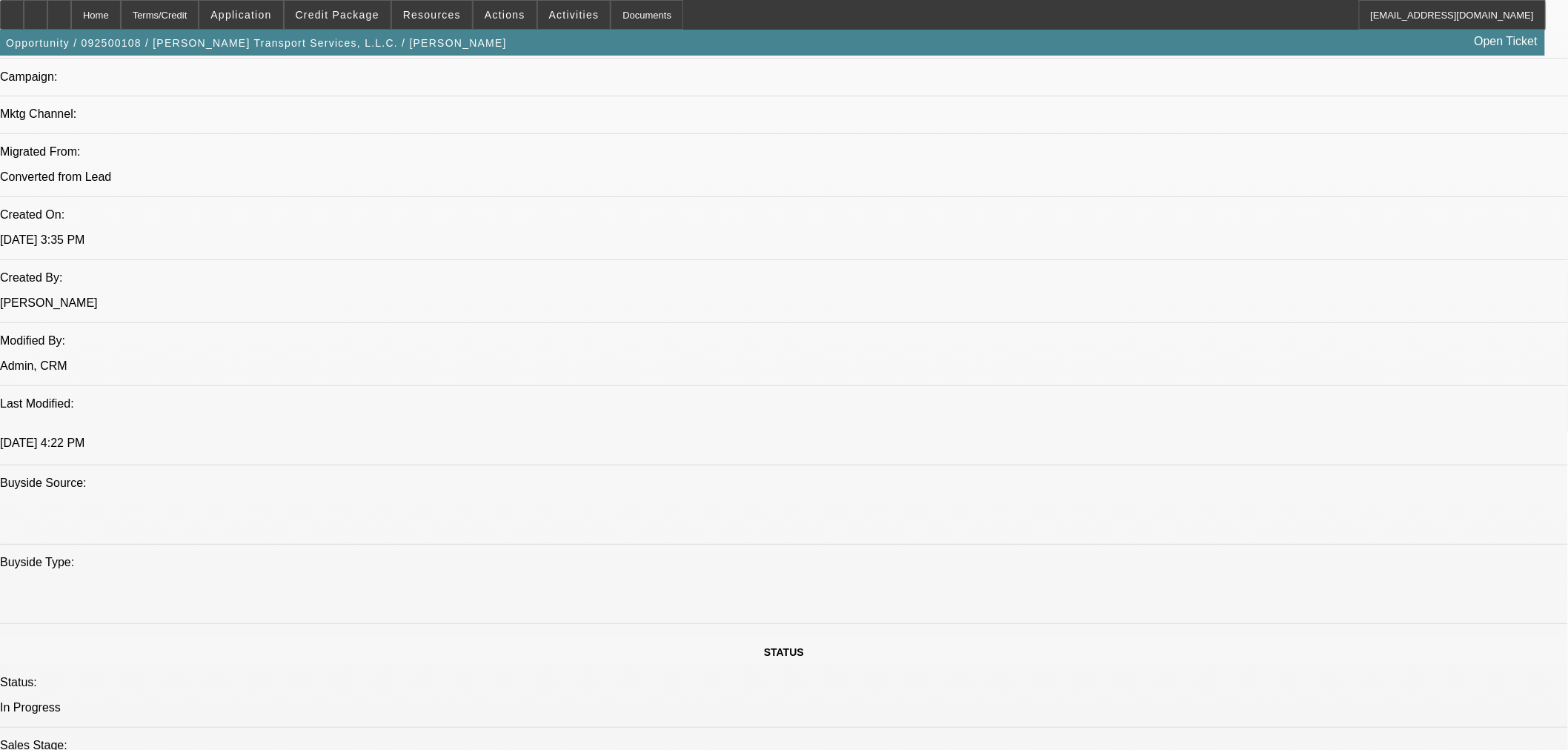
scroll to position [823, 0]
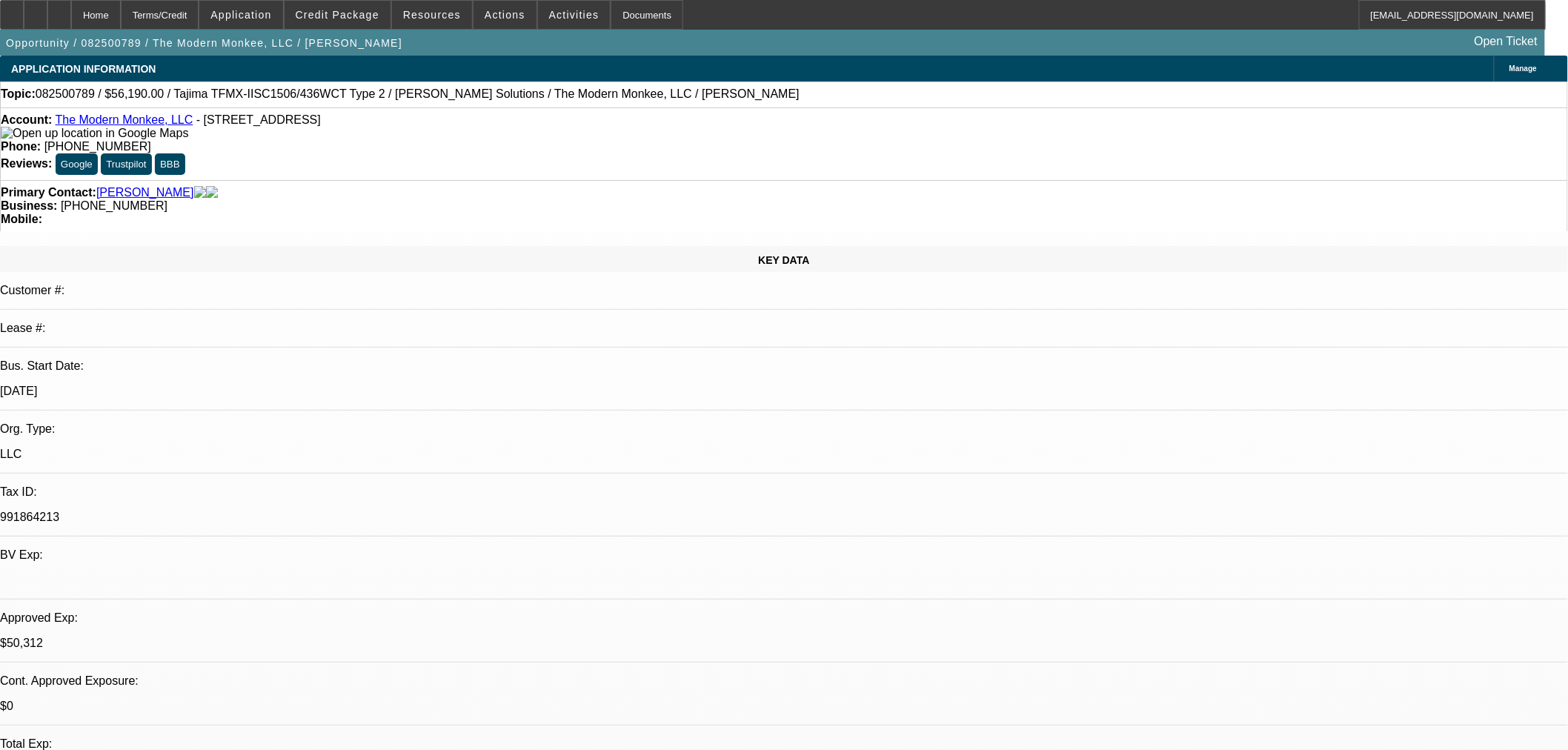
select select "0"
select select "2"
select select "0"
select select "6"
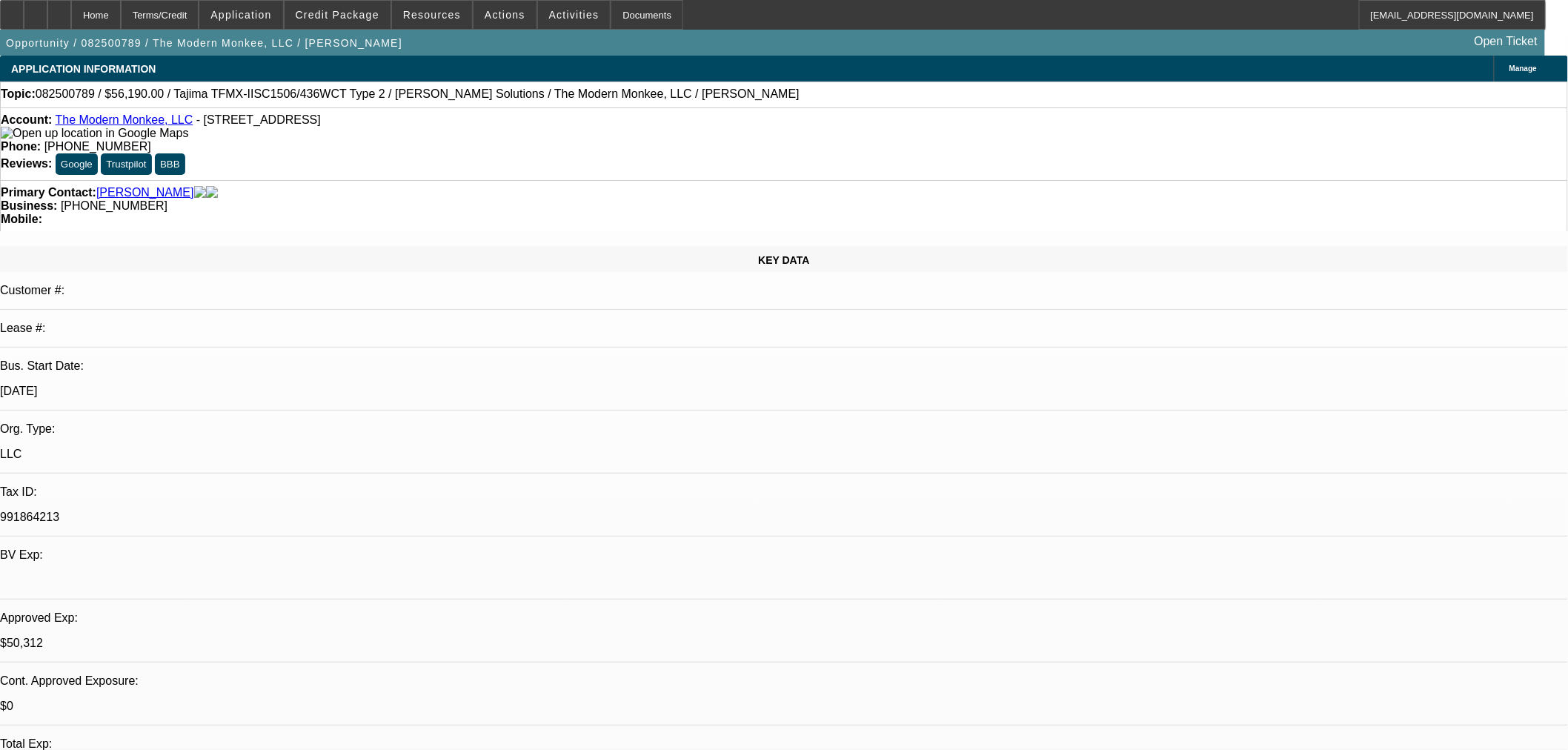
select select "0"
select select "2"
select select "0"
select select "6"
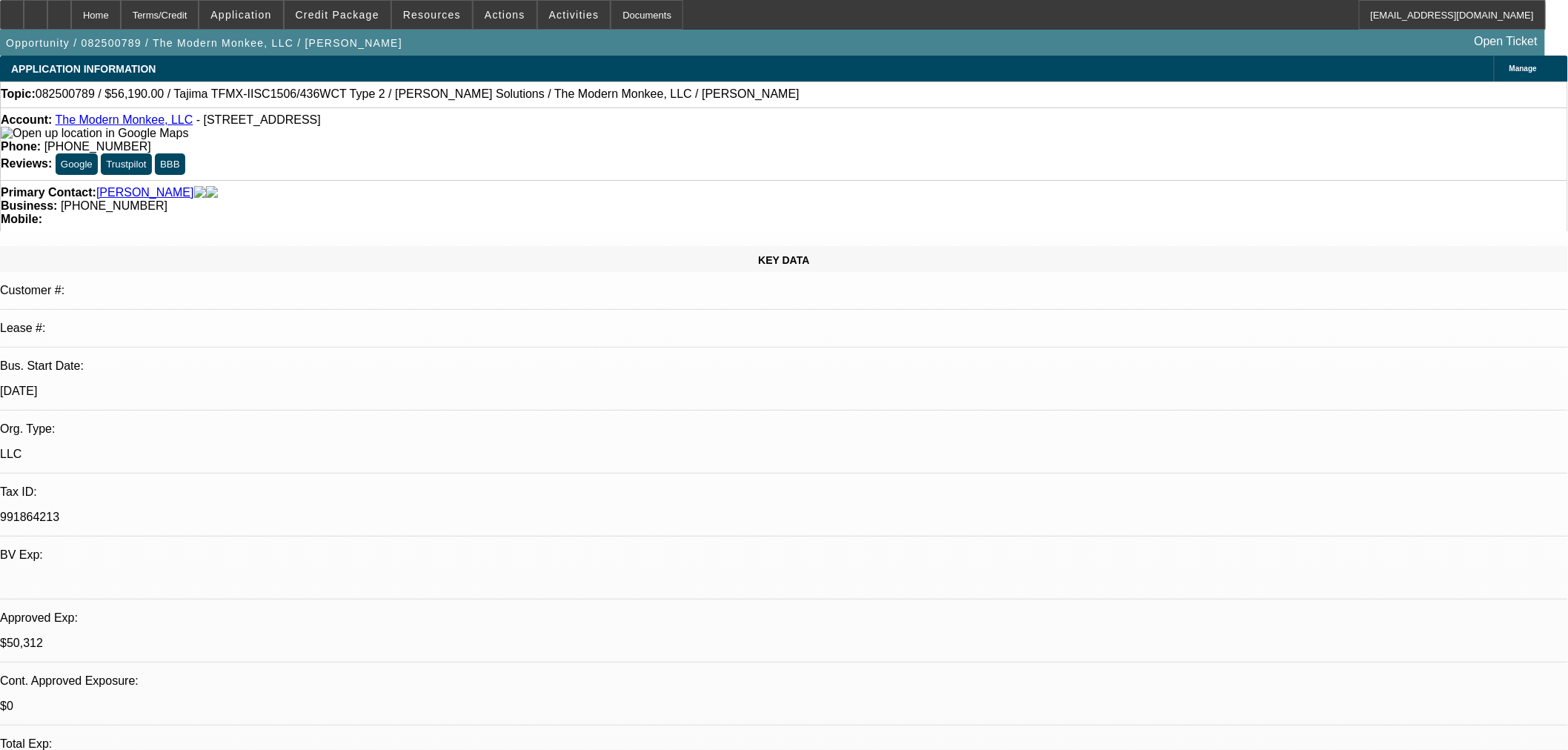
select select "0.15"
select select "2"
select select "0"
select select "6"
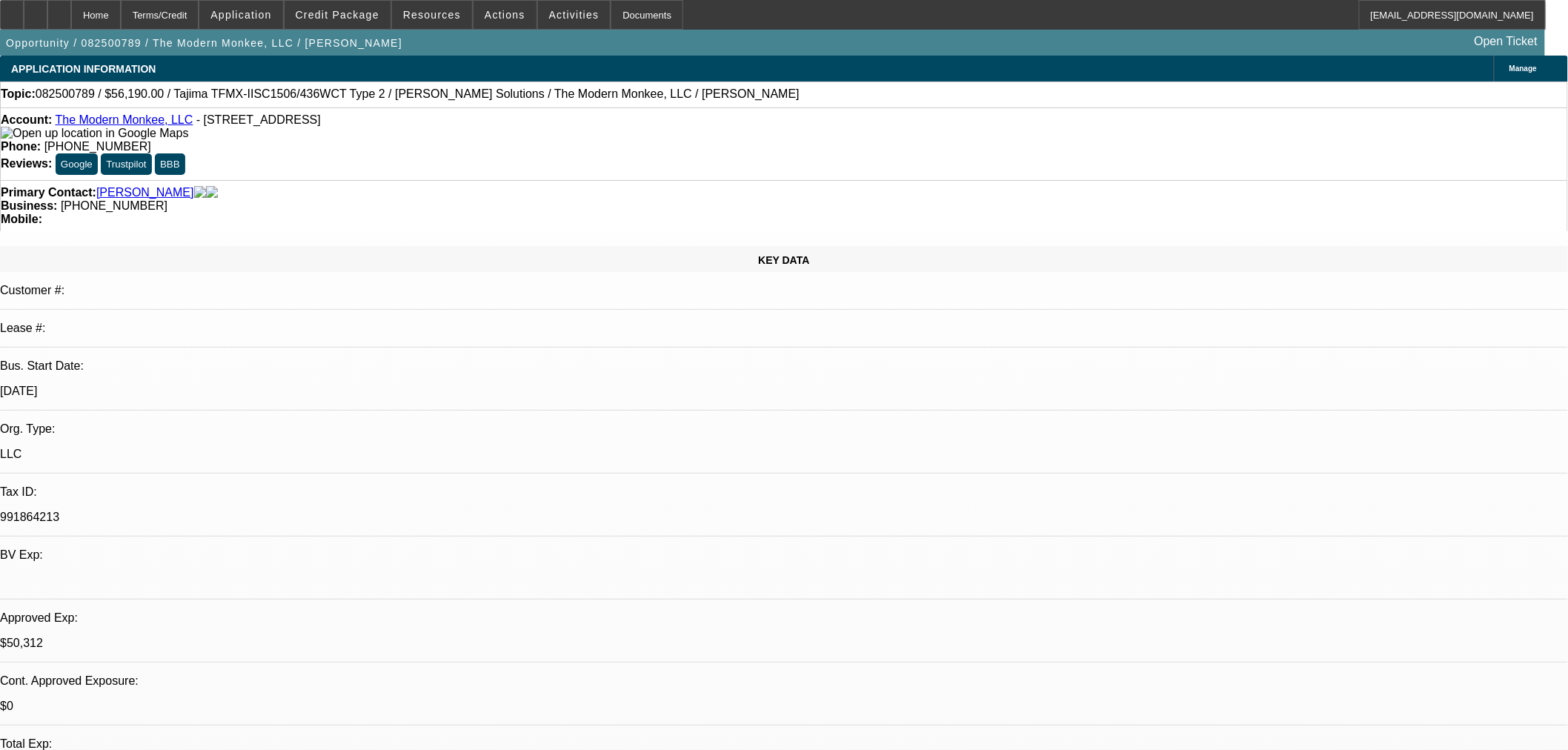
select select "0.15"
select select "2"
select select "0.1"
select select "4"
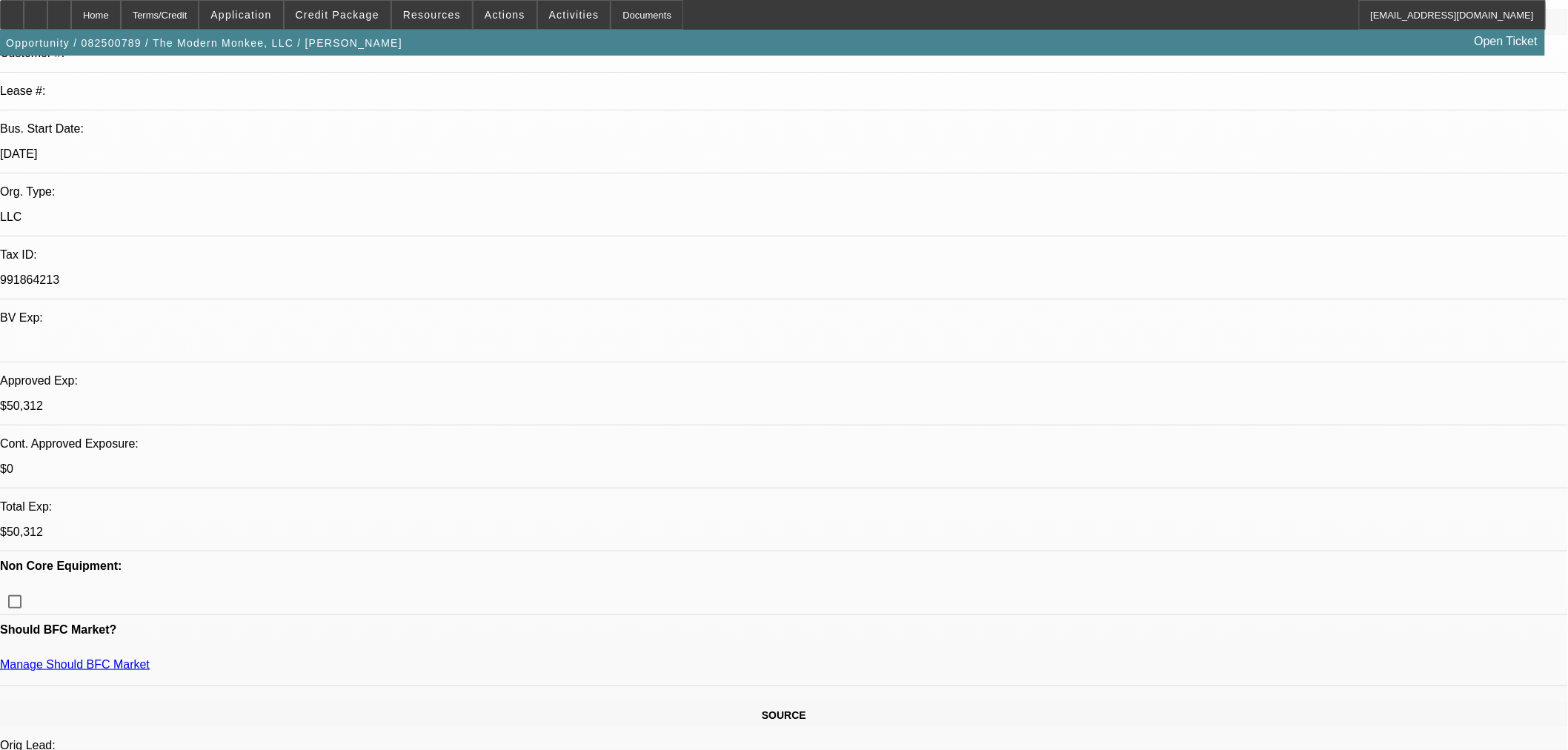
scroll to position [411, 0]
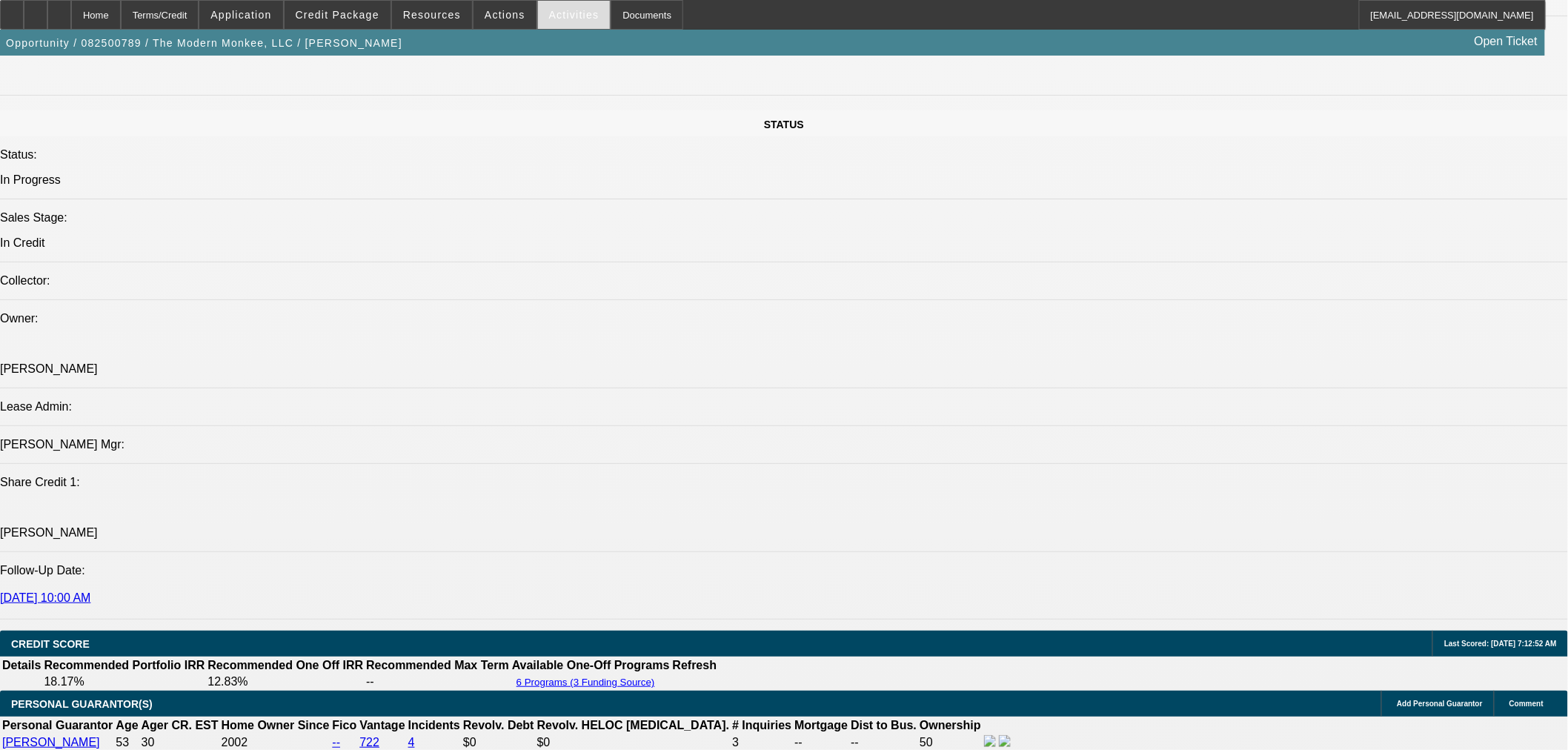
scroll to position [1317, 0]
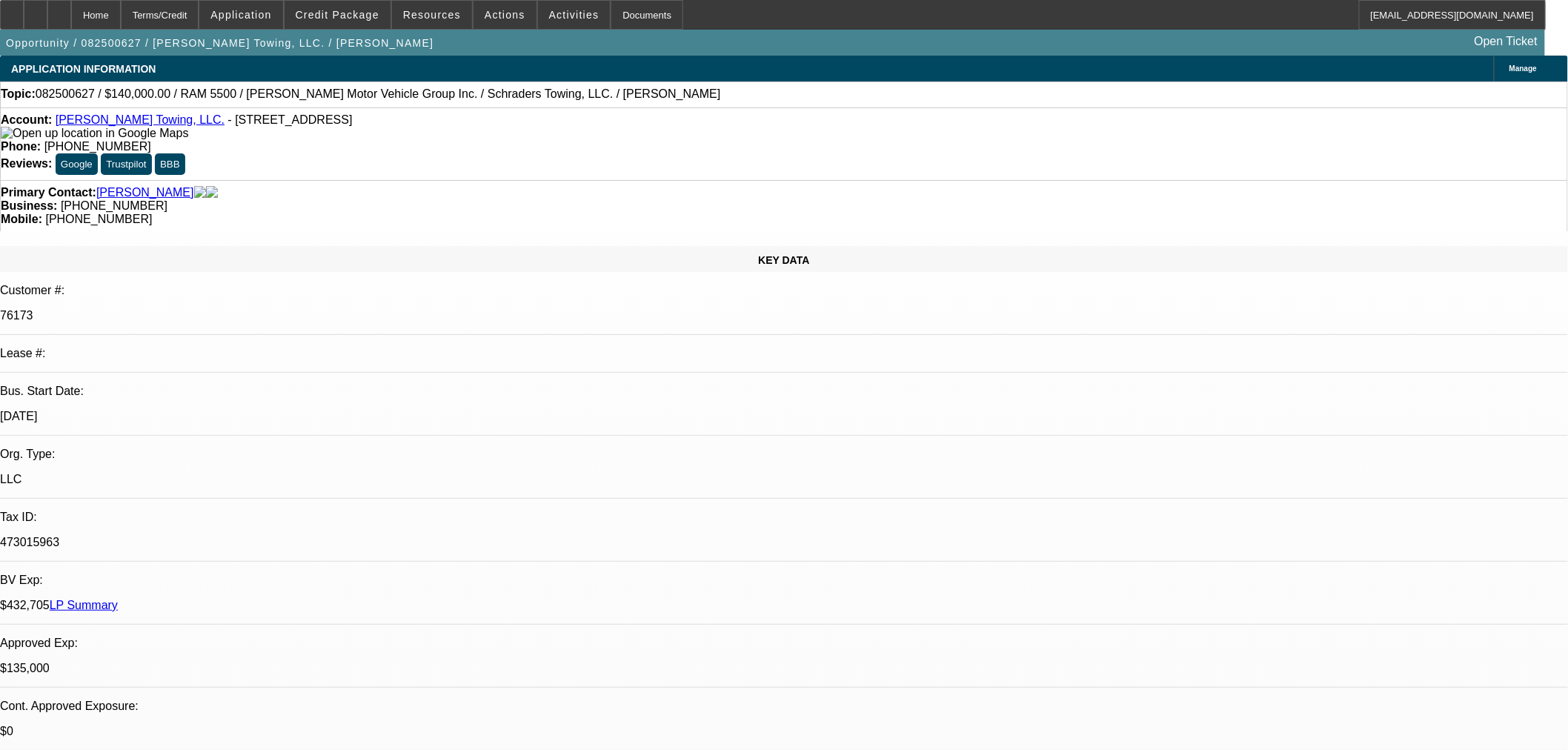
select select "0"
select select "2"
select select "0.1"
select select "4"
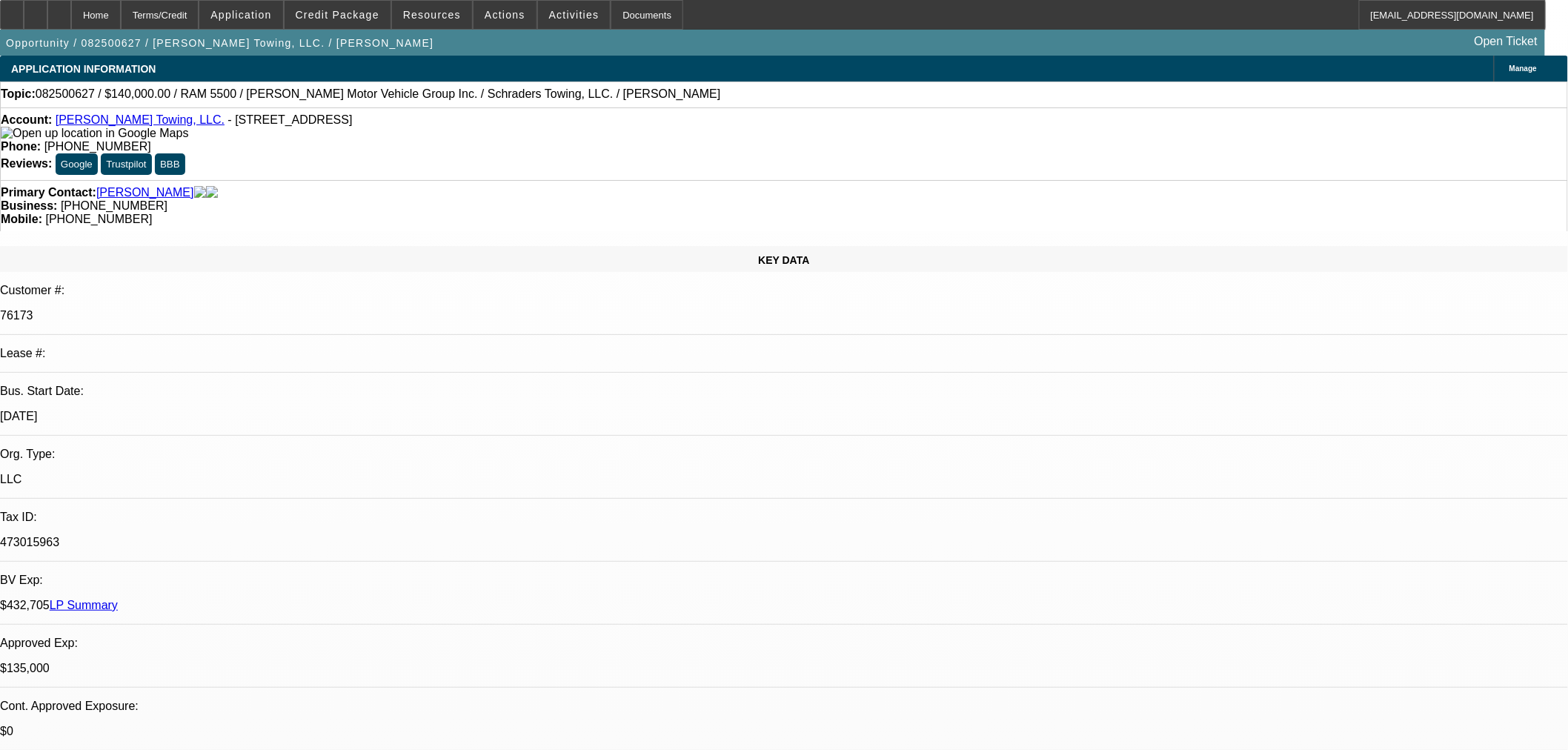
select select "0"
select select "2"
select select "0.1"
select select "4"
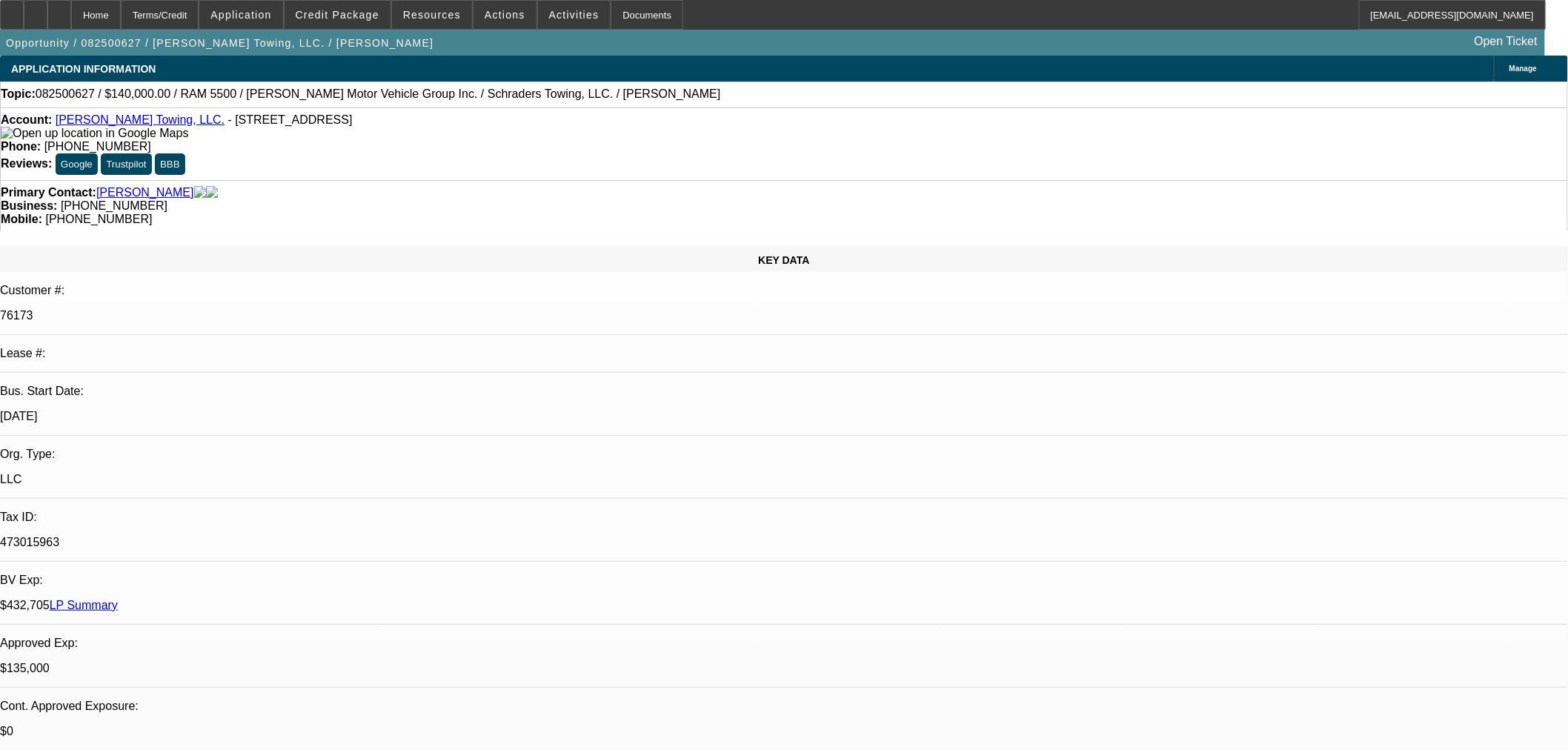
select select "0"
select select "2"
select select "0.1"
select select "4"
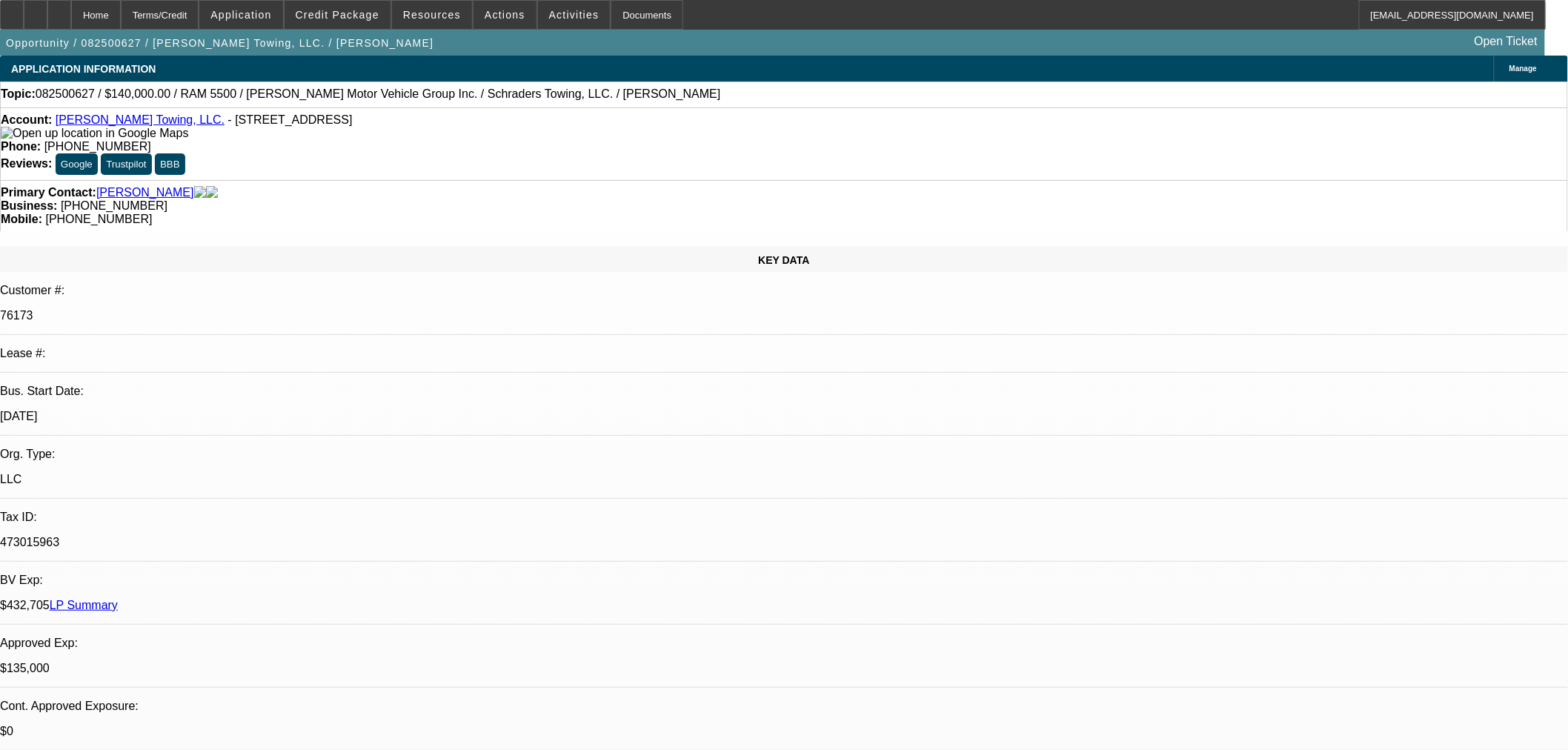
select select "0"
select select "2"
select select "0.1"
select select "4"
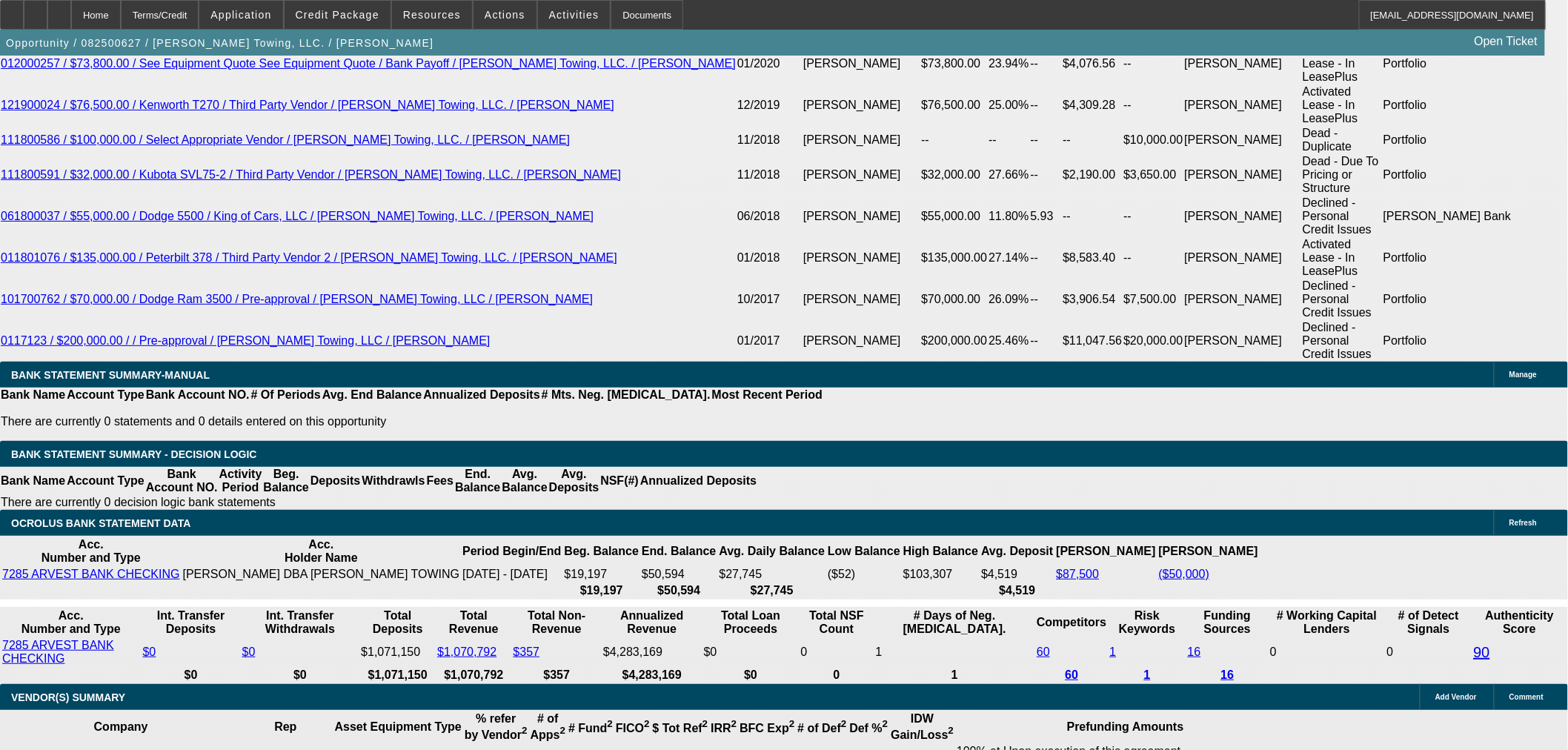
scroll to position [3121, 0]
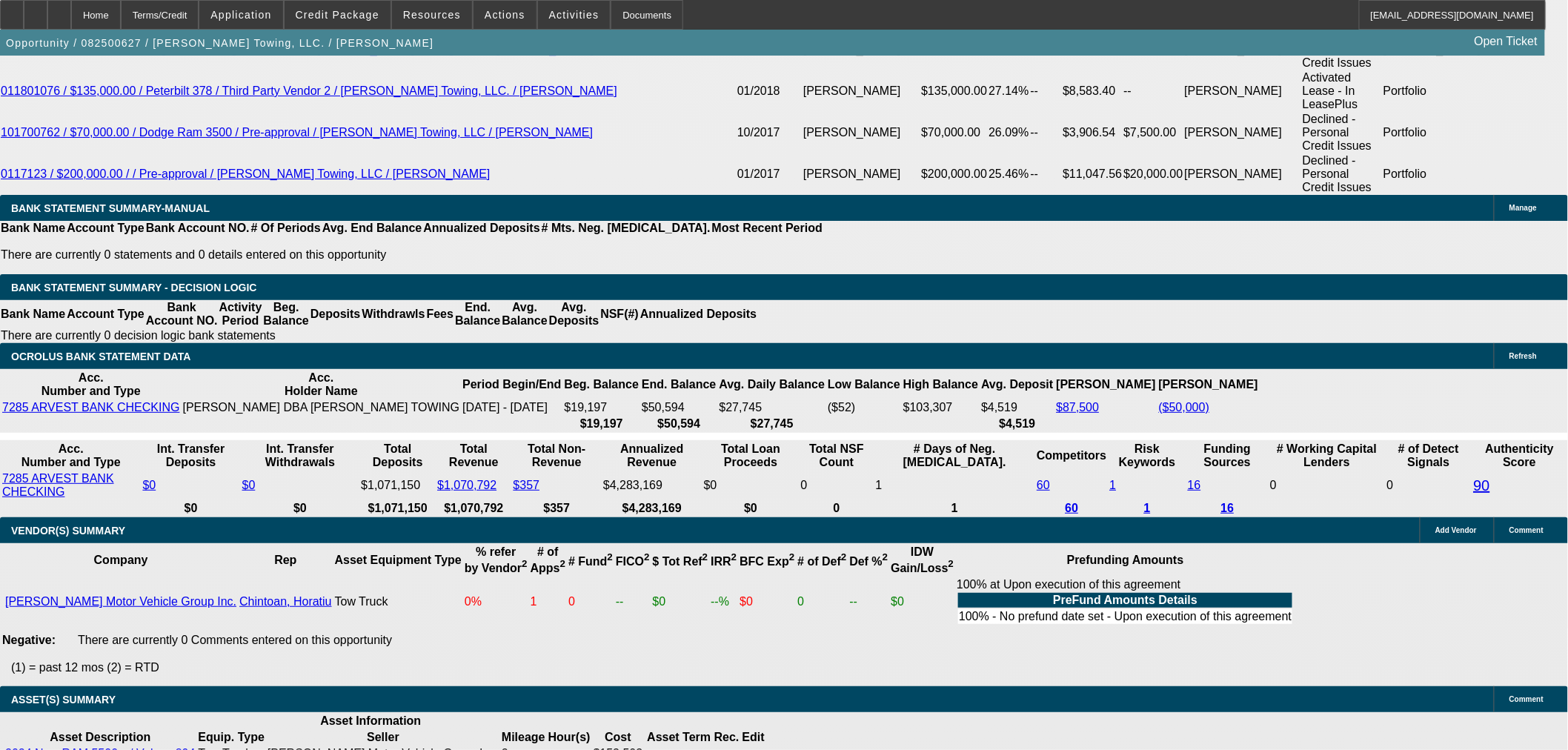
select select "6"
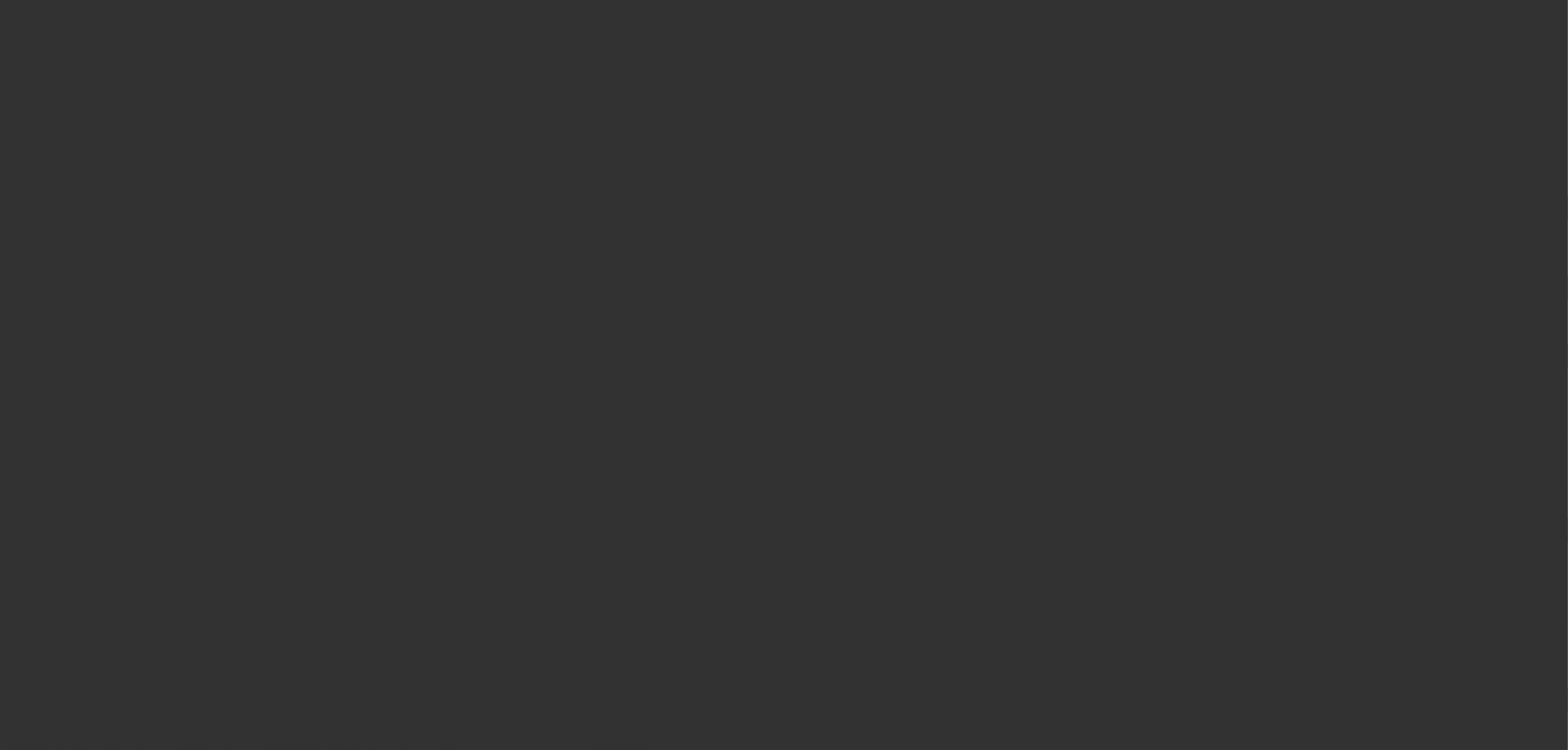
scroll to position [0, 0]
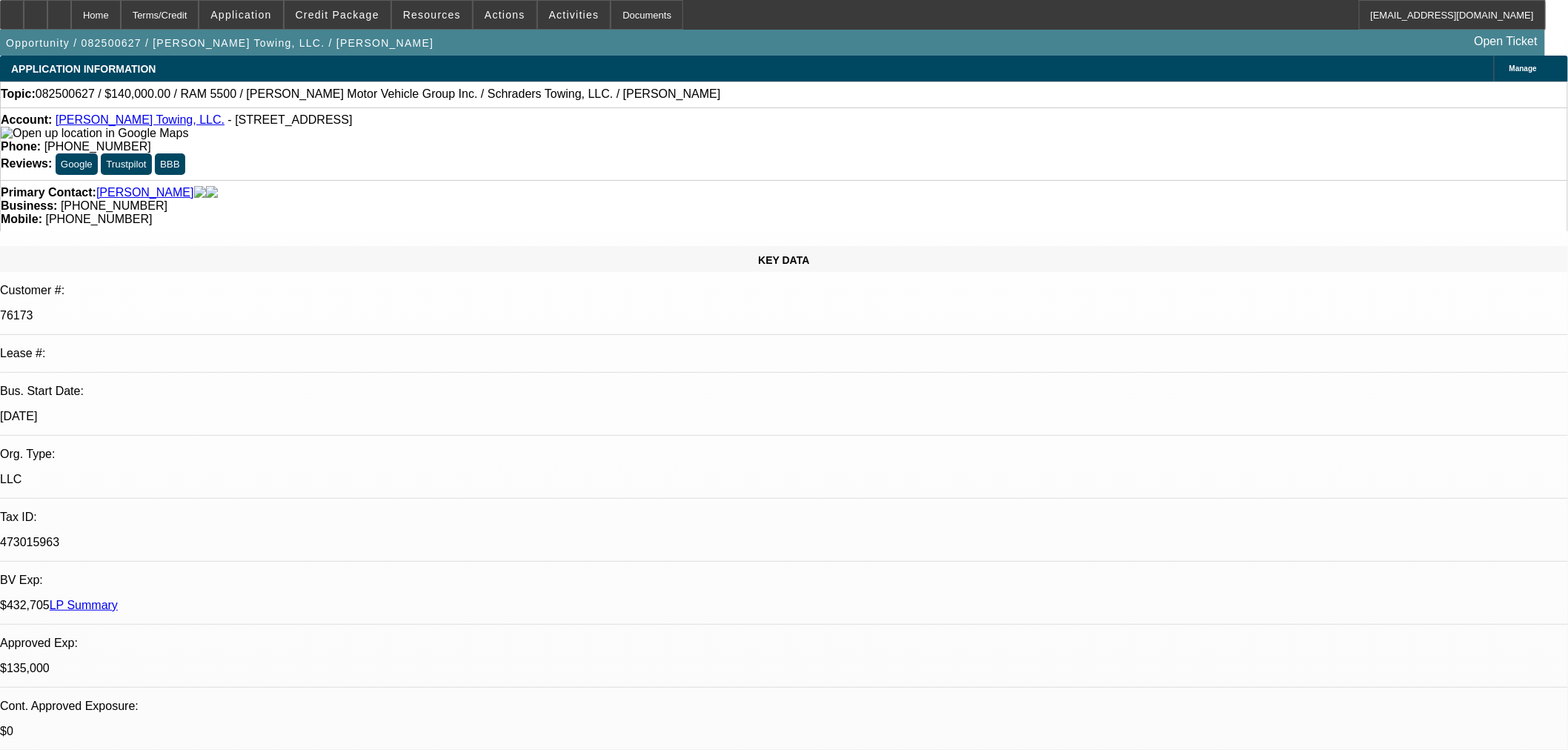
type textarea "s"
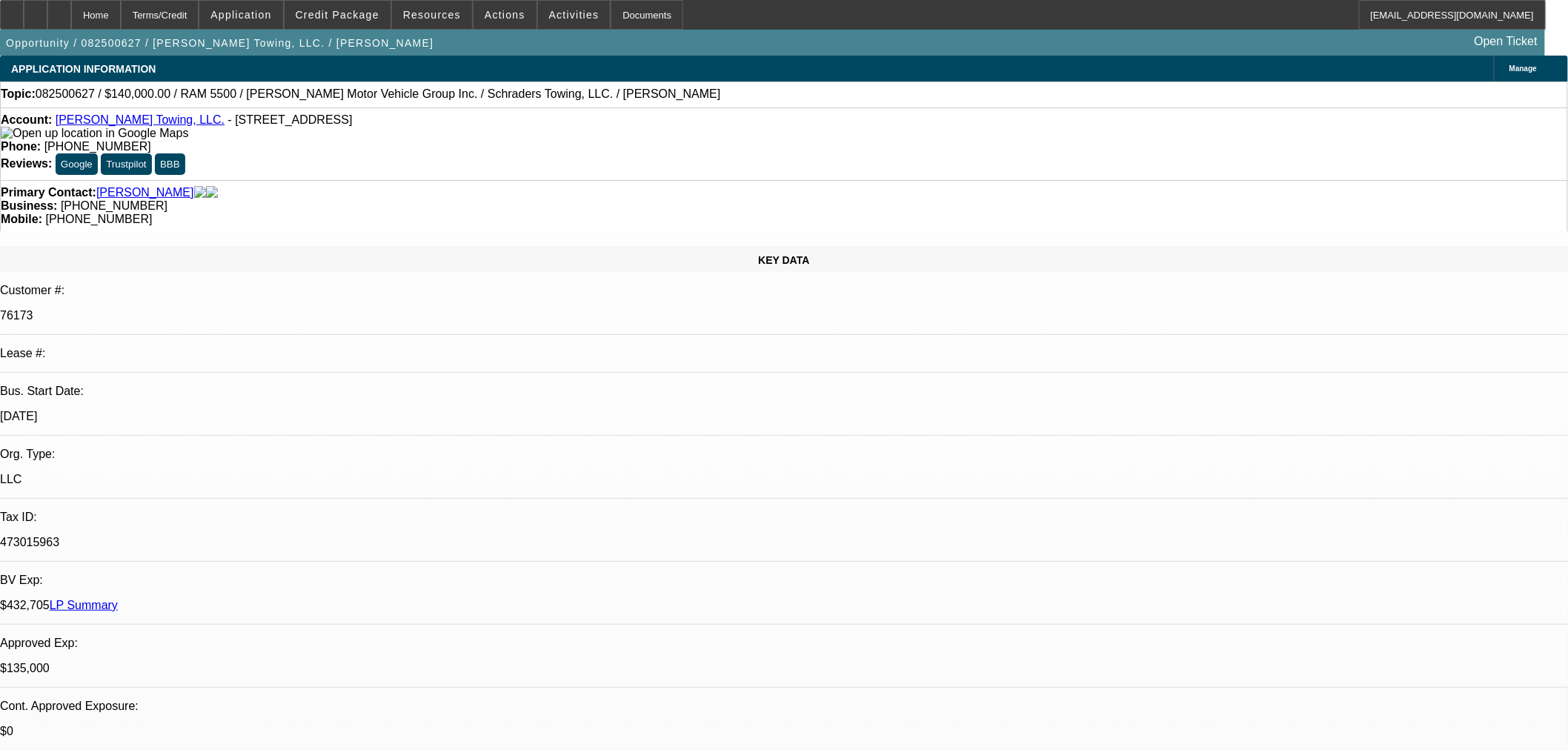
type textarea "Sending this back to clear the credit queue. [PERSON_NAME] declined in the disc…"
select select "0"
select select "2"
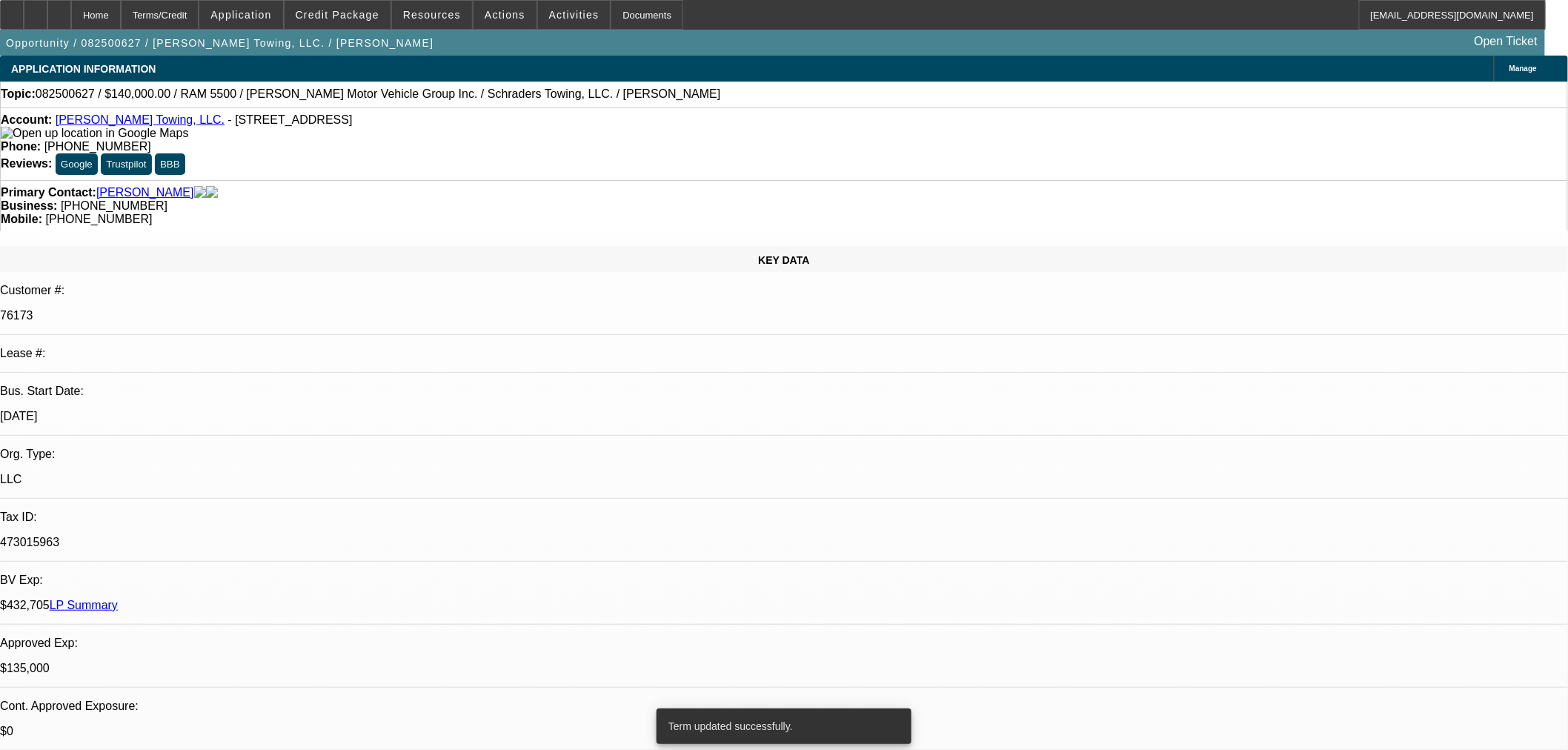
select select "2"
select select "0.1"
select select "4"
select select "0"
select select "2"
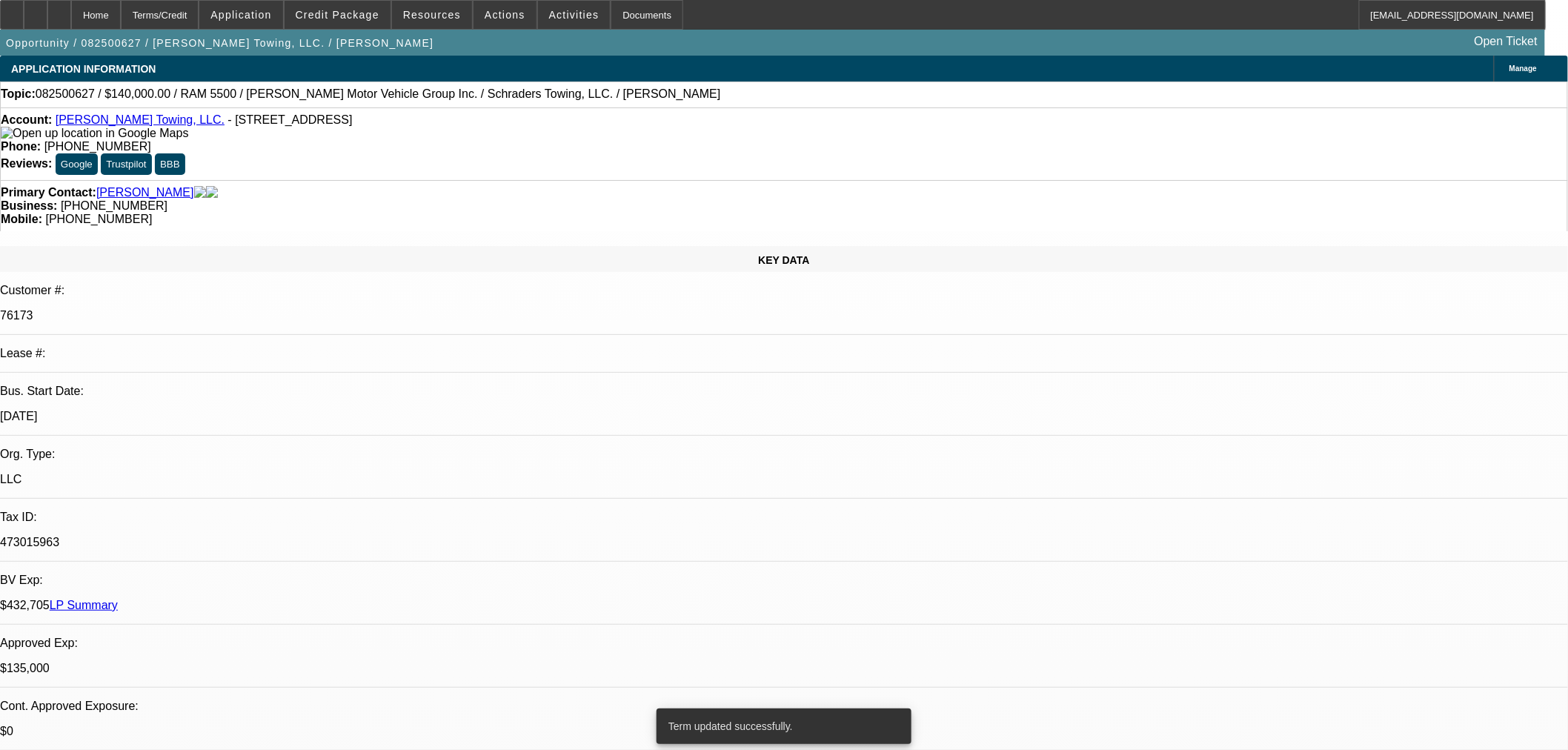
select select "2"
select select "0.1"
select select "4"
select select "0"
select select "2"
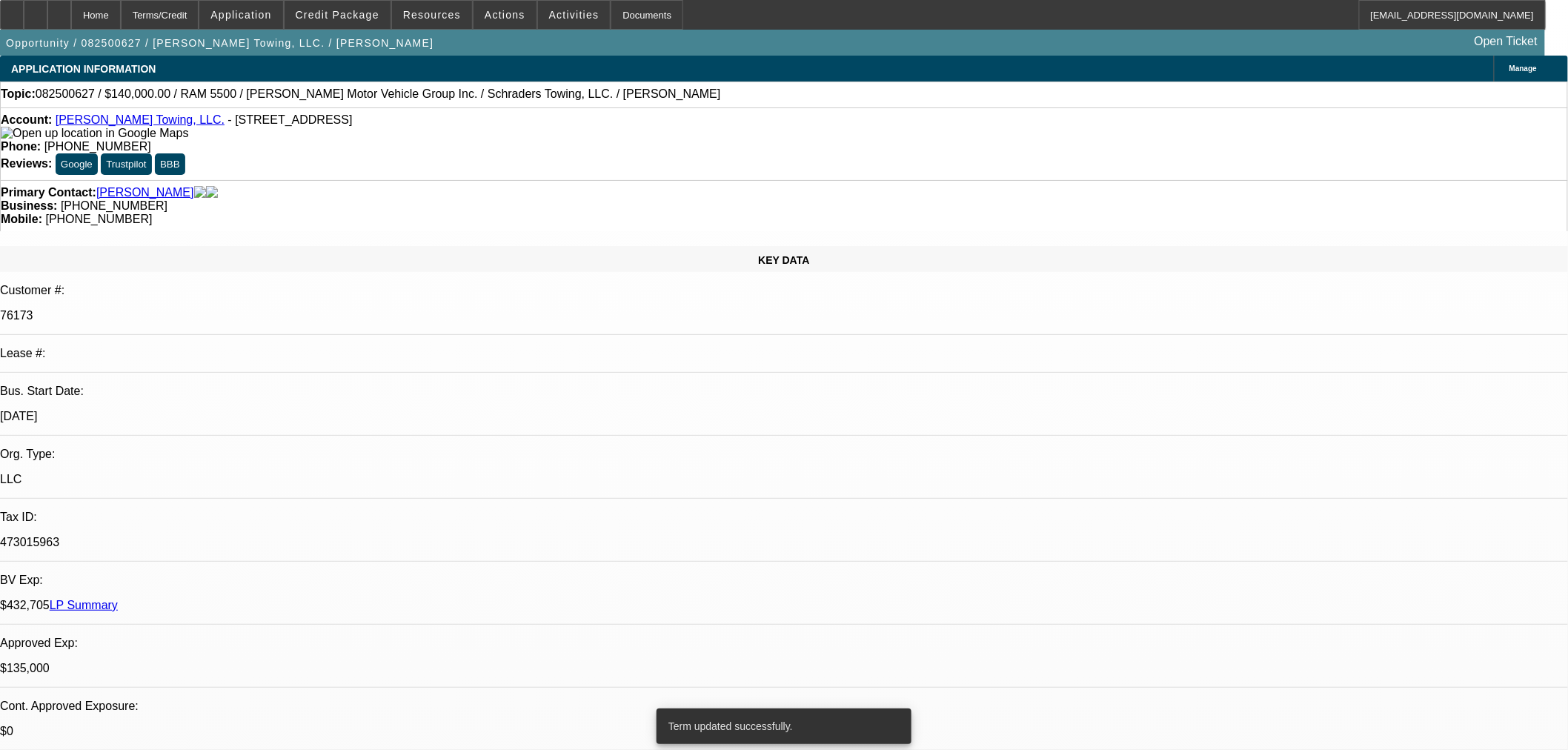
select select "2"
select select "0.1"
select select "4"
select select "0"
select select "2"
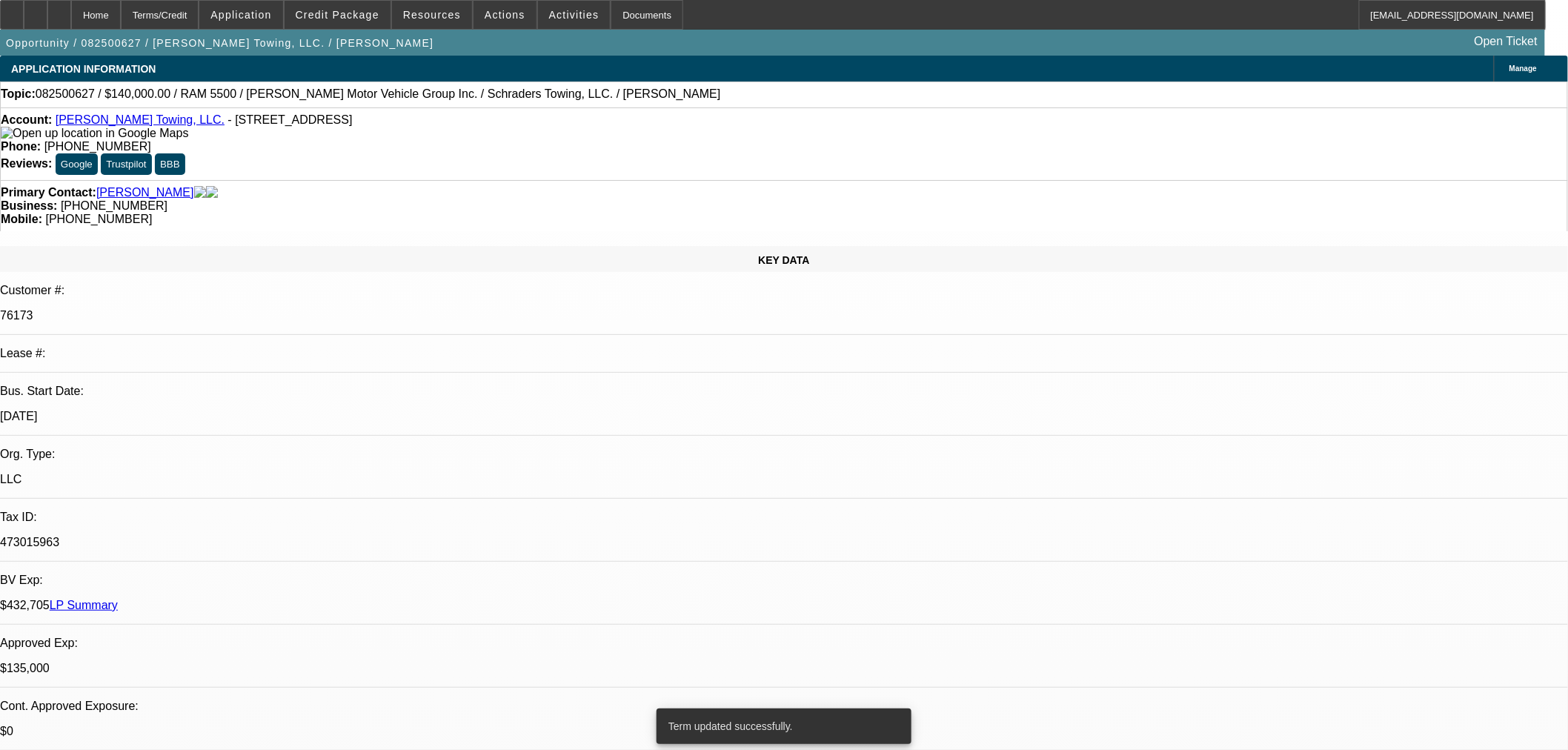
select select "2"
select select "0.1"
select select "4"
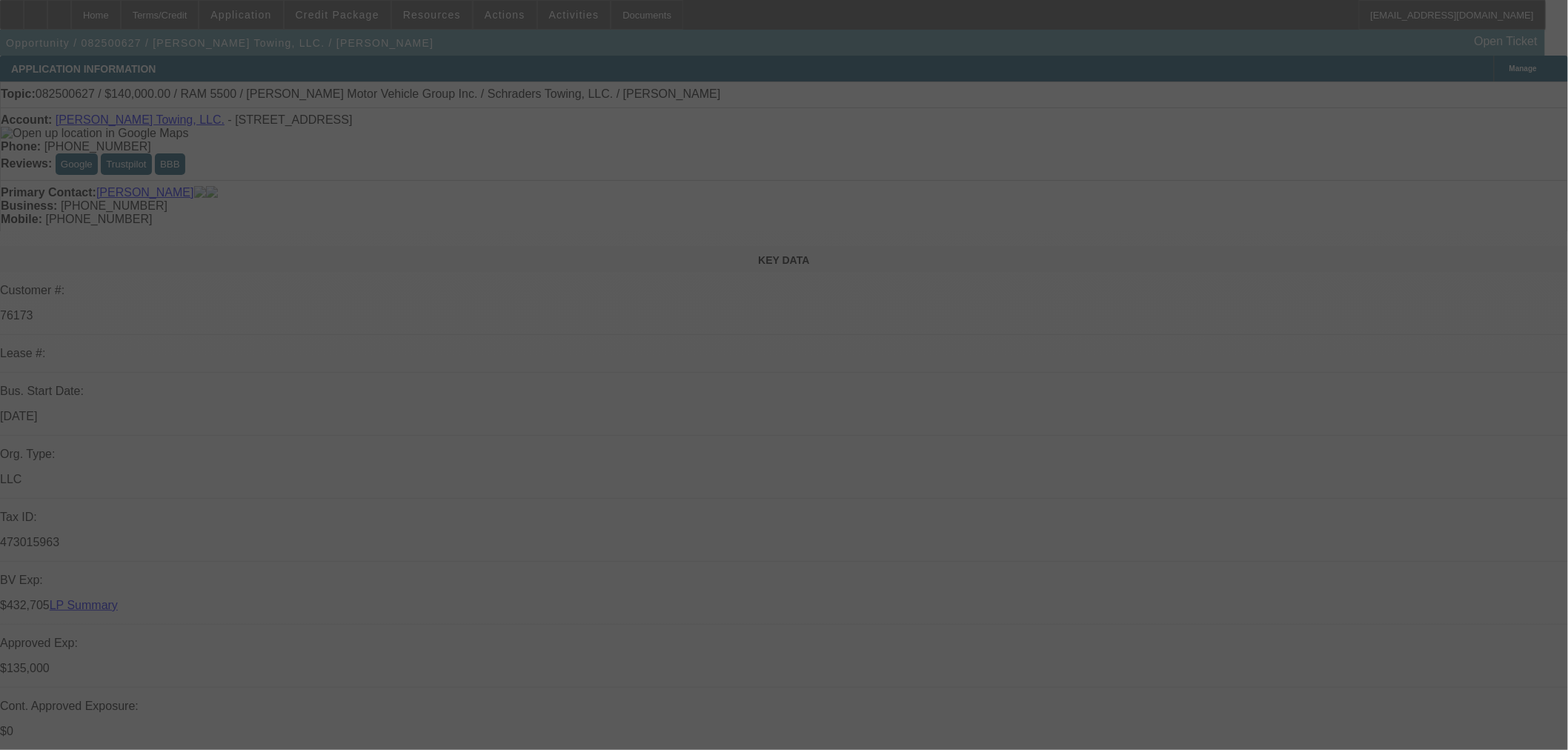
select select "0"
select select "2"
select select "0.1"
select select "4"
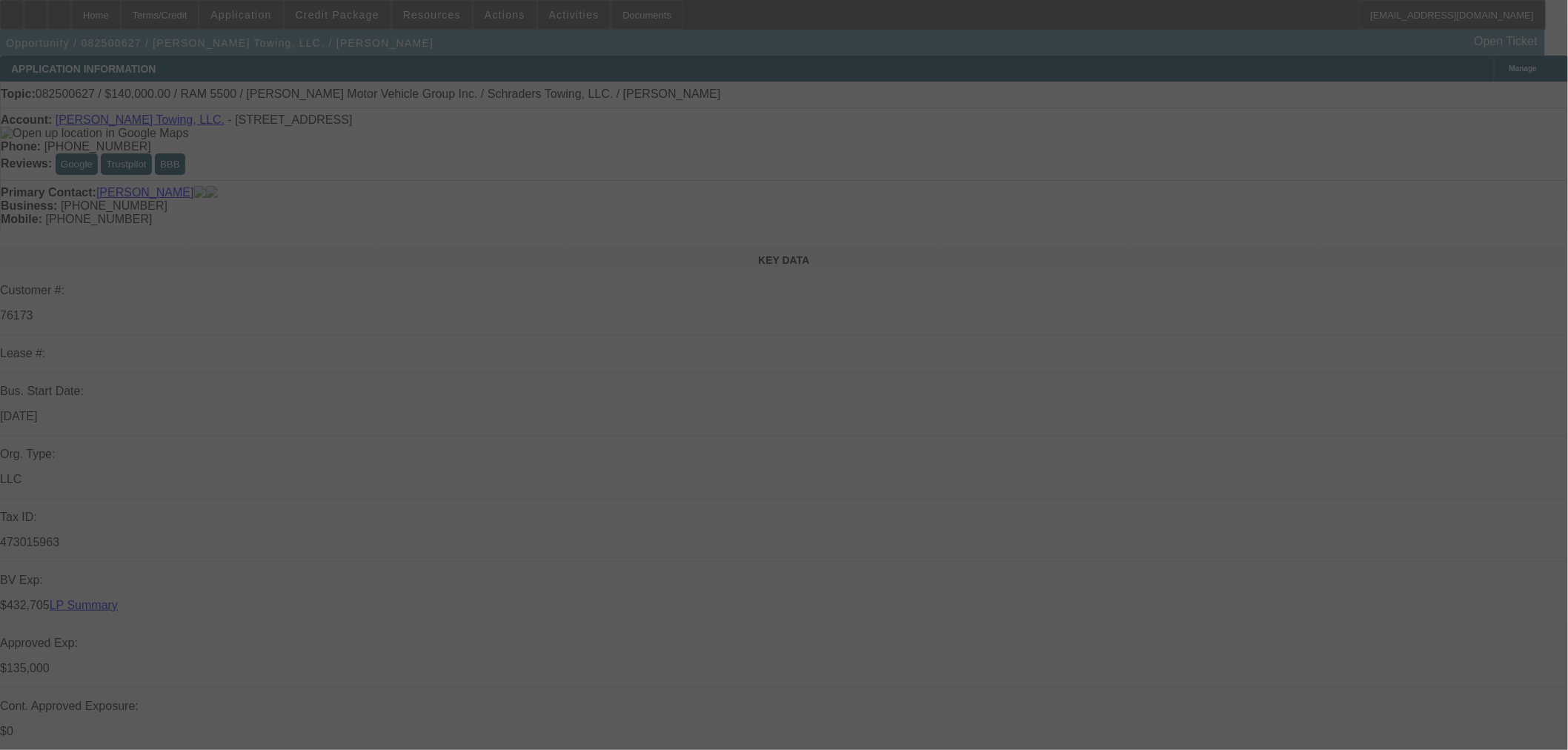
select select "0"
select select "2"
select select "0.1"
select select "4"
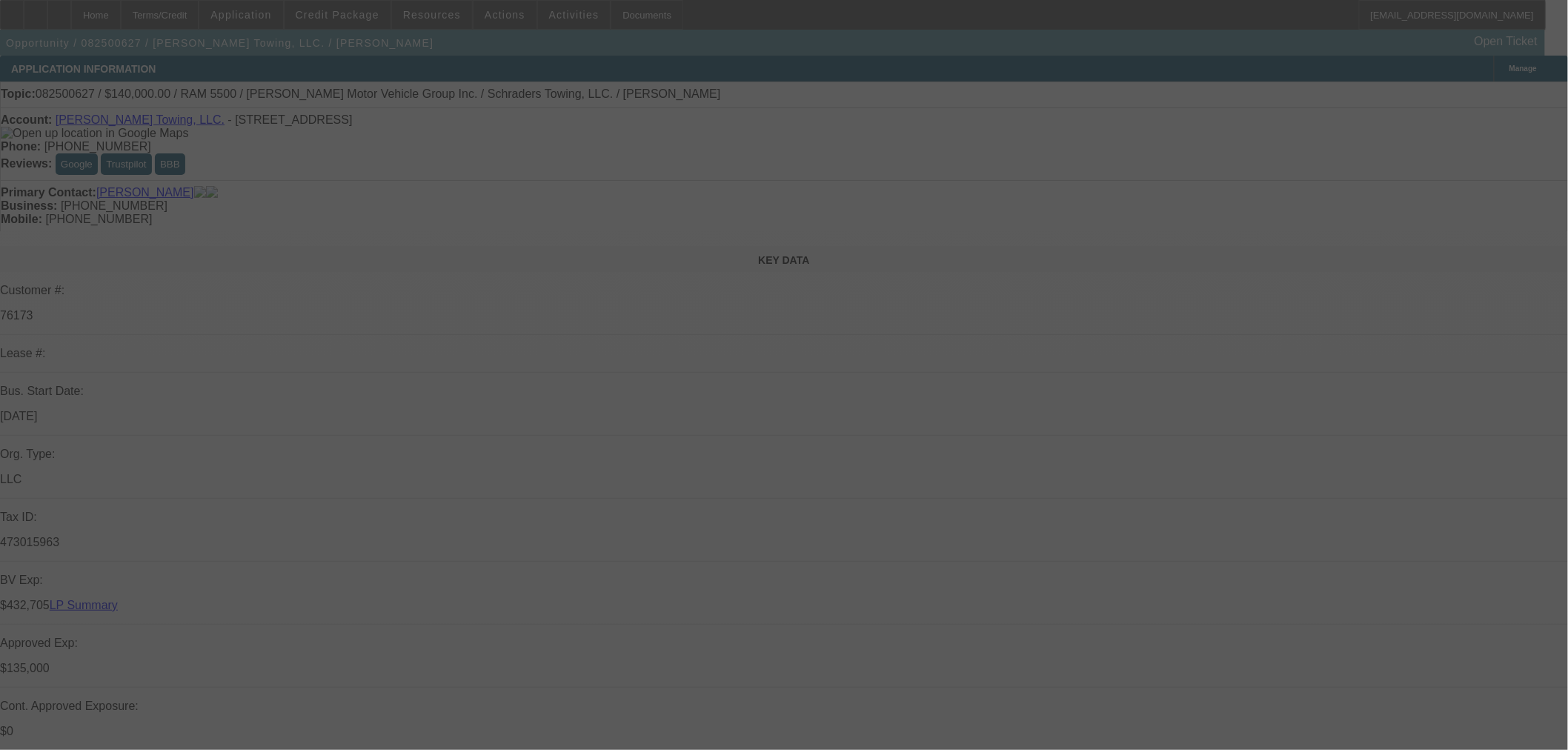
select select "0"
select select "2"
select select "0.1"
select select "4"
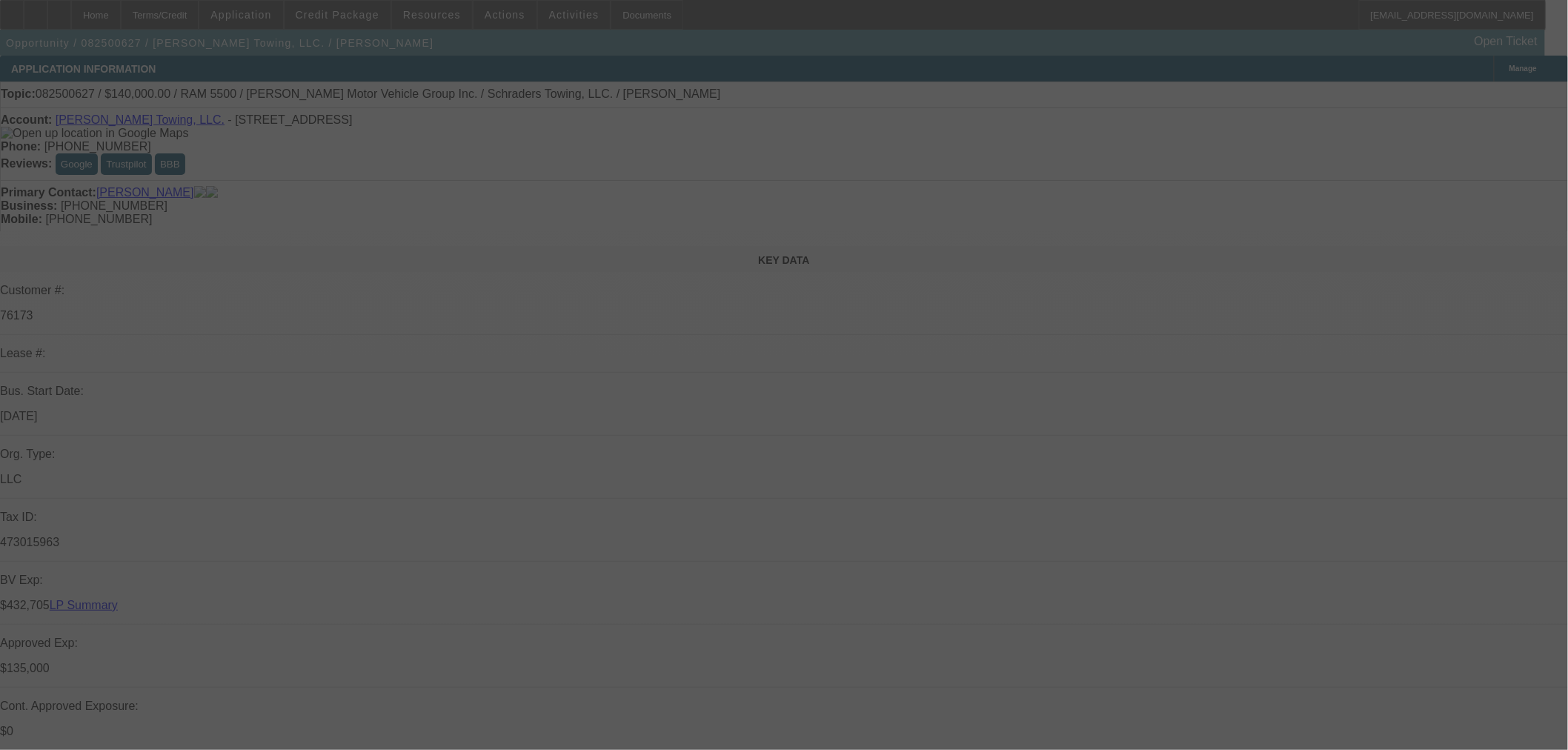
select select "0"
select select "2"
select select "0.1"
select select "4"
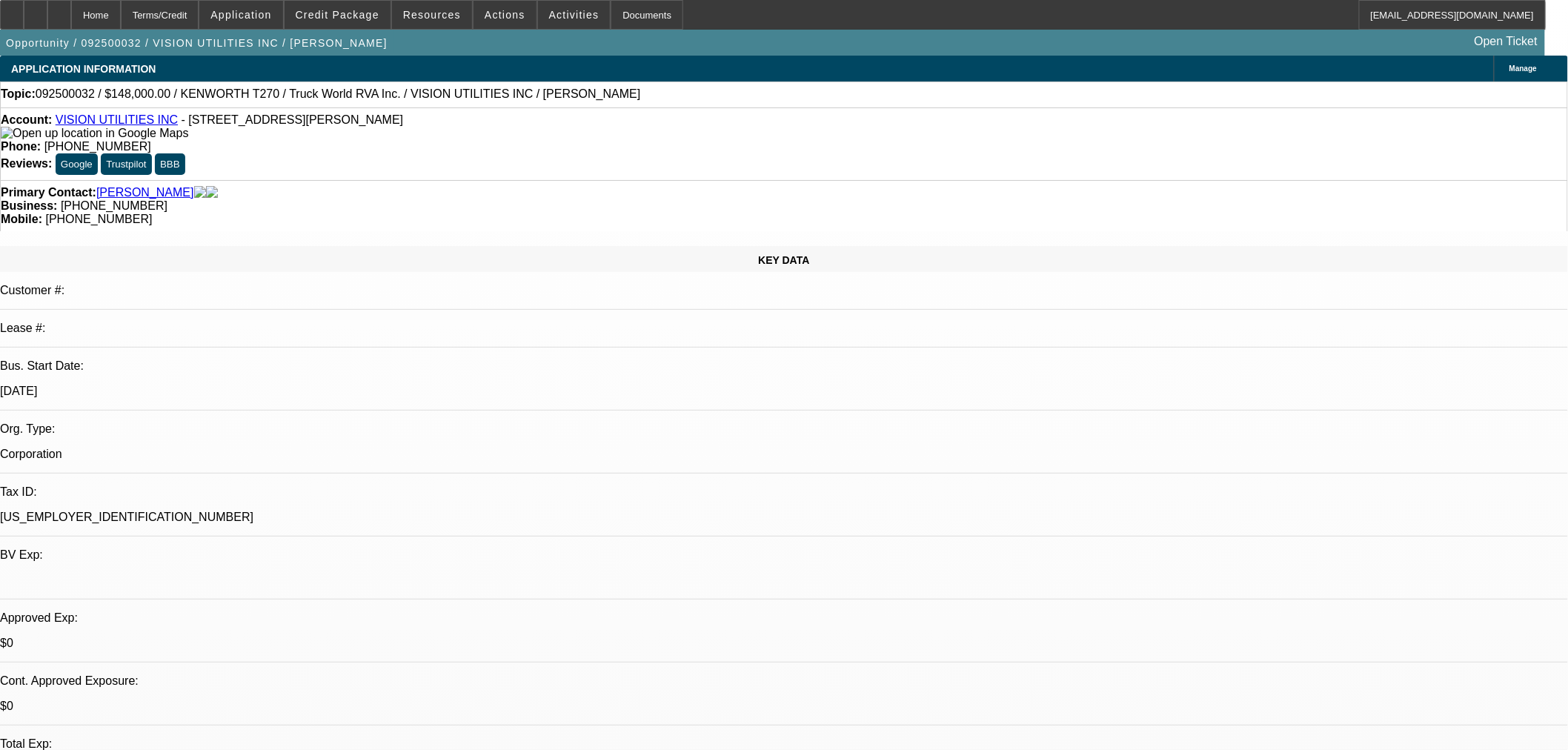
select select "0"
select select "6"
select select "0.1"
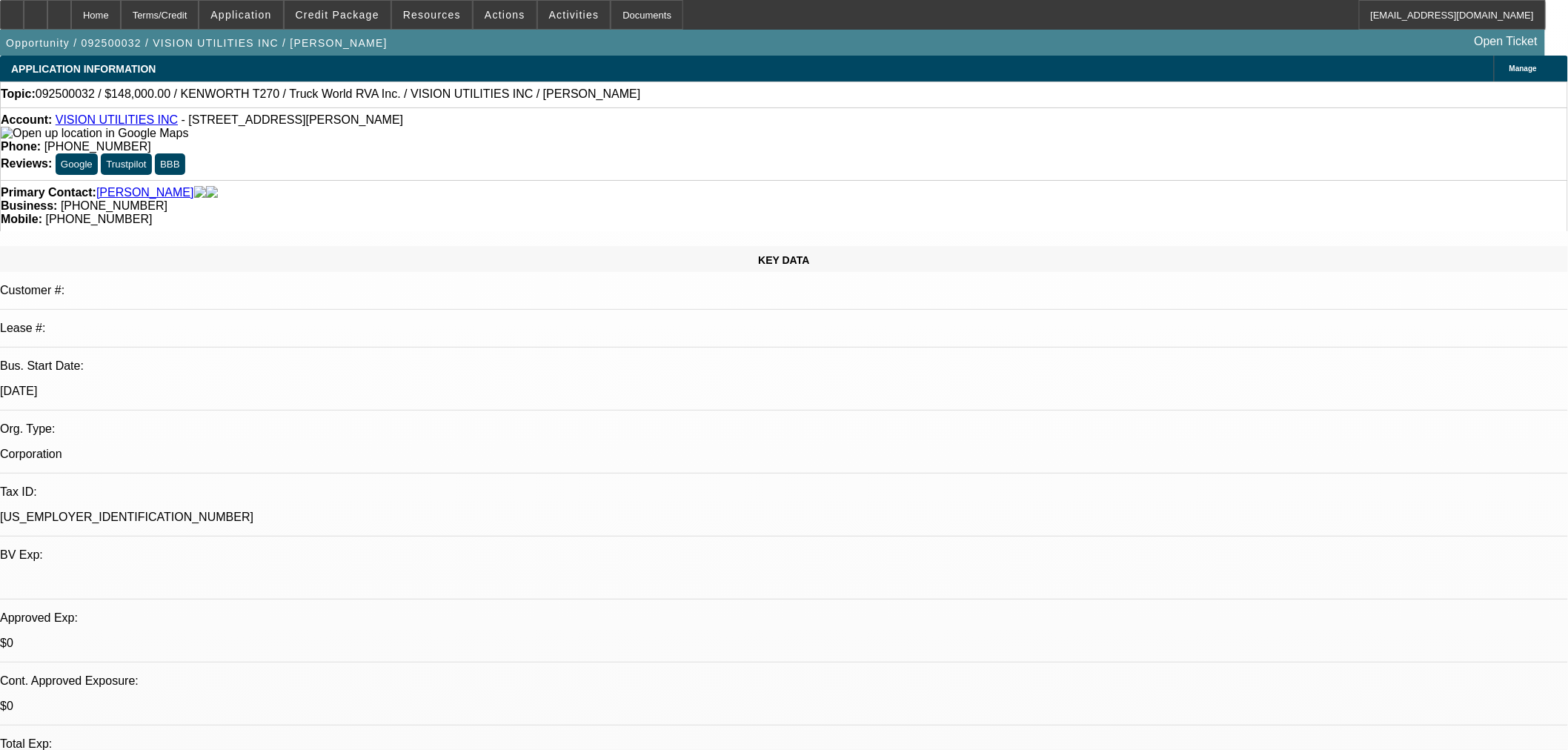
select select "0"
select select "6"
select select "0"
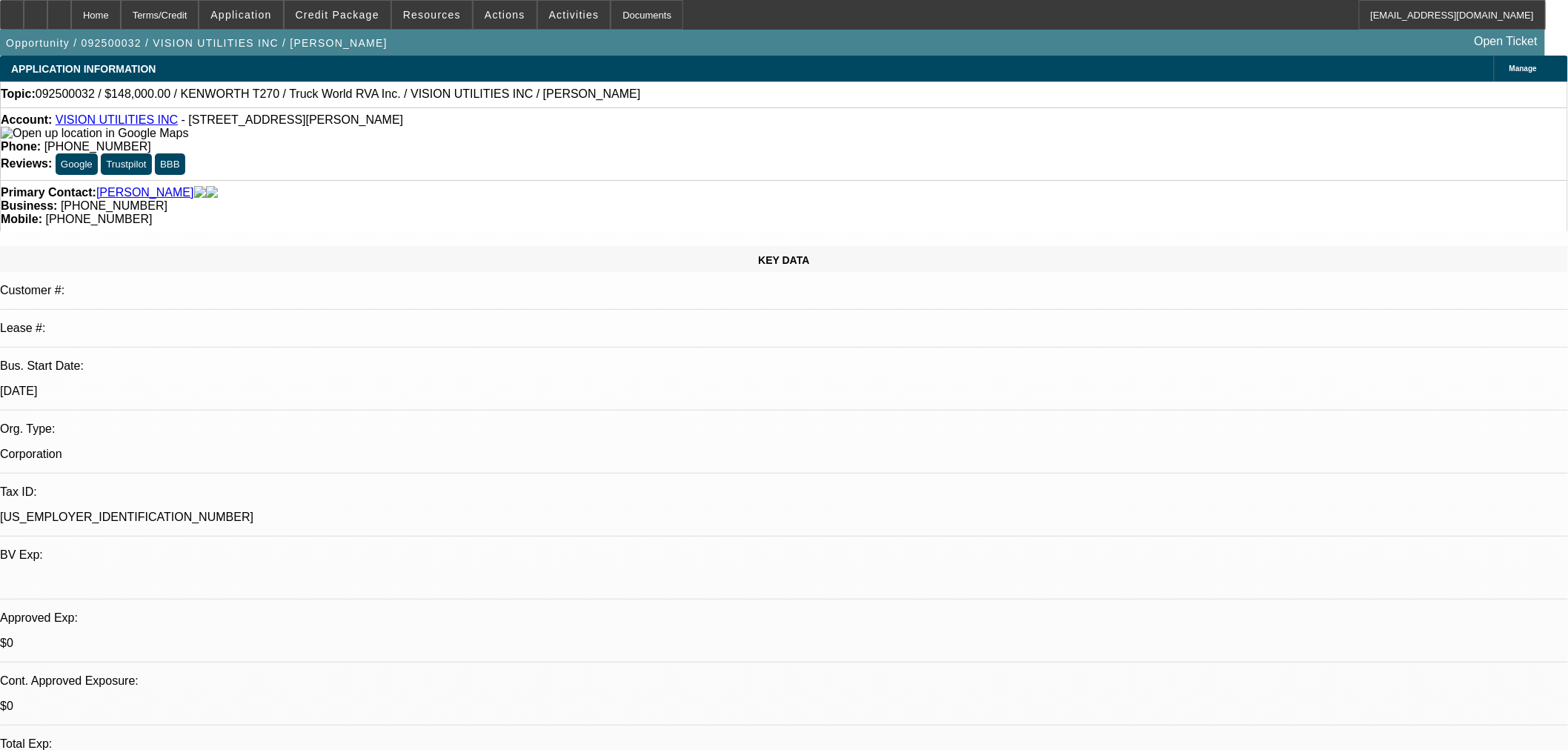
select select "0"
select select "6"
click at [359, 17] on span "Credit Package" at bounding box center [337, 14] width 84 height 11
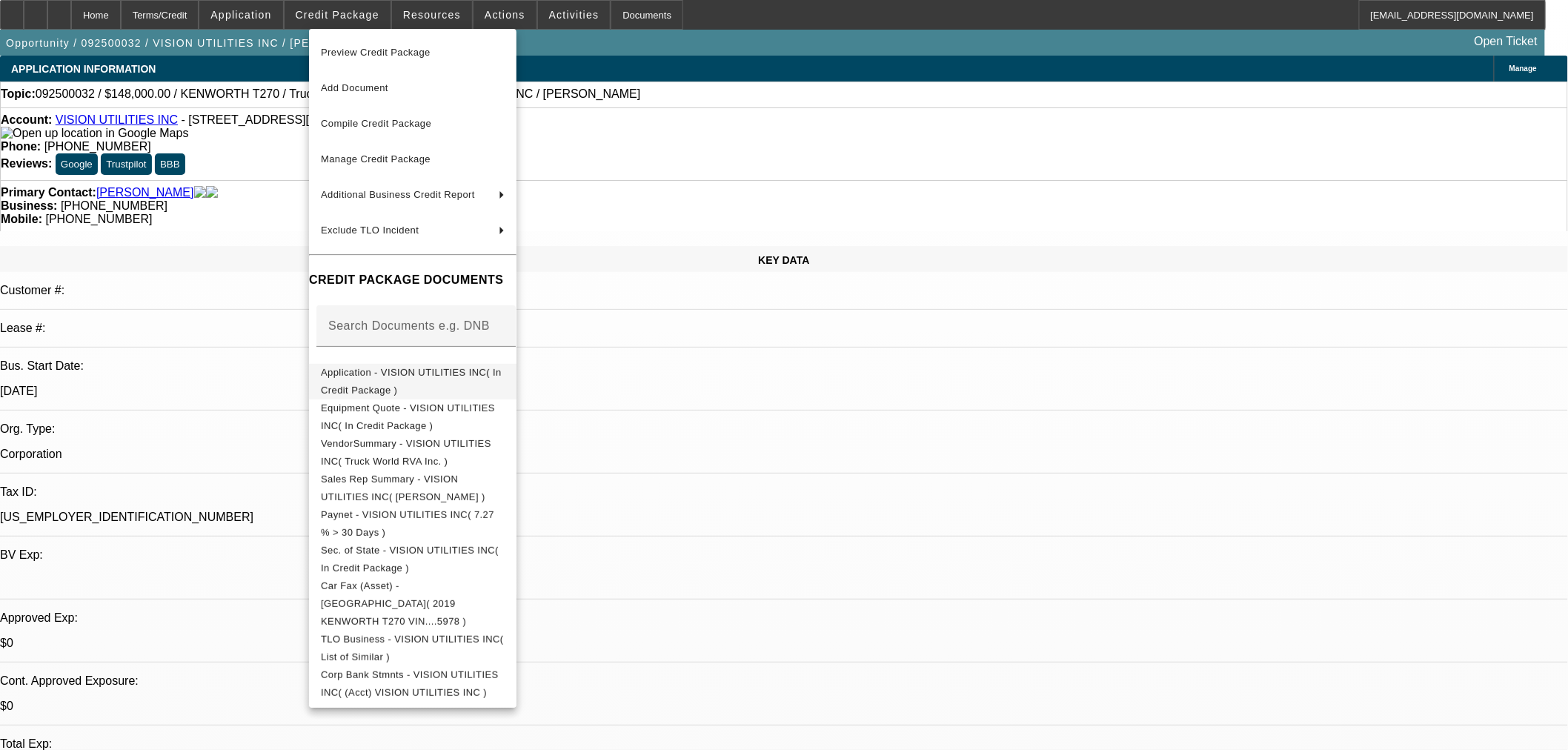
click at [401, 369] on span "Application - VISION UTILITIES INC( In Credit Package )" at bounding box center [411, 380] width 180 height 29
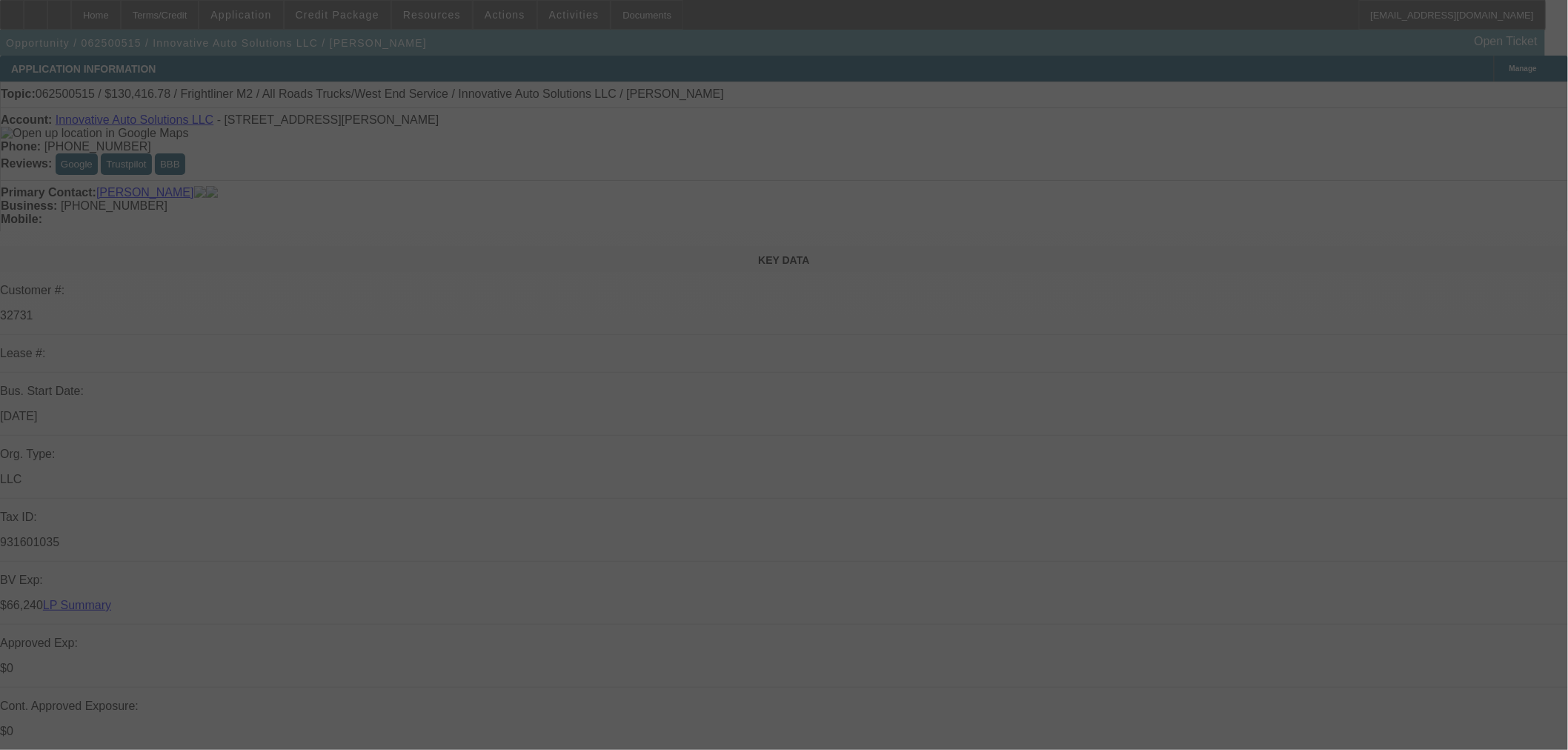
select select "0"
select select "6"
select select "0"
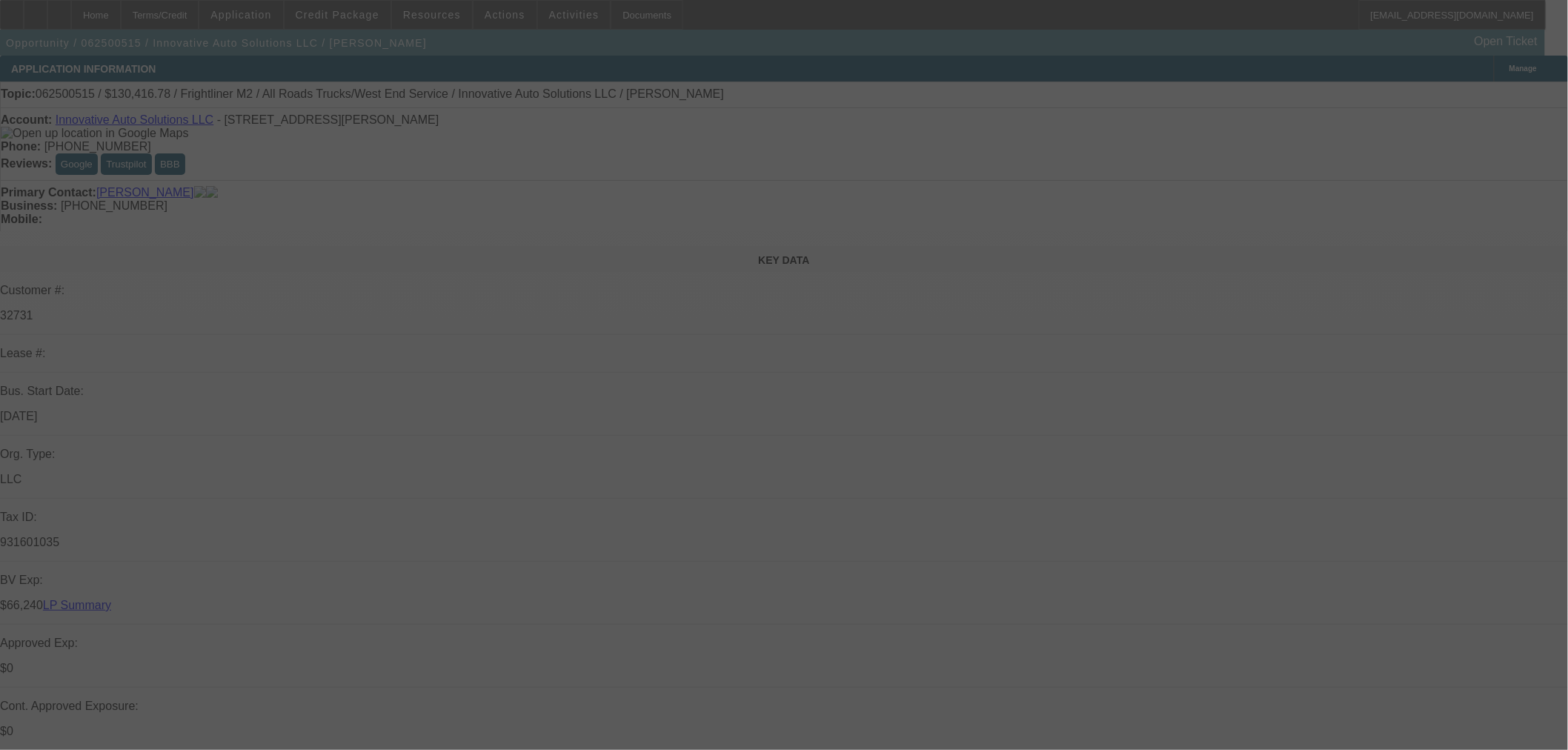
select select "0"
select select "6"
select select "0"
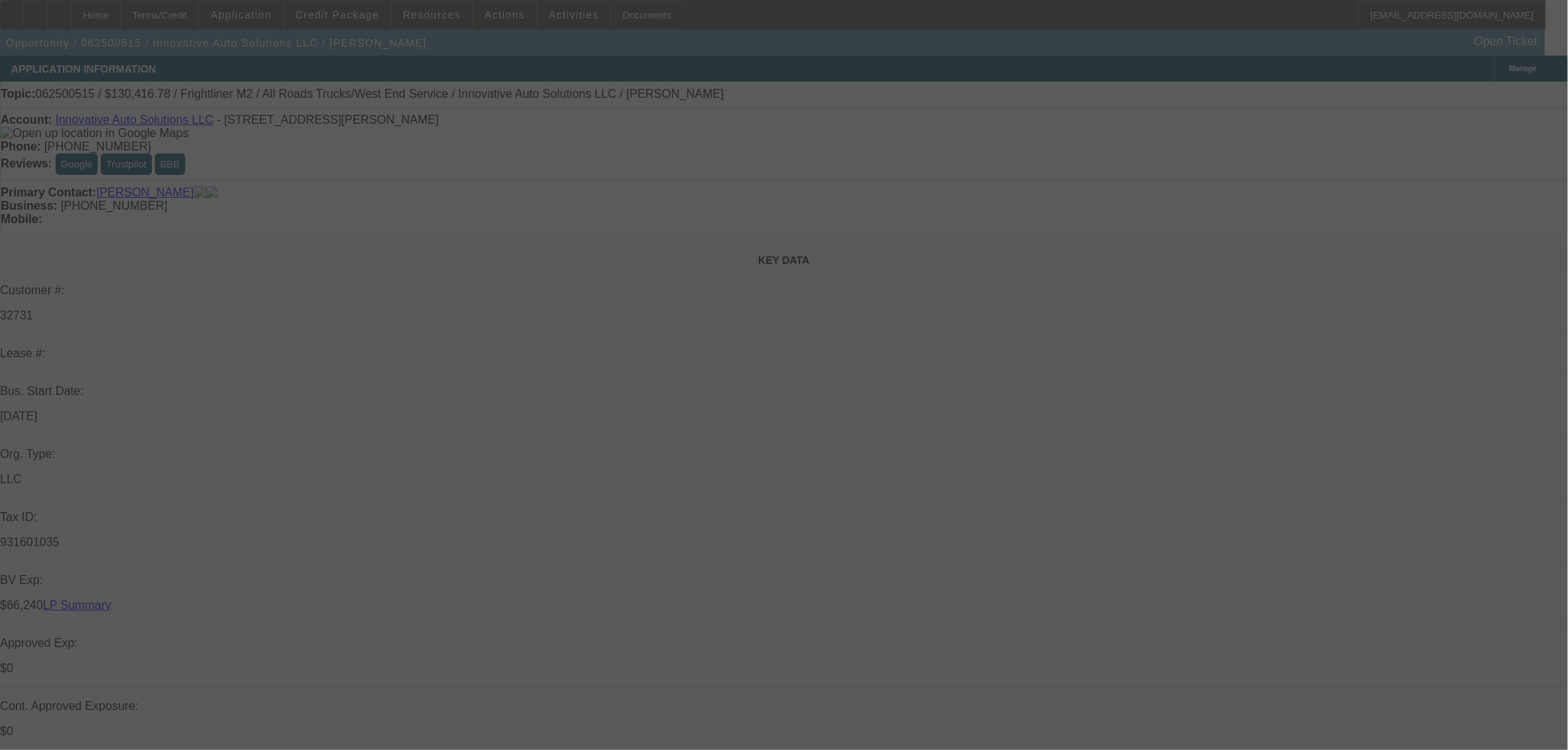
select select "0"
select select "6"
select select "0"
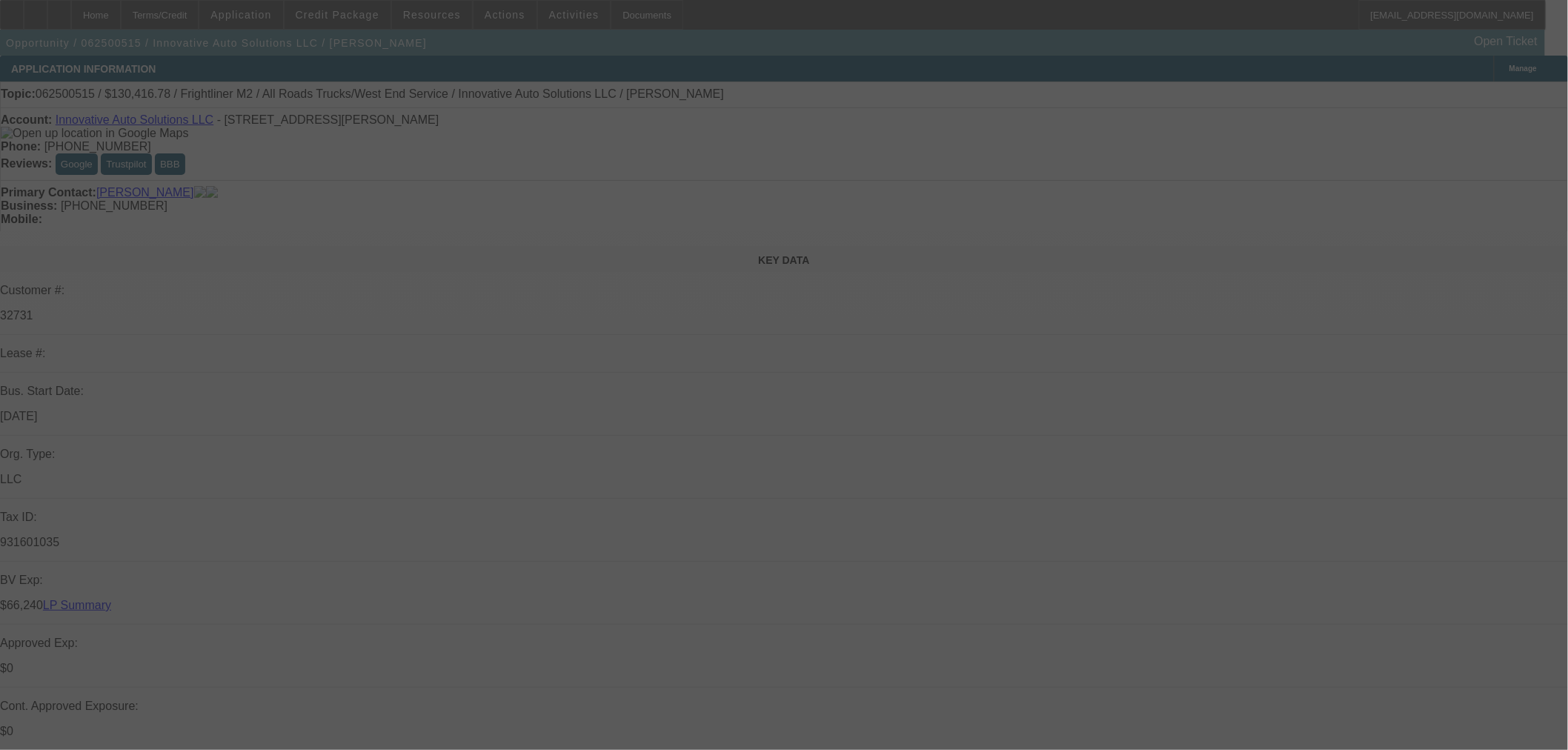
select select "6"
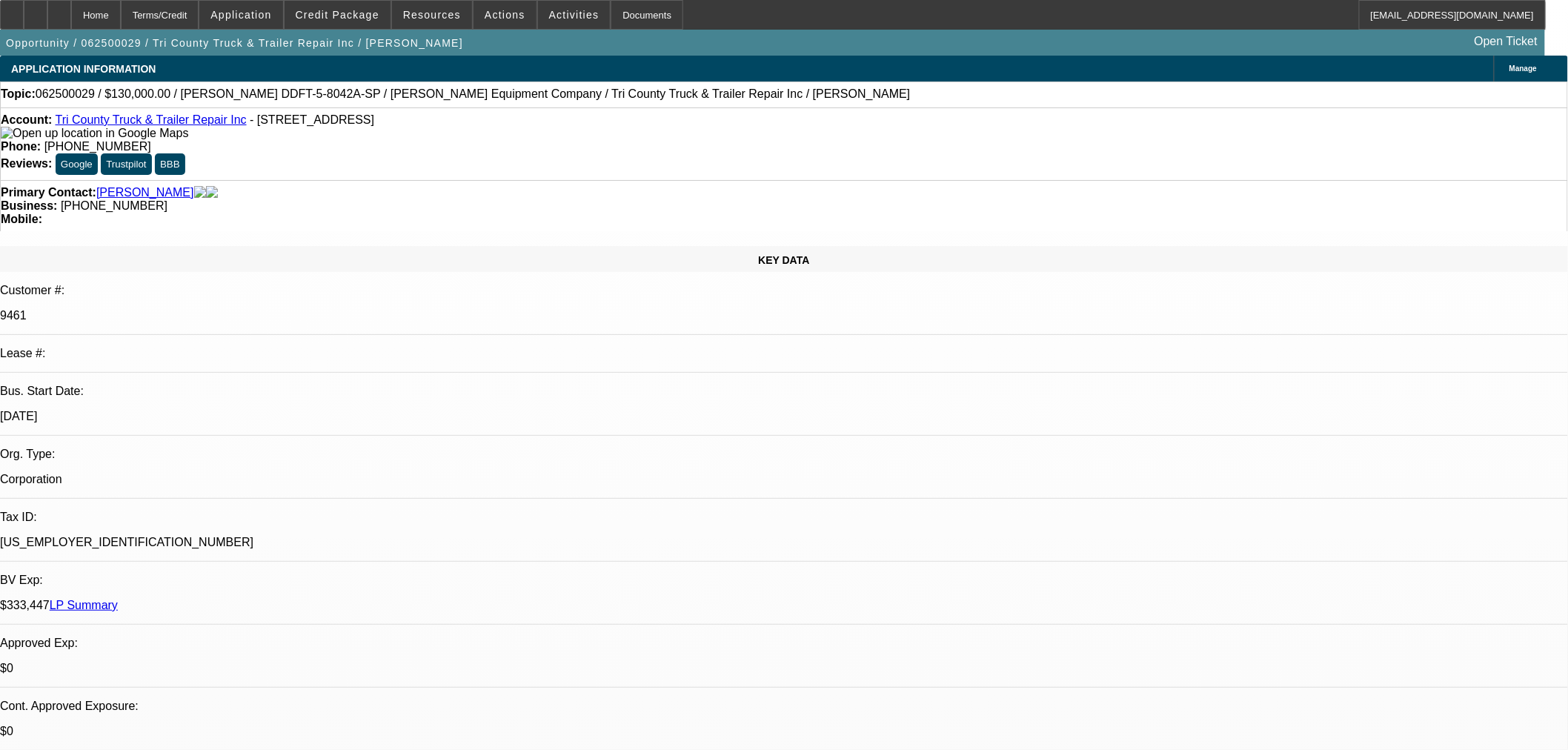
select select "0"
select select "6"
select select "0"
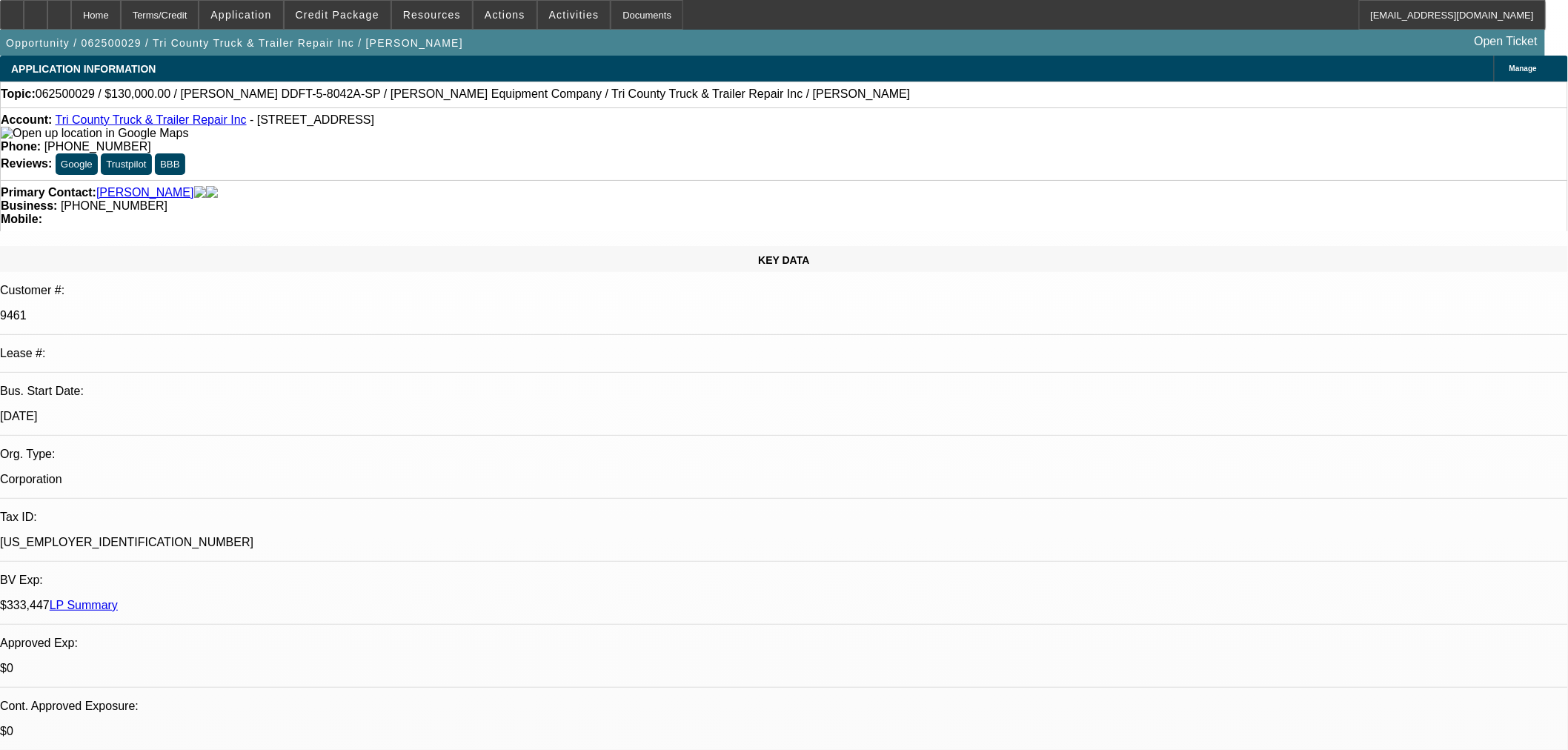
select select "0"
select select "6"
select select "0"
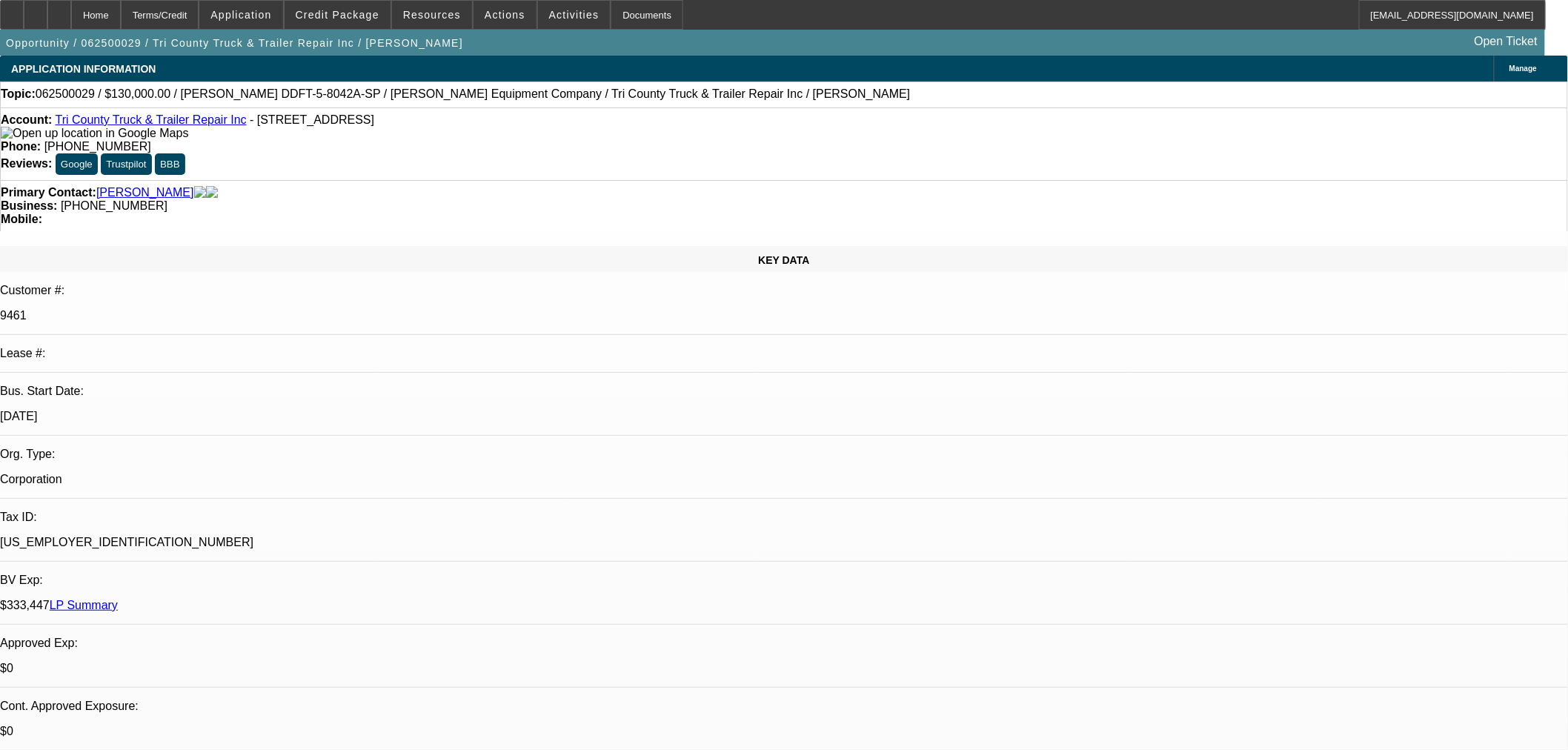
select select "2"
select select "0.1"
select select "4"
select select "0"
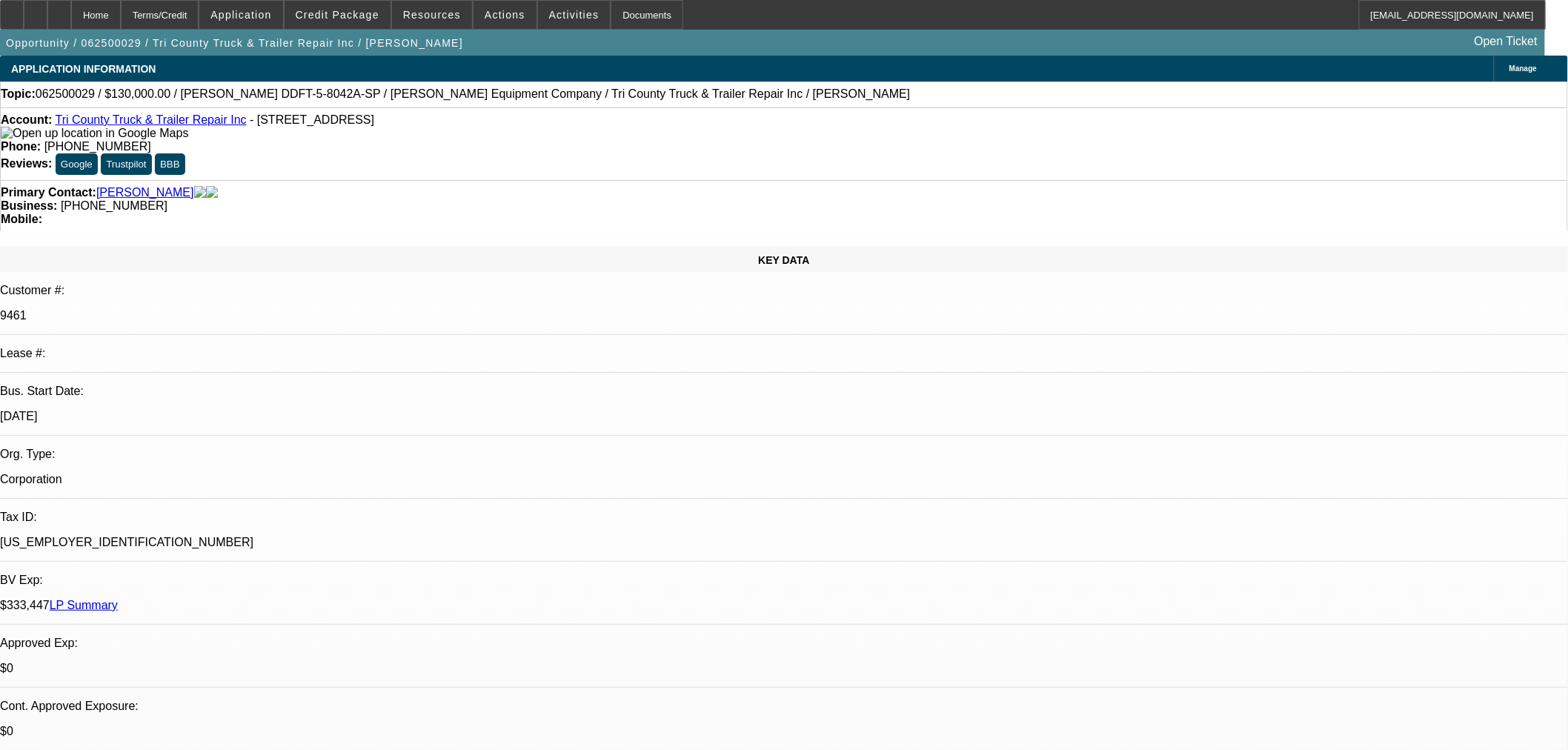
select select "2"
select select "0"
select select "6"
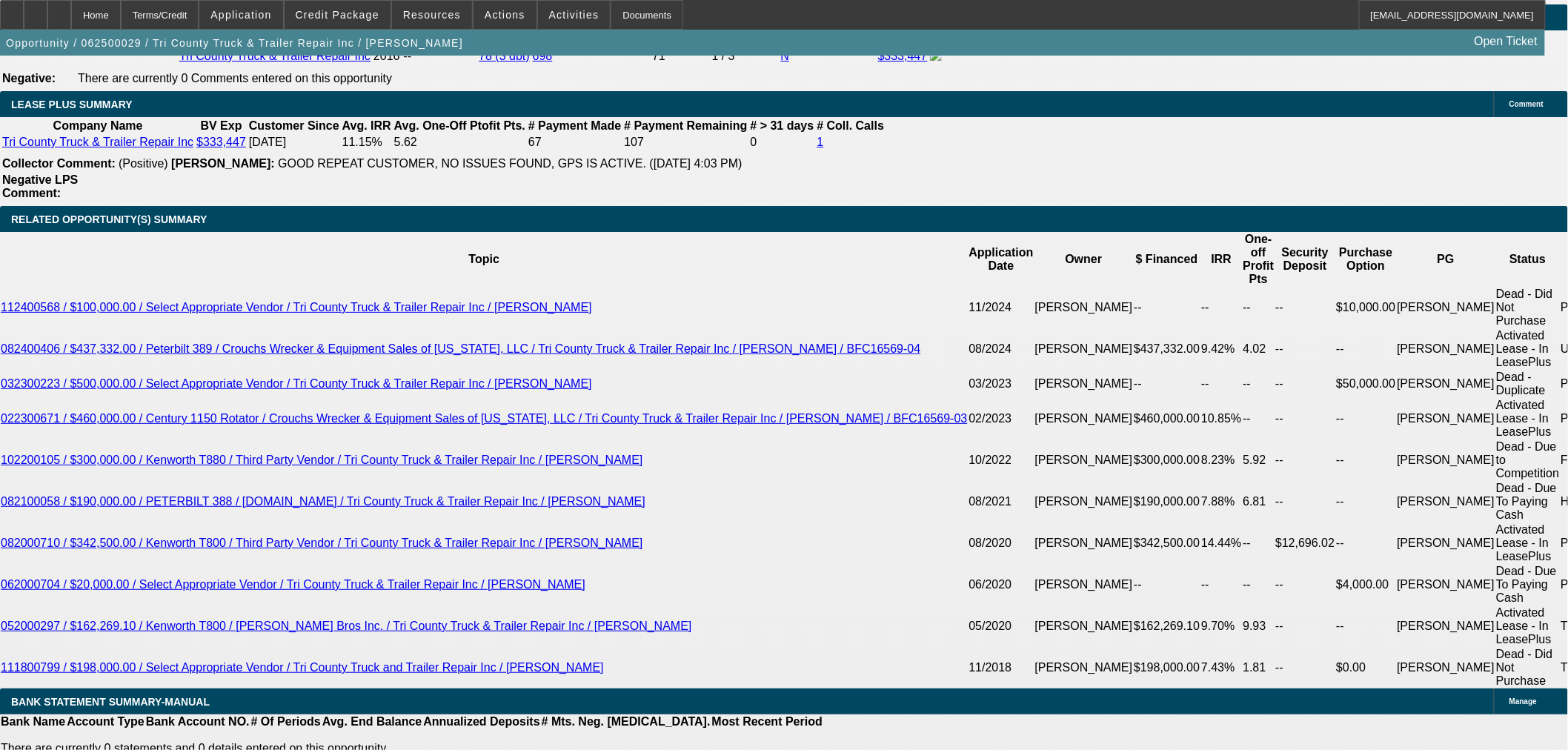
scroll to position [2469, 0]
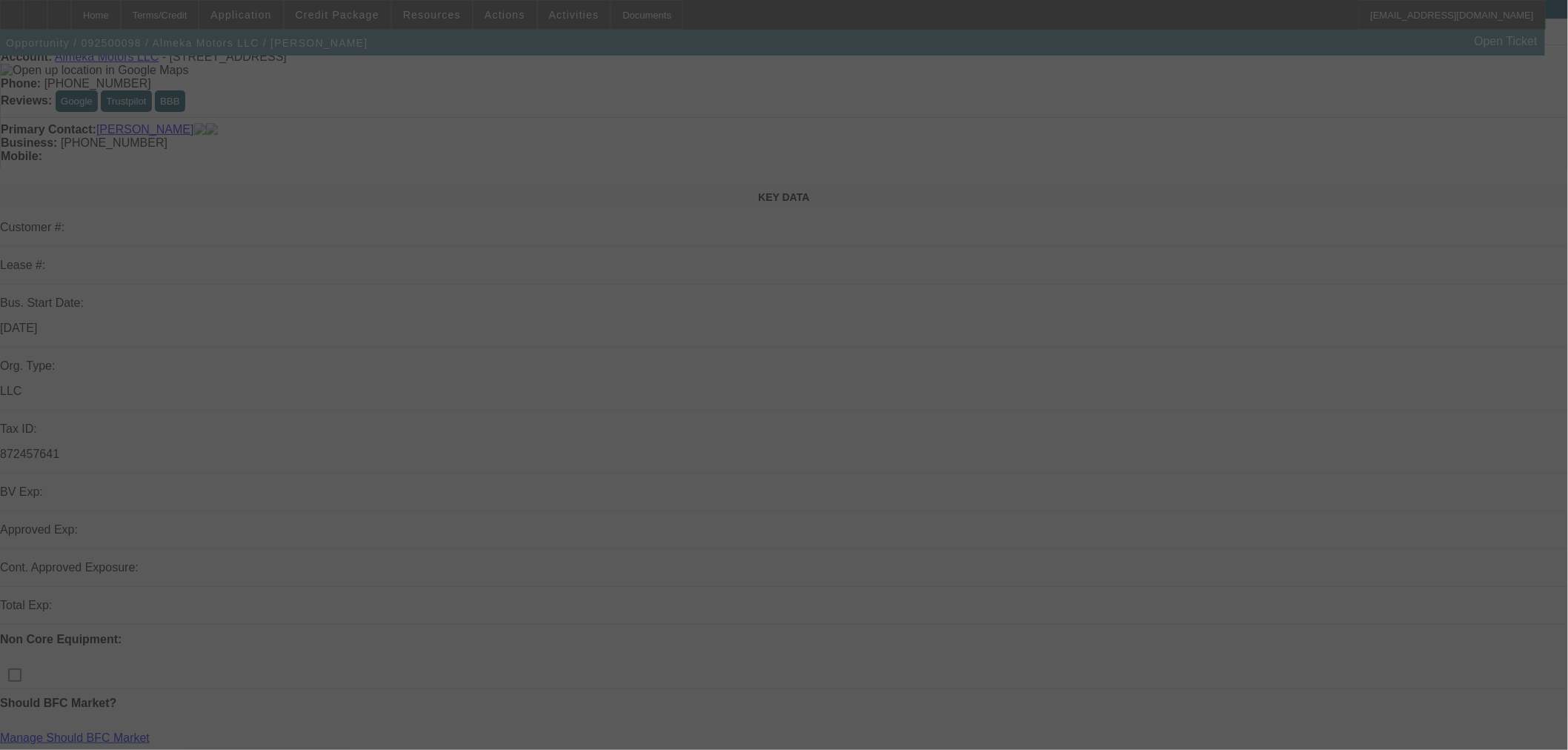
scroll to position [82, 0]
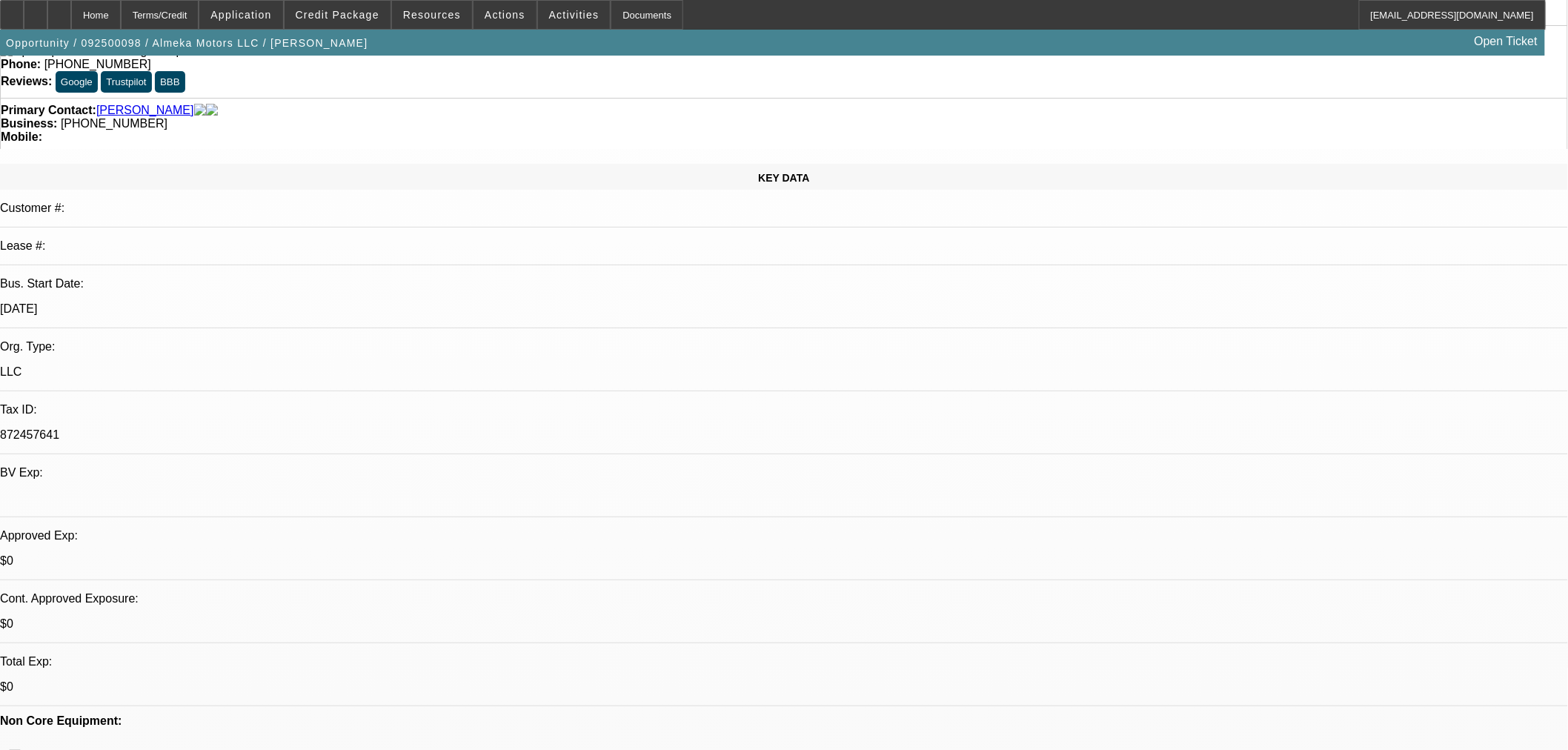
select select "0"
select select "0.1"
select select "4"
select select "0"
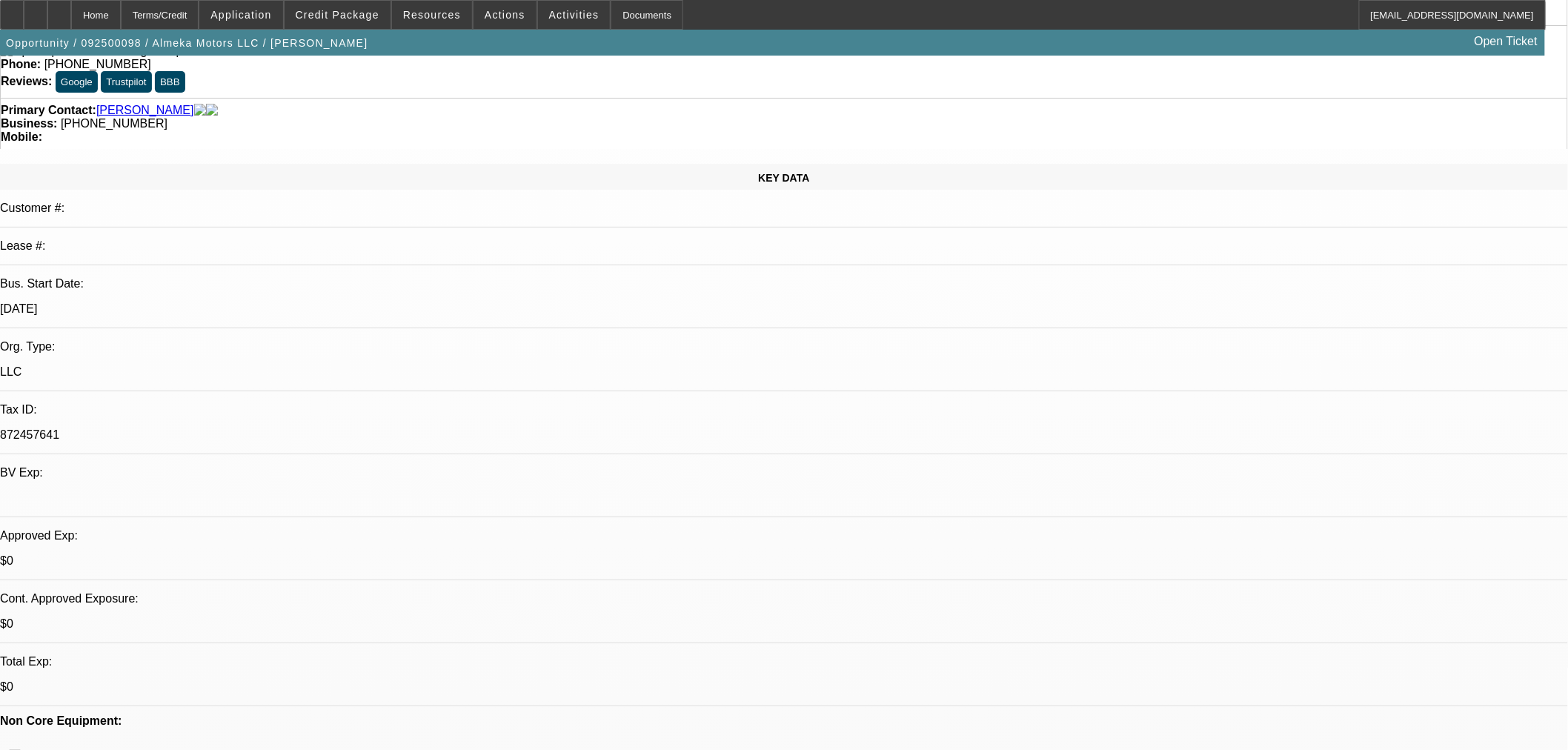
select select "2"
select select "0.1"
select select "4"
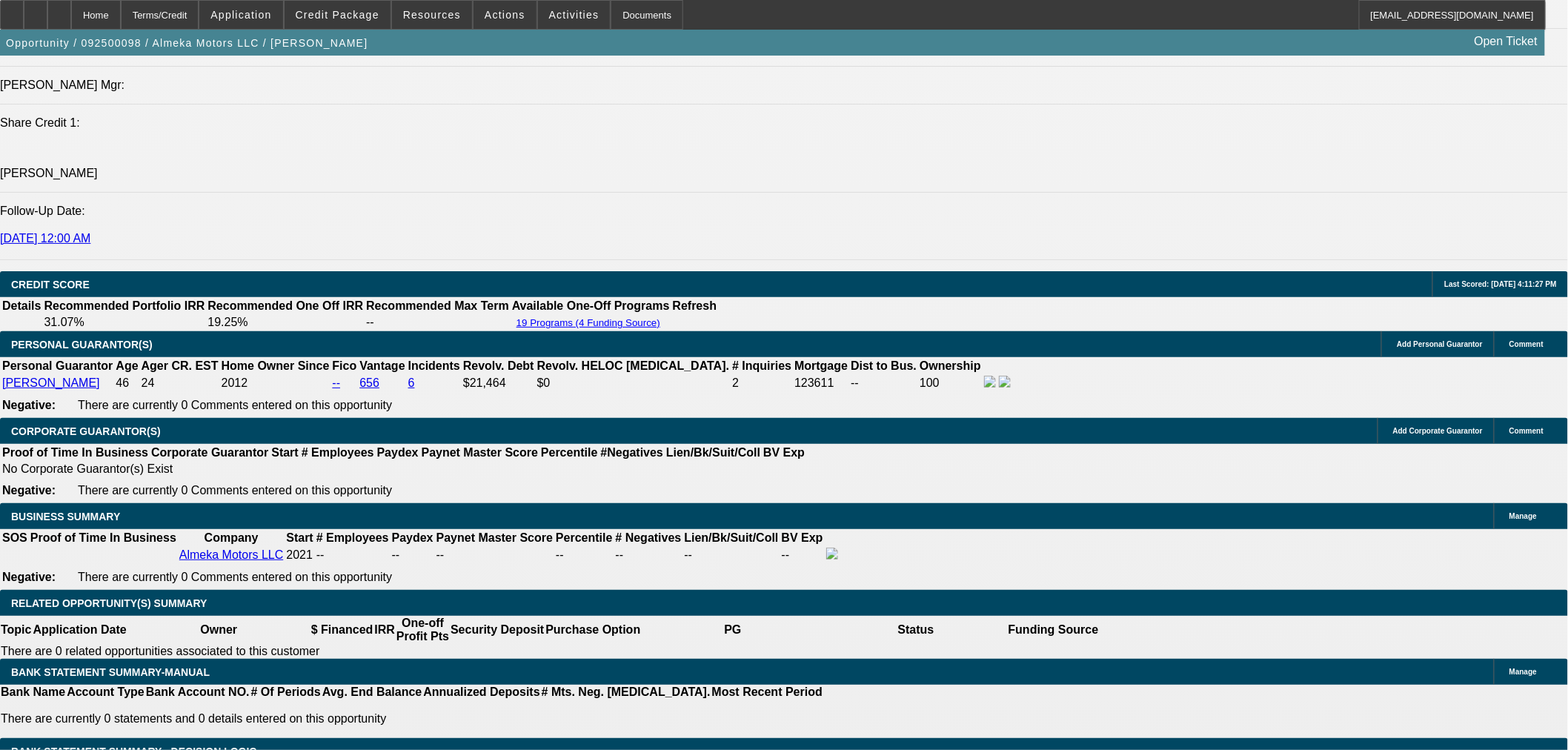
scroll to position [2469, 0]
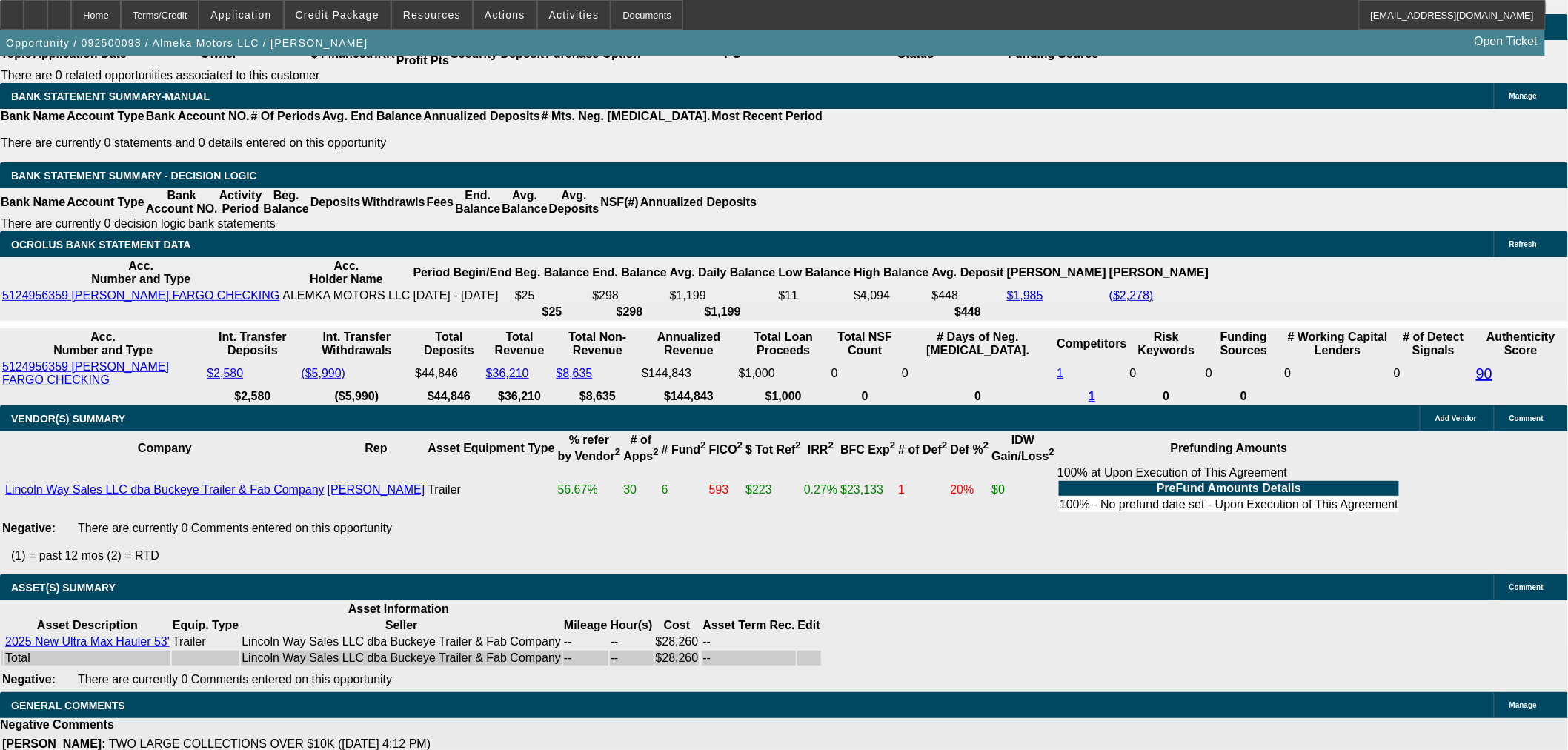
select select "6"
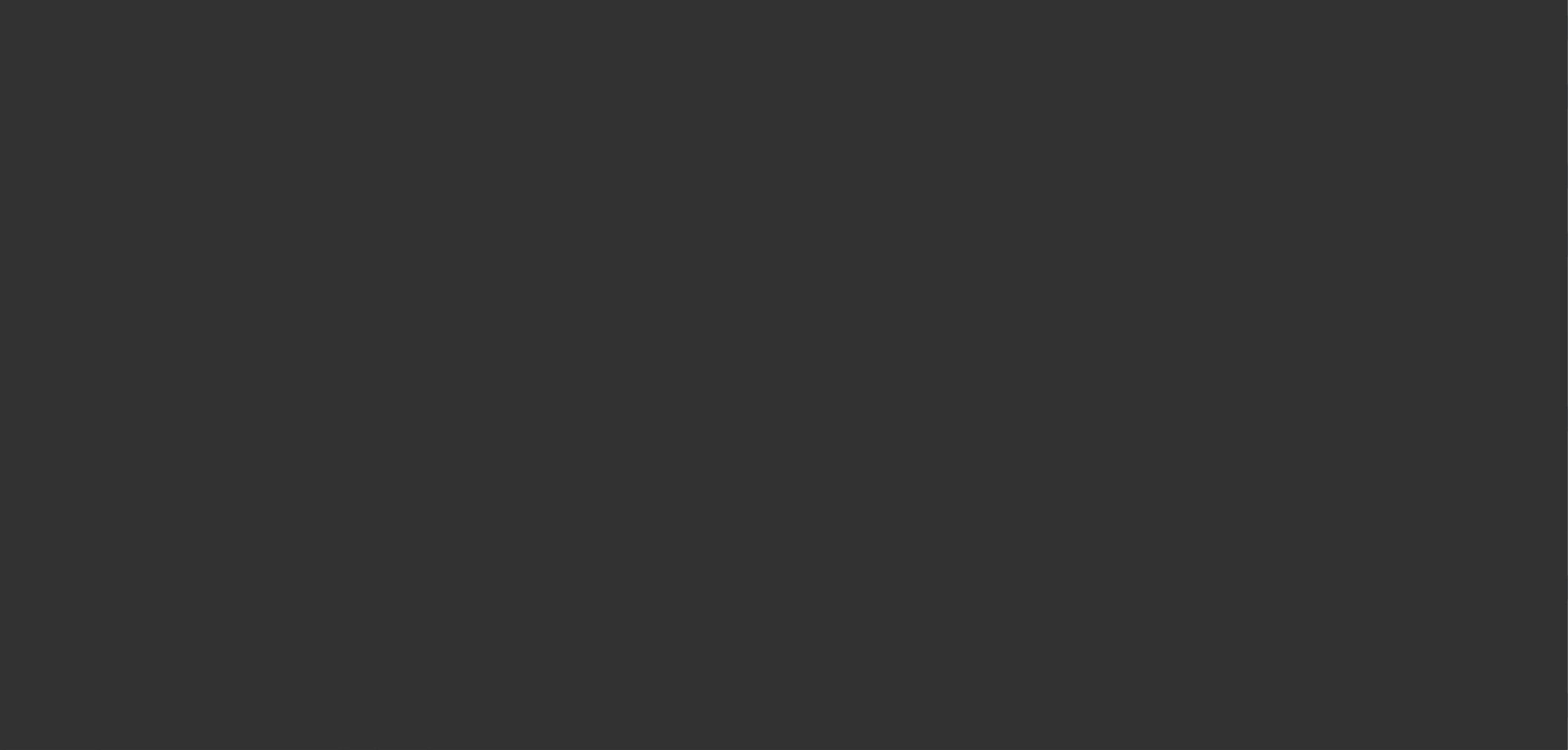
scroll to position [0, 0]
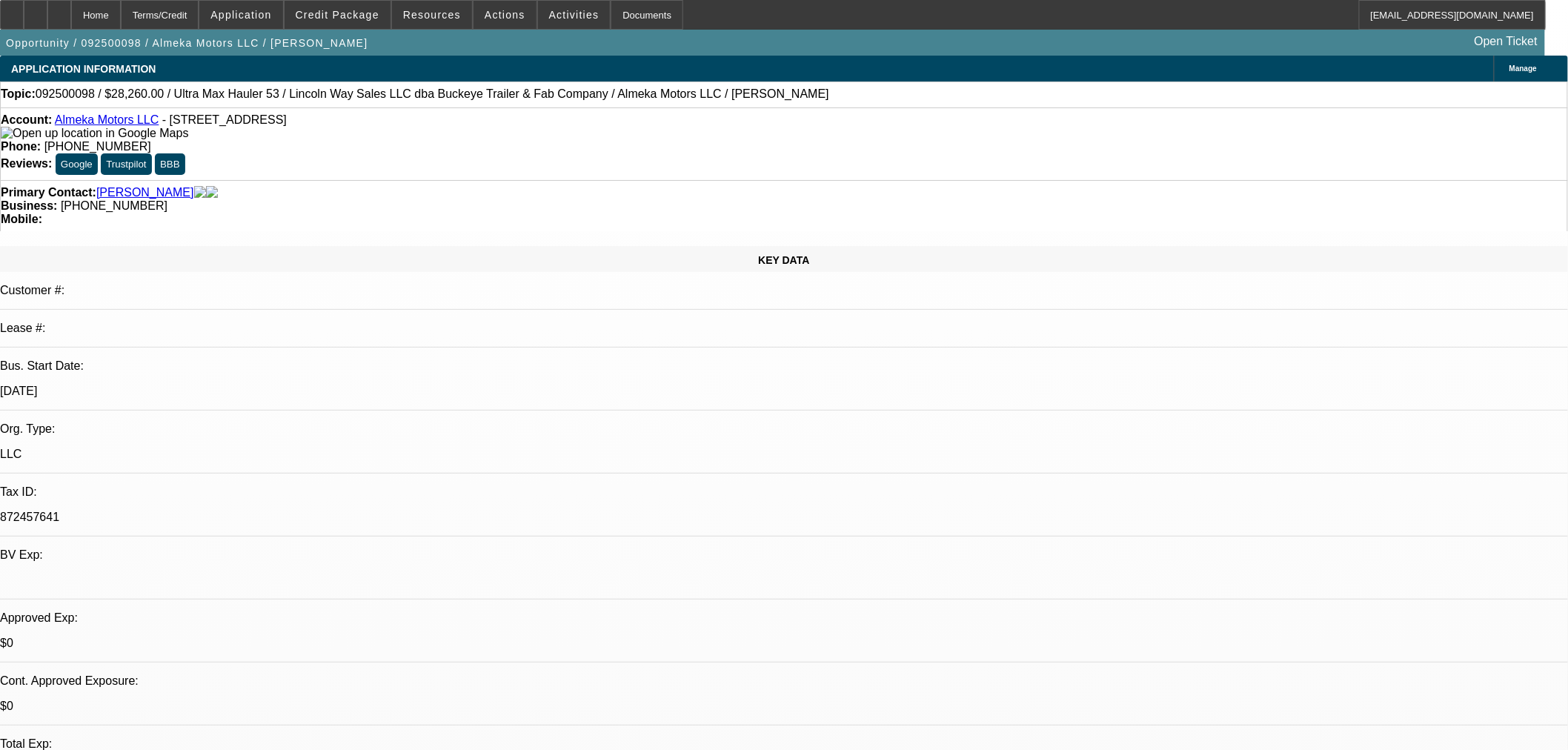
type textarea "w"
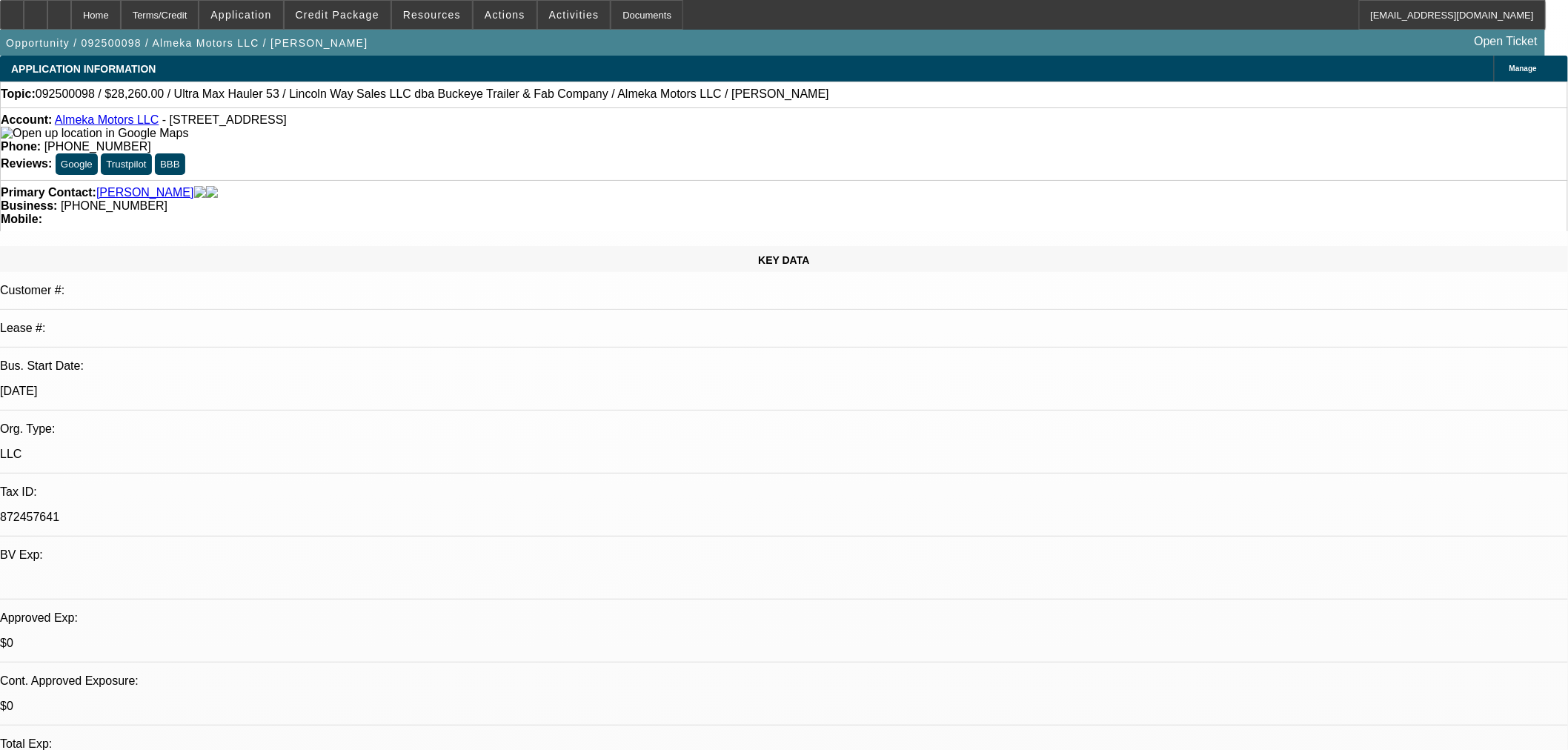
type textarea "WITH THE DELINQUENCIES, THIS IS NOT A NORTH MILL DEAL. NOT CPC EITHER. DOESN'T …"
checkbox input "true"
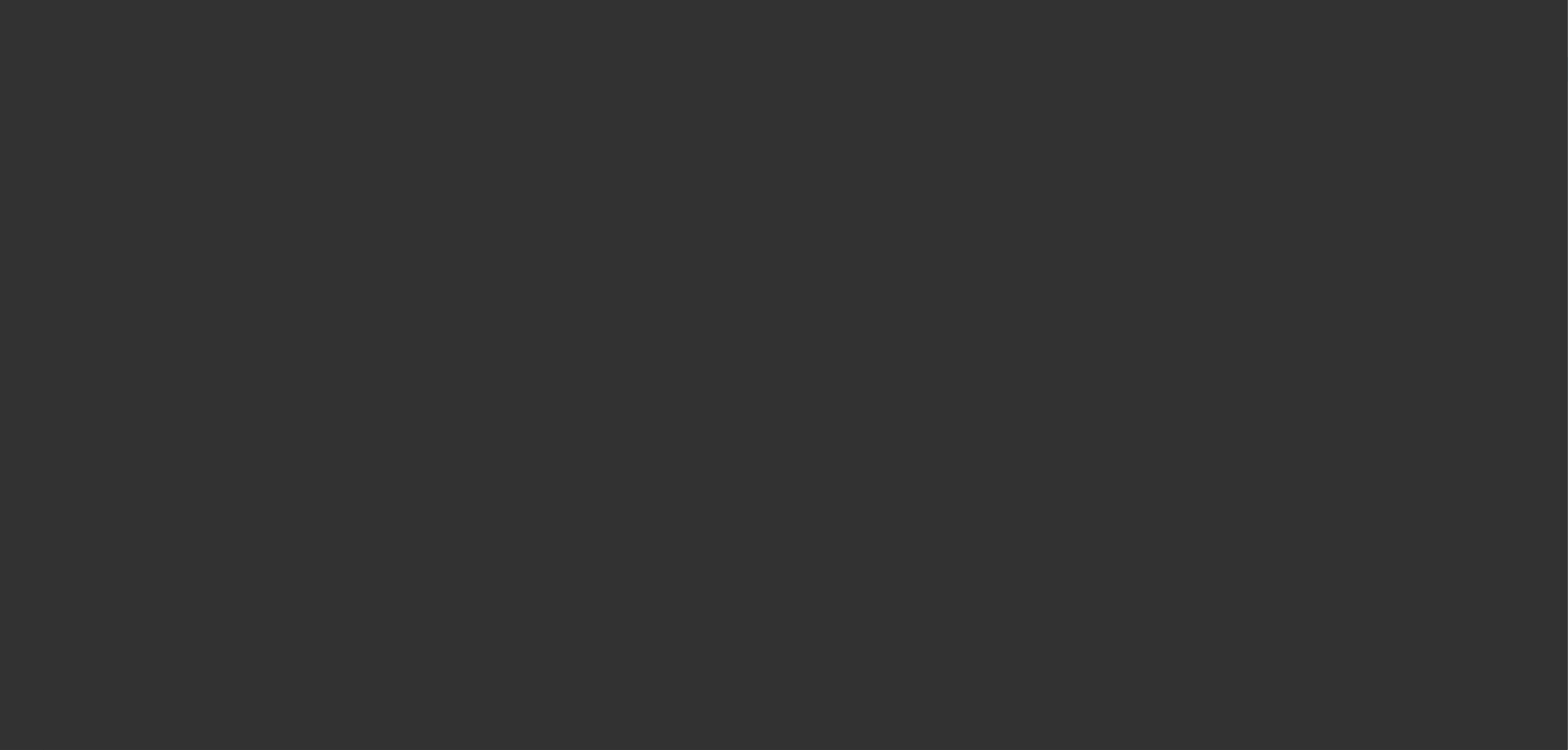
select select "0"
select select "0.1"
select select "4"
select select "0"
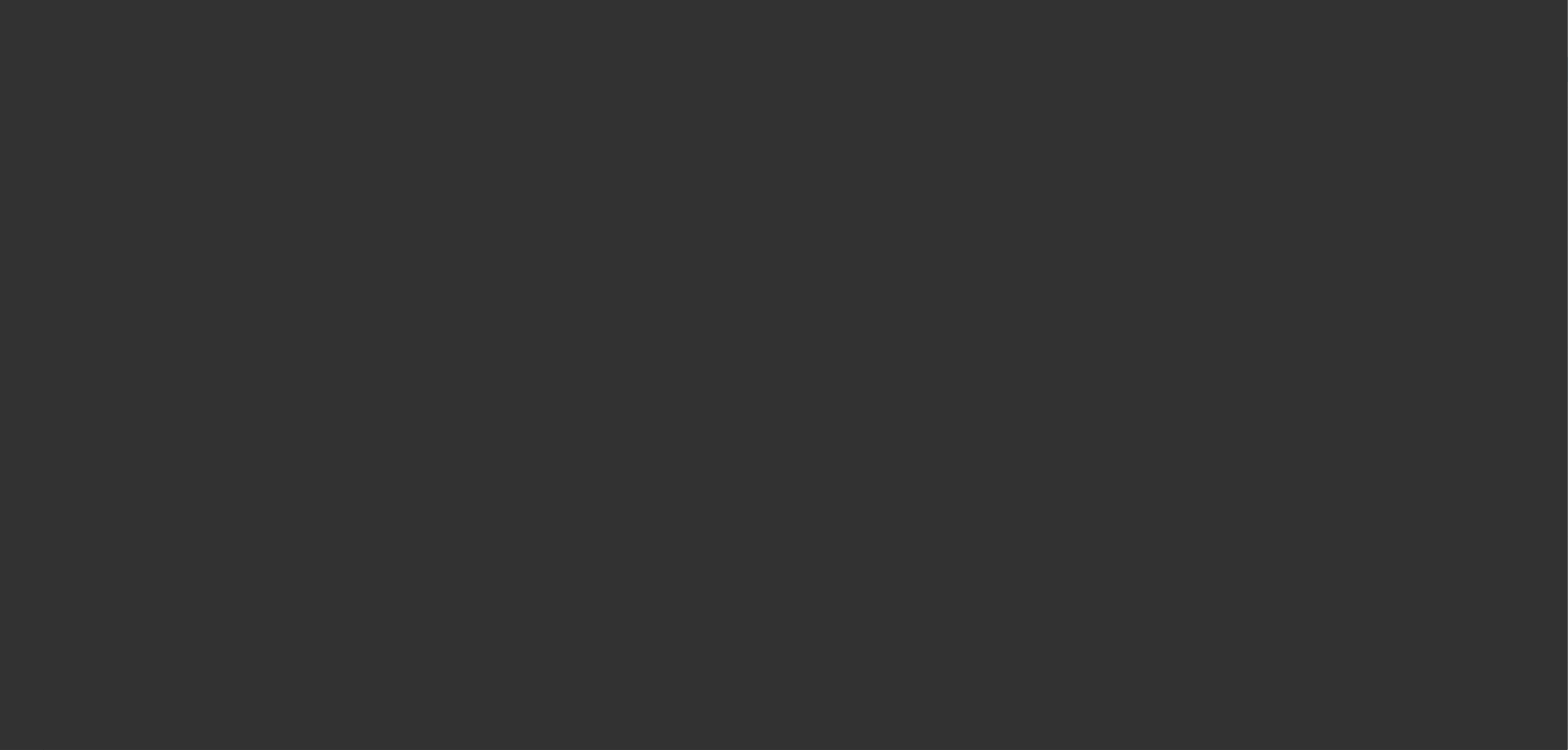
select select "0"
select select "0.1"
select select "4"
select select "0"
select select "2"
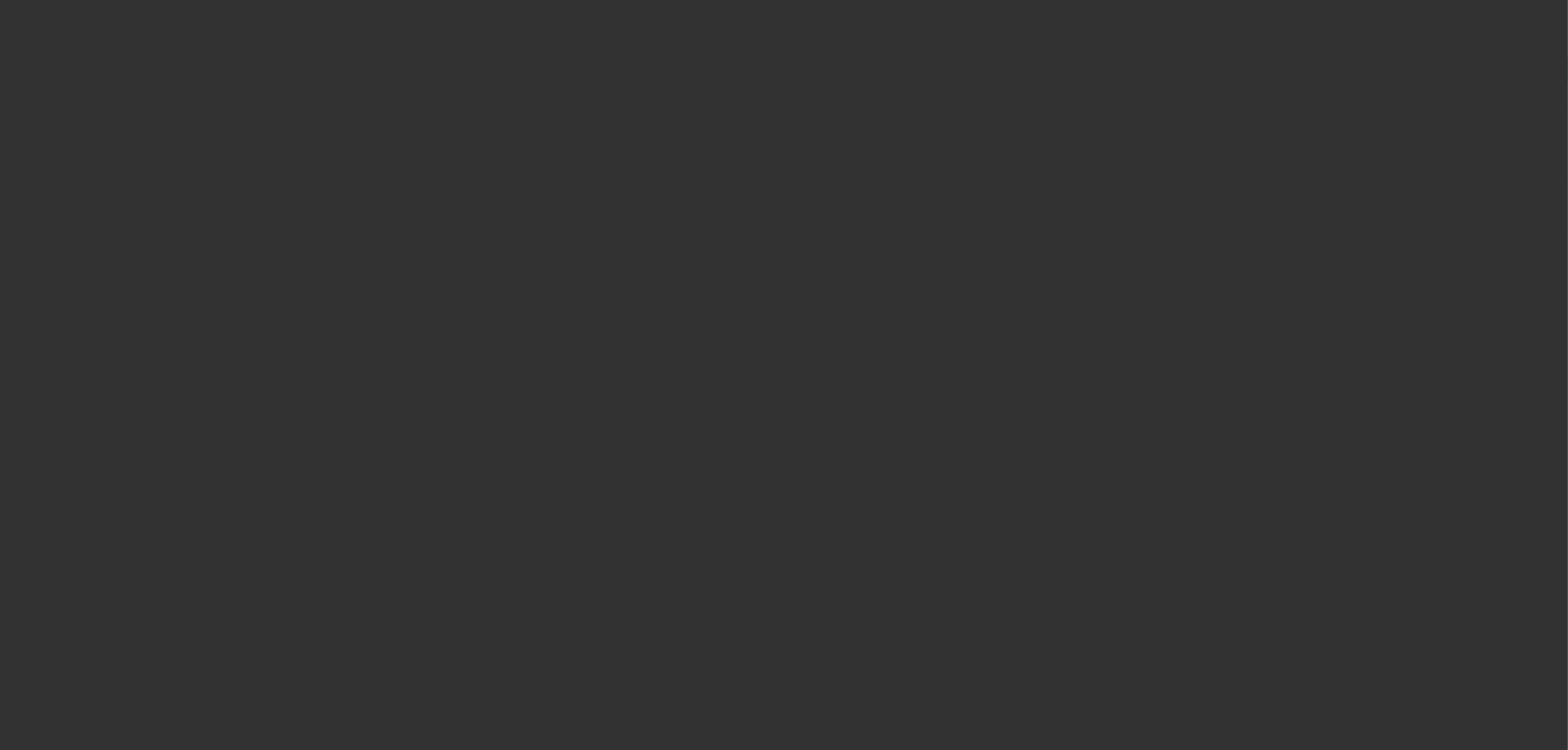
select select "2"
select select "0.1"
select select "4"
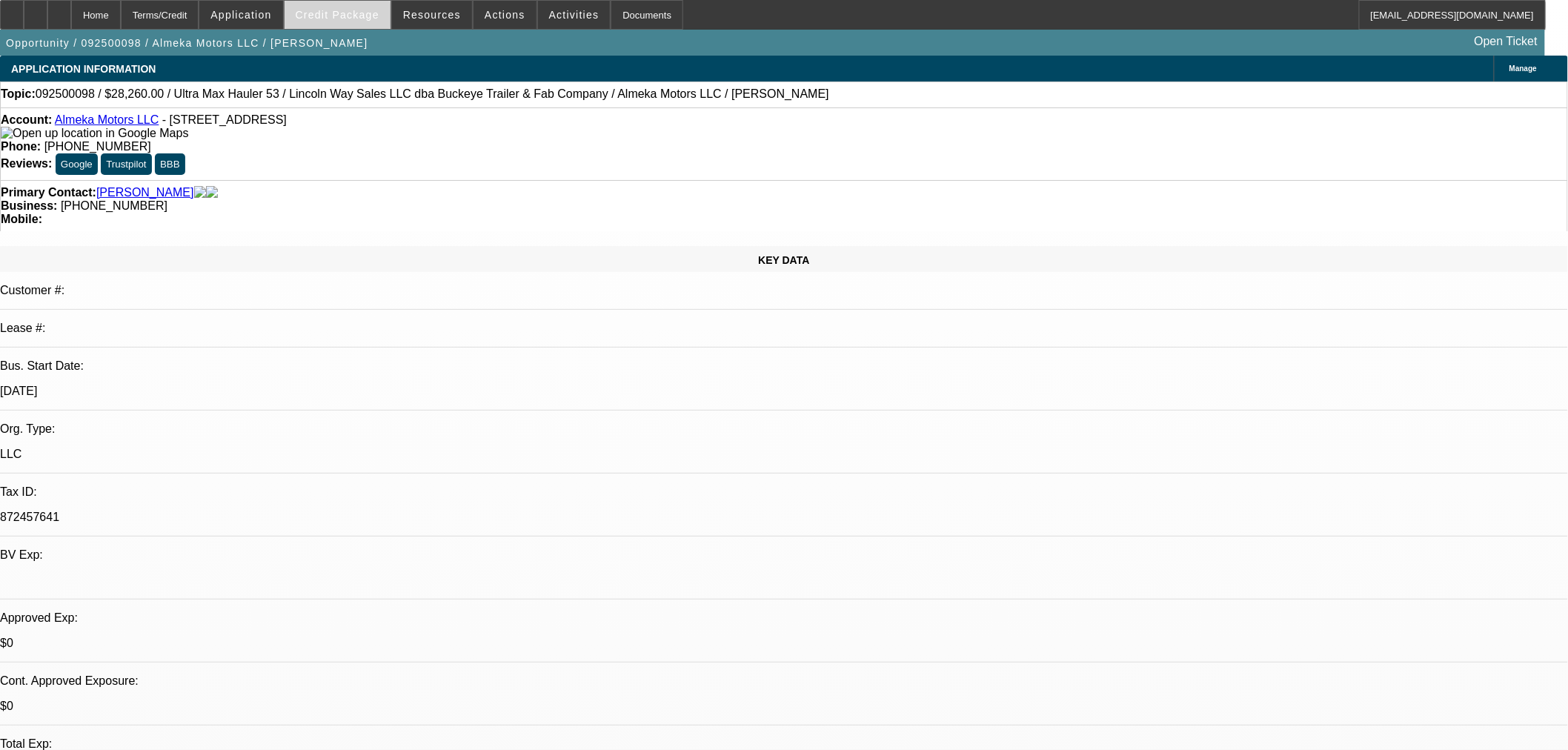
click at [364, 25] on span at bounding box center [338, 15] width 106 height 35
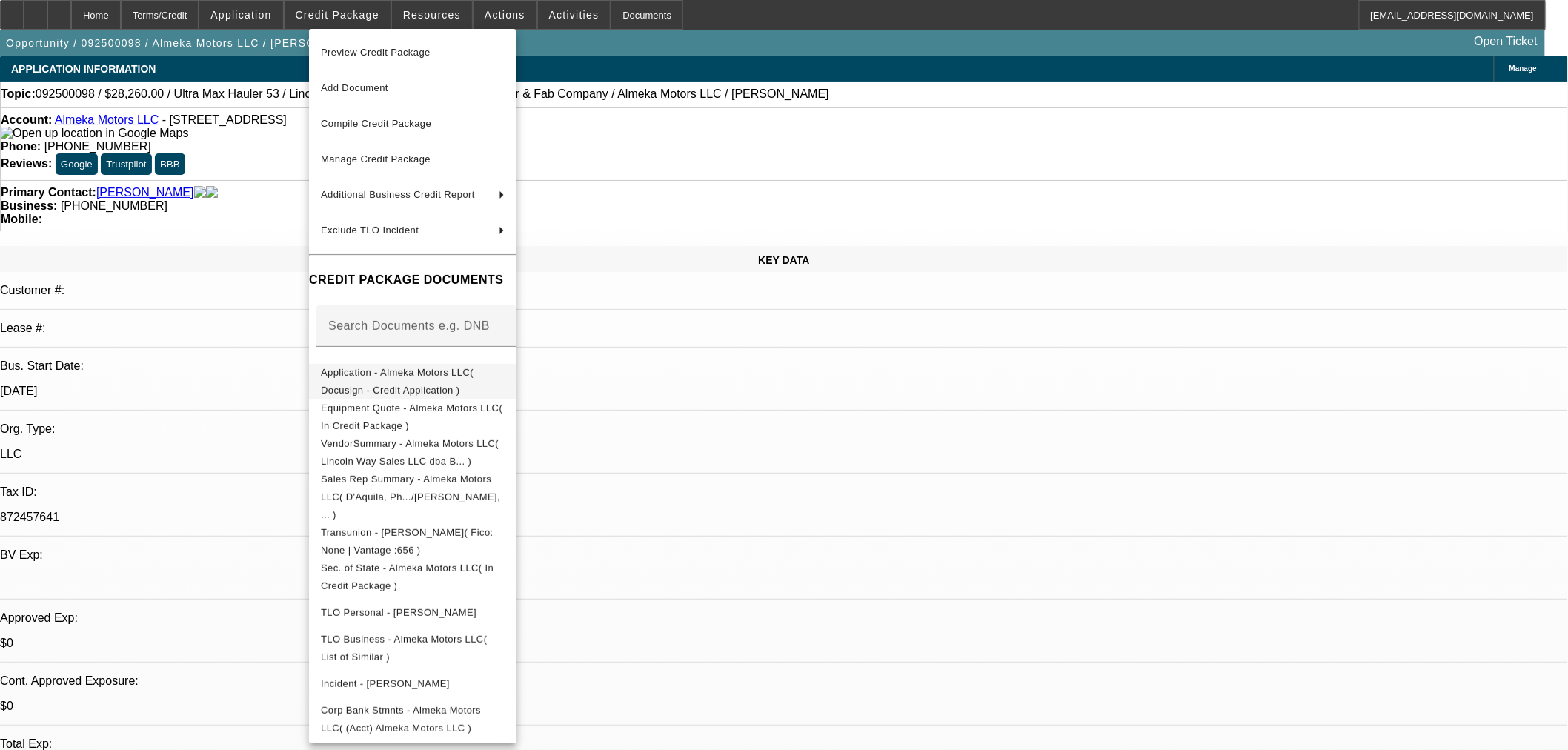
click at [413, 372] on span "Application - Almeka Motors LLC( Docusign - Credit Application )" at bounding box center [397, 380] width 153 height 29
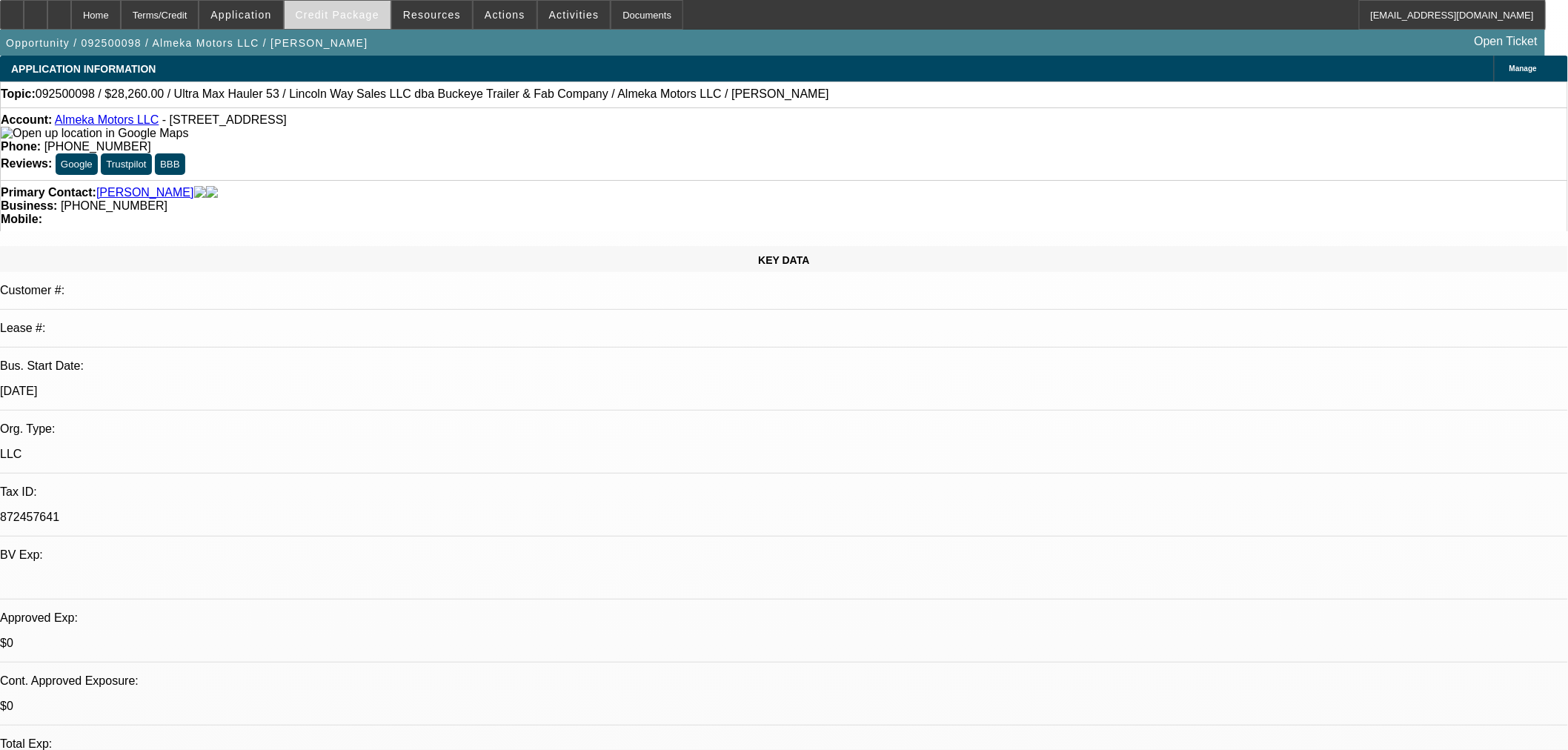
click at [356, 20] on span at bounding box center [338, 15] width 106 height 35
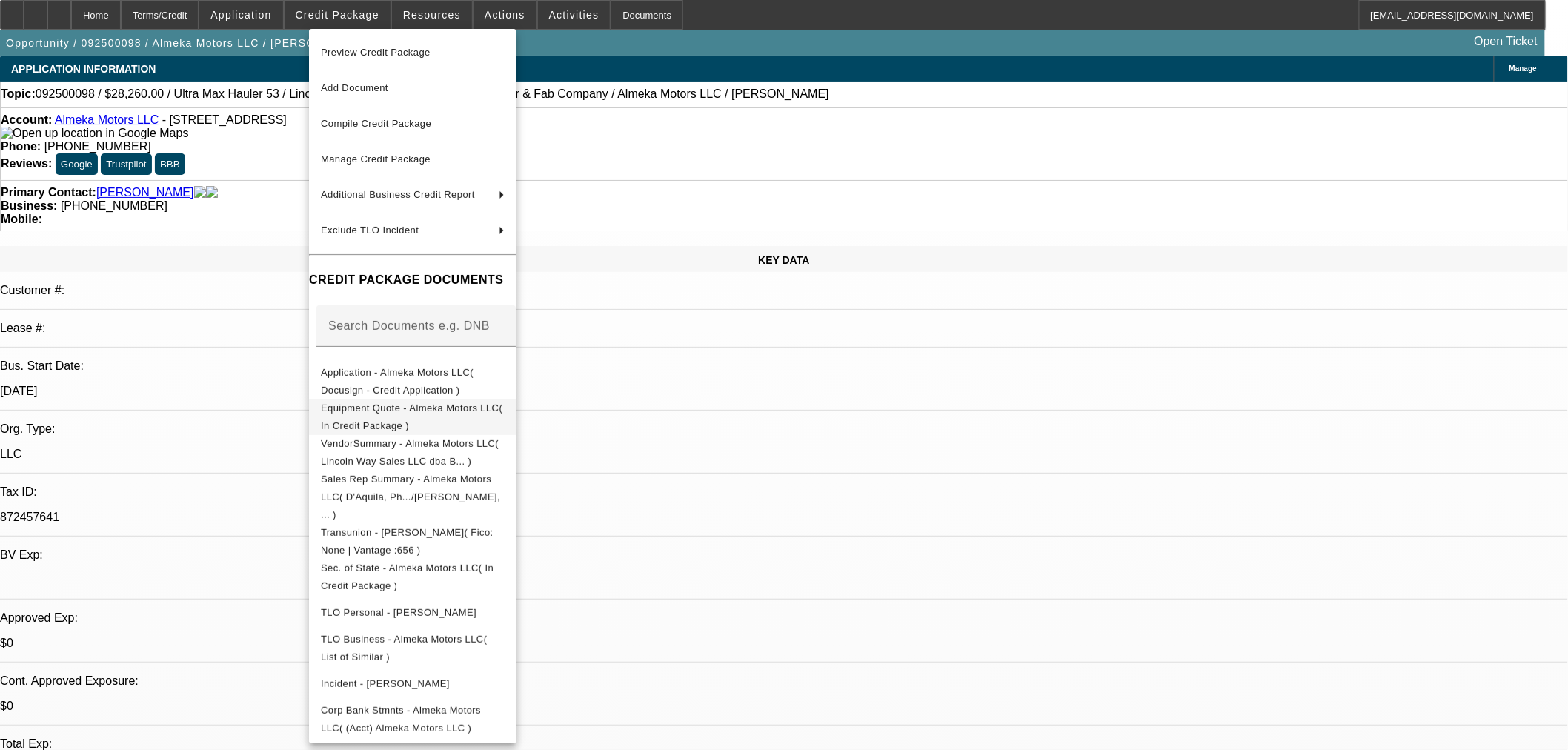
click at [386, 404] on span "Equipment Quote - Almeka Motors LLC( In Credit Package )" at bounding box center [413, 417] width 184 height 35
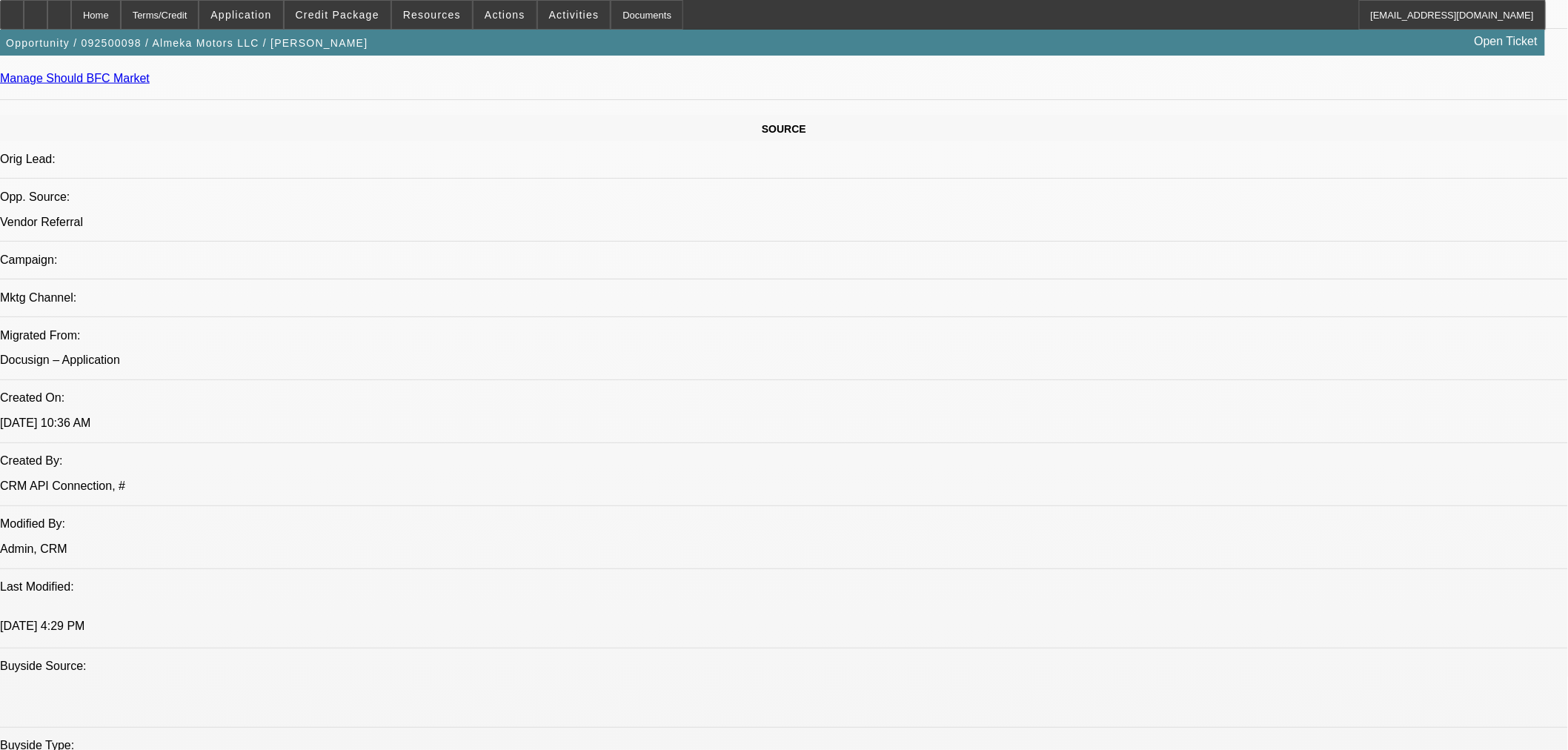
scroll to position [988, 0]
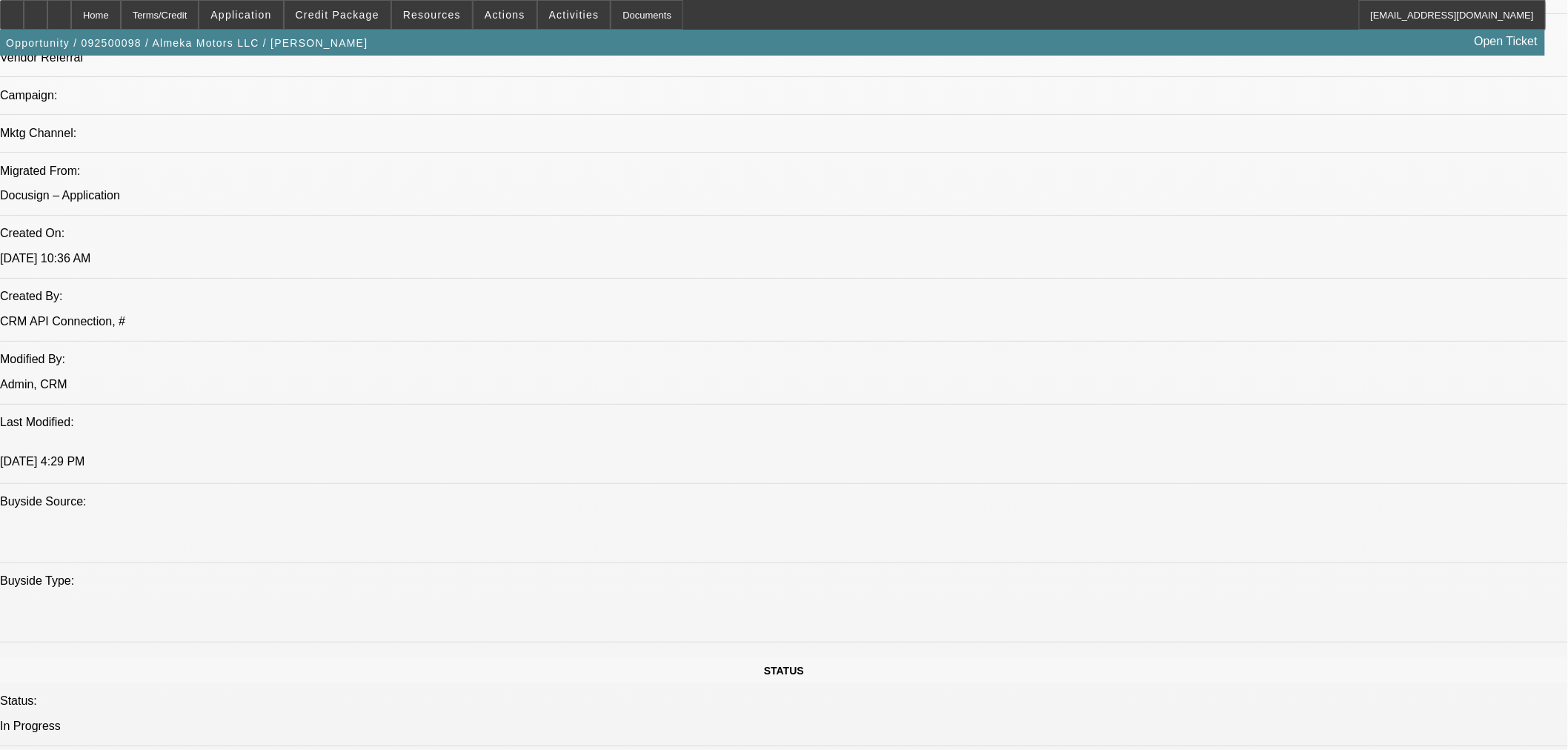
click at [1261, 402] on button "reply_all Reply All" at bounding box center [1243, 417] width 94 height 35
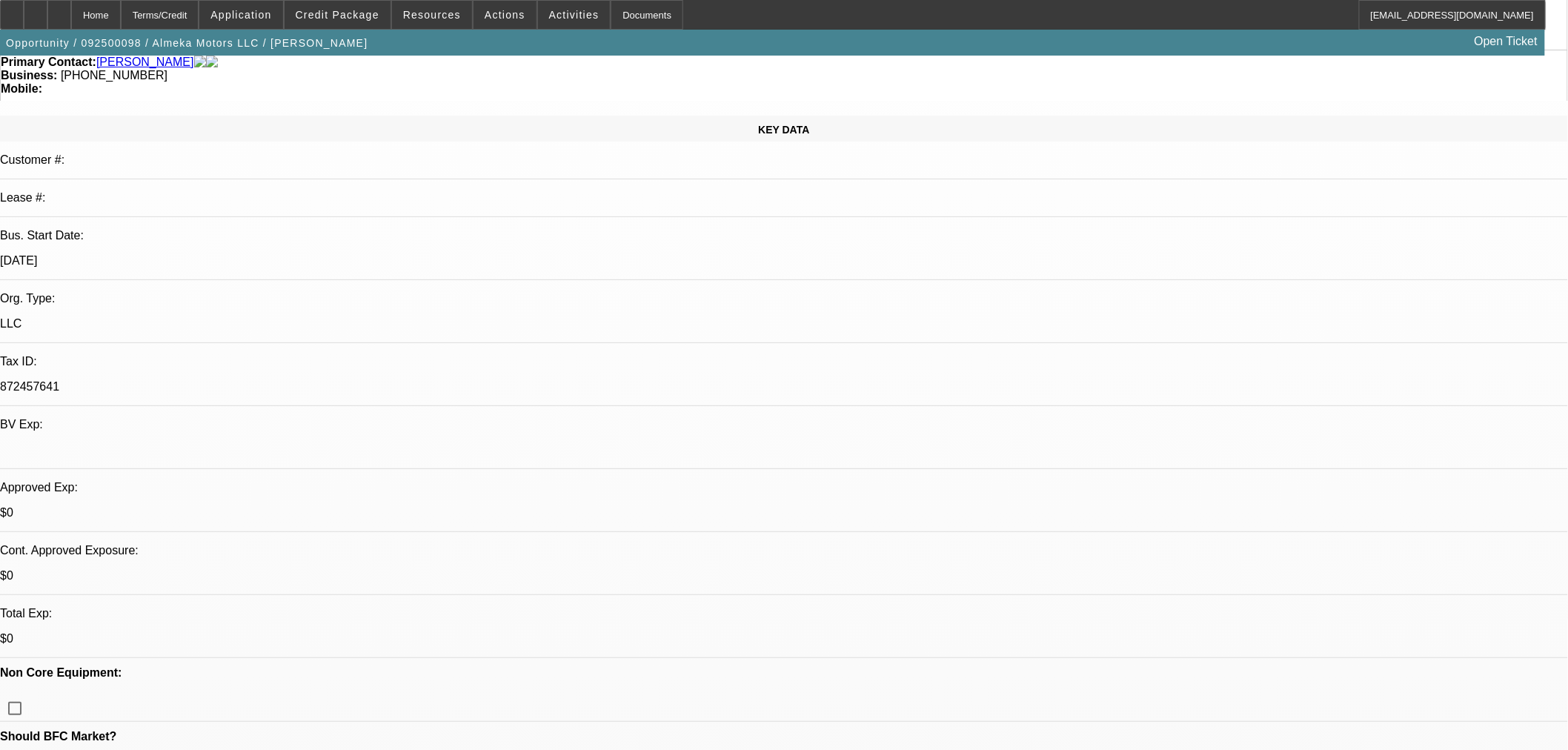
scroll to position [0, 0]
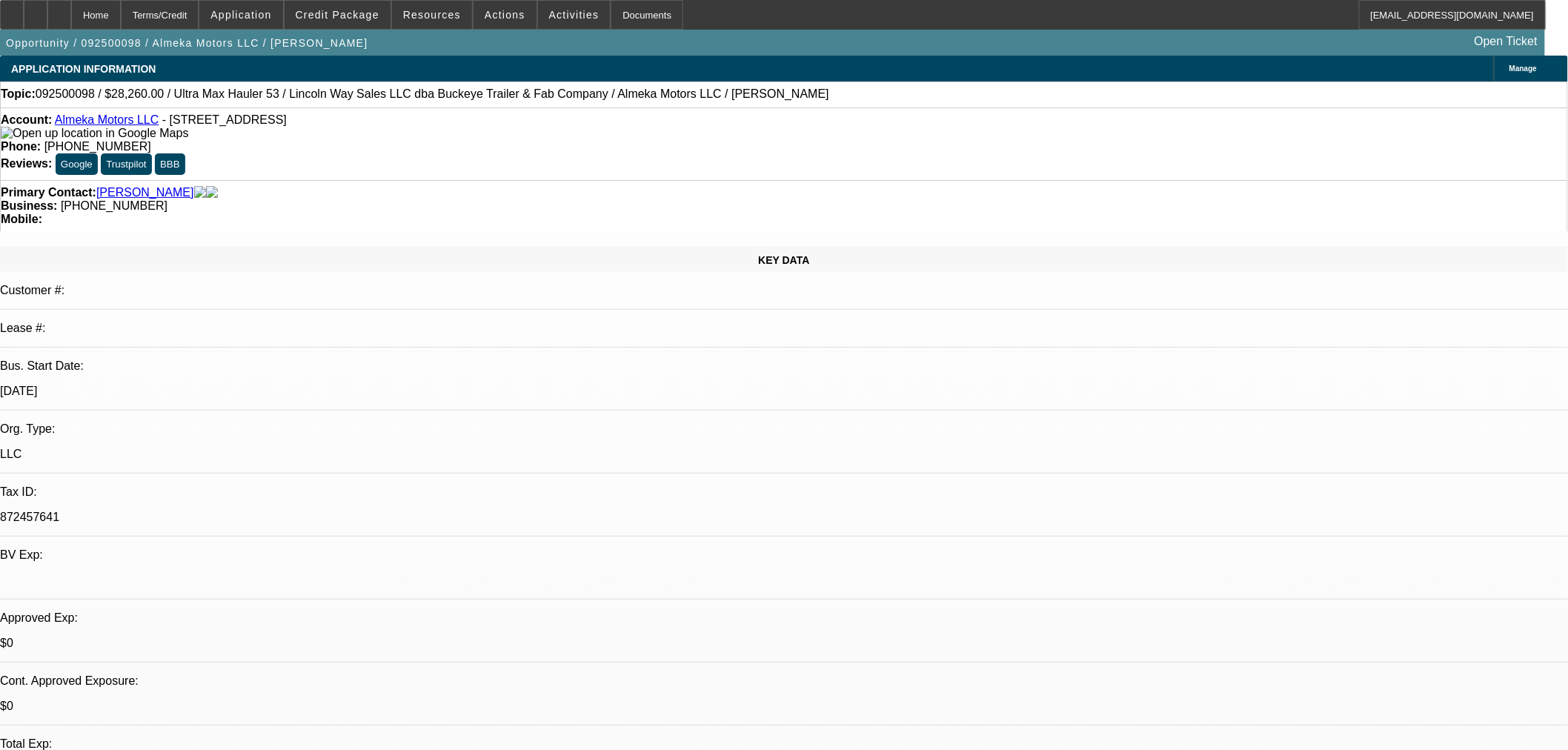
select select "0"
select select "0.1"
select select "4"
select select "0"
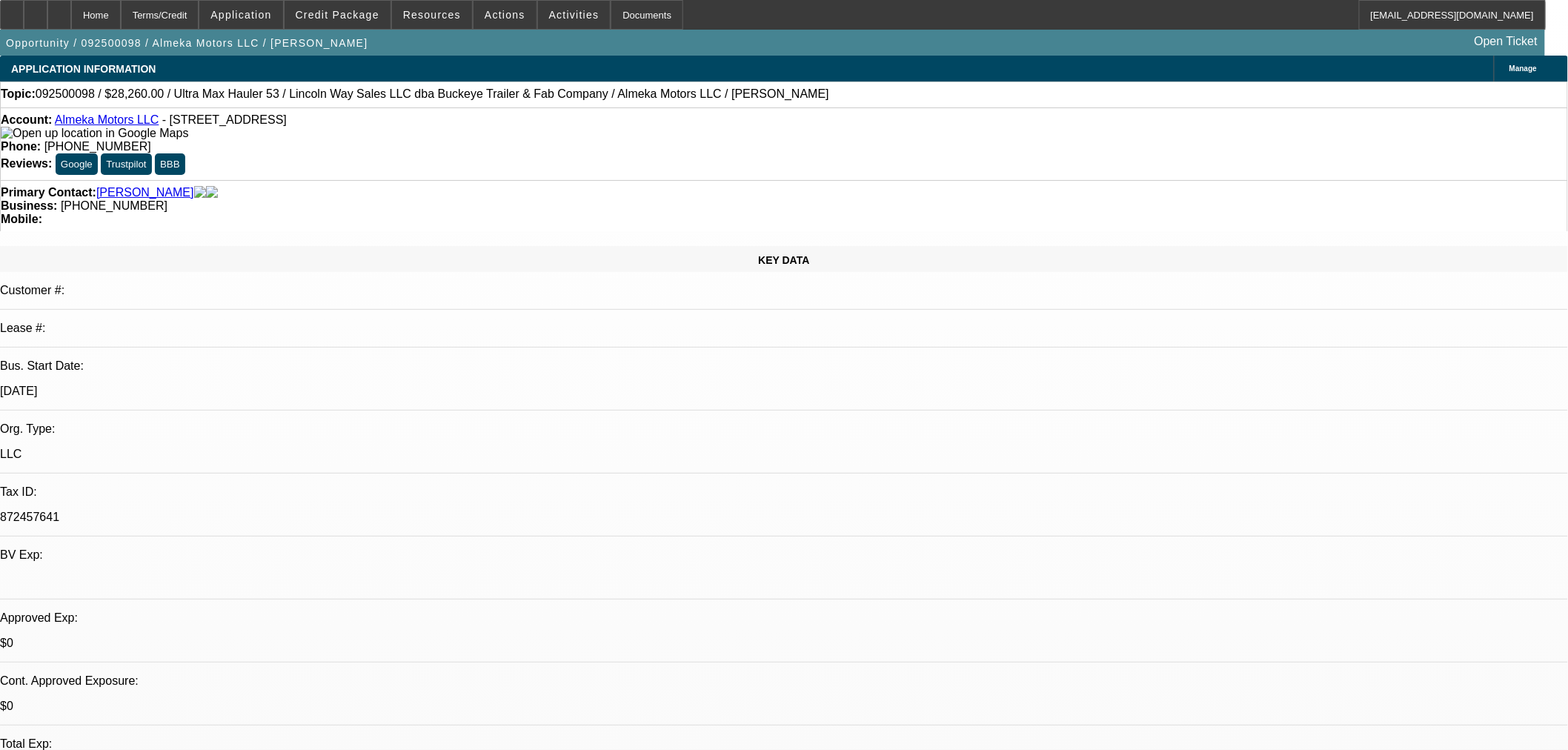
select select "0"
select select "0.1"
select select "4"
select select "0"
select select "2"
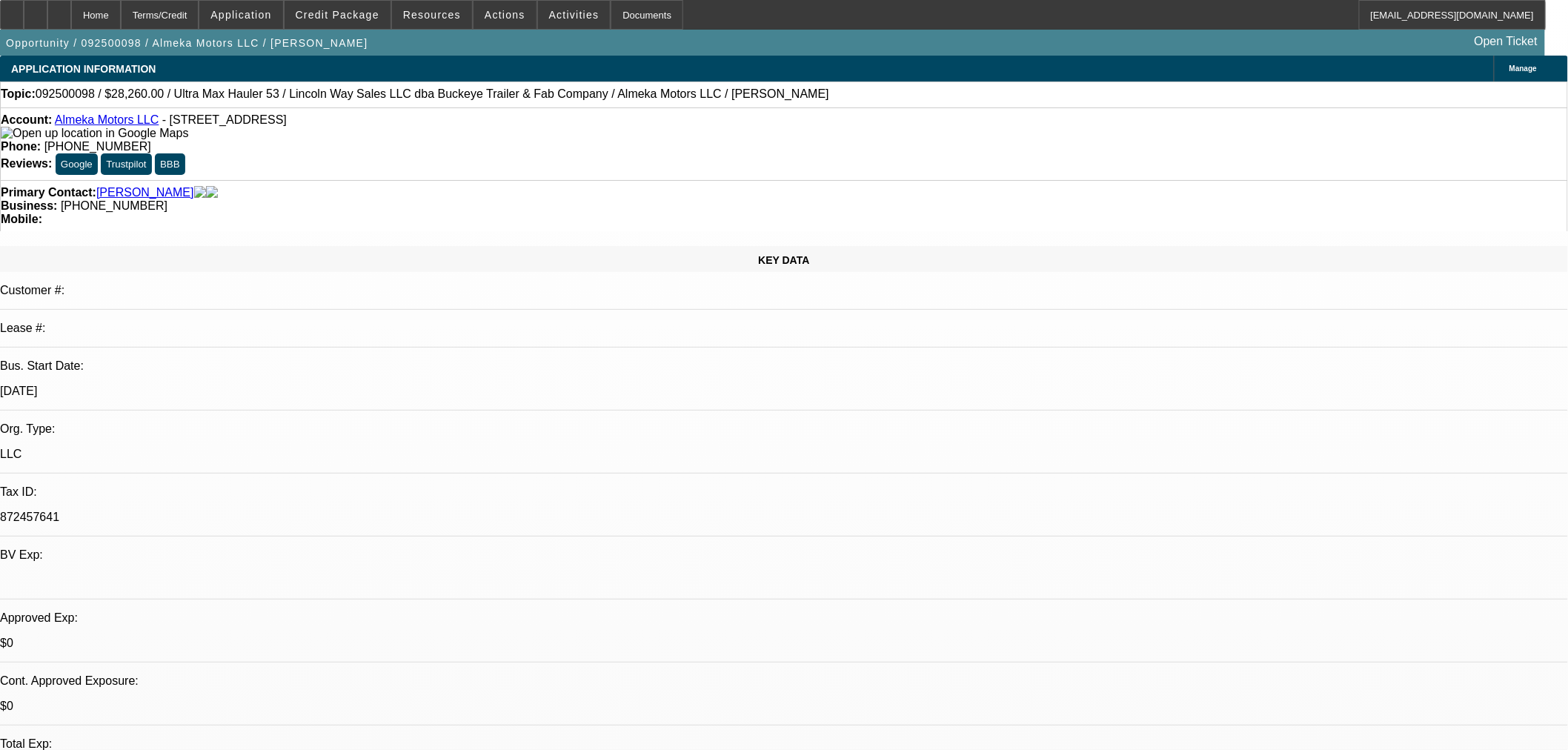
select select "2"
select select "0.1"
select select "4"
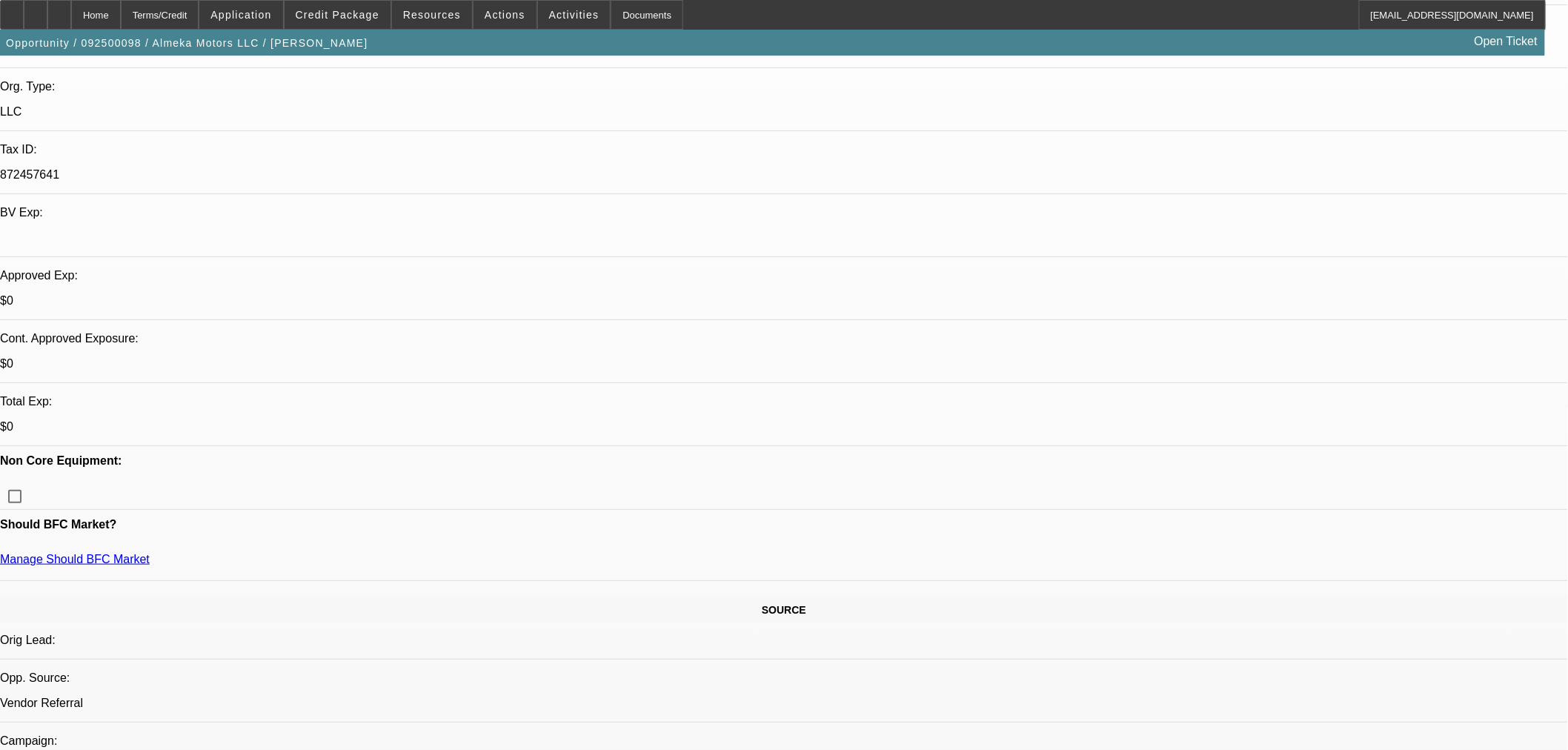
scroll to position [494, 0]
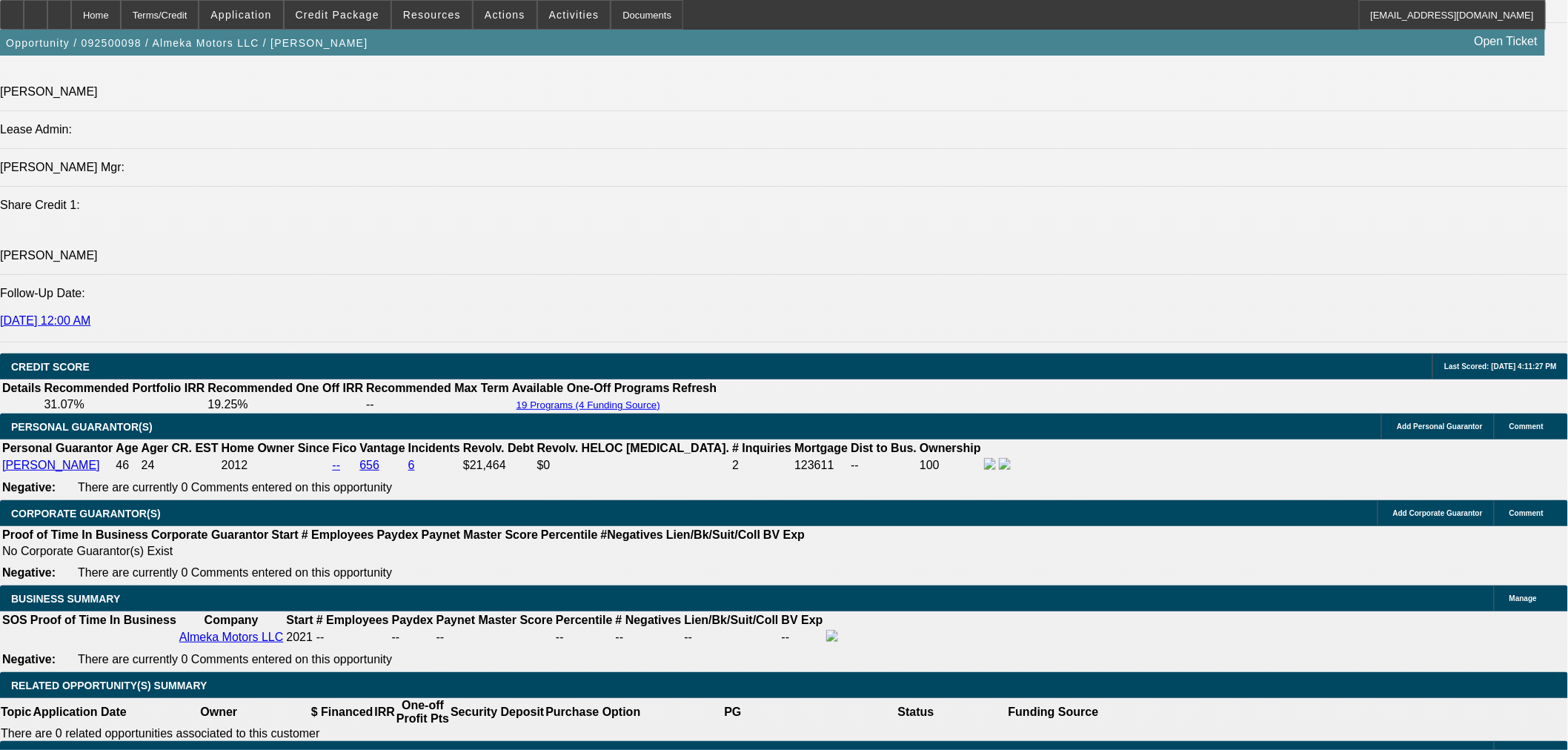
scroll to position [1565, 0]
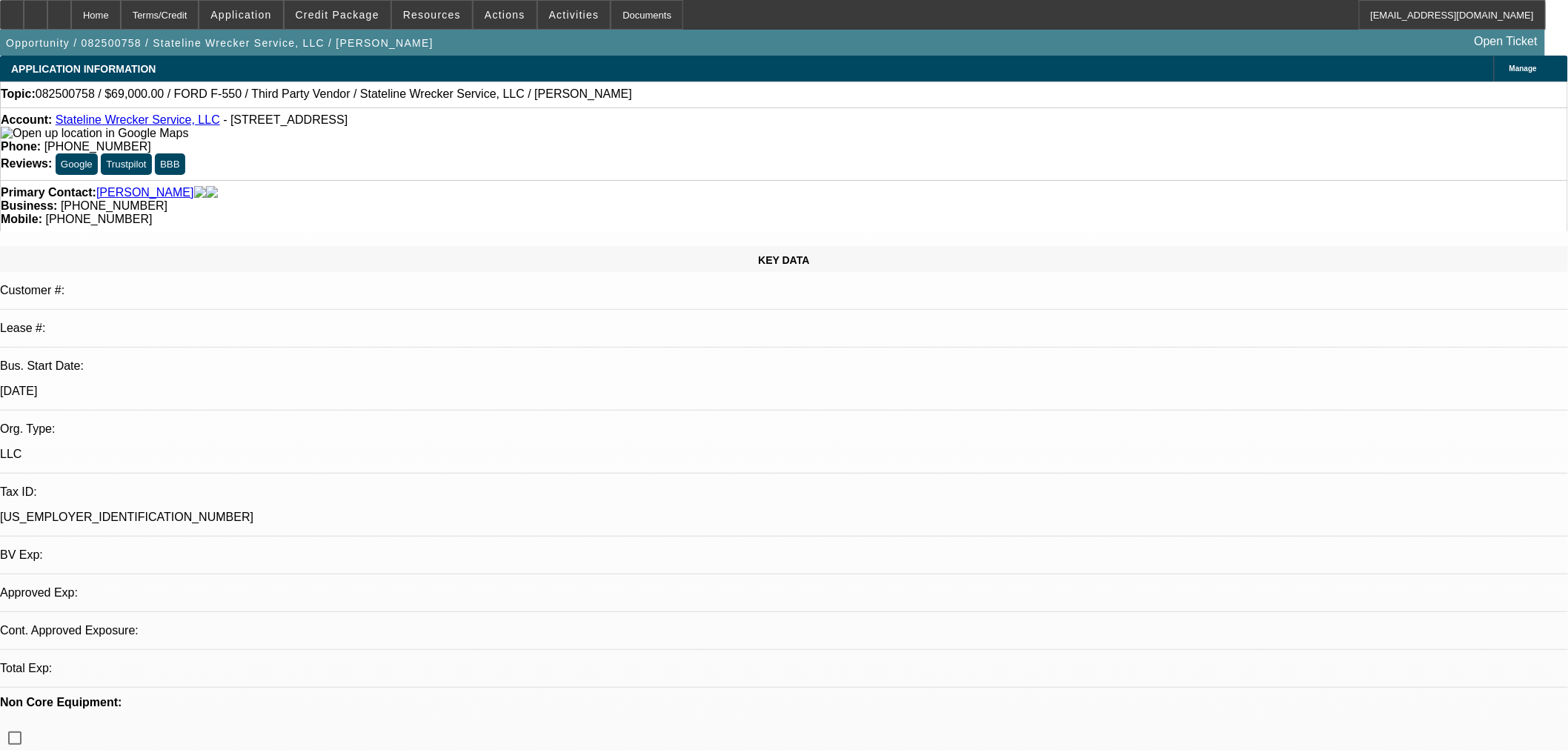
select select "0"
select select "2"
select select "0.1"
select select "4"
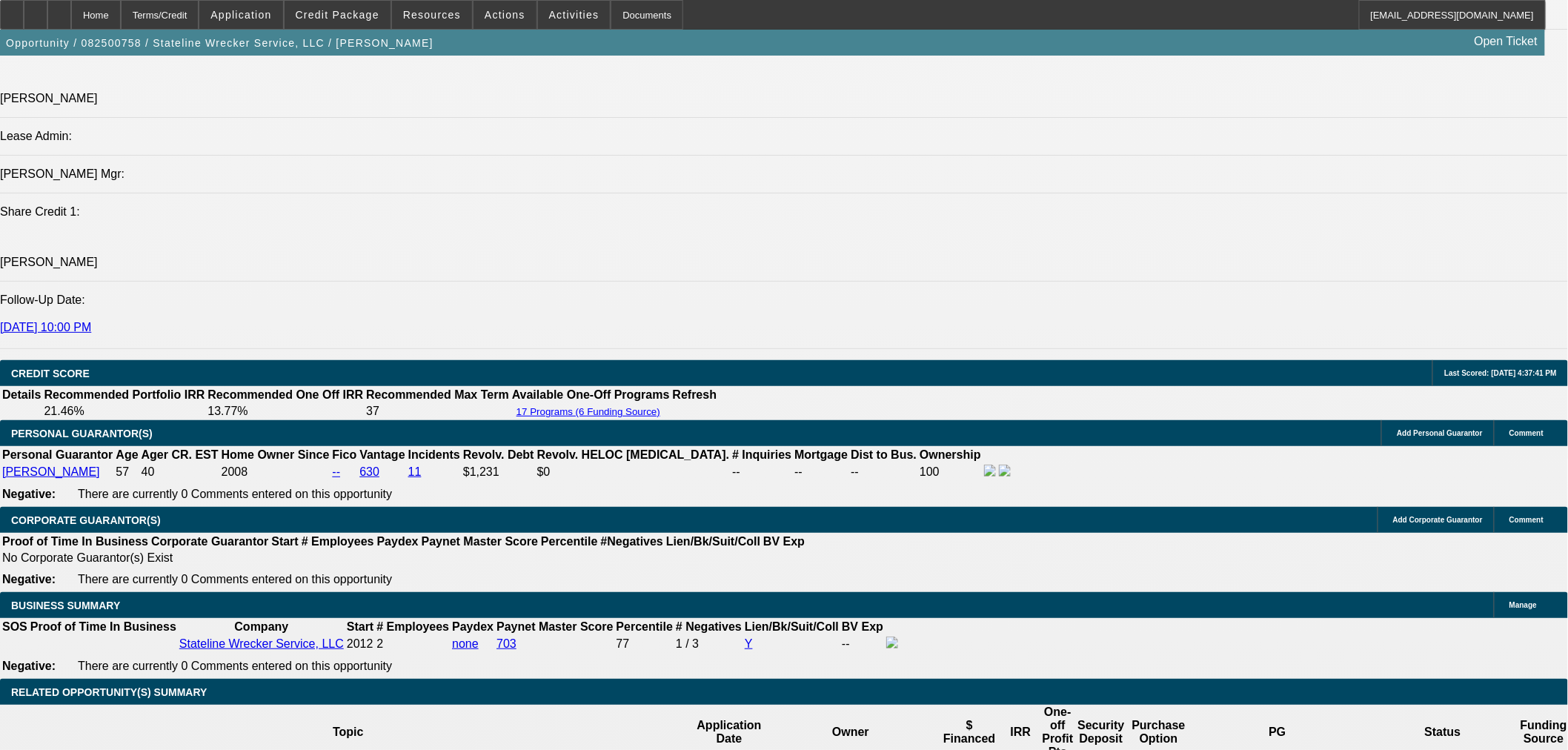
scroll to position [1565, 0]
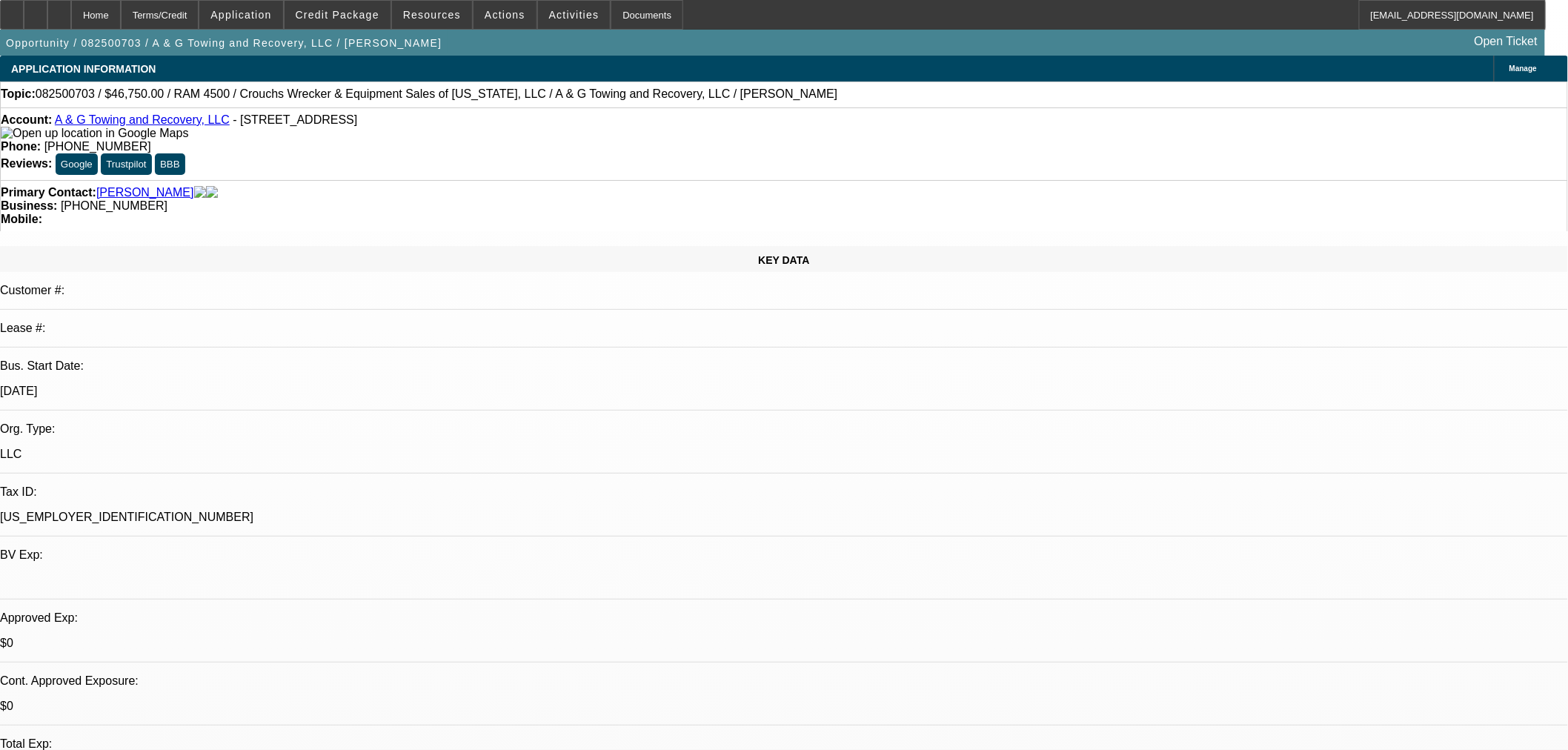
select select "0.15"
select select "2"
select select "0.1"
select select "0.15"
select select "2"
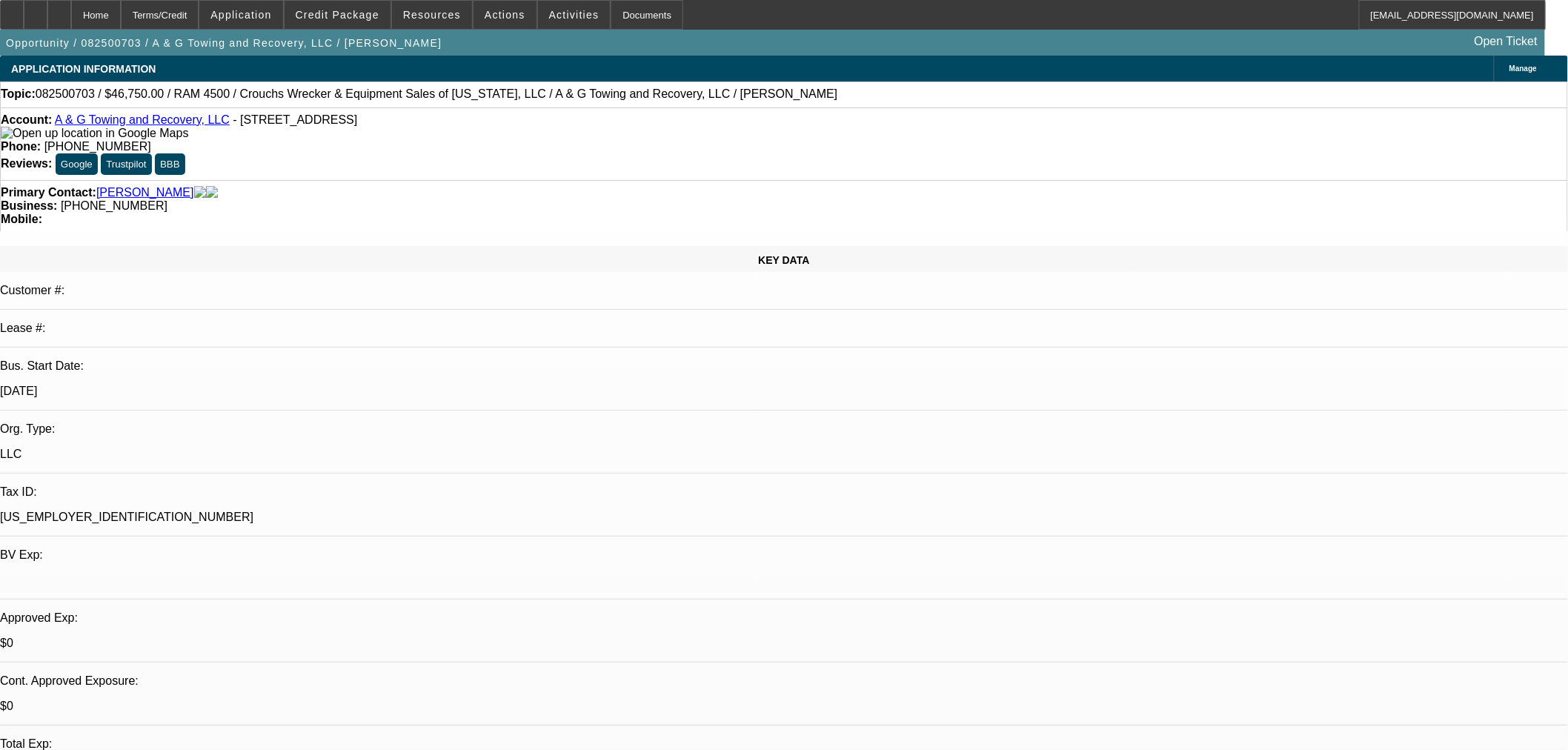
select select "0.1"
select select "0.15"
select select "2"
select select "0.1"
select select "0"
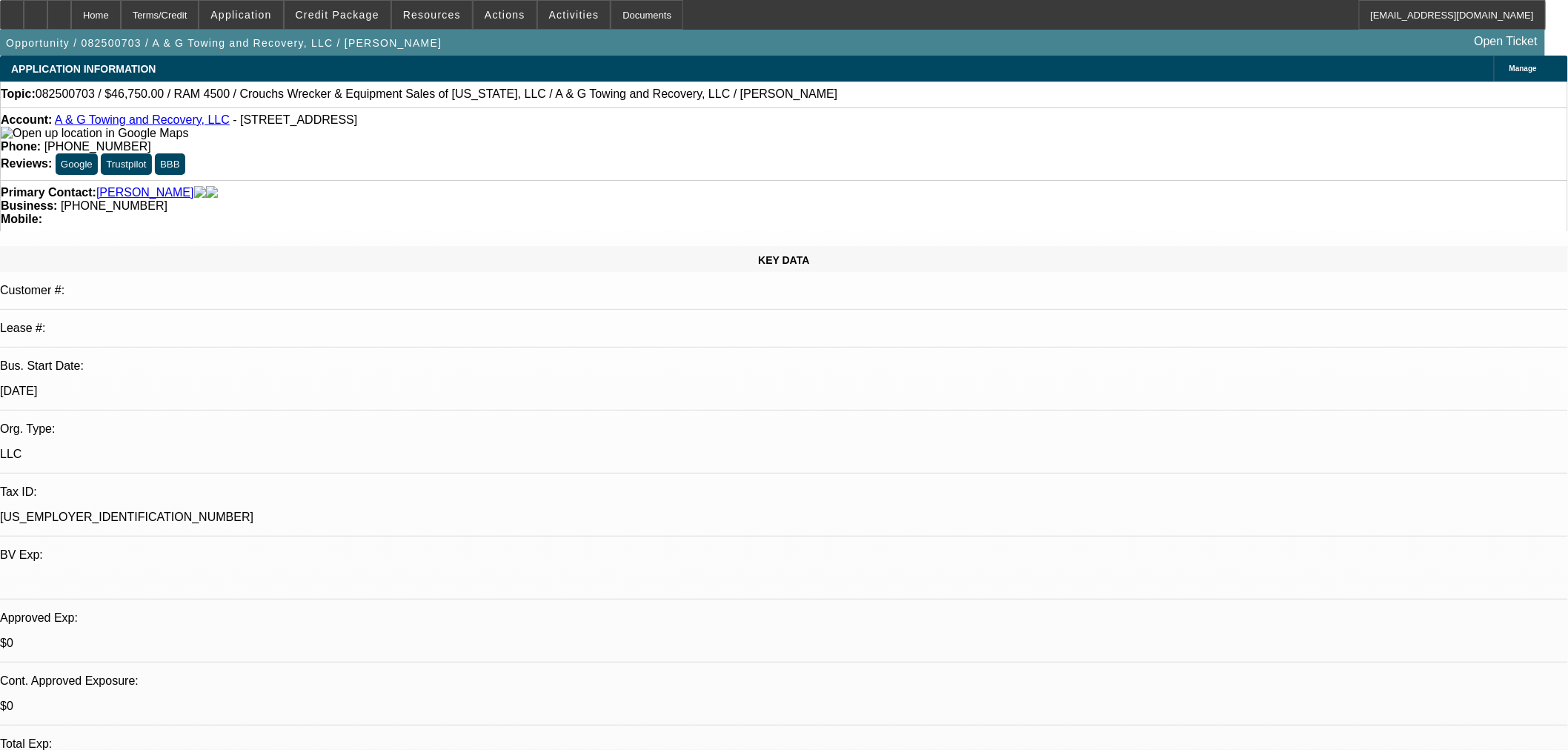
select select "2"
select select "0.1"
select select "1"
select select "2"
select select "4"
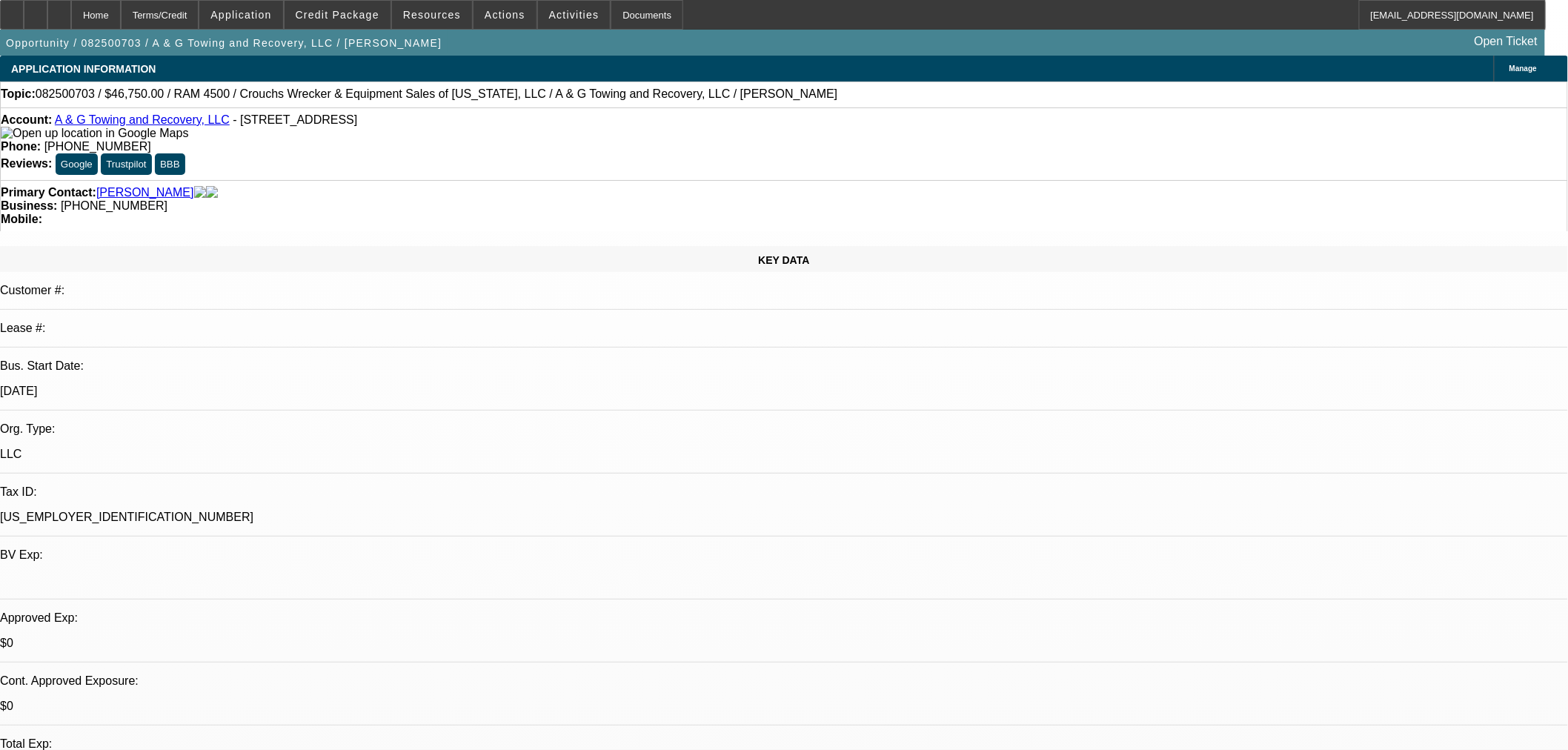
select select "1"
select select "2"
select select "4"
select select "1"
select select "2"
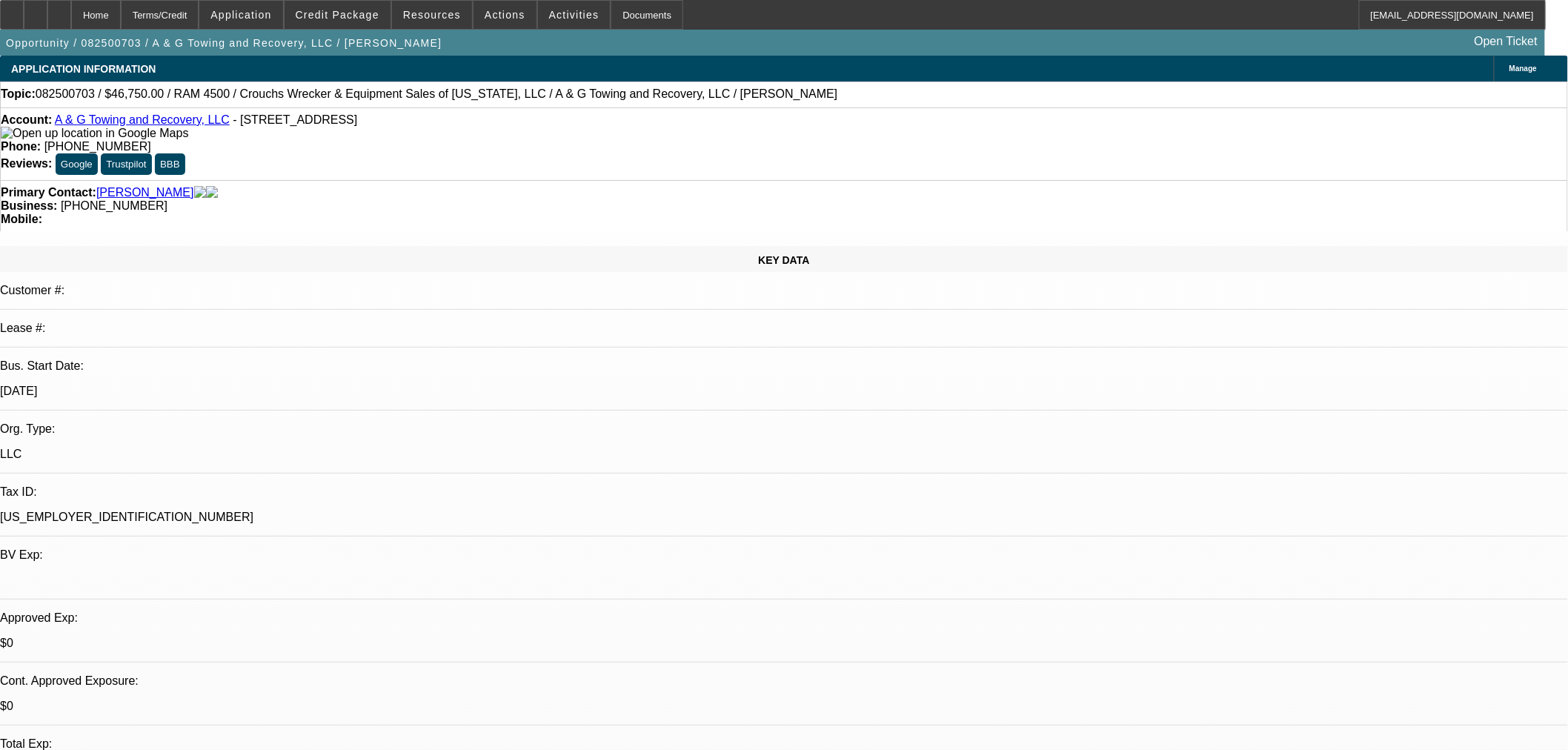
select select "4"
select select "1"
select select "2"
select select "4"
select select "0.15"
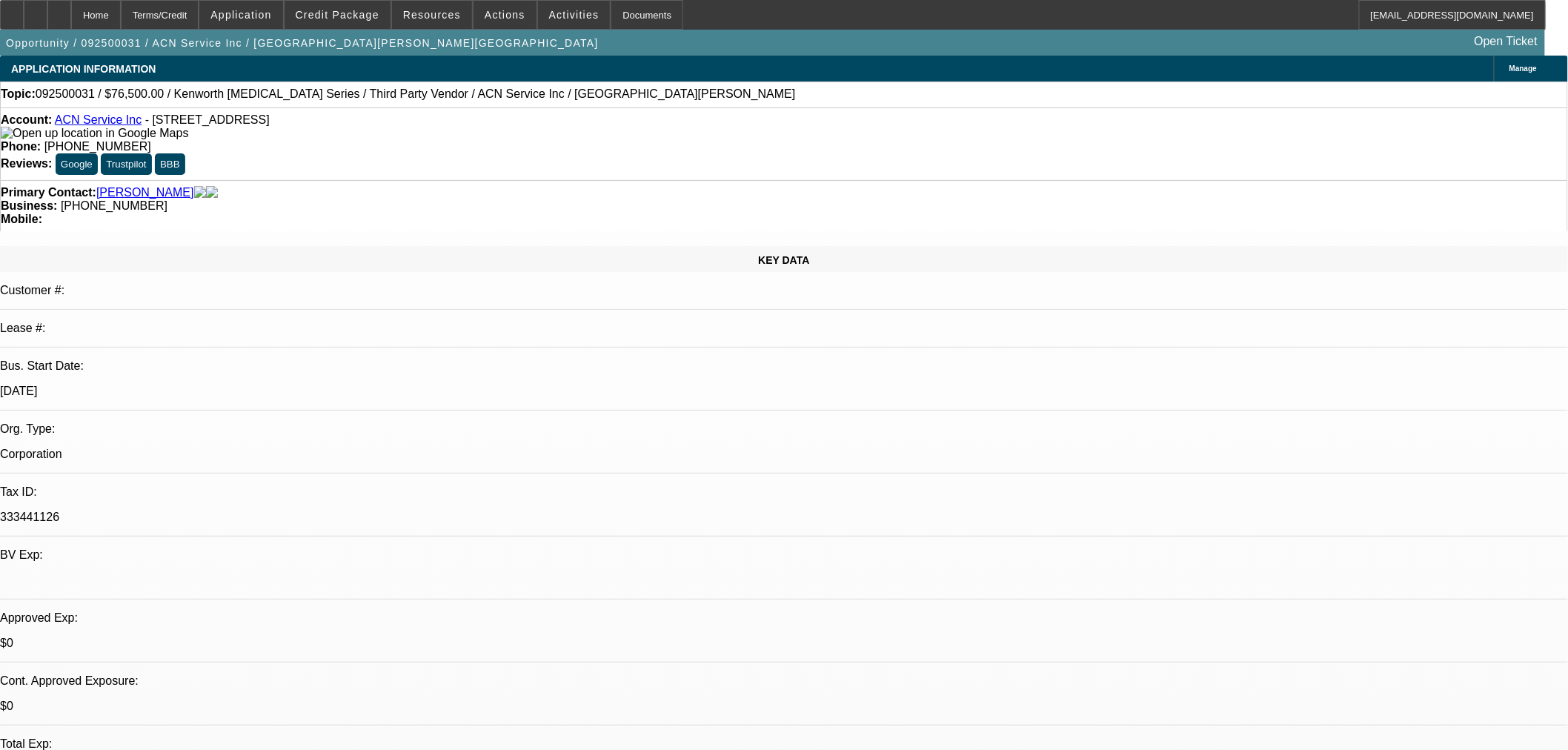
select select "2"
select select "0.1"
select select "4"
select select "0"
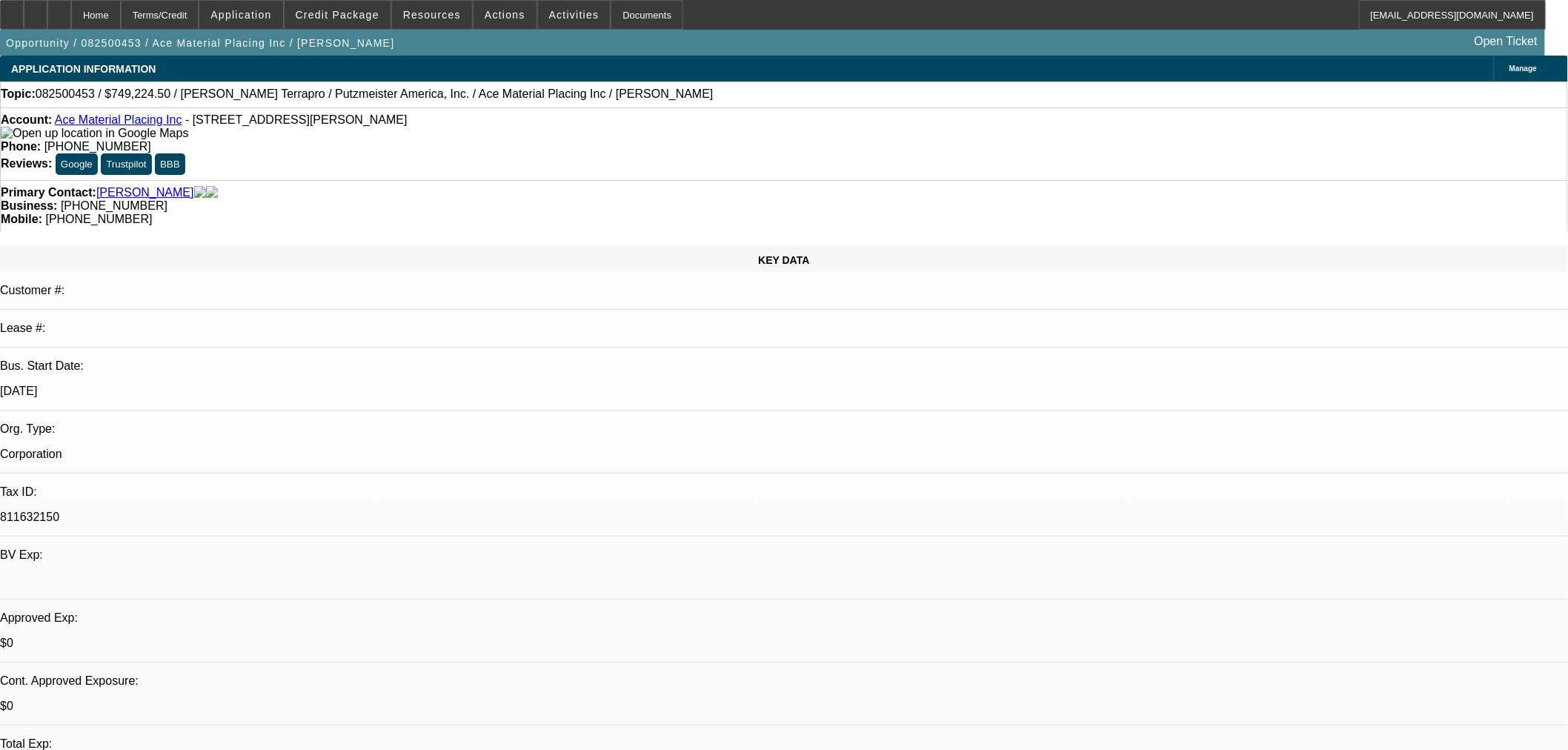
select select "0"
select select "6"
select select "0"
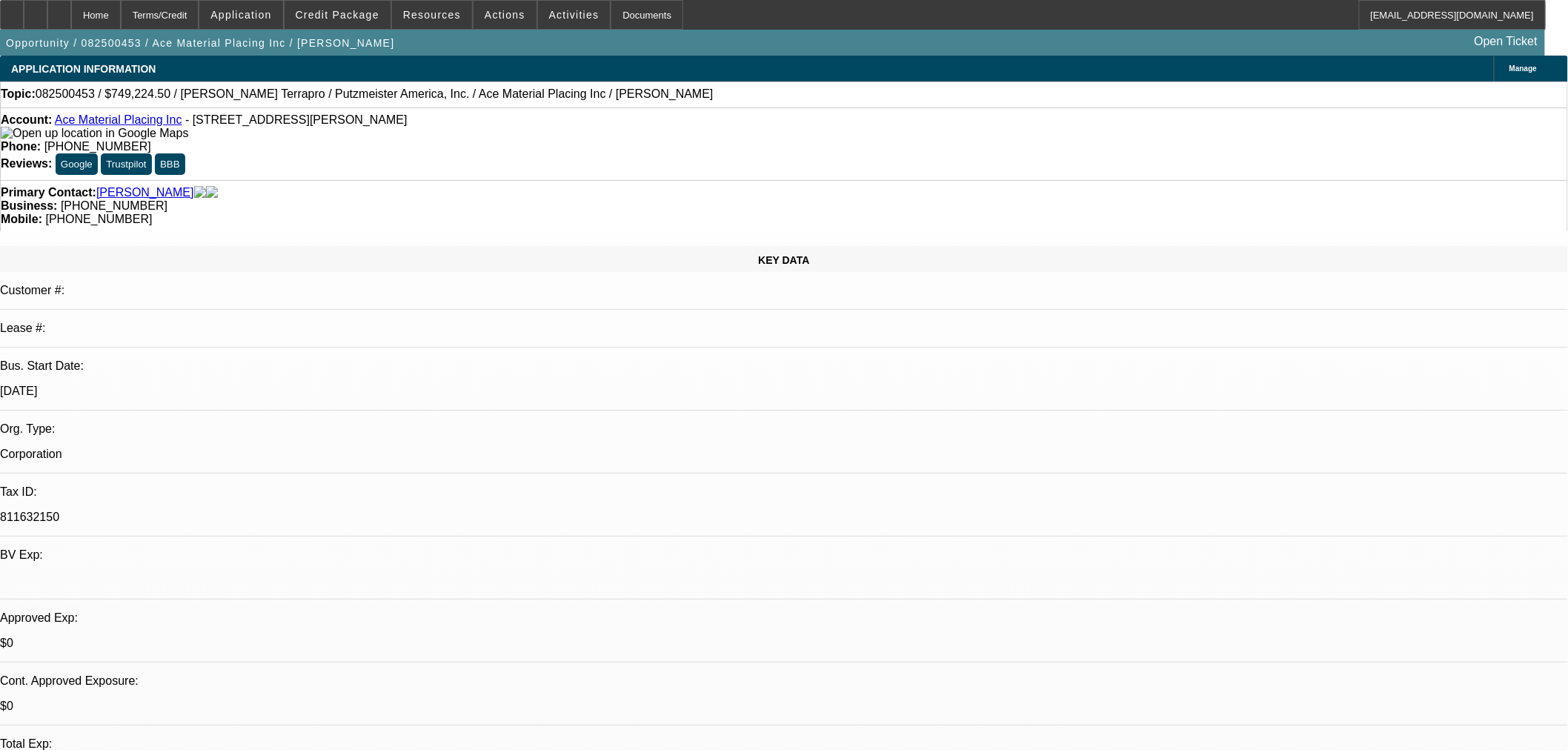
select select "0"
select select "6"
select select "0"
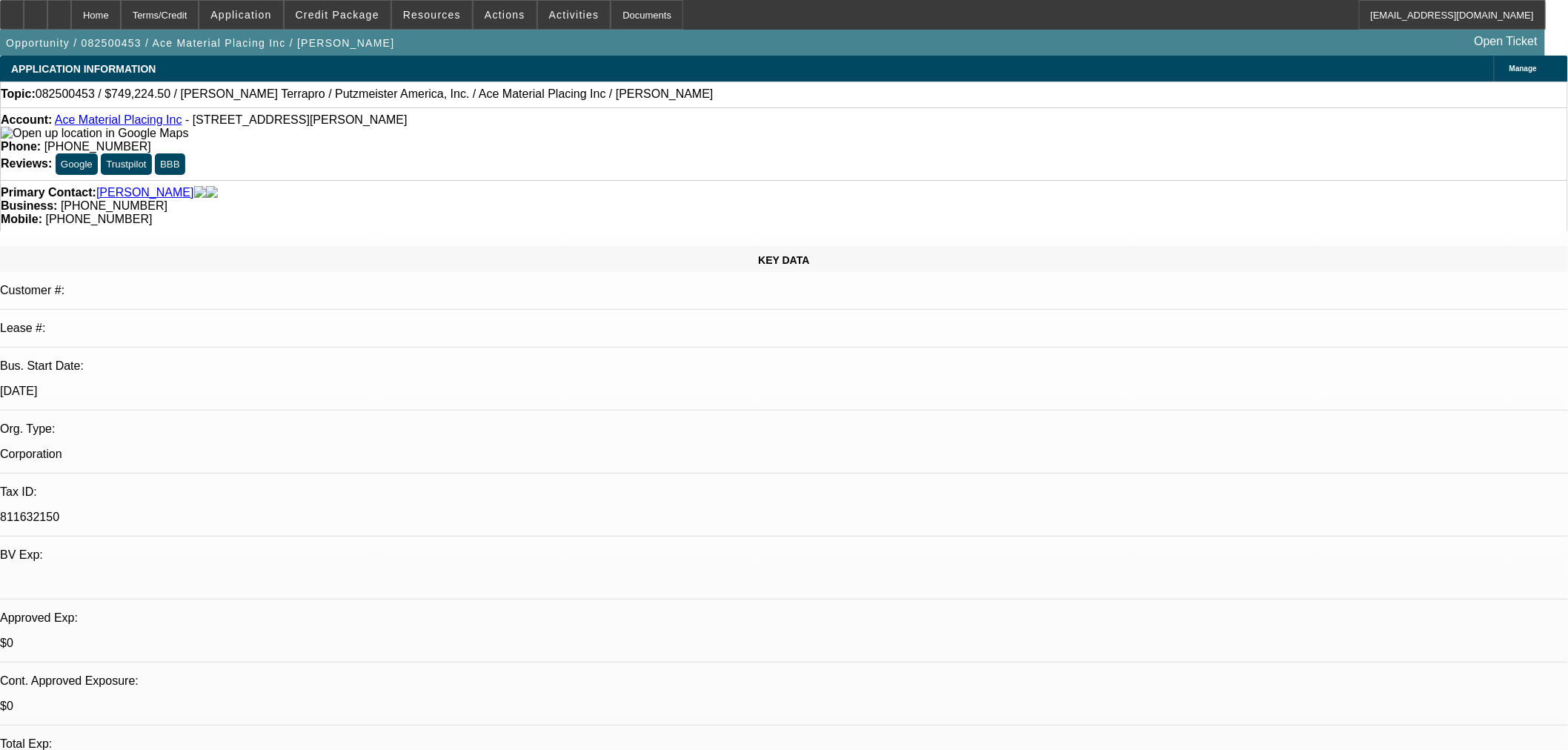
select select "6"
select select "0"
select select "6"
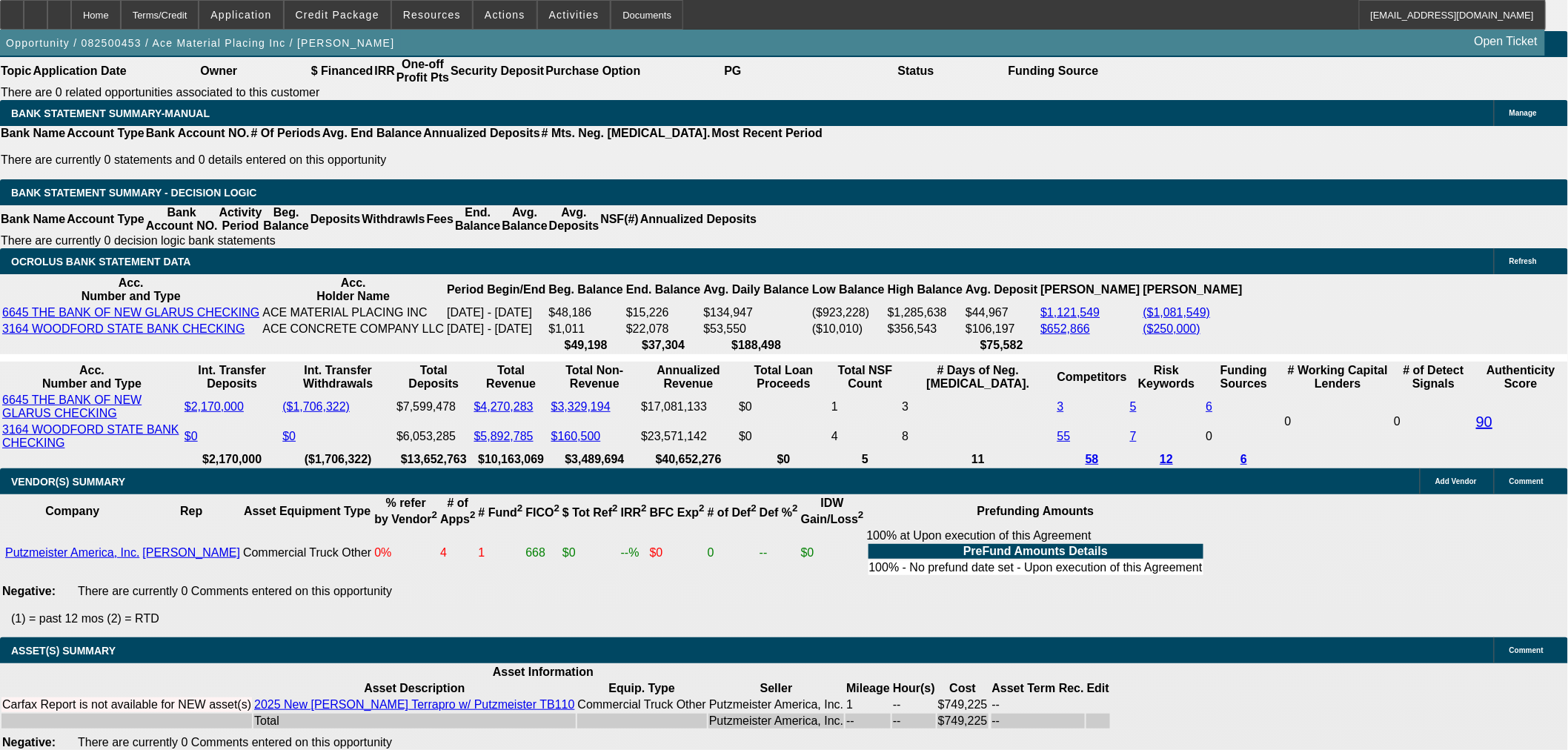
scroll to position [2634, 0]
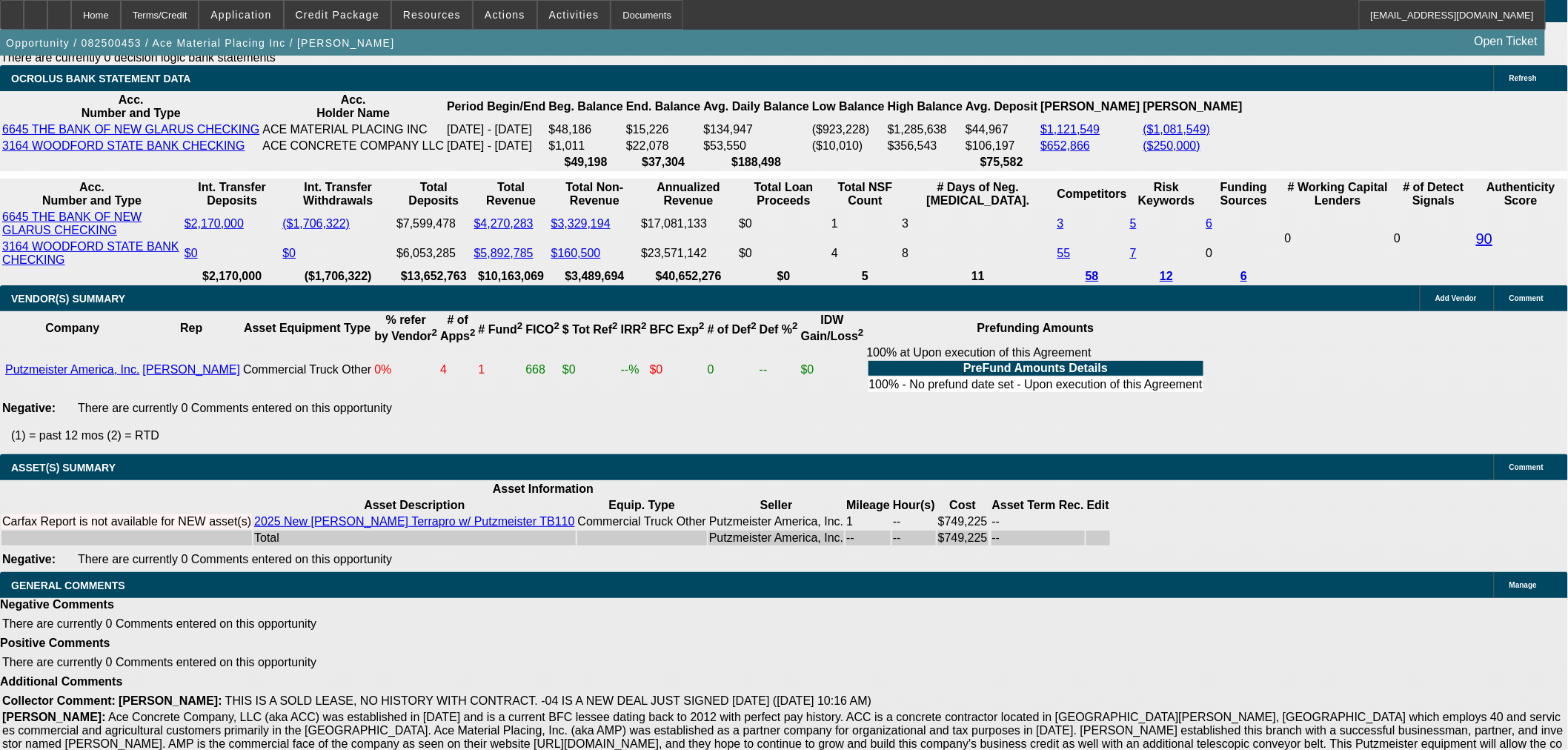
select select "6"
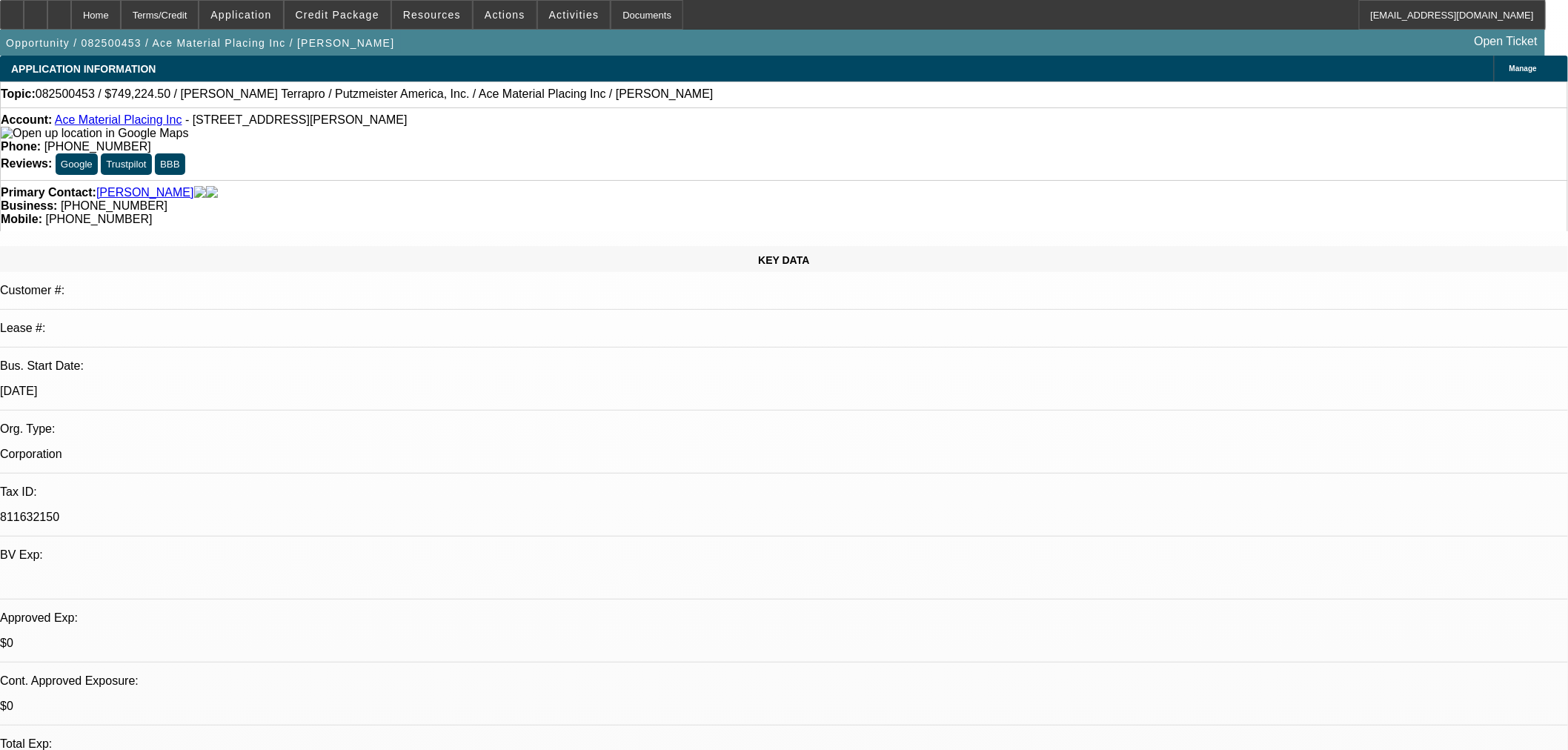
type textarea "Sending this back for now pending a home for the other deal. May need these as …"
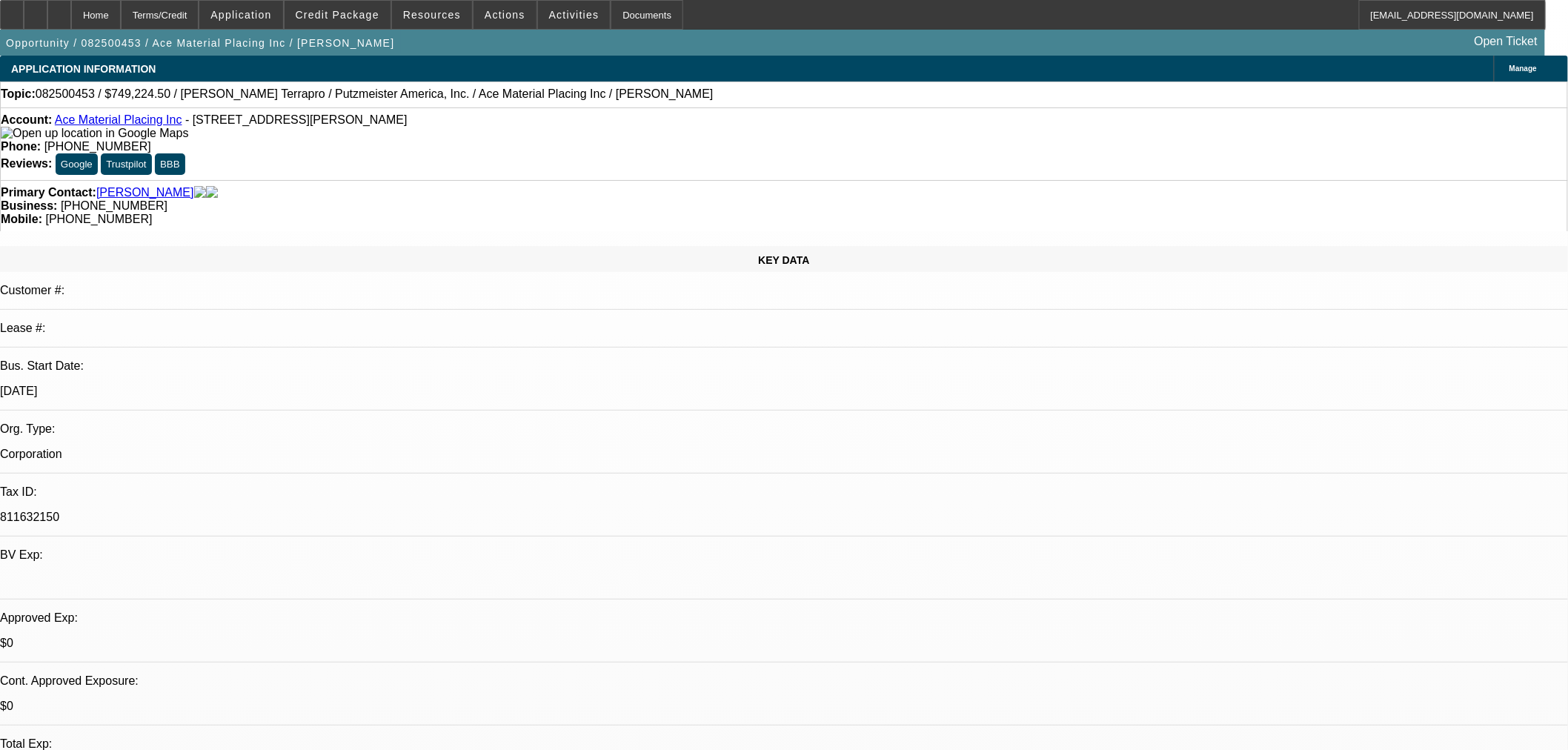
checkbox input "true"
select select "0"
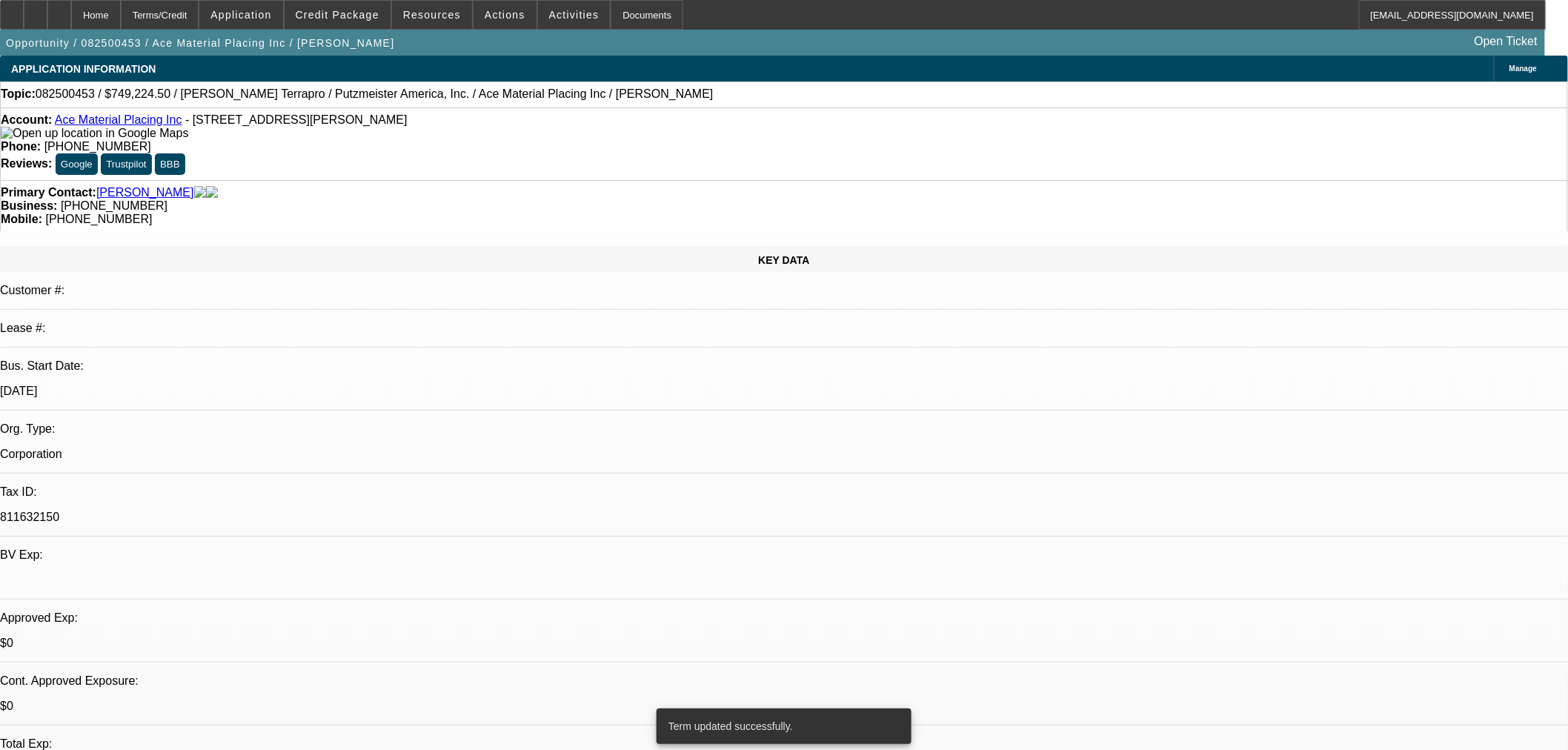
select select "0"
select select "6"
select select "0"
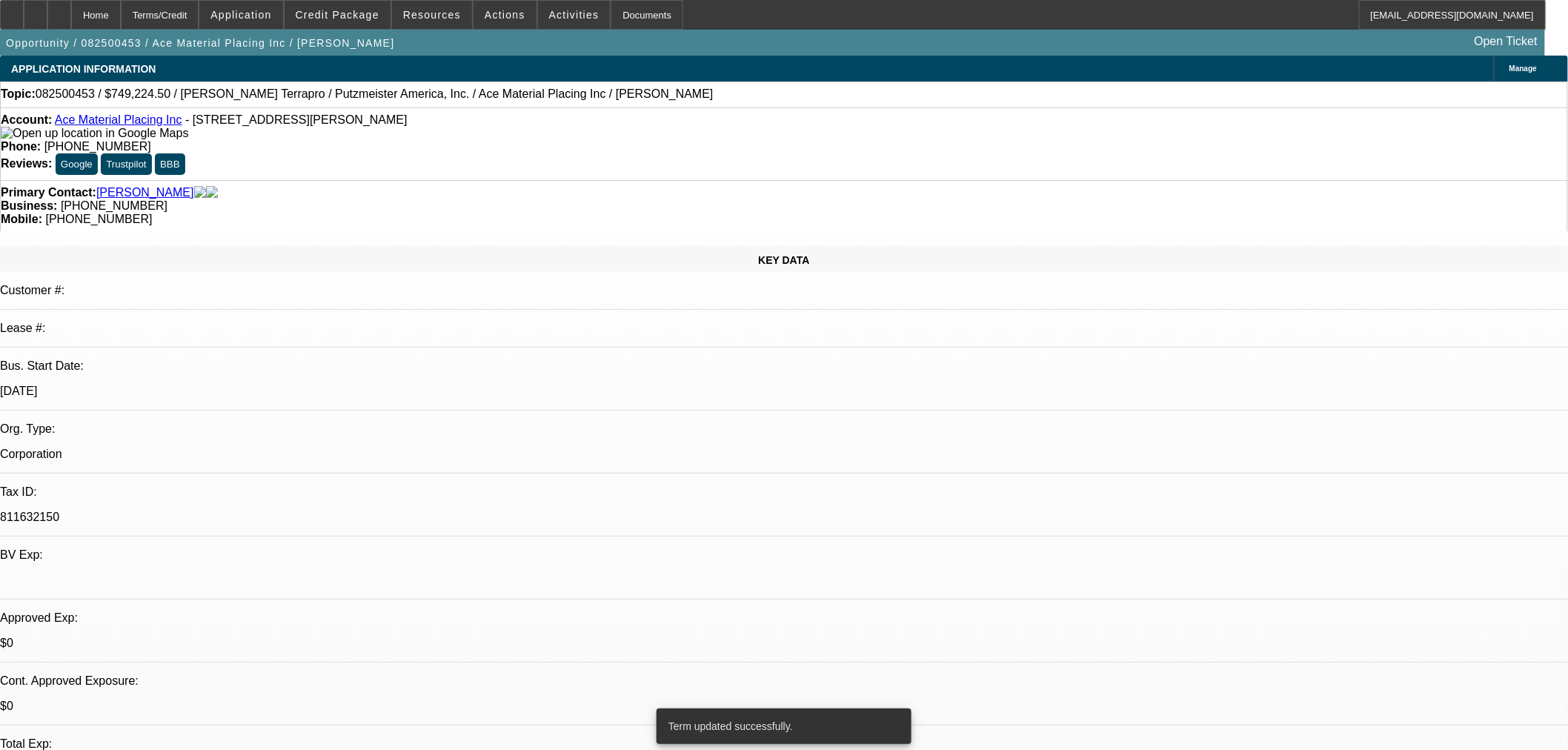
select select "0"
select select "6"
select select "0"
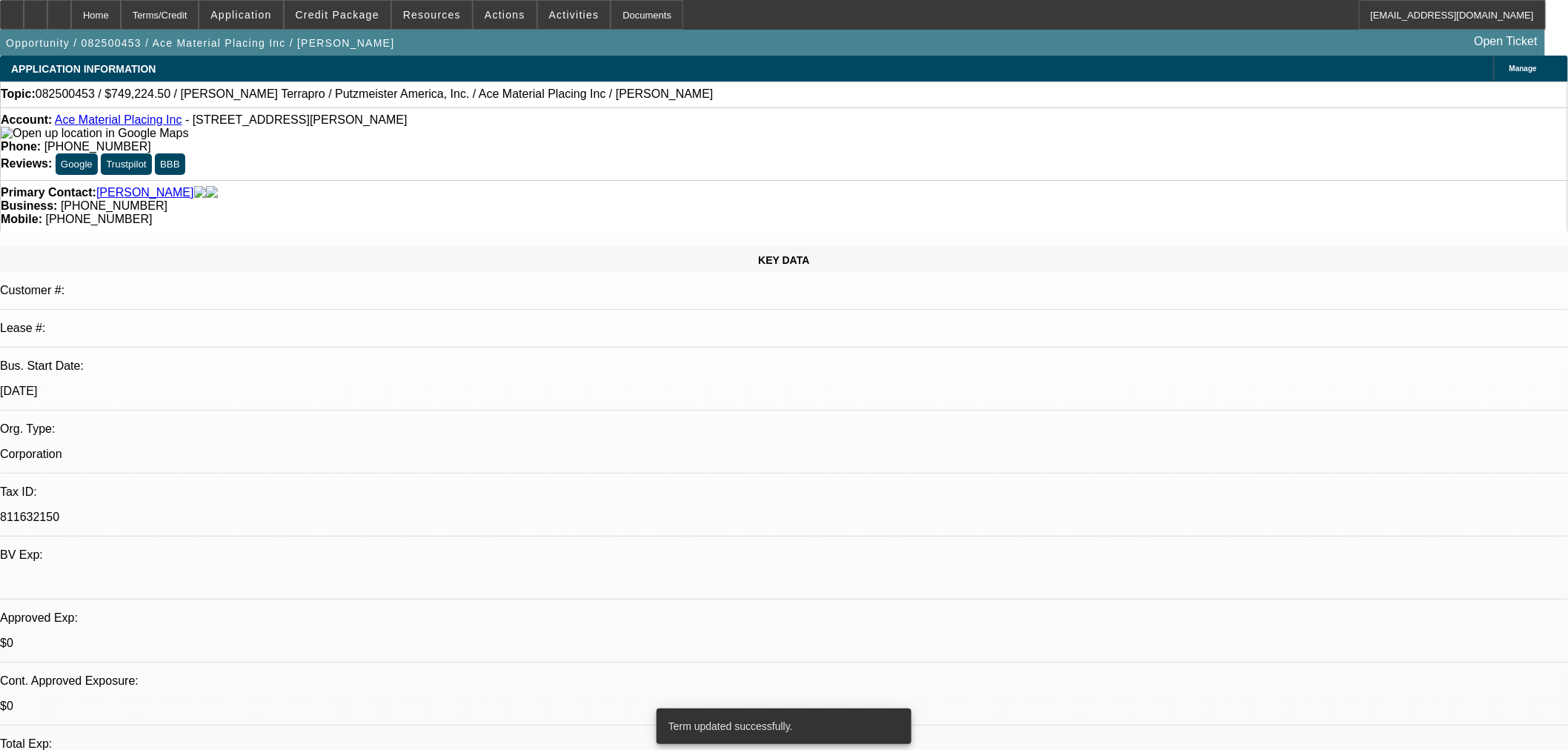
select select "6"
select select "0"
select select "6"
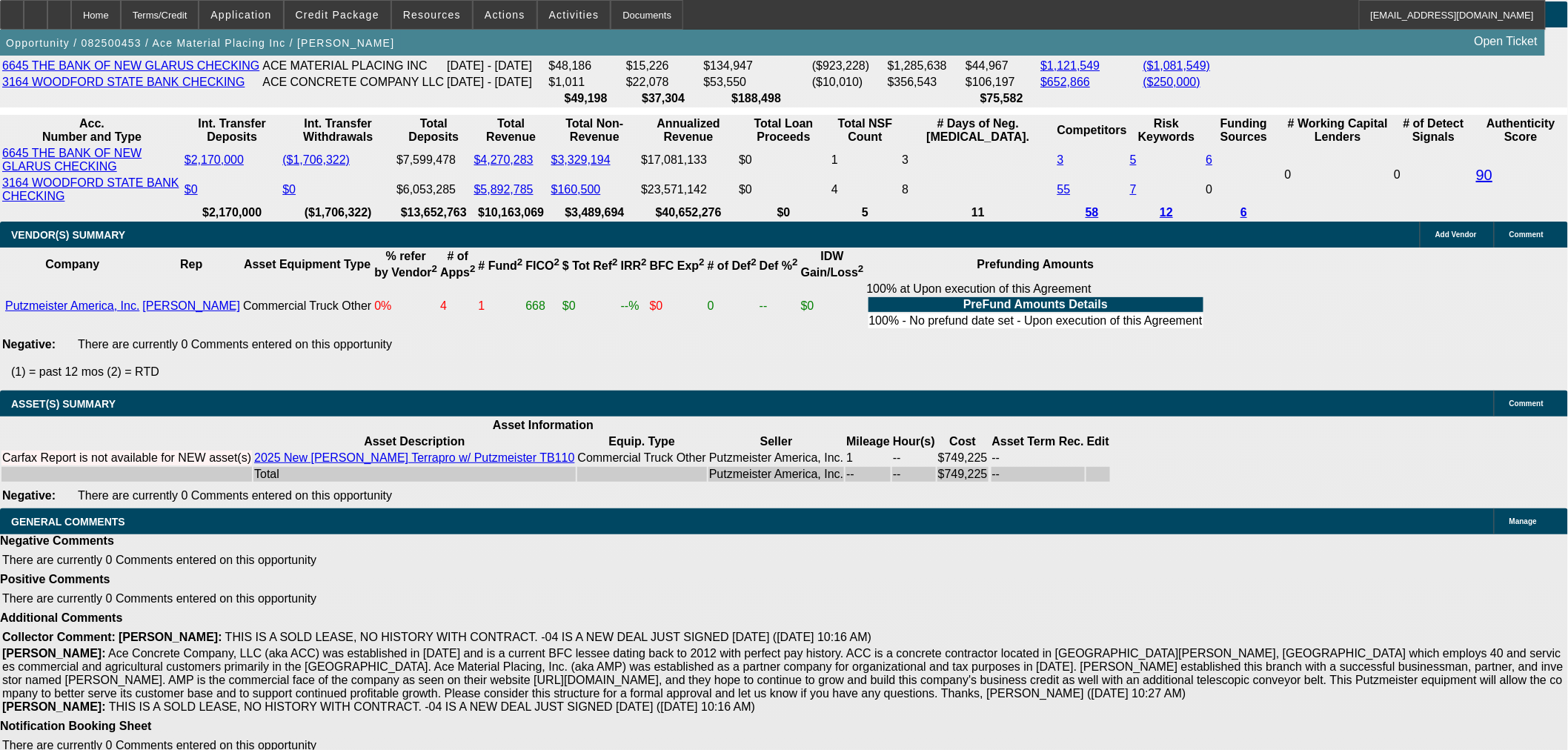
scroll to position [2805, 0]
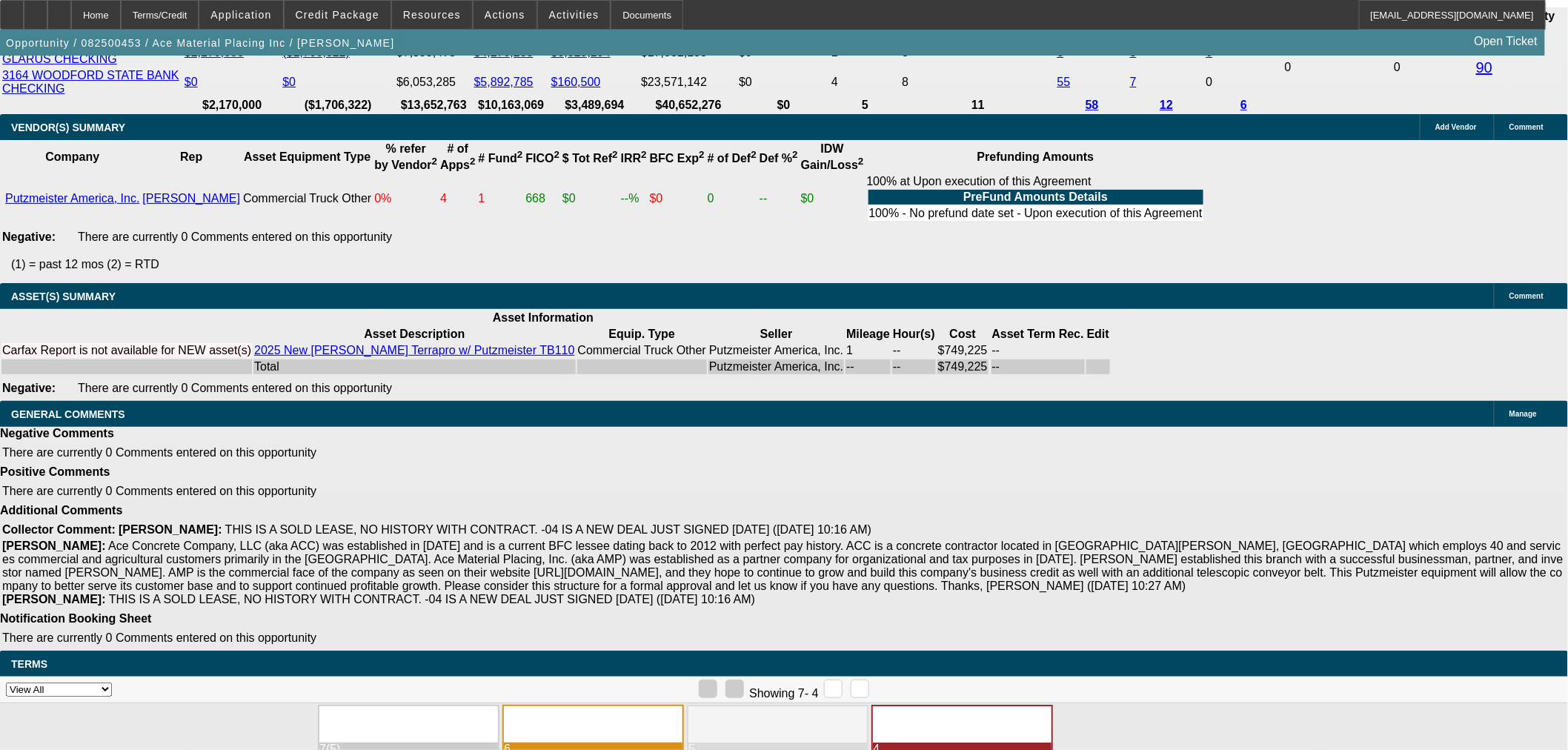
select select "6"
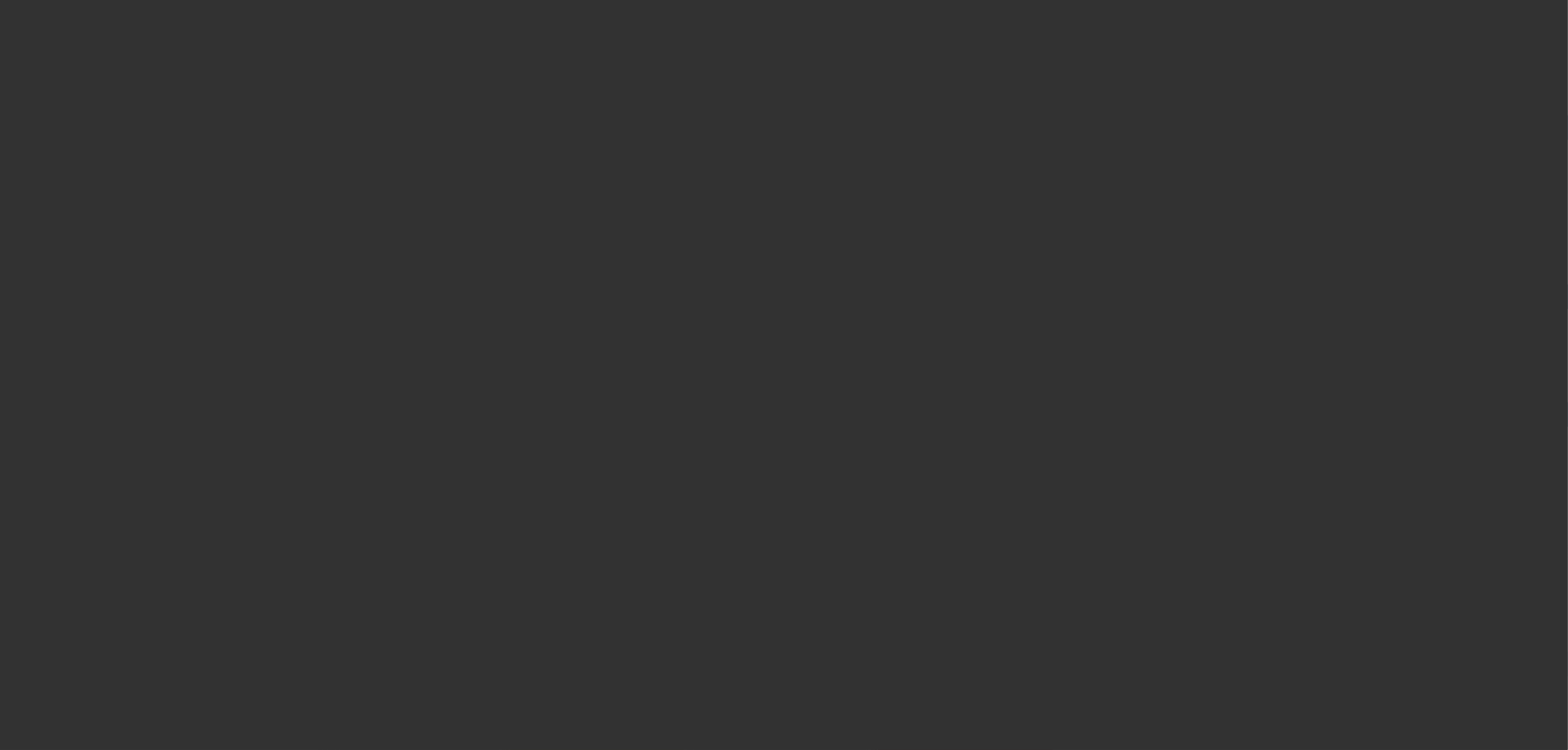
scroll to position [0, 0]
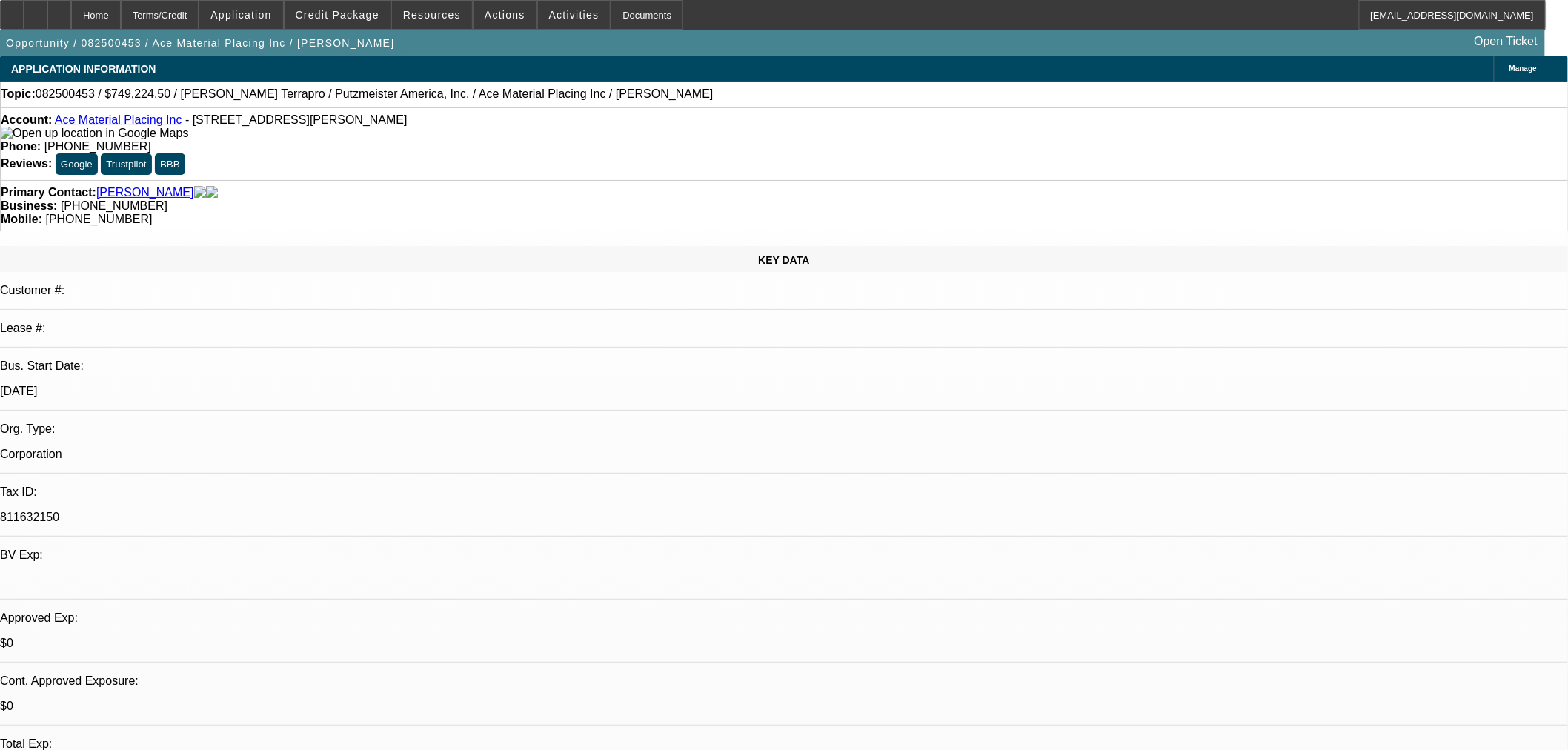
checkbox input "true"
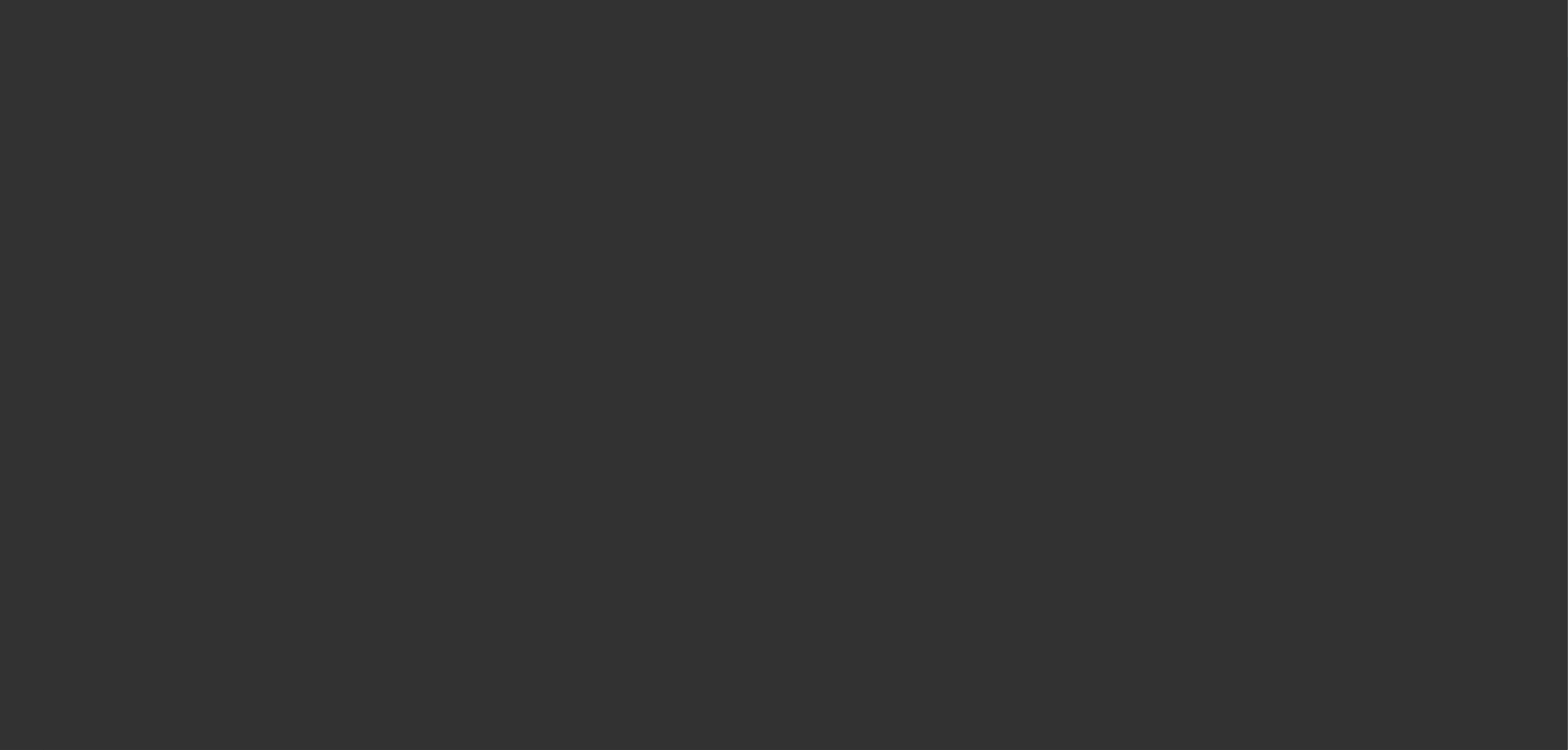
select select "0"
select select "6"
select select "0"
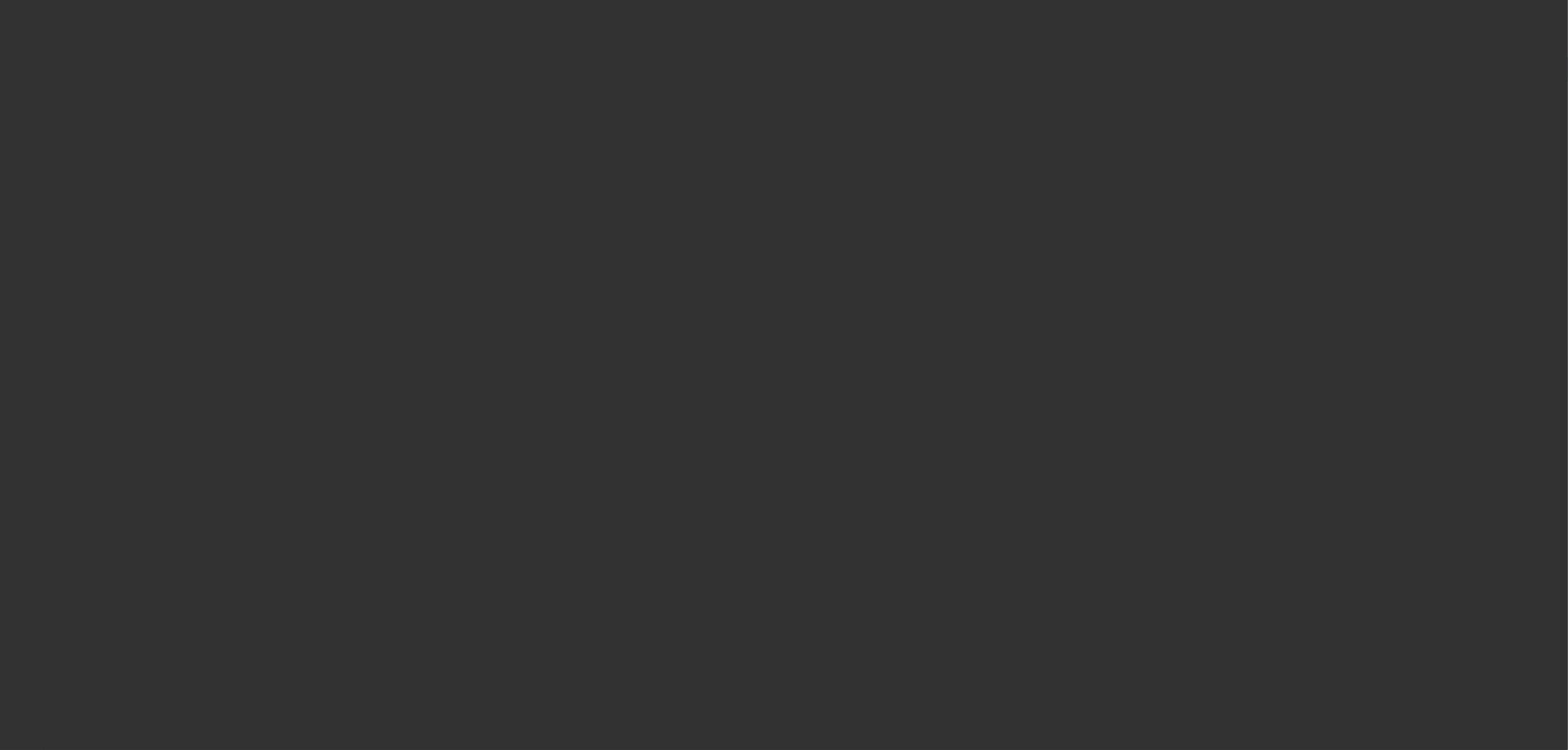
select select "0"
select select "6"
select select "0"
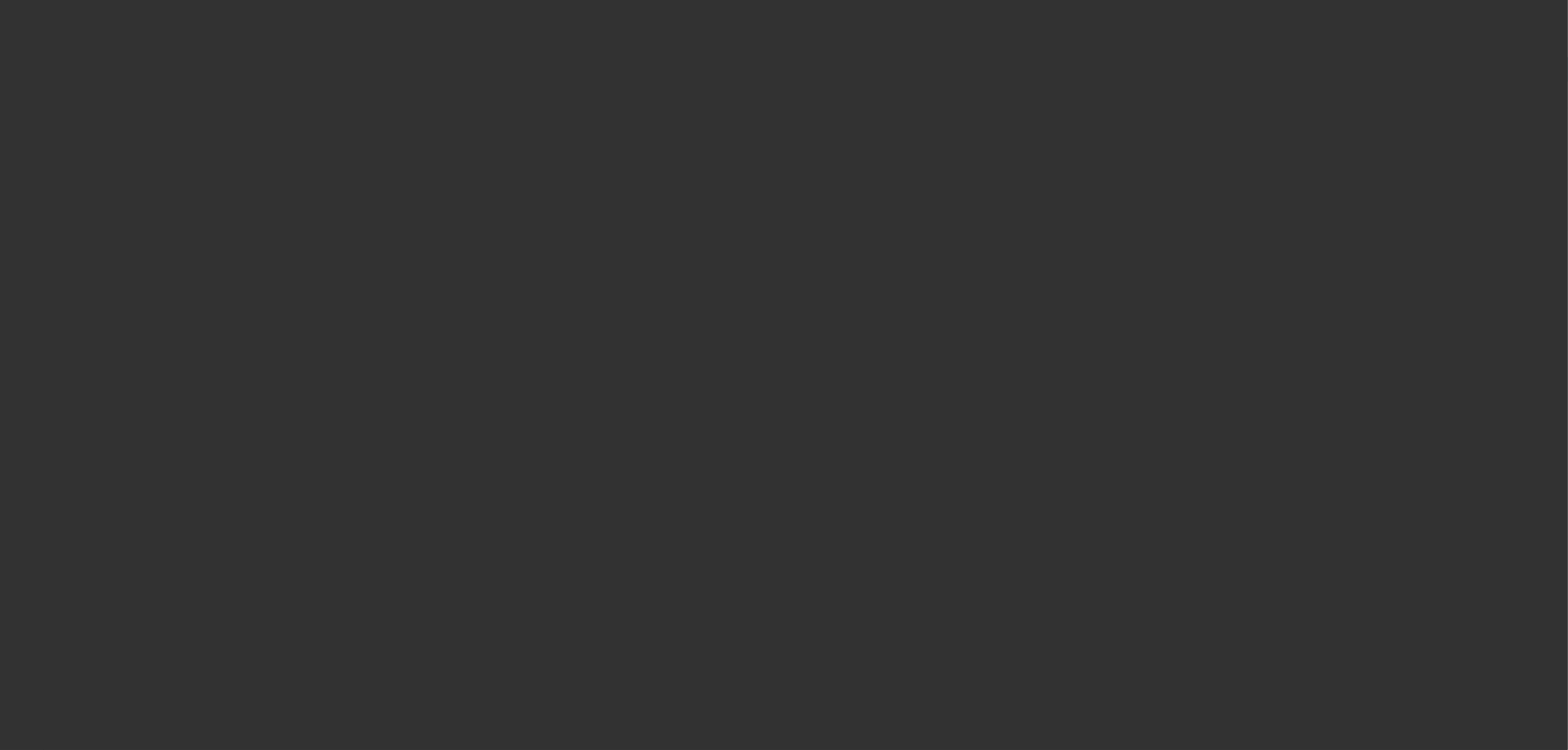
select select "0"
select select "6"
select select "0"
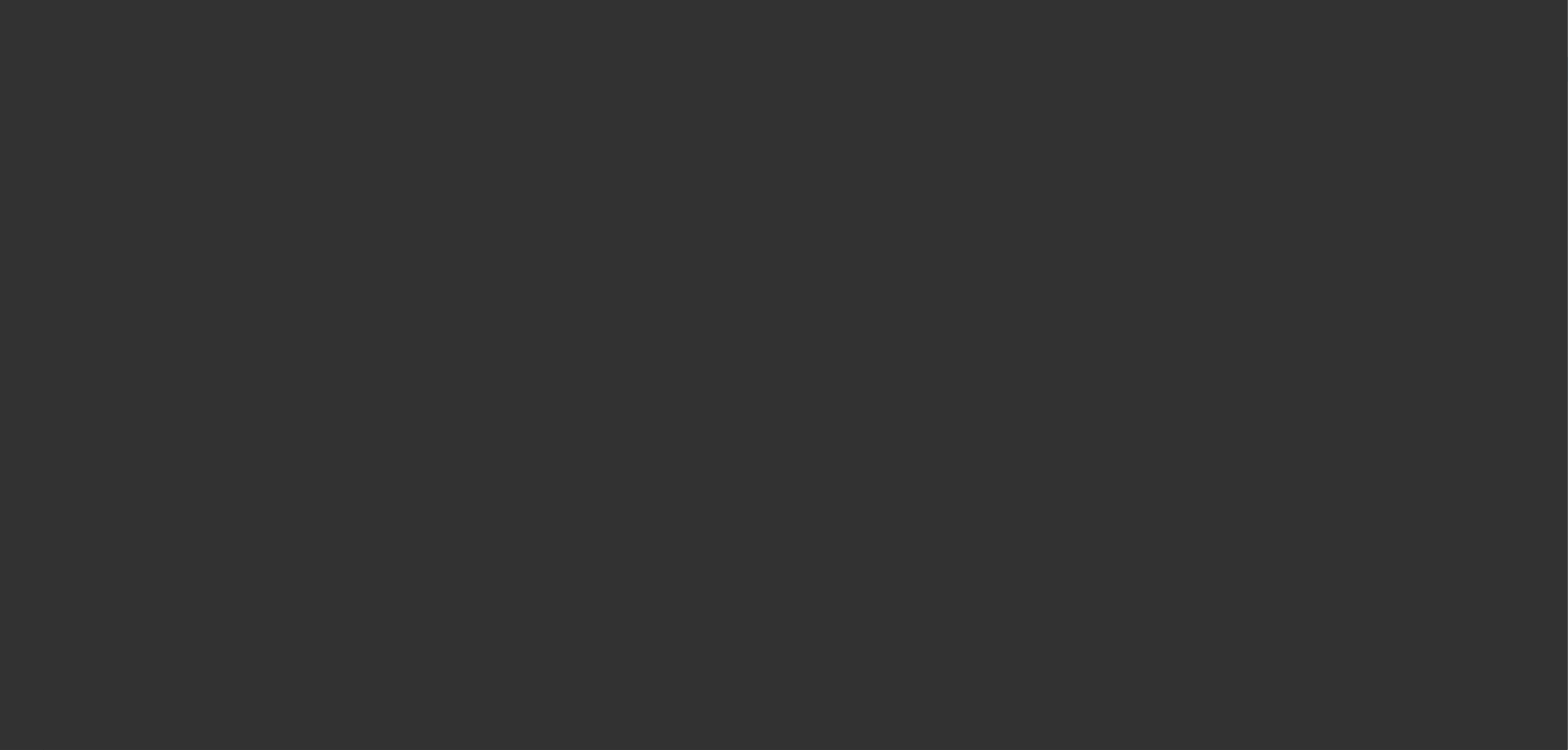
select select "6"
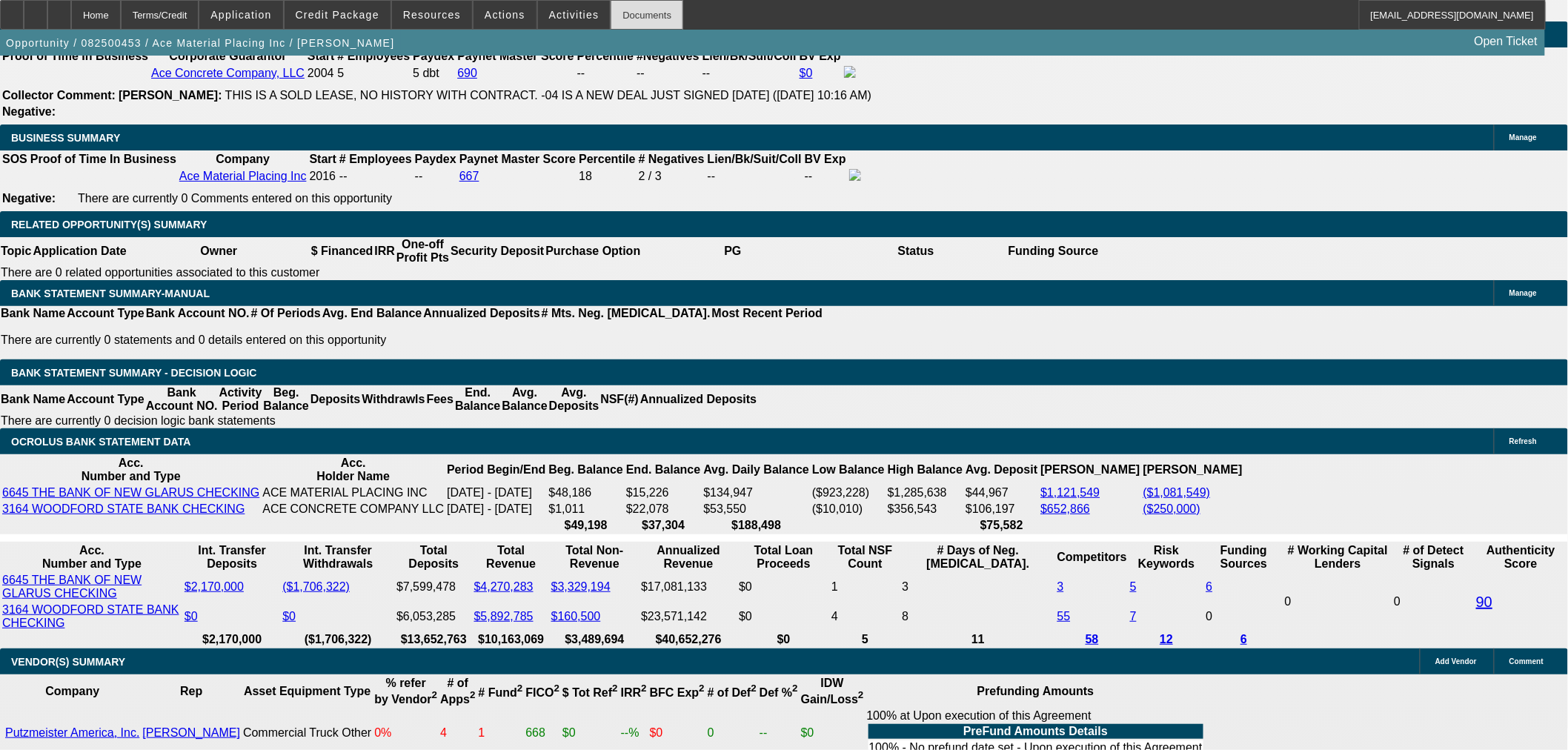
scroll to position [2058, 0]
